Goal: Information Seeking & Learning: Learn about a topic

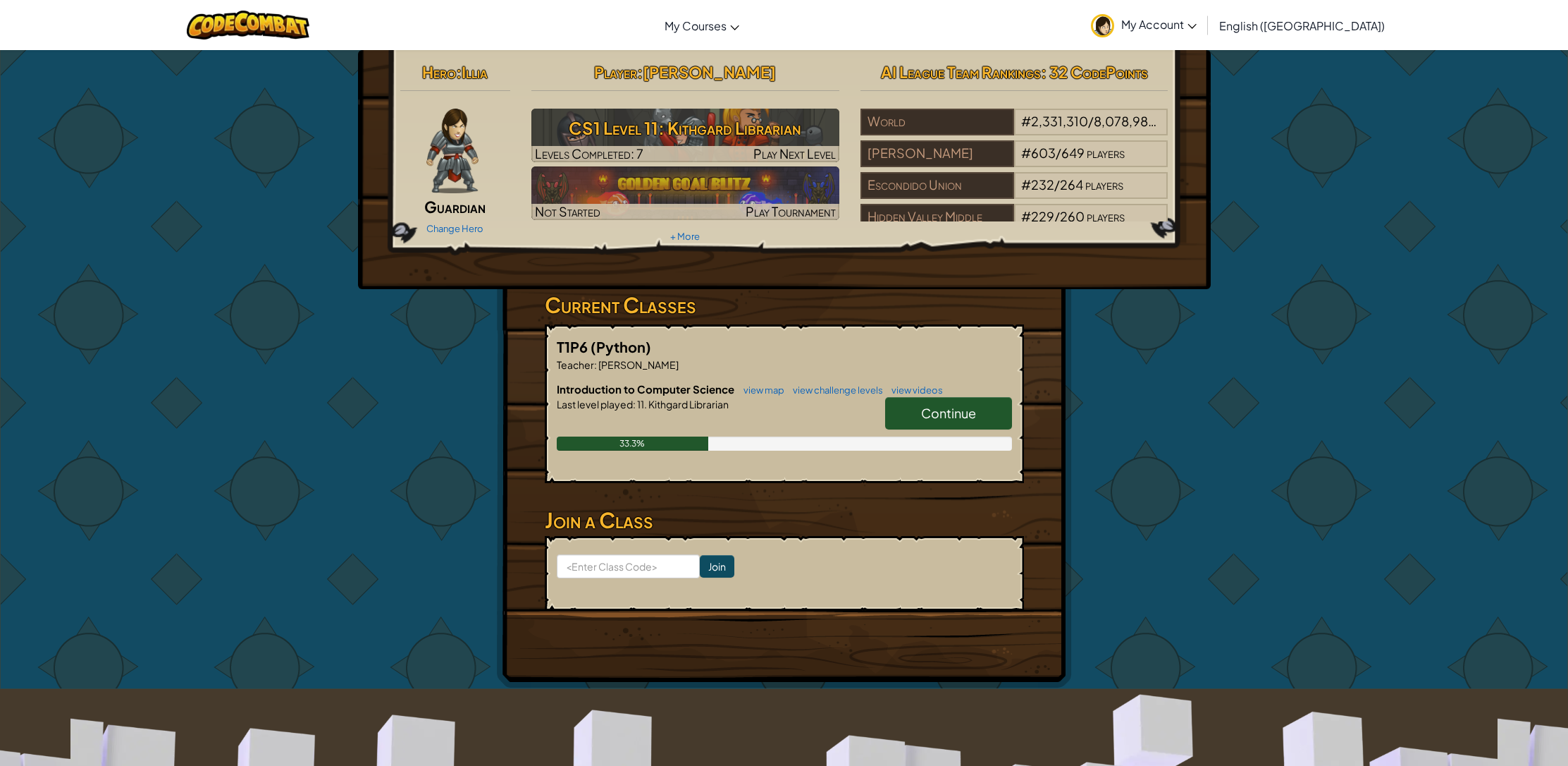
click at [835, 414] on link "Continue" at bounding box center [948, 413] width 127 height 32
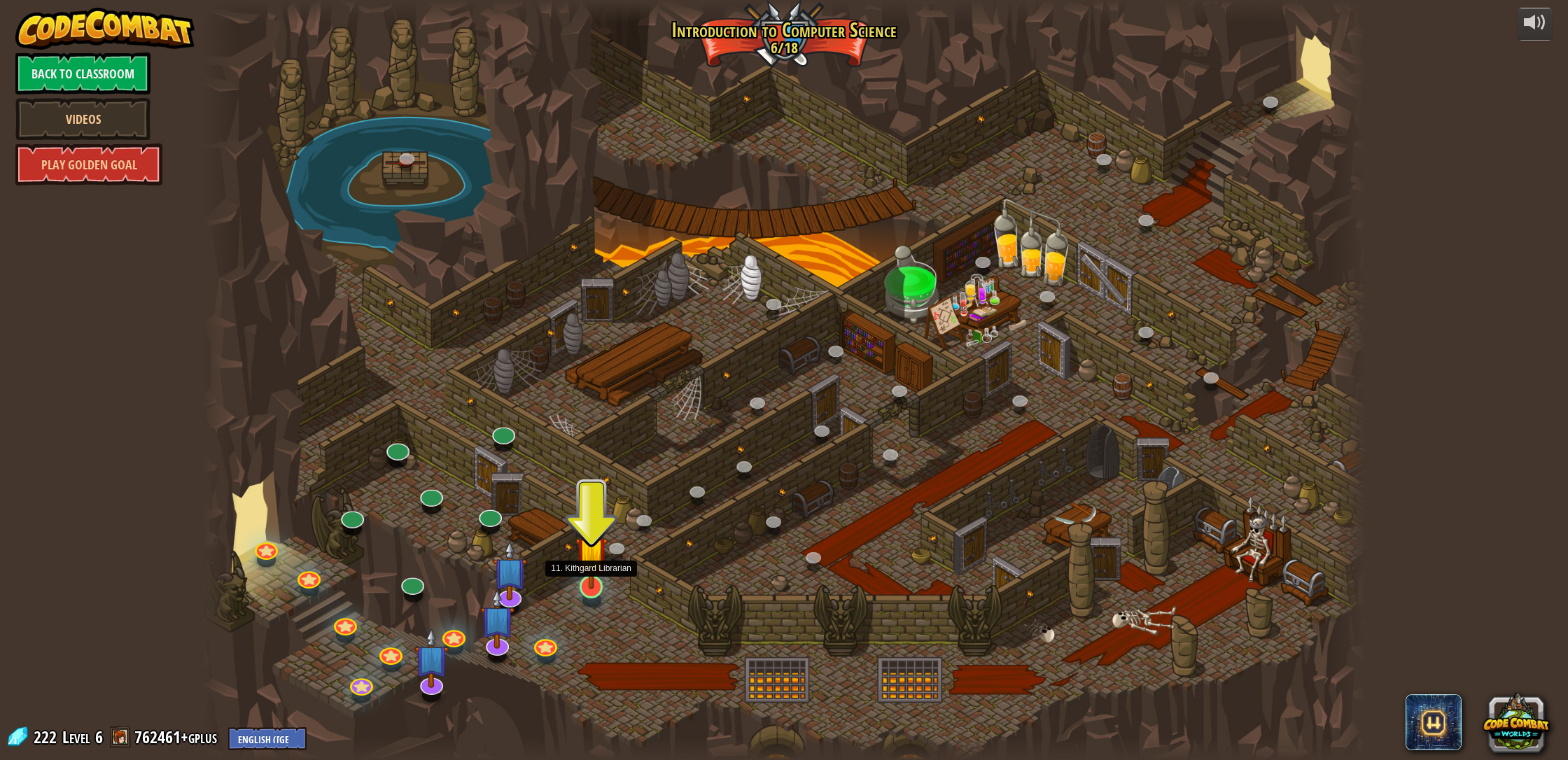
click at [595, 584] on img at bounding box center [591, 552] width 32 height 74
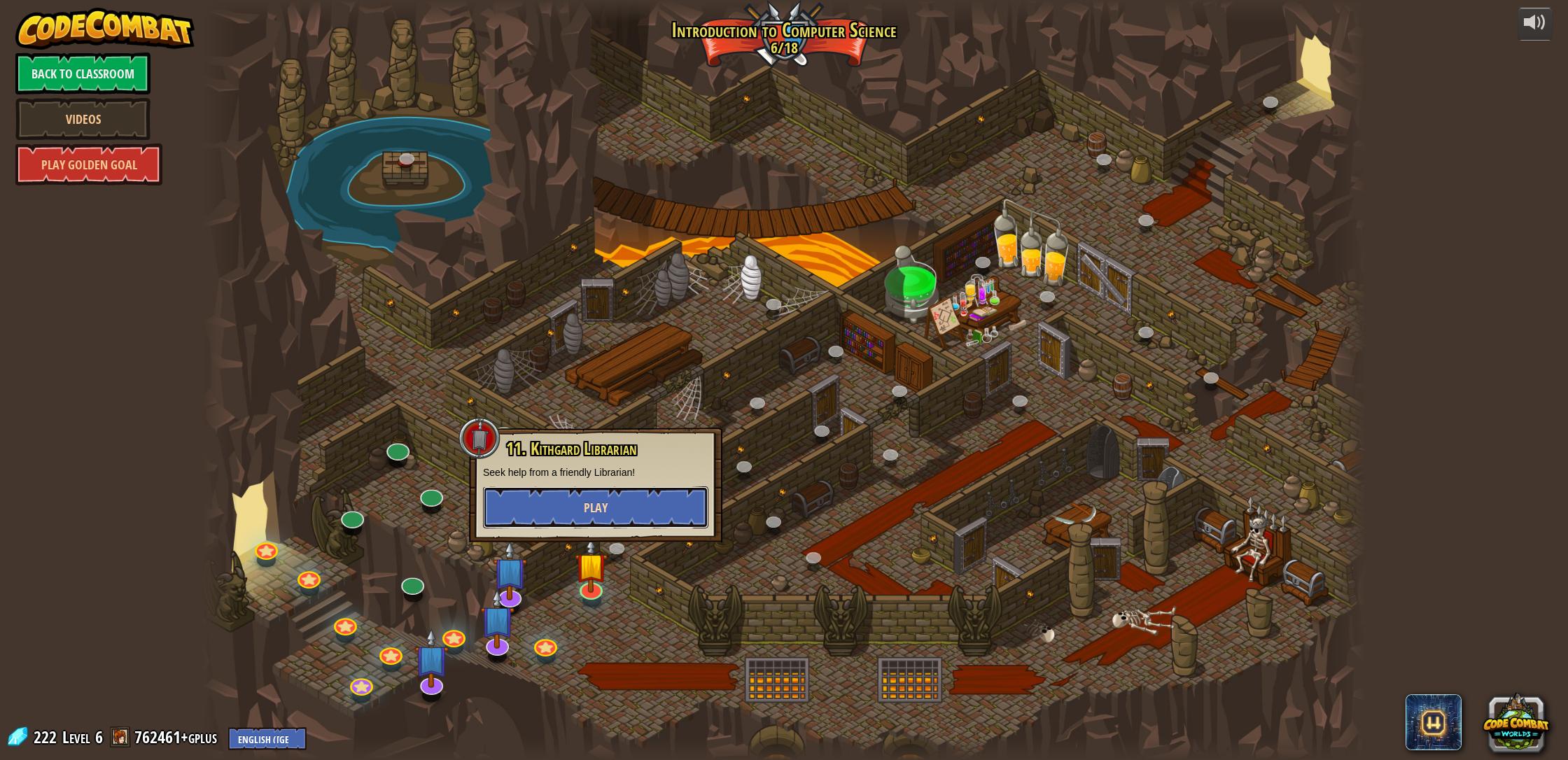
click at [589, 492] on button "Play" at bounding box center [595, 507] width 226 height 42
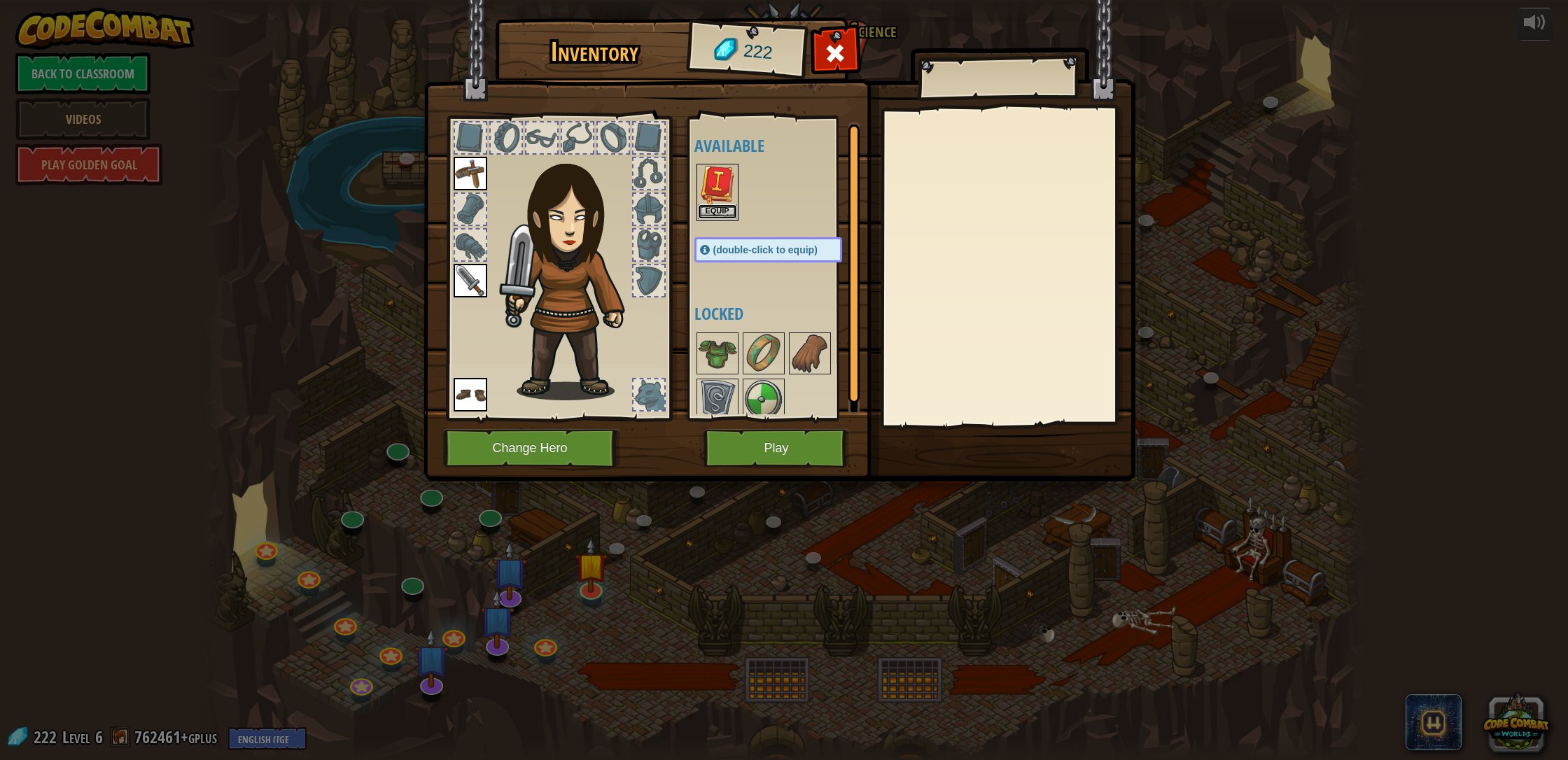
click at [721, 208] on button "Equip" at bounding box center [718, 211] width 39 height 14
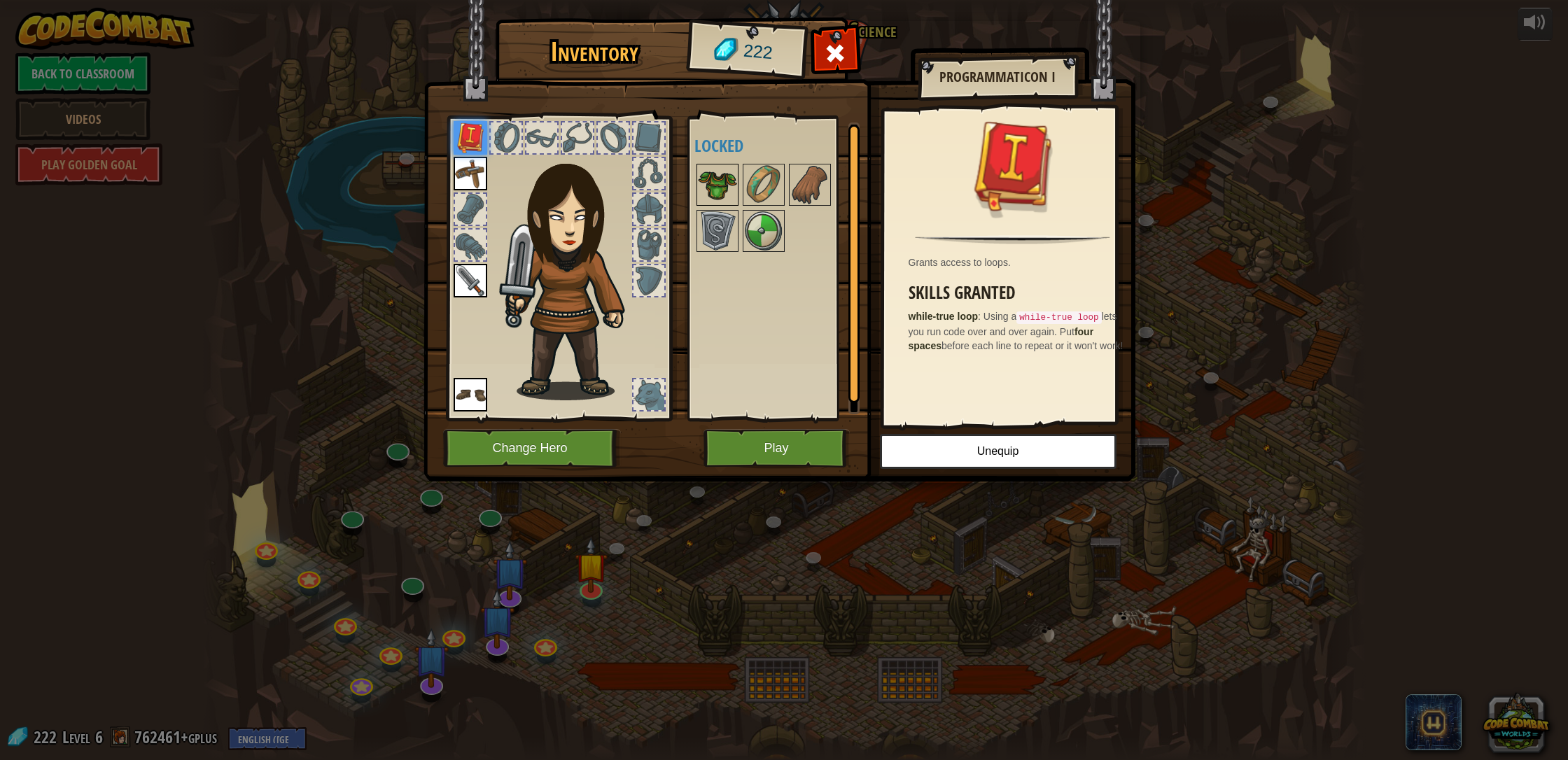
click at [714, 189] on img at bounding box center [718, 184] width 39 height 39
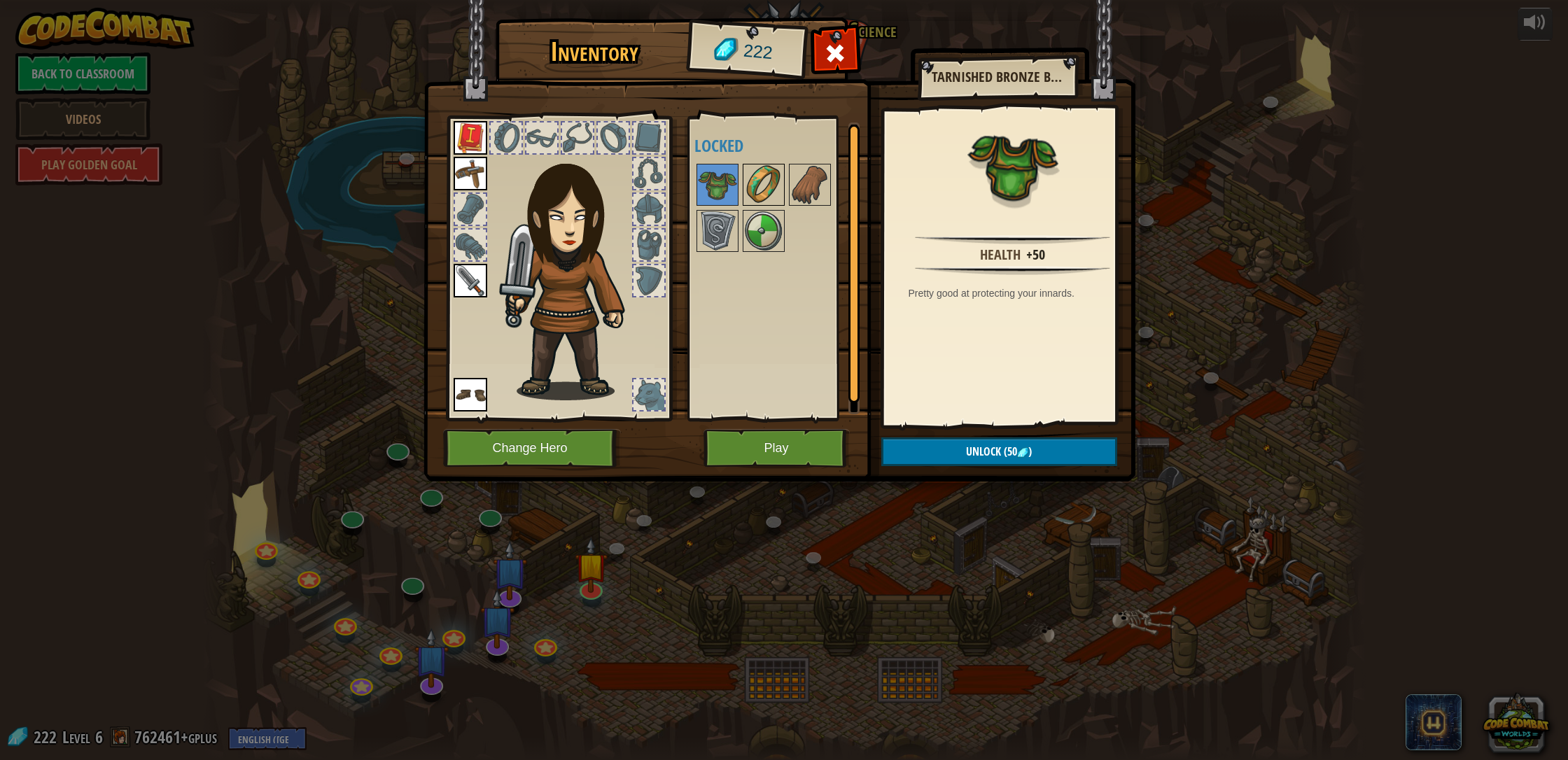
click at [761, 187] on img at bounding box center [764, 184] width 39 height 39
drag, startPoint x: 764, startPoint y: 184, endPoint x: 784, endPoint y: 180, distance: 20.4
click at [774, 181] on img at bounding box center [764, 184] width 39 height 39
click at [784, 181] on div "Available Equip Equip Equip Equip (double-click to equip) Locked" at bounding box center [782, 267] width 176 height 291
click at [785, 182] on div at bounding box center [782, 208] width 176 height 93
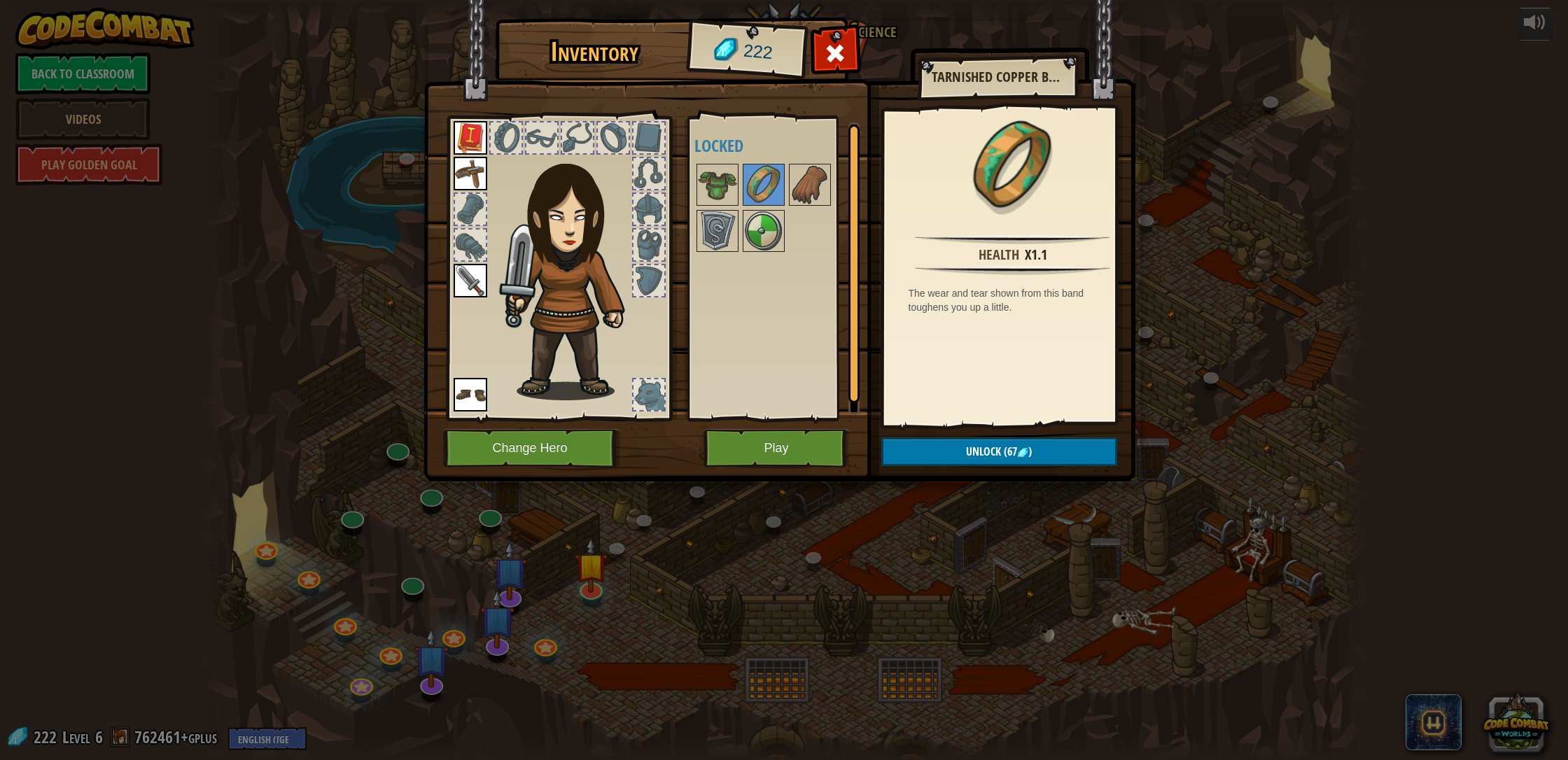
click at [787, 186] on div at bounding box center [782, 208] width 176 height 93
click at [719, 234] on img at bounding box center [718, 231] width 39 height 39
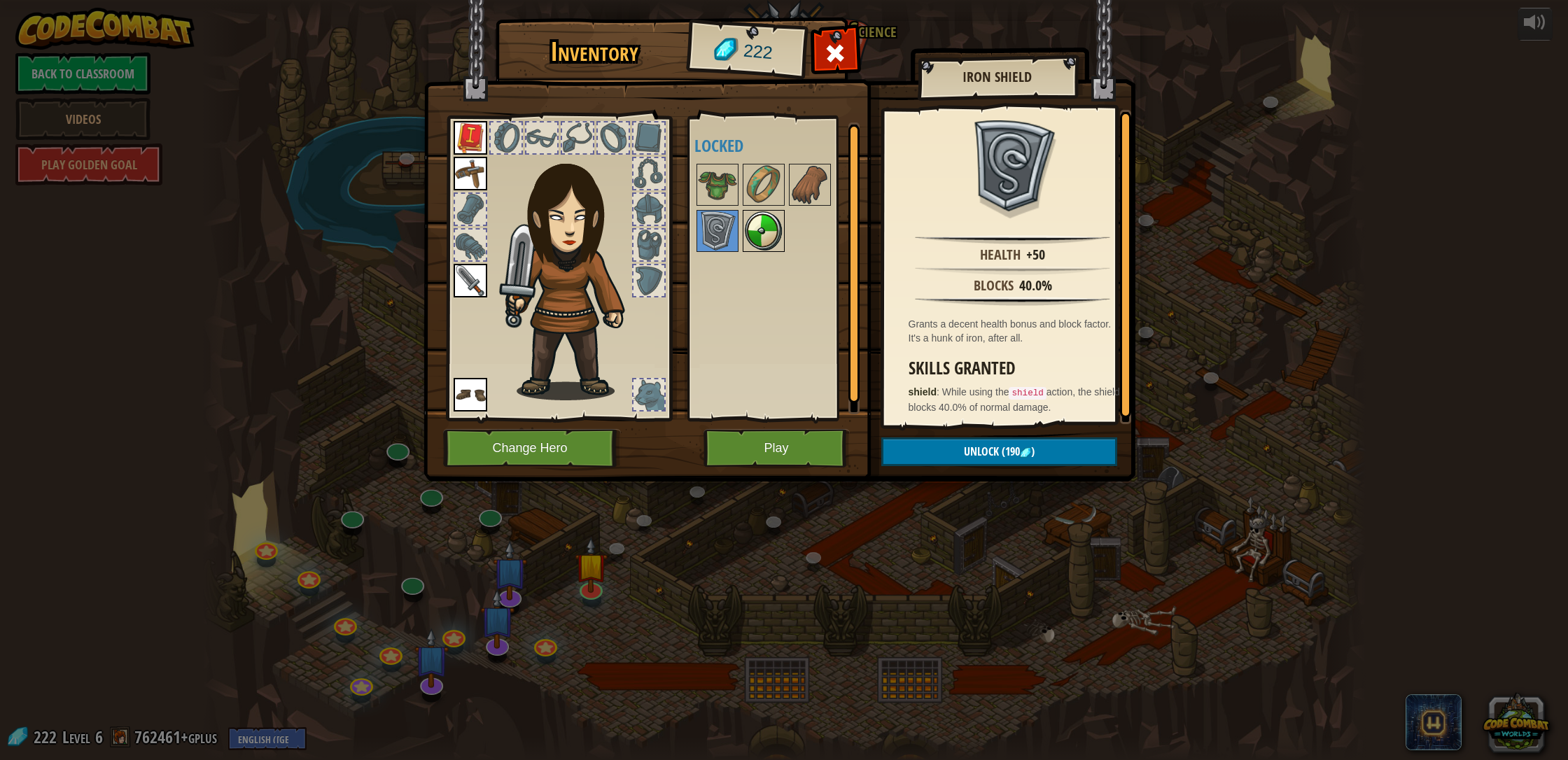
click at [759, 223] on img at bounding box center [764, 231] width 39 height 39
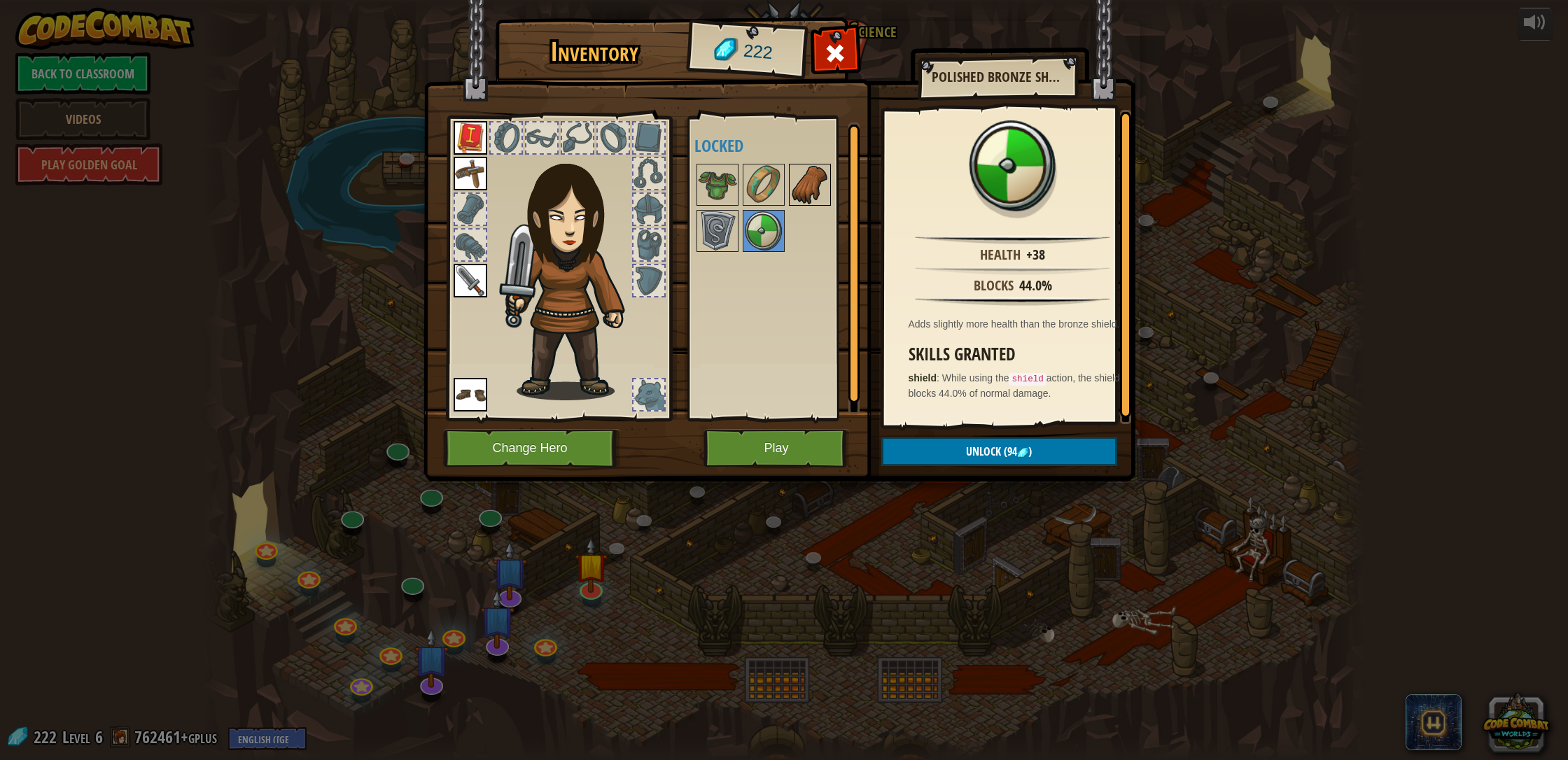
click at [801, 187] on img at bounding box center [809, 184] width 39 height 39
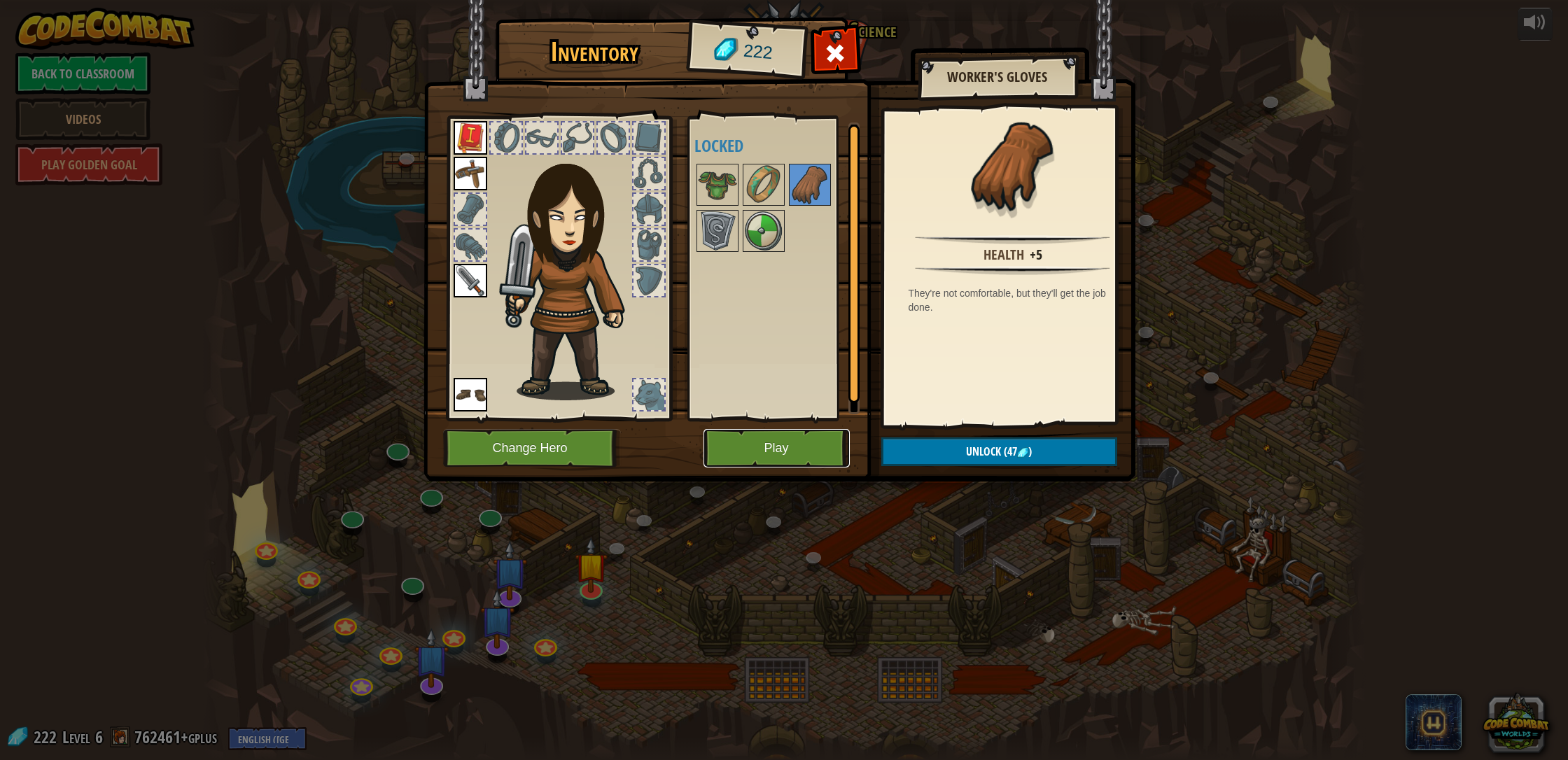
click at [790, 431] on button "Play" at bounding box center [776, 447] width 146 height 38
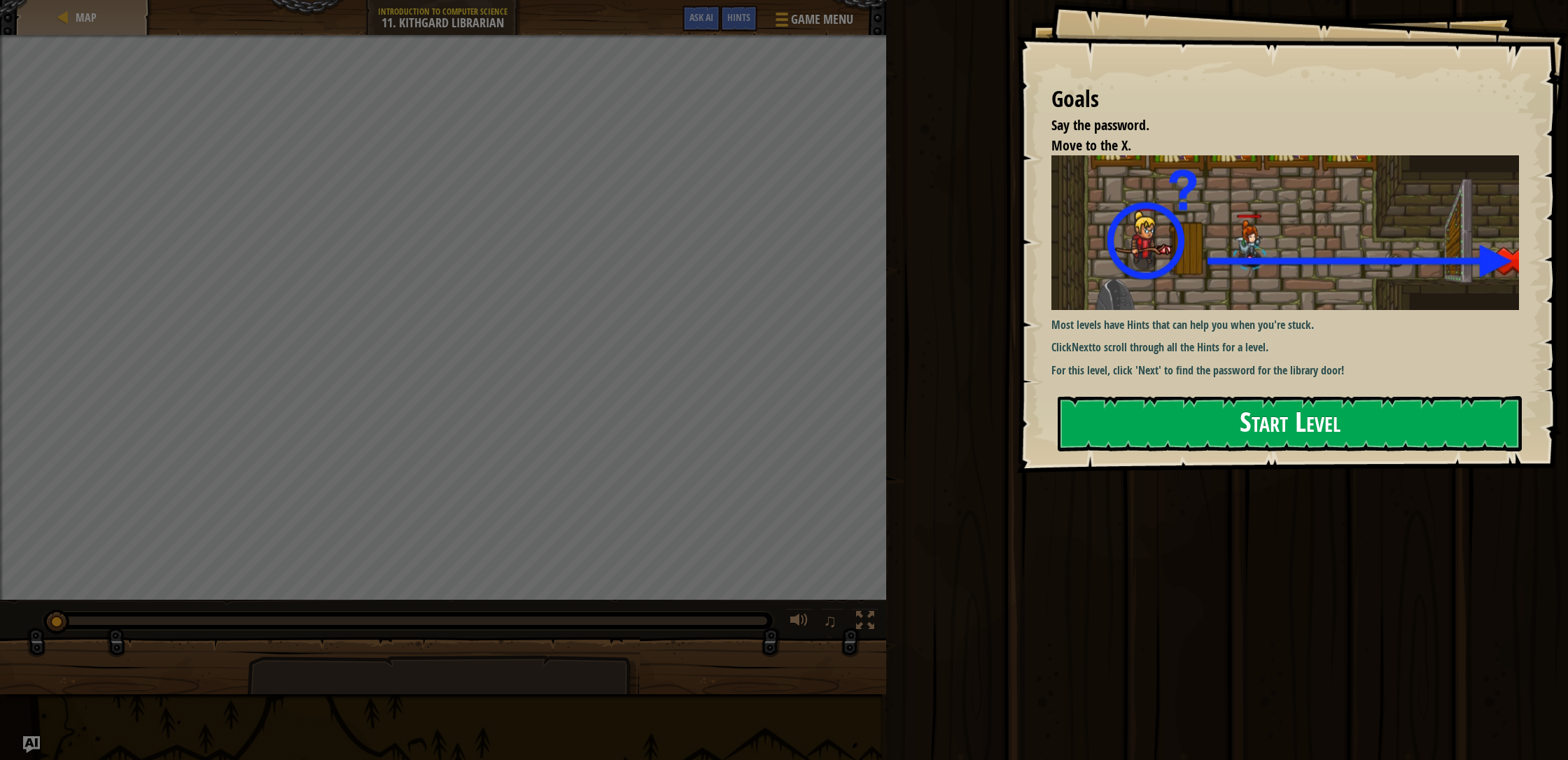
click at [829, 413] on button "Start Level" at bounding box center [1289, 423] width 464 height 55
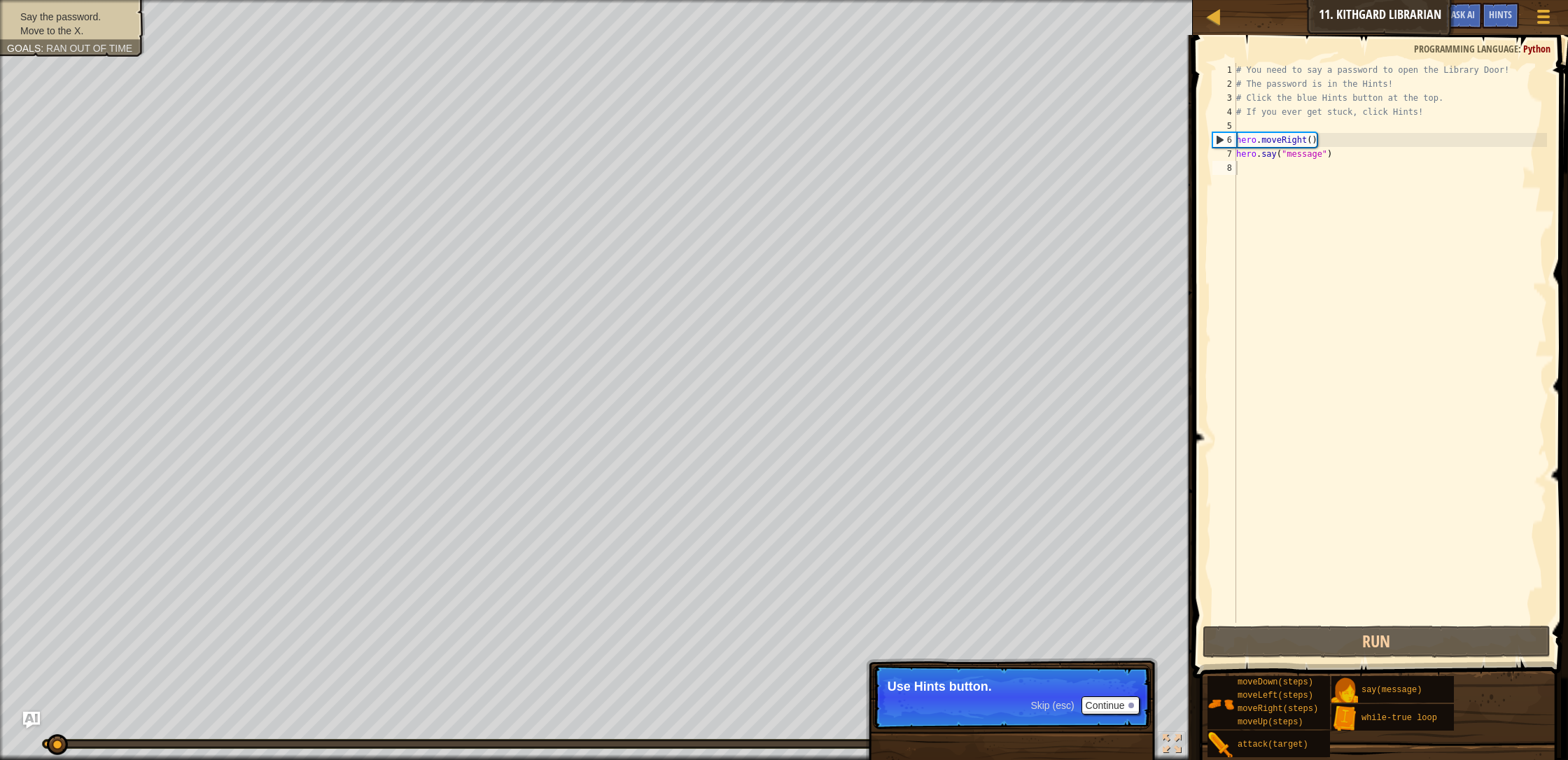
click at [829, 652] on span "Skip (esc)" at bounding box center [1052, 705] width 44 height 12
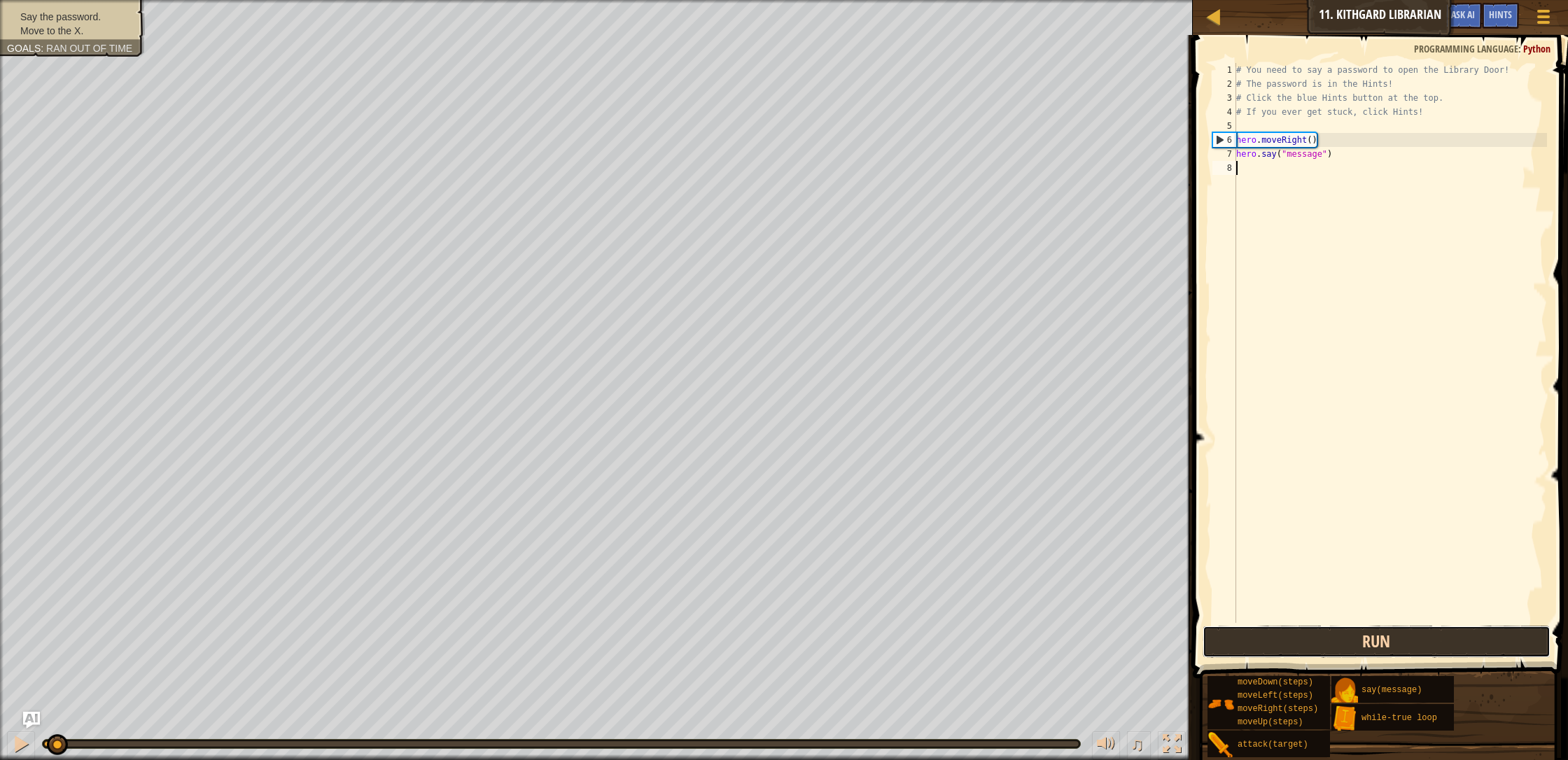
click at [829, 651] on button "Run" at bounding box center [1376, 642] width 348 height 32
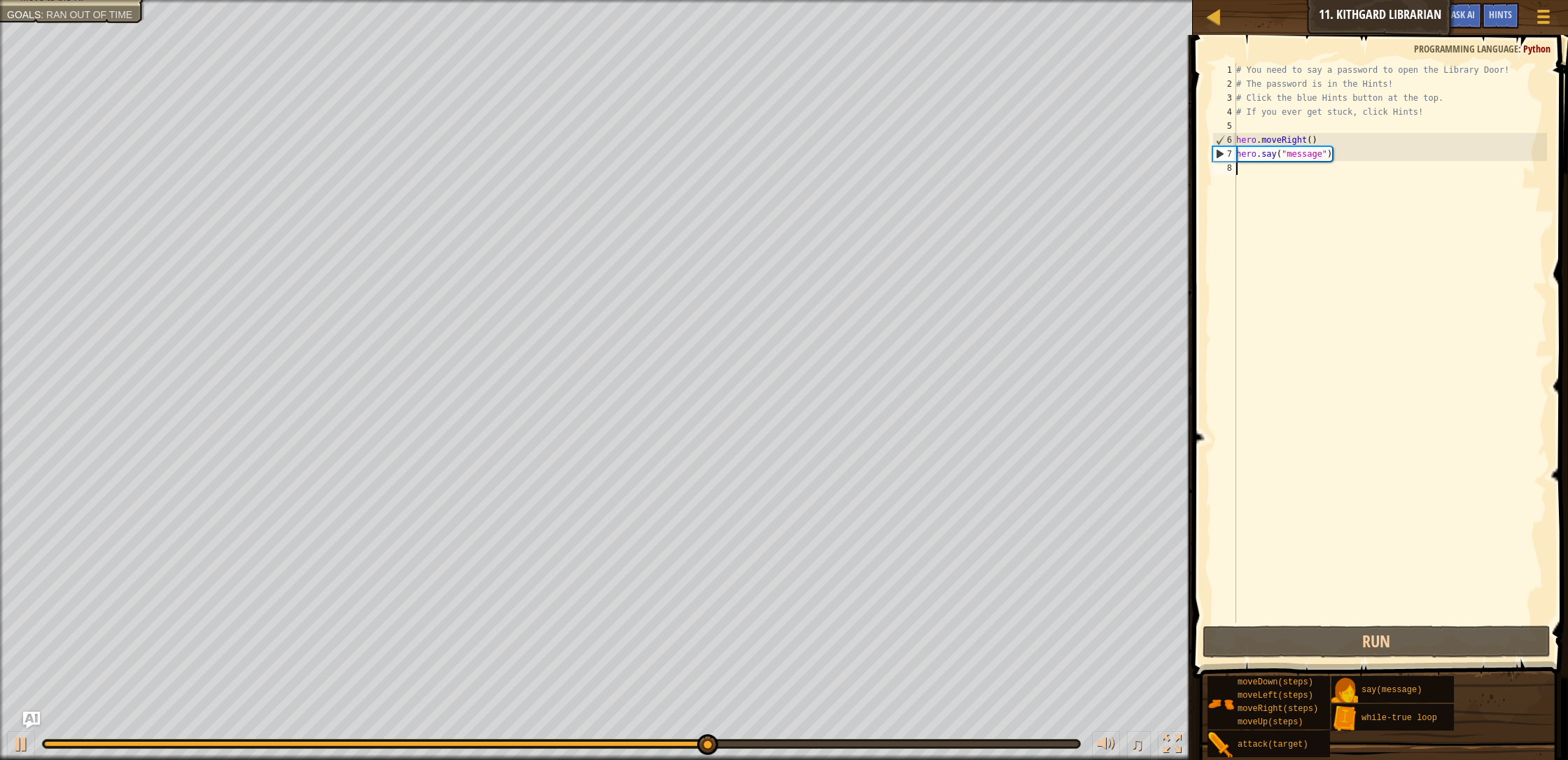
click at [829, 155] on div "# You need to say a password to open the Library Door! # The password is in the…" at bounding box center [1390, 356] width 314 height 587
type textarea "hero.say("message")"
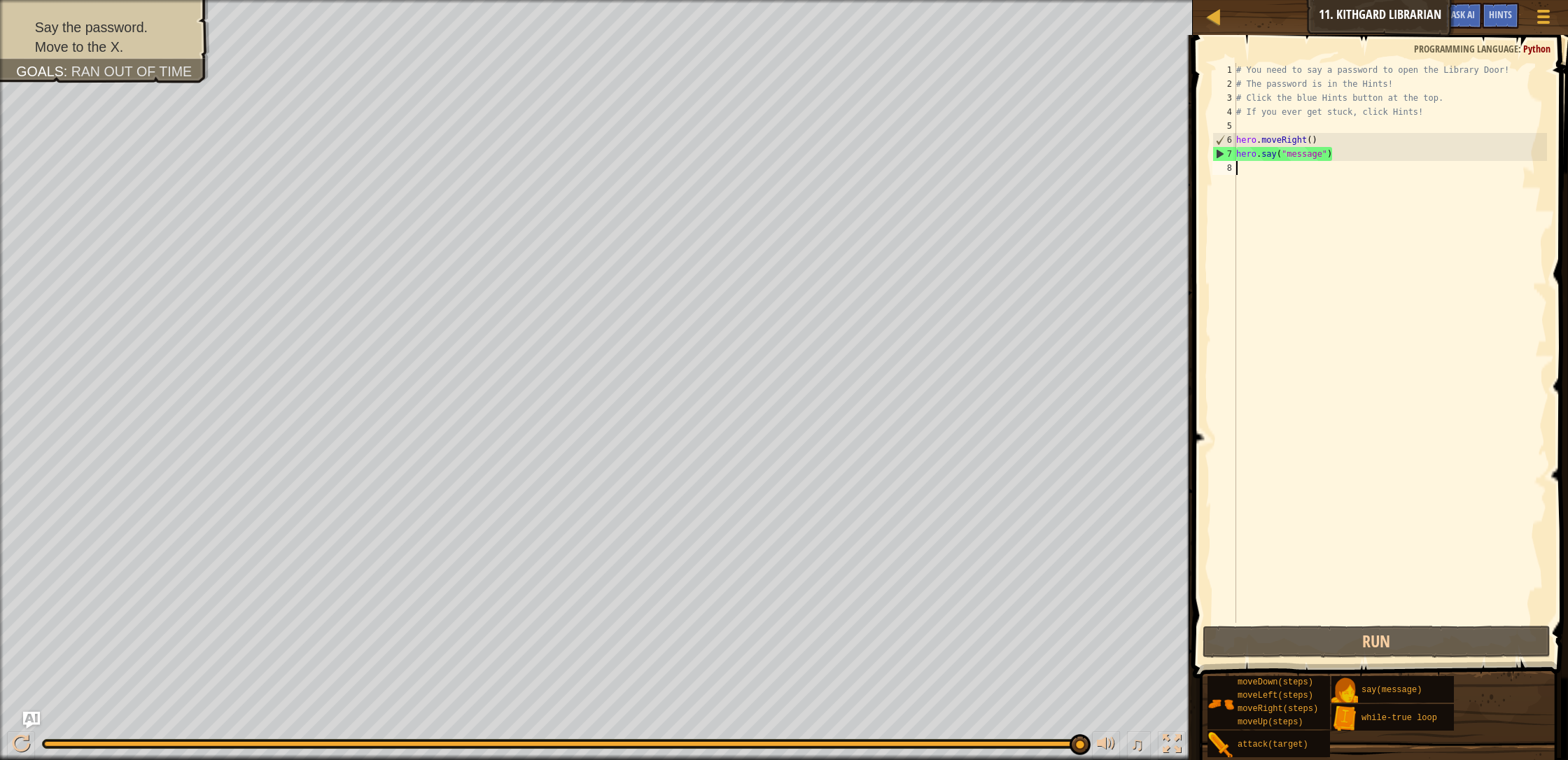
click at [829, 169] on div "# You need to say a password to open the Library Door! # The password is in the…" at bounding box center [1390, 356] width 314 height 587
type textarea "H"
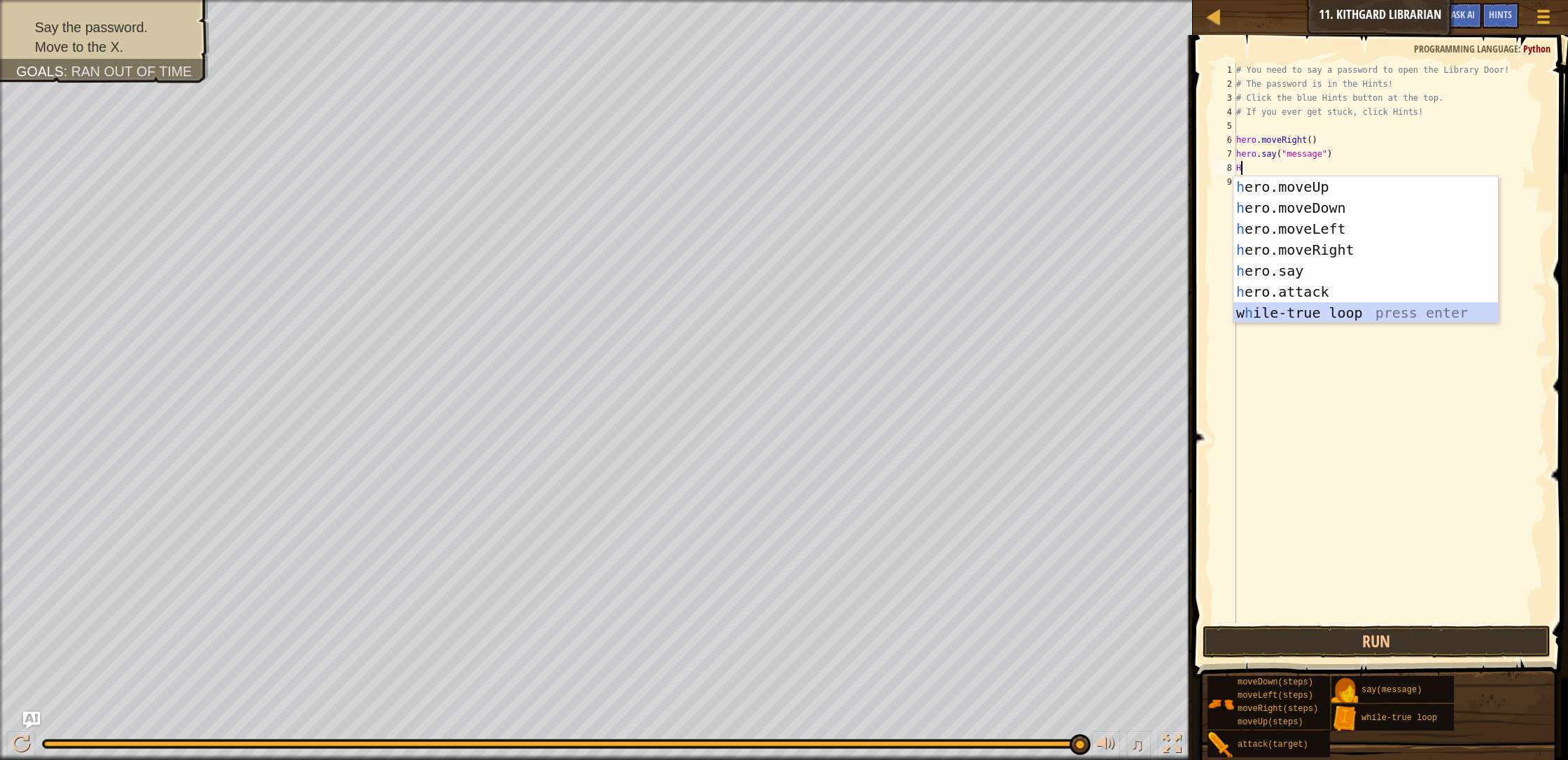
click at [829, 315] on div "h ero.moveUp press enter h ero.moveDown press enter h ero.moveLeft press enter …" at bounding box center [1365, 271] width 265 height 189
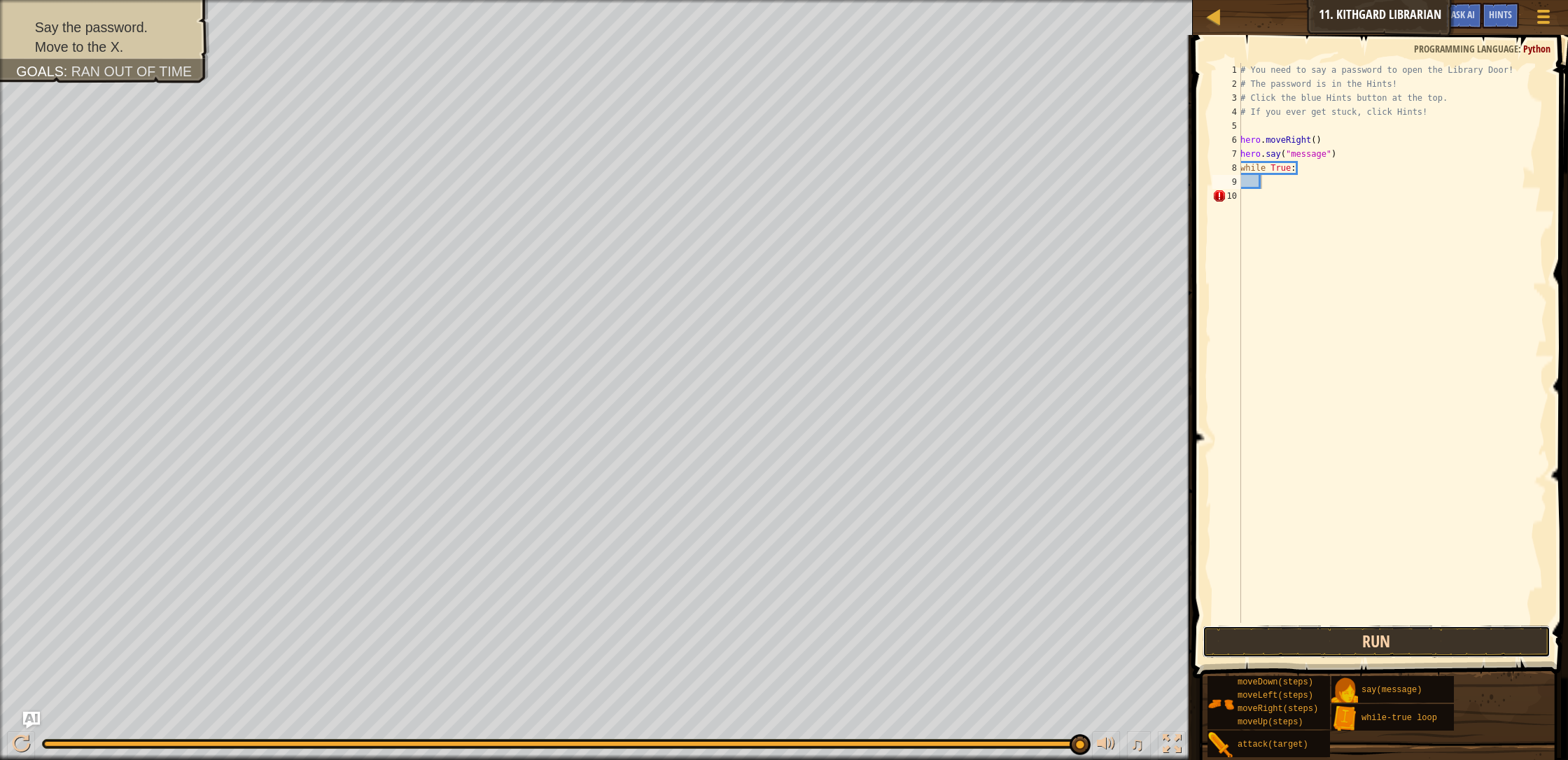
drag, startPoint x: 1334, startPoint y: 645, endPoint x: 1329, endPoint y: 637, distance: 9.4
click at [829, 639] on button "Run" at bounding box center [1376, 642] width 348 height 32
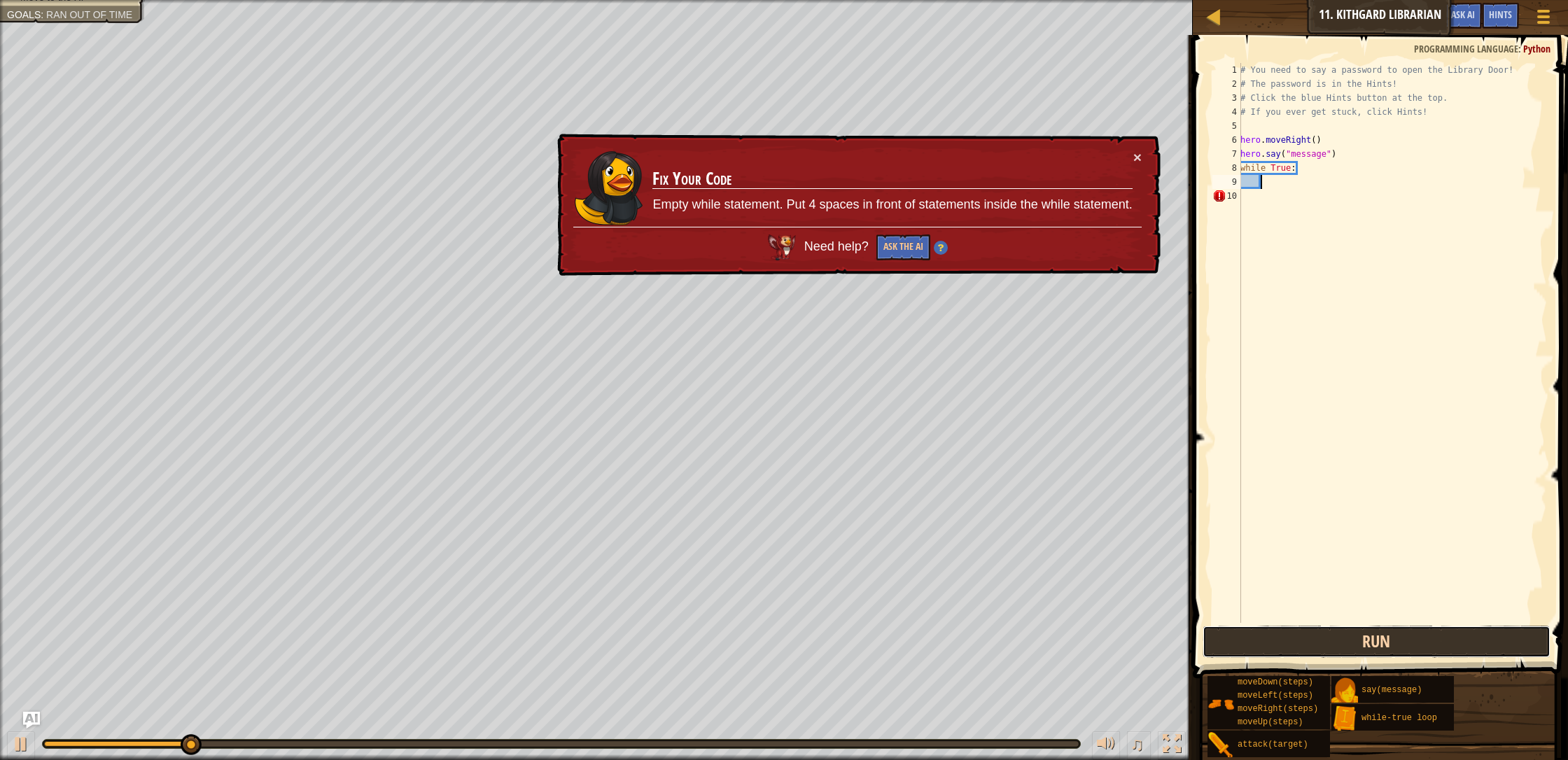
click at [829, 644] on button "Run" at bounding box center [1376, 642] width 348 height 32
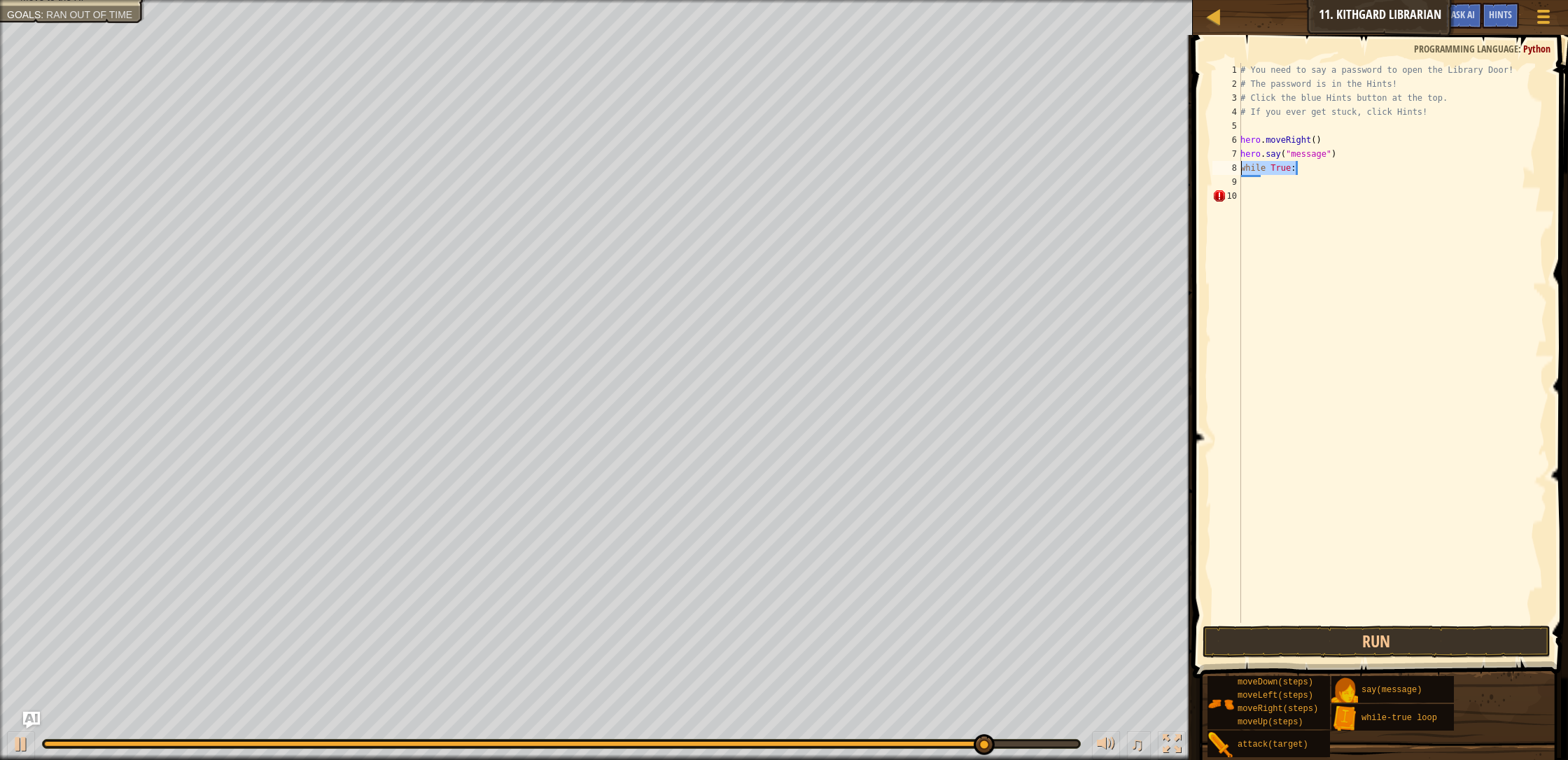
drag, startPoint x: 1298, startPoint y: 169, endPoint x: 1231, endPoint y: 159, distance: 67.7
click at [829, 164] on div "1 2 3 4 5 6 7 8 9 10 # You need to say a password to open the Library Door! # T…" at bounding box center [1378, 343] width 337 height 560
type textarea "while True:"
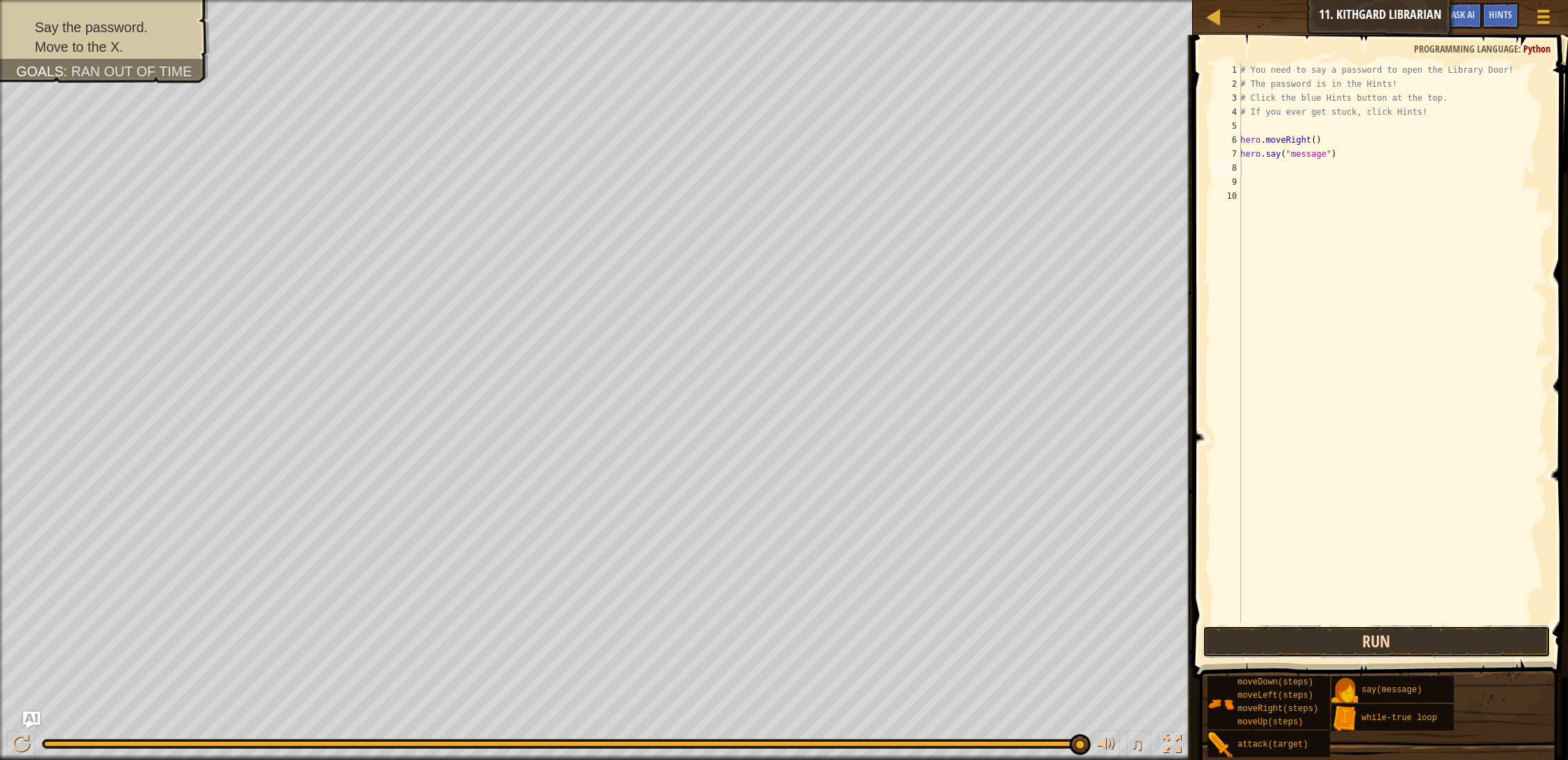
click at [829, 634] on button "Run" at bounding box center [1376, 642] width 348 height 32
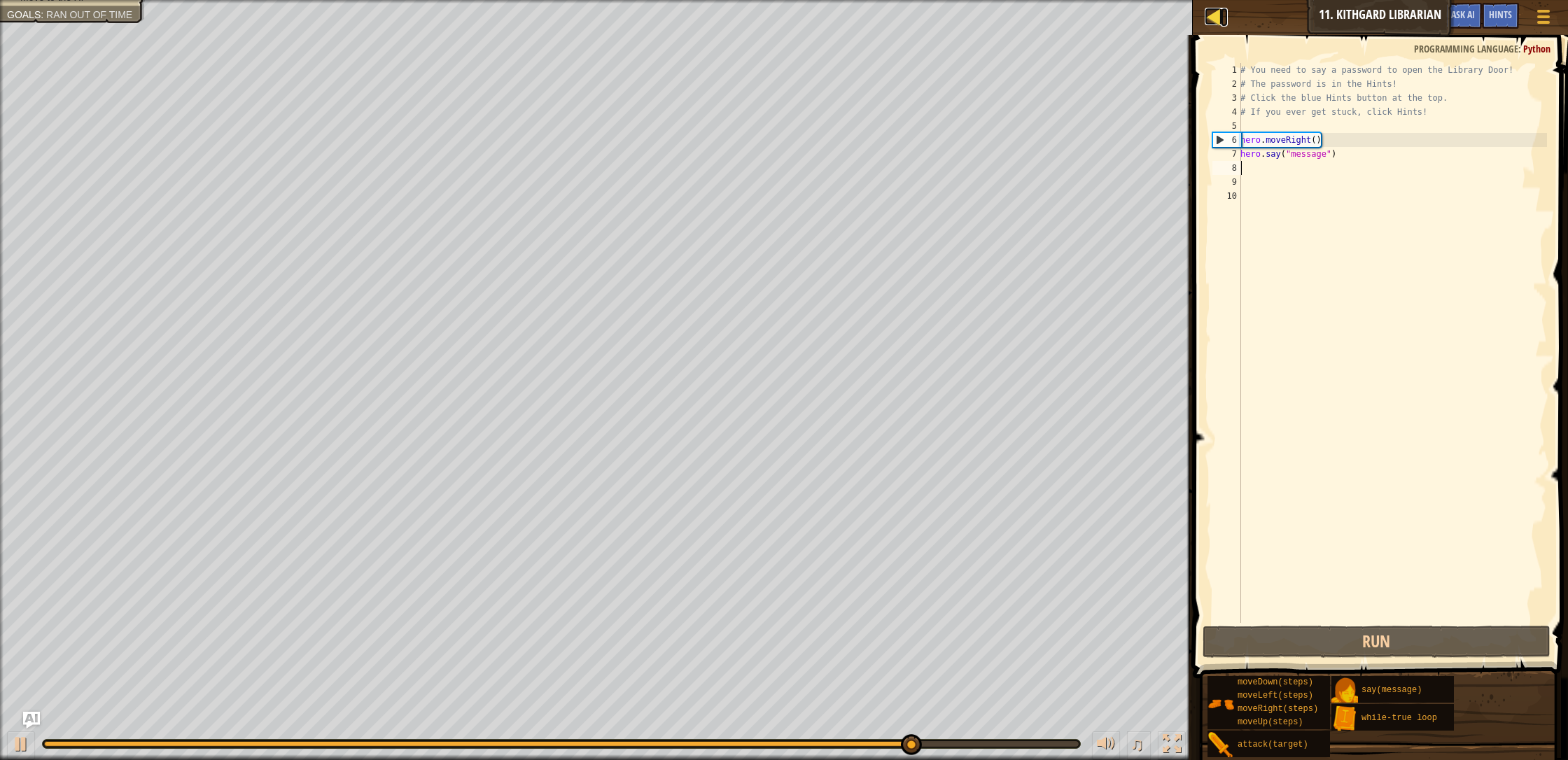
click at [829, 12] on div at bounding box center [1213, 17] width 18 height 18
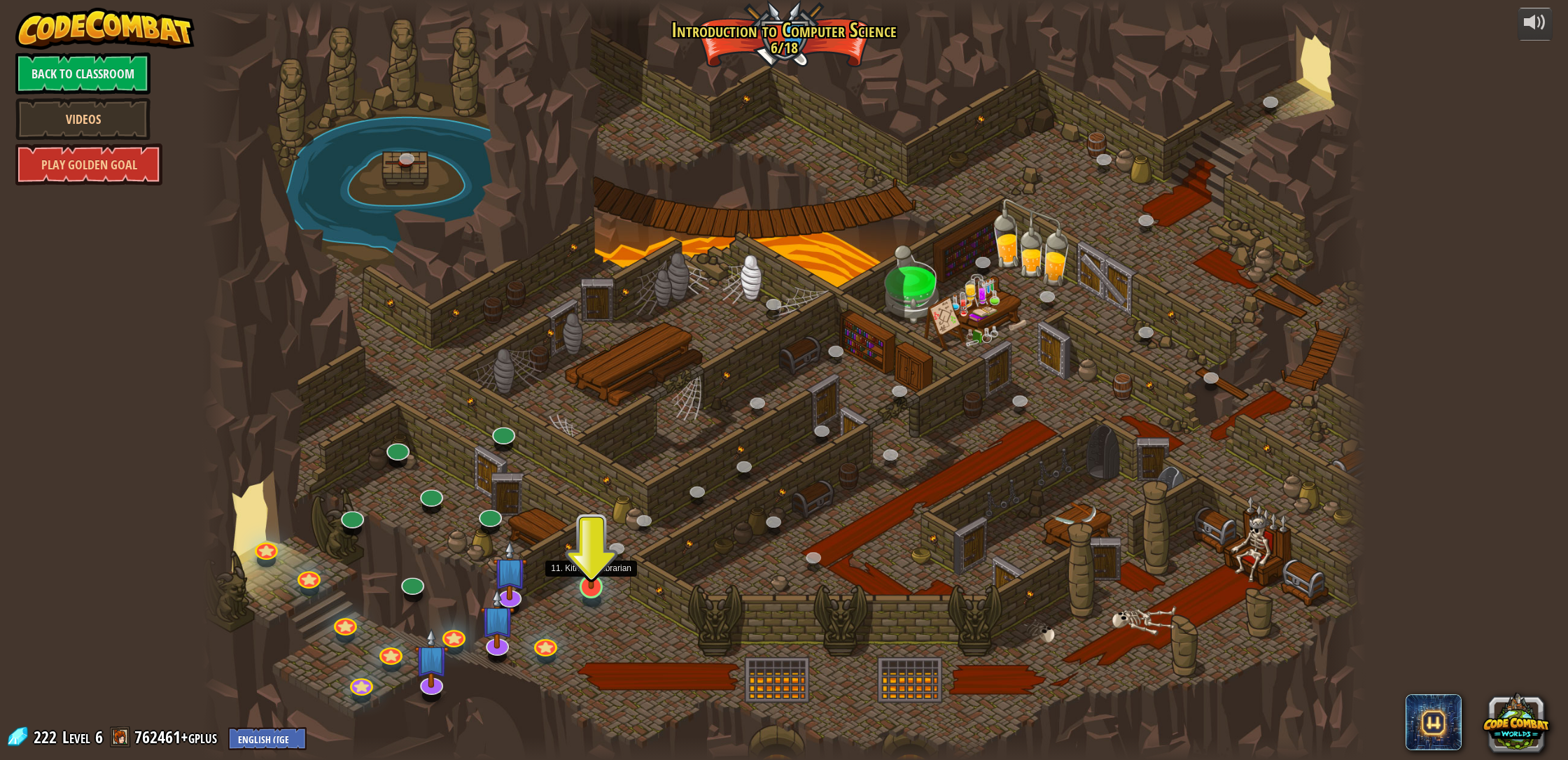
click at [594, 571] on img at bounding box center [591, 552] width 32 height 74
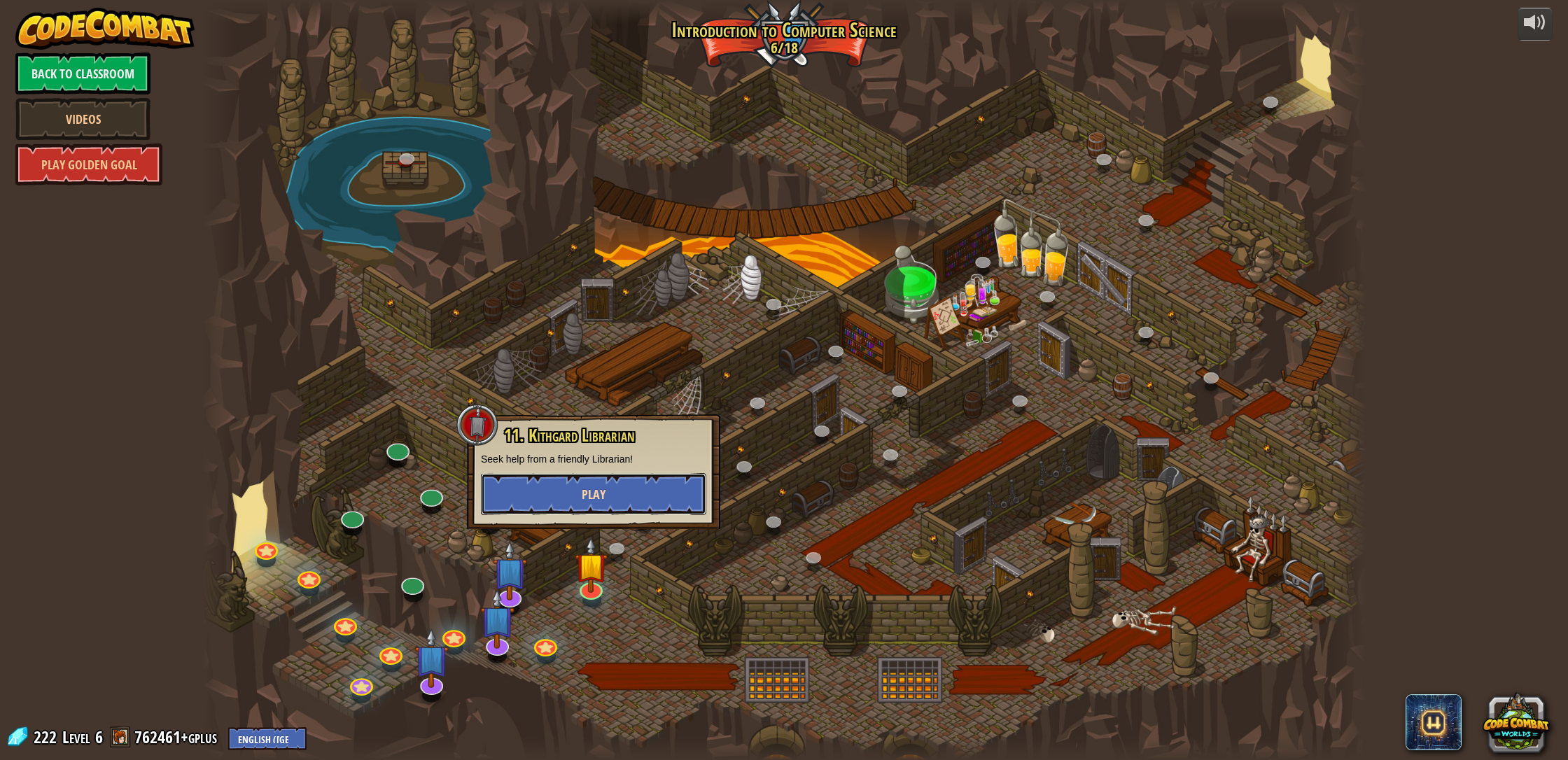
click at [562, 496] on button "Play" at bounding box center [593, 494] width 226 height 42
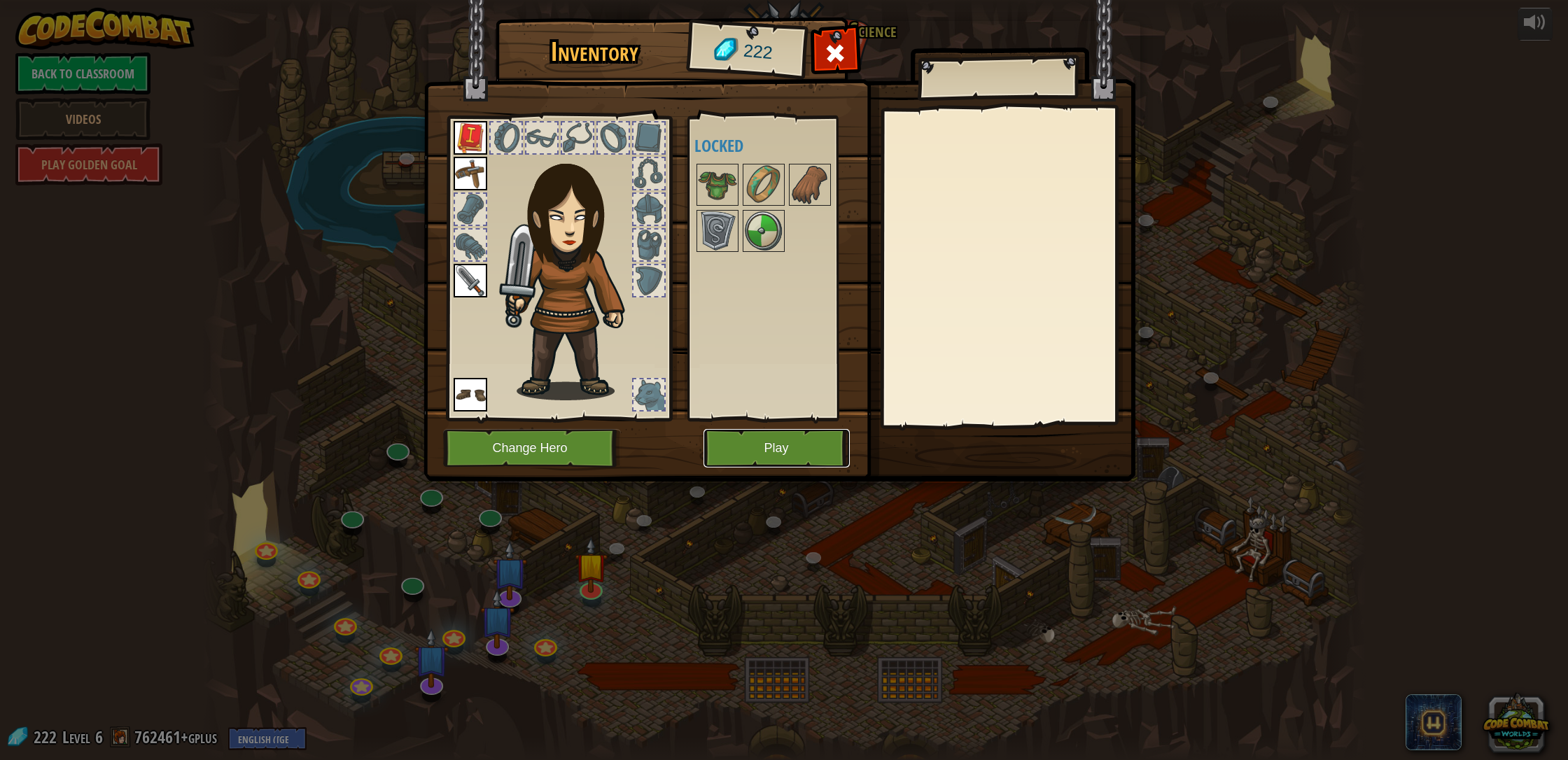
click at [754, 445] on button "Play" at bounding box center [776, 447] width 146 height 38
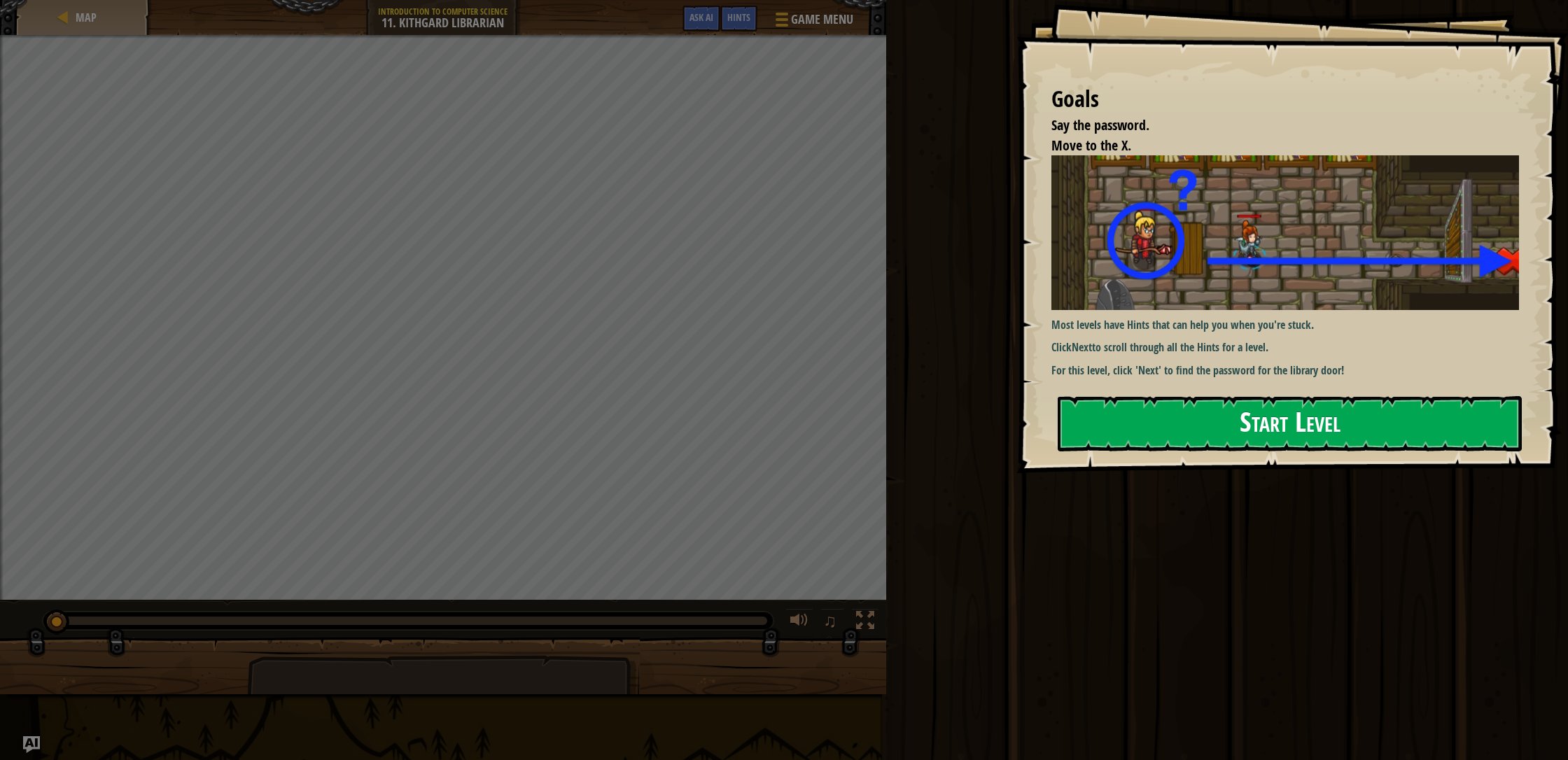
click at [829, 412] on button "Start Level" at bounding box center [1289, 423] width 464 height 55
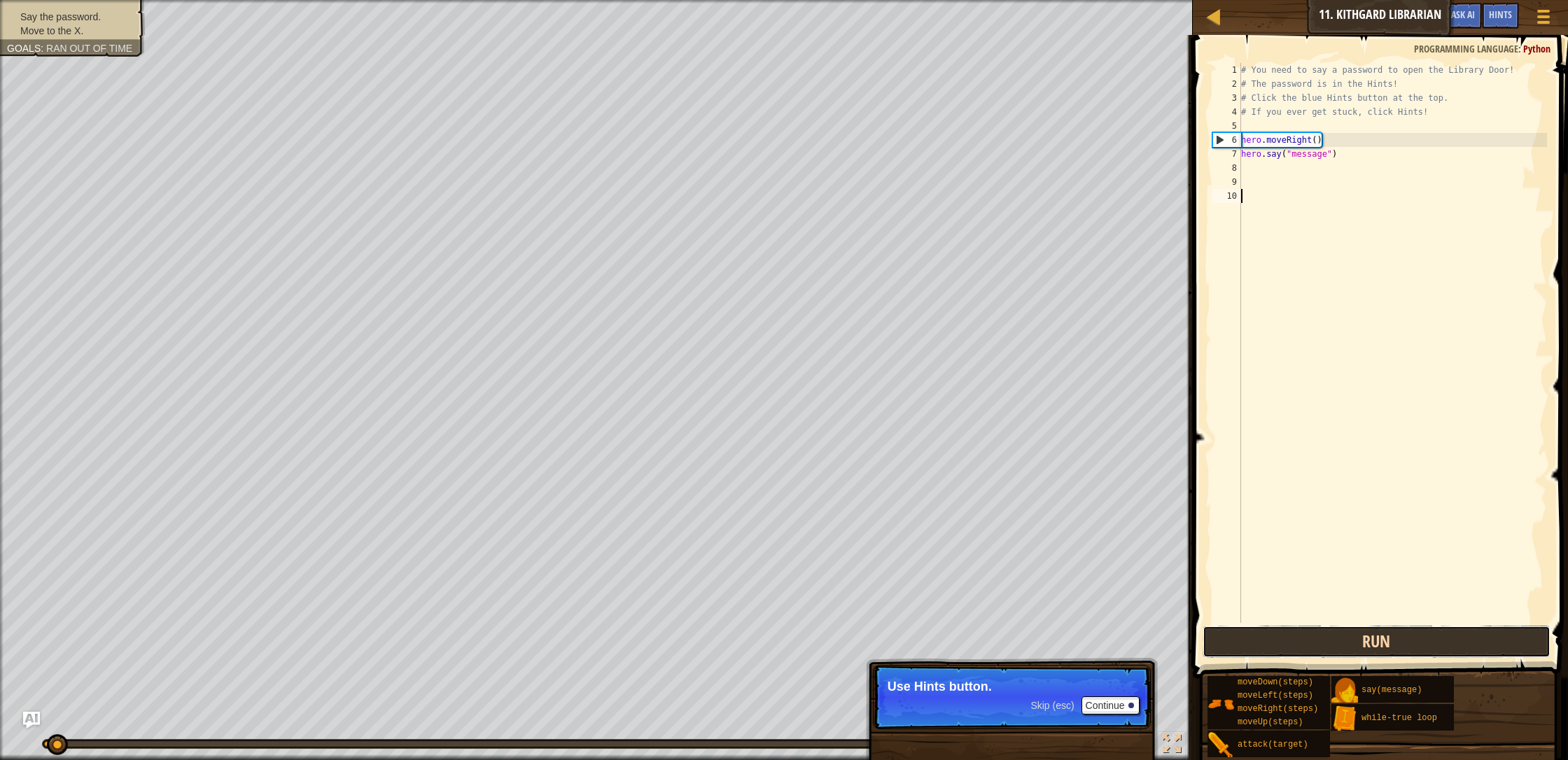
click at [829, 639] on button "Run" at bounding box center [1376, 642] width 348 height 32
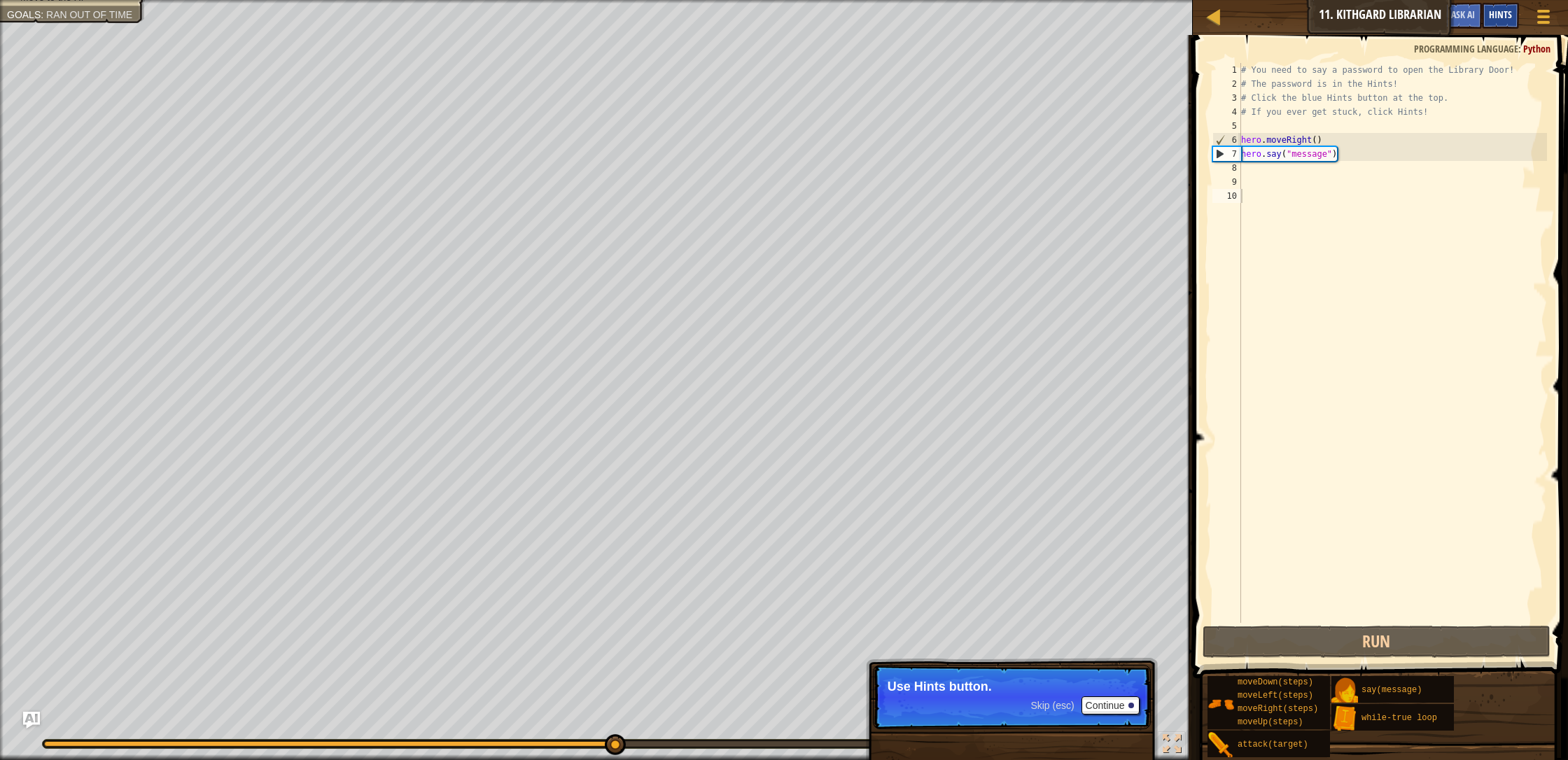
click at [829, 12] on span "Hints" at bounding box center [1500, 14] width 23 height 13
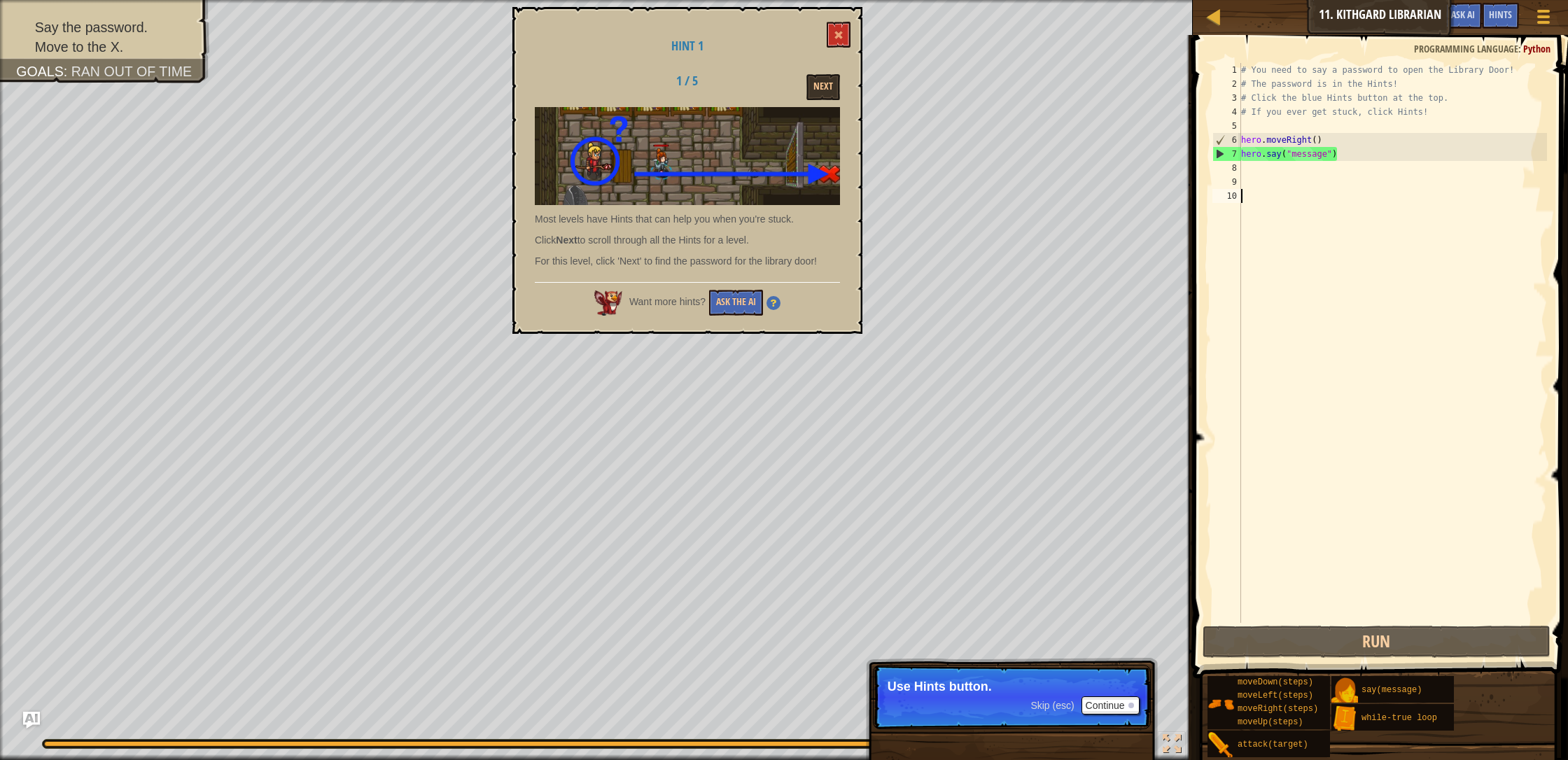
click at [806, 73] on div "Hint 1 1 / 5 Next Most levels have Hints that can help you when you're stuck. C…" at bounding box center [687, 170] width 350 height 327
click at [816, 81] on button "Next" at bounding box center [823, 86] width 34 height 26
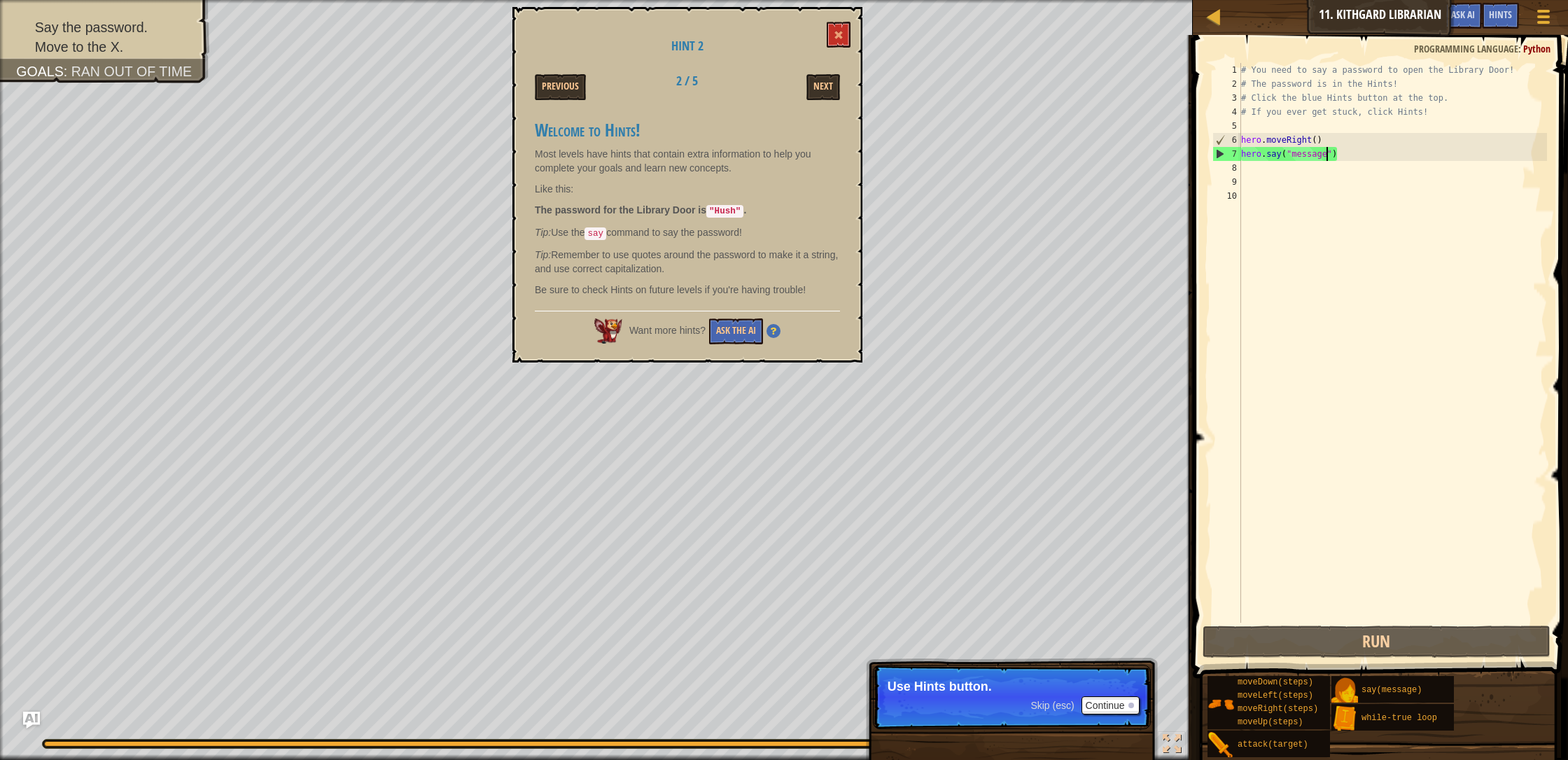
click at [829, 154] on div "# You need to say a password to open the Library Door! # The password is in the…" at bounding box center [1392, 356] width 308 height 587
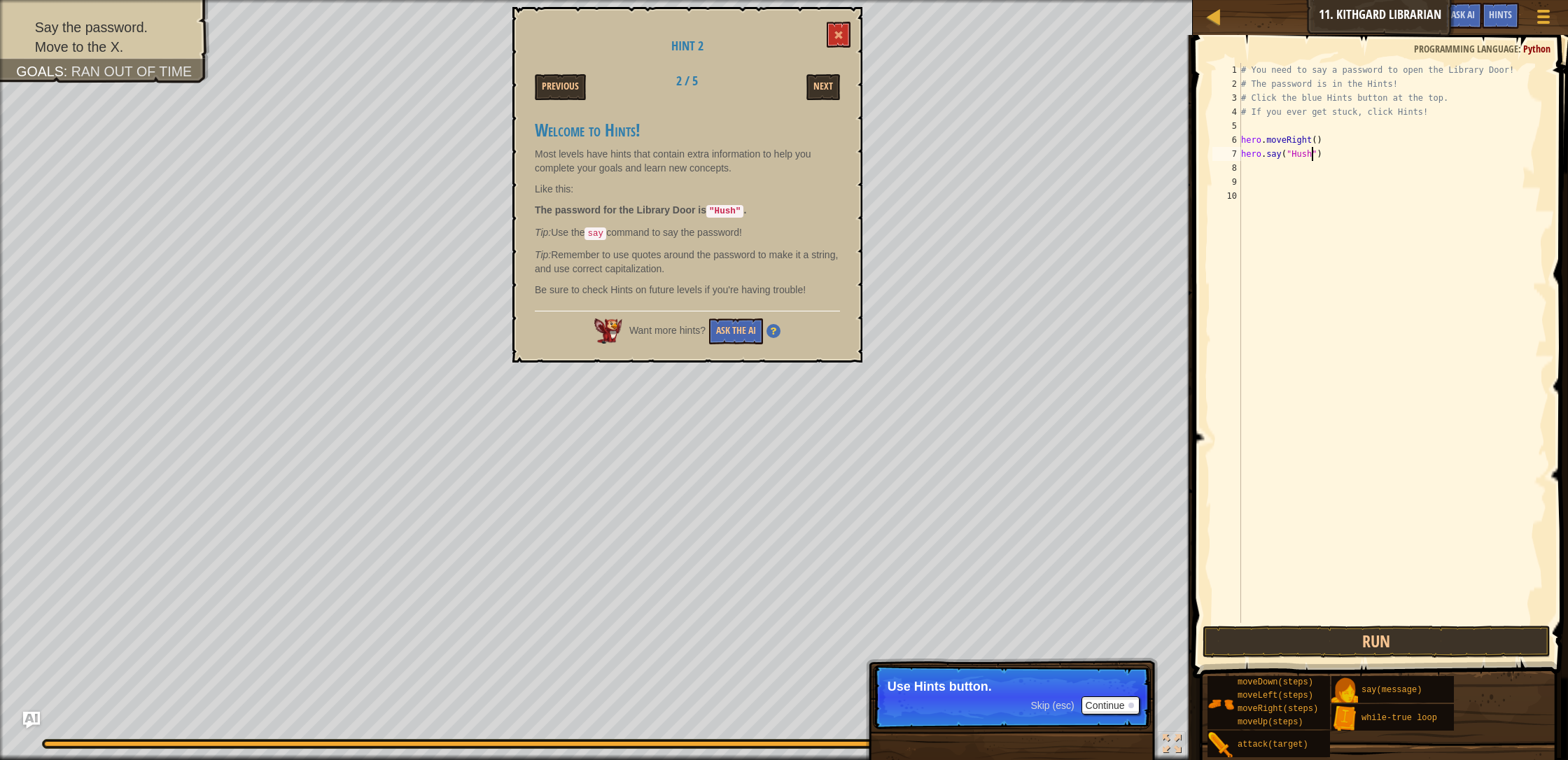
scroll to position [6, 5]
type textarea "hero.say("Hush")"
click at [806, 79] on div "Next" at bounding box center [796, 86] width 109 height 26
drag, startPoint x: 806, startPoint y: 79, endPoint x: 813, endPoint y: 86, distance: 9.9
click at [806, 80] on div "Next" at bounding box center [796, 86] width 109 height 26
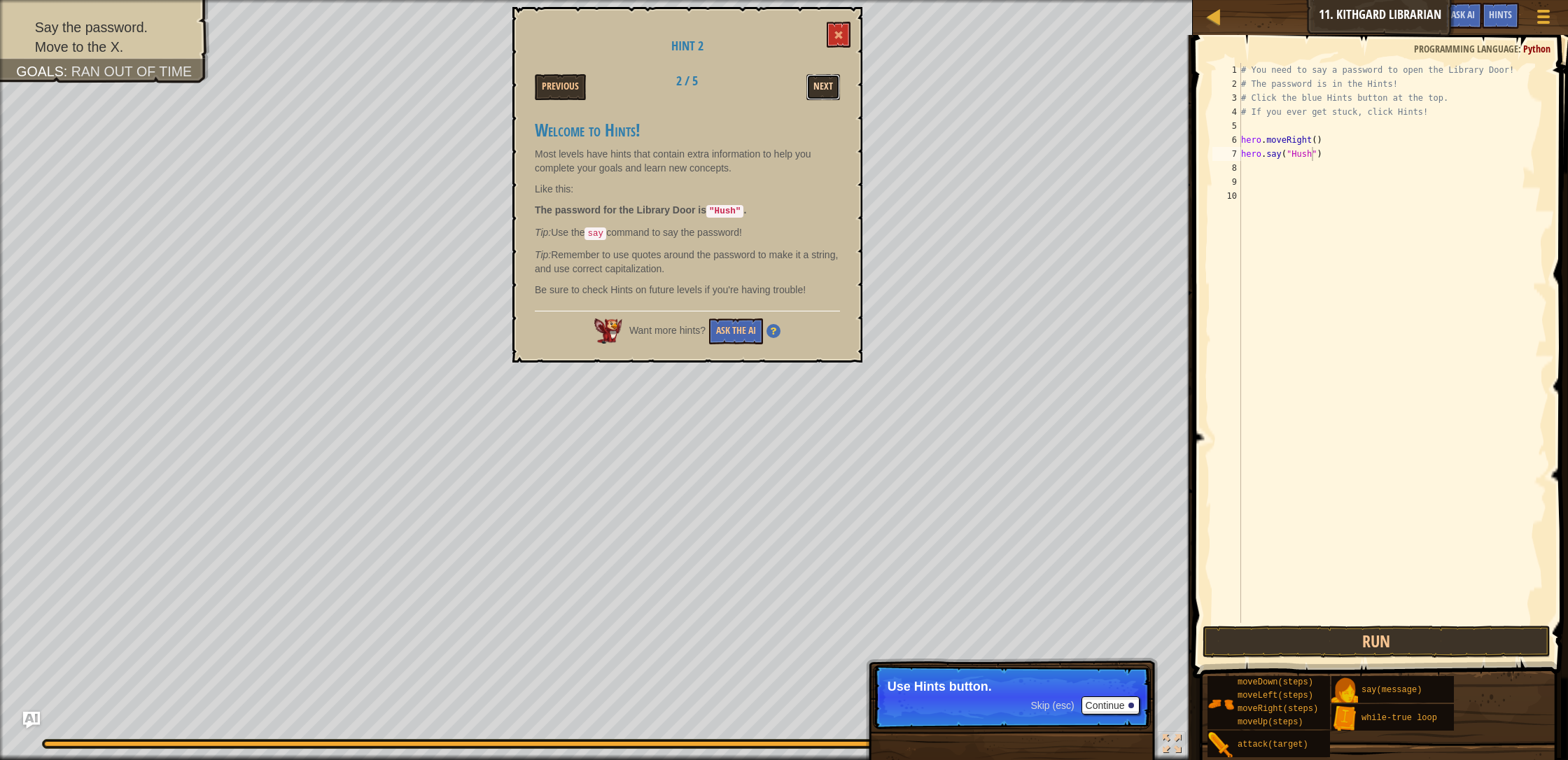
click at [814, 87] on button "Next" at bounding box center [823, 86] width 34 height 26
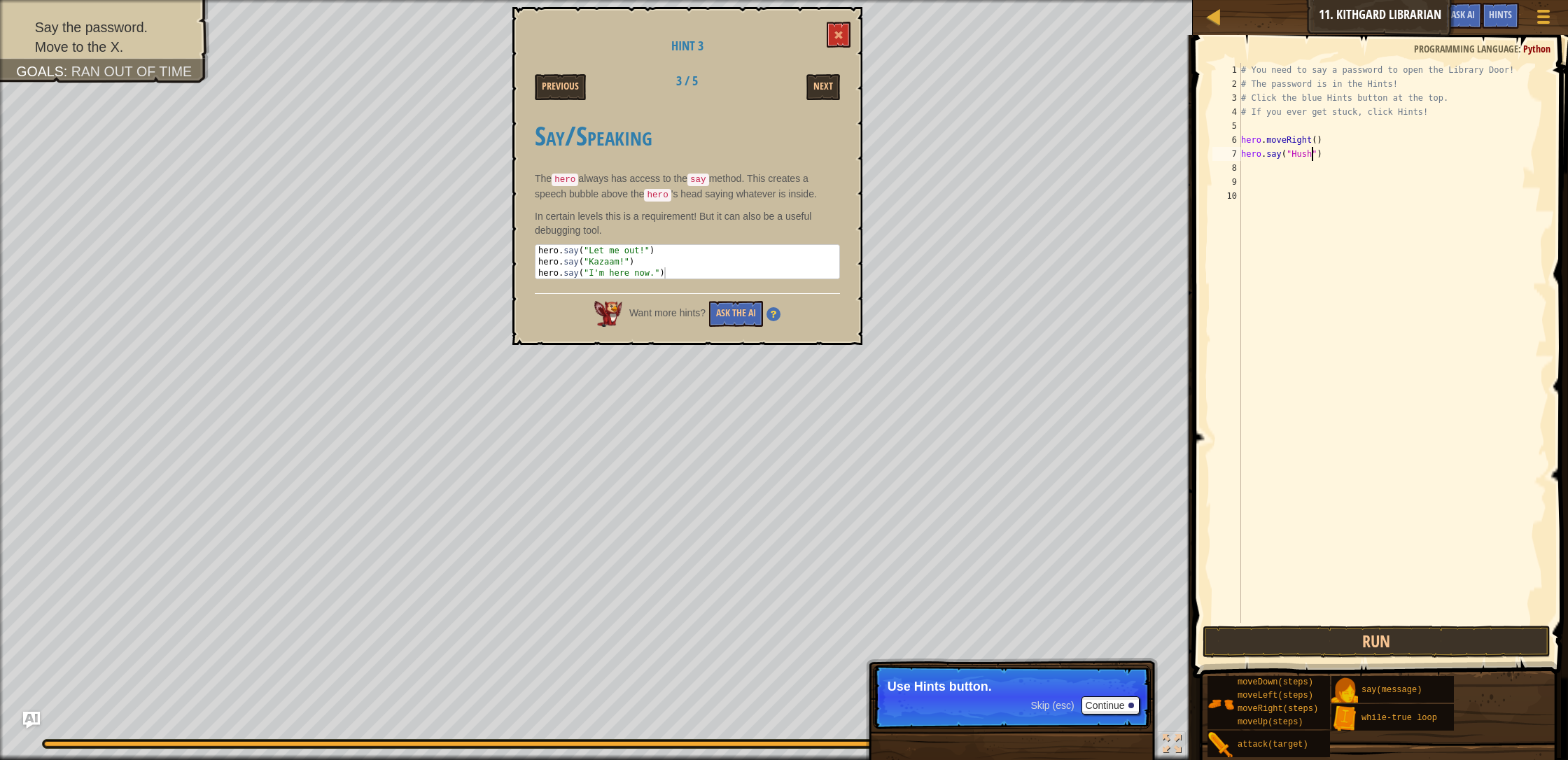
click at [829, 7] on div "Map Introduction to Computer Science 11. Kithgard Librarian Game Menu Done Hint…" at bounding box center [784, 380] width 1568 height 760
click at [829, 35] on button at bounding box center [838, 34] width 24 height 26
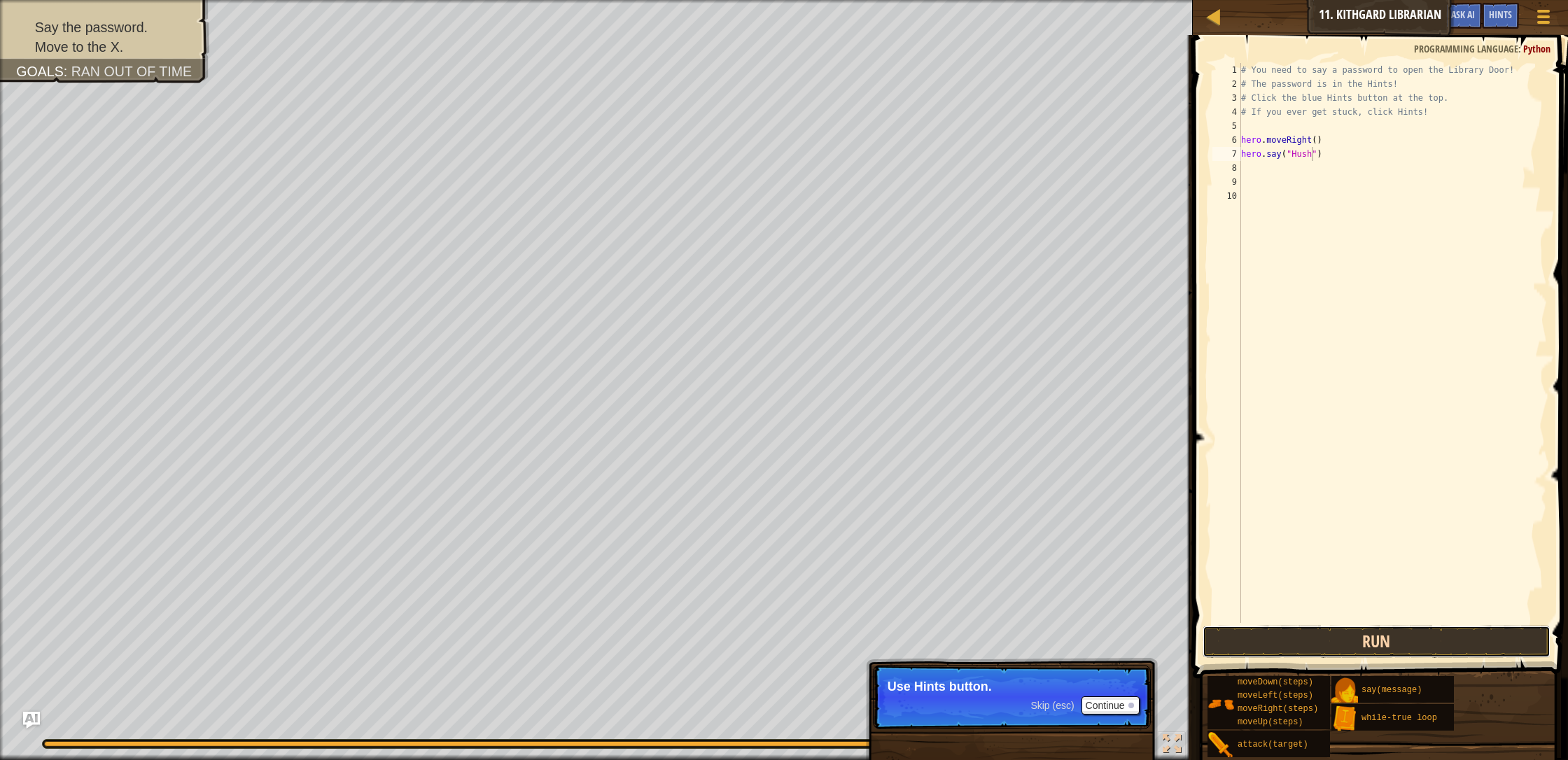
click at [829, 640] on button "Run" at bounding box center [1376, 642] width 348 height 32
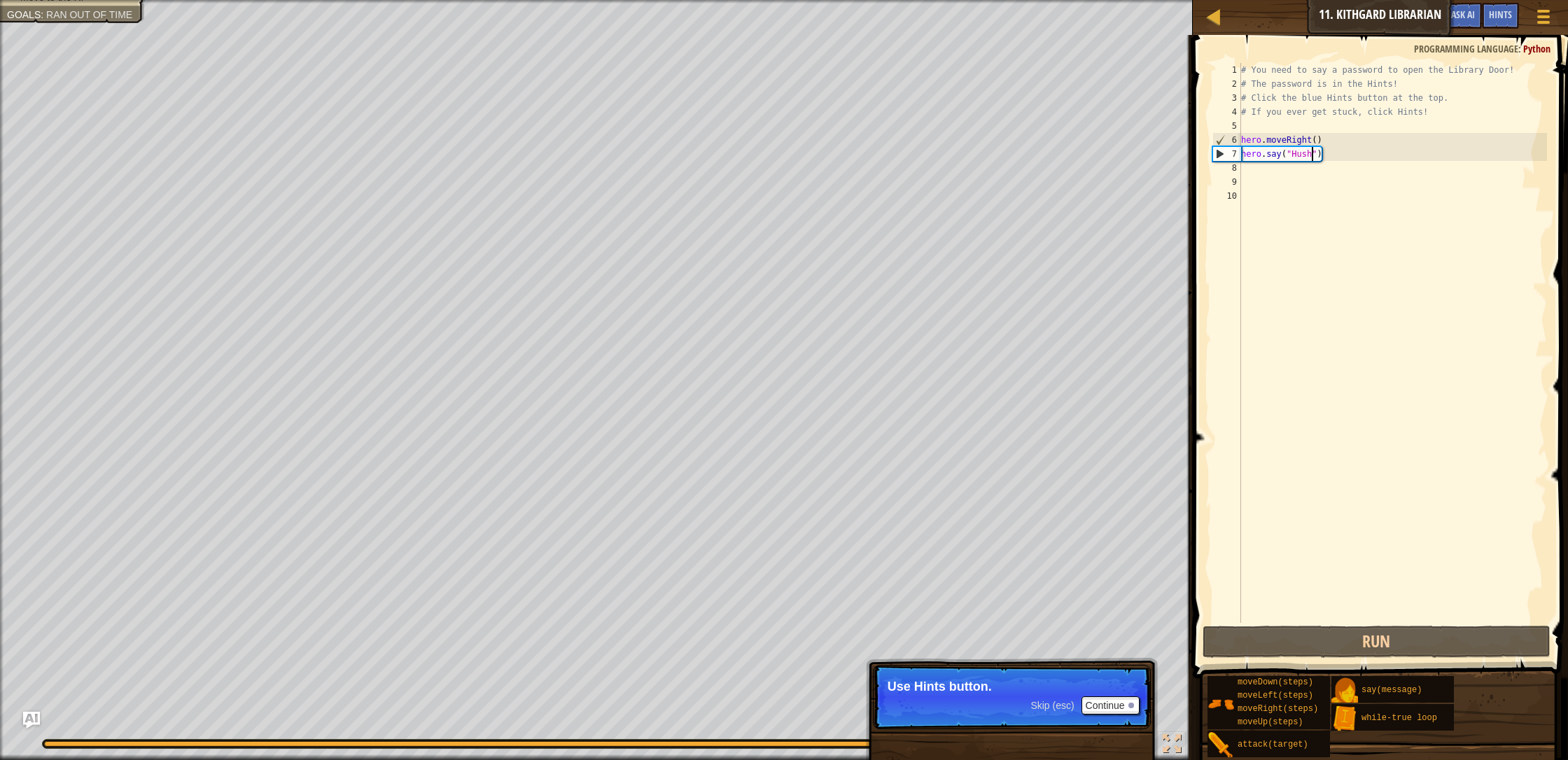
click at [829, 168] on div "# You need to say a password to open the Library Door! # The password is in the…" at bounding box center [1392, 356] width 308 height 587
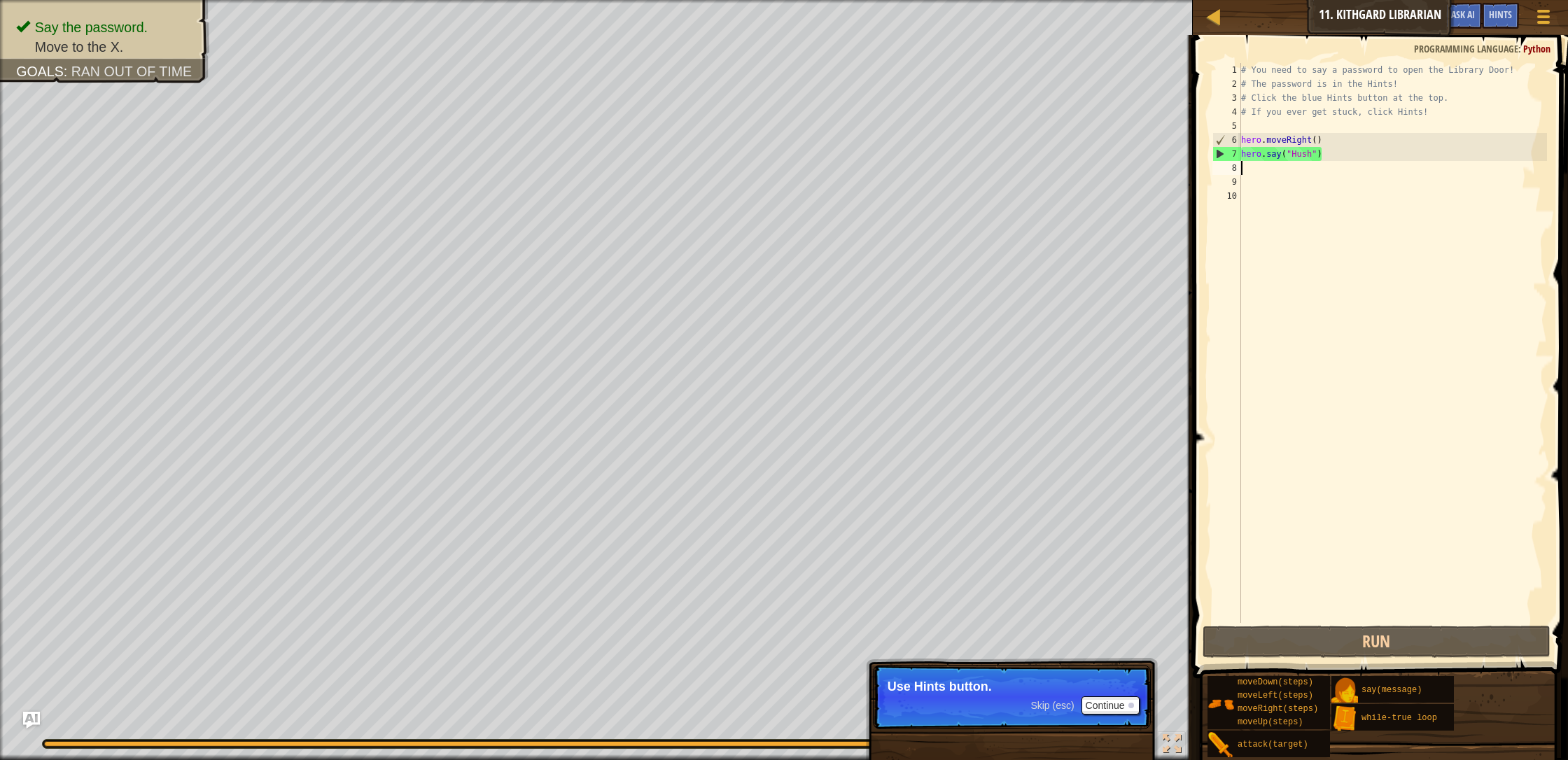
type textarea "h"
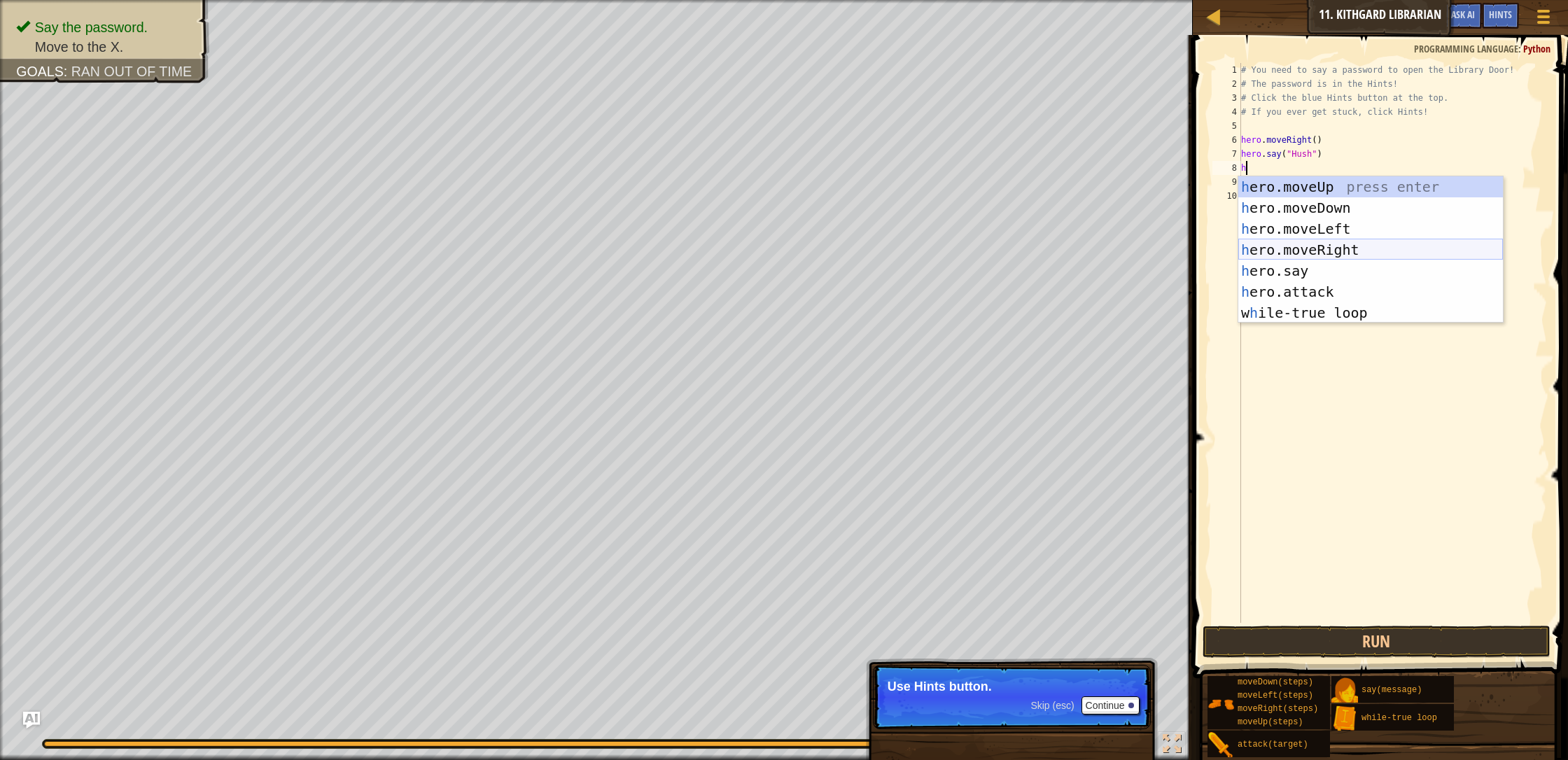
click at [829, 254] on div "h ero.moveUp press enter h ero.moveDown press enter h ero.moveLeft press enter …" at bounding box center [1370, 271] width 265 height 189
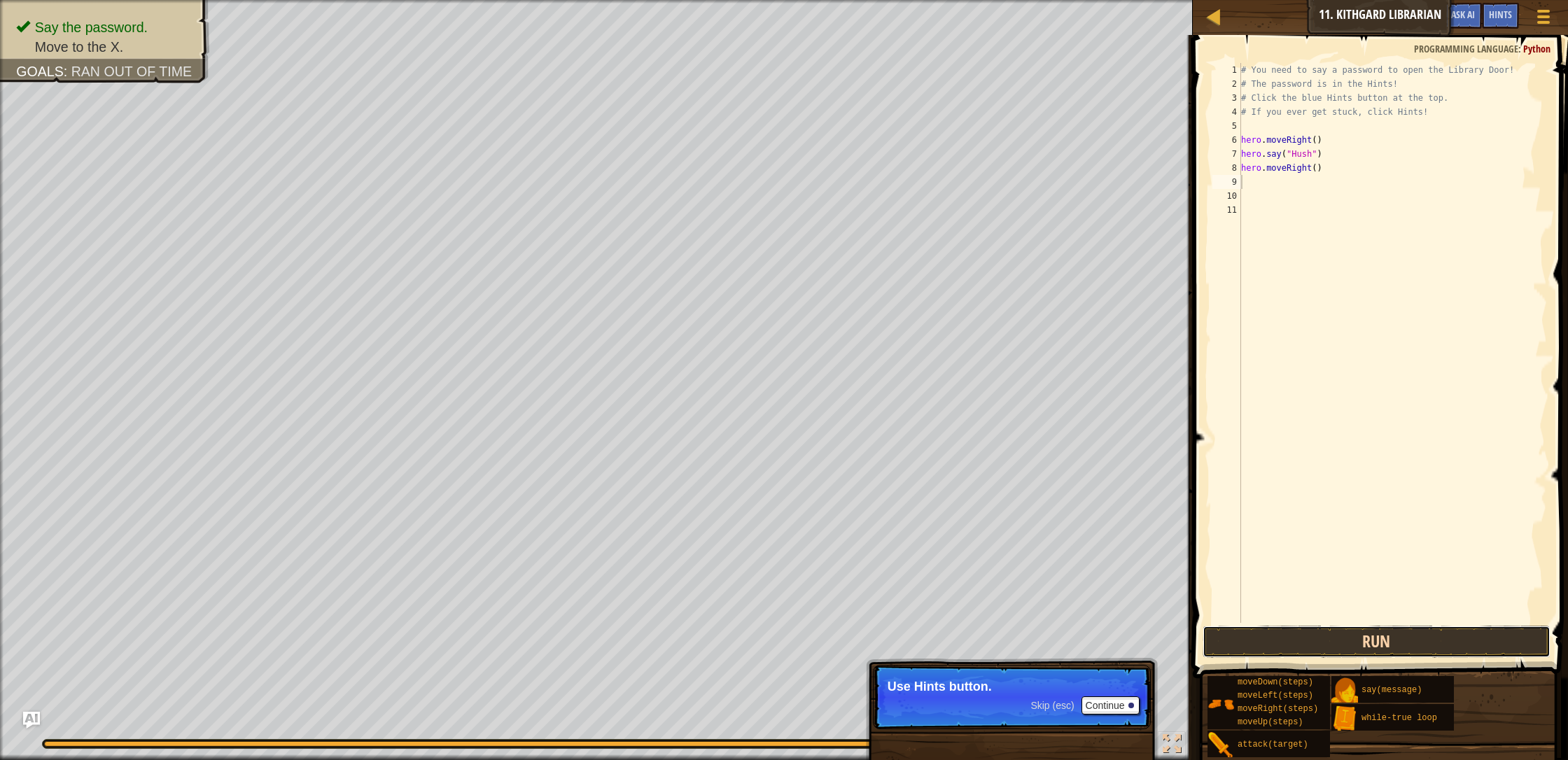
click at [829, 652] on button "Run" at bounding box center [1376, 642] width 348 height 32
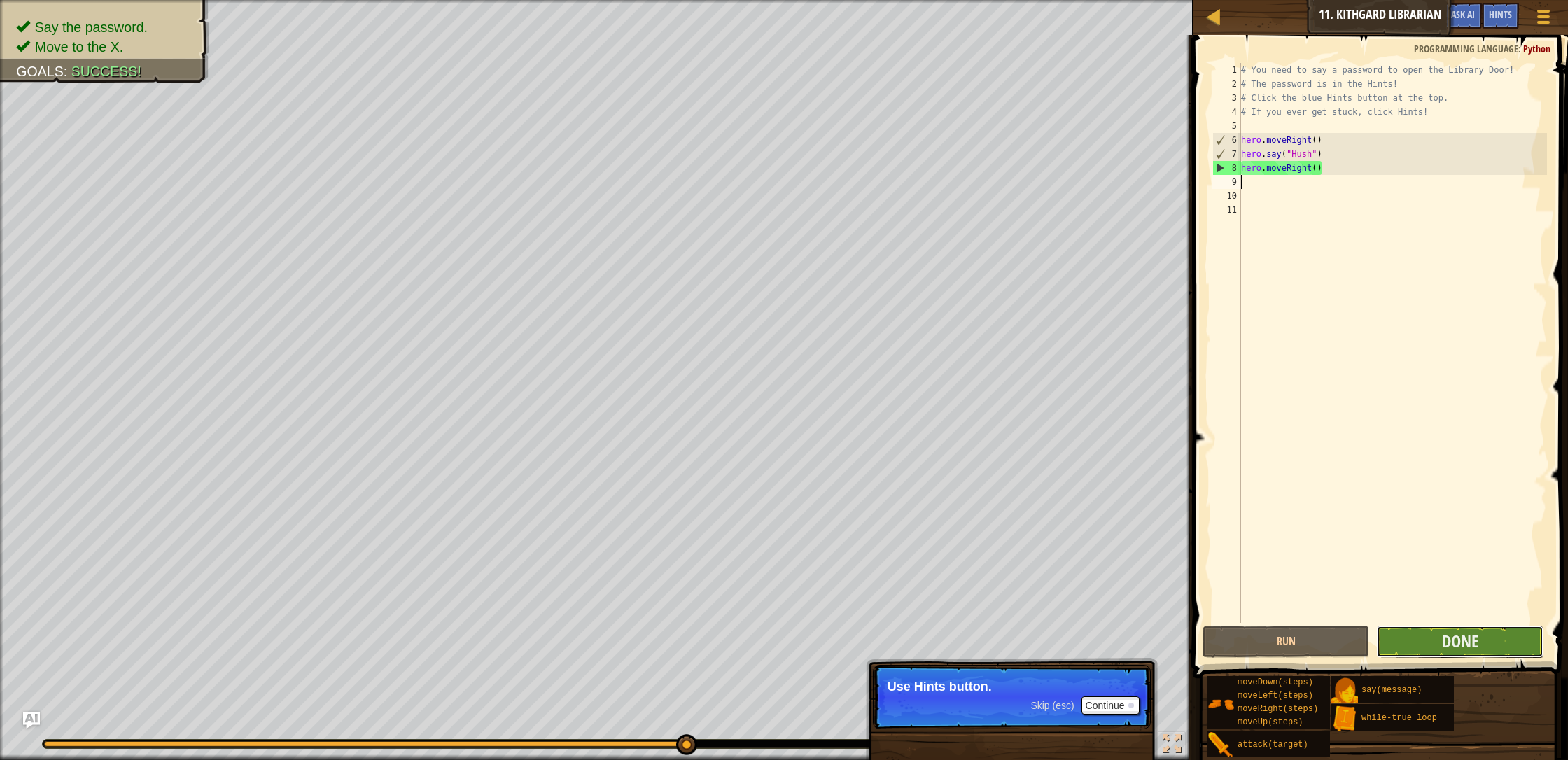
click at [829, 640] on button "Done" at bounding box center [1459, 642] width 167 height 32
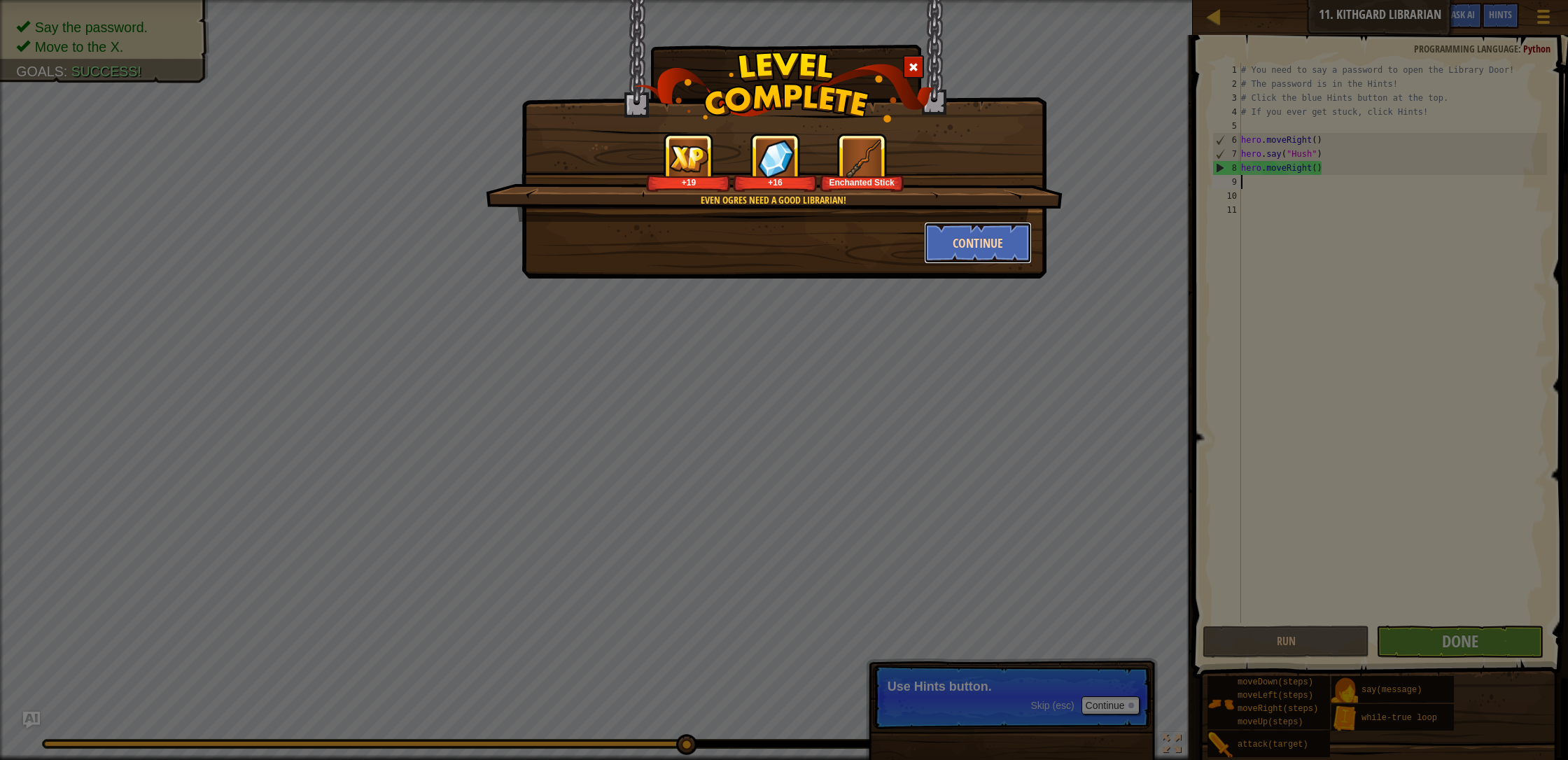
click at [829, 239] on button "Continue" at bounding box center [978, 242] width 109 height 42
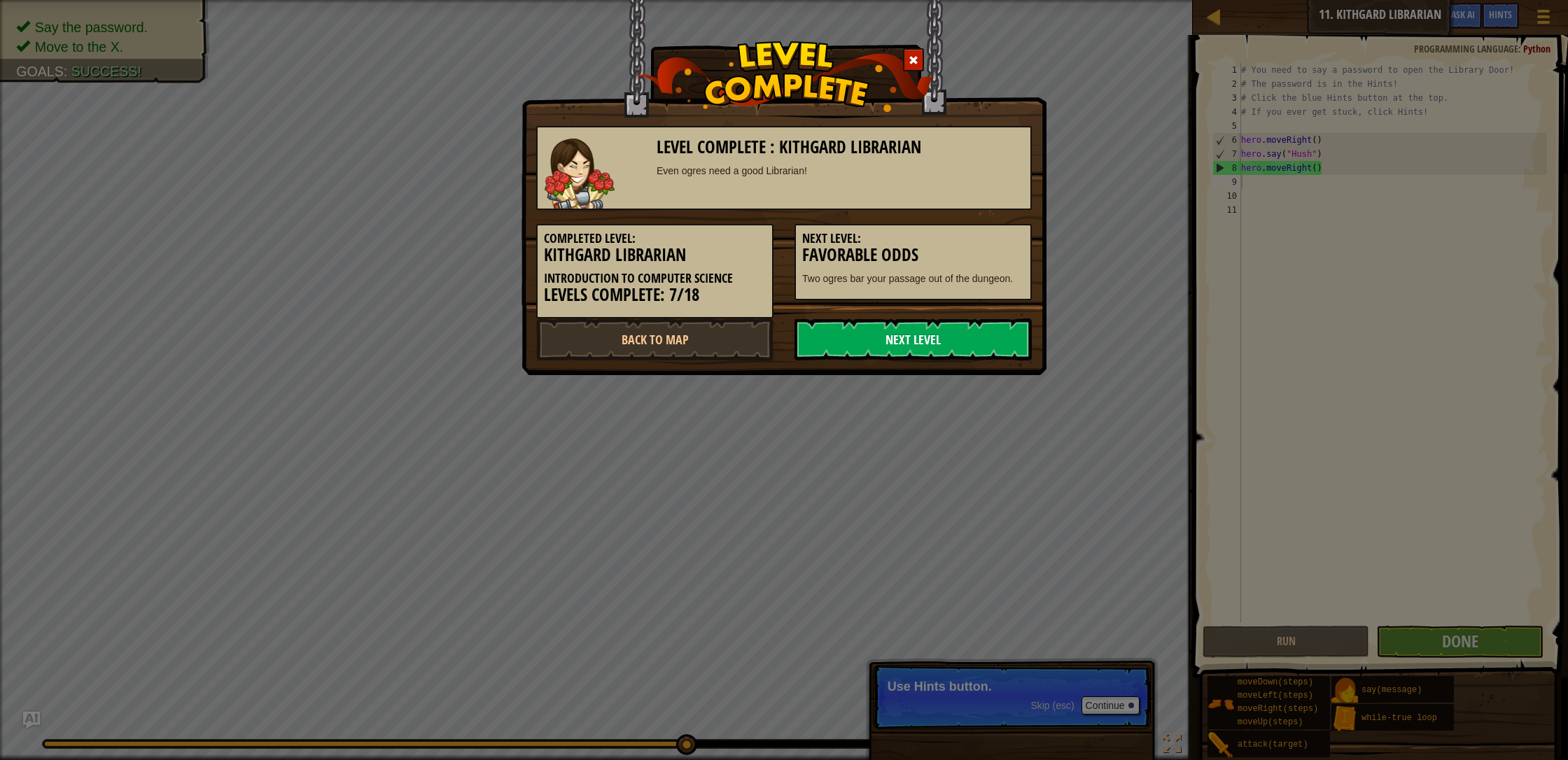
click at [829, 333] on link "Next Level" at bounding box center [913, 339] width 237 height 42
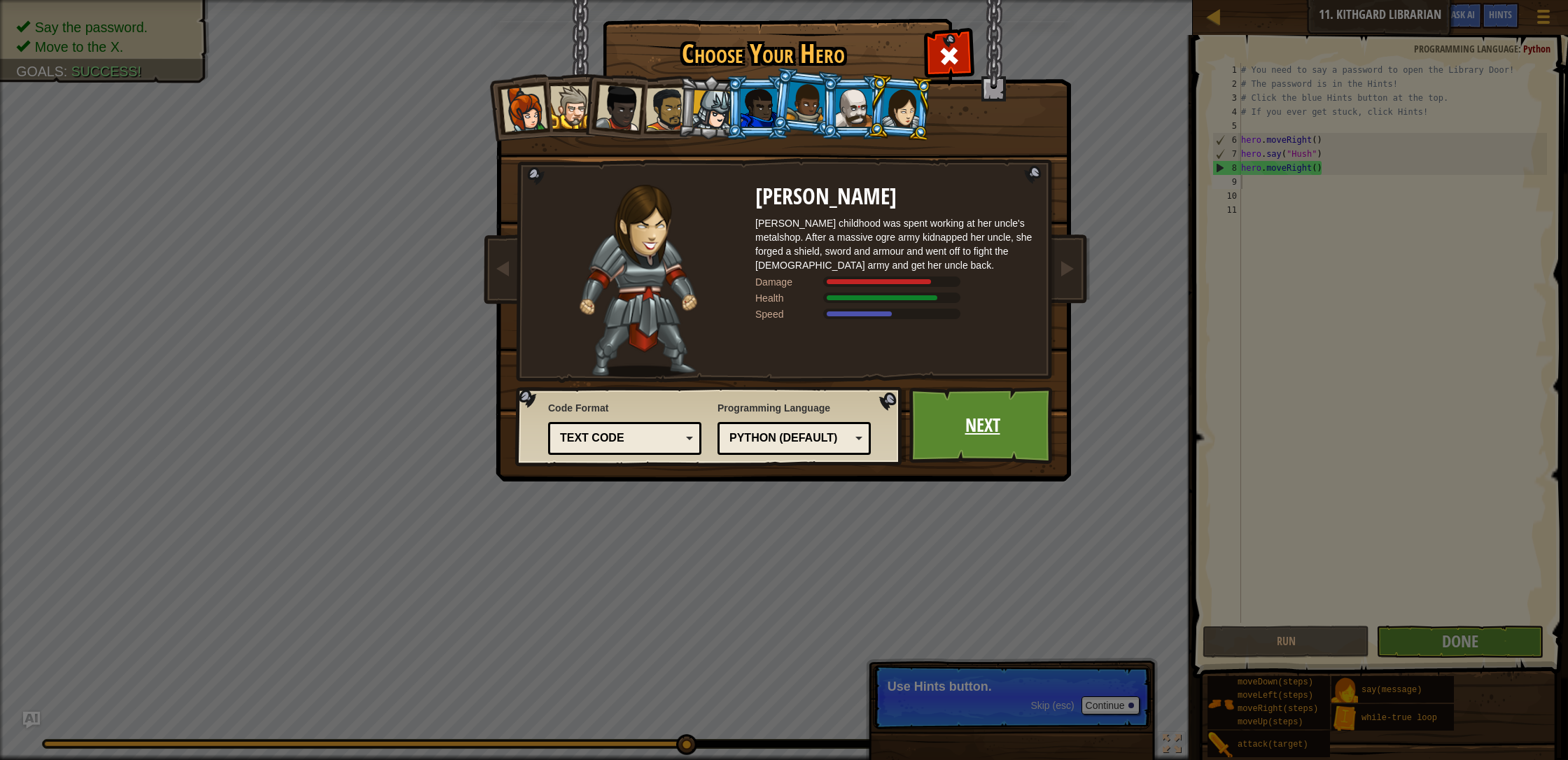
click at [829, 421] on link "Next" at bounding box center [982, 425] width 146 height 77
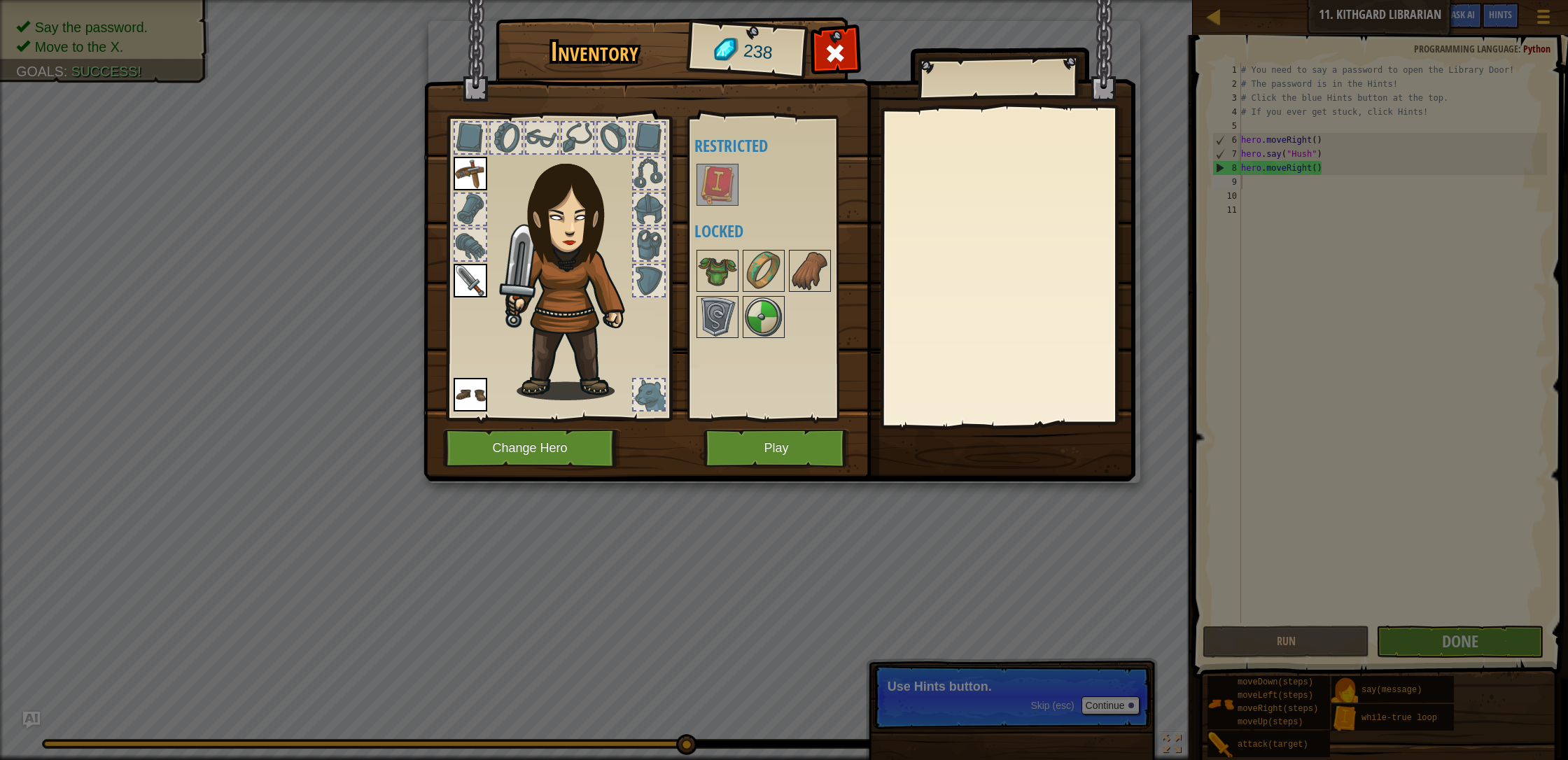
click at [466, 274] on img at bounding box center [471, 281] width 34 height 34
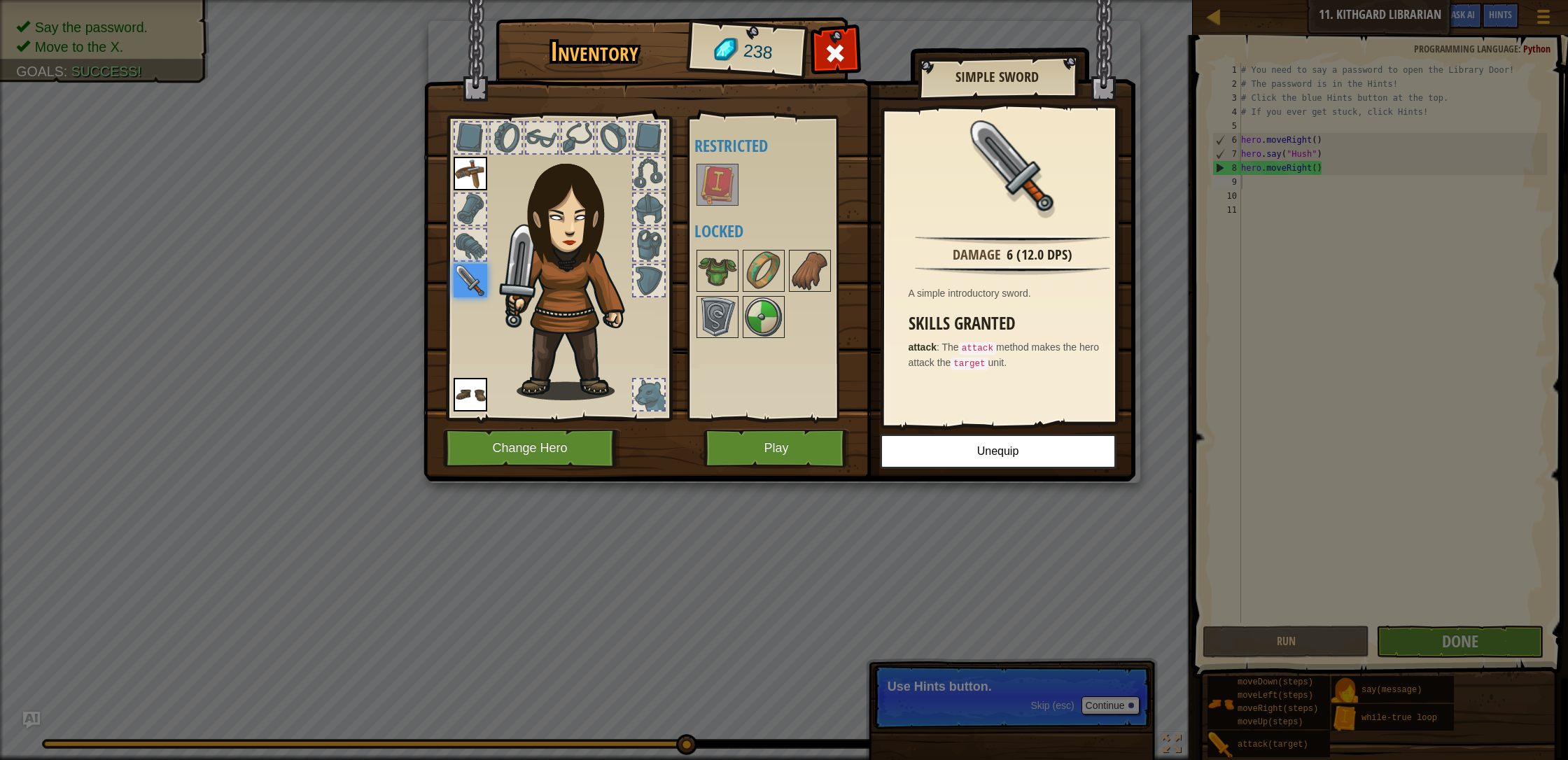
click at [466, 244] on div at bounding box center [470, 245] width 31 height 31
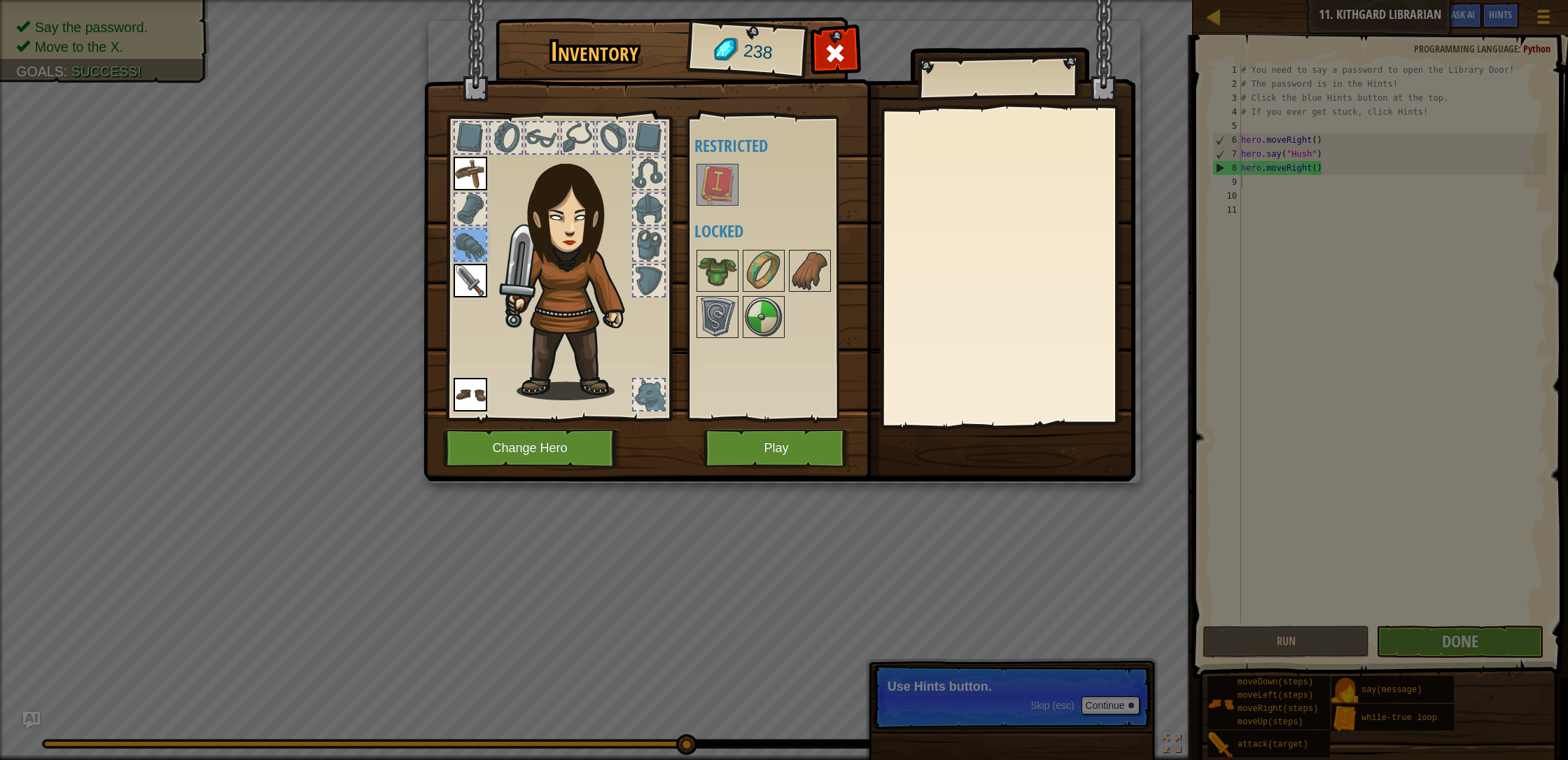
drag, startPoint x: 718, startPoint y: 183, endPoint x: 727, endPoint y: 182, distance: 9.1
click at [720, 183] on img at bounding box center [718, 184] width 39 height 39
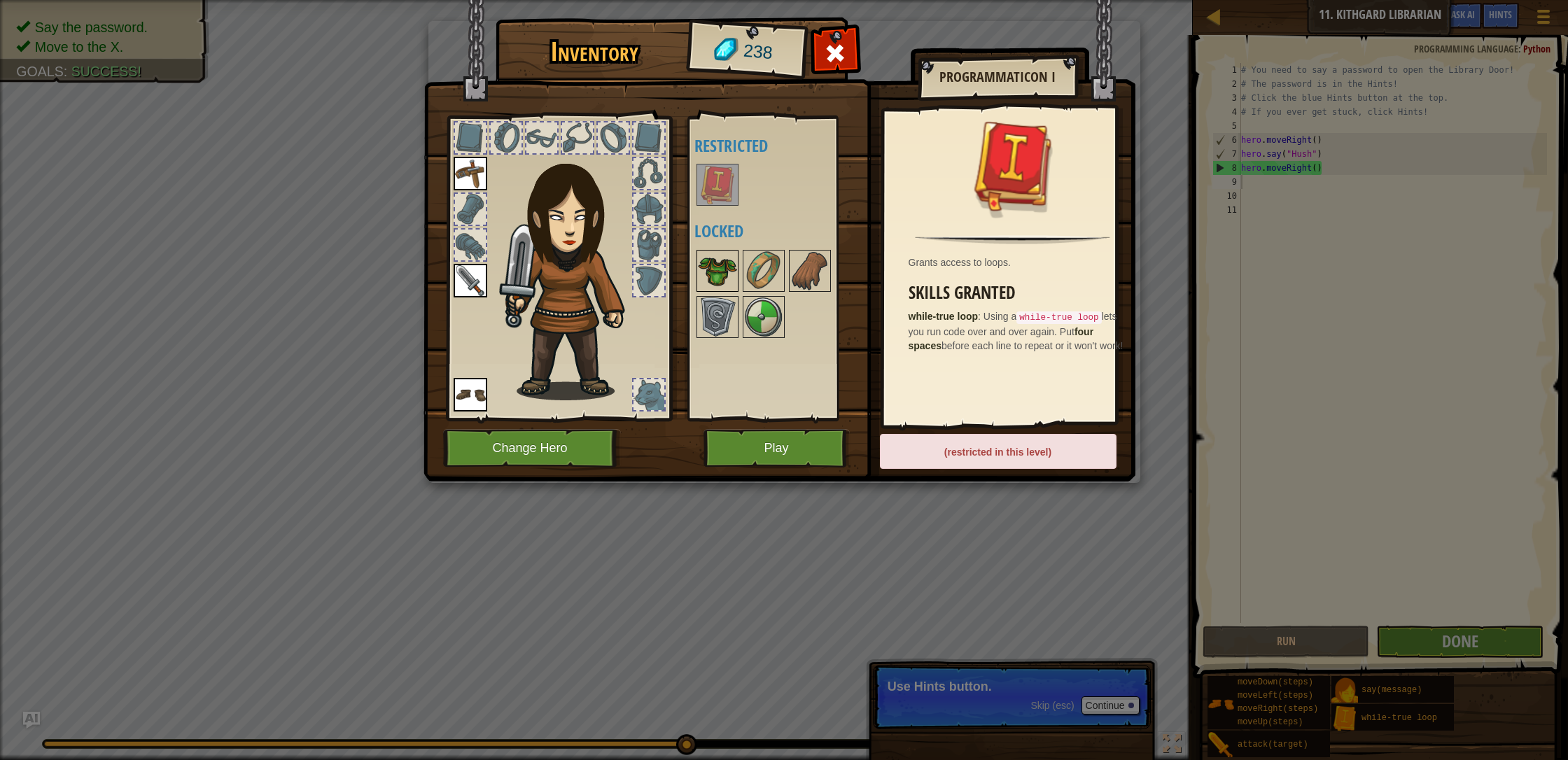
click at [718, 268] on img at bounding box center [718, 271] width 39 height 39
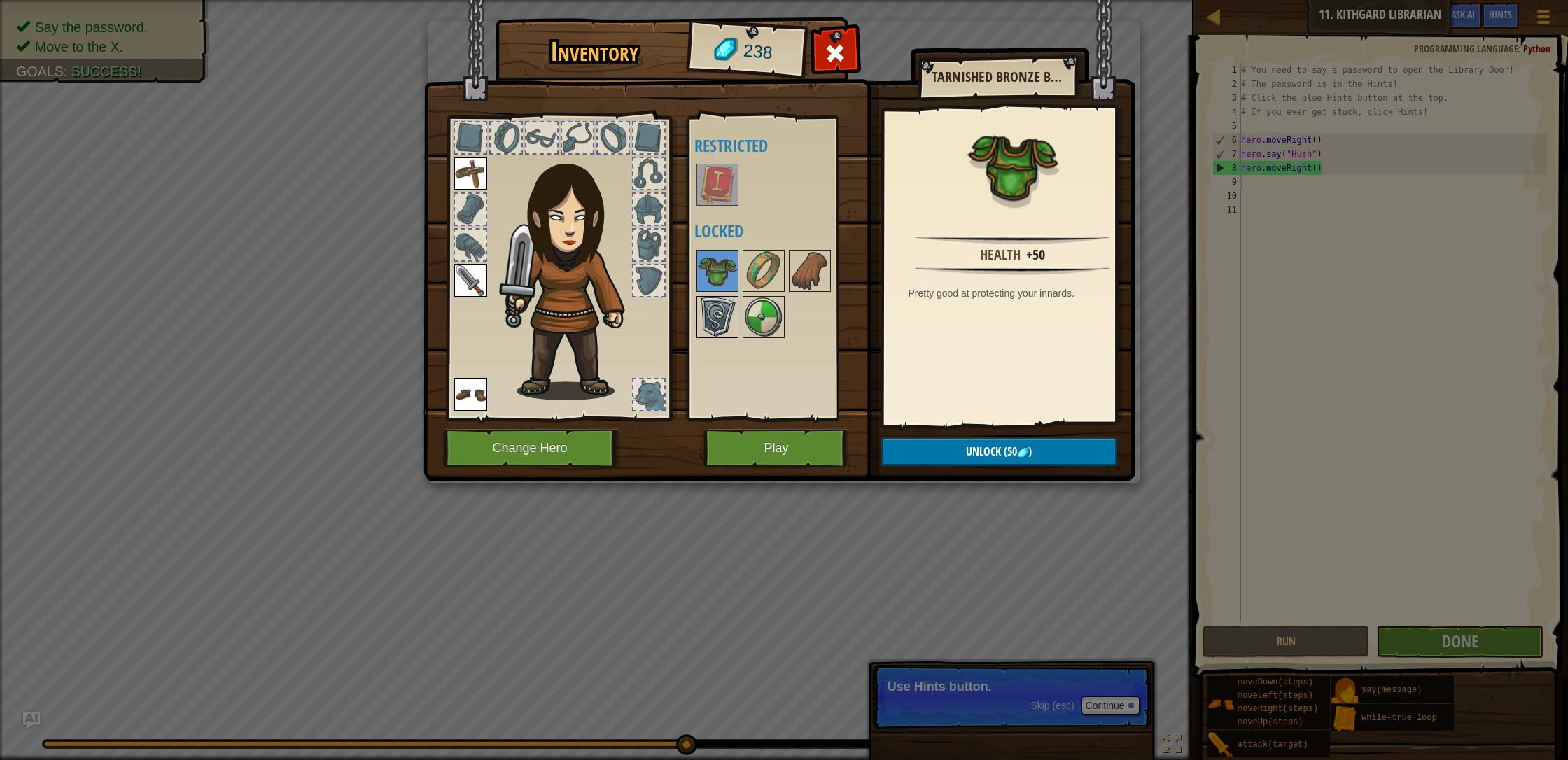
click at [716, 315] on img at bounding box center [718, 317] width 39 height 39
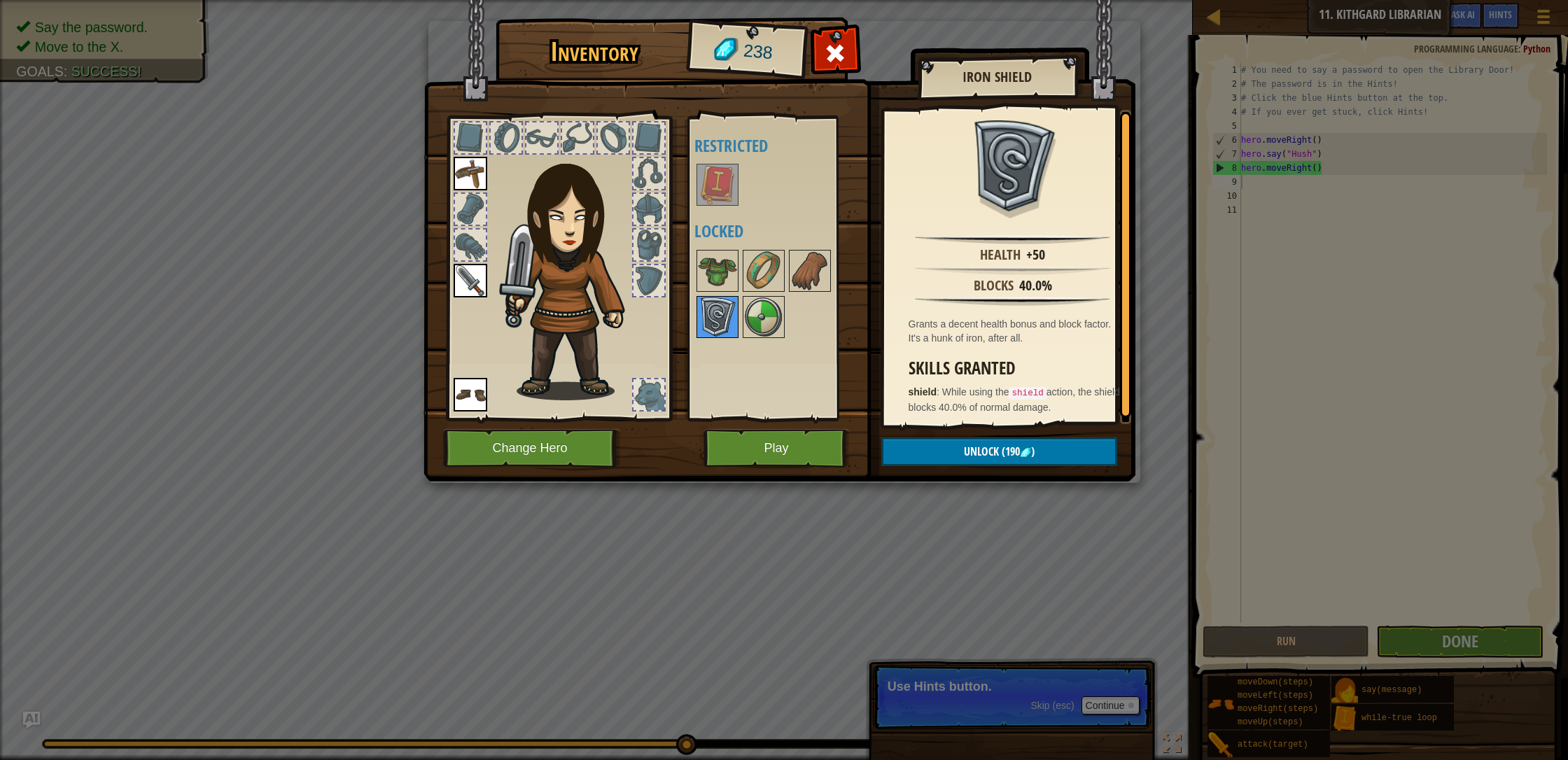
click at [716, 315] on img at bounding box center [718, 317] width 39 height 39
click at [715, 315] on img at bounding box center [718, 317] width 39 height 39
click at [829, 54] on span at bounding box center [834, 53] width 22 height 22
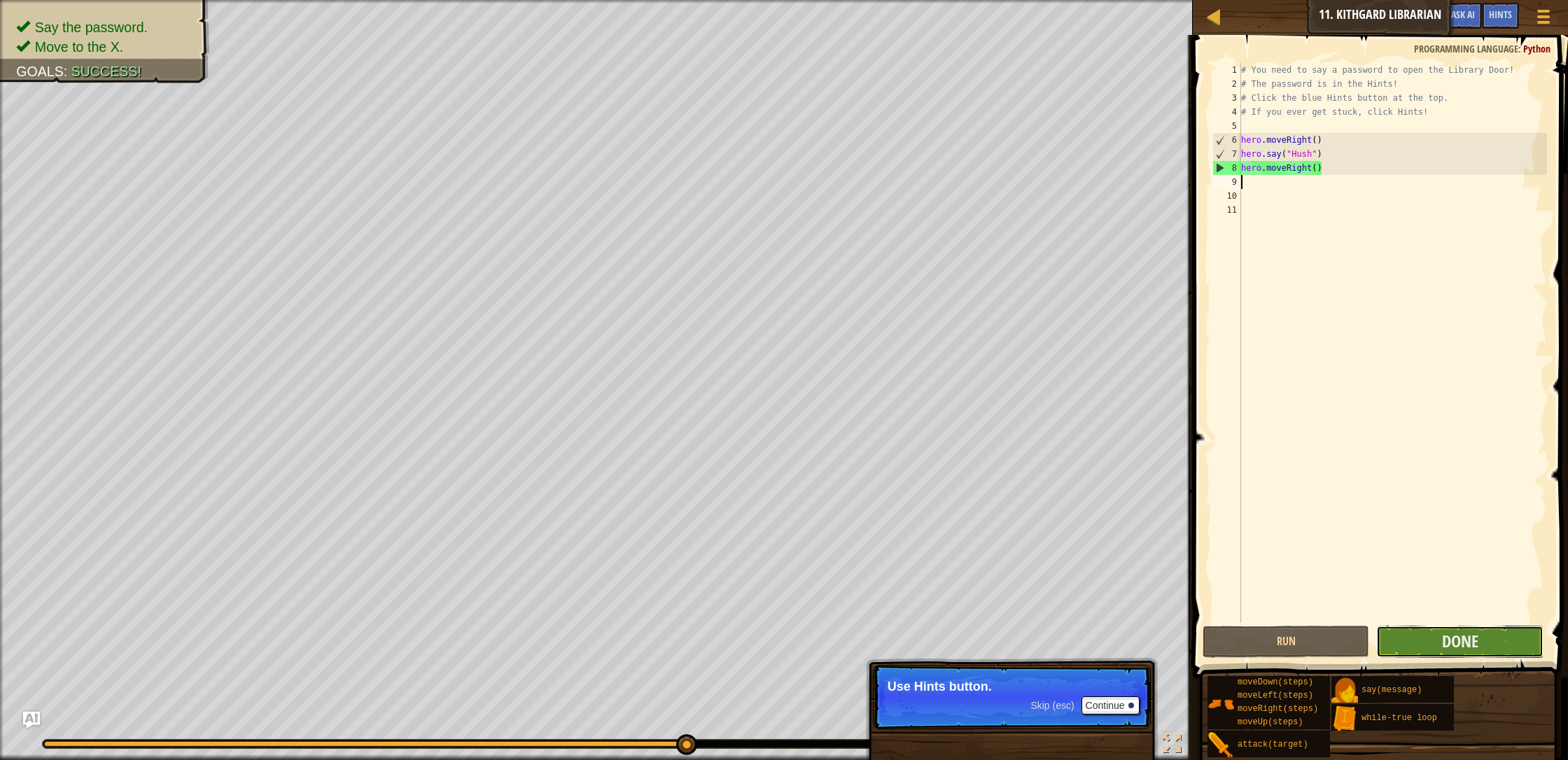
click at [829, 640] on button "Done" at bounding box center [1459, 642] width 167 height 32
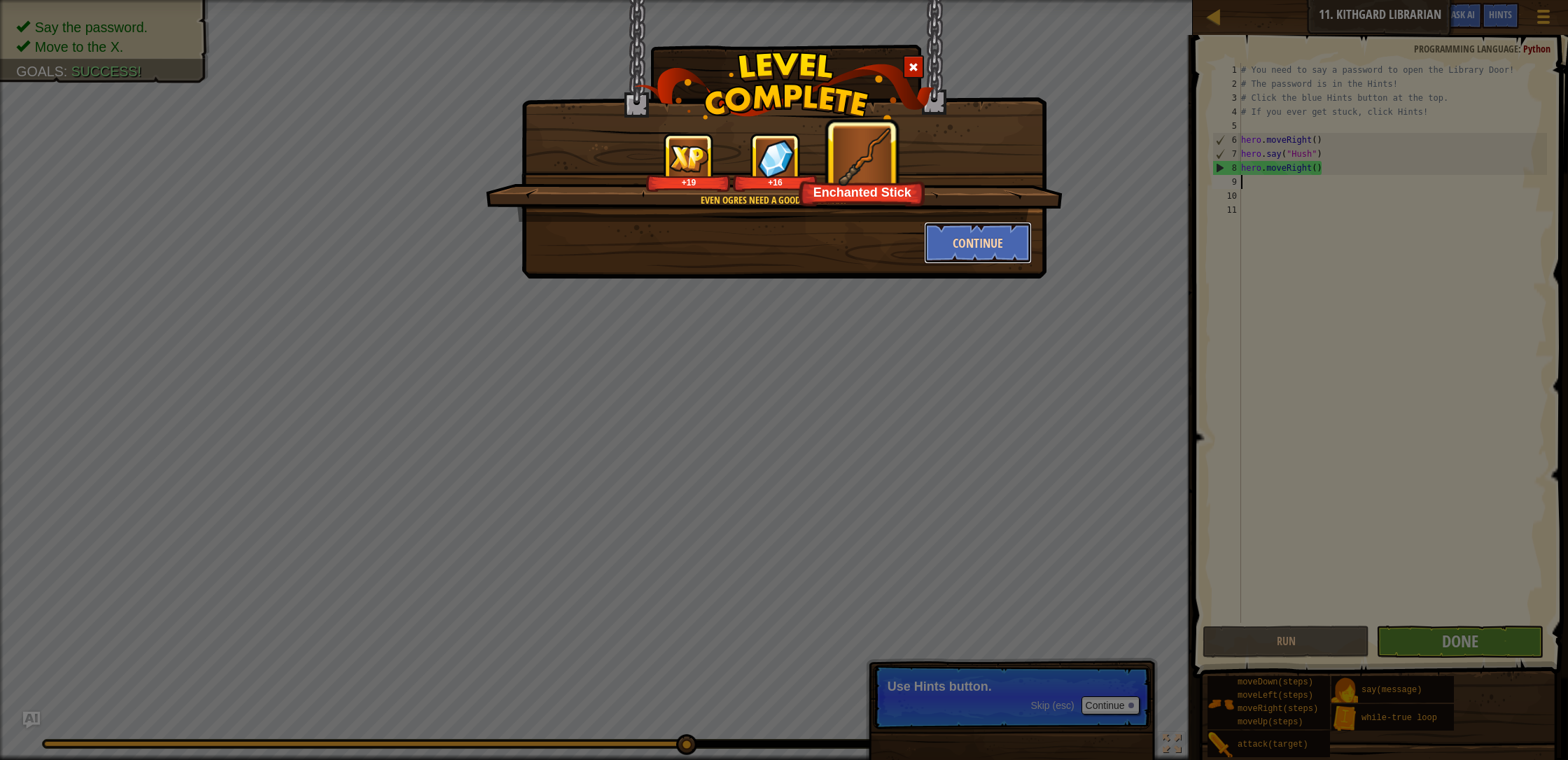
click at [829, 235] on button "Continue" at bounding box center [978, 242] width 109 height 42
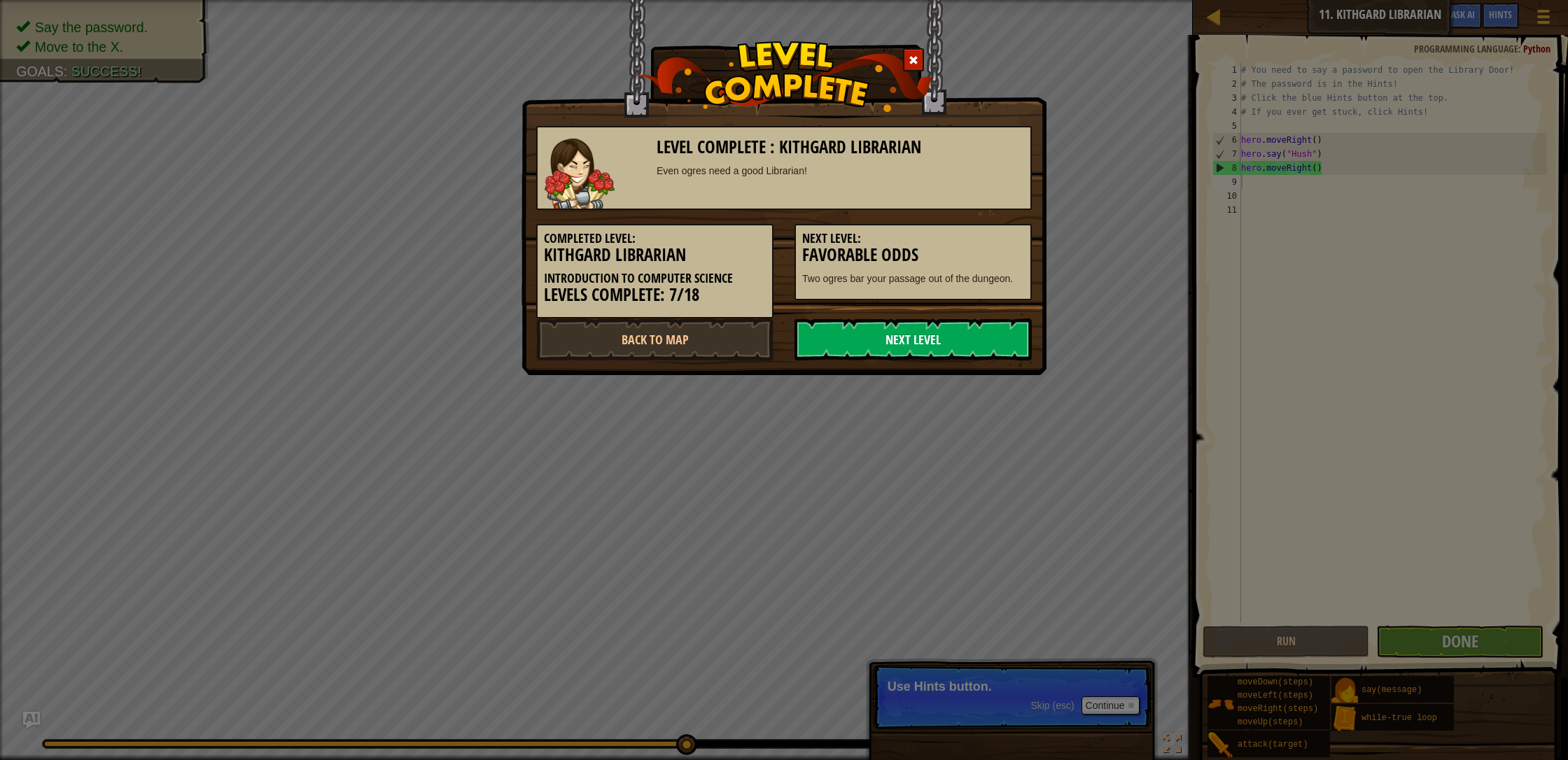
click at [829, 345] on link "Next Level" at bounding box center [913, 339] width 237 height 42
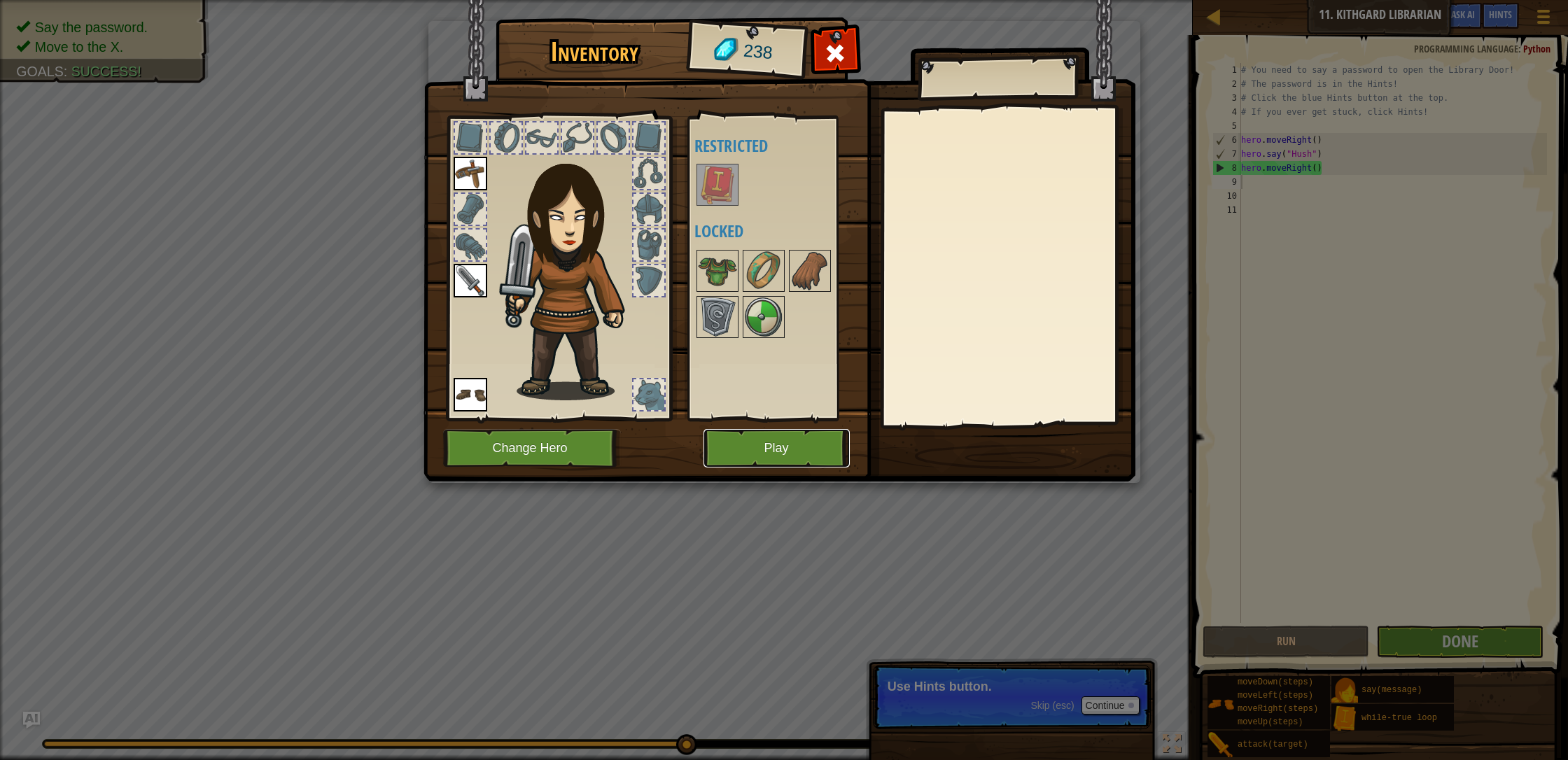
click at [766, 455] on button "Play" at bounding box center [776, 447] width 146 height 38
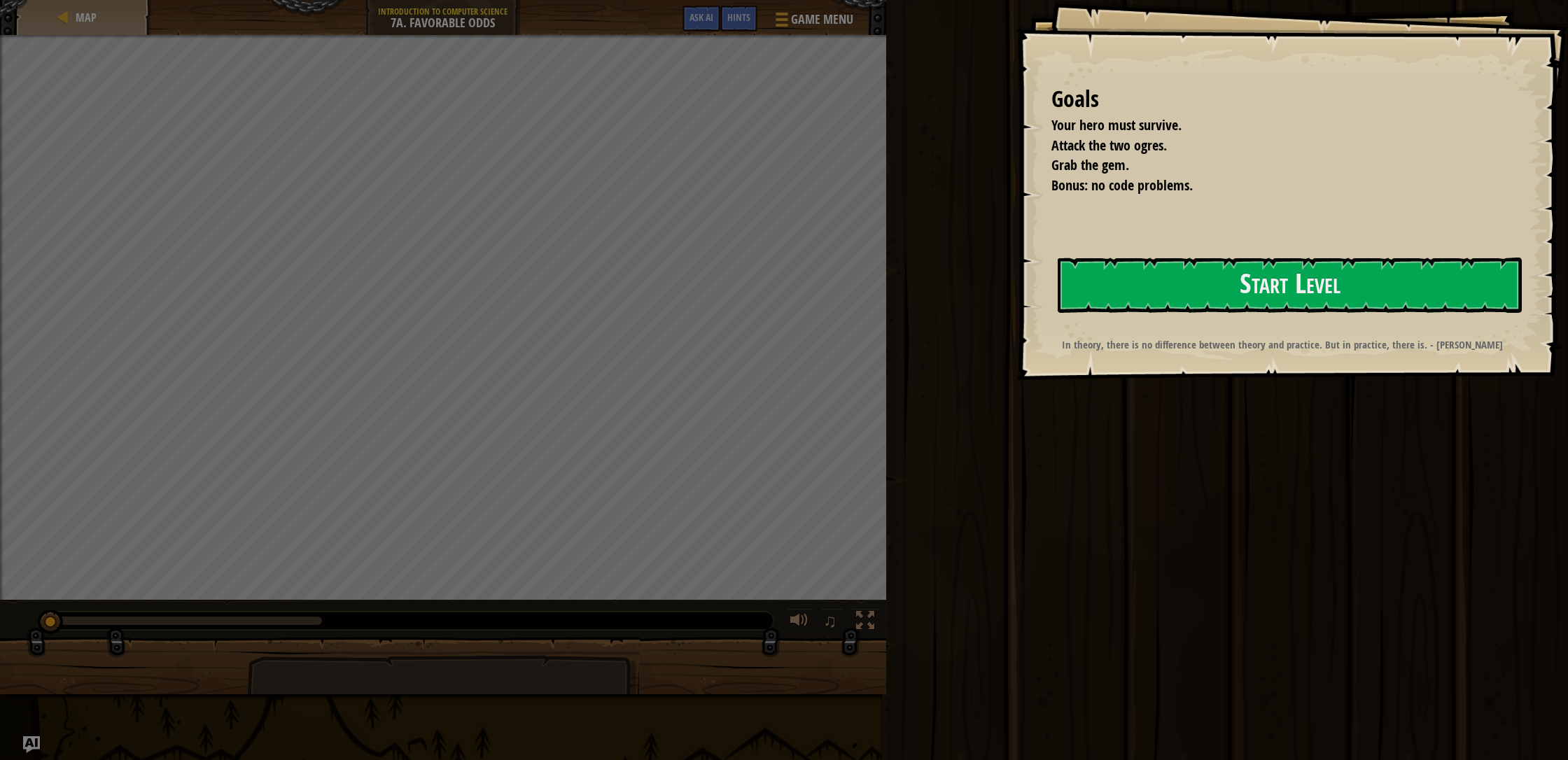
drag, startPoint x: 1243, startPoint y: 208, endPoint x: 1249, endPoint y: 237, distance: 29.6
click at [829, 218] on div "Goals Your hero must survive. Attack the two ogres. Grab the gem. Bonus: no cod…" at bounding box center [1292, 190] width 552 height 380
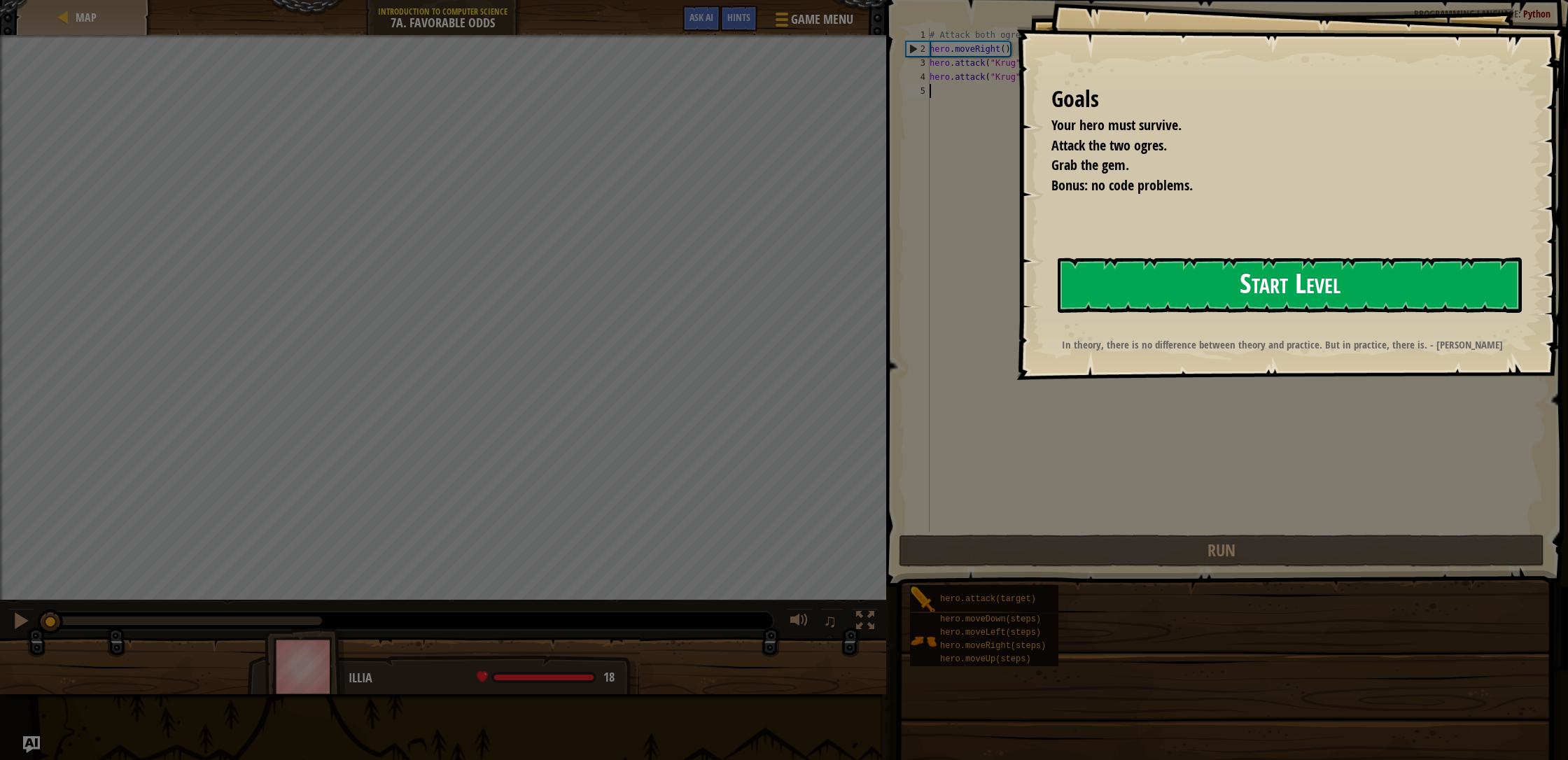
drag, startPoint x: 1258, startPoint y: 263, endPoint x: 1249, endPoint y: 272, distance: 12.7
click at [829, 263] on button "Start Level" at bounding box center [1289, 285] width 464 height 55
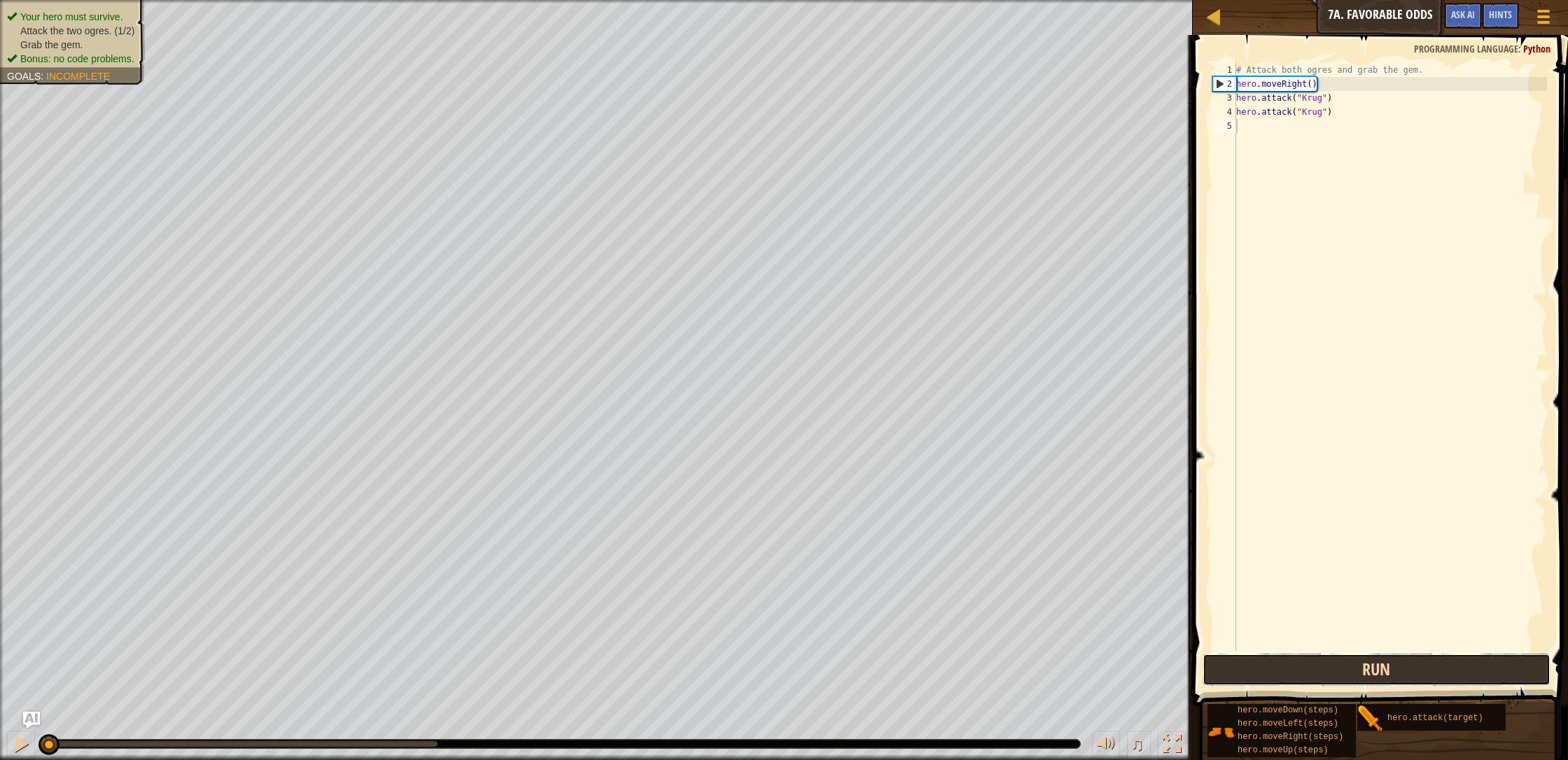
click at [829, 652] on button "Run" at bounding box center [1376, 669] width 348 height 32
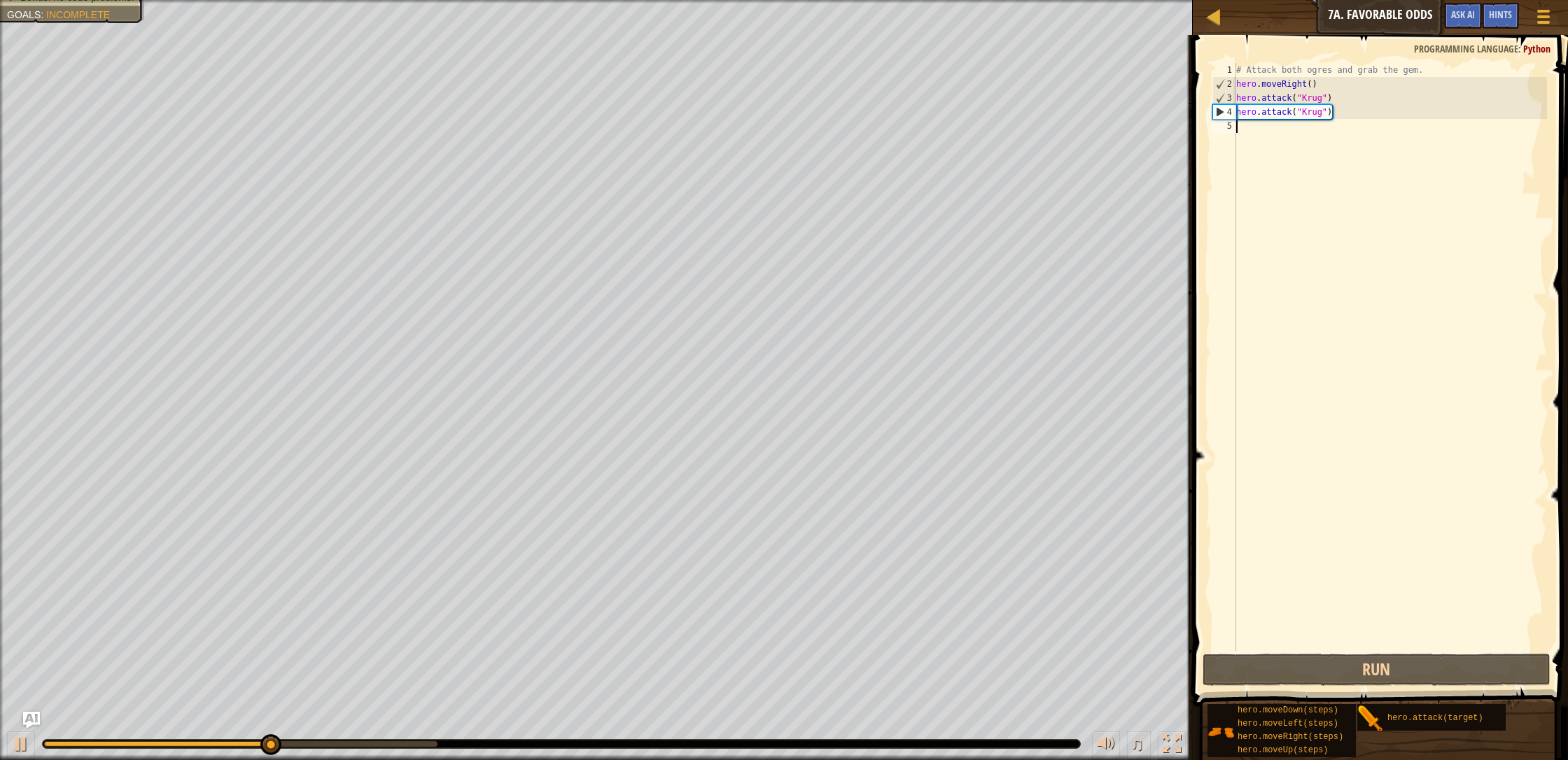
type textarea "h"
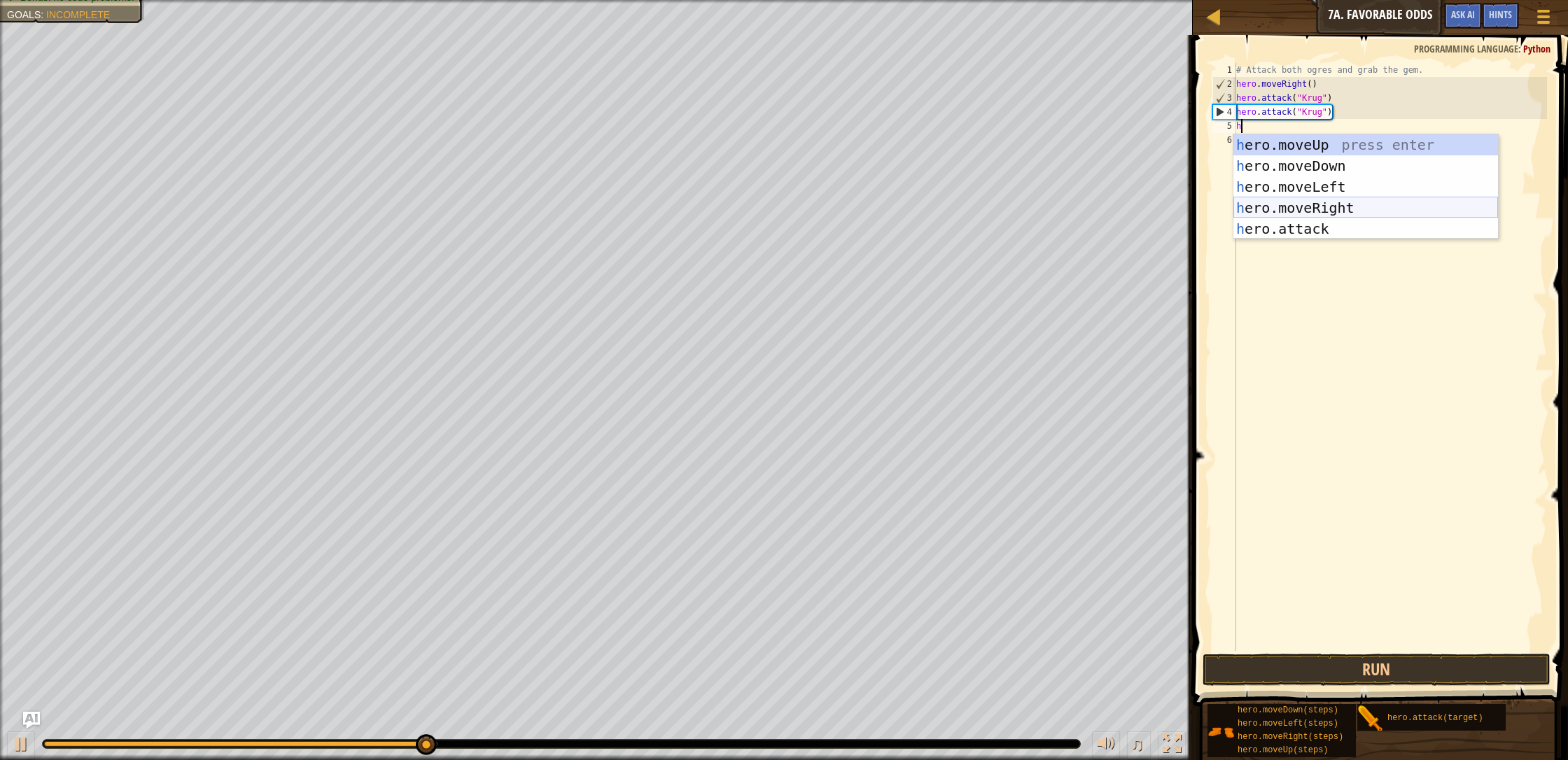
click at [829, 203] on div "h ero.moveUp press enter h ero.moveDown press enter h ero.moveLeft press enter …" at bounding box center [1365, 208] width 265 height 147
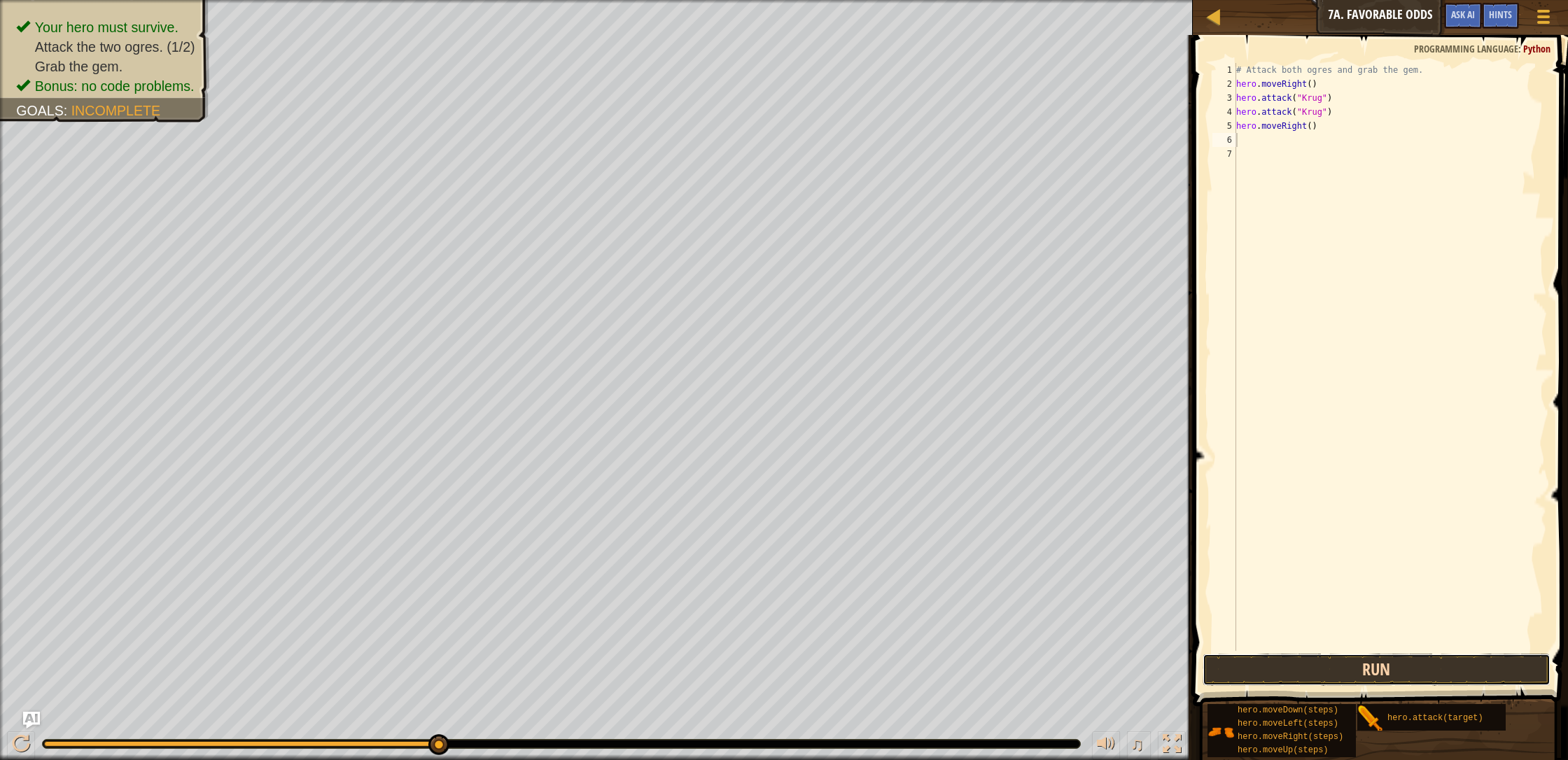
click at [829, 652] on button "Run" at bounding box center [1376, 669] width 348 height 32
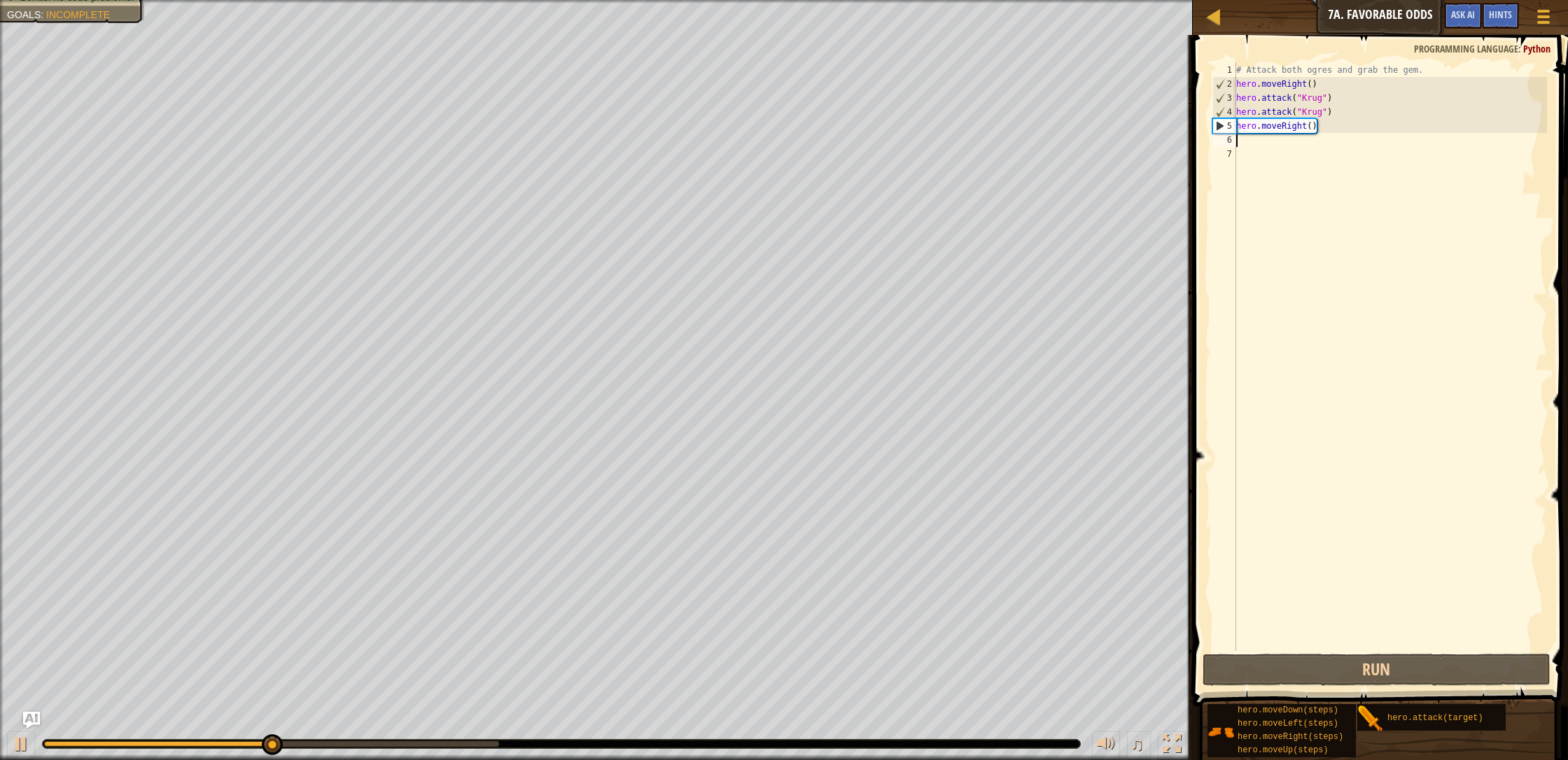
type textarea "h"
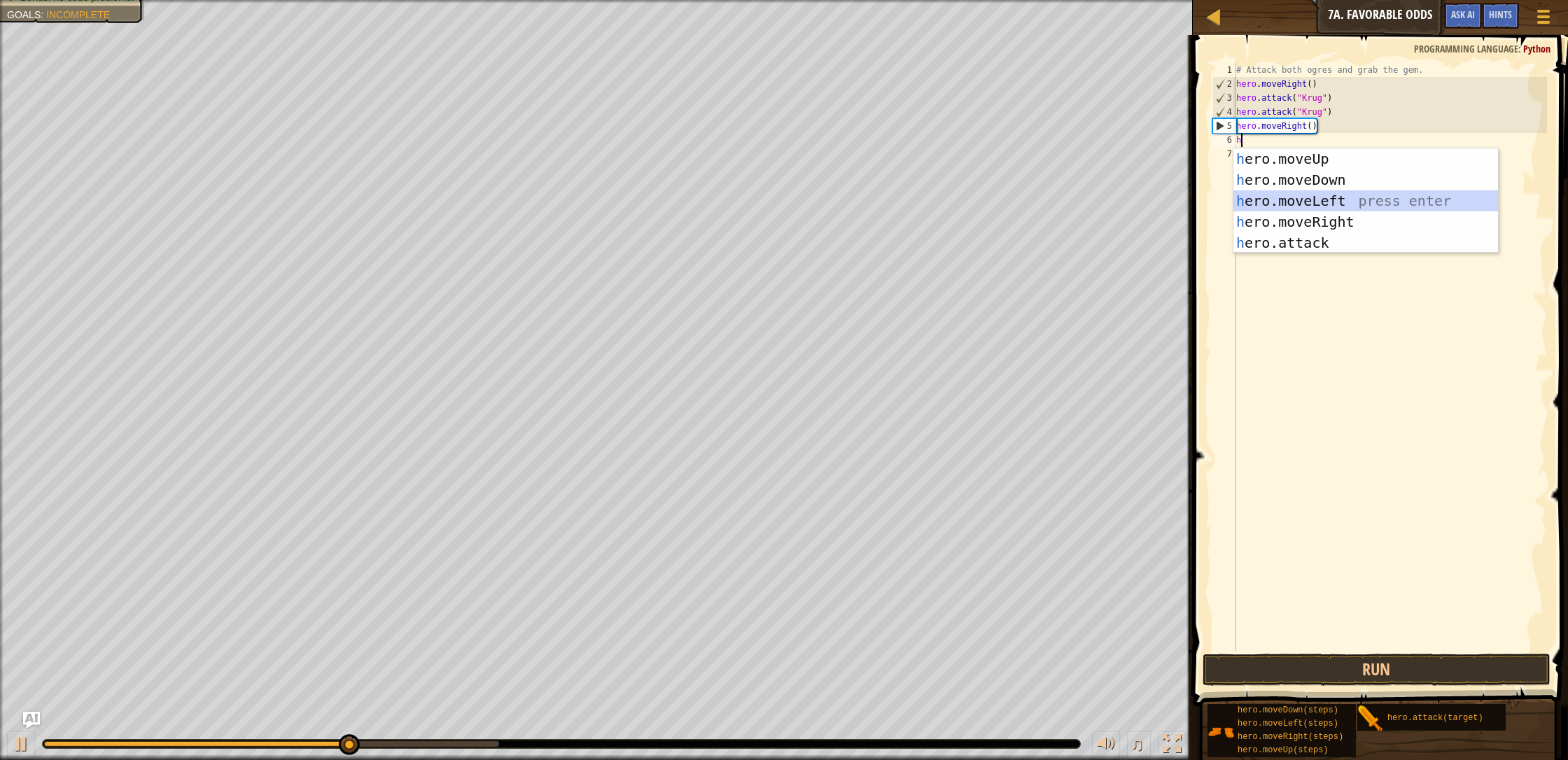
click at [829, 202] on div "h ero.moveUp press enter h ero.moveDown press enter h ero.moveLeft press enter …" at bounding box center [1365, 221] width 265 height 147
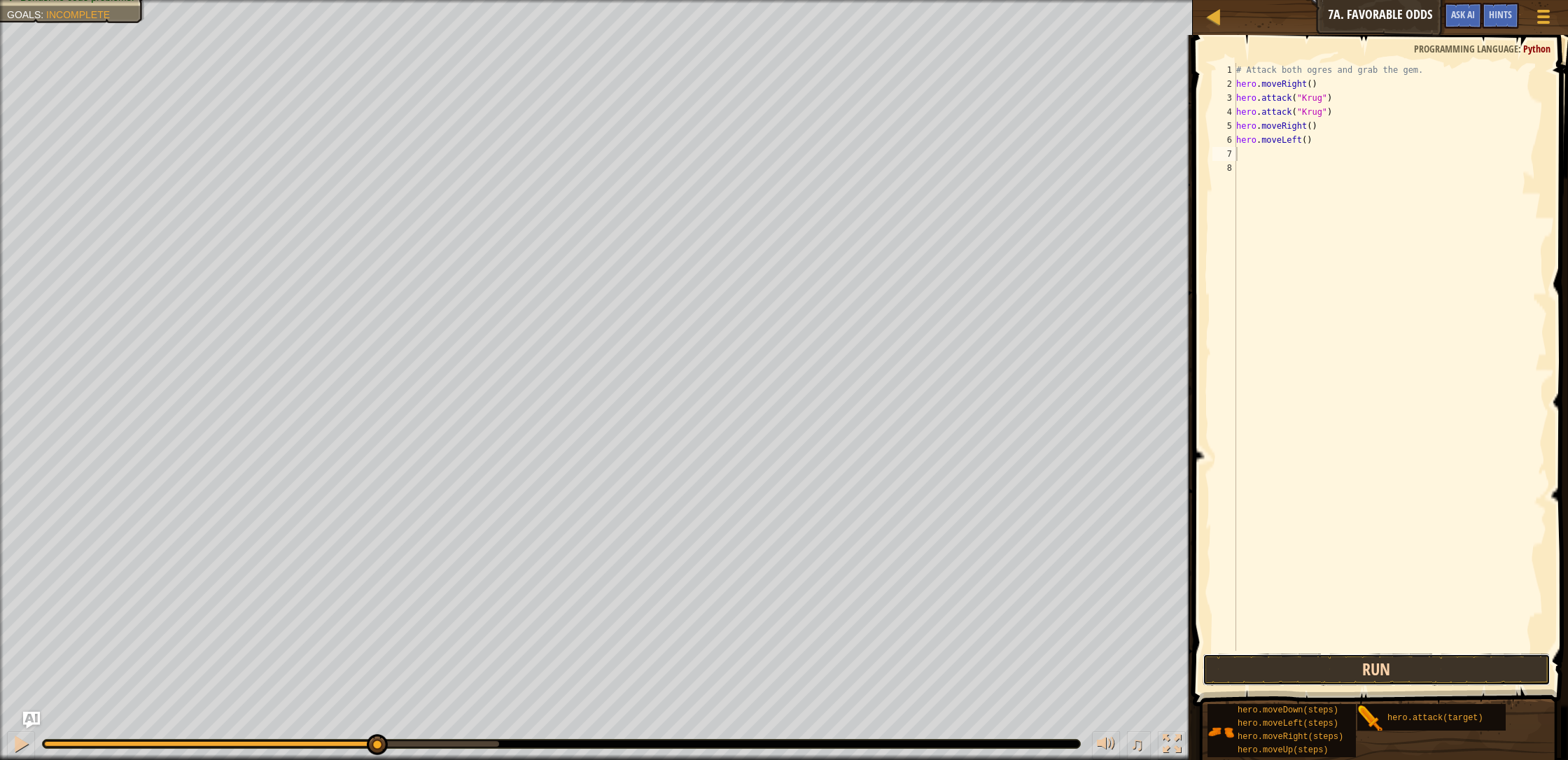
click at [829, 652] on button "Run" at bounding box center [1376, 669] width 348 height 32
type textarea "h"
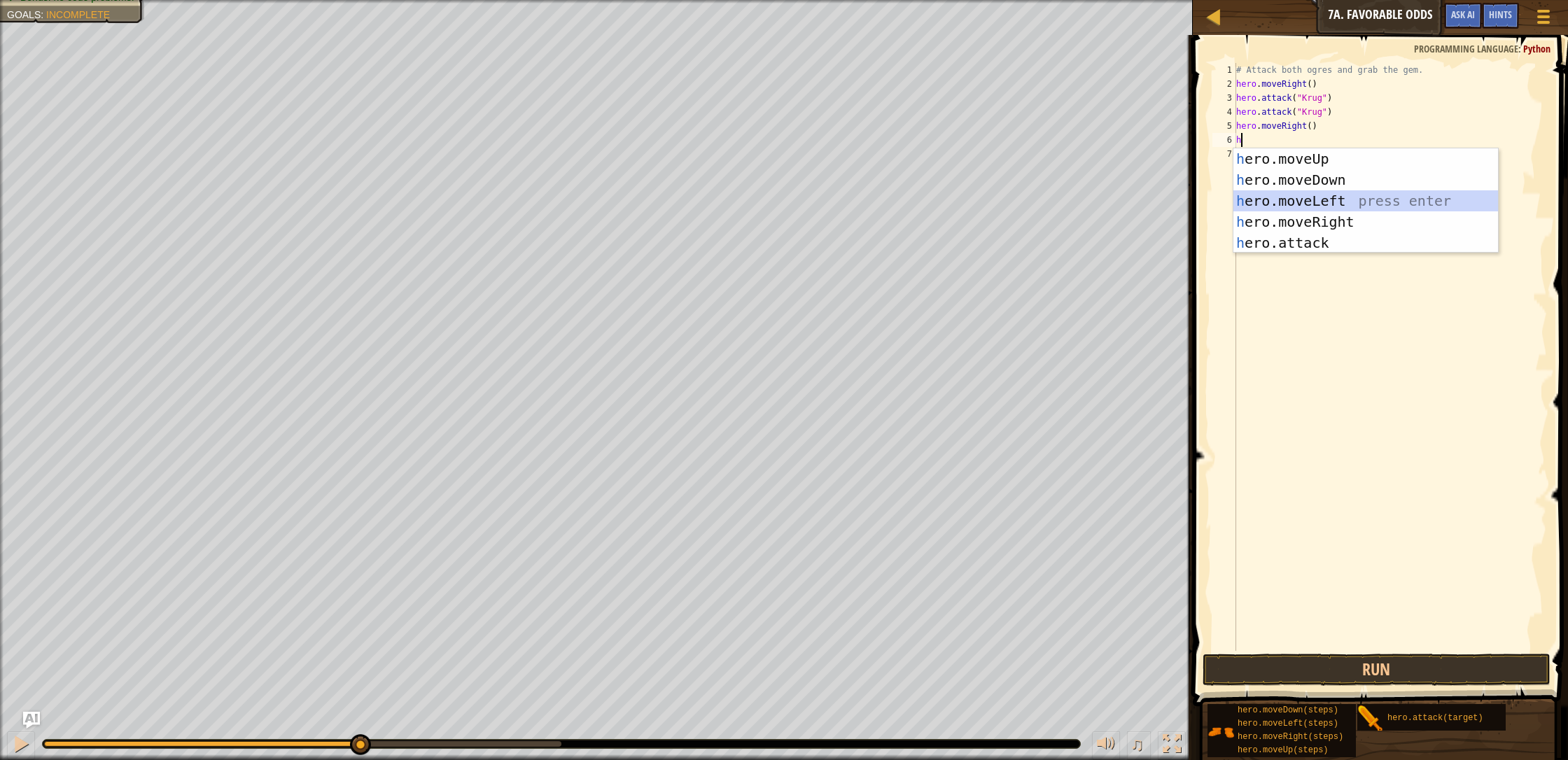
click at [829, 191] on div "h ero.moveUp press enter h ero.moveDown press enter h ero.moveLeft press enter …" at bounding box center [1365, 221] width 265 height 147
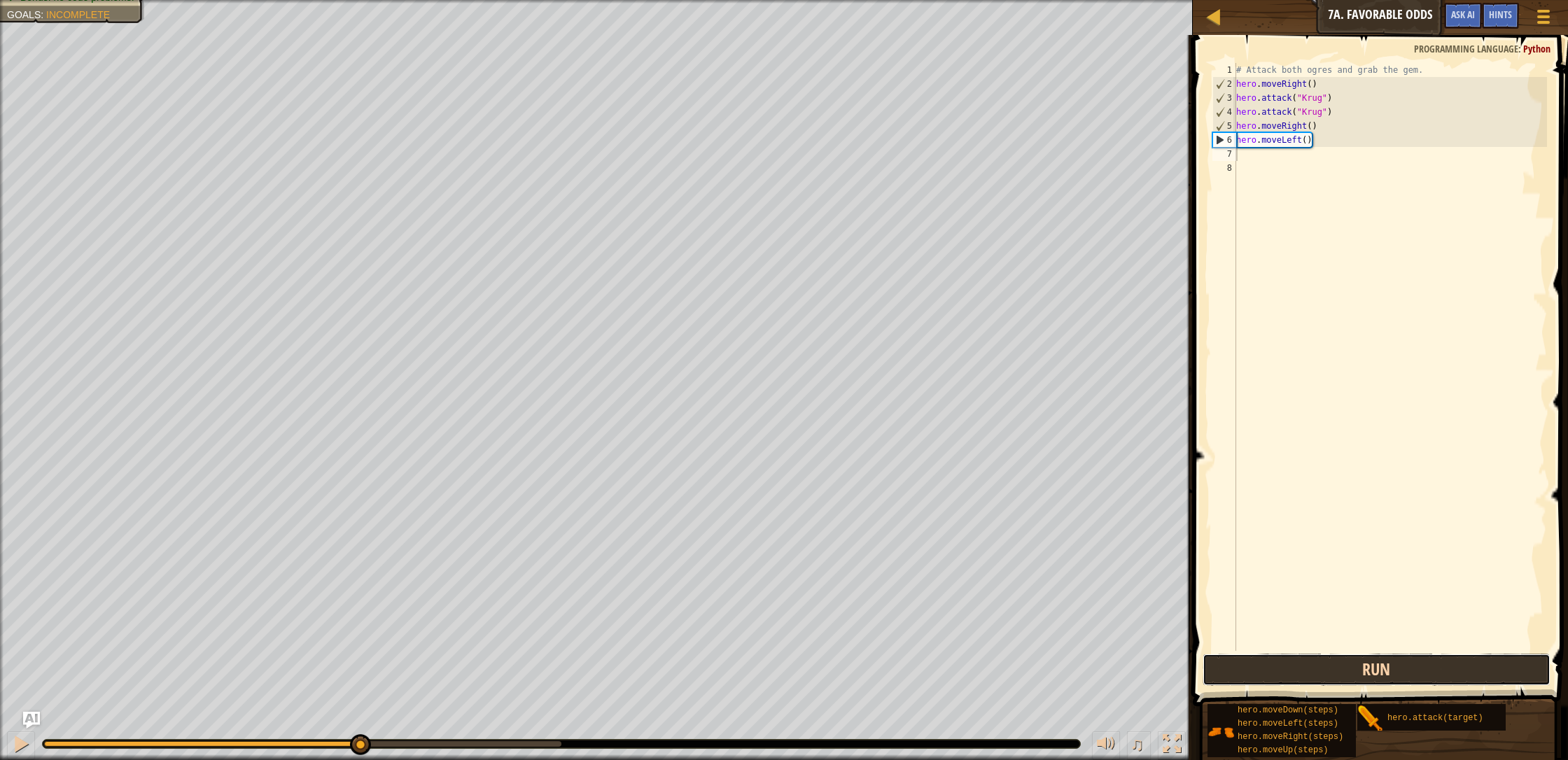
click at [829, 652] on button "Run" at bounding box center [1376, 669] width 348 height 32
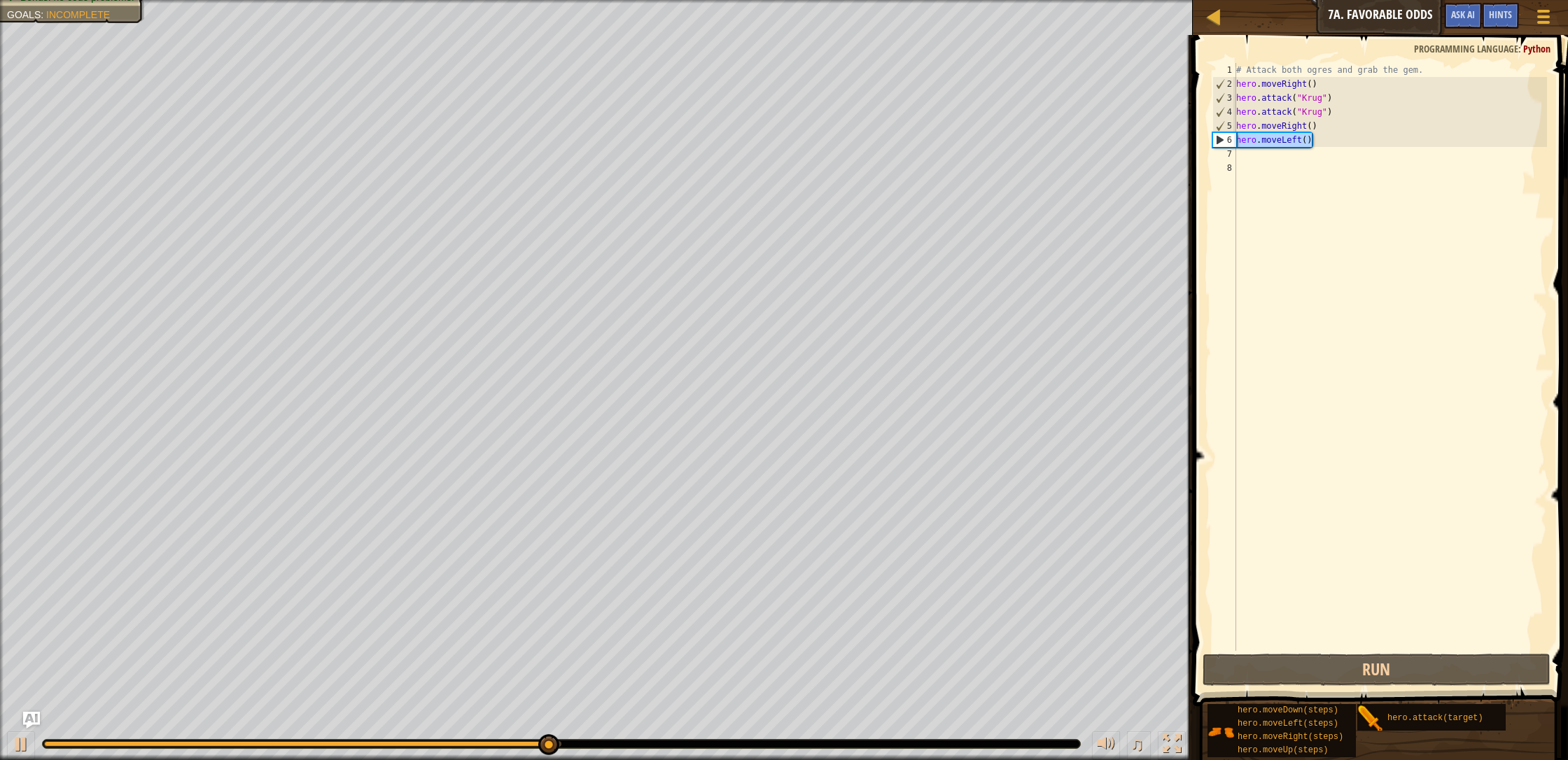
drag, startPoint x: 1309, startPoint y: 142, endPoint x: 1219, endPoint y: 142, distance: 90.0
click at [829, 141] on div "1 2 3 4 5 6 7 8 # Attack both ogres and grab the gem. hero . moveRight ( ) hero…" at bounding box center [1378, 356] width 337 height 587
type textarea "hero.moveLeft()"
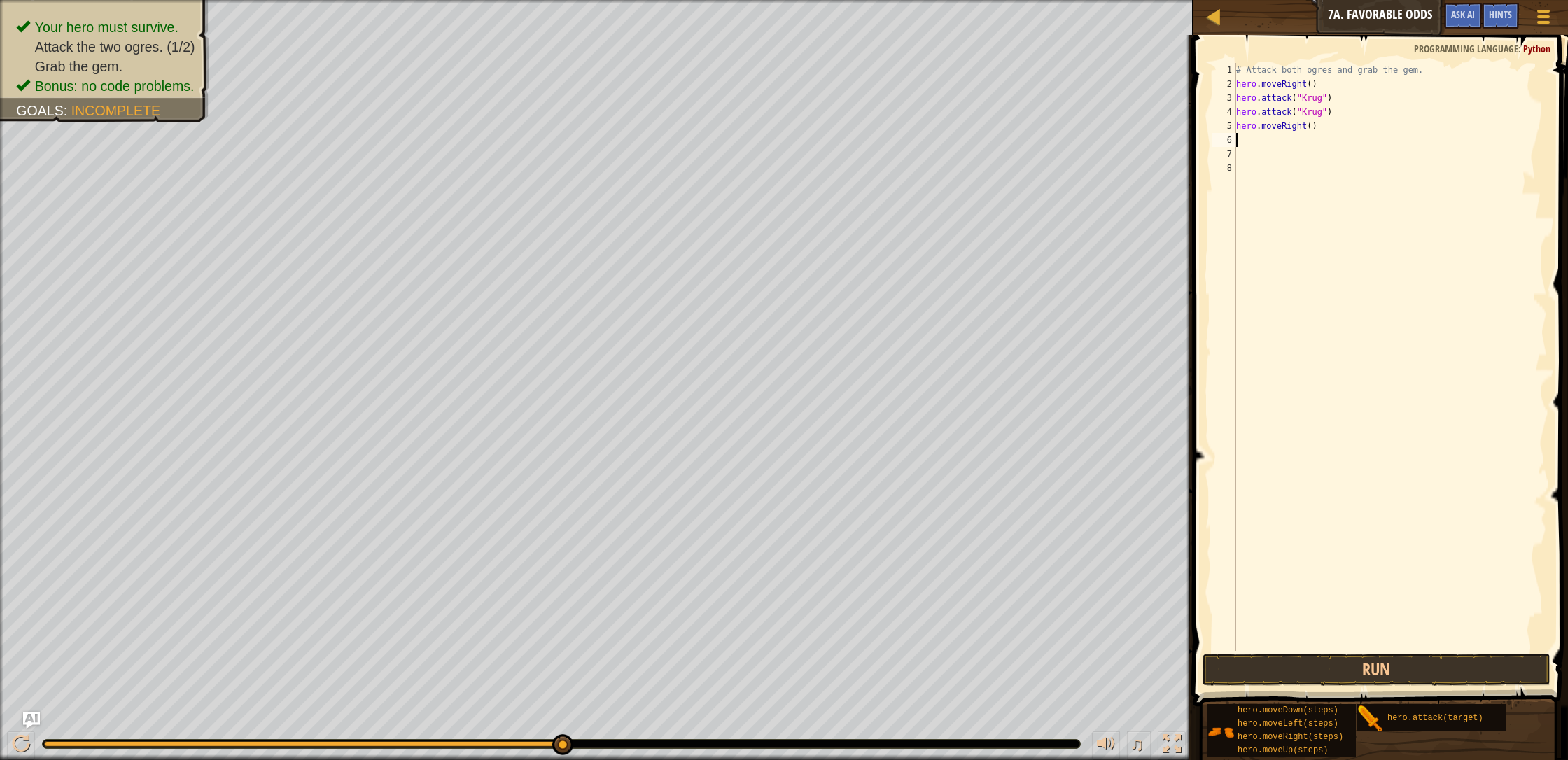
type textarea "h"
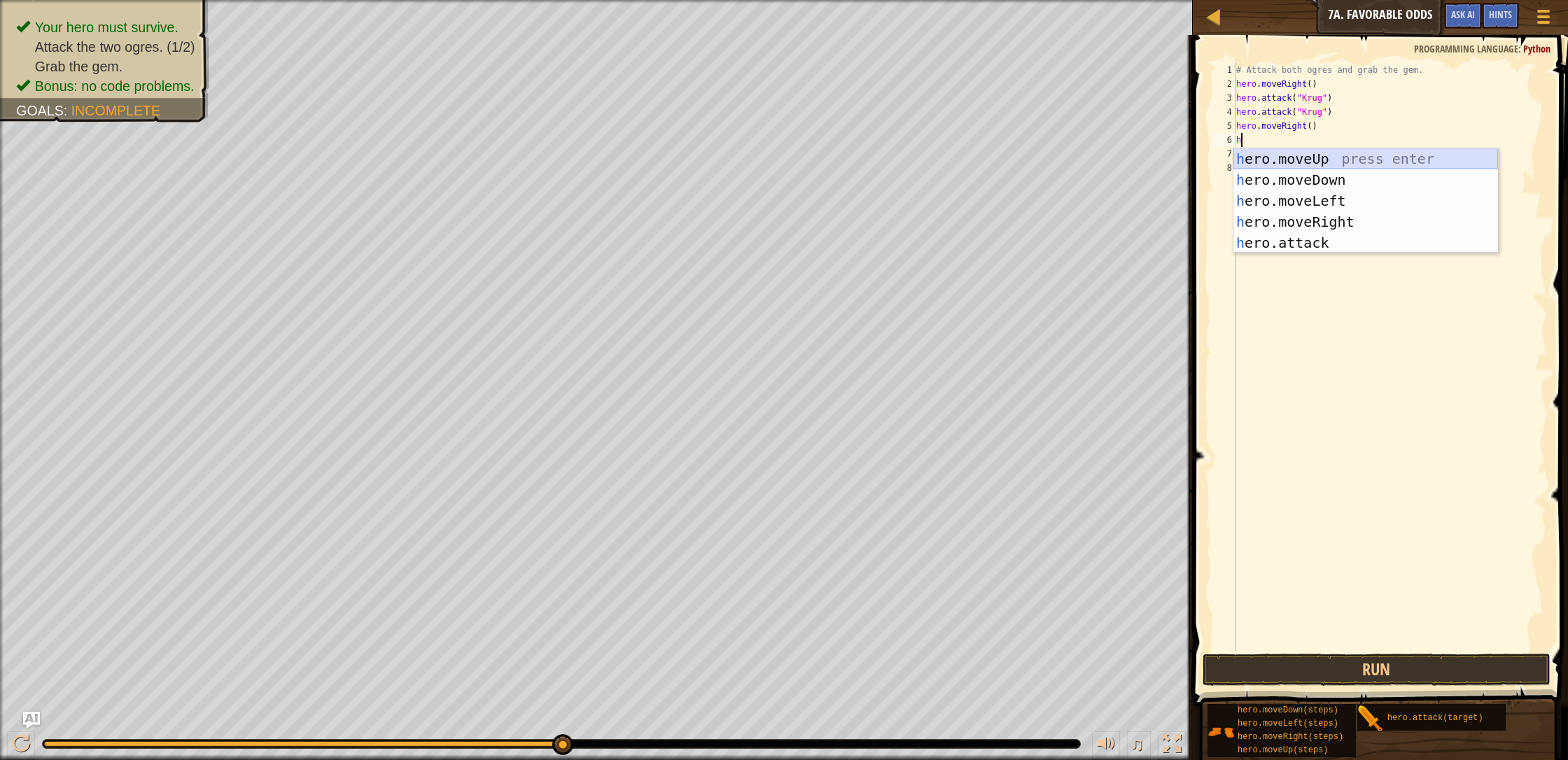
click at [829, 151] on div "h ero.moveUp press enter h ero.moveDown press enter h ero.moveLeft press enter …" at bounding box center [1365, 221] width 265 height 147
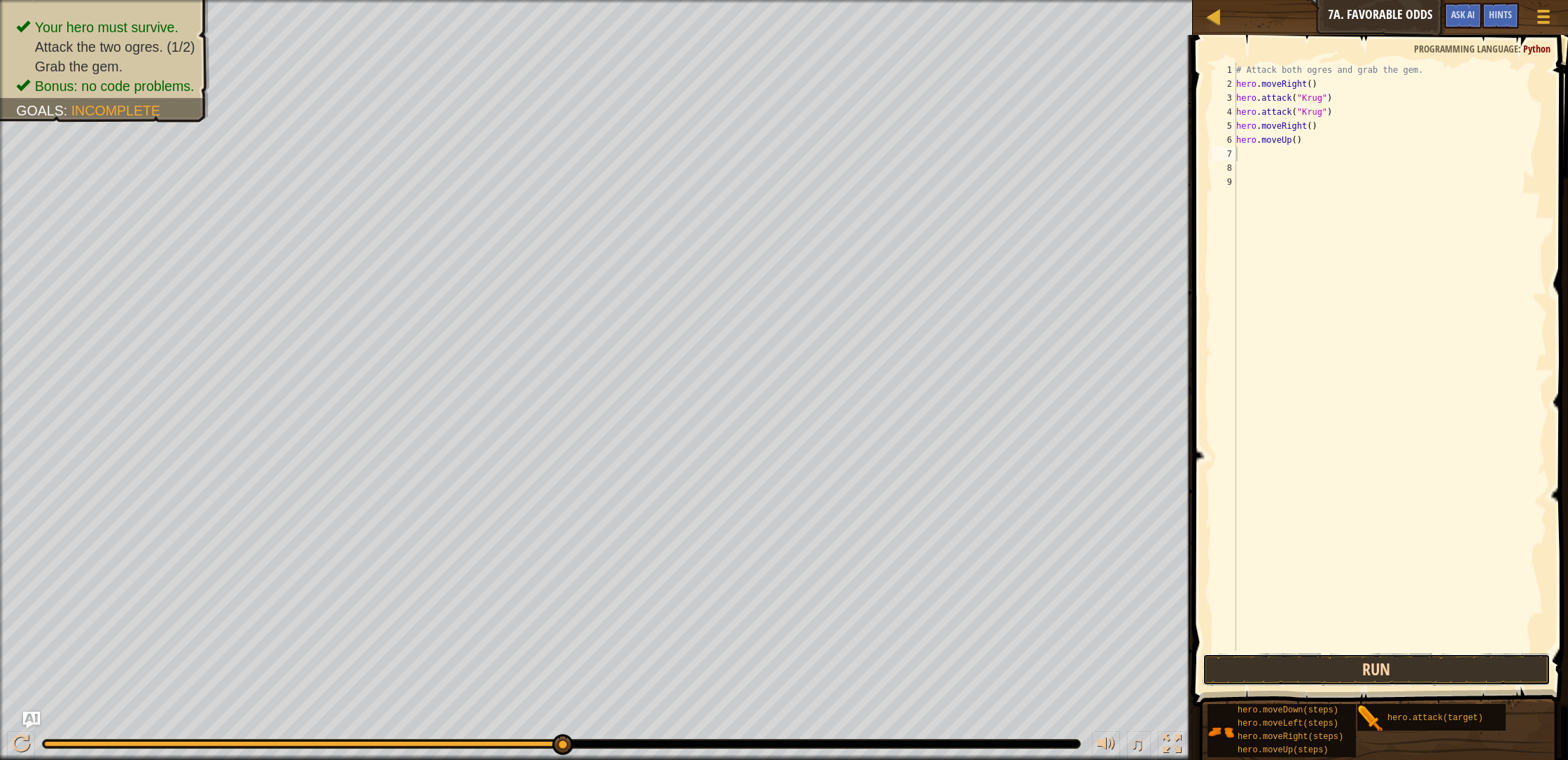
click at [829, 652] on button "Run" at bounding box center [1376, 669] width 348 height 32
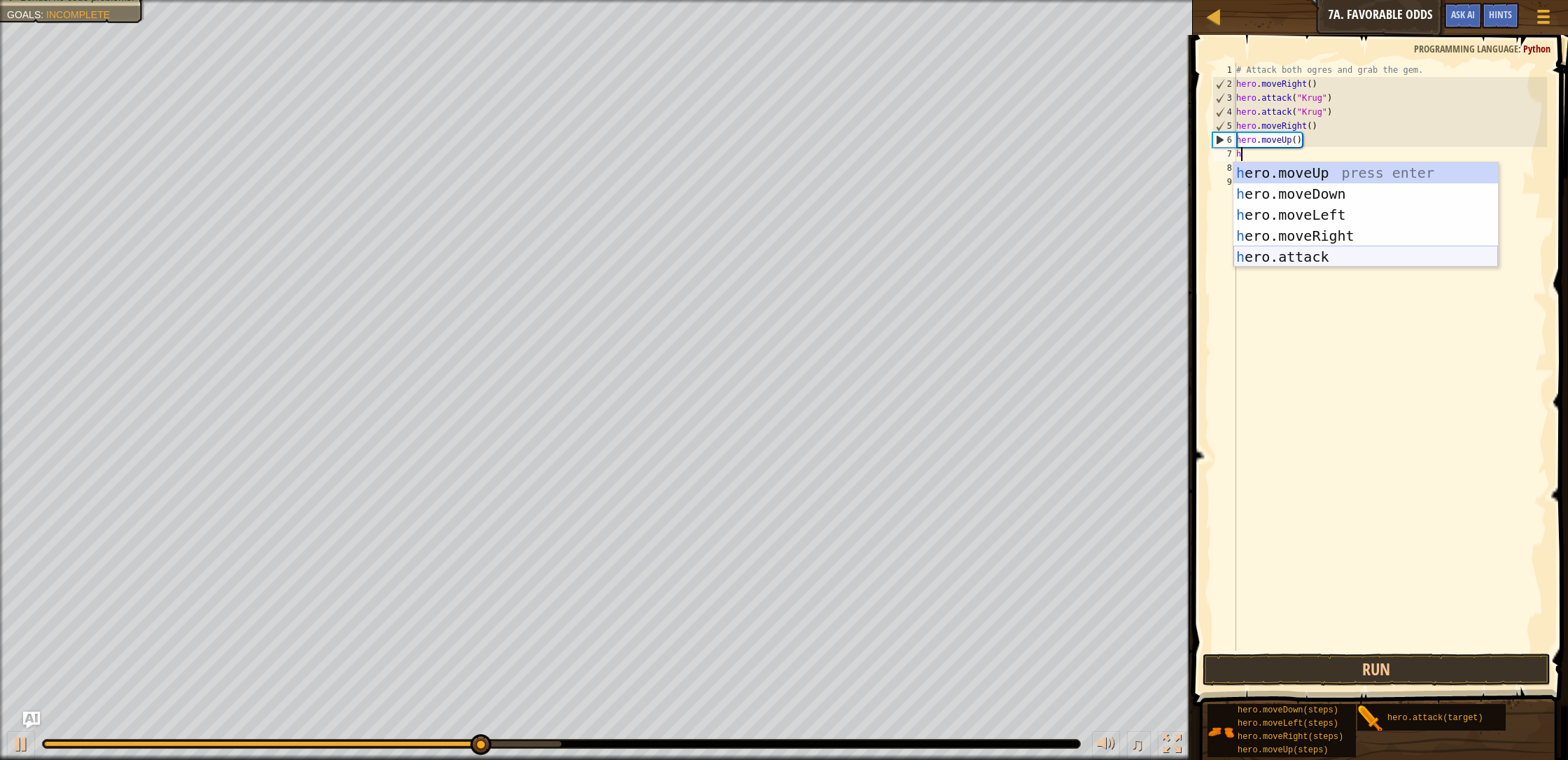
click at [829, 256] on div "h ero.moveUp press enter h ero.moveDown press enter h ero.moveLeft press enter …" at bounding box center [1365, 235] width 265 height 147
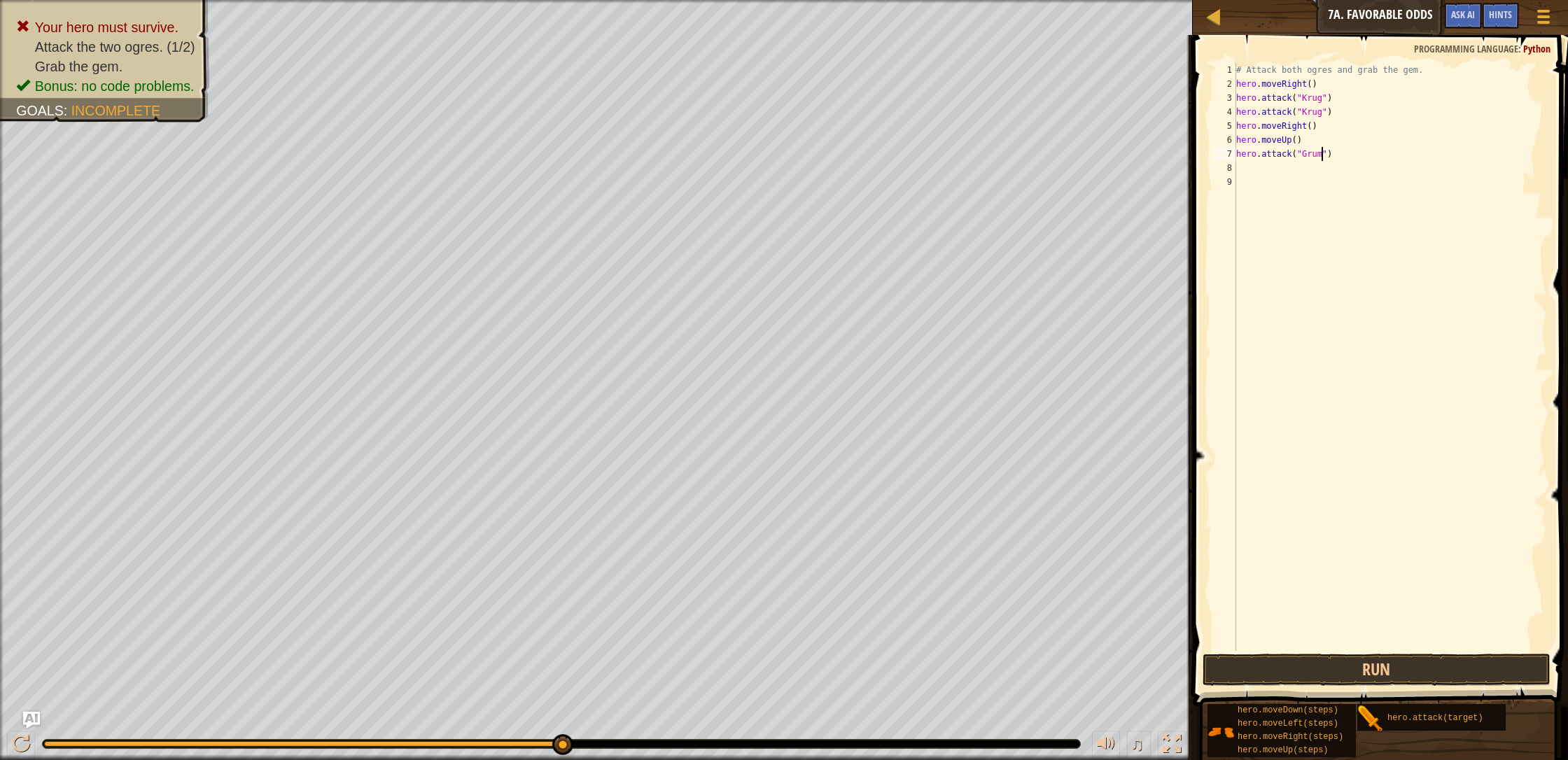
type textarea "hero.attack("Grump")"
click at [829, 168] on div "# Attack both ogres and grab the gem. hero . moveRight ( ) hero . attack ( "[PE…" at bounding box center [1390, 371] width 314 height 616
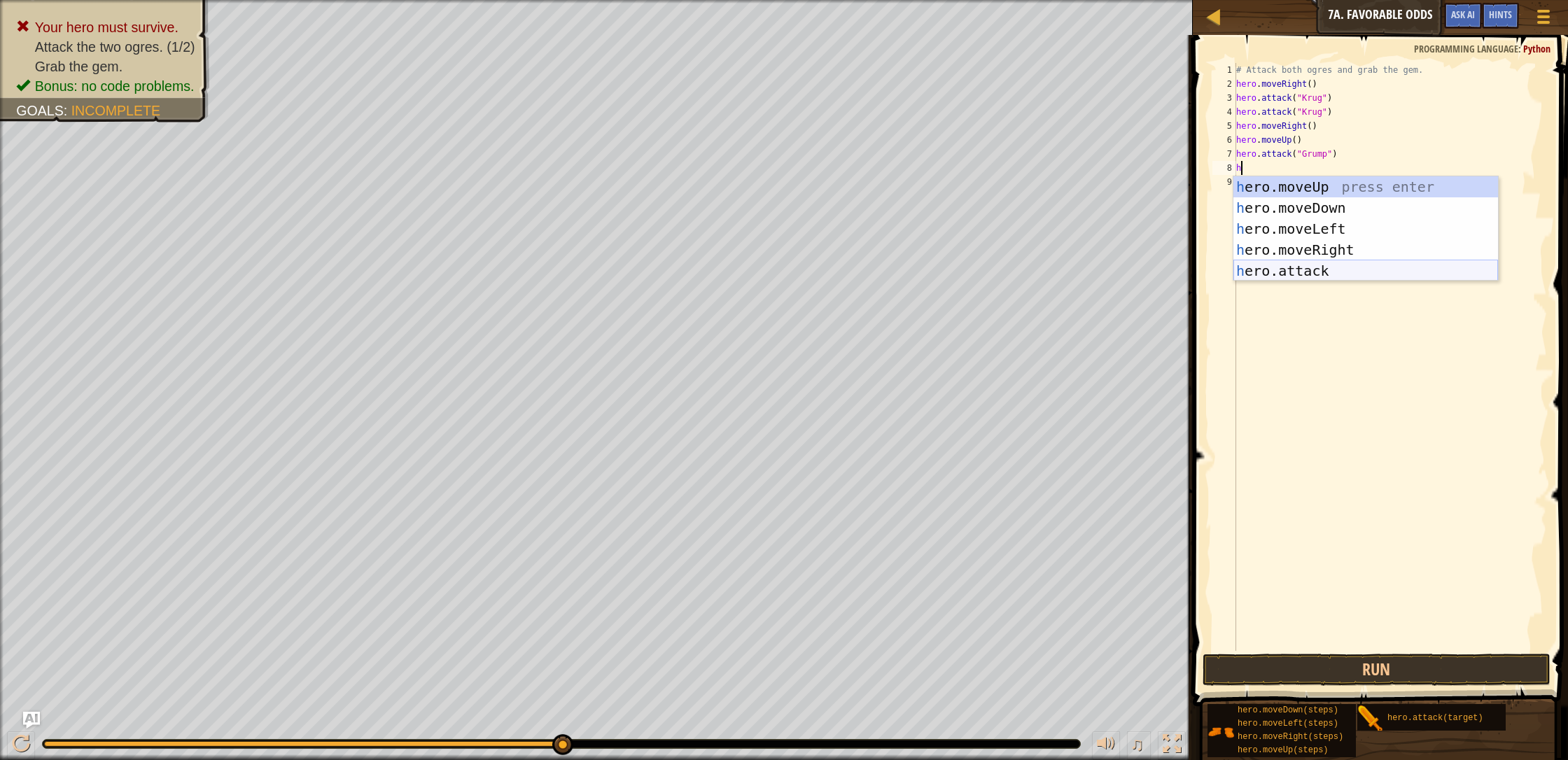
drag, startPoint x: 1308, startPoint y: 275, endPoint x: 1307, endPoint y: 265, distance: 10.0
click at [829, 274] on div "h ero.moveUp press enter h ero.moveDown press enter h ero.moveLeft press enter …" at bounding box center [1365, 249] width 265 height 147
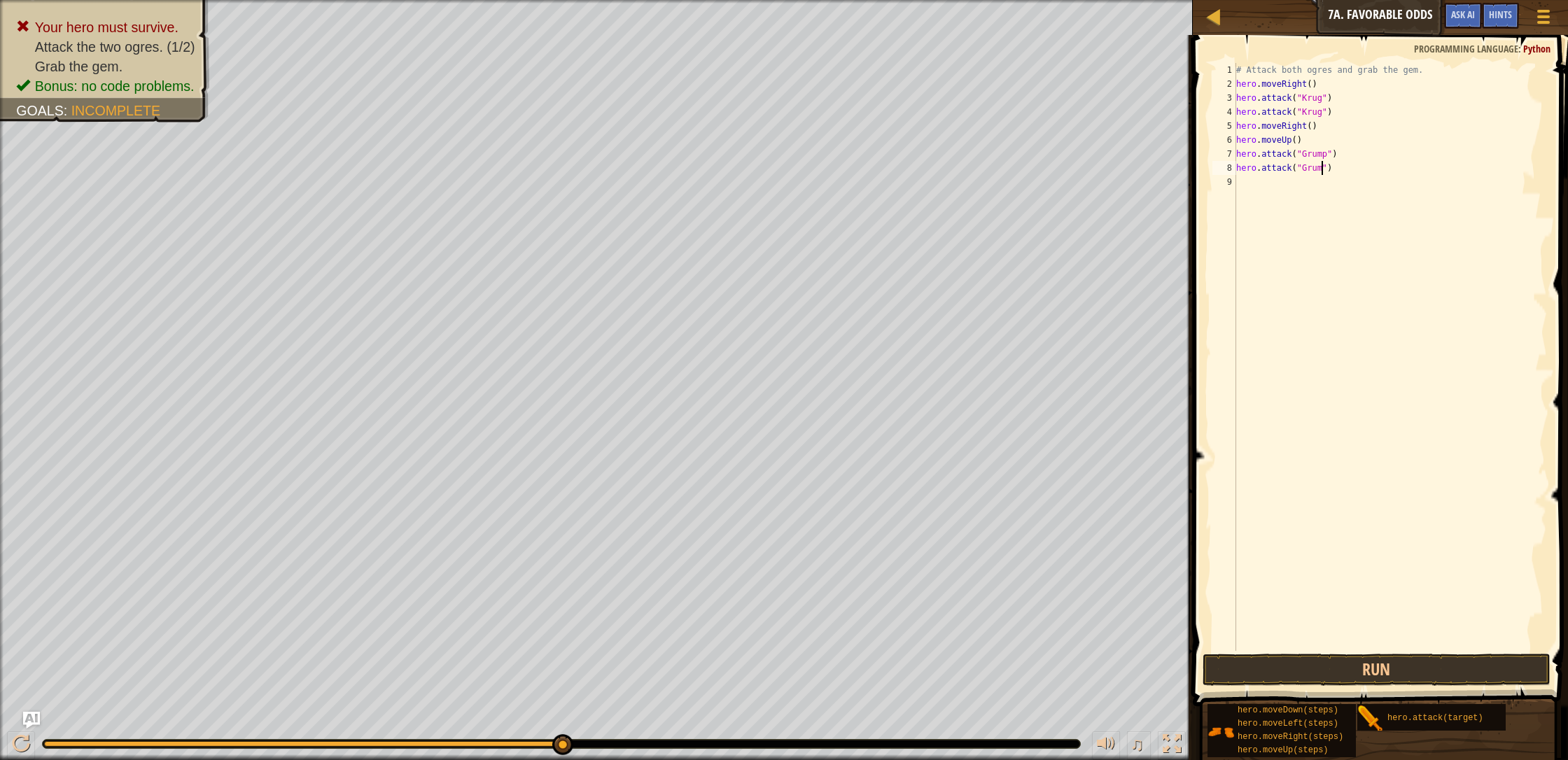
scroll to position [6, 8]
type textarea "hero.attack("Grump")"
click at [829, 652] on button "Run" at bounding box center [1376, 669] width 348 height 32
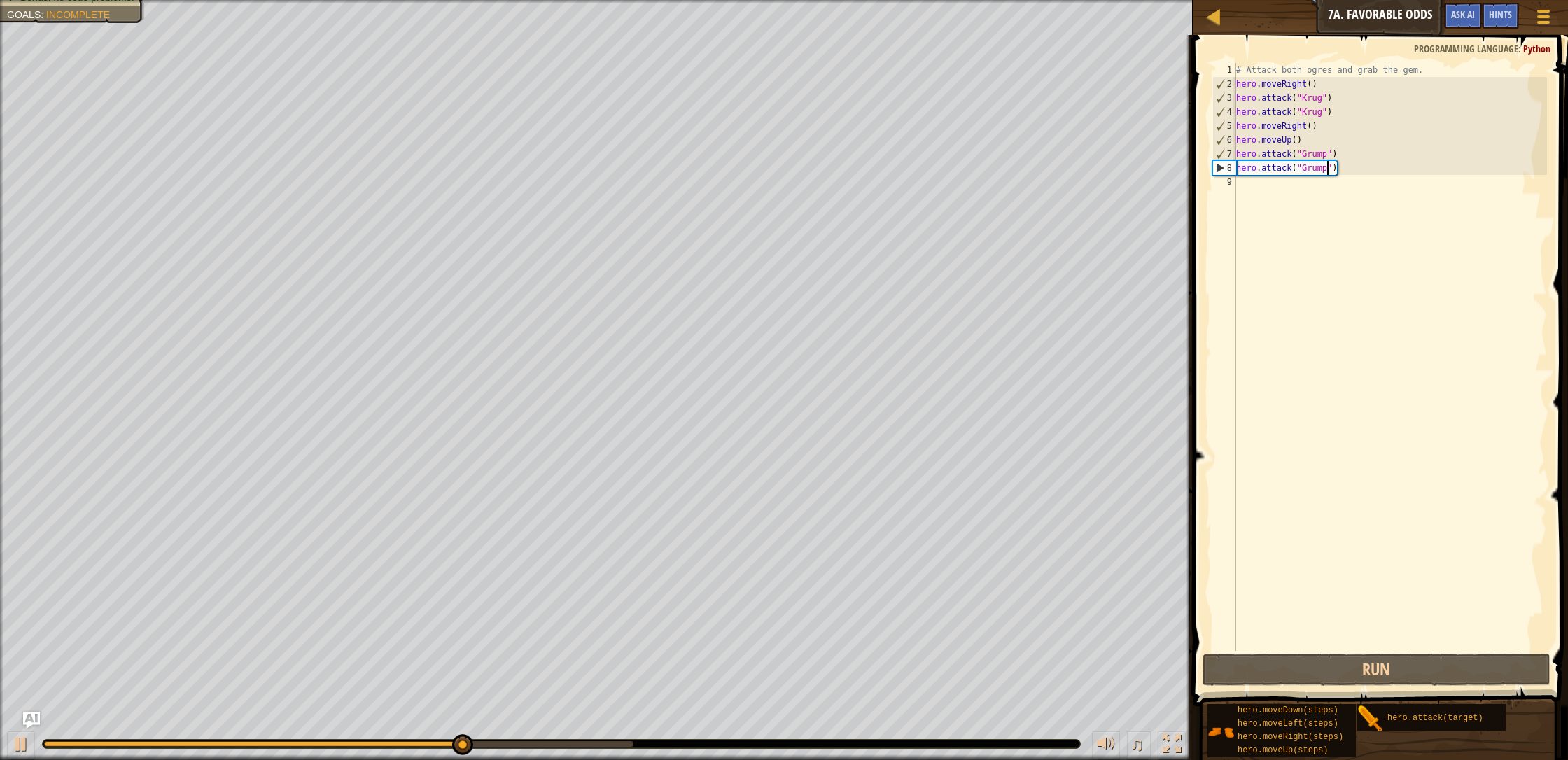
click at [829, 185] on div "# Attack both ogres and grab the gem. hero . moveRight ( ) hero . attack ( "[PE…" at bounding box center [1390, 371] width 314 height 616
type textarea "h"
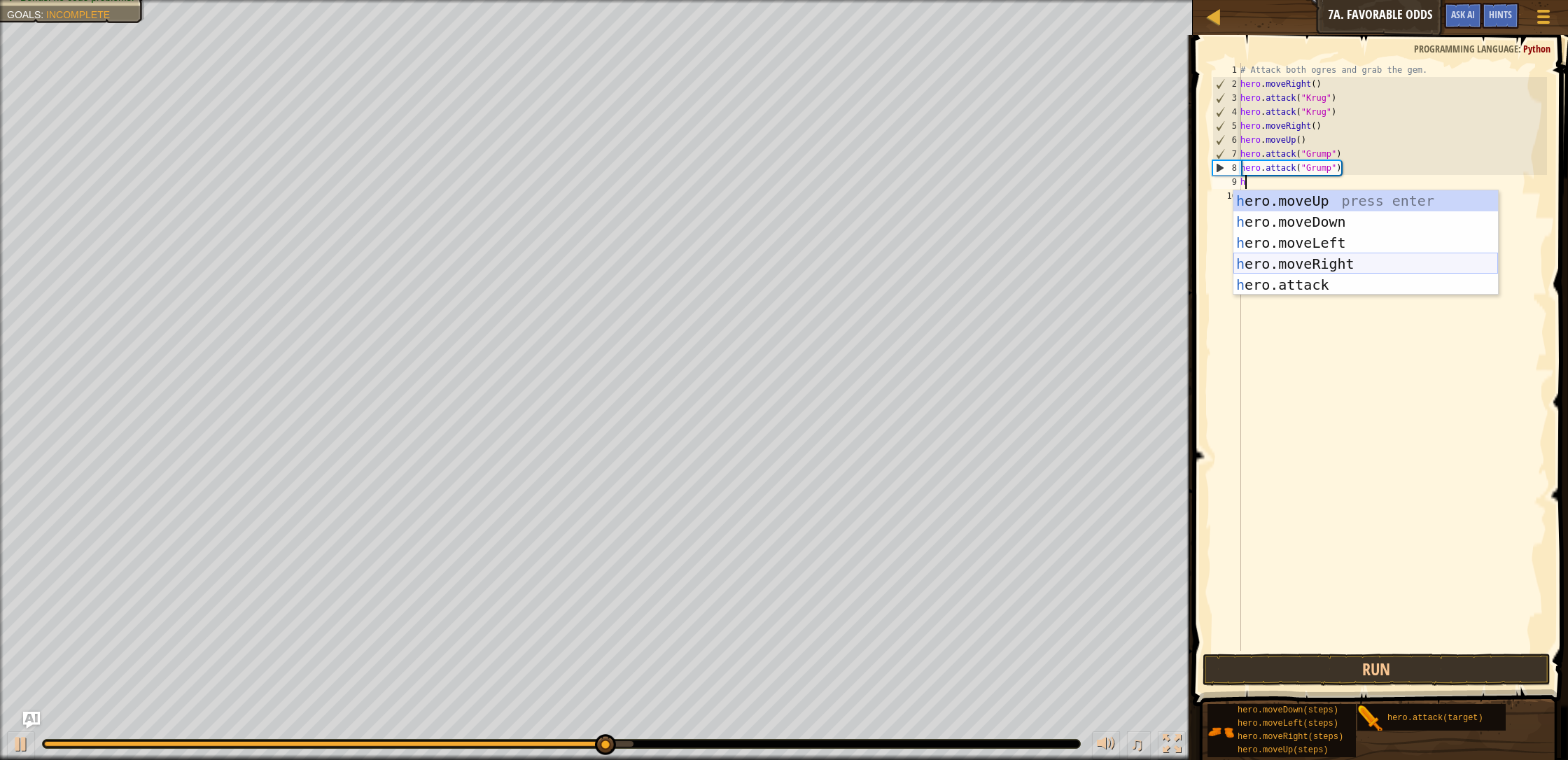
drag, startPoint x: 1314, startPoint y: 261, endPoint x: 1309, endPoint y: 271, distance: 11.2
click at [829, 262] on div "h ero.moveUp press enter h ero.moveDown press enter h ero.moveLeft press enter …" at bounding box center [1365, 264] width 265 height 147
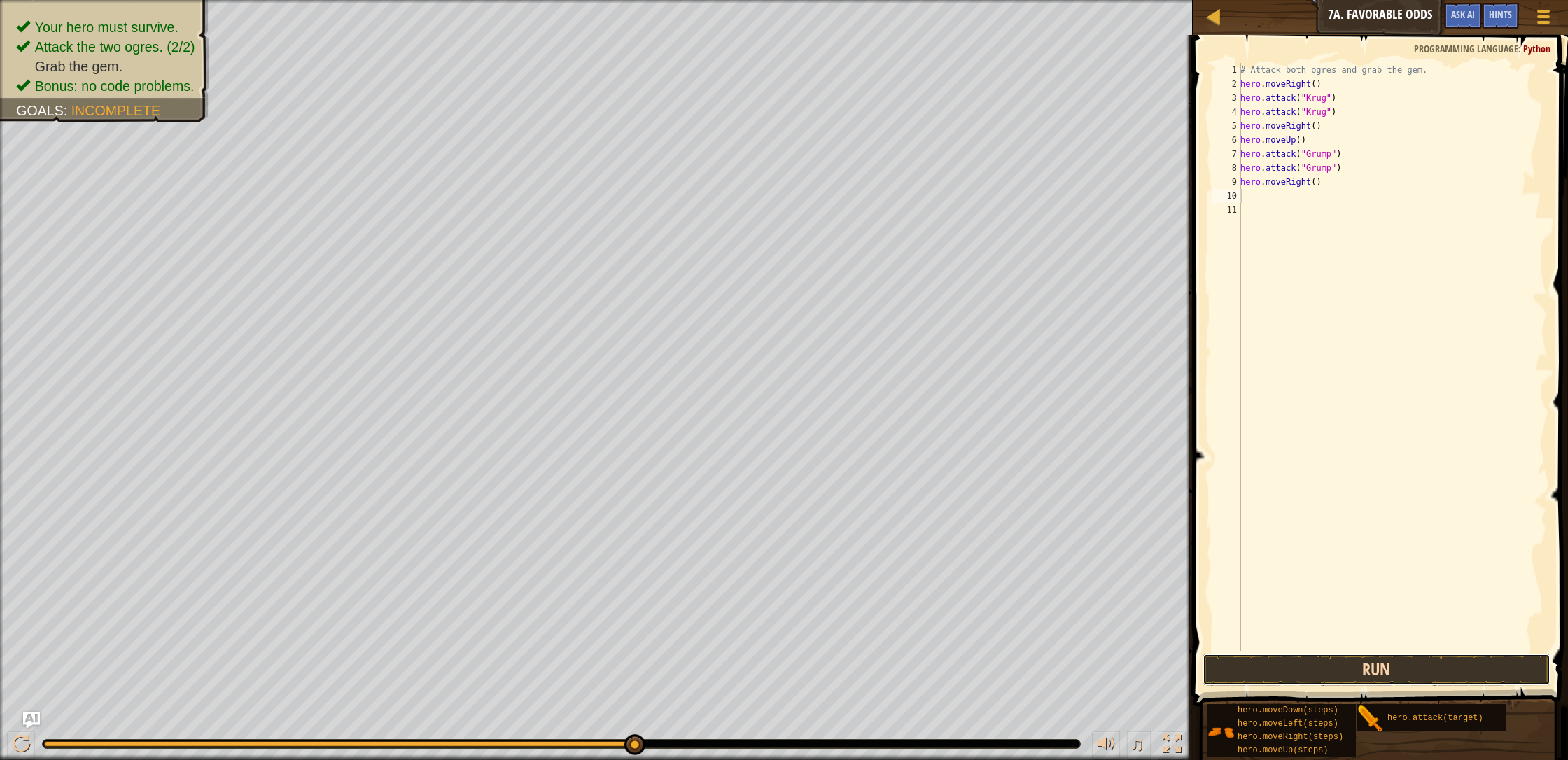
click at [829, 652] on button "Run" at bounding box center [1376, 669] width 348 height 32
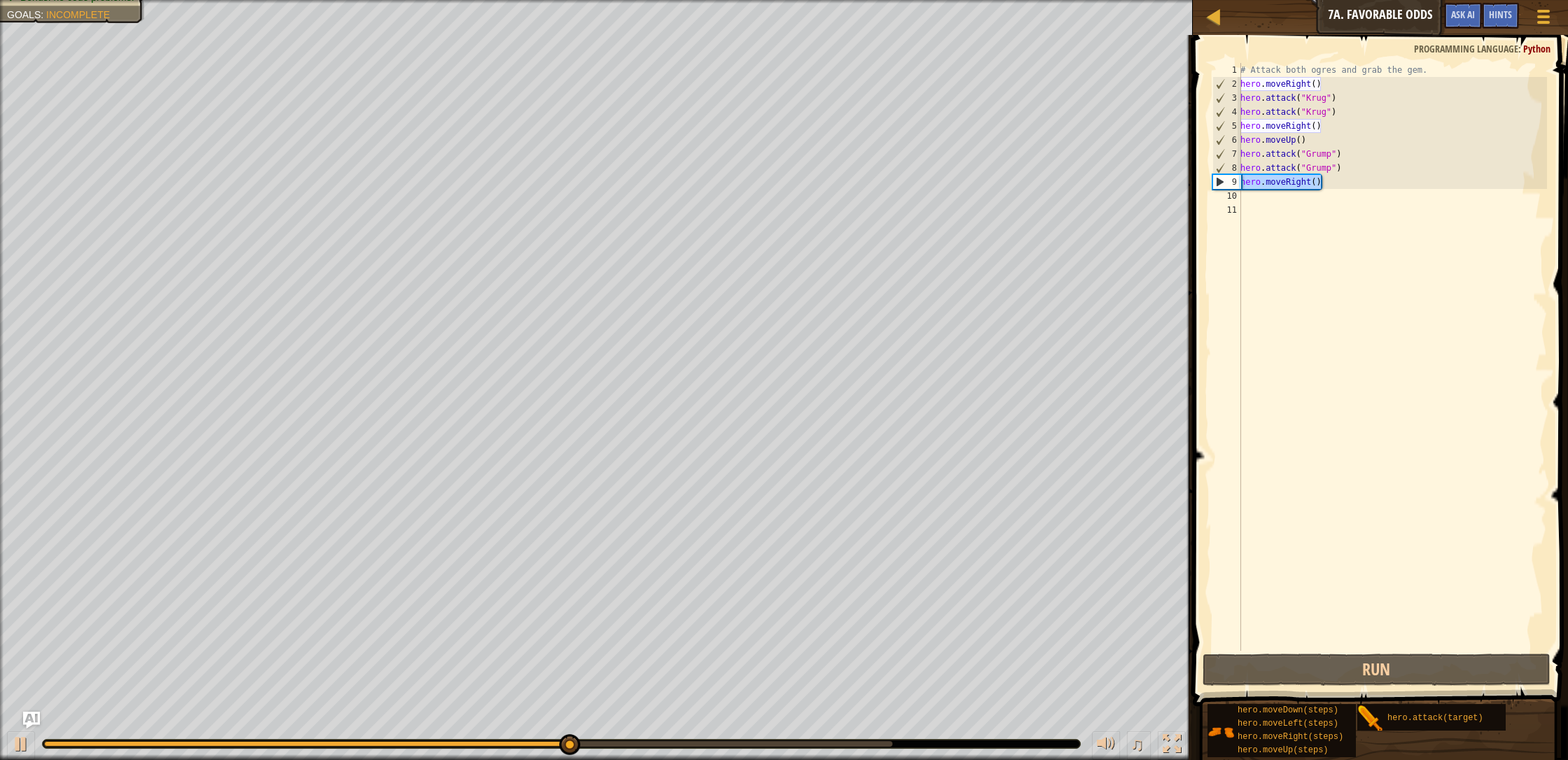
drag, startPoint x: 1320, startPoint y: 184, endPoint x: 1240, endPoint y: 181, distance: 80.1
click at [829, 181] on div "# Attack both ogres and grab the gem. hero . moveRight ( ) hero . attack ( "[PE…" at bounding box center [1391, 371] width 309 height 616
type textarea "hero.moveRight()"
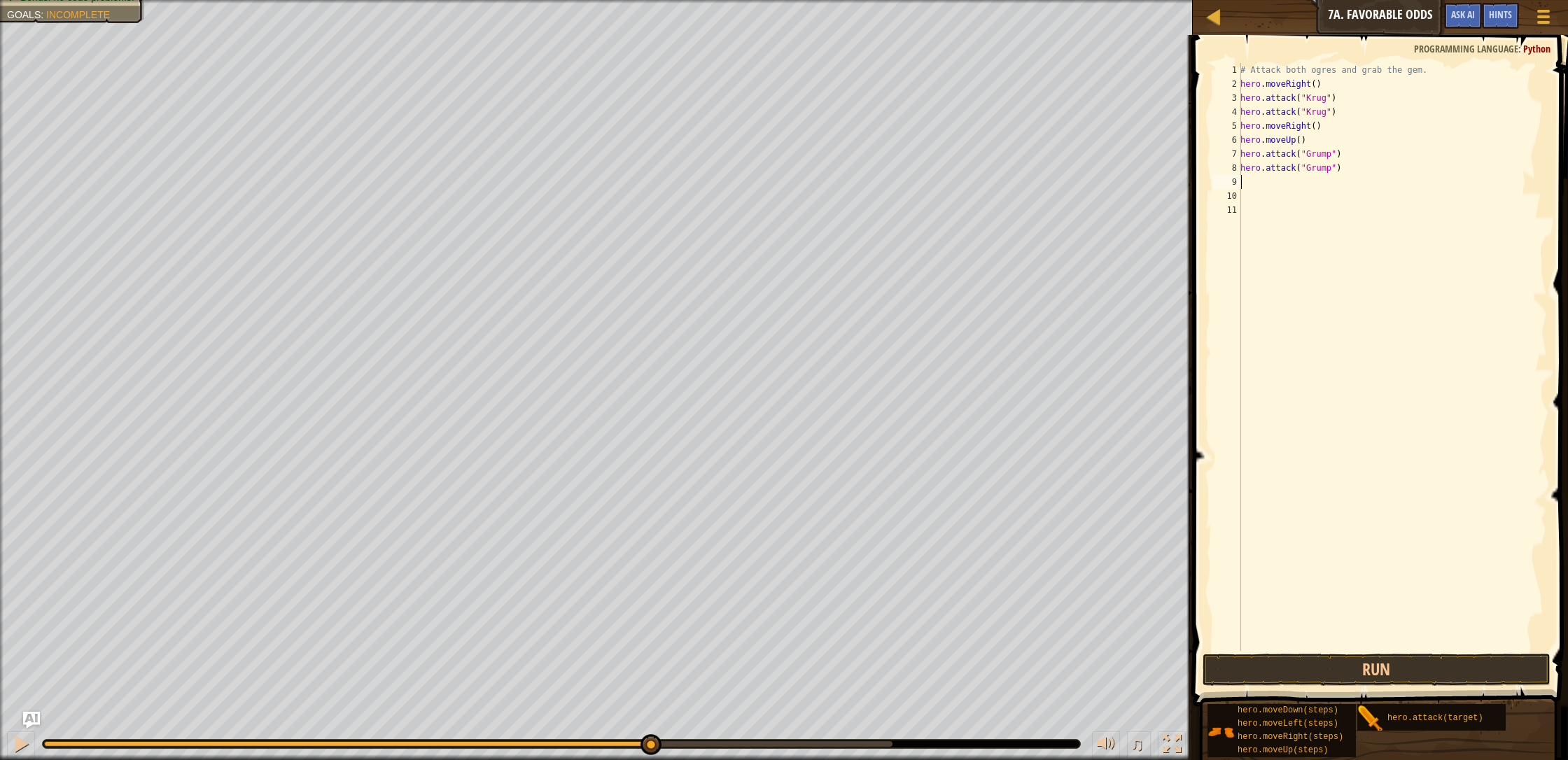
type textarea "h"
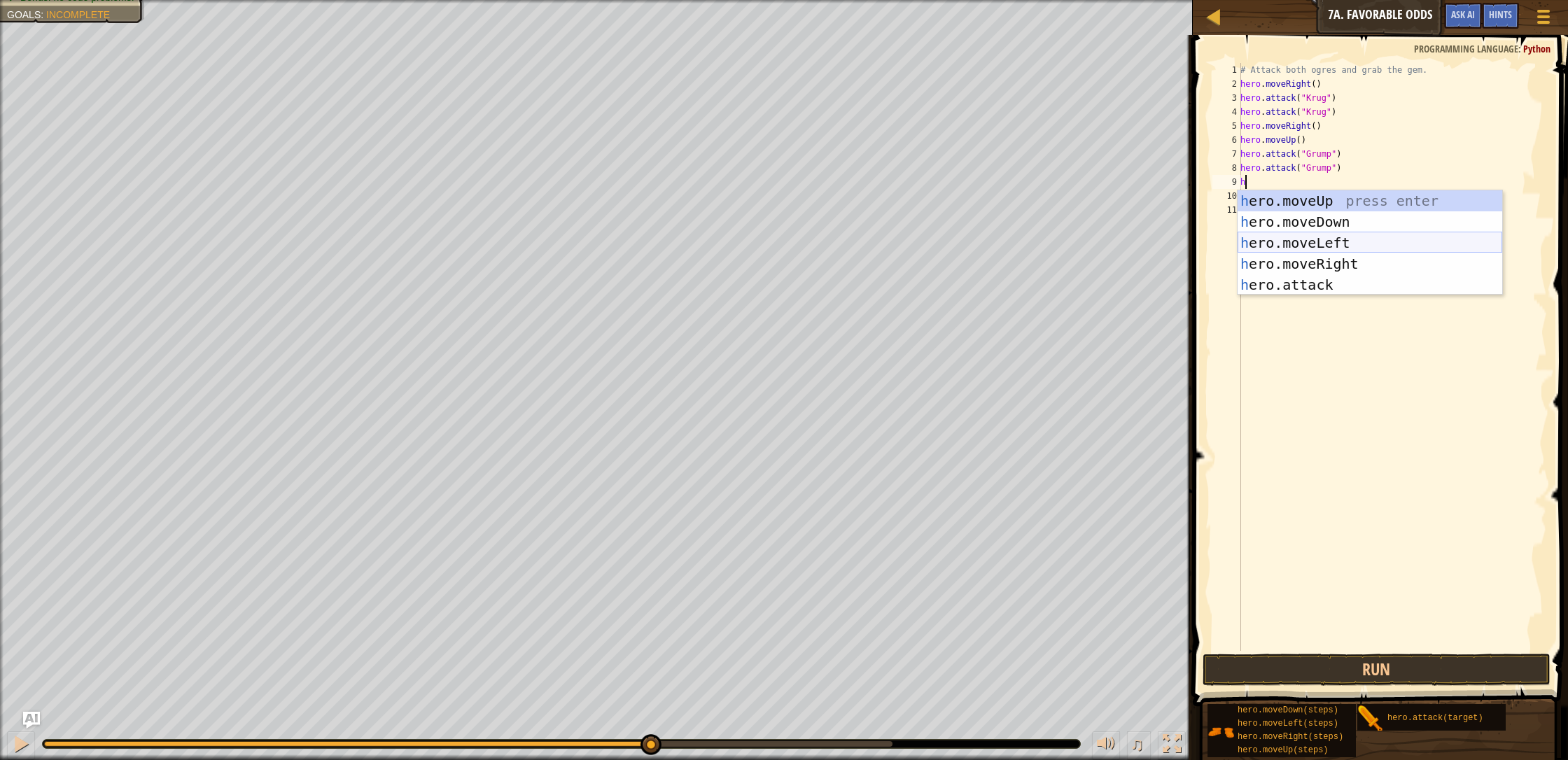
click at [829, 244] on div "h ero.moveUp press enter h ero.moveDown press enter h ero.moveLeft press enter …" at bounding box center [1369, 264] width 265 height 147
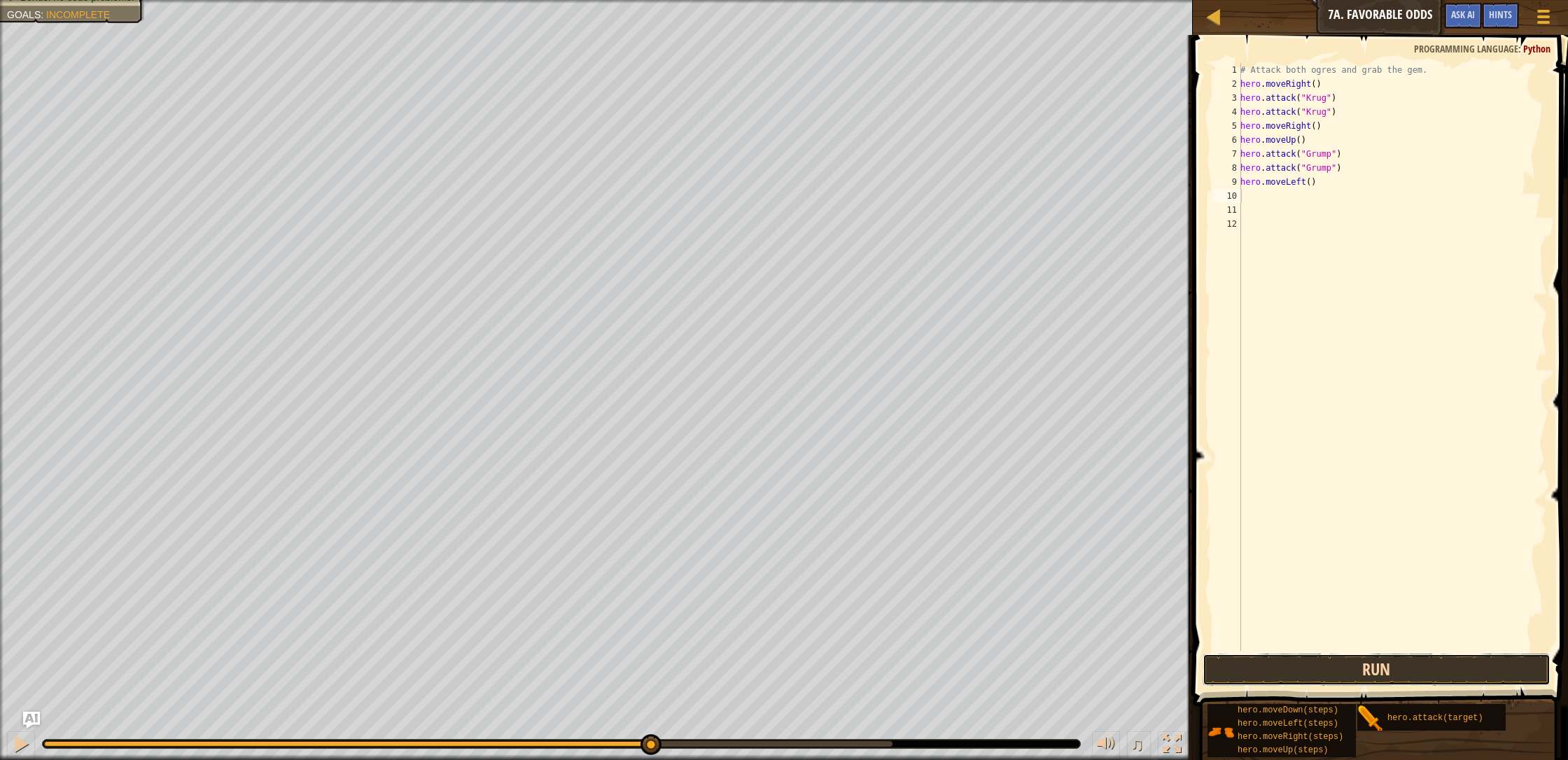
click at [829, 652] on button "Run" at bounding box center [1376, 669] width 348 height 32
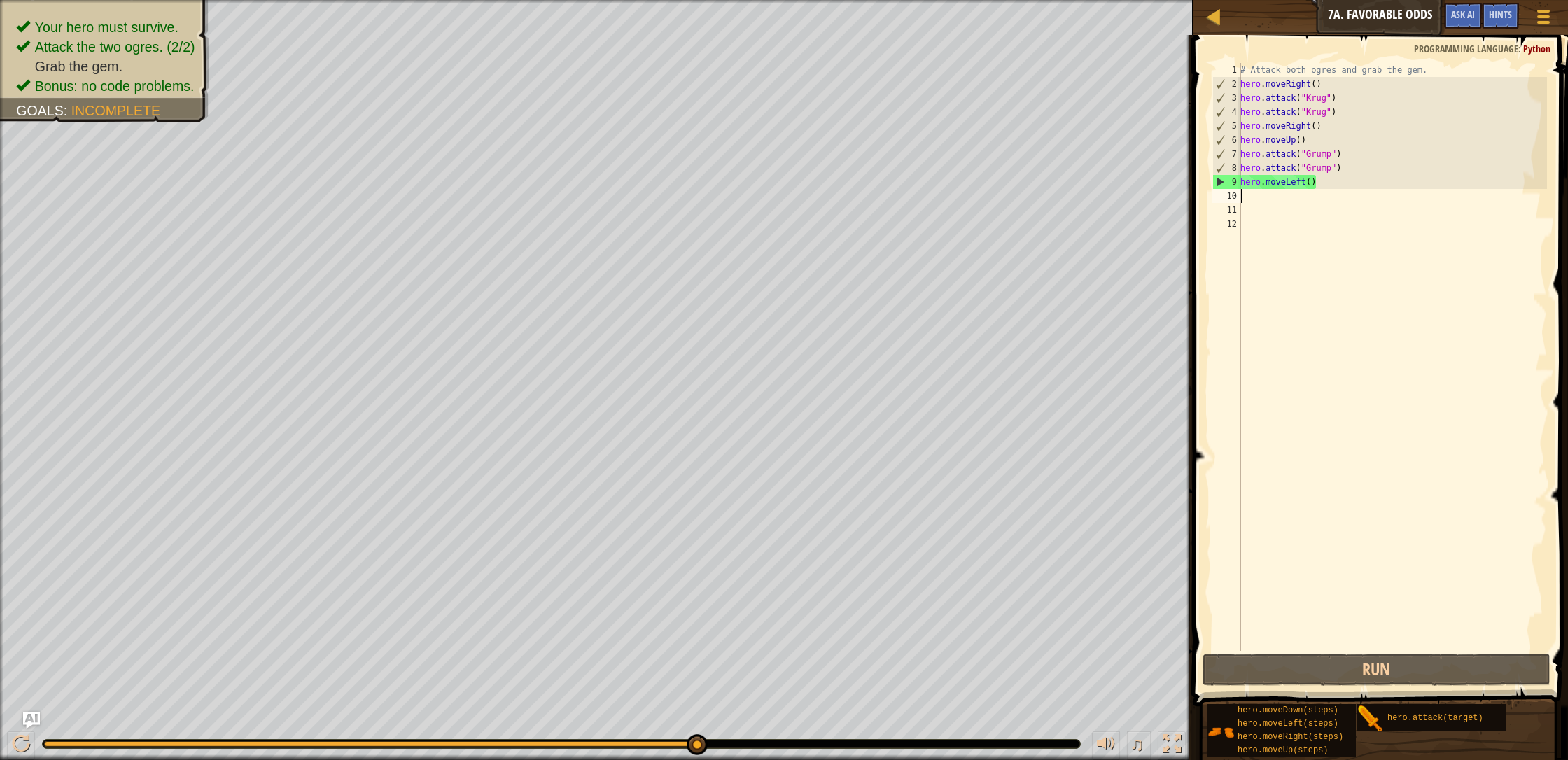
click at [829, 179] on div "# Attack both ogres and grab the gem. hero . moveRight ( ) hero . attack ( "[PE…" at bounding box center [1391, 371] width 309 height 616
click at [829, 181] on div "# Attack both ogres and grab the gem. hero . moveRight ( ) hero . attack ( "[PE…" at bounding box center [1391, 371] width 309 height 616
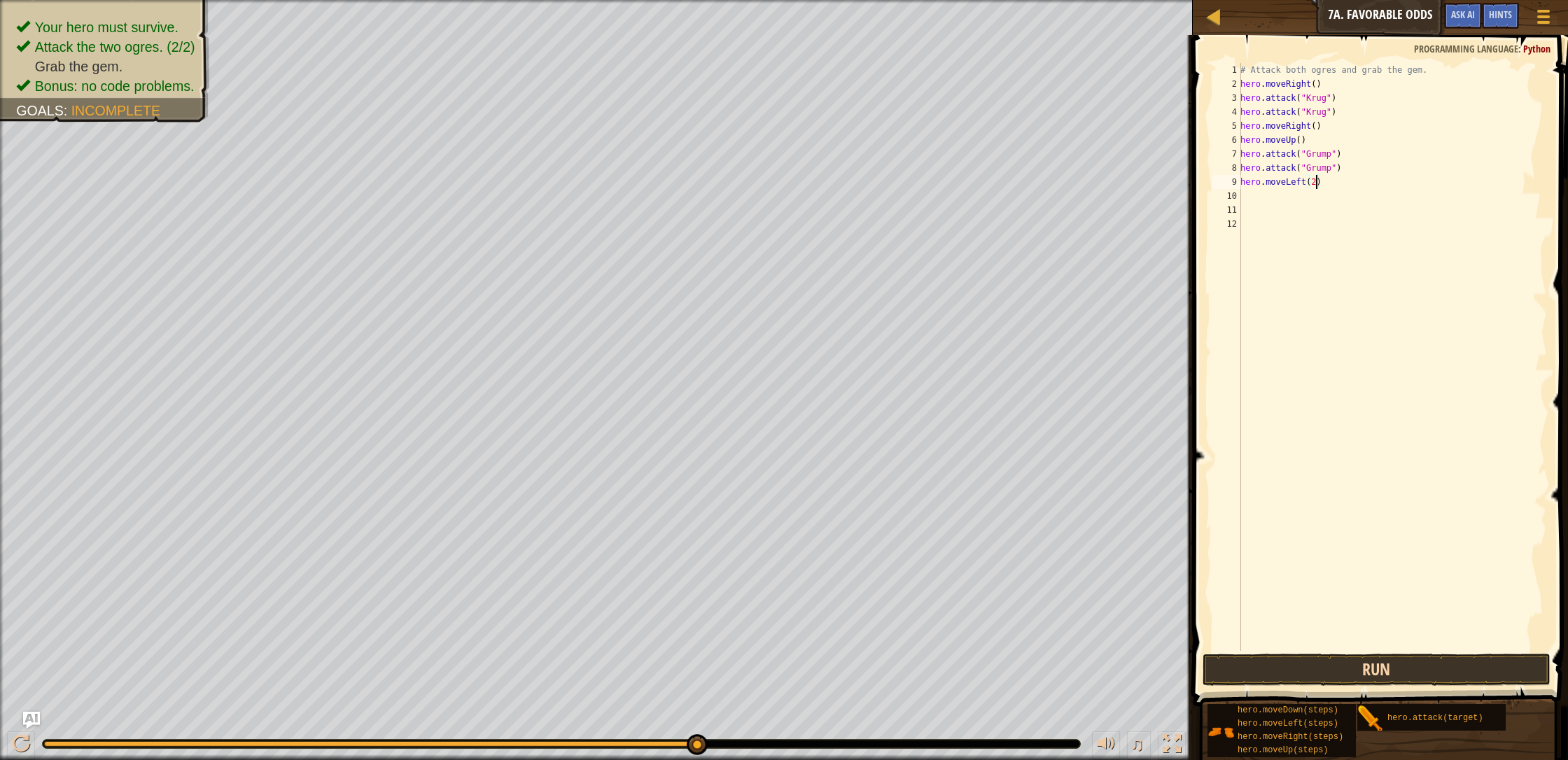
type textarea "hero.moveLeft(2)"
click at [829, 652] on button "Run" at bounding box center [1376, 669] width 348 height 32
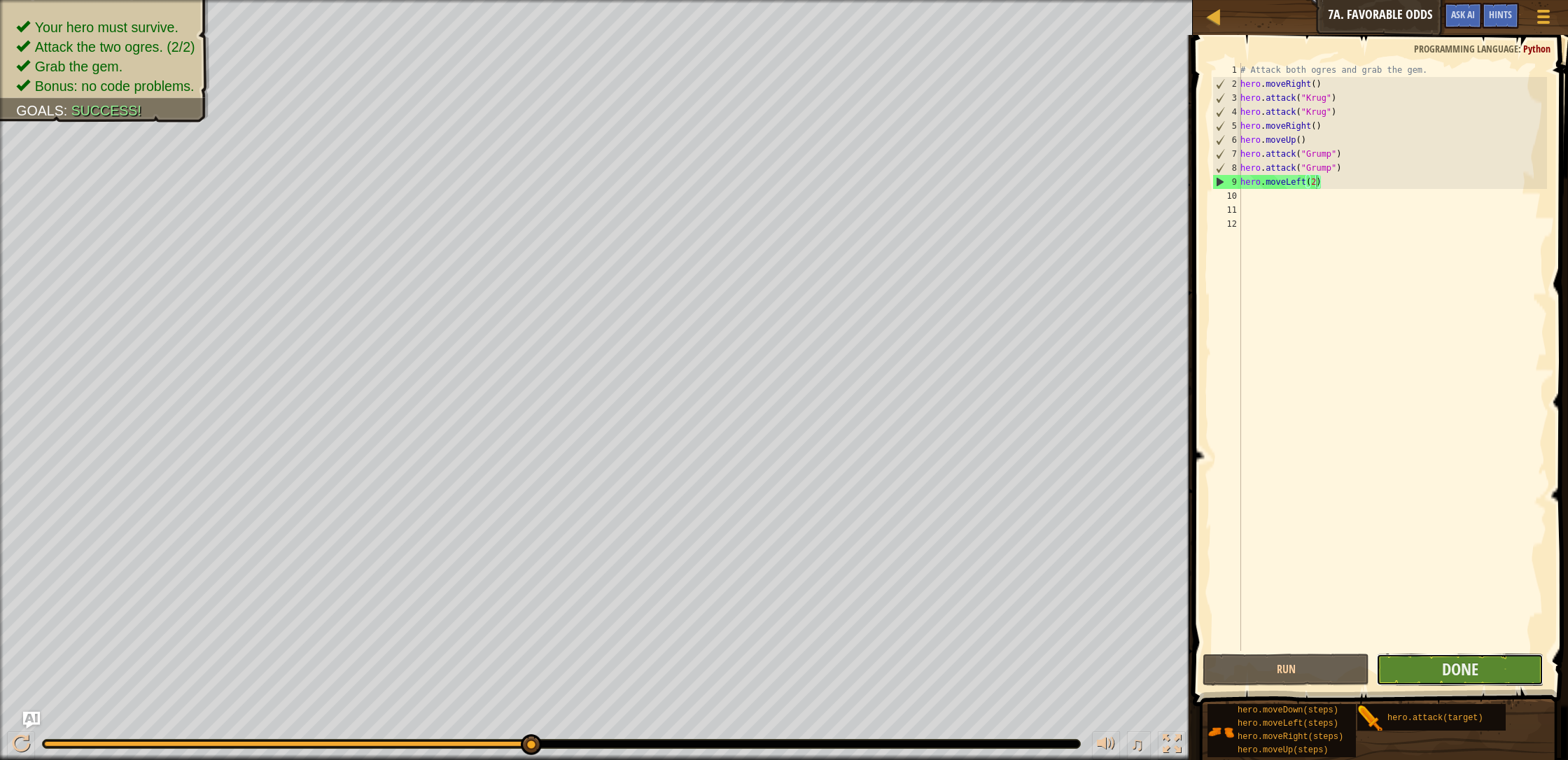
click at [829, 652] on button "Done" at bounding box center [1459, 669] width 167 height 32
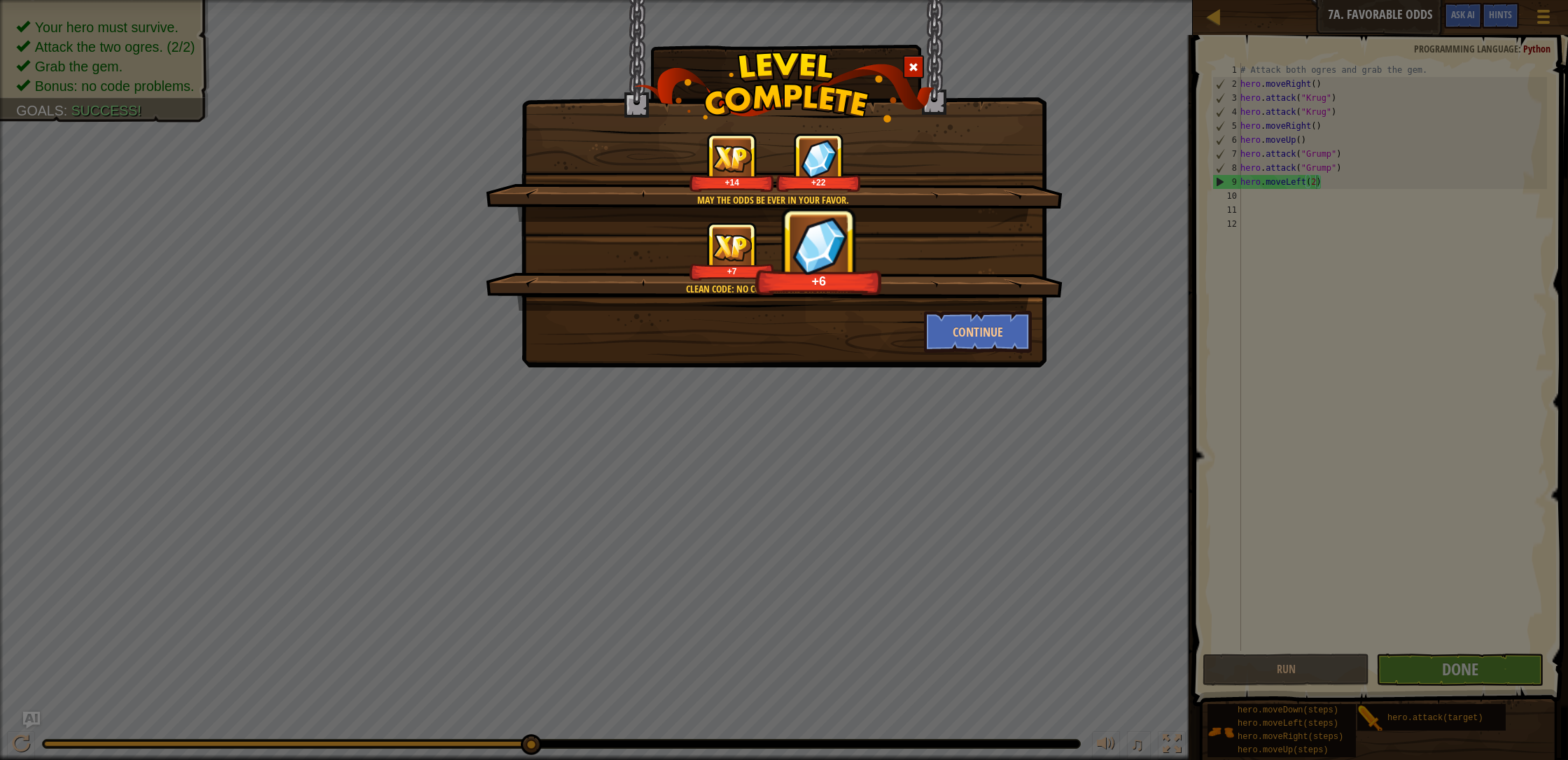
click at [745, 233] on div at bounding box center [732, 247] width 39 height 38
click at [725, 231] on div at bounding box center [732, 247] width 39 height 38
drag, startPoint x: 710, startPoint y: 228, endPoint x: 852, endPoint y: 253, distance: 144.2
click at [829, 251] on div "+7 +11" at bounding box center [774, 251] width 543 height 59
click at [829, 256] on div "+7 +11" at bounding box center [774, 251] width 543 height 59
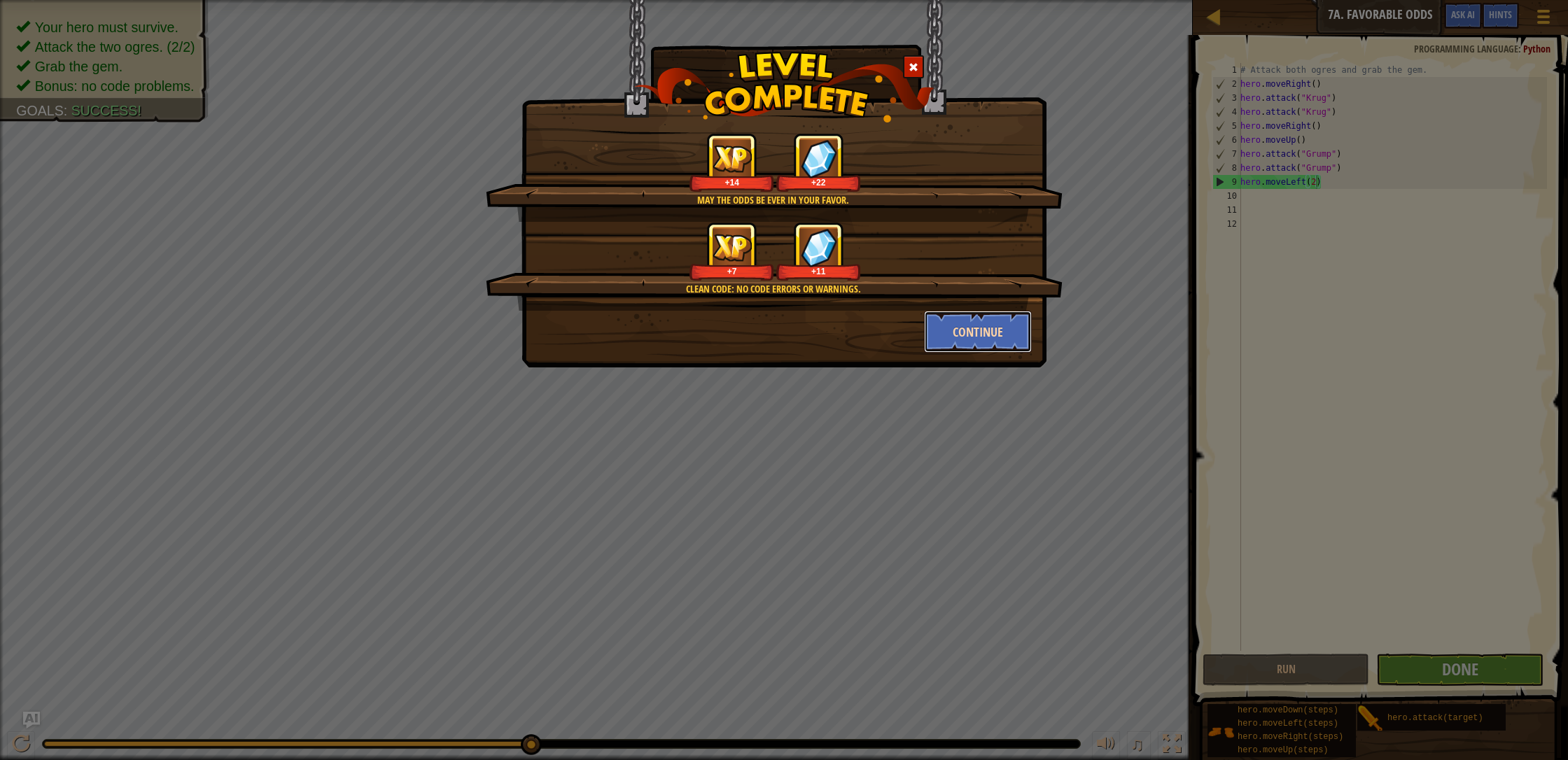
click at [829, 323] on button "Continue" at bounding box center [978, 331] width 109 height 42
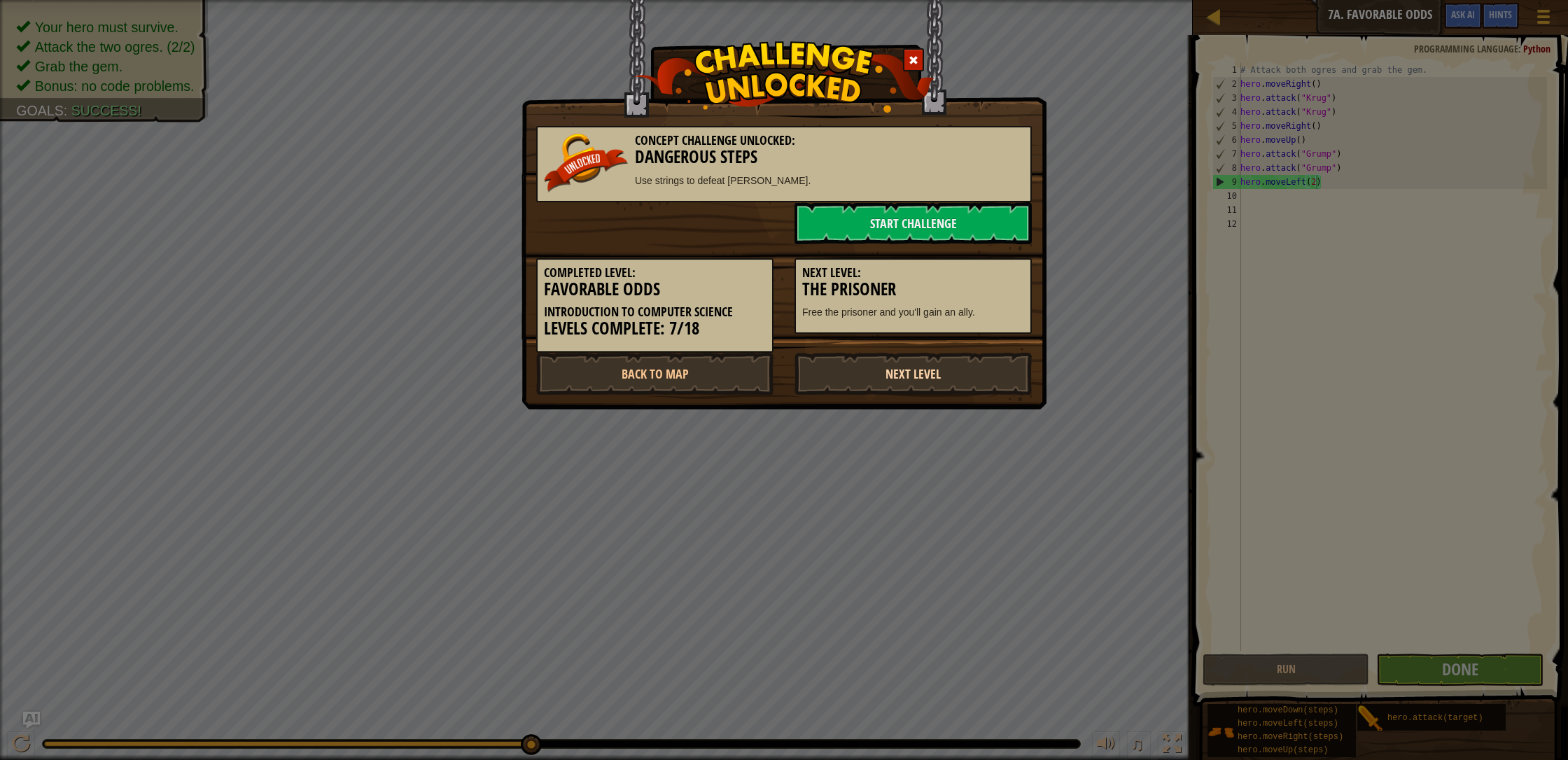
click at [829, 355] on link "Next Level" at bounding box center [913, 373] width 237 height 42
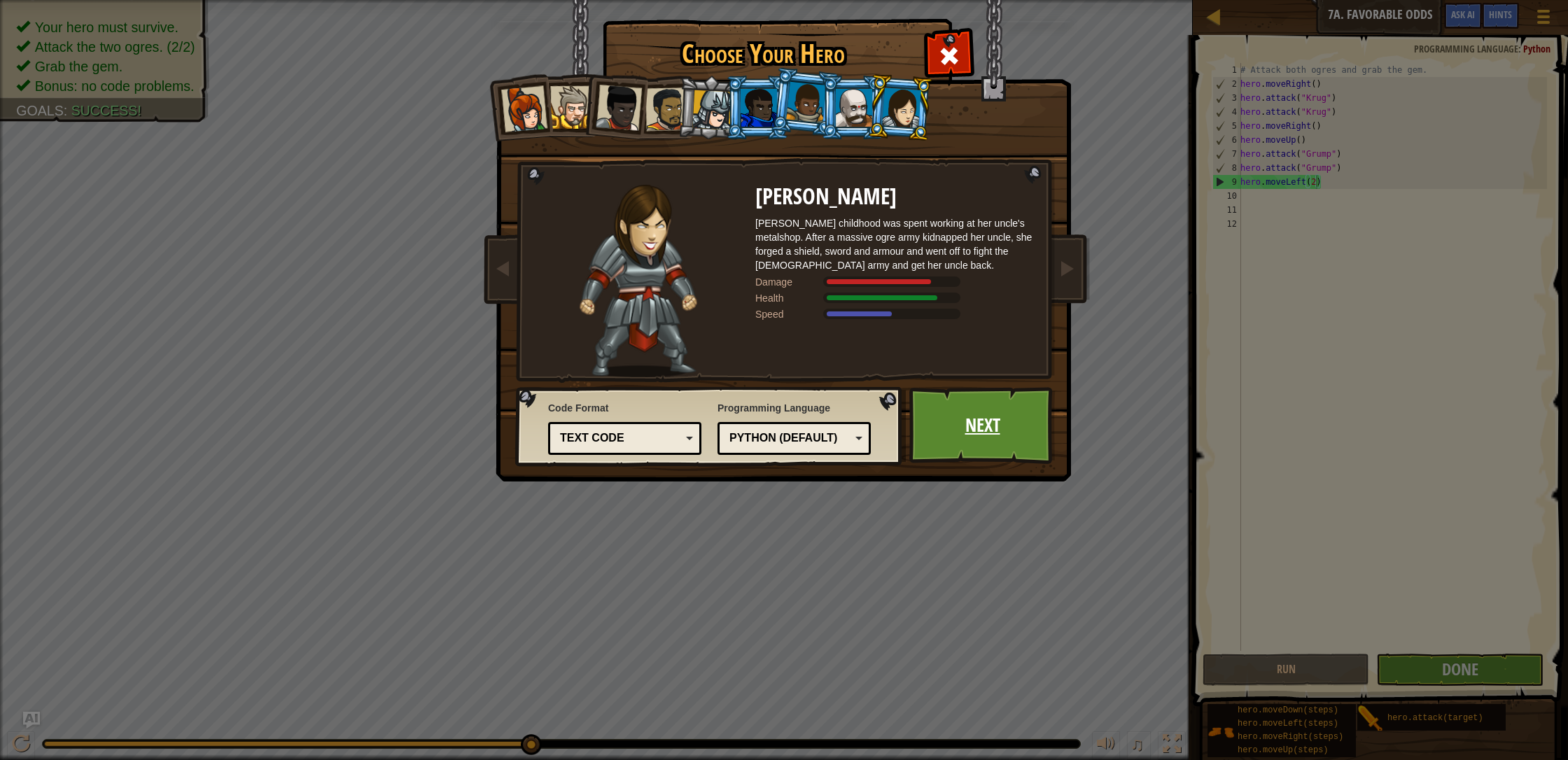
click at [829, 411] on link "Next" at bounding box center [982, 425] width 146 height 77
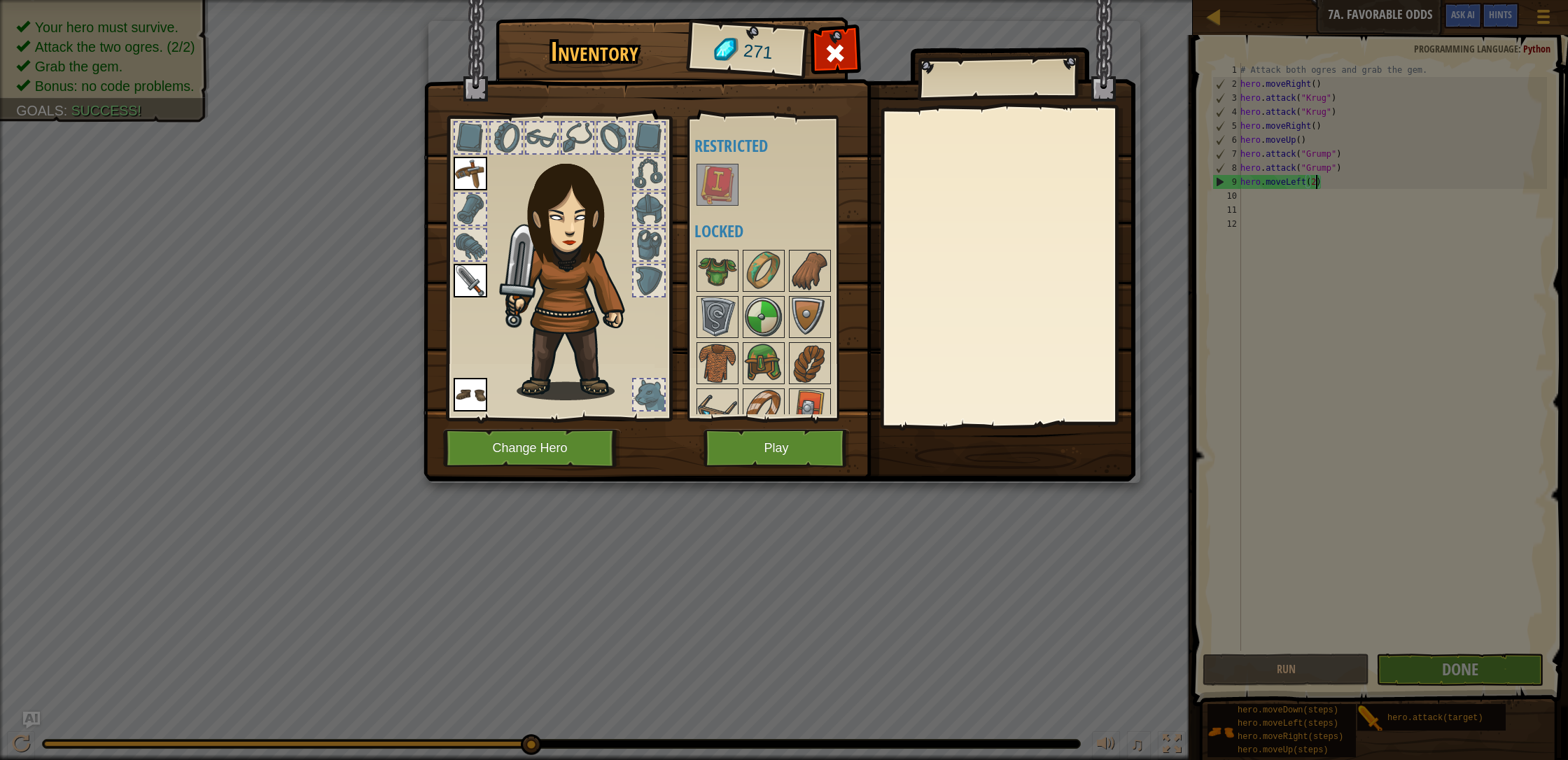
scroll to position [64, 0]
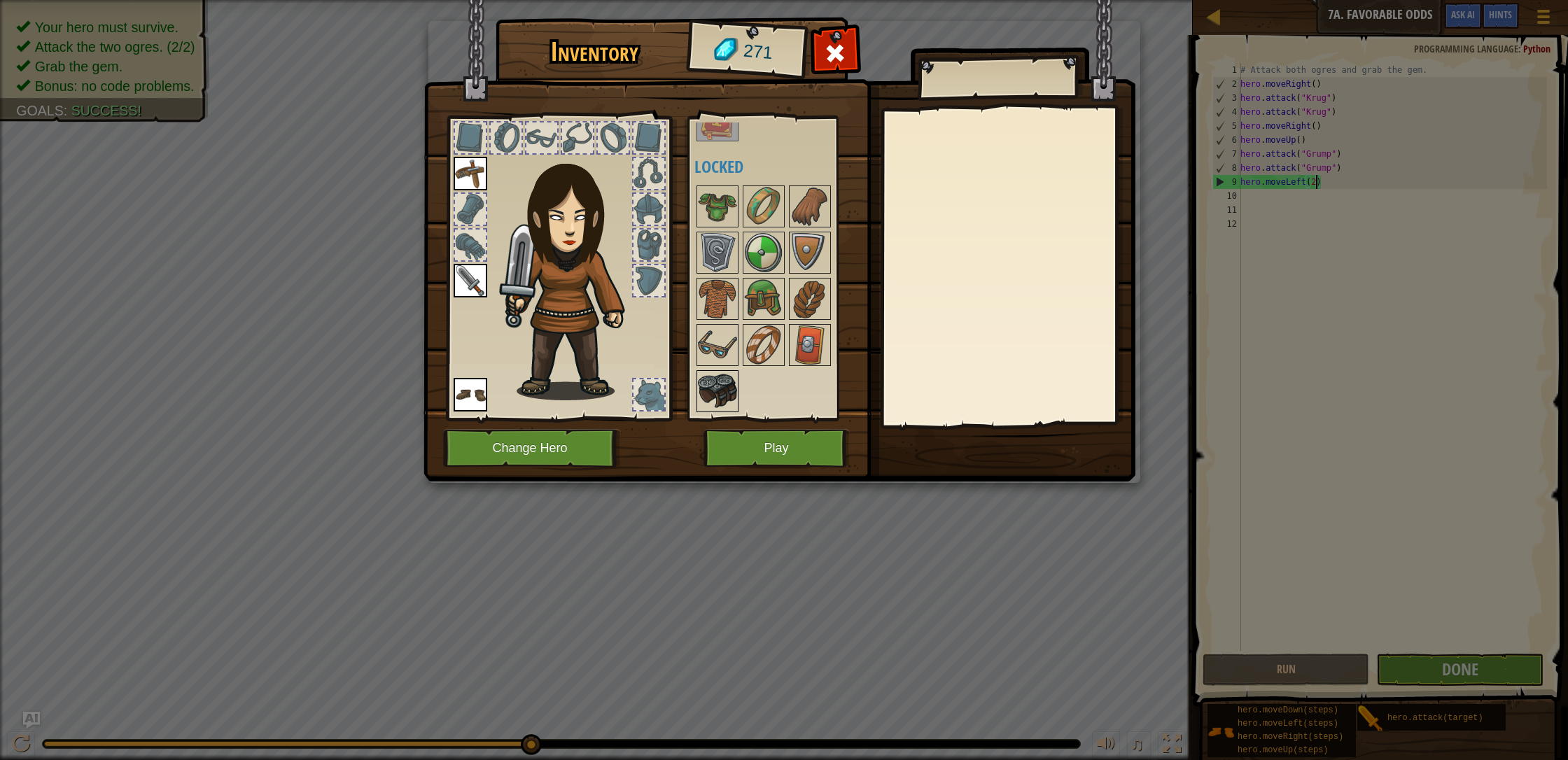
click at [721, 388] on img at bounding box center [718, 391] width 39 height 39
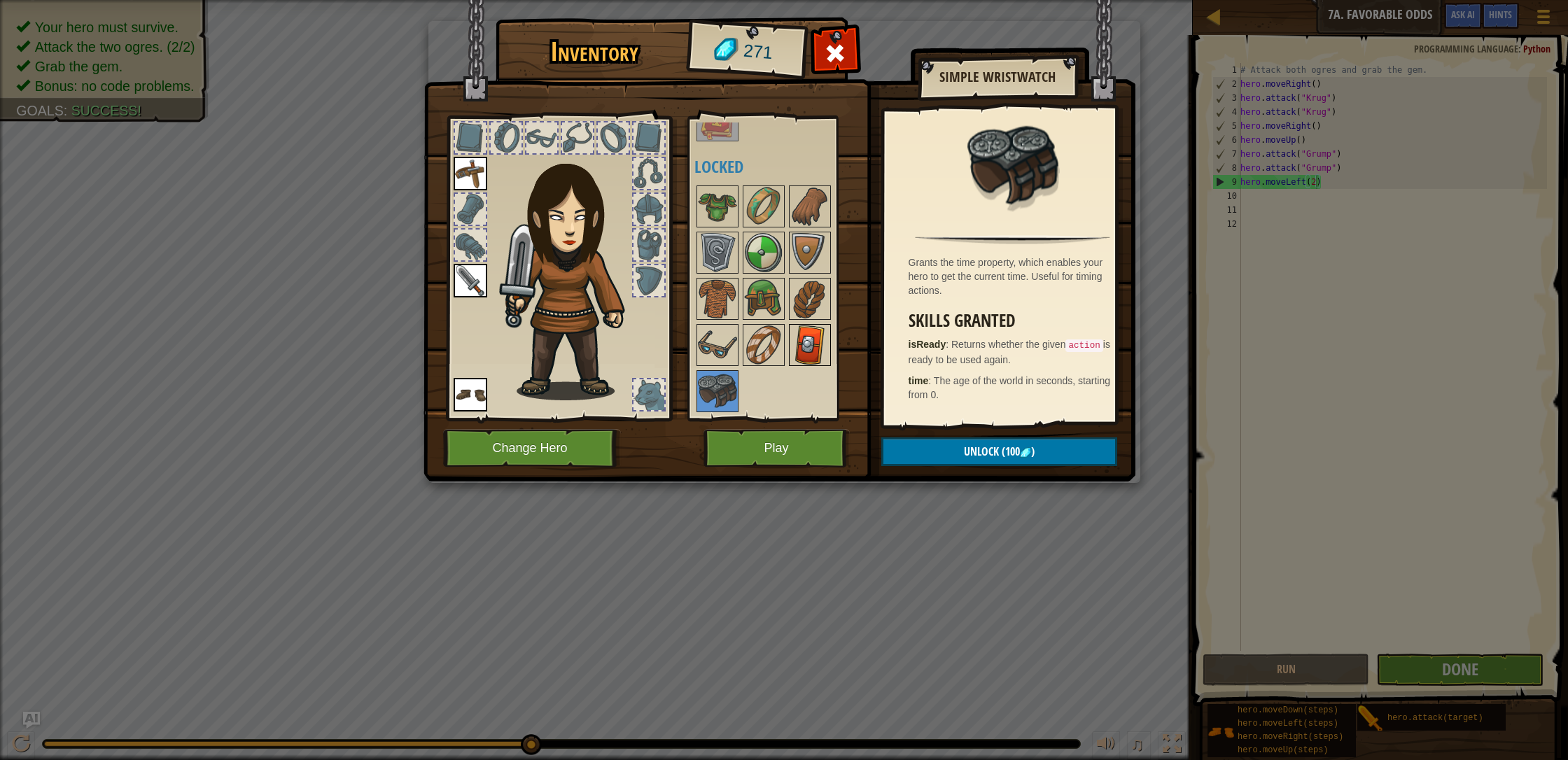
click at [790, 340] on img at bounding box center [809, 345] width 39 height 39
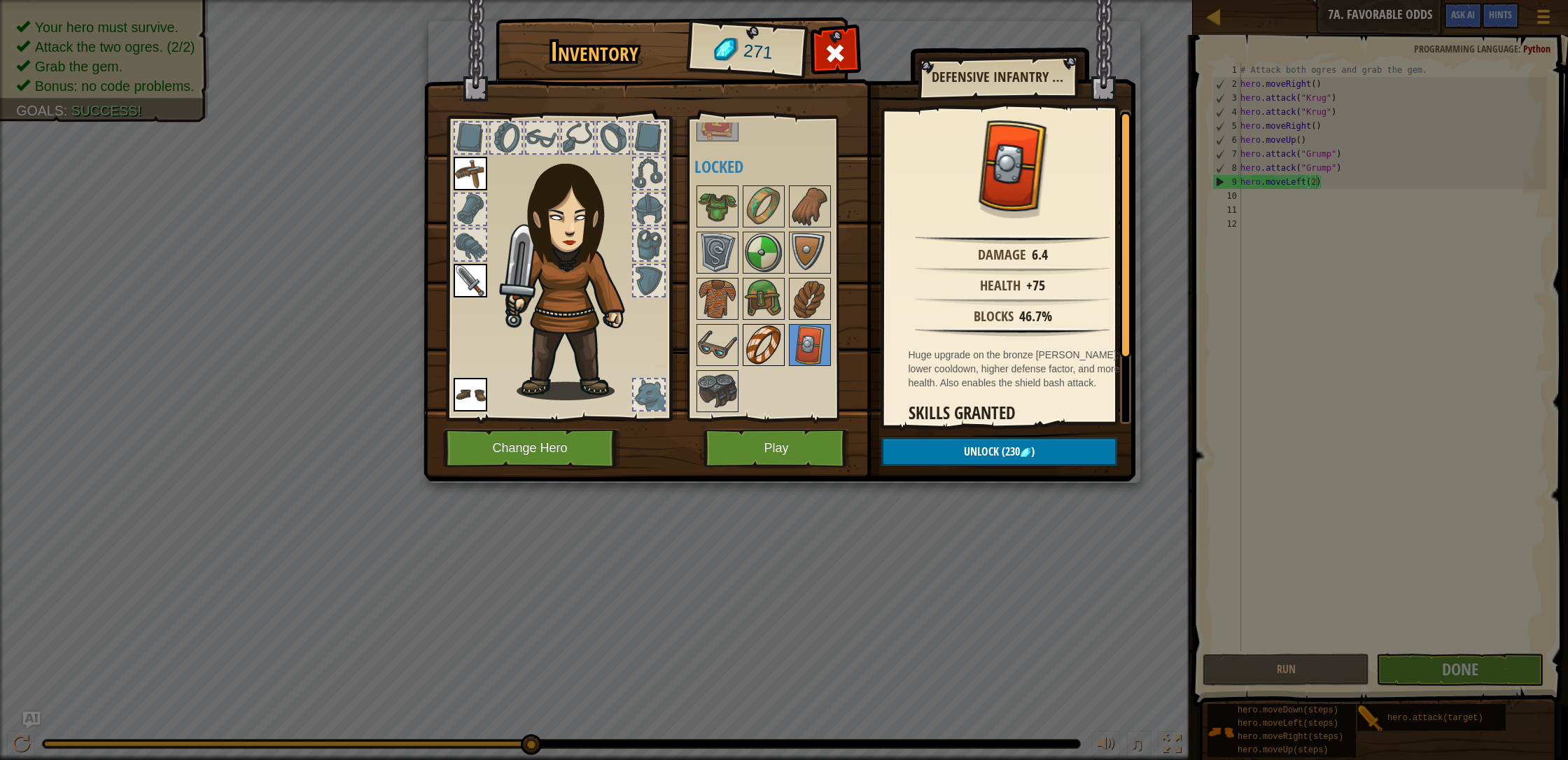
click at [744, 338] on img at bounding box center [764, 345] width 39 height 39
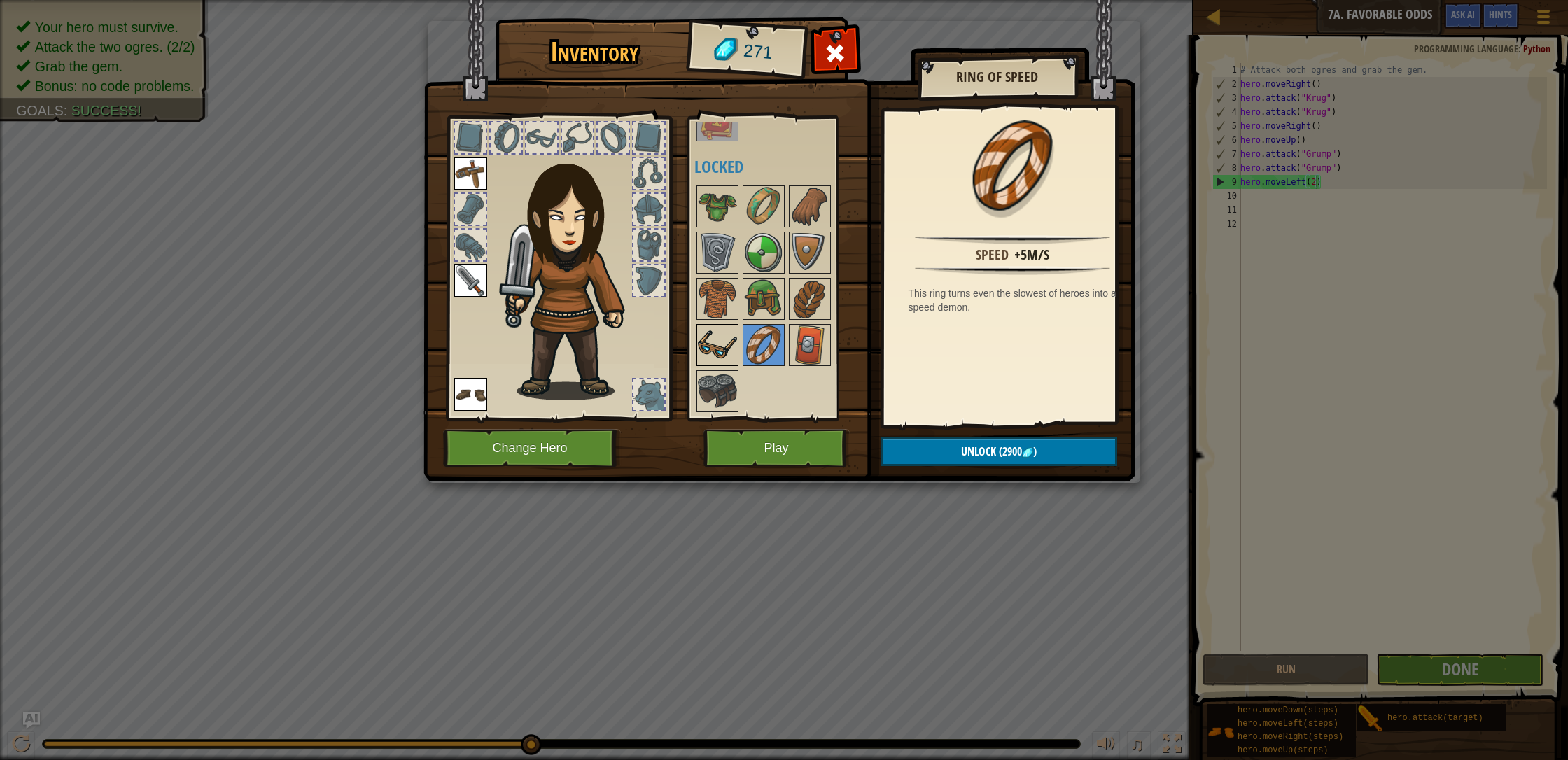
click at [714, 325] on img at bounding box center [718, 345] width 39 height 39
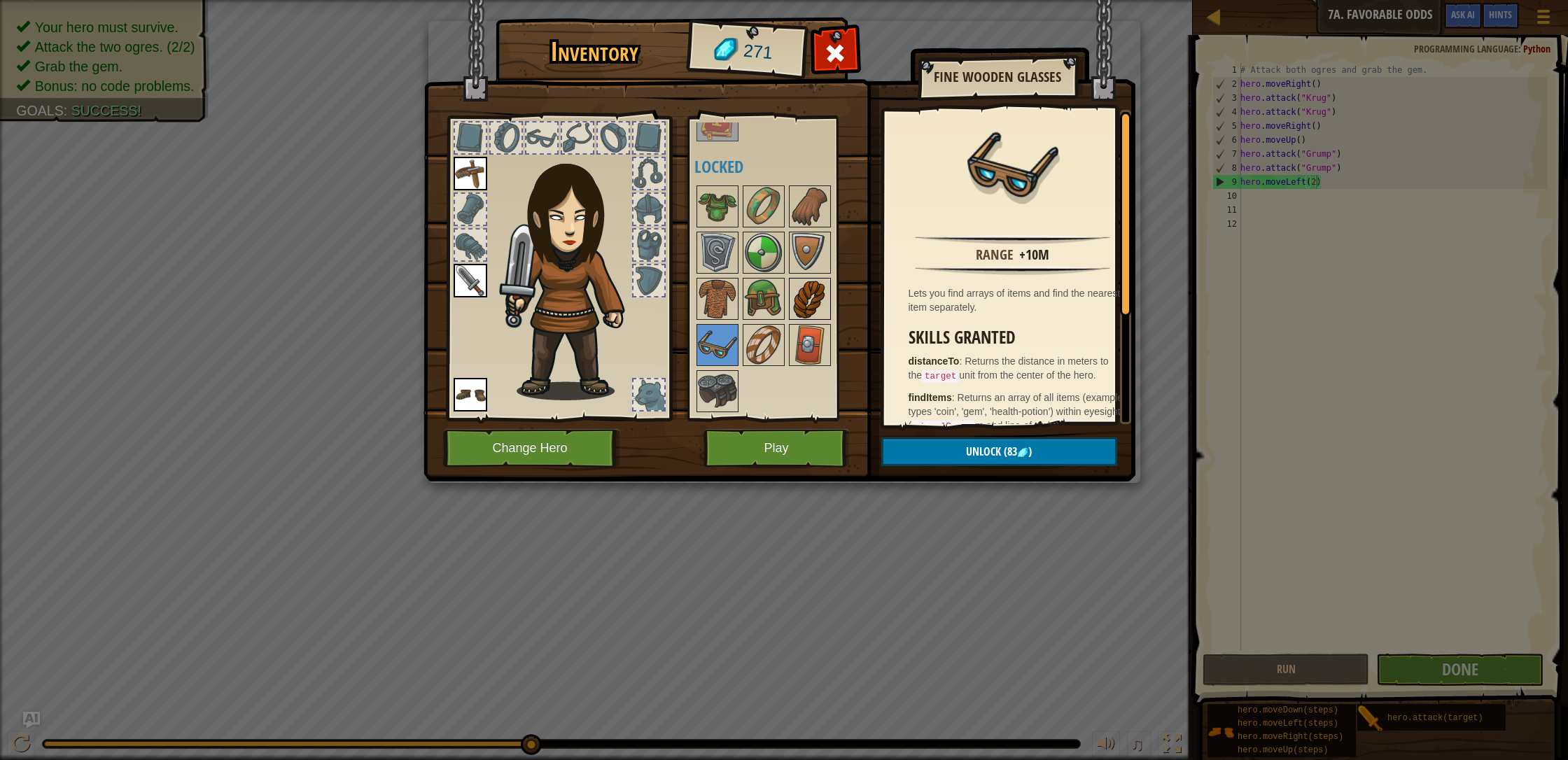
click at [799, 306] on img at bounding box center [809, 298] width 39 height 39
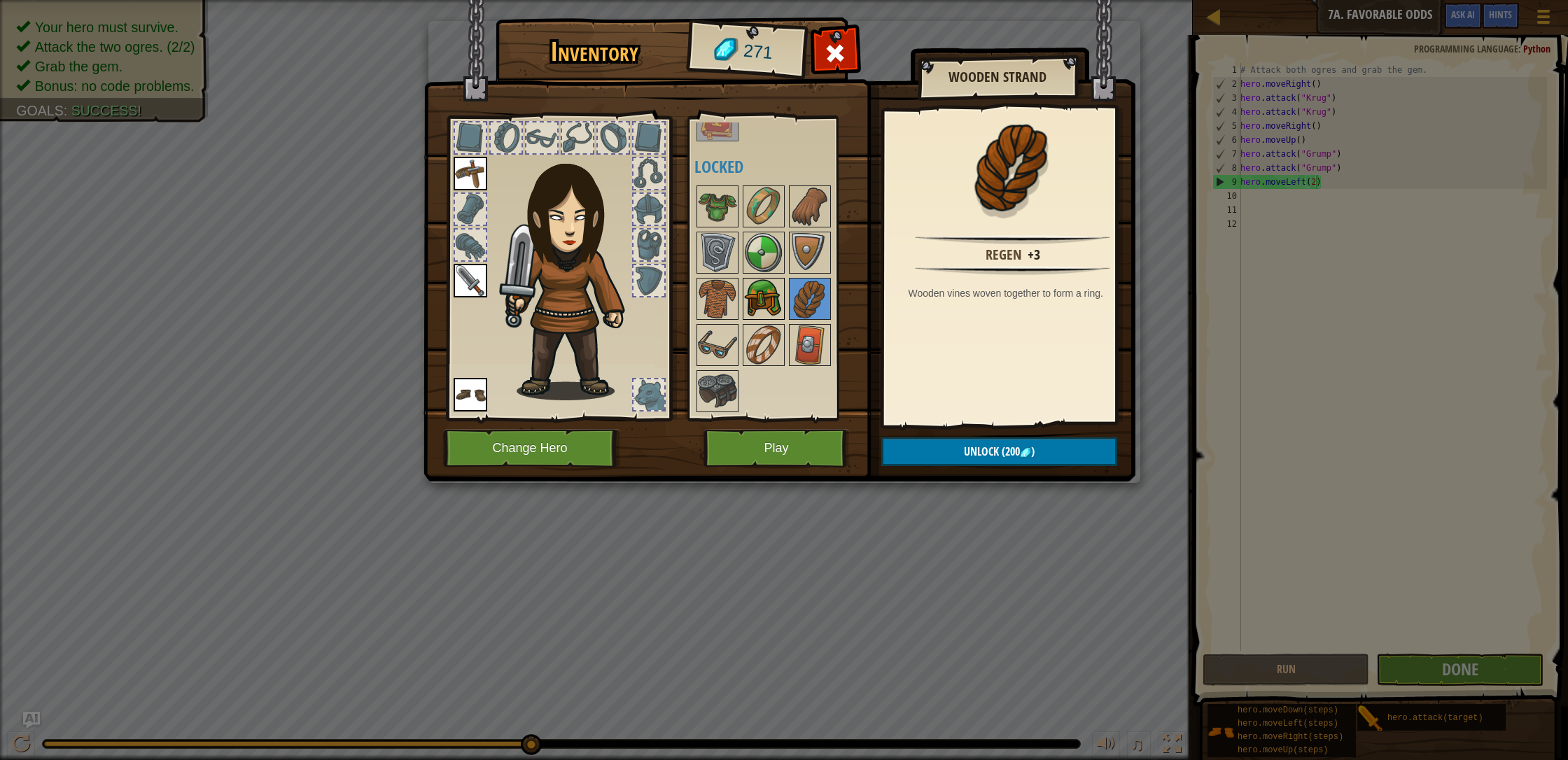
drag, startPoint x: 772, startPoint y: 301, endPoint x: 742, endPoint y: 295, distance: 30.6
click at [770, 301] on img at bounding box center [764, 298] width 39 height 39
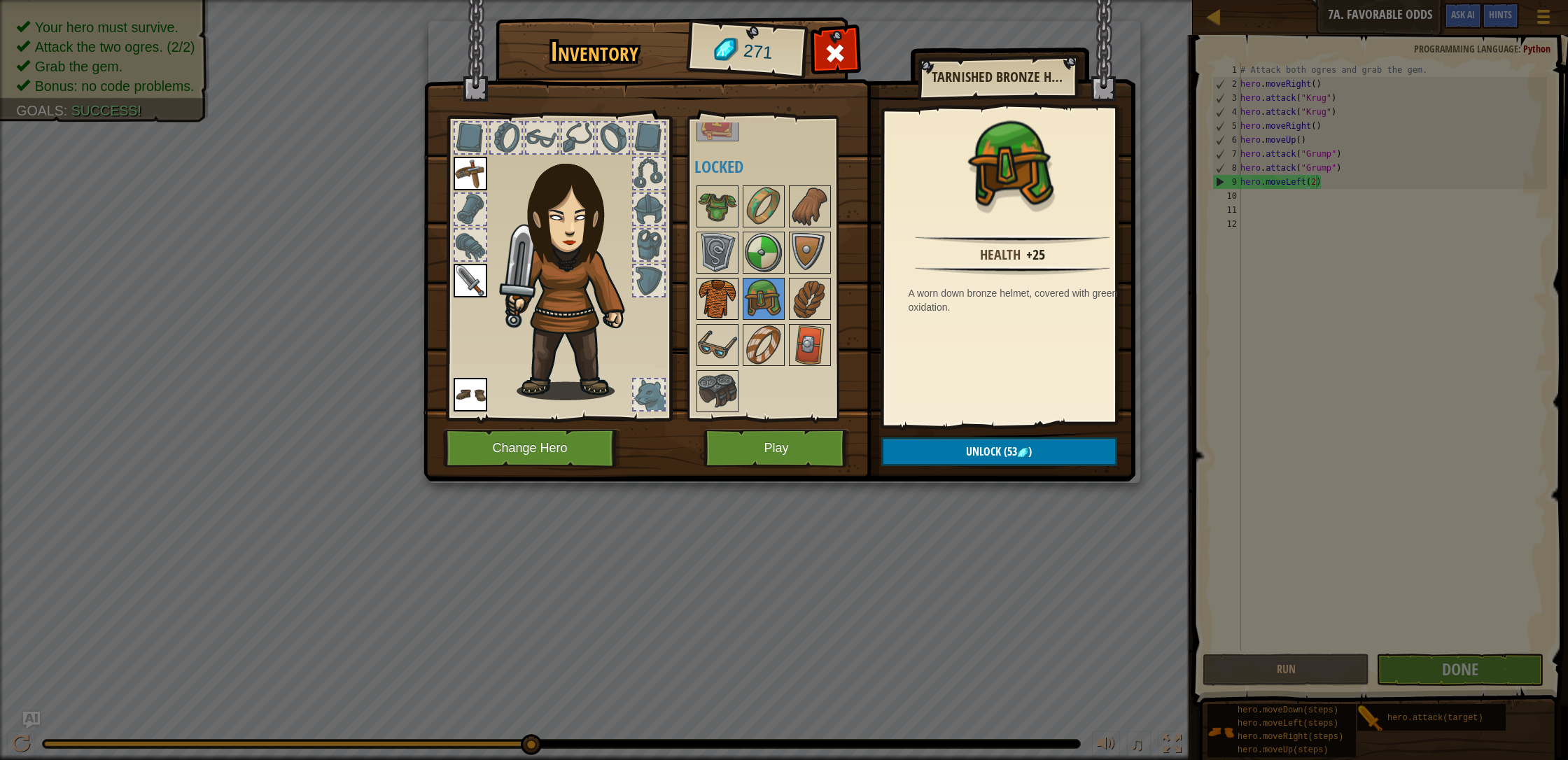
drag, startPoint x: 742, startPoint y: 295, endPoint x: 717, endPoint y: 291, distance: 25.3
click at [728, 293] on div "Available Equip Equip Equip (double-click to equip) Restricted Locked" at bounding box center [782, 267] width 176 height 291
click at [711, 287] on img at bounding box center [718, 298] width 39 height 39
click at [698, 252] on img at bounding box center [718, 252] width 39 height 39
drag, startPoint x: 728, startPoint y: 249, endPoint x: 754, endPoint y: 237, distance: 28.6
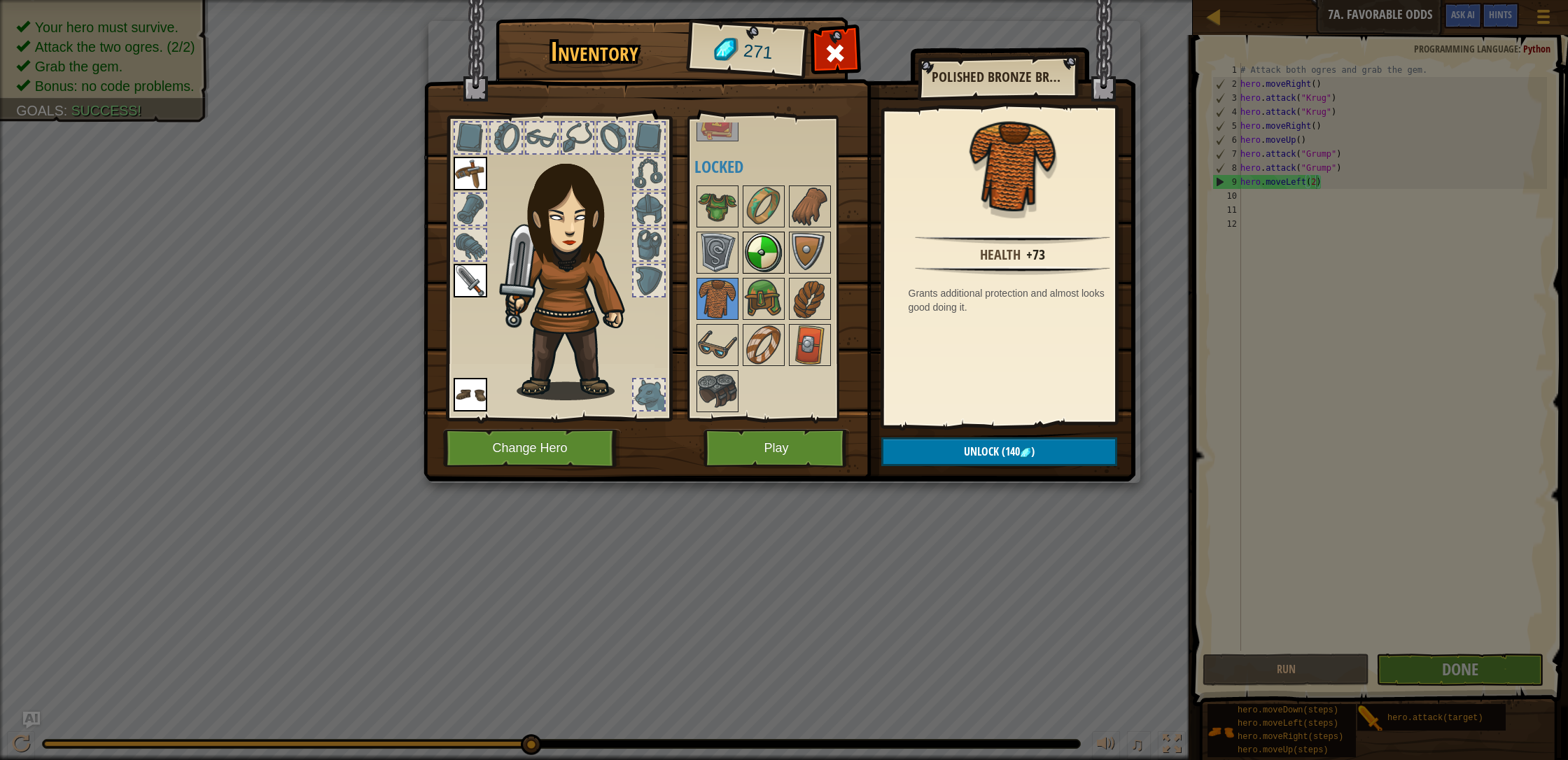
click at [754, 237] on div "Available Equip Equip Equip (double-click to equip) Restricted Locked" at bounding box center [782, 267] width 176 height 291
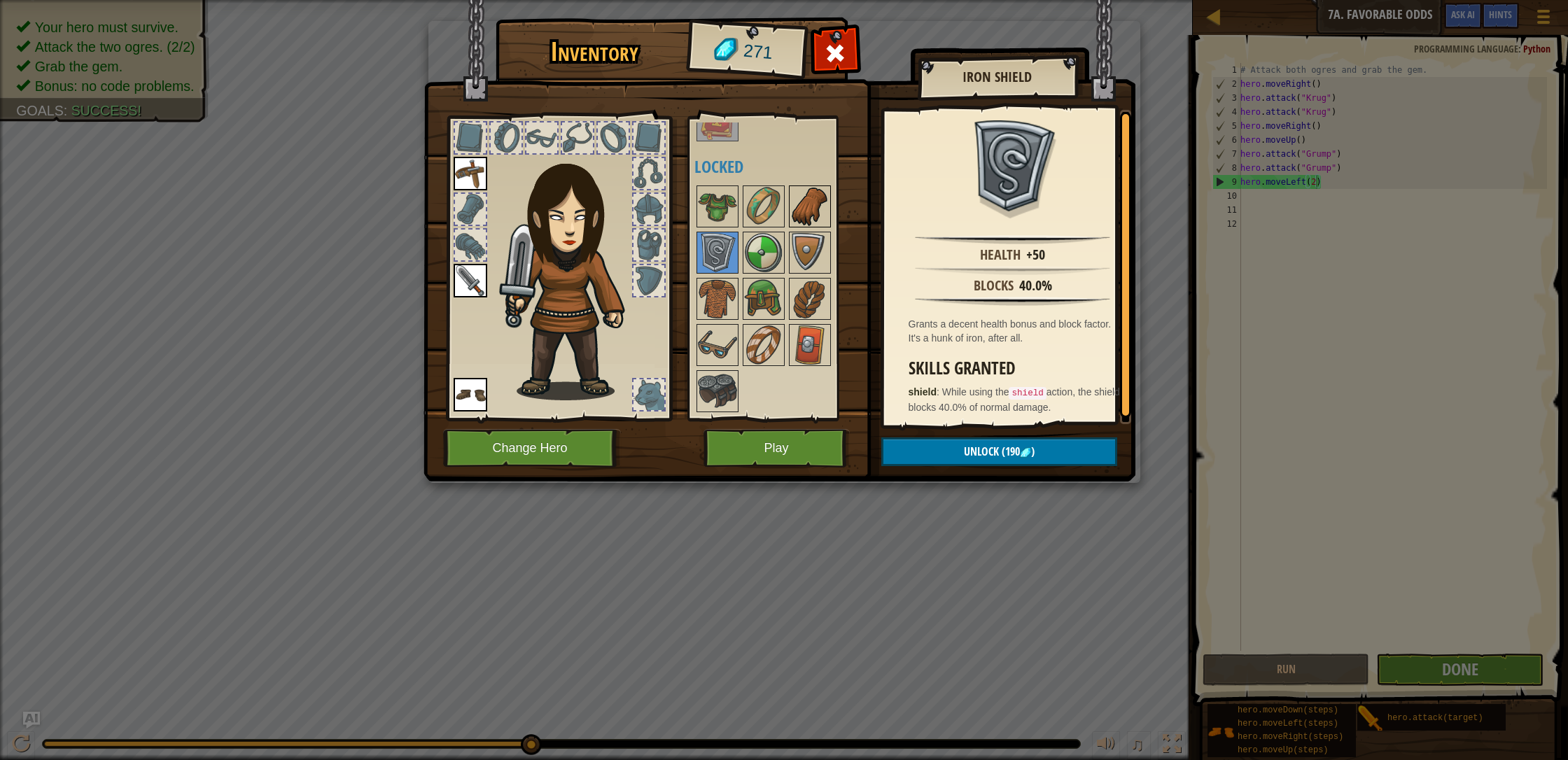
click at [814, 227] on div "Available Equip Equip Equip (double-click to equip) Restricted Locked" at bounding box center [782, 267] width 176 height 291
drag, startPoint x: 754, startPoint y: 196, endPoint x: 710, endPoint y: 191, distance: 44.3
click at [710, 191] on div "Available Equip Equip Equip (double-click to equip) Restricted Locked" at bounding box center [782, 267] width 176 height 291
click at [709, 191] on img at bounding box center [718, 207] width 39 height 39
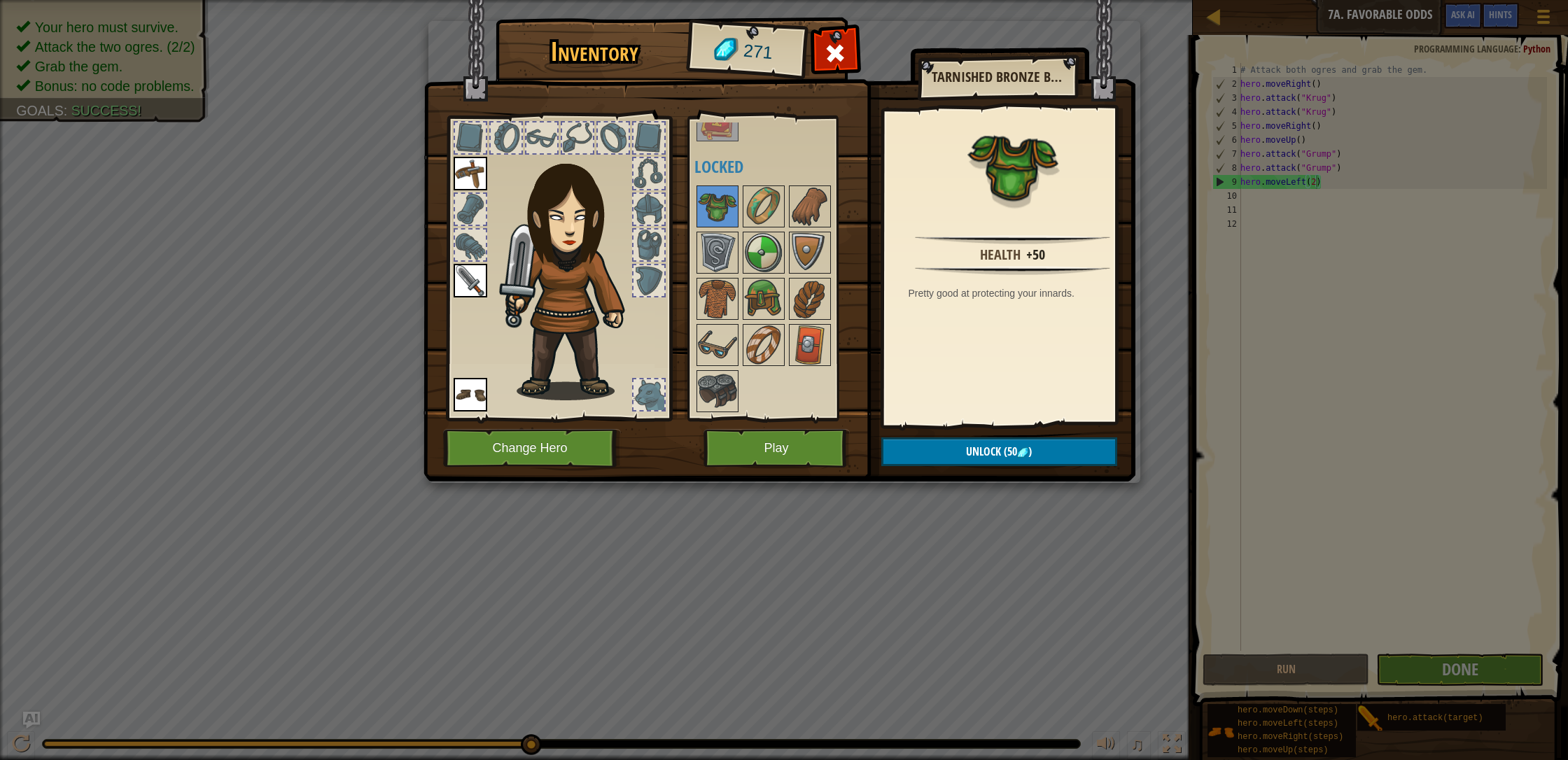
drag, startPoint x: 722, startPoint y: 216, endPoint x: 748, endPoint y: 369, distance: 155.2
click at [746, 359] on div "Available Equip Equip Equip (double-click to equip) Restricted Locked" at bounding box center [782, 267] width 176 height 291
drag, startPoint x: 703, startPoint y: 367, endPoint x: 705, endPoint y: 379, distance: 12.2
click at [704, 377] on div "Available Equip Equip Equip (double-click to equip) Restricted Locked" at bounding box center [782, 267] width 176 height 291
drag, startPoint x: 714, startPoint y: 386, endPoint x: 770, endPoint y: 353, distance: 65.0
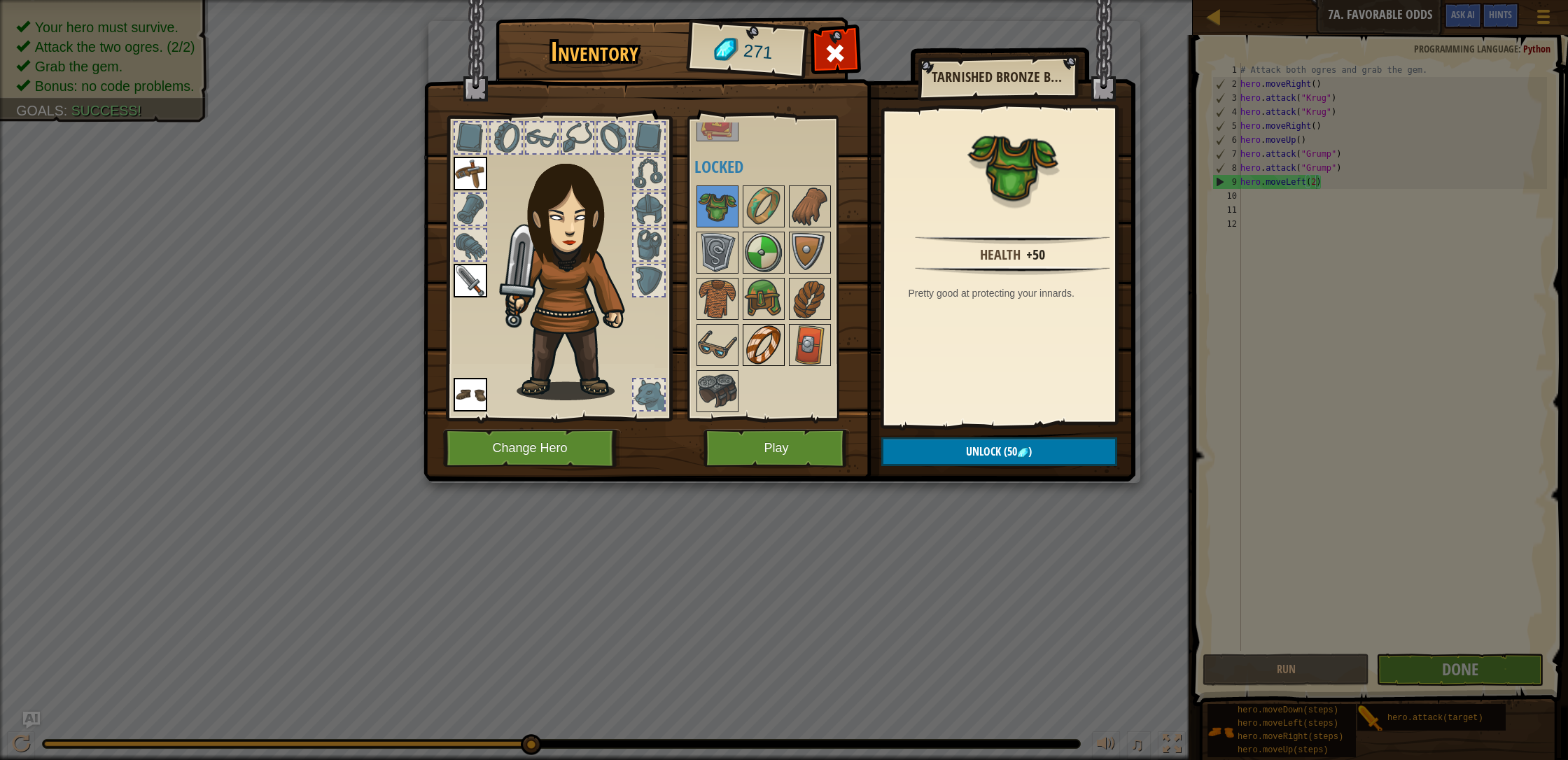
click at [735, 372] on img at bounding box center [718, 391] width 39 height 39
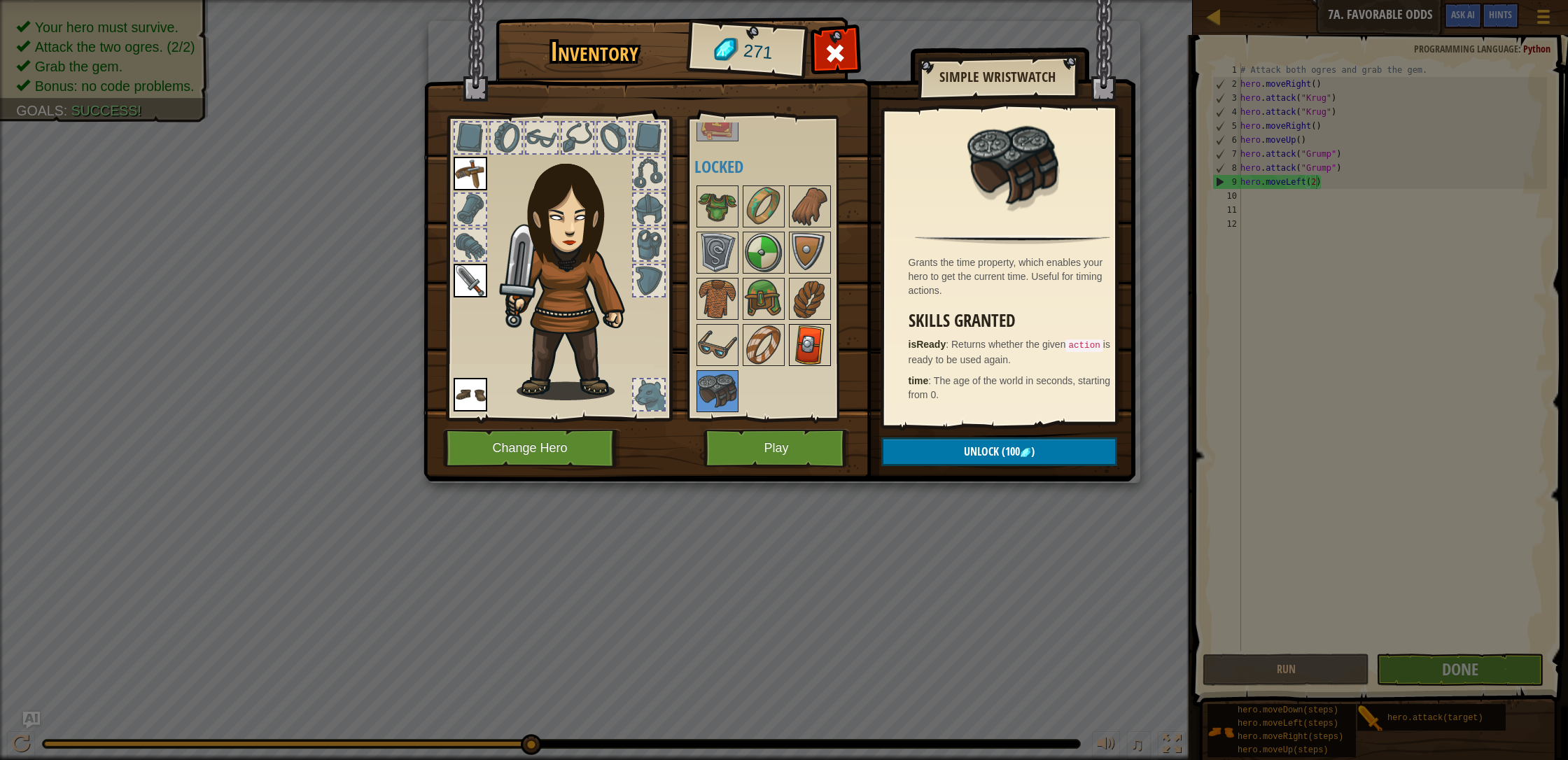
click at [803, 326] on div at bounding box center [809, 345] width 42 height 42
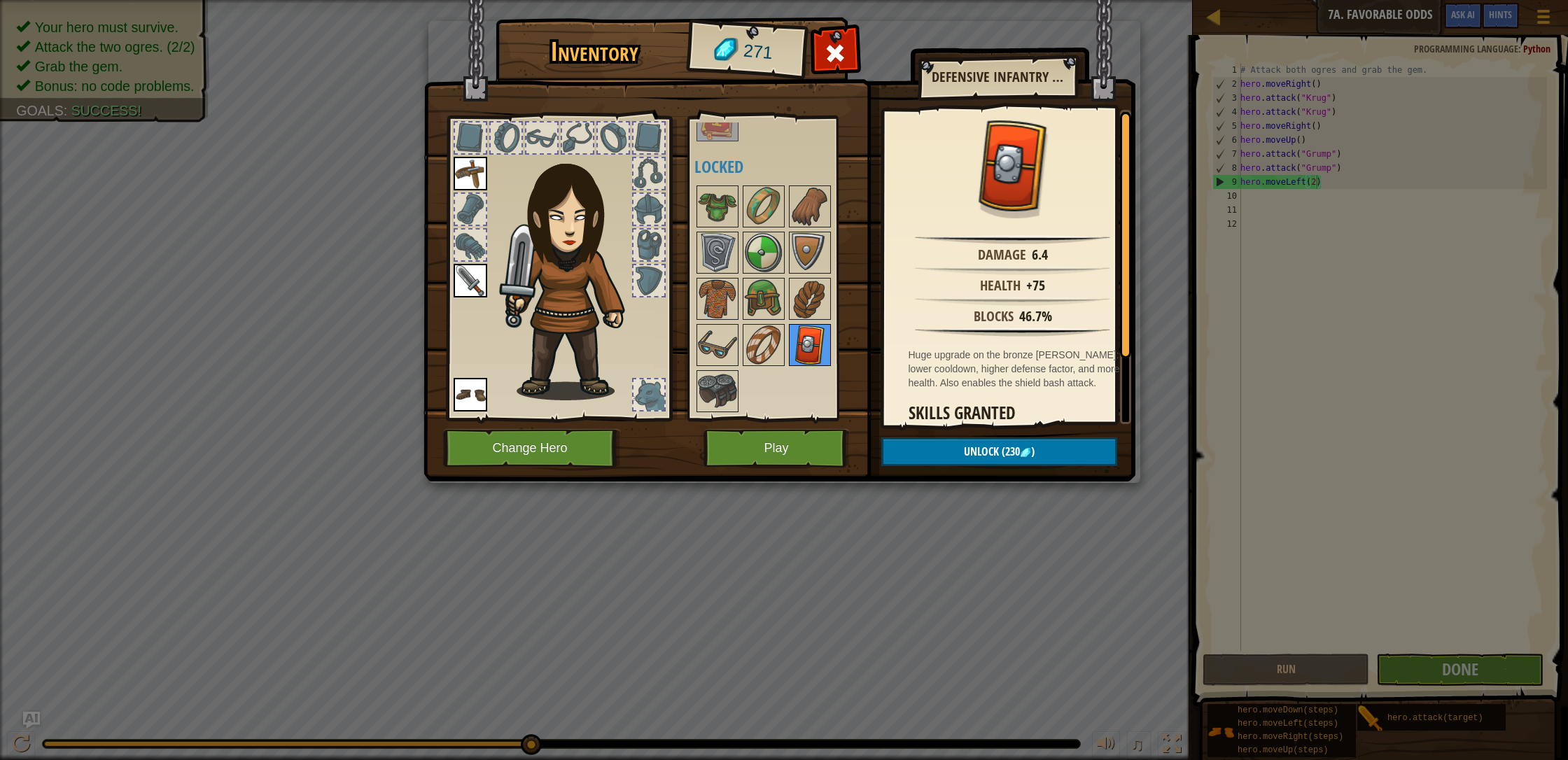
click at [803, 330] on img at bounding box center [809, 345] width 39 height 39
click at [799, 332] on img at bounding box center [809, 345] width 39 height 39
click at [718, 385] on img at bounding box center [718, 391] width 39 height 39
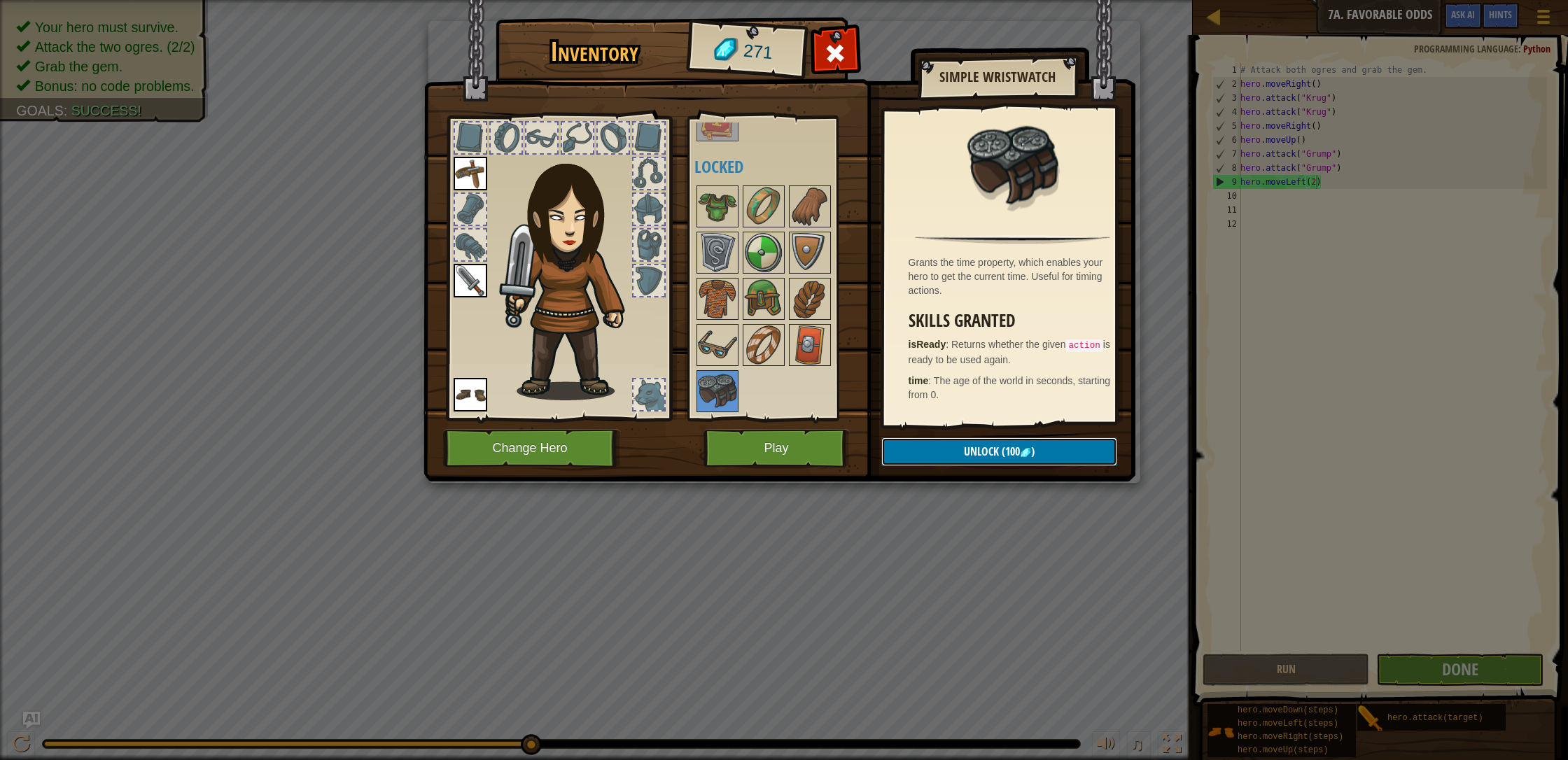
drag, startPoint x: 998, startPoint y: 445, endPoint x: 983, endPoint y: 439, distance: 16.2
click at [829, 443] on button "Unlock (100 )" at bounding box center [998, 452] width 236 height 29
click at [829, 444] on button "Confirm" at bounding box center [998, 452] width 236 height 29
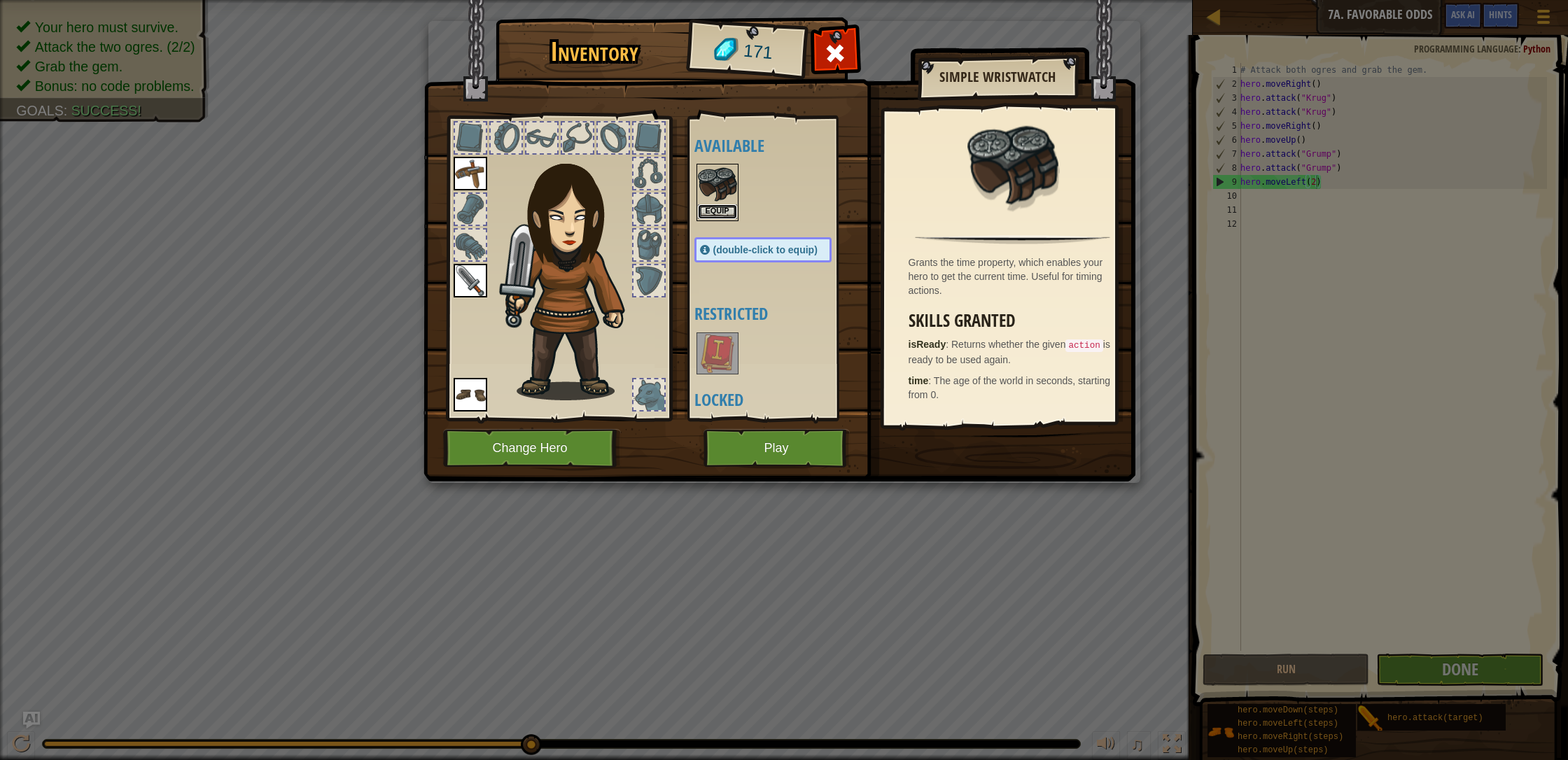
click at [715, 209] on button "Equip" at bounding box center [718, 211] width 39 height 14
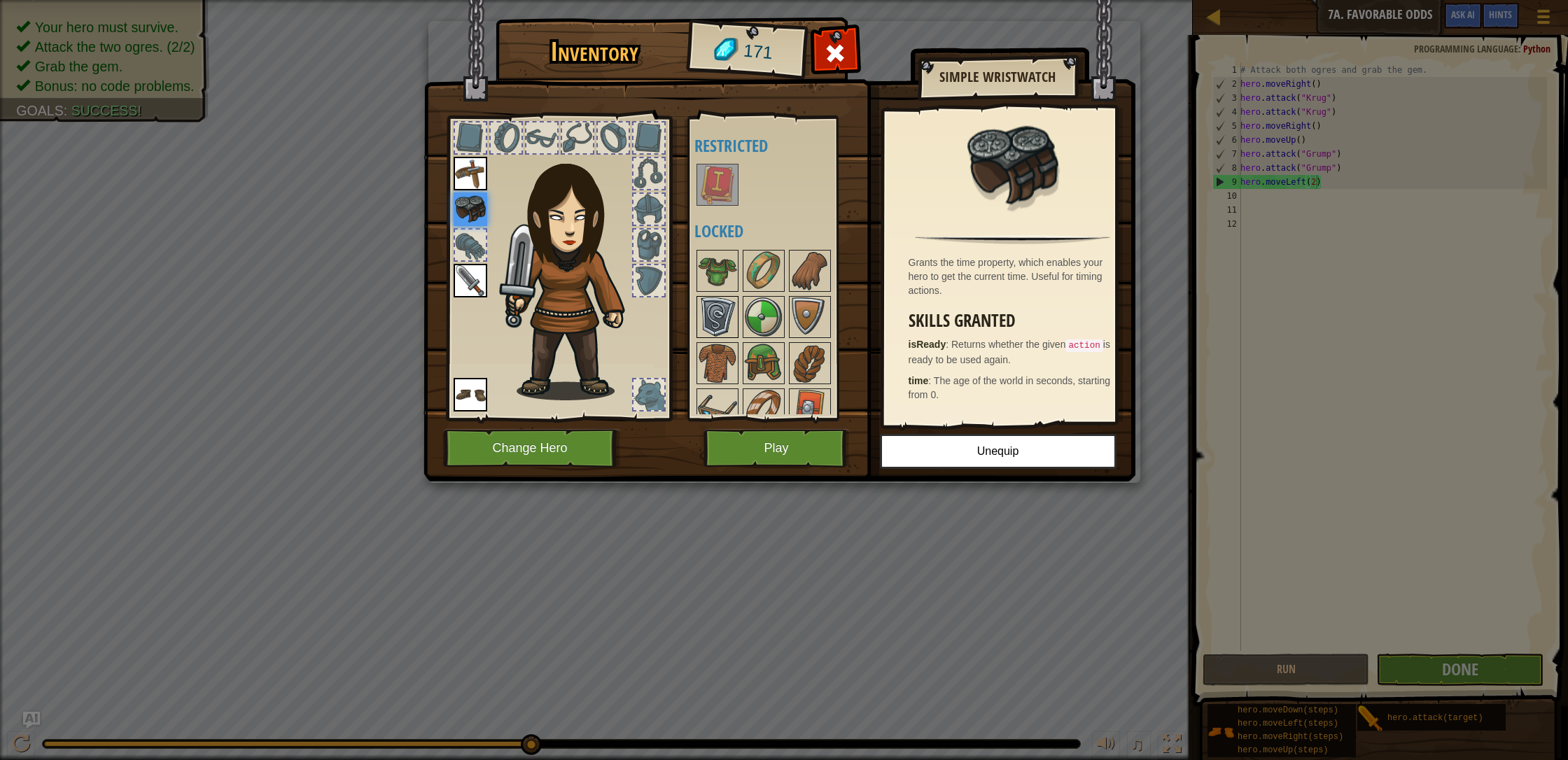
scroll to position [18, 0]
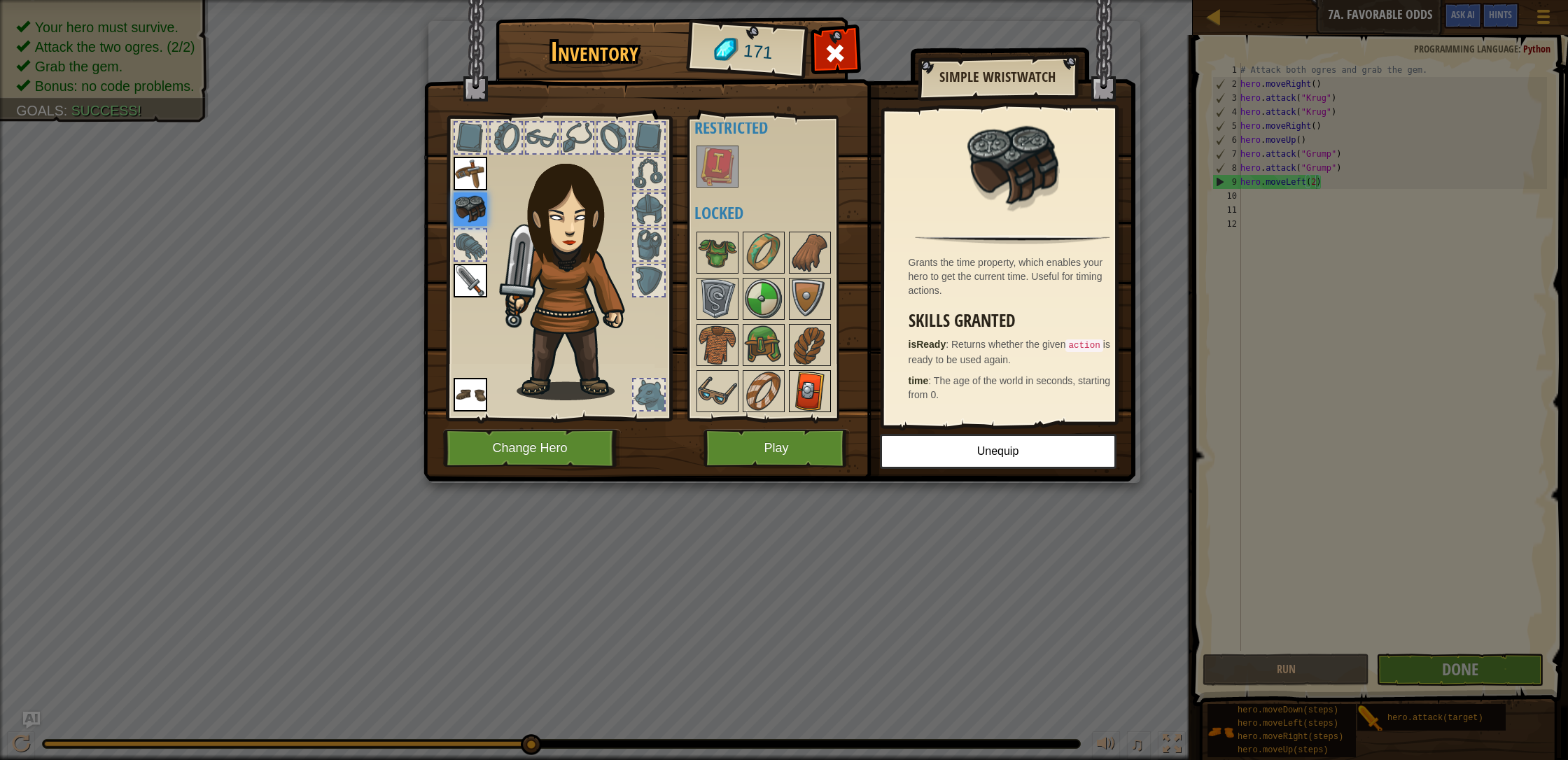
click at [804, 379] on img at bounding box center [809, 391] width 39 height 39
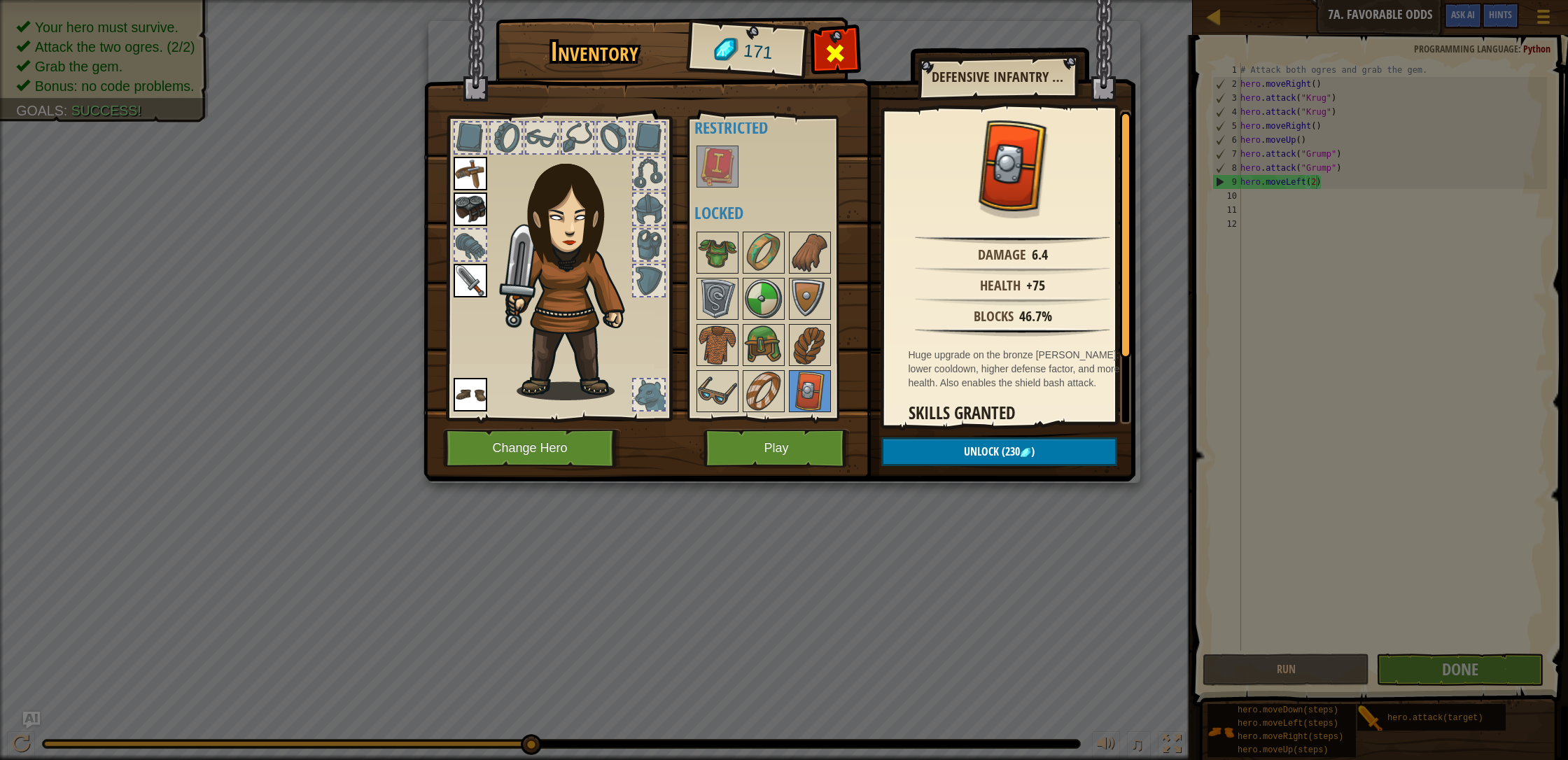
click at [826, 53] on span at bounding box center [834, 53] width 22 height 22
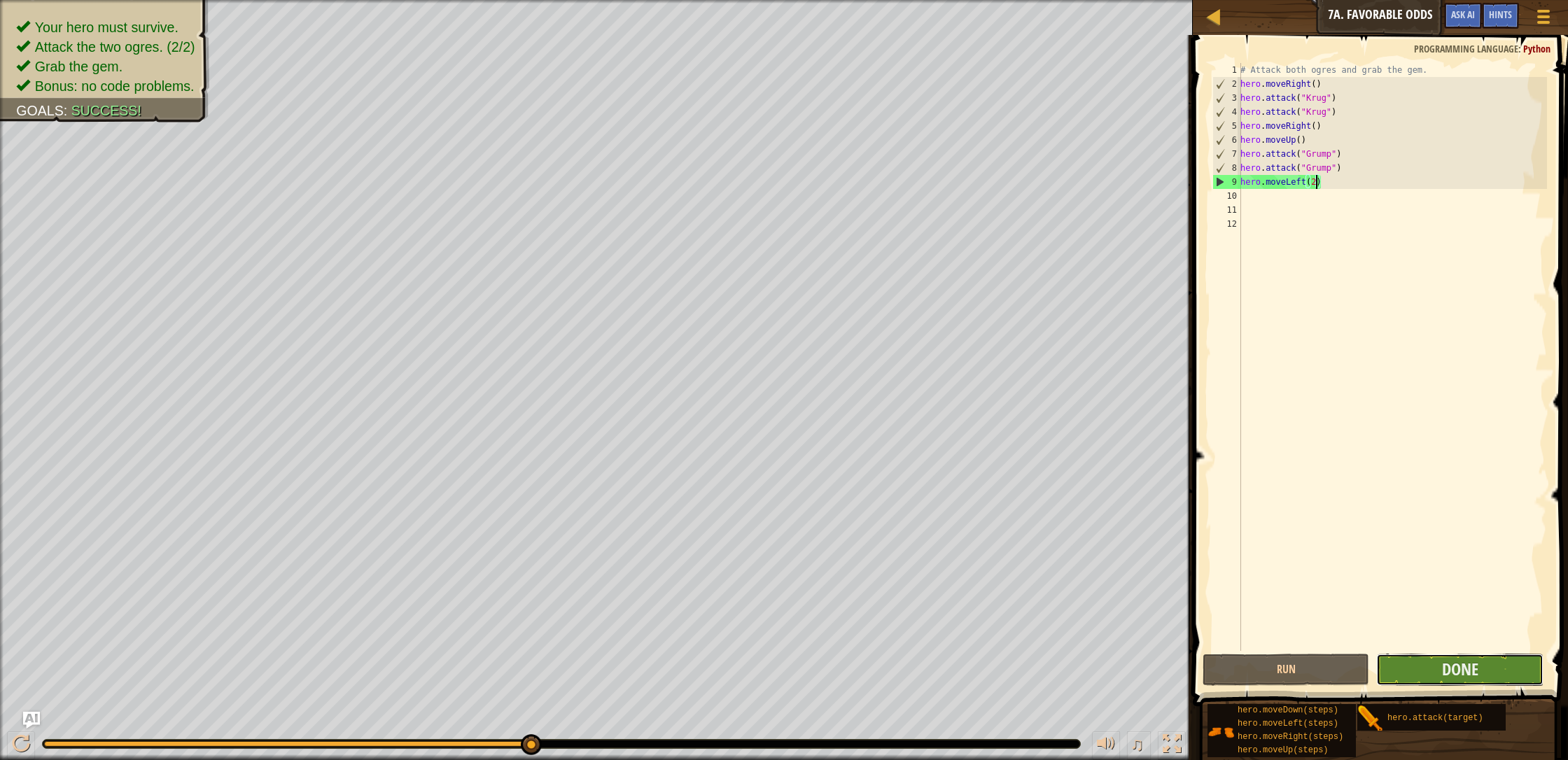
click at [829, 652] on button "Done" at bounding box center [1459, 669] width 167 height 32
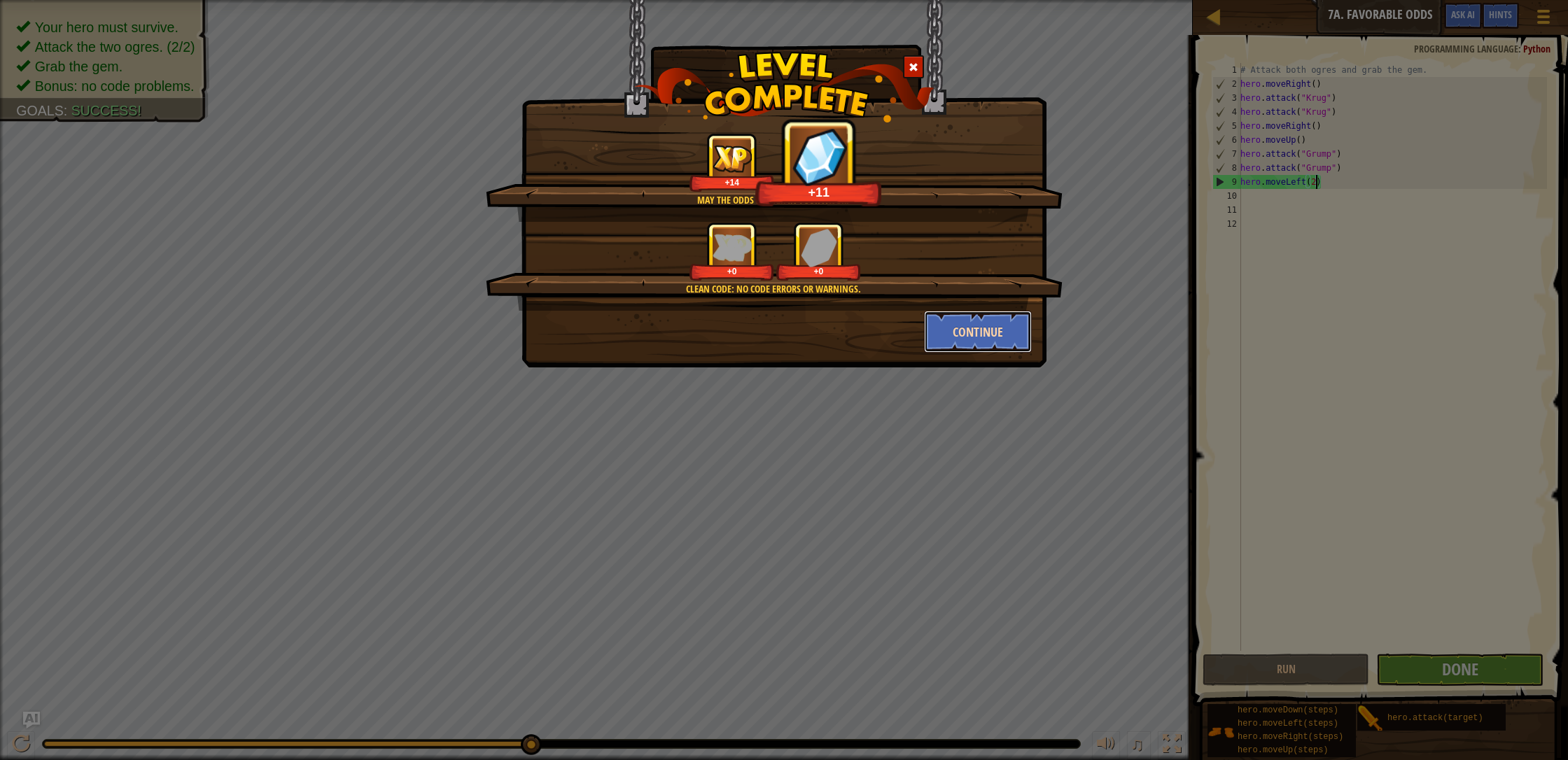
click at [829, 327] on button "Continue" at bounding box center [978, 331] width 109 height 42
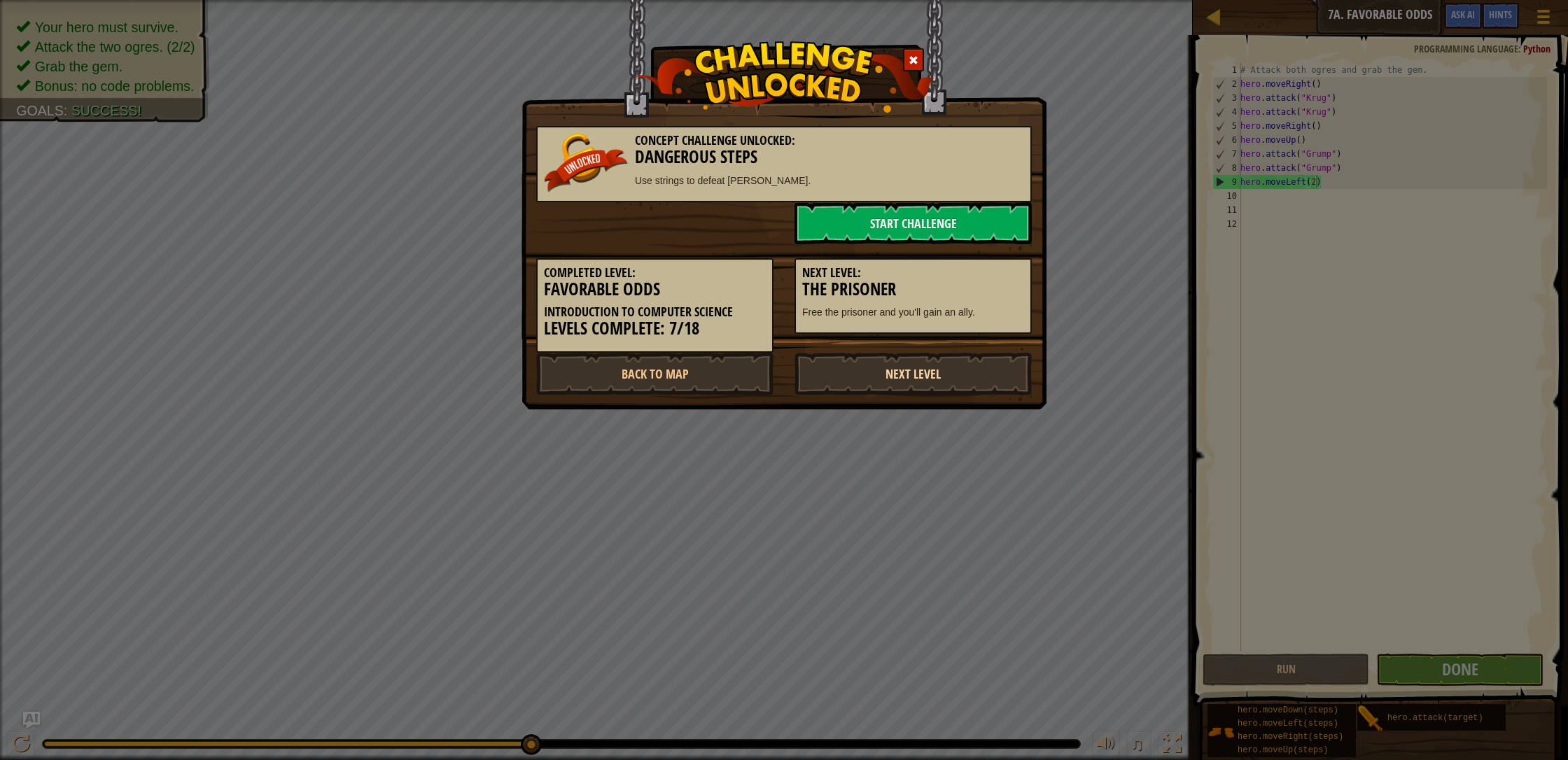
click at [829, 365] on link "Next Level" at bounding box center [913, 373] width 237 height 42
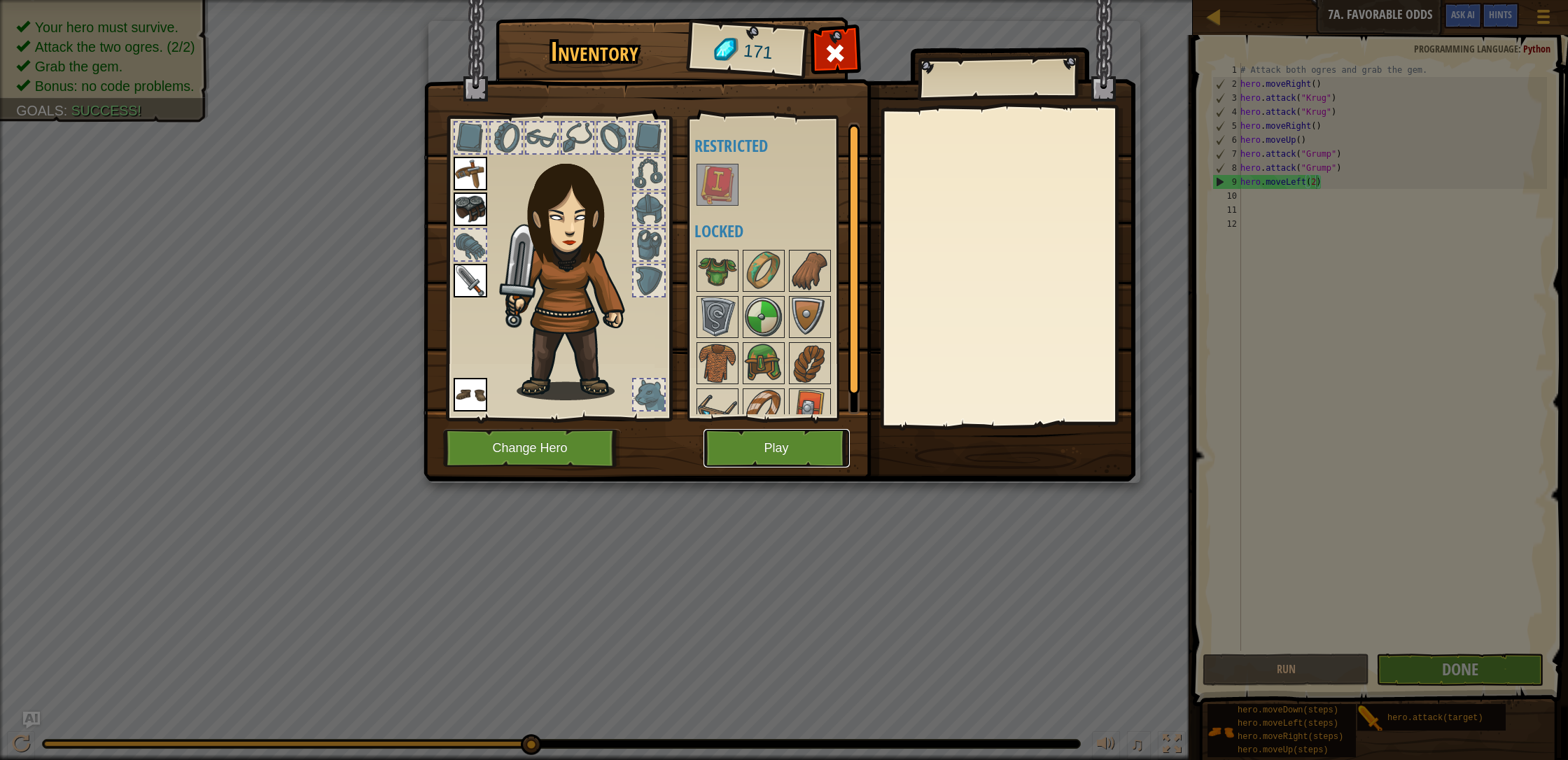
click at [795, 440] on button "Play" at bounding box center [776, 447] width 146 height 38
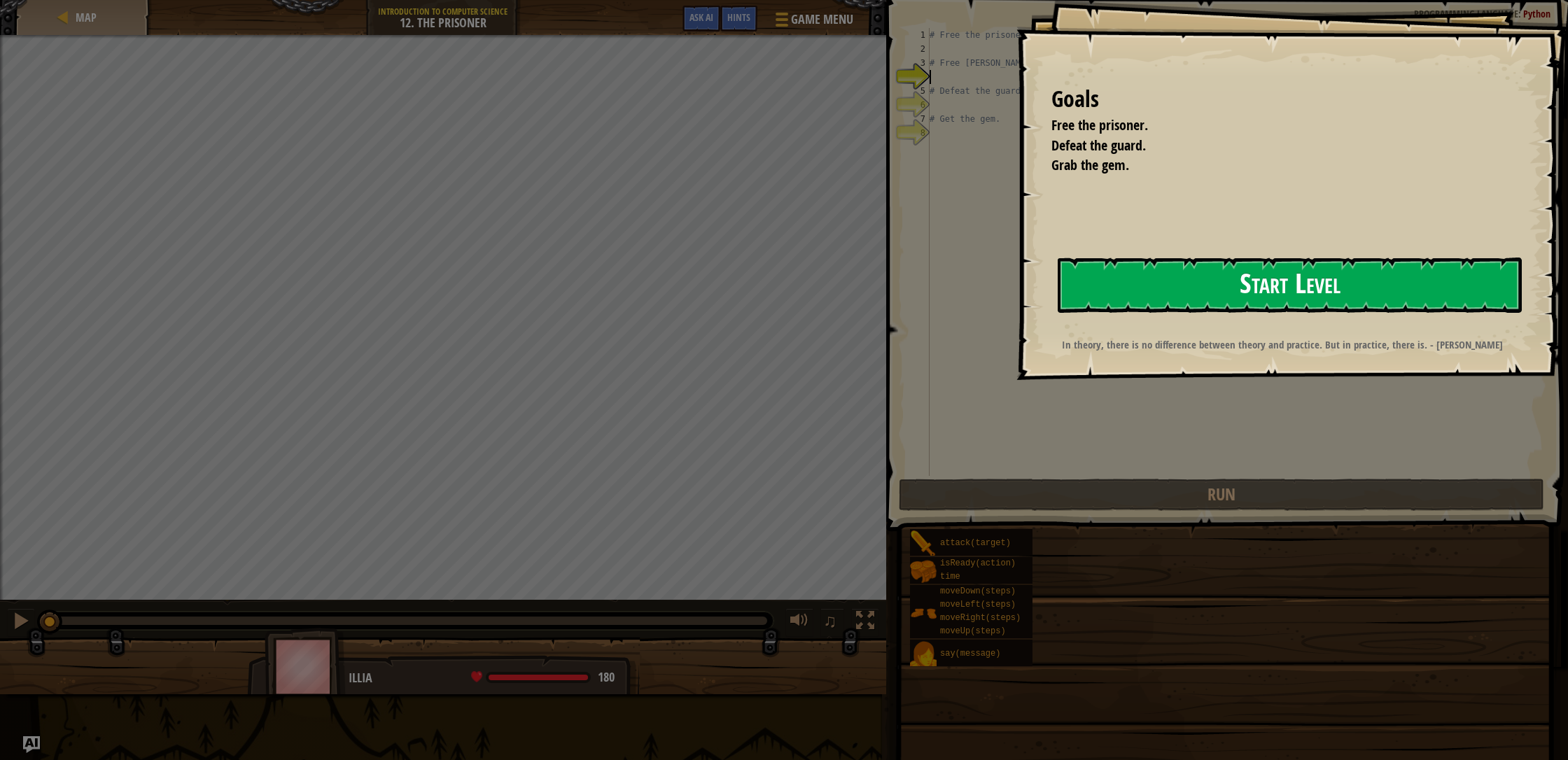
click at [829, 288] on button "Start Level" at bounding box center [1289, 285] width 464 height 55
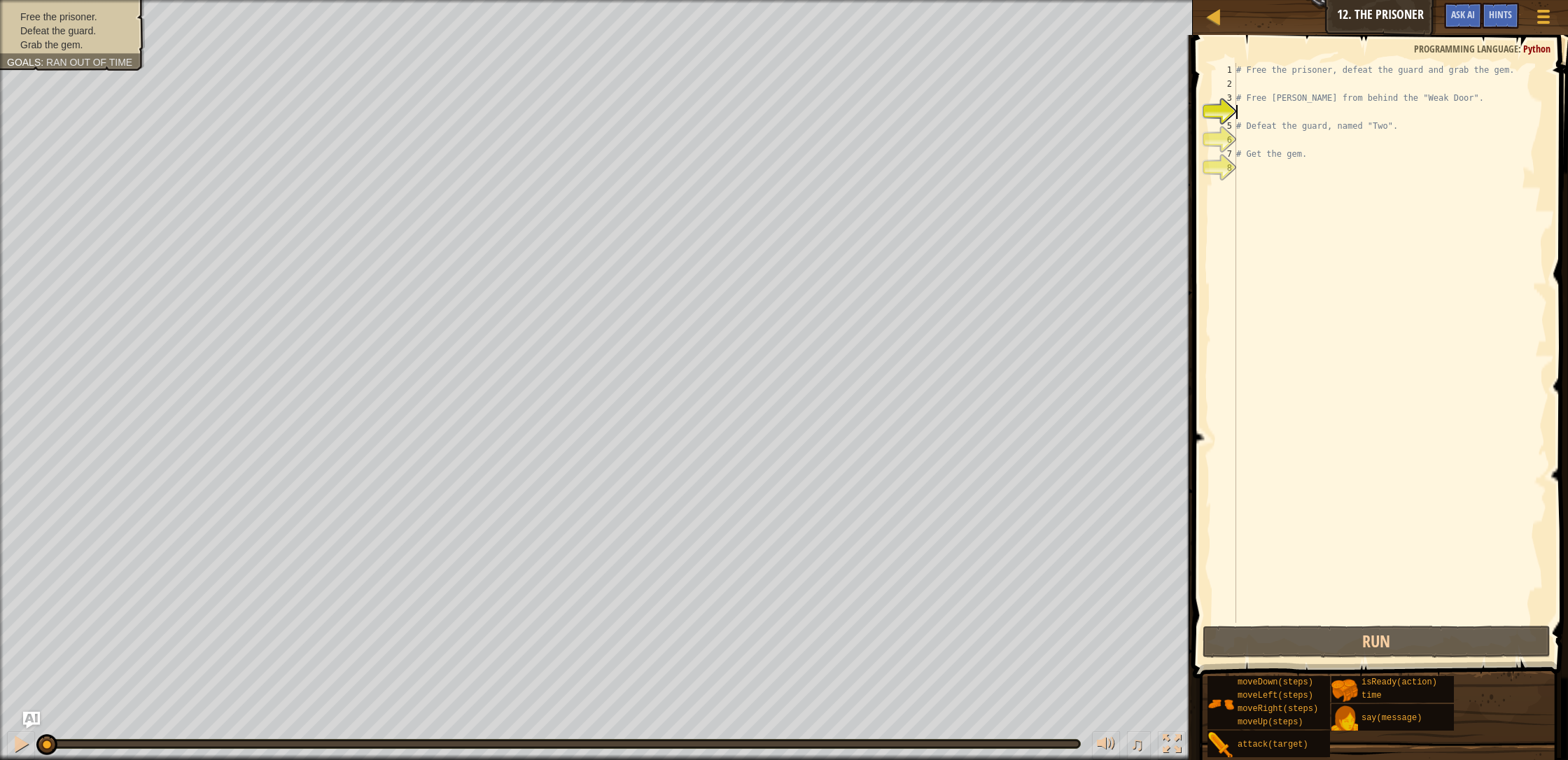
type textarea "h"
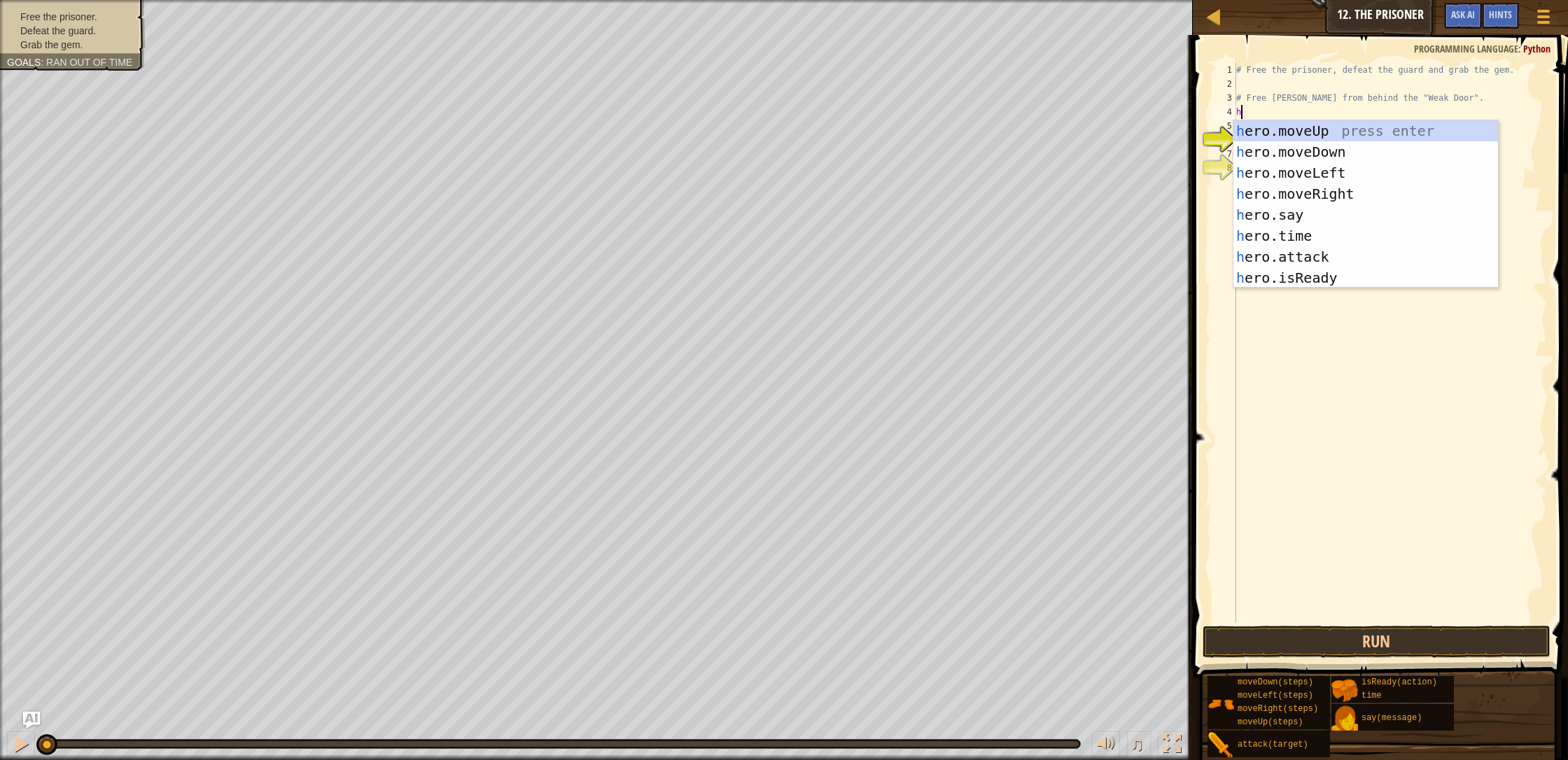
click at [829, 339] on div "# Free the prisoner, defeat the guard and grab the gem. # Free [PERSON_NAME] fr…" at bounding box center [1390, 356] width 314 height 587
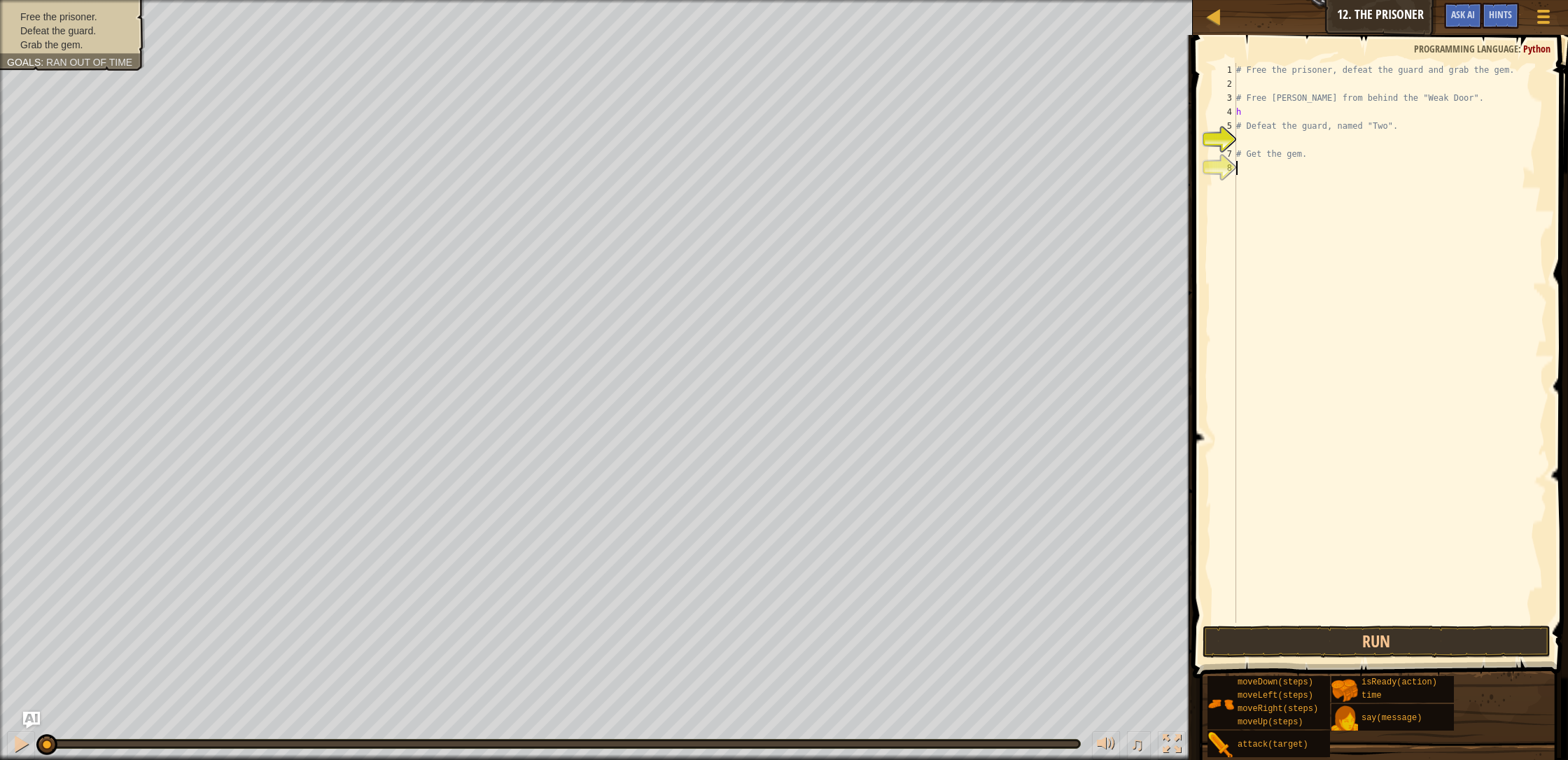
click at [829, 340] on div "# Free the prisoner, defeat the guard and grab the gem. # Free [PERSON_NAME] fr…" at bounding box center [1390, 356] width 314 height 587
click at [829, 23] on div "Hints" at bounding box center [1500, 15] width 37 height 26
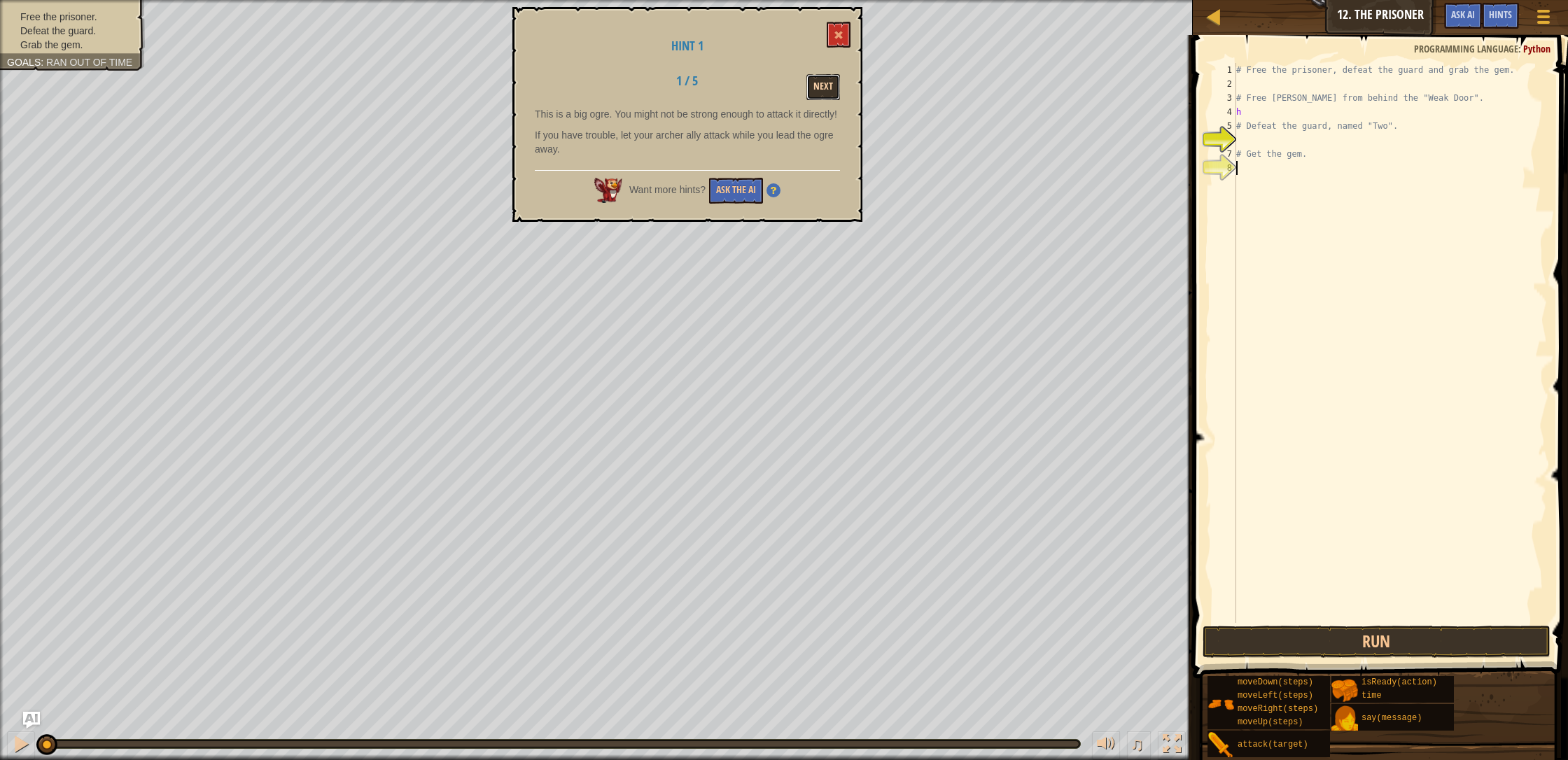
click at [824, 85] on button "Next" at bounding box center [823, 86] width 34 height 26
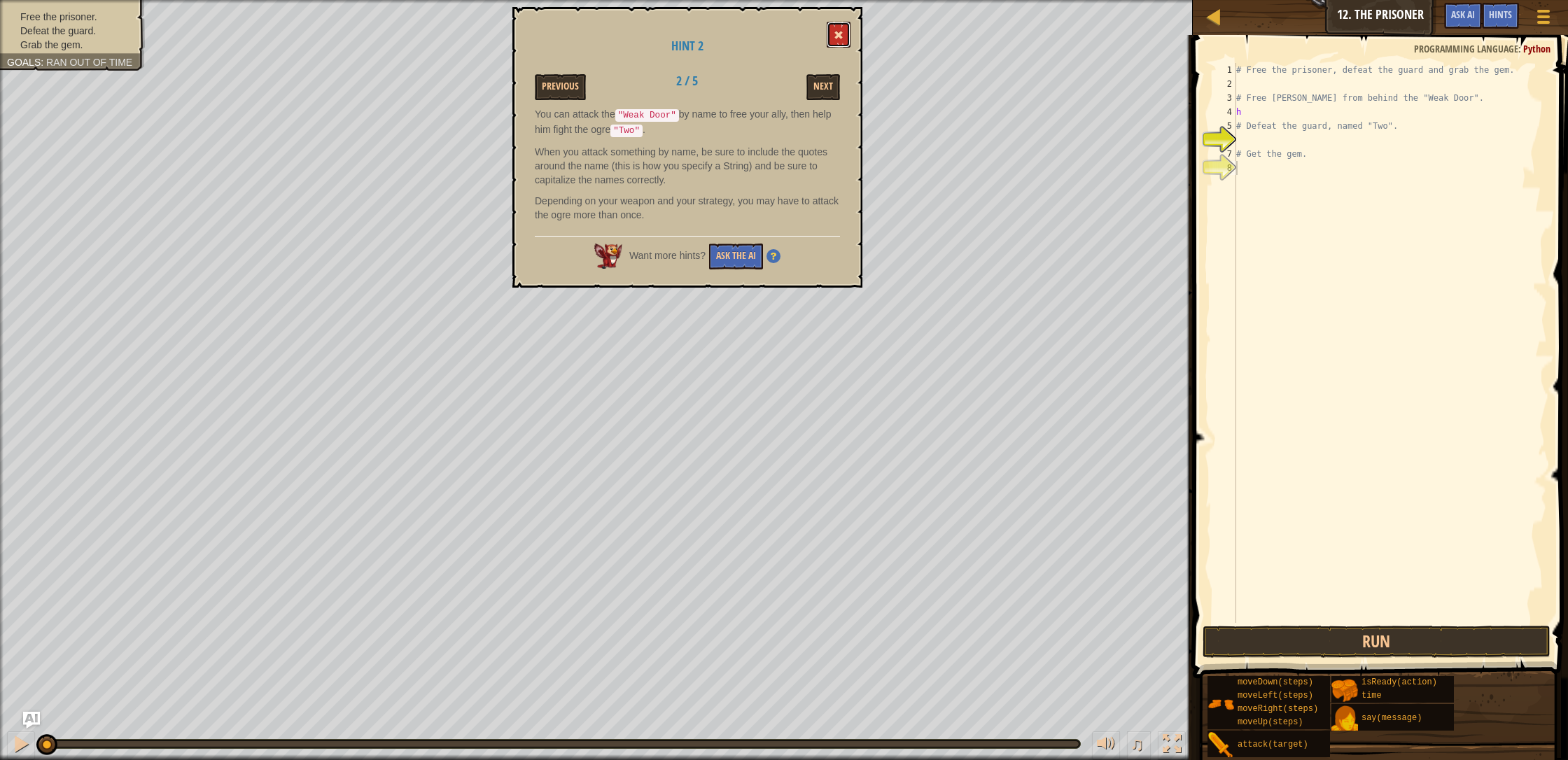
click at [829, 28] on button at bounding box center [838, 34] width 24 height 26
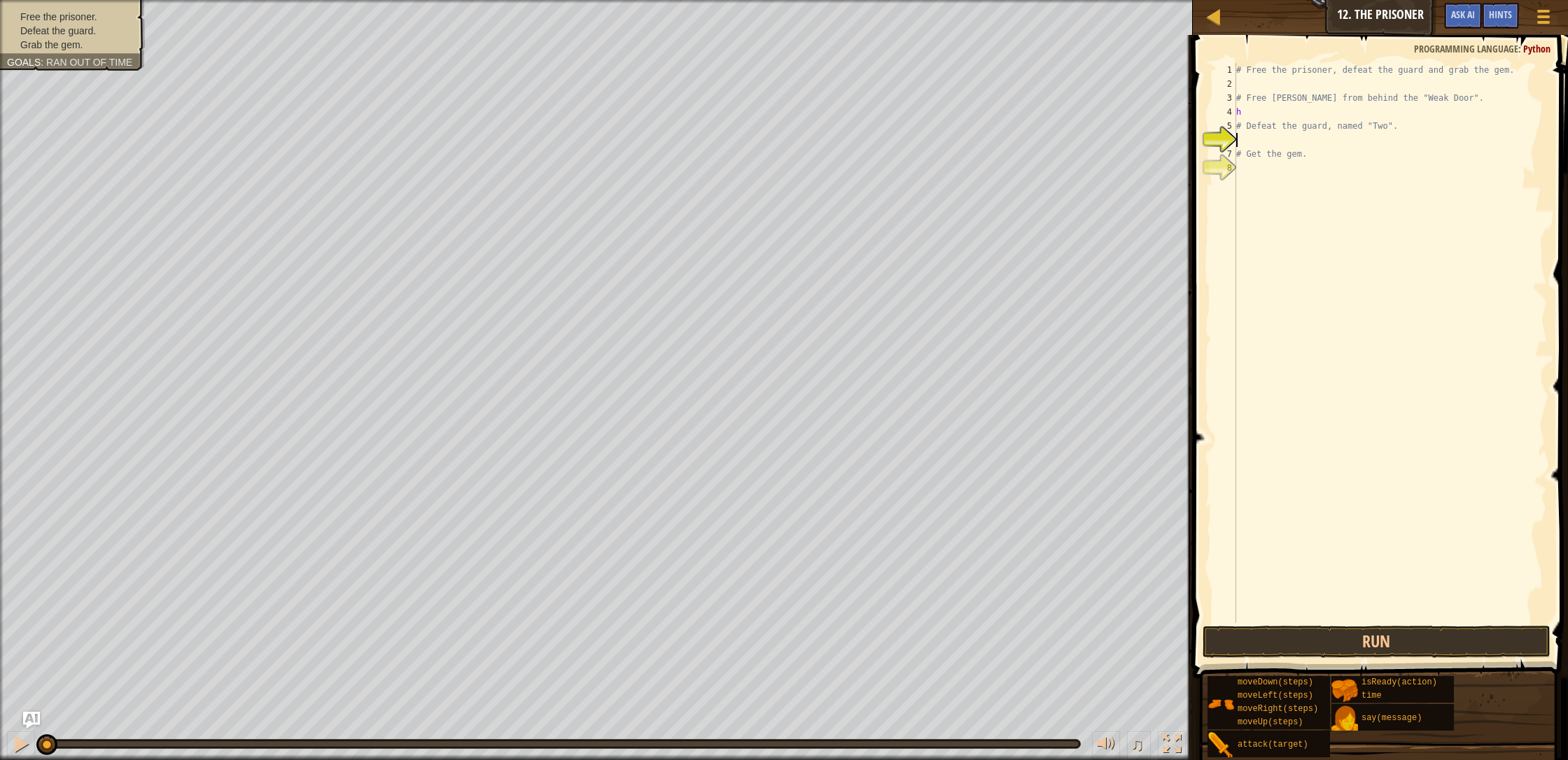
click at [829, 137] on div "# Free the prisoner, defeat the guard and grab the gem. # Free [PERSON_NAME] fr…" at bounding box center [1390, 356] width 314 height 587
type textarea "h"
click at [829, 114] on div "# Free the prisoner, defeat the guard and grab the gem. # Free [PERSON_NAME] fr…" at bounding box center [1390, 356] width 314 height 587
type textarea "h"
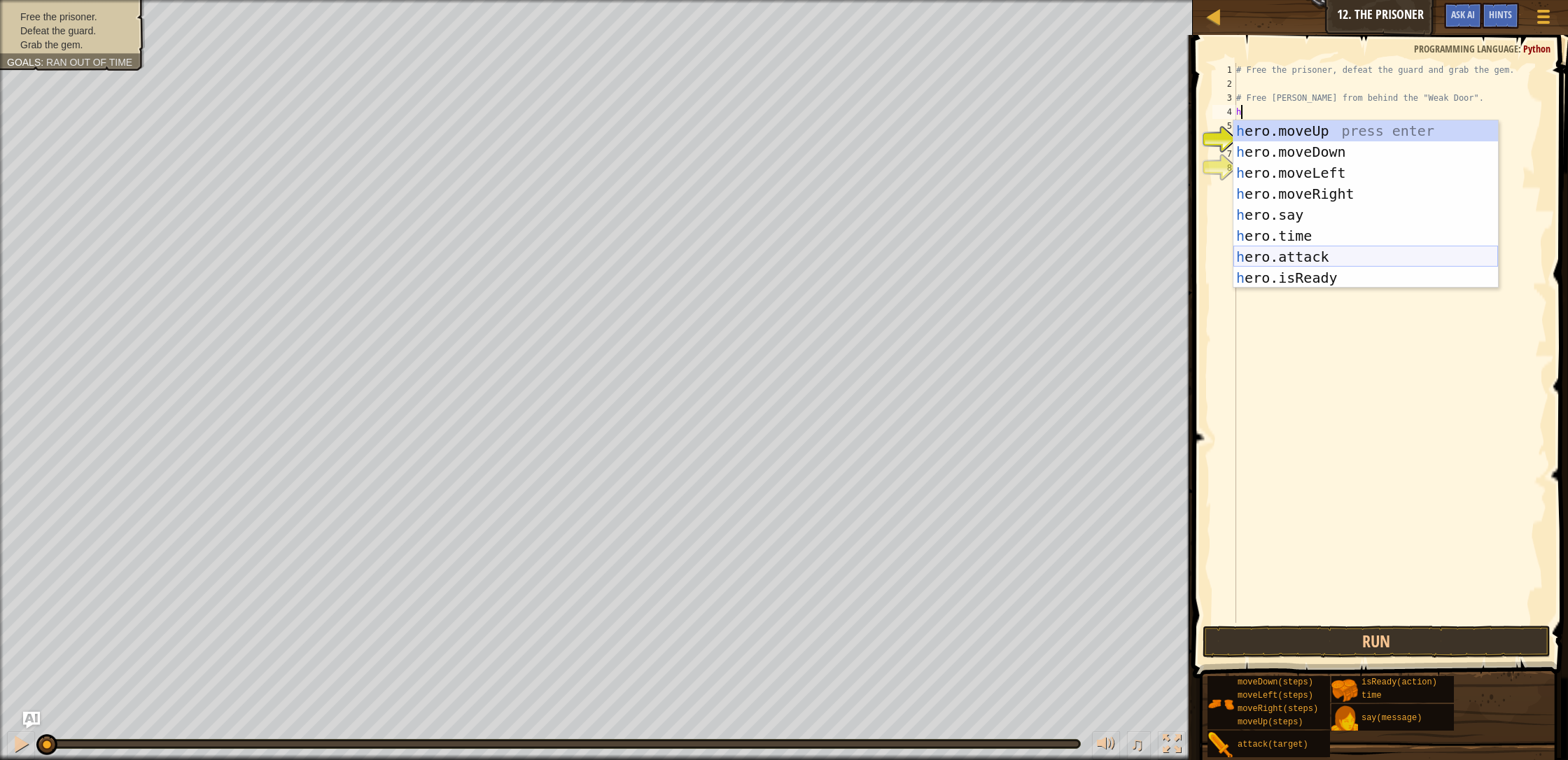
click at [829, 260] on div "h ero.moveUp press enter h ero.moveDown press enter h ero.moveLeft press enter …" at bounding box center [1365, 225] width 265 height 210
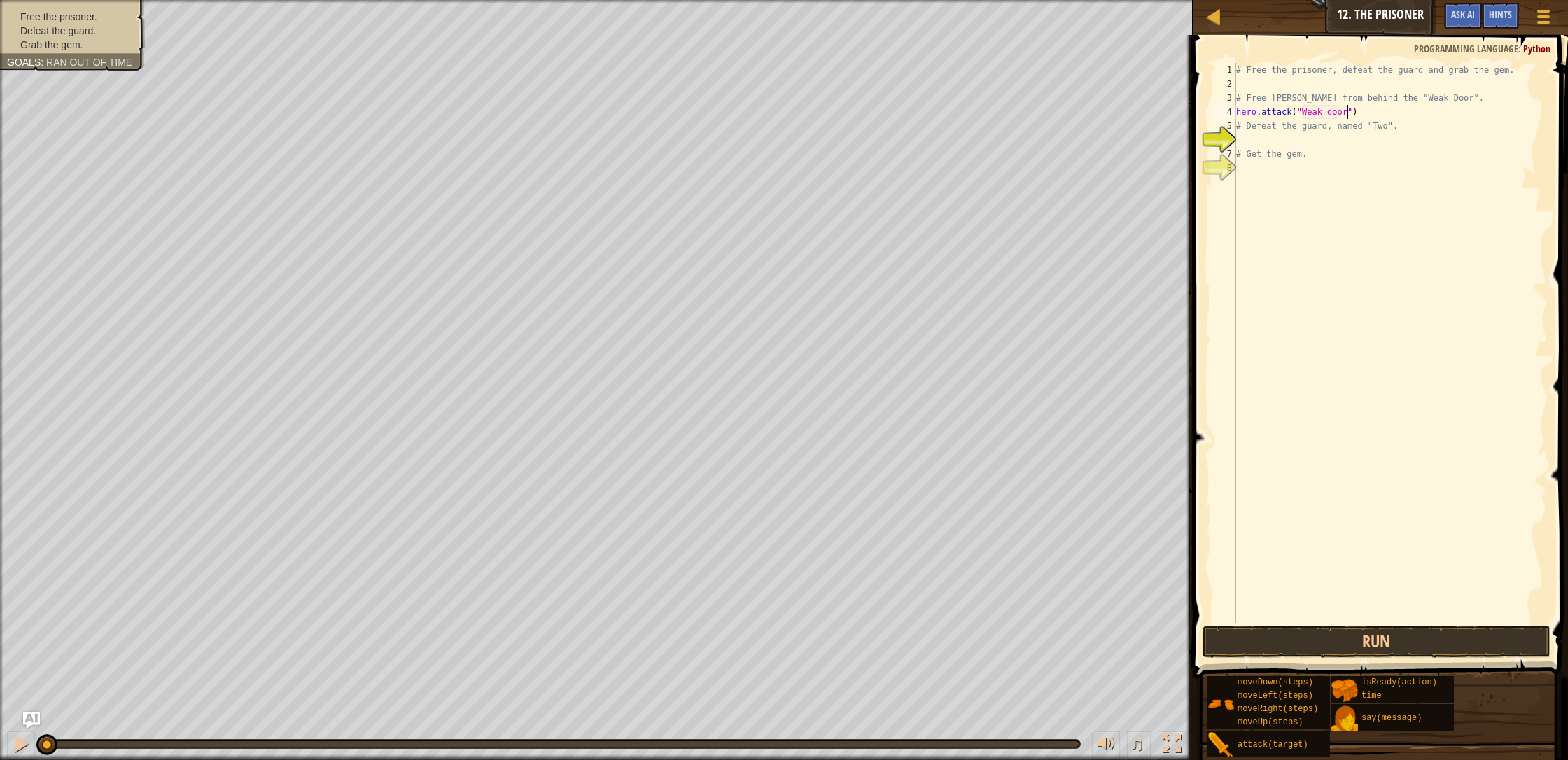
scroll to position [6, 9]
click at [829, 636] on button "Run" at bounding box center [1376, 642] width 348 height 32
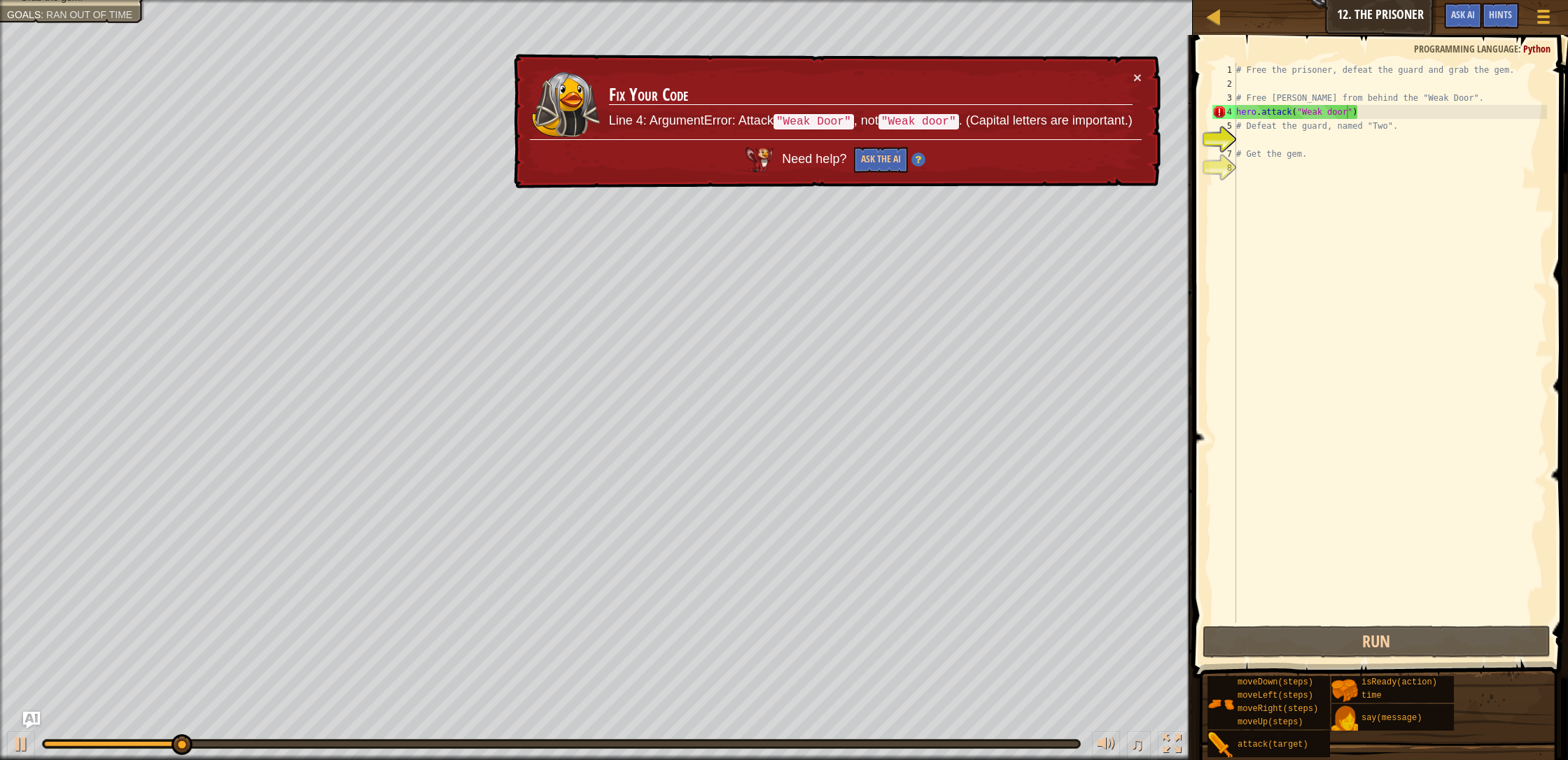
drag, startPoint x: 1129, startPoint y: 63, endPoint x: 1155, endPoint y: 66, distance: 26.2
click at [829, 64] on div "× Fix Your Code Line 4: ArgumentError: Attack "Weak Door" , not "Weak door" . (…" at bounding box center [835, 121] width 650 height 135
drag, startPoint x: 1121, startPoint y: 72, endPoint x: 1127, endPoint y: 78, distance: 8.5
click at [829, 72] on td "Fix Your Code Line 4: ArgumentError: Attack "Weak Door" , not "Weak door" . (Ca…" at bounding box center [870, 105] width 525 height 69
click at [829, 77] on td "Fix Your Code Line 4: ArgumentError: Attack "Weak Door" , not "Weak door" . (Ca…" at bounding box center [870, 105] width 525 height 69
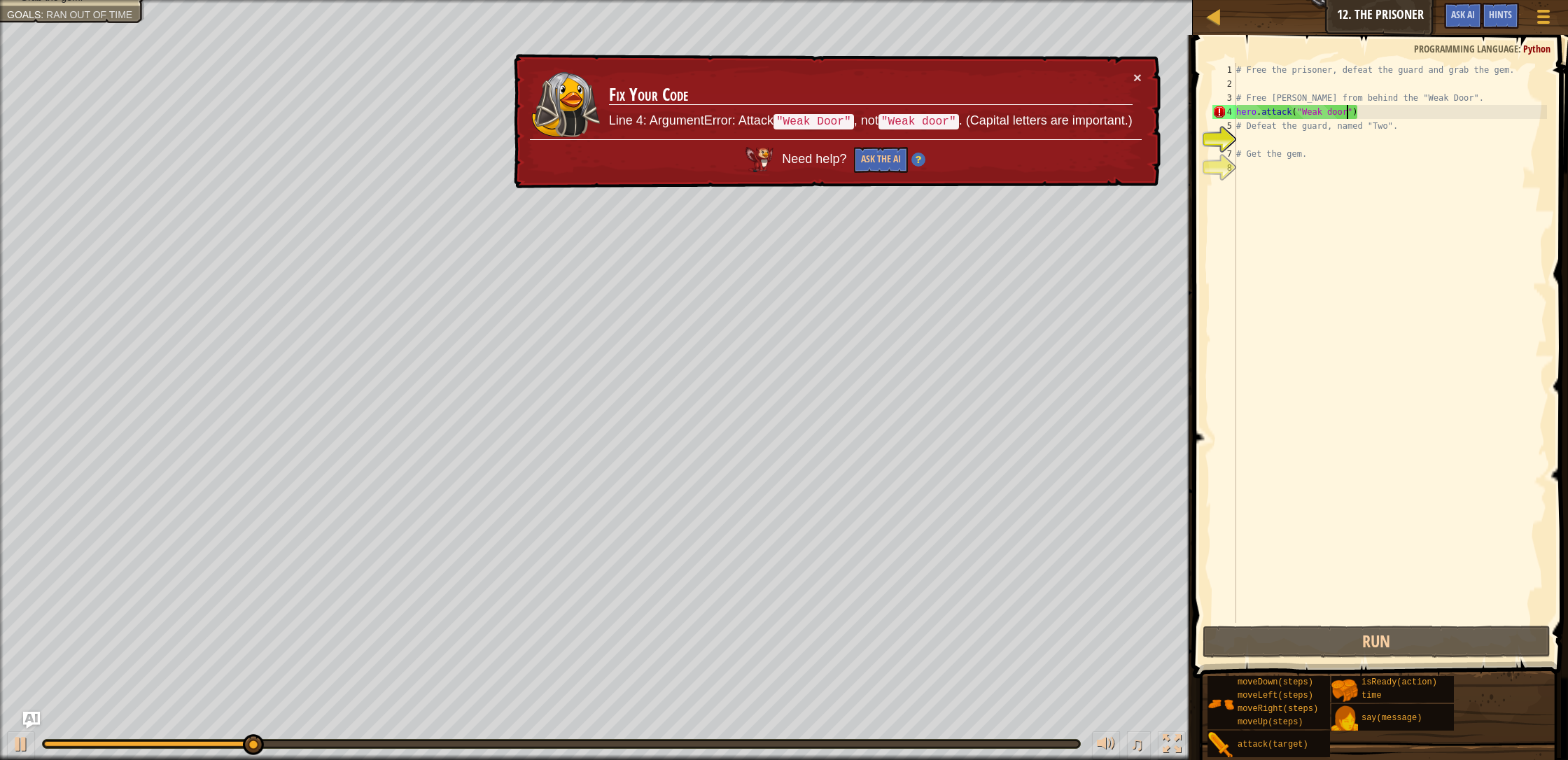
click at [829, 83] on div "× Fix Your Code Line 4: ArgumentError: Attack "Weak Door" , not "Weak door" . (…" at bounding box center [835, 121] width 650 height 135
click at [829, 83] on button "×" at bounding box center [1137, 78] width 8 height 14
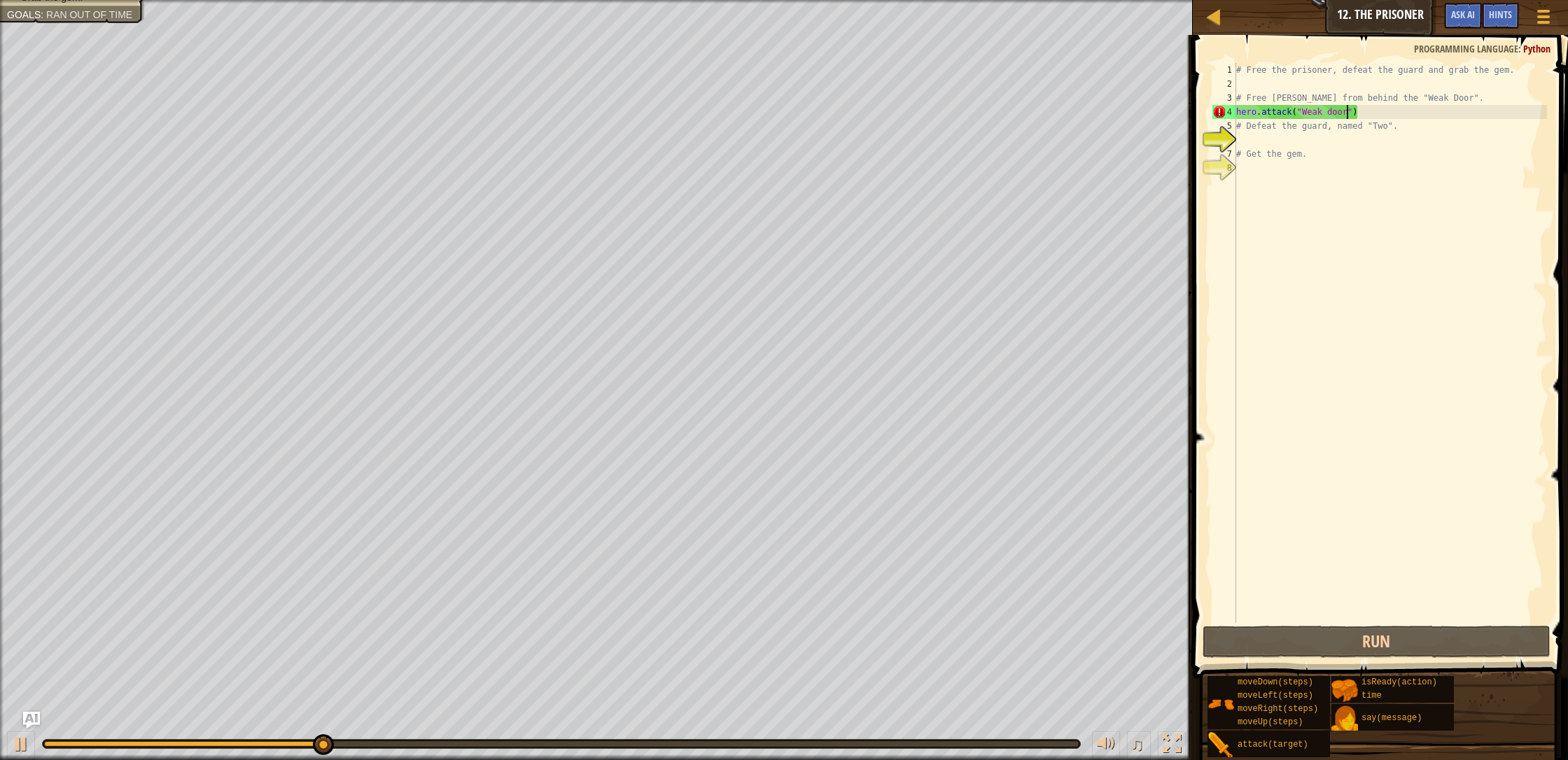
click at [829, 110] on div "# Free the prisoner, defeat the guard and grab the gem. # Free [PERSON_NAME] fr…" at bounding box center [1390, 356] width 314 height 587
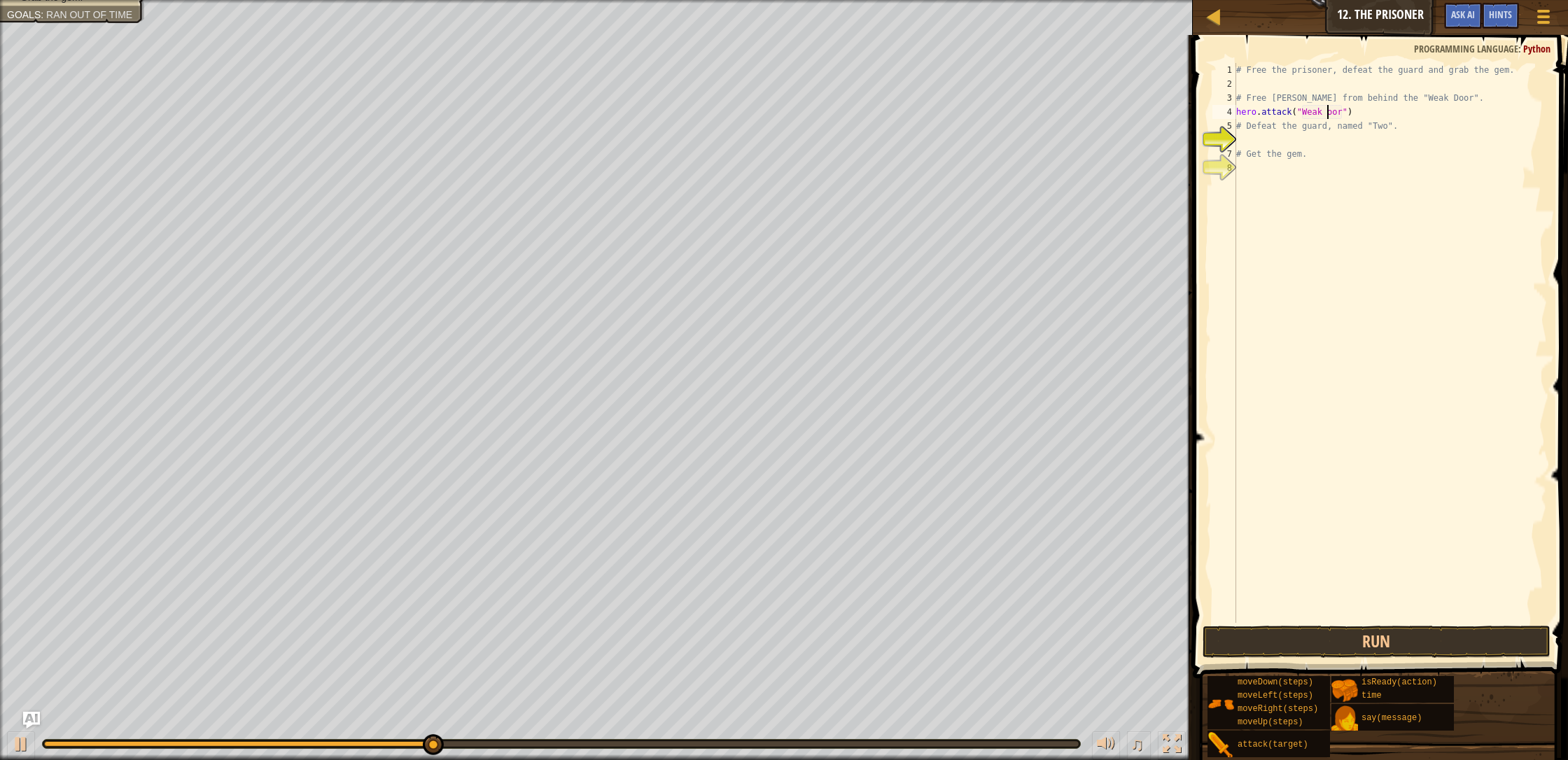
type textarea "hero.attack("Weak Door")"
drag, startPoint x: 1305, startPoint y: 288, endPoint x: 1319, endPoint y: 317, distance: 32.2
click at [829, 287] on div "# Free the prisoner, defeat the guard and grab the gem. # Free [PERSON_NAME] fr…" at bounding box center [1390, 356] width 314 height 587
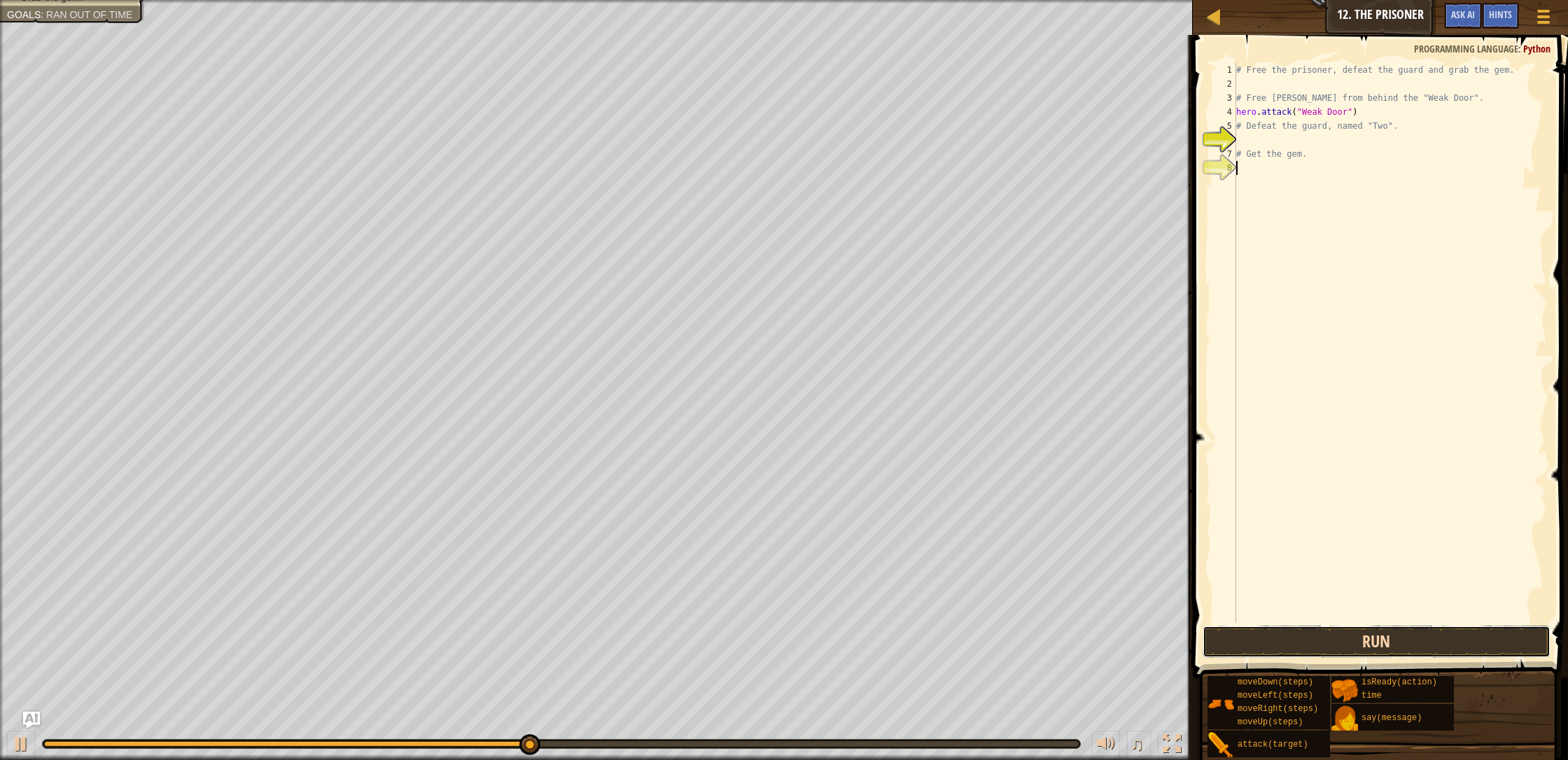
click at [829, 636] on button "Run" at bounding box center [1376, 642] width 348 height 32
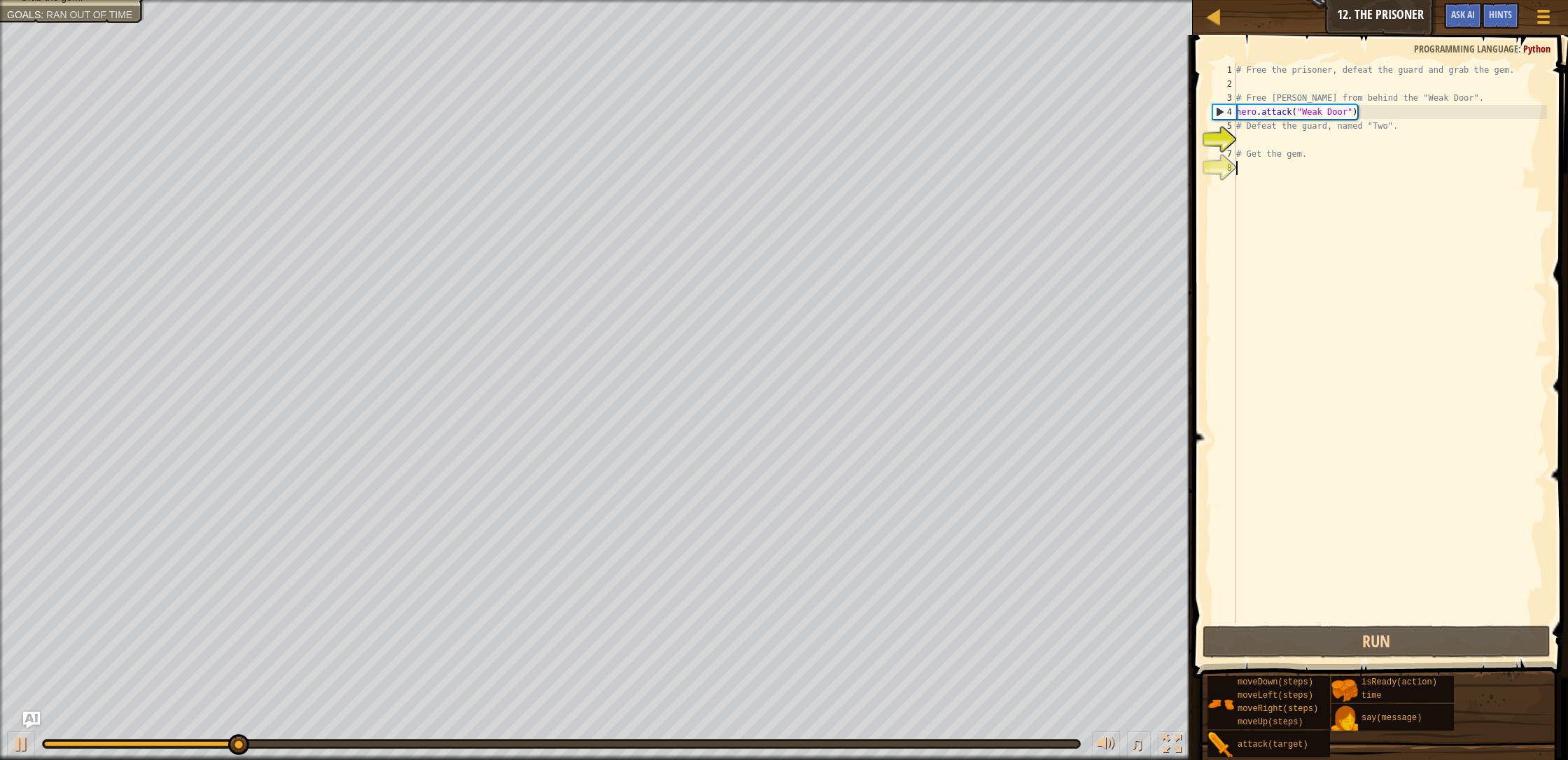
click at [829, 138] on div "# Free the prisoner, defeat the guard and grab the gem. # Free [PERSON_NAME] fr…" at bounding box center [1390, 356] width 314 height 587
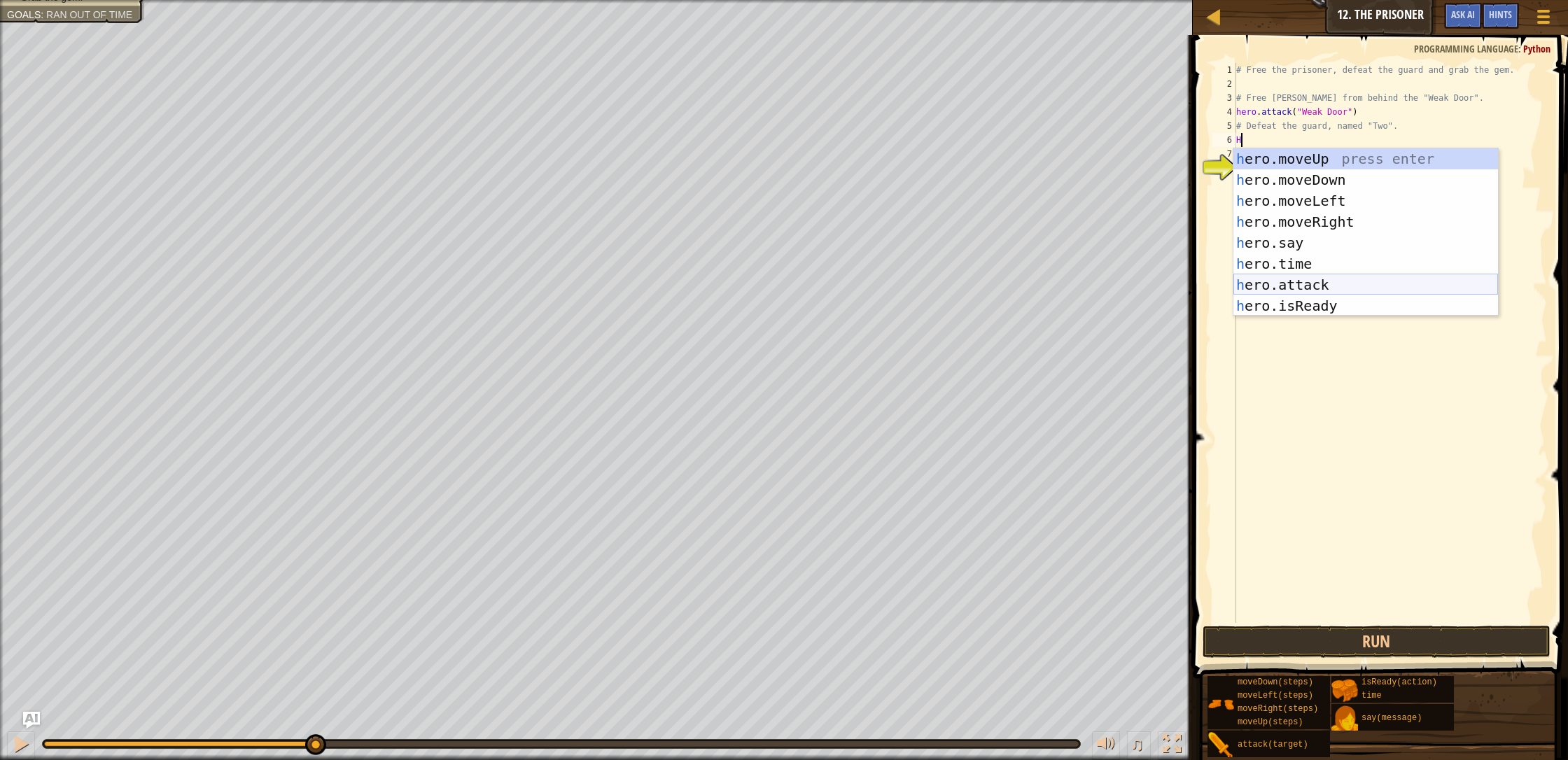
click at [829, 278] on div "h ero.moveUp press enter h ero.moveDown press enter h ero.moveLeft press enter …" at bounding box center [1365, 253] width 265 height 210
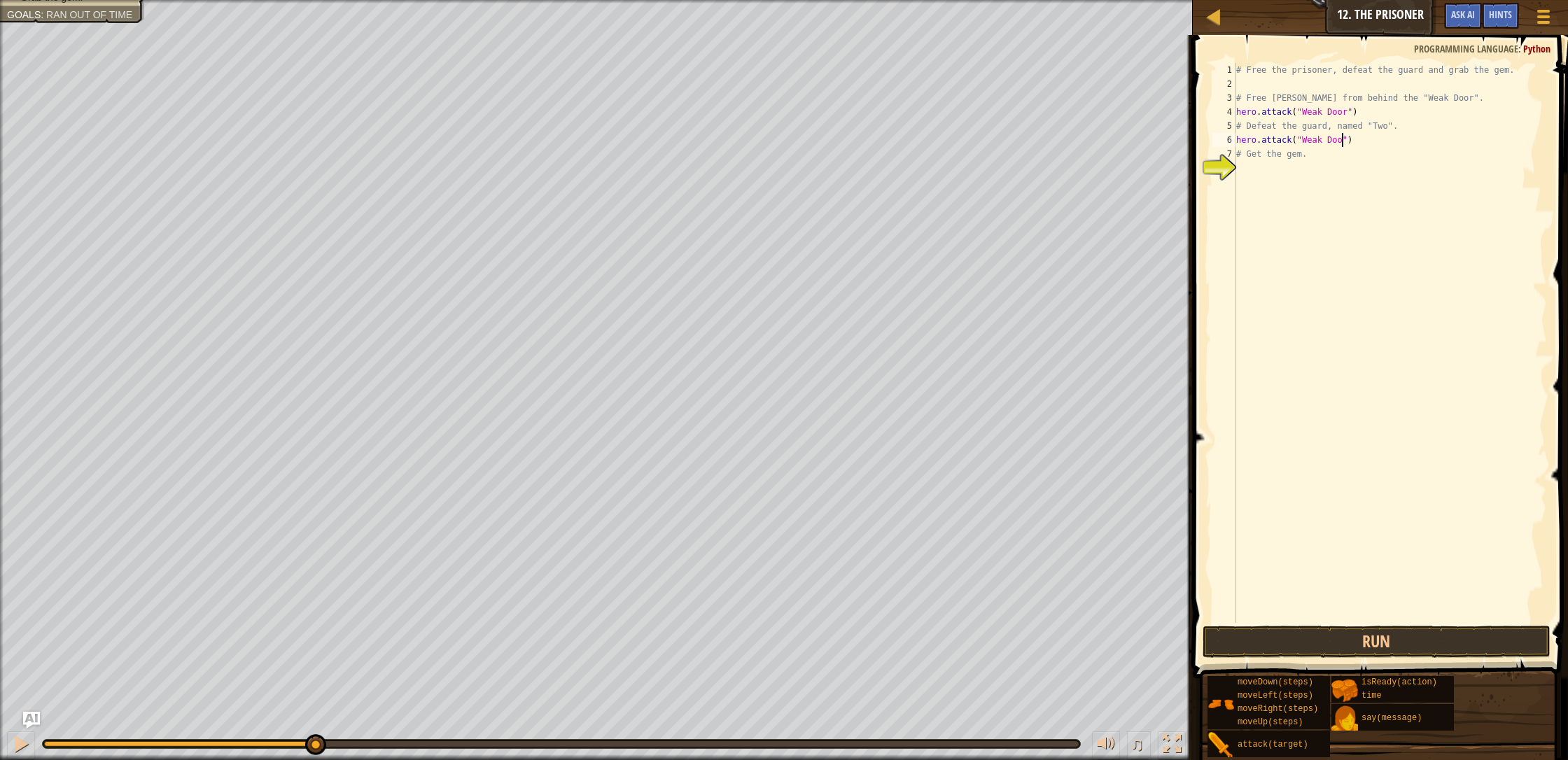
scroll to position [6, 9]
click at [829, 639] on button "Run" at bounding box center [1376, 642] width 348 height 32
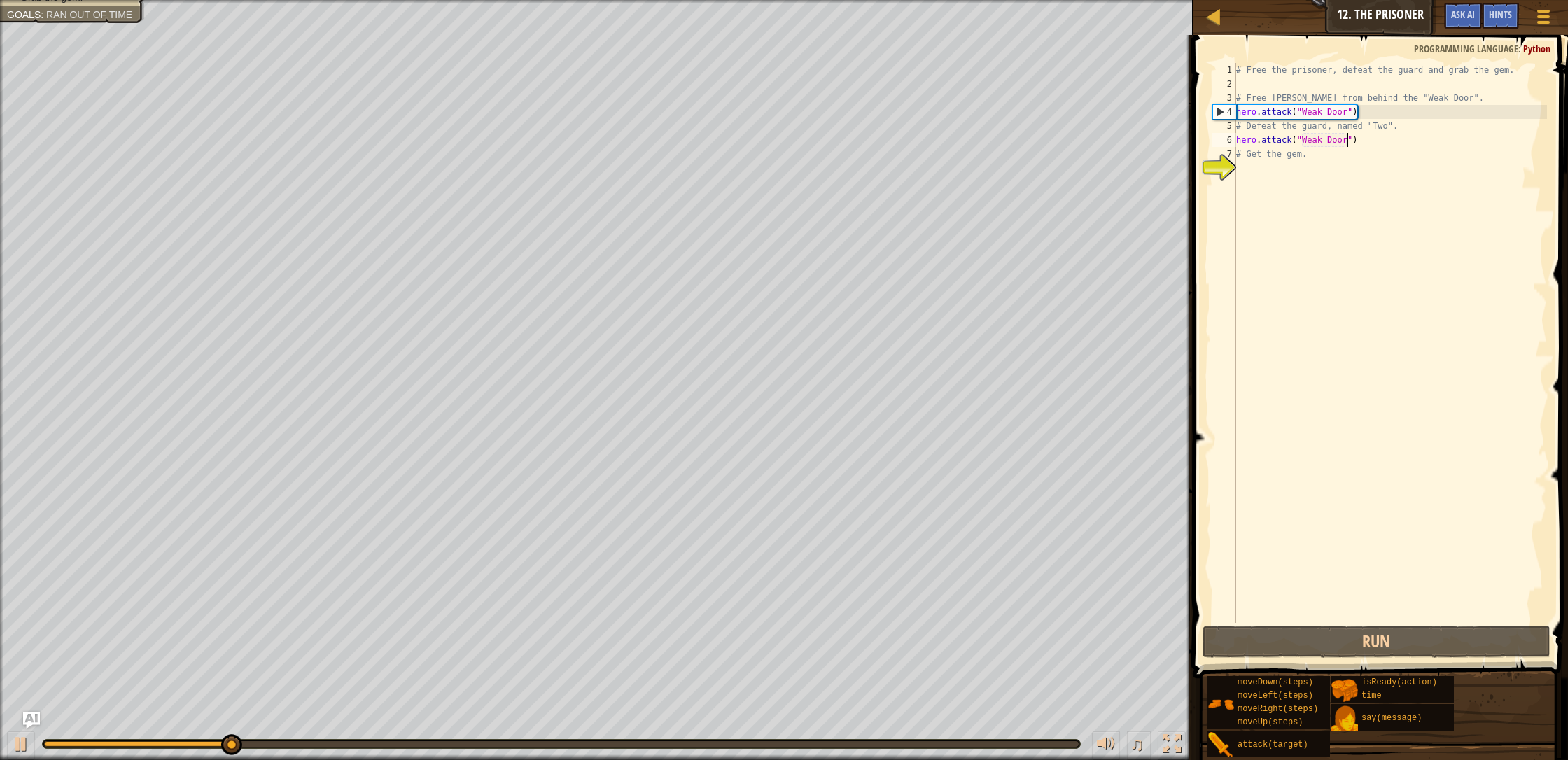
type textarea "hero.attack("Weak Doo")"
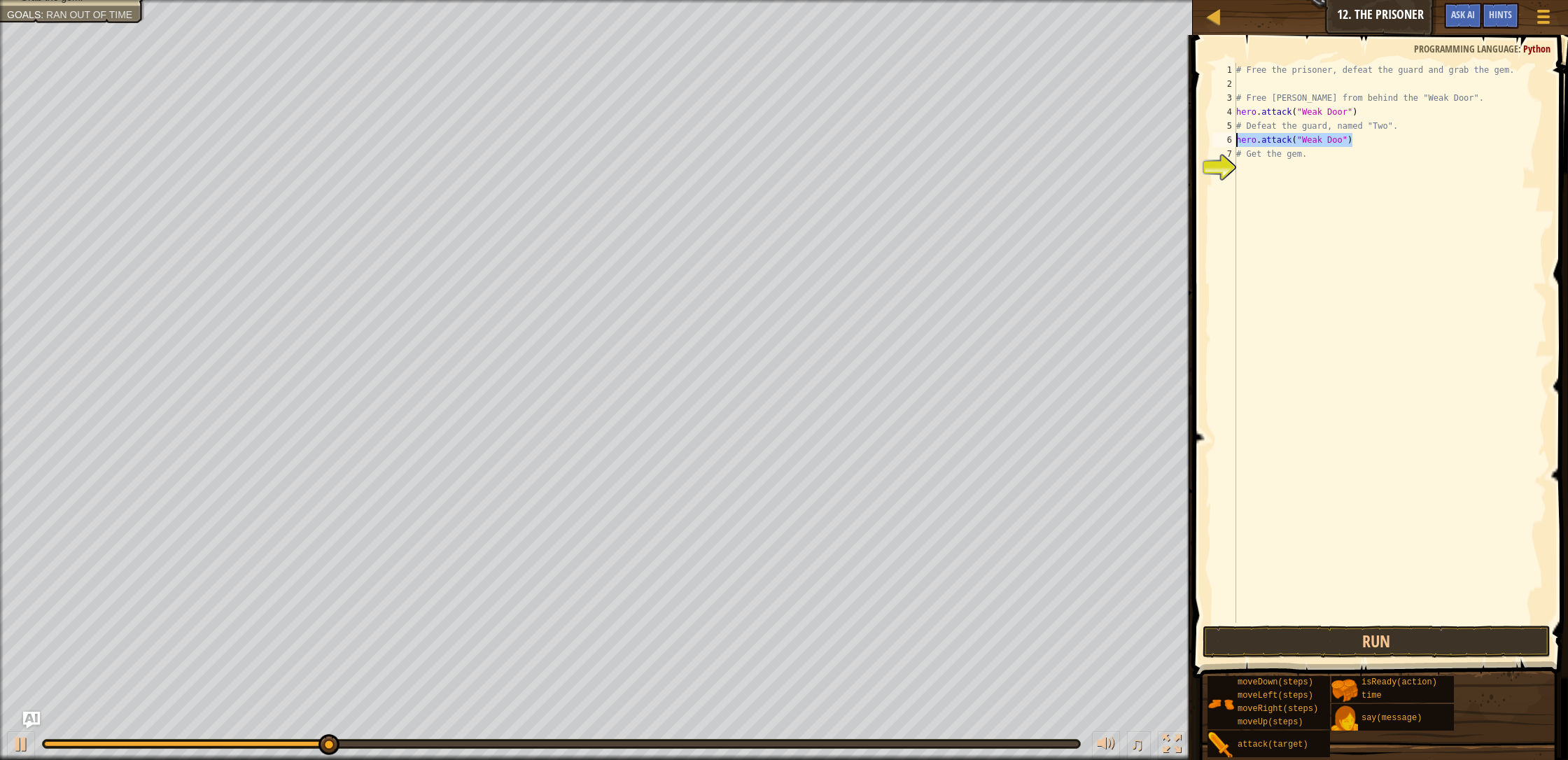
drag, startPoint x: 1352, startPoint y: 141, endPoint x: 1227, endPoint y: 143, distance: 125.0
click at [829, 143] on div "hero.attack("Weak Doo") 1 2 3 4 5 6 7 8 # Free the prisoner, defeat the guard a…" at bounding box center [1378, 343] width 337 height 560
drag, startPoint x: 1268, startPoint y: 347, endPoint x: 1288, endPoint y: 259, distance: 90.2
click at [829, 320] on div "# Free the prisoner, defeat the guard and grab the gem. # Free [PERSON_NAME] fr…" at bounding box center [1390, 356] width 314 height 587
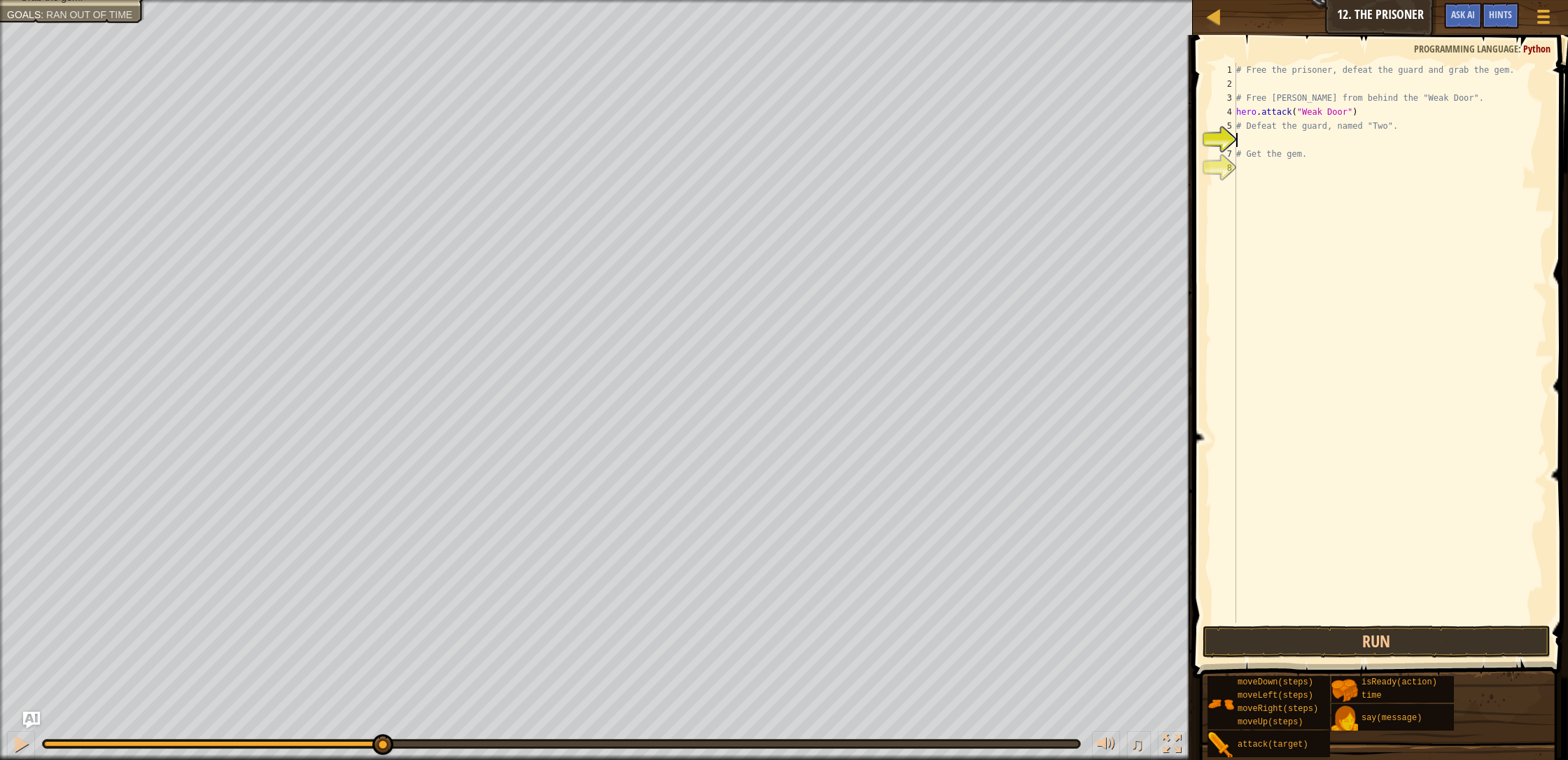
click at [829, 142] on div "# Free the prisoner, defeat the guard and grab the gem. # Free [PERSON_NAME] fr…" at bounding box center [1390, 356] width 314 height 587
type textarea "h"
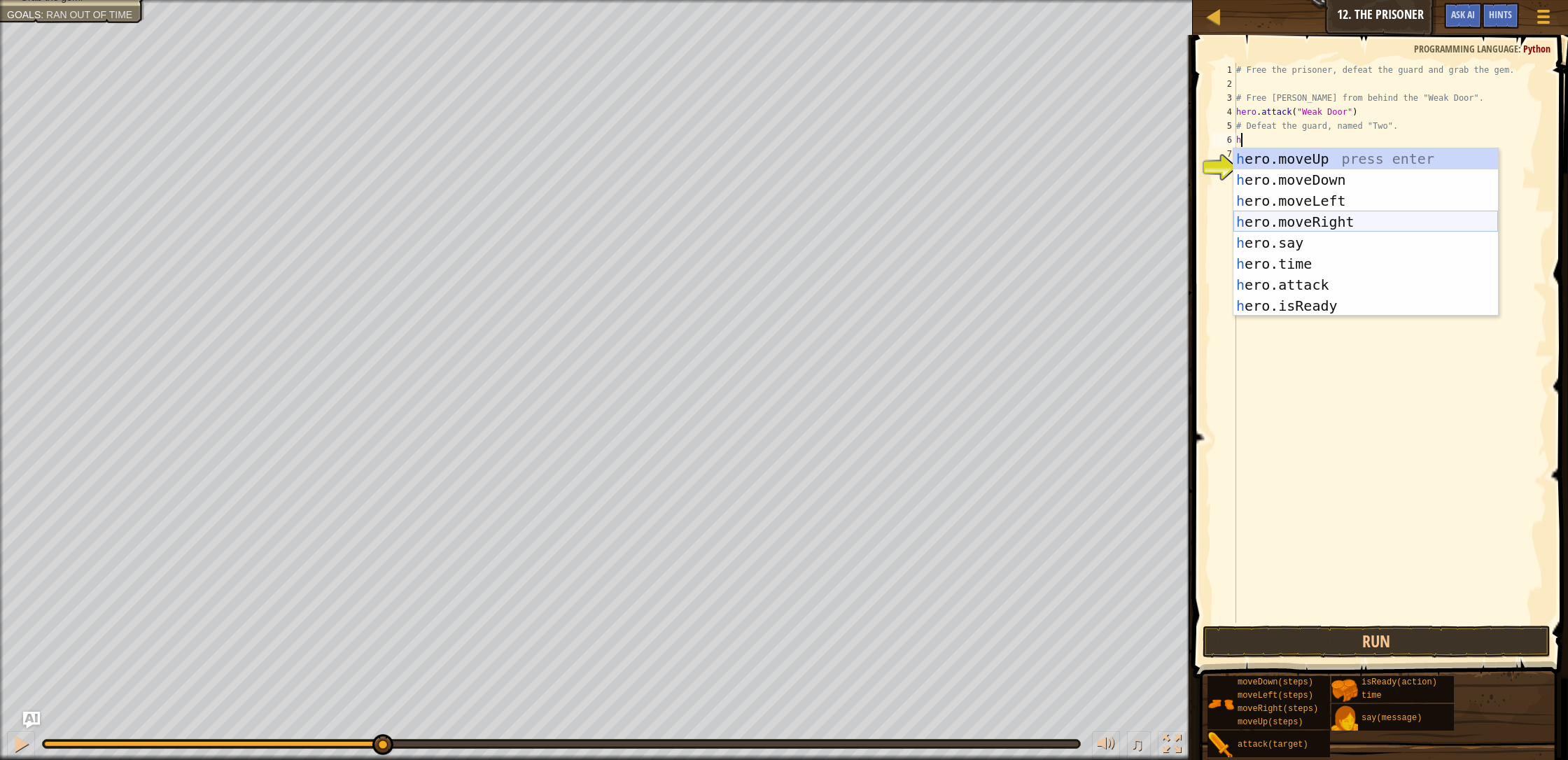
click at [829, 217] on div "h ero.moveUp press enter h ero.moveDown press enter h ero.moveLeft press enter …" at bounding box center [1365, 253] width 265 height 210
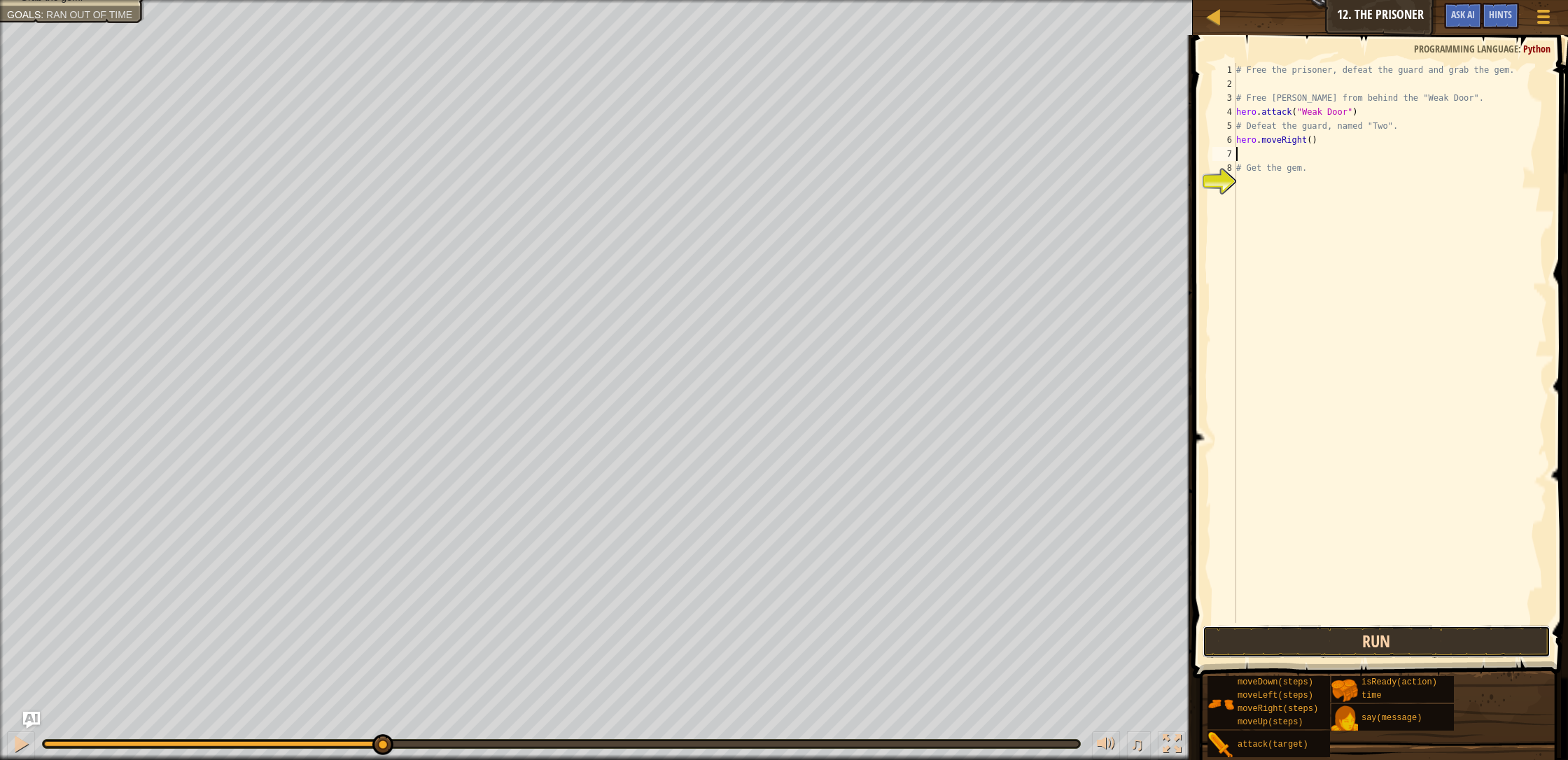
click at [829, 648] on button "Run" at bounding box center [1376, 642] width 348 height 32
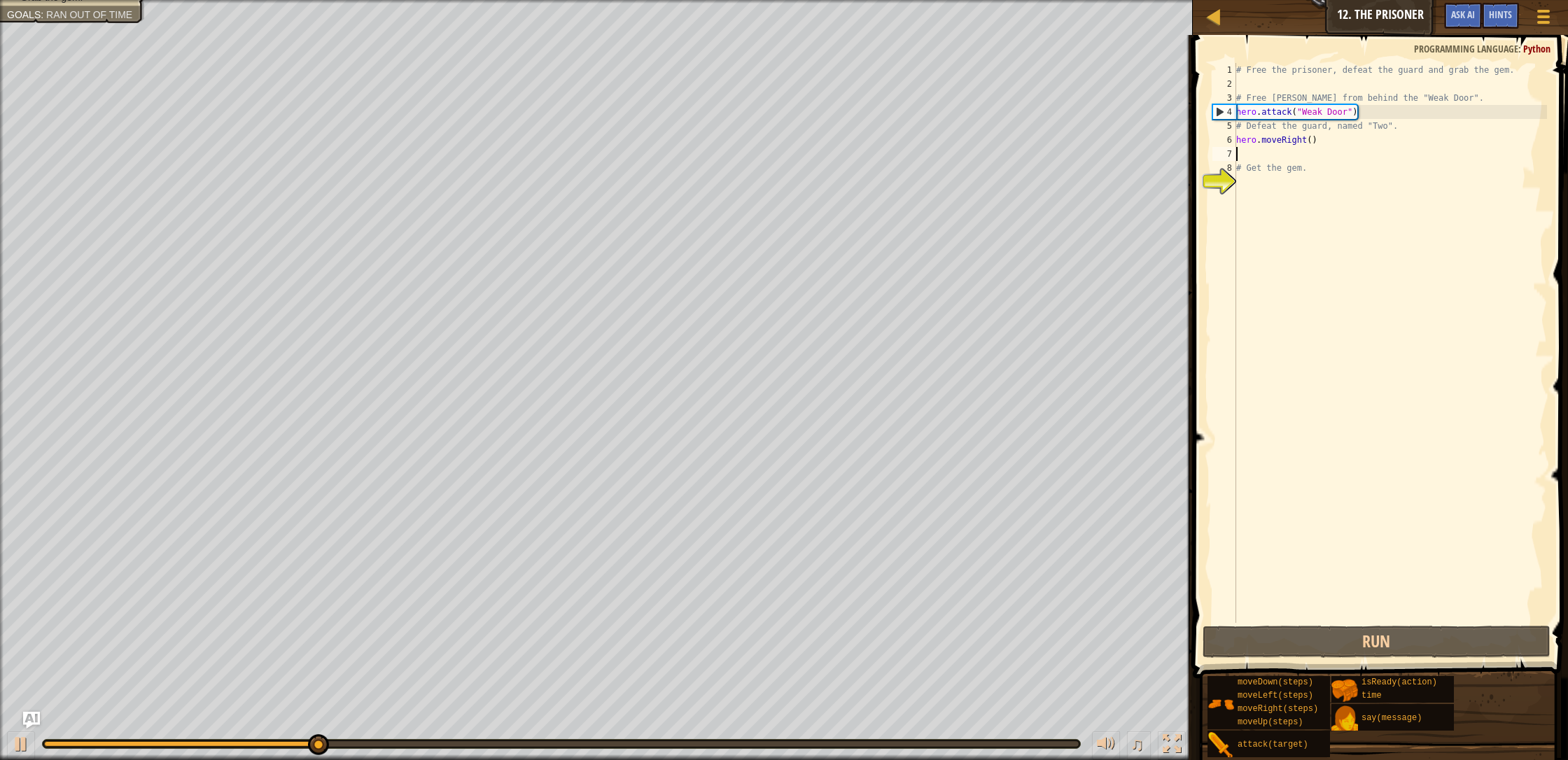
click at [829, 141] on div "# Free the prisoner, defeat the guard and grab the gem. # Free [PERSON_NAME] fr…" at bounding box center [1390, 356] width 314 height 587
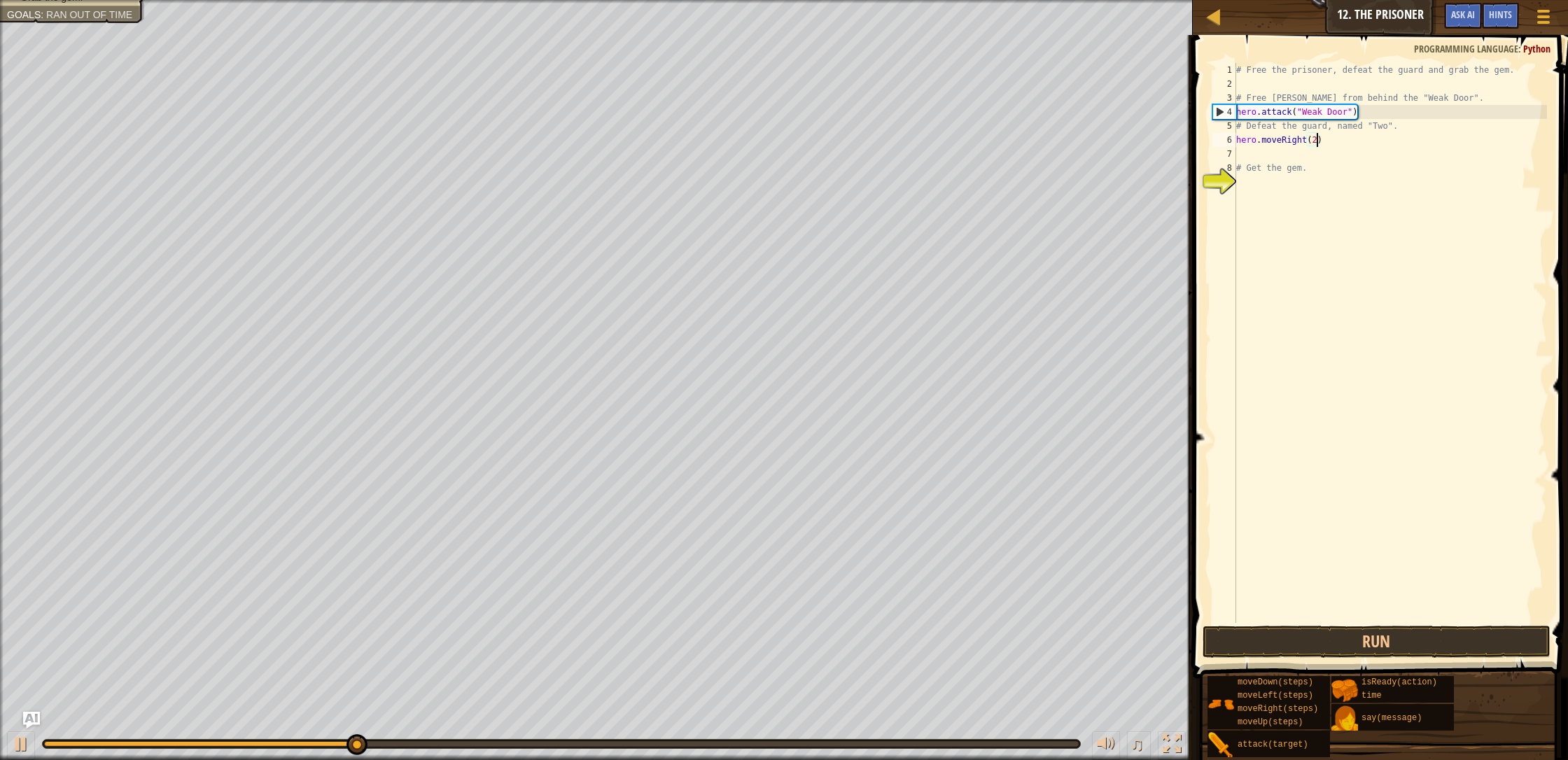
scroll to position [6, 6]
click at [829, 631] on button "Run" at bounding box center [1376, 642] width 348 height 32
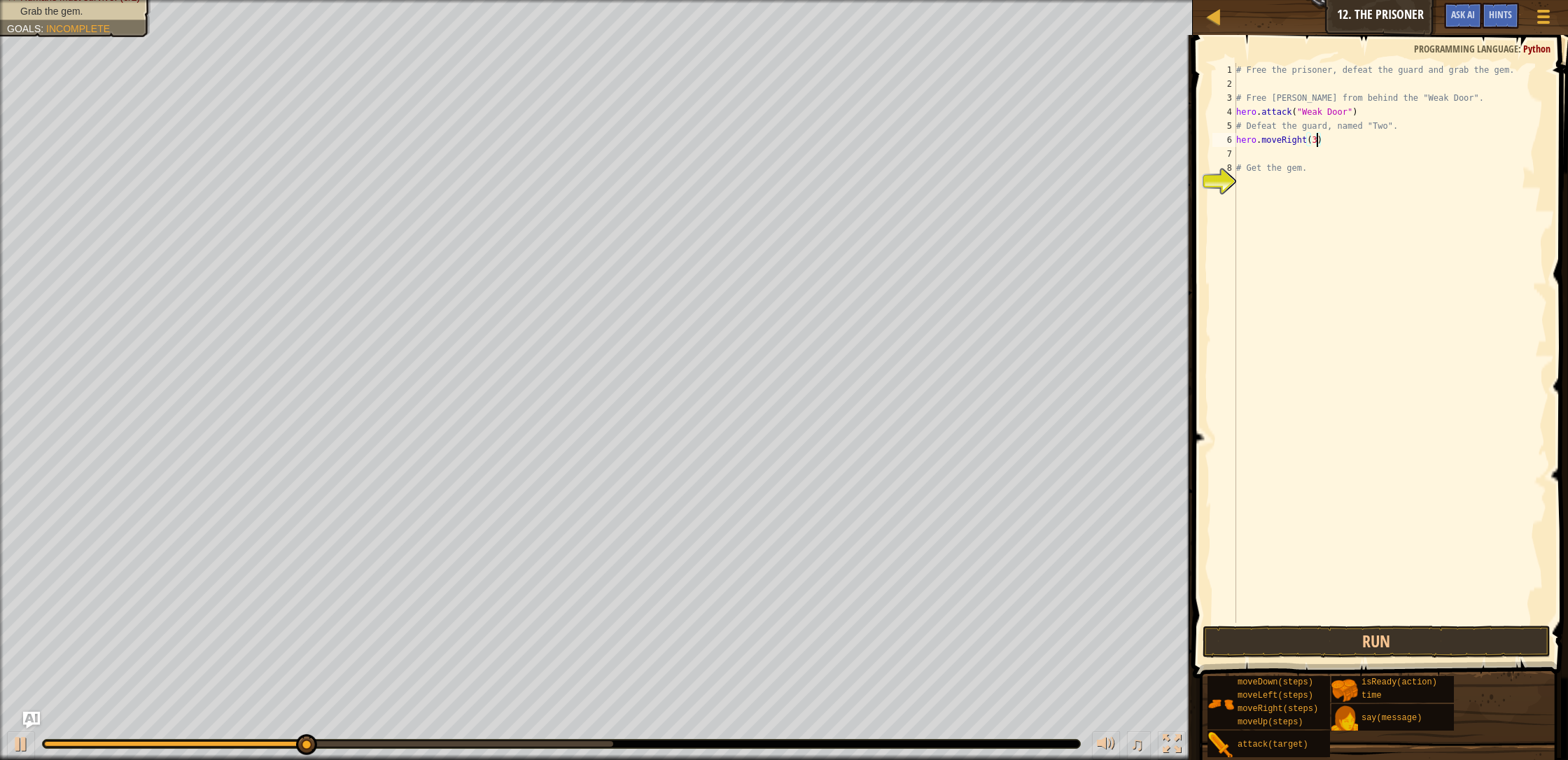
type textarea "hero.moveRight(3)"
click at [829, 652] on div "hero.moveRight(3) 1 2 3 4 5 6 7 8 9 # Free the prisoner, defeat the guard and g…" at bounding box center [1378, 384] width 380 height 684
click at [829, 650] on button "Run" at bounding box center [1376, 642] width 348 height 32
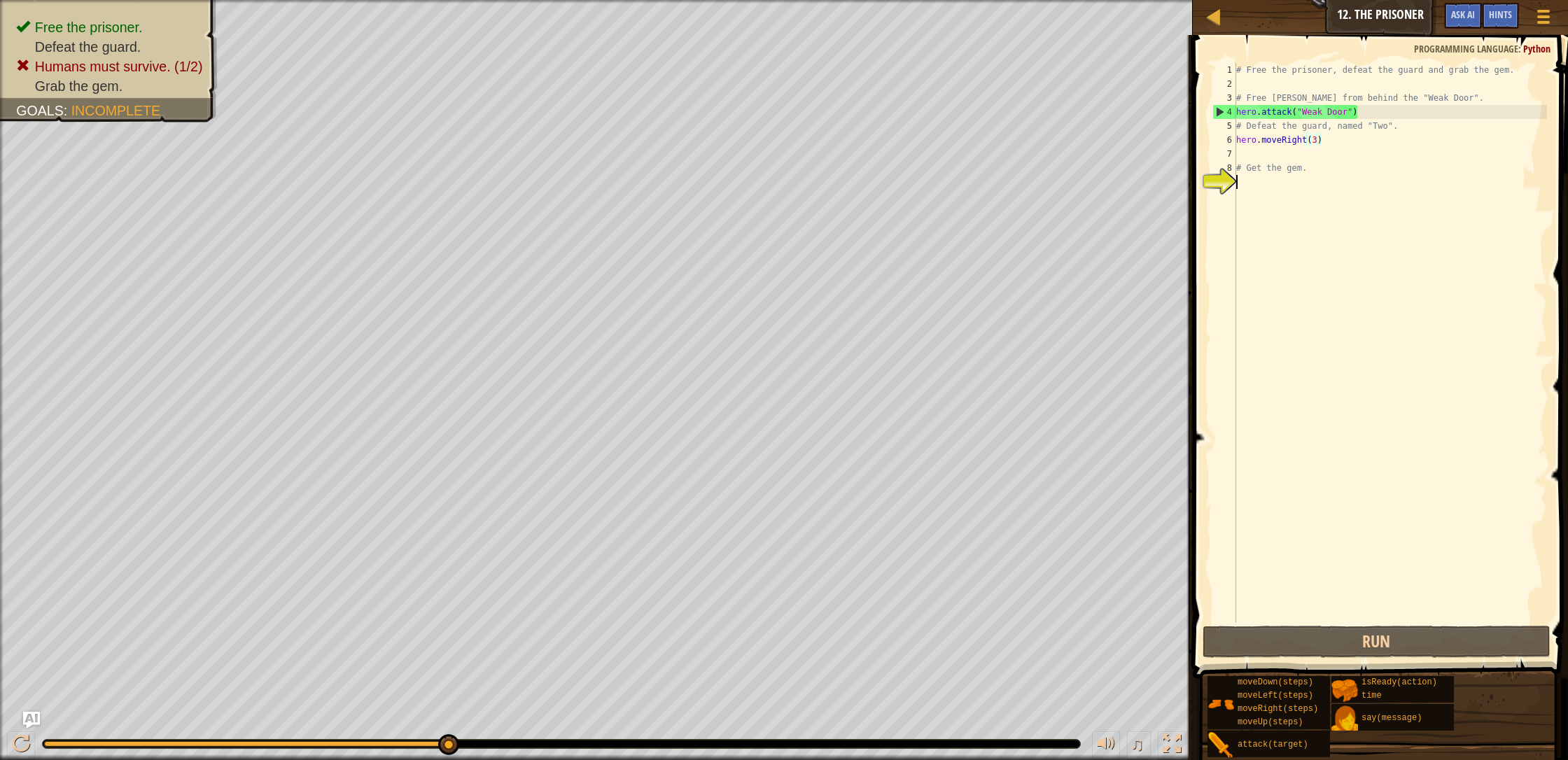
click at [829, 220] on div "# Free the prisoner, defeat the guard and grab the gem. # Free [PERSON_NAME] fr…" at bounding box center [1390, 356] width 314 height 587
click at [829, 617] on div "# Free the prisoner, defeat the guard and grab the gem. # Free [PERSON_NAME] fr…" at bounding box center [1390, 356] width 314 height 587
click at [829, 140] on div "# Free the prisoner, defeat the guard and grab the gem. # Free [PERSON_NAME] fr…" at bounding box center [1390, 356] width 314 height 587
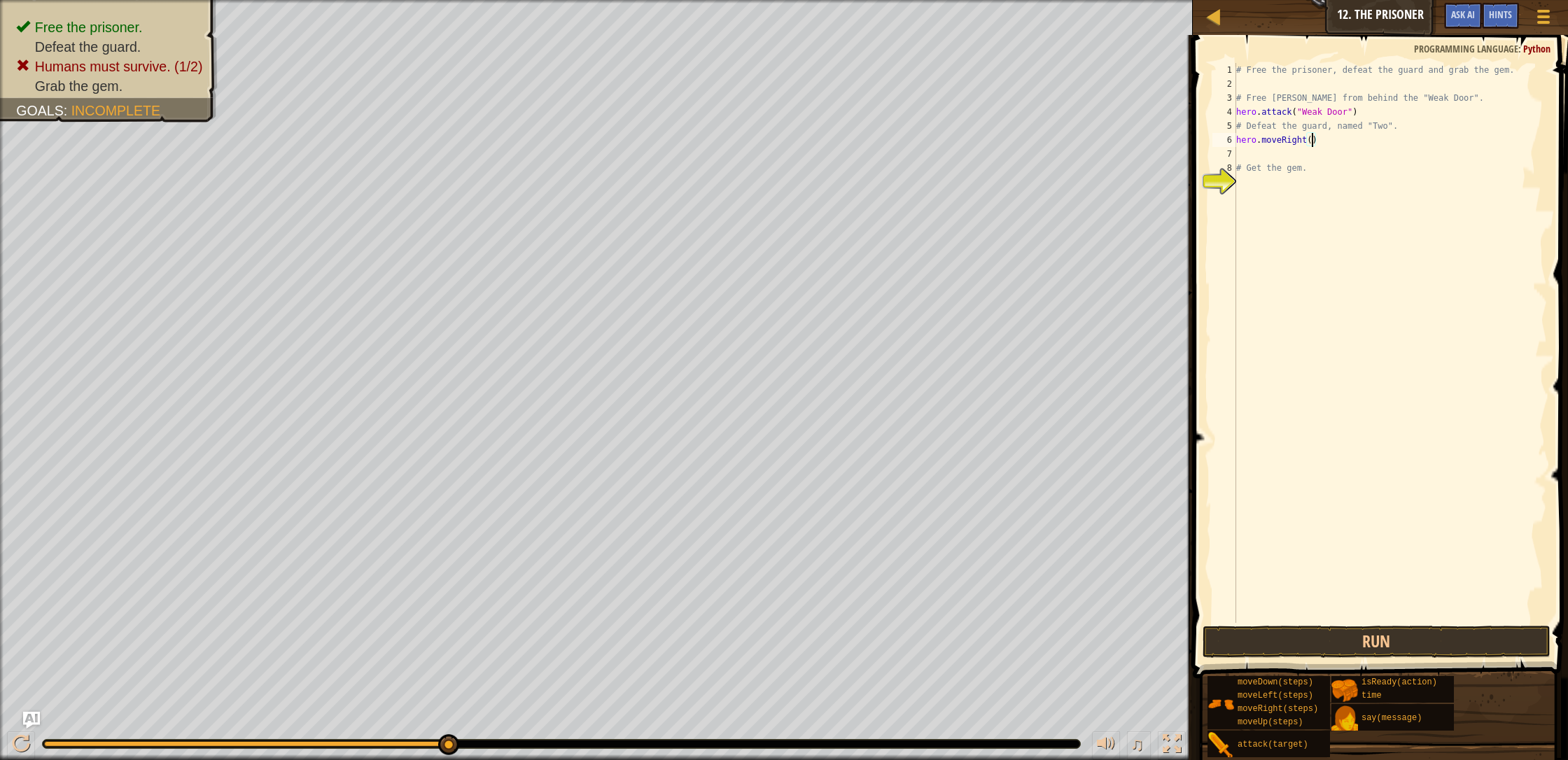
scroll to position [6, 6]
type textarea "hero.moveRight(2)"
click at [829, 636] on button "Run" at bounding box center [1376, 642] width 348 height 32
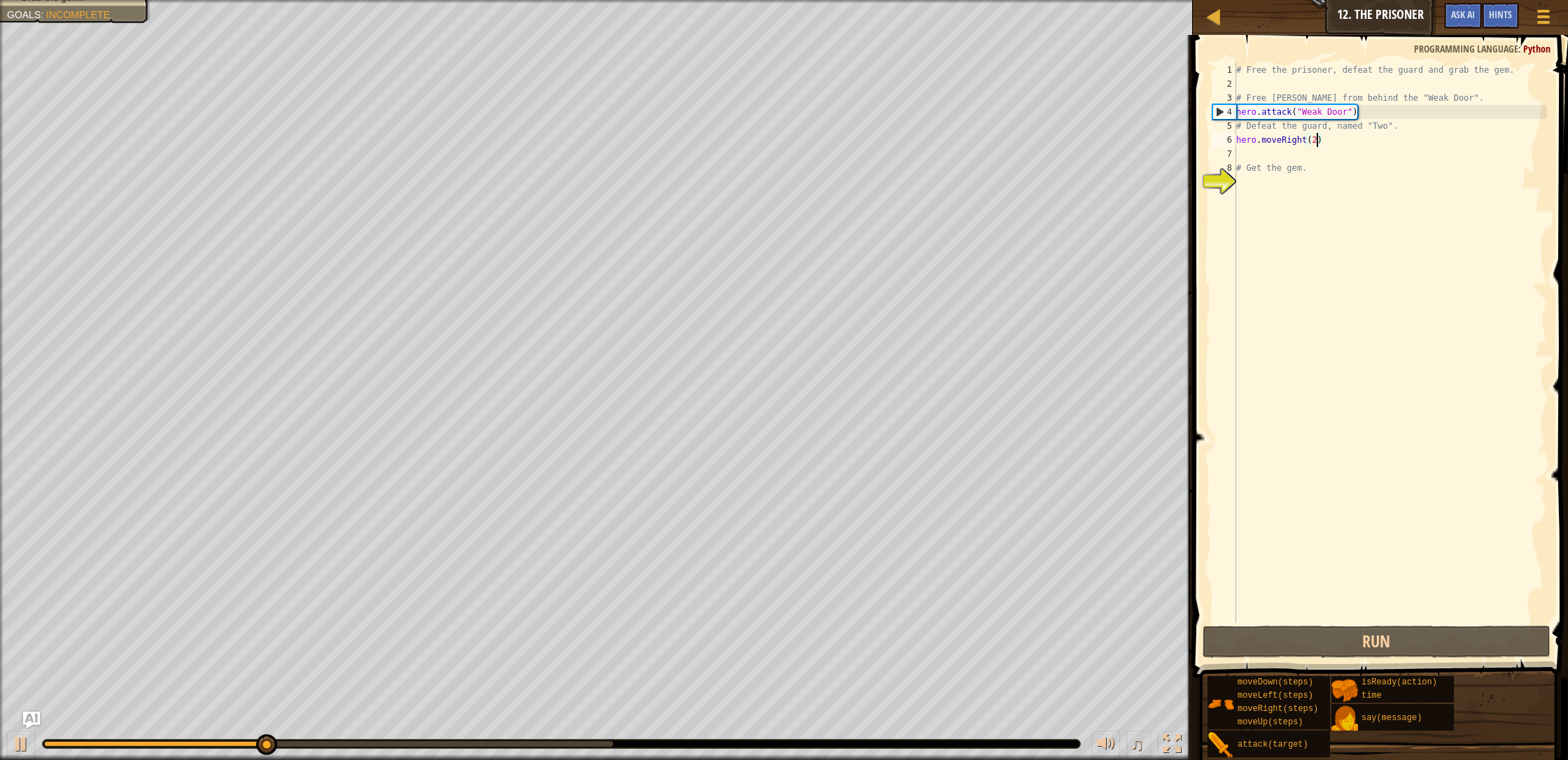
click at [829, 155] on div "# Free the prisoner, defeat the guard and grab the gem. # Free [PERSON_NAME] fr…" at bounding box center [1390, 356] width 314 height 587
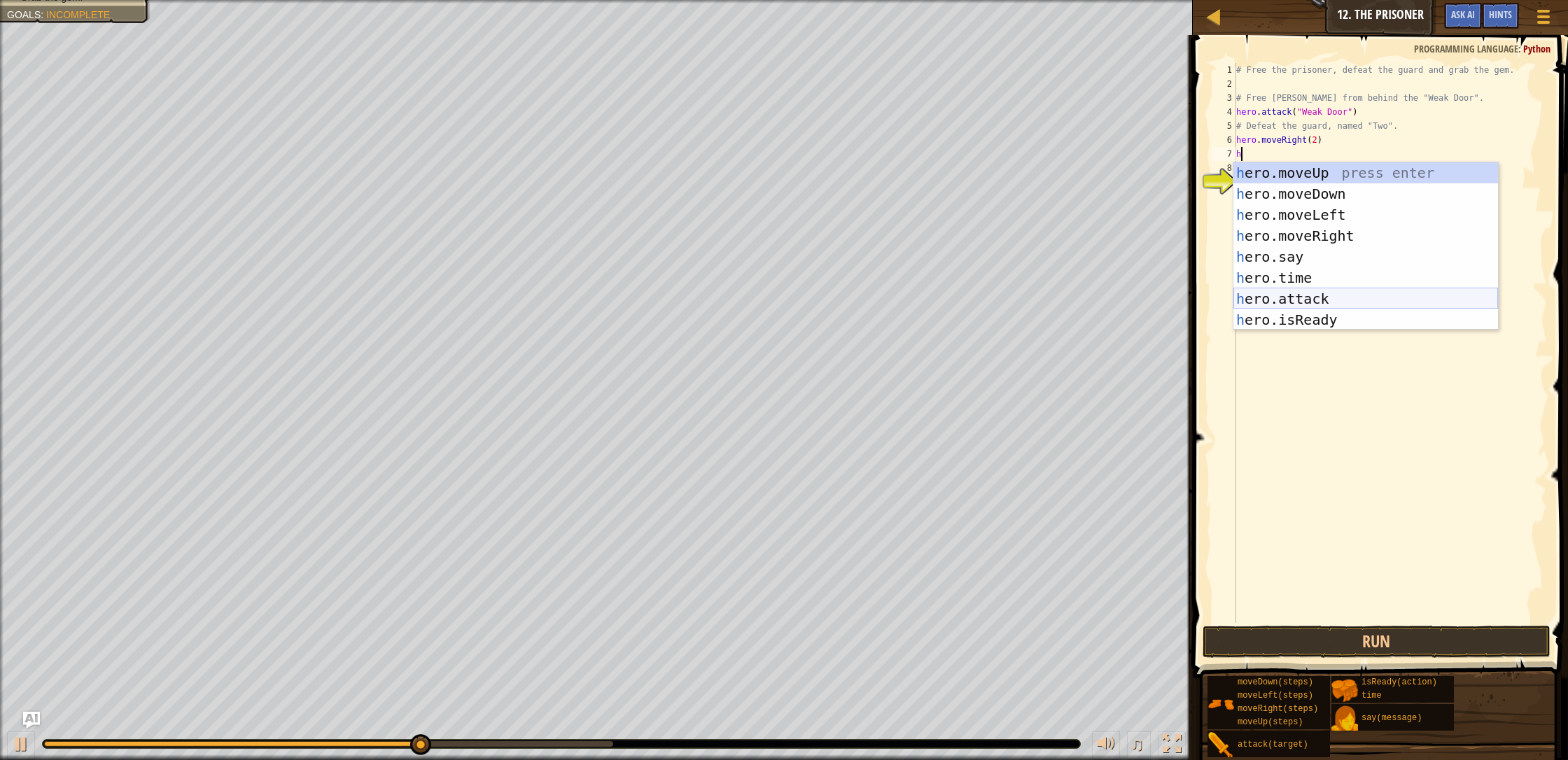
click at [829, 297] on div "h ero.moveUp press enter h ero.moveDown press enter h ero.moveLeft press enter …" at bounding box center [1365, 267] width 265 height 210
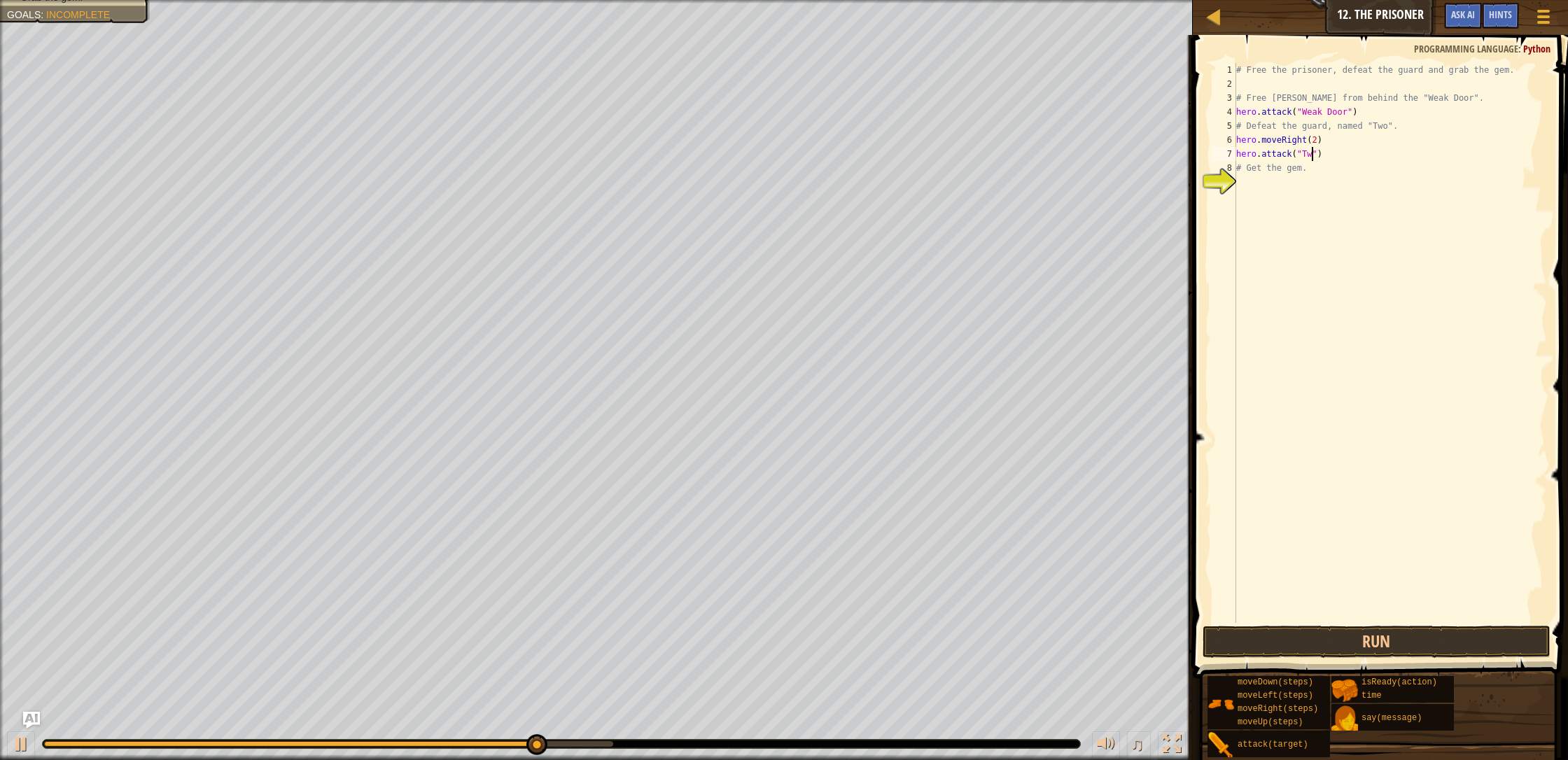
scroll to position [6, 6]
click at [829, 642] on button "Run" at bounding box center [1376, 642] width 348 height 32
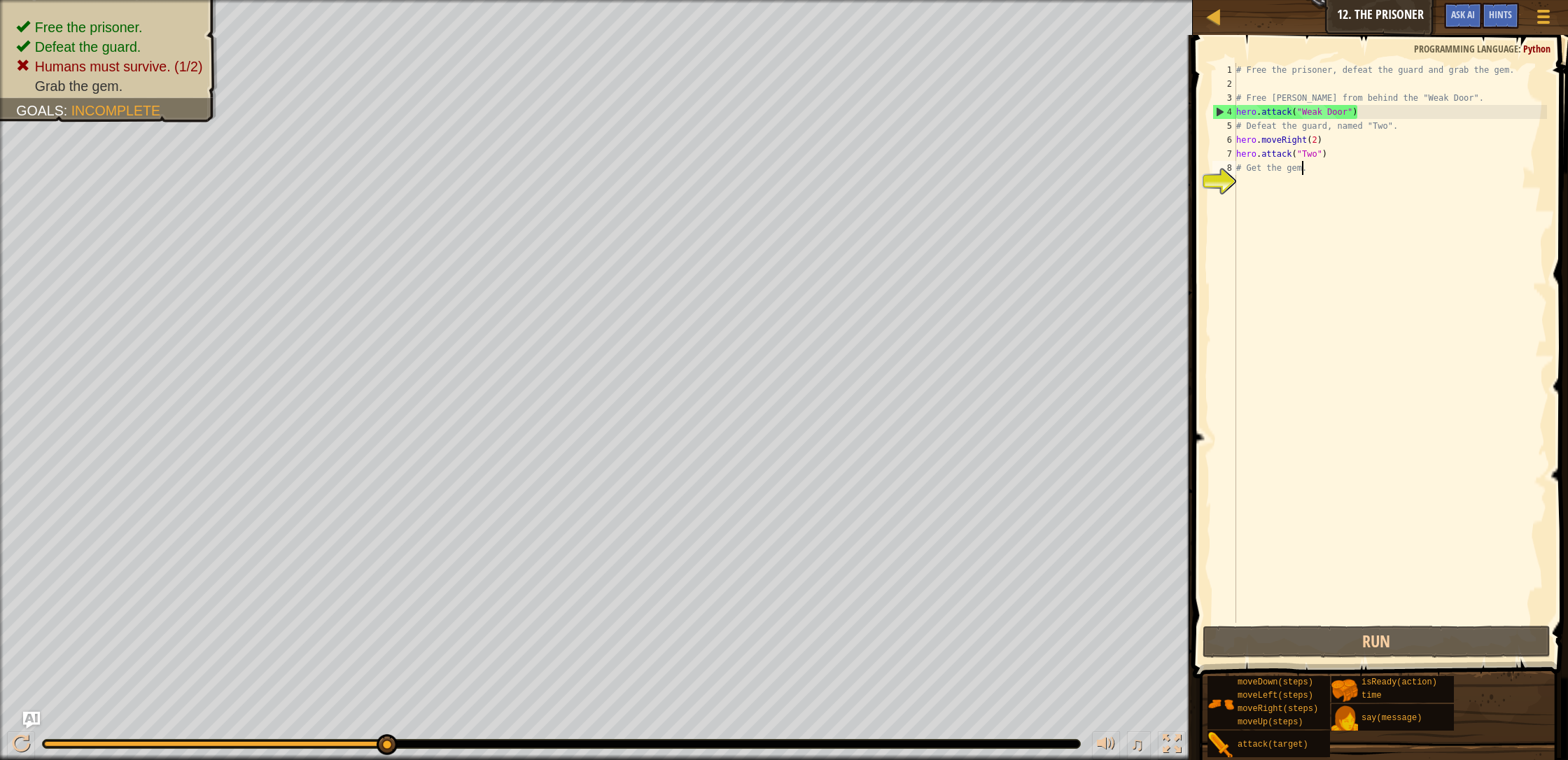
click at [829, 169] on div "# Free the prisoner, defeat the guard and grab the gem. # Free [PERSON_NAME] fr…" at bounding box center [1390, 356] width 314 height 587
type textarea "# Get the gem."
click at [829, 178] on div "# Free the prisoner, defeat the guard and grab the gem. # Free [PERSON_NAME] fr…" at bounding box center [1390, 356] width 314 height 587
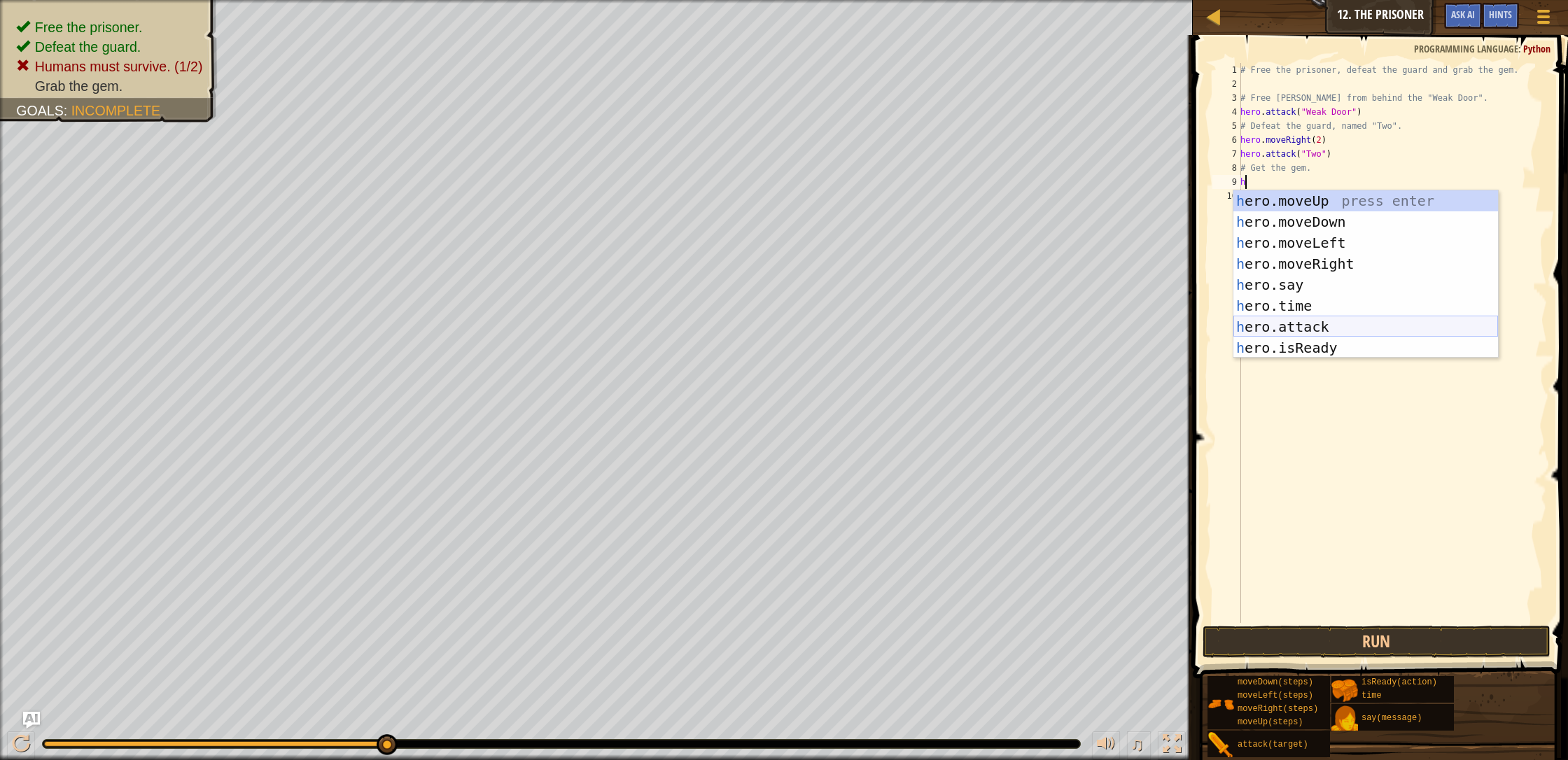
click at [829, 322] on div "h ero.moveUp press enter h ero.moveDown press enter h ero.moveLeft press enter …" at bounding box center [1365, 296] width 265 height 210
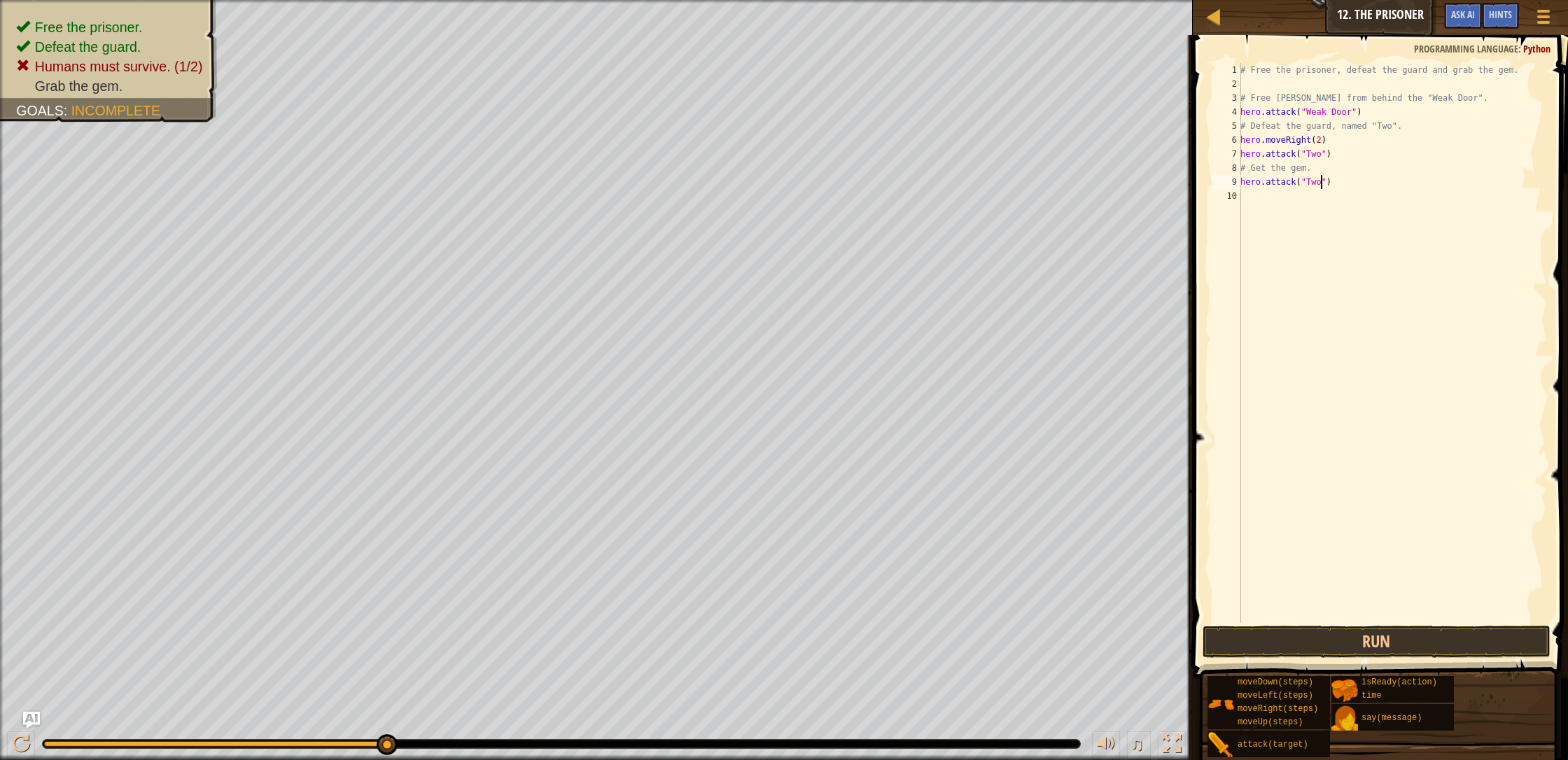
scroll to position [6, 6]
click at [829, 652] on button "Run" at bounding box center [1376, 642] width 348 height 32
click at [829, 649] on button "Run" at bounding box center [1376, 642] width 348 height 32
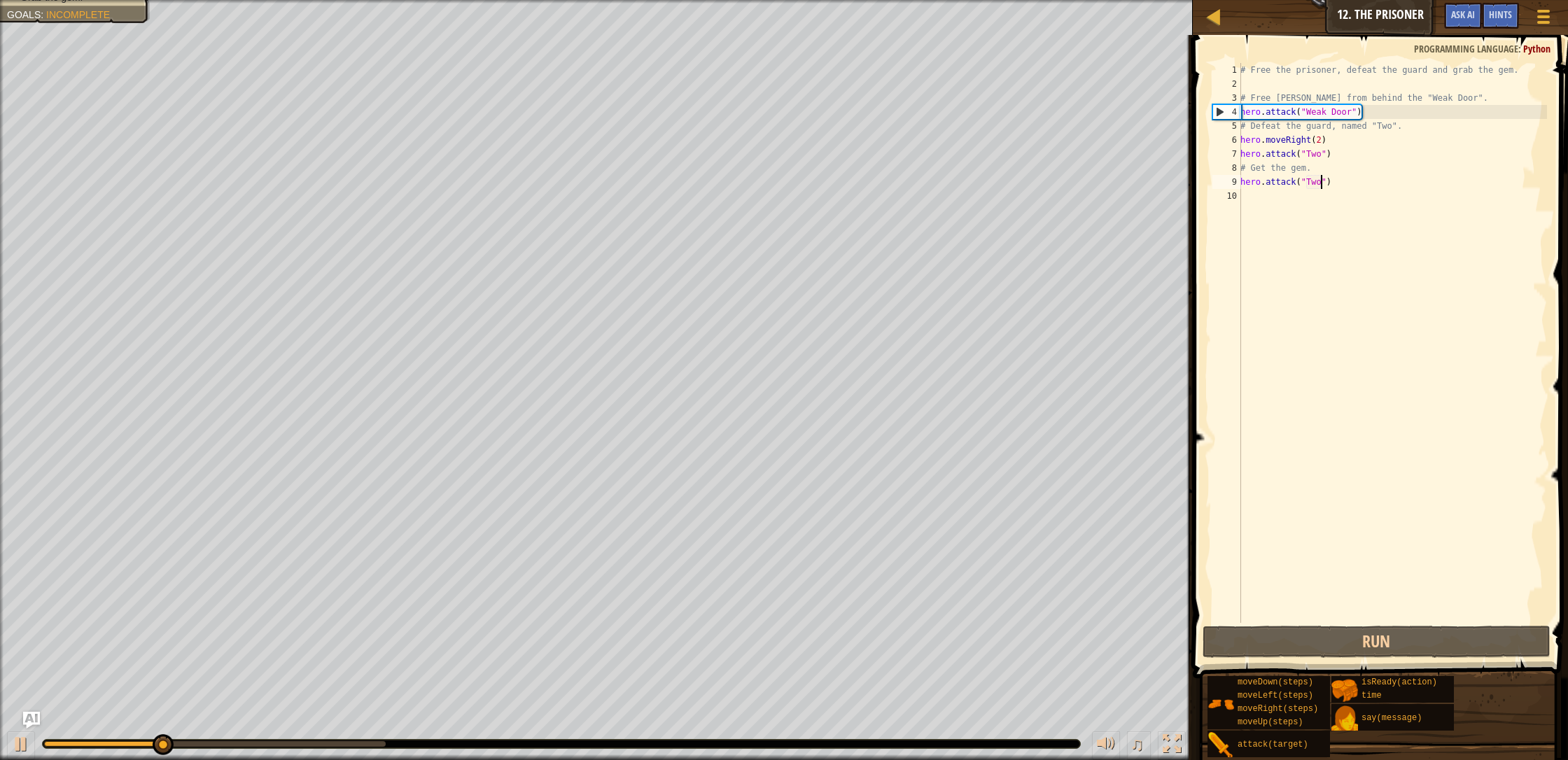
click at [829, 141] on div "# Free the prisoner, defeat the guard and grab the gem. # Free [PERSON_NAME] fr…" at bounding box center [1391, 356] width 309 height 587
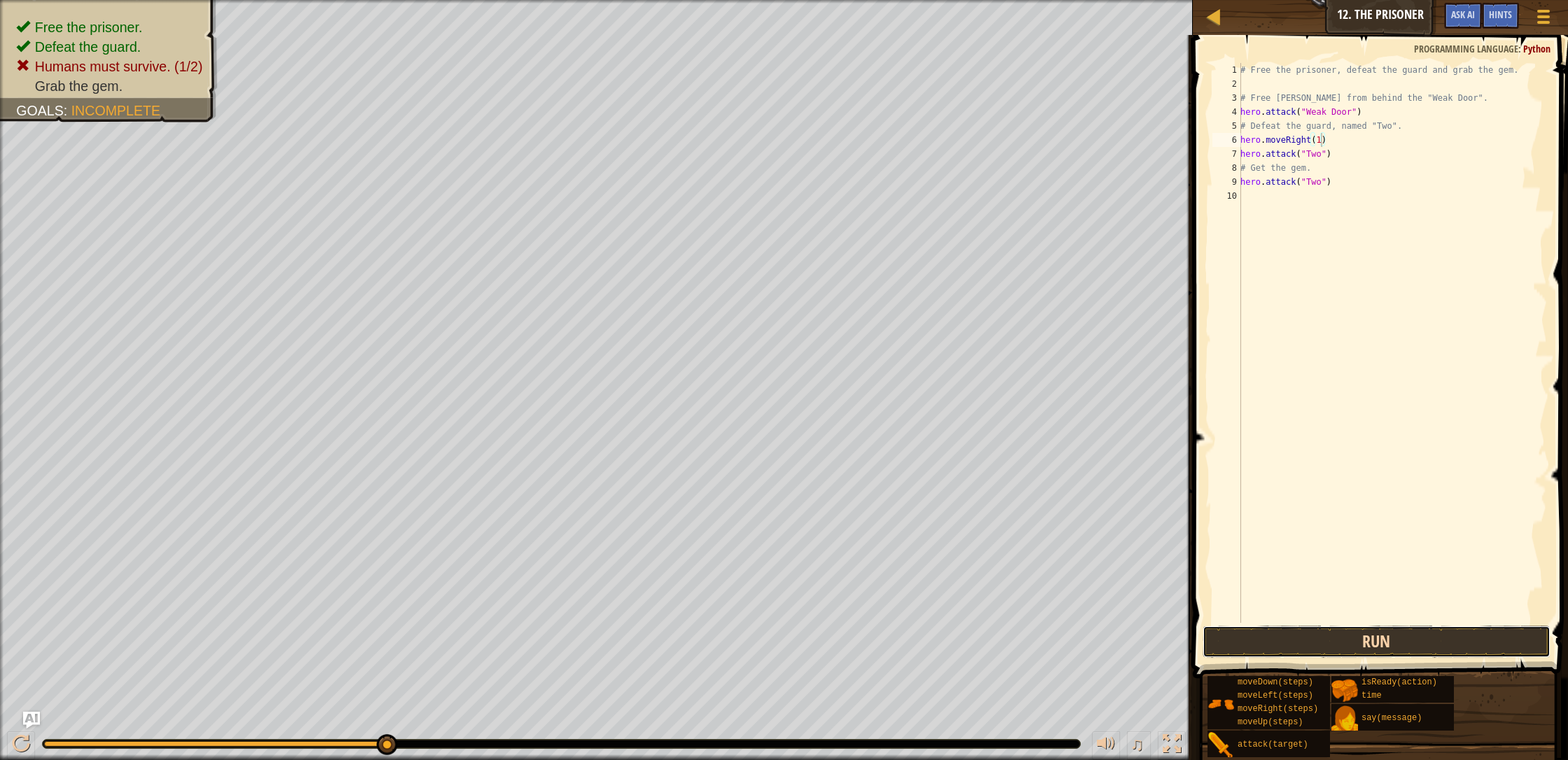
drag, startPoint x: 1457, startPoint y: 653, endPoint x: 1457, endPoint y: 646, distance: 7.0
click at [829, 647] on button "Run" at bounding box center [1376, 642] width 348 height 32
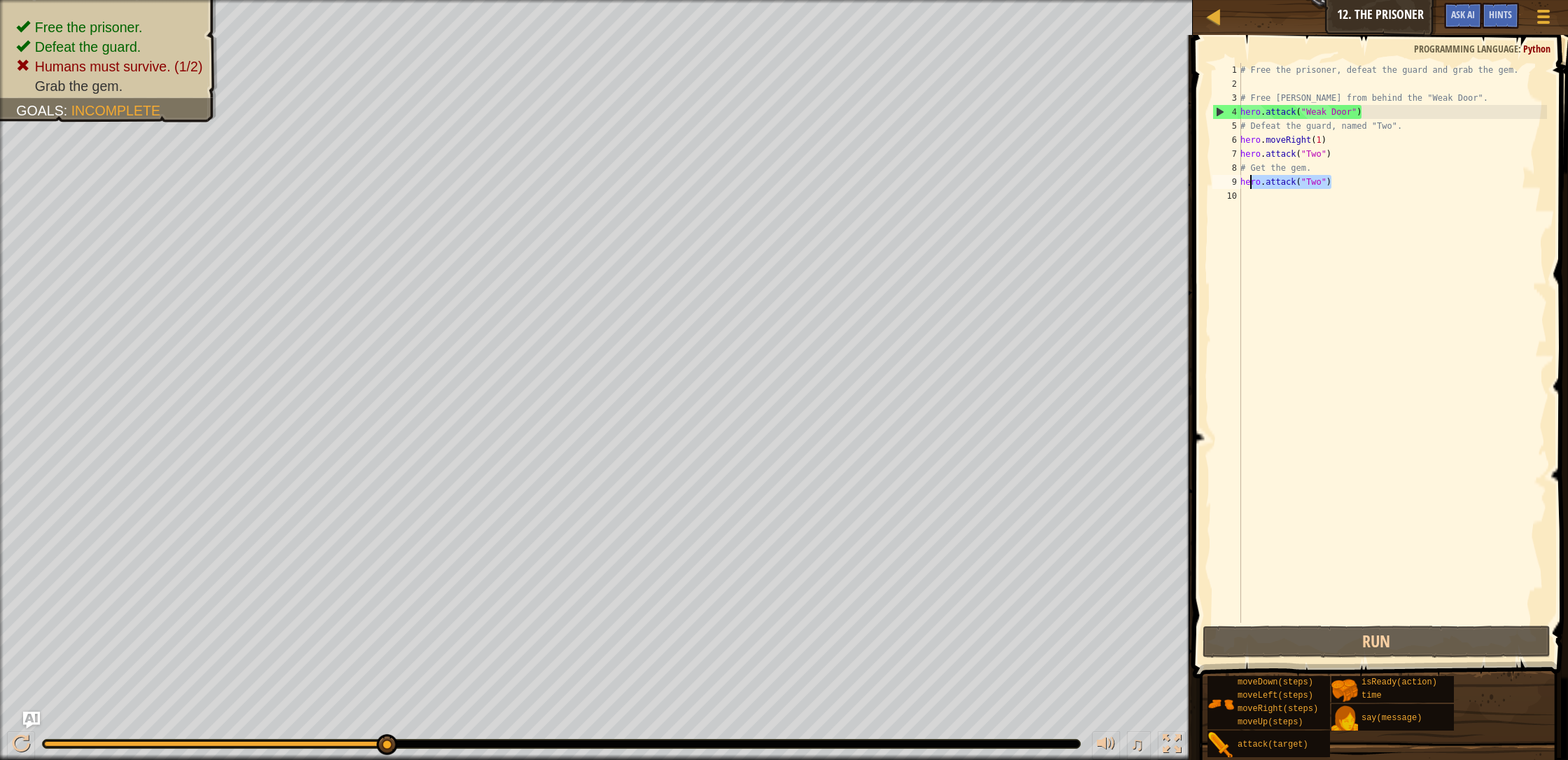
click at [829, 174] on div "Map Introduction to Computer Science 12. The Prisoner Game Menu Done Hints Ask …" at bounding box center [784, 380] width 1568 height 760
type textarea "# Get the gem. hero.attack("Two")"
drag, startPoint x: 1477, startPoint y: 240, endPoint x: 1479, endPoint y: 233, distance: 7.3
click at [829, 233] on div "# Free the prisoner, defeat the guard and grab the gem. # Free [PERSON_NAME] fr…" at bounding box center [1391, 356] width 309 height 587
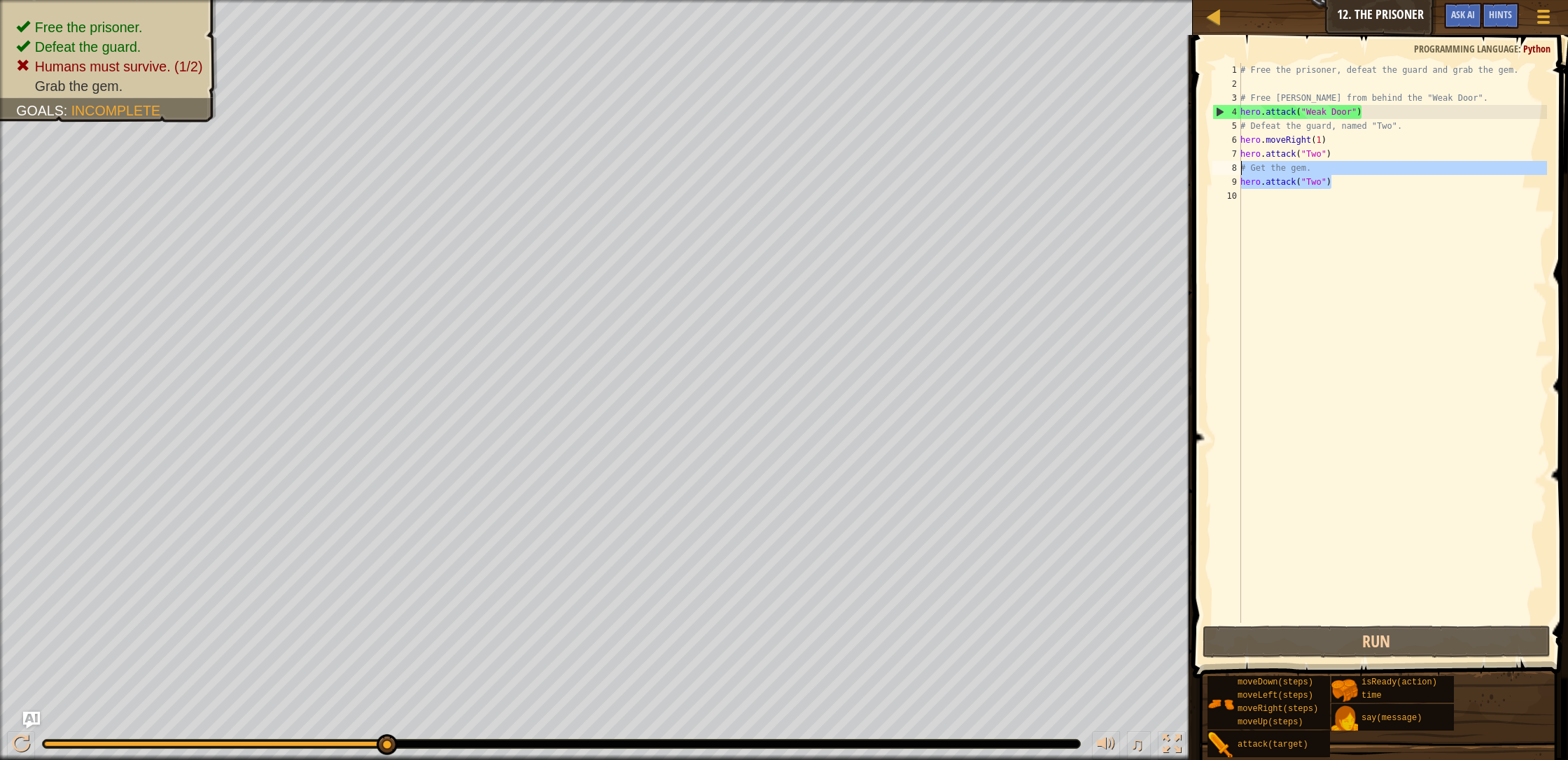
drag, startPoint x: 1333, startPoint y: 182, endPoint x: 1231, endPoint y: 172, distance: 102.5
click at [829, 172] on div "1 2 3 4 5 6 7 8 9 10 # Free the prisoner, defeat the guard and grab the gem. # …" at bounding box center [1378, 343] width 337 height 560
type textarea "# Get the gem. hero.attack("Two")"
click at [829, 254] on div "# Free the prisoner, defeat the guard and grab the gem. # Free [PERSON_NAME] fr…" at bounding box center [1391, 356] width 309 height 587
drag, startPoint x: 1329, startPoint y: 180, endPoint x: 1236, endPoint y: 178, distance: 93.0
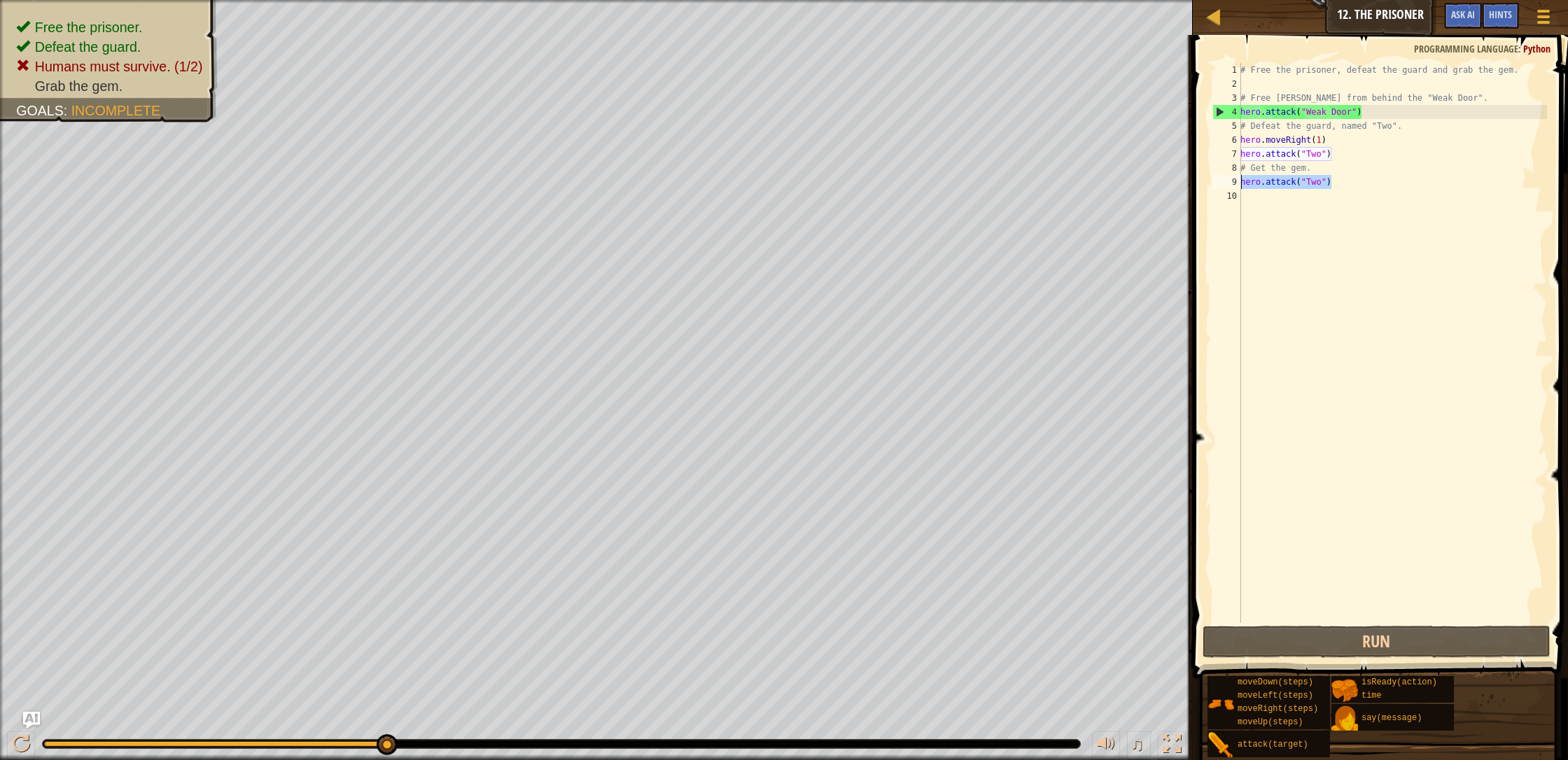
click at [829, 178] on div "1 2 3 4 5 6 7 8 9 10 # Free the prisoner, defeat the guard and grab the gem. # …" at bounding box center [1378, 343] width 337 height 560
type textarea "hero.attack("Two")"
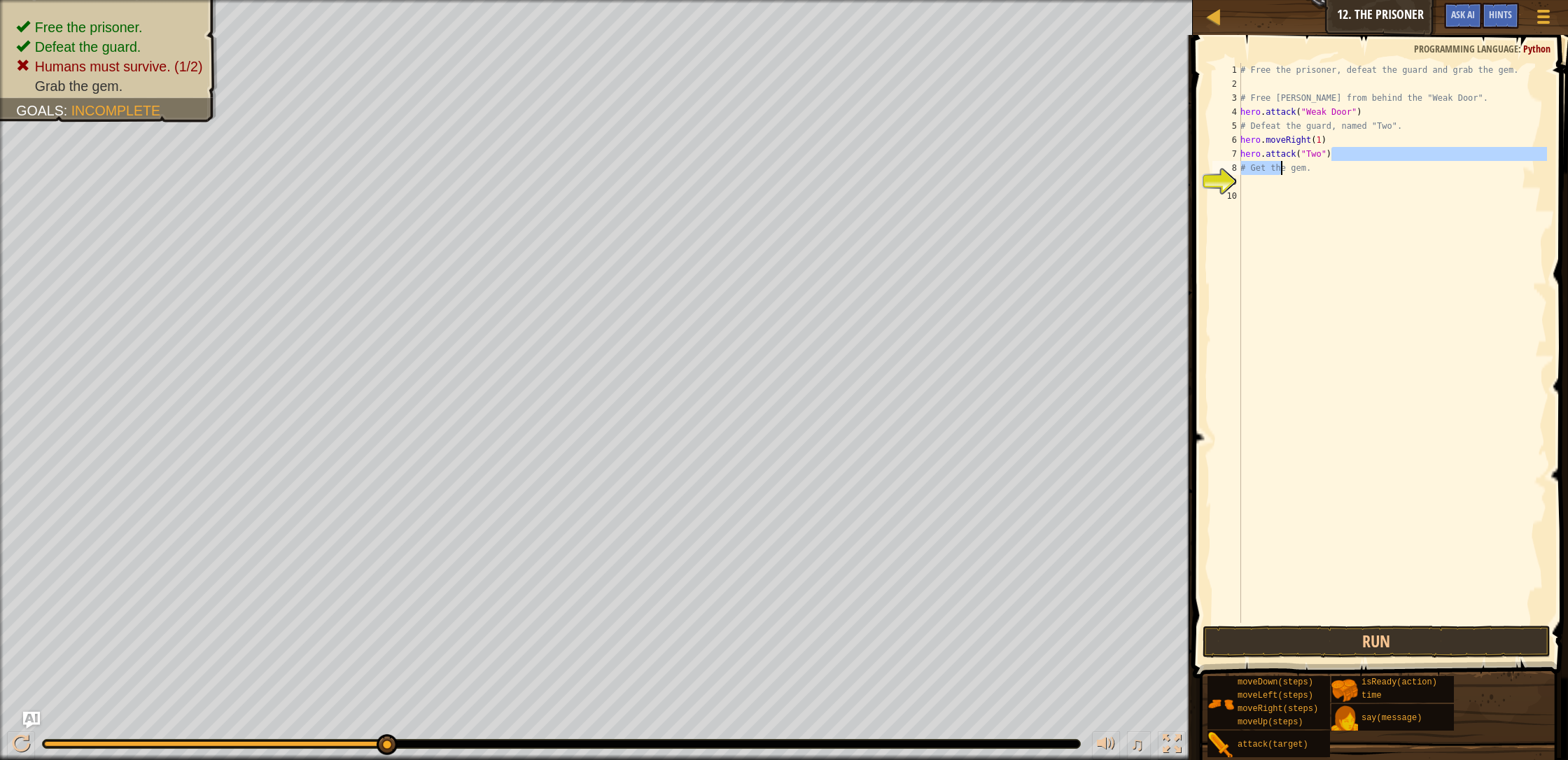
drag, startPoint x: 1330, startPoint y: 155, endPoint x: 1288, endPoint y: 159, distance: 42.2
click at [829, 159] on div "# Free the prisoner, defeat the guard and grab the gem. # Free [PERSON_NAME] fr…" at bounding box center [1391, 356] width 309 height 587
drag, startPoint x: 1285, startPoint y: 156, endPoint x: 1371, endPoint y: 168, distance: 86.8
click at [829, 143] on div "# Free the prisoner, defeat the guard and grab the gem. # Free [PERSON_NAME] fr…" at bounding box center [1391, 356] width 309 height 587
type textarea "hero.moveRight(1) hero.attack("Two")"
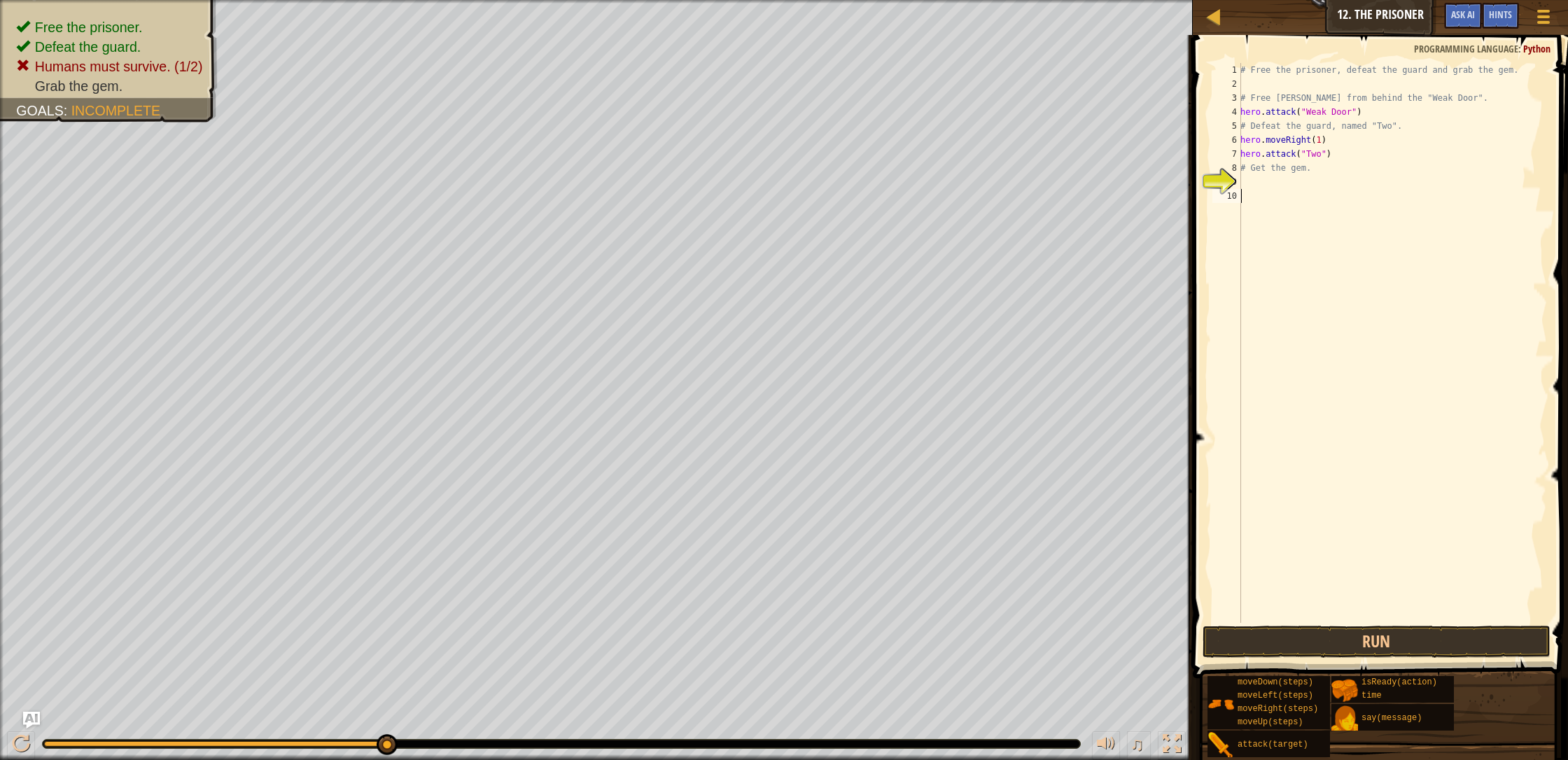
drag, startPoint x: 1357, startPoint y: 228, endPoint x: 1350, endPoint y: 220, distance: 10.6
click at [829, 226] on div "# Free the prisoner, defeat the guard and grab the gem. # Free [PERSON_NAME] fr…" at bounding box center [1391, 356] width 309 height 587
drag, startPoint x: 1297, startPoint y: 154, endPoint x: 1278, endPoint y: 152, distance: 19.1
click at [829, 152] on div "# Free the prisoner, defeat the guard and grab the gem. # Free [PERSON_NAME] fr…" at bounding box center [1391, 356] width 309 height 587
type textarea "hero.attack("Two")"
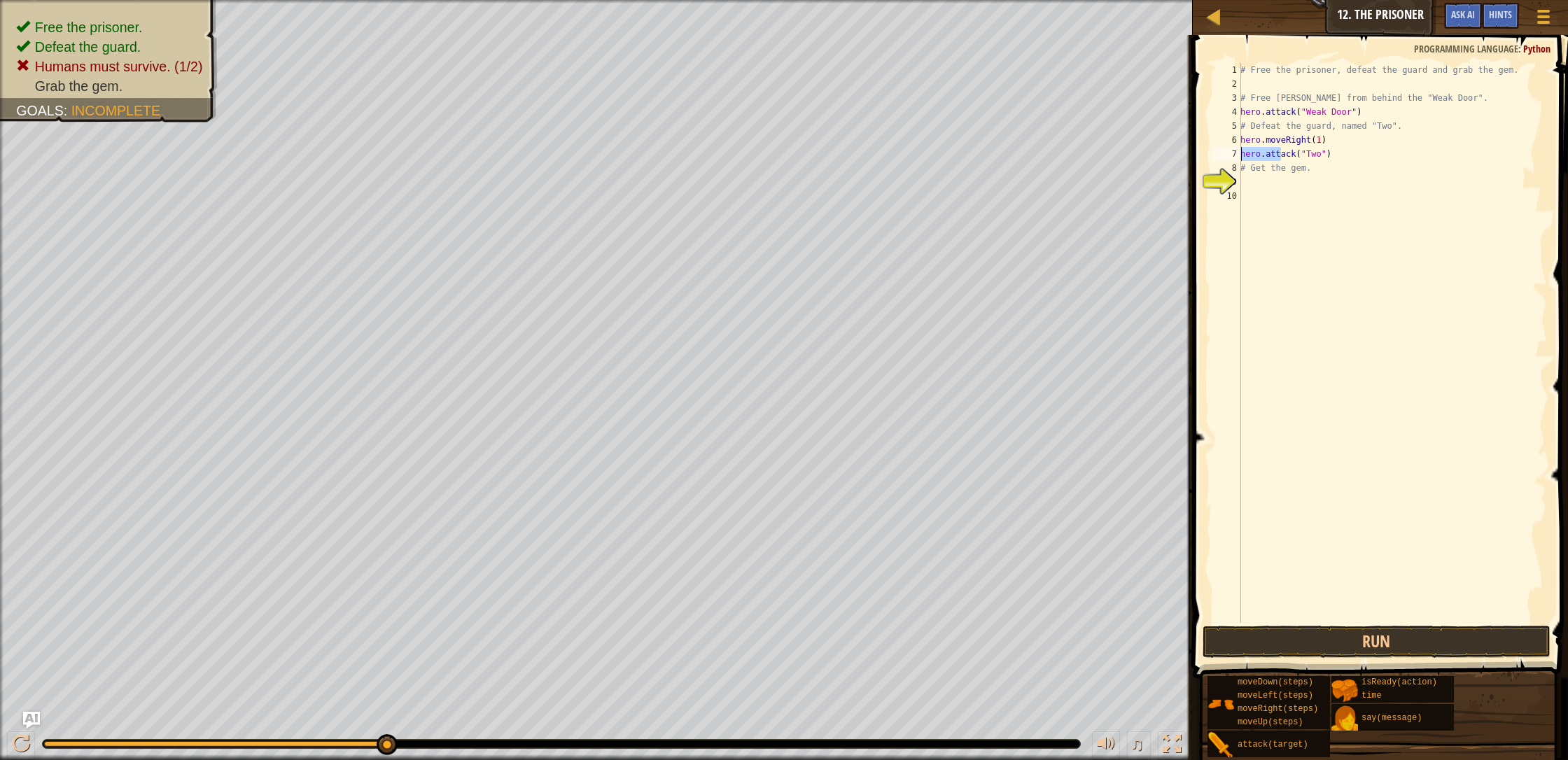
drag, startPoint x: 1278, startPoint y: 152, endPoint x: 1231, endPoint y: 151, distance: 47.0
click at [829, 151] on div "hero.attack("Two") 1 2 3 4 5 6 7 8 9 10 # Free the prisoner, defeat the guard a…" at bounding box center [1378, 343] width 337 height 560
drag, startPoint x: 1330, startPoint y: 154, endPoint x: 1239, endPoint y: 148, distance: 91.2
click at [829, 148] on div "hero.attack("Two") 1 2 3 4 5 6 7 8 9 10 # Free the prisoner, defeat the guard a…" at bounding box center [1378, 343] width 337 height 560
click at [829, 641] on button "Run" at bounding box center [1376, 642] width 348 height 32
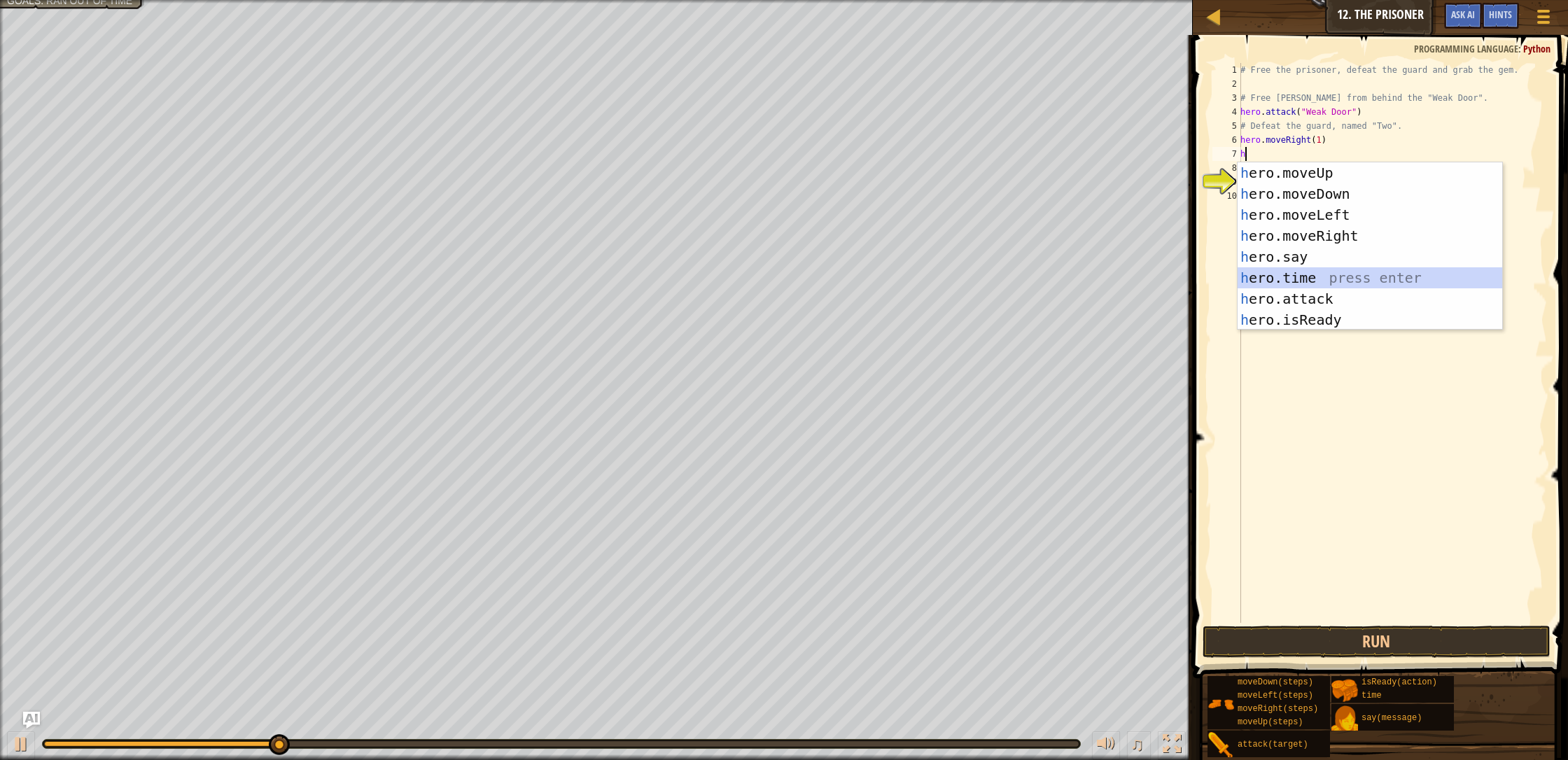
drag, startPoint x: 1281, startPoint y: 273, endPoint x: 1295, endPoint y: 304, distance: 34.0
click at [829, 273] on div "h ero.moveUp press enter h ero.moveDown press enter h ero.moveLeft press enter …" at bounding box center [1369, 267] width 265 height 210
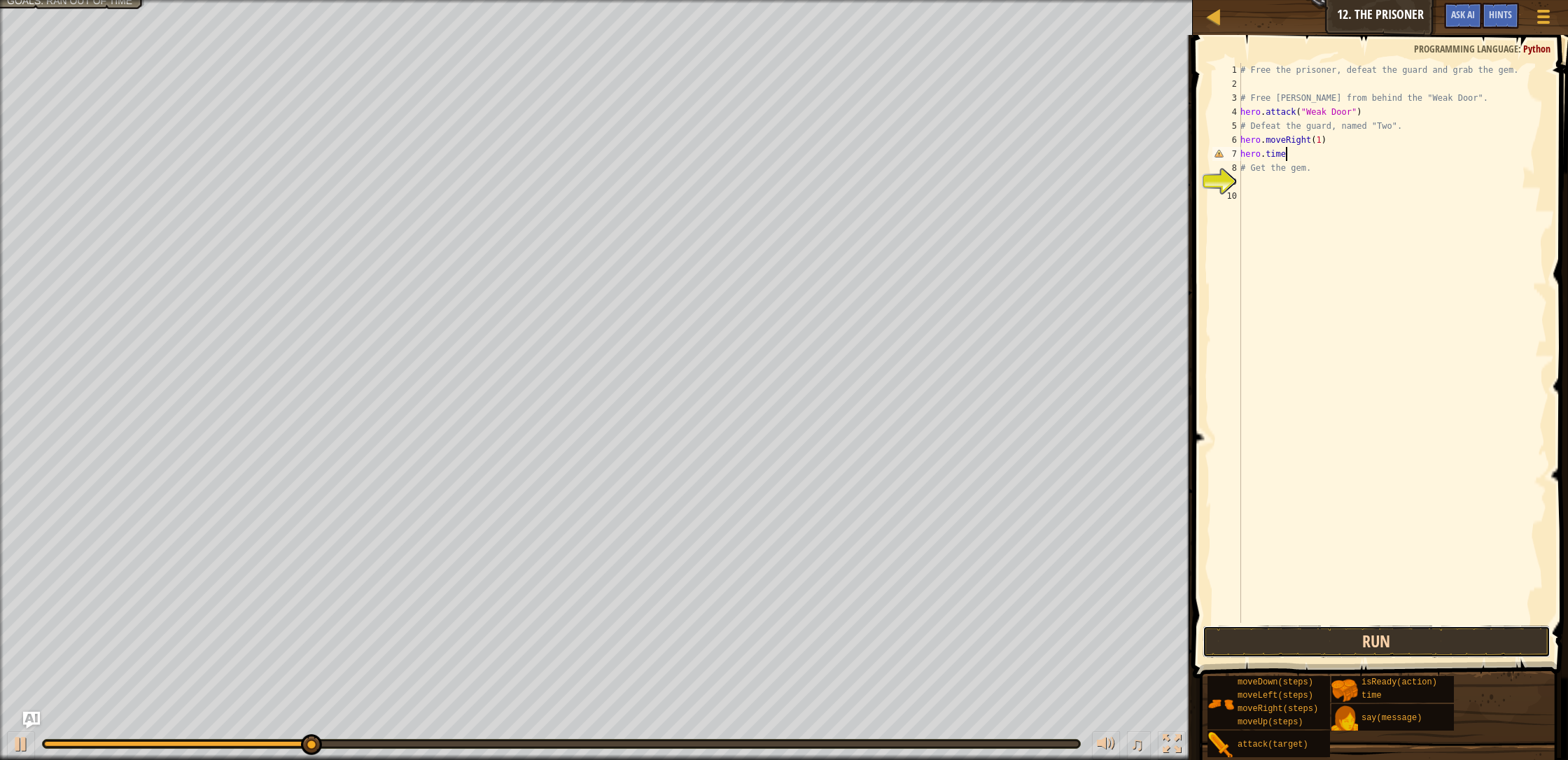
click at [829, 640] on button "Run" at bounding box center [1376, 642] width 348 height 32
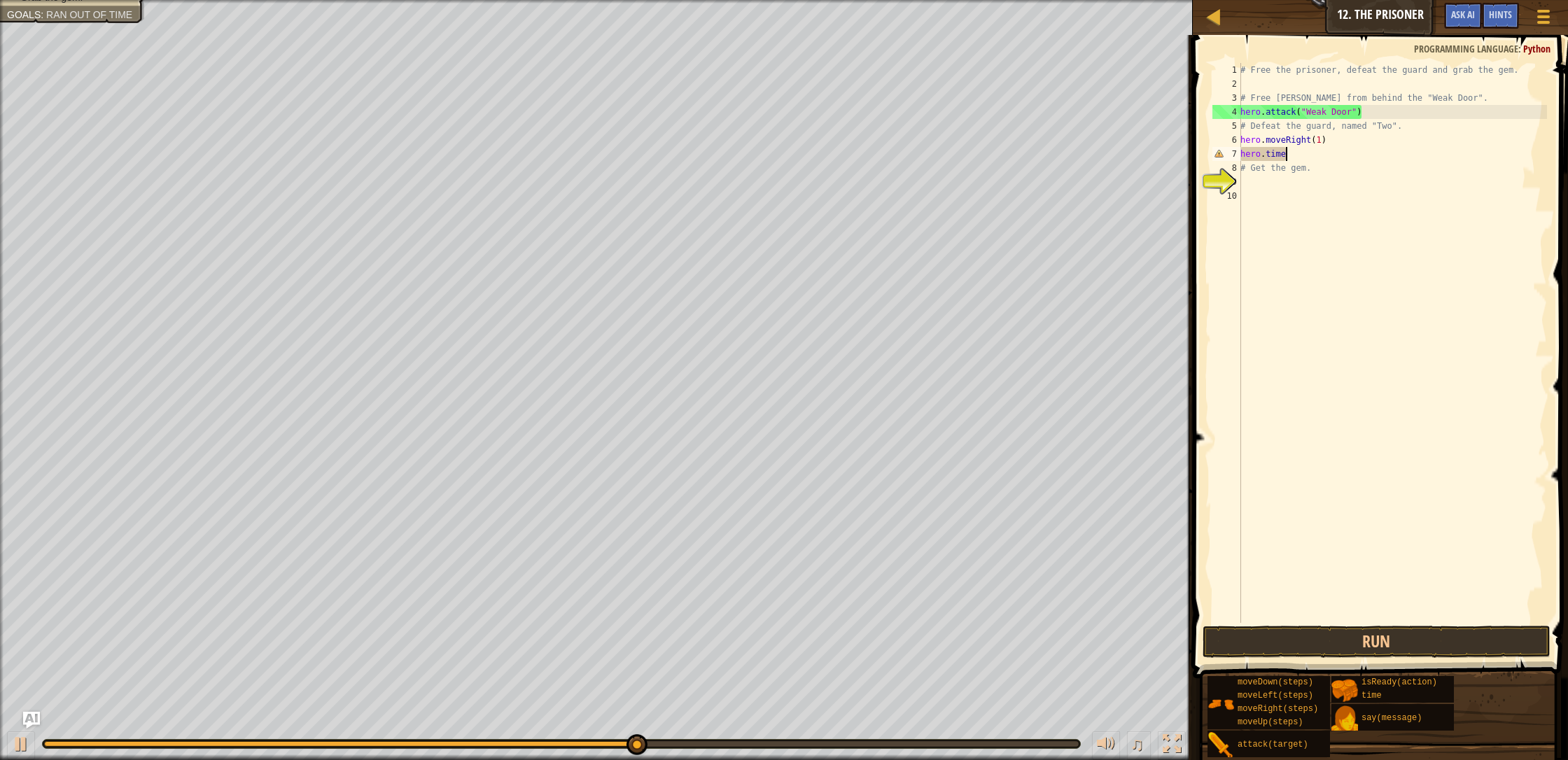
scroll to position [6, 4]
type textarea "hero.time(2"
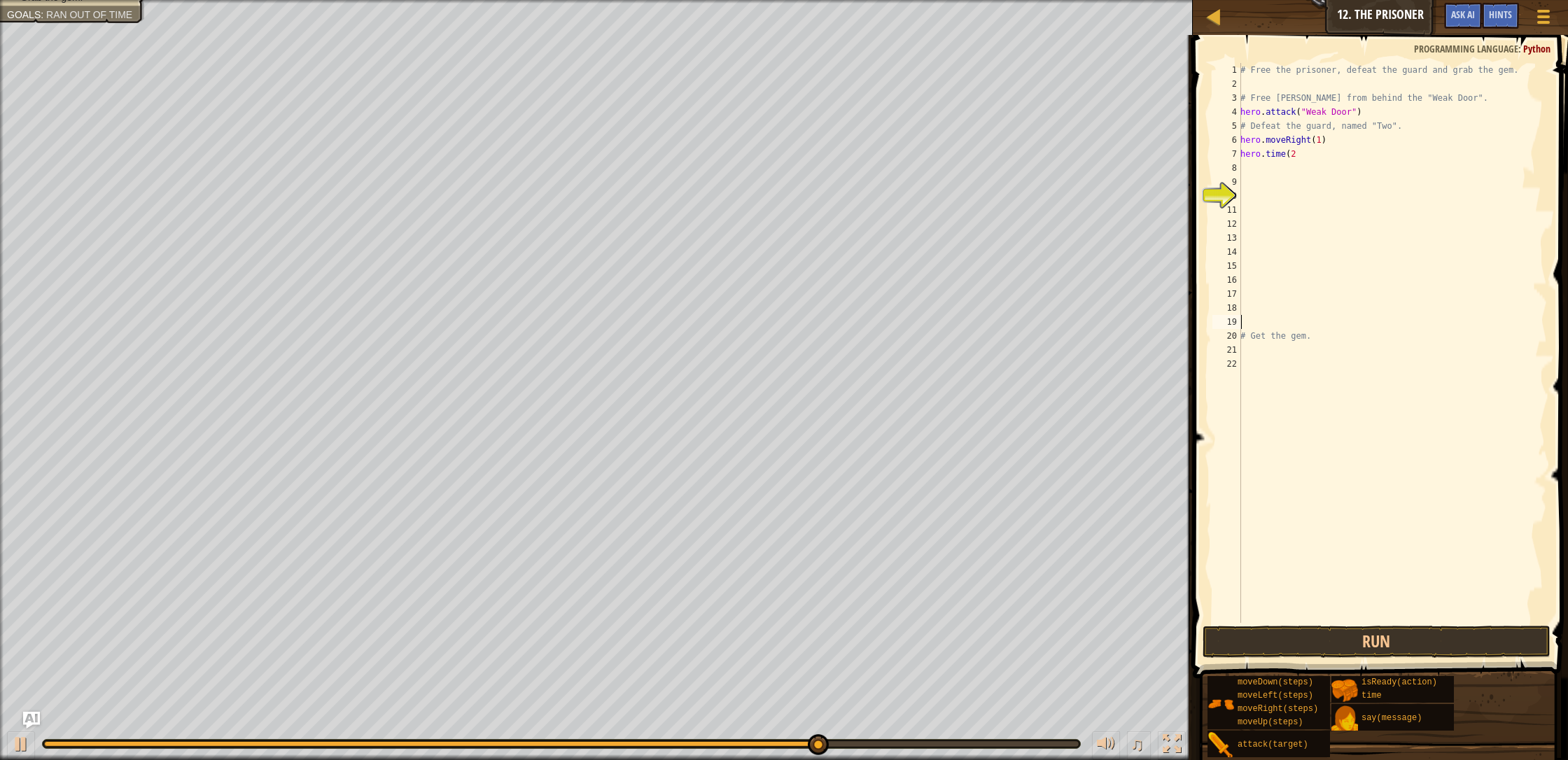
type textarea "0"
drag, startPoint x: 1260, startPoint y: 323, endPoint x: 1220, endPoint y: 324, distance: 40.0
click at [829, 324] on div "1 2 3 4 5 6 7 8 9 10 11 12 13 14 15 16 17 18 19 20 21 22 23 # Free the prisoner…" at bounding box center [1378, 343] width 337 height 560
drag, startPoint x: 1311, startPoint y: 347, endPoint x: 1240, endPoint y: 343, distance: 71.1
click at [829, 343] on div "# Free the prisoner, defeat the guard and grab the gem. # Free [PERSON_NAME] fr…" at bounding box center [1391, 356] width 309 height 587
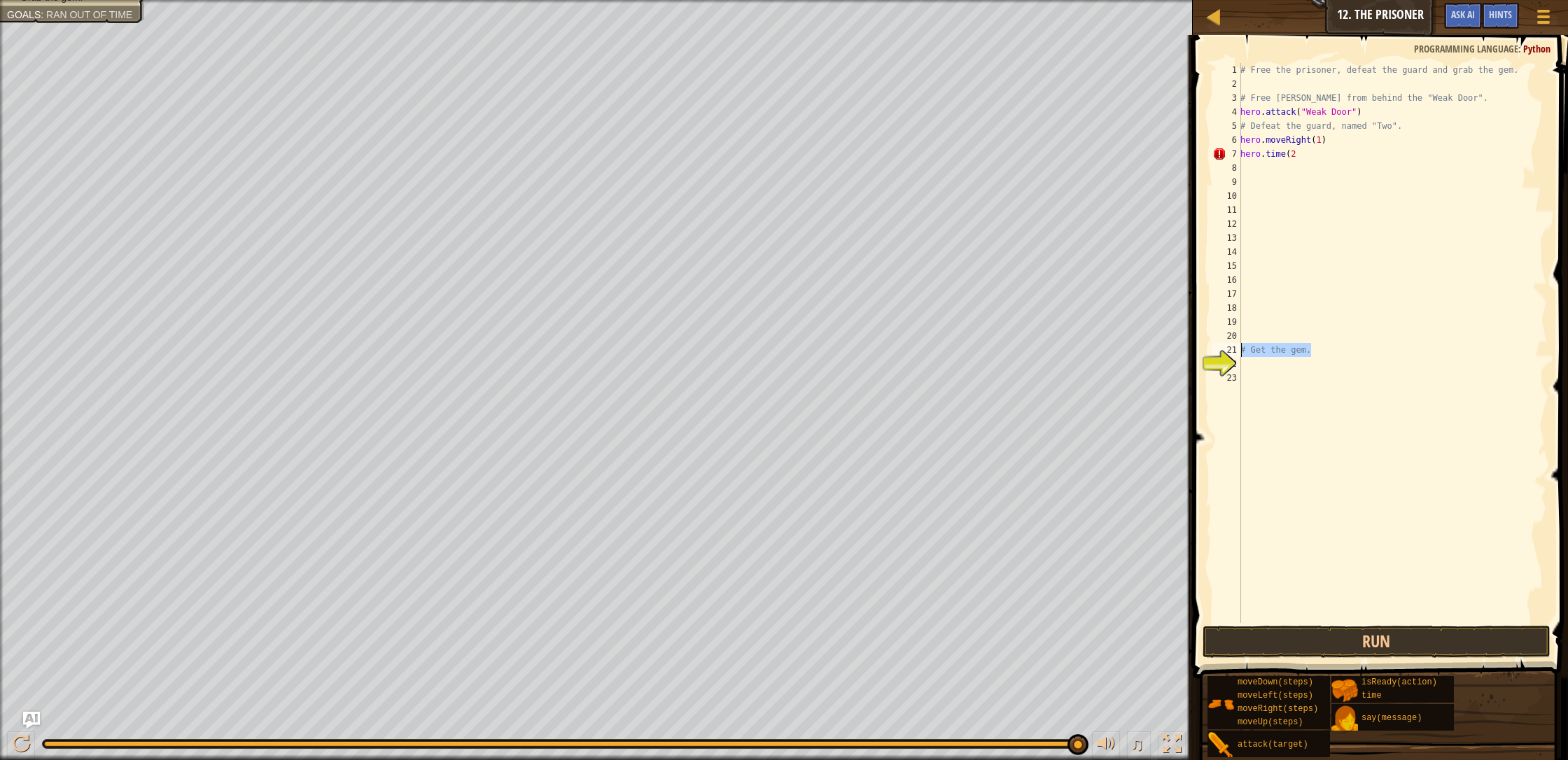
type textarea "# Get the gem."
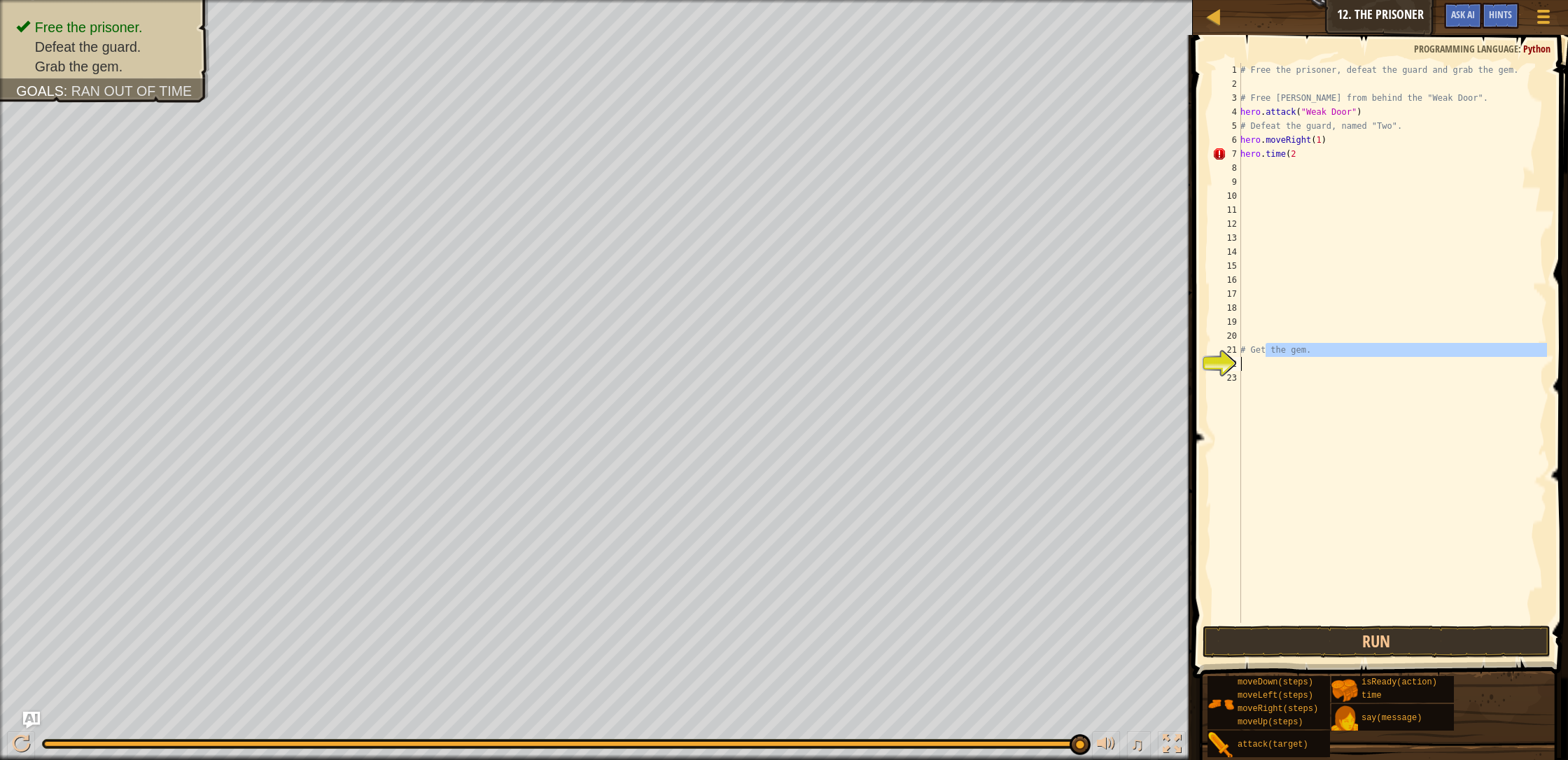
drag, startPoint x: 1264, startPoint y: 352, endPoint x: 1285, endPoint y: 385, distance: 39.1
click at [829, 374] on div "# Free the prisoner, defeat the guard and grab the gem. # Free [PERSON_NAME] fr…" at bounding box center [1391, 356] width 309 height 587
drag, startPoint x: 1285, startPoint y: 397, endPoint x: 1279, endPoint y: 411, distance: 15.2
click at [829, 400] on div "# Free the prisoner, defeat the guard and grab the gem. # Free [PERSON_NAME] fr…" at bounding box center [1391, 356] width 309 height 587
click at [829, 421] on div "# Free the prisoner, defeat the guard and grab the gem. # Free [PERSON_NAME] fr…" at bounding box center [1391, 356] width 309 height 587
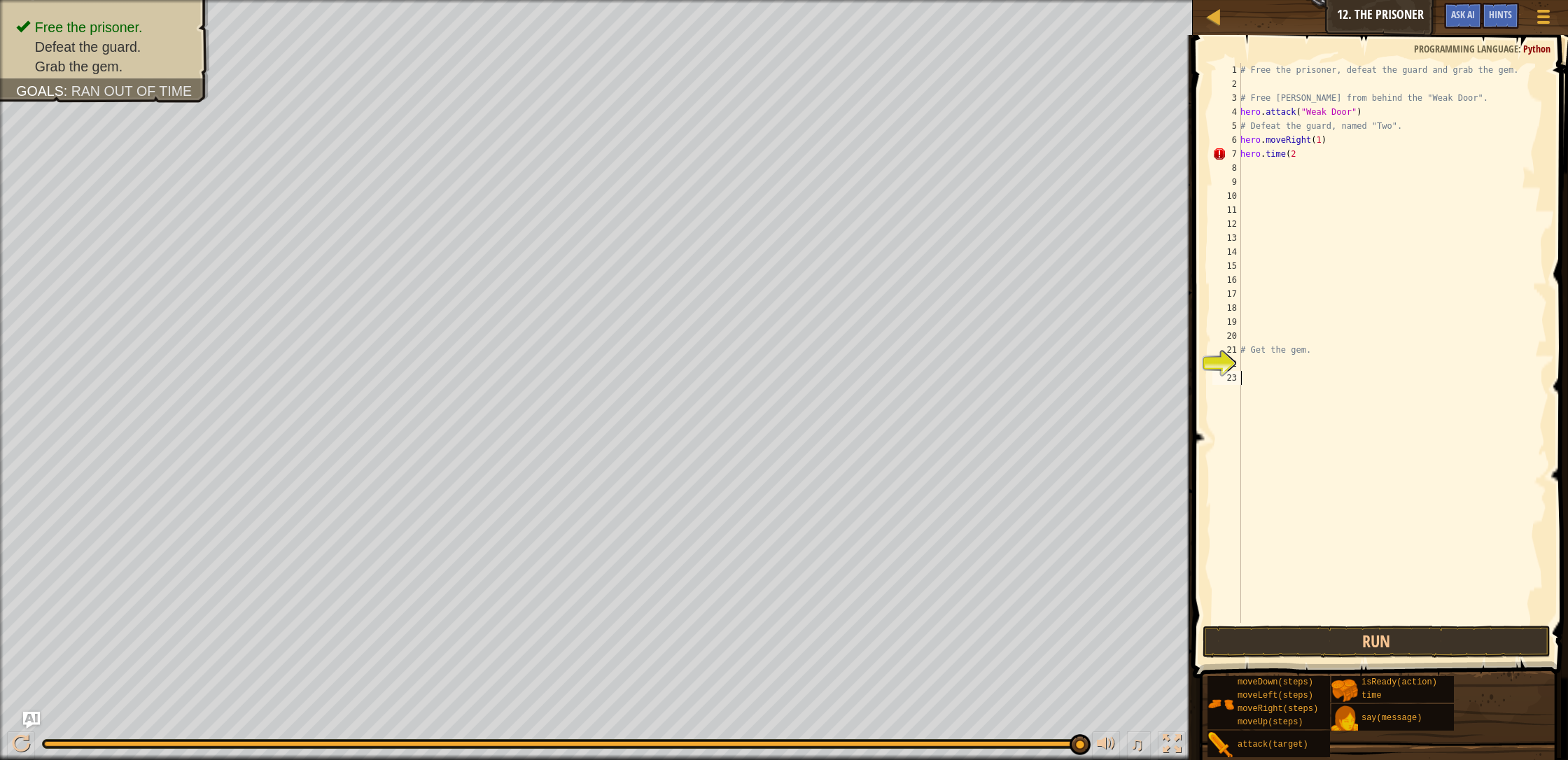
click at [829, 421] on div "# Free the prisoner, defeat the guard and grab the gem. # Free [PERSON_NAME] fr…" at bounding box center [1391, 356] width 309 height 587
click at [829, 423] on div "# Free the prisoner, defeat the guard and grab the gem. # Free [PERSON_NAME] fr…" at bounding box center [1391, 356] width 309 height 587
click at [829, 15] on span at bounding box center [1543, 16] width 13 height 3
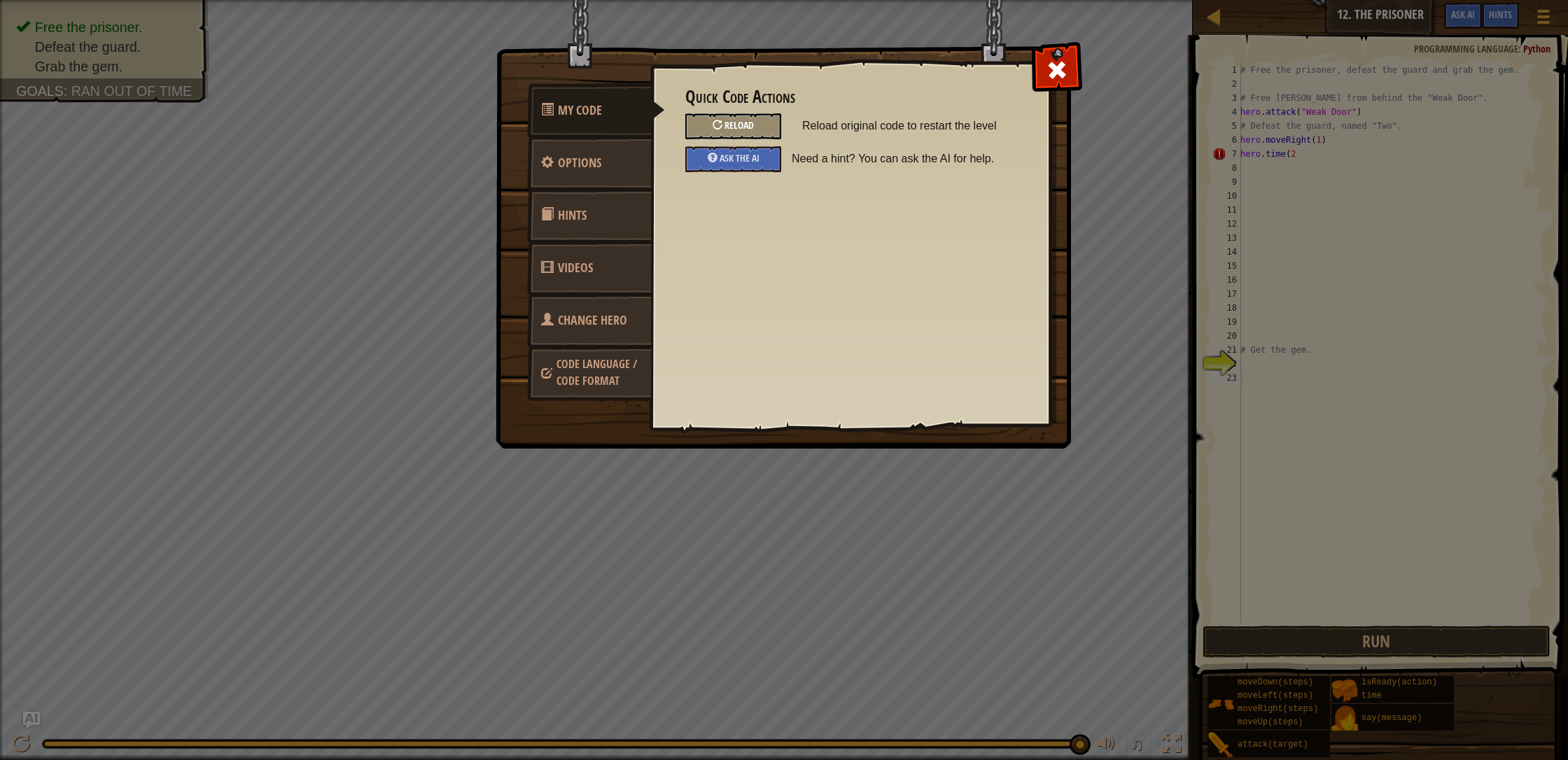
click at [751, 130] on span "Reload" at bounding box center [739, 125] width 29 height 13
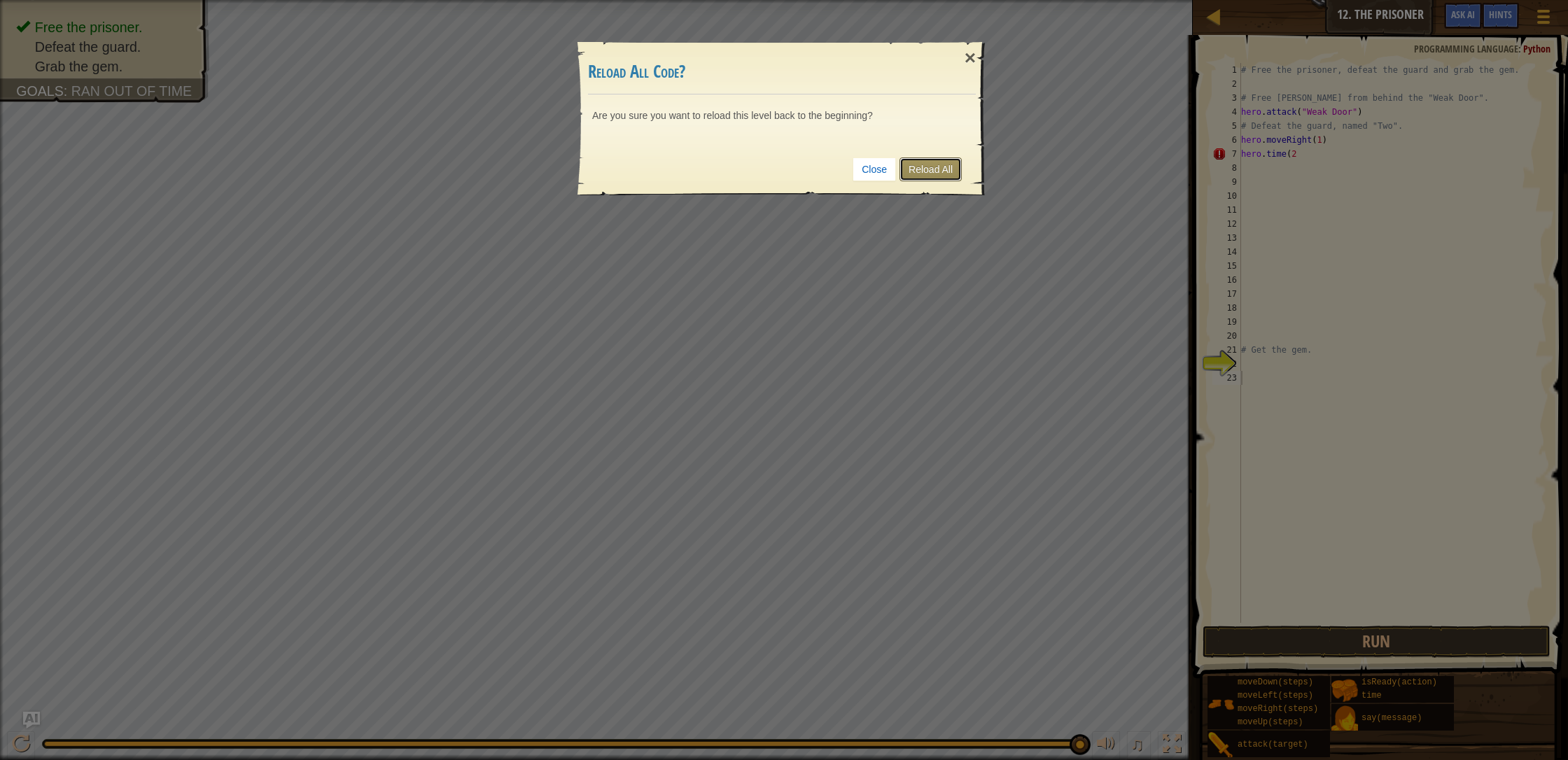
click at [829, 164] on link "Reload All" at bounding box center [931, 169] width 62 height 24
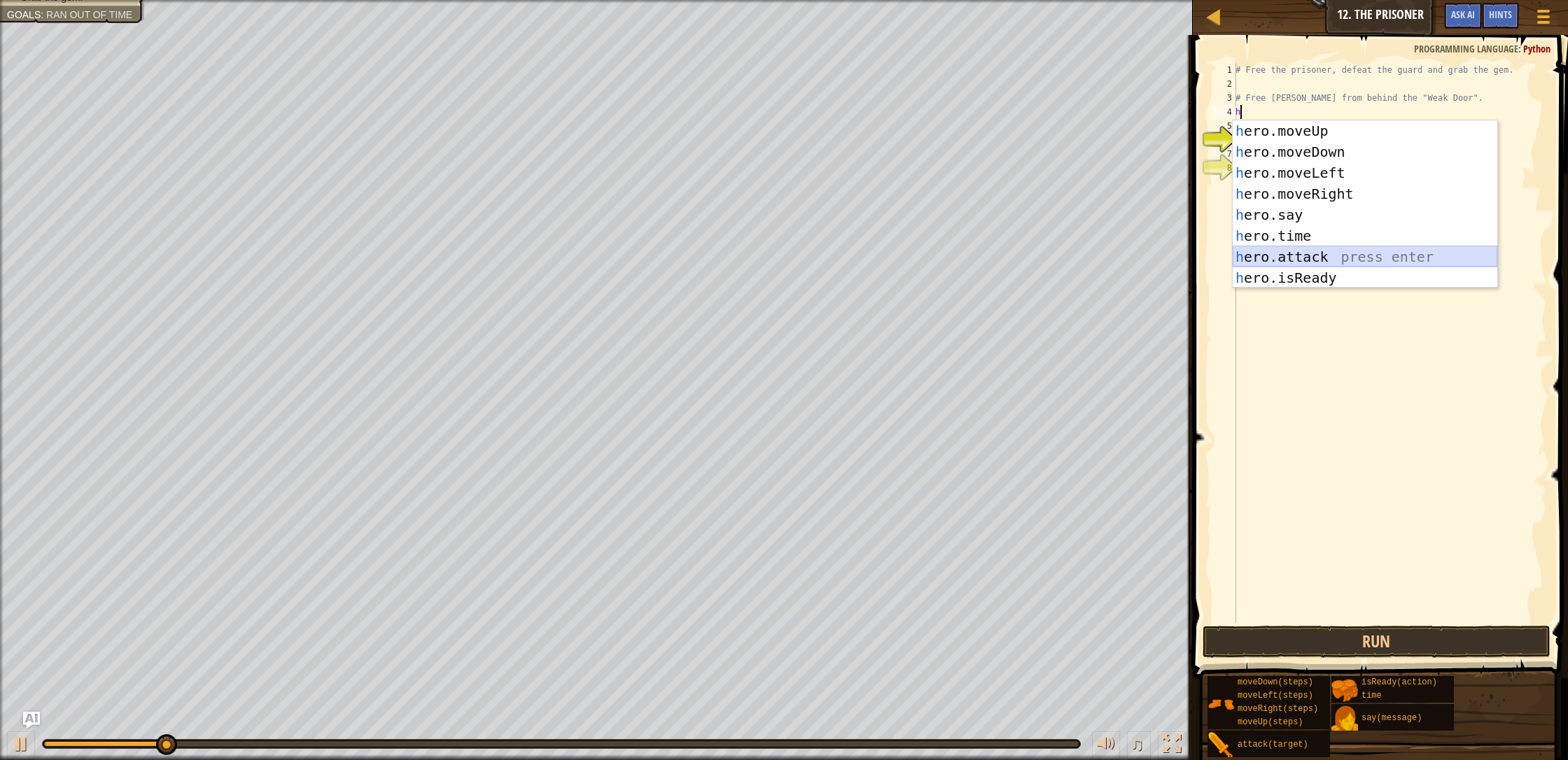
click at [829, 246] on div "h ero.moveUp press enter h ero.moveDown press enter h ero.moveLeft press enter …" at bounding box center [1365, 225] width 265 height 210
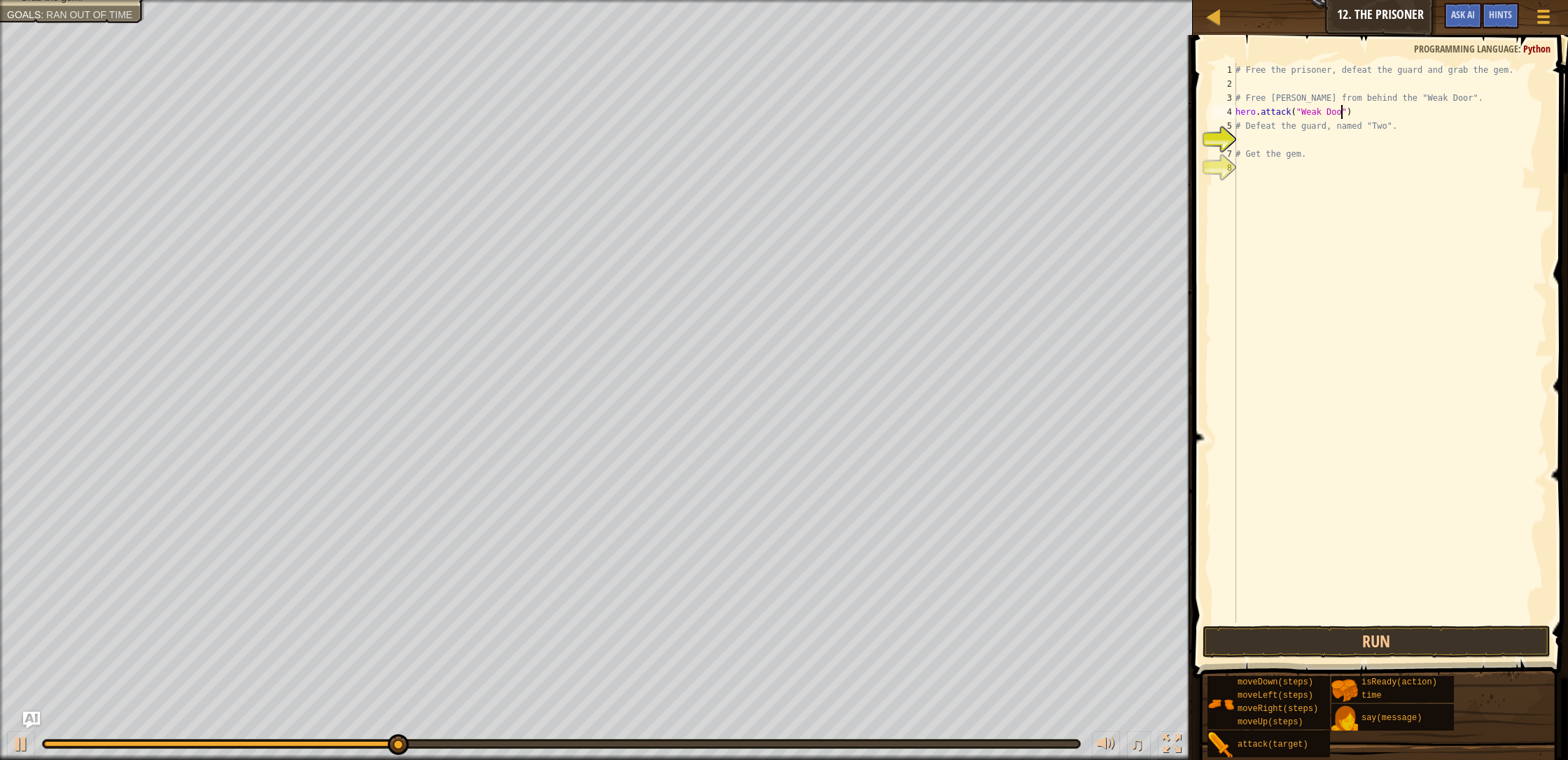
scroll to position [6, 9]
type textarea "hero.attack("Weak Door")"
drag, startPoint x: 1266, startPoint y: 645, endPoint x: 1267, endPoint y: 636, distance: 9.1
click at [829, 641] on button "Run" at bounding box center [1376, 642] width 348 height 32
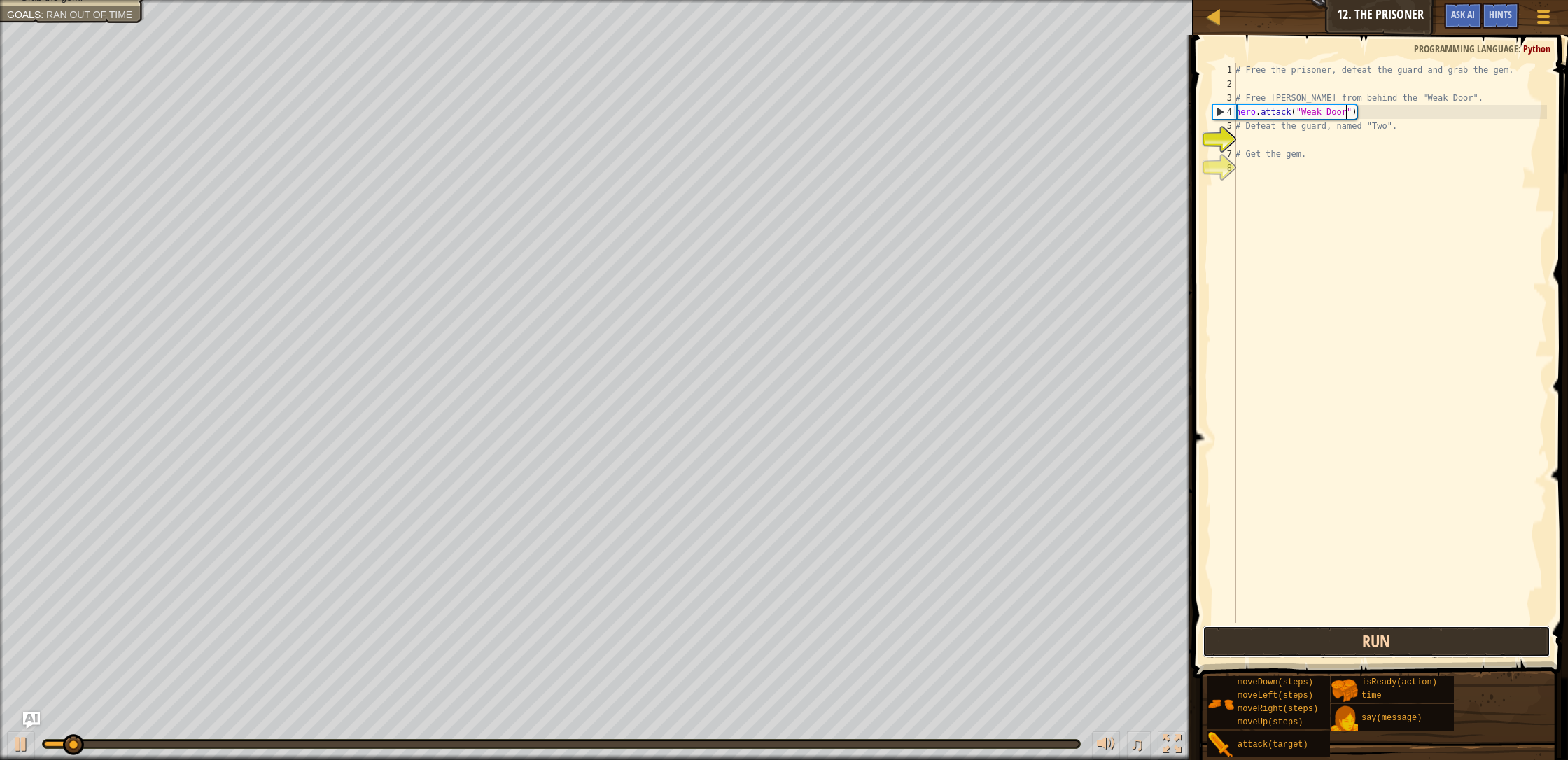
click at [829, 651] on button "Run" at bounding box center [1376, 642] width 348 height 32
click at [829, 652] on button "Run" at bounding box center [1376, 642] width 348 height 32
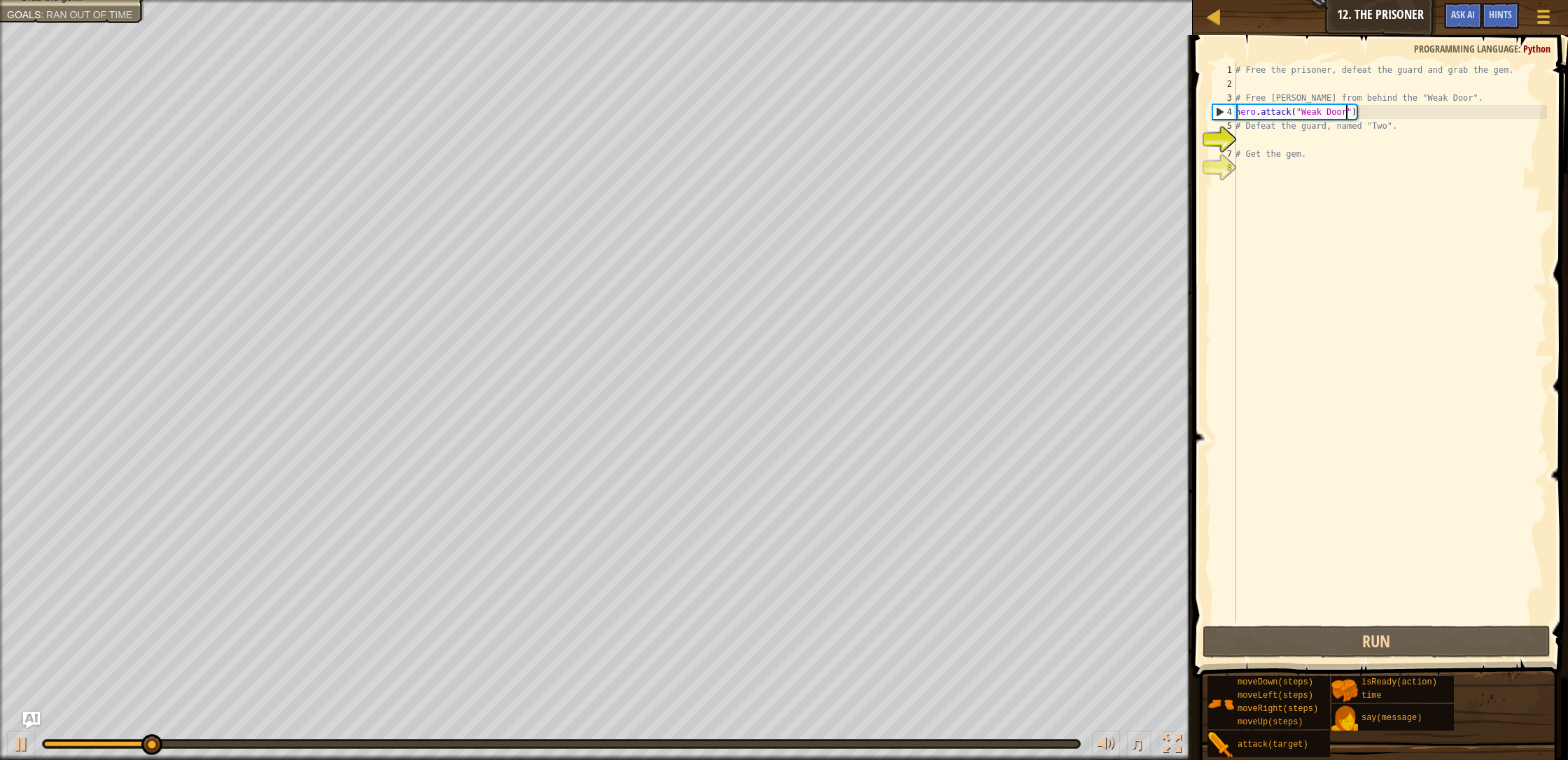
click at [829, 138] on div "# Free the prisoner, defeat the guard and grab the gem. # Free [PERSON_NAME] fr…" at bounding box center [1390, 356] width 315 height 587
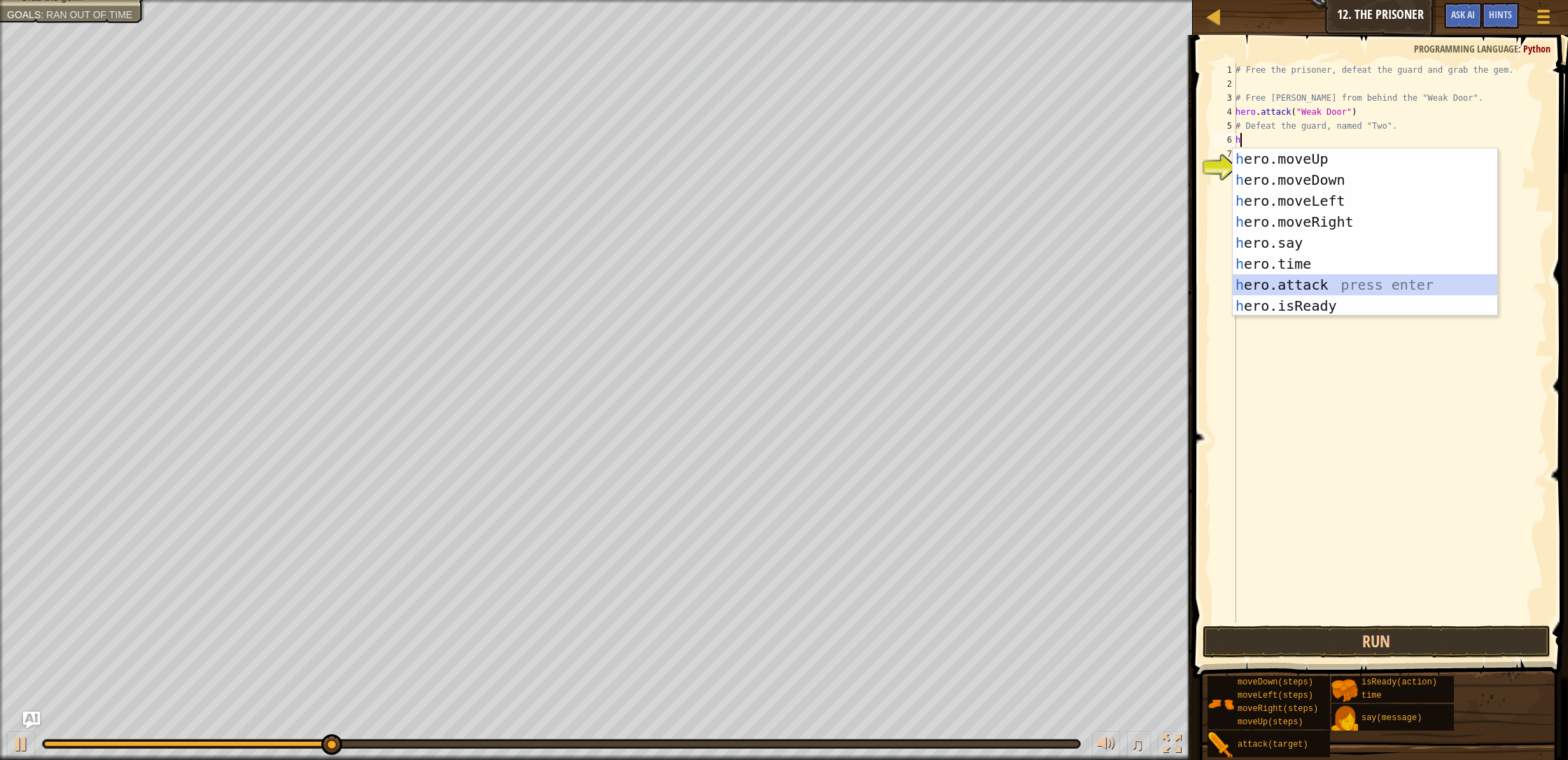
click at [829, 275] on div "h ero.moveUp press enter h ero.moveDown press enter h ero.moveLeft press enter …" at bounding box center [1365, 253] width 265 height 210
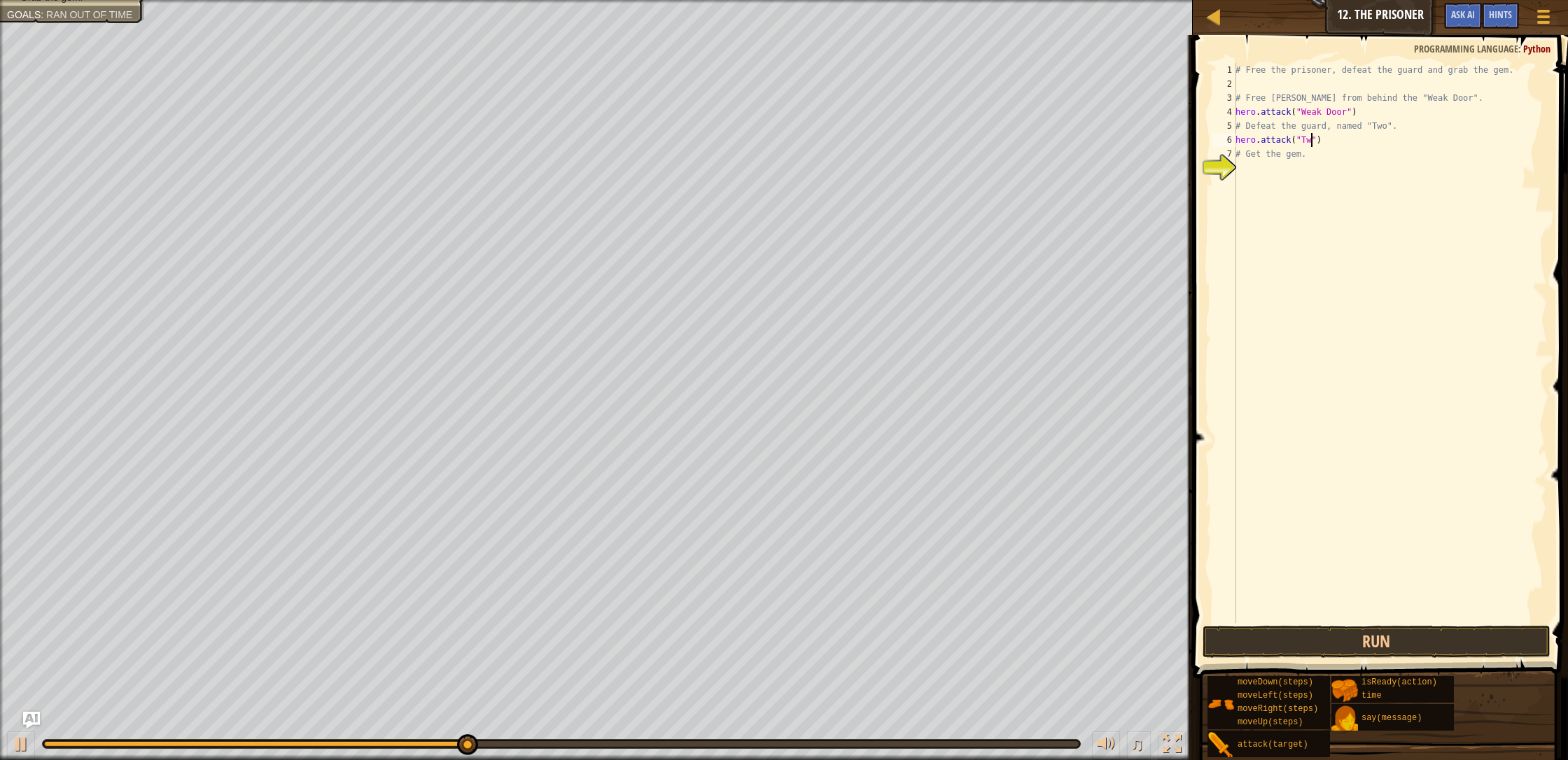
type textarea "hero.attack("Two")"
click at [829, 165] on div "# Free the prisoner, defeat the guard and grab the gem. # Free [PERSON_NAME] fr…" at bounding box center [1390, 356] width 315 height 587
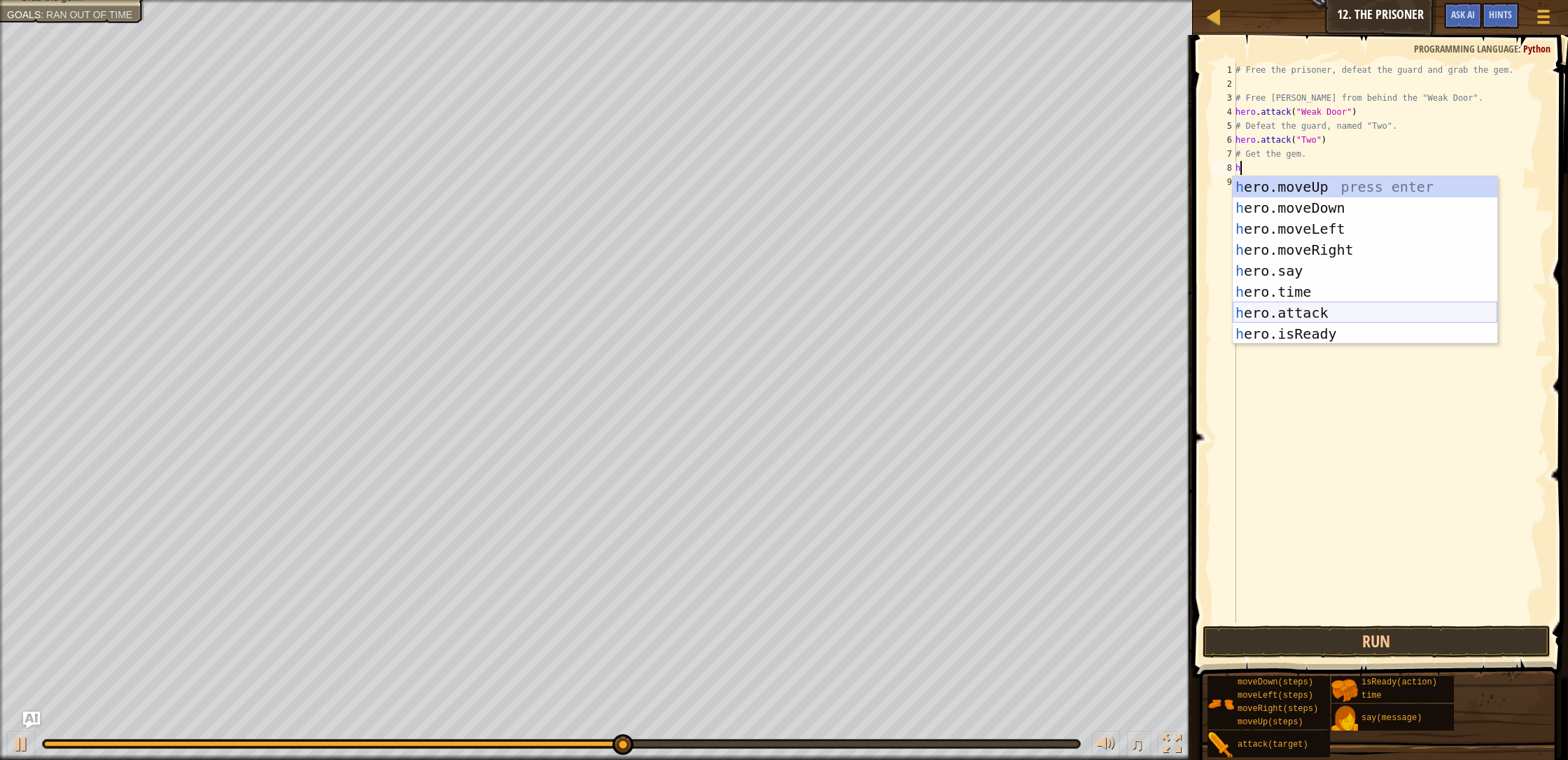
click at [829, 306] on div "h ero.moveUp press enter h ero.moveDown press enter h ero.moveLeft press enter …" at bounding box center [1365, 282] width 265 height 210
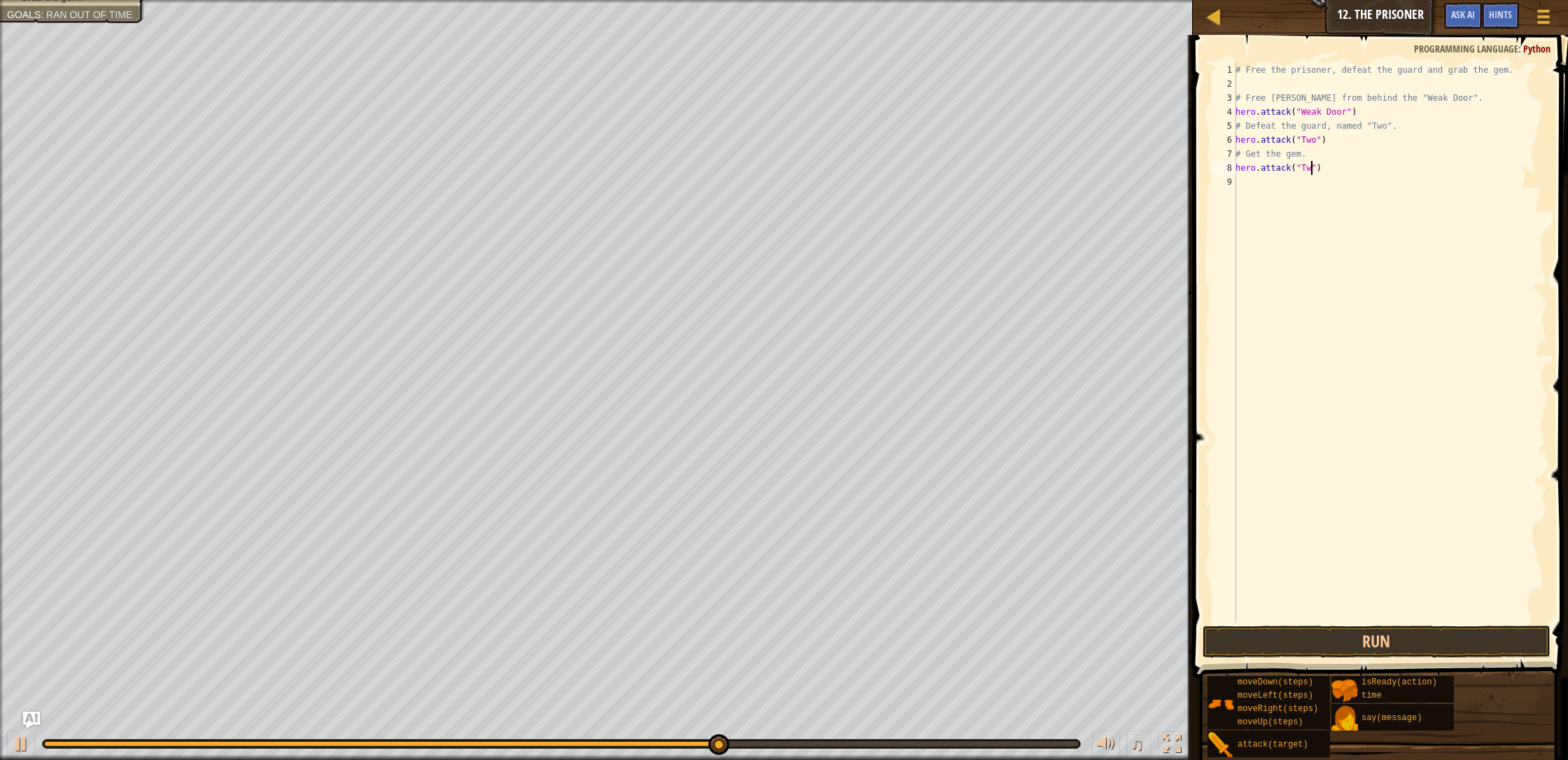
scroll to position [6, 6]
type textarea "hero.attack("Two")"
click at [829, 642] on button "Run" at bounding box center [1376, 642] width 348 height 32
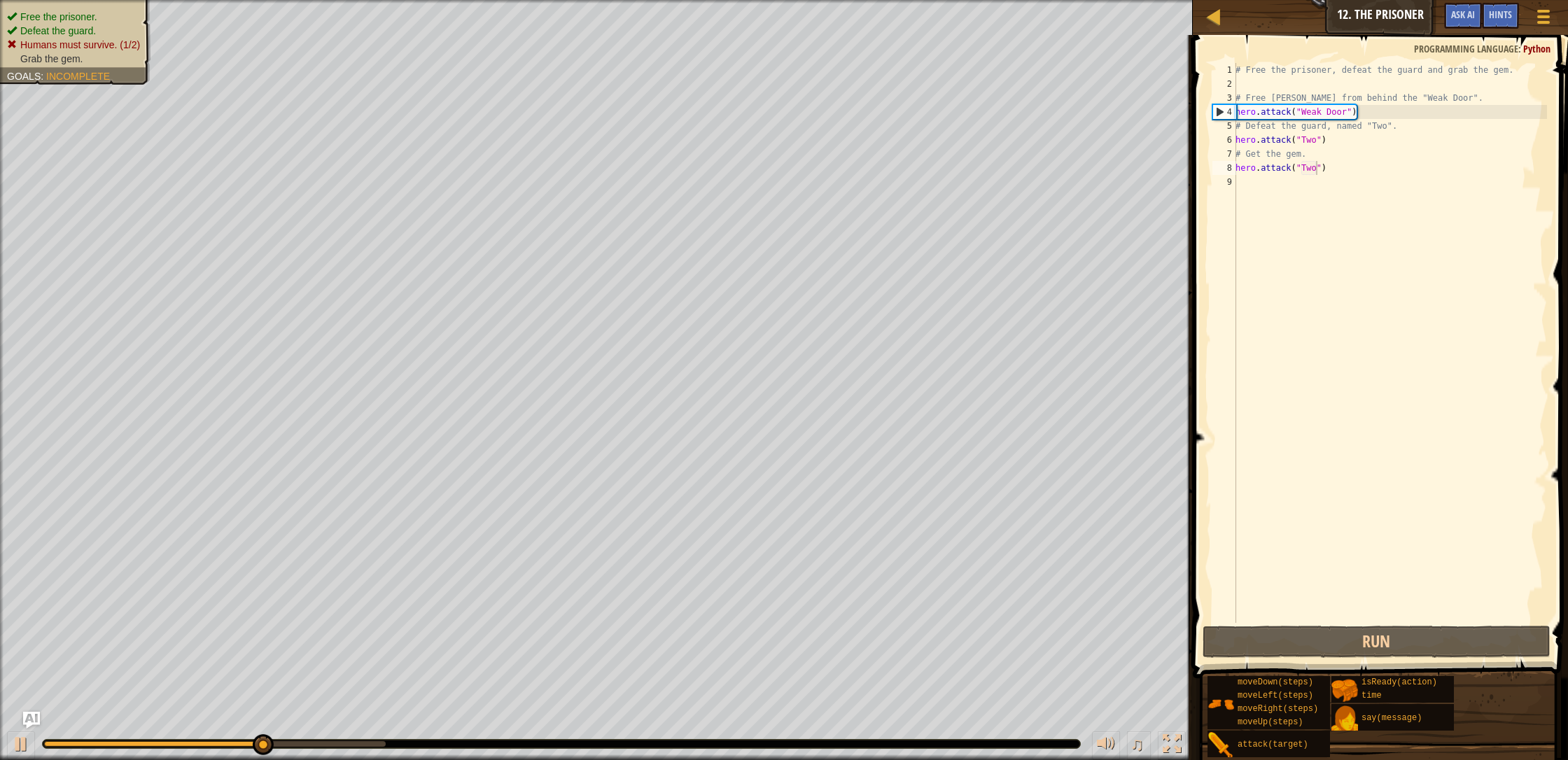
click at [85, 14] on ul "Free the prisoner. Defeat the guard. Humans must survive. (1/2) Grab the gem." at bounding box center [75, 37] width 136 height 56
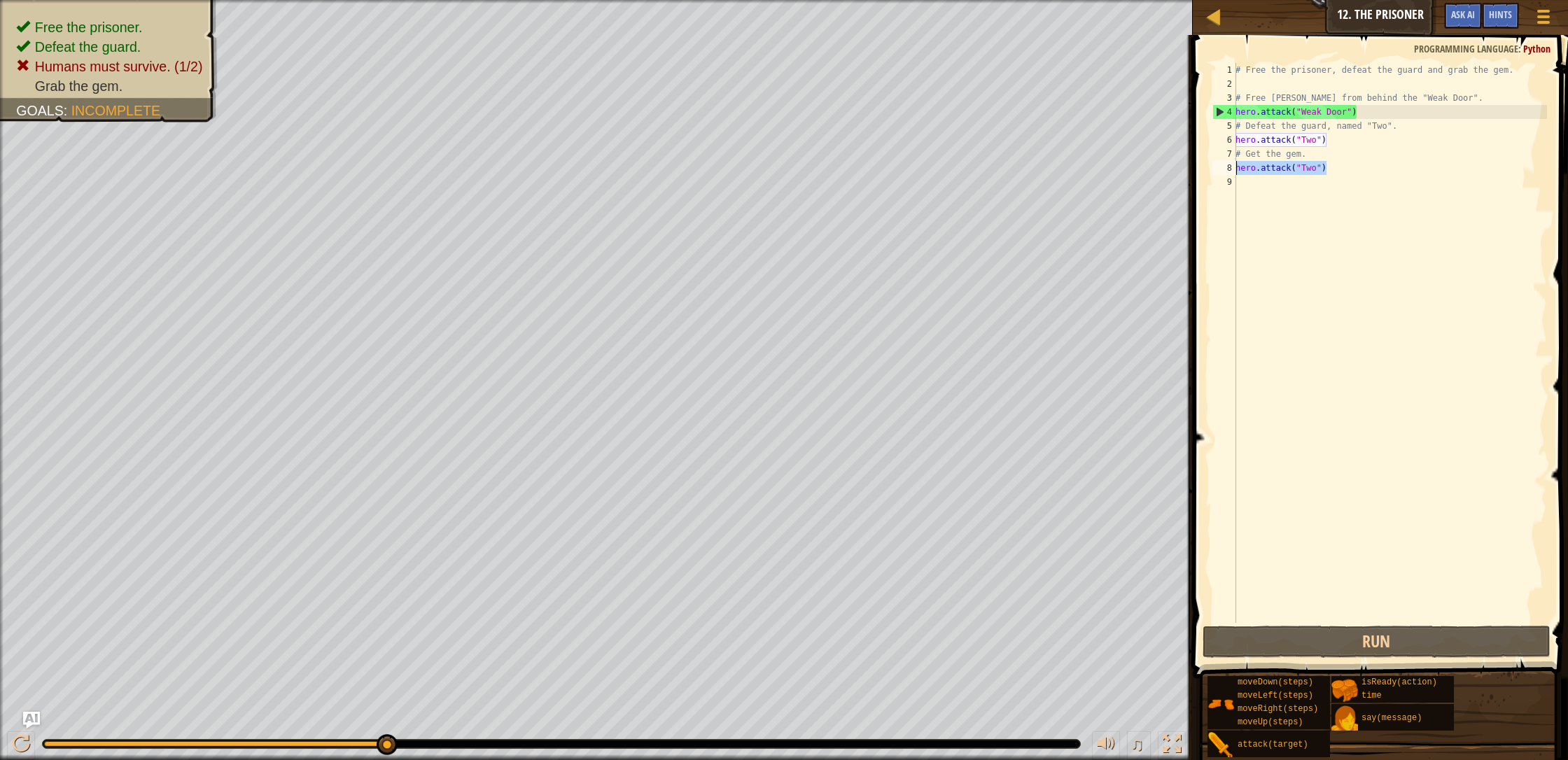
drag, startPoint x: 1330, startPoint y: 171, endPoint x: 1227, endPoint y: 165, distance: 103.2
click at [829, 165] on div "hero.attack("Two") 1 2 3 4 5 6 7 8 9 # Free the prisoner, defeat the guard and …" at bounding box center [1378, 343] width 337 height 560
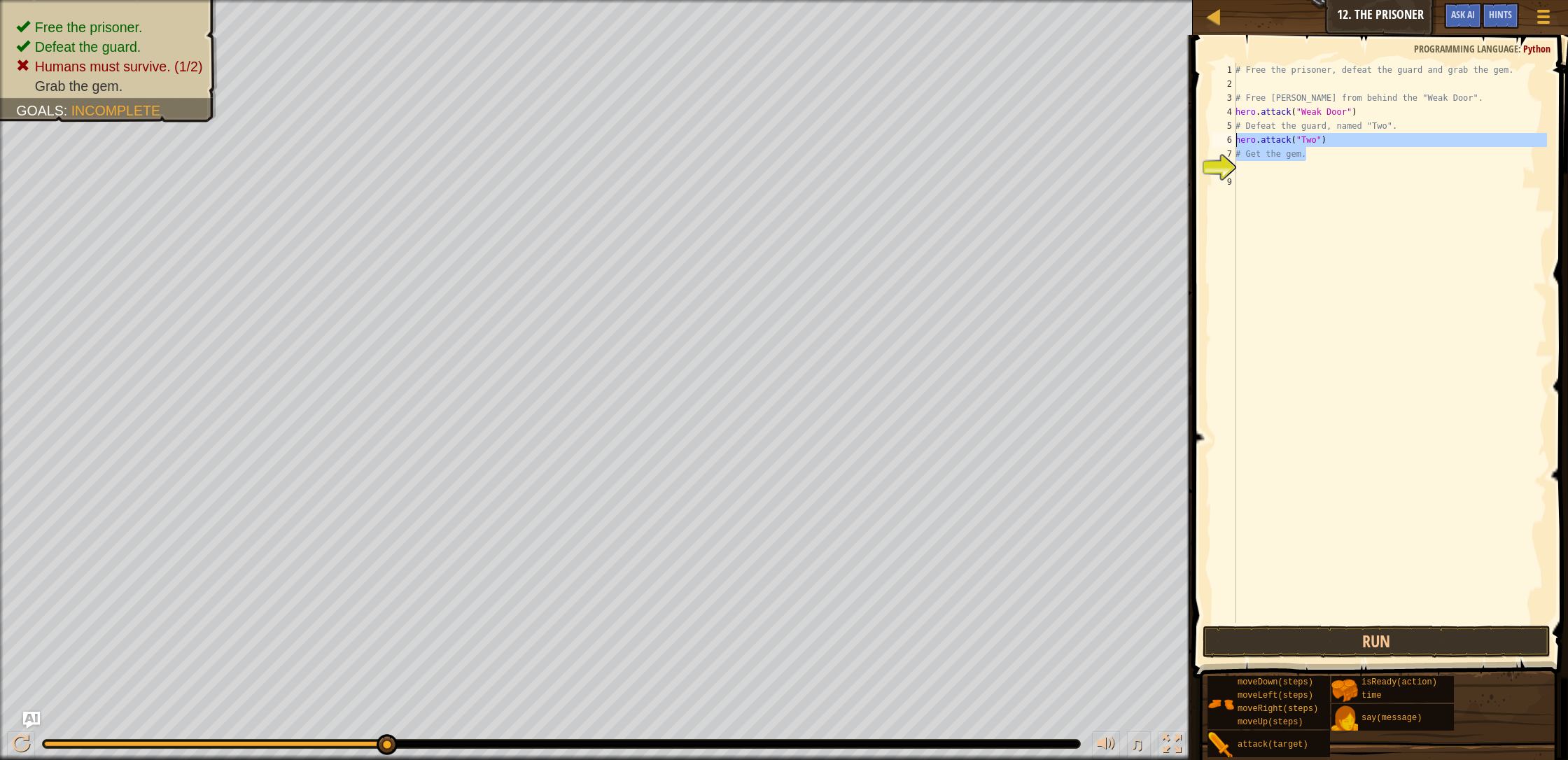
drag, startPoint x: 1322, startPoint y: 147, endPoint x: 1223, endPoint y: 135, distance: 99.7
click at [829, 135] on div "1 2 3 4 5 6 7 8 9 # Free the prisoner, defeat the guard and grab the gem. # Fre…" at bounding box center [1378, 343] width 337 height 560
type textarea "hero.attack("Two") # Get the gem."
drag, startPoint x: 1396, startPoint y: 248, endPoint x: 1369, endPoint y: 213, distance: 44.2
click at [829, 247] on div "# Free the prisoner, defeat the guard and grab the gem. # Free [PERSON_NAME] fr…" at bounding box center [1390, 356] width 315 height 587
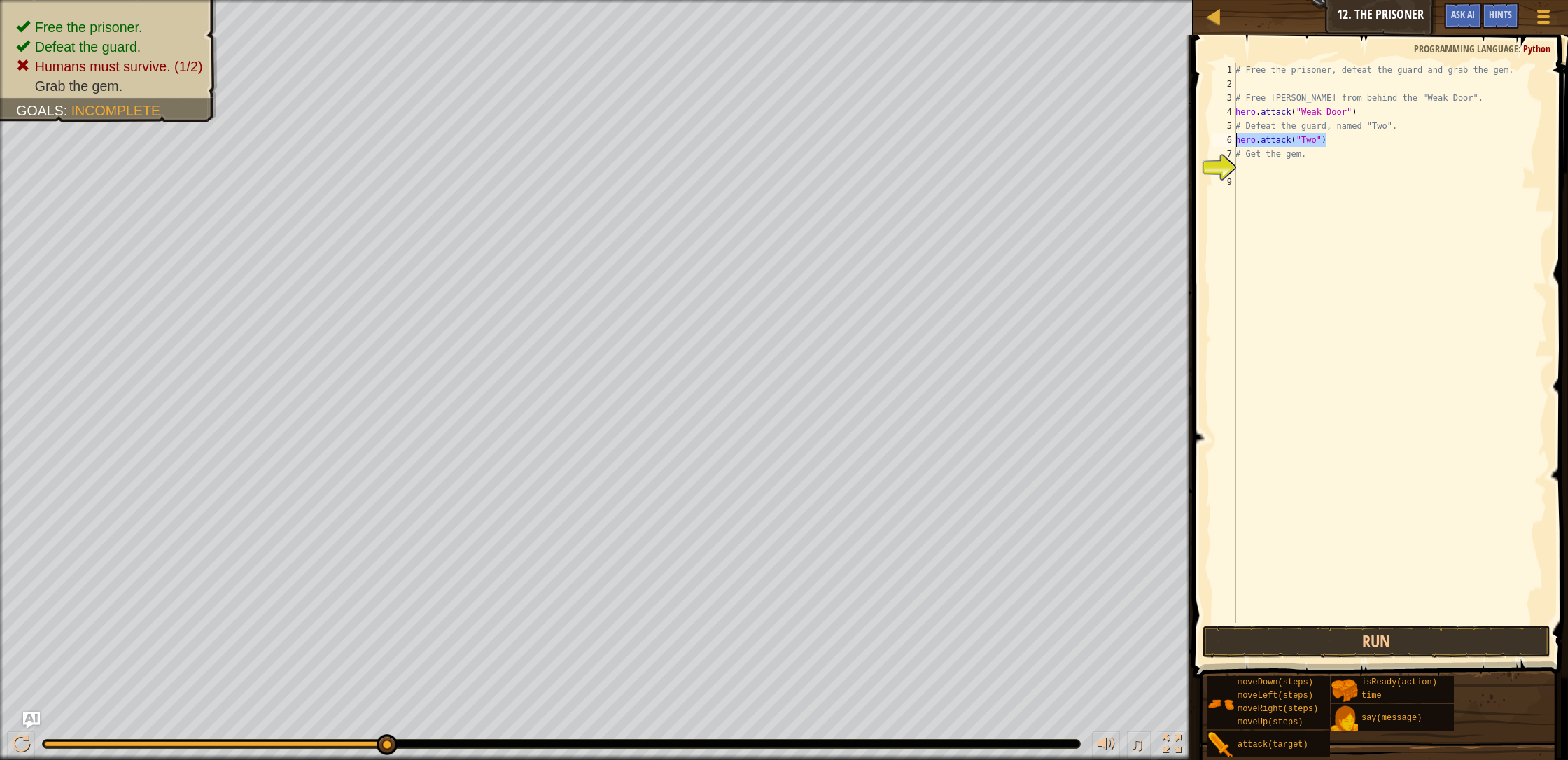
drag, startPoint x: 1317, startPoint y: 142, endPoint x: 1236, endPoint y: 141, distance: 81.0
click at [829, 141] on div "# Free the prisoner, defeat the guard and grab the gem. # Free [PERSON_NAME] fr…" at bounding box center [1390, 356] width 315 height 587
type textarea "hero.attack("Two")"
click at [829, 634] on button "Run" at bounding box center [1376, 642] width 348 height 32
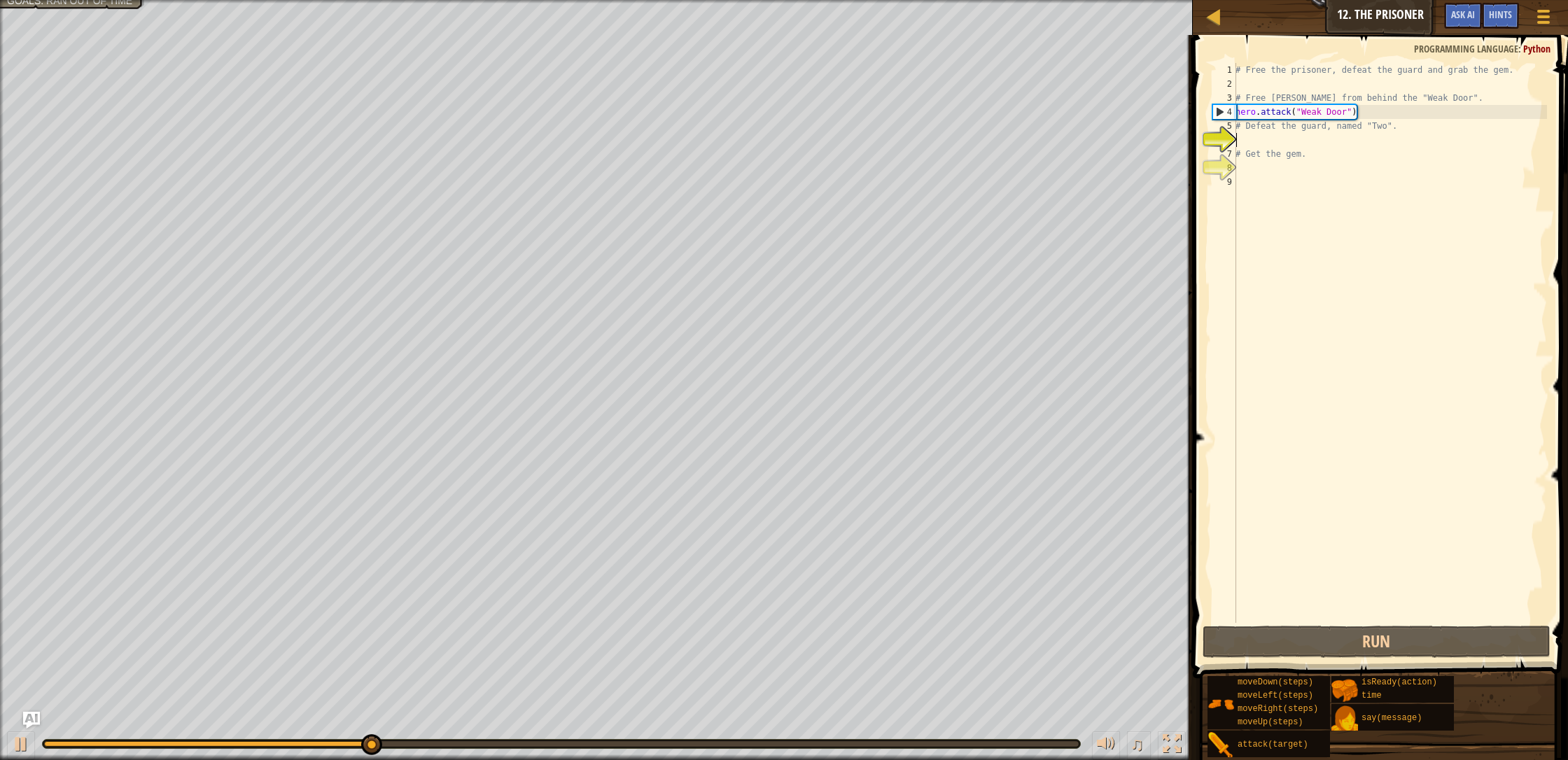
type textarea "h"
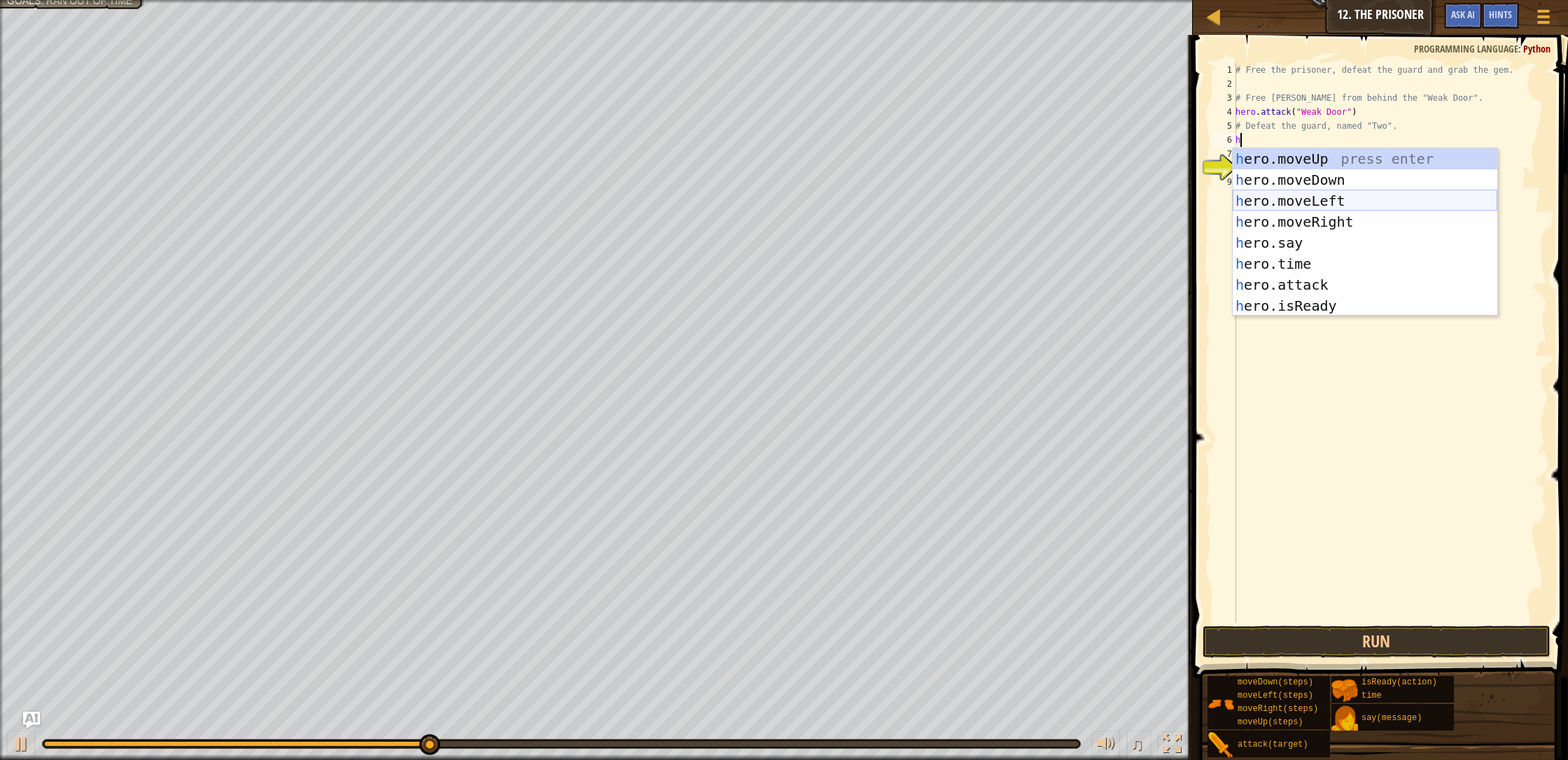
click at [829, 196] on div "h ero.moveUp press enter h ero.moveDown press enter h ero.moveLeft press enter …" at bounding box center [1365, 253] width 265 height 210
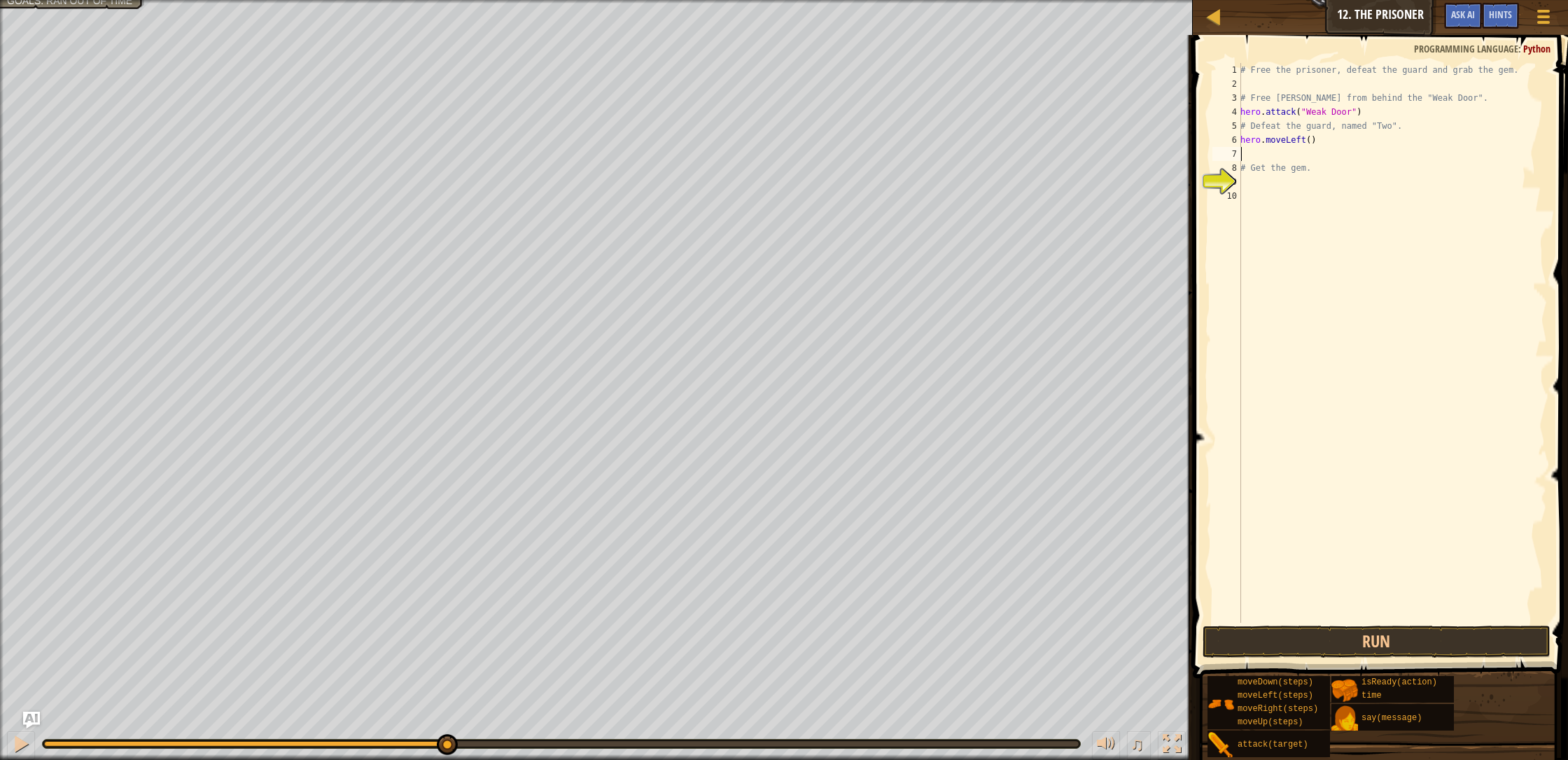
click at [829, 144] on div "# Free the prisoner, defeat the guard and grab the gem. # Free [PERSON_NAME] fr…" at bounding box center [1391, 356] width 309 height 587
type textarea "hero.moveLeft(2)"
click at [829, 149] on div "# Free the prisoner, defeat the guard and grab the gem. # Free [PERSON_NAME] fr…" at bounding box center [1391, 356] width 309 height 587
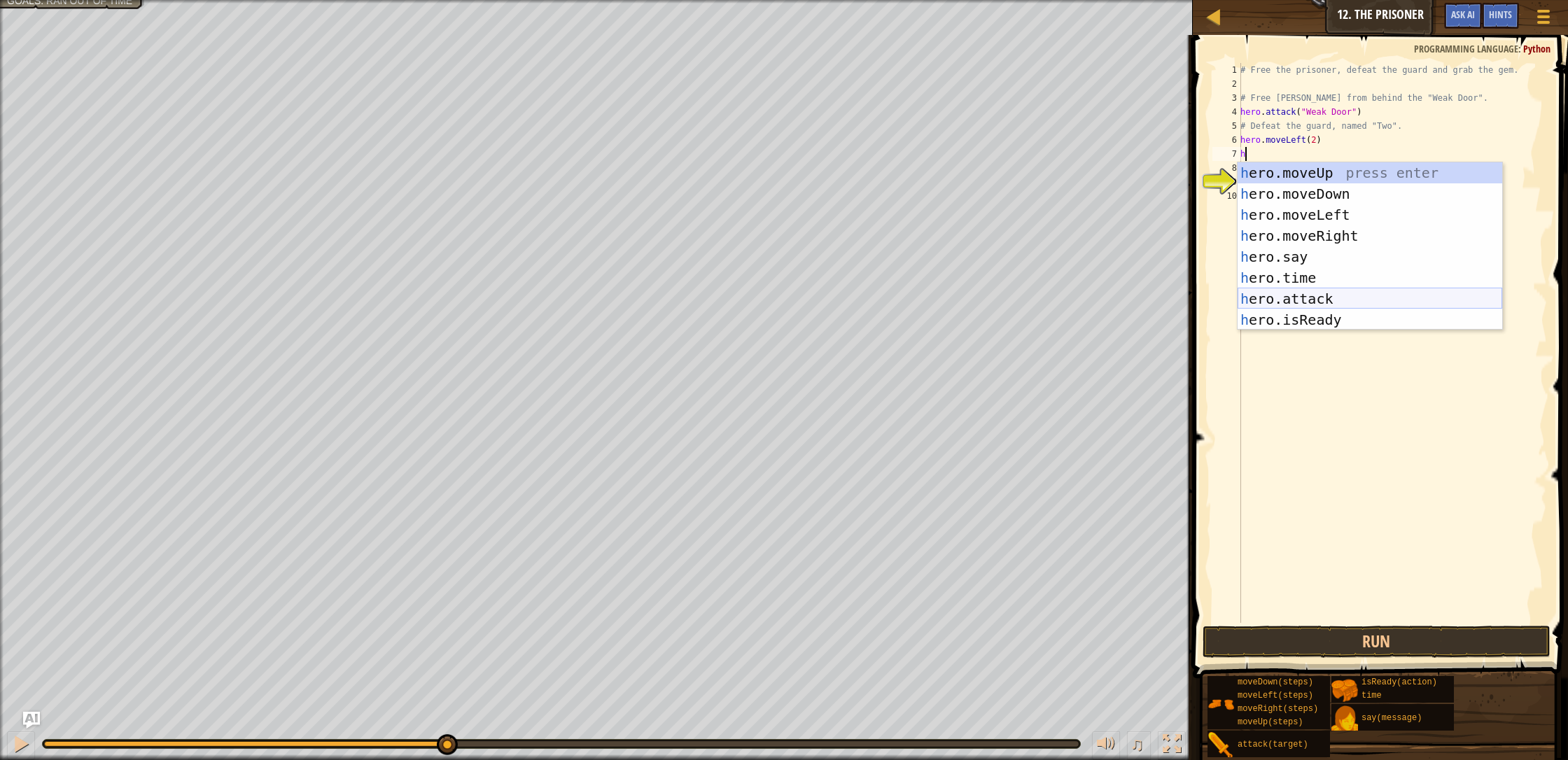
click at [829, 295] on div "h ero.moveUp press enter h ero.moveDown press enter h ero.moveLeft press enter …" at bounding box center [1369, 267] width 265 height 210
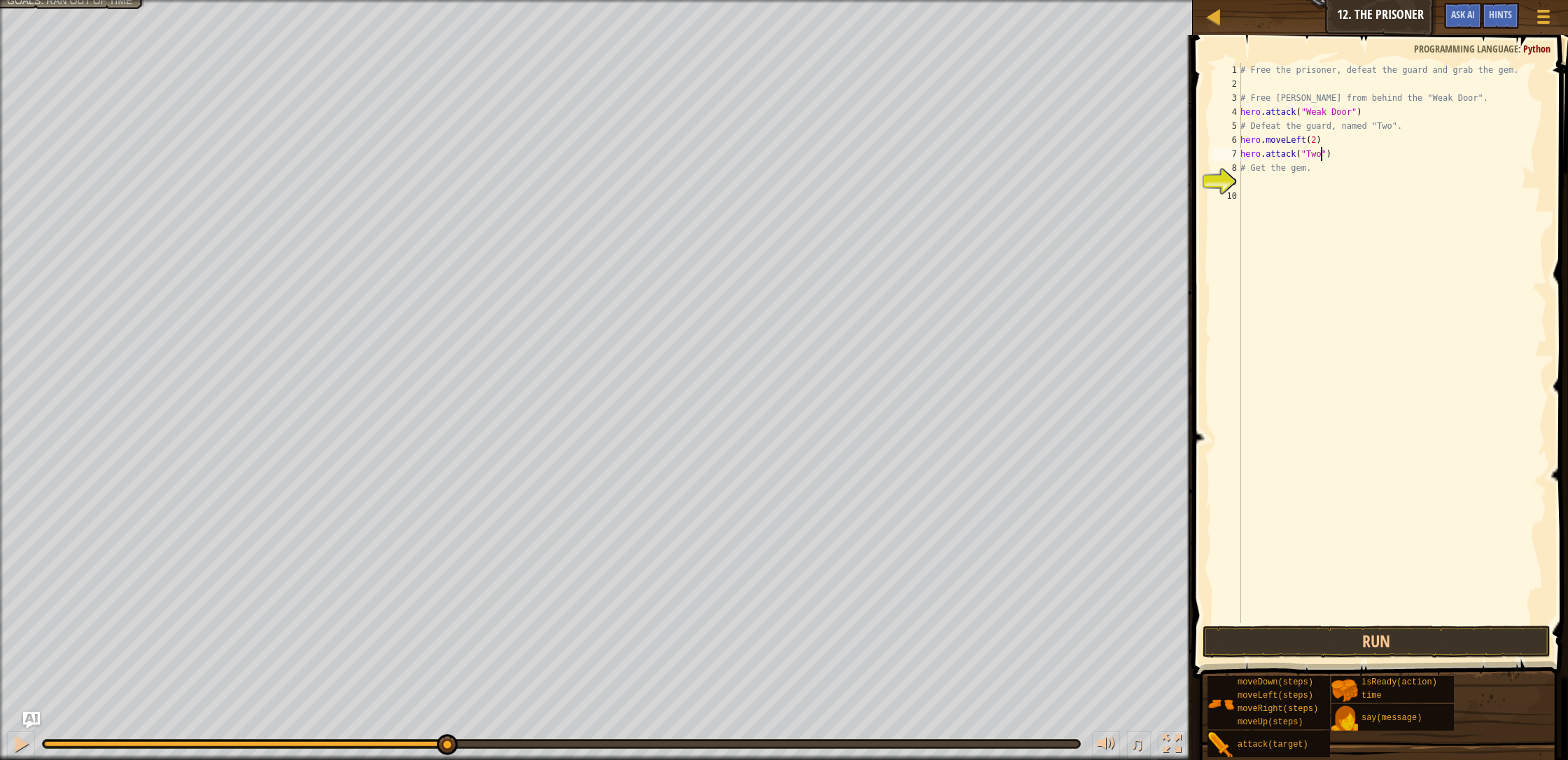
scroll to position [6, 6]
click at [829, 637] on button "Run" at bounding box center [1376, 642] width 348 height 32
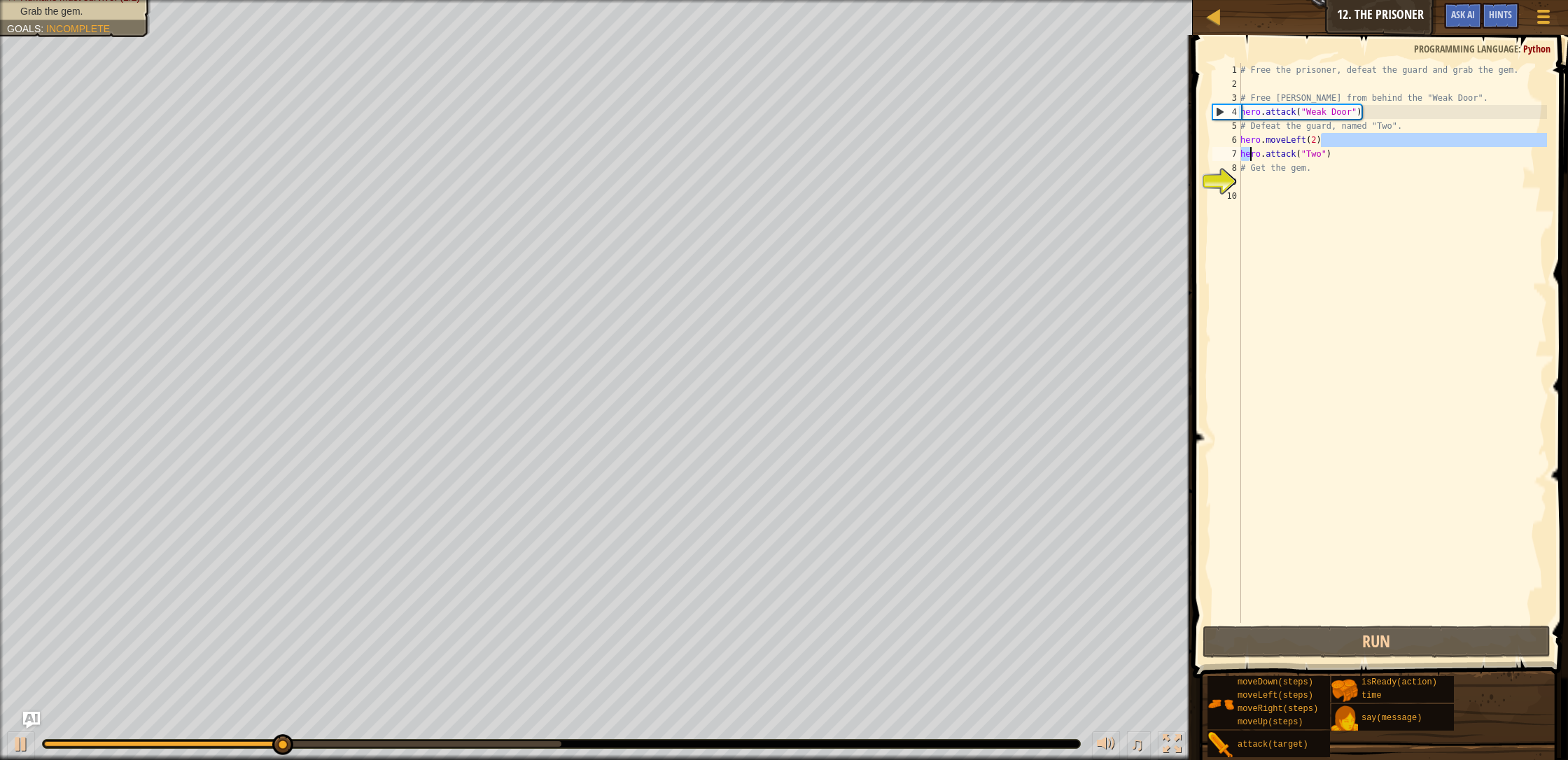
drag, startPoint x: 1321, startPoint y: 139, endPoint x: 1293, endPoint y: 146, distance: 28.9
click at [829, 143] on div "# Free the prisoner, defeat the guard and grab the gem. # Free [PERSON_NAME] fr…" at bounding box center [1391, 356] width 309 height 587
type textarea "hero.moveLeft(2)"
drag, startPoint x: 1285, startPoint y: 144, endPoint x: 1250, endPoint y: 148, distance: 35.2
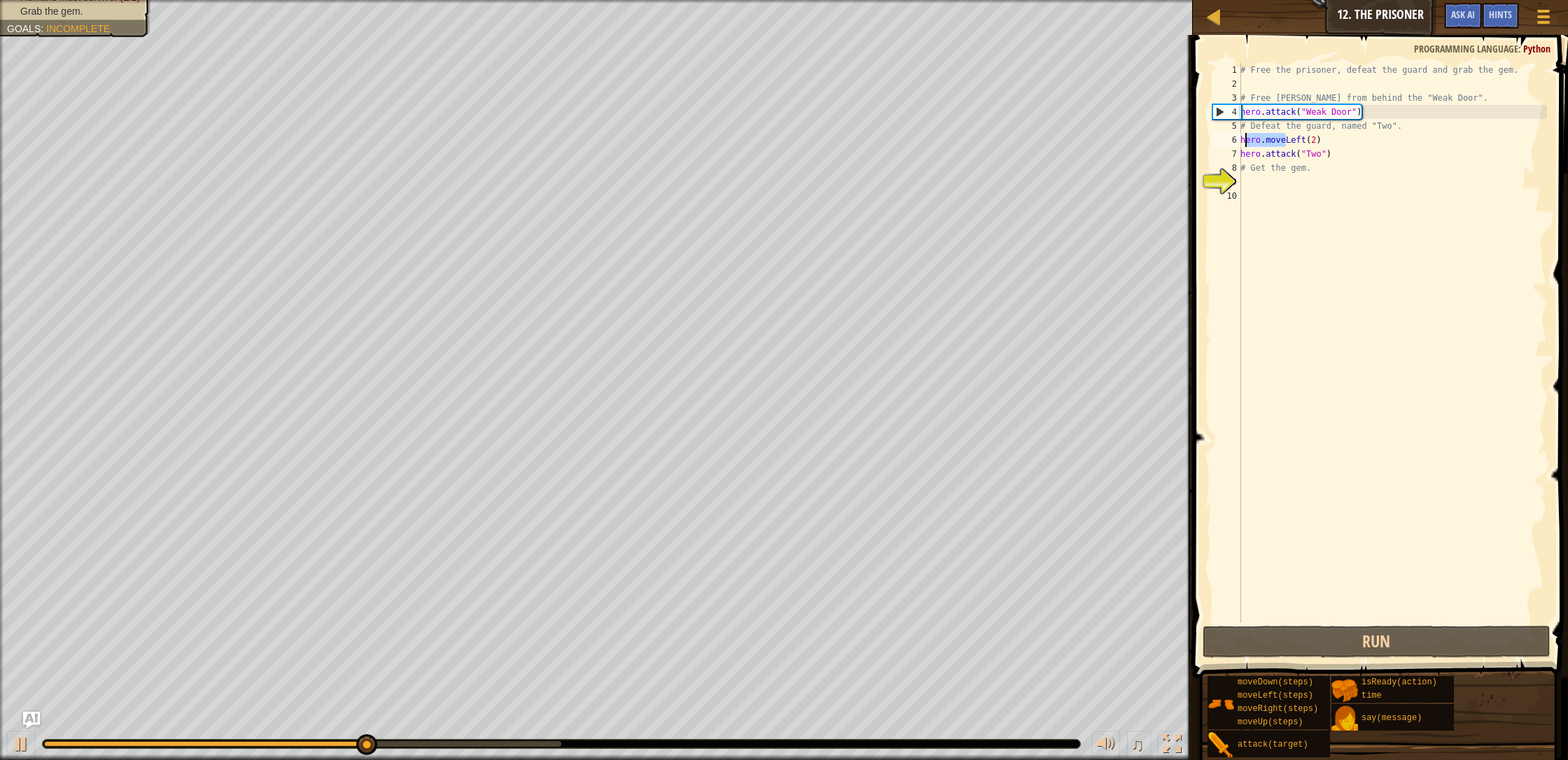
click at [829, 138] on div "# Free the prisoner, defeat the guard and grab the gem. # Free [PERSON_NAME] fr…" at bounding box center [1391, 356] width 309 height 587
click at [829, 299] on div "# Free the prisoner, defeat the guard and grab the gem. # Free [PERSON_NAME] fr…" at bounding box center [1391, 356] width 309 height 587
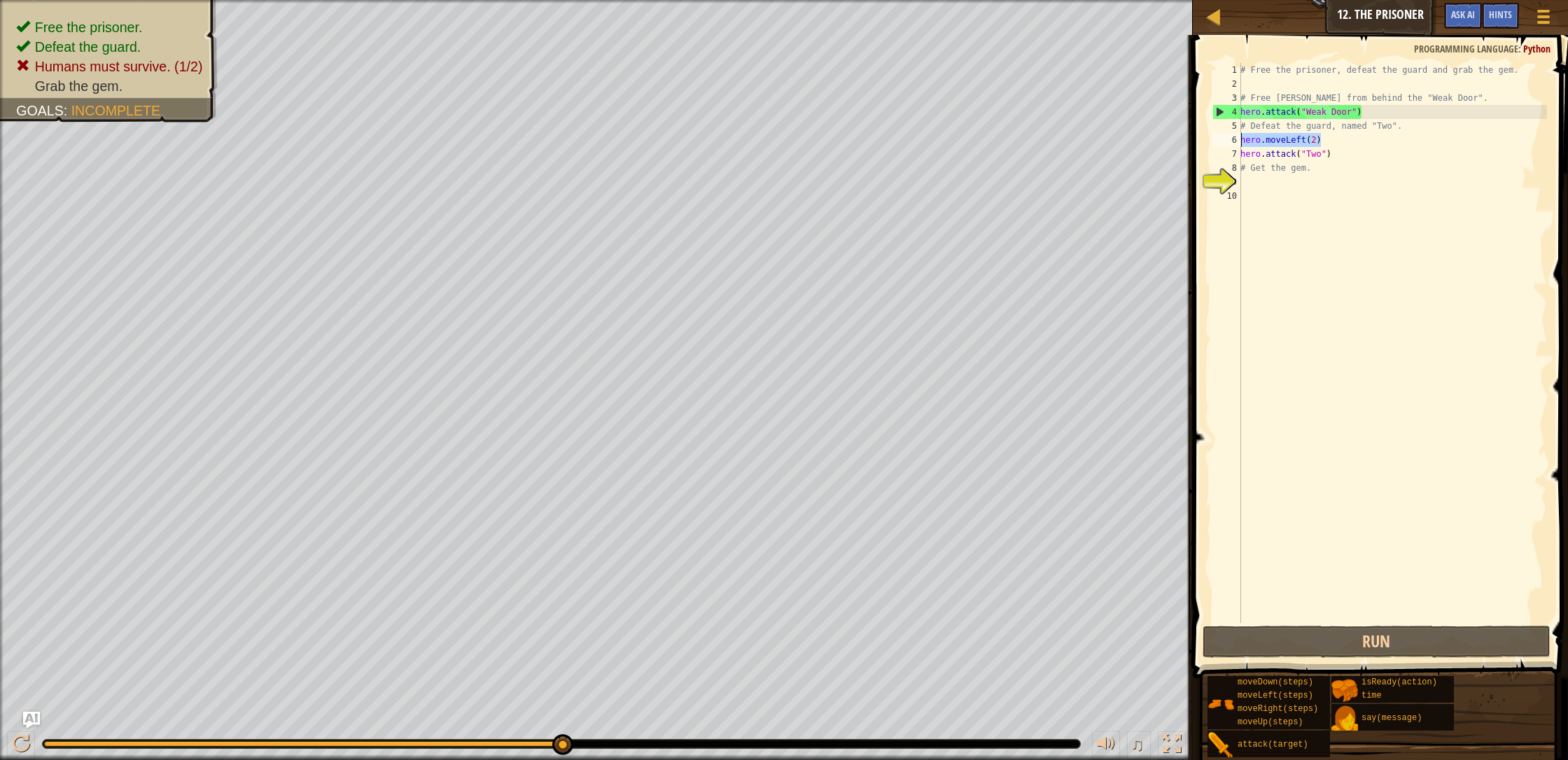
drag, startPoint x: 1321, startPoint y: 143, endPoint x: 1229, endPoint y: 144, distance: 92.0
click at [829, 145] on div "1 2 3 4 5 6 7 8 9 10 # Free the prisoner, defeat the guard and grab the gem. # …" at bounding box center [1378, 343] width 337 height 560
type textarea "hero.moveLeft(2)"
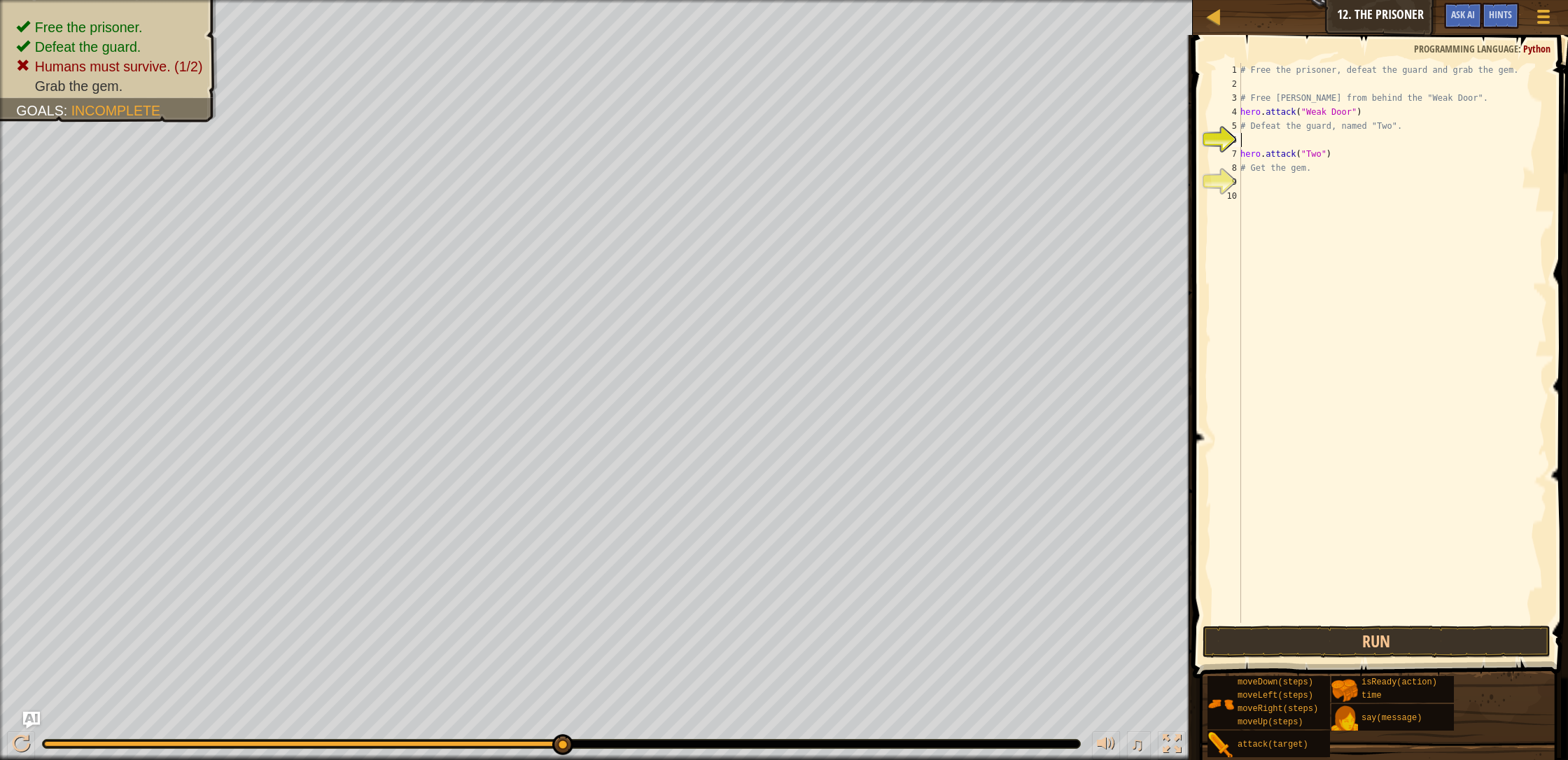
type textarea "h"
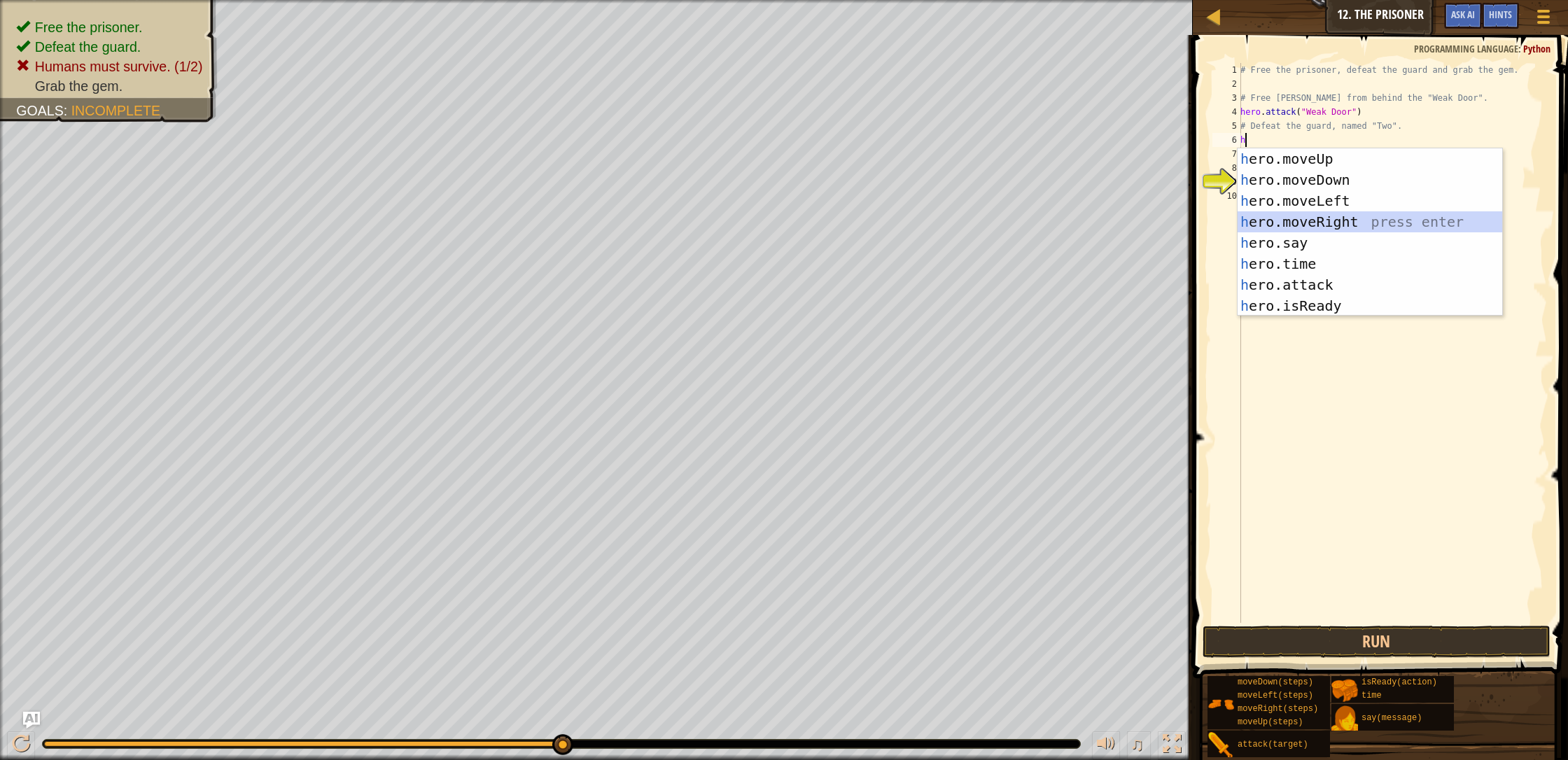
click at [829, 225] on div "h ero.moveUp press enter h ero.moveDown press enter h ero.moveLeft press enter …" at bounding box center [1369, 253] width 265 height 210
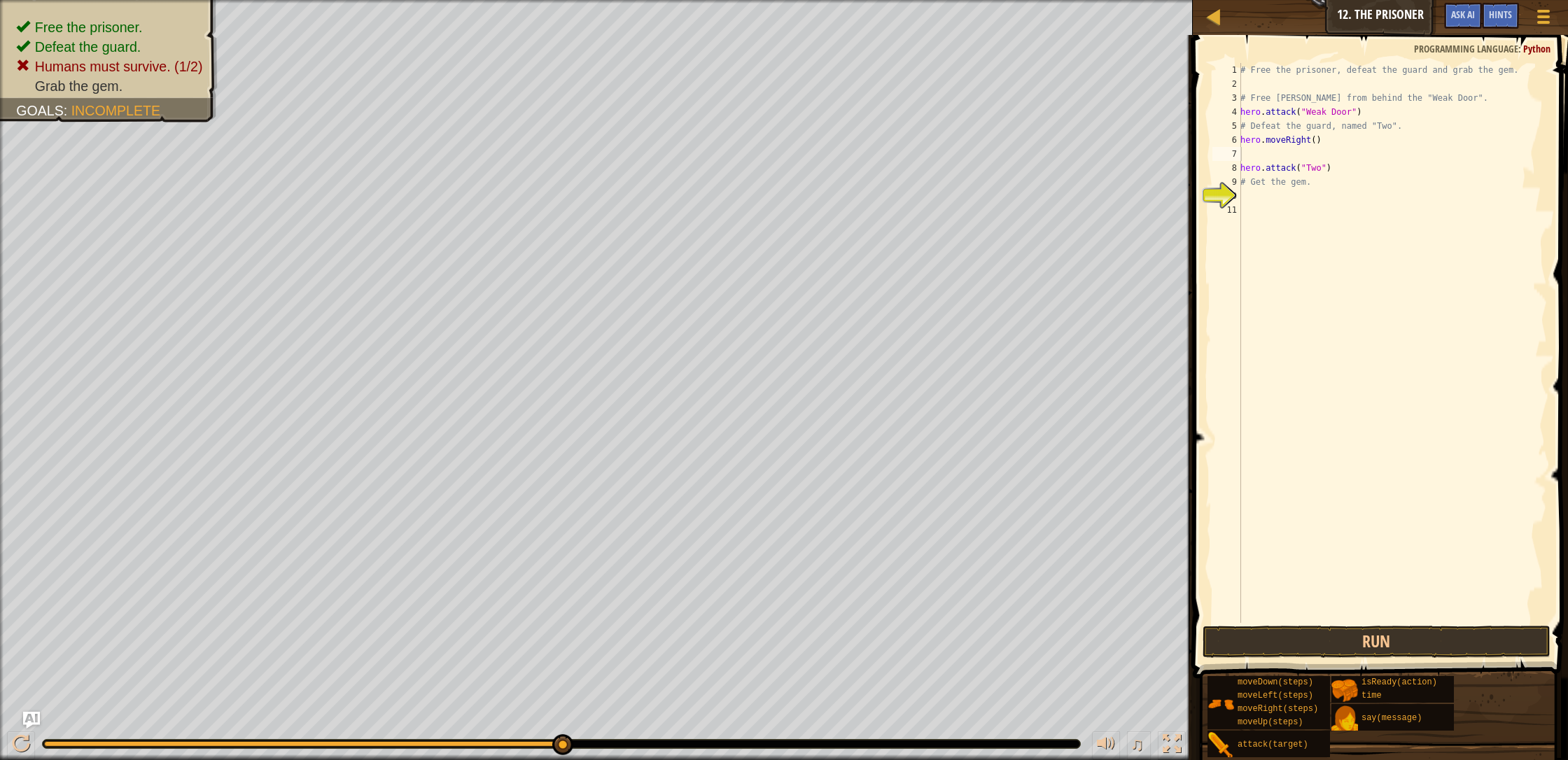
click at [829, 624] on span at bounding box center [1381, 337] width 386 height 684
click at [829, 641] on button "Run" at bounding box center [1376, 642] width 348 height 32
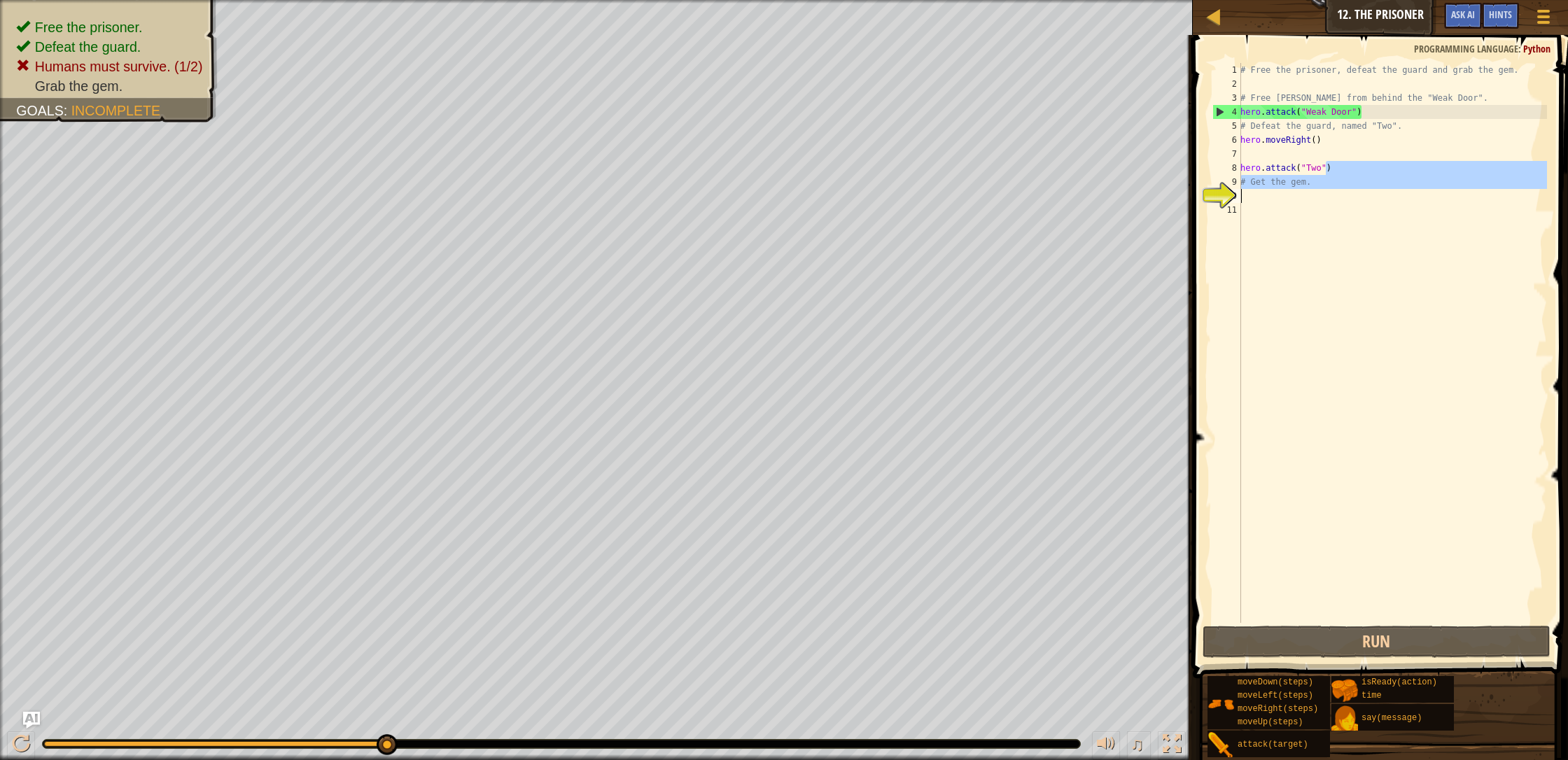
drag, startPoint x: 1324, startPoint y: 168, endPoint x: 1309, endPoint y: 168, distance: 15.0
click at [829, 168] on div "# Free the prisoner, defeat the guard and grab the gem. # Free [PERSON_NAME] fr…" at bounding box center [1391, 356] width 309 height 587
type textarea "hero.attack("Two")"
click at [829, 168] on div "# Free the prisoner, defeat the guard and grab the gem. # Free [PERSON_NAME] fr…" at bounding box center [1391, 356] width 309 height 587
drag, startPoint x: 1330, startPoint y: 172, endPoint x: 1235, endPoint y: 166, distance: 95.2
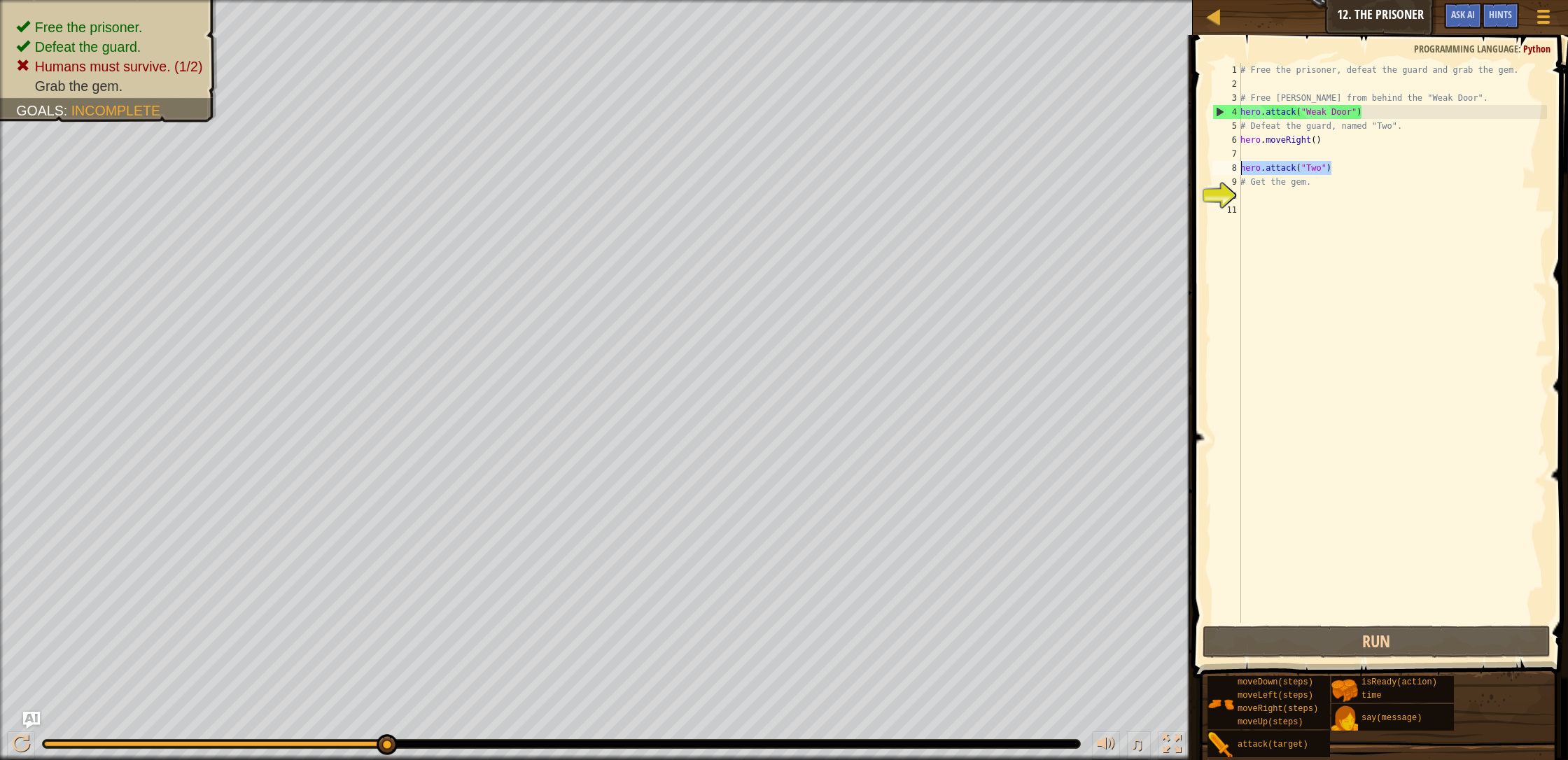
click at [829, 167] on div "hero.attack("Two") 1 2 3 4 5 6 7 8 9 10 11 # Free the prisoner, defeat the guar…" at bounding box center [1378, 343] width 337 height 560
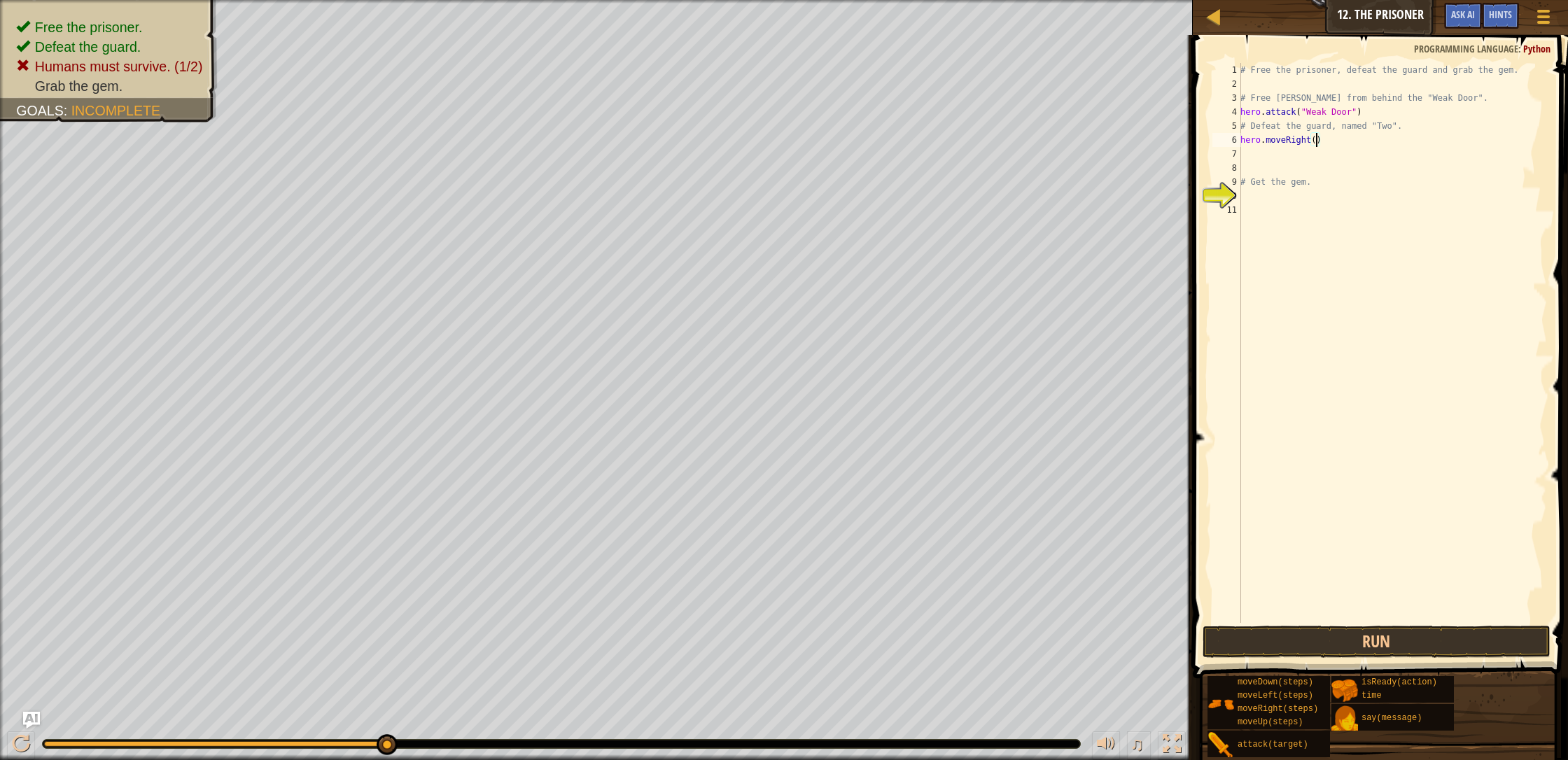
click at [829, 139] on div "# Free the prisoner, defeat the guard and grab the gem. # Free [PERSON_NAME] fr…" at bounding box center [1391, 356] width 309 height 587
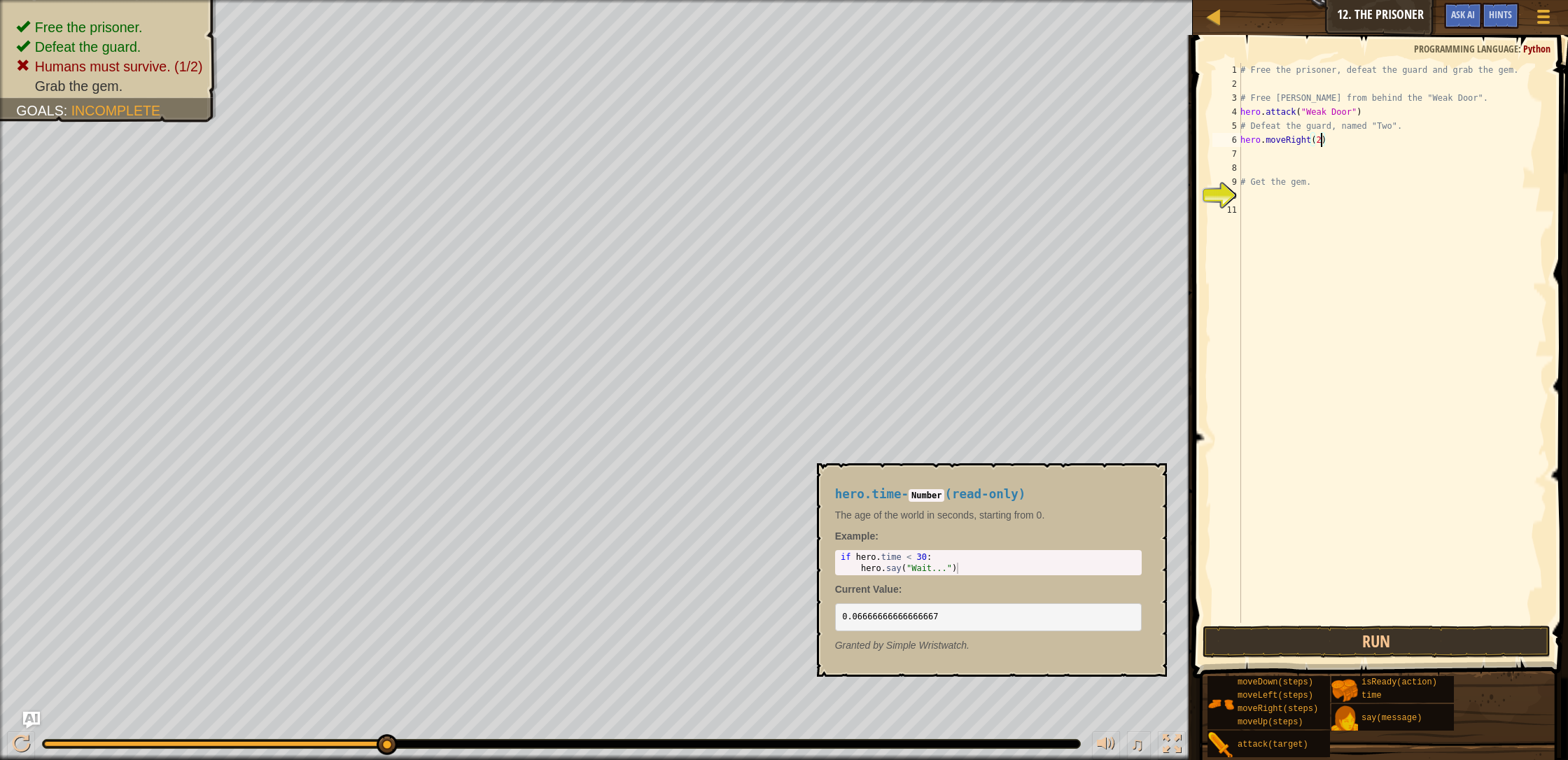
type textarea "hero.moveRight(2)"
click at [829, 652] on div "isReady(action) time" at bounding box center [1391, 689] width 122 height 27
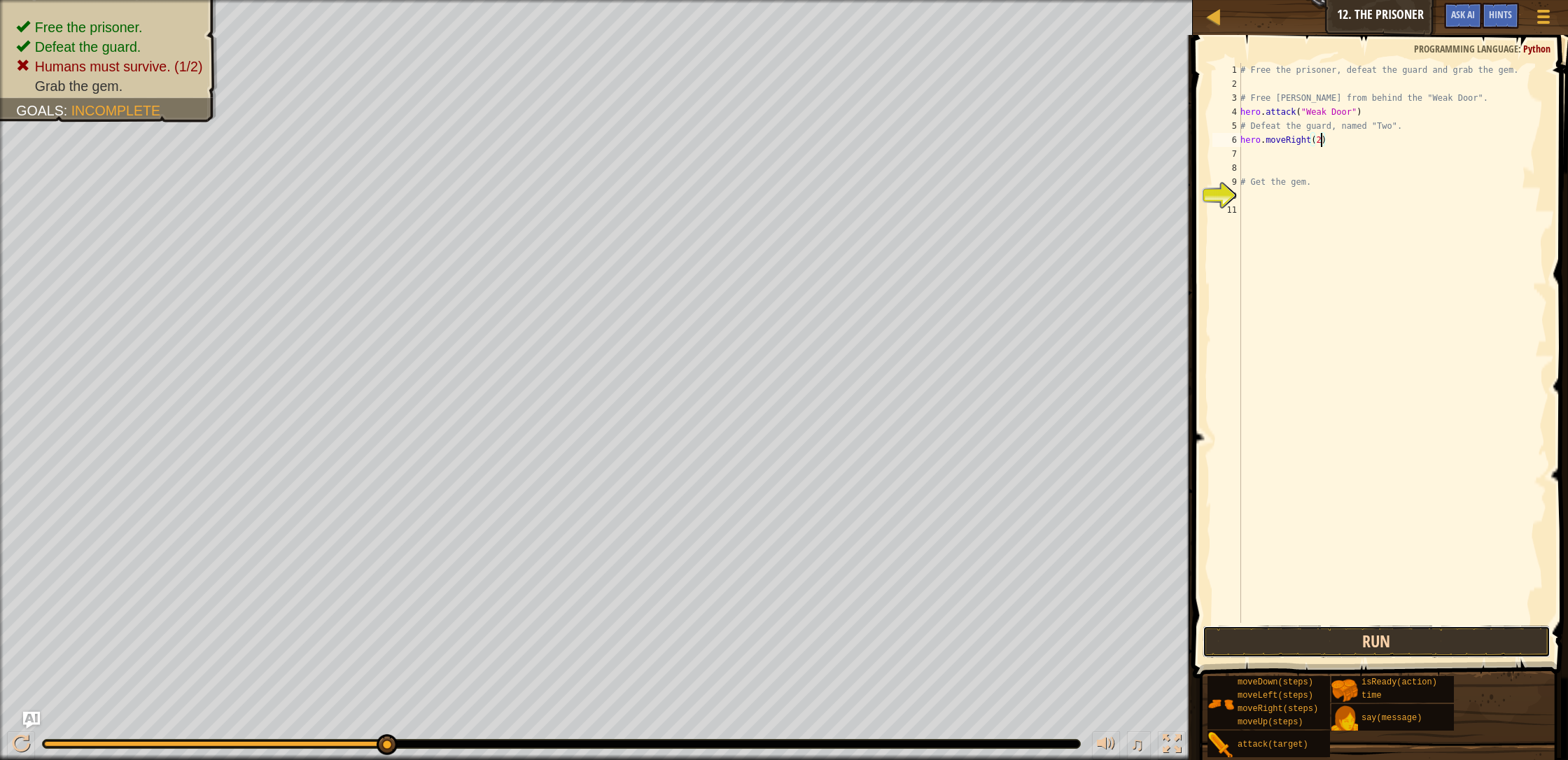
click at [829, 649] on button "Run" at bounding box center [1376, 642] width 348 height 32
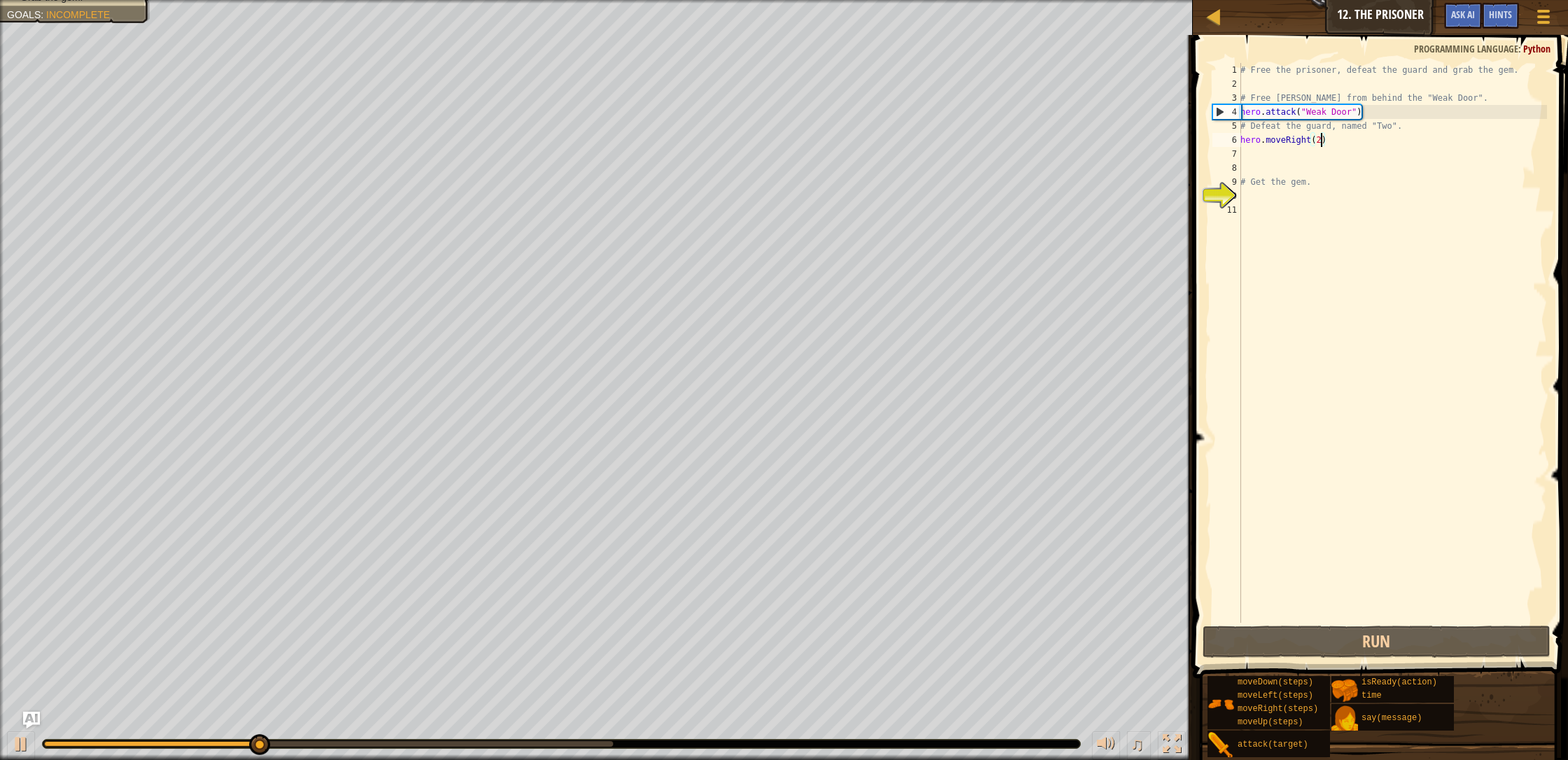
click at [829, 151] on div "7" at bounding box center [1227, 154] width 29 height 14
type textarea "h"
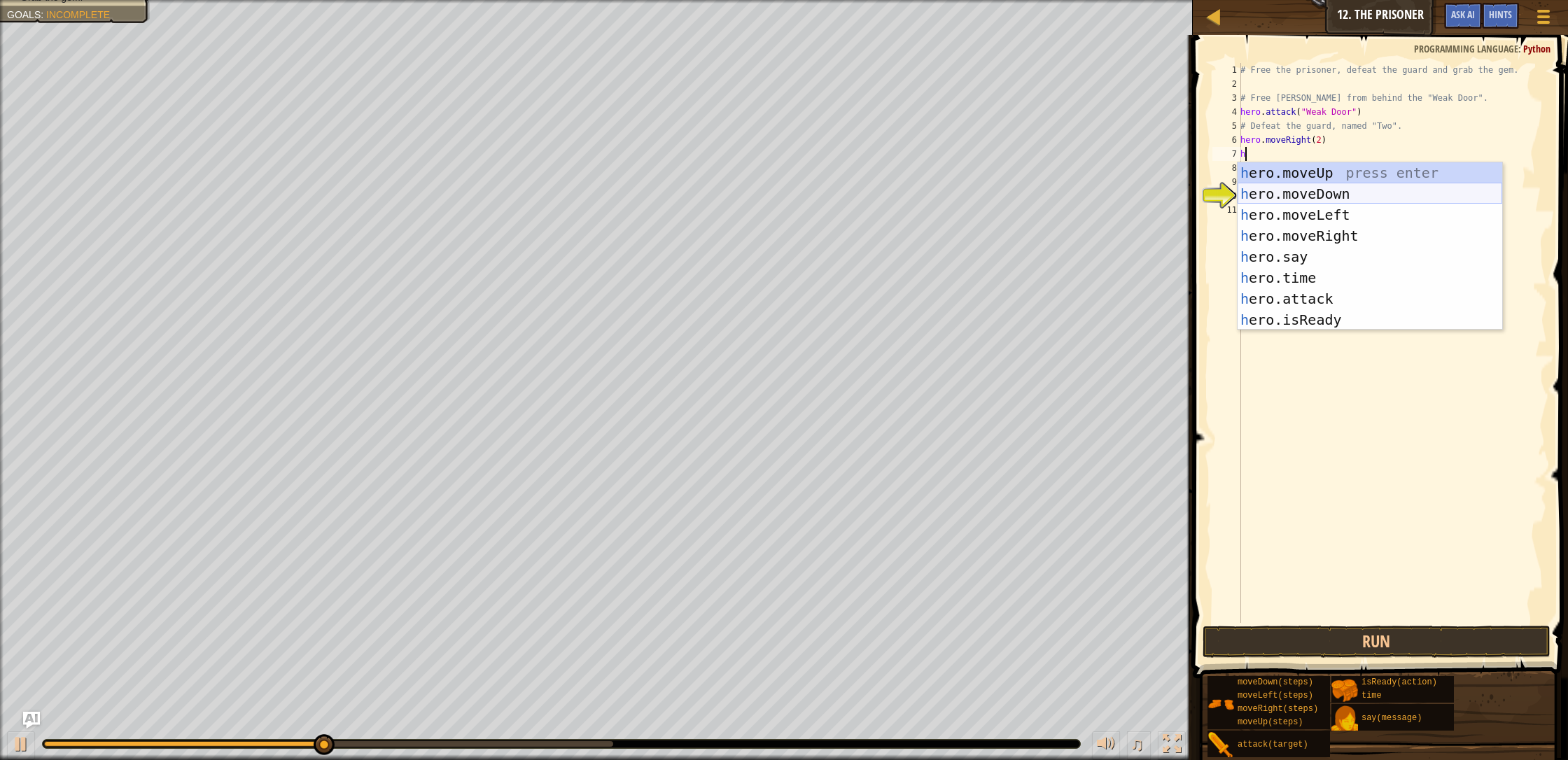
click at [829, 189] on div "h ero.moveUp press enter h ero.moveDown press enter h ero.moveLeft press enter …" at bounding box center [1369, 267] width 265 height 210
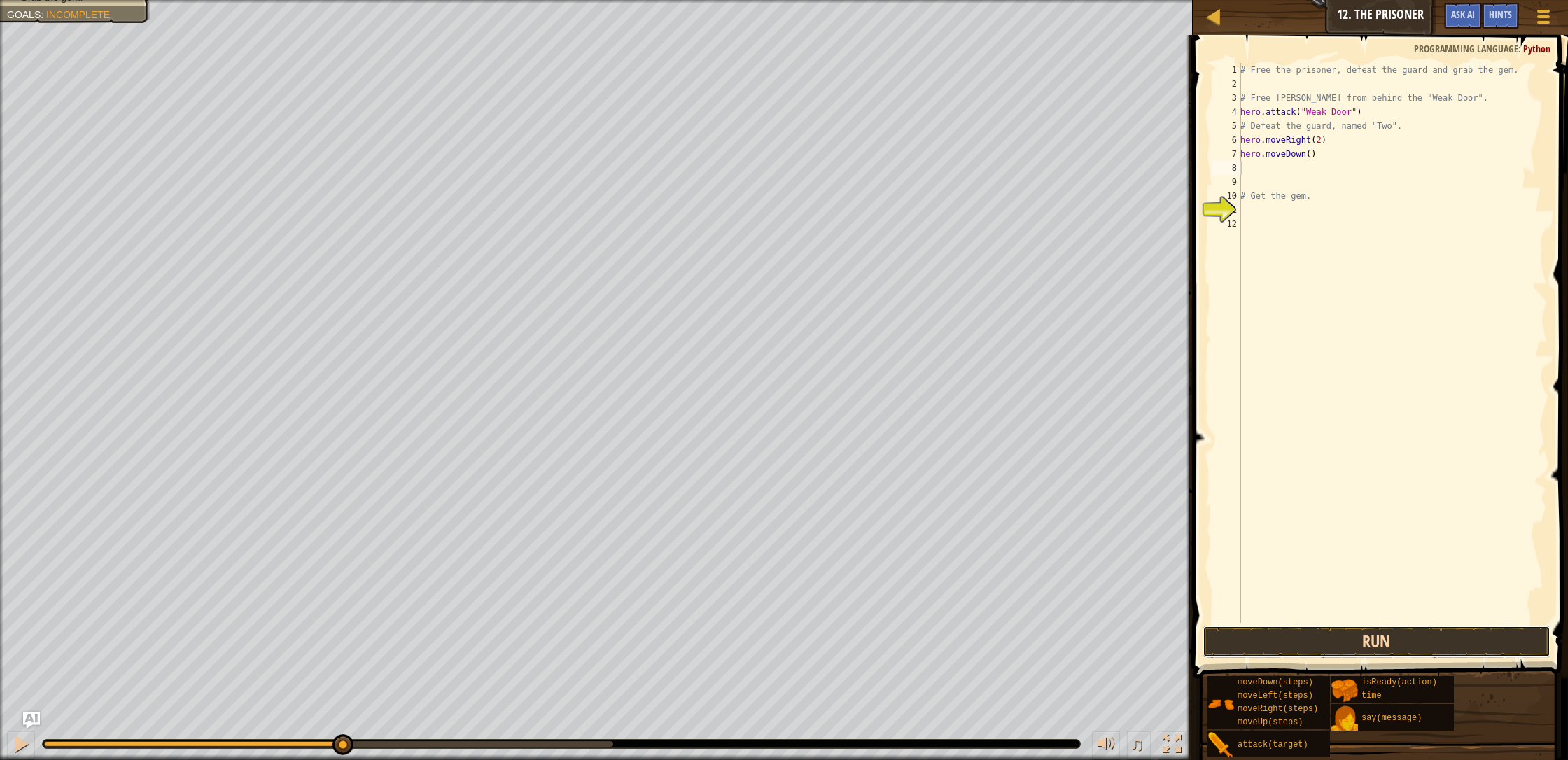
drag, startPoint x: 1361, startPoint y: 648, endPoint x: 1353, endPoint y: 642, distance: 10.0
click at [829, 645] on button "Run" at bounding box center [1376, 642] width 348 height 32
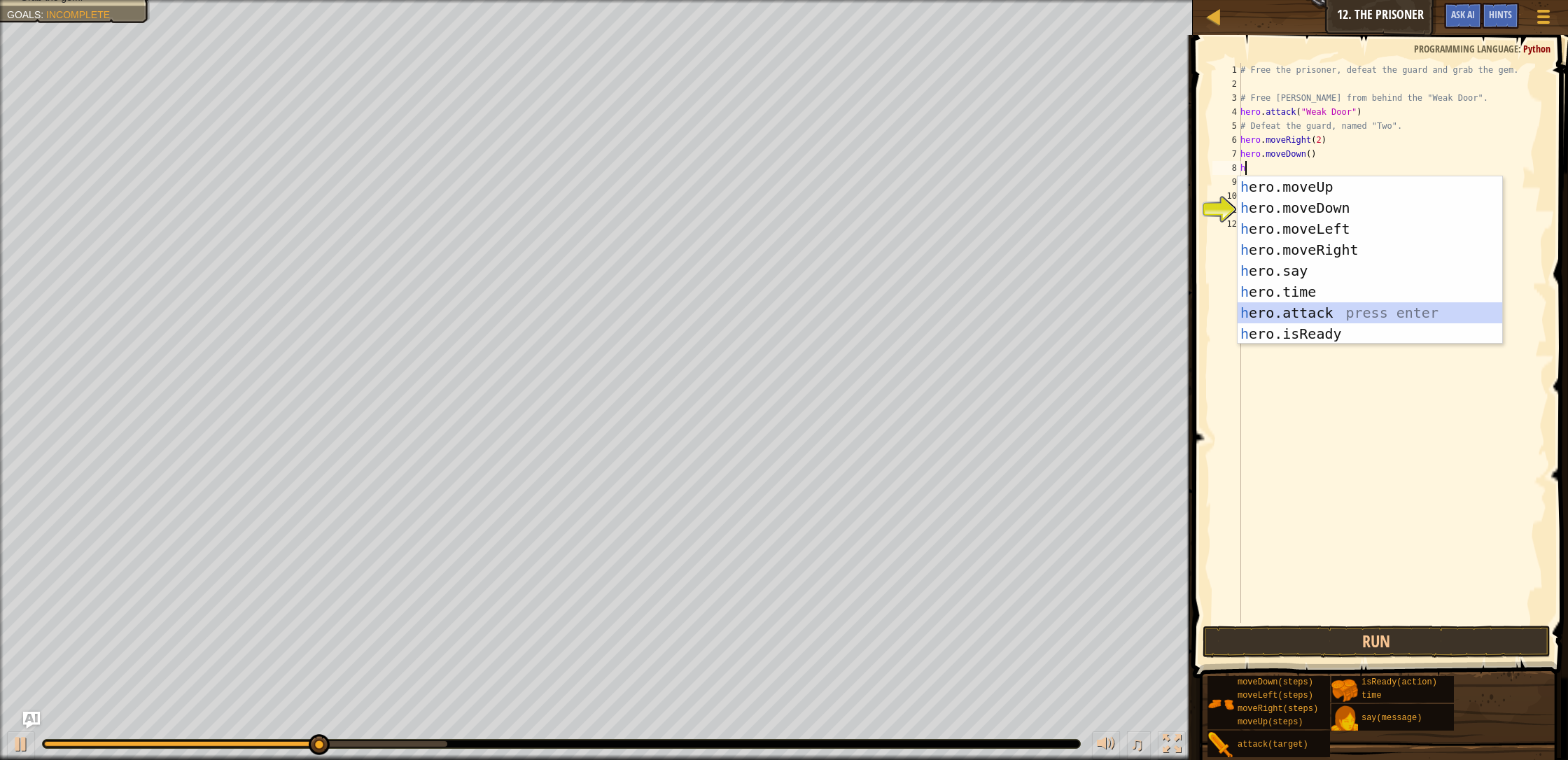
click at [829, 303] on div "h ero.moveUp press enter h ero.moveDown press enter h ero.moveLeft press enter …" at bounding box center [1369, 282] width 265 height 210
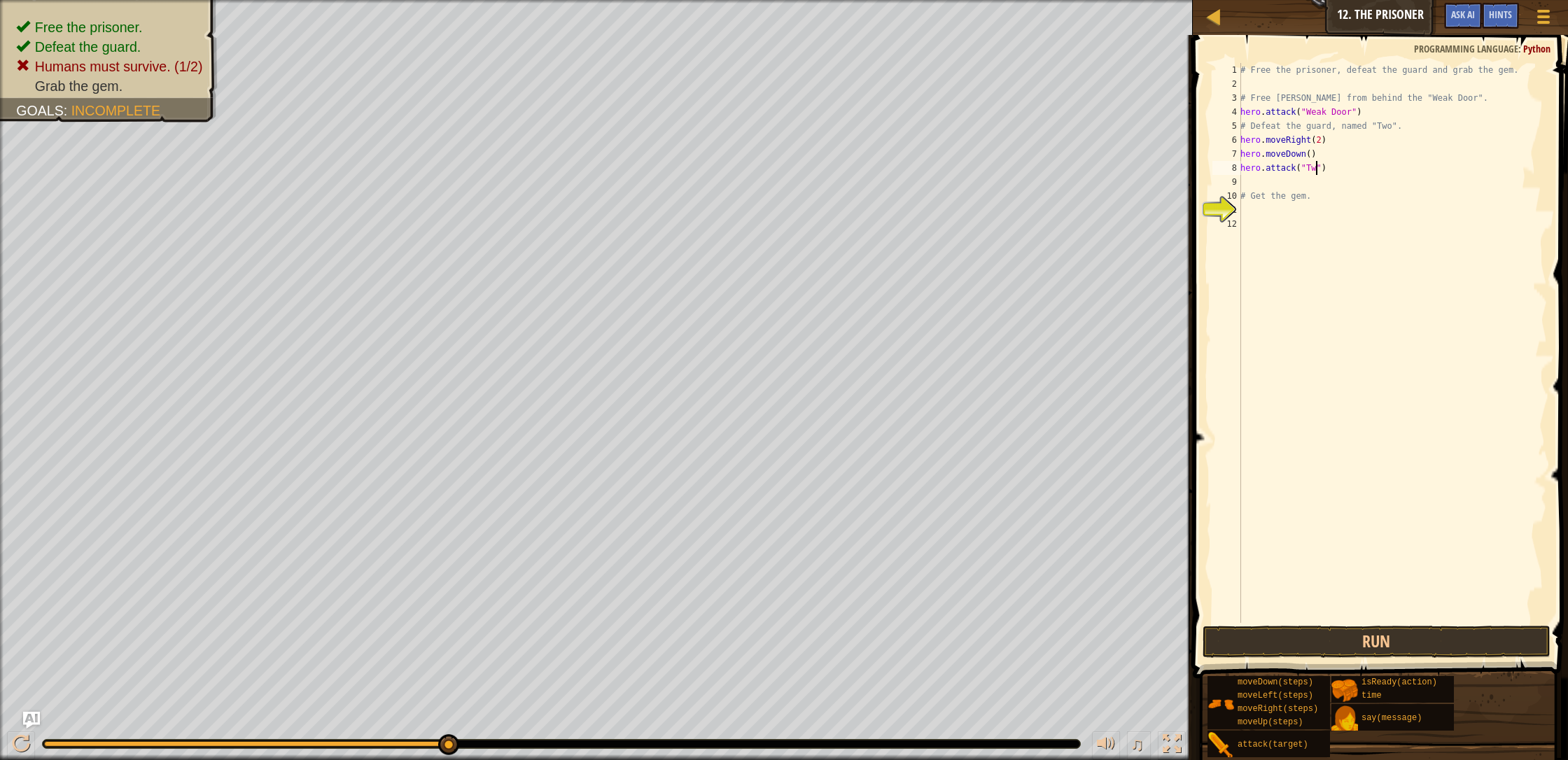
type textarea "hero.attack("Two")"
click at [829, 621] on div "# Free the prisoner, defeat the guard and grab the gem. # Free [PERSON_NAME] fr…" at bounding box center [1391, 356] width 309 height 587
drag, startPoint x: 1334, startPoint y: 625, endPoint x: 1326, endPoint y: 621, distance: 8.9
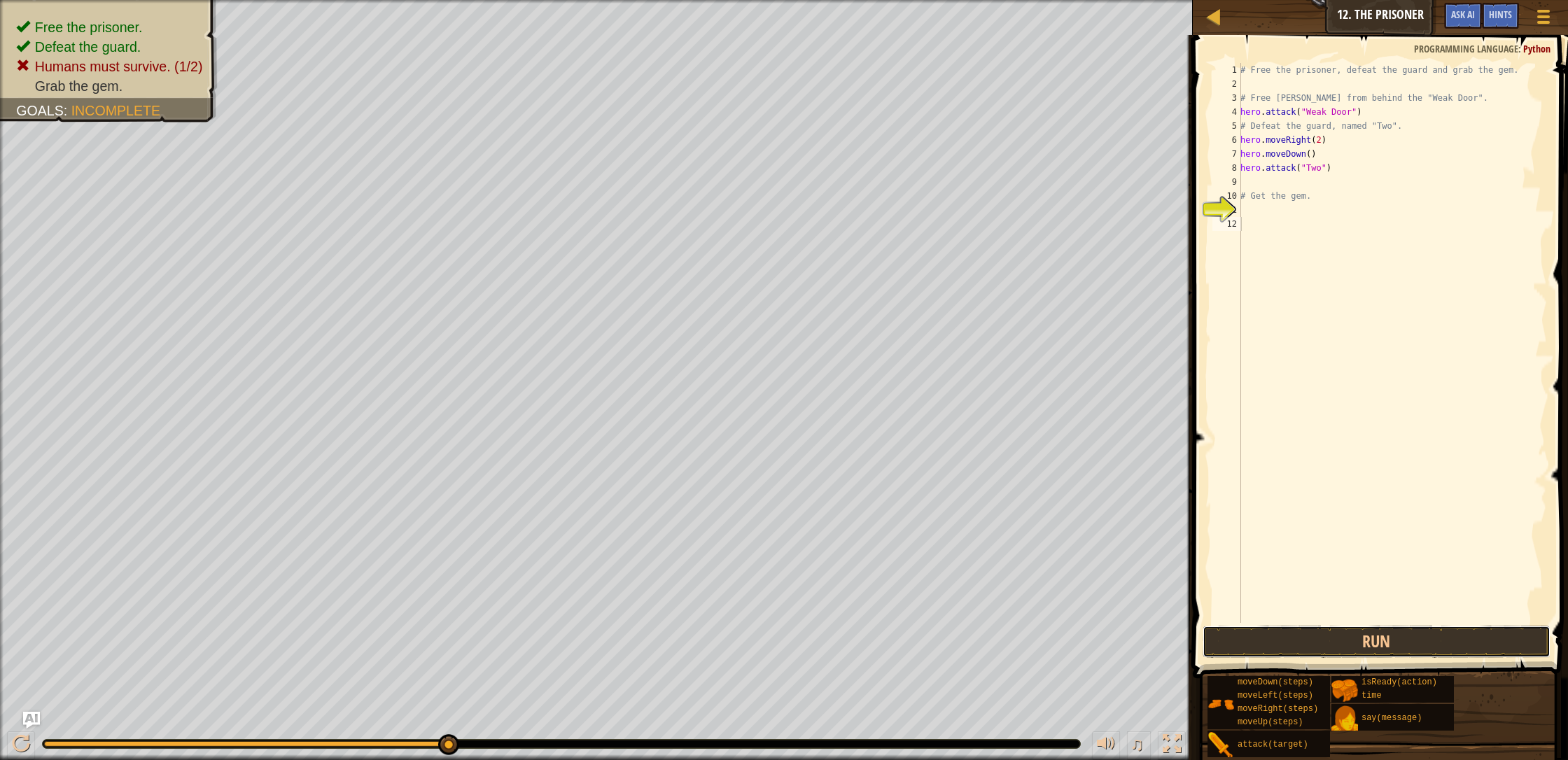
click at [829, 625] on button "Run" at bounding box center [1376, 642] width 348 height 32
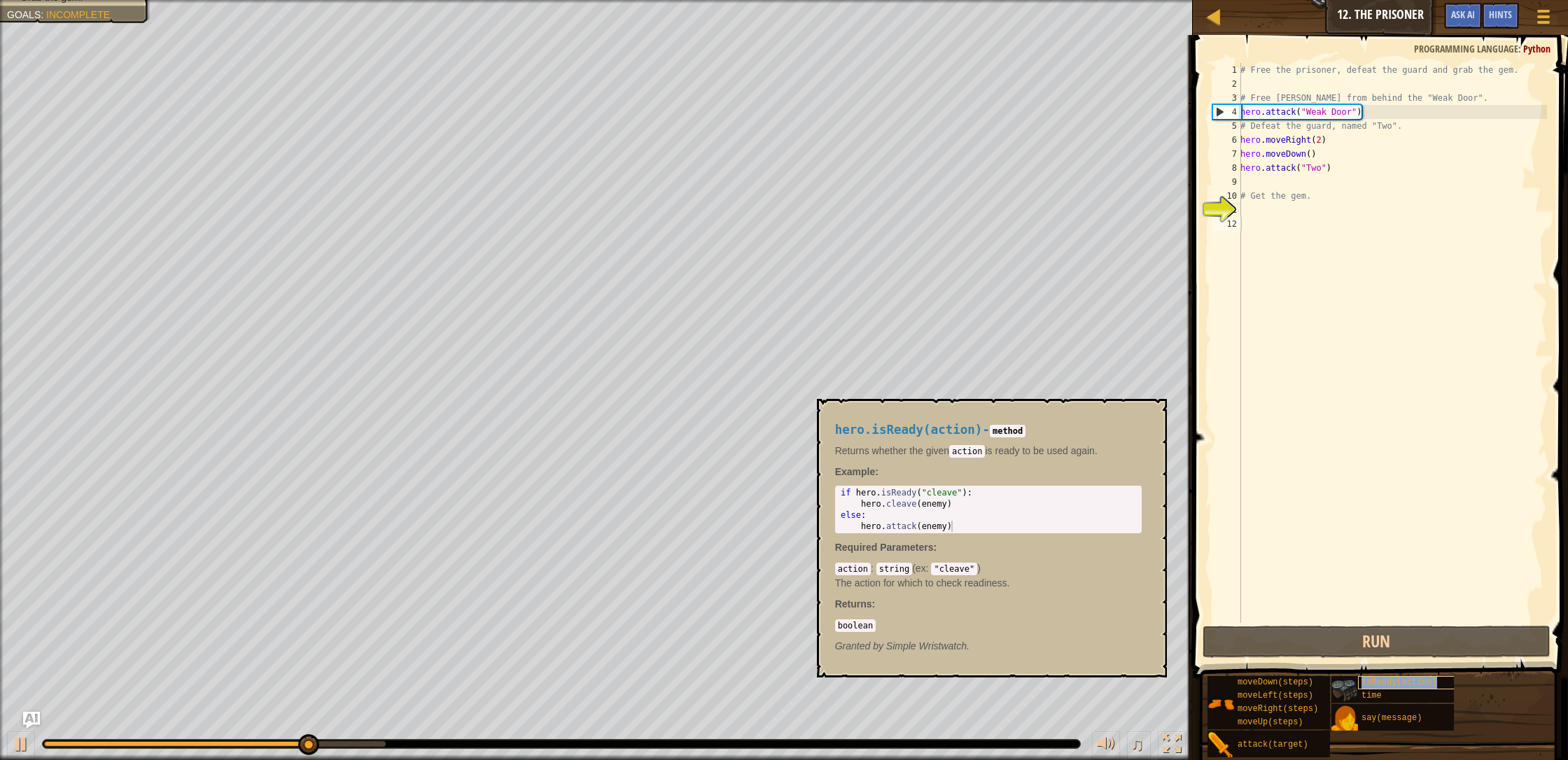
click at [829, 652] on span "isReady(action)" at bounding box center [1399, 682] width 76 height 10
drag, startPoint x: 1389, startPoint y: 682, endPoint x: 1298, endPoint y: 448, distance: 251.1
click at [829, 447] on div "Hints Videos 1 2 3 4 5 6 7 8 9 10 11 12 # Free the prisoner, defeat the guard a…" at bounding box center [1378, 394] width 380 height 718
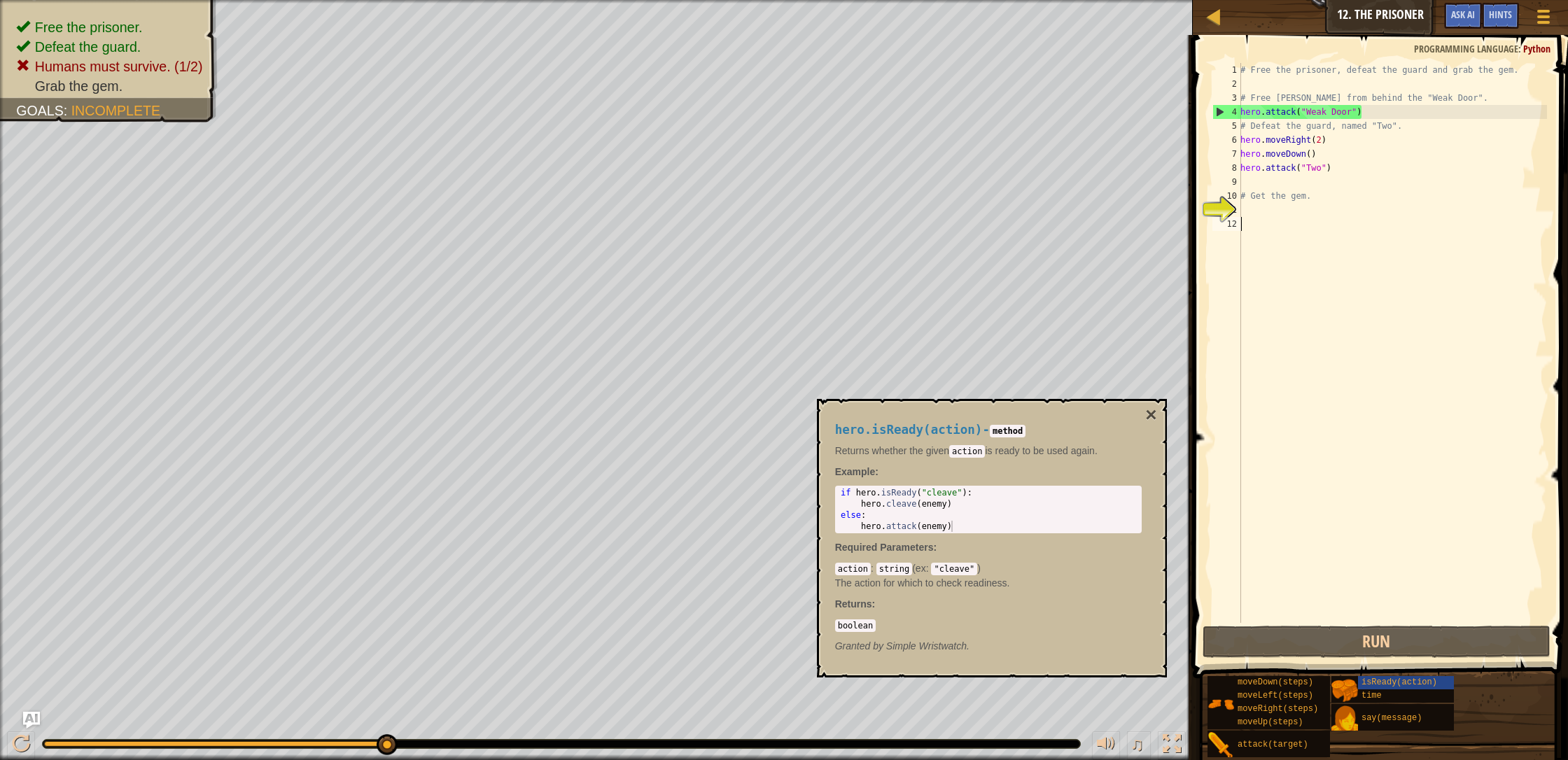
drag, startPoint x: 1292, startPoint y: 444, endPoint x: 1279, endPoint y: 363, distance: 82.0
click at [829, 383] on div "# Free the prisoner, defeat the guard and grab the gem. # Free [PERSON_NAME] fr…" at bounding box center [1391, 356] width 309 height 587
click at [829, 181] on div "# Free the prisoner, defeat the guard and grab the gem. # Free [PERSON_NAME] fr…" at bounding box center [1391, 356] width 309 height 587
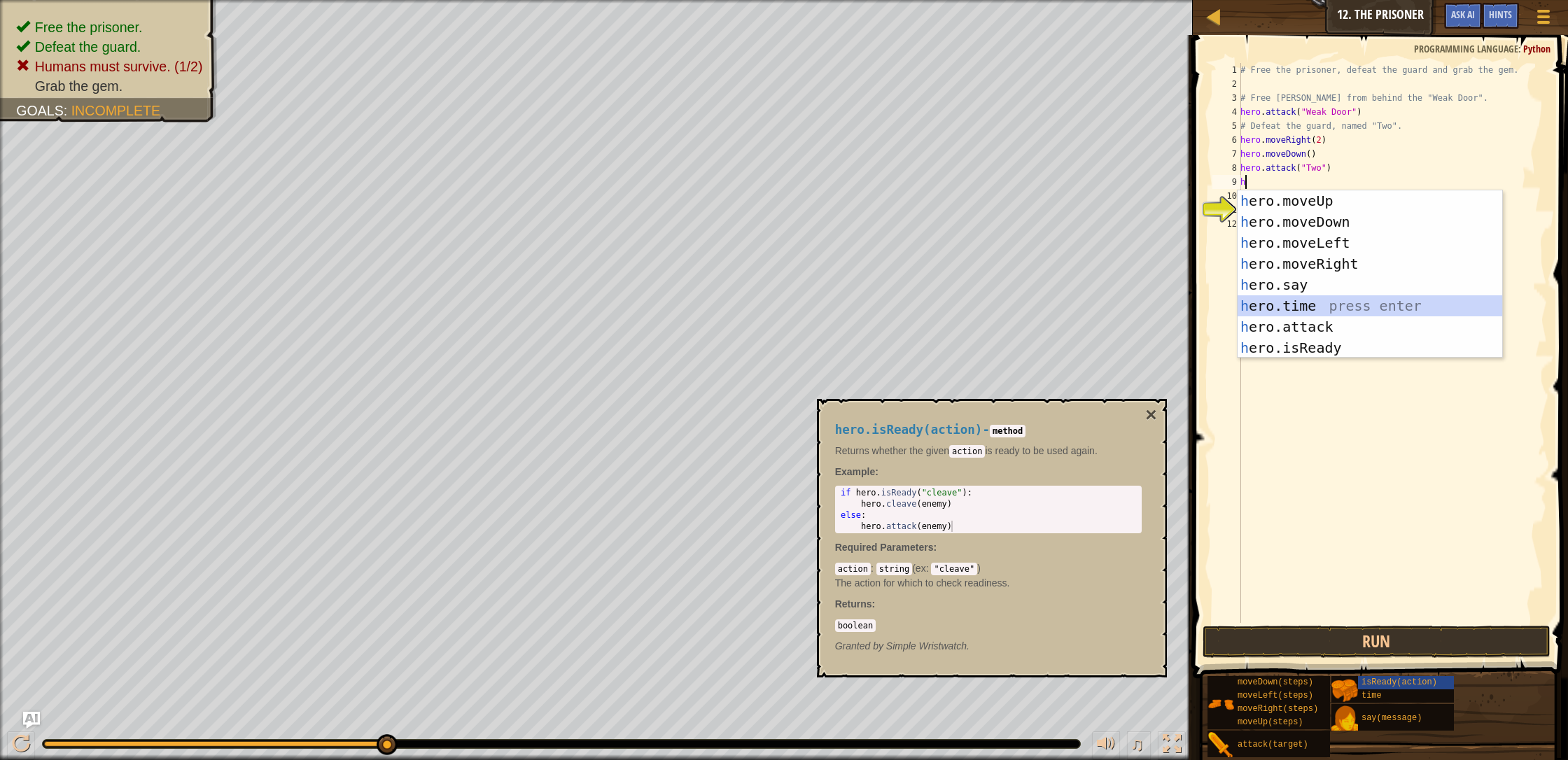
click at [829, 298] on div "h ero.moveUp press enter h ero.moveDown press enter h ero.moveLeft press enter …" at bounding box center [1369, 296] width 265 height 210
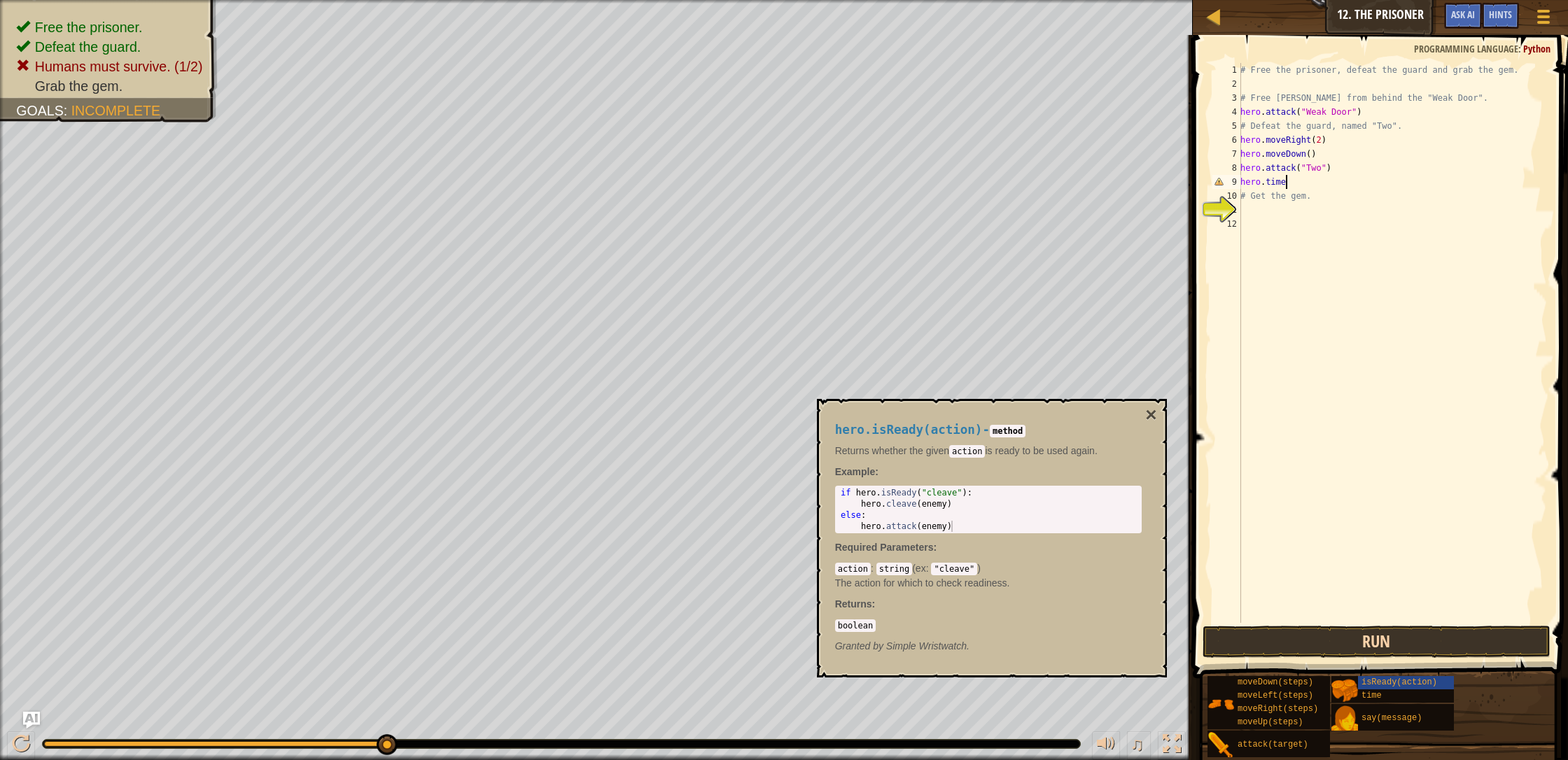
type textarea "hero.time"
click at [829, 633] on button "Run" at bounding box center [1376, 642] width 348 height 32
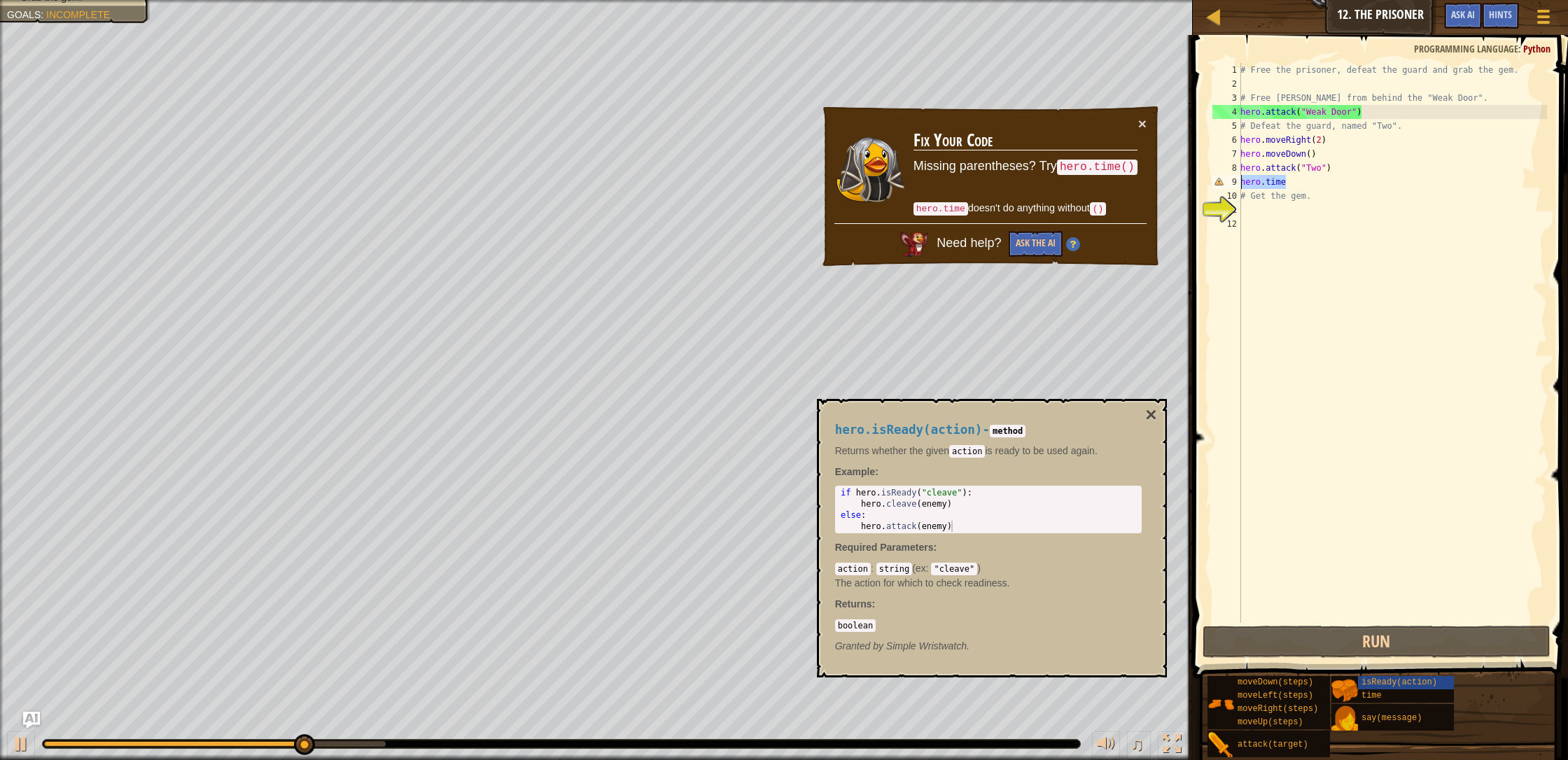
drag, startPoint x: 1285, startPoint y: 182, endPoint x: 1221, endPoint y: 178, distance: 64.1
click at [829, 178] on div "hero.time 1 2 3 4 5 6 7 8 9 10 11 12 # Free the prisoner, defeat the guard and …" at bounding box center [1378, 343] width 337 height 560
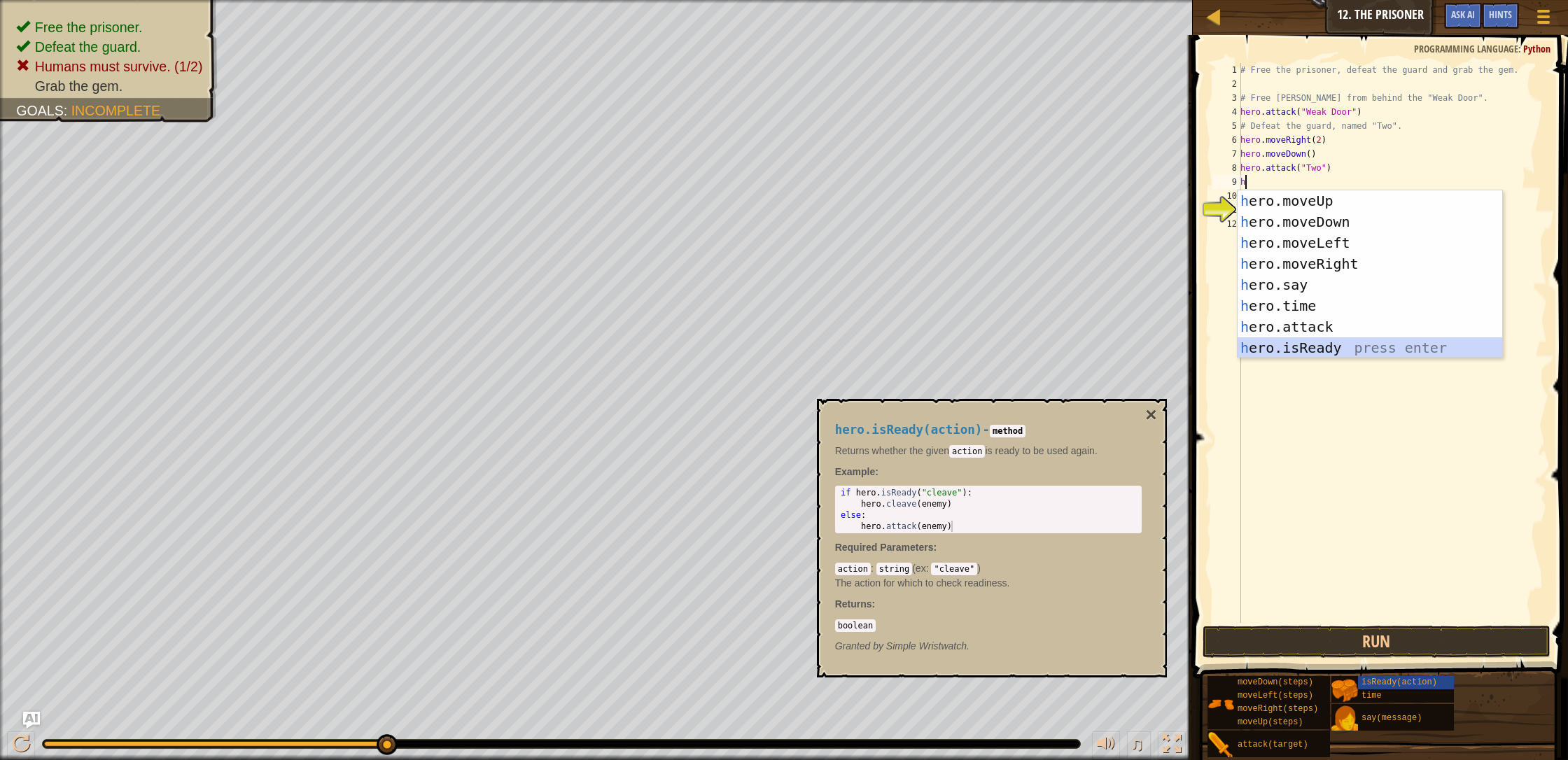
click at [829, 341] on div "h ero.moveUp press enter h ero.moveDown press enter h ero.moveLeft press enter …" at bounding box center [1369, 296] width 265 height 210
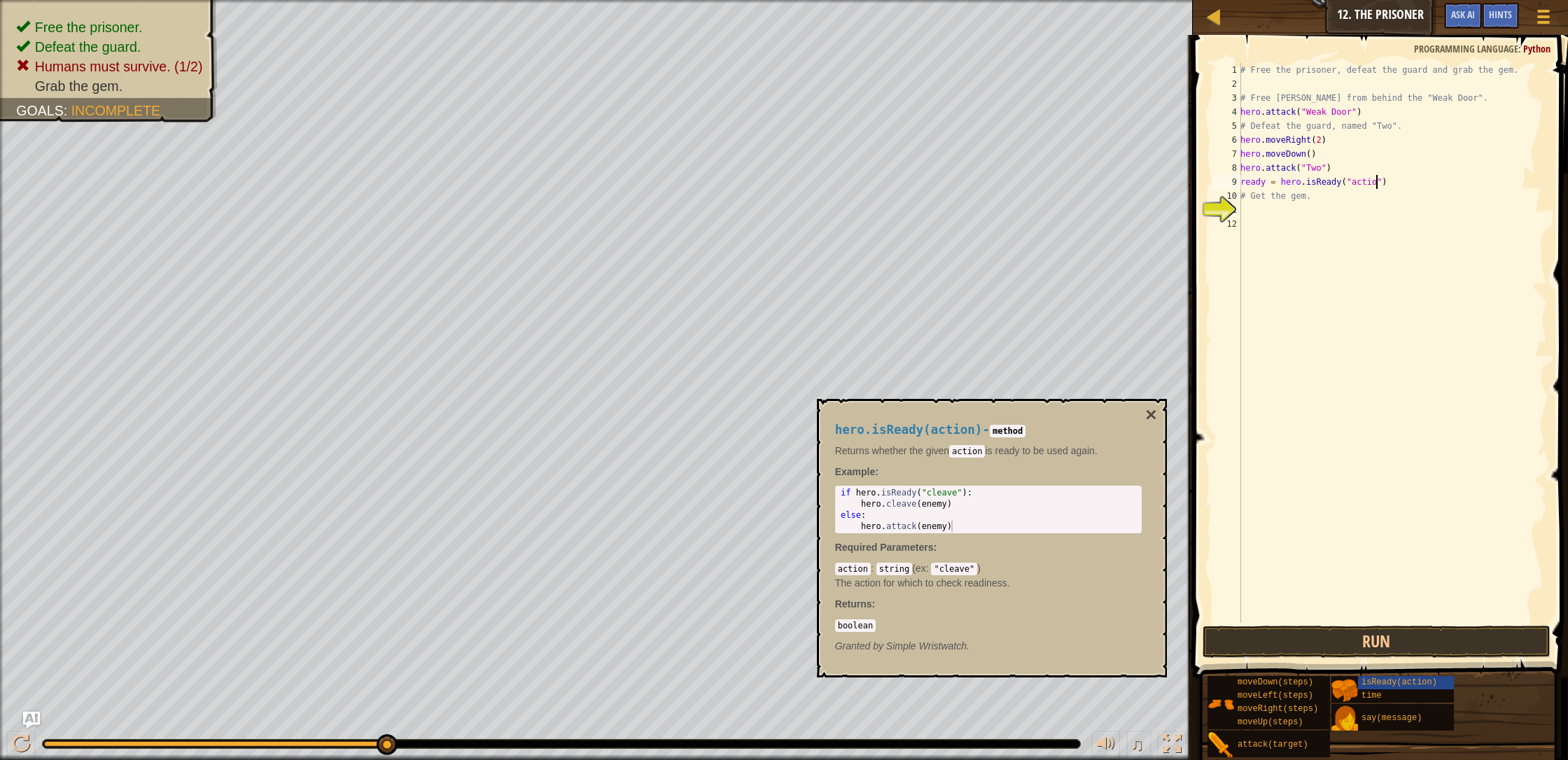
scroll to position [6, 12]
type textarea "ready = hero.isReady("action")"
click at [829, 652] on button "Run" at bounding box center [1376, 642] width 348 height 32
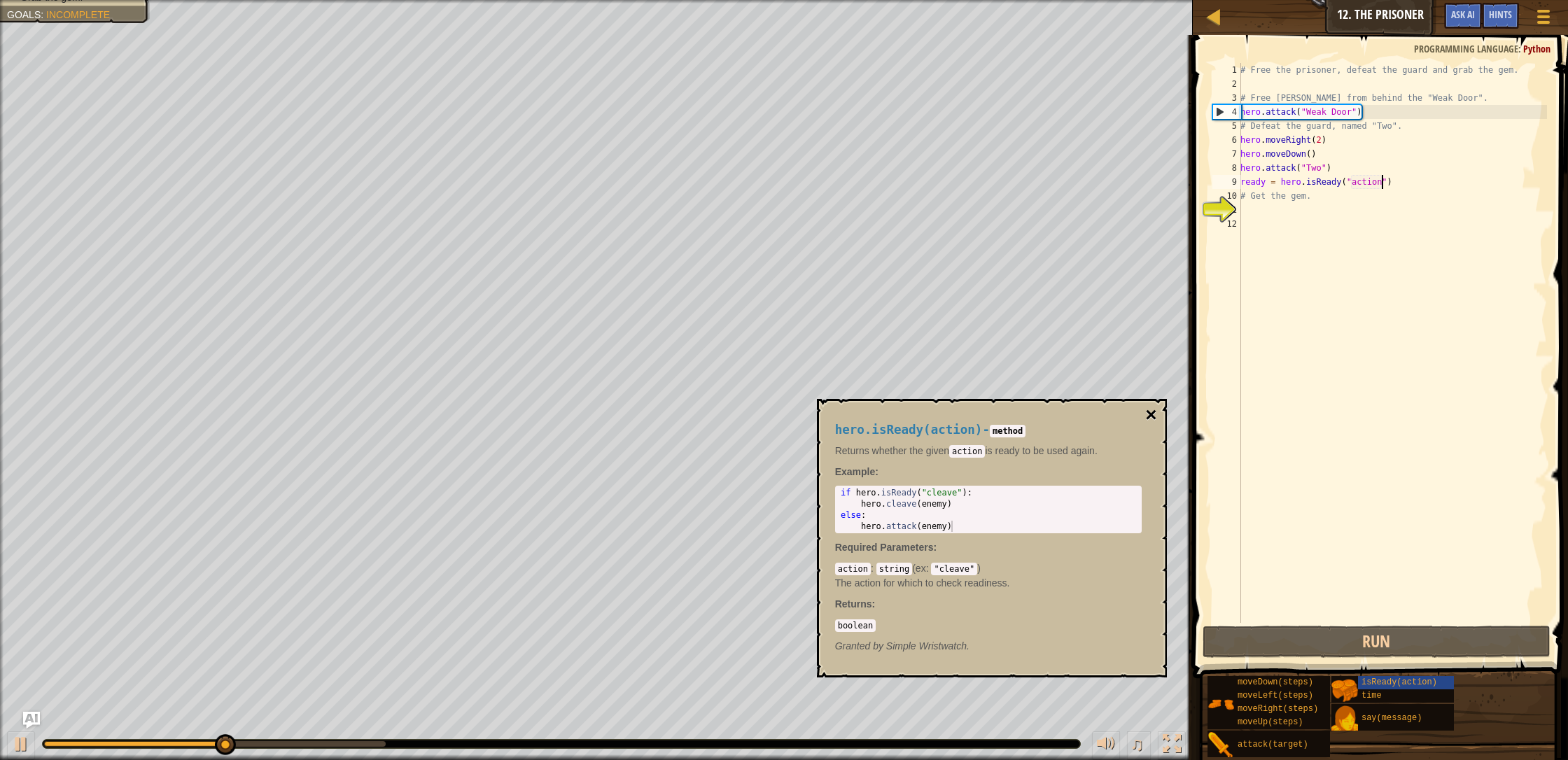
click at [829, 412] on button "×" at bounding box center [1150, 415] width 12 height 20
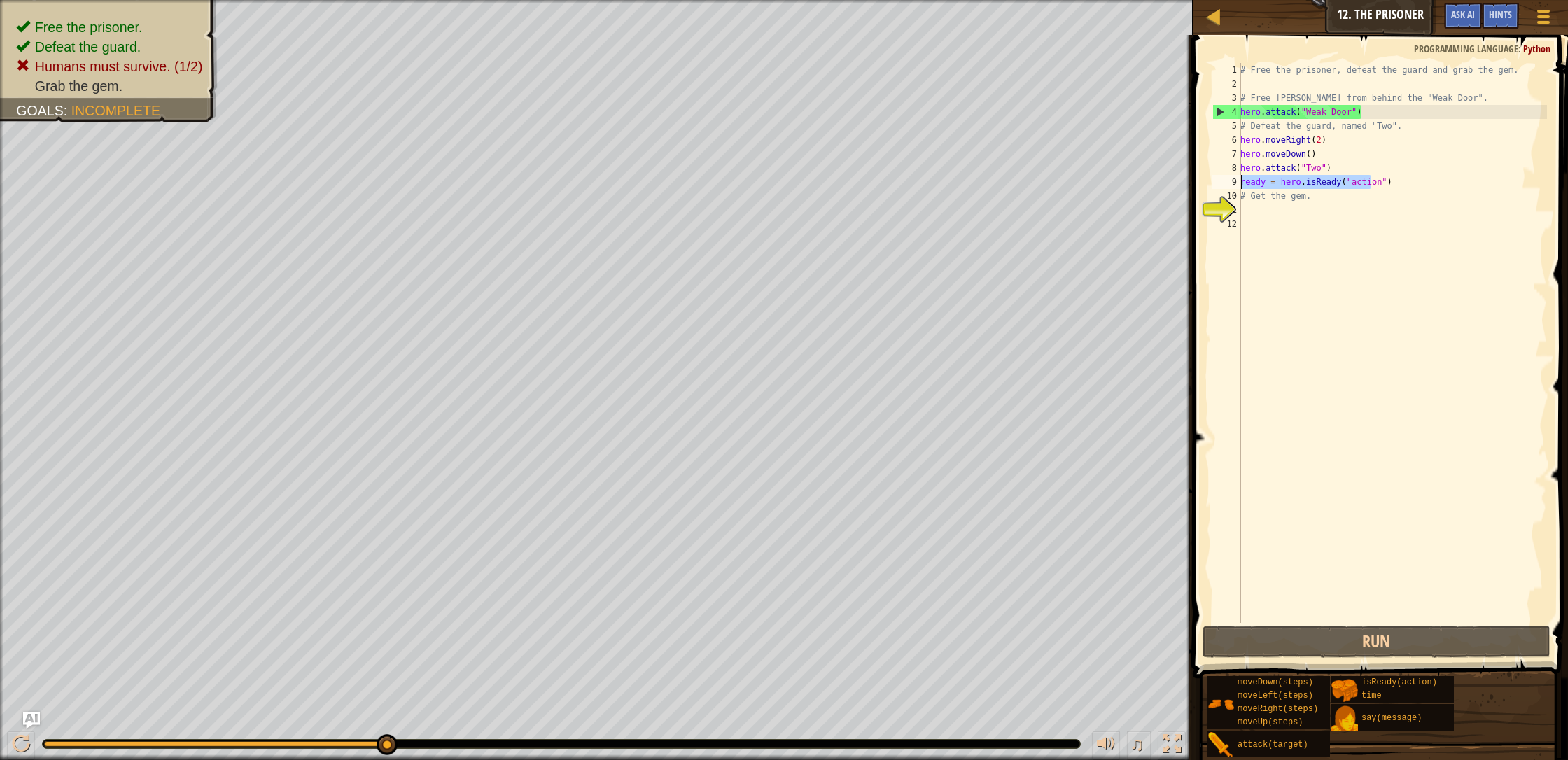
drag, startPoint x: 1373, startPoint y: 182, endPoint x: 1234, endPoint y: 177, distance: 139.1
click at [829, 177] on div "ready = hero.isReady("action") 1 2 3 4 5 6 7 8 9 10 11 12 # Free the prisoner, …" at bounding box center [1378, 343] width 337 height 560
drag, startPoint x: 1396, startPoint y: 184, endPoint x: 1252, endPoint y: 184, distance: 144.0
click at [829, 184] on div "# Free the prisoner, defeat the guard and grab the gem. # Free [PERSON_NAME] fr…" at bounding box center [1391, 356] width 309 height 587
drag, startPoint x: 1252, startPoint y: 186, endPoint x: 1231, endPoint y: 181, distance: 21.6
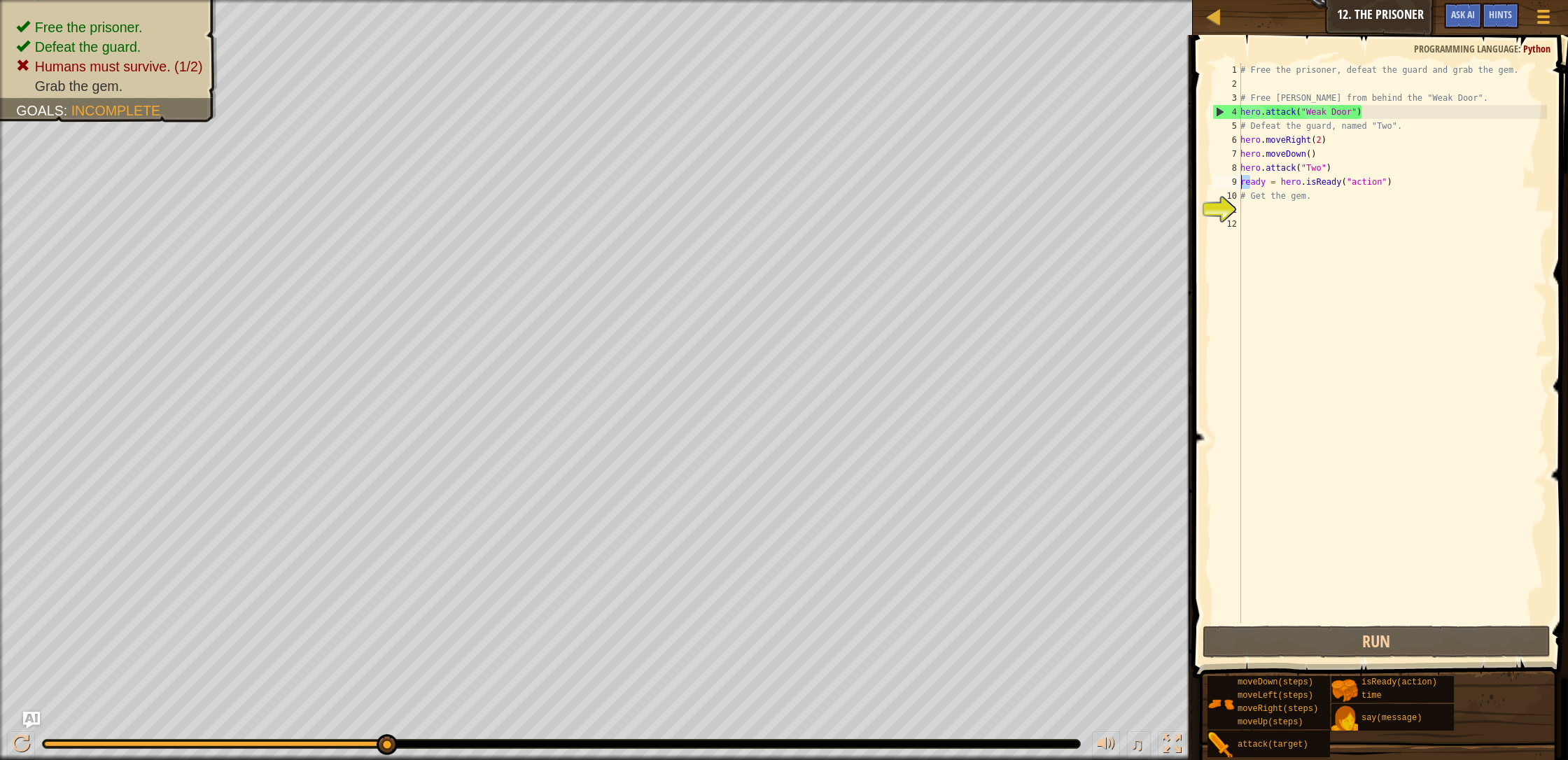
click at [829, 181] on div "ready = hero.isReady("action") 1 2 3 4 5 6 7 8 9 10 11 12 # Free the prisoner, …" at bounding box center [1378, 343] width 337 height 560
drag, startPoint x: 1396, startPoint y: 297, endPoint x: 1422, endPoint y: 207, distance: 93.7
click at [829, 288] on div "# Free the prisoner, defeat the guard and grab the gem. # Free [PERSON_NAME] fr…" at bounding box center [1391, 356] width 309 height 587
drag, startPoint x: 1391, startPoint y: 185, endPoint x: 1239, endPoint y: 179, distance: 152.1
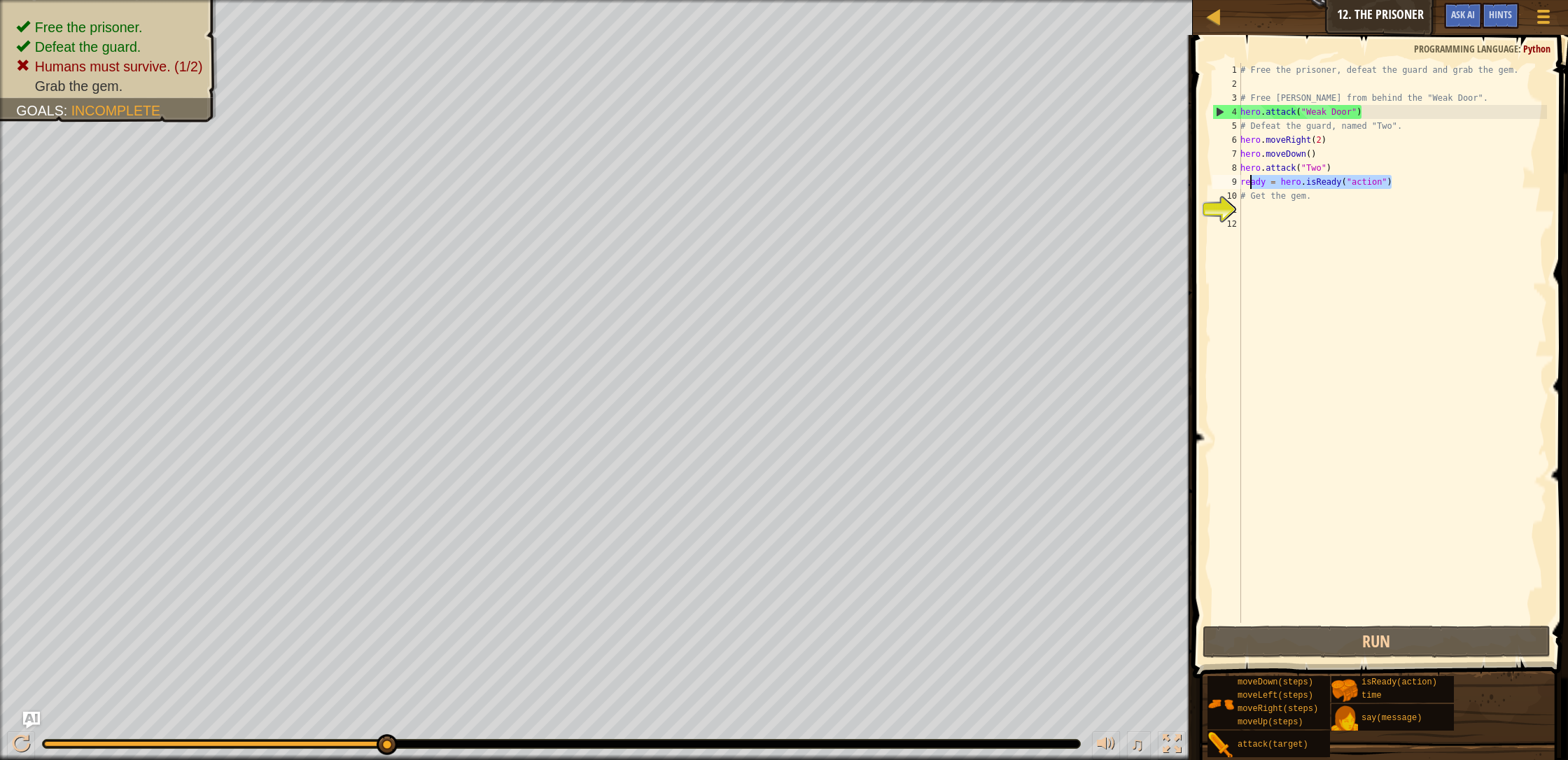
click at [829, 180] on div "1 2 3 4 5 6 7 8 9 10 11 12 # Free the prisoner, defeat the guard and grab the g…" at bounding box center [1378, 343] width 337 height 560
type textarea "ready = hero.isReady("action")"
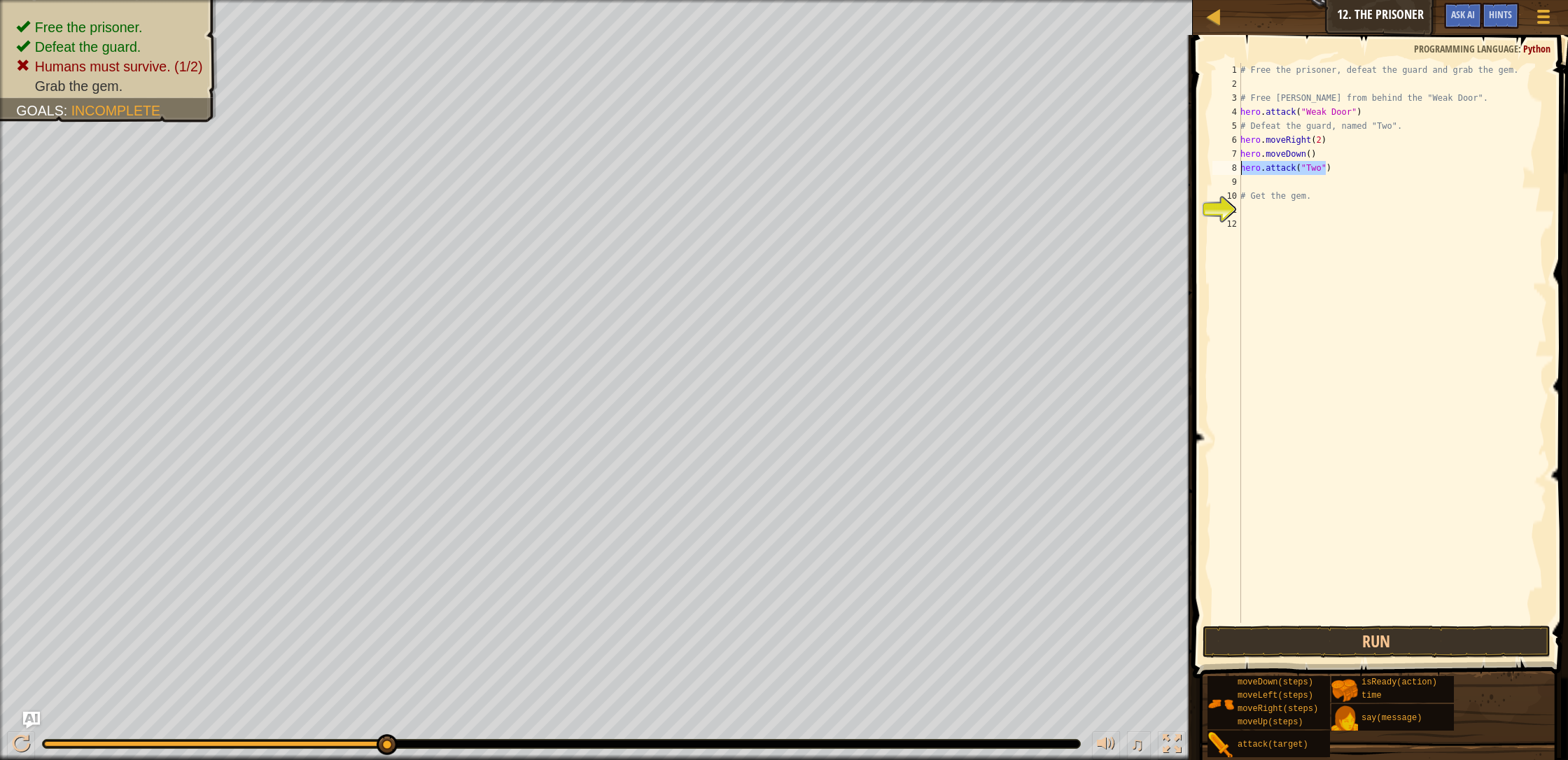
drag, startPoint x: 1326, startPoint y: 165, endPoint x: 1238, endPoint y: 165, distance: 88.0
click at [829, 165] on div "1 2 3 4 5 6 7 8 9 10 11 12 # Free the prisoner, defeat the guard and grab the g…" at bounding box center [1378, 343] width 337 height 560
type textarea ")"
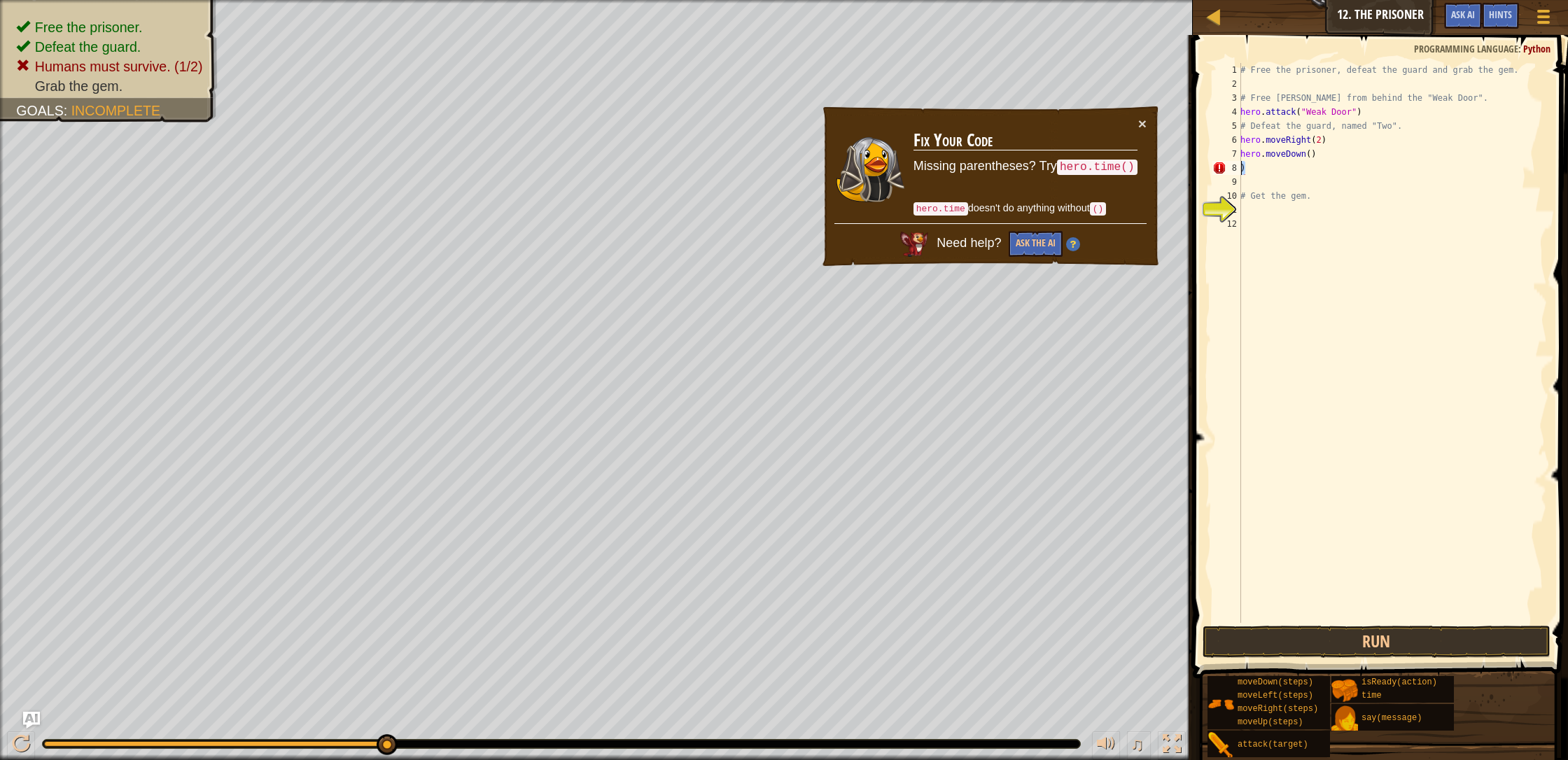
drag, startPoint x: 1253, startPoint y: 171, endPoint x: 1204, endPoint y: 161, distance: 50.0
click at [829, 161] on div ") 1 2 3 4 5 6 7 8 9 10 11 12 # Free the prisoner, defeat the guard and grab the…" at bounding box center [1378, 384] width 380 height 684
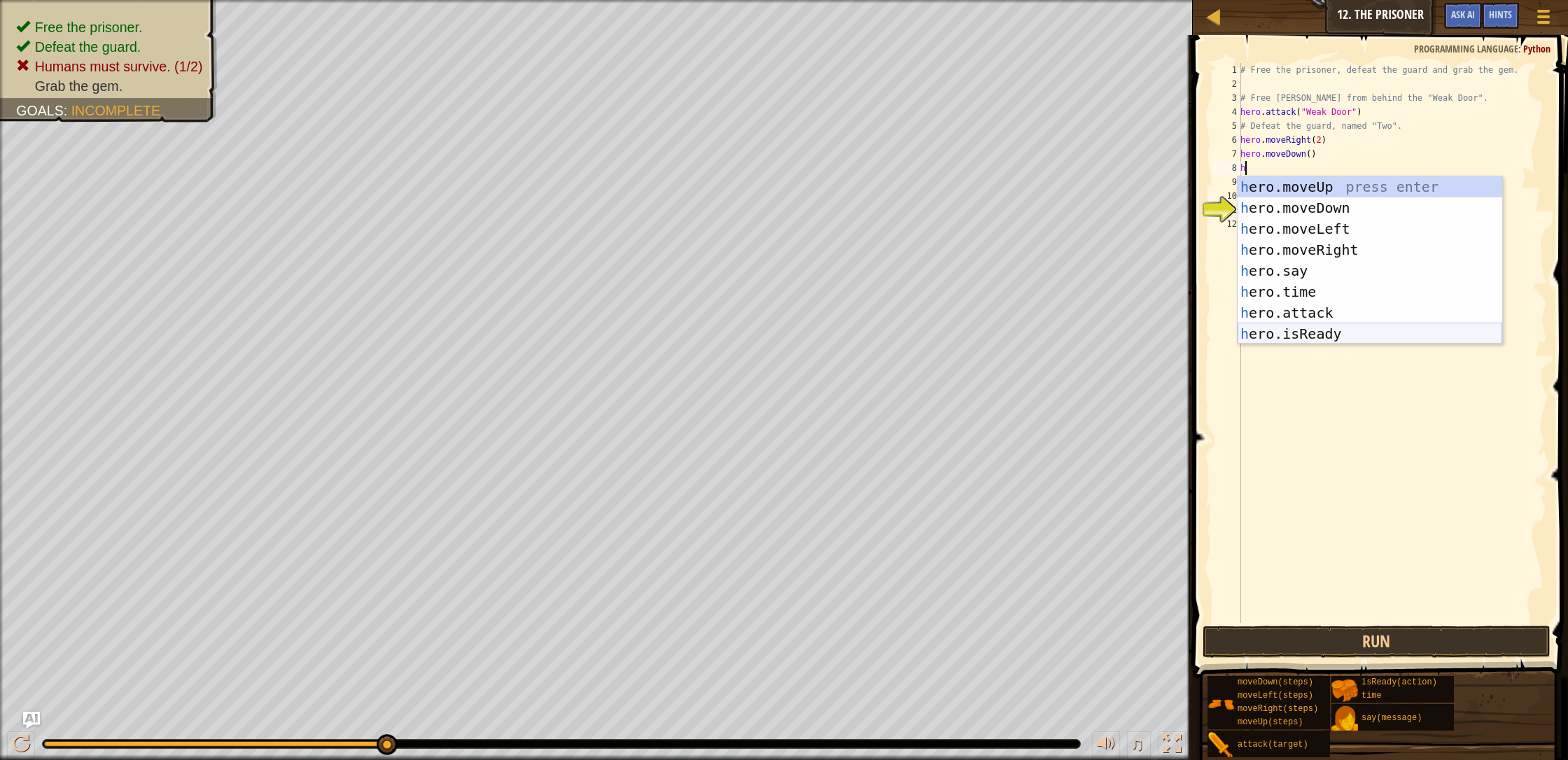
click at [829, 331] on div "h ero.moveUp press enter h ero.moveDown press enter h ero.moveLeft press enter …" at bounding box center [1369, 282] width 265 height 210
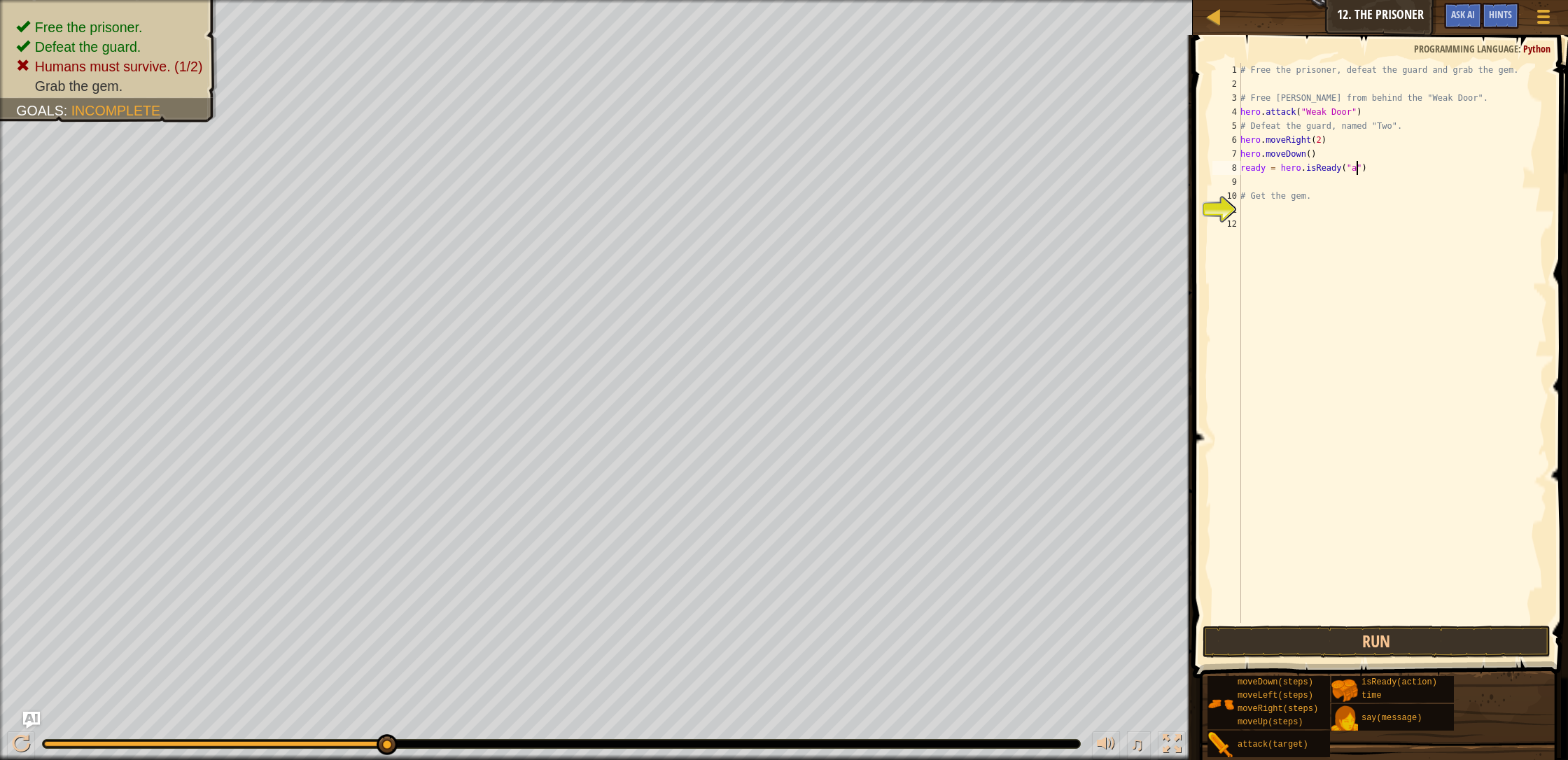
scroll to position [6, 10]
type textarea "ready = hero.isReady("action")"
click at [829, 185] on div "# Free the prisoner, defeat the guard and grab the gem. # Free [PERSON_NAME] fr…" at bounding box center [1391, 356] width 309 height 587
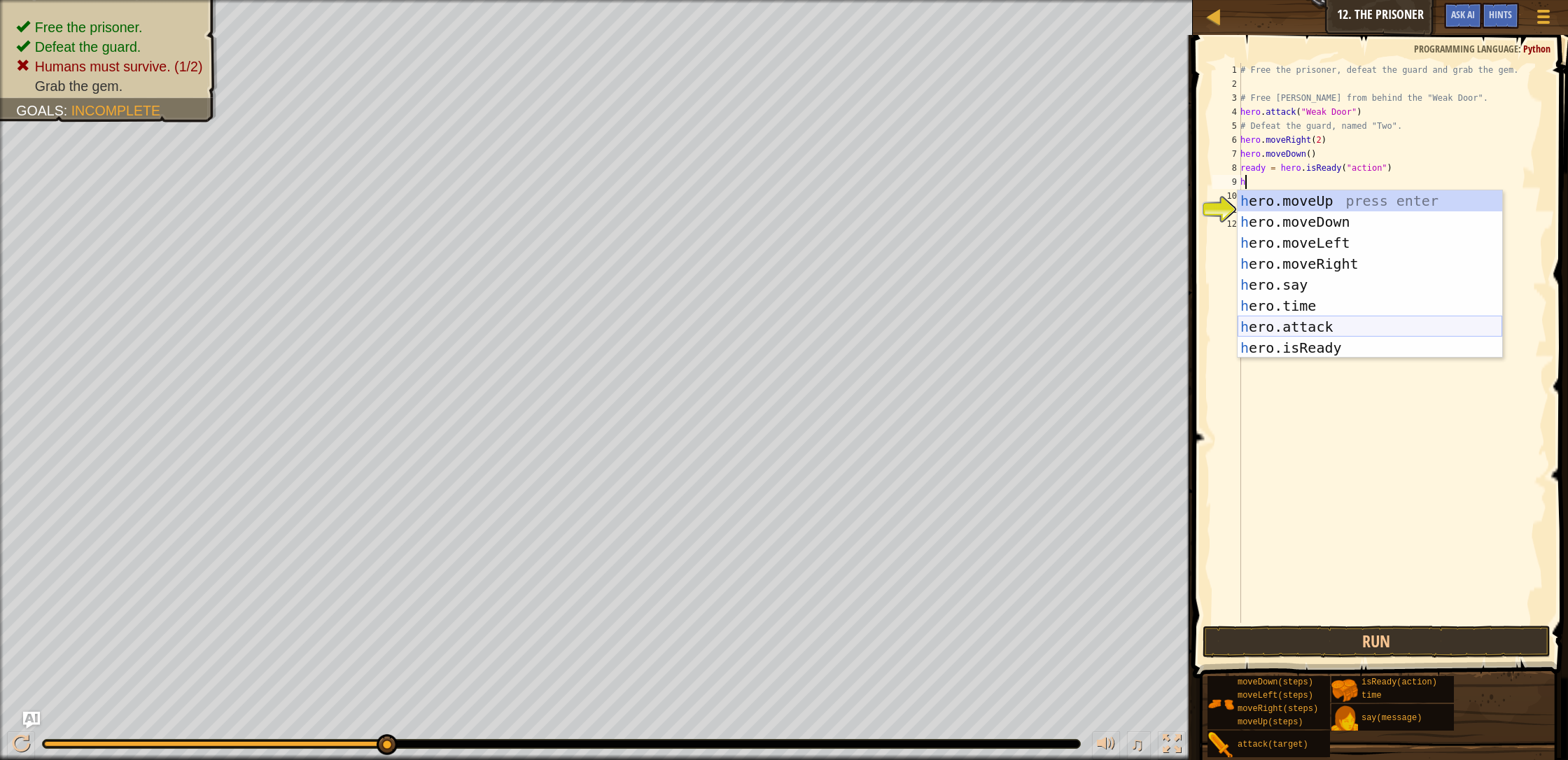
click at [829, 327] on div "h ero.moveUp press enter h ero.moveDown press enter h ero.moveLeft press enter …" at bounding box center [1369, 296] width 265 height 210
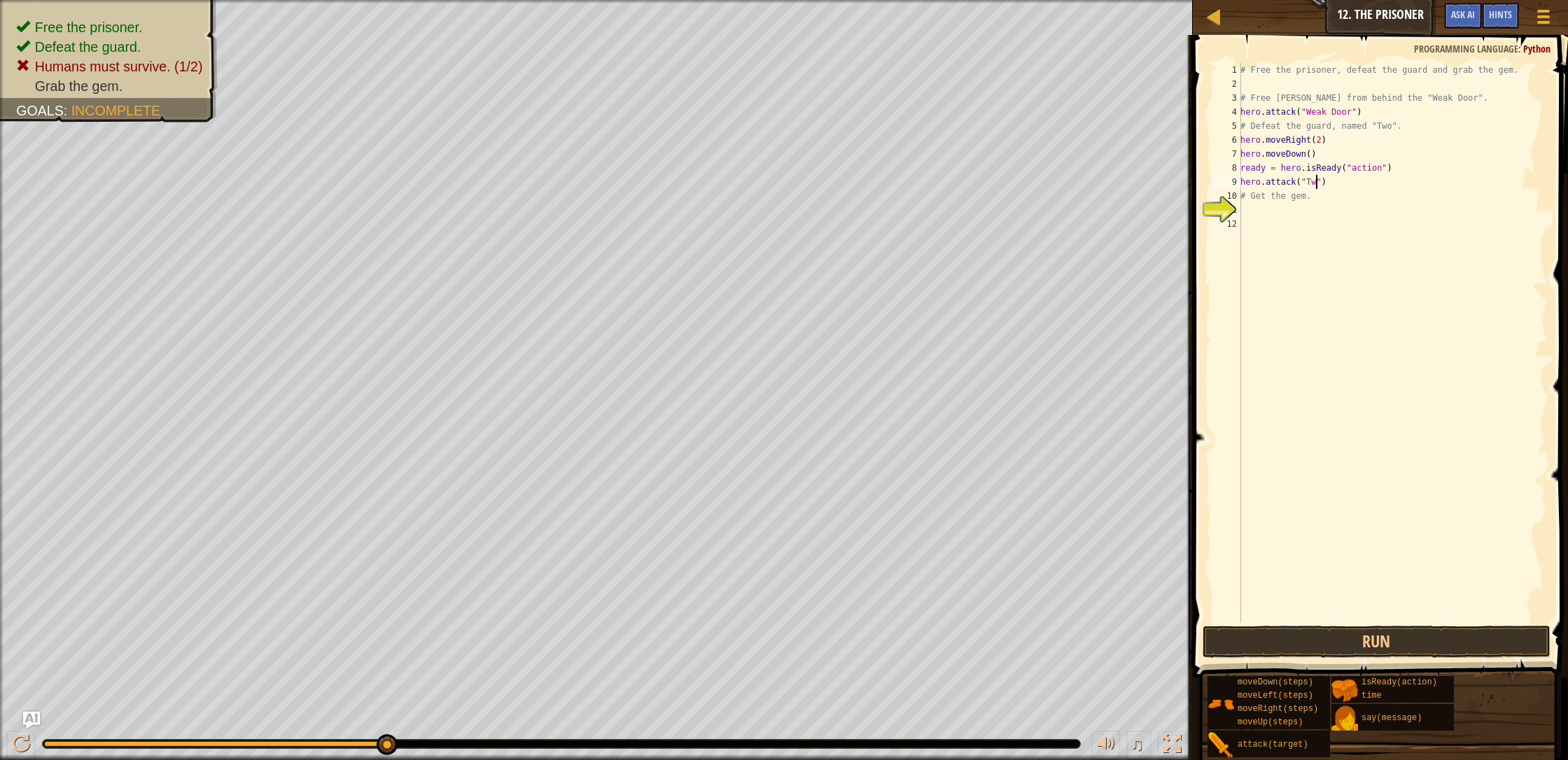
scroll to position [6, 6]
click at [829, 641] on button "Run" at bounding box center [1376, 642] width 348 height 32
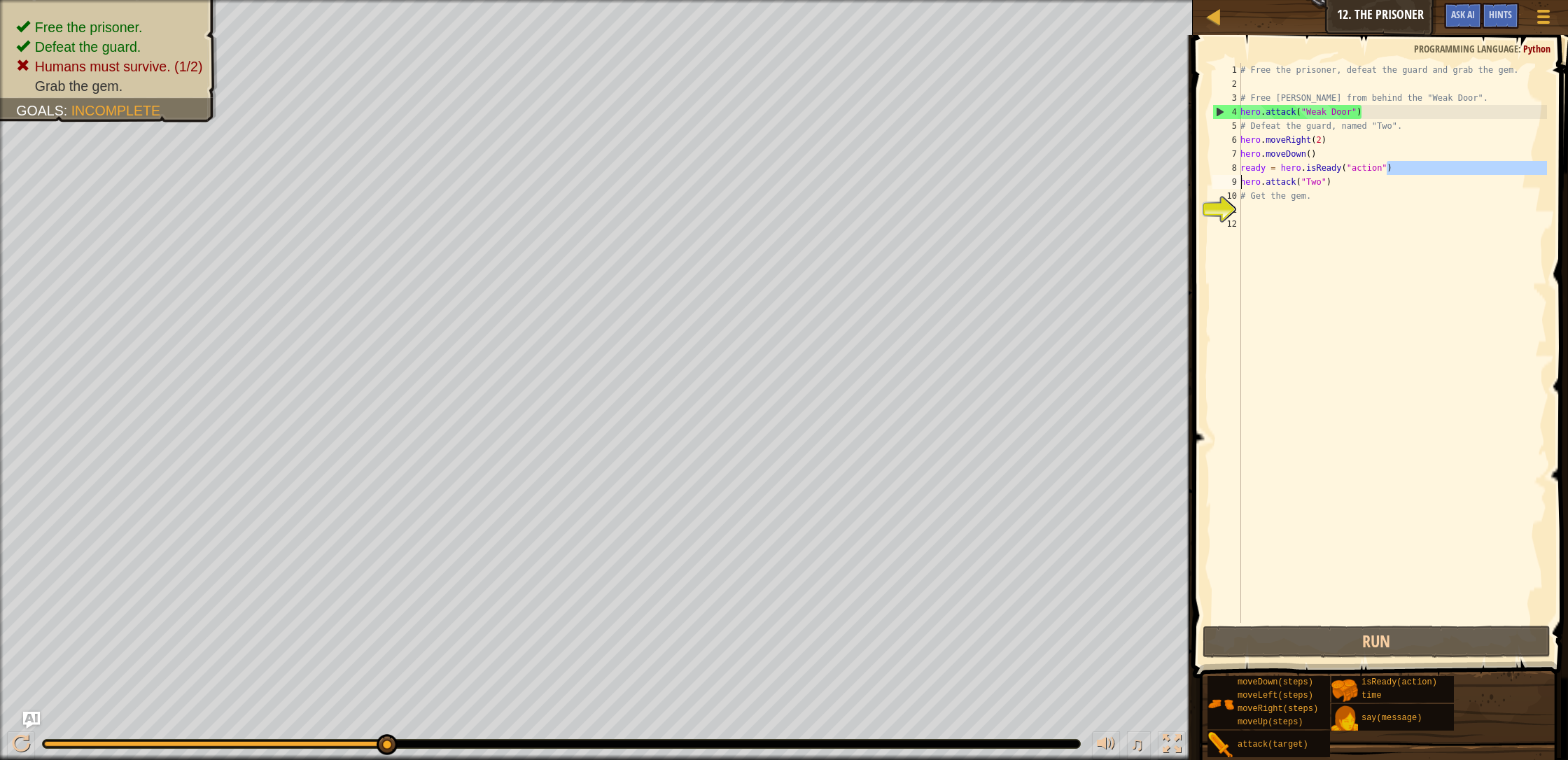
drag, startPoint x: 1383, startPoint y: 168, endPoint x: 1216, endPoint y: 184, distance: 167.8
click at [829, 184] on div "hero.attack("Two") 1 2 3 4 5 6 7 8 9 10 11 12 # Free the prisoner, defeat the g…" at bounding box center [1378, 343] width 337 height 560
drag, startPoint x: 1365, startPoint y: 173, endPoint x: 1323, endPoint y: 168, distance: 42.3
click at [829, 164] on div "# Free the prisoner, defeat the guard and grab the gem. # Free [PERSON_NAME] fr…" at bounding box center [1391, 356] width 309 height 587
type textarea "ready = hero.isReady("action")"
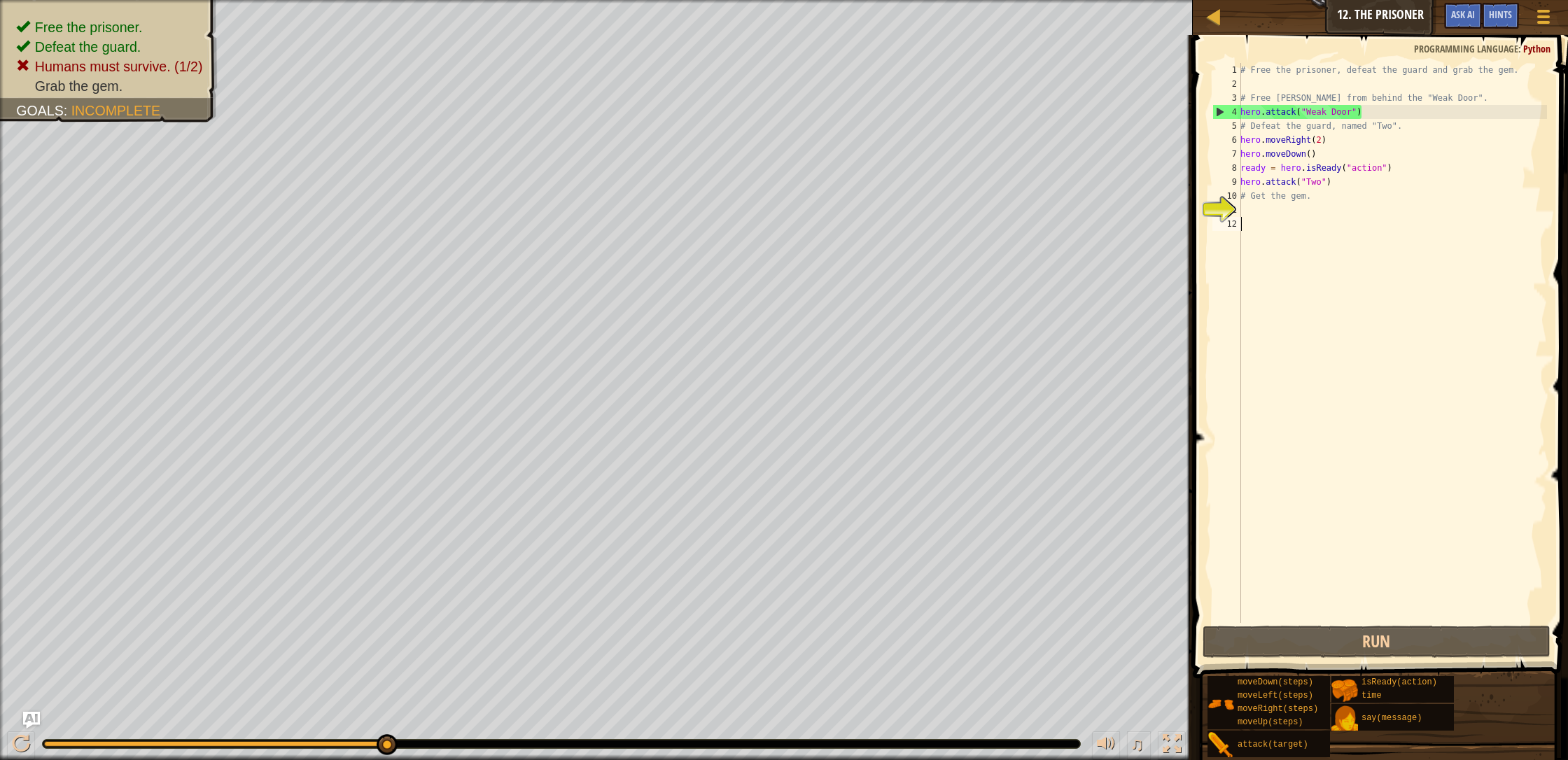
click at [829, 241] on div "# Free the prisoner, defeat the guard and grab the gem. # Free [PERSON_NAME] fr…" at bounding box center [1391, 356] width 309 height 587
drag, startPoint x: 1321, startPoint y: 175, endPoint x: 1328, endPoint y: 177, distance: 7.3
click at [829, 175] on div "# Free the prisoner, defeat the guard and grab the gem. # Free [PERSON_NAME] fr…" at bounding box center [1391, 356] width 309 height 587
drag, startPoint x: 1327, startPoint y: 184, endPoint x: 1243, endPoint y: 163, distance: 86.6
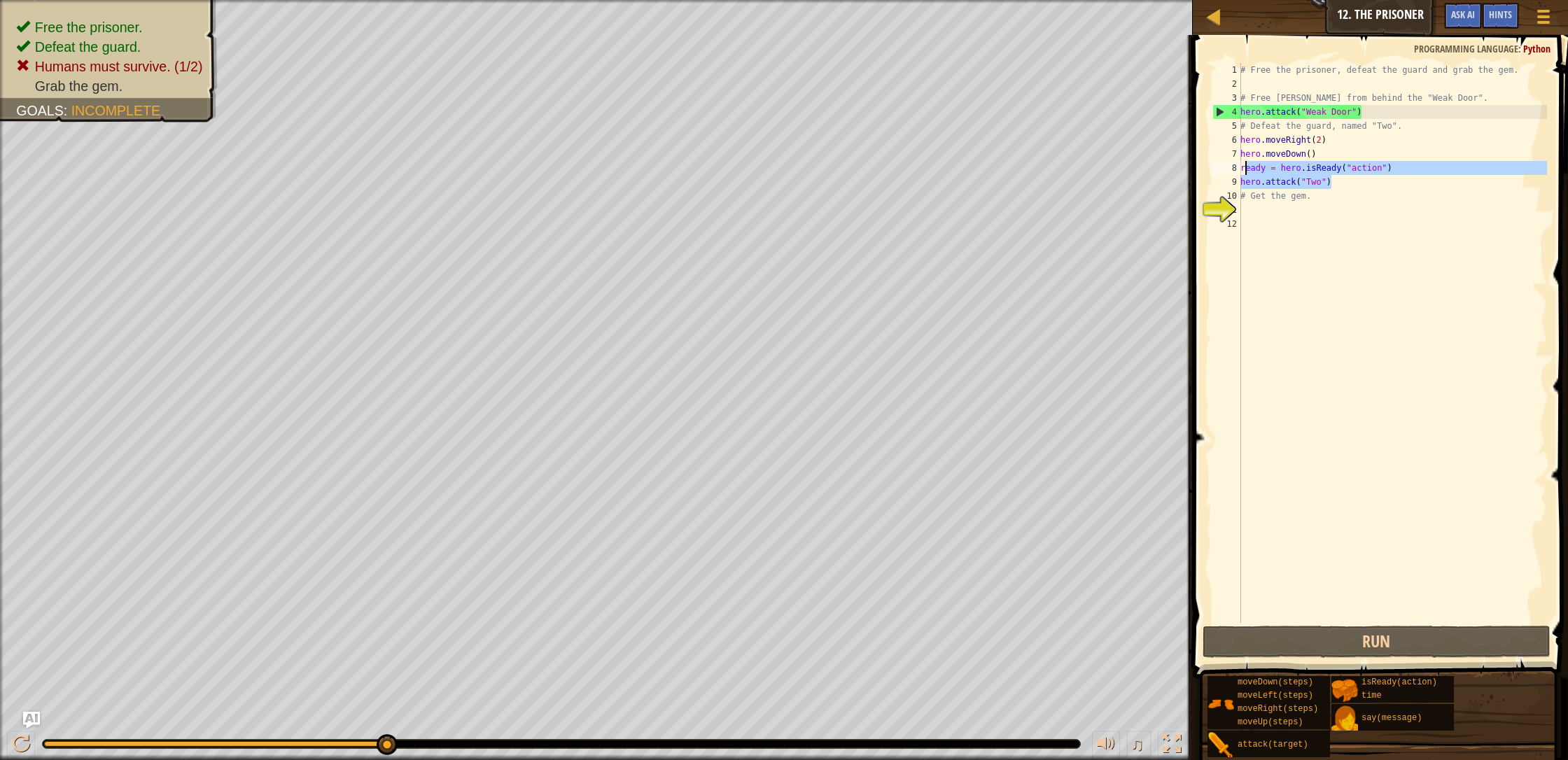
click at [829, 163] on div "# Free the prisoner, defeat the guard and grab the gem. # Free [PERSON_NAME] fr…" at bounding box center [1391, 356] width 309 height 587
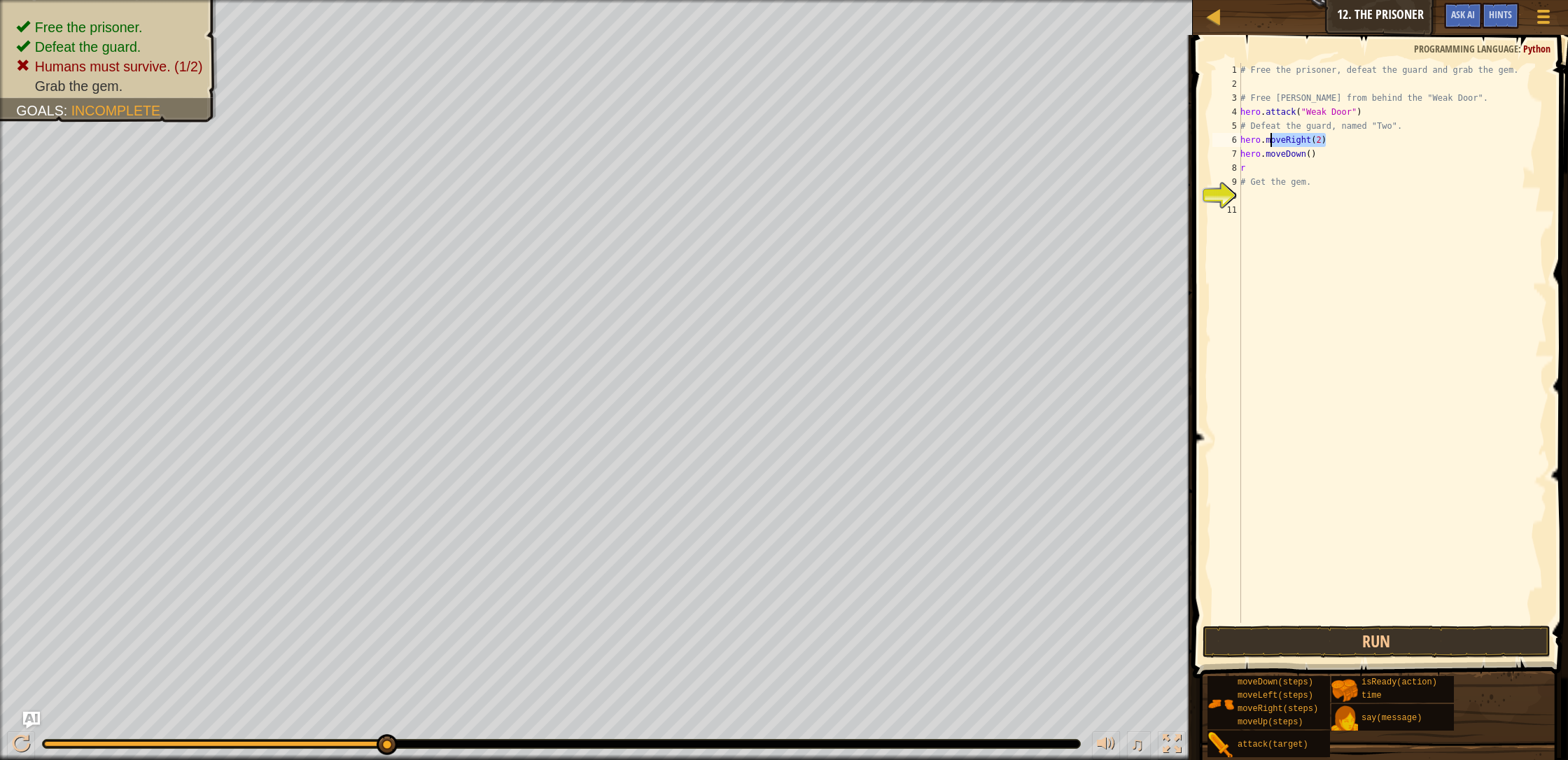
drag, startPoint x: 1329, startPoint y: 142, endPoint x: 1265, endPoint y: 148, distance: 64.3
click at [829, 144] on div "# Free the prisoner, defeat the guard and grab the gem. # Free [PERSON_NAME] fr…" at bounding box center [1391, 356] width 309 height 587
type textarea "hero.moveRight(2)"
click at [829, 193] on div "# Free the prisoner, defeat the guard and grab the gem. # Free [PERSON_NAME] fr…" at bounding box center [1391, 356] width 309 height 587
click at [829, 167] on div "# Free the prisoner, defeat the guard and grab the gem. # Free [PERSON_NAME] fr…" at bounding box center [1391, 356] width 309 height 587
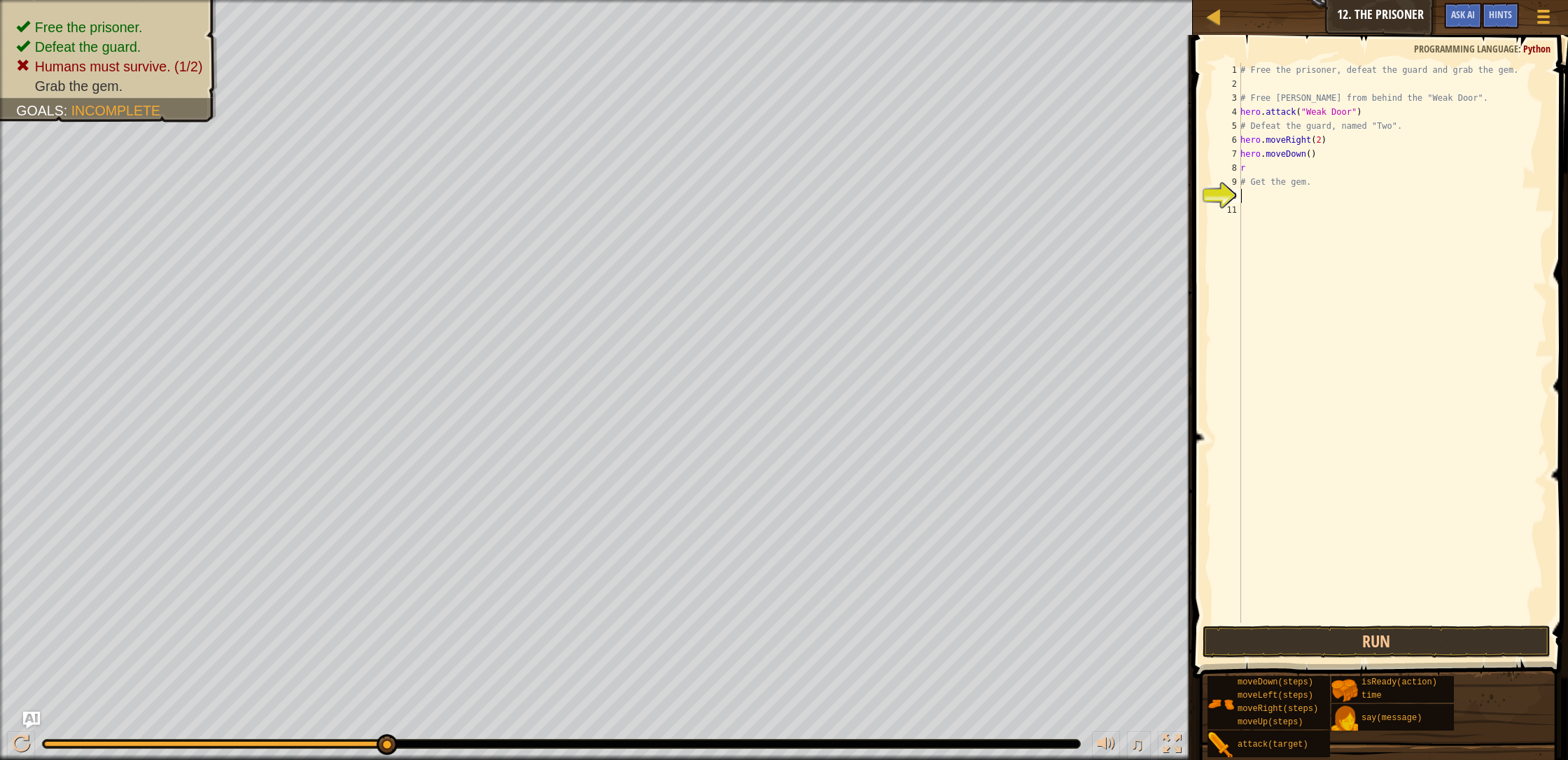
type textarea "r"
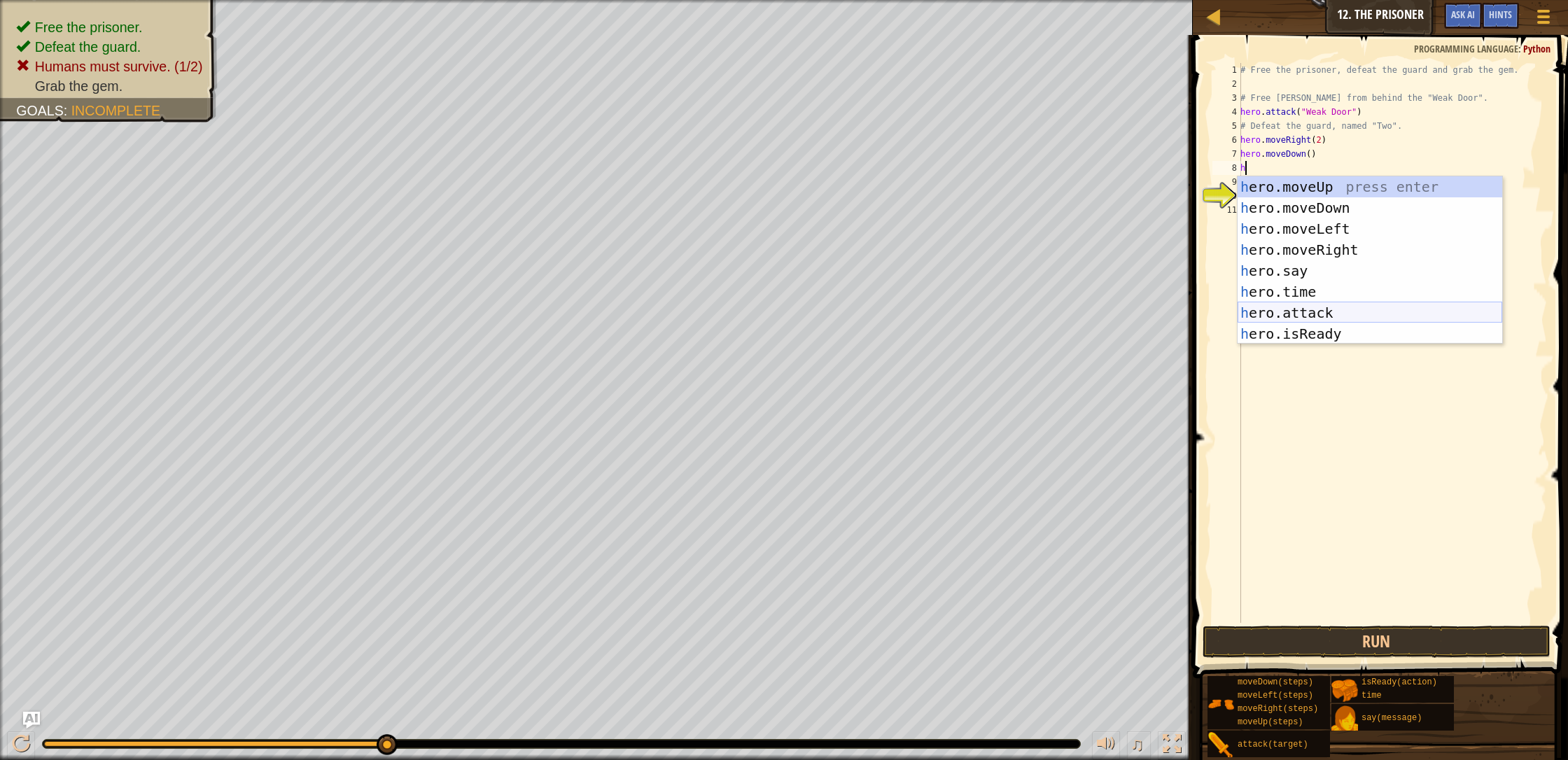
click at [829, 311] on div "h ero.moveUp press enter h ero.moveDown press enter h ero.moveLeft press enter …" at bounding box center [1369, 282] width 265 height 210
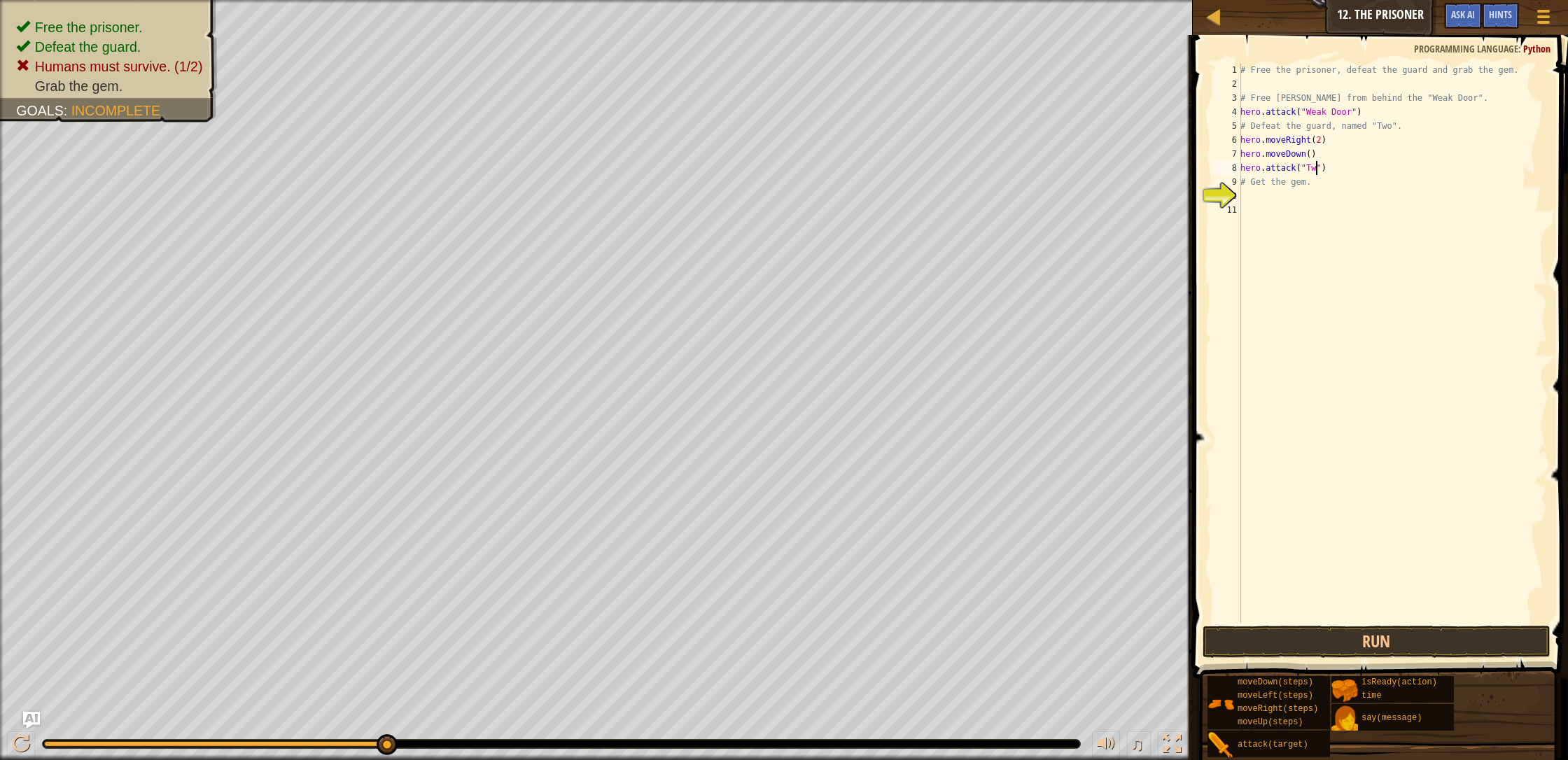
type textarea "hero.attack("Two")"
click at [829, 174] on div "# Free the prisoner, defeat the guard and grab the gem. # Free [PERSON_NAME] fr…" at bounding box center [1391, 356] width 309 height 587
click at [829, 196] on div "# Free the prisoner, defeat the guard and grab the gem. # Free [PERSON_NAME] fr…" at bounding box center [1391, 356] width 309 height 587
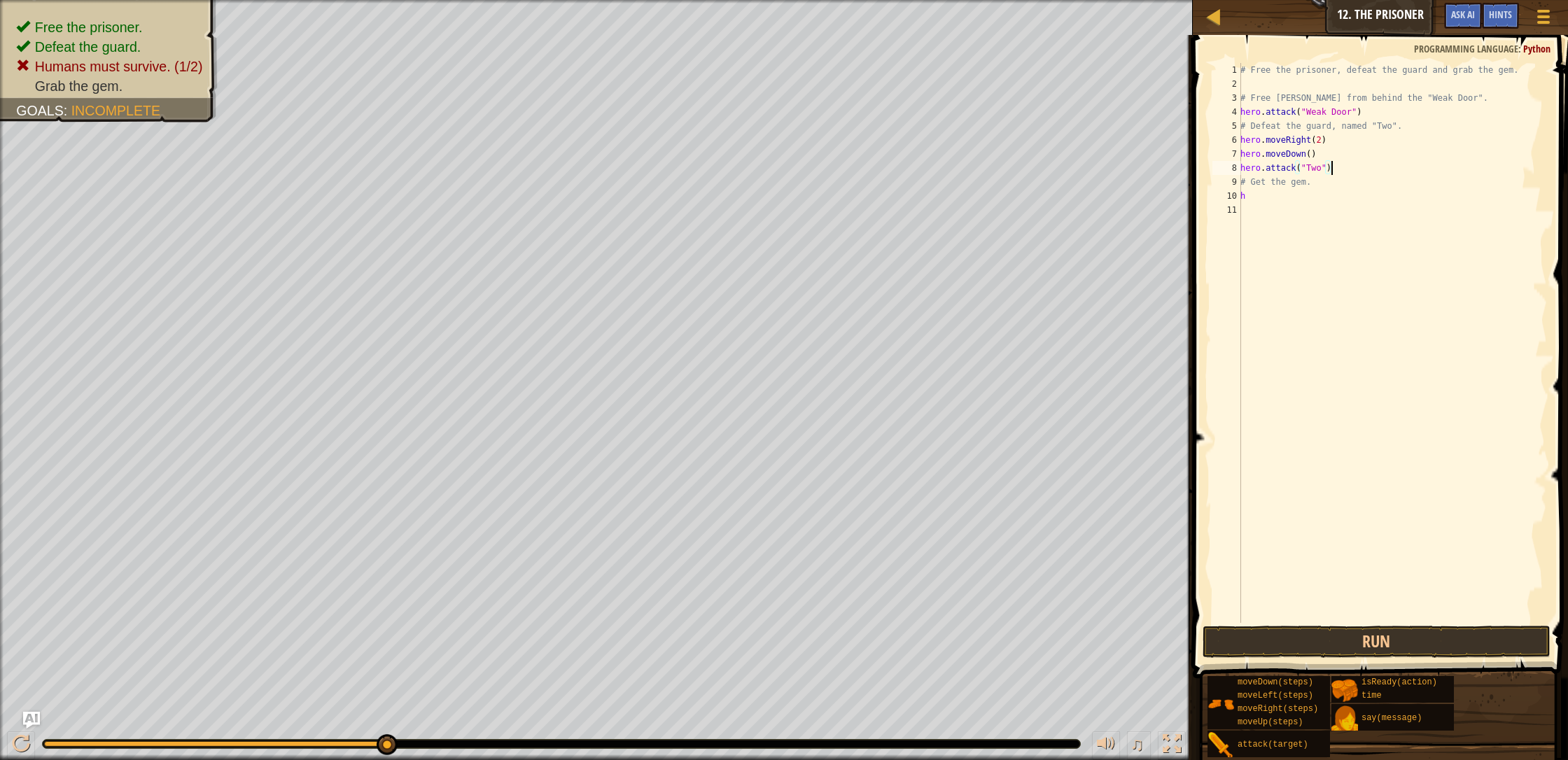
click at [829, 168] on div "# Free the prisoner, defeat the guard and grab the gem. # Free [PERSON_NAME] fr…" at bounding box center [1391, 356] width 309 height 587
type textarea "hero.attack("Two")"
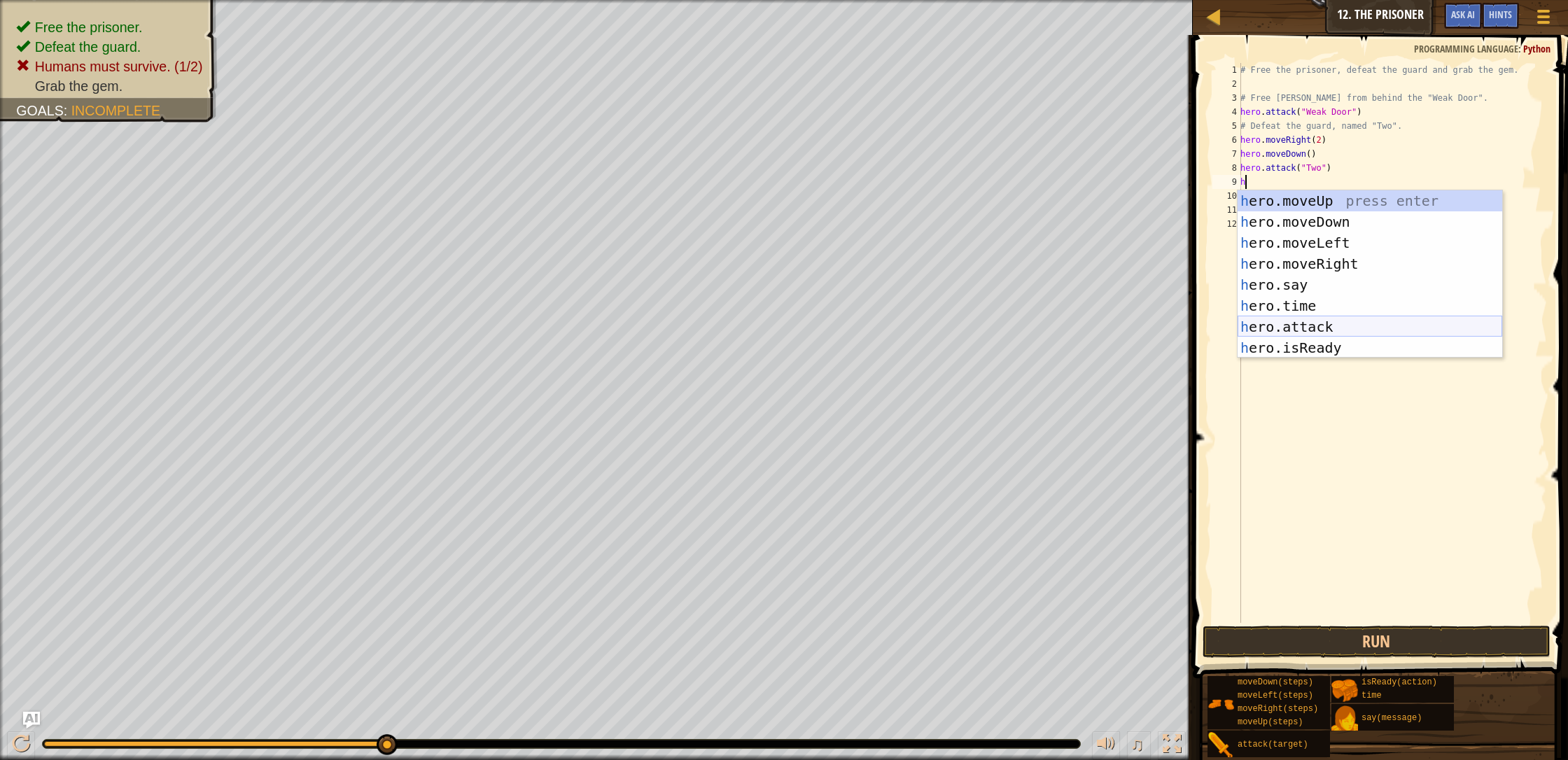
click at [829, 321] on div "h ero.moveUp press enter h ero.moveDown press enter h ero.moveLeft press enter …" at bounding box center [1369, 296] width 265 height 210
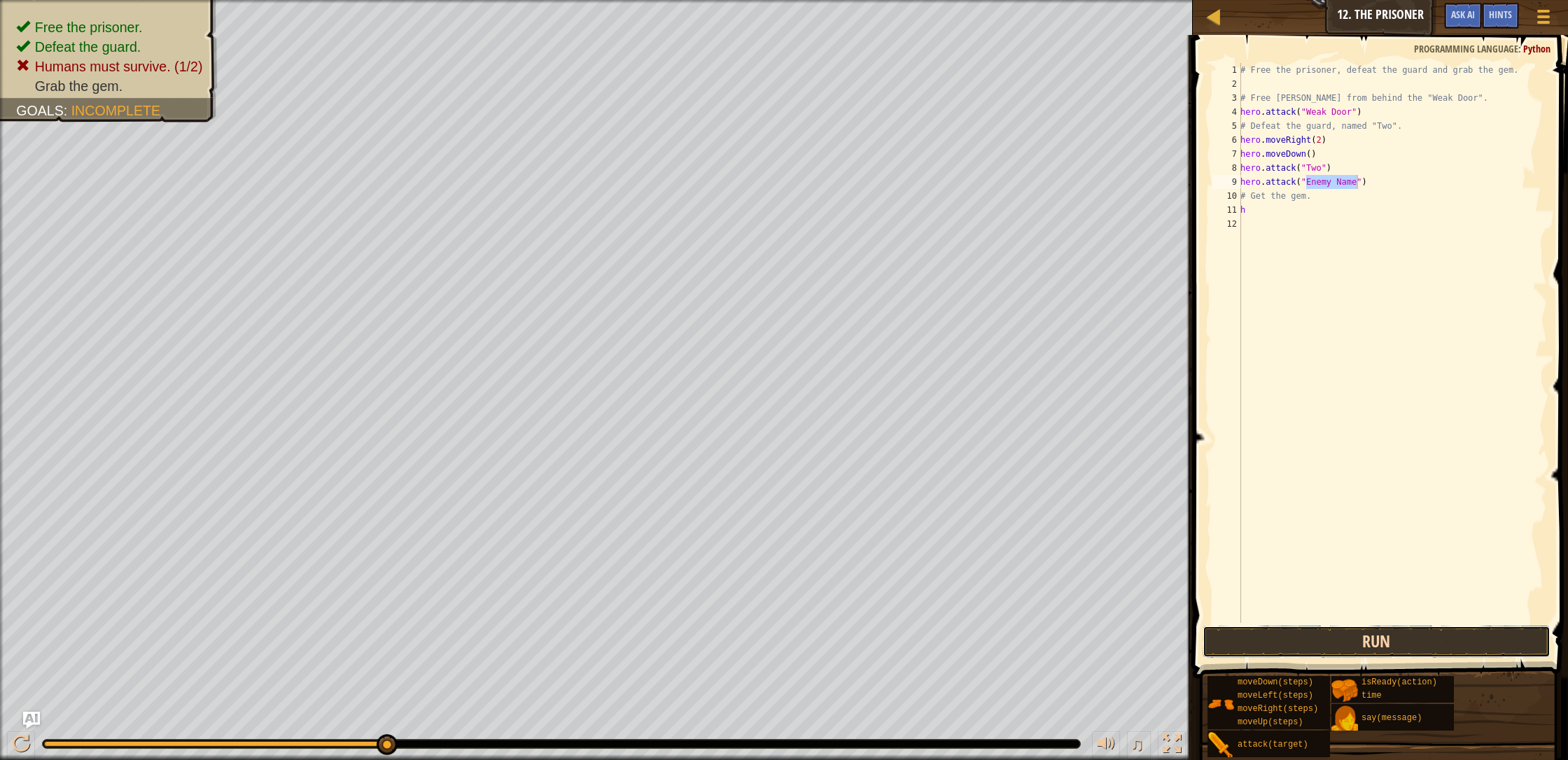
click at [829, 642] on button "Run" at bounding box center [1376, 642] width 348 height 32
click at [829, 636] on button "Run" at bounding box center [1376, 642] width 348 height 32
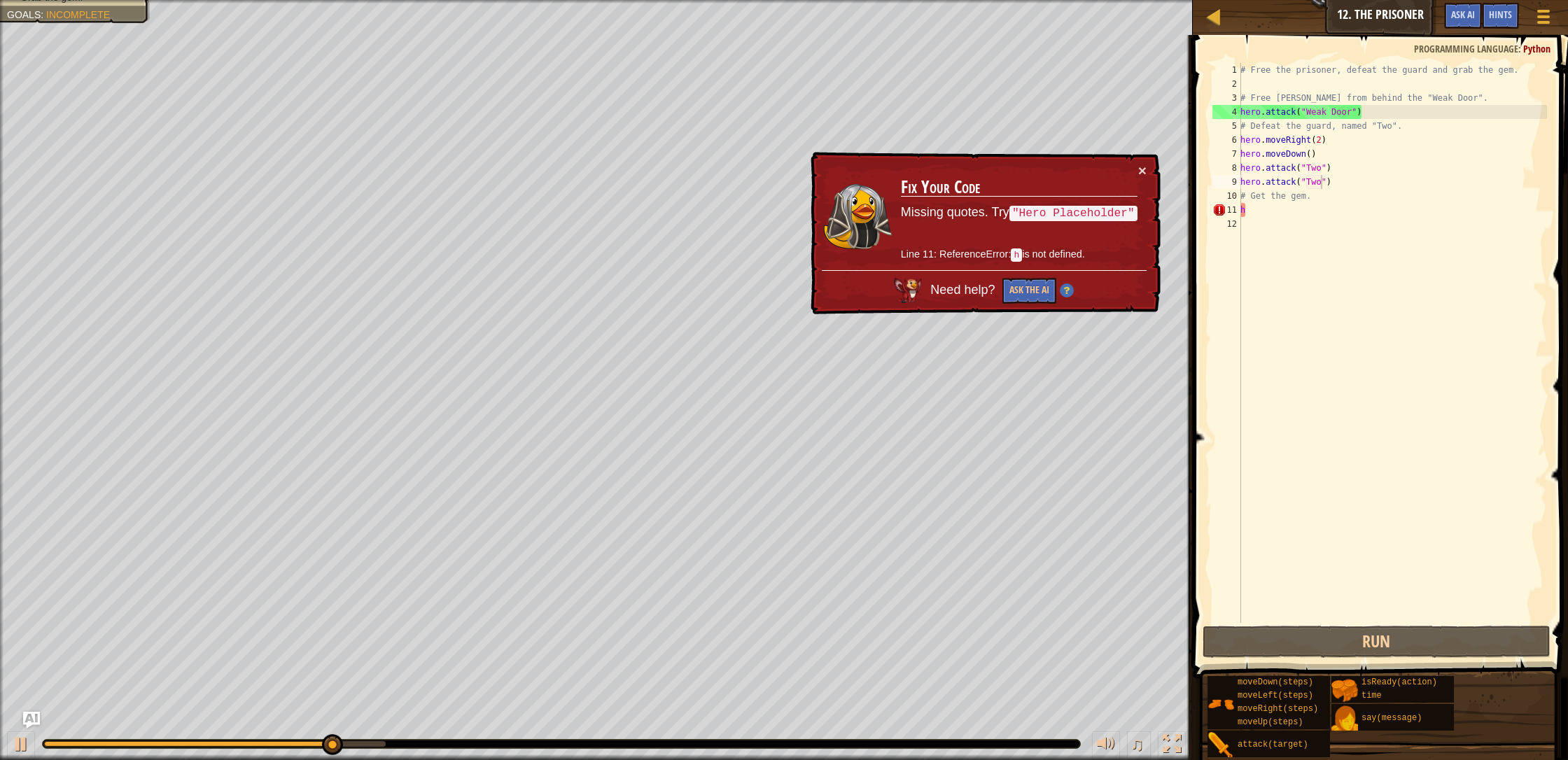
click at [829, 159] on div "× Fix Your Code Missing quotes. Try "Hero Placeholder" Line 11: ReferenceError:…" at bounding box center [984, 233] width 353 height 163
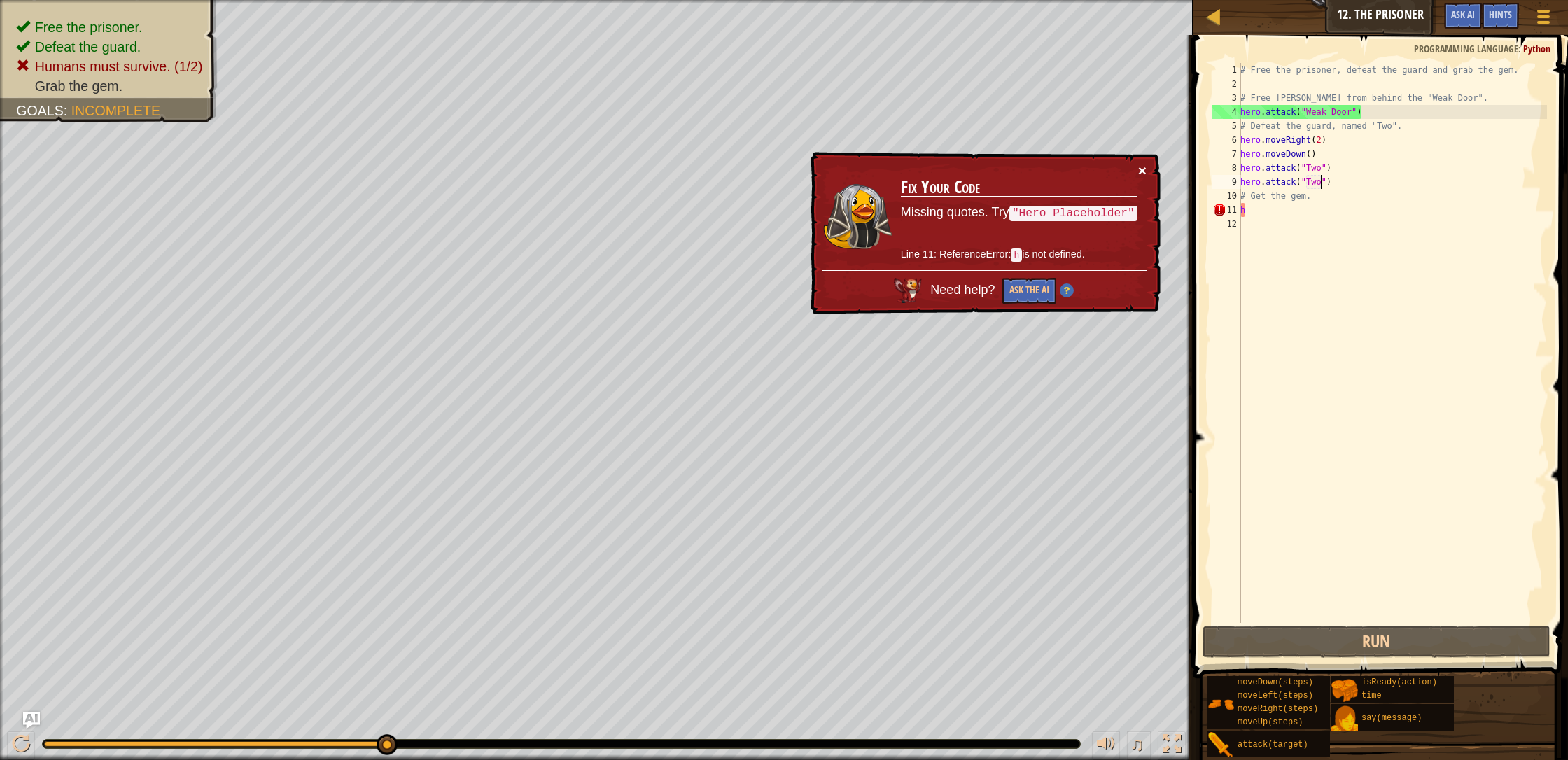
click at [829, 171] on button "×" at bounding box center [1142, 170] width 8 height 14
drag, startPoint x: 1253, startPoint y: 213, endPoint x: 1229, endPoint y: 210, distance: 24.2
click at [829, 210] on div "hero.attack("Two") 1 2 3 4 5 6 7 8 9 10 11 12 # Free the prisoner, defeat the g…" at bounding box center [1378, 343] width 337 height 560
type textarea "h"
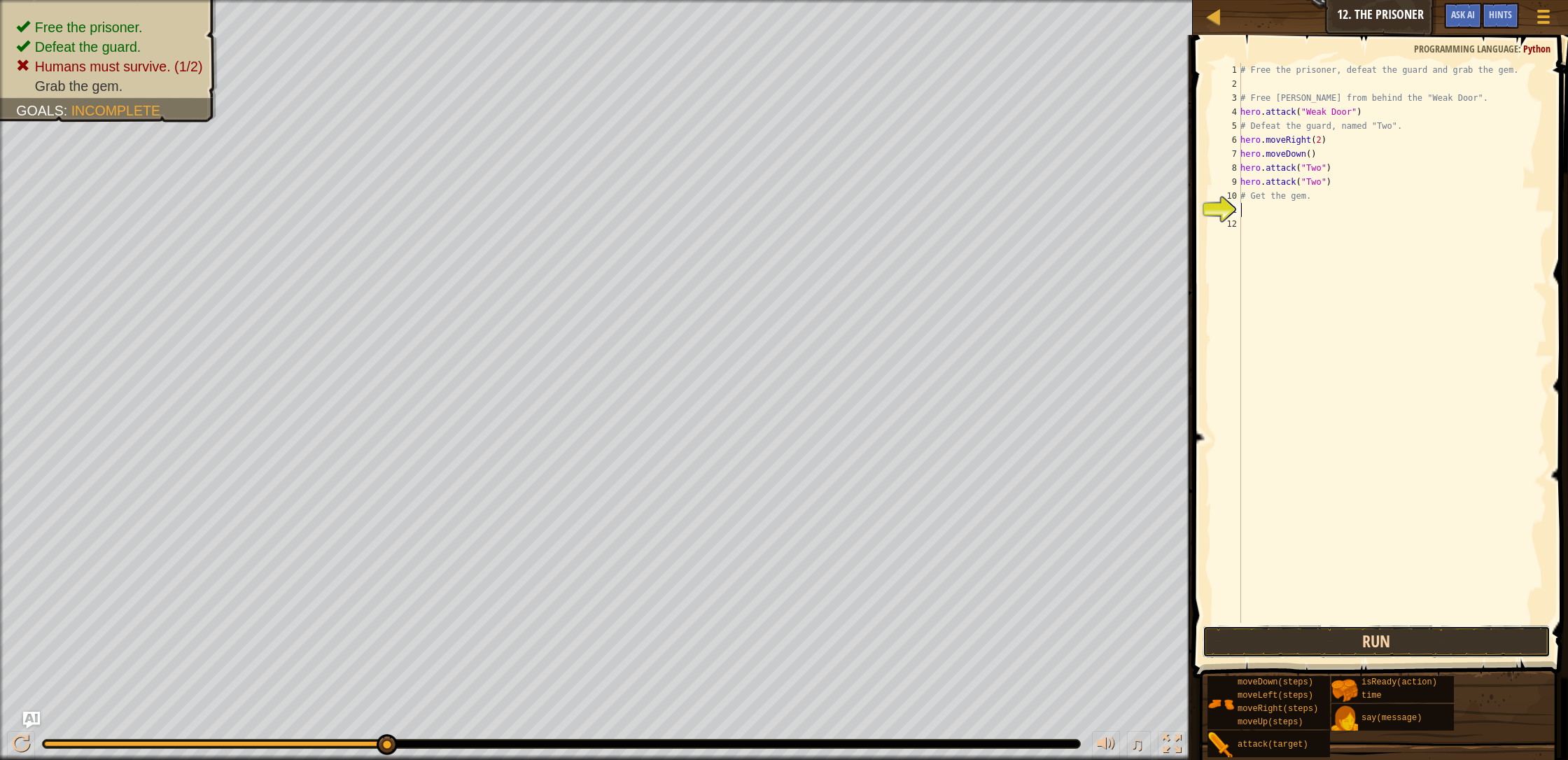
click at [829, 628] on button "Run" at bounding box center [1376, 642] width 348 height 32
click at [829, 640] on button "Run" at bounding box center [1376, 642] width 348 height 32
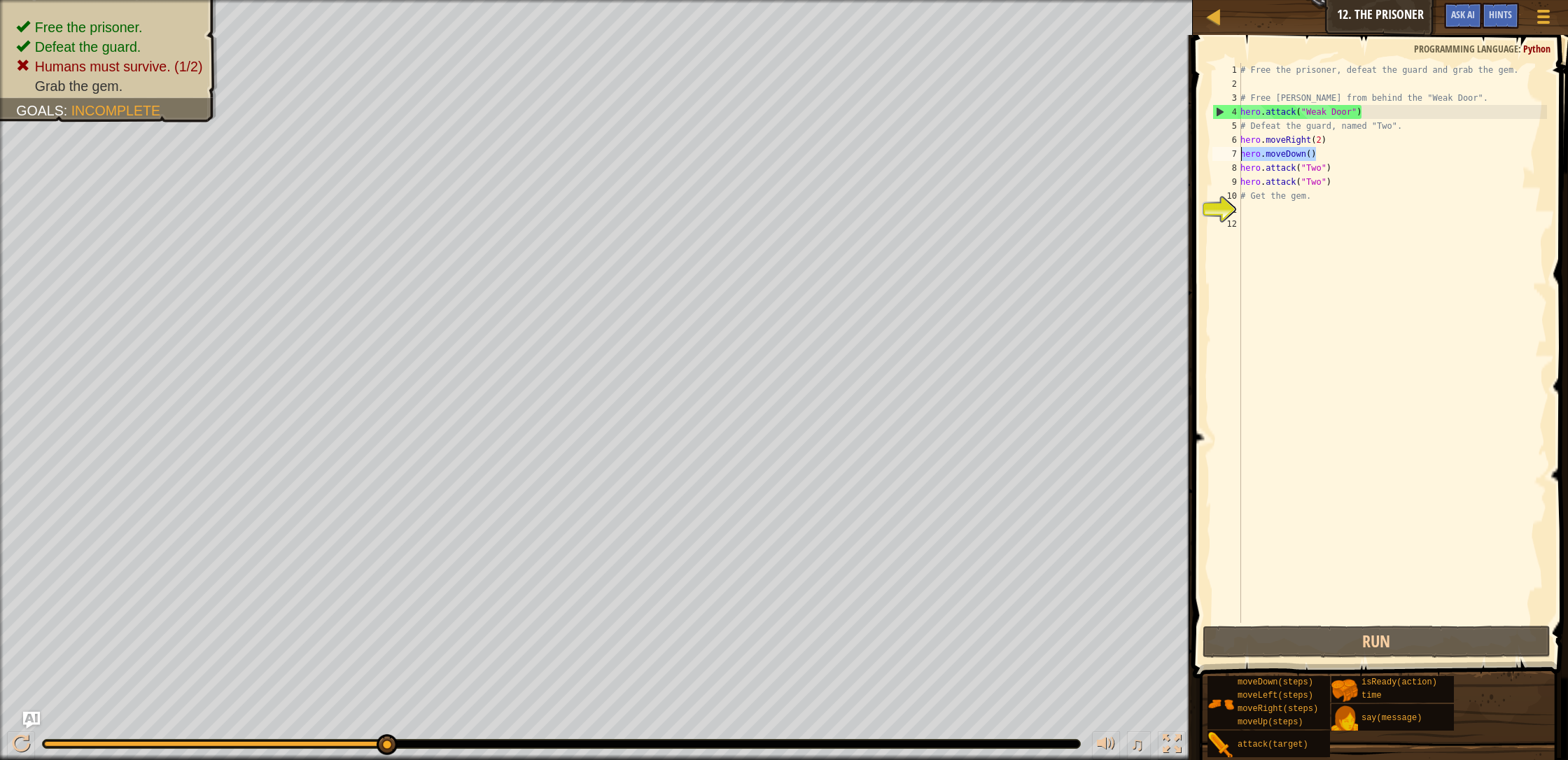
drag, startPoint x: 1320, startPoint y: 156, endPoint x: 1227, endPoint y: 158, distance: 93.0
click at [829, 158] on div "1 2 3 4 5 6 7 8 9 10 11 12 # Free the prisoner, defeat the guard and grab the g…" at bounding box center [1378, 343] width 337 height 560
type textarea "hero.moveDown()"
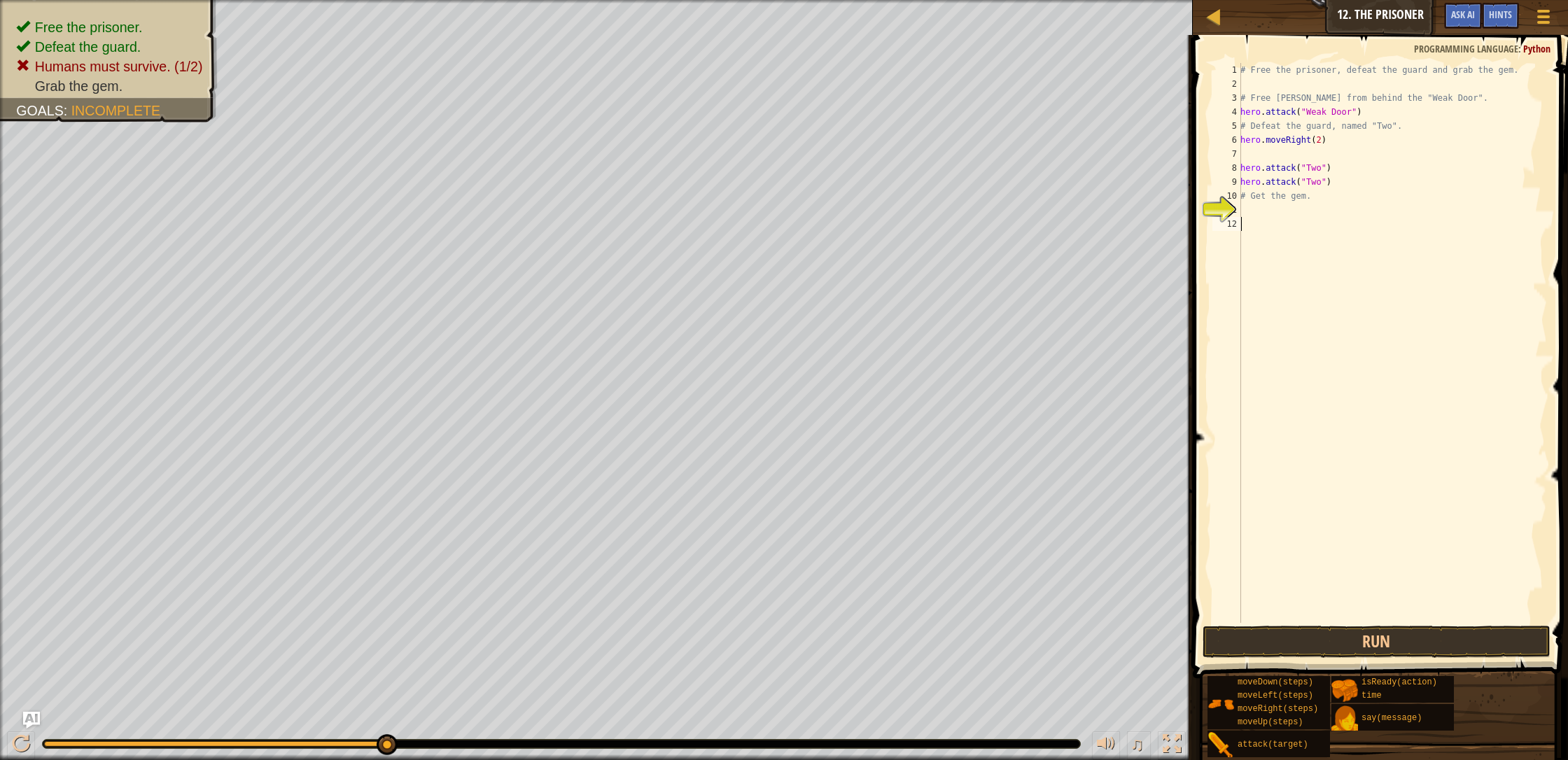
drag, startPoint x: 1258, startPoint y: 358, endPoint x: 1300, endPoint y: 422, distance: 76.6
click at [829, 360] on div "# Free the prisoner, defeat the guard and grab the gem. # Free [PERSON_NAME] fr…" at bounding box center [1391, 356] width 309 height 587
click at [829, 643] on button "Run" at bounding box center [1376, 642] width 348 height 32
drag, startPoint x: 1347, startPoint y: 646, endPoint x: 1340, endPoint y: 643, distance: 7.6
click at [829, 645] on button "Run" at bounding box center [1376, 642] width 348 height 32
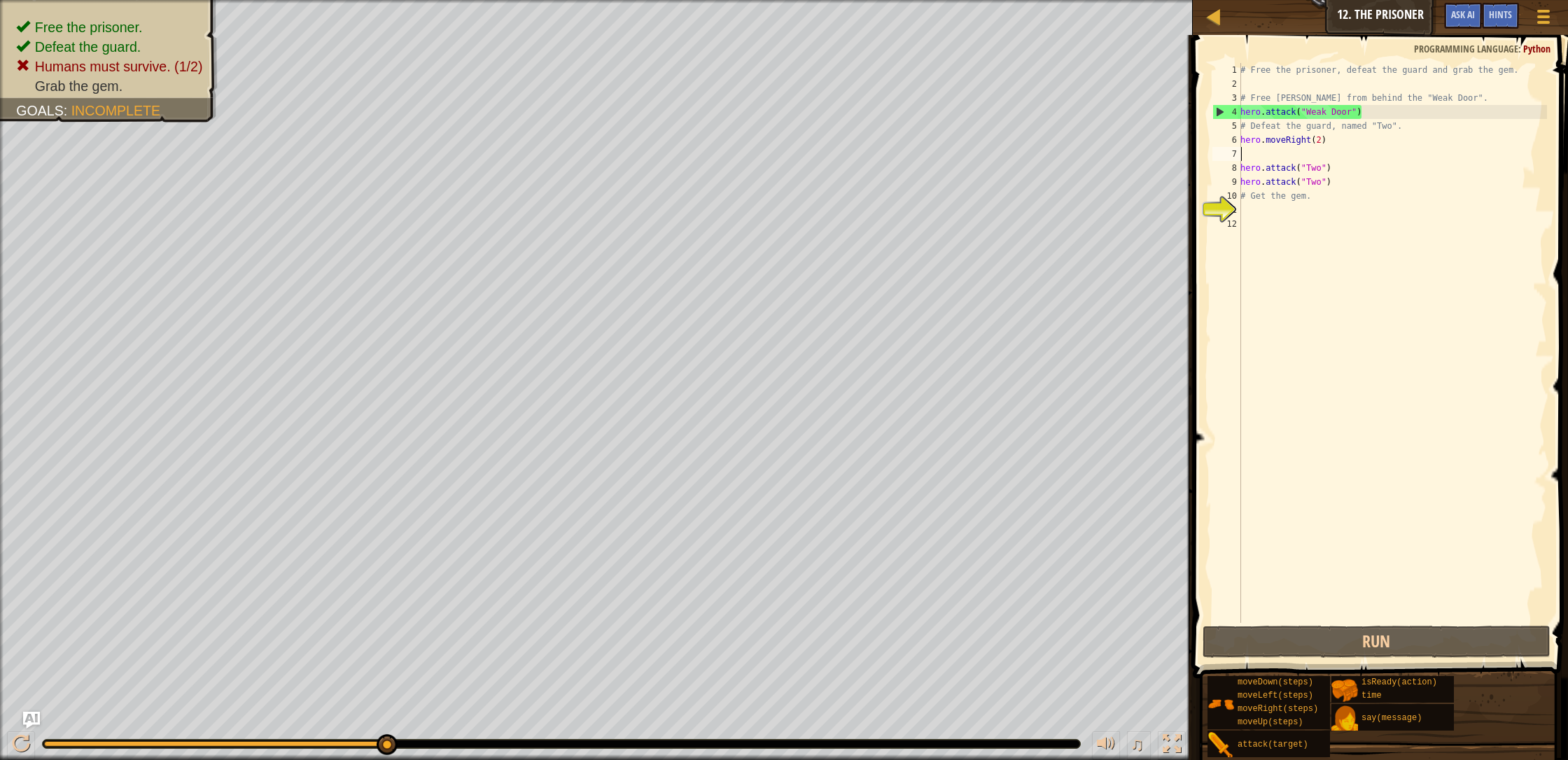
click at [829, 158] on div "# Free the prisoner, defeat the guard and grab the gem. # Free [PERSON_NAME] fr…" at bounding box center [1391, 356] width 309 height 587
type textarea "h"
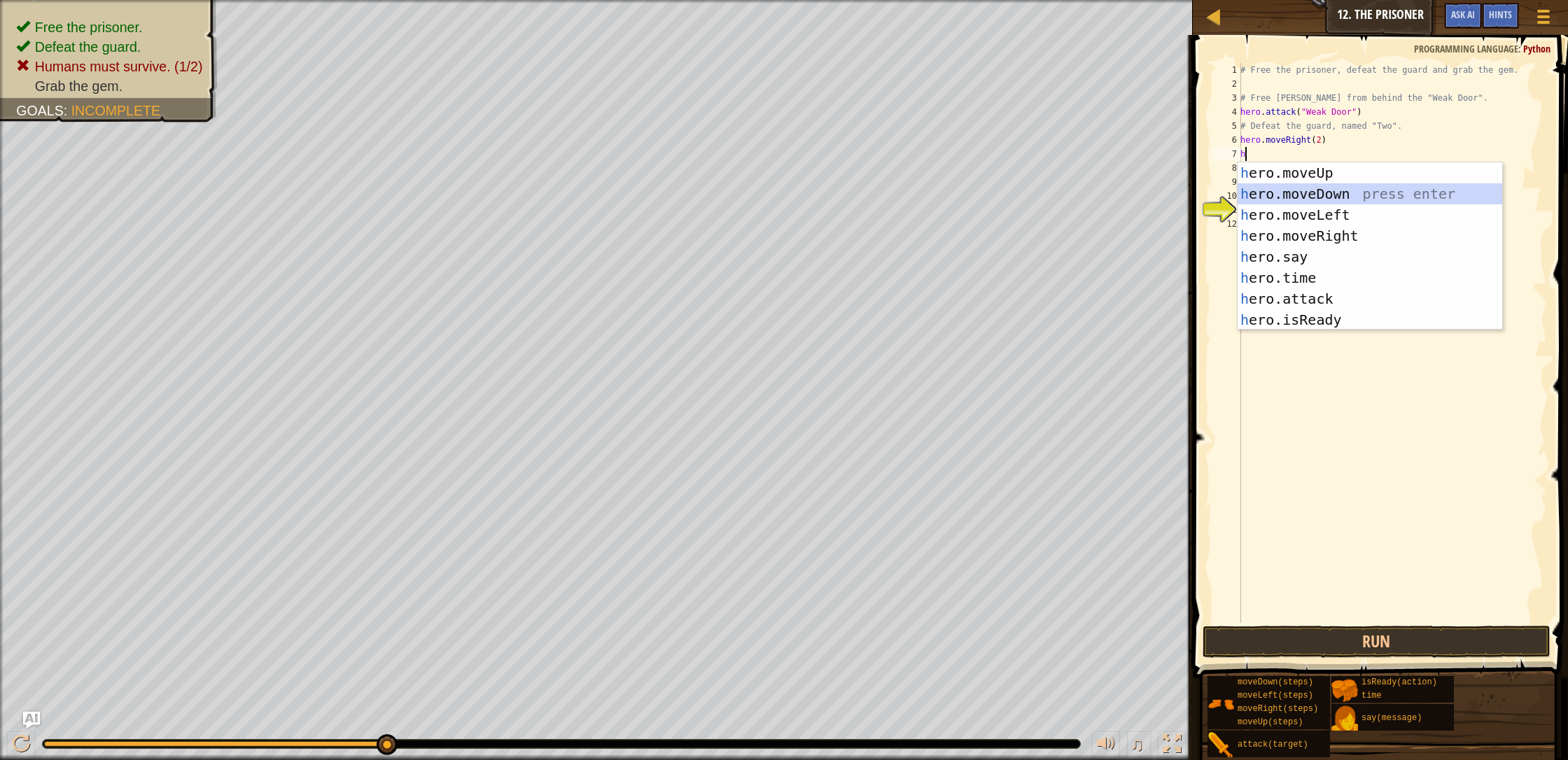
click at [829, 191] on div "h ero.moveUp press enter h ero.moveDown press enter h ero.moveLeft press enter …" at bounding box center [1369, 267] width 265 height 210
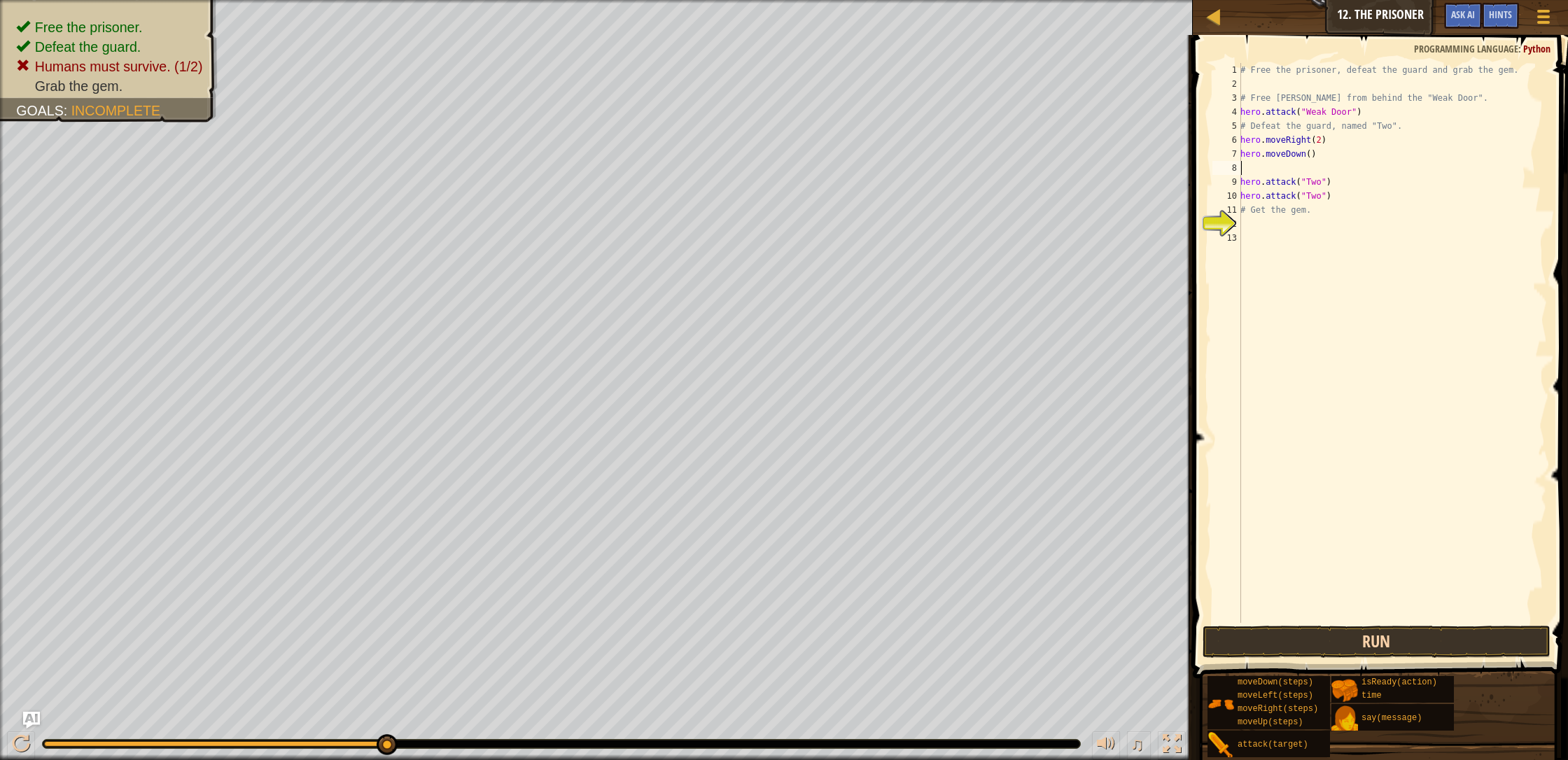
click at [829, 625] on div "1 2 3 4 5 6 7 8 9 10 11 12 13 # Free the prisoner, defeat the guard and grab th…" at bounding box center [1378, 384] width 380 height 684
click at [829, 635] on button "Run" at bounding box center [1376, 642] width 348 height 32
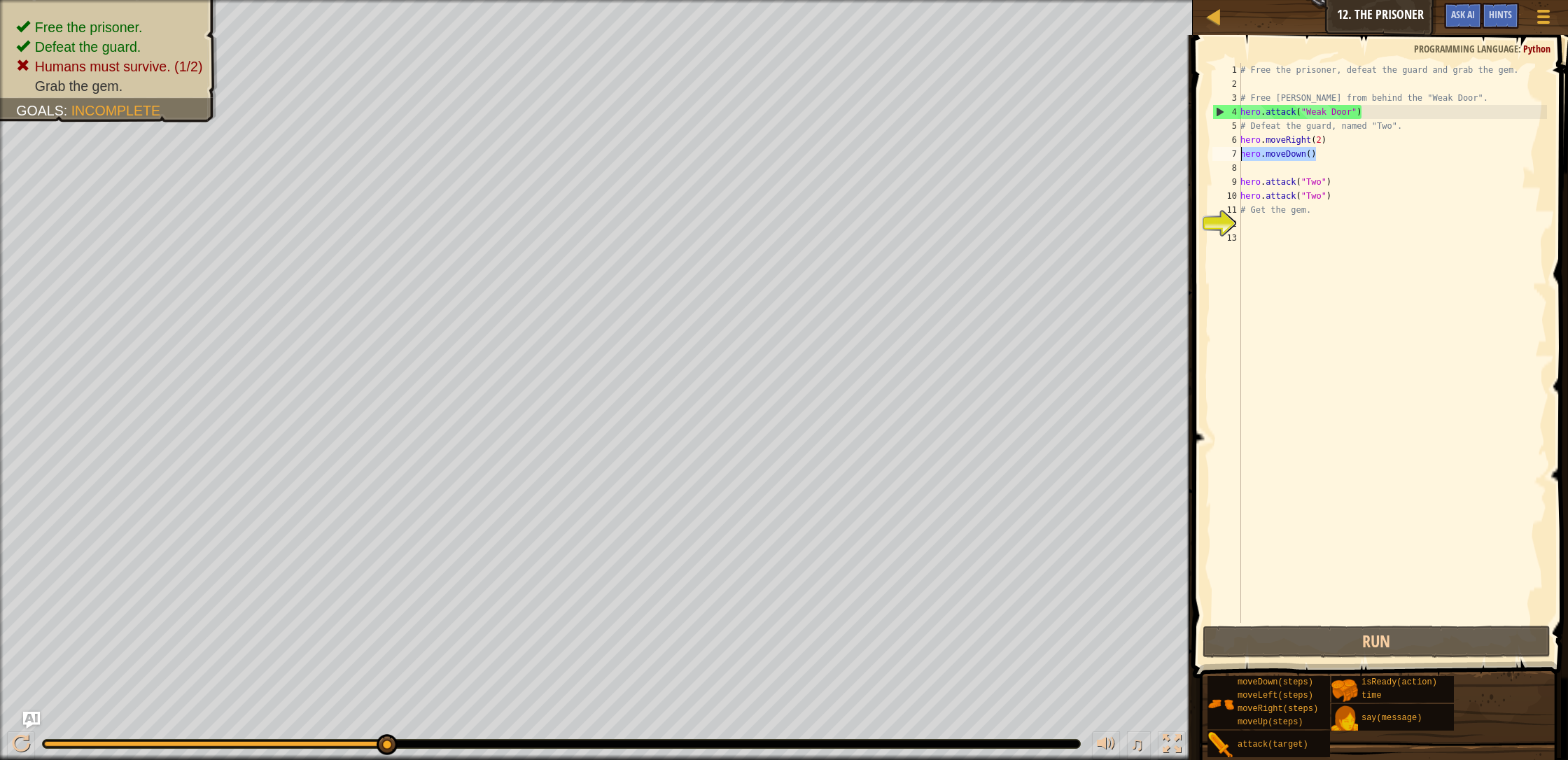
drag, startPoint x: 1321, startPoint y: 154, endPoint x: 1235, endPoint y: 160, distance: 86.2
click at [829, 160] on div "1 2 3 4 5 6 7 8 9 10 11 12 13 # Free the prisoner, defeat the guard and grab th…" at bounding box center [1378, 343] width 337 height 560
type textarea "hero.moveDown()"
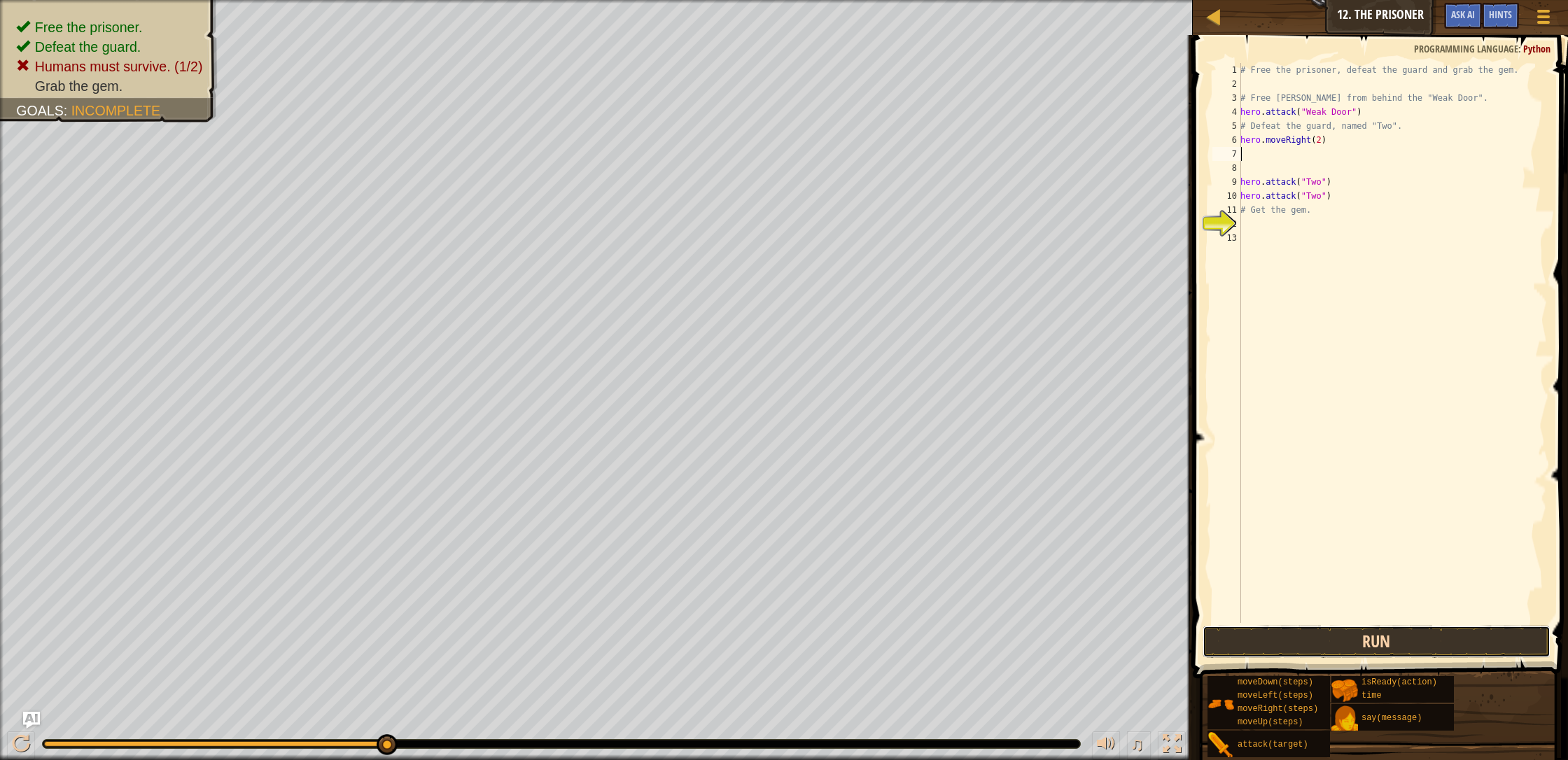
click at [829, 638] on button "Run" at bounding box center [1376, 642] width 348 height 32
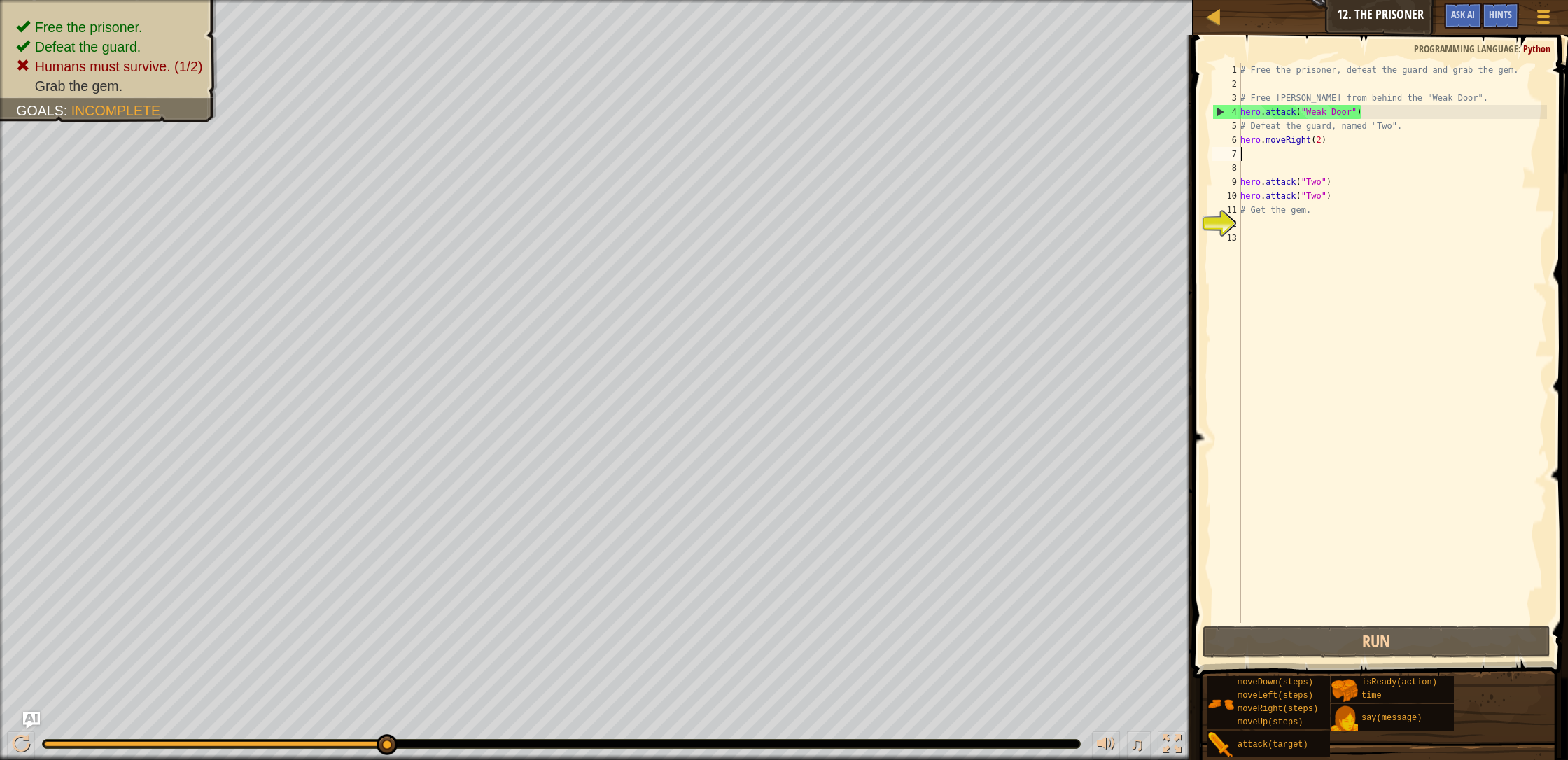
type textarea "h"
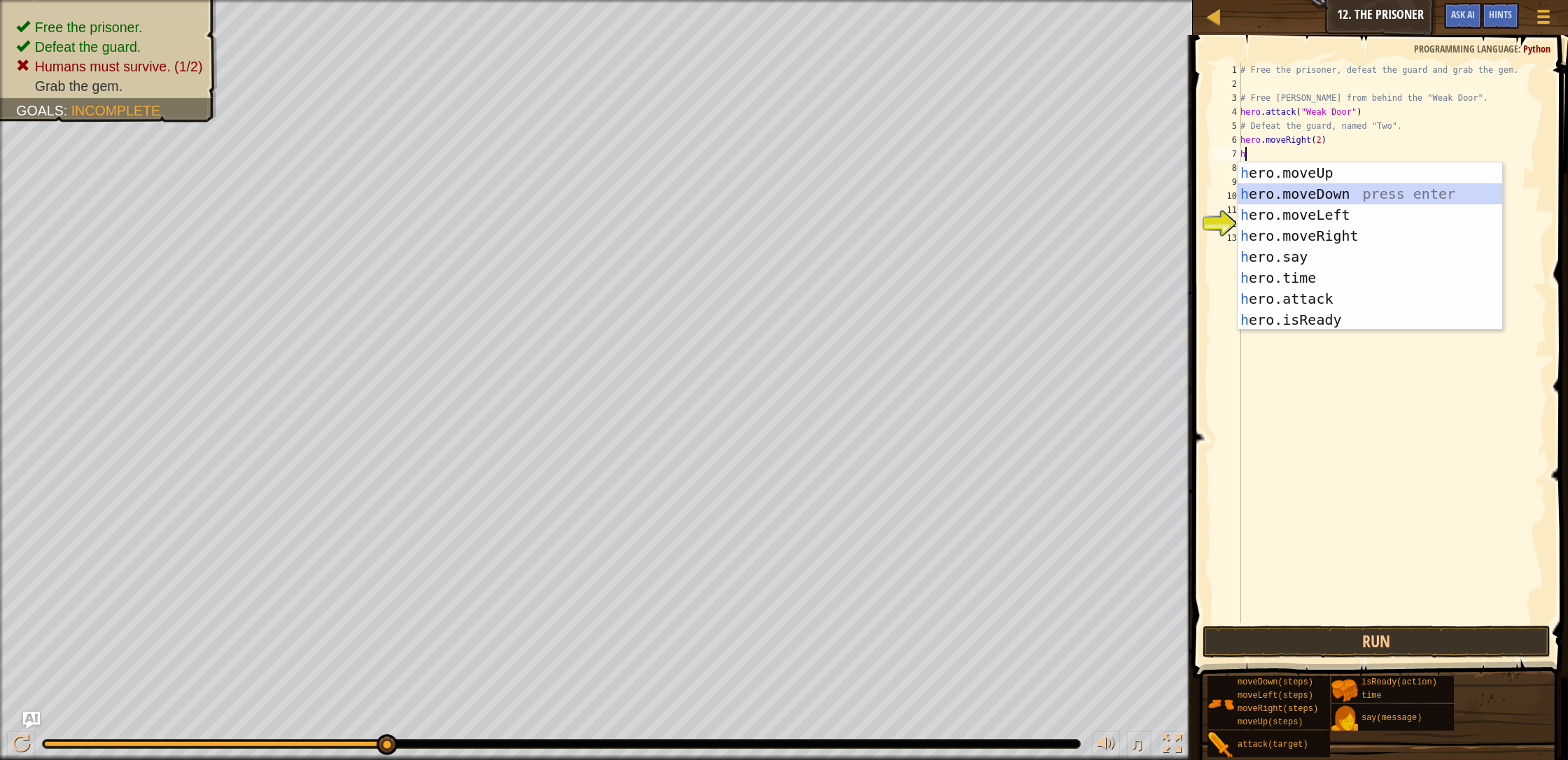
click at [829, 200] on div "h ero.moveUp press enter h ero.moveDown press enter h ero.moveLeft press enter …" at bounding box center [1369, 267] width 265 height 210
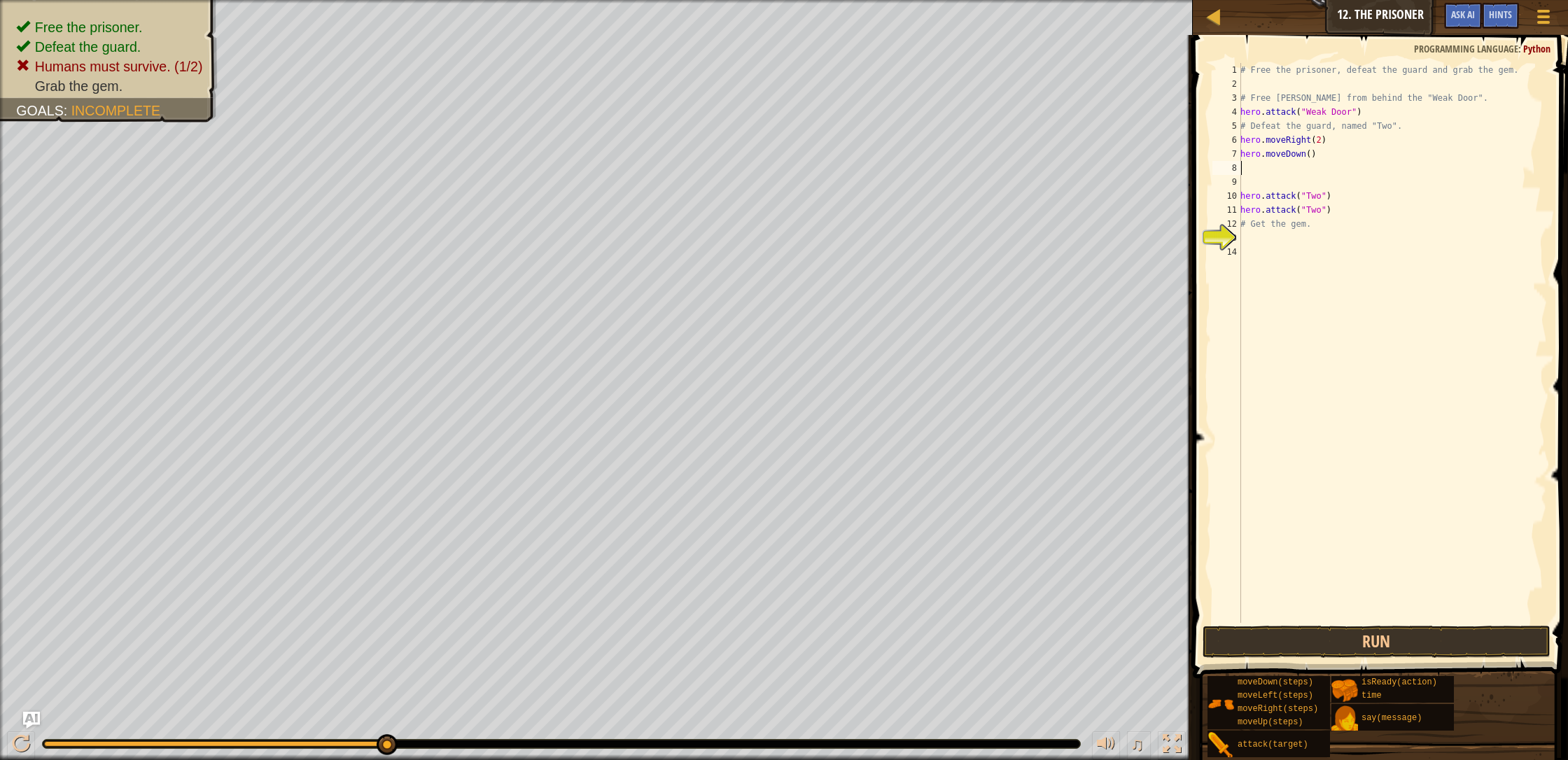
click at [829, 153] on div "# Free the prisoner, defeat the guard and grab the gem. # Free [PERSON_NAME] fr…" at bounding box center [1391, 356] width 309 height 587
click at [829, 643] on button "Run" at bounding box center [1376, 642] width 348 height 32
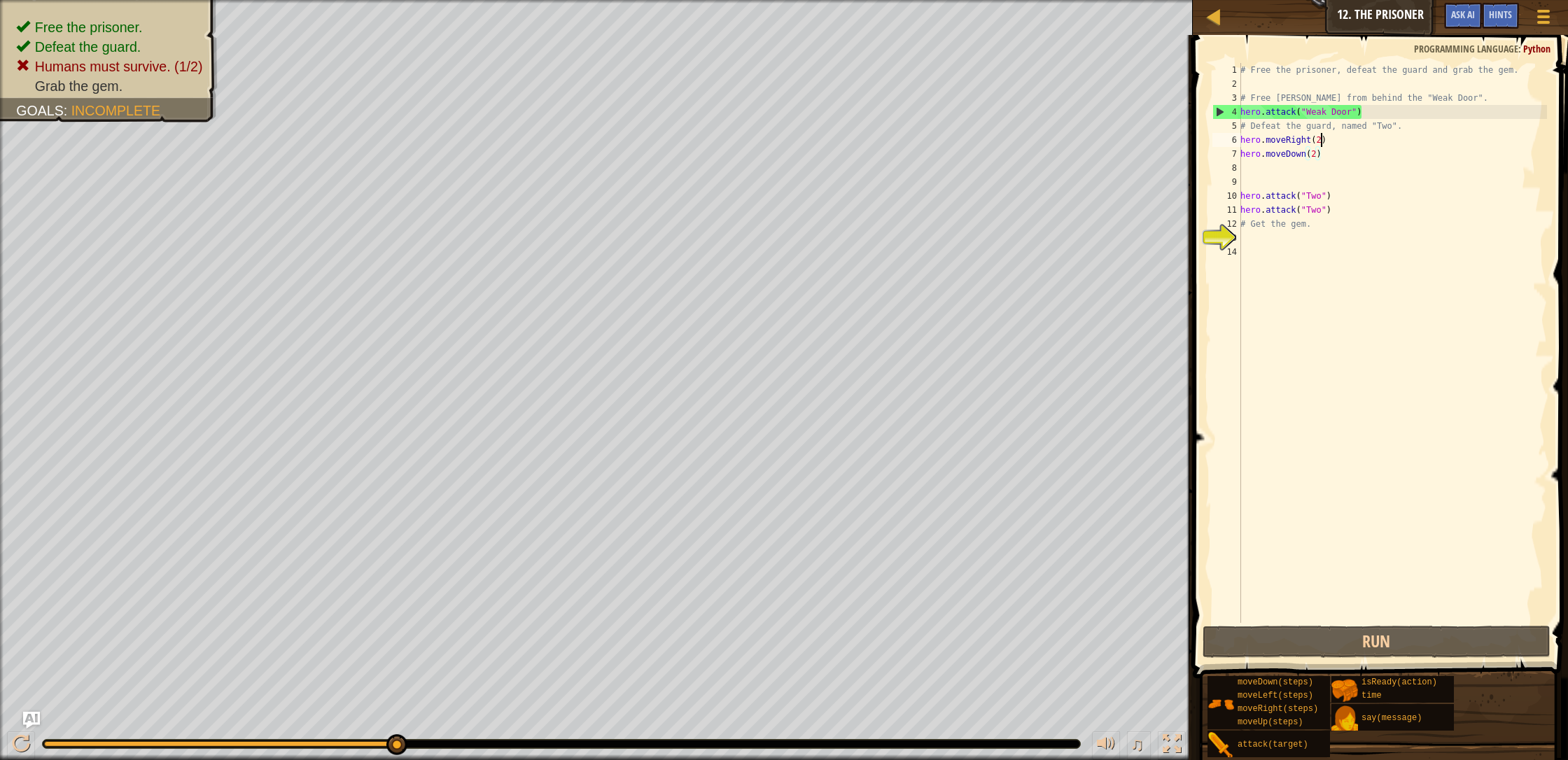
click at [829, 138] on div "# Free the prisoner, defeat the guard and grab the gem. # Free [PERSON_NAME] fr…" at bounding box center [1391, 356] width 309 height 587
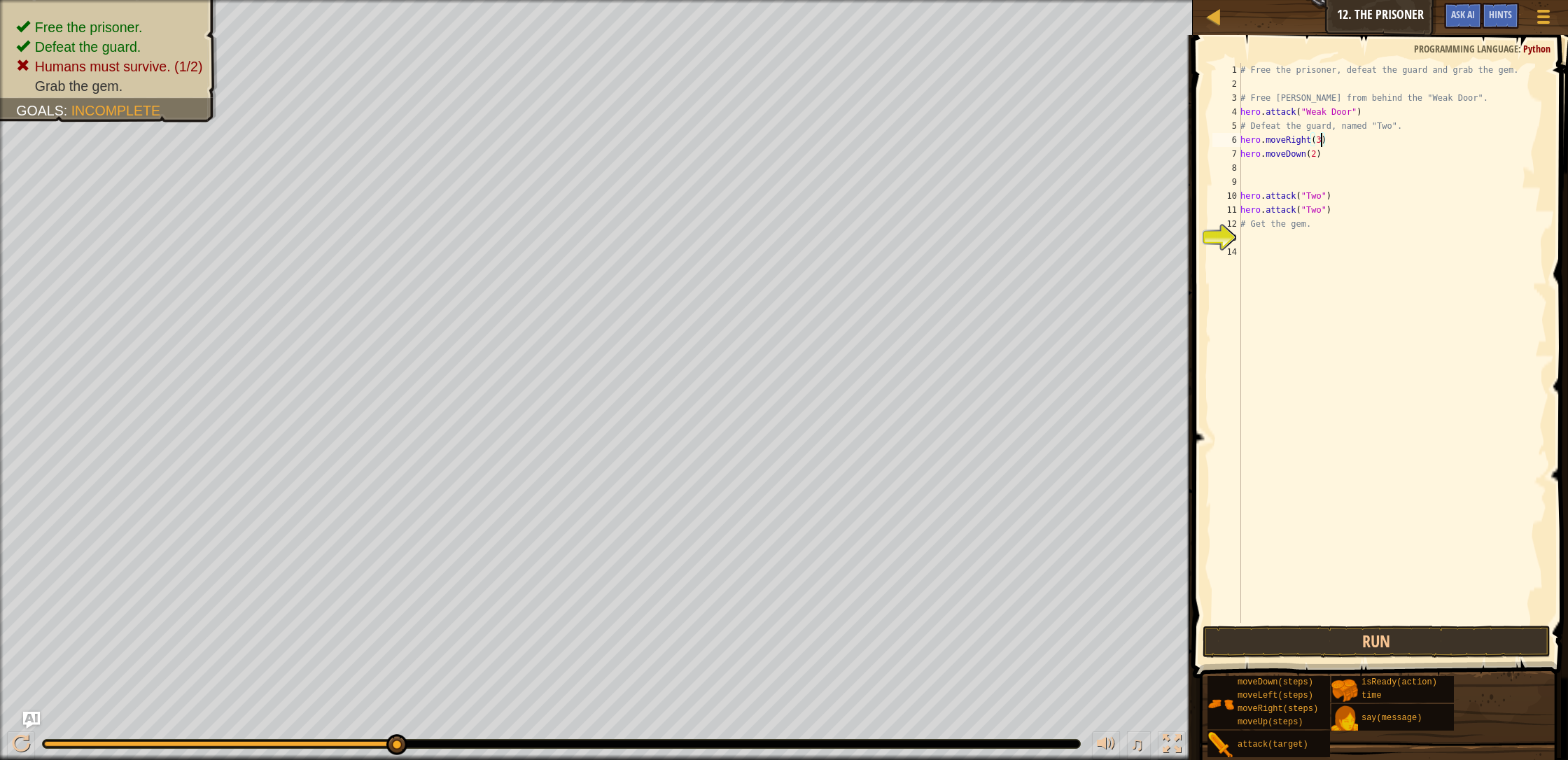
scroll to position [6, 6]
type textarea "hero.moveRight(3)"
click at [829, 642] on button "Run" at bounding box center [1376, 642] width 348 height 32
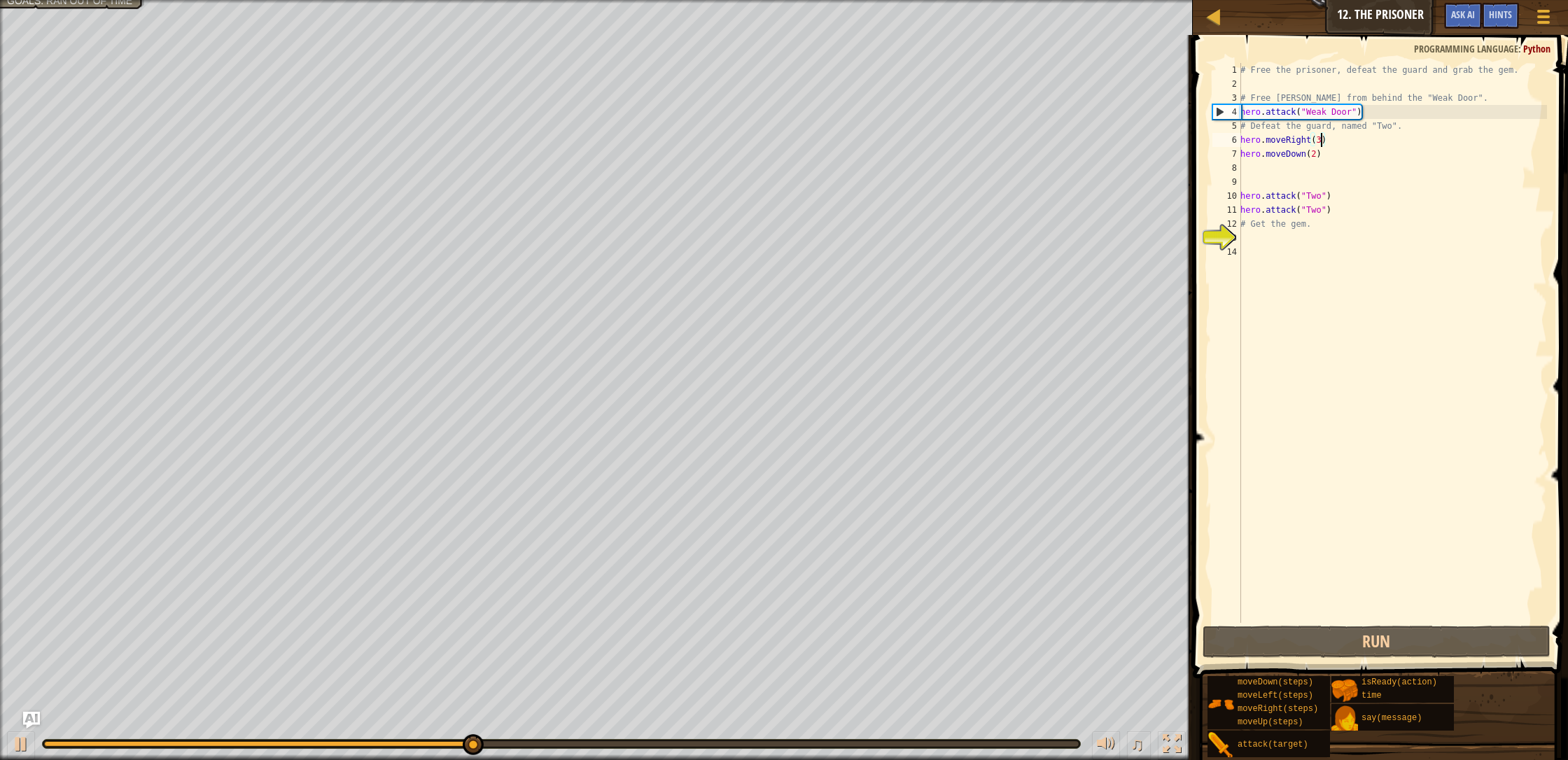
click at [829, 235] on div "# Free the prisoner, defeat the guard and grab the gem. # Free [PERSON_NAME] fr…" at bounding box center [1391, 356] width 309 height 587
type textarea "h"
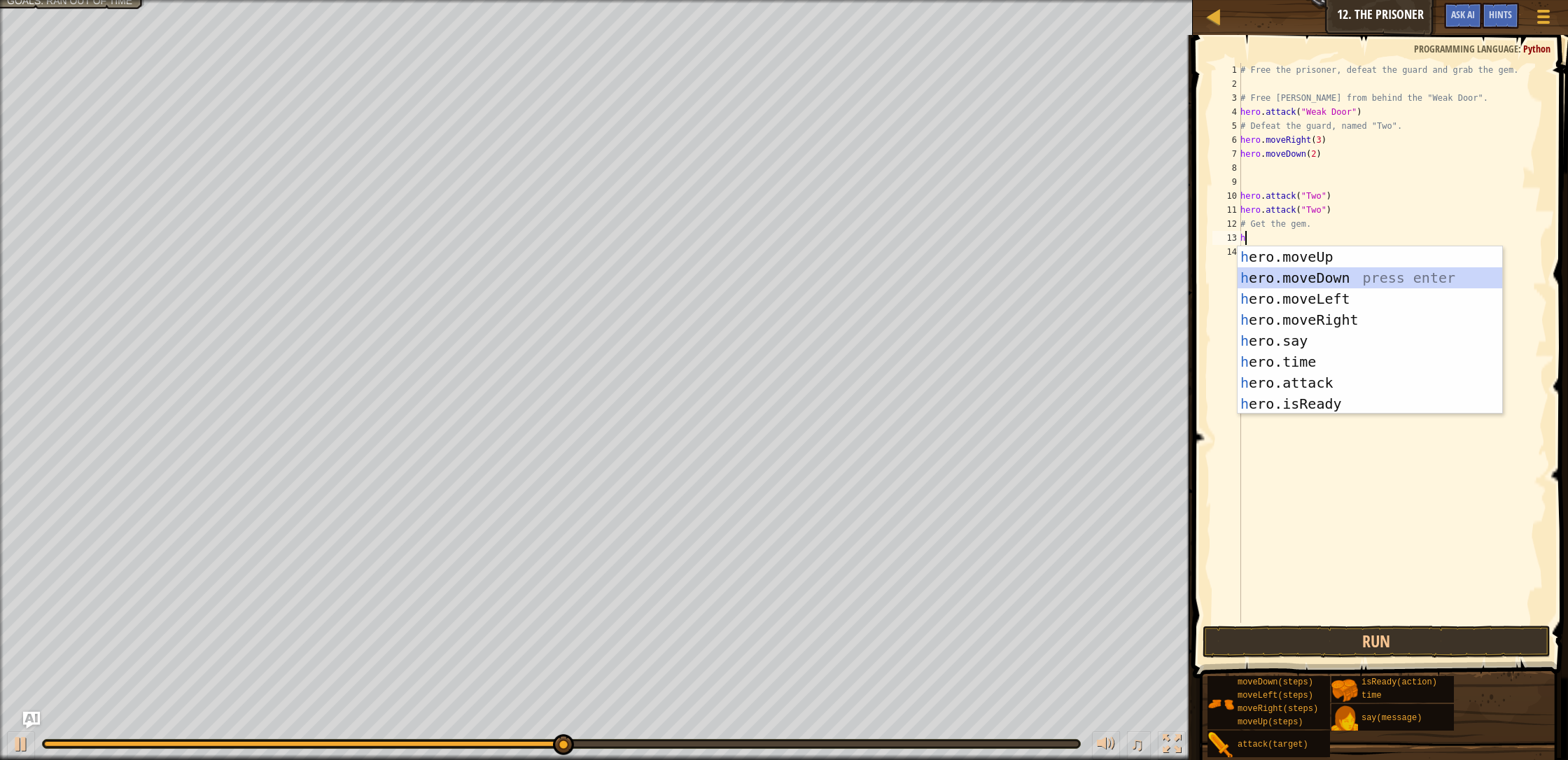
click at [829, 274] on div "h ero.moveUp press enter h ero.moveDown press enter h ero.moveLeft press enter …" at bounding box center [1369, 351] width 265 height 210
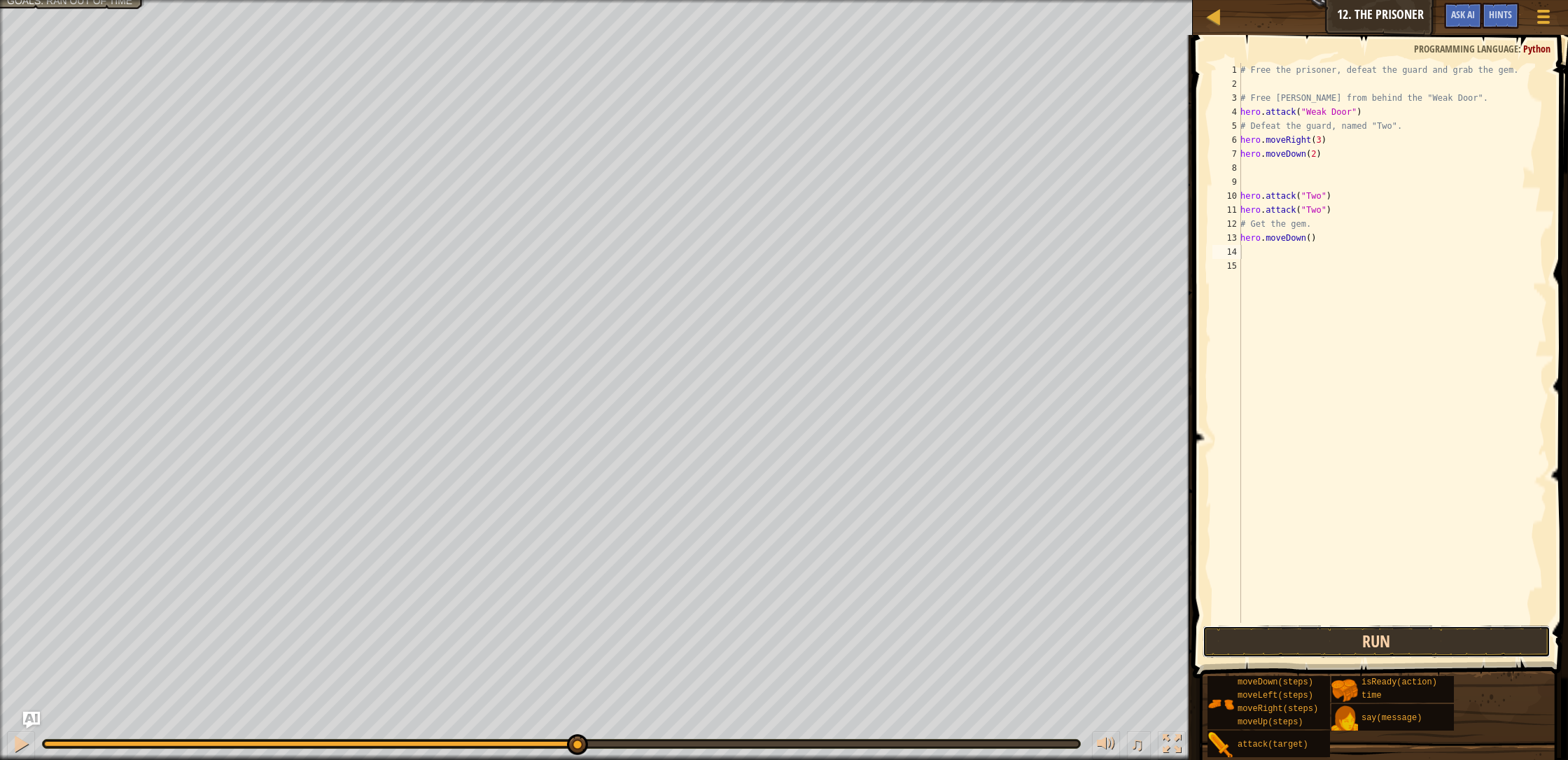
click at [829, 652] on button "Run" at bounding box center [1376, 642] width 348 height 32
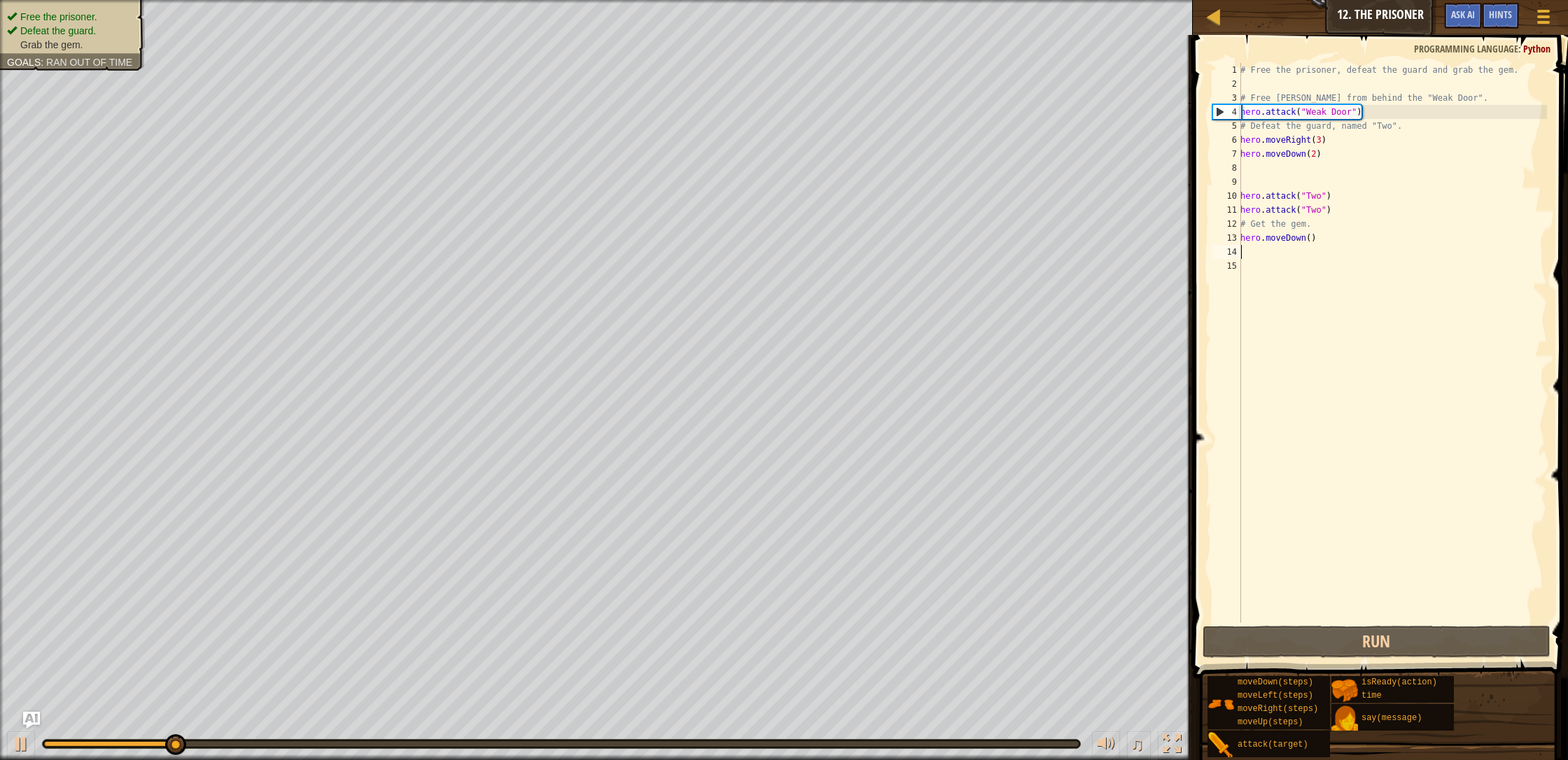
click at [121, 10] on ul "Free the prisoner. Defeat the guard. Grab the gem." at bounding box center [72, 30] width 131 height 42
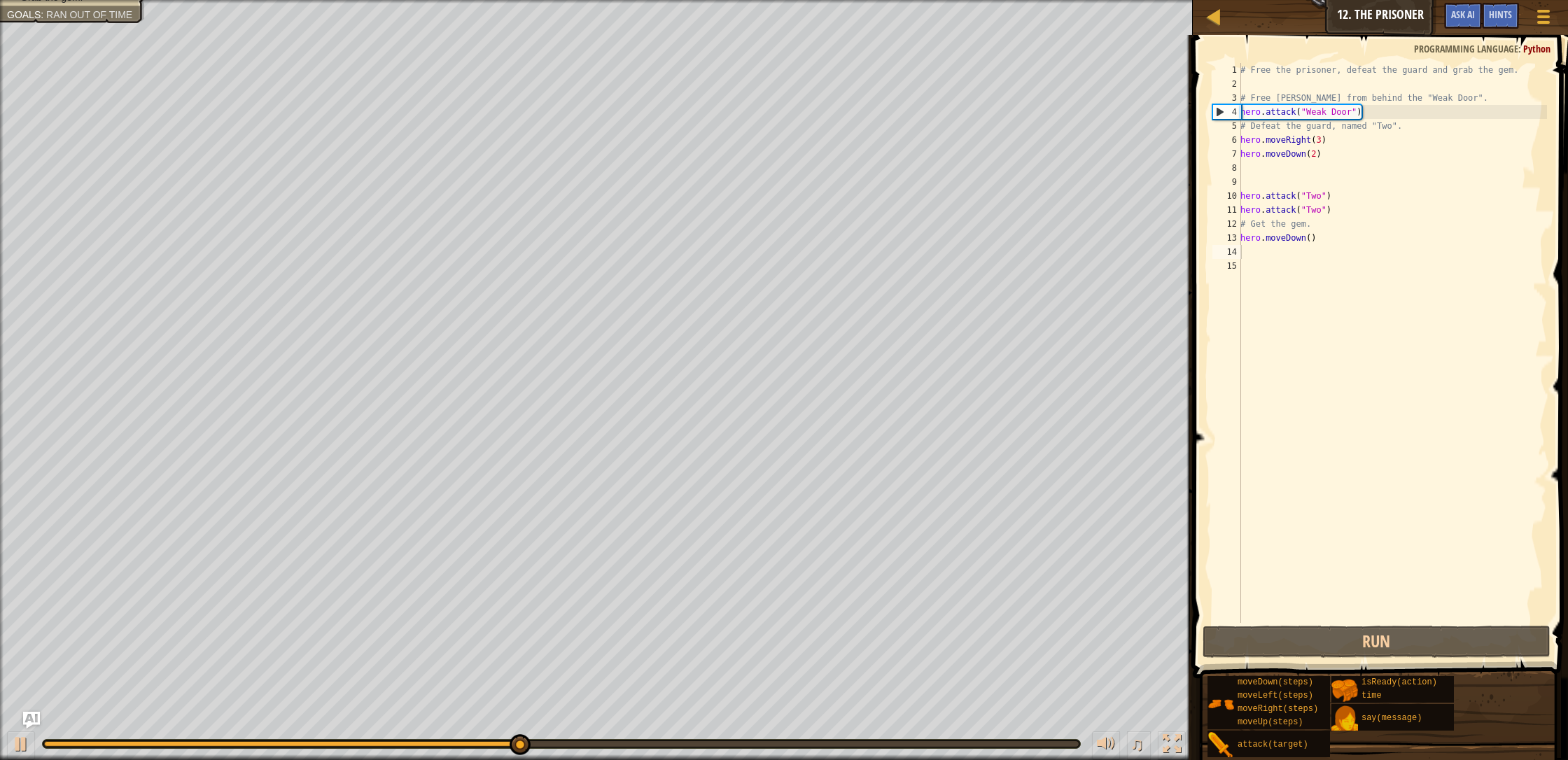
click at [829, 252] on div "# Free the prisoner, defeat the guard and grab the gem. # Free [PERSON_NAME] fr…" at bounding box center [1391, 356] width 309 height 587
type textarea "h"
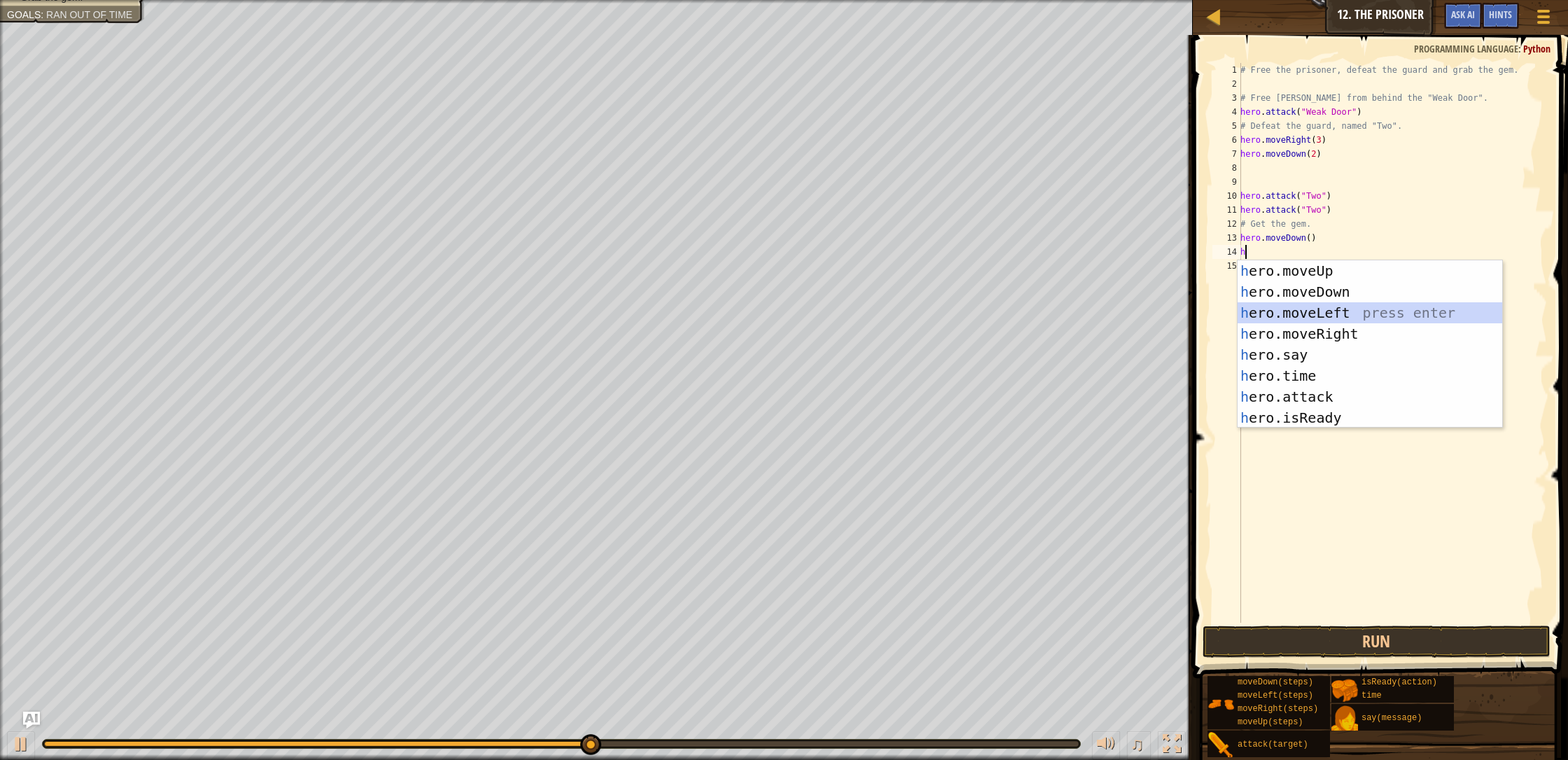
click at [829, 321] on div "h ero.moveUp press enter h ero.moveDown press enter h ero.moveLeft press enter …" at bounding box center [1369, 365] width 265 height 210
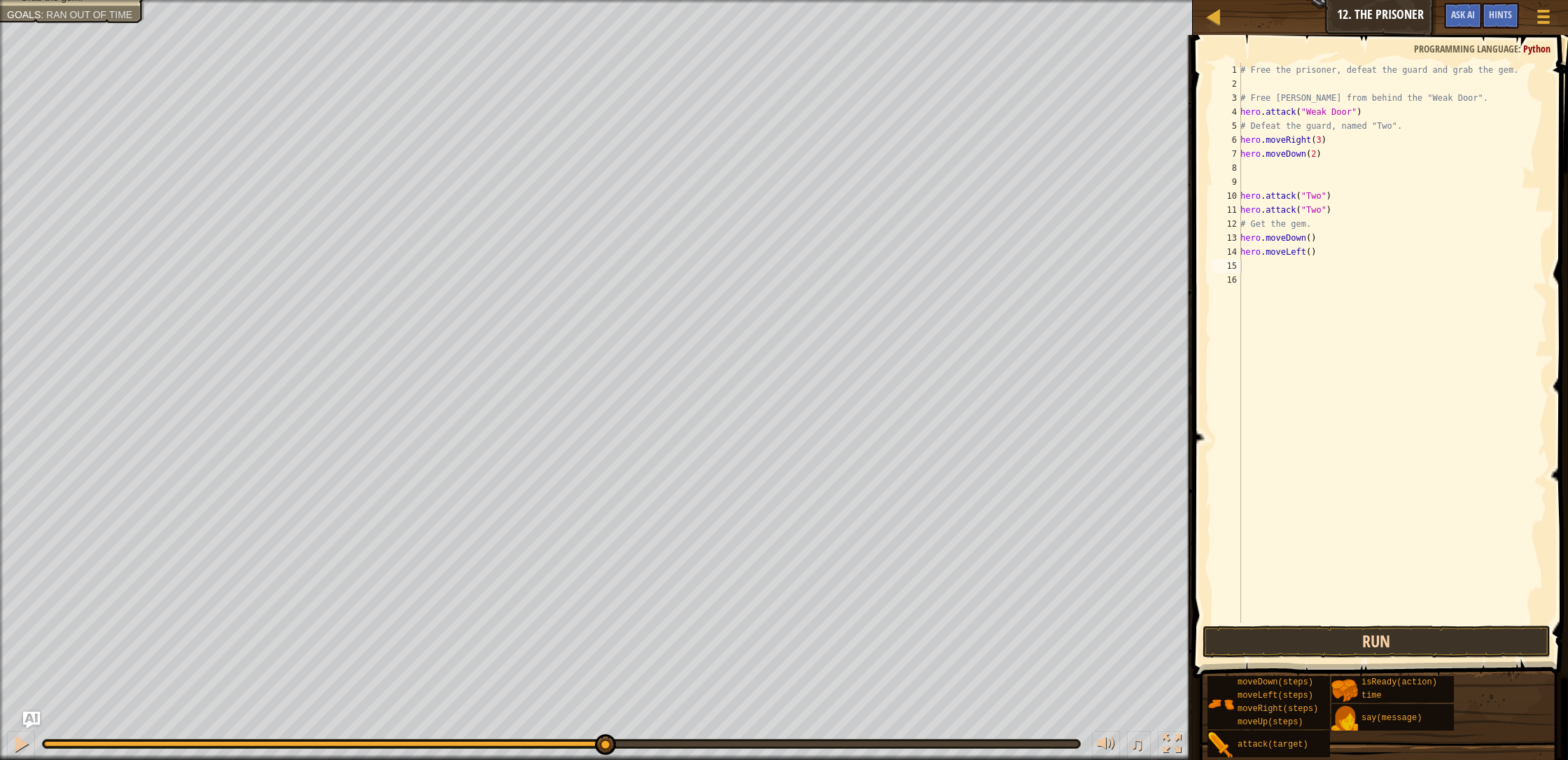
click at [829, 626] on div "1 2 3 4 5 6 7 8 9 10 11 12 13 14 15 16 # Free the prisoner, defeat the guard an…" at bounding box center [1378, 384] width 380 height 684
click at [829, 637] on button "Run" at bounding box center [1376, 642] width 348 height 32
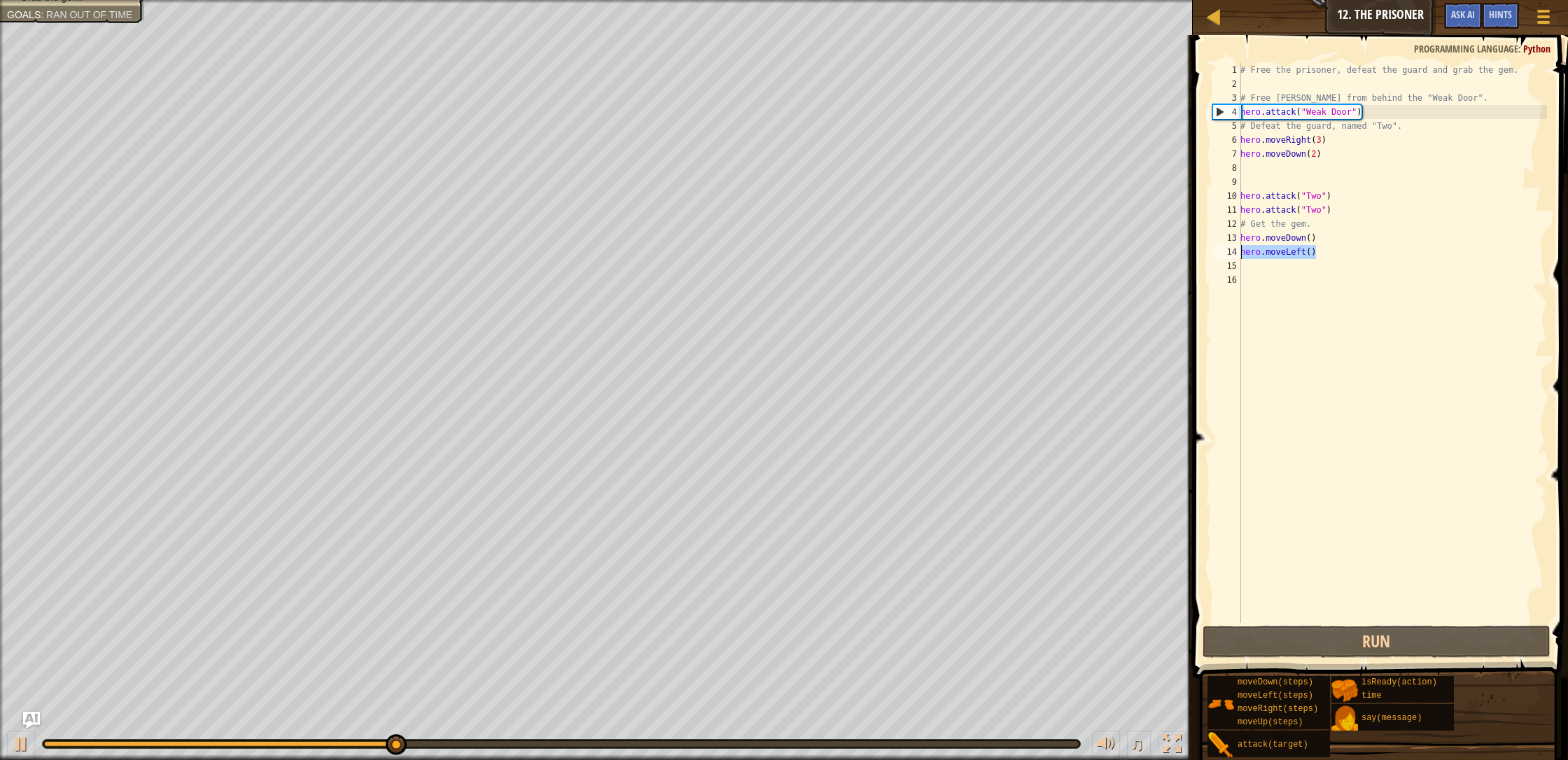
drag, startPoint x: 1316, startPoint y: 253, endPoint x: 1227, endPoint y: 256, distance: 89.1
click at [829, 256] on div "1 2 3 4 5 6 7 8 9 10 11 12 13 14 15 16 # Free the prisoner, defeat the guard an…" at bounding box center [1378, 343] width 337 height 560
type textarea "hero.moveLeft()"
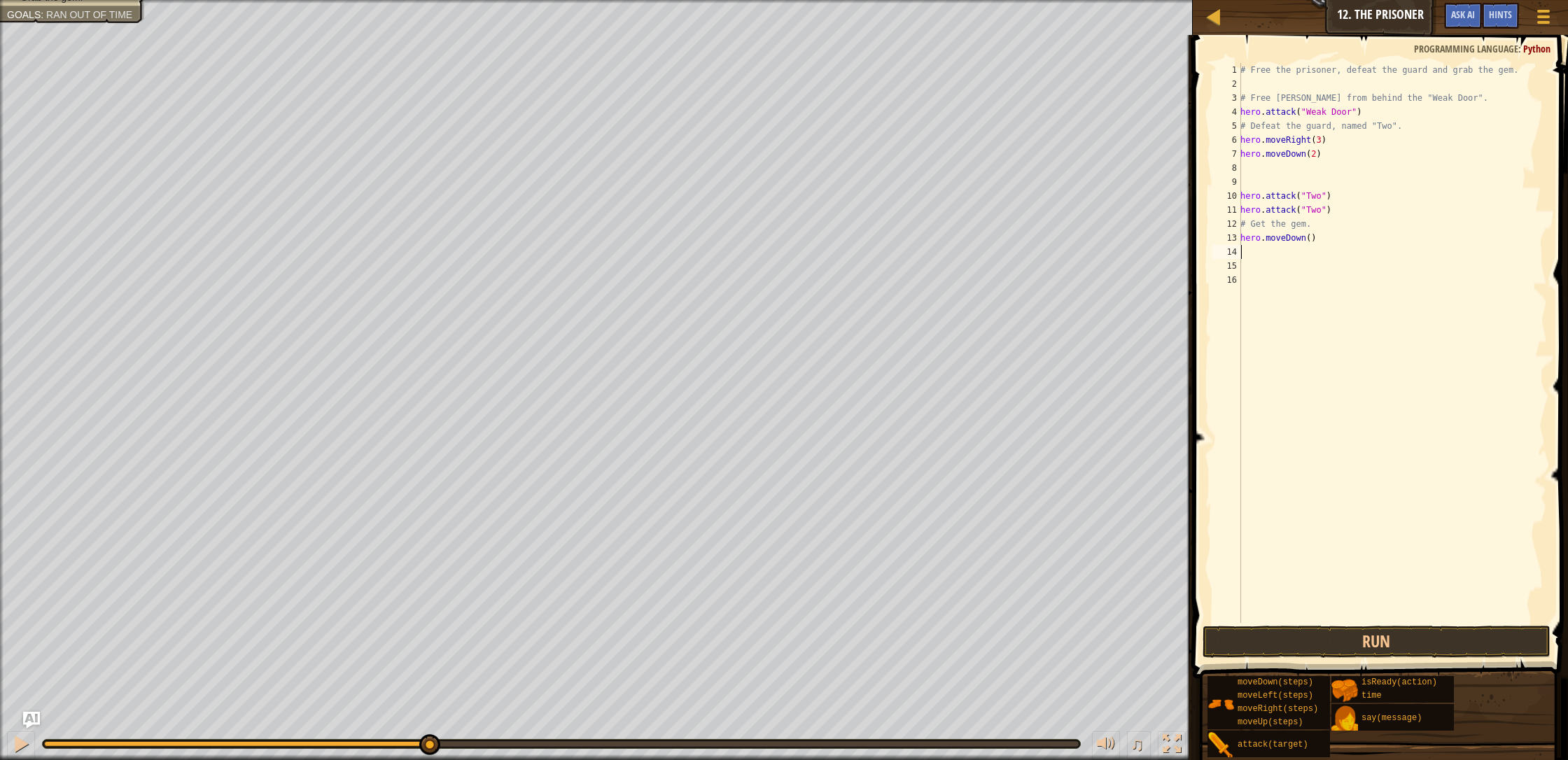
type textarea "h"
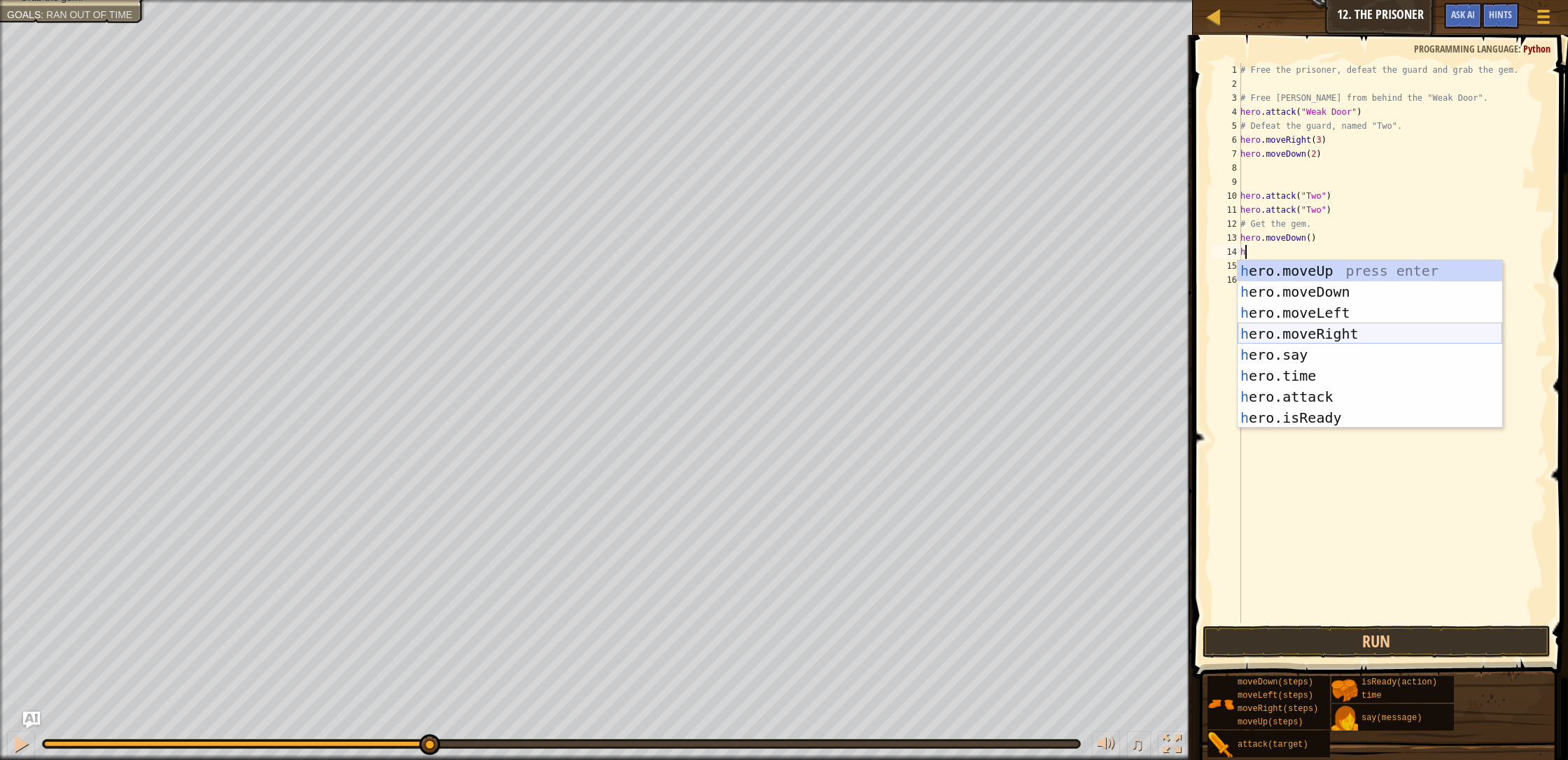
click at [829, 327] on div "h ero.moveUp press enter h ero.moveDown press enter h ero.moveLeft press enter …" at bounding box center [1369, 365] width 265 height 210
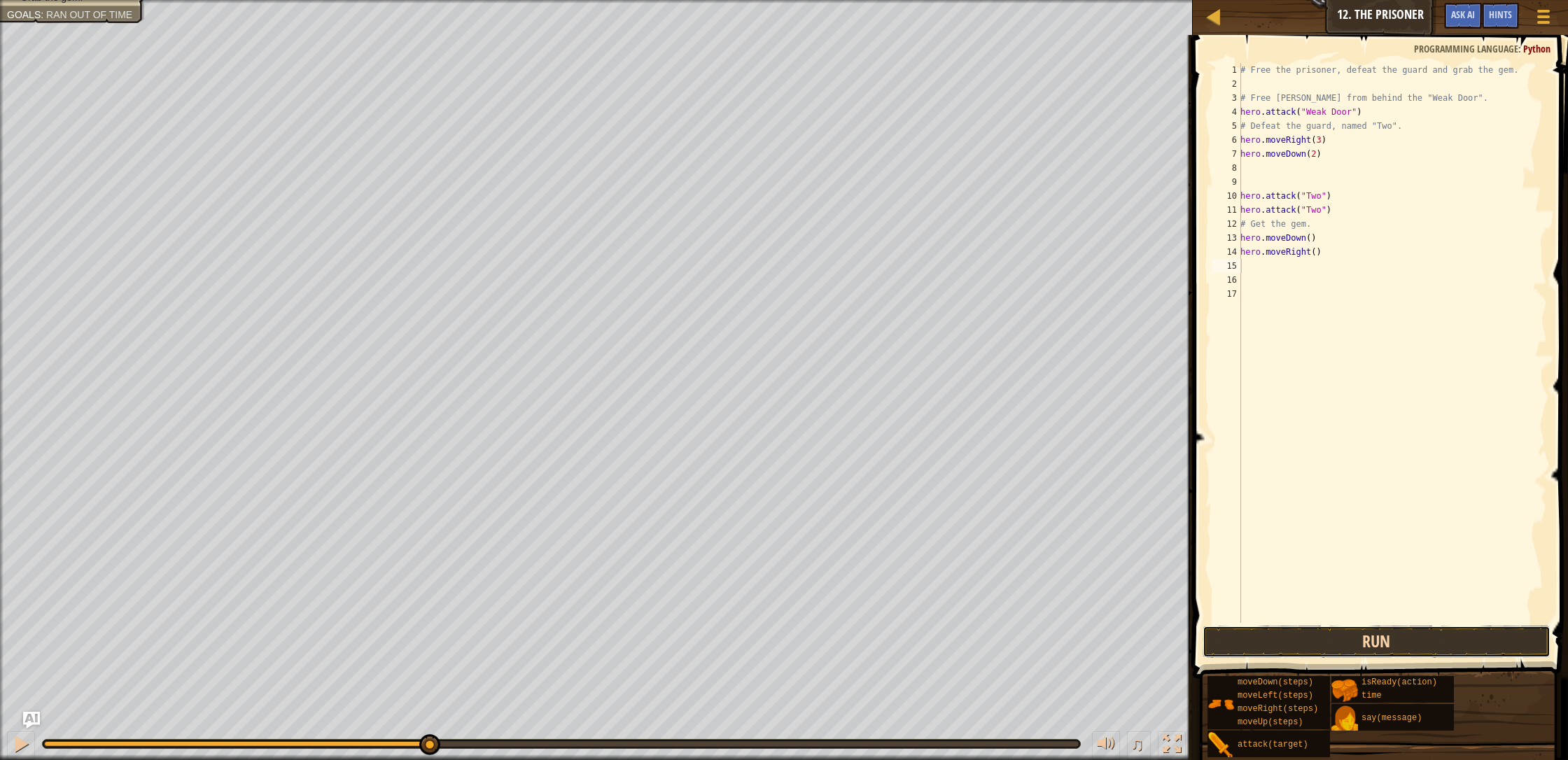
drag, startPoint x: 1343, startPoint y: 634, endPoint x: 1342, endPoint y: 642, distance: 8.1
click at [829, 636] on button "Run" at bounding box center [1376, 642] width 348 height 32
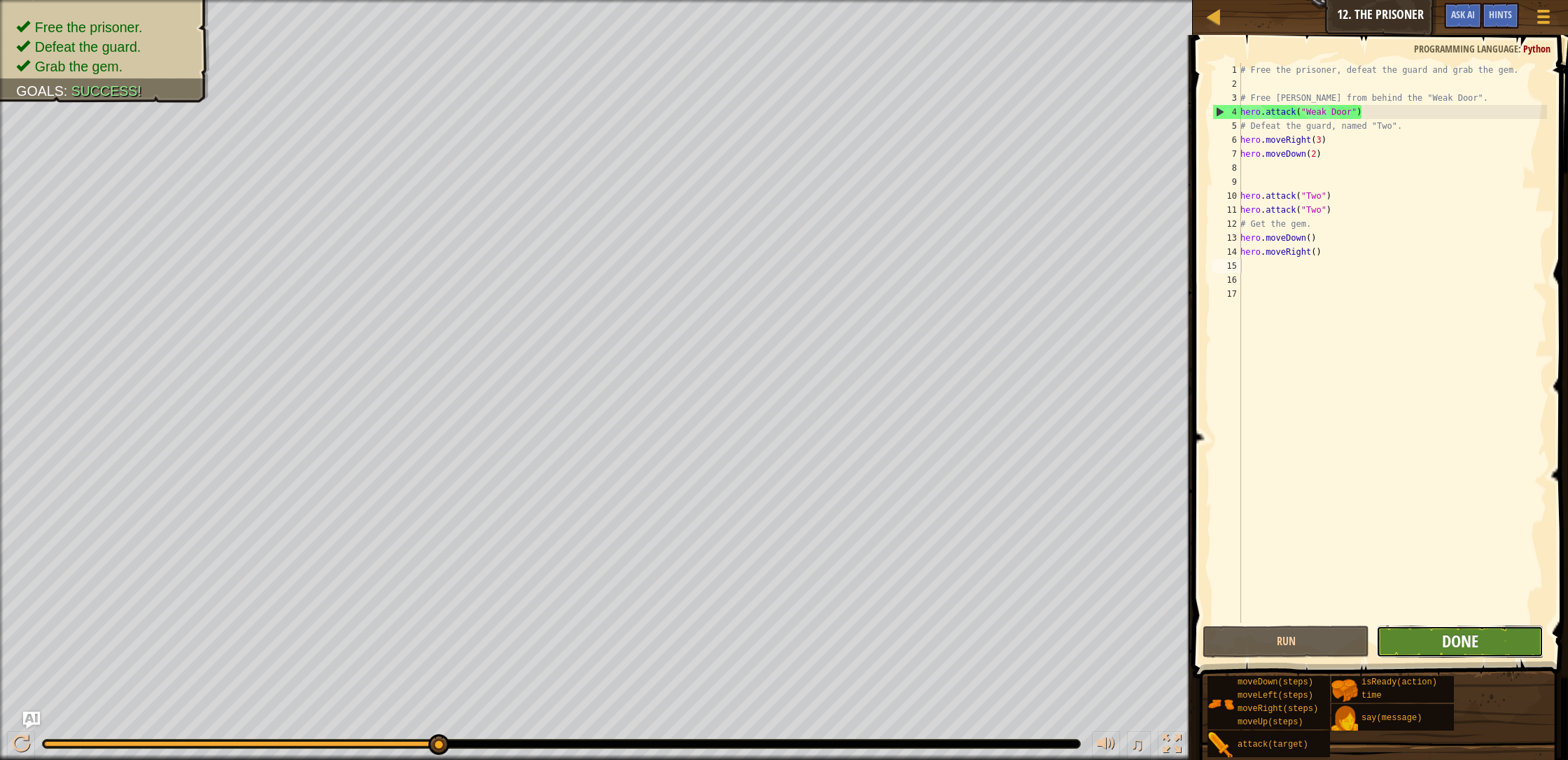
click at [829, 646] on span "Done" at bounding box center [1459, 641] width 37 height 22
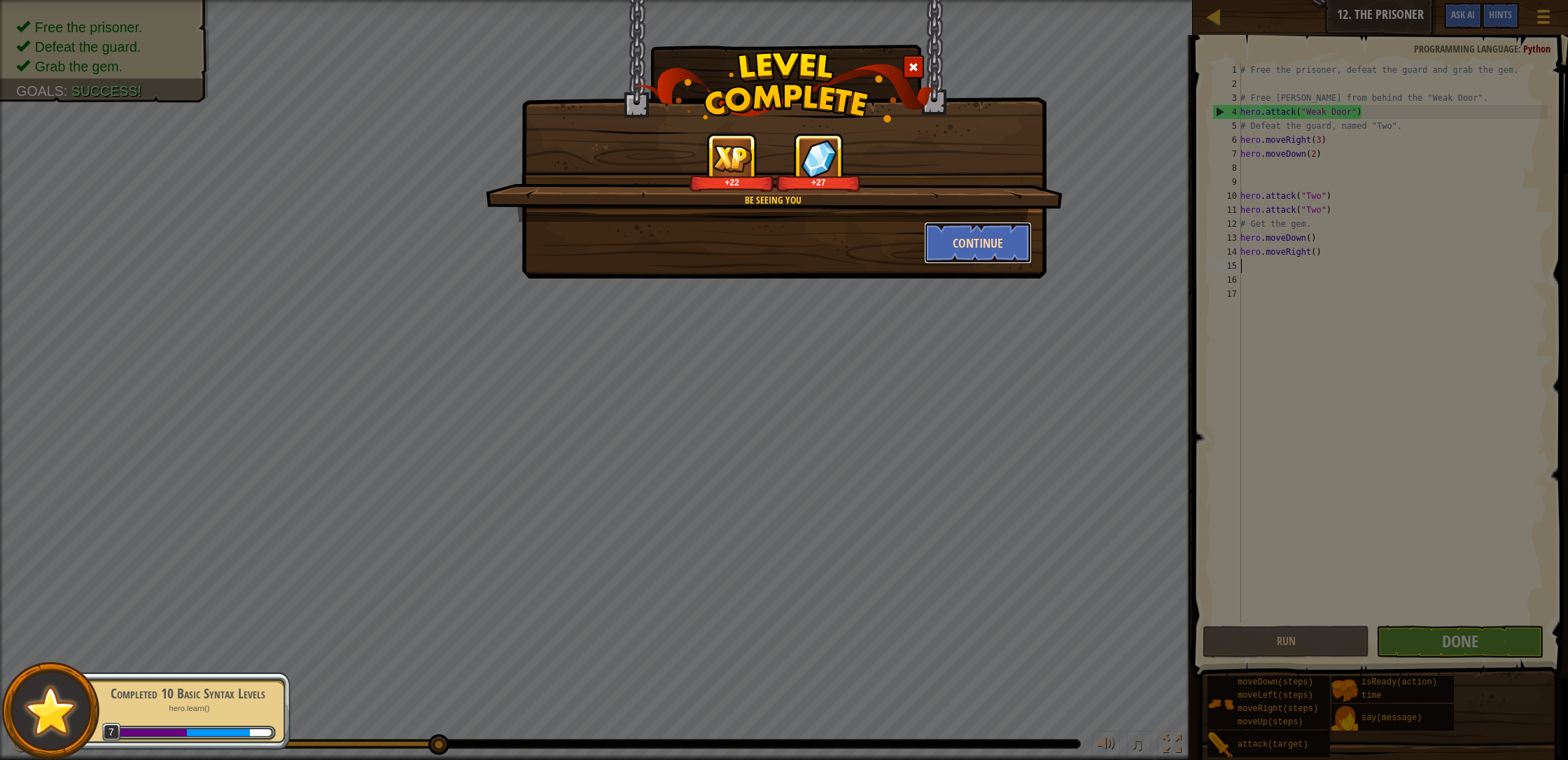
click at [829, 233] on button "Continue" at bounding box center [978, 242] width 109 height 42
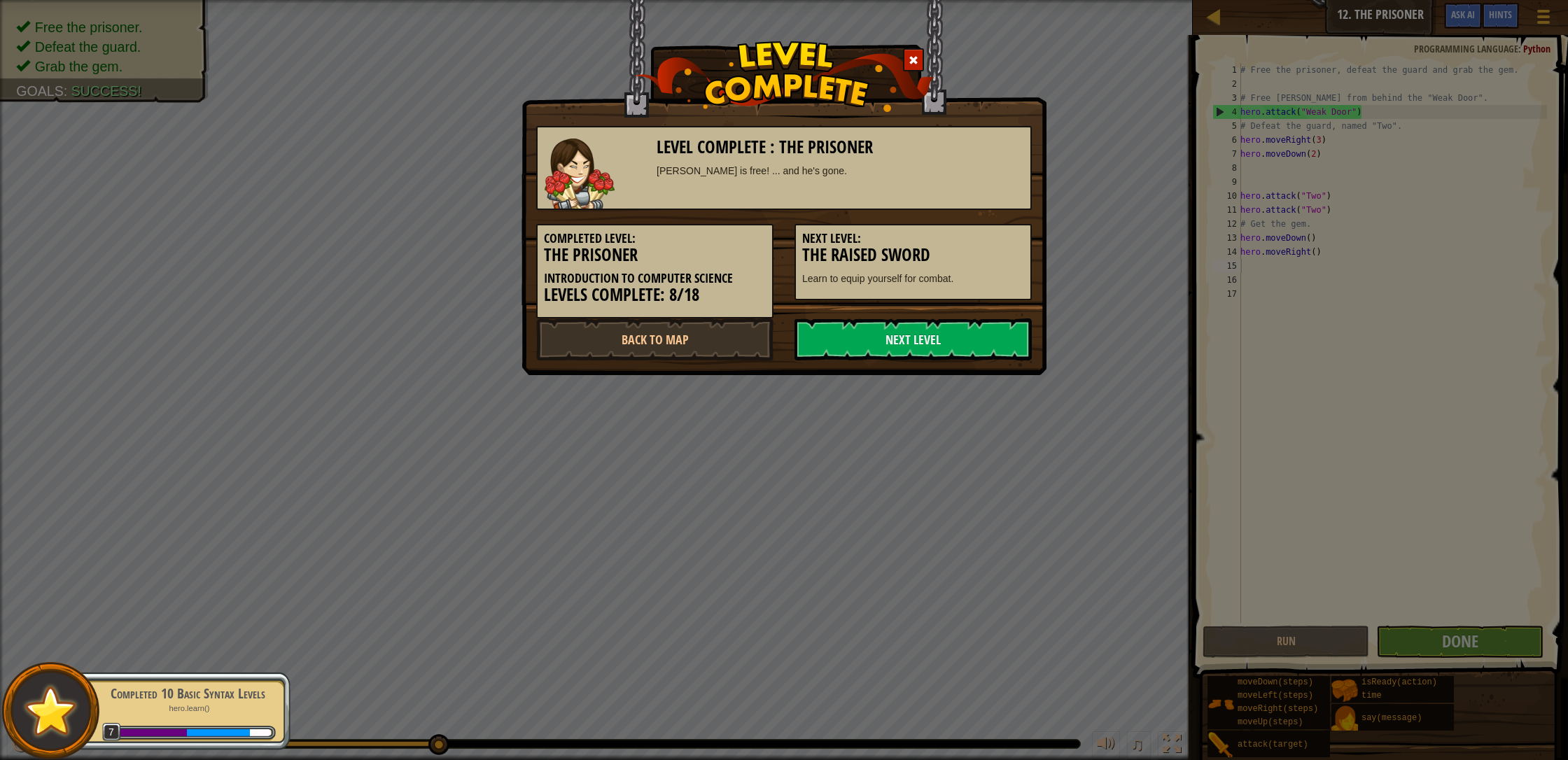
click at [829, 240] on h5 "Next Level:" at bounding box center [913, 239] width 222 height 14
click at [829, 317] on div "Completed Level: The Prisoner Introduction to Computer Science Levels Complete:…" at bounding box center [784, 265] width 516 height 109
click at [829, 319] on div "Level Complete : The Prisoner [PERSON_NAME] is free! ... and he's gone. Complet…" at bounding box center [784, 236] width 496 height 249
click at [829, 353] on link "Next Level" at bounding box center [913, 339] width 237 height 42
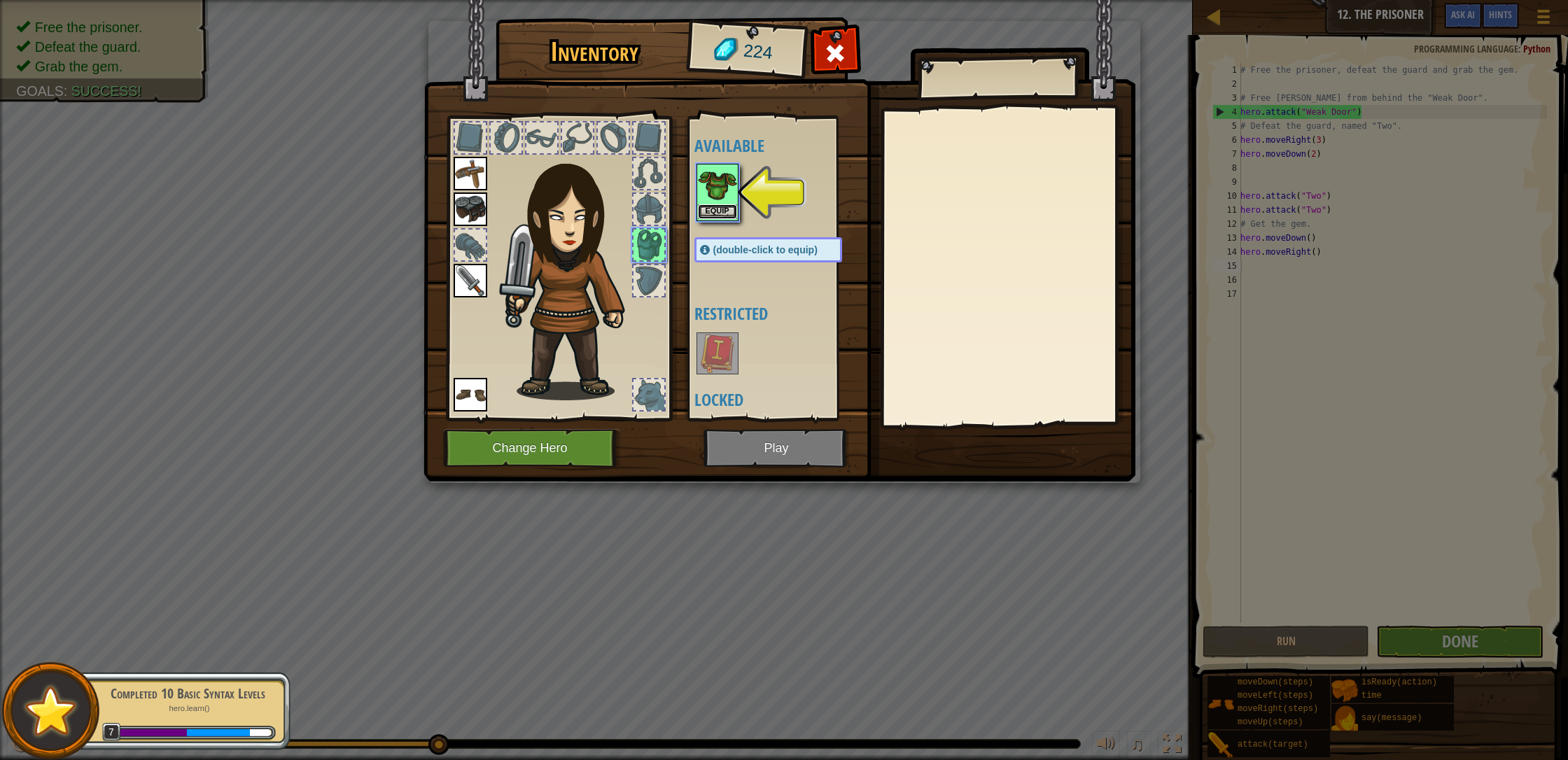
click at [699, 216] on button "Equip" at bounding box center [718, 211] width 39 height 14
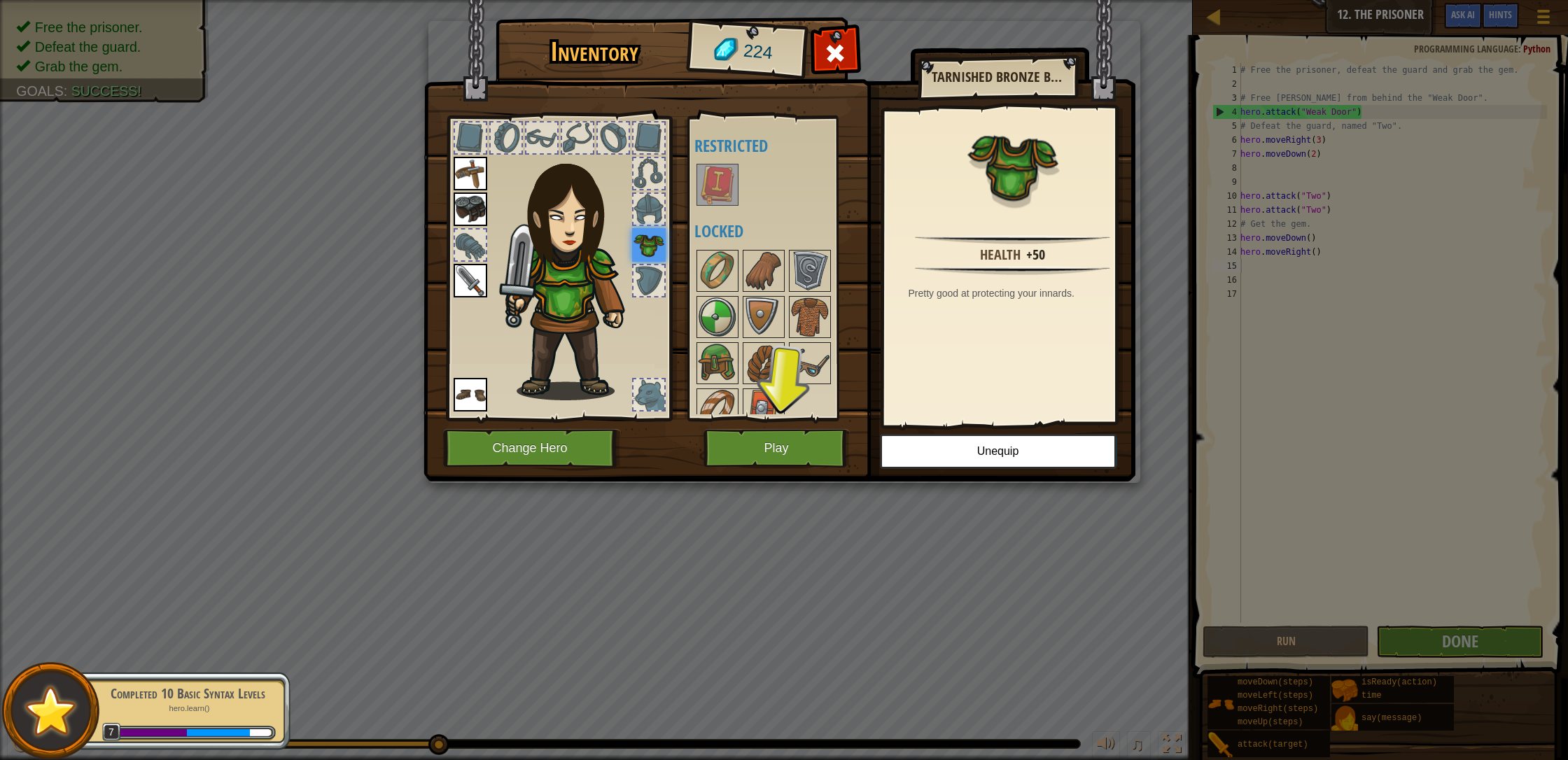
click at [823, 475] on img at bounding box center [779, 227] width 711 height 508
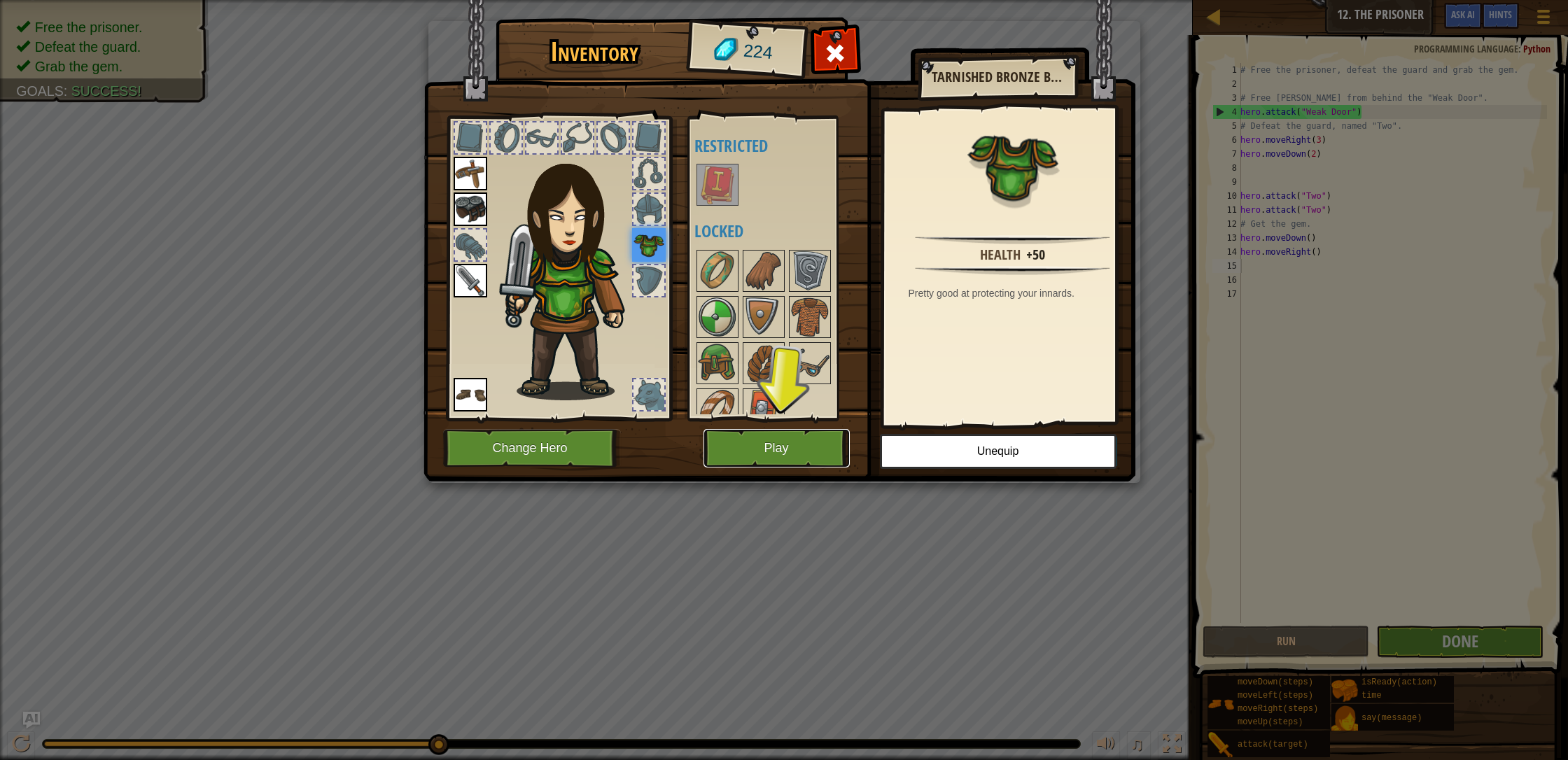
click at [784, 440] on button "Play" at bounding box center [776, 447] width 146 height 38
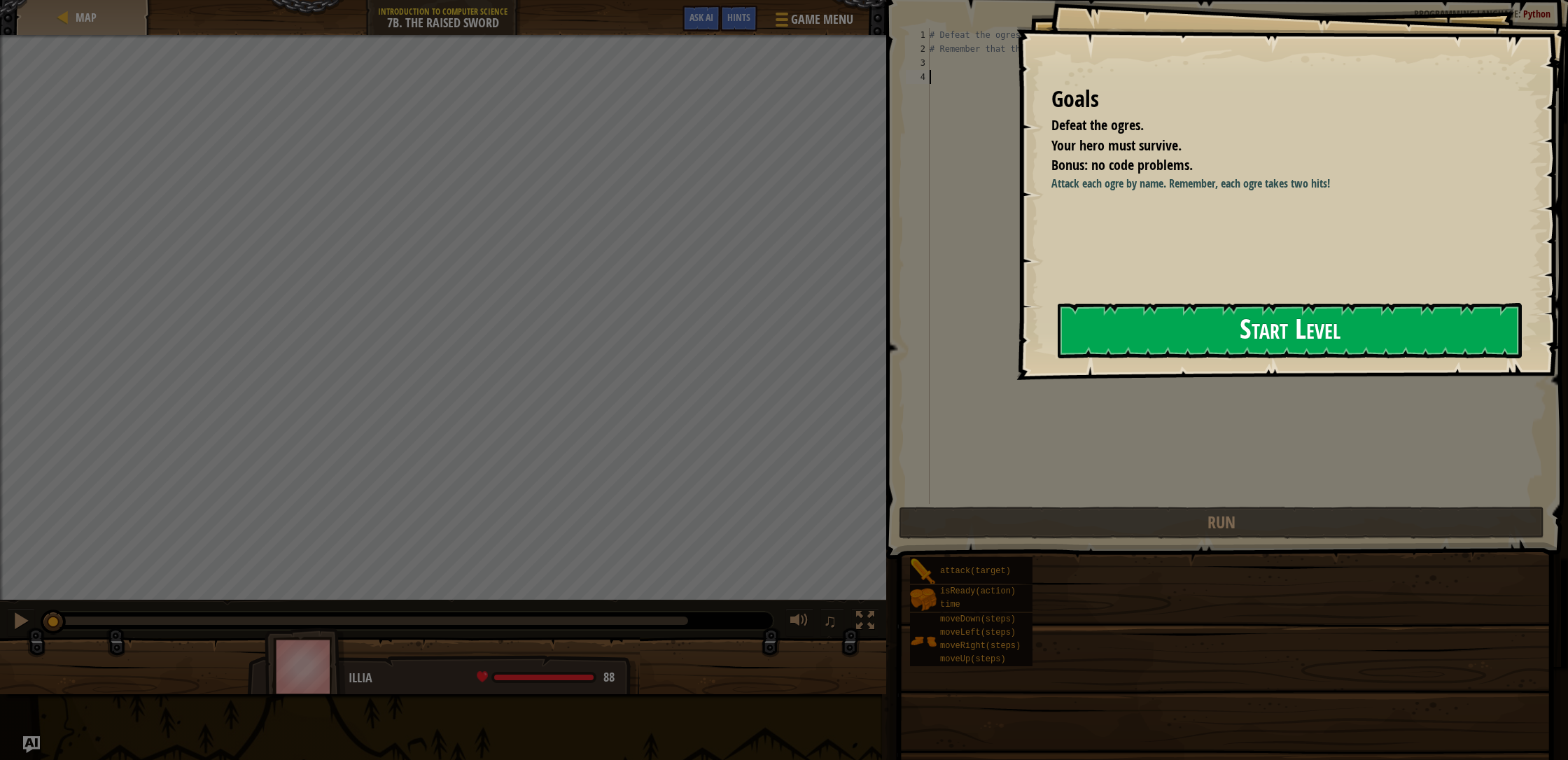
click at [829, 311] on button "Start Level" at bounding box center [1289, 331] width 464 height 55
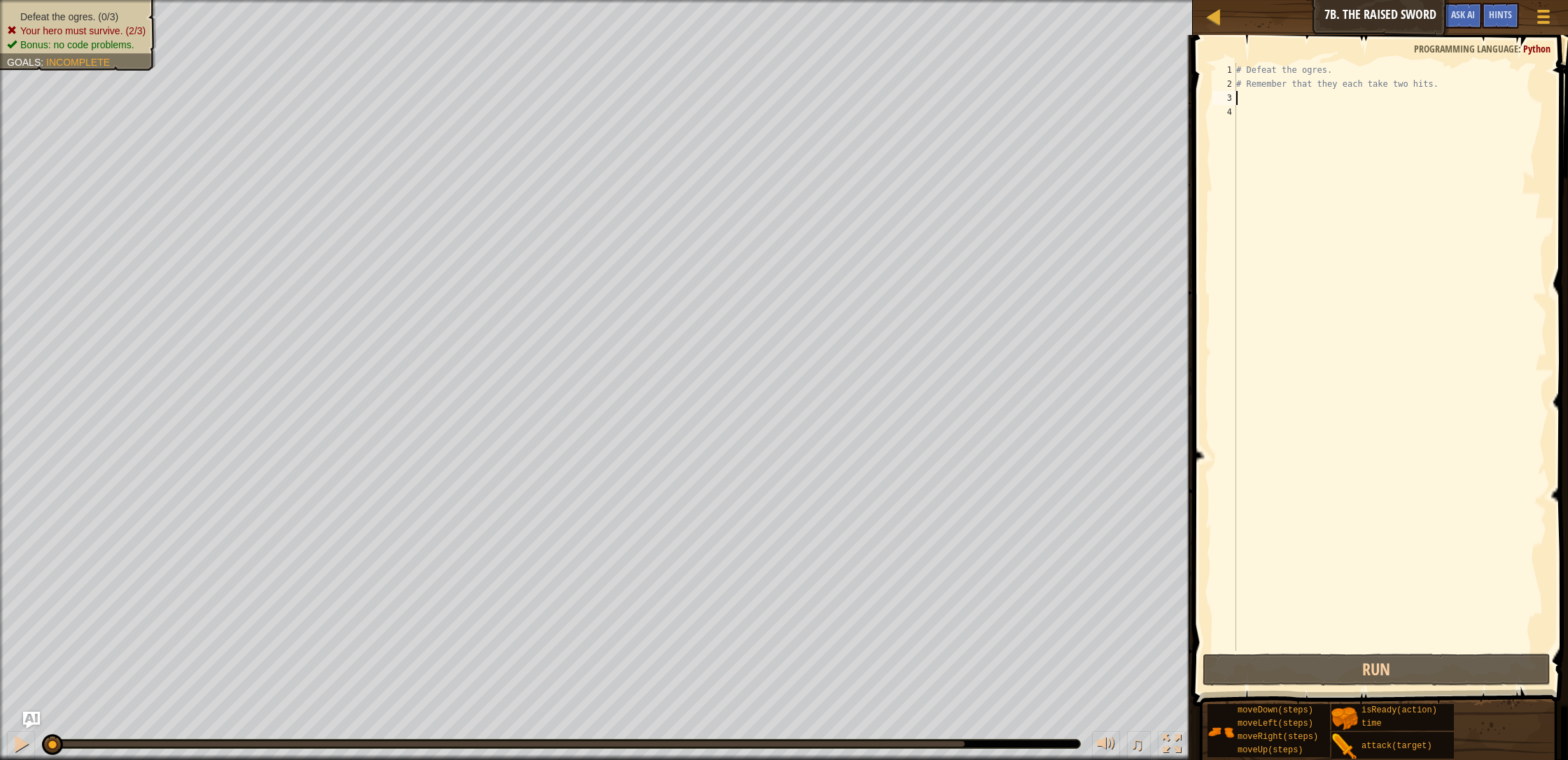
click at [829, 96] on div "# Defeat the ogres. # Remember that they each take two hits." at bounding box center [1390, 371] width 314 height 616
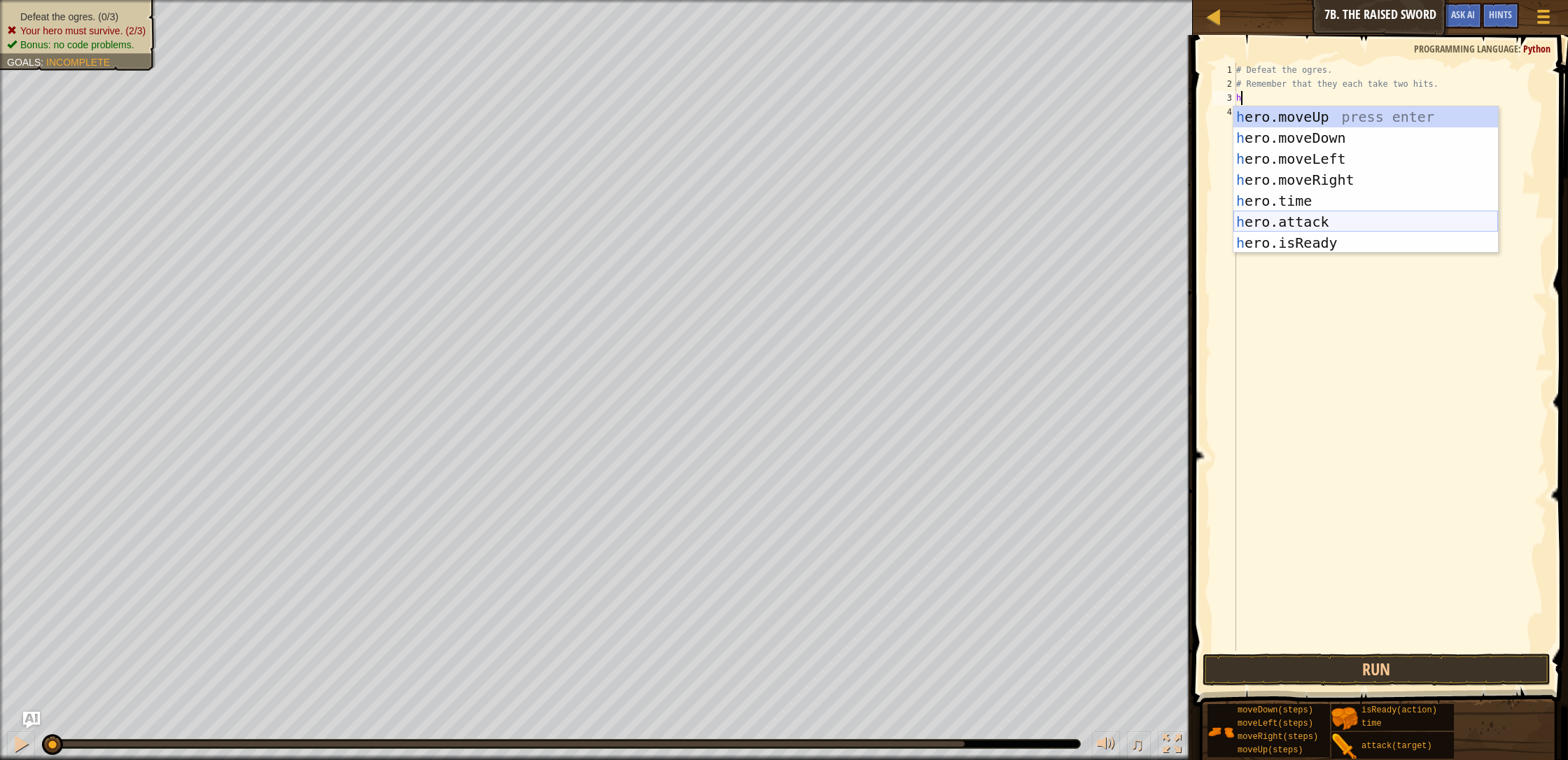
click at [829, 216] on div "h ero.moveUp press enter h ero.moveDown press enter h ero.moveLeft press enter …" at bounding box center [1365, 200] width 265 height 189
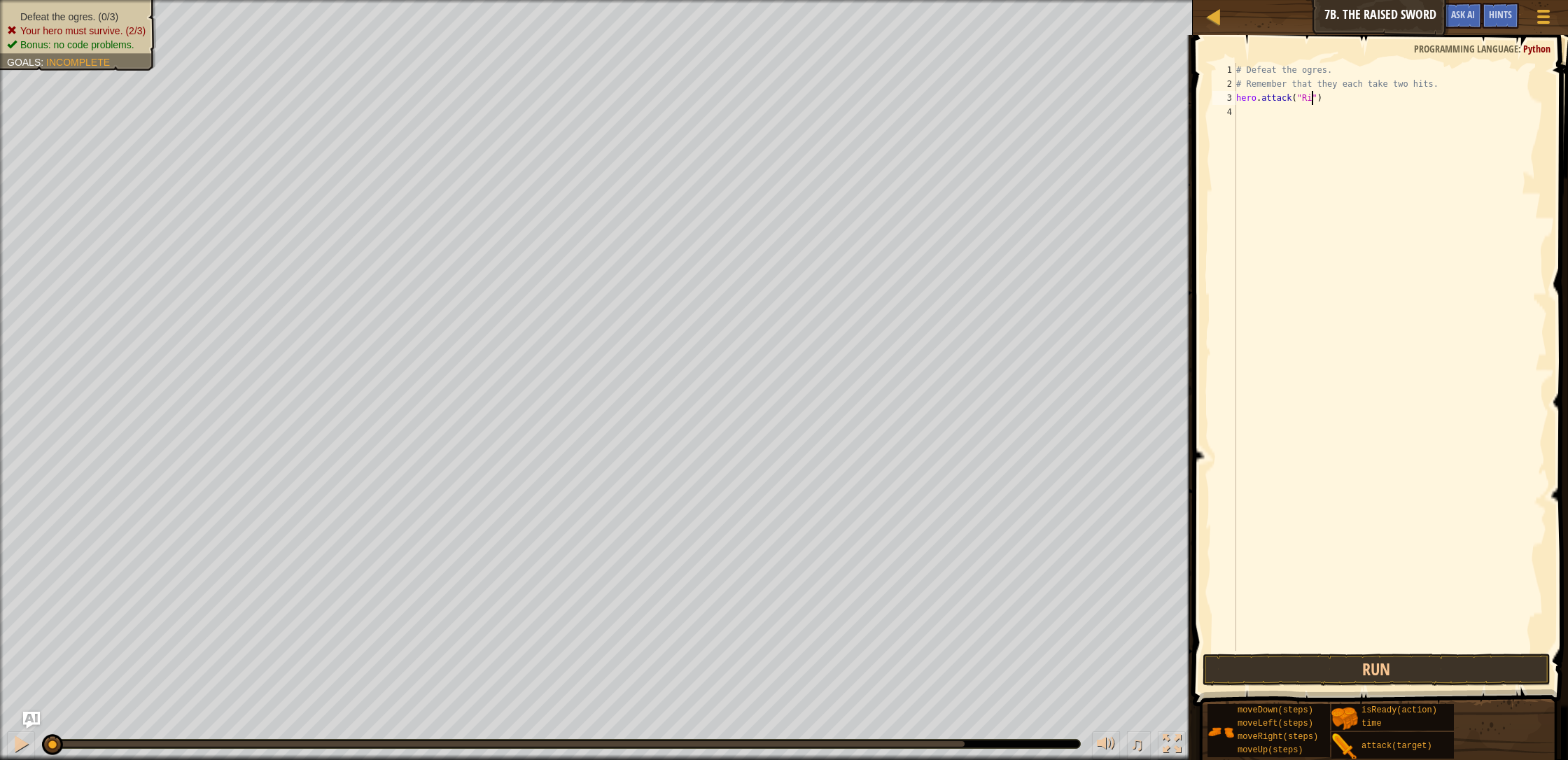
type textarea "hero.attack("Rig")"
click at [829, 104] on div "# Defeat the ogres. # Remember that they each take two hits. hero . attack ( "R…" at bounding box center [1390, 371] width 314 height 616
click at [829, 107] on div "# Defeat the ogres. # Remember that they each take two hits. hero . attack ( "R…" at bounding box center [1390, 371] width 314 height 616
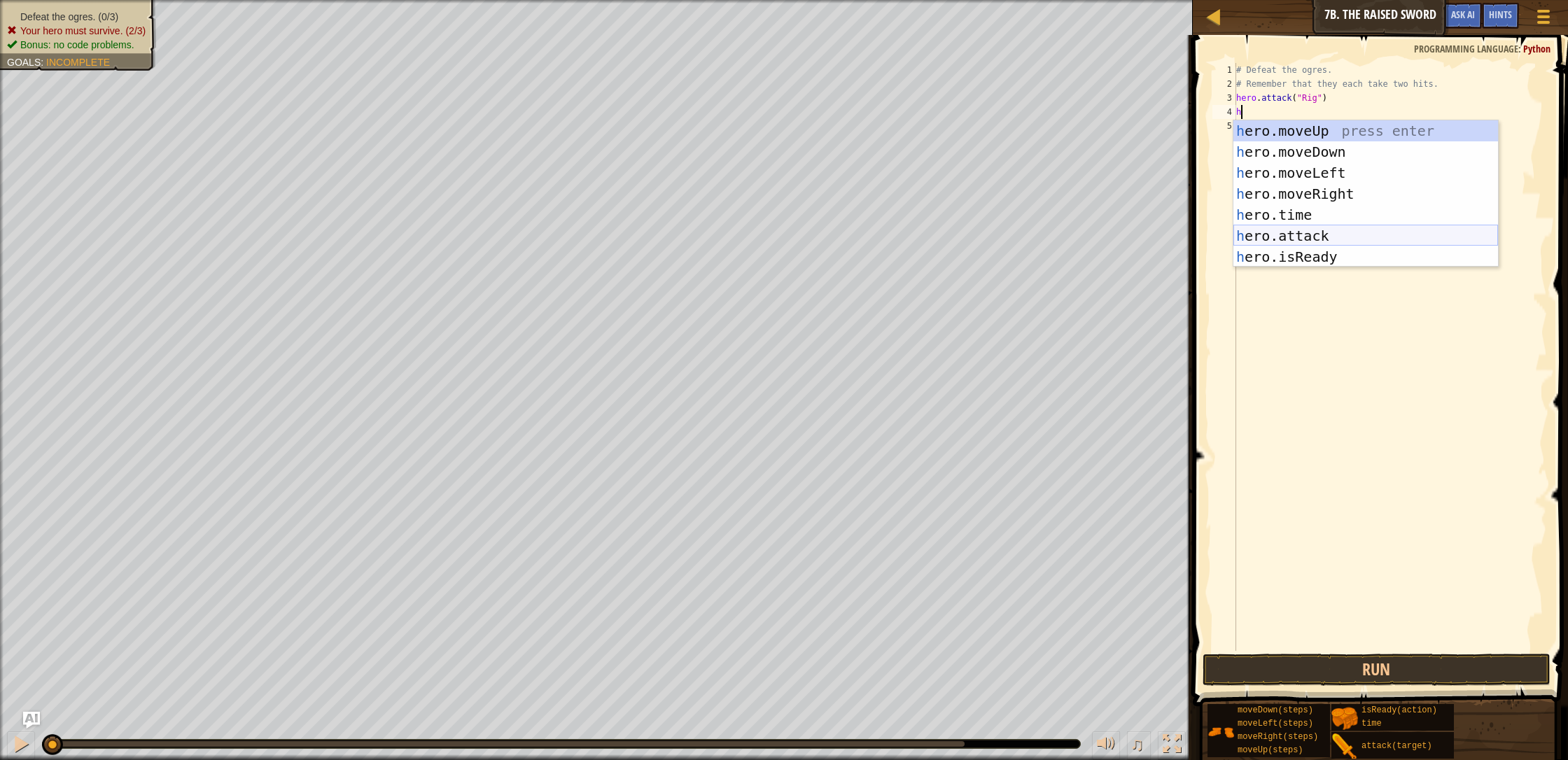
click at [829, 220] on div "h ero.moveUp press enter h ero.moveDown press enter h ero.moveLeft press enter …" at bounding box center [1365, 215] width 265 height 189
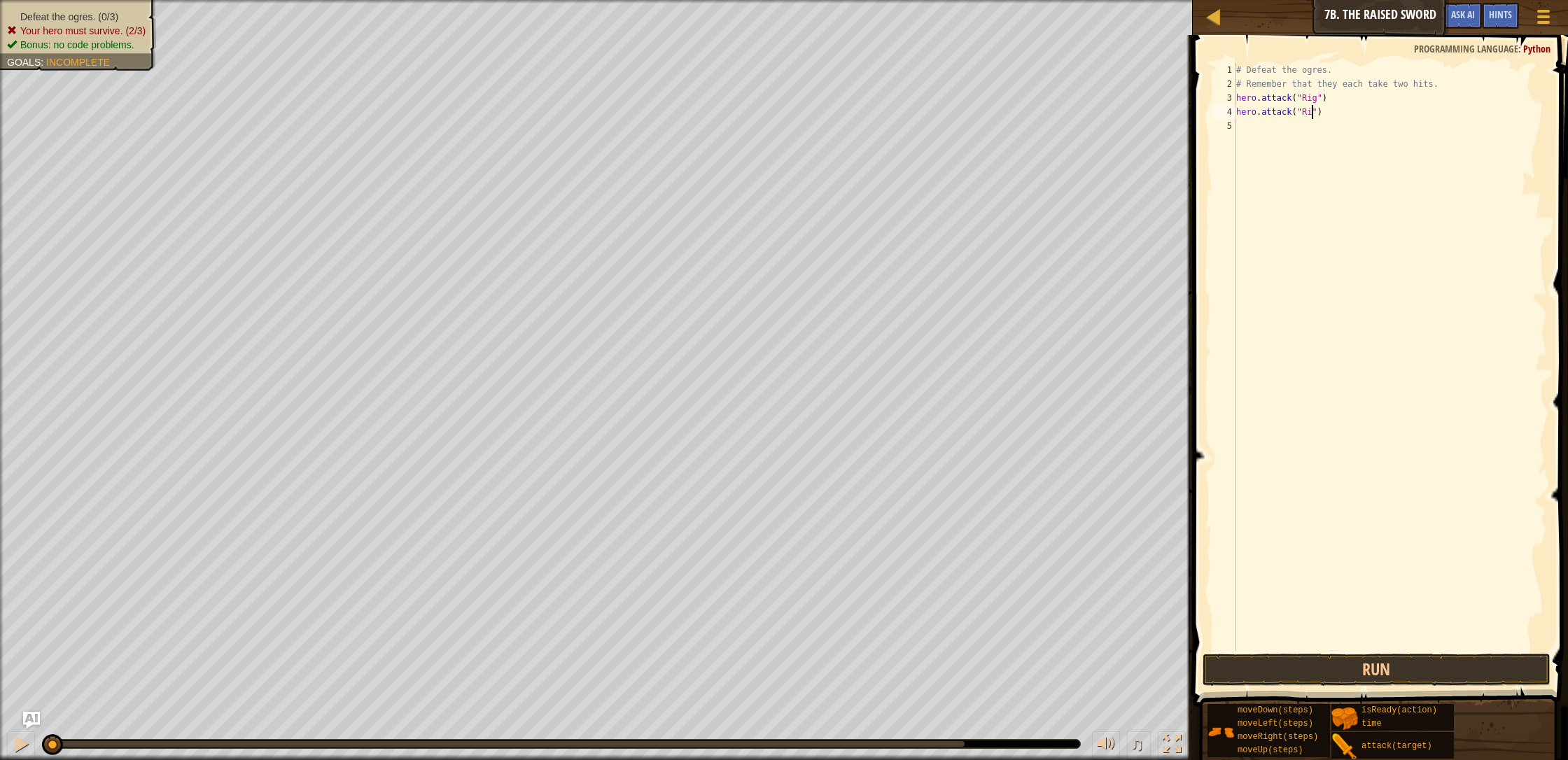
scroll to position [6, 6]
type textarea "hero.attack("Rig")"
click at [829, 652] on button "Run" at bounding box center [1376, 669] width 348 height 32
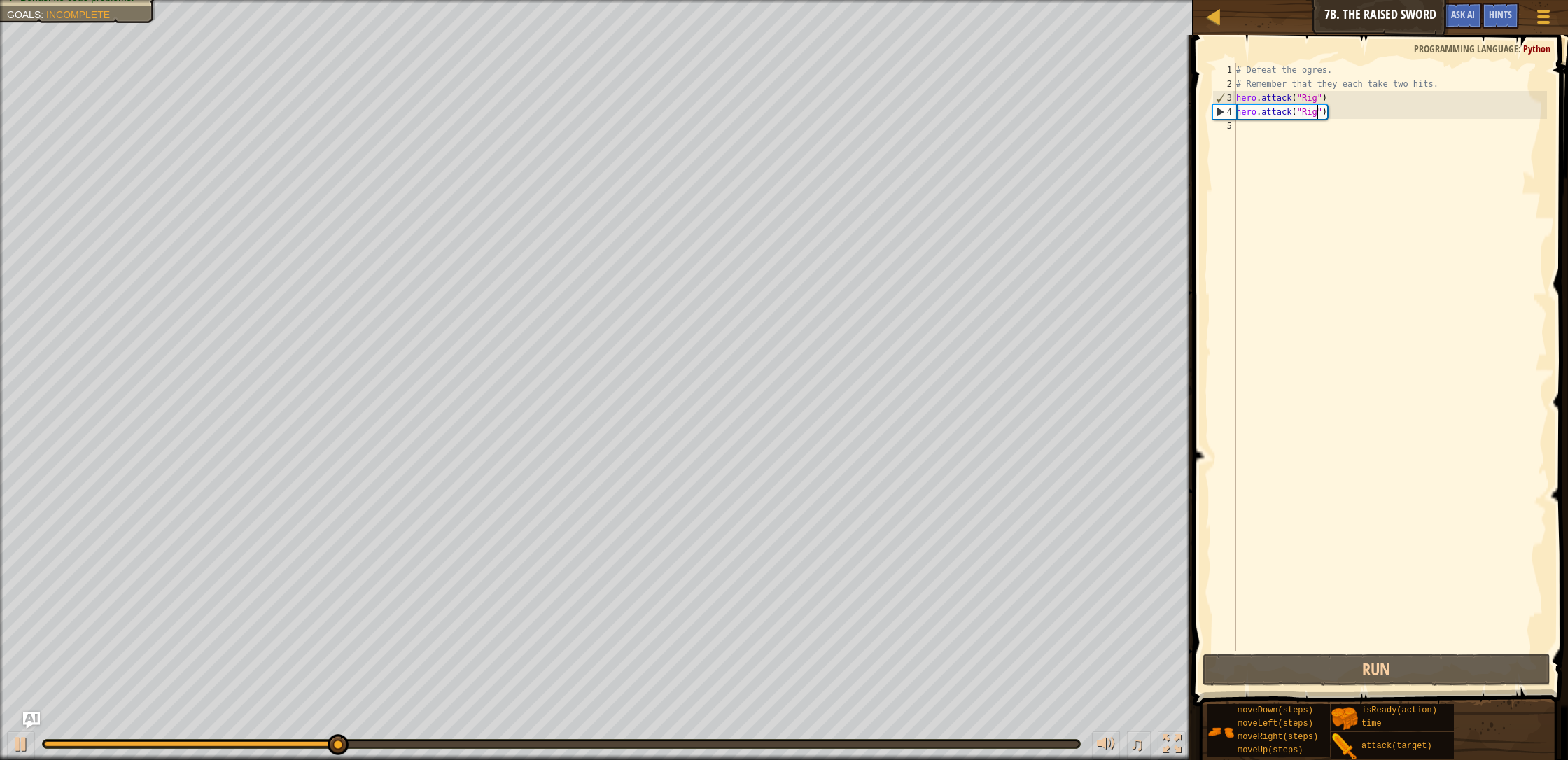
click at [829, 127] on div "# Defeat the ogres. # Remember that they each take two hits. hero . attack ( "R…" at bounding box center [1390, 371] width 314 height 616
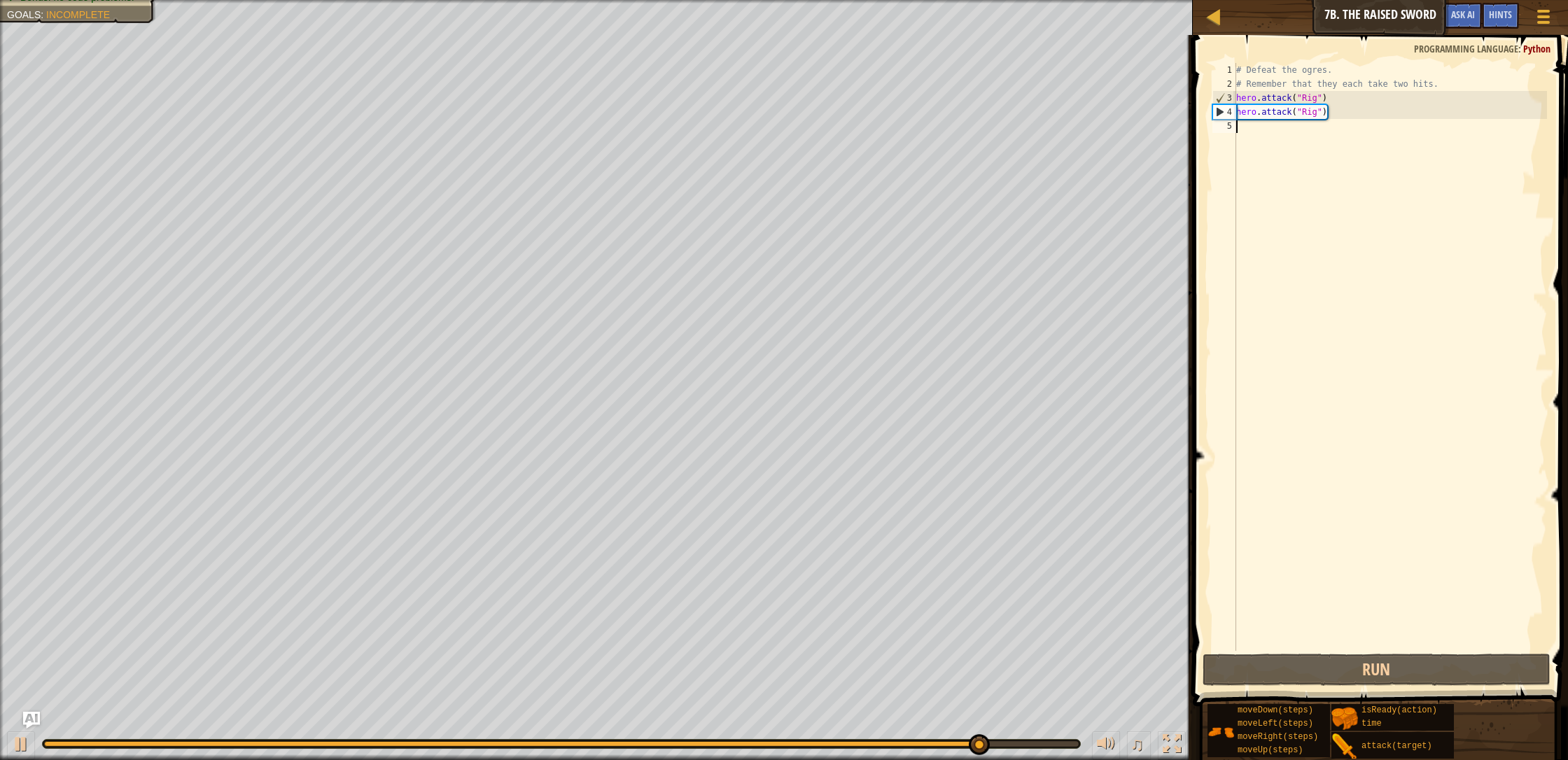
click at [829, 131] on div "# Defeat the ogres. # Remember that they each take two hits. hero . attack ( "R…" at bounding box center [1390, 371] width 314 height 616
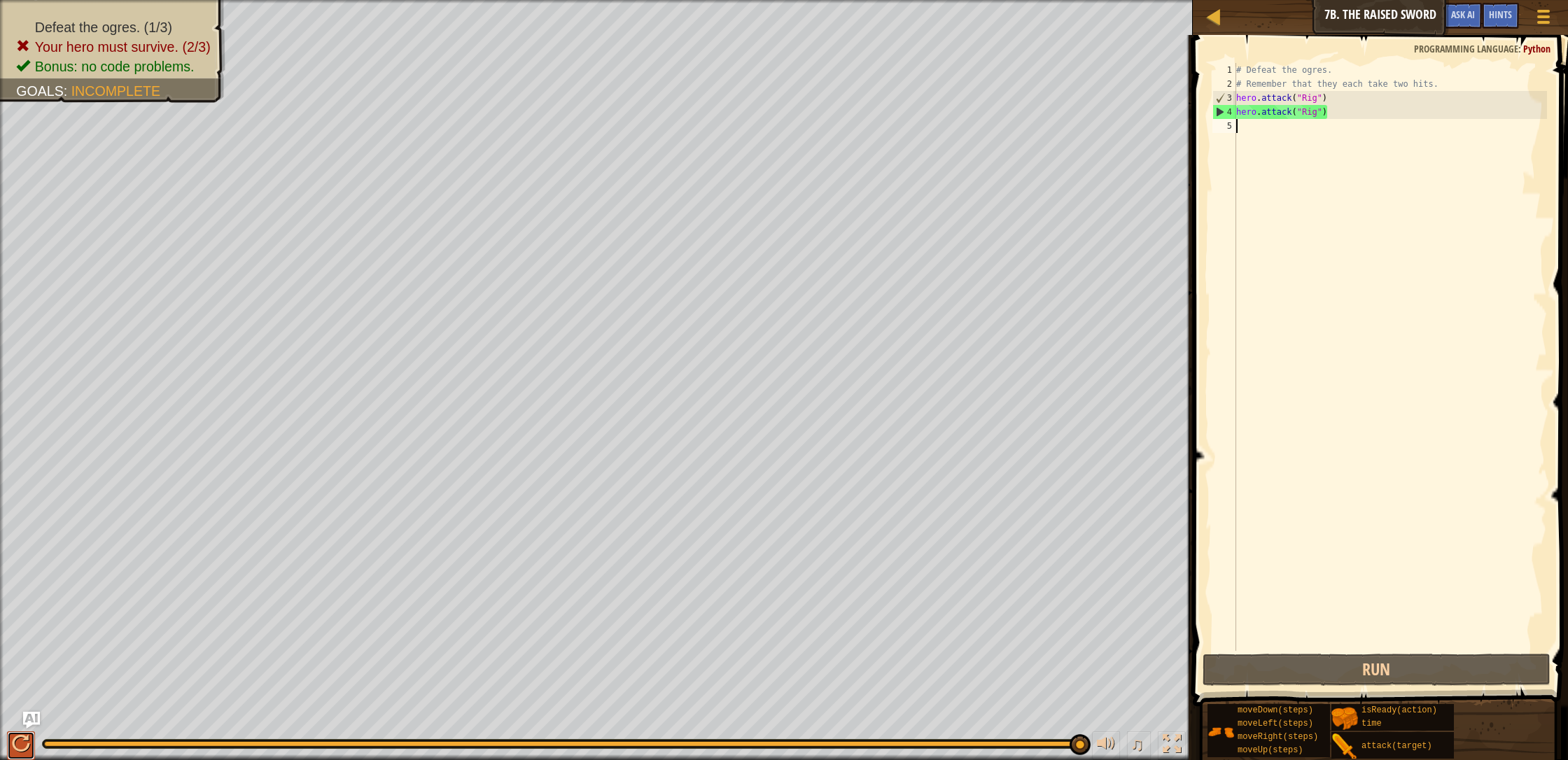
click at [13, 652] on div at bounding box center [21, 743] width 18 height 18
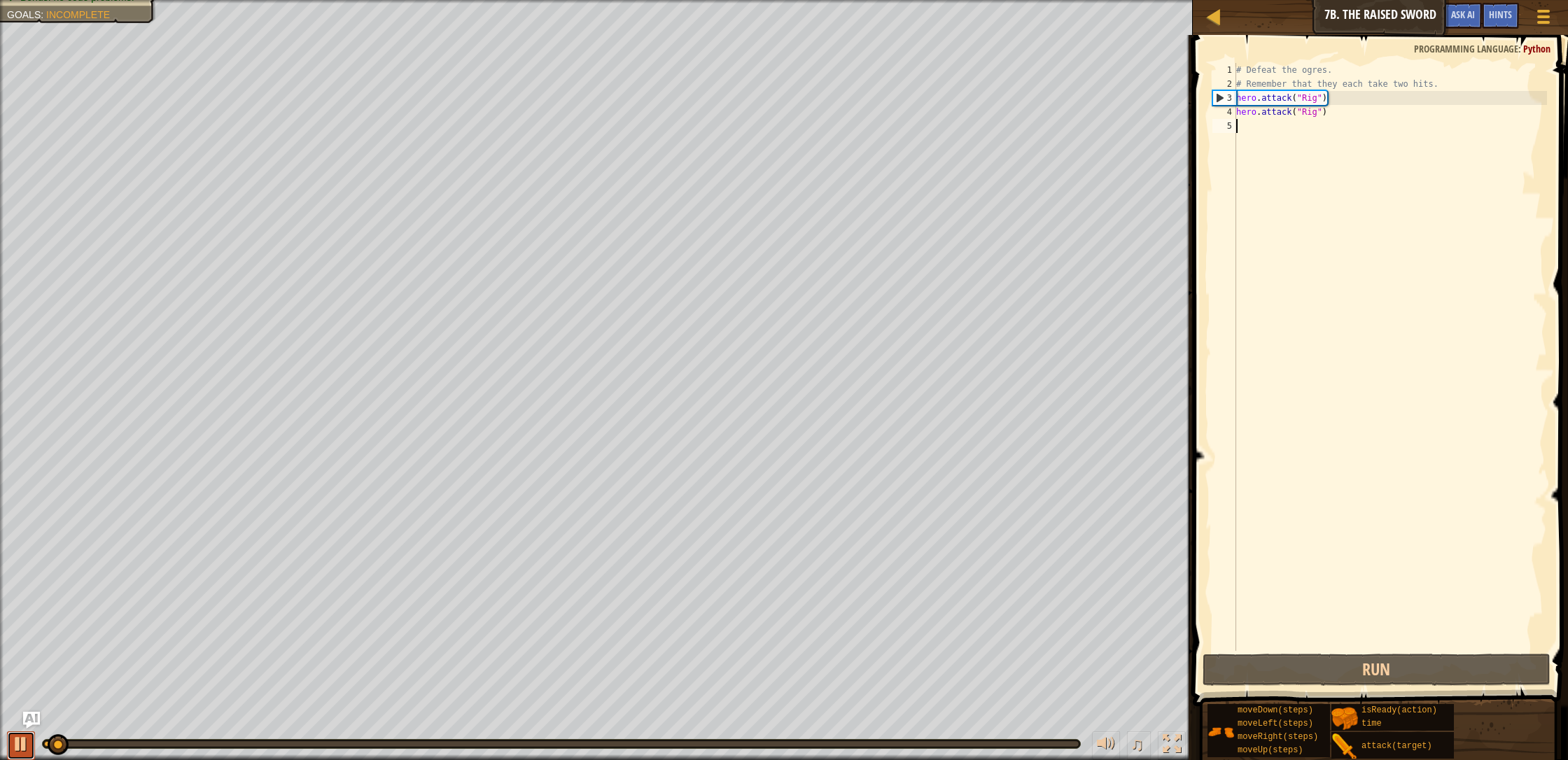
click at [13, 652] on div at bounding box center [21, 743] width 18 height 18
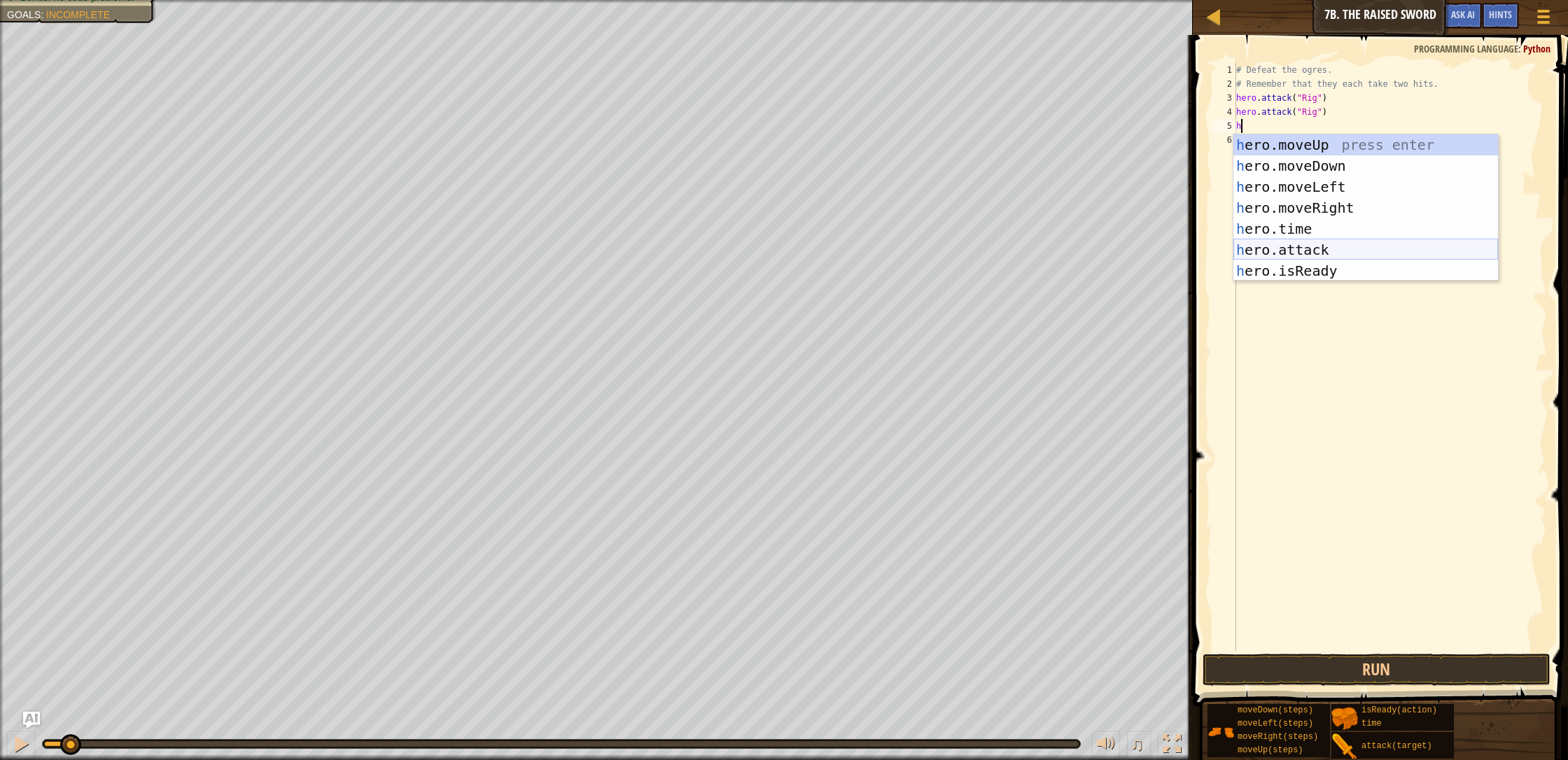
click at [829, 242] on div "h ero.moveUp press enter h ero.moveDown press enter h ero.moveLeft press enter …" at bounding box center [1365, 229] width 265 height 189
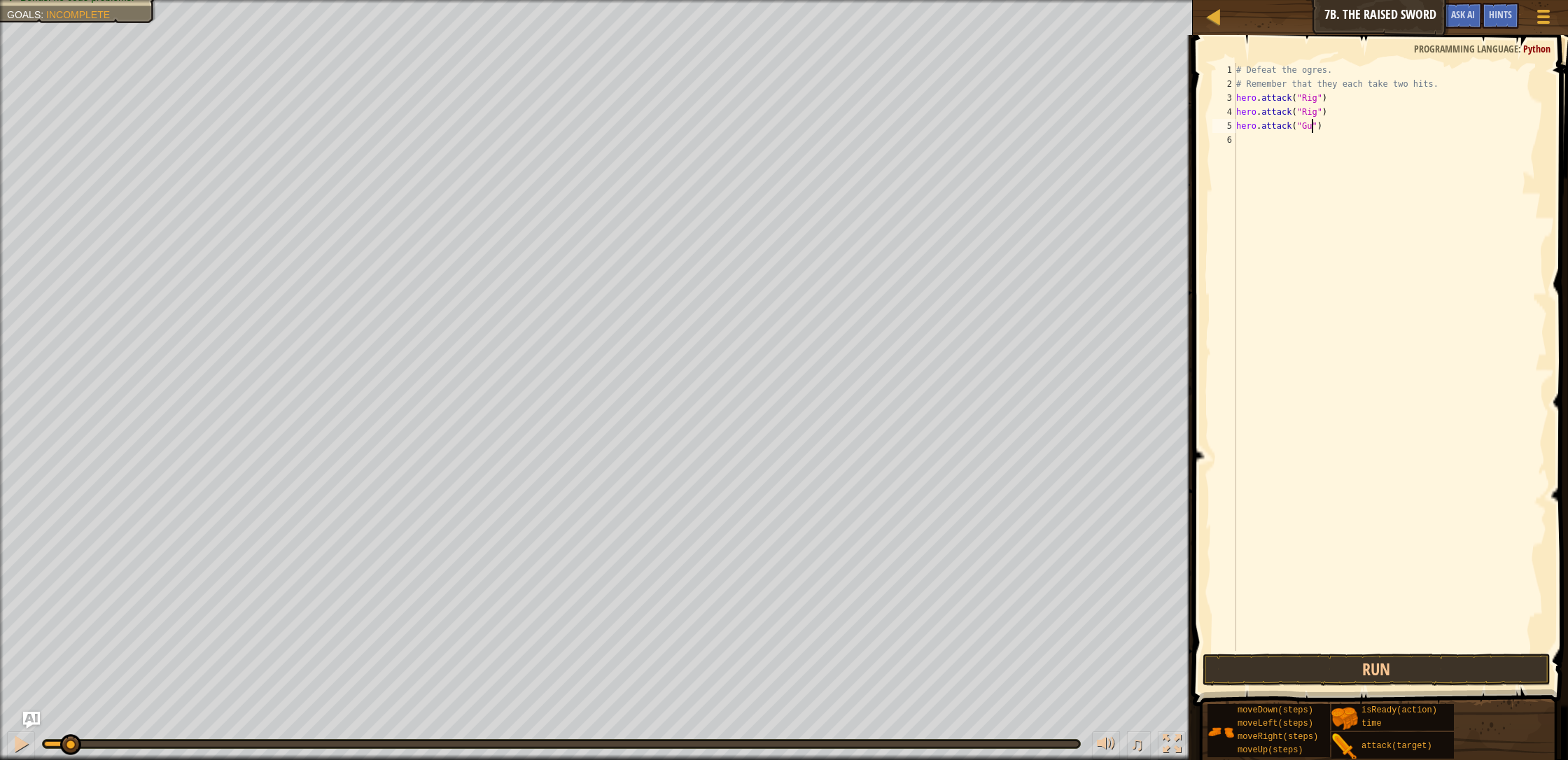
scroll to position [6, 6]
type textarea "hero.attack("Gurt")"
click at [829, 135] on div "# Defeat the ogres. # Remember that they each take two hits. hero . attack ( "R…" at bounding box center [1390, 371] width 314 height 616
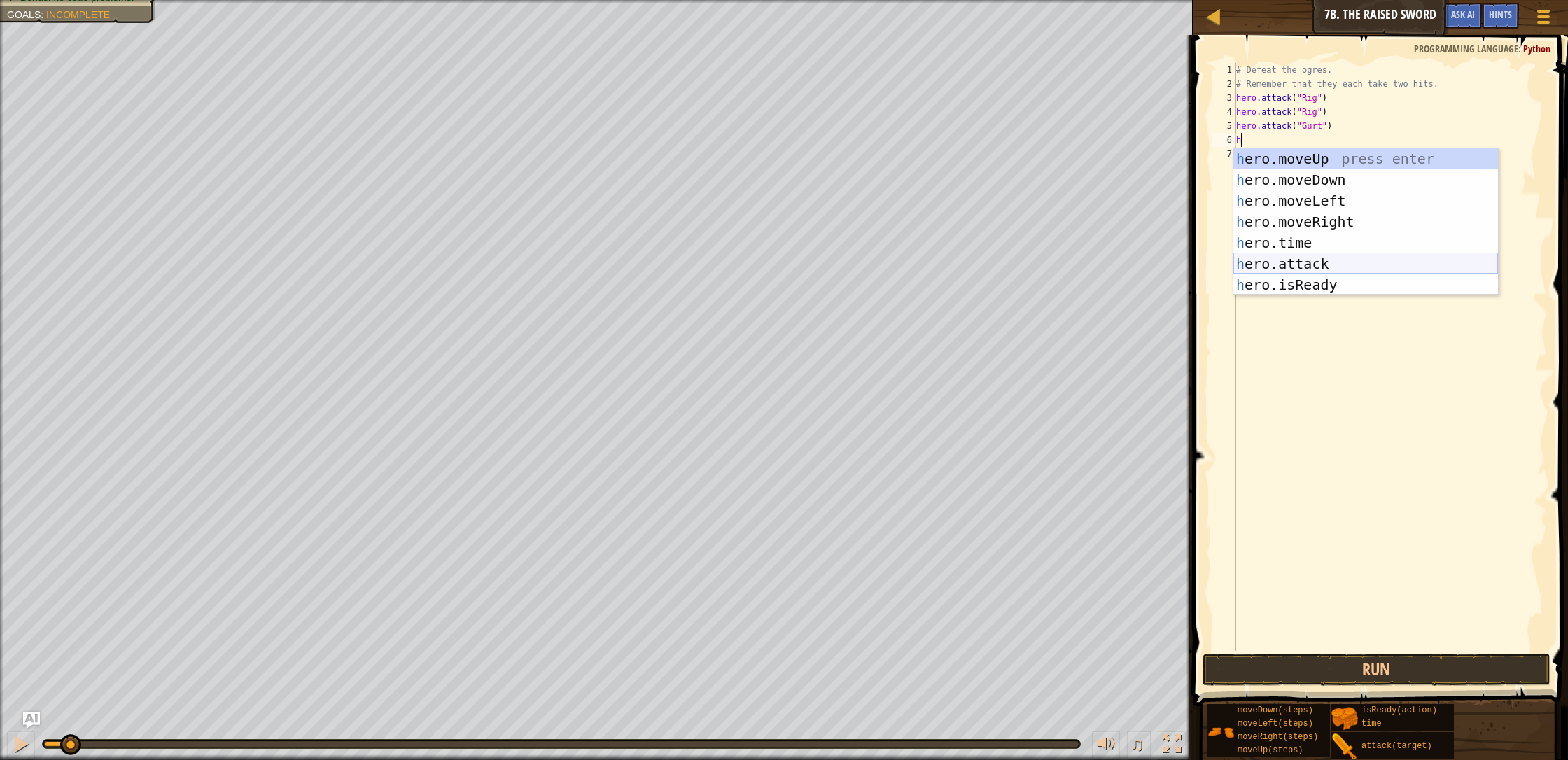
click at [829, 262] on div "h ero.moveUp press enter h ero.moveDown press enter h ero.moveLeft press enter …" at bounding box center [1365, 242] width 265 height 189
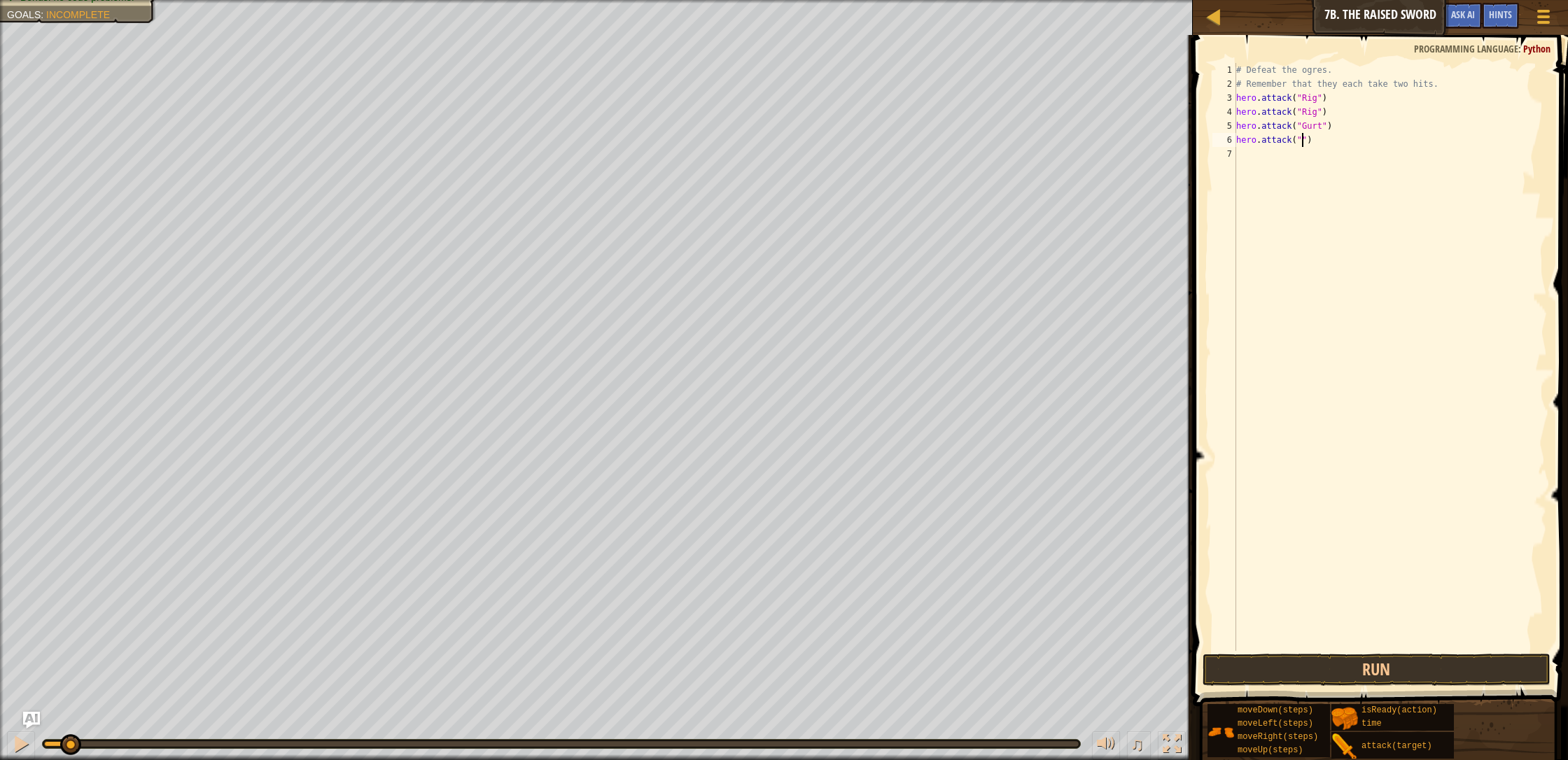
scroll to position [6, 5]
type textarea "hero.attack("Gurt")"
click at [829, 155] on div "# Defeat the ogres. # Remember that they each take two hits. hero . attack ( "R…" at bounding box center [1390, 371] width 314 height 616
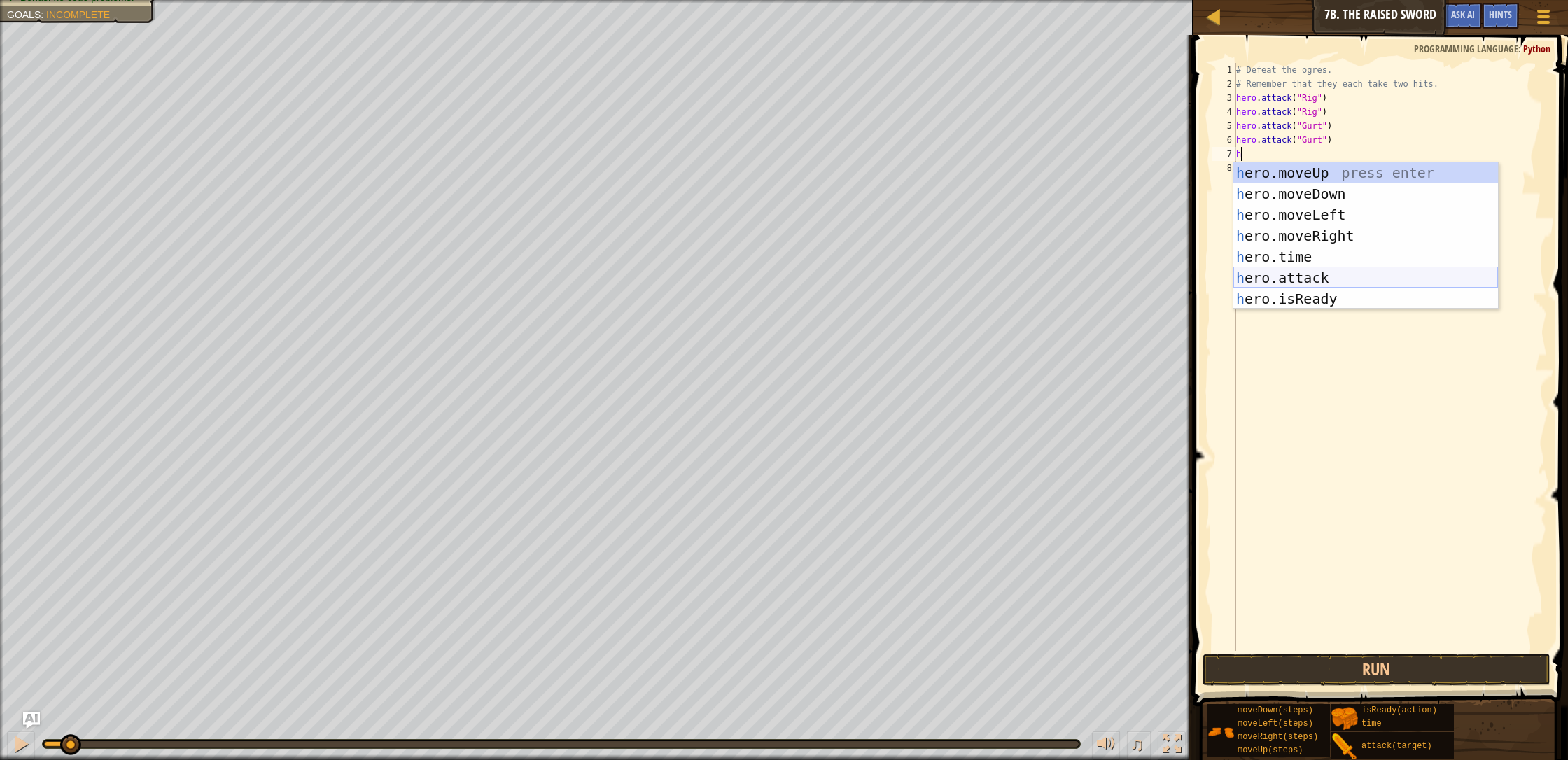
click at [829, 272] on div "h ero.moveUp press enter h ero.moveDown press enter h ero.moveLeft press enter …" at bounding box center [1365, 257] width 265 height 189
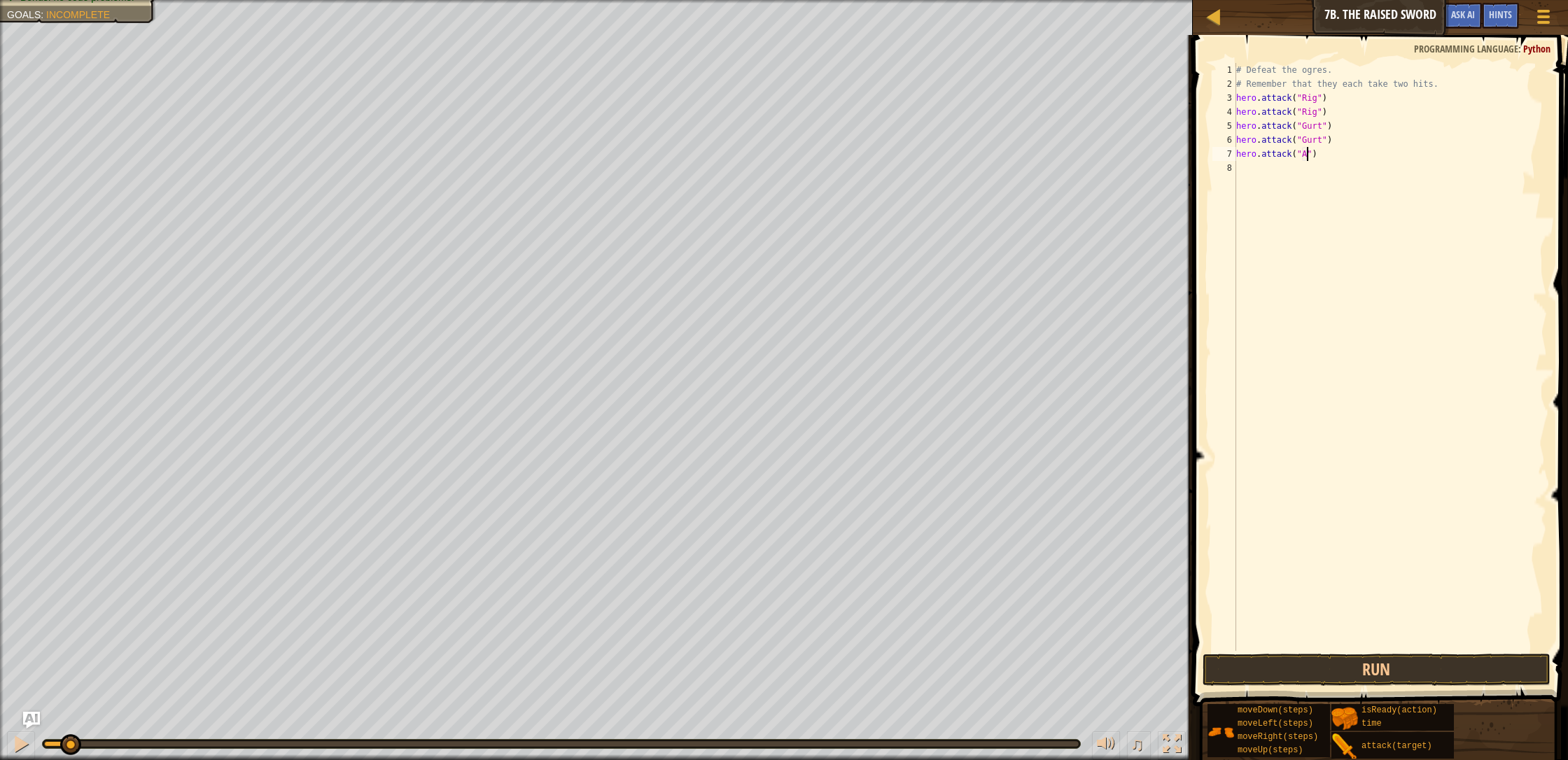
scroll to position [6, 6]
type textarea "hero.attack("Ack")"
click at [829, 650] on div "hero.attack("Ack") 1 2 3 4 5 6 7 8 # Defeat the ogres. # Remember that they eac…" at bounding box center [1378, 397] width 380 height 712
click at [829, 652] on button "Run" at bounding box center [1376, 669] width 348 height 32
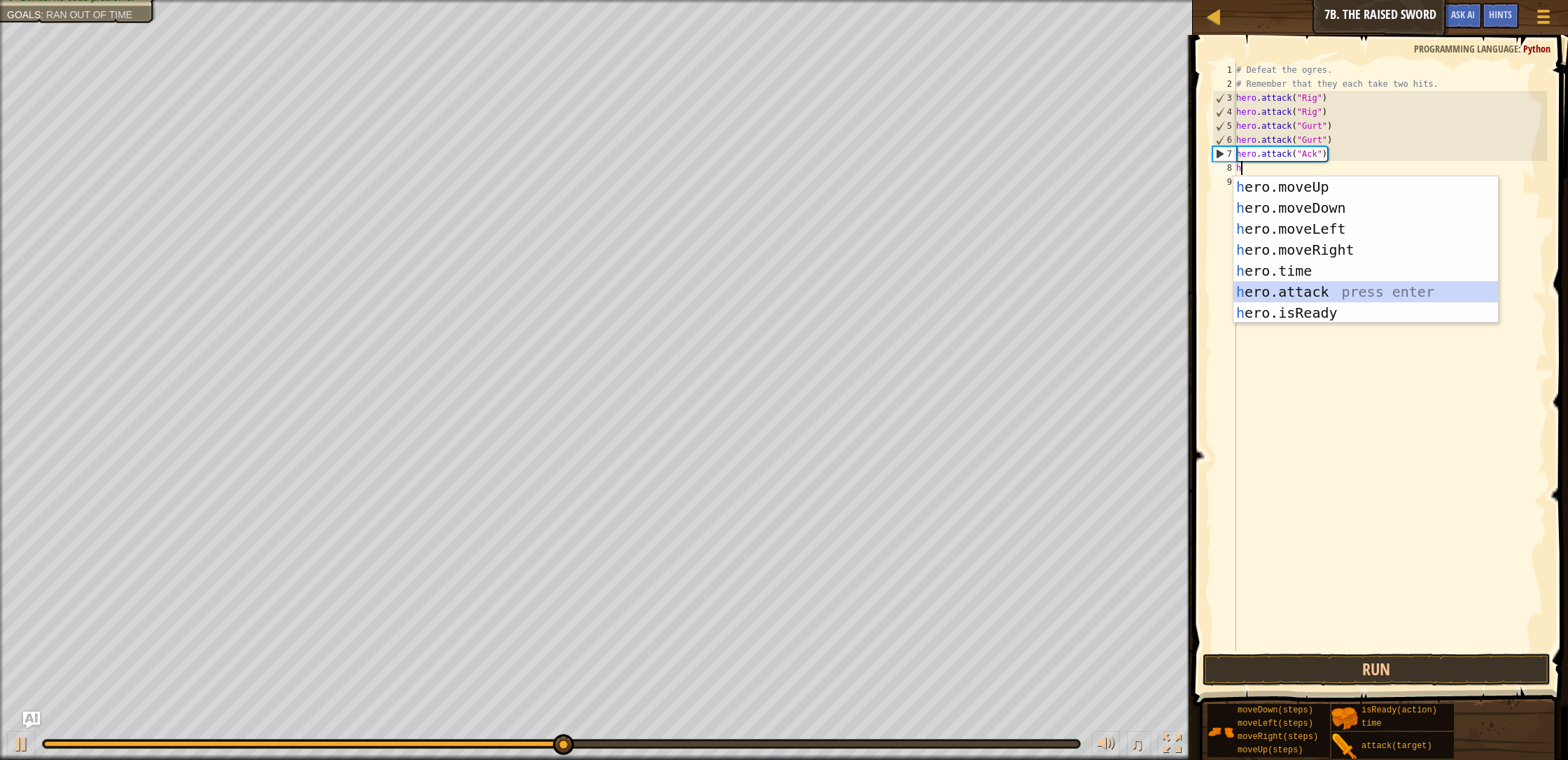
click at [829, 296] on div "h ero.moveUp press enter h ero.moveDown press enter h ero.moveLeft press enter …" at bounding box center [1365, 271] width 265 height 189
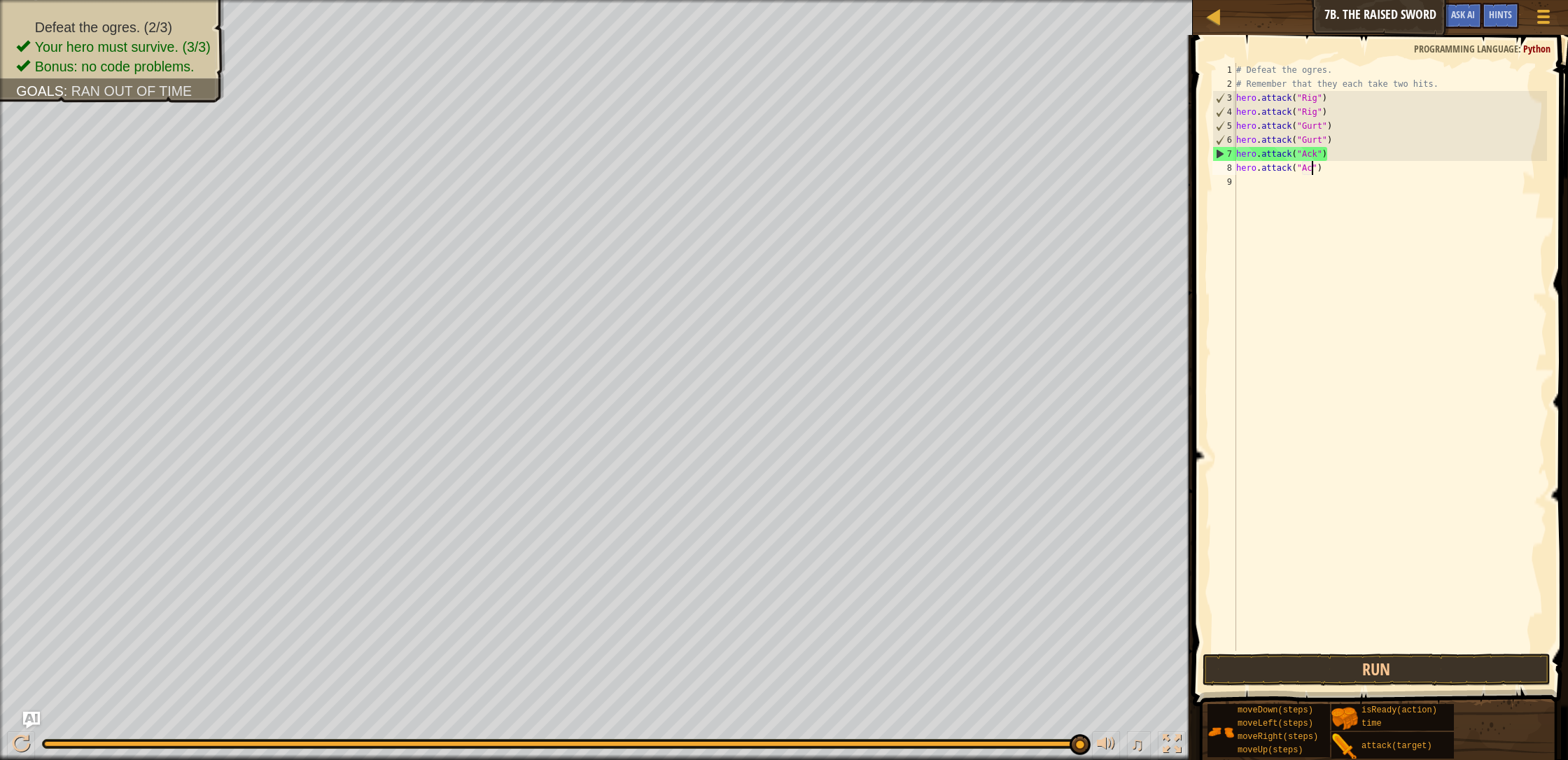
scroll to position [6, 6]
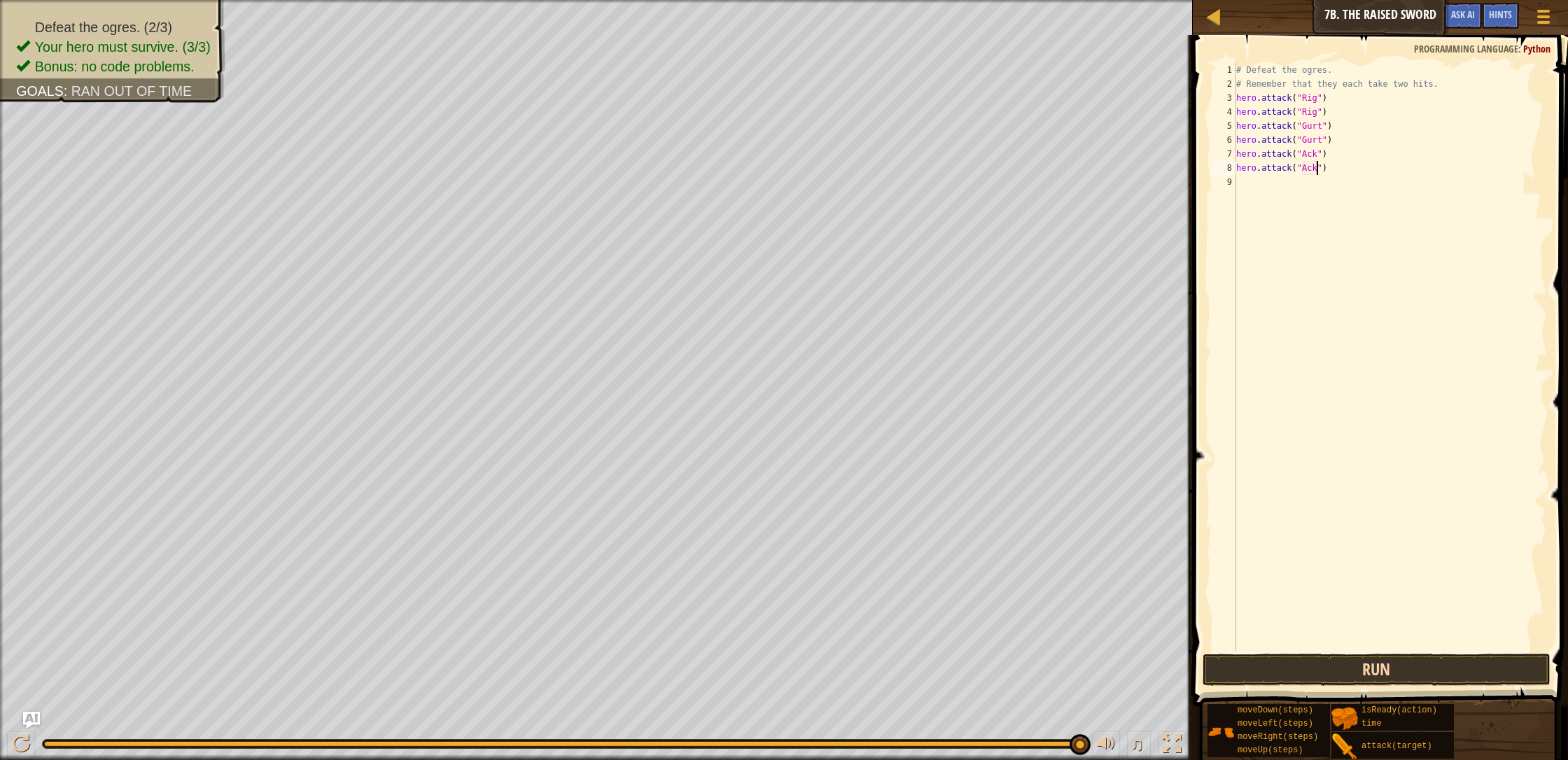
type textarea "hero.attack("Ack")"
click at [829, 652] on button "Run" at bounding box center [1376, 669] width 348 height 32
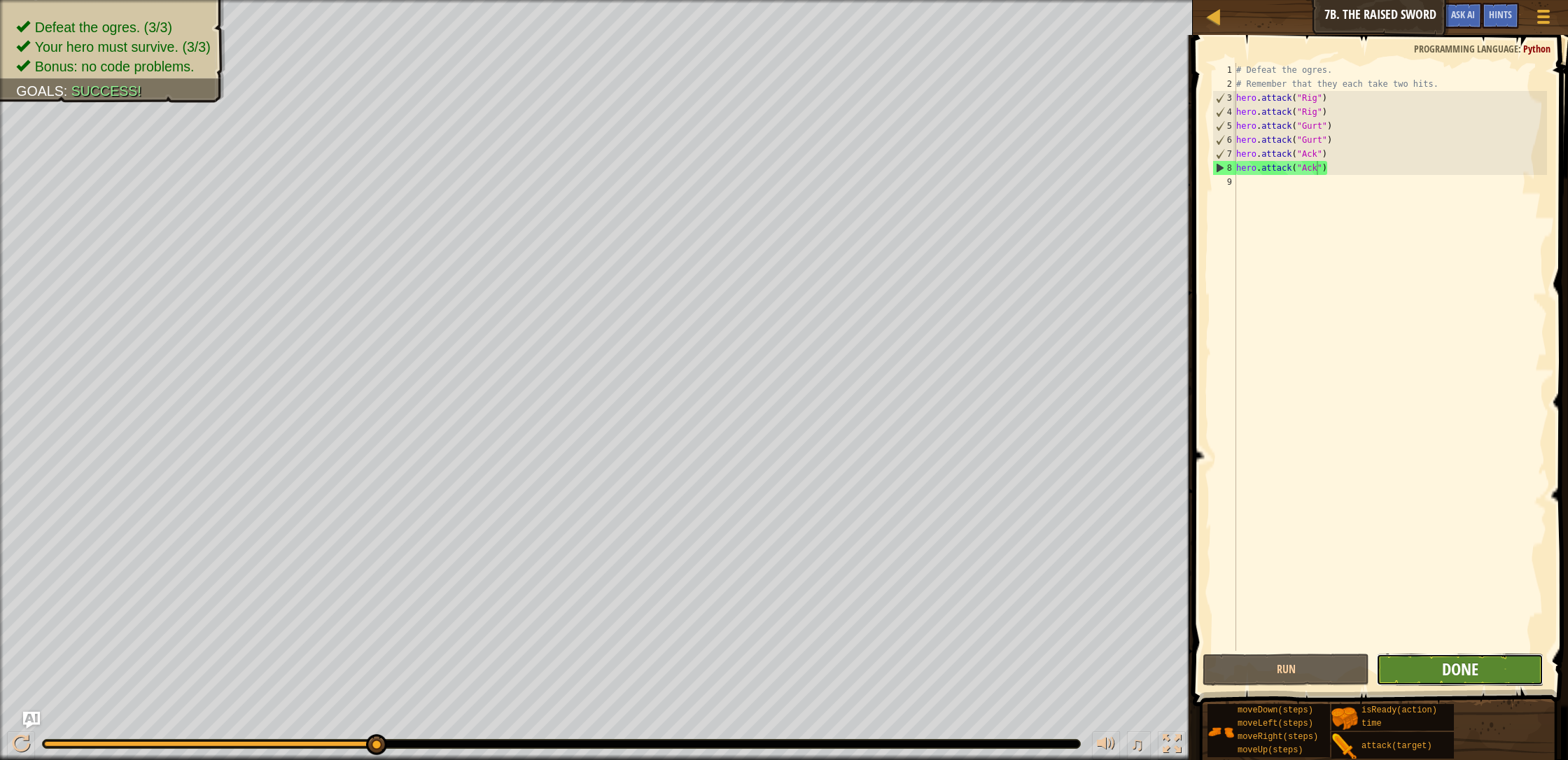
click at [829, 652] on span "Done" at bounding box center [1459, 668] width 37 height 22
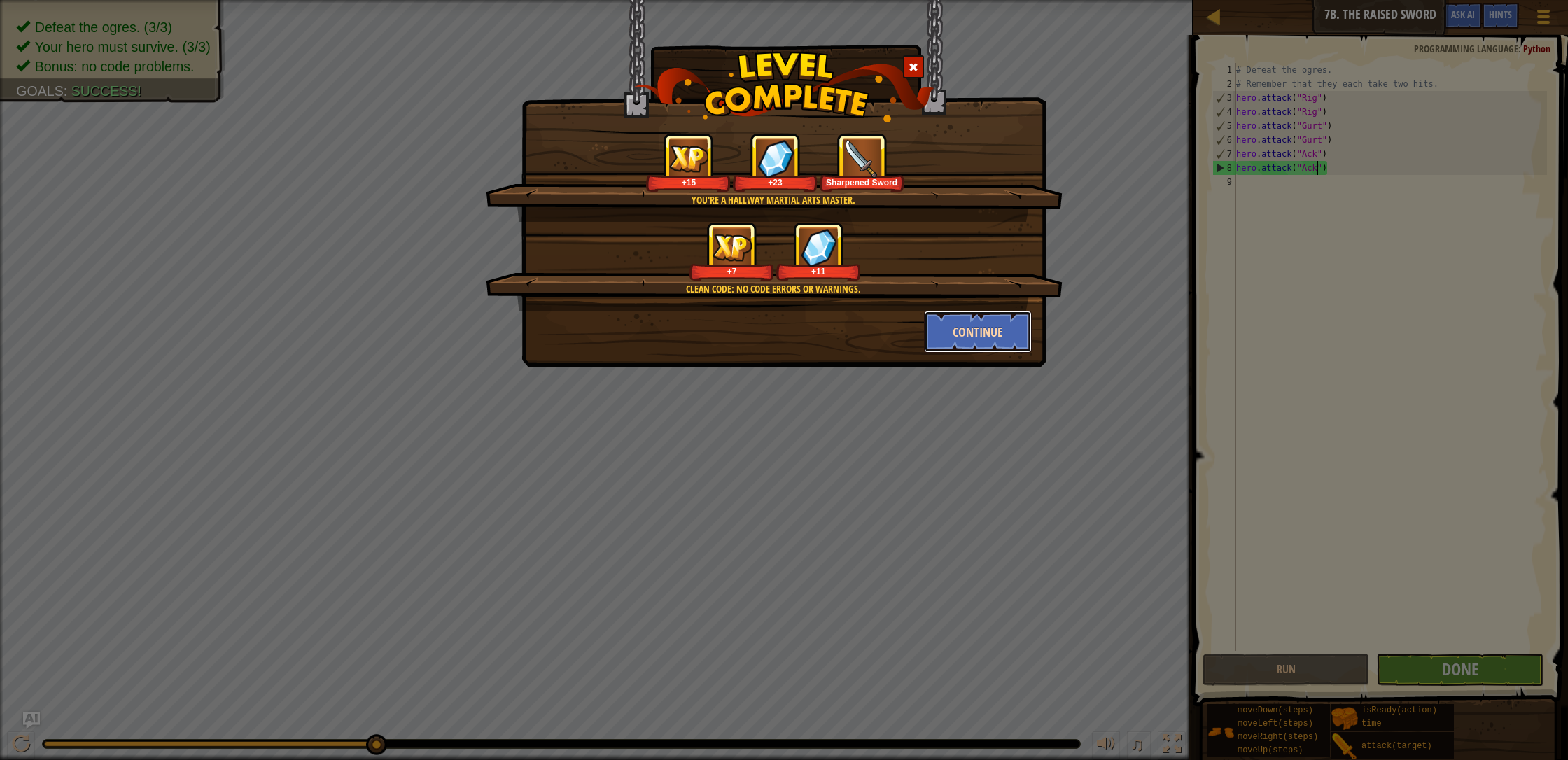
click at [829, 334] on button "Continue" at bounding box center [978, 331] width 109 height 42
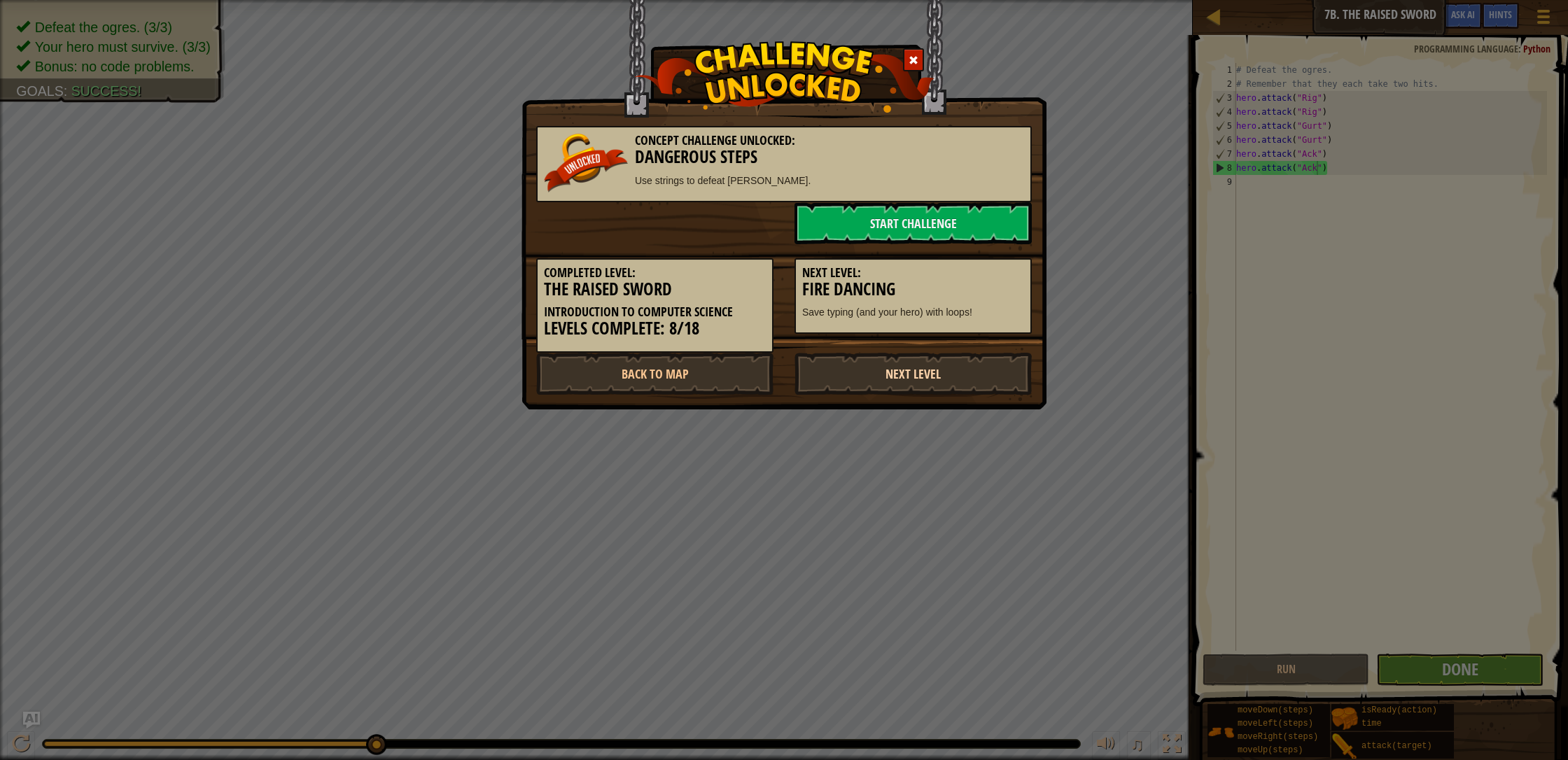
click at [829, 363] on link "Next Level" at bounding box center [913, 373] width 237 height 42
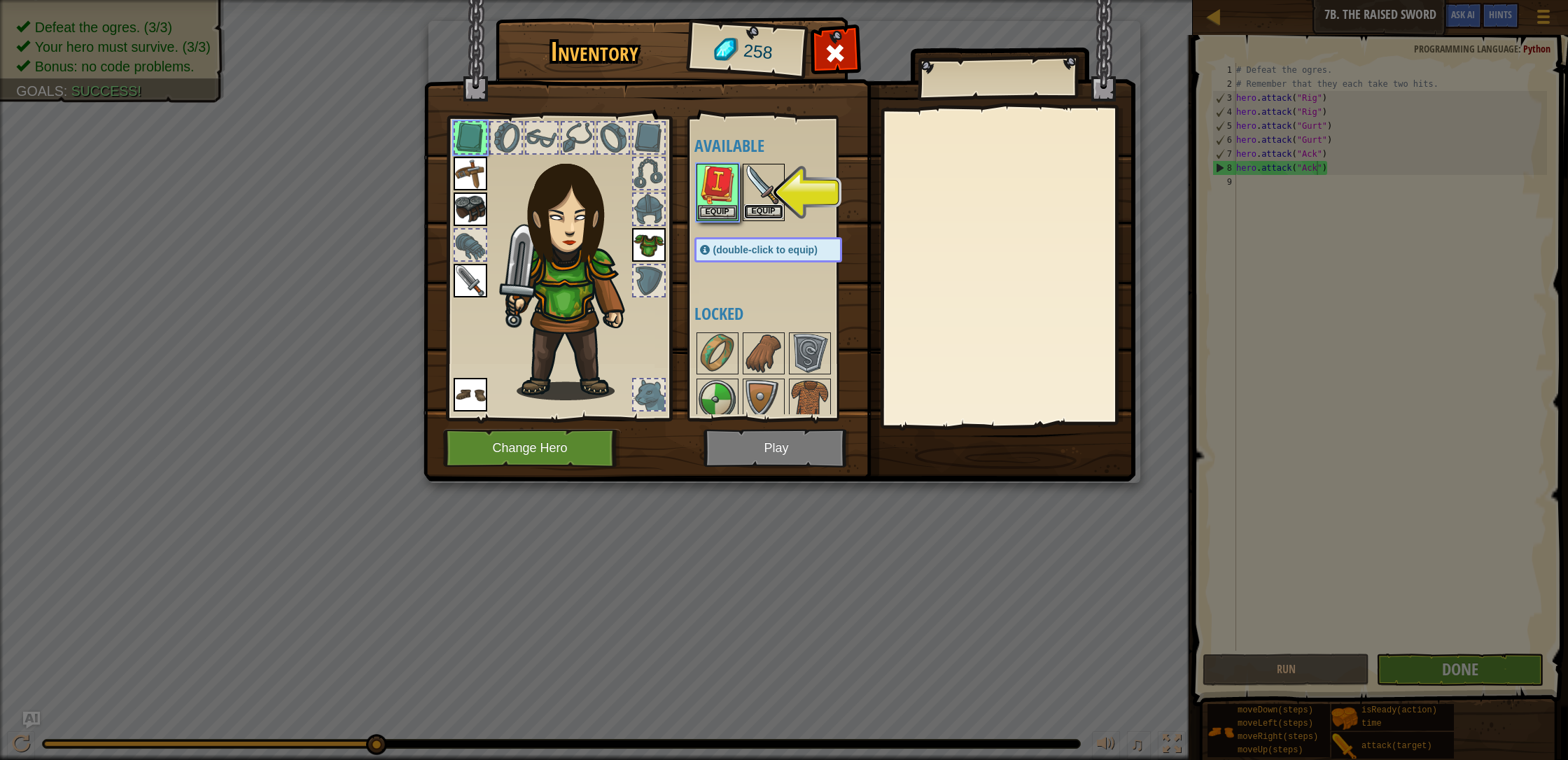
click at [767, 210] on button "Equip" at bounding box center [764, 211] width 39 height 14
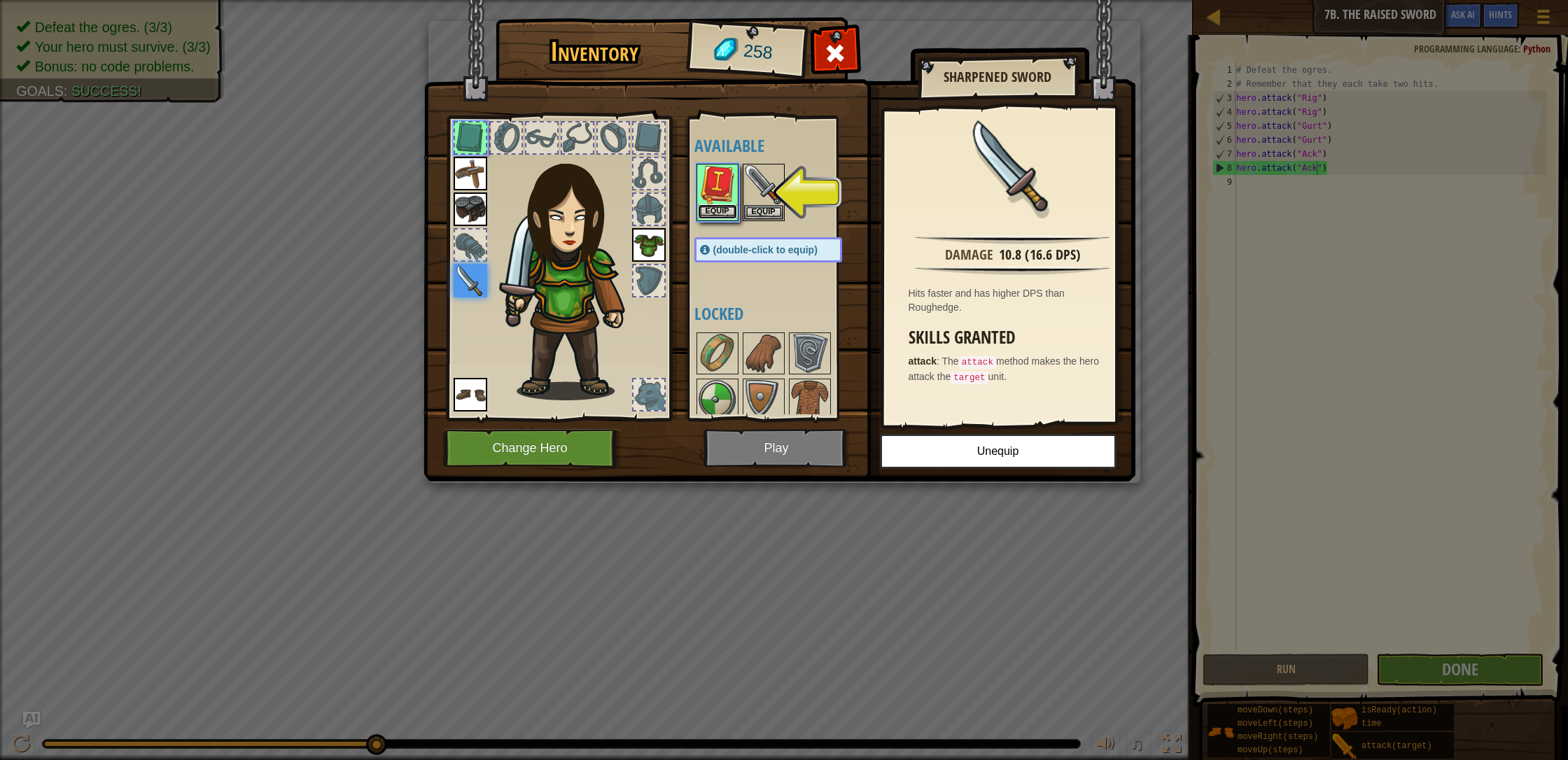
click at [724, 207] on button "Equip" at bounding box center [718, 211] width 39 height 14
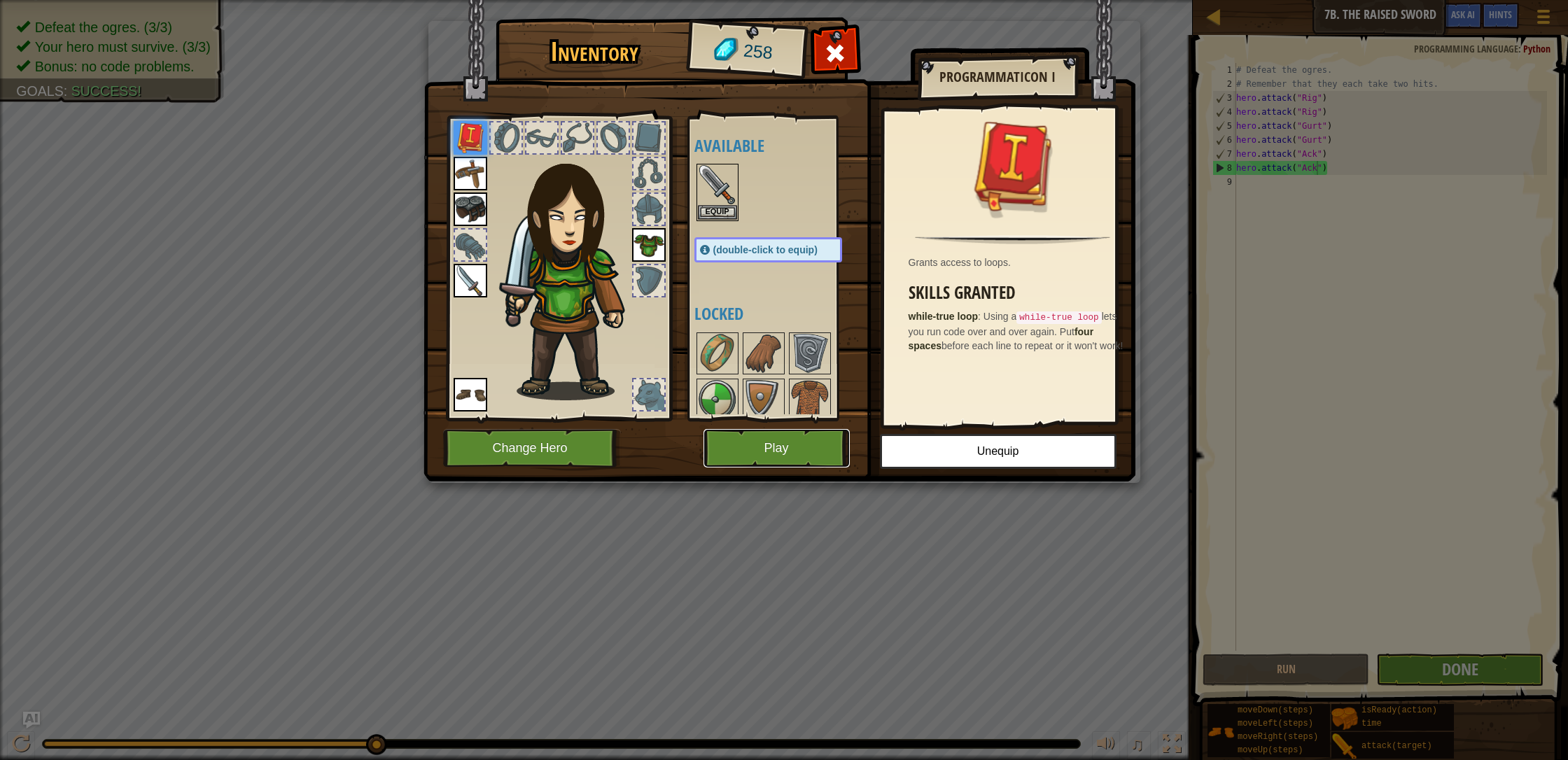
click at [811, 441] on button "Play" at bounding box center [776, 447] width 146 height 38
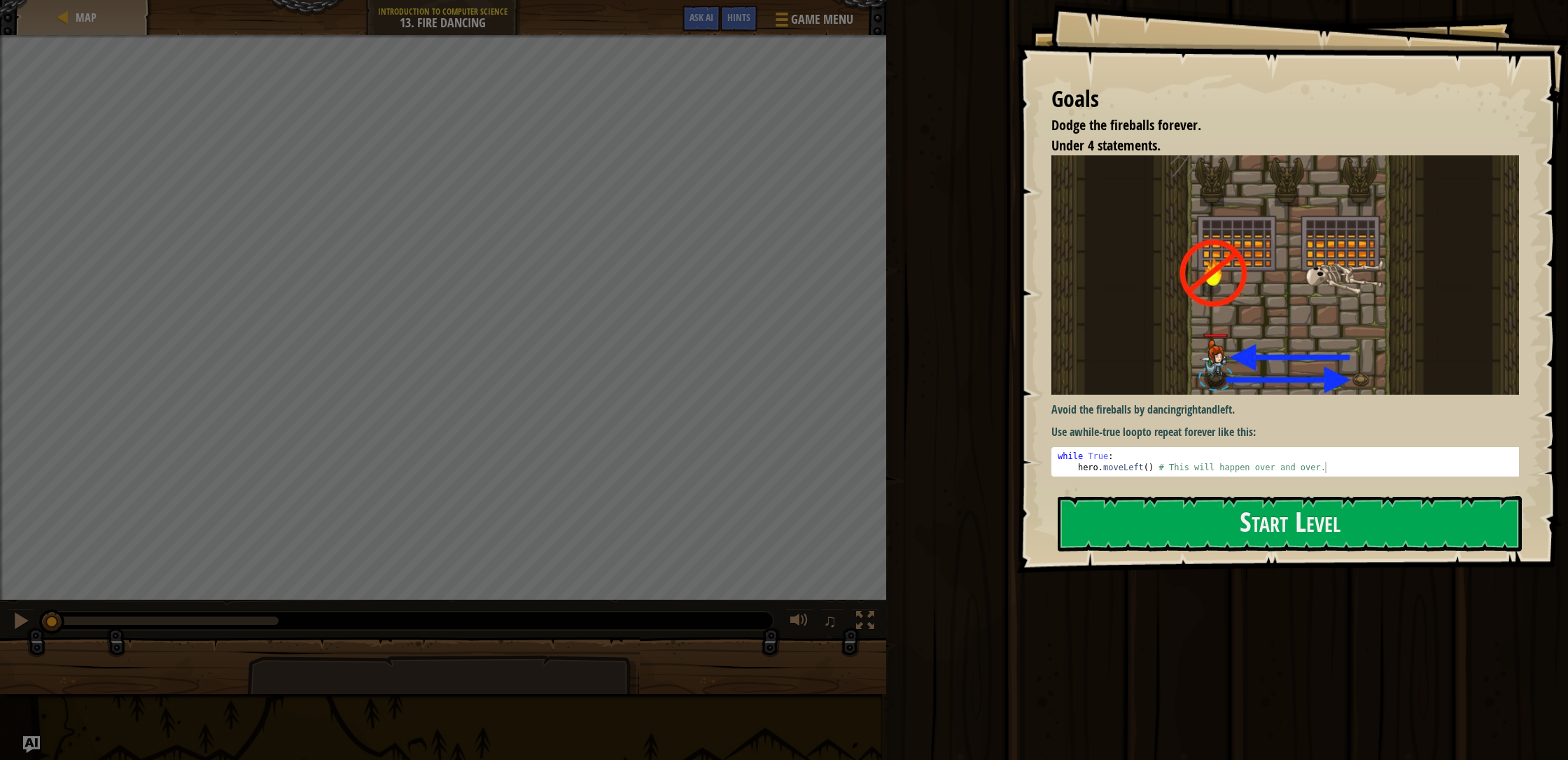
drag, startPoint x: 1217, startPoint y: 478, endPoint x: 1219, endPoint y: 487, distance: 9.2
click at [829, 487] on div "Goals Dodge the fireballs forever. Under 4 statements. Avoid the fireballs by d…" at bounding box center [1292, 286] width 552 height 573
drag, startPoint x: 1235, startPoint y: 524, endPoint x: 1236, endPoint y: 503, distance: 21.0
click at [829, 516] on button "Start Level" at bounding box center [1289, 524] width 464 height 55
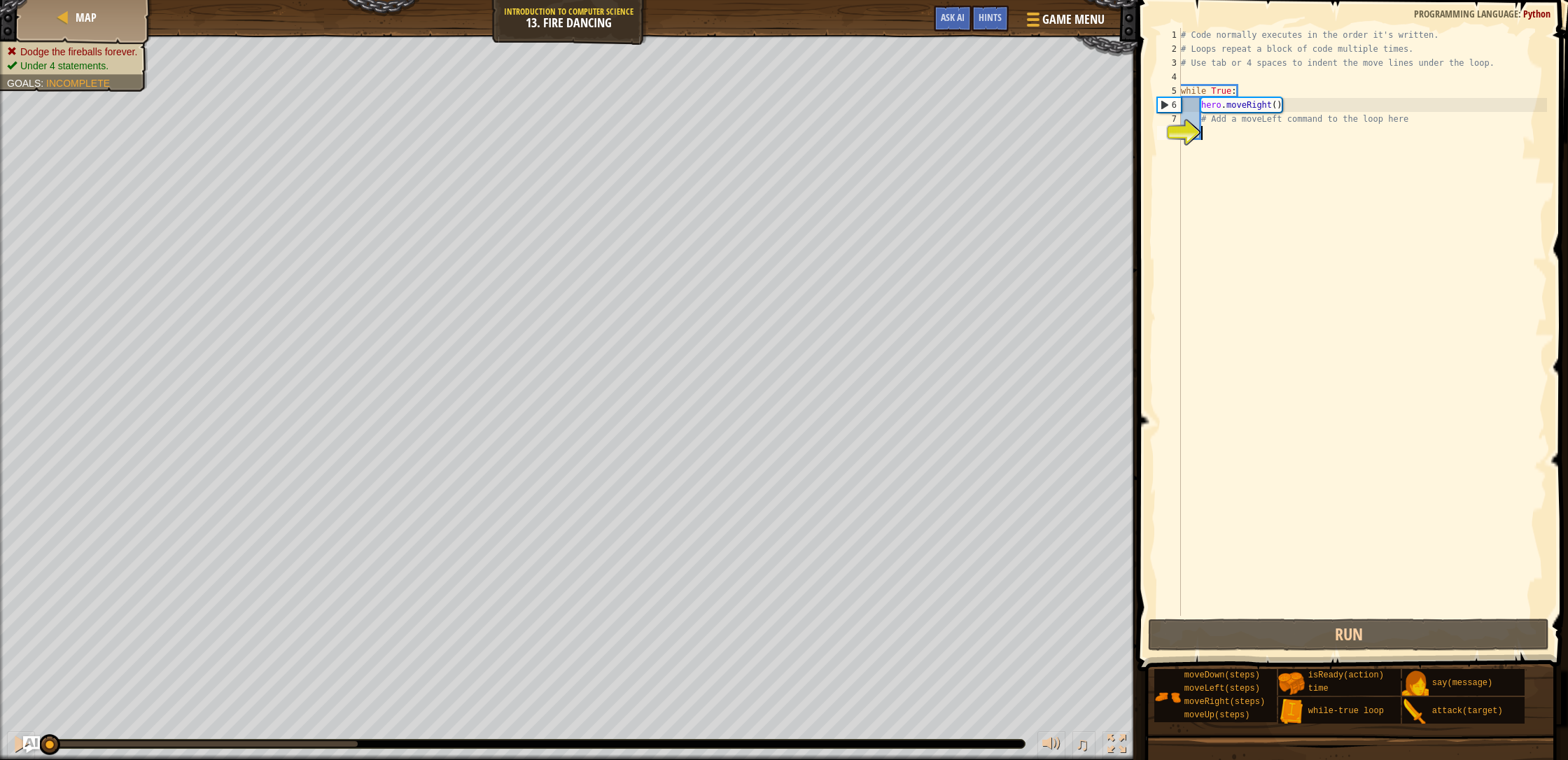
click at [829, 104] on div "6" at bounding box center [1170, 105] width 23 height 14
type textarea "hero.moveRight()"
click at [829, 150] on div "# Code normally executes in the order it's written. # Loops repeat a block of c…" at bounding box center [1362, 335] width 369 height 616
click at [829, 624] on button "Run" at bounding box center [1349, 634] width 401 height 32
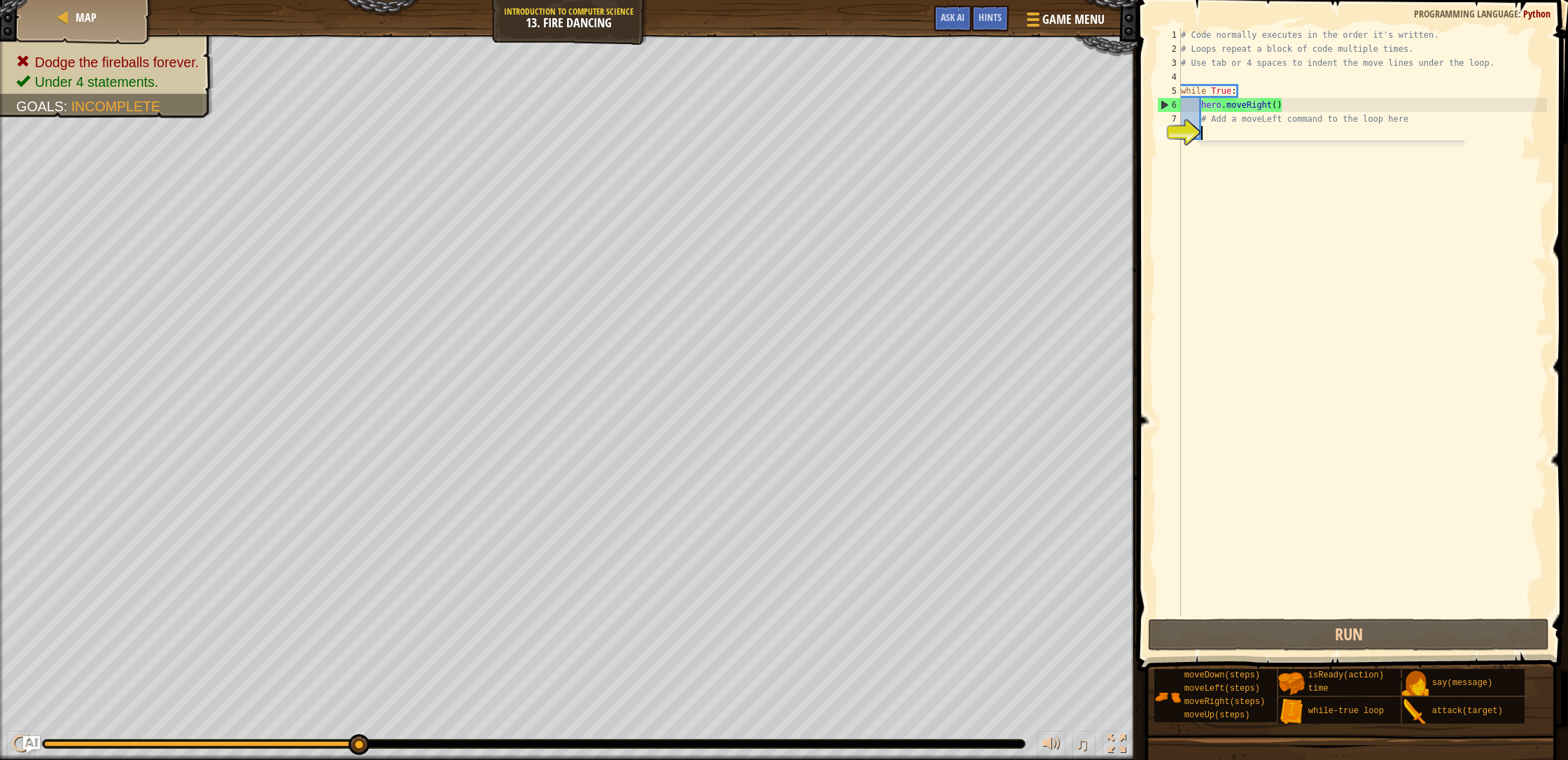
scroll to position [6, 2]
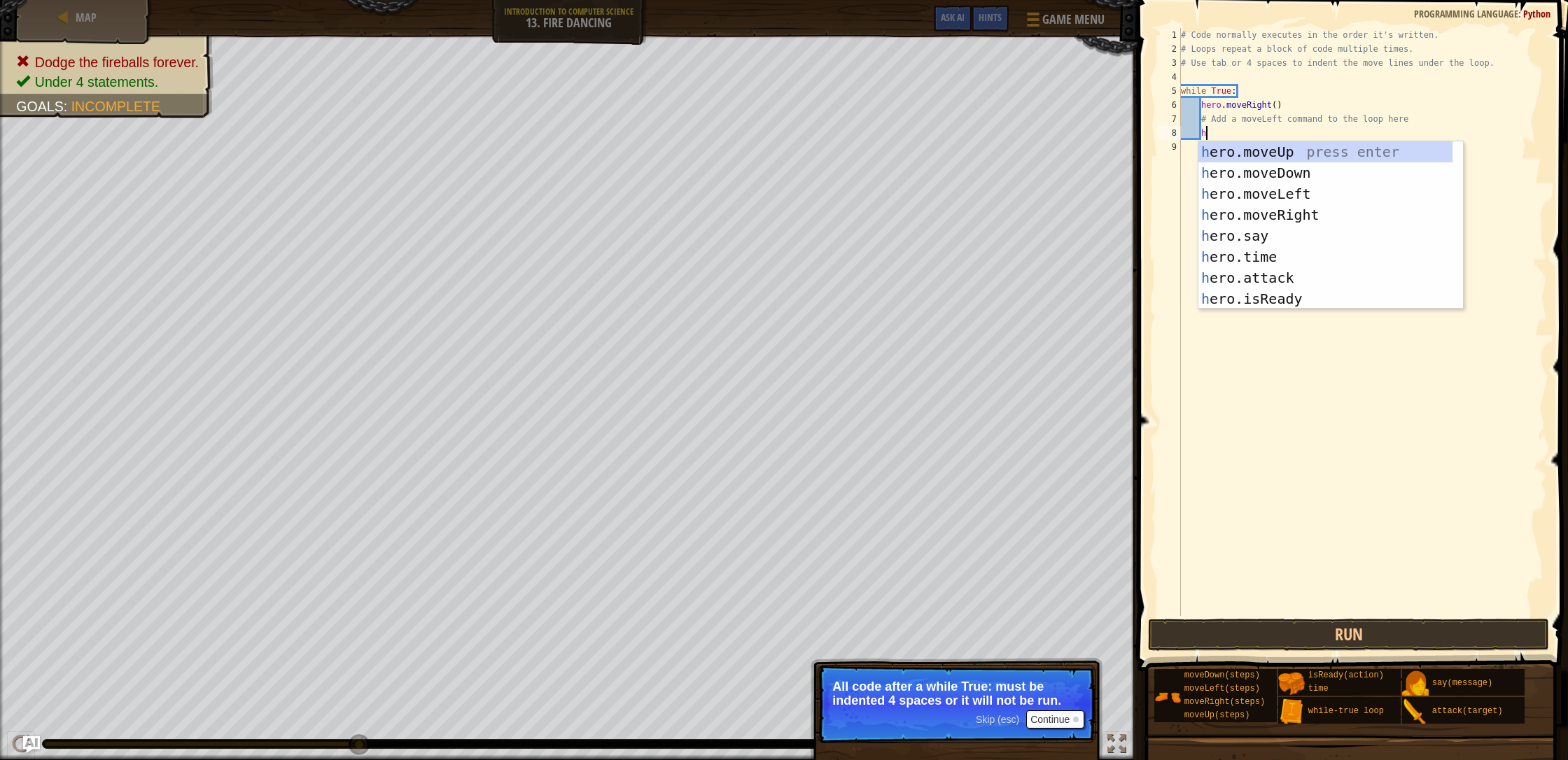
type textarea "h"
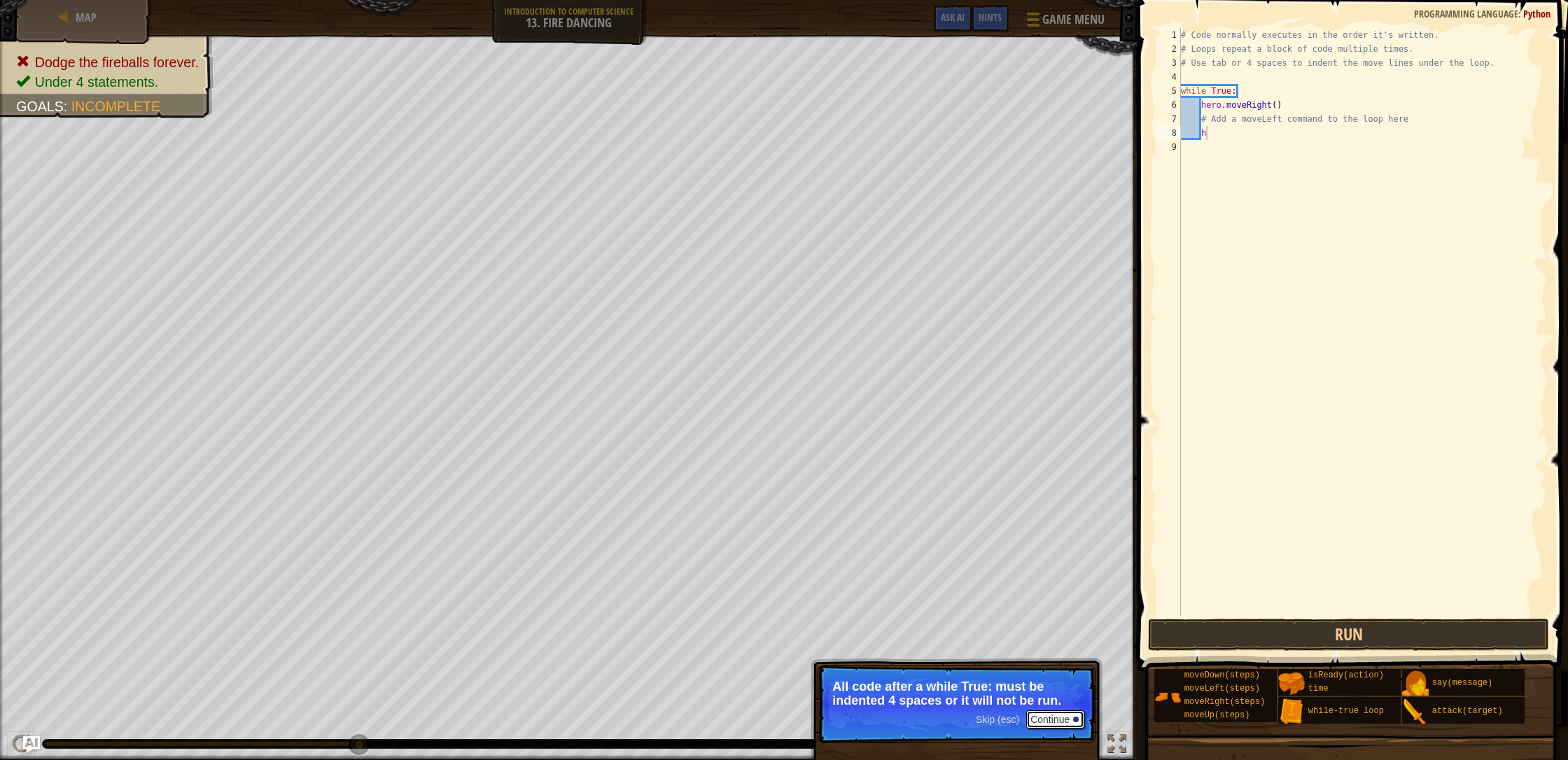
click at [829, 652] on button "Continue" at bounding box center [1055, 719] width 58 height 18
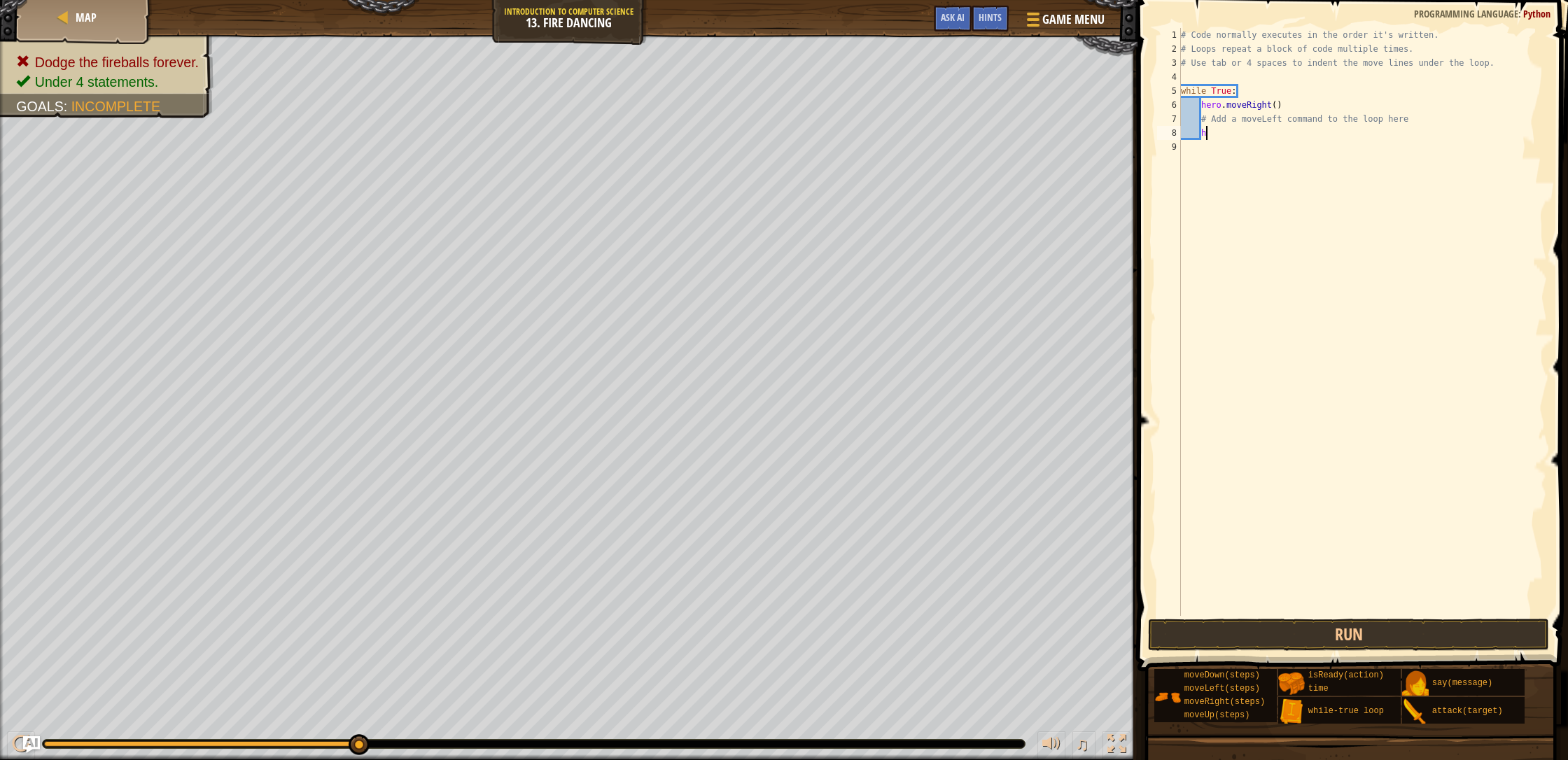
scroll to position [6, 1]
click at [829, 627] on button "Run" at bounding box center [1349, 634] width 401 height 32
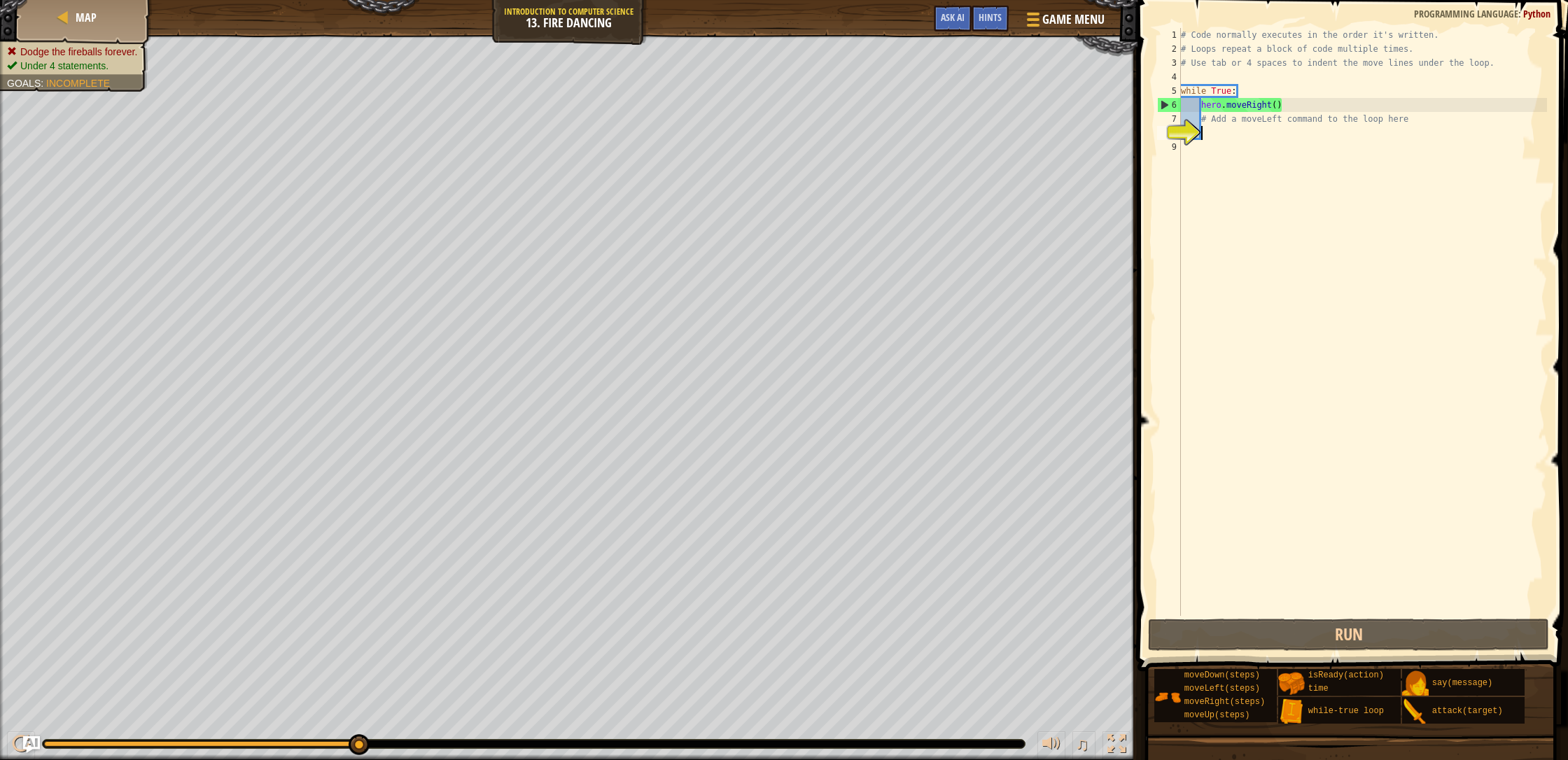
click at [37, 51] on ul "Dodge the fireballs forever. Under 4 statements." at bounding box center [74, 58] width 134 height 28
drag, startPoint x: 1203, startPoint y: 126, endPoint x: 1205, endPoint y: 135, distance: 9.2
click at [829, 128] on div "# Code normally executes in the order it's written. # Loops repeat a block of c…" at bounding box center [1362, 335] width 369 height 616
type textarea "# Add a moveLeft command to the loop here"
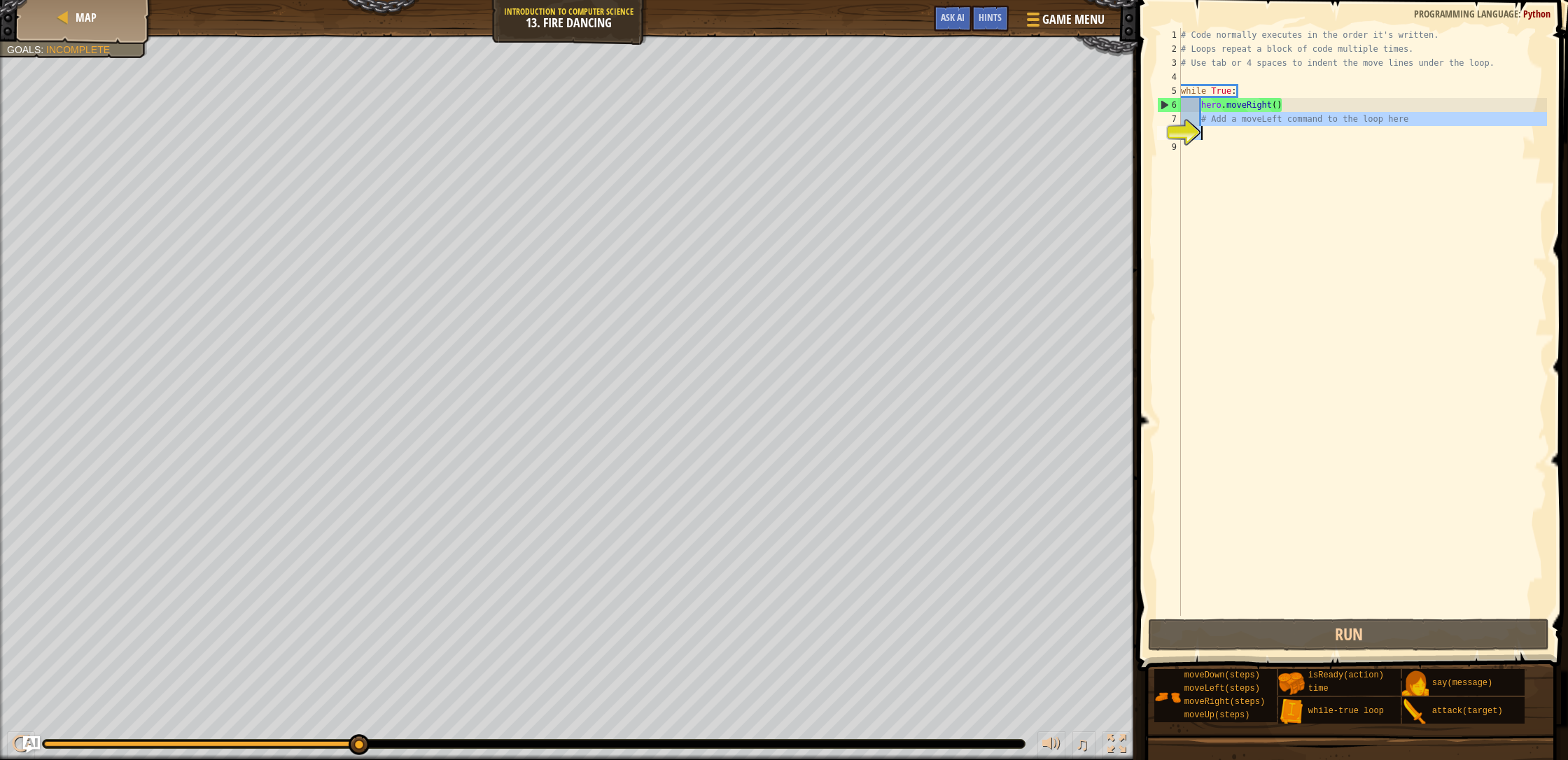
click at [829, 142] on div "# Code normally executes in the order it's written. # Loops repeat a block of c…" at bounding box center [1362, 335] width 369 height 616
click at [829, 143] on div "# Code normally executes in the order it's written. # Loops repeat a block of c…" at bounding box center [1362, 335] width 369 height 616
click at [829, 137] on div "# Code normally executes in the order it's written. # Loops repeat a block of c…" at bounding box center [1362, 335] width 369 height 616
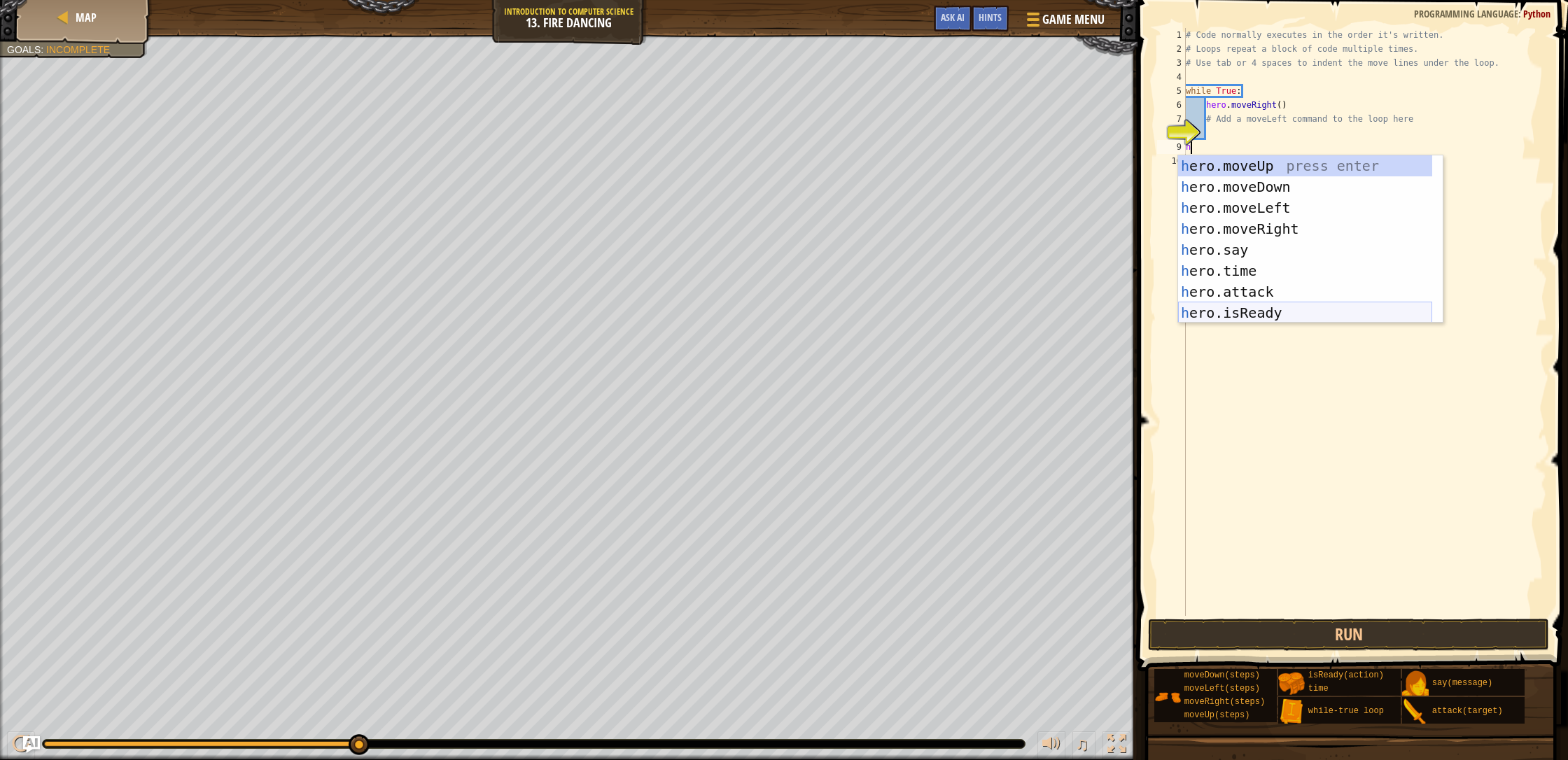
click at [829, 306] on div "h ero.moveUp press enter h ero.moveDown press enter h ero.moveLeft press enter …" at bounding box center [1304, 260] width 254 height 210
type textarea "ready = hero.isReady("cleave")"
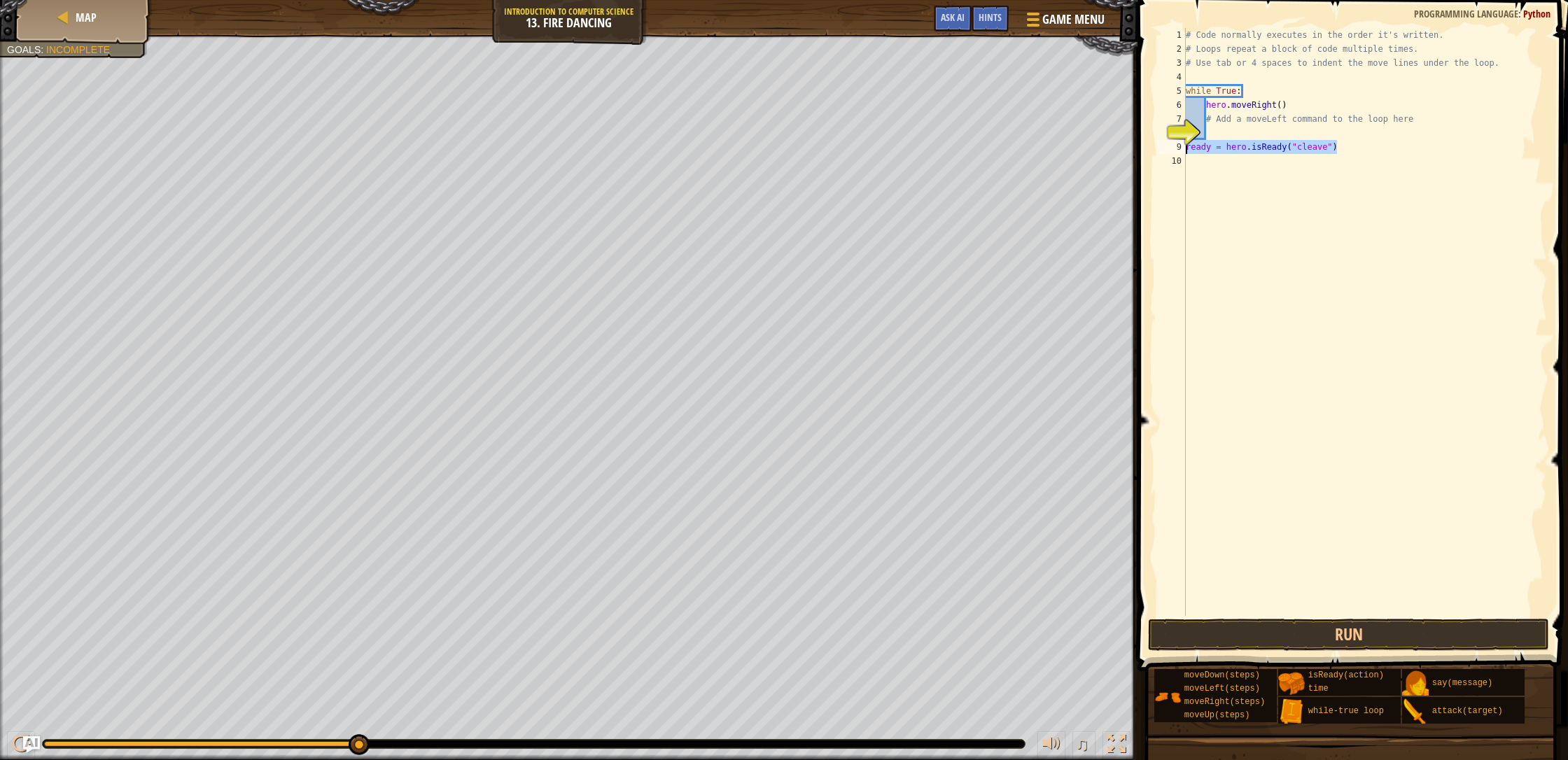
drag, startPoint x: 1324, startPoint y: 148, endPoint x: 1187, endPoint y: 149, distance: 137.0
click at [829, 149] on div "# Code normally executes in the order it's written. # Loops repeat a block of c…" at bounding box center [1365, 335] width 365 height 616
drag, startPoint x: 1281, startPoint y: 109, endPoint x: 1186, endPoint y: 113, distance: 95.1
click at [829, 113] on div "# Code normally executes in the order it's written. # Loops repeat a block of c…" at bounding box center [1365, 335] width 365 height 616
type textarea "hero.moveRight() # Add a moveLeft command to the loop here"
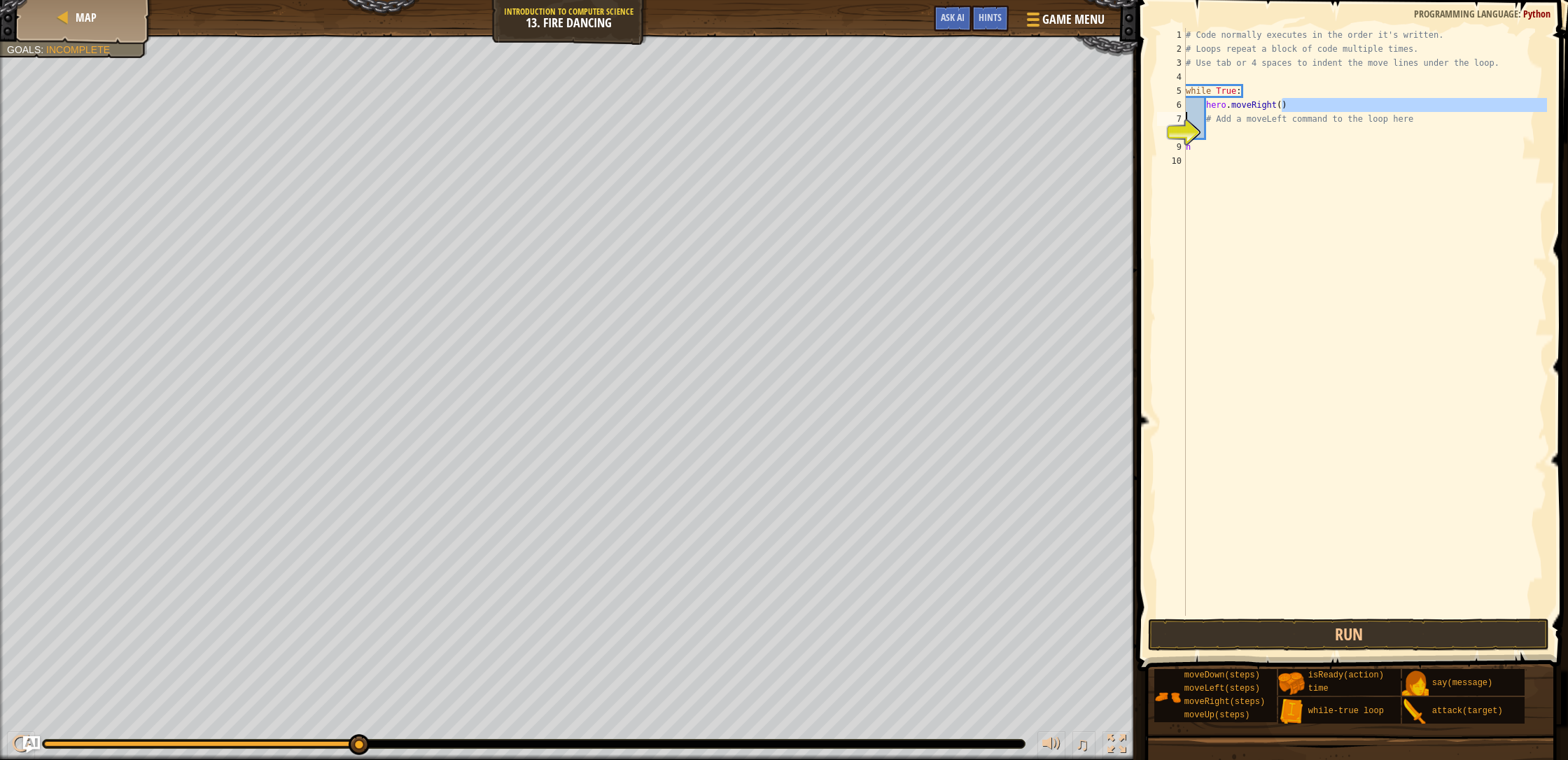
click at [829, 163] on div "# Code normally executes in the order it's written. # Loops repeat a block of c…" at bounding box center [1365, 335] width 365 height 616
click at [829, 28] on div "Hints" at bounding box center [990, 18] width 37 height 26
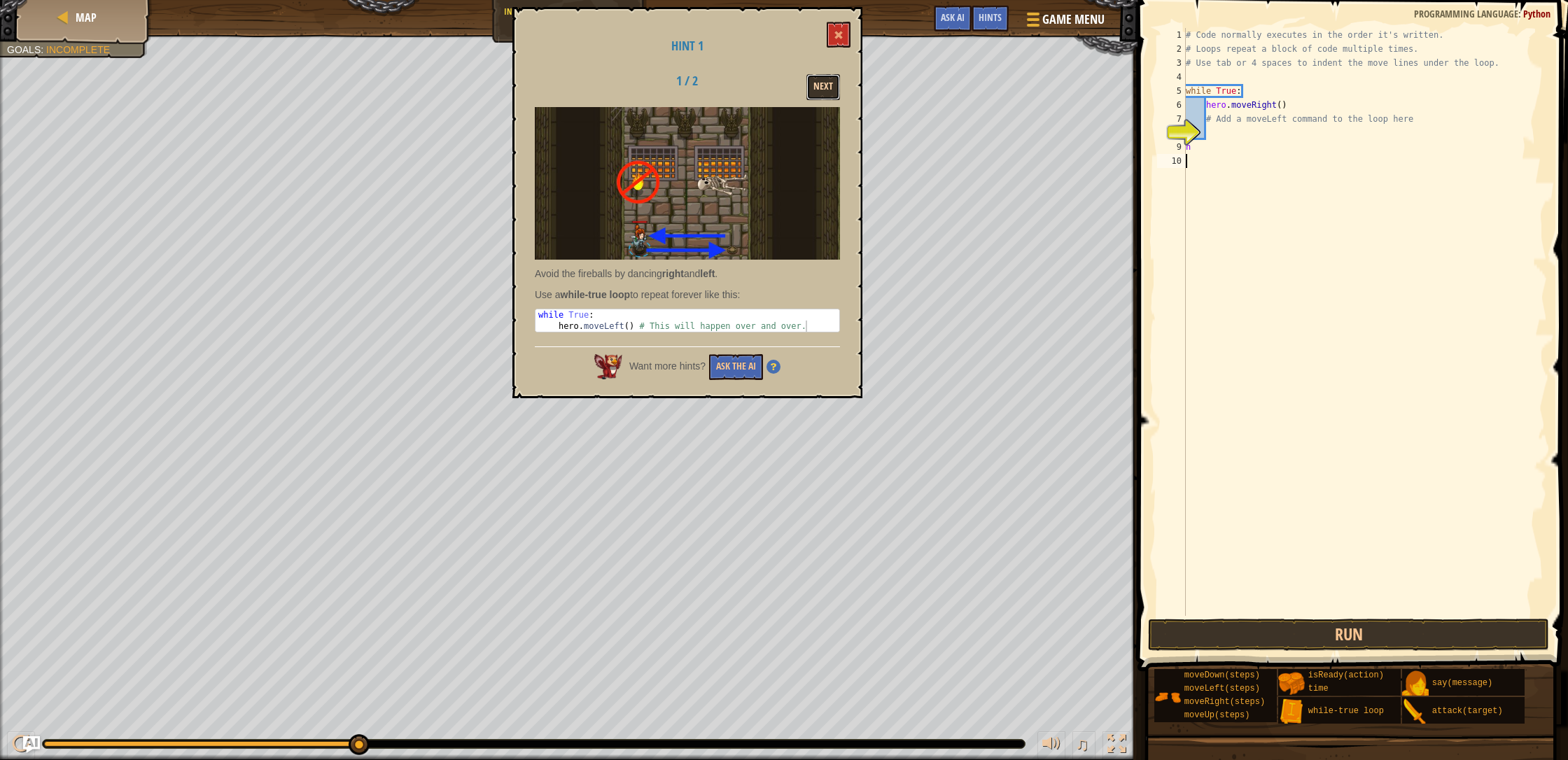
click at [827, 85] on button "Next" at bounding box center [823, 86] width 34 height 26
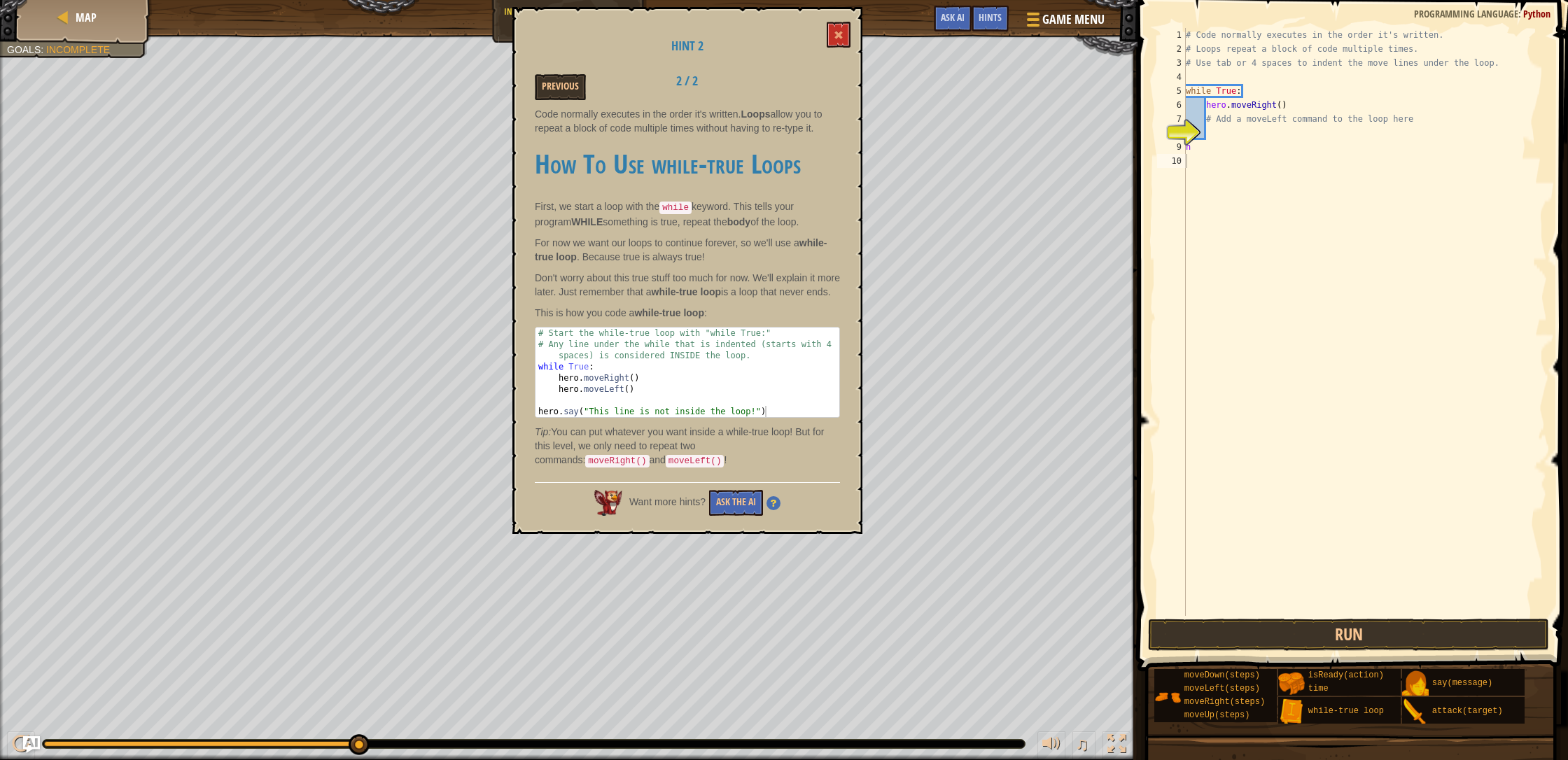
click at [829, 14] on div "Hint 2 Previous 2 / 2 Code normally executes in the order it's written. Loops a…" at bounding box center [687, 270] width 350 height 527
click at [829, 15] on div "Hint 2 Previous 2 / 2 Code normally executes in the order it's written. Loops a…" at bounding box center [687, 270] width 350 height 527
click at [829, 20] on div "Hint 2 Previous 2 / 2 Code normally executes in the order it's written. Loops a…" at bounding box center [687, 270] width 350 height 527
click at [829, 29] on button at bounding box center [838, 34] width 24 height 26
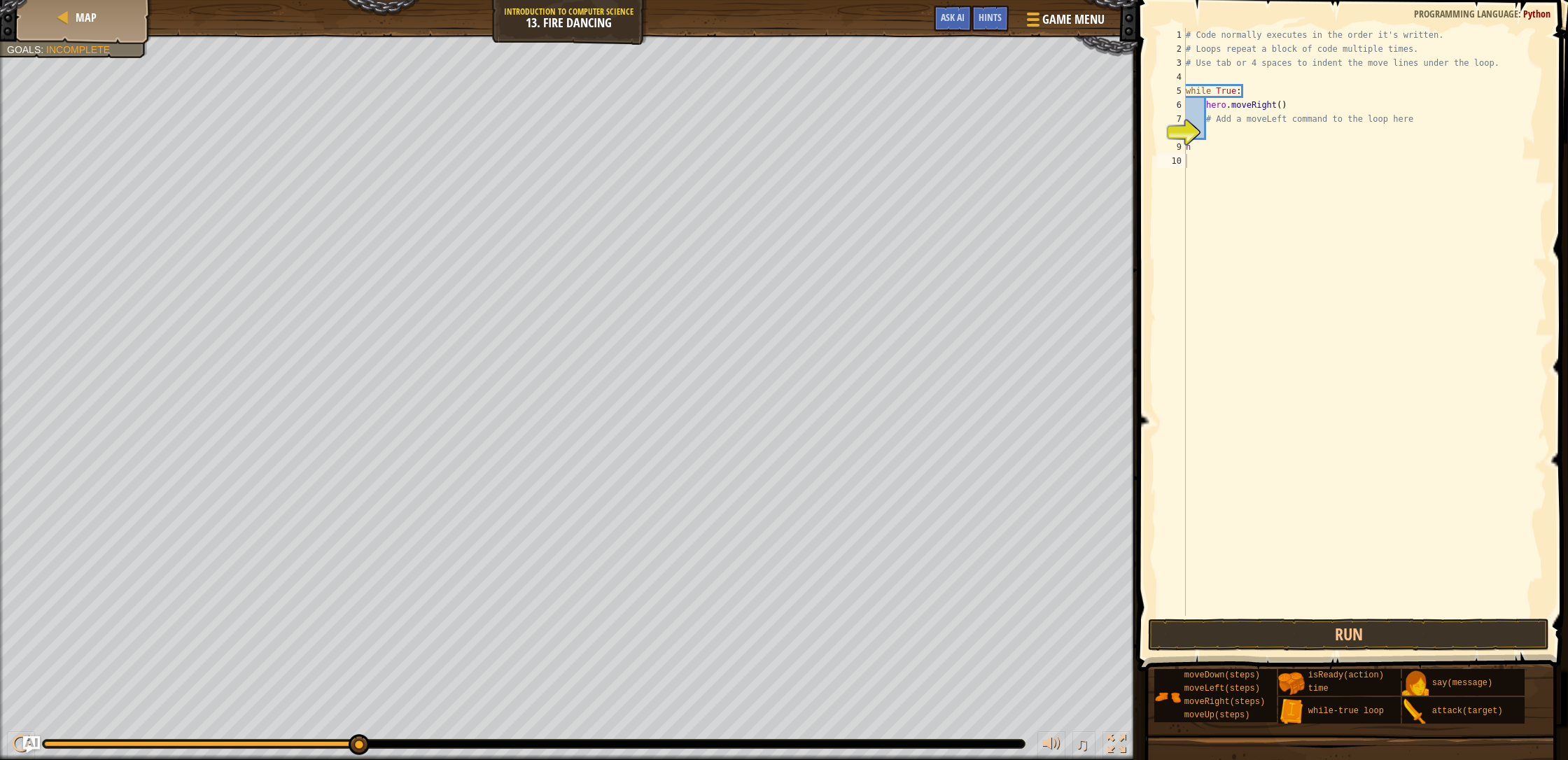
type textarea "h"
click at [829, 148] on div "# Code normally executes in the order it's written. # Loops repeat a block of c…" at bounding box center [1365, 335] width 365 height 616
type textarea "h"
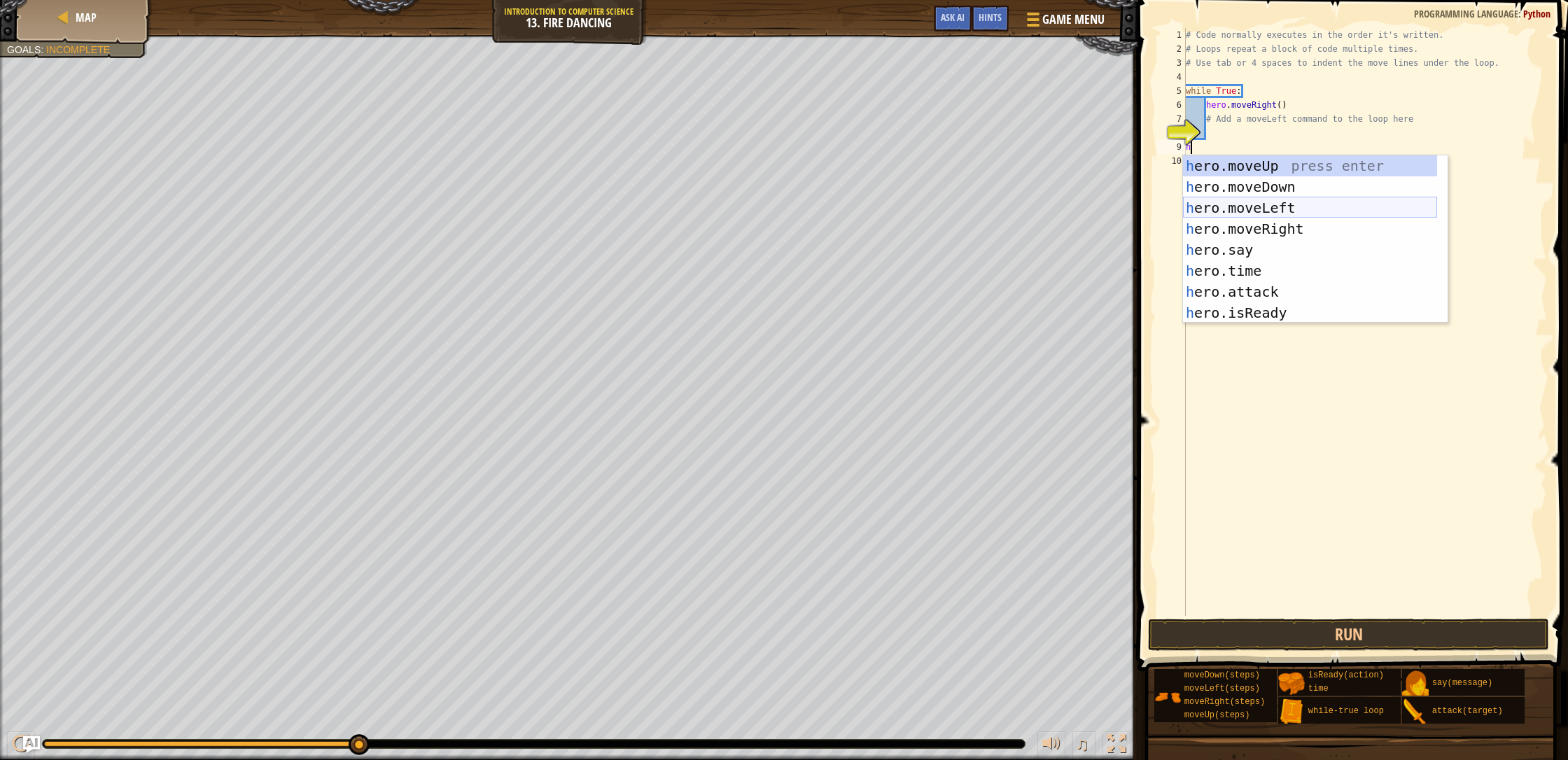
drag, startPoint x: 1240, startPoint y: 207, endPoint x: 1243, endPoint y: 222, distance: 15.3
click at [829, 207] on div "h ero.moveUp press enter h ero.moveDown press enter h ero.moveLeft press enter …" at bounding box center [1309, 260] width 254 height 210
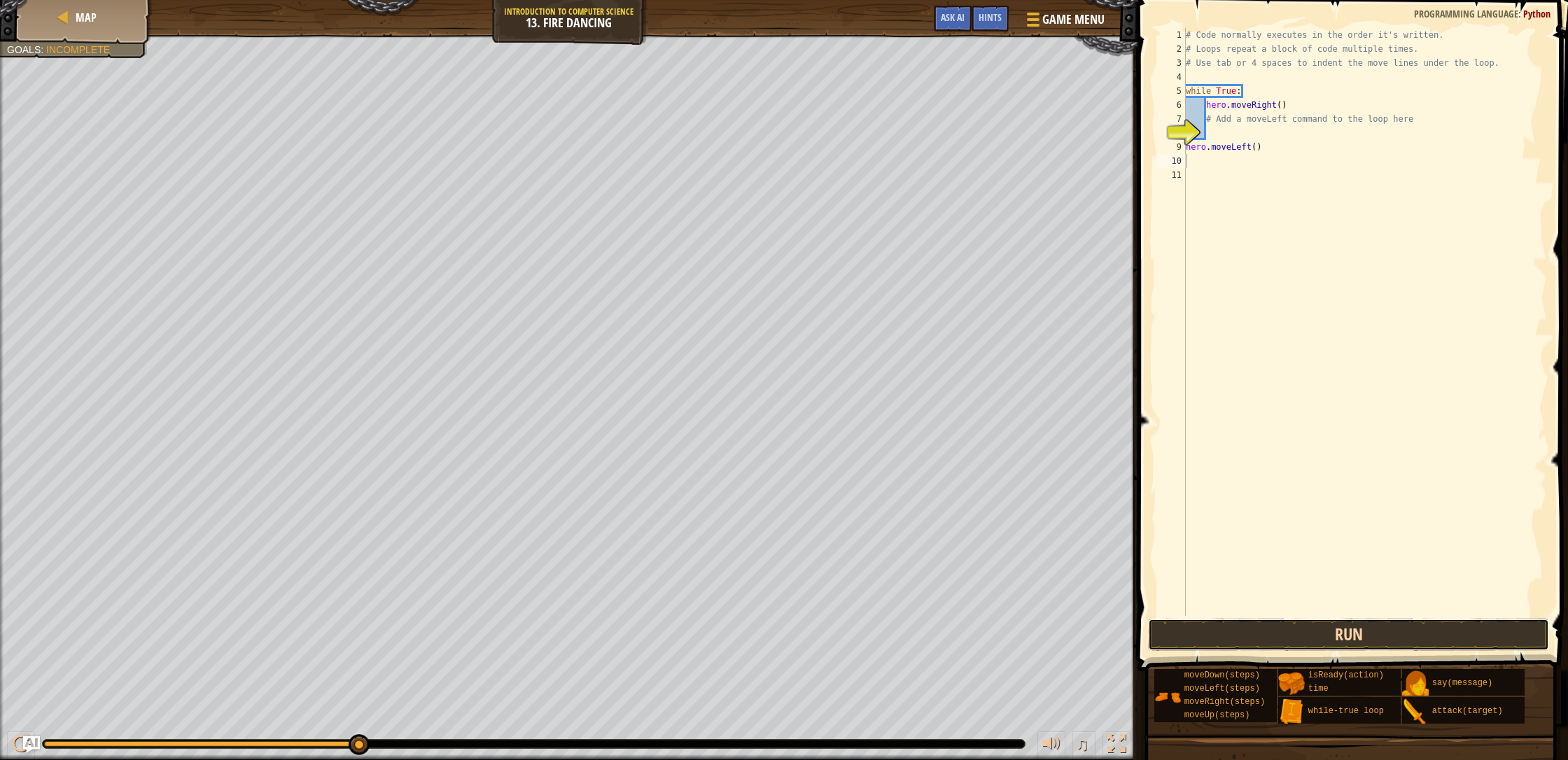
click at [829, 633] on button "Run" at bounding box center [1349, 634] width 401 height 32
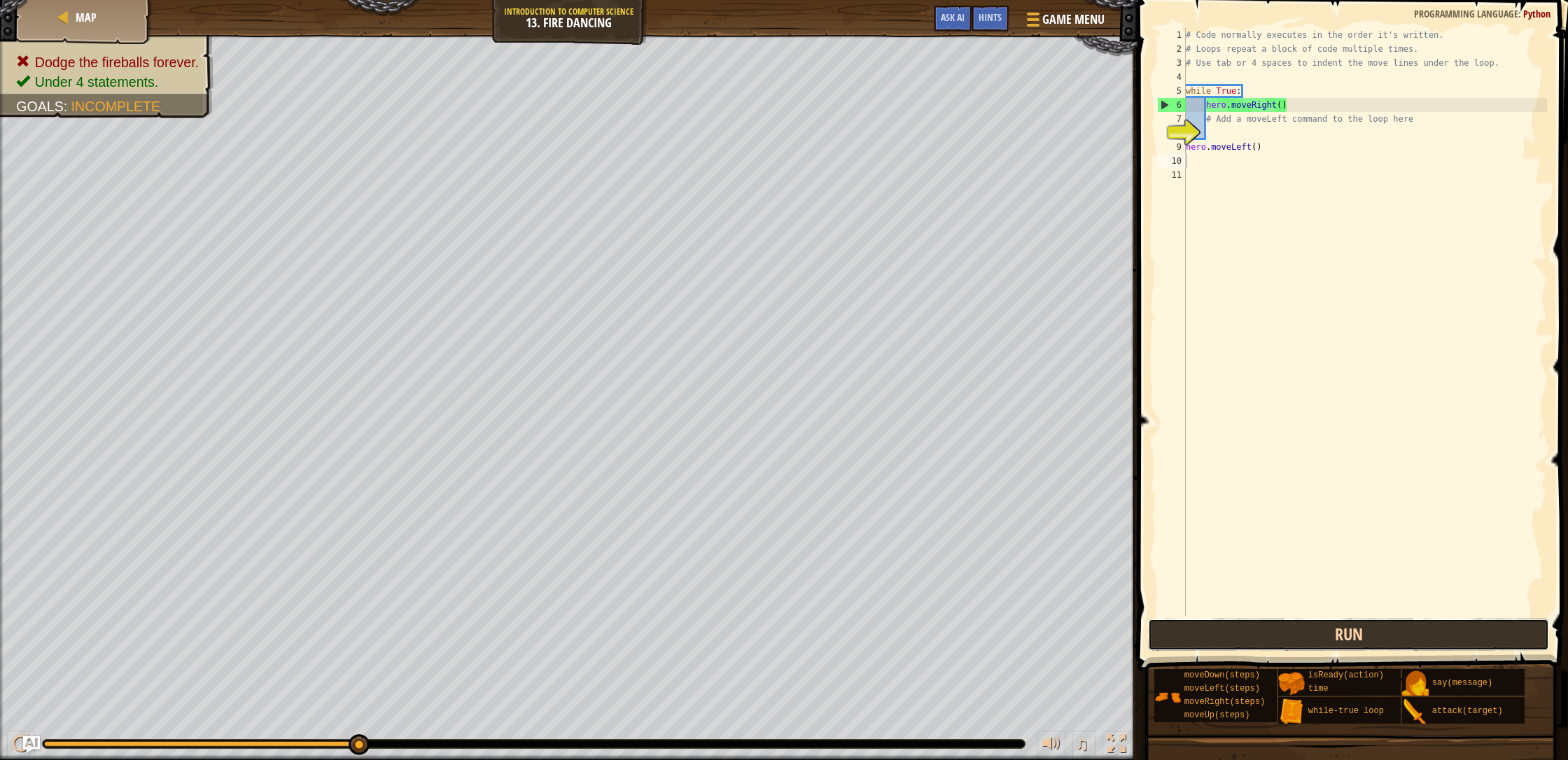
click at [829, 627] on button "Run" at bounding box center [1349, 634] width 401 height 32
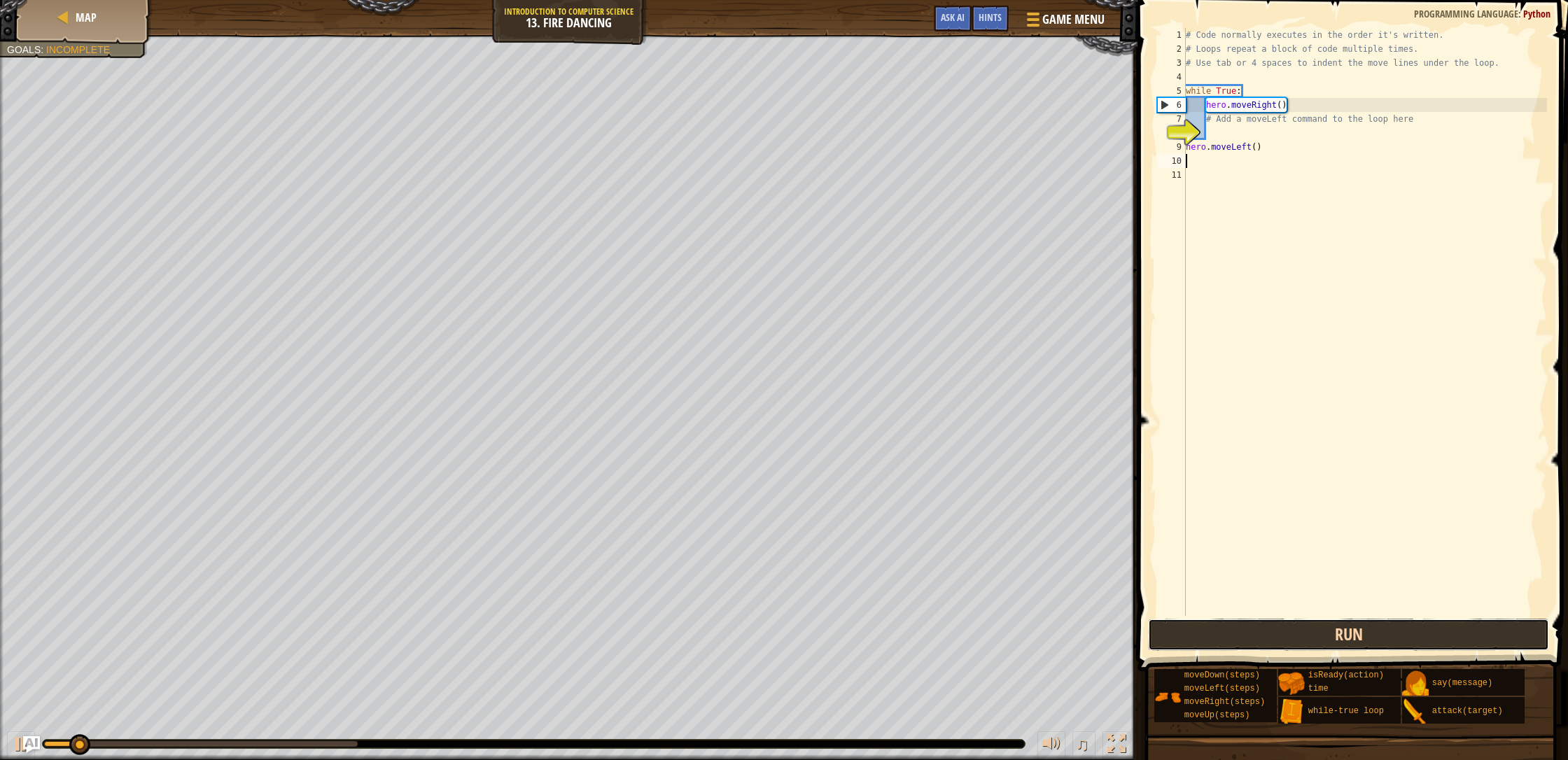
click at [829, 628] on button "Run" at bounding box center [1349, 634] width 401 height 32
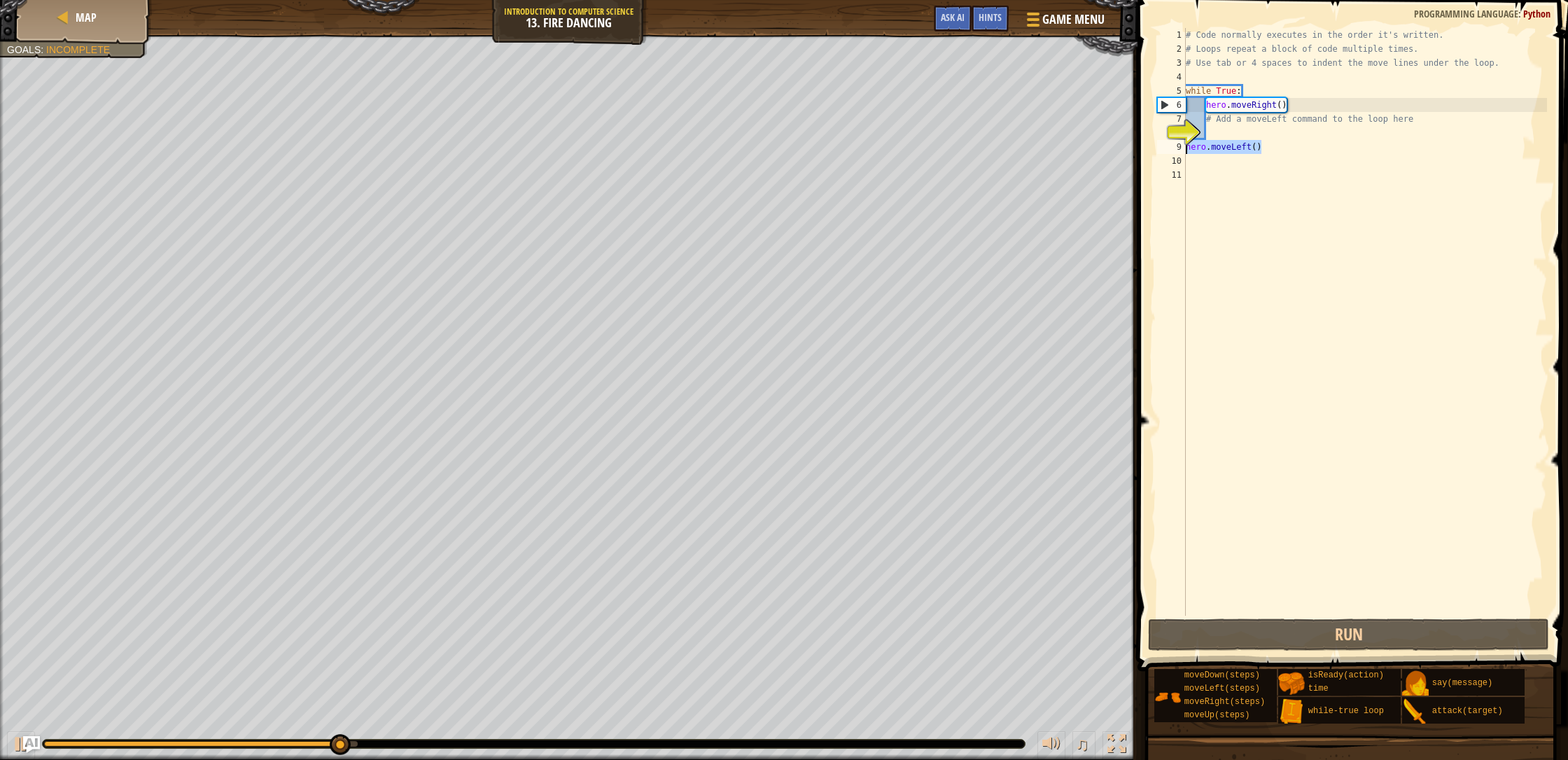
drag, startPoint x: 1243, startPoint y: 153, endPoint x: 1152, endPoint y: 151, distance: 91.0
click at [829, 151] on div "1 2 3 4 5 6 7 8 9 10 11 # Code normally executes in the order it's written. # L…" at bounding box center [1350, 363] width 435 height 712
type textarea "hero.moveLeft()"
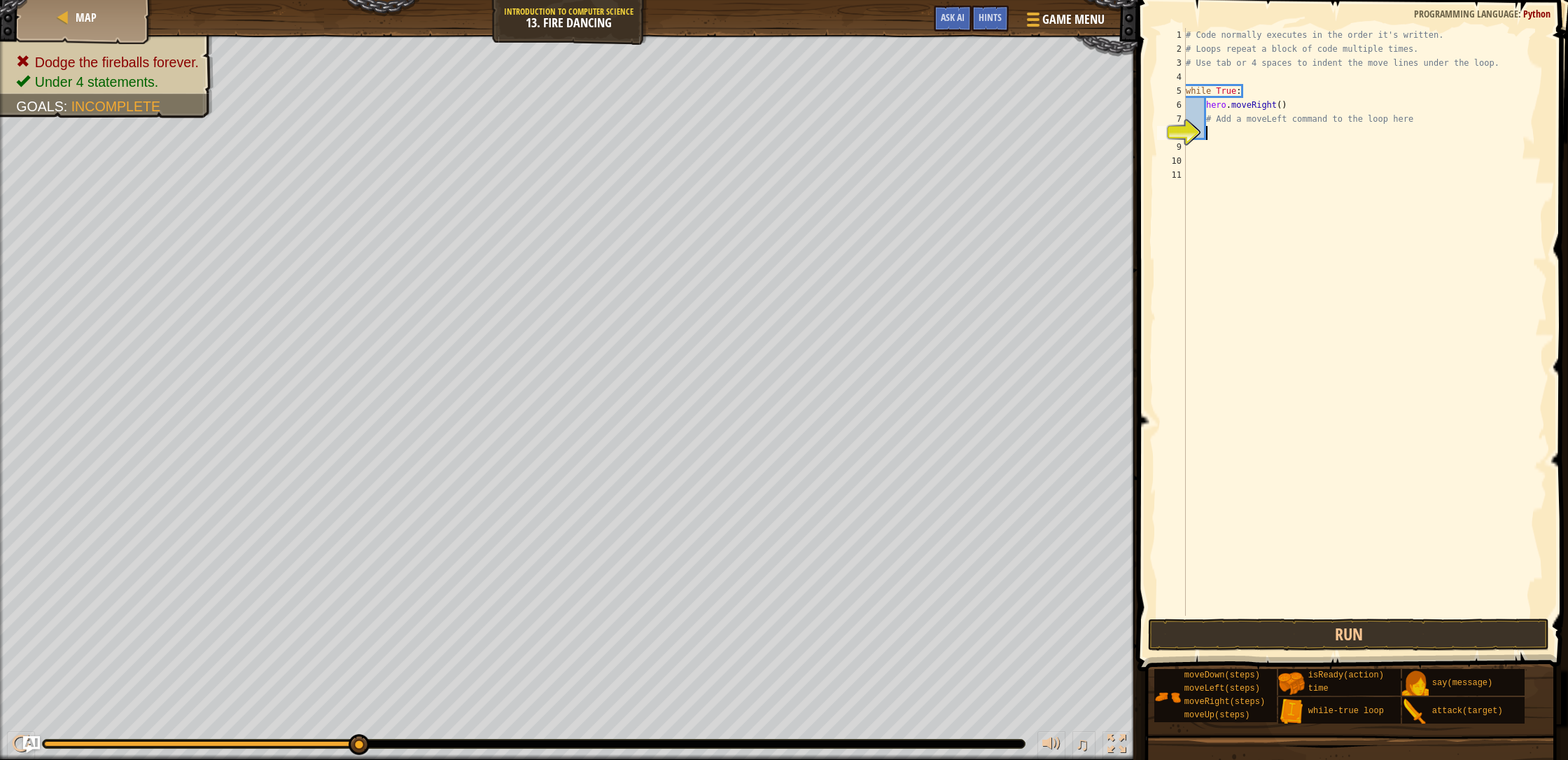
drag, startPoint x: 1219, startPoint y: 132, endPoint x: 1210, endPoint y: 132, distance: 9.0
click at [829, 132] on div "# Code normally executes in the order it's written. # Loops repeat a block of c…" at bounding box center [1365, 335] width 365 height 616
type textarea "h"
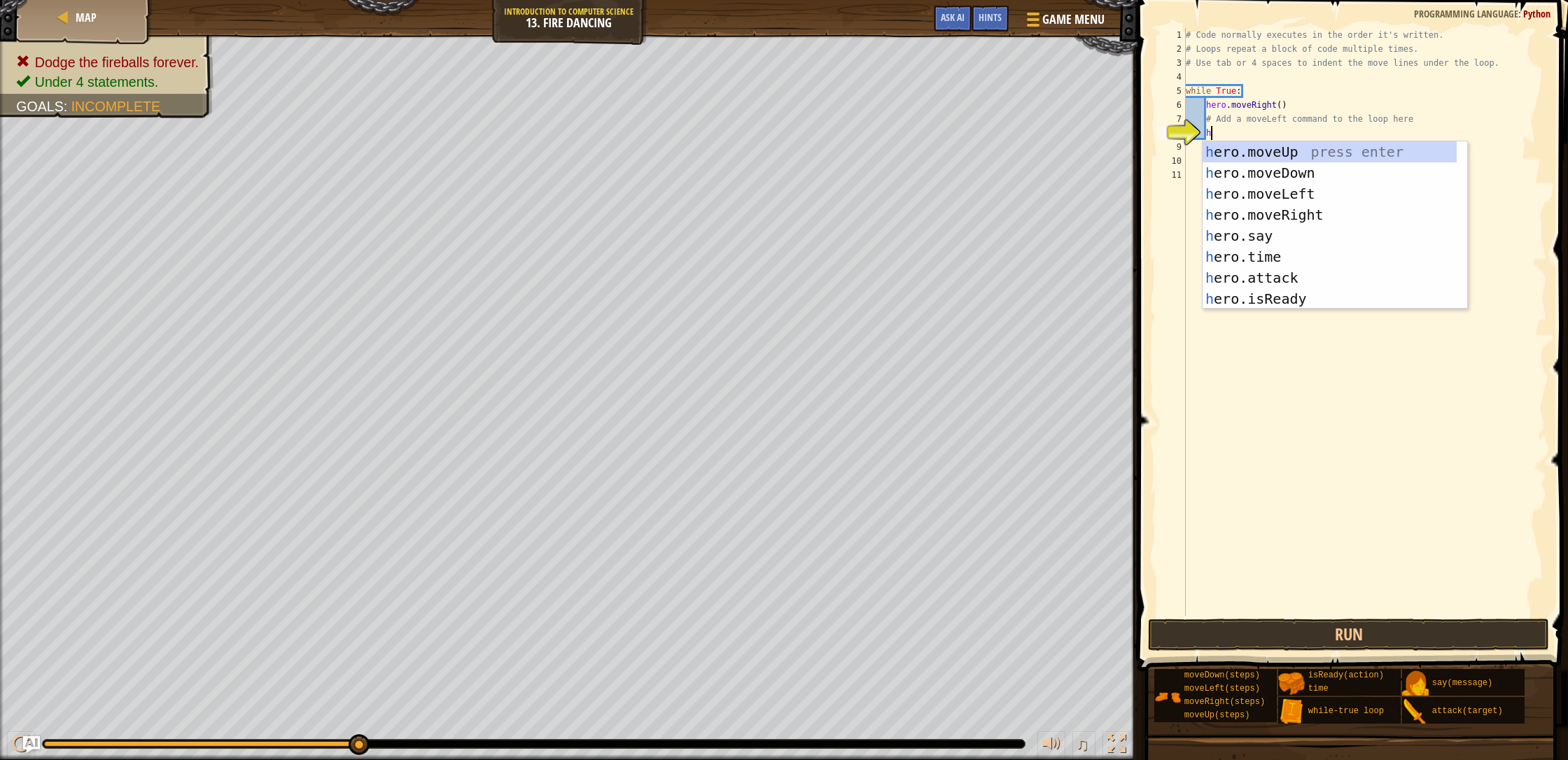
scroll to position [6, 2]
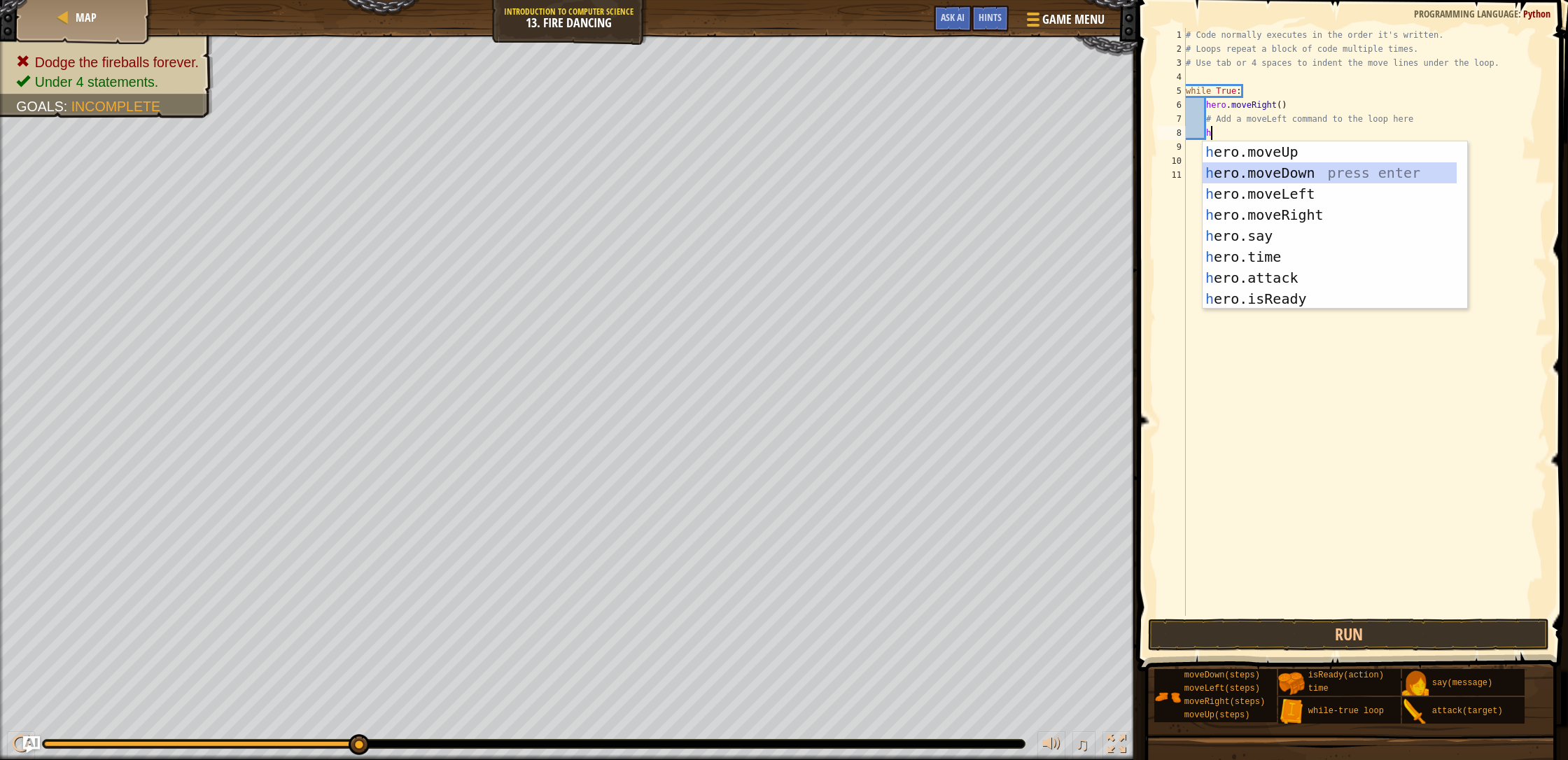
click at [829, 183] on div "h ero.moveUp press enter h ero.moveDown press enter h ero.moveLeft press enter …" at bounding box center [1329, 247] width 254 height 210
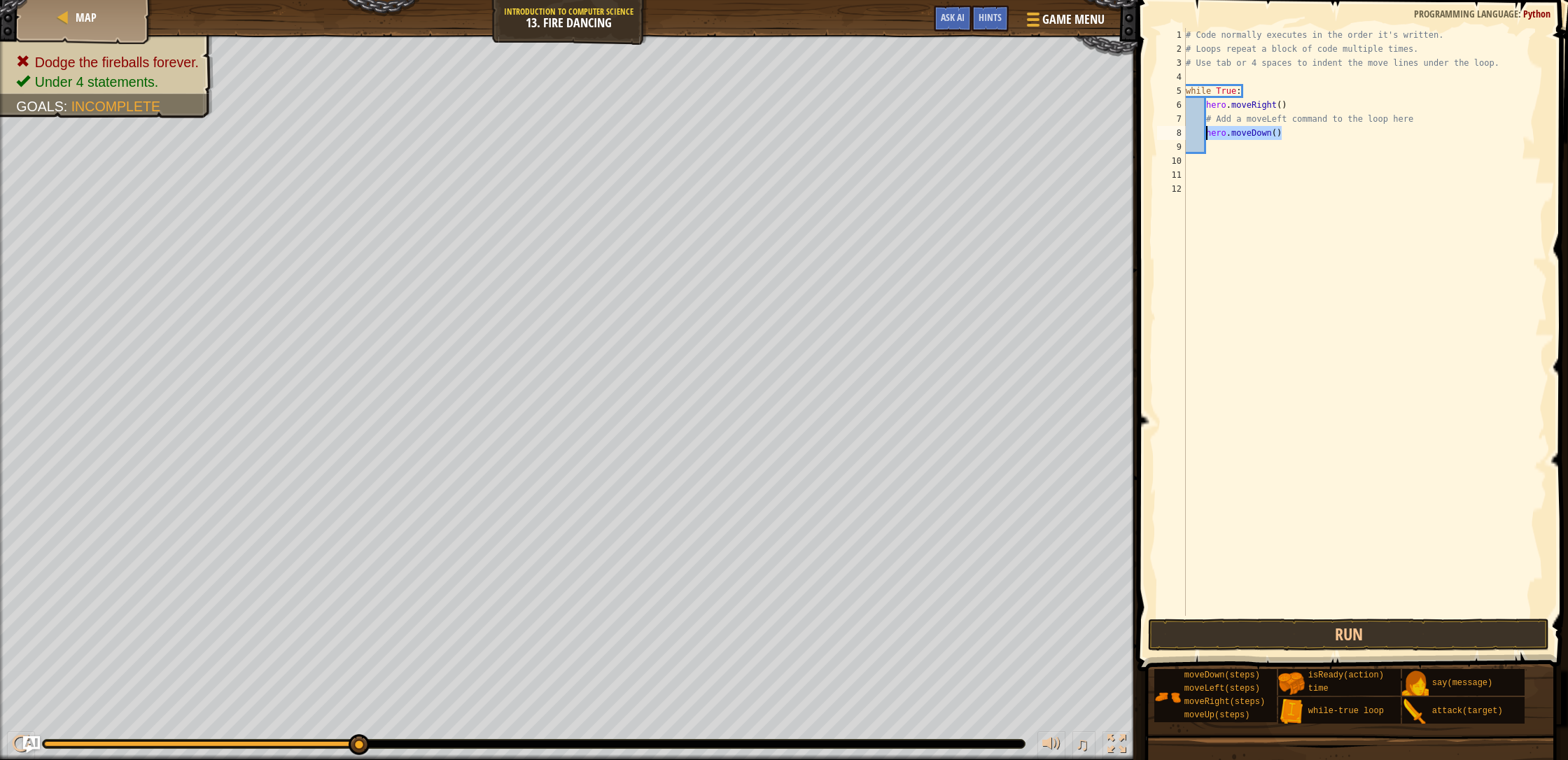
drag, startPoint x: 1285, startPoint y: 135, endPoint x: 1194, endPoint y: 135, distance: 91.0
click at [829, 135] on div "# Code normally executes in the order it's written. # Loops repeat a block of c…" at bounding box center [1365, 335] width 365 height 616
type textarea "hero.moveDown()"
type textarea "h"
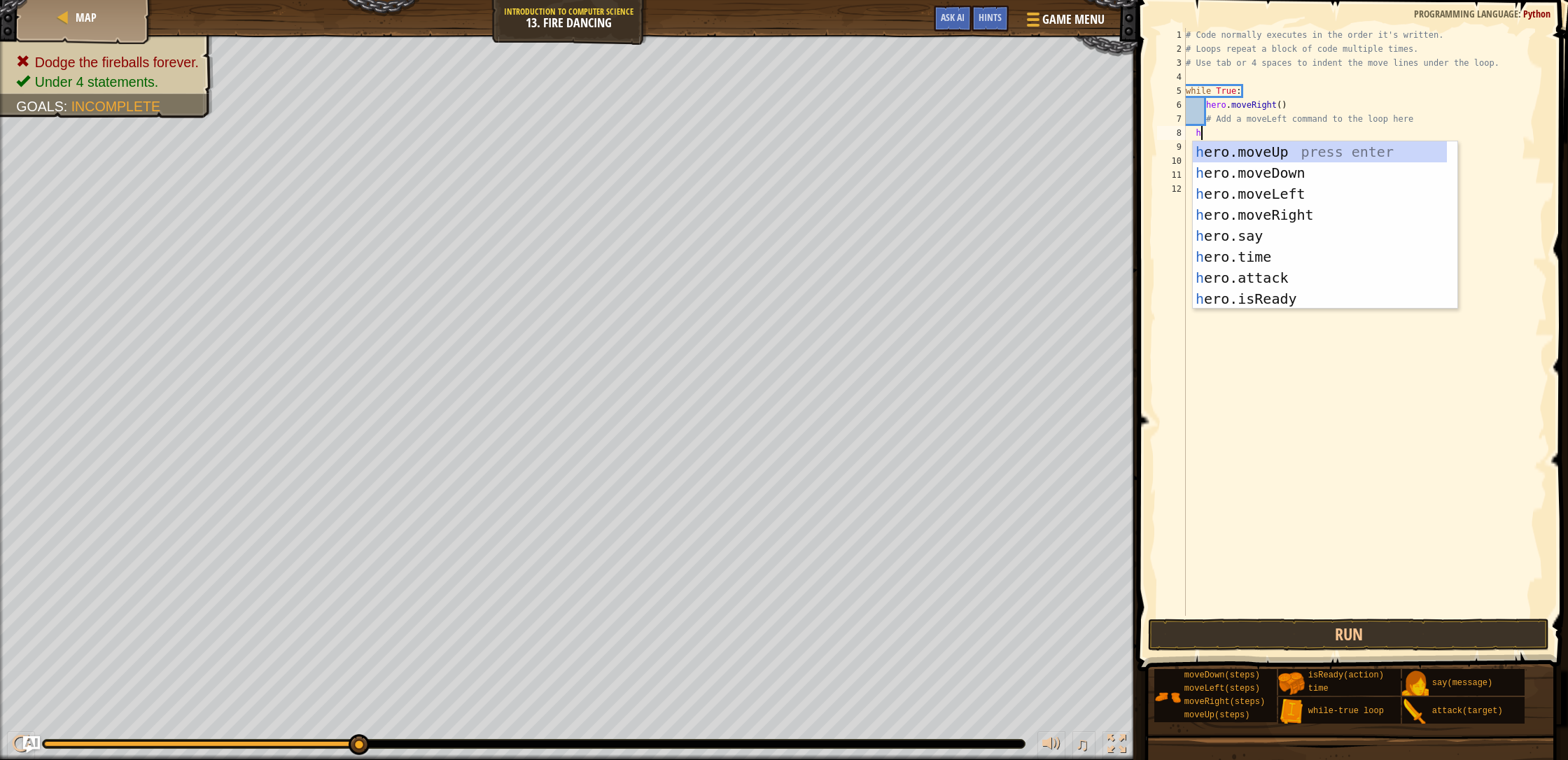
scroll to position [6, 1]
click at [829, 194] on div "h ero.moveUp press enter h ero.moveDown press enter h ero.moveLeft press enter …" at bounding box center [1319, 247] width 254 height 210
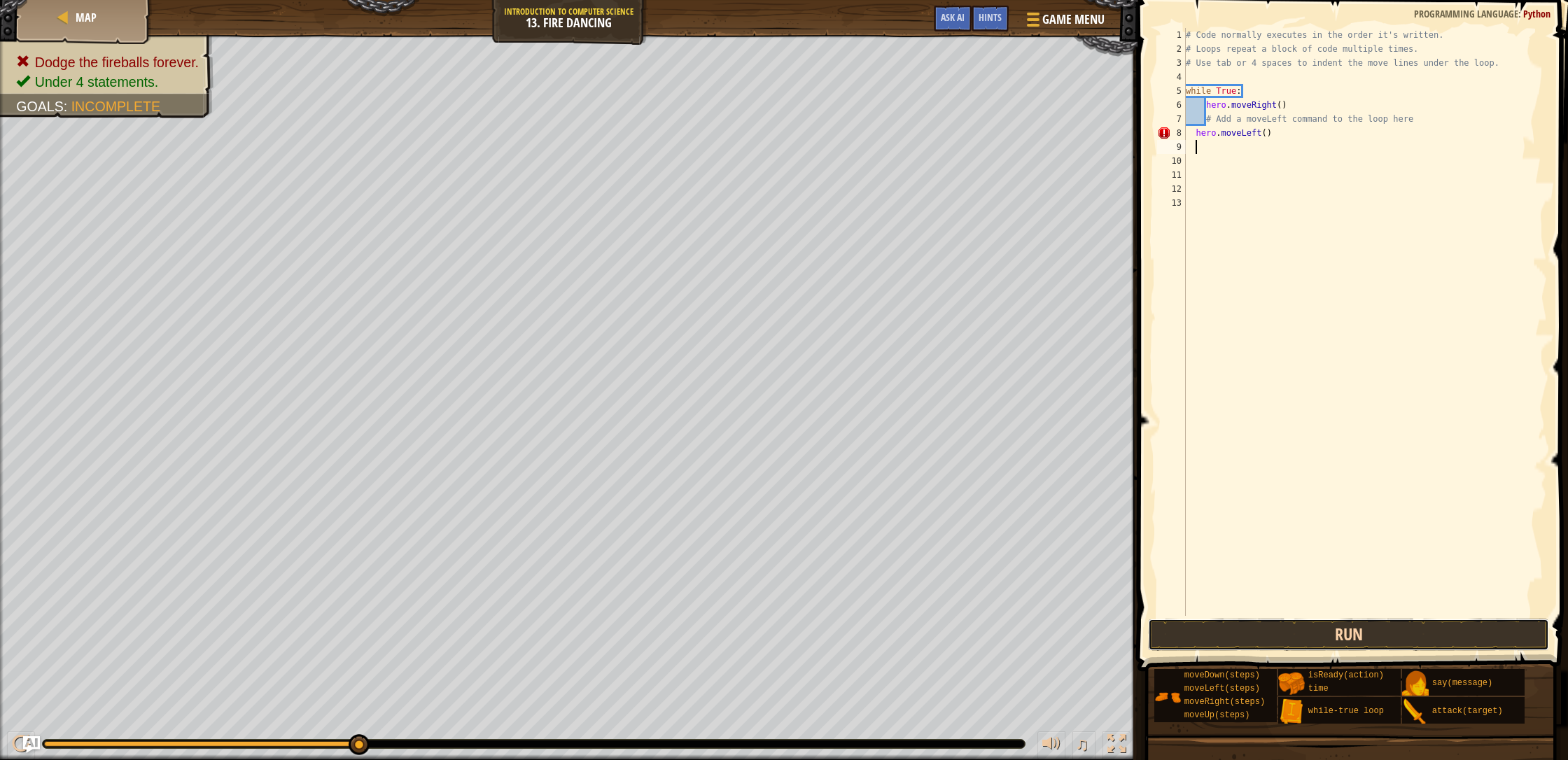
click at [829, 641] on button "Run" at bounding box center [1349, 634] width 401 height 32
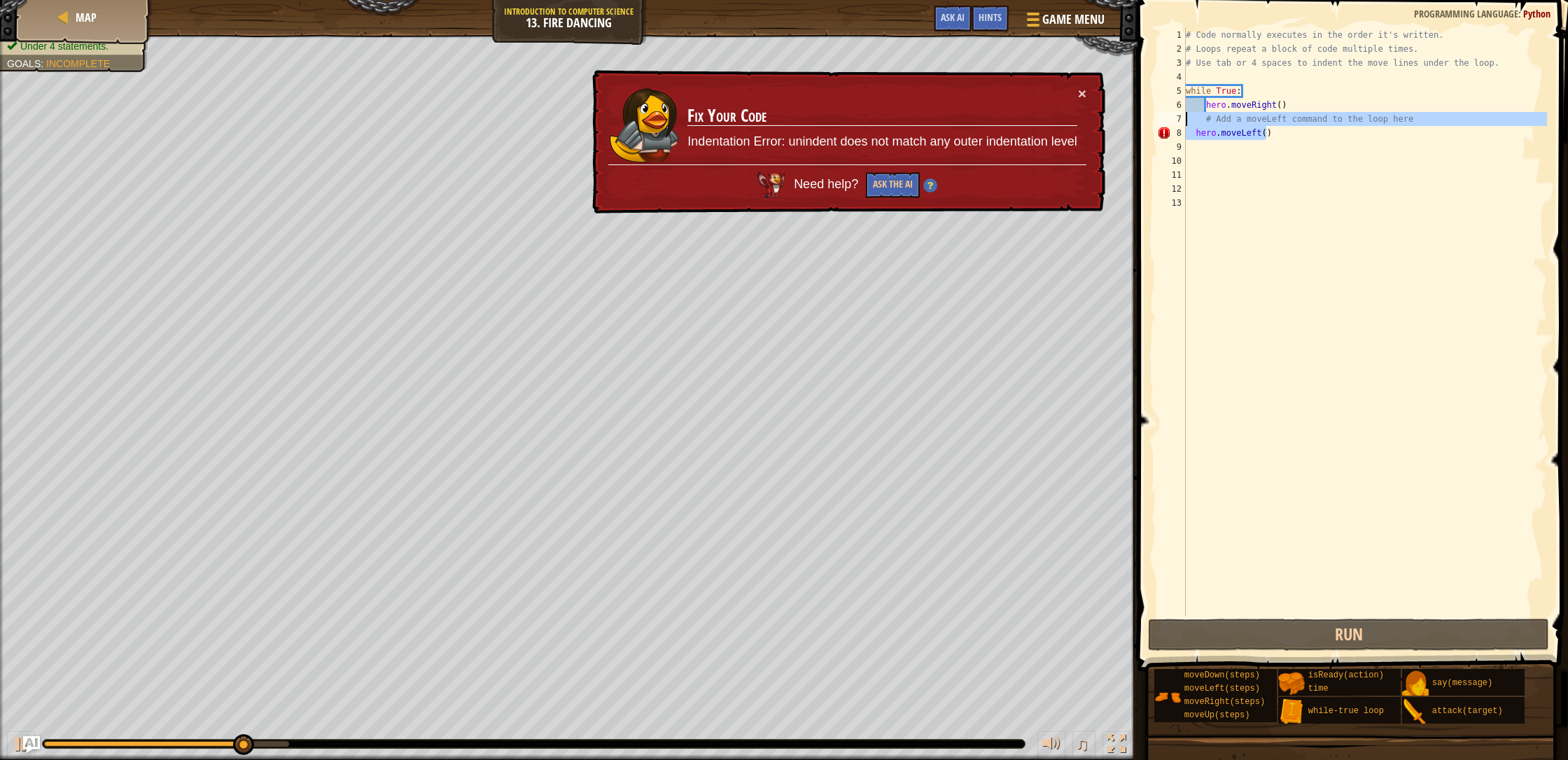
drag, startPoint x: 1268, startPoint y: 136, endPoint x: 1166, endPoint y: 120, distance: 103.2
click at [829, 120] on div "1 2 3 4 5 6 7 8 9 10 11 12 13 # Code normally executes in the order it's writte…" at bounding box center [1350, 321] width 392 height 587
type textarea "# Add a moveLeft command to the loop here hero.moveLeft()"
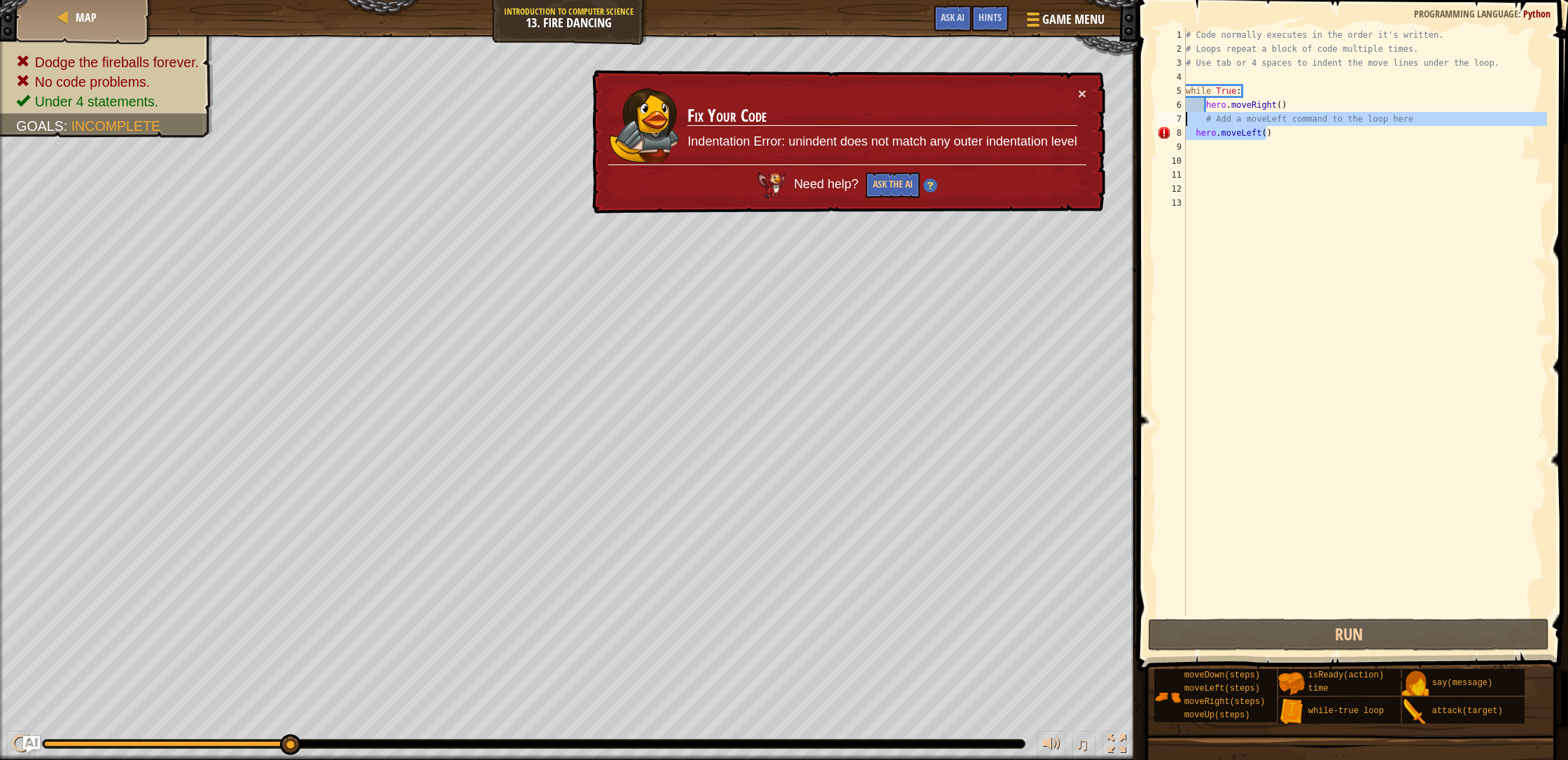
click at [829, 172] on div "# Code normally executes in the order it's written. # Loops repeat a block of c…" at bounding box center [1365, 335] width 365 height 616
drag, startPoint x: 1271, startPoint y: 135, endPoint x: 1181, endPoint y: 136, distance: 90.0
click at [829, 136] on div "1 2 3 4 5 6 7 8 9 10 11 12 13 # Code normally executes in the order it's writte…" at bounding box center [1350, 321] width 392 height 587
type textarea "hero.moveLeft()"
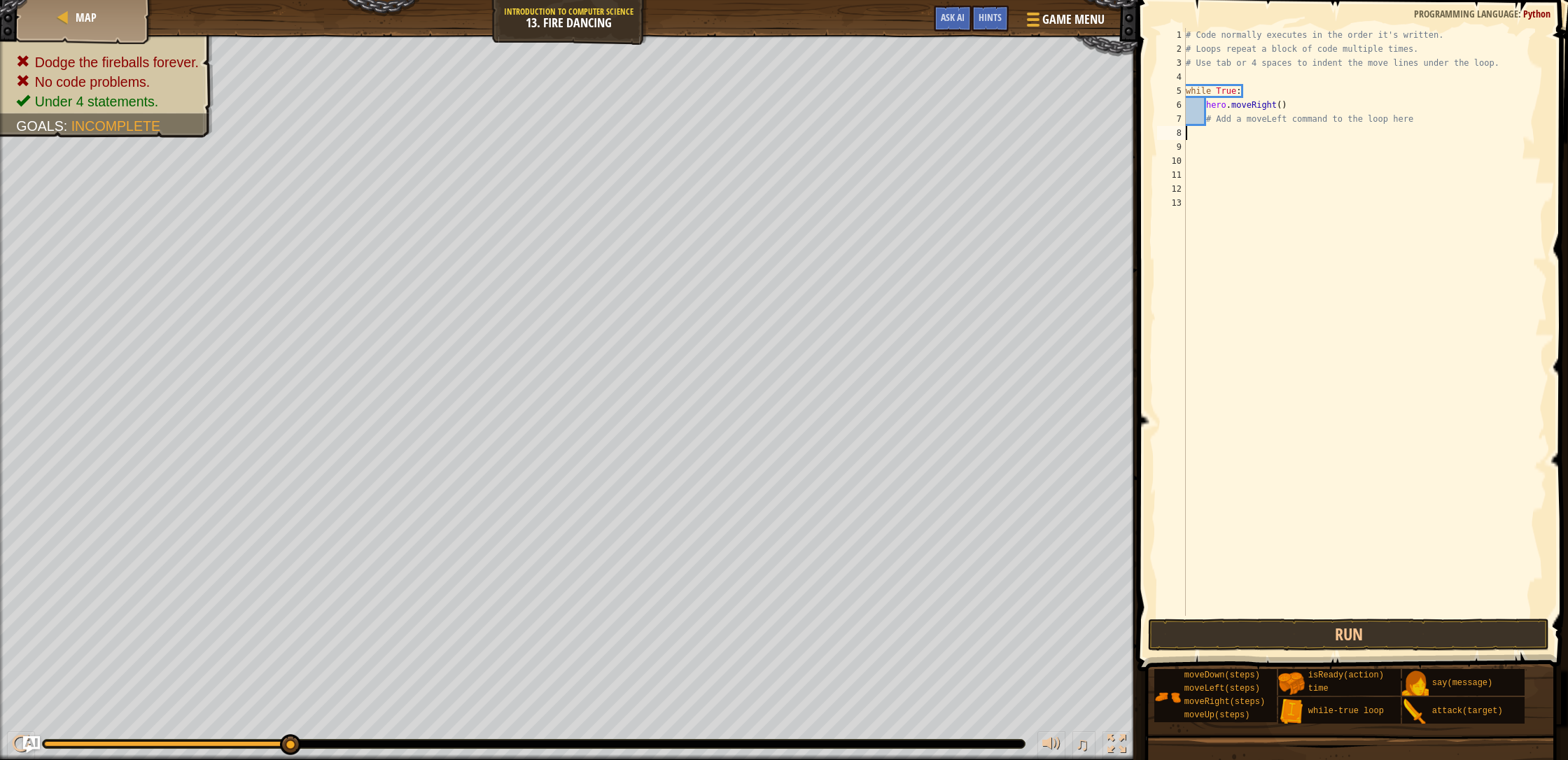
type textarea "h"
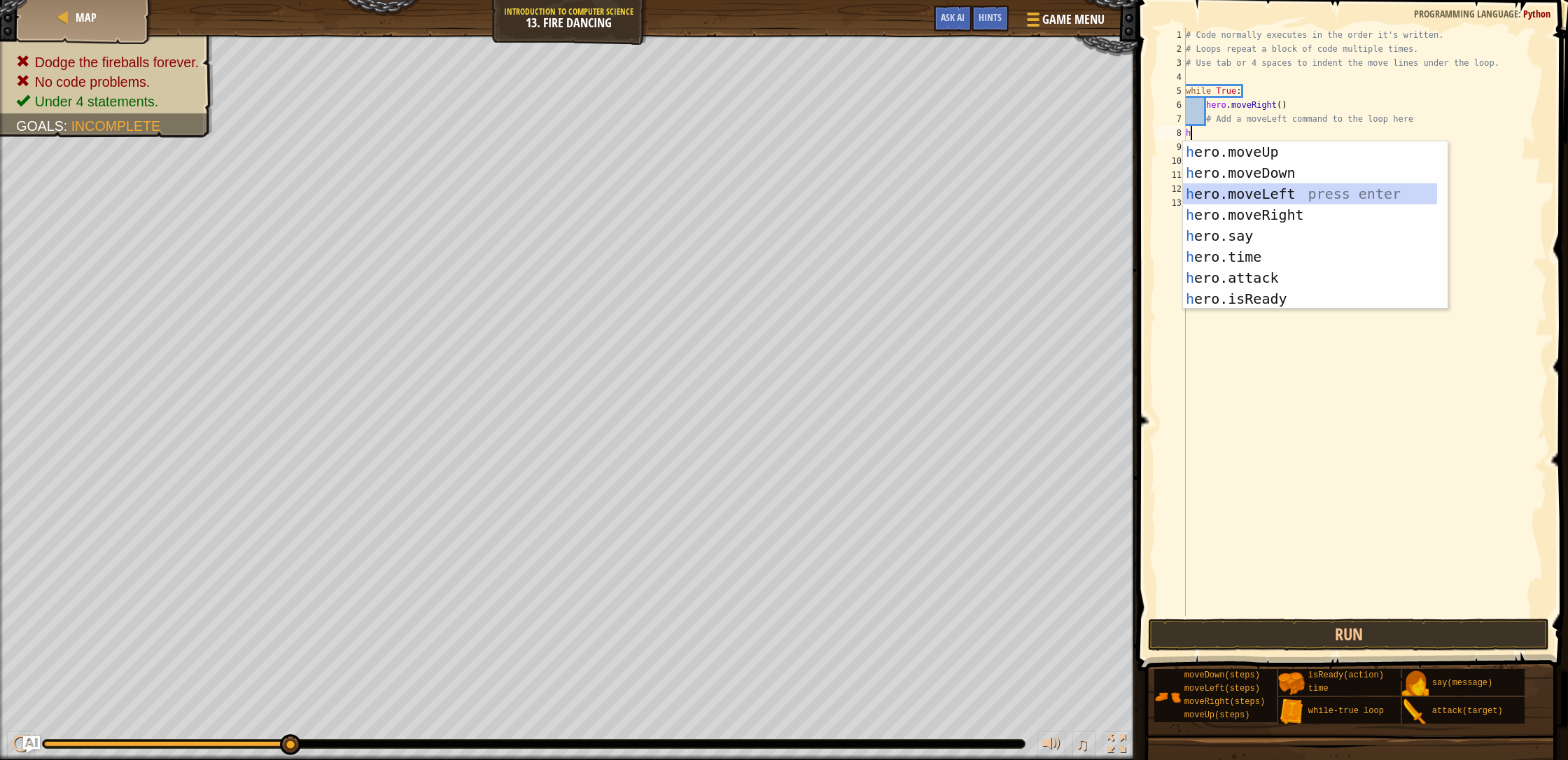
click at [829, 192] on div "h ero.moveUp press enter h ero.moveDown press enter h ero.moveLeft press enter …" at bounding box center [1309, 247] width 254 height 210
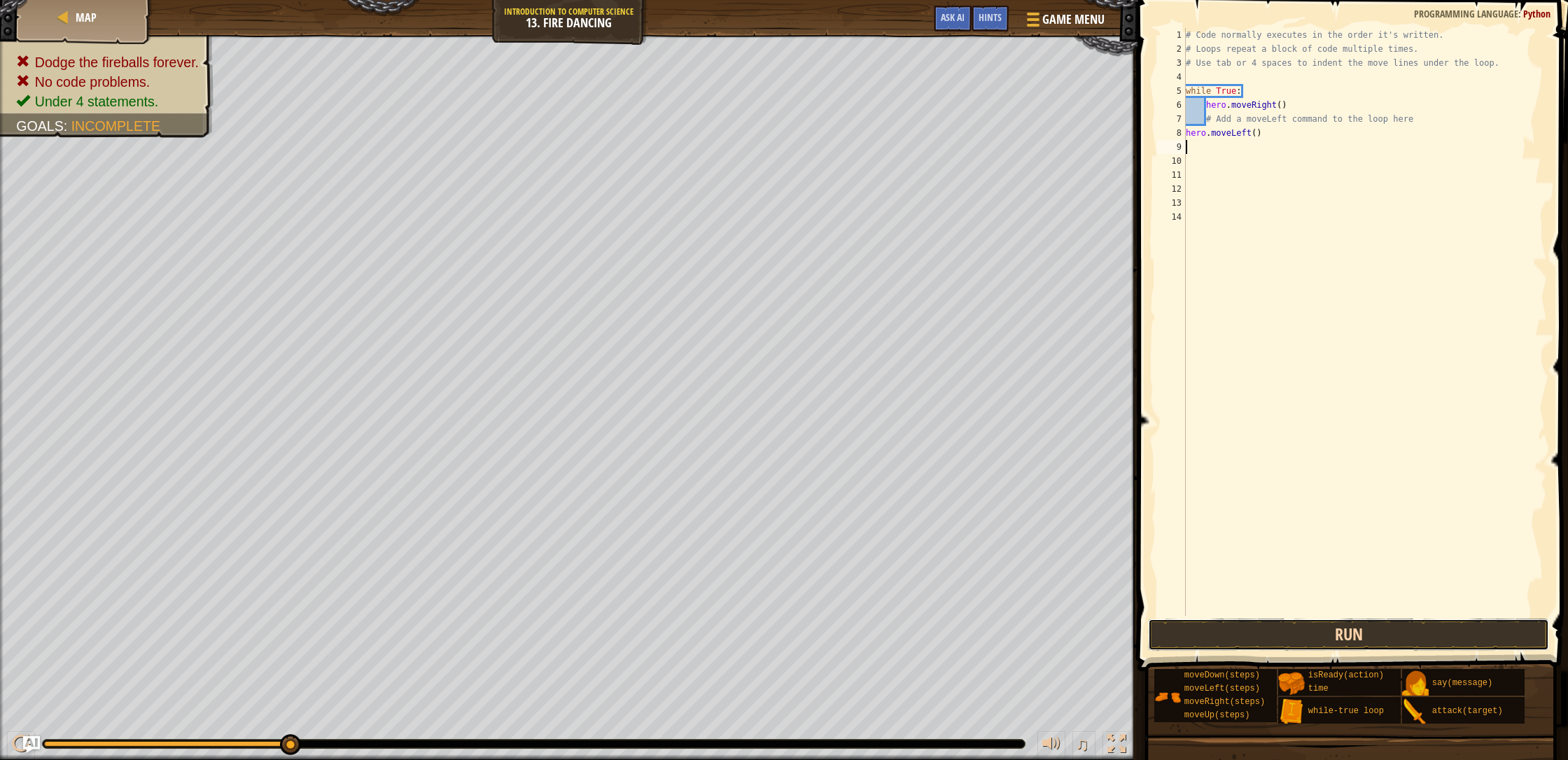
click at [829, 630] on button "Run" at bounding box center [1349, 634] width 401 height 32
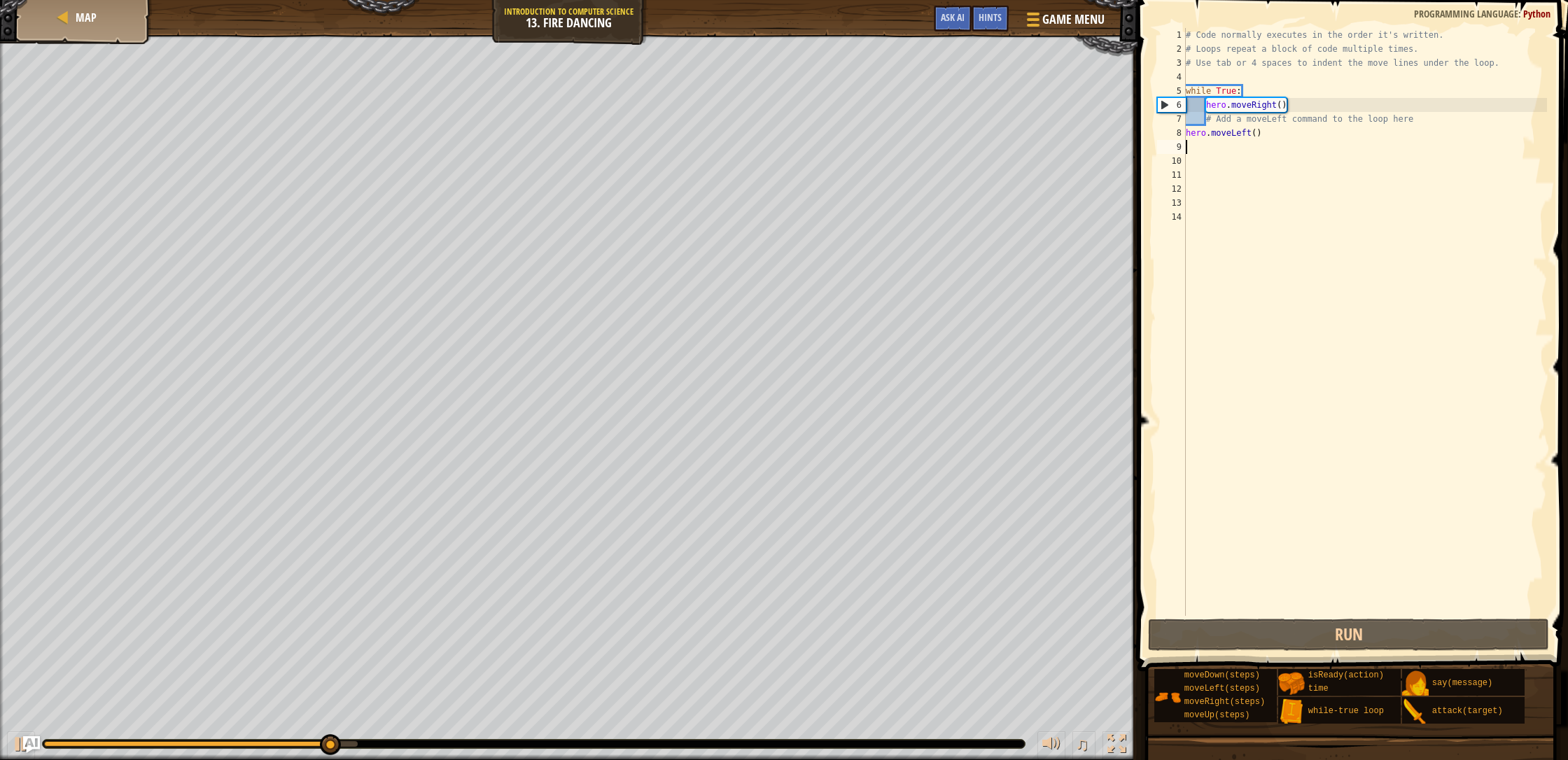
drag, startPoint x: 1474, startPoint y: 437, endPoint x: 1464, endPoint y: 417, distance: 22.4
click at [829, 421] on div "# Code normally executes in the order it's written. # Loops repeat a block of c…" at bounding box center [1365, 335] width 365 height 616
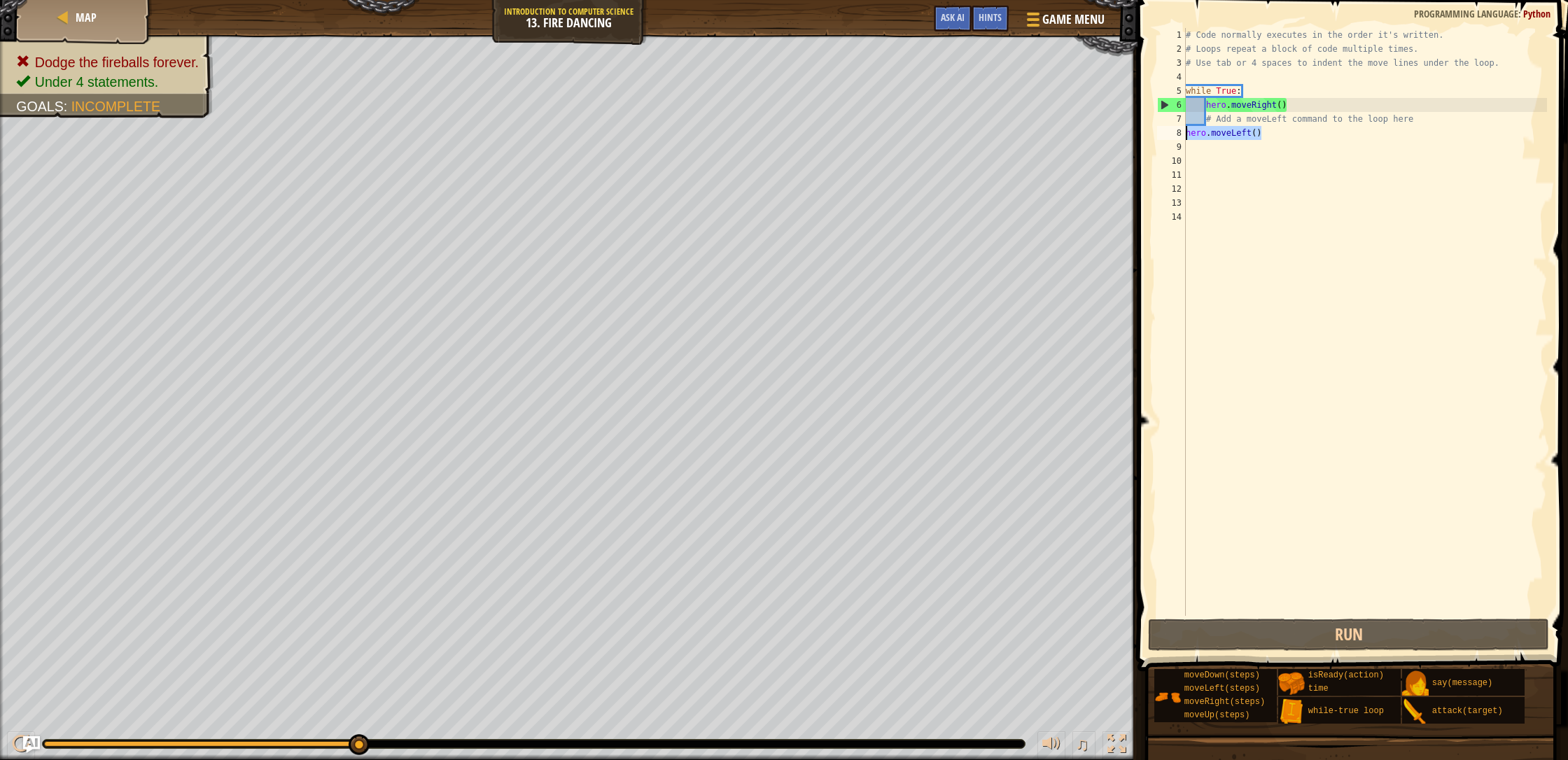
drag, startPoint x: 1267, startPoint y: 132, endPoint x: 1153, endPoint y: 128, distance: 114.1
click at [829, 128] on div "1 2 3 4 5 6 7 8 9 10 11 12 13 14 # Code normally executes in the order it's wri…" at bounding box center [1350, 363] width 435 height 712
type textarea "hero.moveLeft()"
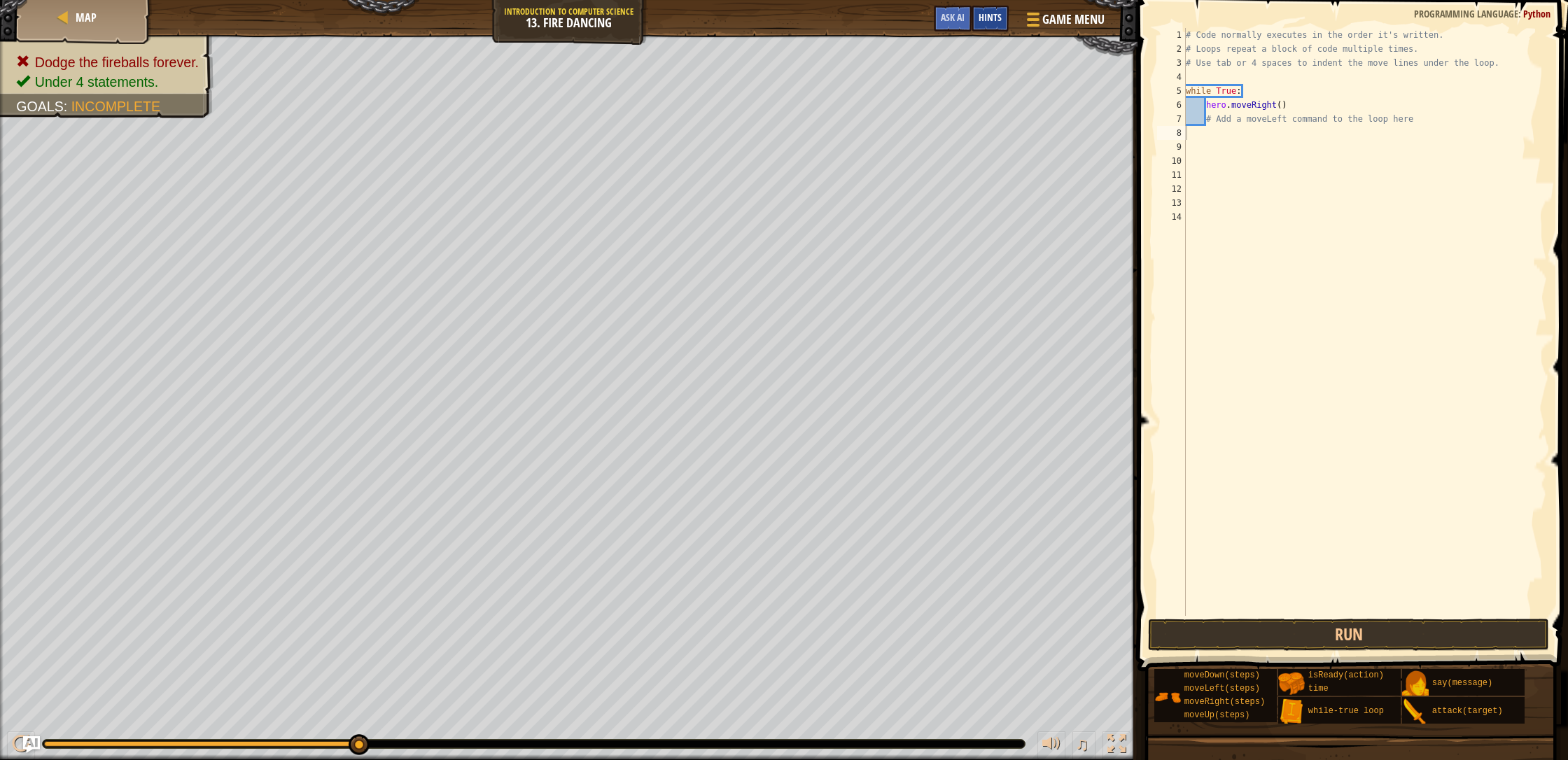
click at [829, 21] on span "Hints" at bounding box center [990, 17] width 23 height 13
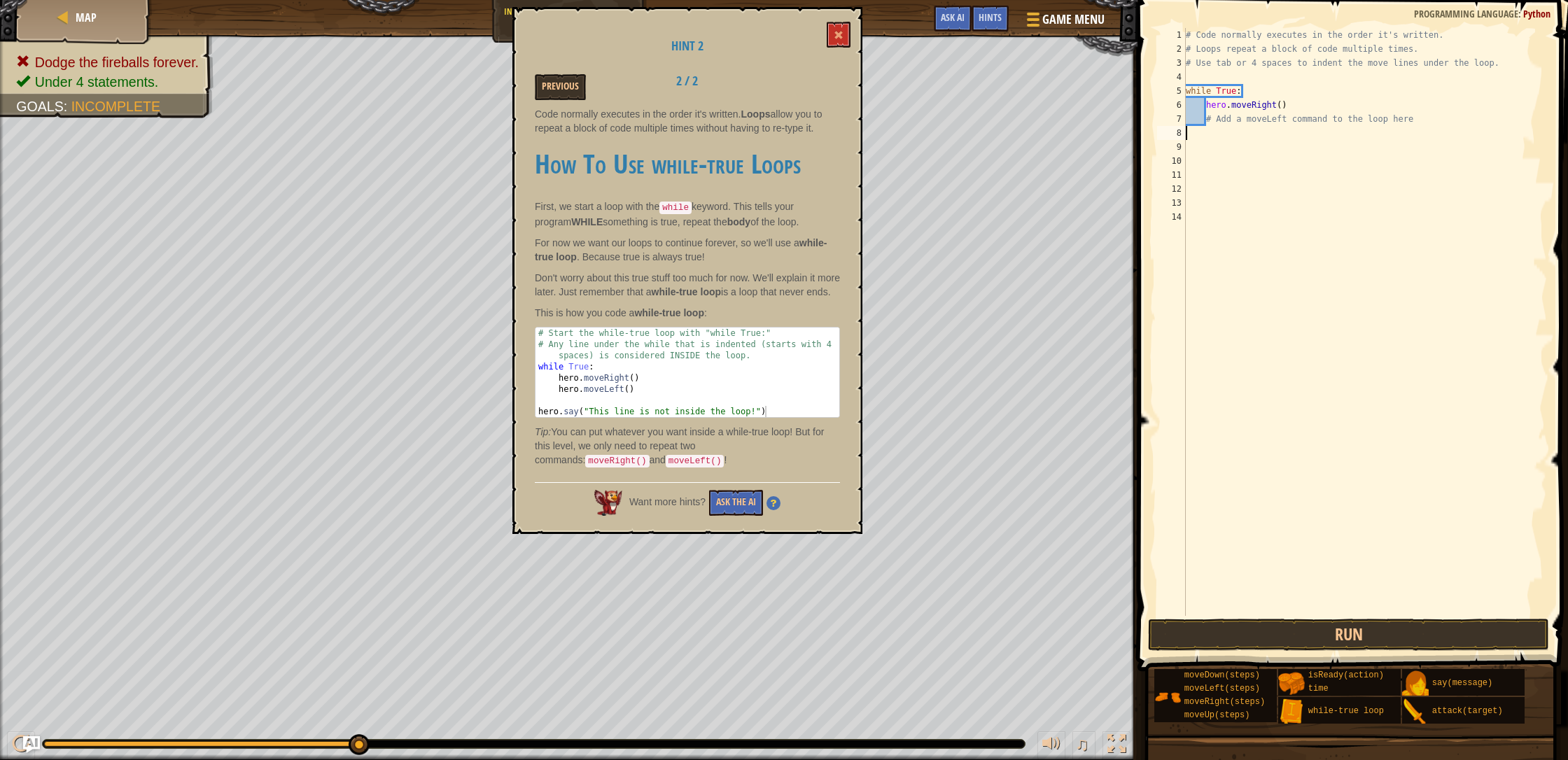
click at [550, 70] on div "Hint 2 Previous 2 / 2 Code normally executes in the order it's written. Loops a…" at bounding box center [687, 270] width 350 height 527
click at [552, 83] on button "Previous" at bounding box center [560, 86] width 51 height 26
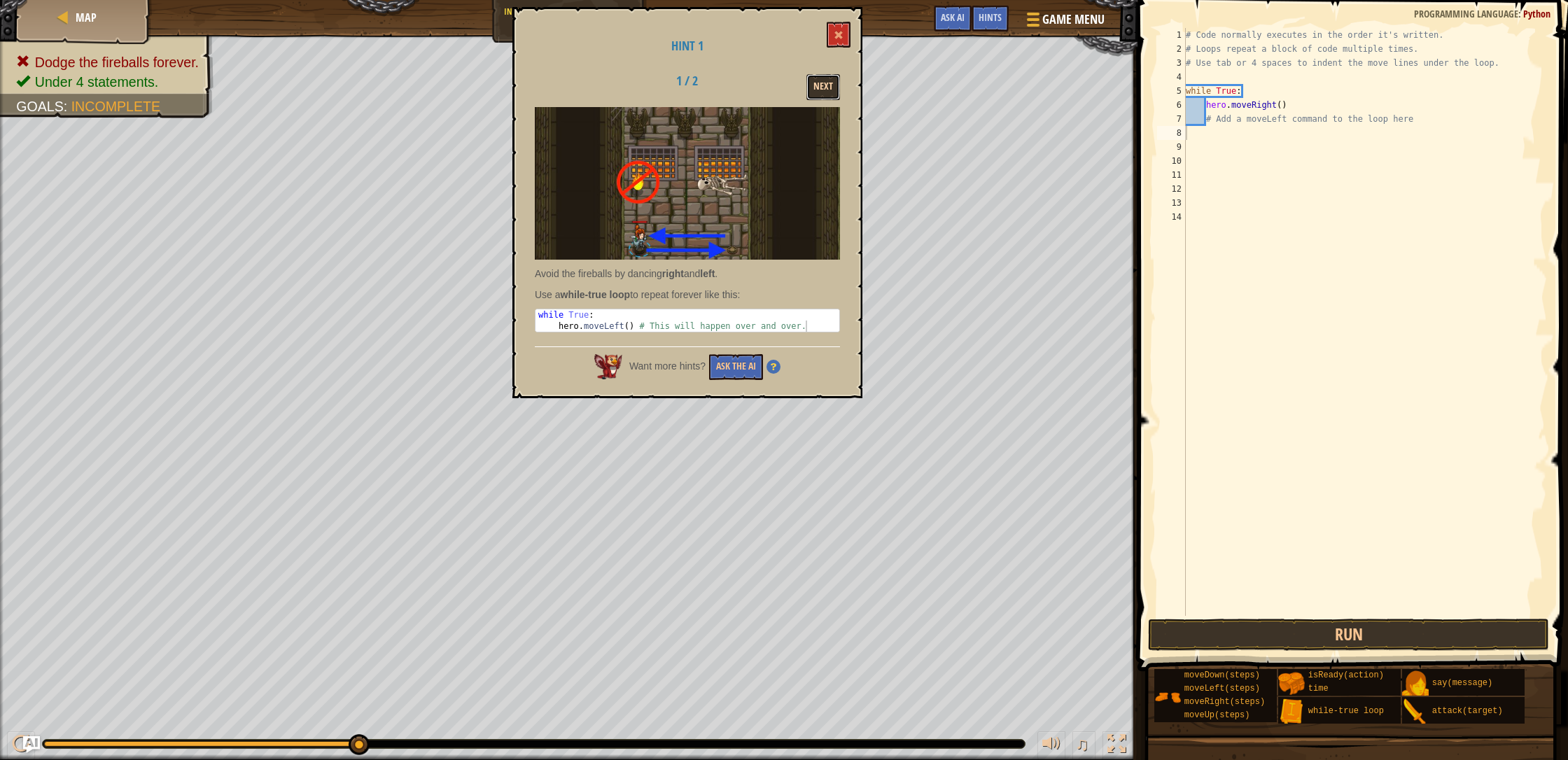
click at [816, 82] on button "Next" at bounding box center [823, 86] width 34 height 26
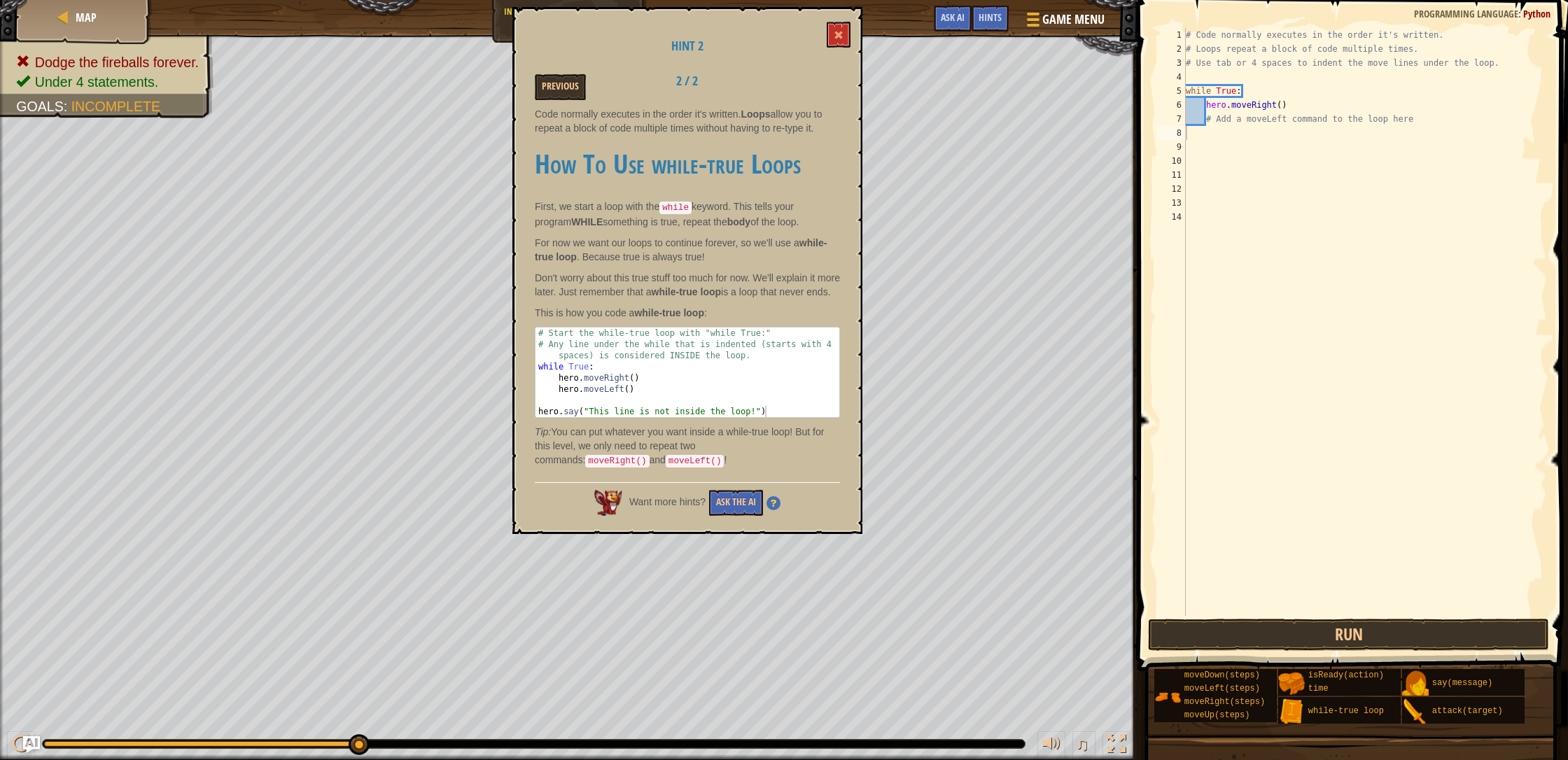
click at [829, 137] on div "# Code normally executes in the order it's written. # Loops repeat a block of c…" at bounding box center [1365, 335] width 365 height 616
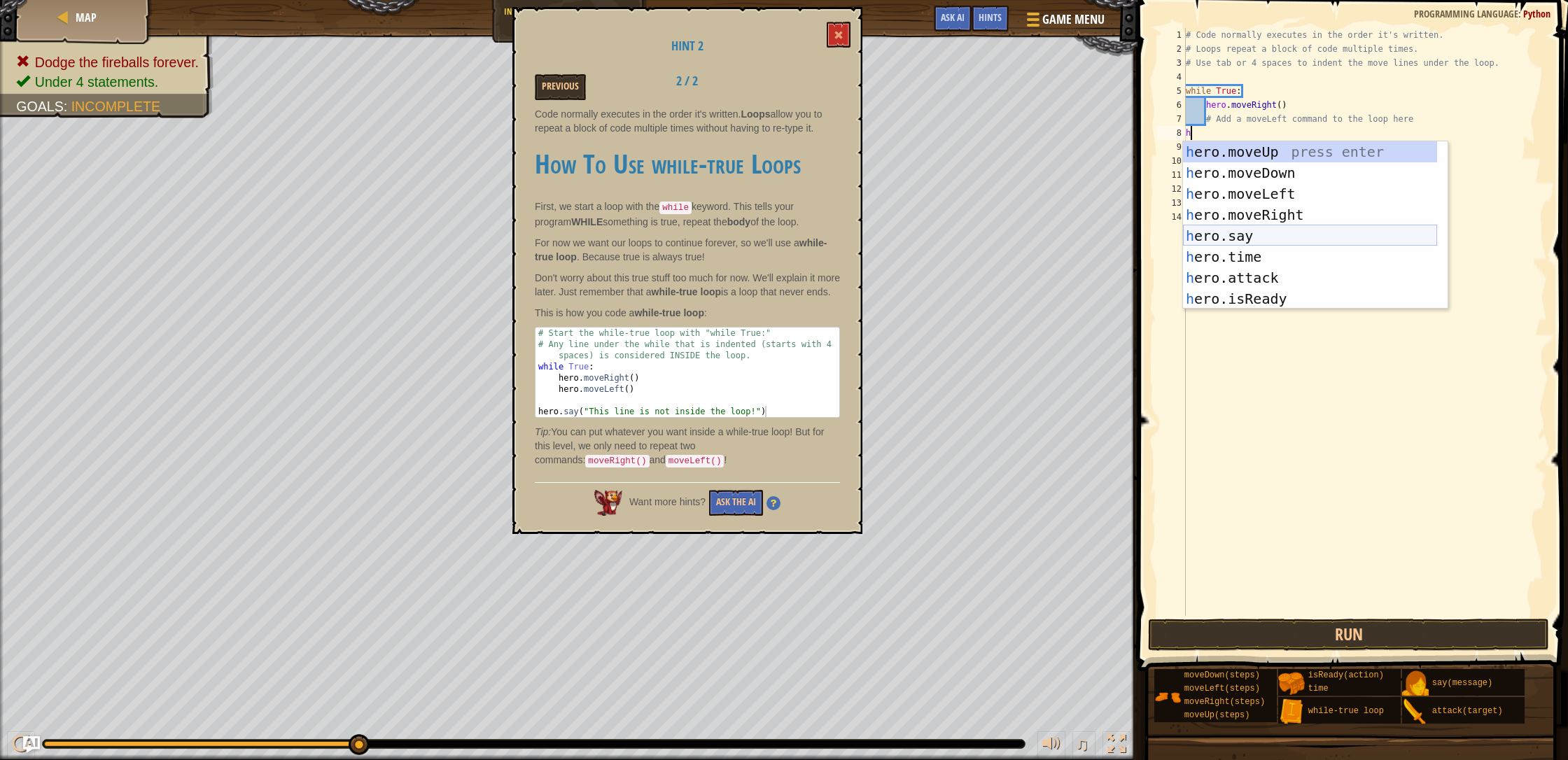
click at [829, 227] on div "h ero.moveUp press enter h ero.moveDown press enter h ero.moveLeft press enter …" at bounding box center [1309, 247] width 254 height 210
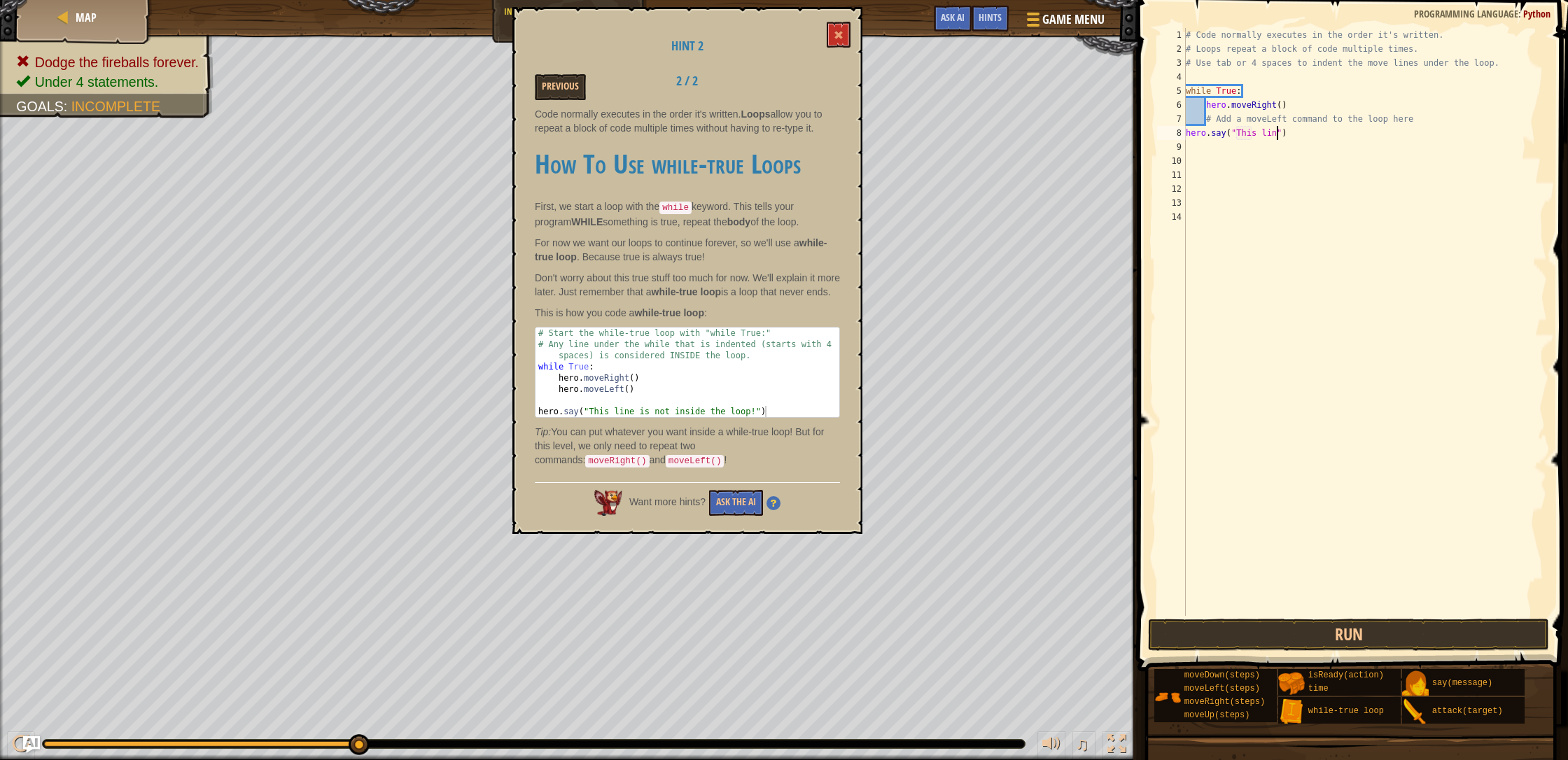
scroll to position [6, 8]
type textarea "hero.say("This lin")"
click at [829, 36] on span at bounding box center [838, 35] width 10 height 10
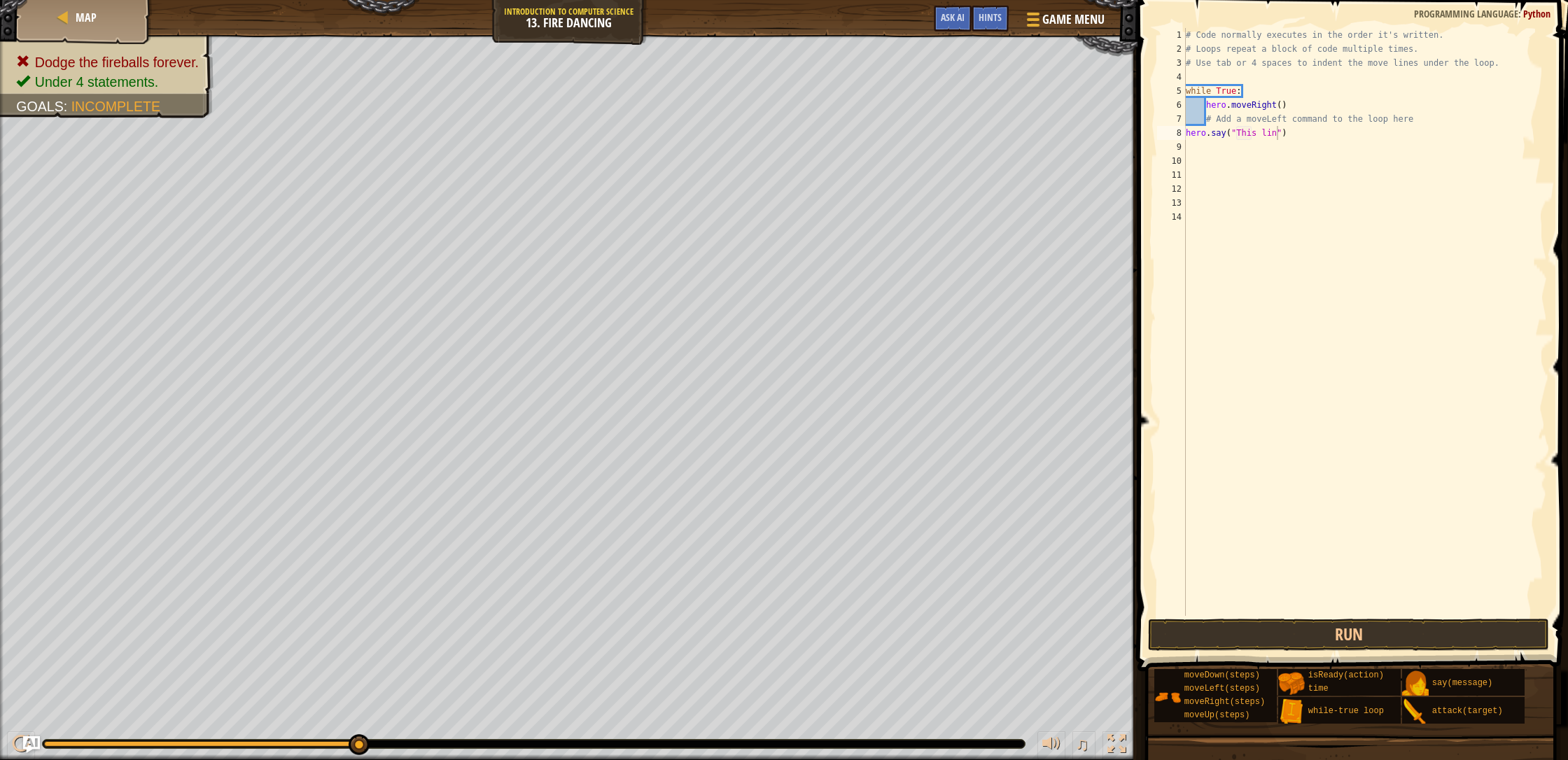
scroll to position [6, 0]
click at [829, 156] on div "# Code normally executes in the order it's written. # Loops repeat a block of c…" at bounding box center [1365, 335] width 365 height 616
click at [829, 132] on div "# Code normally executes in the order it's written. # Loops repeat a block of c…" at bounding box center [1365, 335] width 365 height 616
drag, startPoint x: 1292, startPoint y: 135, endPoint x: 1184, endPoint y: 123, distance: 108.7
click at [829, 124] on div "hero.say("This lin") 1 2 3 4 5 6 7 8 9 10 11 12 13 14 # Code normally executes …" at bounding box center [1350, 321] width 392 height 587
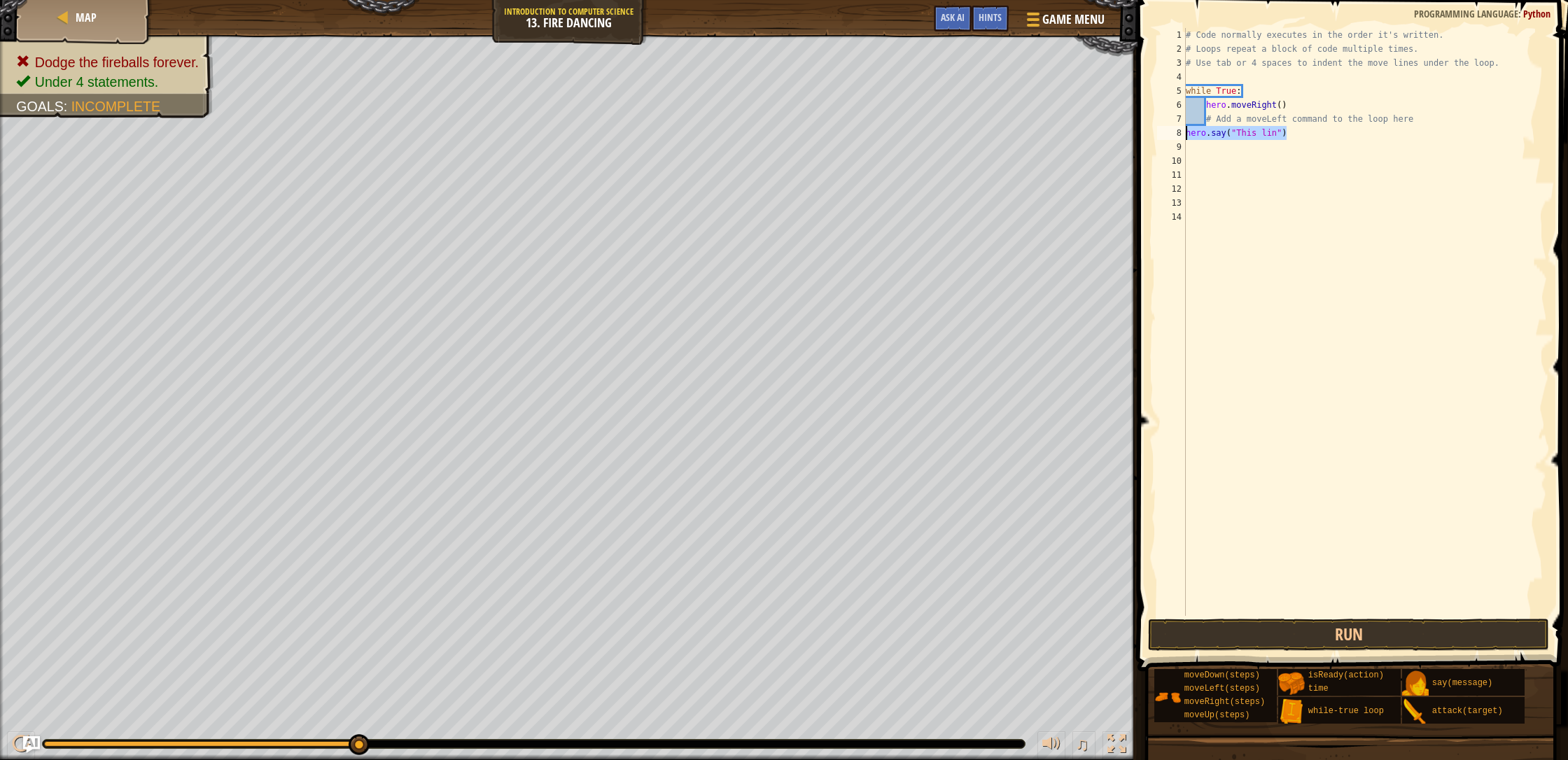
type textarea "# Add a moveLeft command to the loop here hero.say("This lin")"
drag, startPoint x: 1300, startPoint y: 147, endPoint x: 1289, endPoint y: 135, distance: 16.3
click at [829, 145] on div "# Code normally executes in the order it's written. # Loops repeat a block of c…" at bounding box center [1365, 335] width 365 height 616
drag, startPoint x: 1285, startPoint y: 131, endPoint x: 1188, endPoint y: 127, distance: 97.1
click at [829, 127] on div "# Code normally executes in the order it's written. # Loops repeat a block of c…" at bounding box center [1365, 335] width 365 height 616
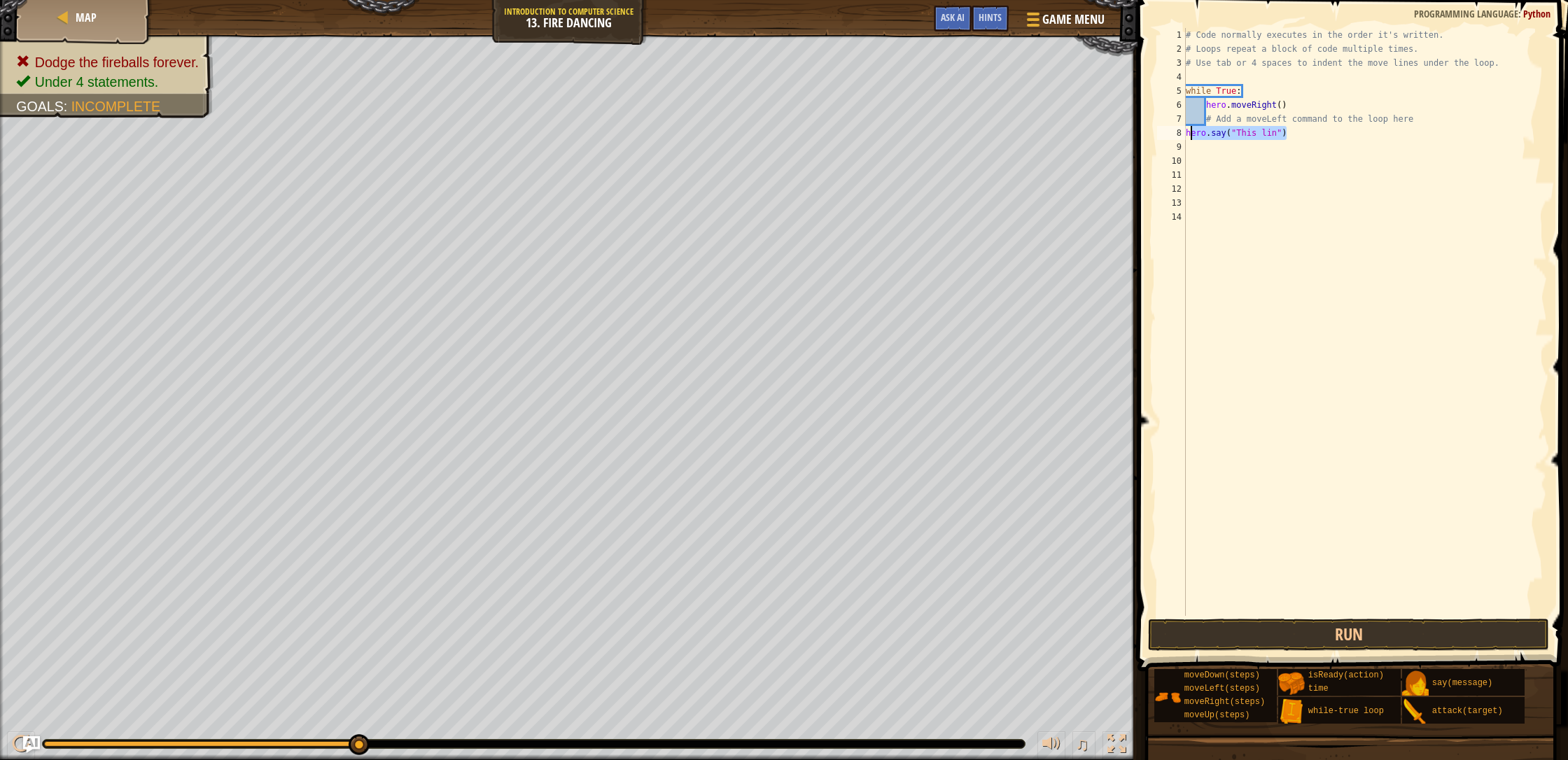
type textarea "h"
click at [829, 639] on button "Run" at bounding box center [1349, 634] width 401 height 32
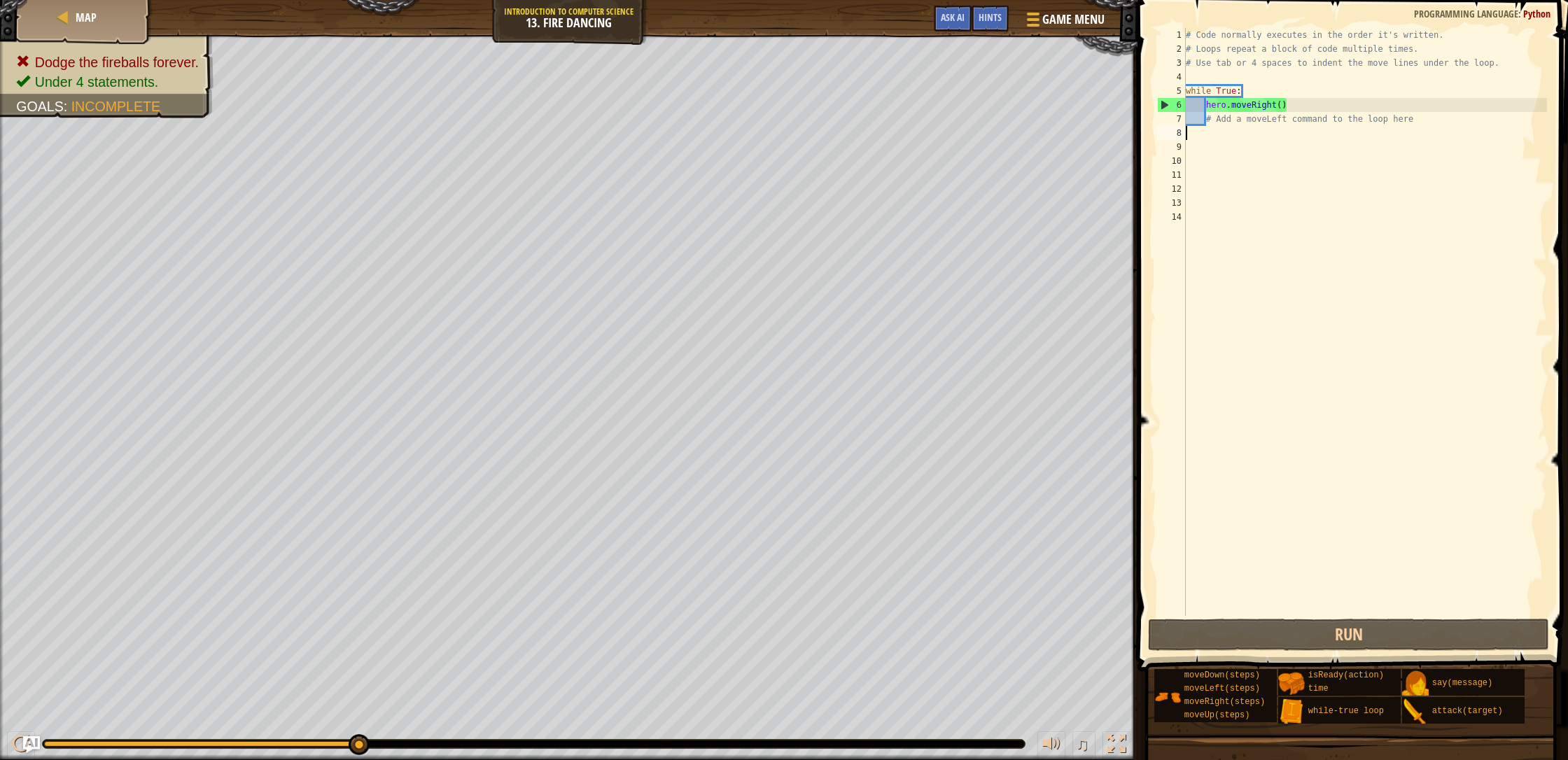
click at [829, 135] on div "# Code normally executes in the order it's written. # Loops repeat a block of c…" at bounding box center [1365, 335] width 365 height 616
type textarea "h"
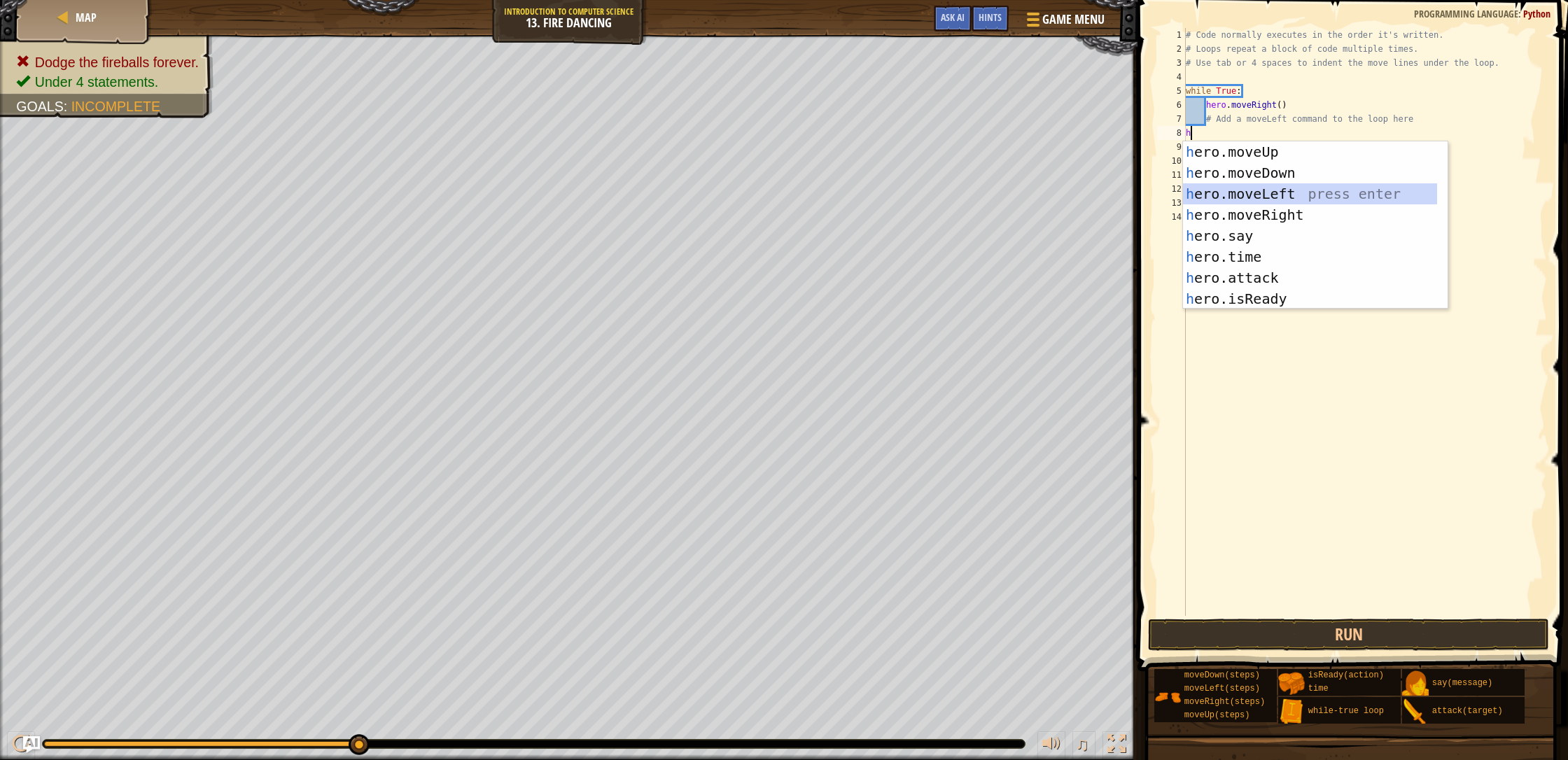
click at [829, 193] on div "h ero.moveUp press enter h ero.moveDown press enter h ero.moveLeft press enter …" at bounding box center [1315, 247] width 265 height 210
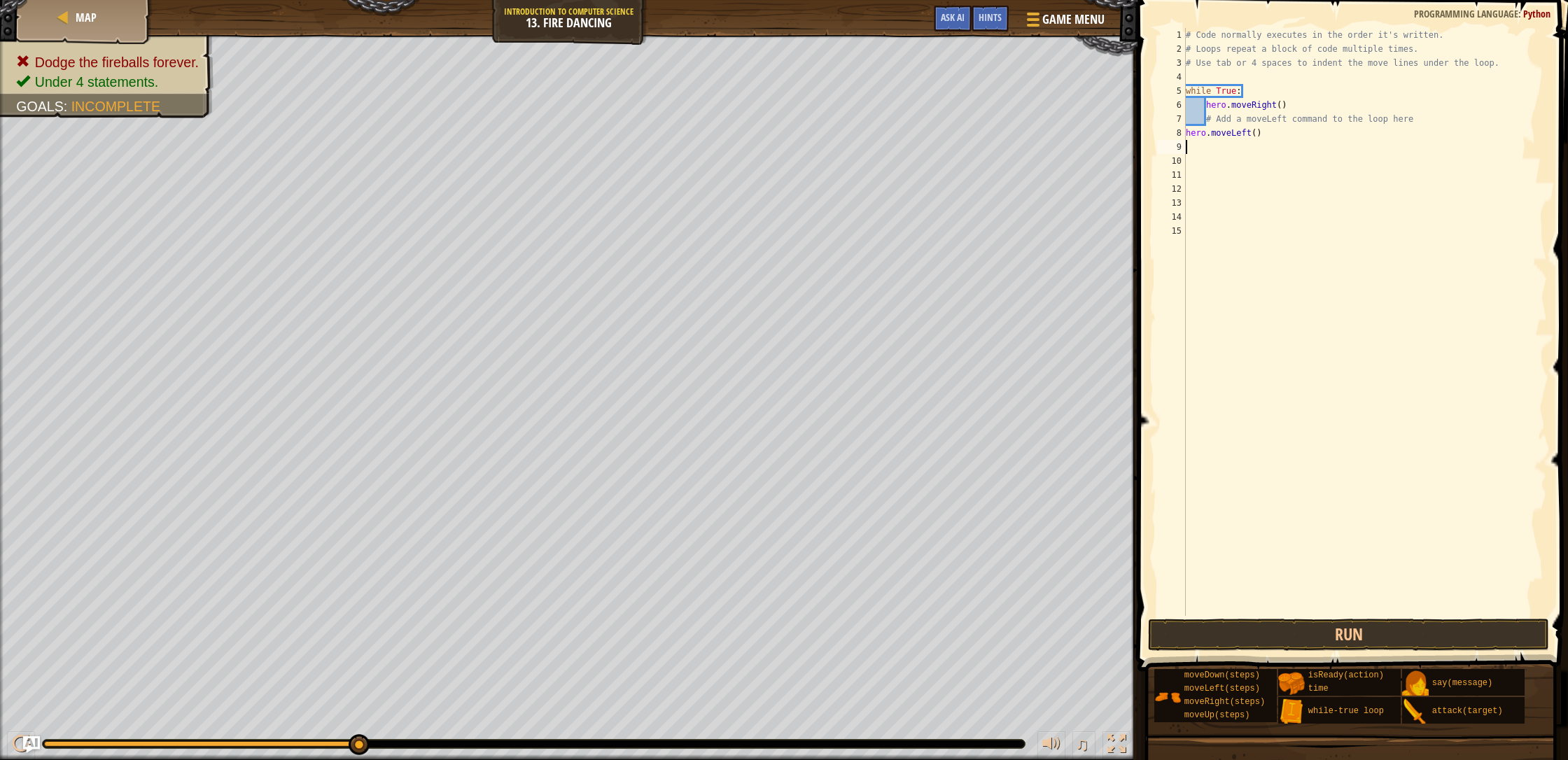
type textarea "h"
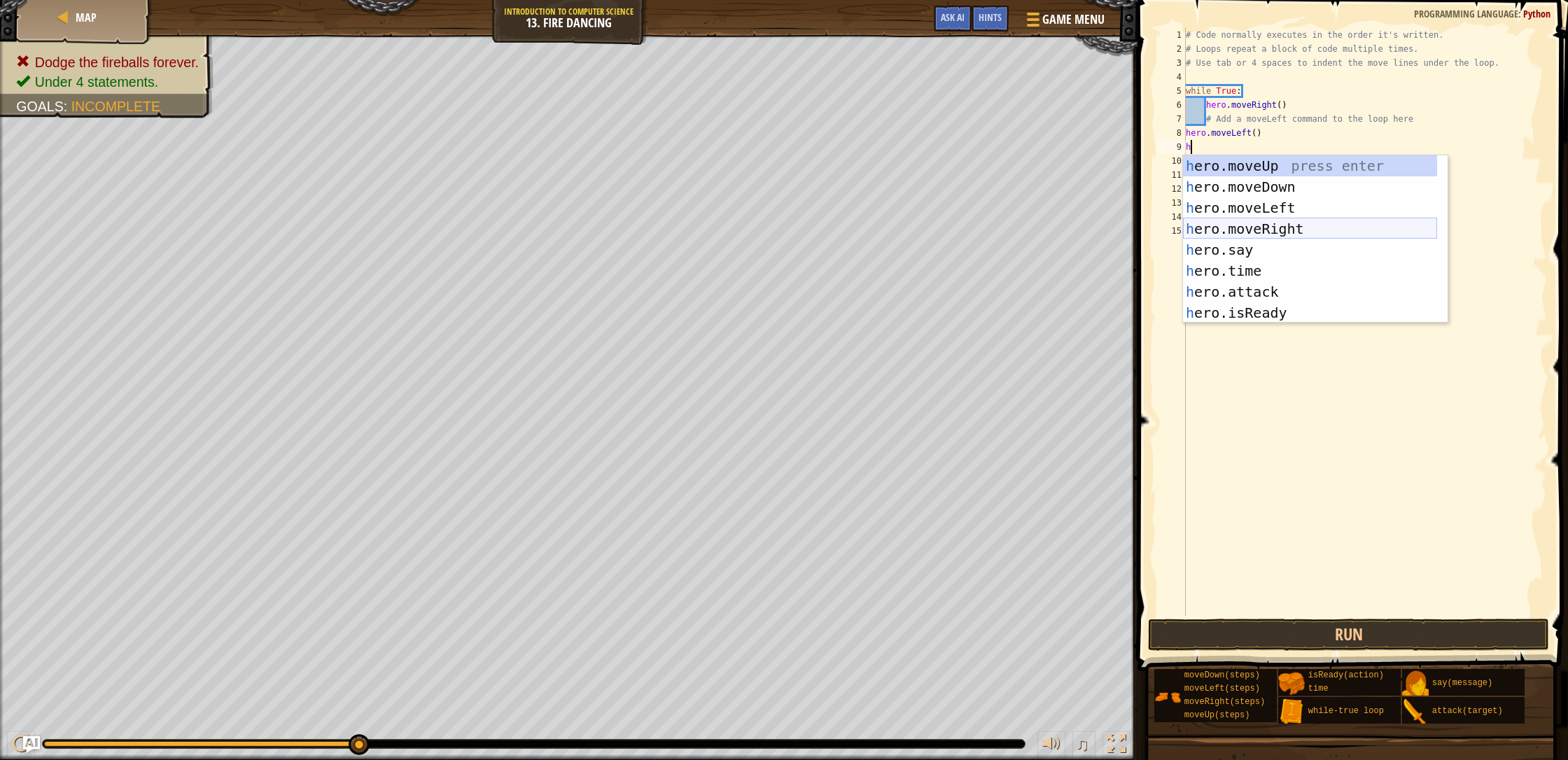
click at [829, 229] on div "h ero.moveUp press enter h ero.moveDown press enter h ero.moveLeft press enter …" at bounding box center [1309, 260] width 254 height 210
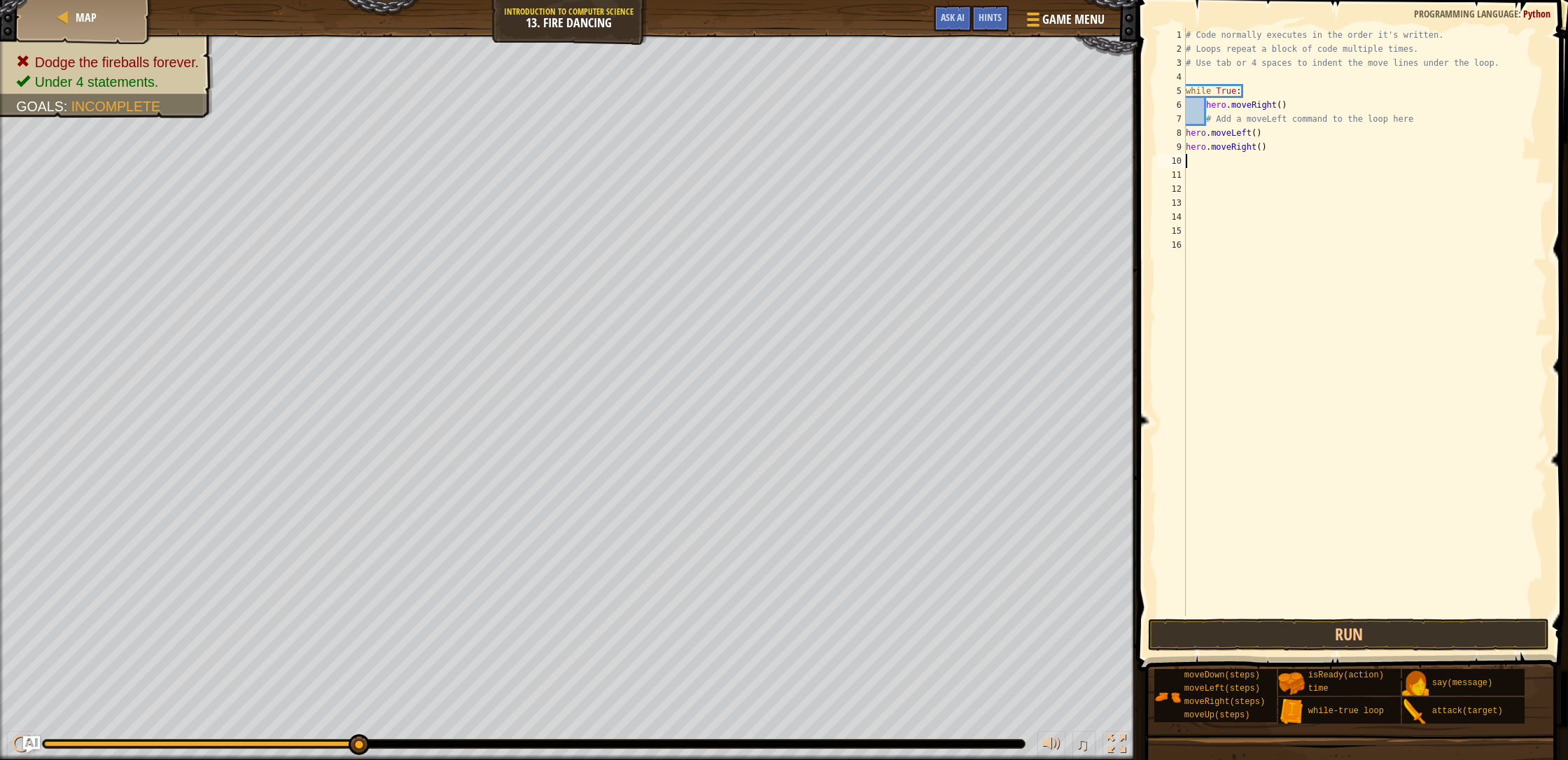
type textarea "h"
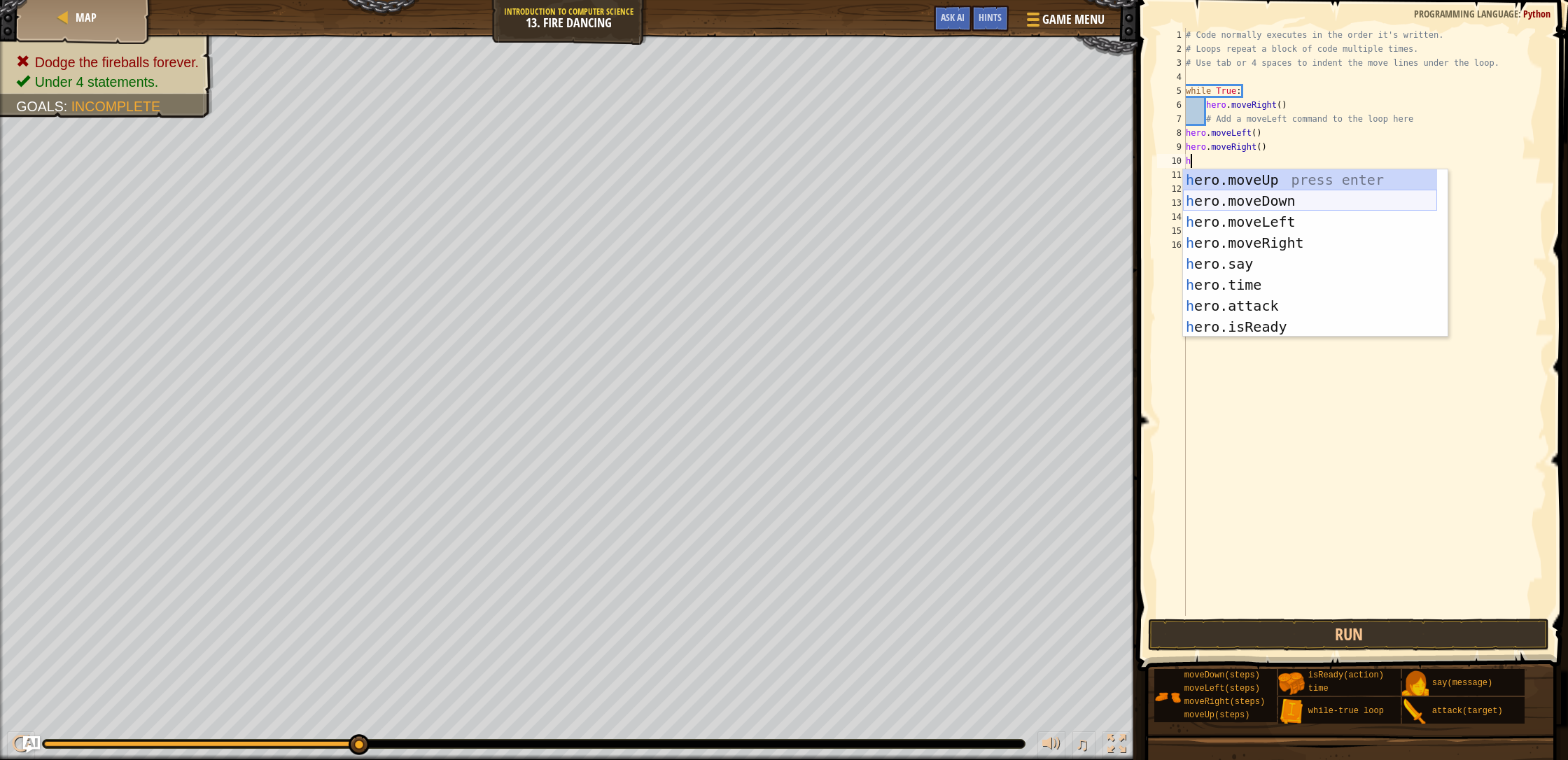
click at [829, 215] on div "h ero.moveUp press enter h ero.moveDown press enter h ero.moveLeft press enter …" at bounding box center [1309, 274] width 254 height 210
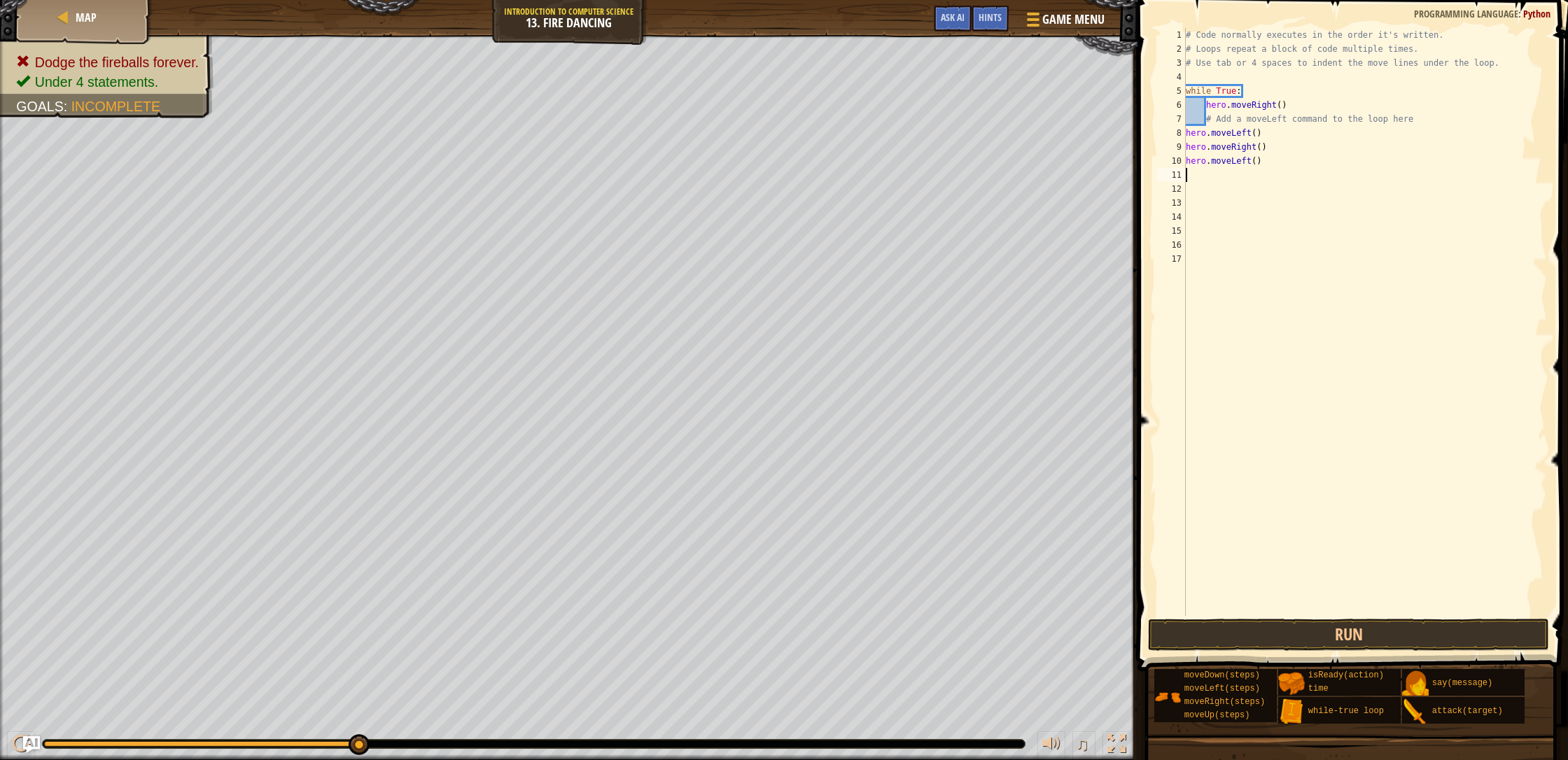
type textarea "h"
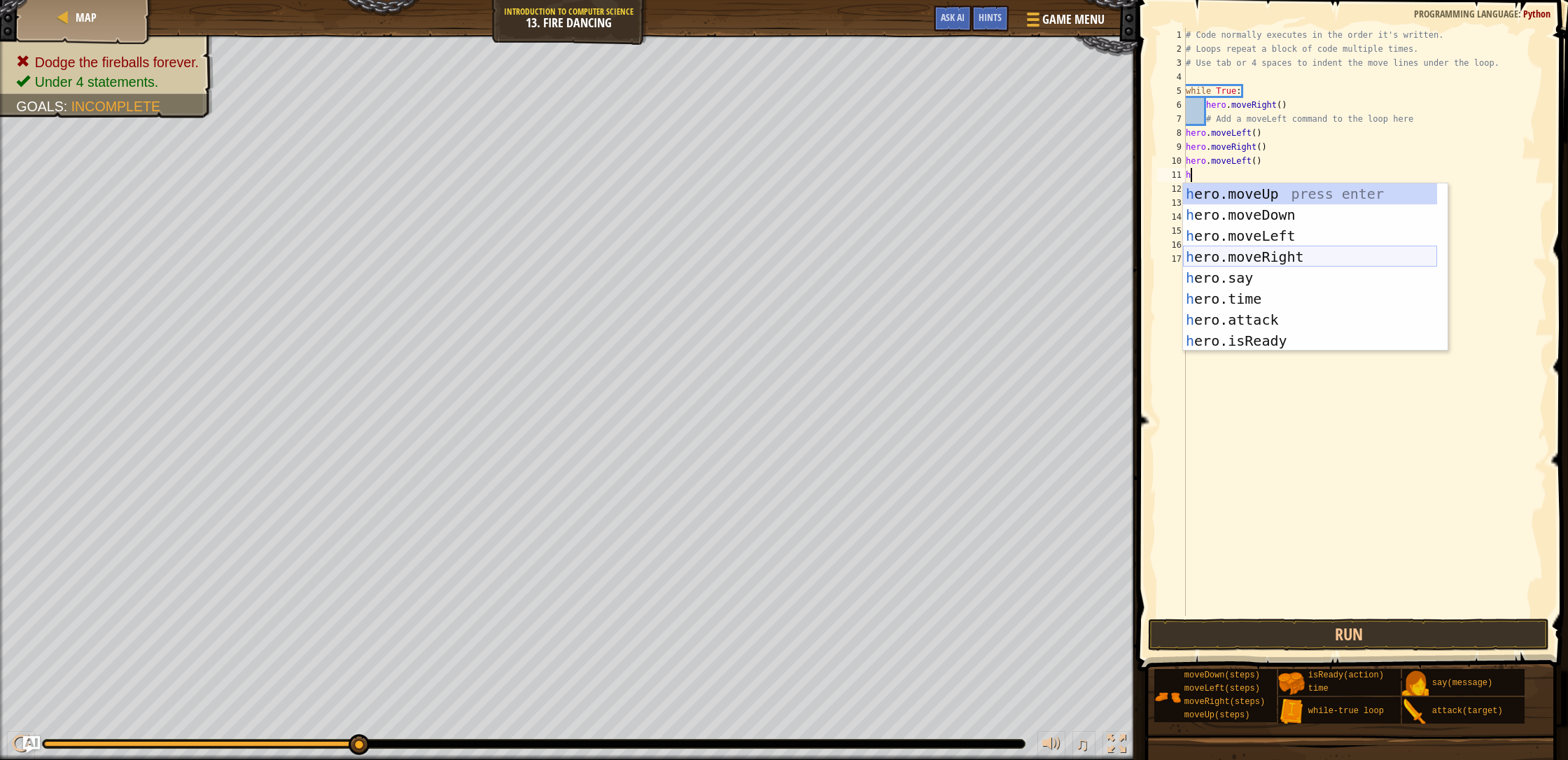
click at [829, 251] on div "h ero.moveUp press enter h ero.moveDown press enter h ero.moveLeft press enter …" at bounding box center [1309, 289] width 254 height 210
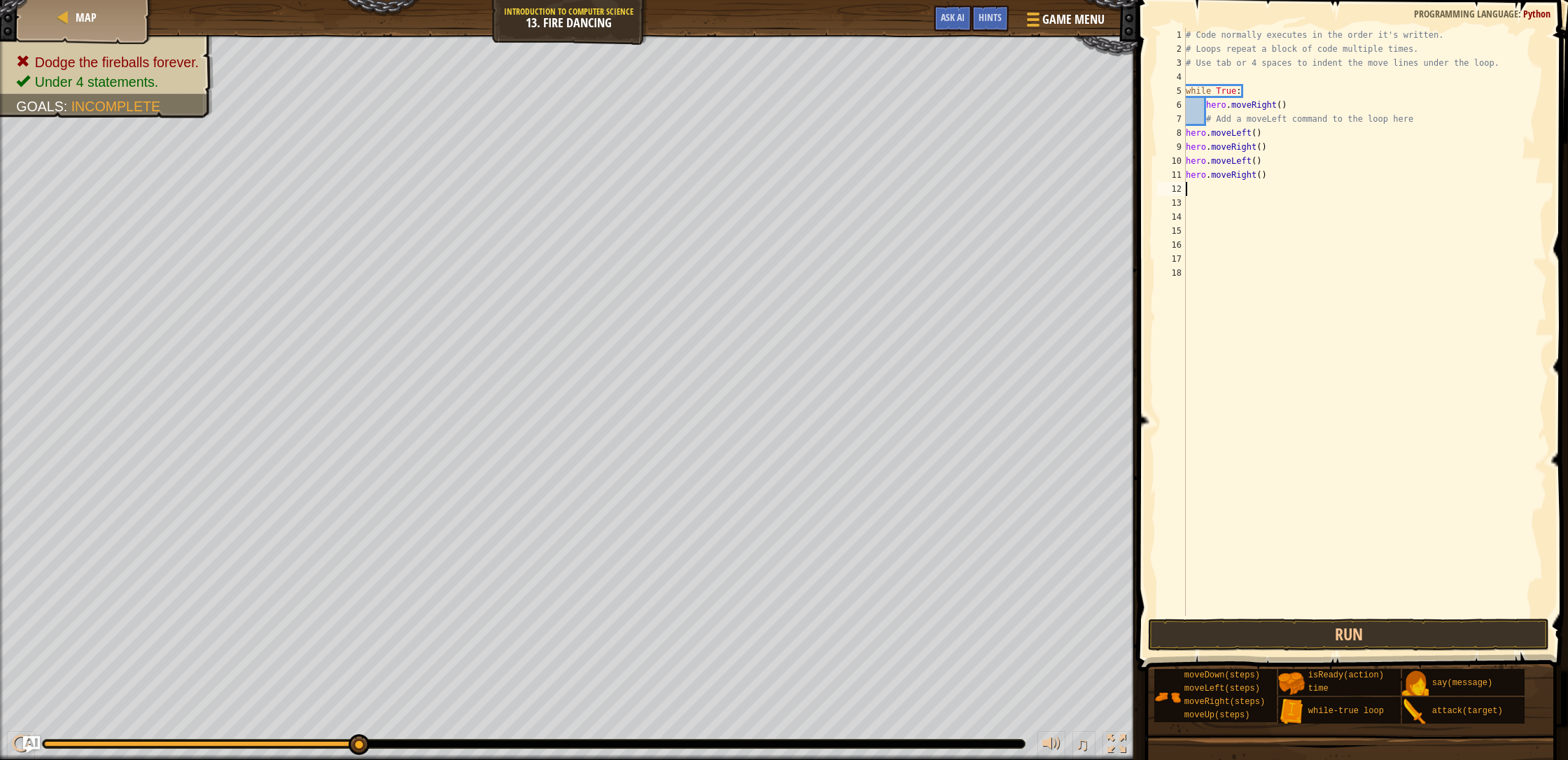
type textarea "h"
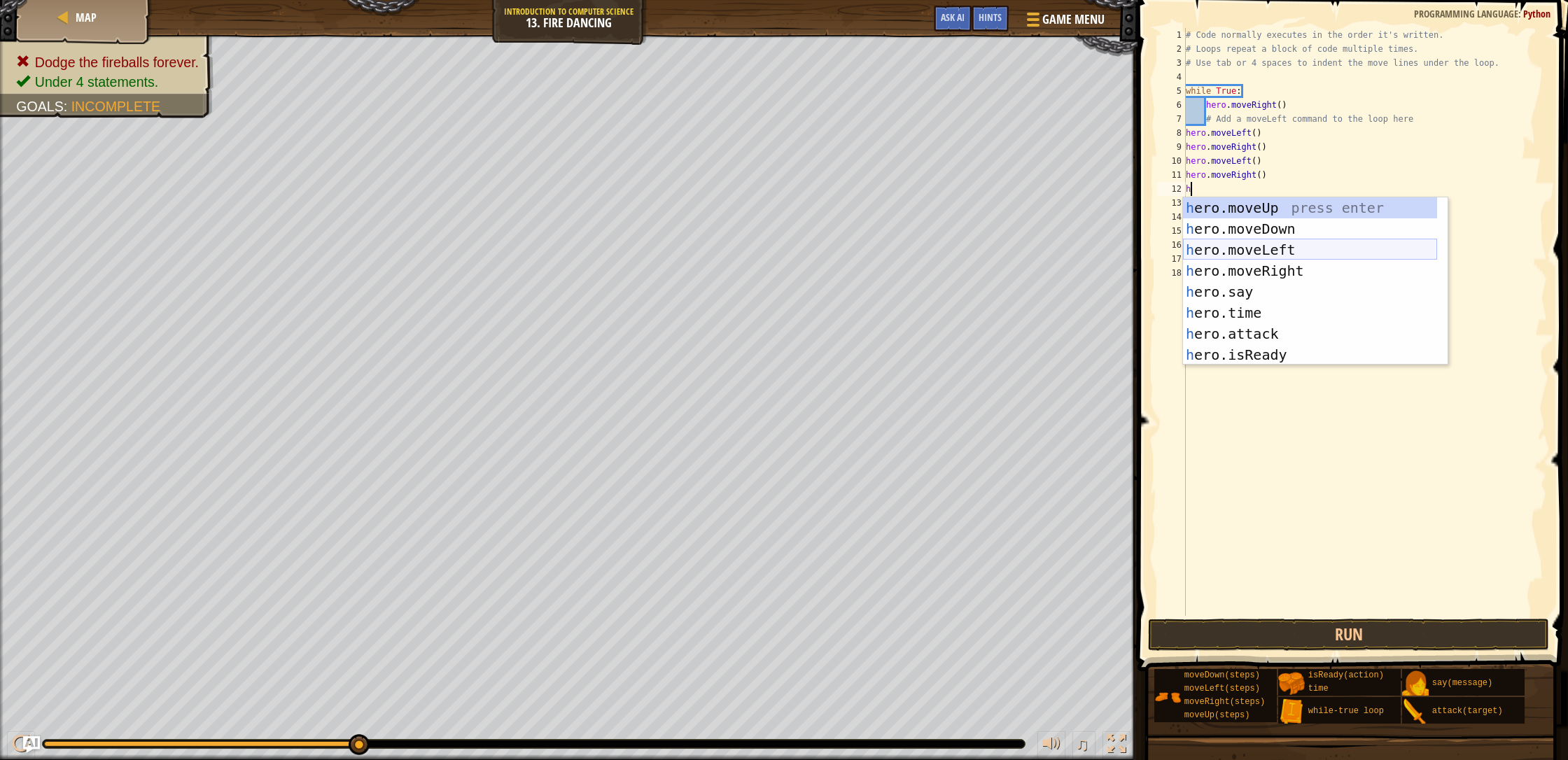
click at [829, 244] on div "h ero.moveUp press enter h ero.moveDown press enter h ero.moveLeft press enter …" at bounding box center [1309, 302] width 254 height 210
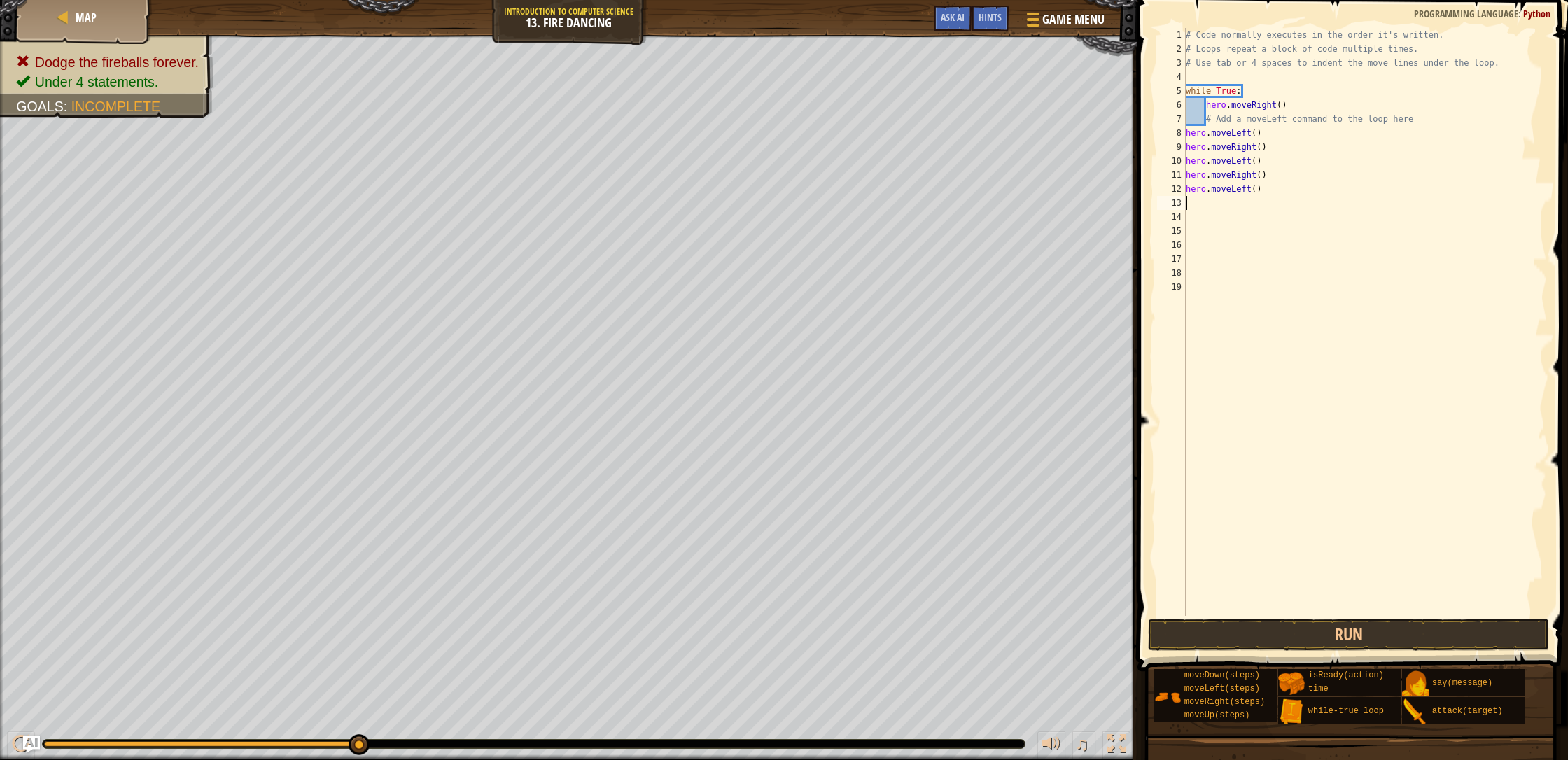
type textarea "h"
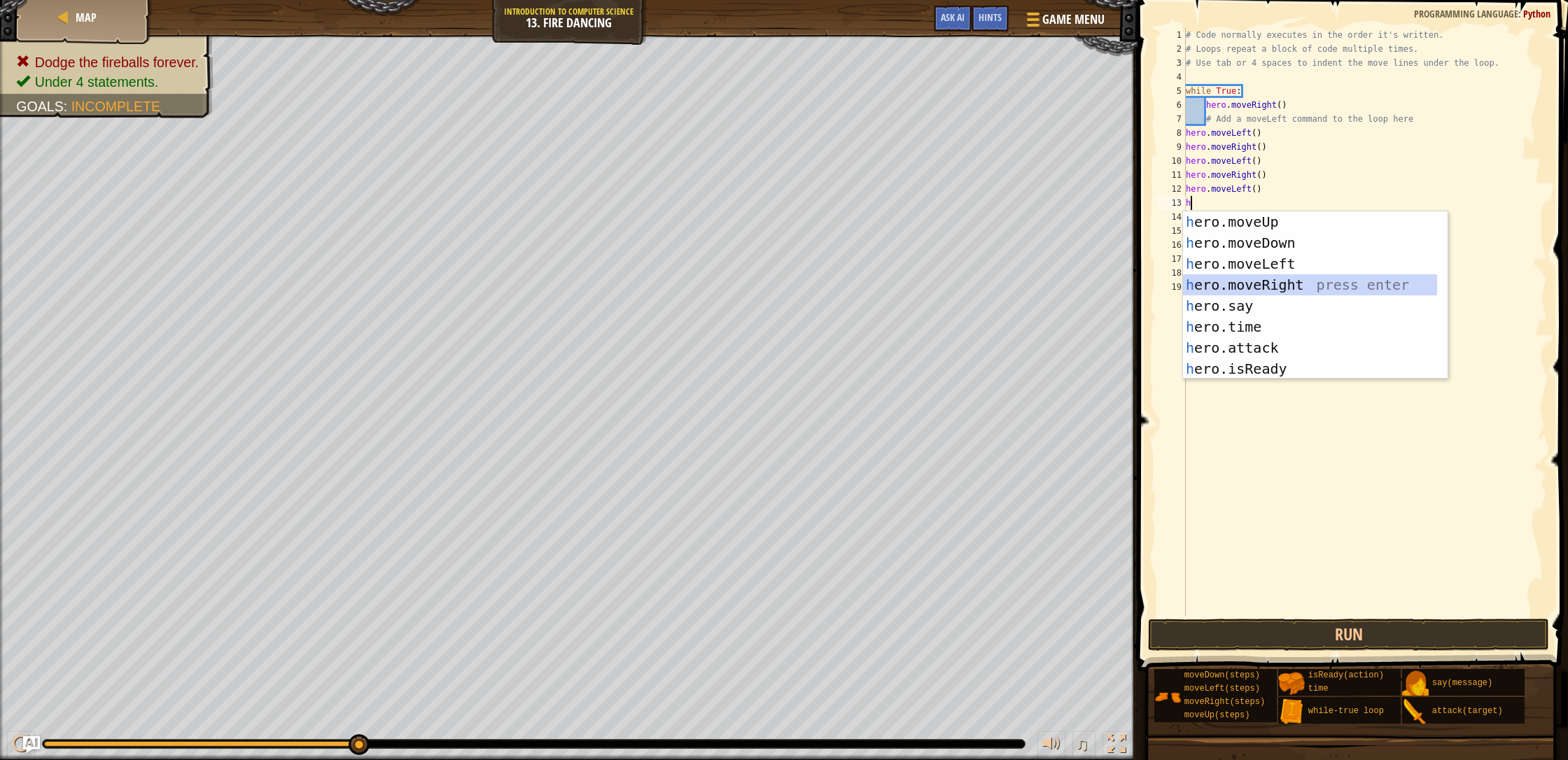
click at [829, 274] on div "h ero.moveUp press enter h ero.moveDown press enter h ero.moveLeft press enter …" at bounding box center [1309, 316] width 254 height 210
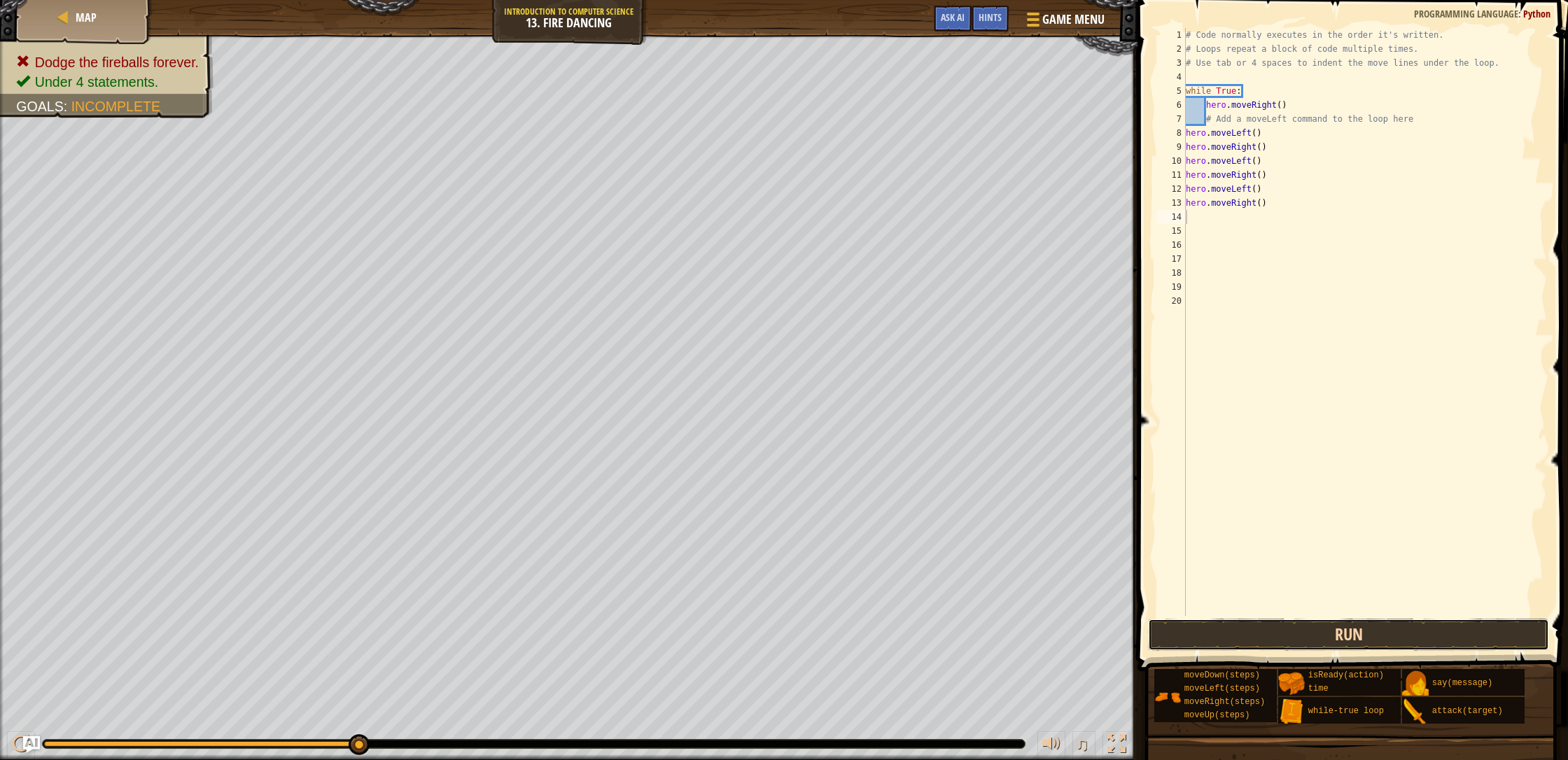
click at [829, 630] on button "Run" at bounding box center [1349, 634] width 401 height 32
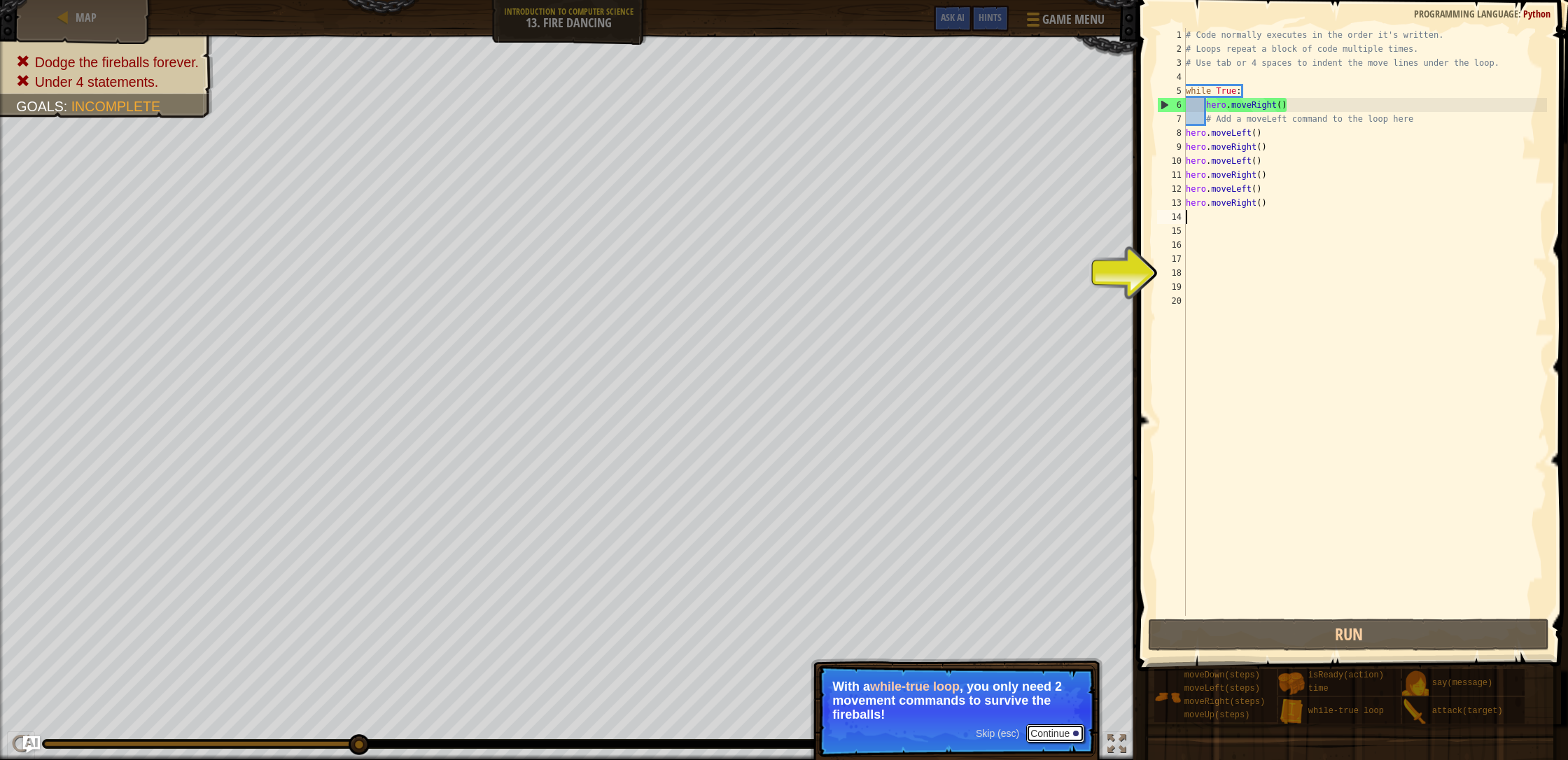
click at [829, 652] on button "Continue" at bounding box center [1055, 733] width 58 height 18
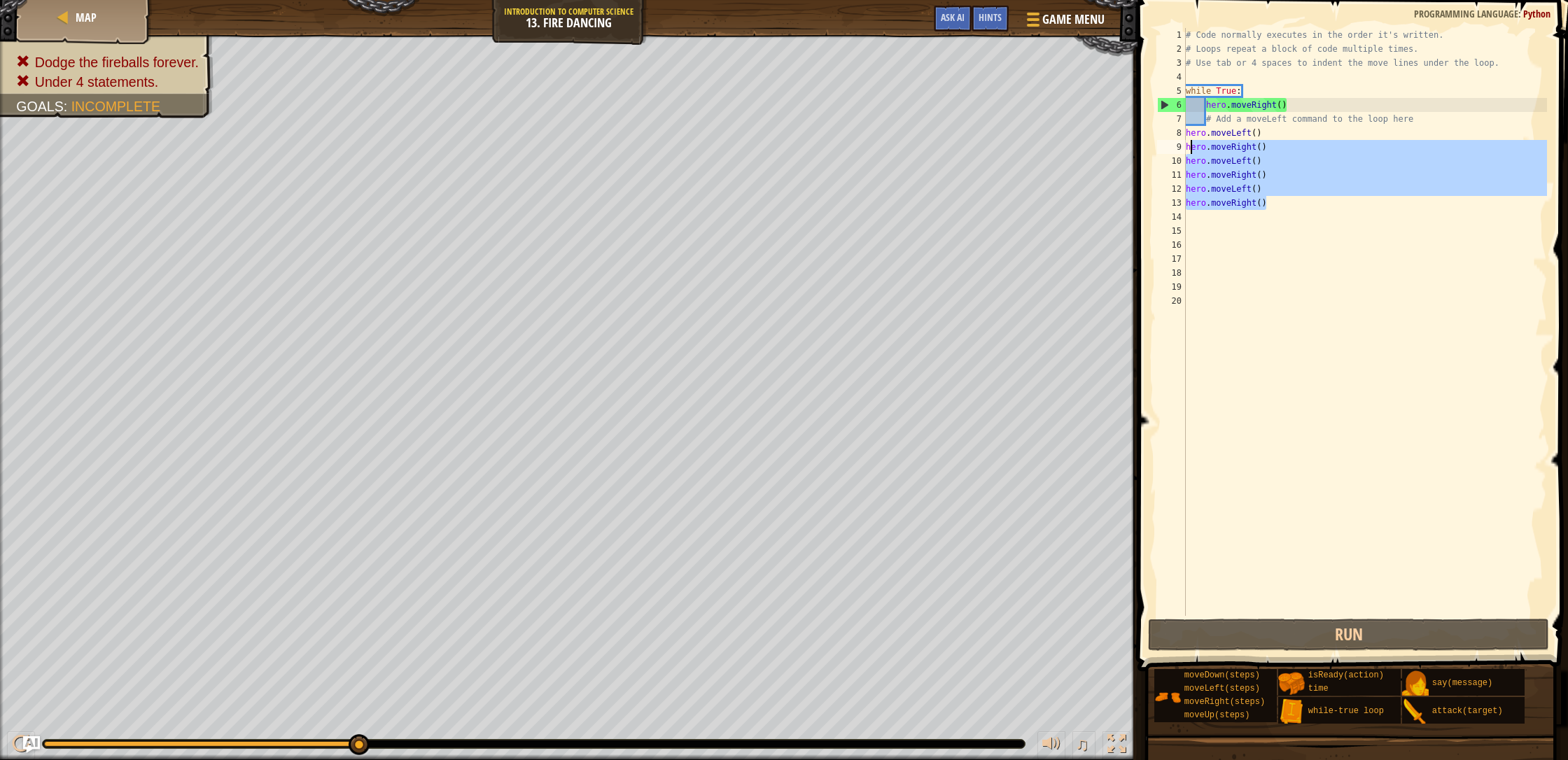
drag, startPoint x: 1275, startPoint y: 206, endPoint x: 1190, endPoint y: 145, distance: 104.6
click at [829, 145] on div "# Code normally executes in the order it's written. # Loops repeat a block of c…" at bounding box center [1365, 335] width 365 height 616
type textarea "h"
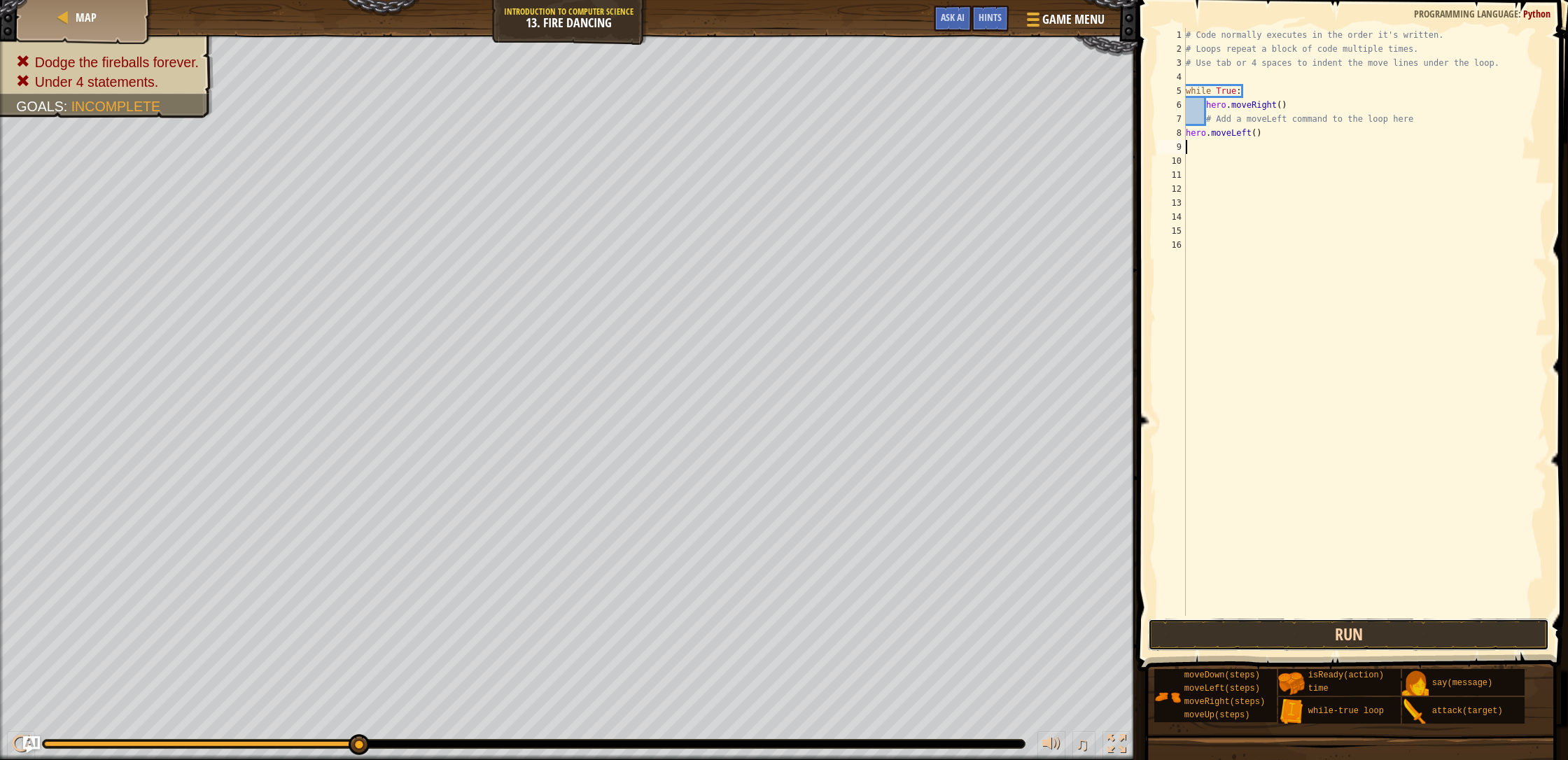
click at [829, 640] on button "Run" at bounding box center [1349, 634] width 401 height 32
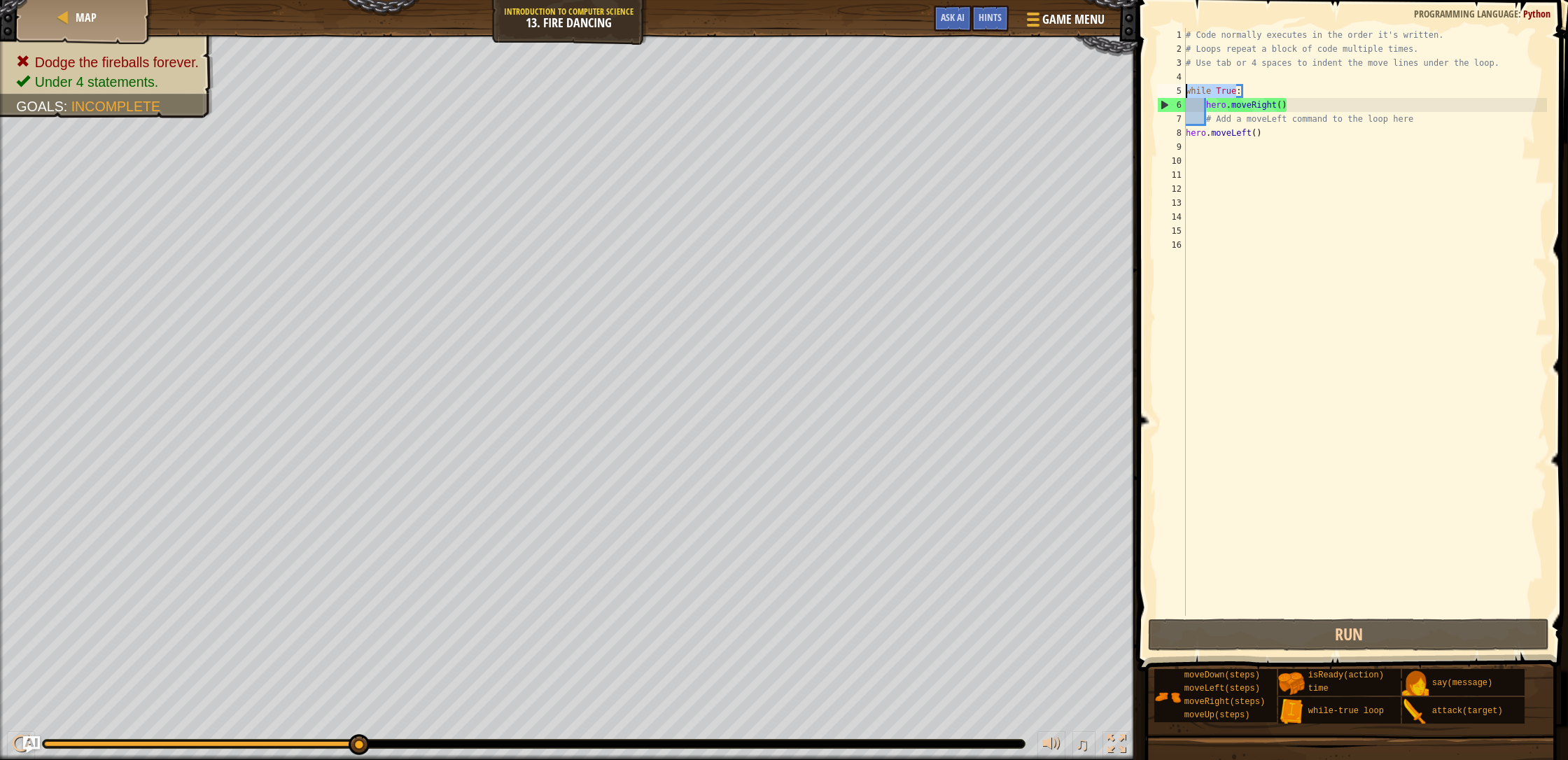
drag, startPoint x: 1235, startPoint y: 89, endPoint x: 1180, endPoint y: 89, distance: 55.0
click at [829, 89] on div "1 2 3 4 5 6 7 8 9 10 11 12 13 14 15 16 # Code normally executes in the order it…" at bounding box center [1350, 321] width 392 height 587
type textarea ":"
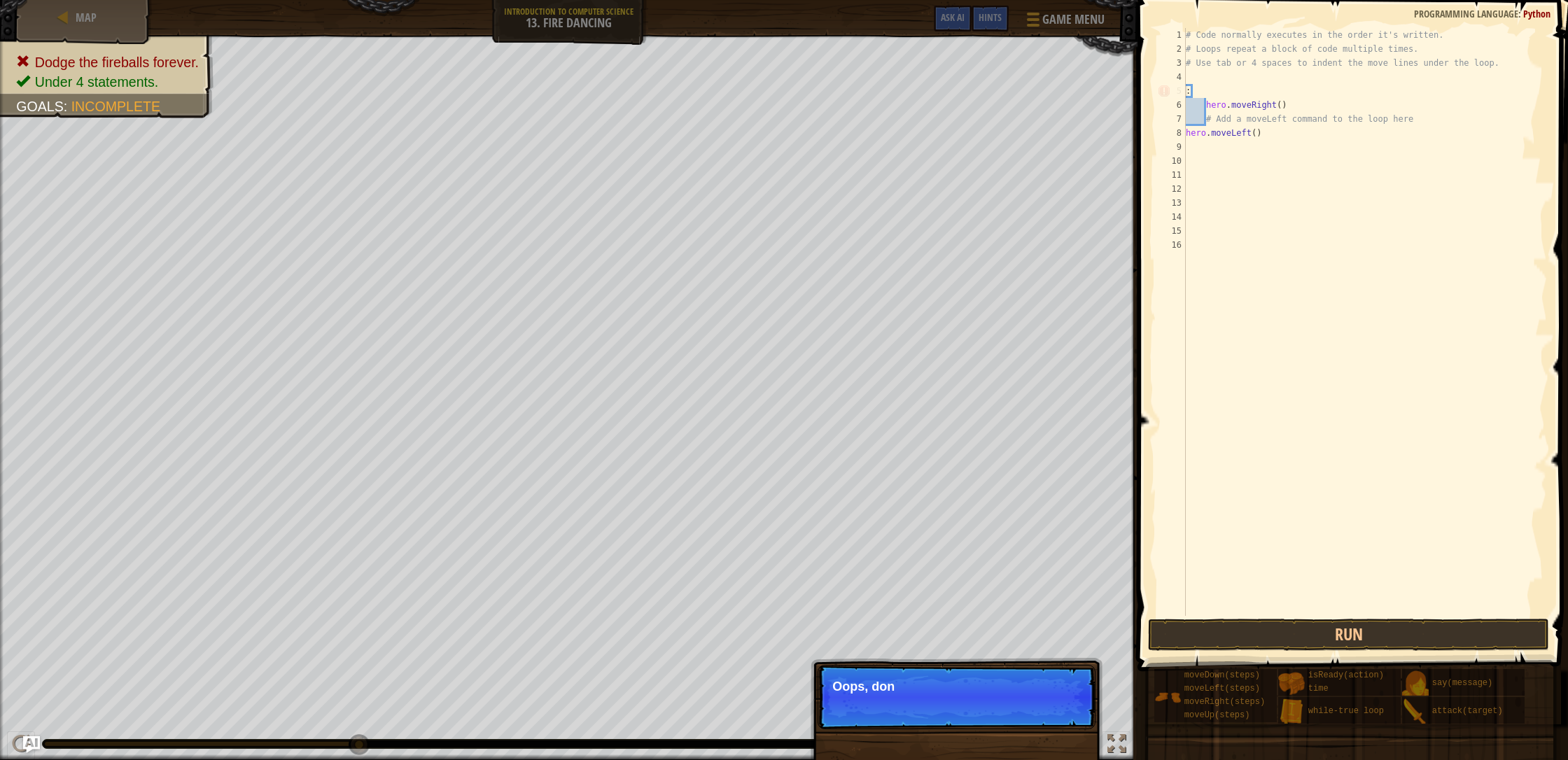
click at [829, 96] on div "# Code normally executes in the order it's written. # Loops repeat a block of c…" at bounding box center [1365, 335] width 365 height 616
click at [829, 88] on div "# Code normally executes in the order it's written. # Loops repeat a block of c…" at bounding box center [1365, 335] width 365 height 616
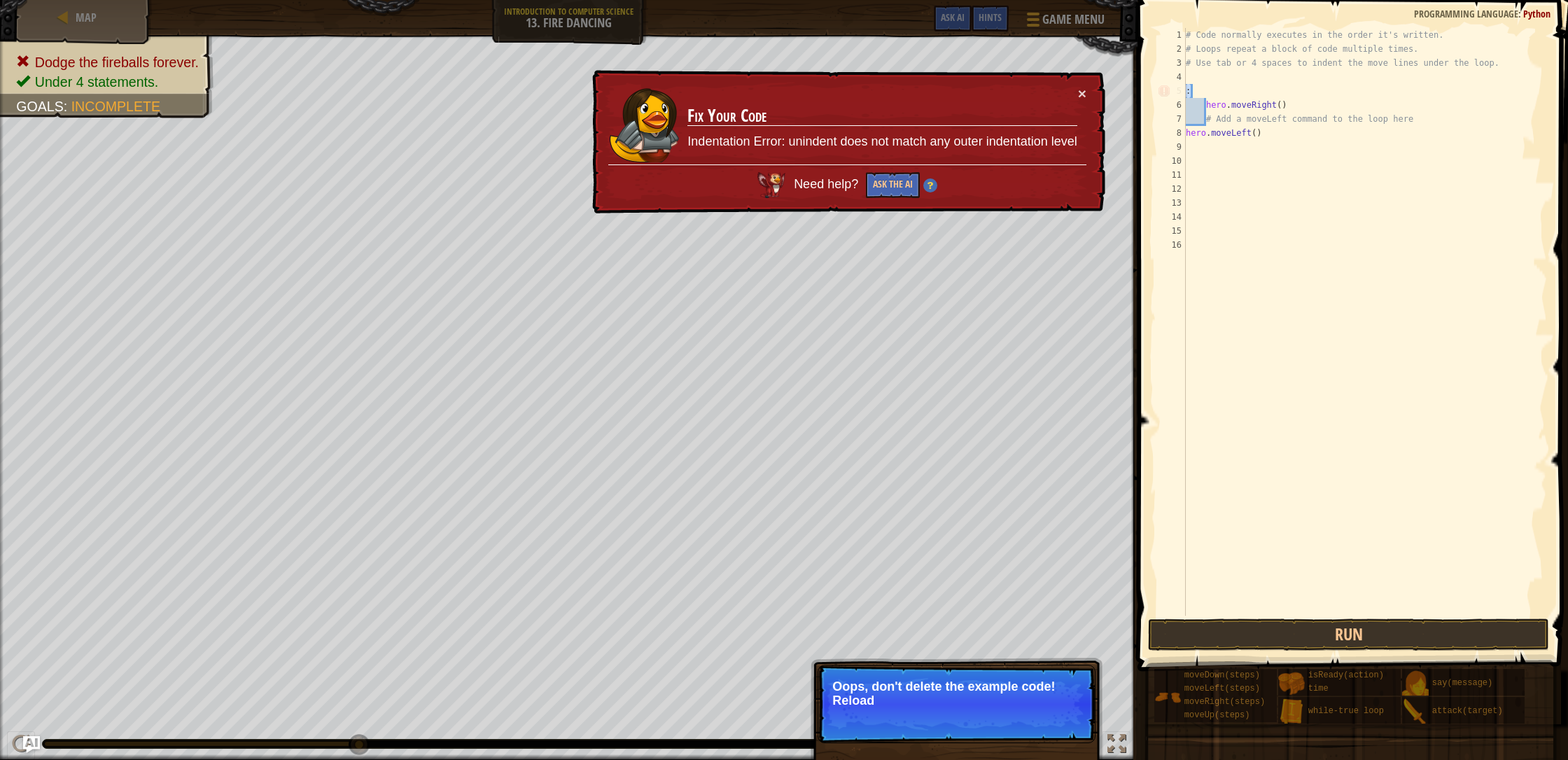
drag, startPoint x: 1178, startPoint y: 89, endPoint x: 1150, endPoint y: 87, distance: 28.1
click at [829, 87] on div ": 1 2 3 4 5 6 7 8 9 10 11 12 13 14 15 16 # Code normally executes in the order …" at bounding box center [1350, 363] width 435 height 712
drag, startPoint x: 1076, startPoint y: 90, endPoint x: 1079, endPoint y: 98, distance: 8.5
click at [829, 93] on td "Fix Your Code Indentation Error: unindent does not match any outer indentation …" at bounding box center [882, 126] width 391 height 80
click at [829, 96] on button "×" at bounding box center [1083, 96] width 9 height 14
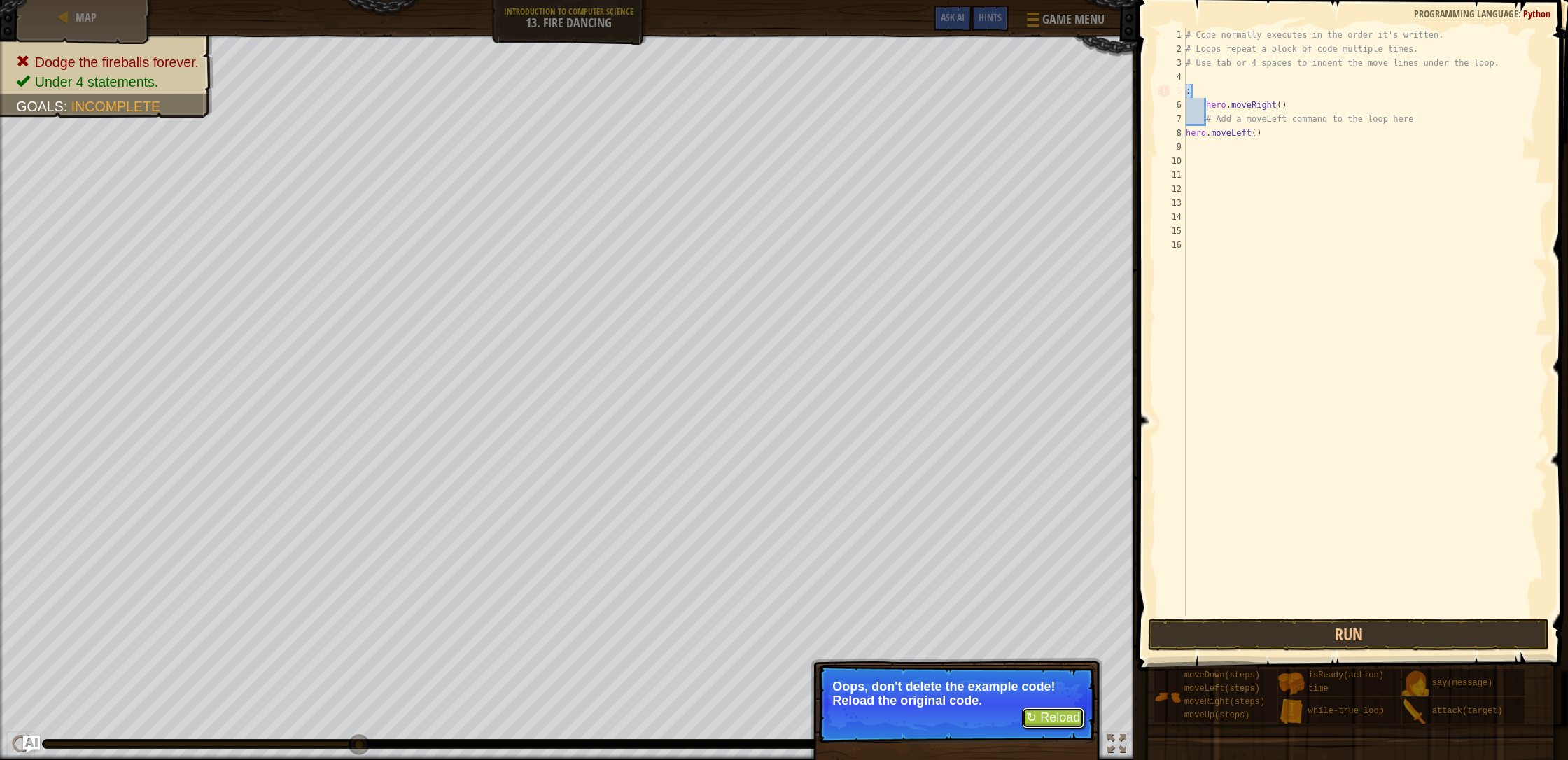
click at [829, 652] on button "↻ Reload" at bounding box center [1053, 718] width 62 height 21
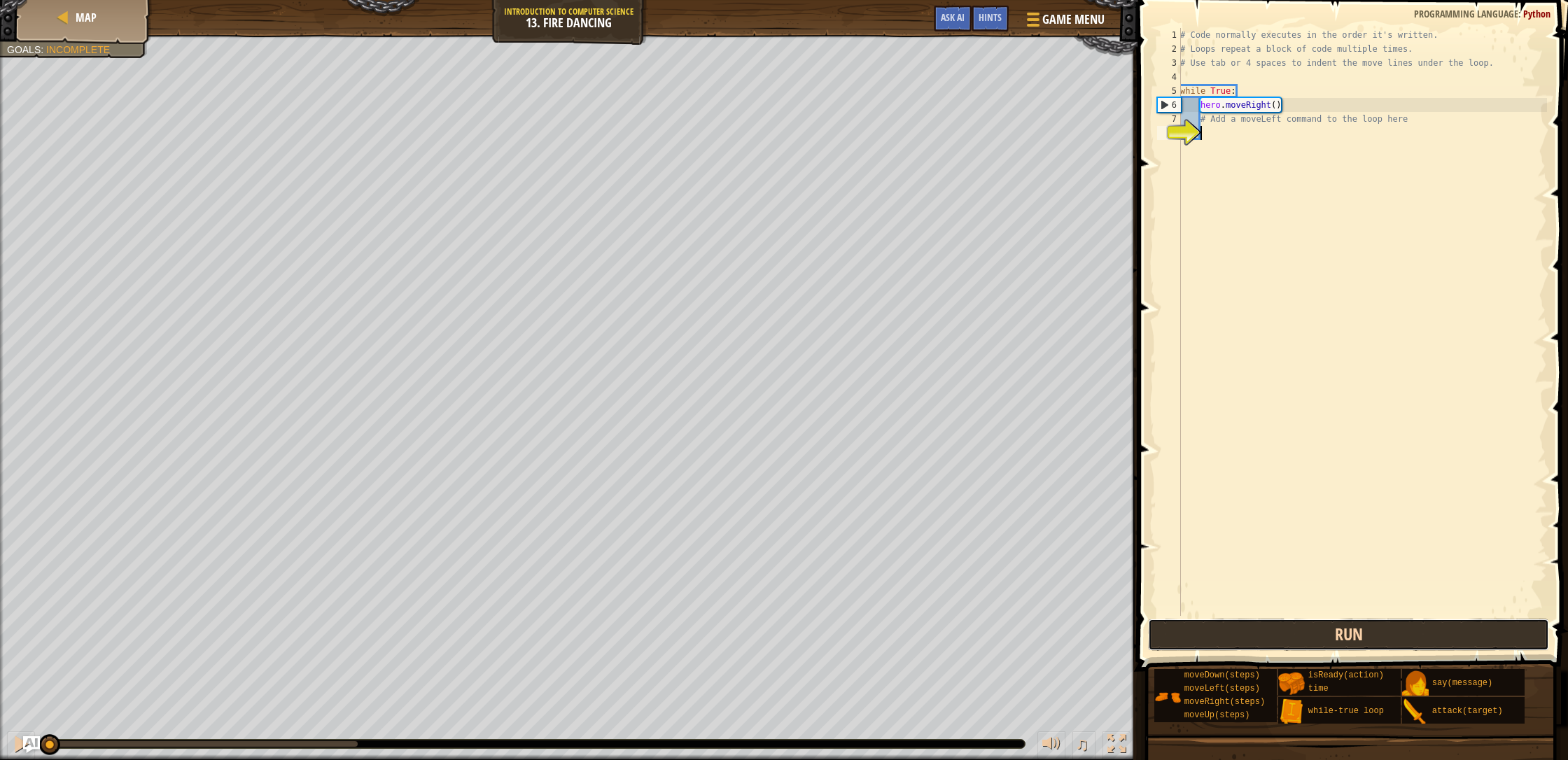
click at [829, 636] on button "Run" at bounding box center [1349, 634] width 401 height 32
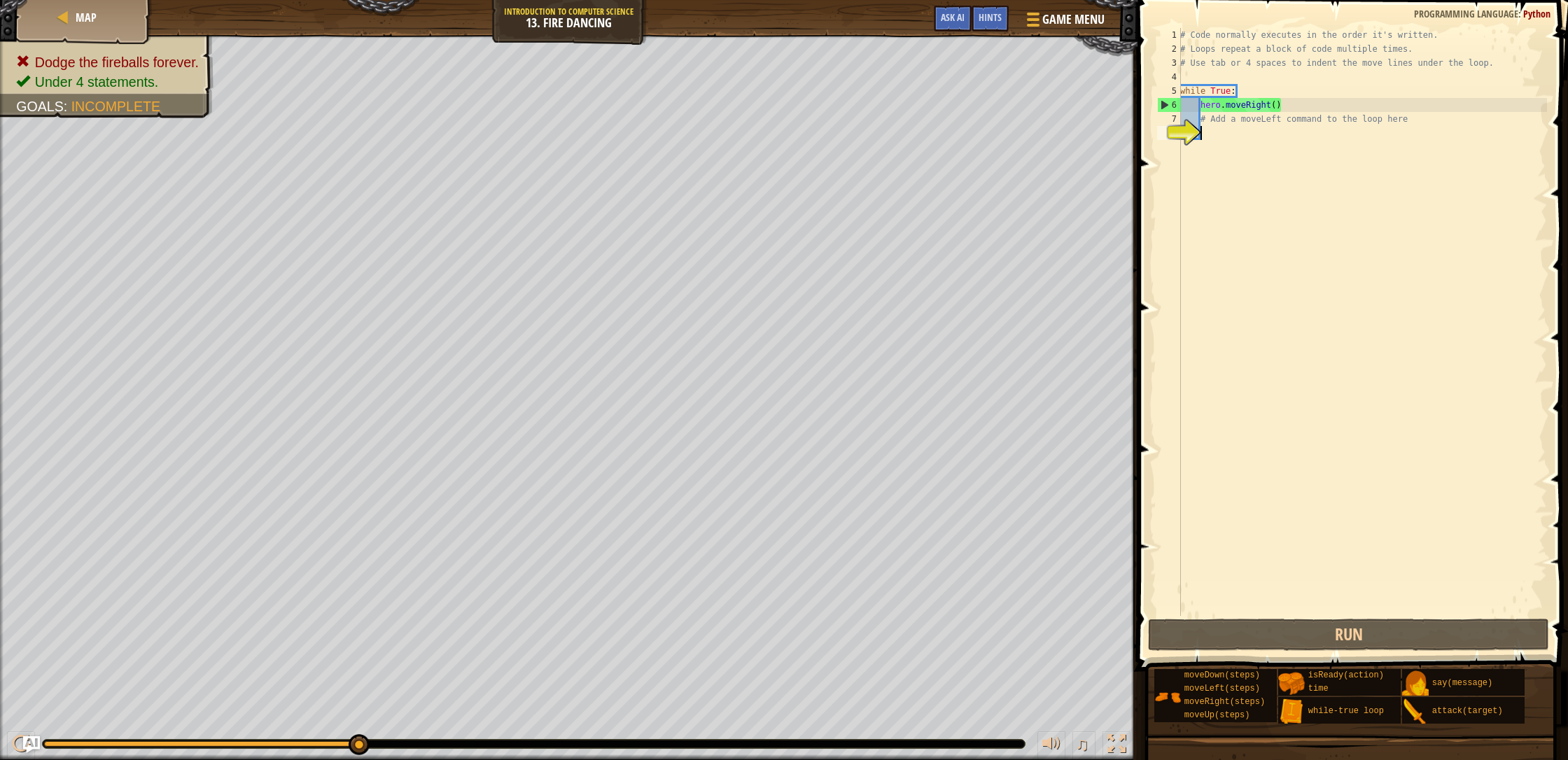
click at [829, 132] on div "# Code normally executes in the order it's written. # Loops repeat a block of c…" at bounding box center [1362, 335] width 370 height 616
type textarea "h"
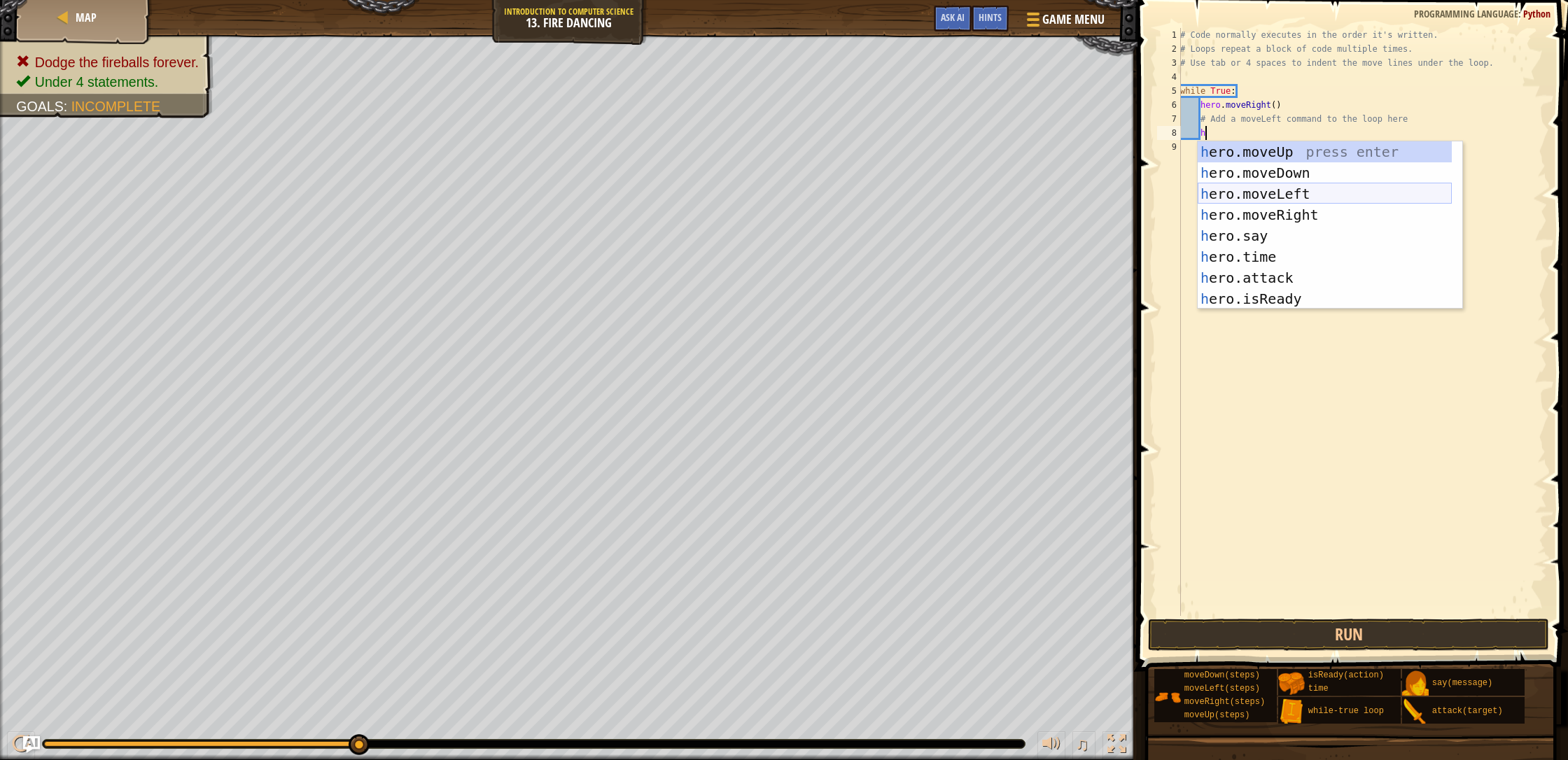
click at [829, 192] on div "h ero.moveUp press enter h ero.moveDown press enter h ero.moveLeft press enter …" at bounding box center [1324, 247] width 254 height 210
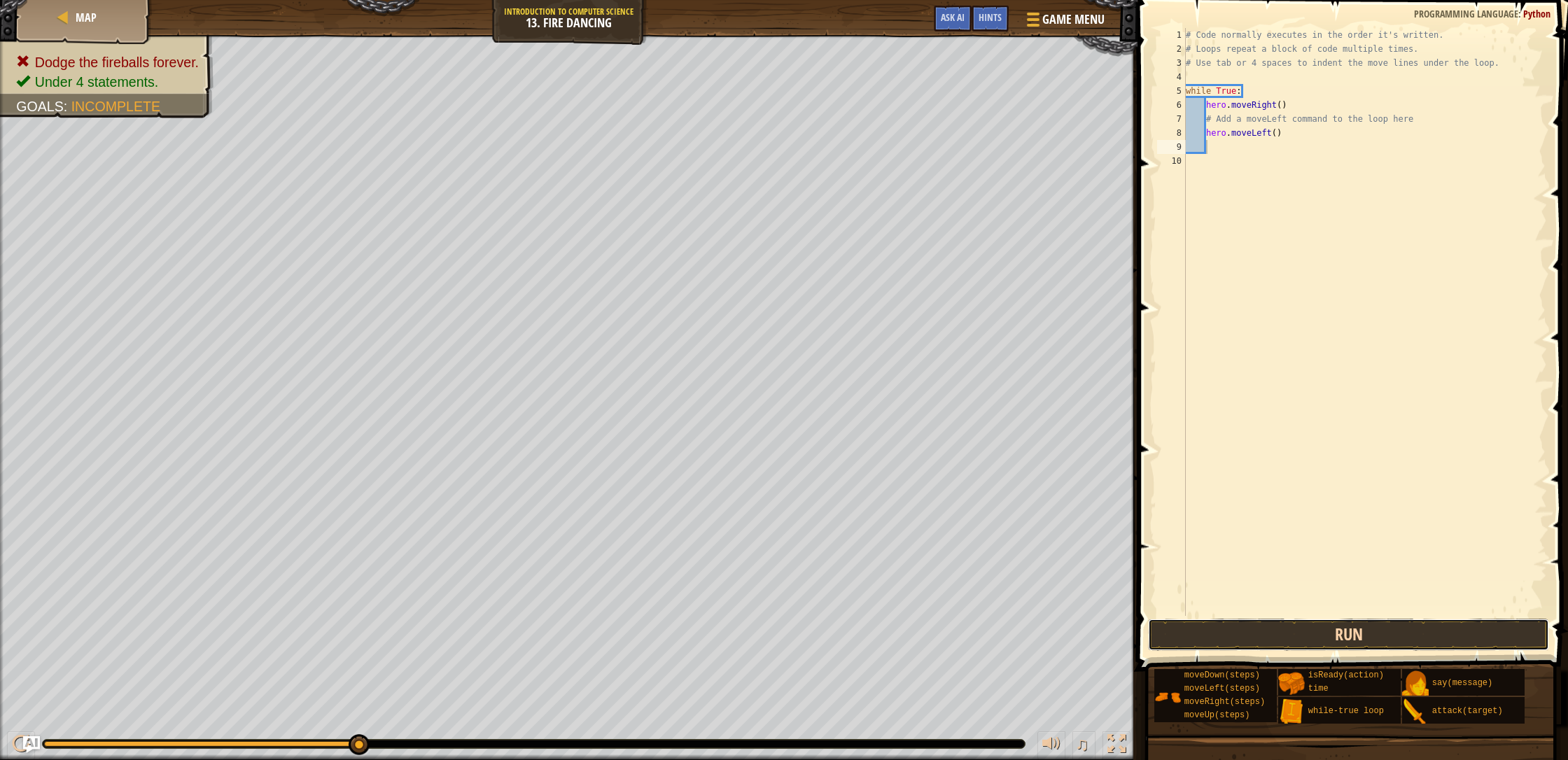
click at [829, 639] on button "Run" at bounding box center [1349, 634] width 401 height 32
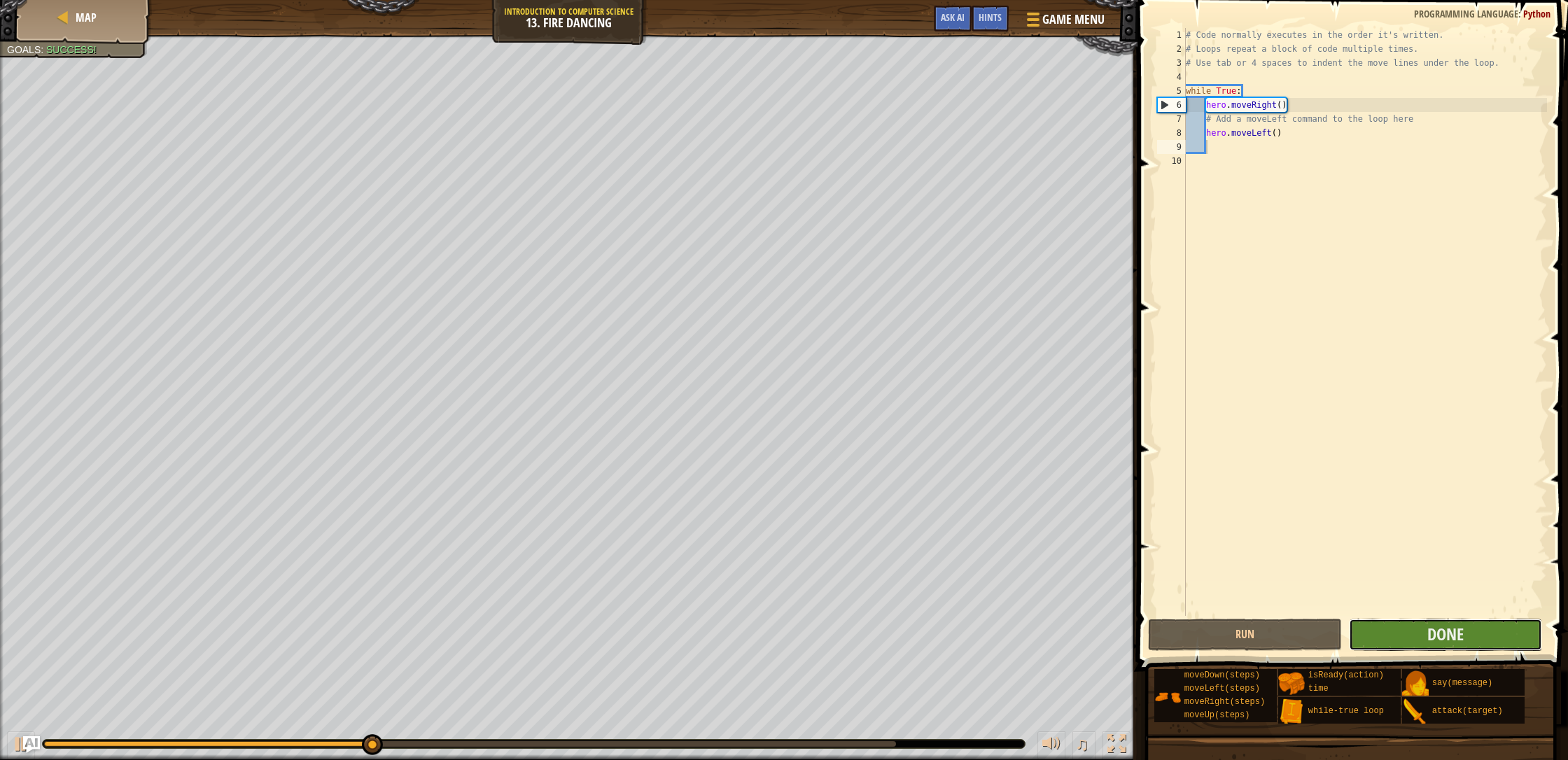
drag, startPoint x: 1385, startPoint y: 631, endPoint x: 1392, endPoint y: 638, distance: 9.9
click at [829, 638] on button "Done" at bounding box center [1445, 634] width 193 height 32
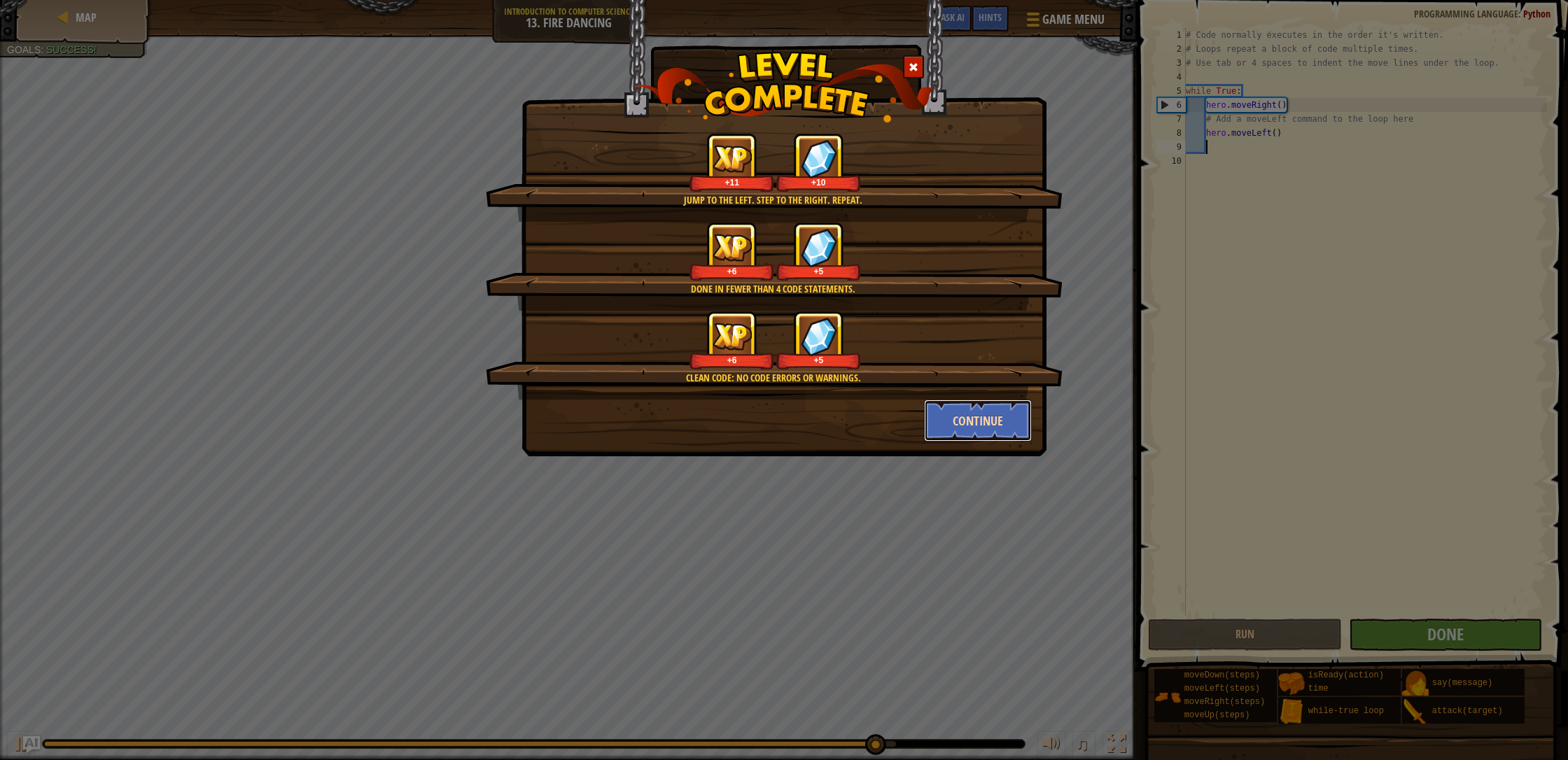
click at [829, 405] on button "Continue" at bounding box center [978, 420] width 109 height 42
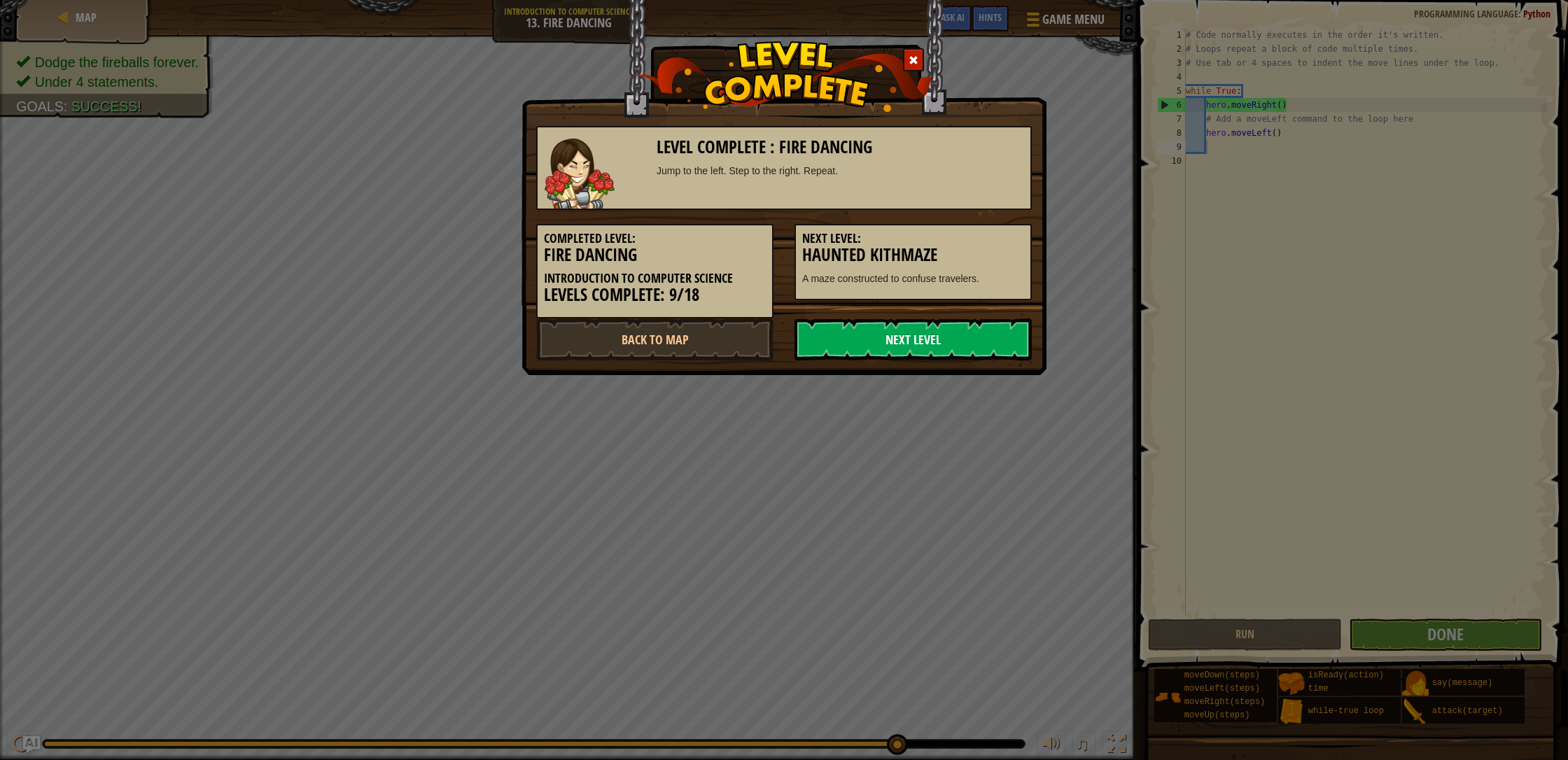
click at [829, 347] on link "Next Level" at bounding box center [913, 339] width 237 height 42
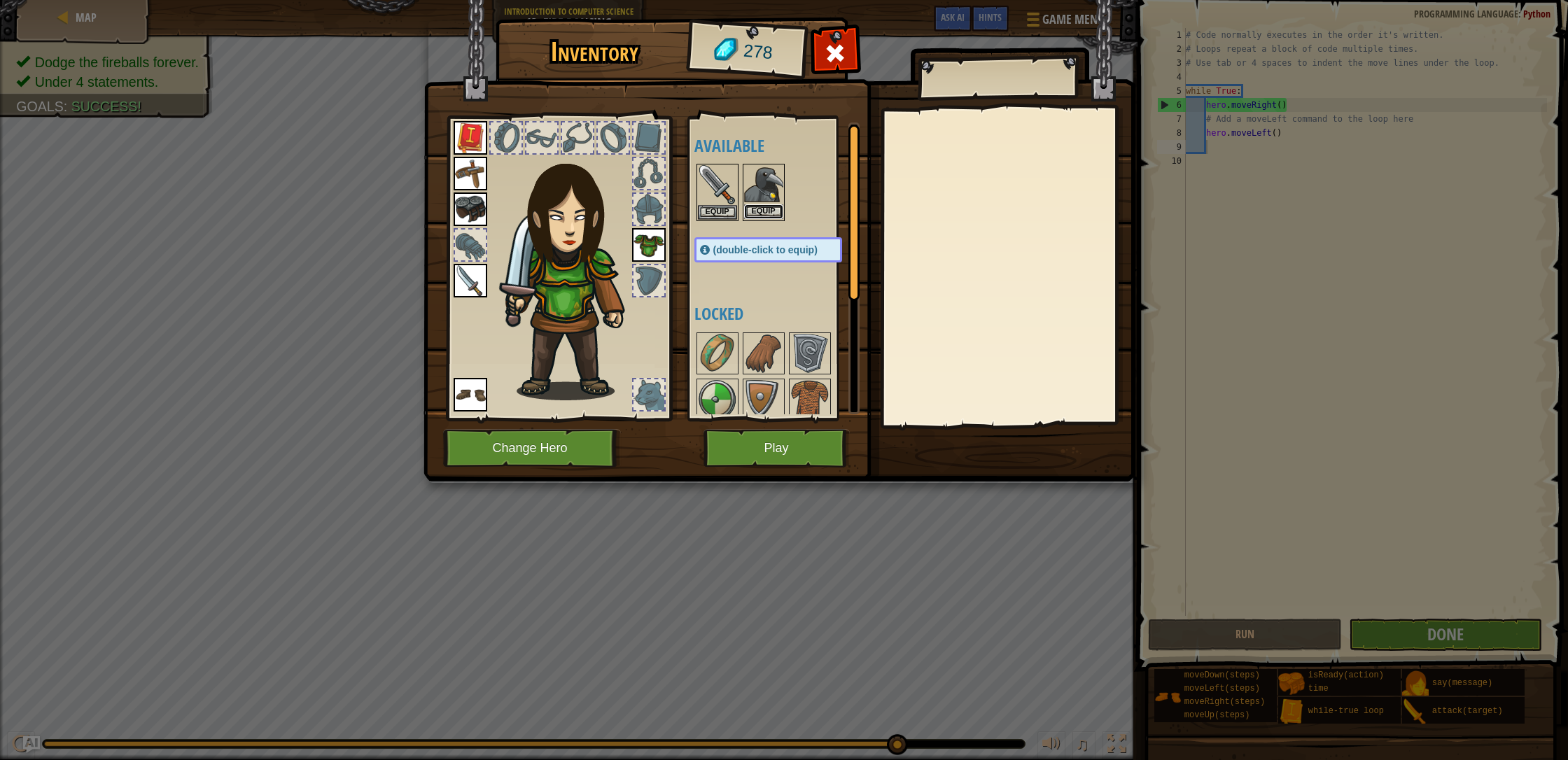
click at [767, 210] on button "Equip" at bounding box center [764, 211] width 39 height 14
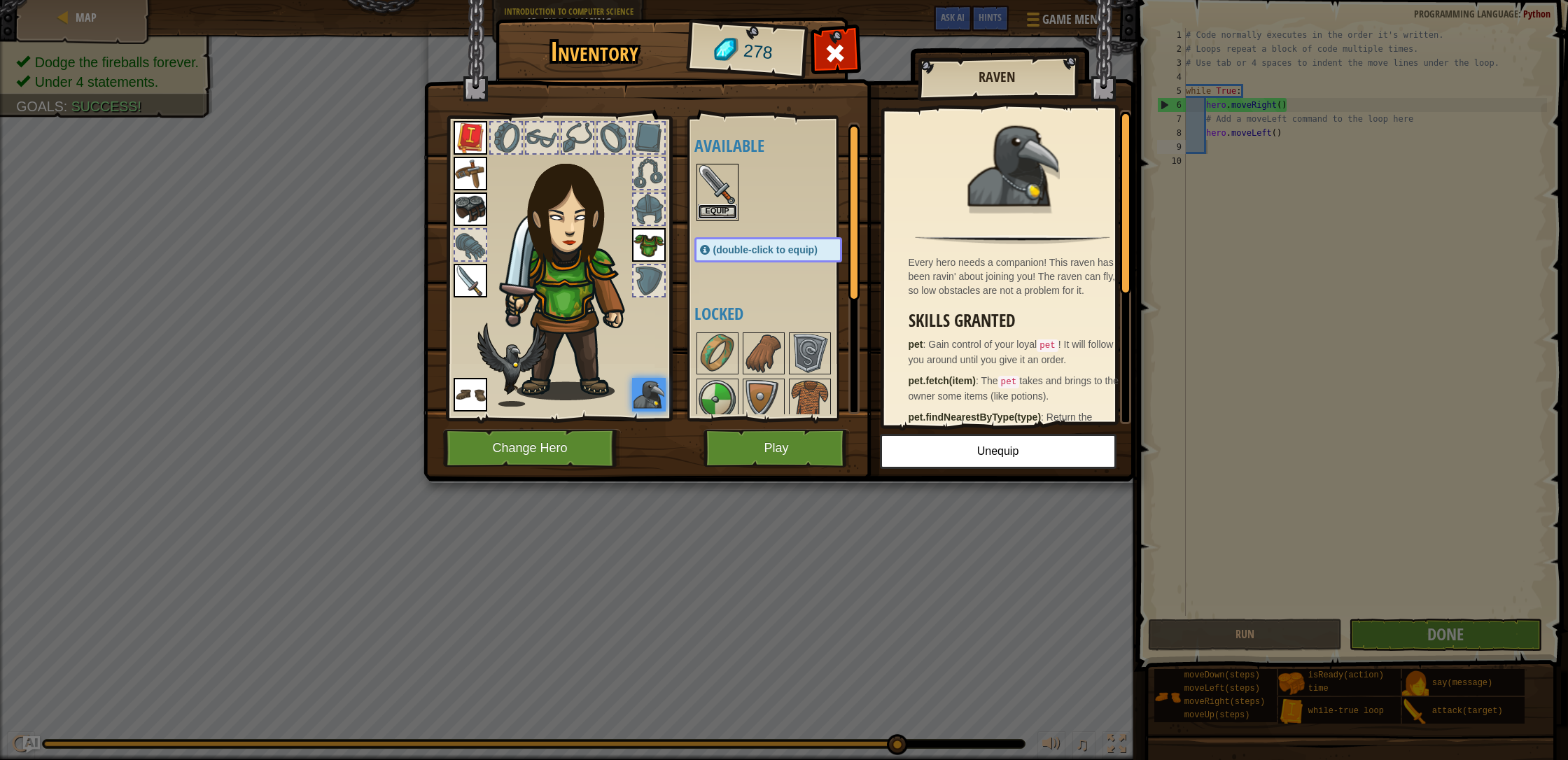
click at [715, 210] on button "Equip" at bounding box center [718, 211] width 39 height 14
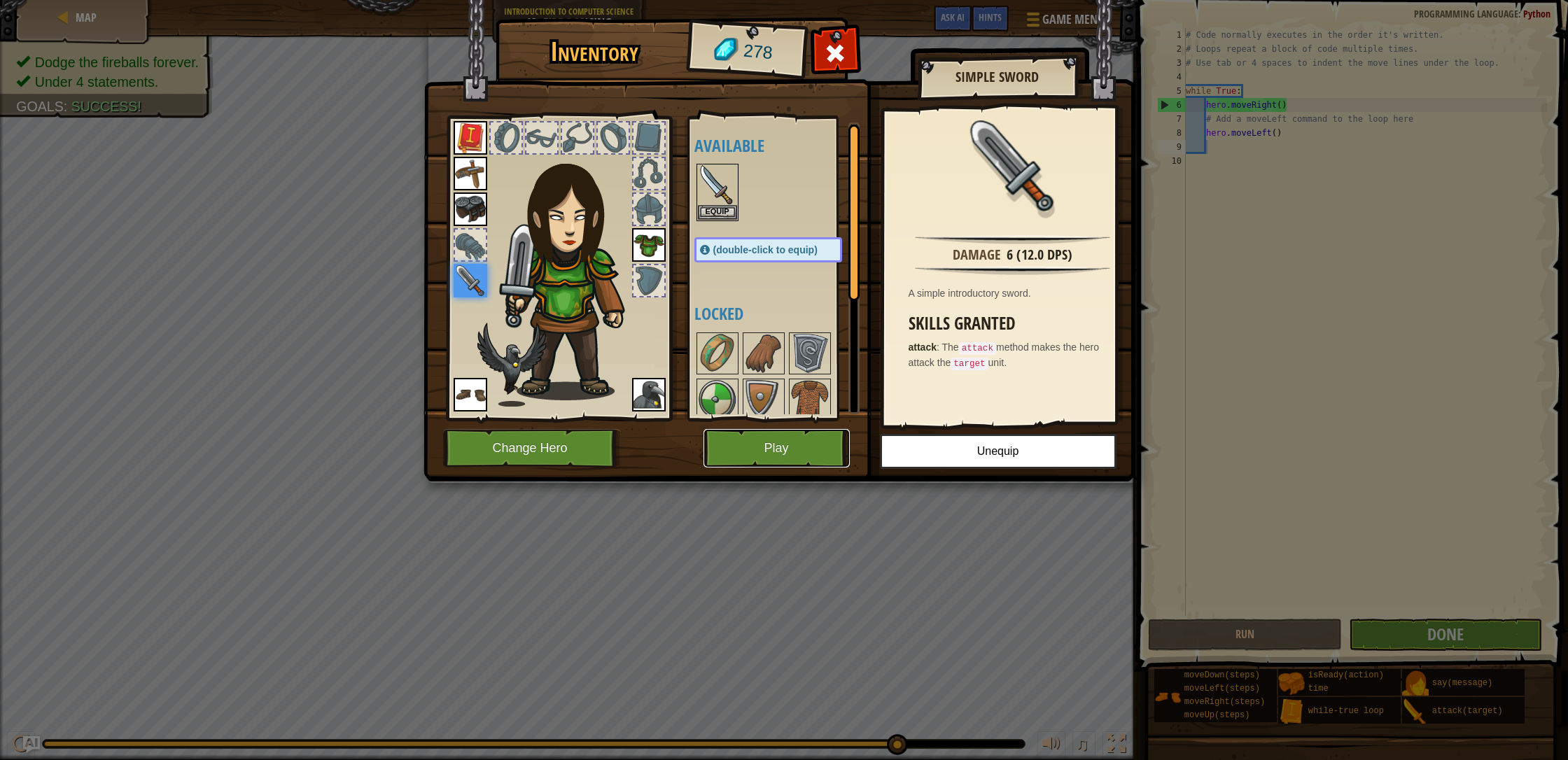
click at [803, 444] on button "Play" at bounding box center [776, 447] width 146 height 38
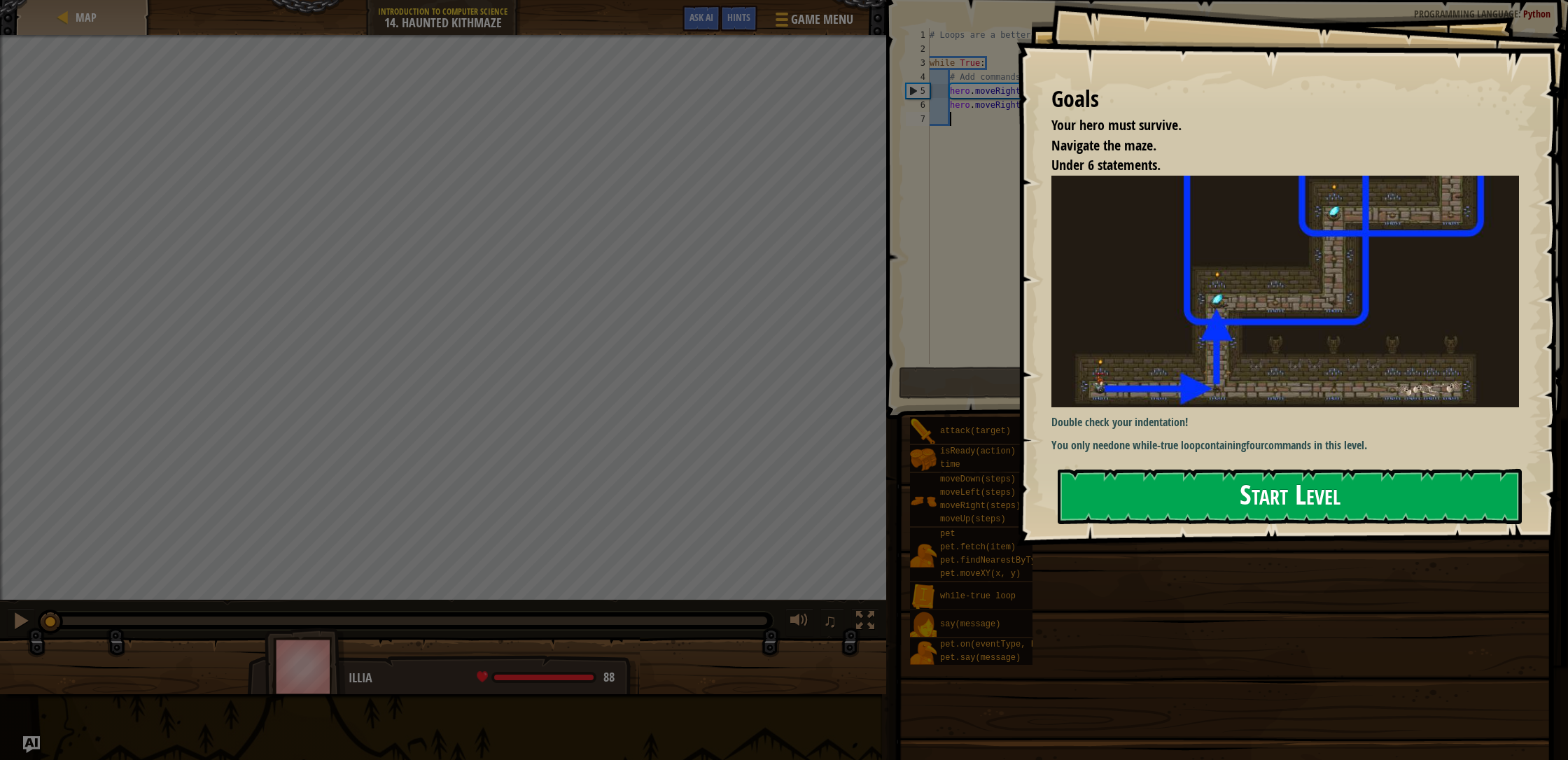
drag, startPoint x: 1137, startPoint y: 512, endPoint x: 1138, endPoint y: 504, distance: 8.1
click at [829, 506] on button "Start Level" at bounding box center [1289, 496] width 464 height 55
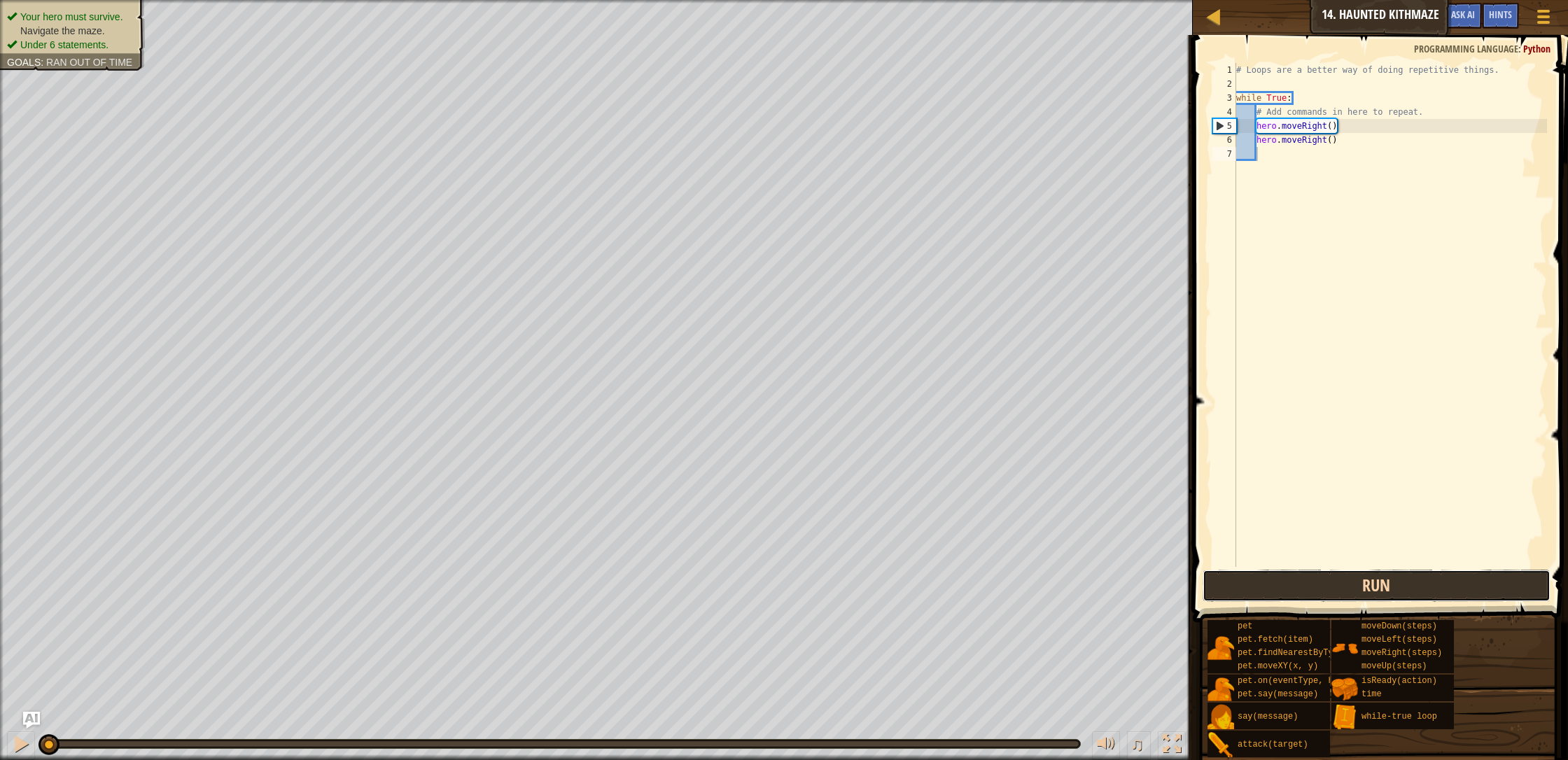
click at [829, 584] on button "Run" at bounding box center [1376, 585] width 348 height 32
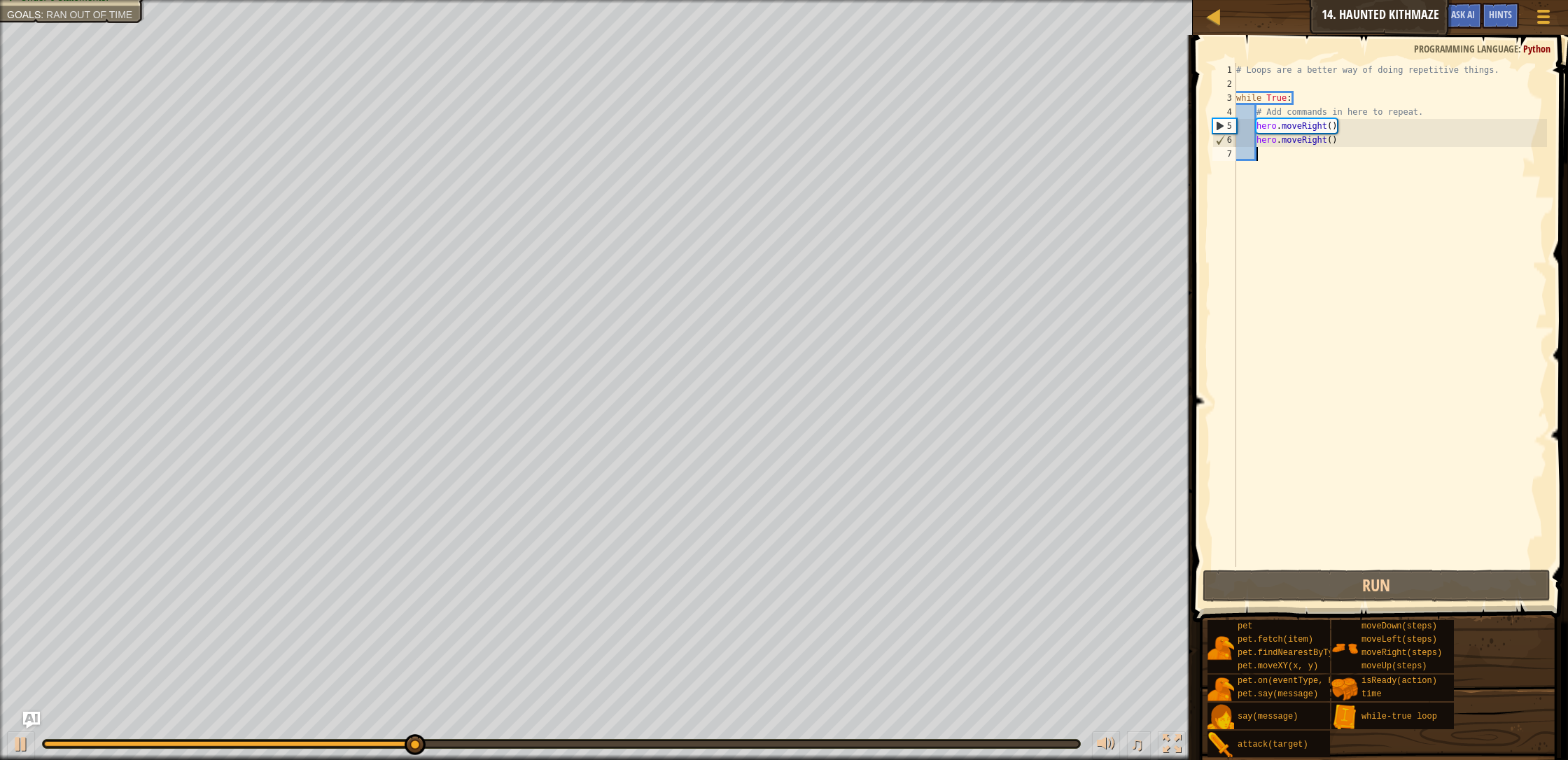
type textarea "h"
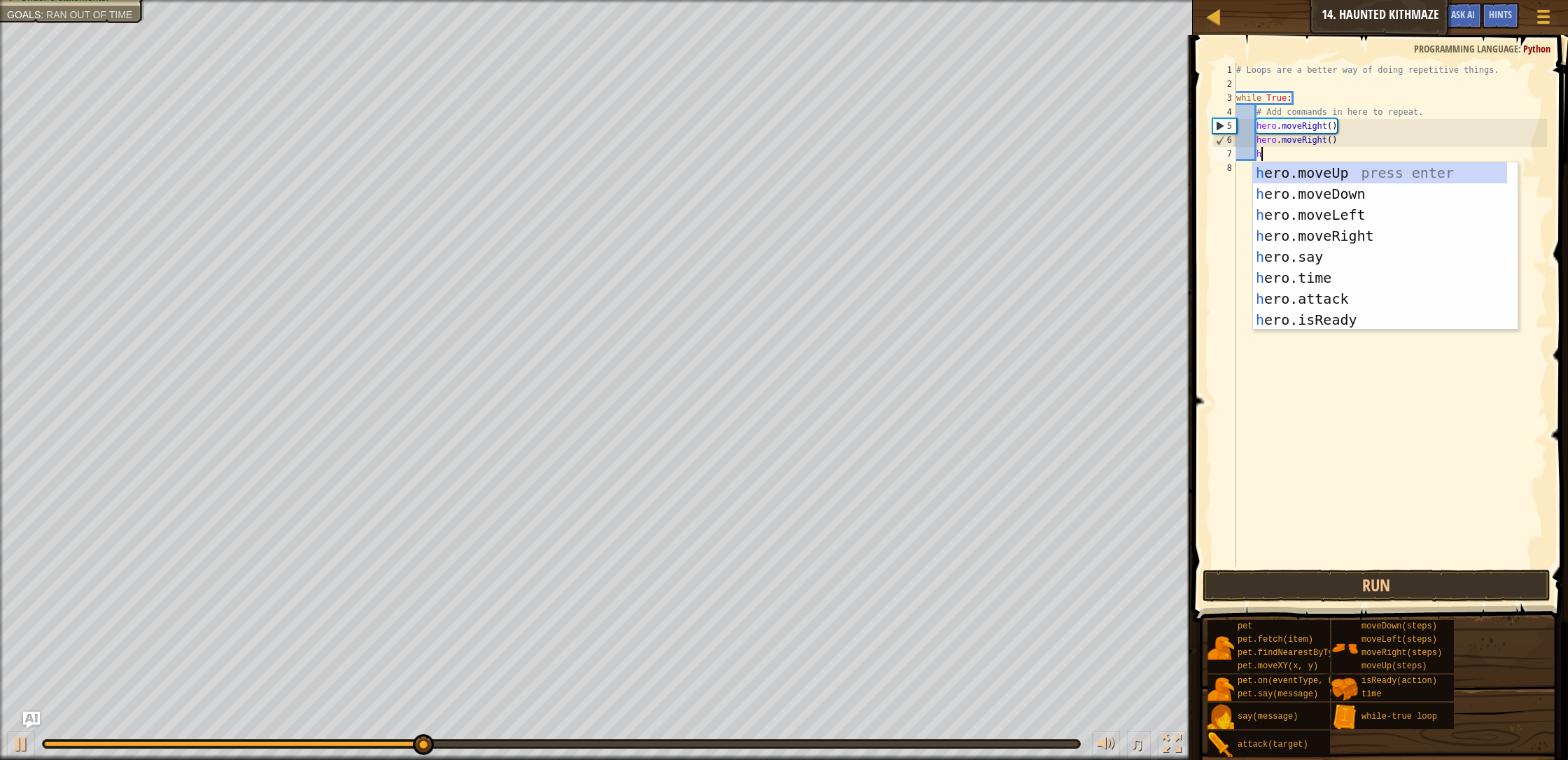
scroll to position [6, 2]
click at [829, 220] on div "h ero.moveUp press enter h ero.moveDown press enter h ero.moveLeft press enter …" at bounding box center [1379, 267] width 254 height 210
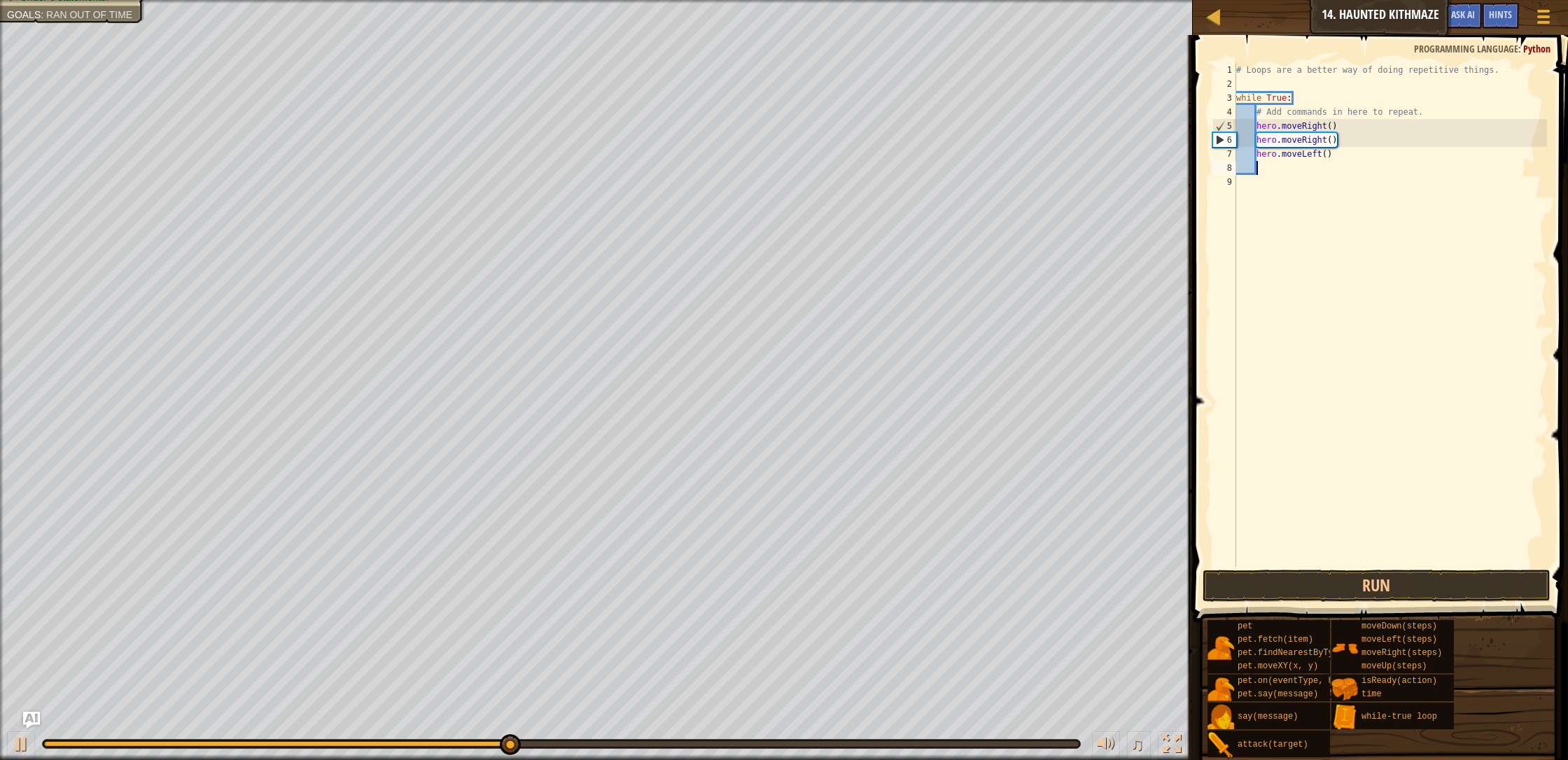
scroll to position [6, 1]
click at [829, 594] on button "Run" at bounding box center [1376, 585] width 348 height 32
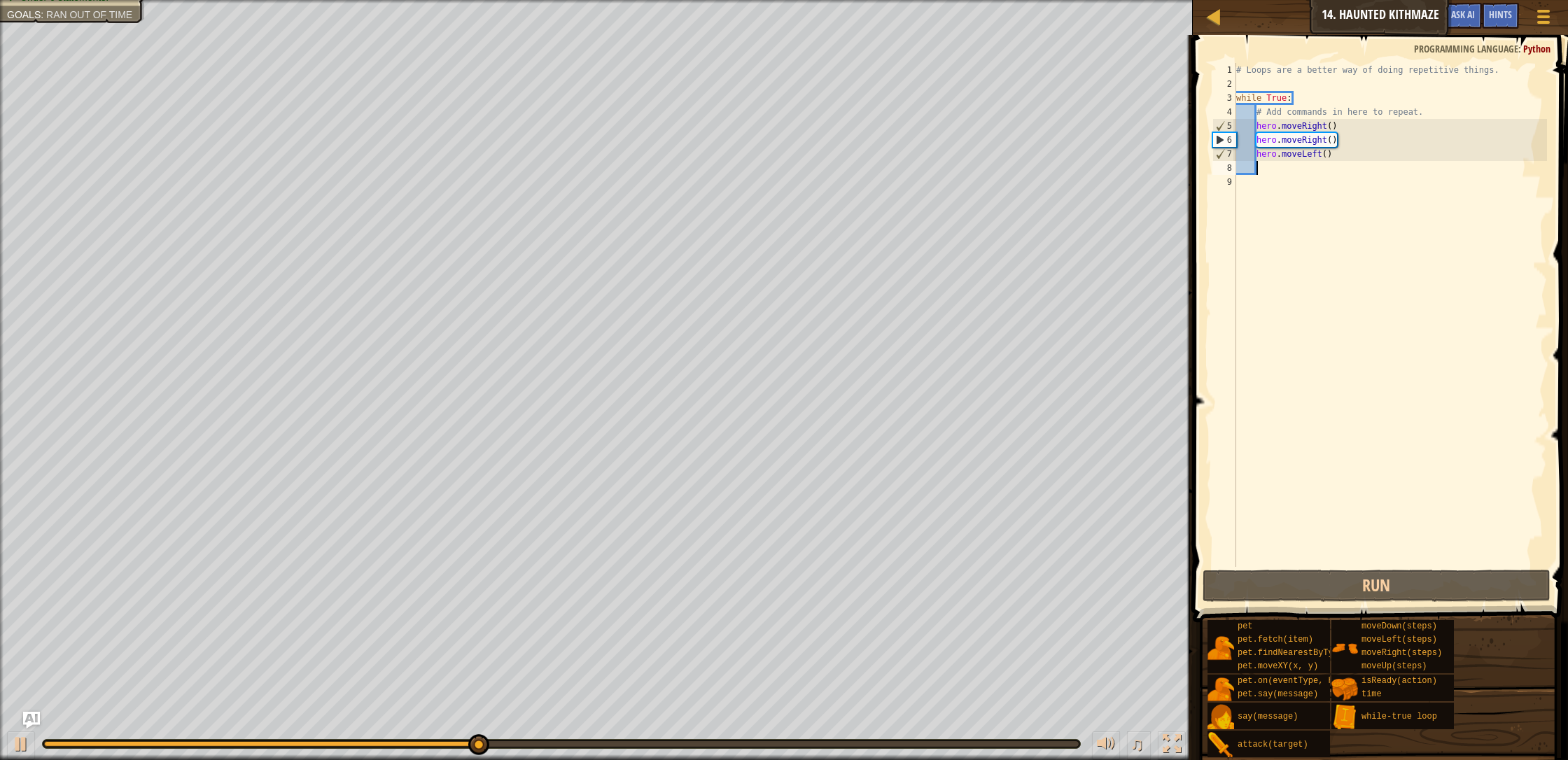
click at [829, 160] on div "# Loops are a better way of doing repetitive things. while True : # Add command…" at bounding box center [1390, 329] width 314 height 532
drag, startPoint x: 1330, startPoint y: 153, endPoint x: 1245, endPoint y: 156, distance: 85.1
click at [829, 156] on div "# Loops are a better way of doing repetitive things. while True : # Add command…" at bounding box center [1390, 329] width 314 height 532
type textarea "hero.moveLeft()"
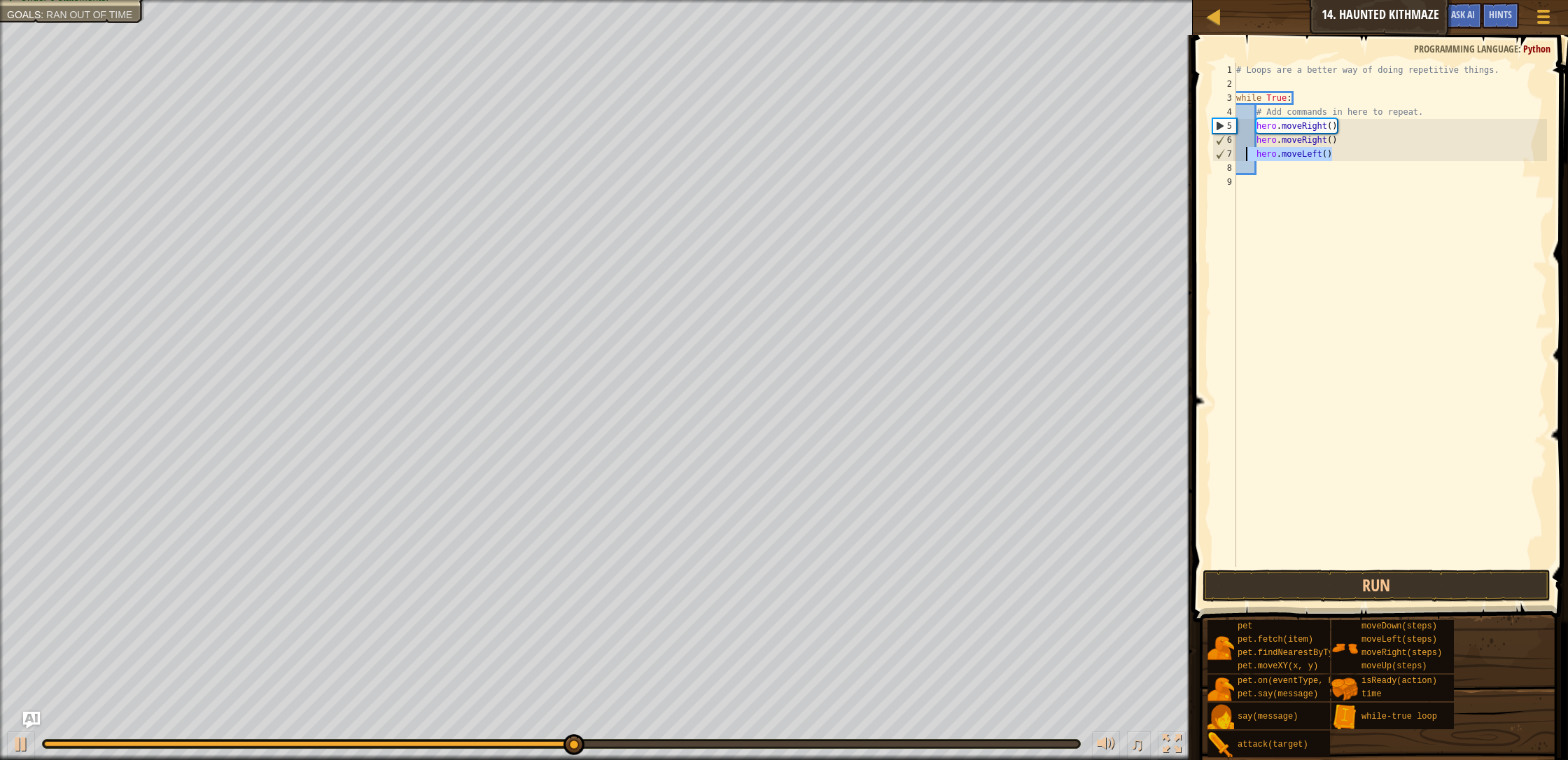
scroll to position [6, 0]
click at [829, 169] on div "# Loops are a better way of doing repetitive things. while True : # Add command…" at bounding box center [1390, 329] width 314 height 532
click at [829, 153] on div "# Loops are a better way of doing repetitive things. while True : # Add command…" at bounding box center [1390, 329] width 314 height 532
click at [829, 160] on div "# Loops are a better way of doing repetitive things. while True : # Add command…" at bounding box center [1390, 329] width 314 height 532
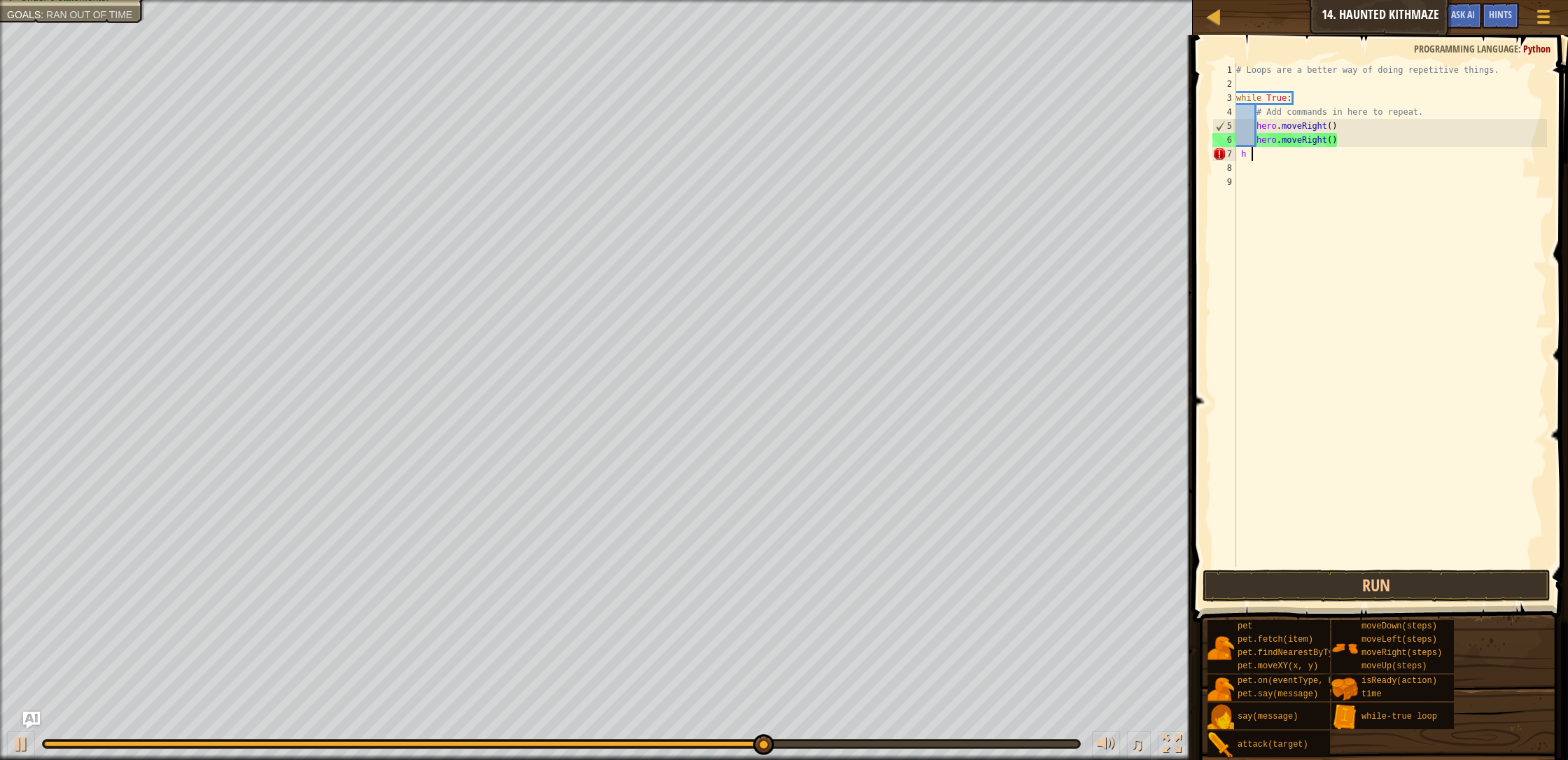
type textarea "h"
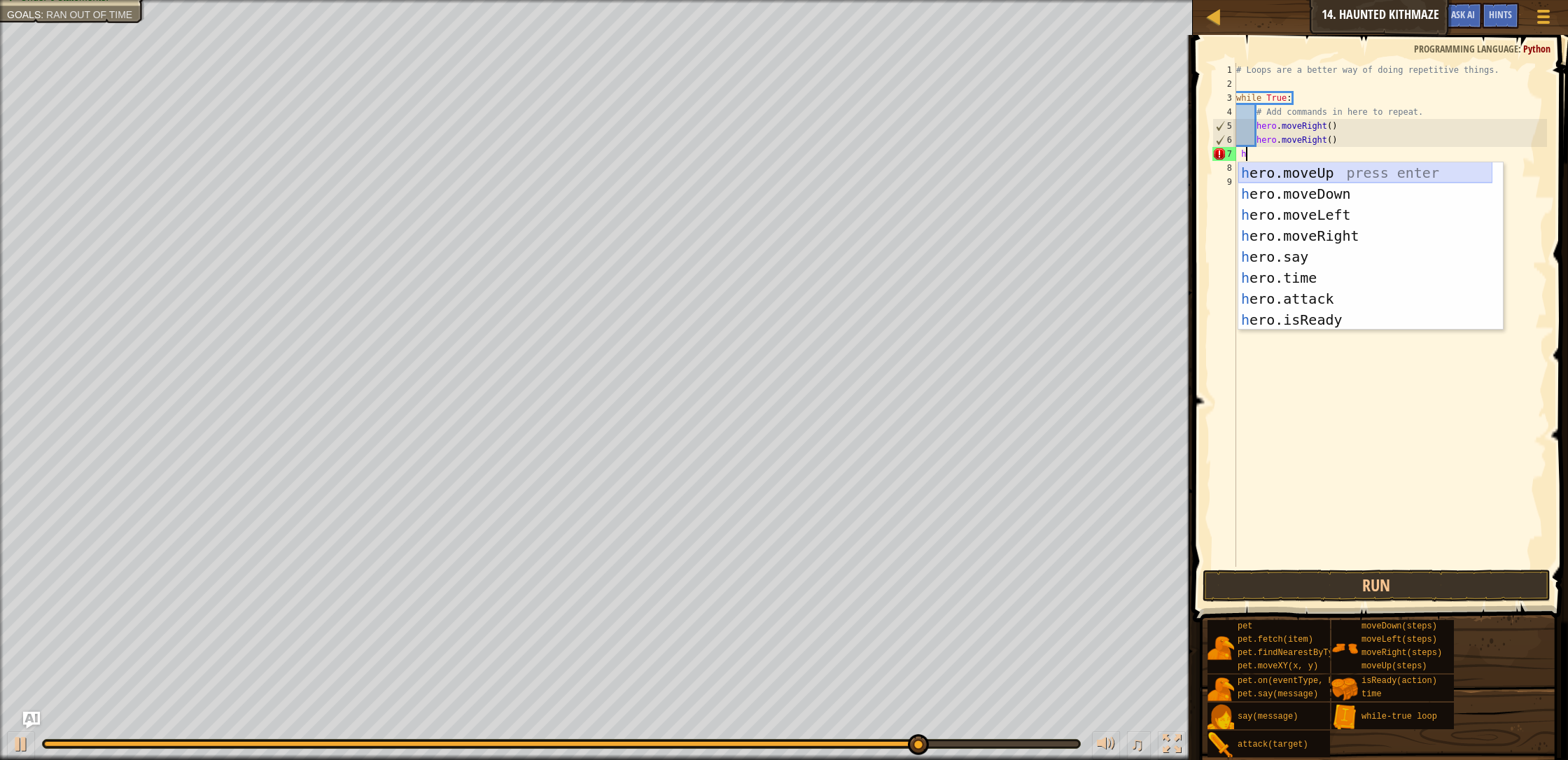
click at [829, 172] on div "h ero.moveUp press enter h ero.moveDown press enter h ero.moveLeft press enter …" at bounding box center [1365, 267] width 254 height 210
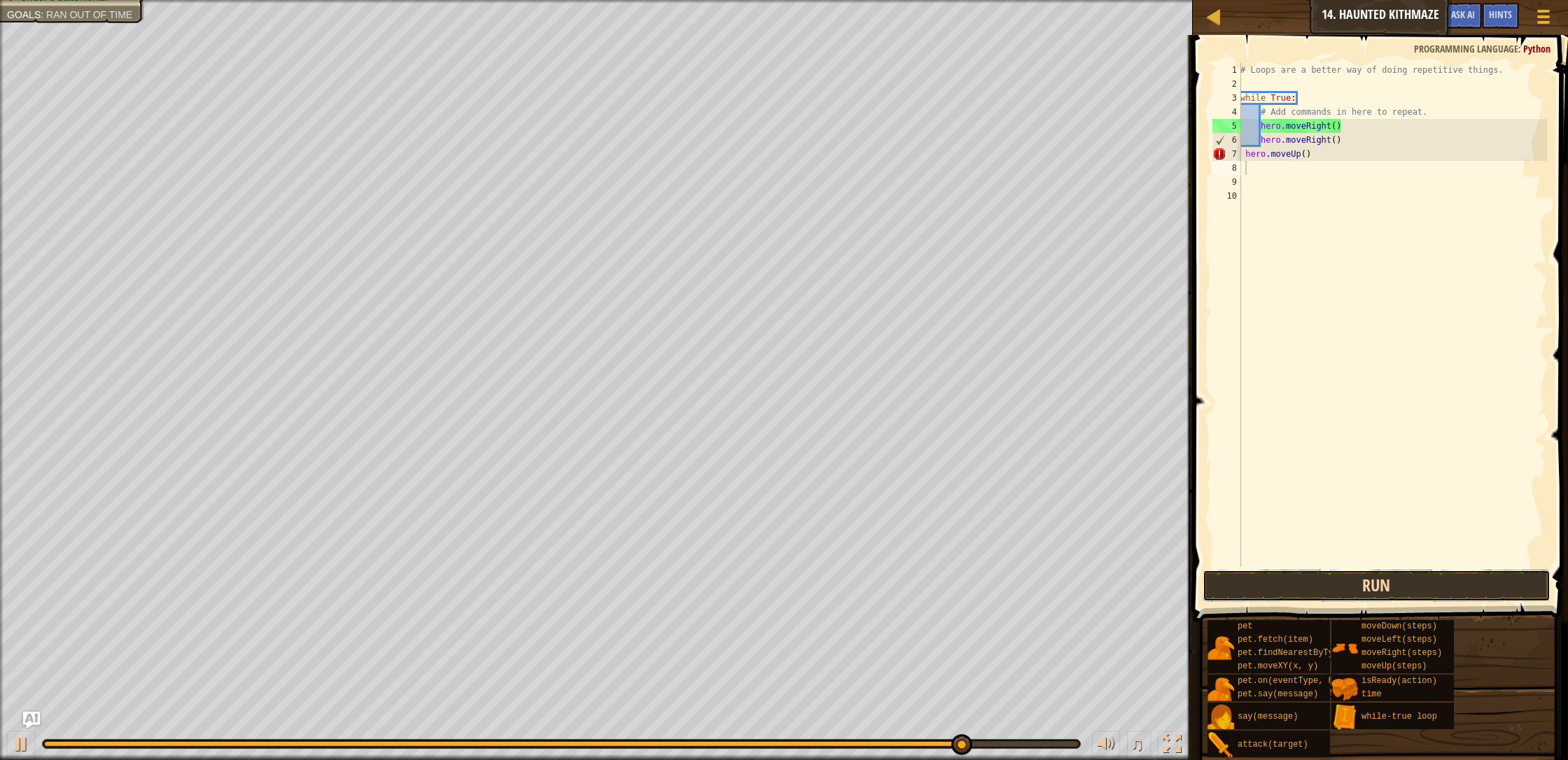
click at [829, 574] on button "Run" at bounding box center [1376, 585] width 348 height 32
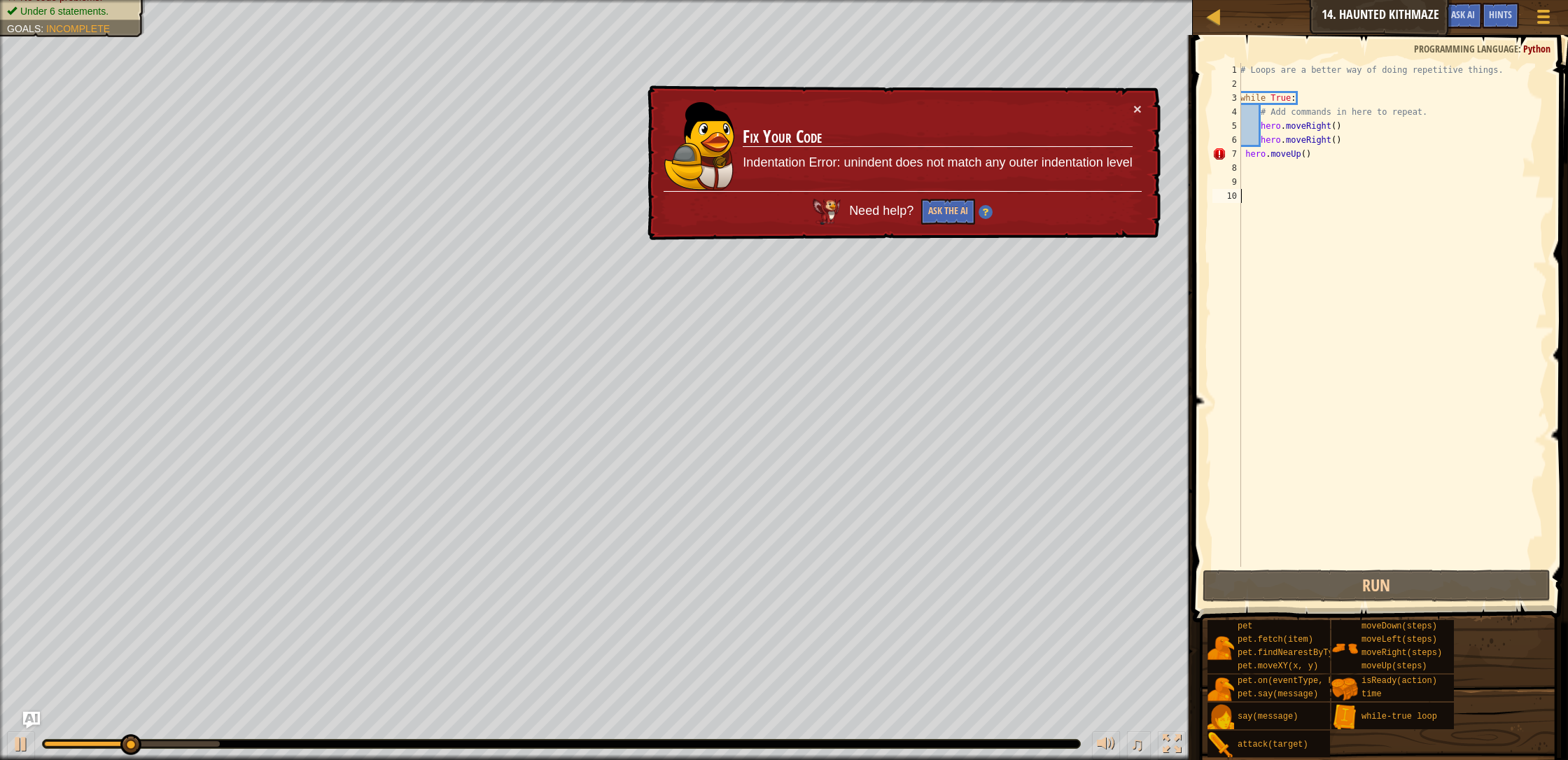
click at [829, 192] on div "# Loops are a better way of doing repetitive things. while True : # Add command…" at bounding box center [1391, 329] width 309 height 532
drag, startPoint x: 1293, startPoint y: 192, endPoint x: 1298, endPoint y: 158, distance: 34.4
click at [829, 191] on div "# Loops are a better way of doing repetitive things. while True : # Add command…" at bounding box center [1391, 329] width 309 height 532
click at [829, 153] on div "Map Introduction to Computer Science 14. Haunted Kithmaze Game Menu Done Hints …" at bounding box center [784, 380] width 1568 height 760
type textarea "hero.moveUp()"
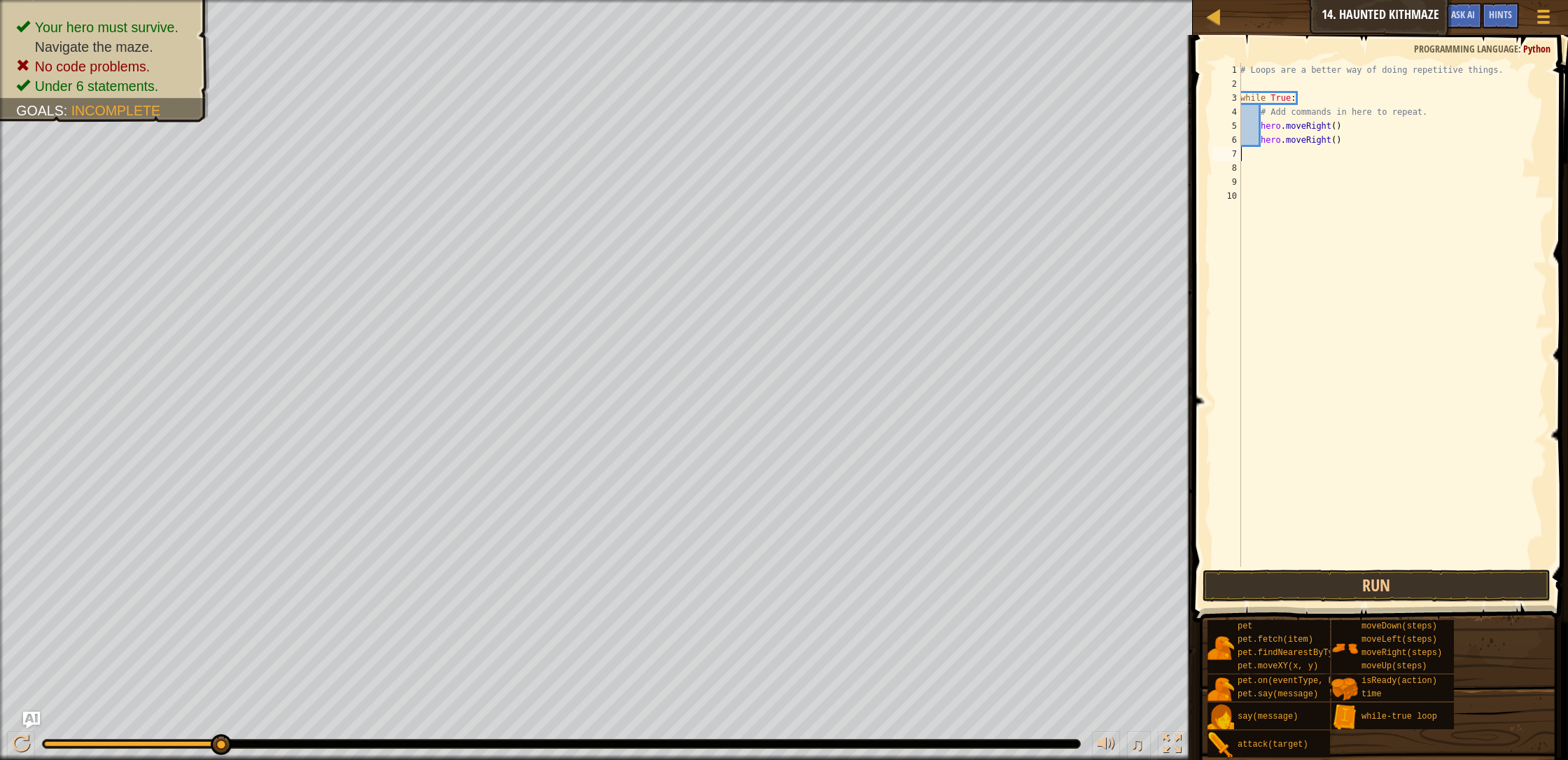
type textarea "h"
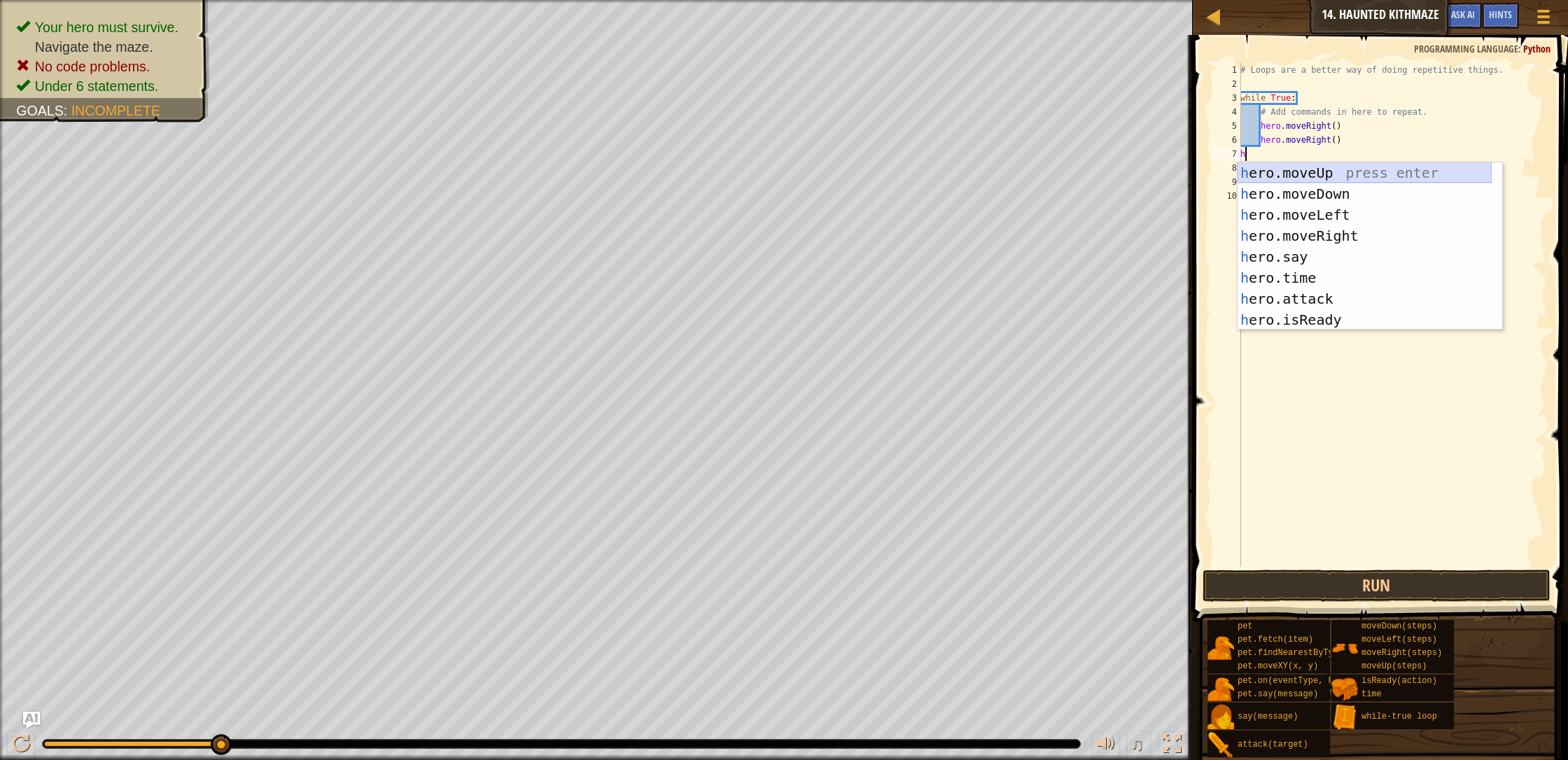
click at [829, 175] on div "h ero.moveUp press enter h ero.moveDown press enter h ero.moveLeft press enter …" at bounding box center [1364, 267] width 254 height 210
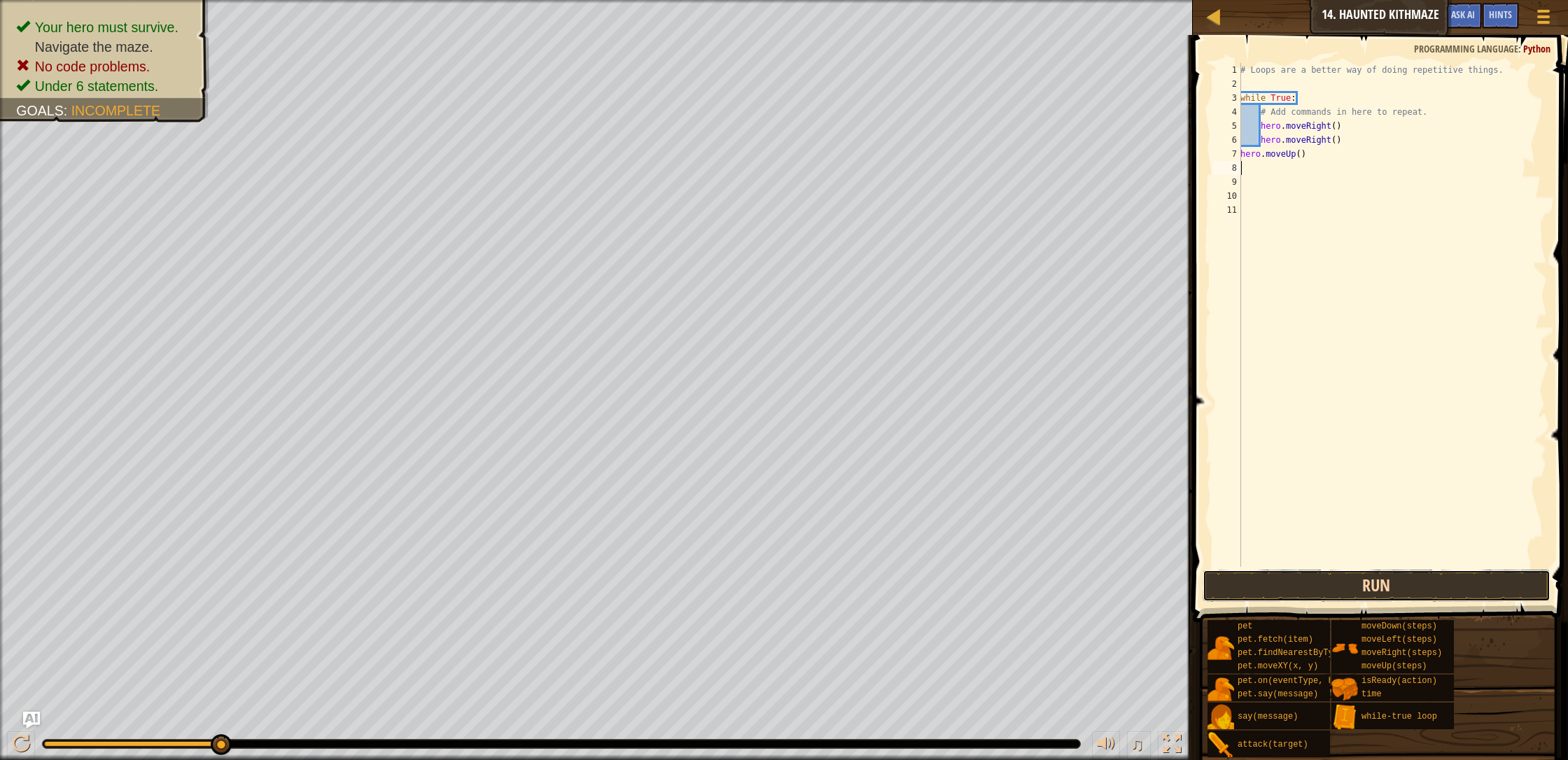
click at [829, 576] on button "Run" at bounding box center [1376, 585] width 348 height 32
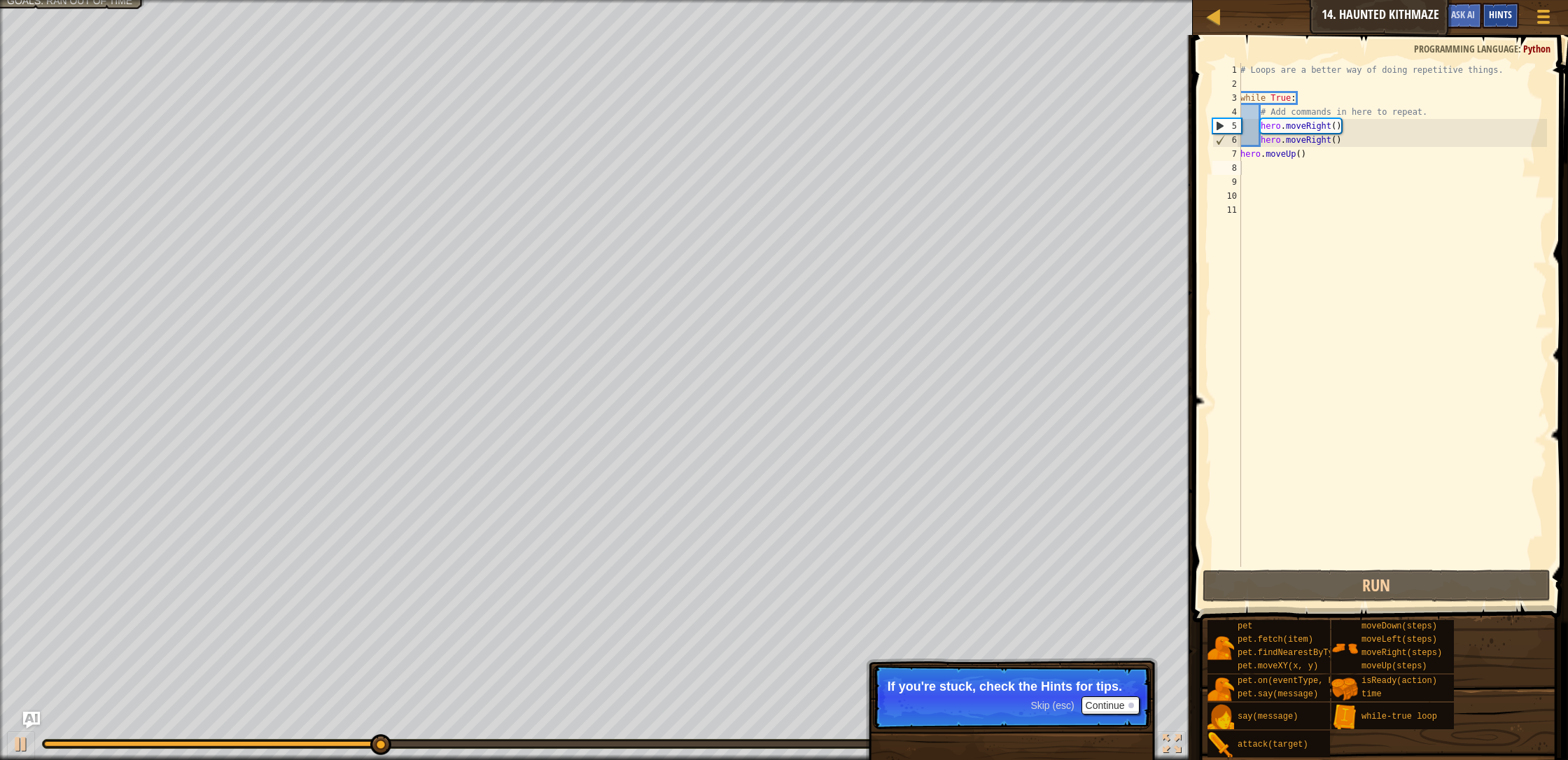
click at [829, 17] on div "Hints" at bounding box center [1500, 15] width 37 height 26
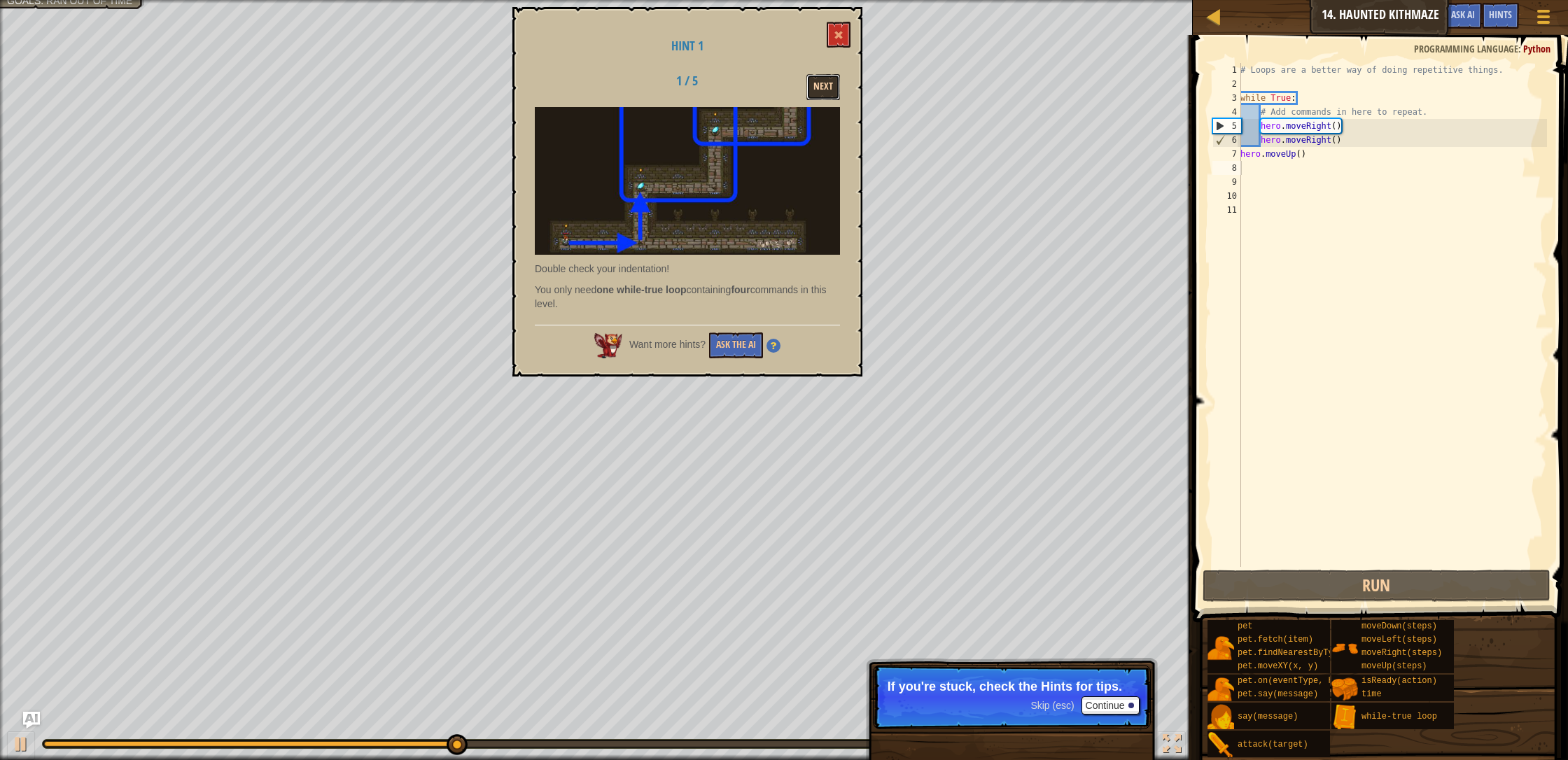
click at [826, 93] on button "Next" at bounding box center [823, 86] width 34 height 26
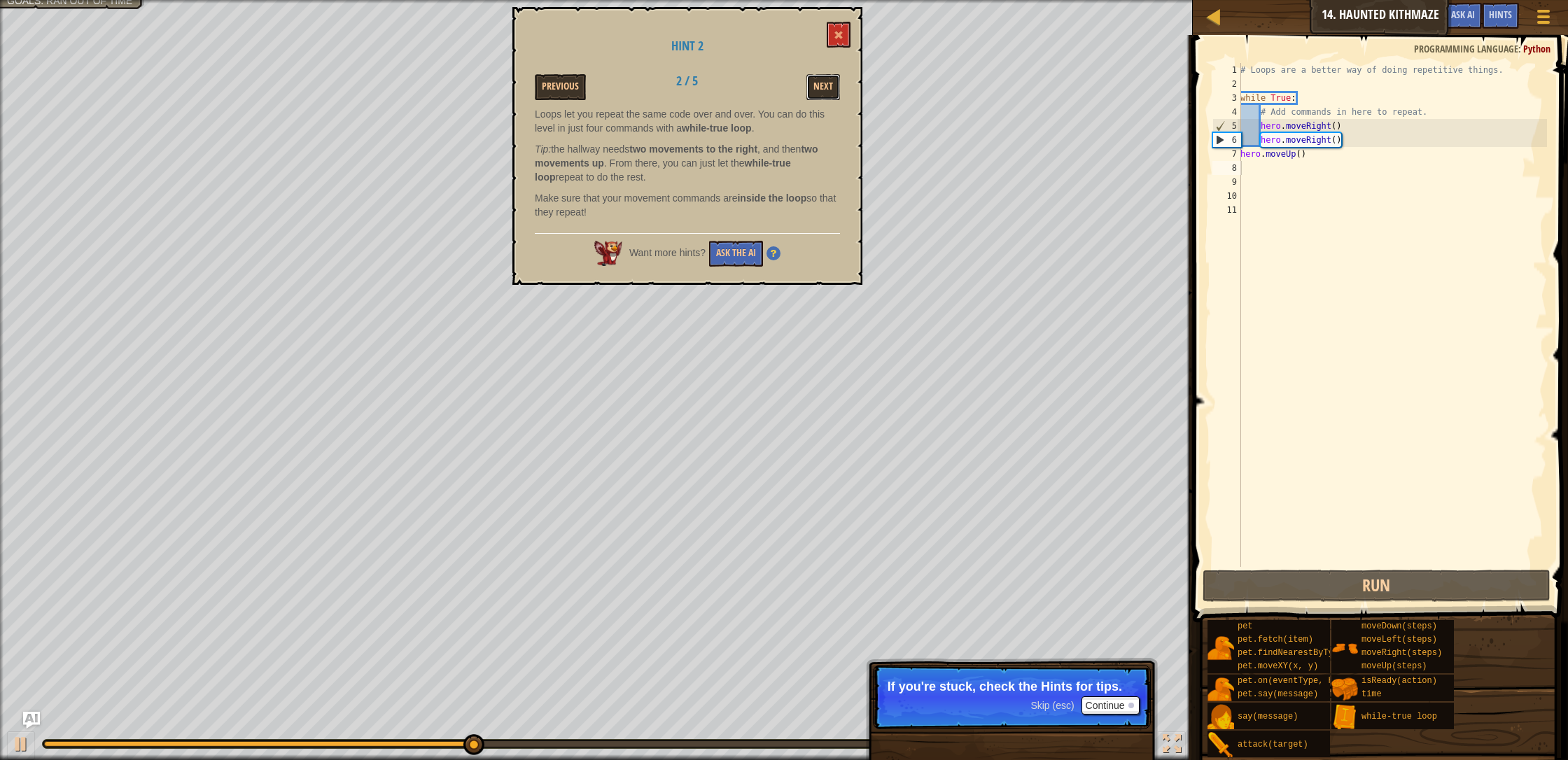
click at [826, 93] on button "Next" at bounding box center [823, 86] width 34 height 26
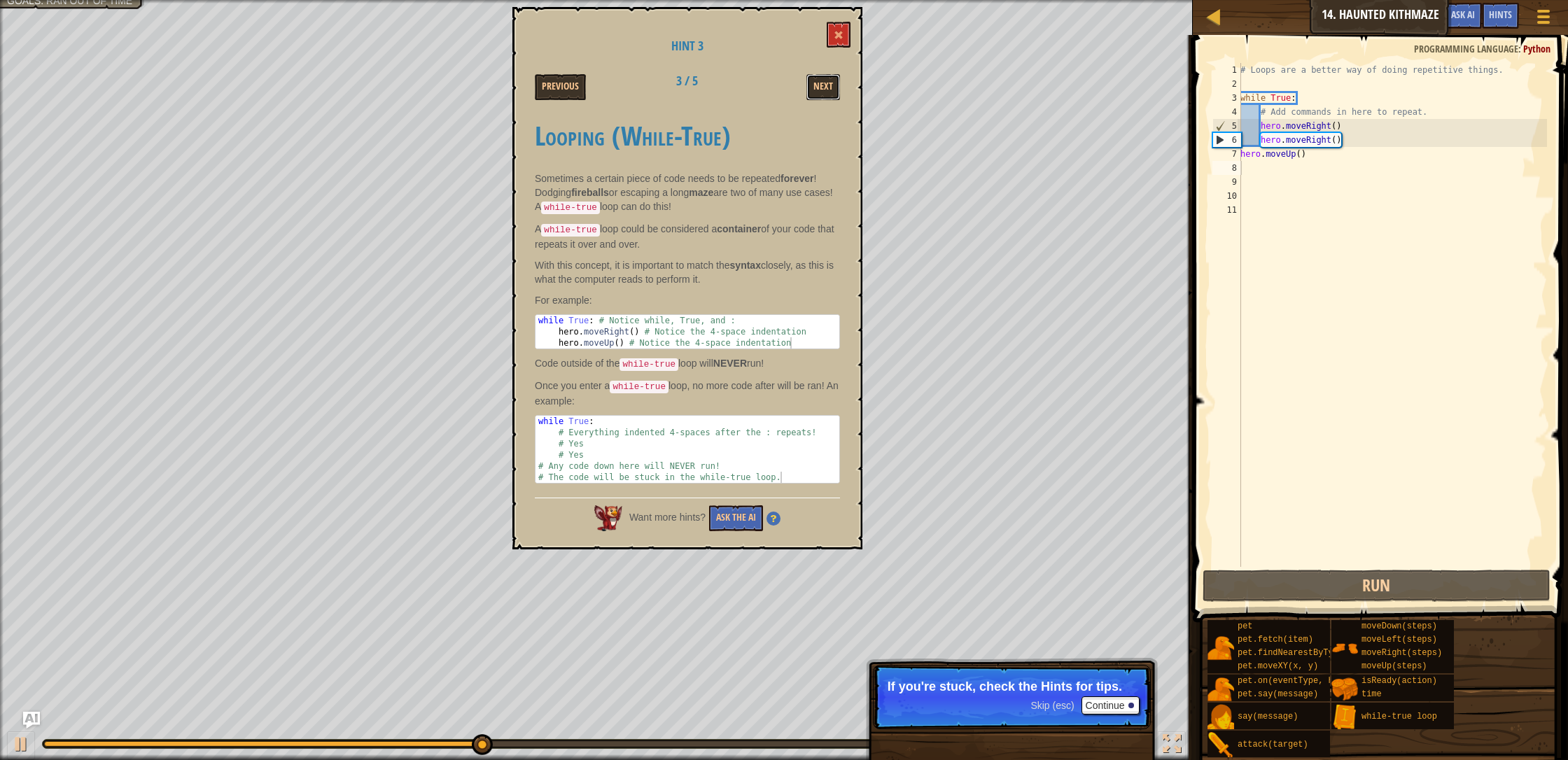
click at [826, 93] on button "Next" at bounding box center [823, 86] width 34 height 26
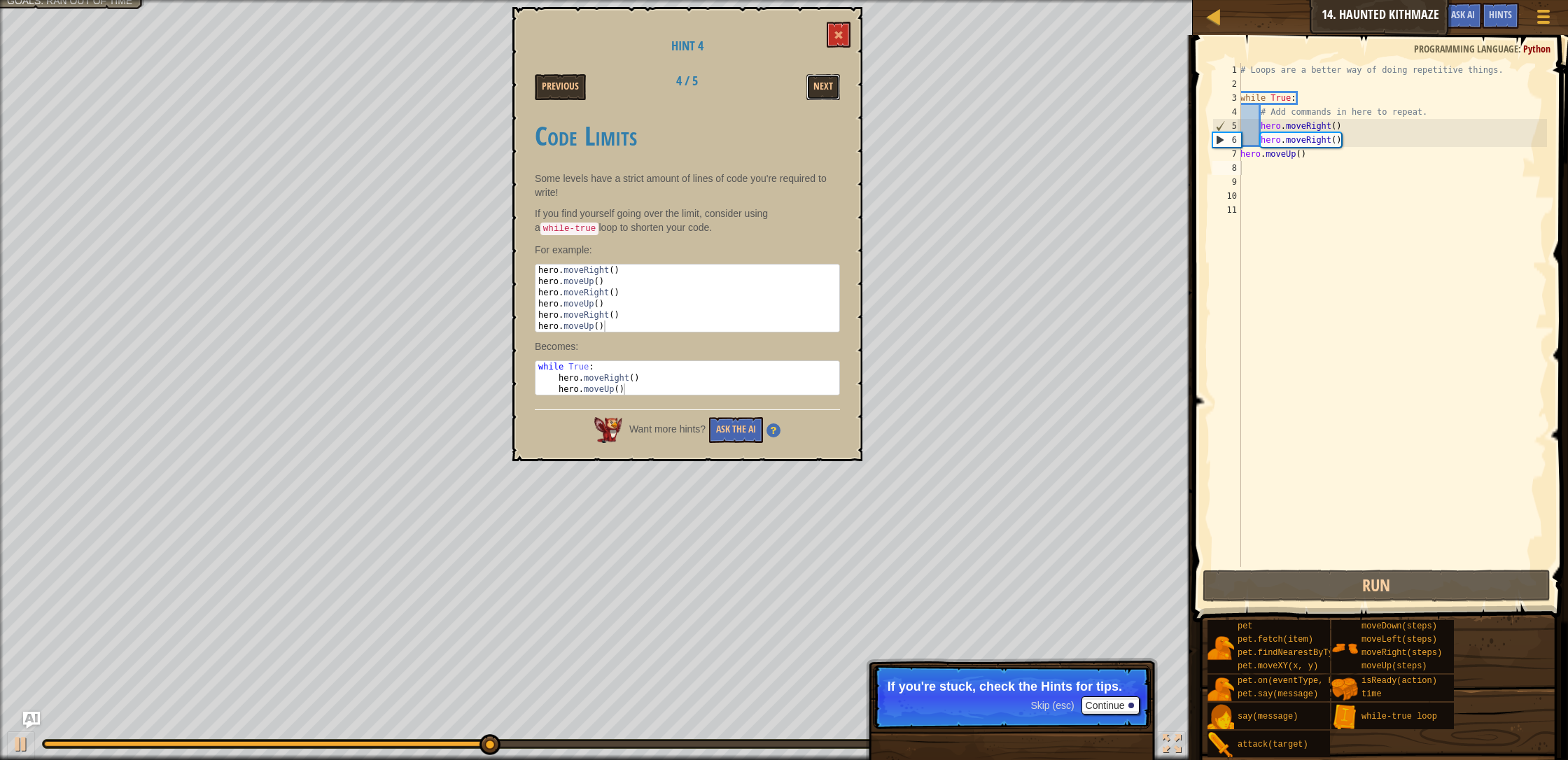
click at [826, 93] on button "Next" at bounding box center [823, 86] width 34 height 26
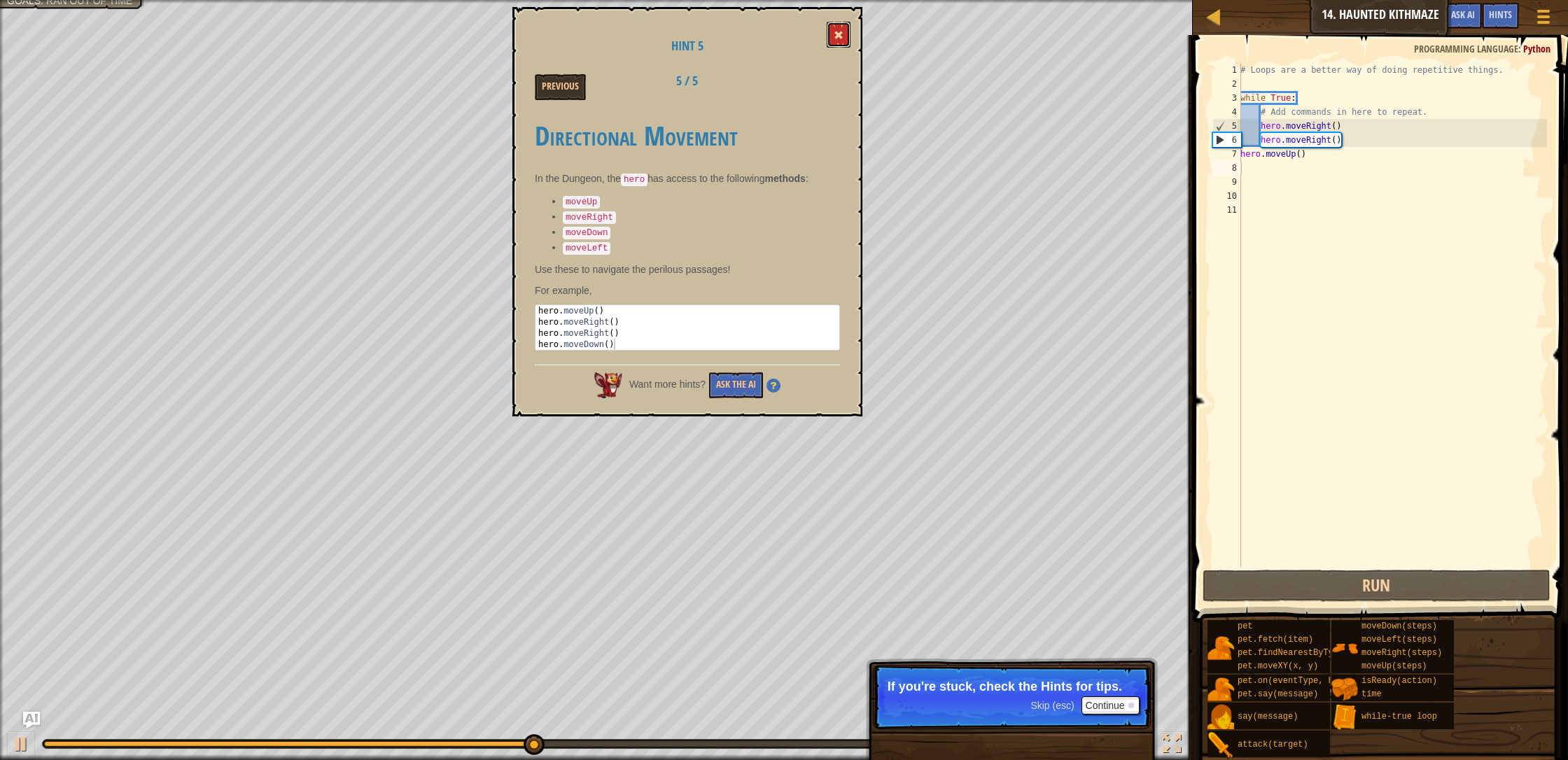
click at [829, 29] on button at bounding box center [838, 34] width 24 height 26
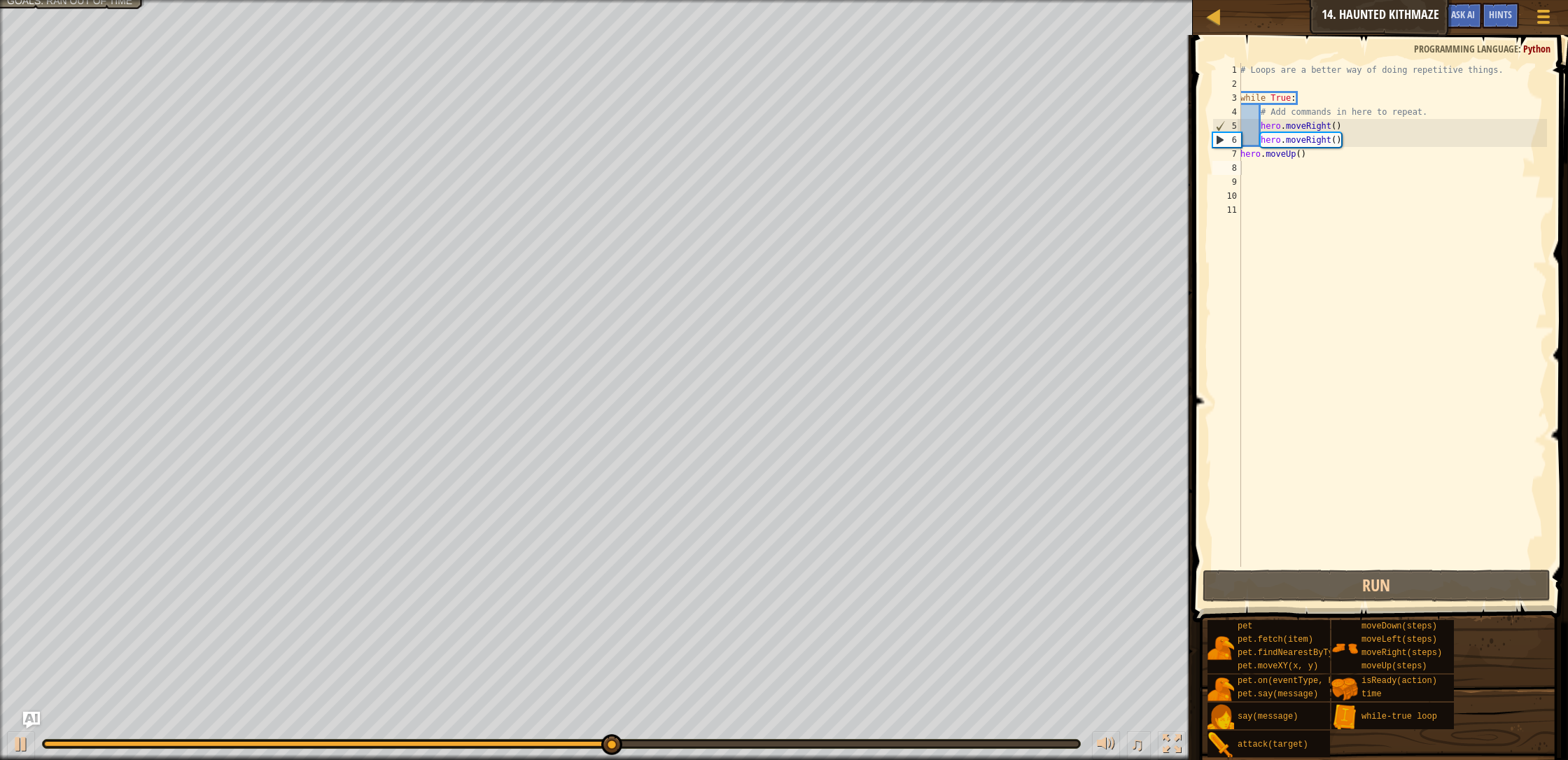
type textarea "hero.moveUp()"
drag, startPoint x: 1308, startPoint y: 159, endPoint x: 1235, endPoint y: 153, distance: 73.2
click at [829, 152] on div "hero.moveUp() 1 2 3 4 5 6 7 8 9 10 11 # Loops are a better way of doing repetit…" at bounding box center [1378, 315] width 337 height 503
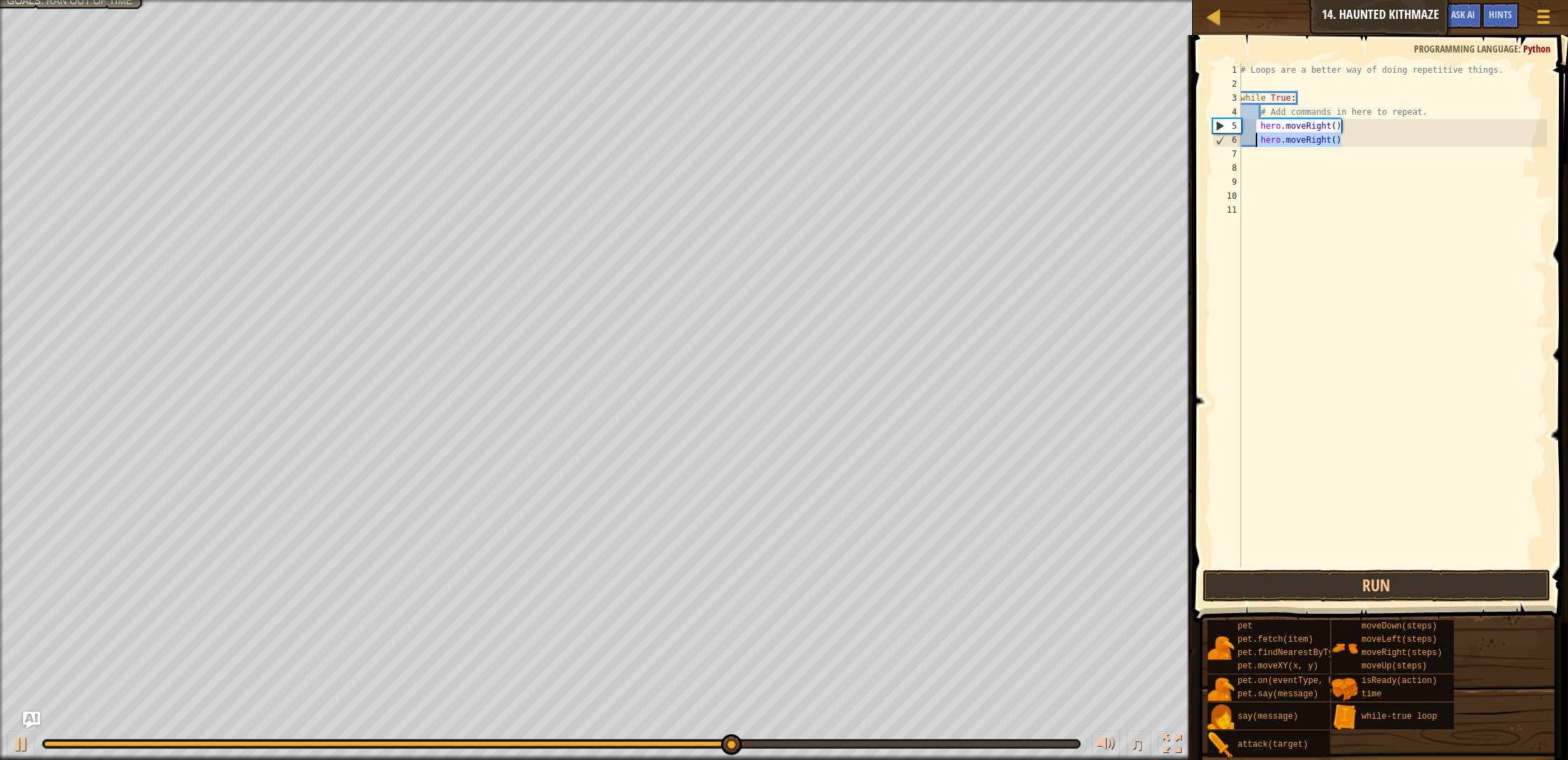
drag, startPoint x: 1343, startPoint y: 142, endPoint x: 1255, endPoint y: 136, distance: 88.2
click at [829, 136] on div "# Loops are a better way of doing repetitive things. while True : # Add command…" at bounding box center [1391, 329] width 309 height 532
type textarea "hero.moveRight()"
type textarea "h"
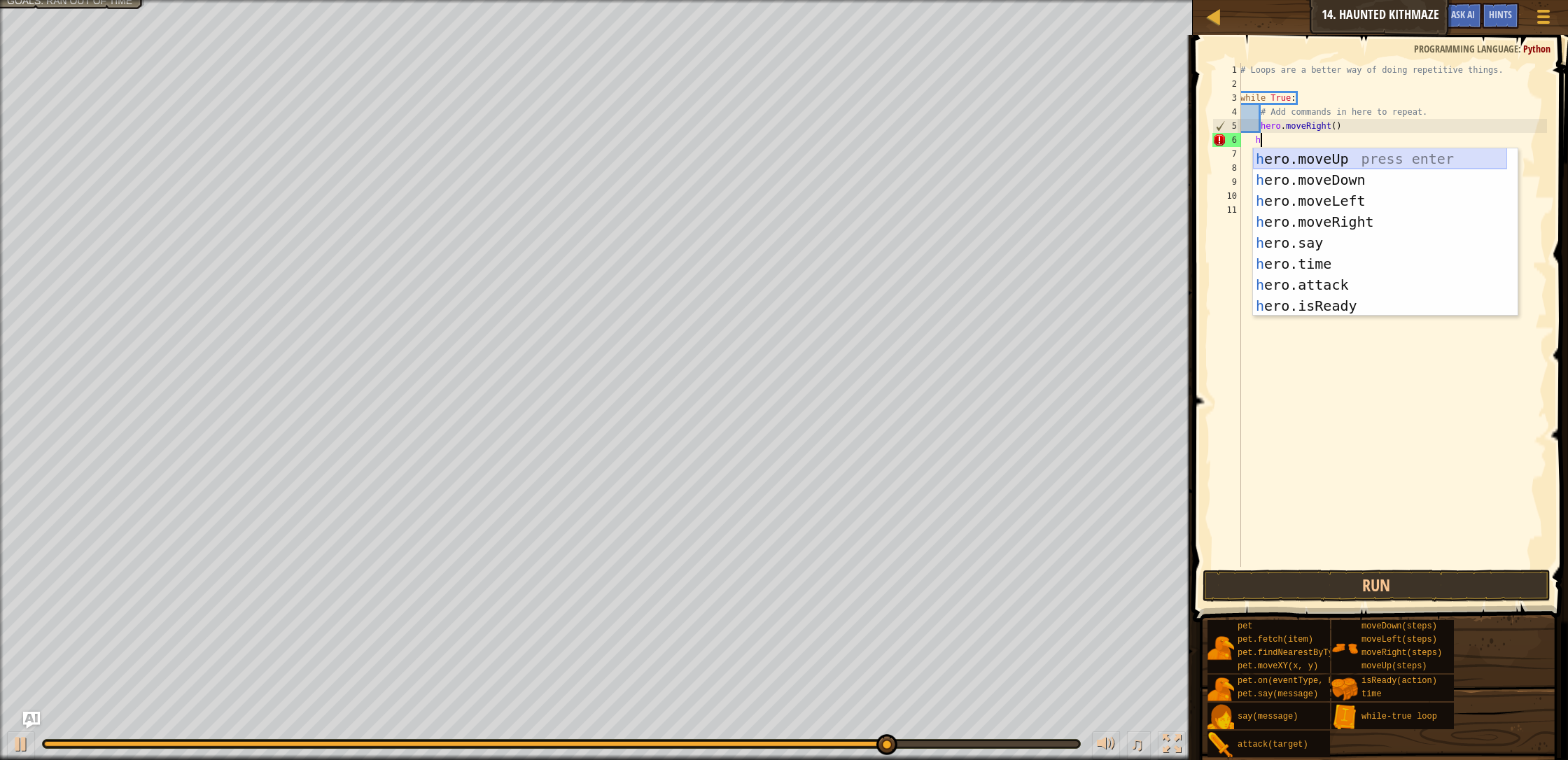
click at [829, 154] on div "h ero.moveUp press enter h ero.moveDown press enter h ero.moveLeft press enter …" at bounding box center [1379, 253] width 254 height 210
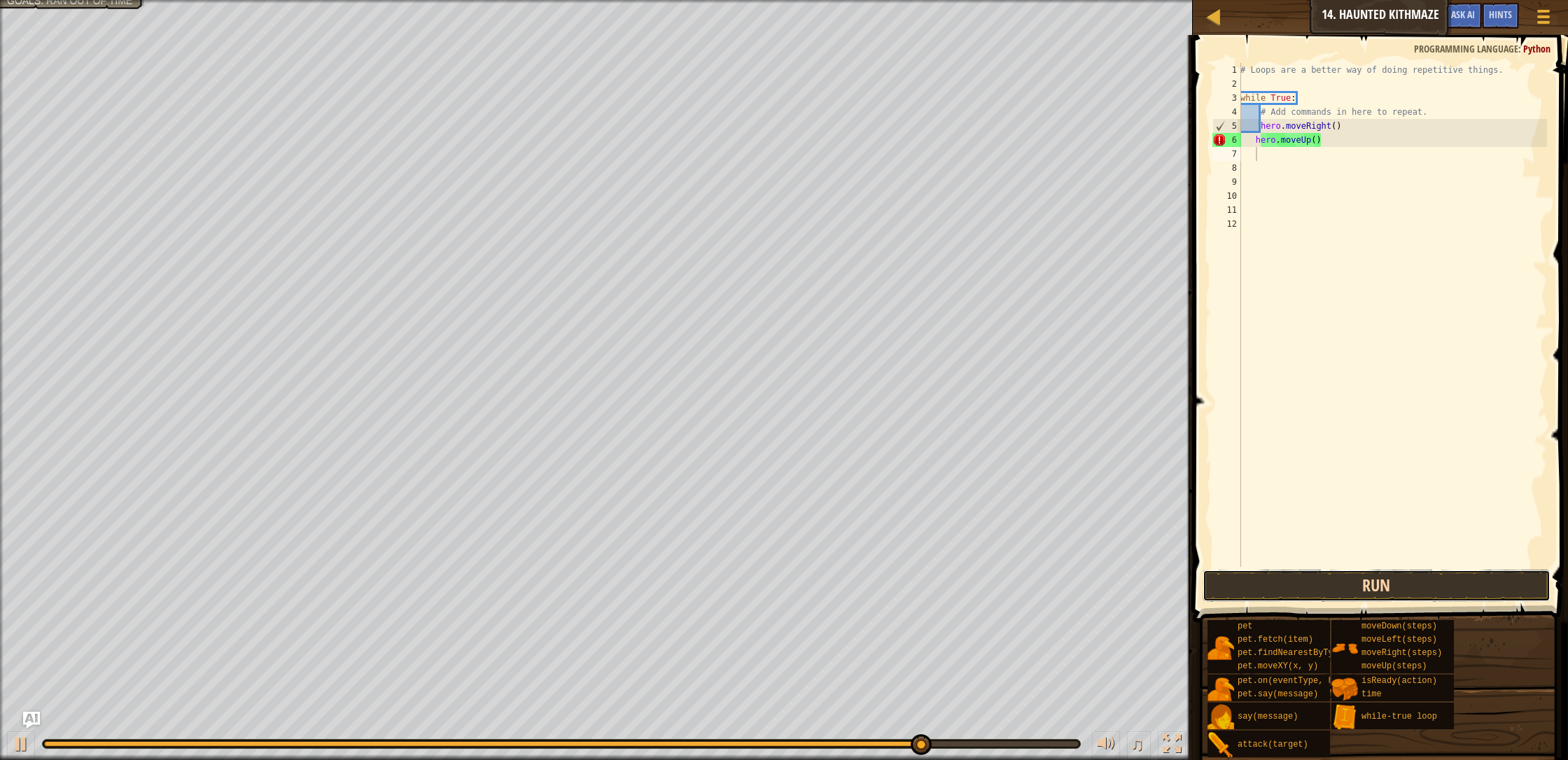
click at [829, 572] on button "Run" at bounding box center [1376, 585] width 348 height 32
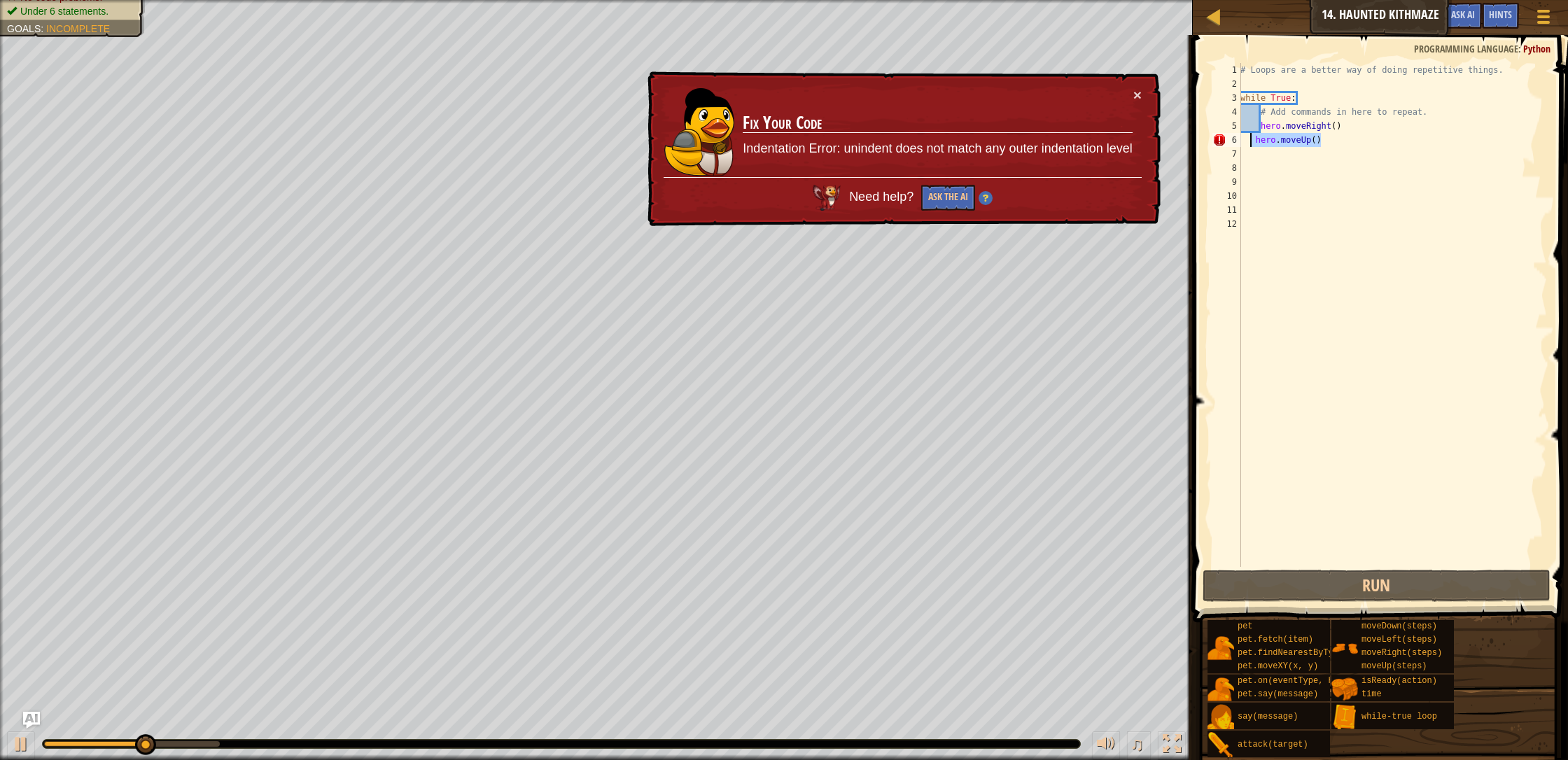
drag, startPoint x: 1330, startPoint y: 142, endPoint x: 1246, endPoint y: 140, distance: 84.0
click at [829, 140] on div "# Loops are a better way of doing repetitive things. while True : # Add command…" at bounding box center [1391, 329] width 309 height 532
type textarea "hero.moveUp()"
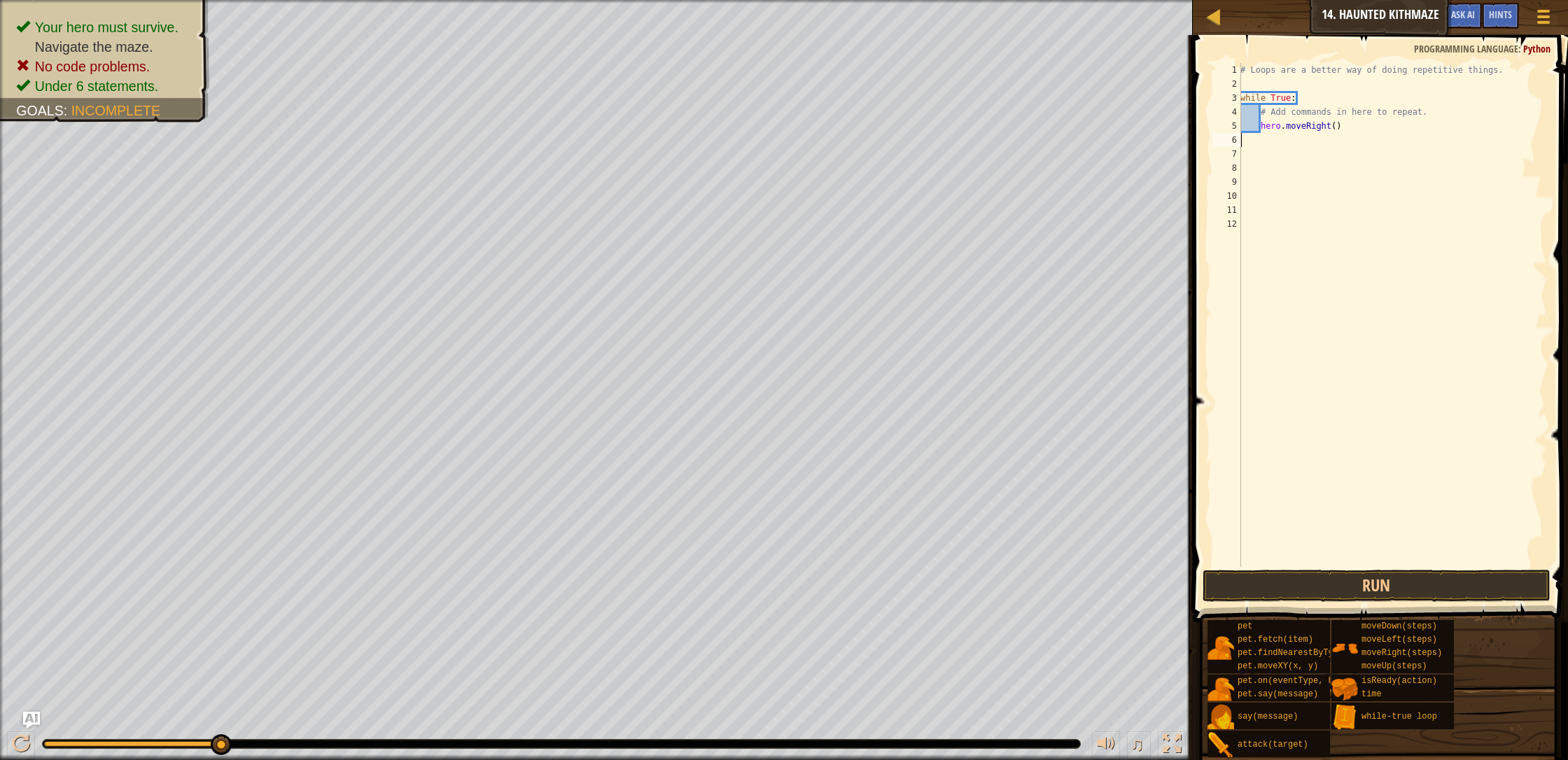
type textarea "h"
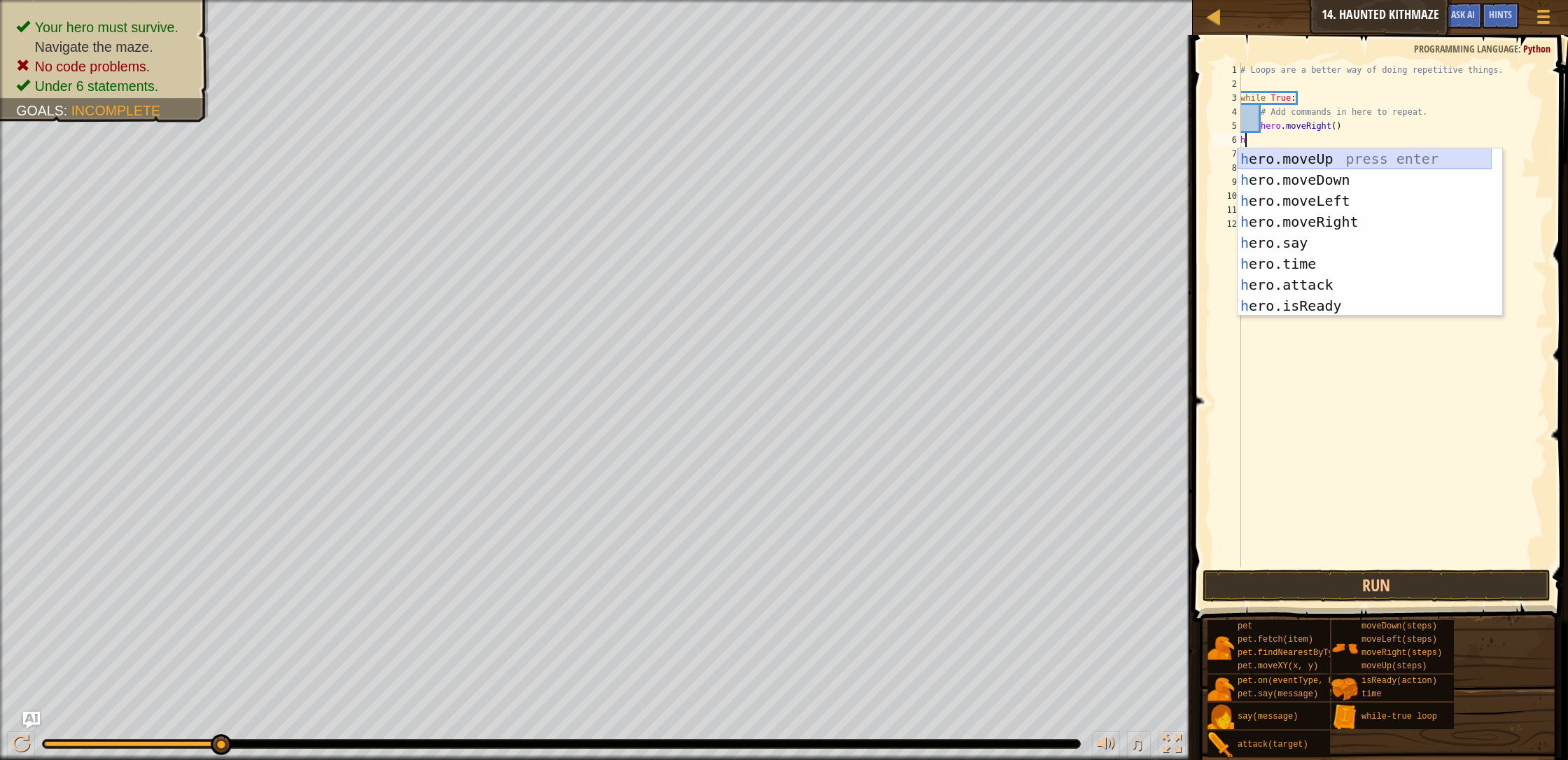
click at [829, 154] on div "h ero.moveUp press enter h ero.moveDown press enter h ero.moveLeft press enter …" at bounding box center [1364, 253] width 254 height 210
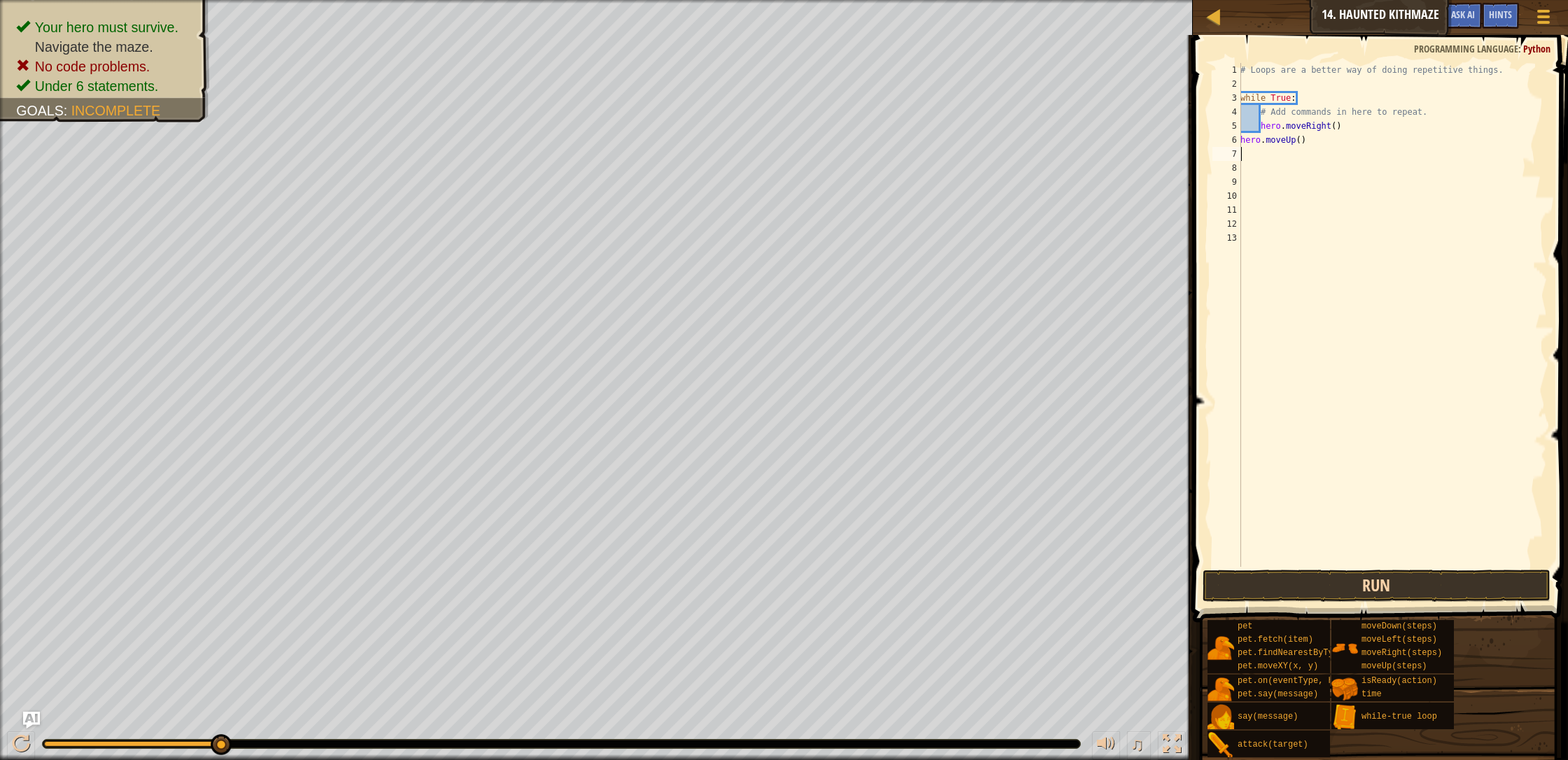
click at [829, 576] on div "1 2 3 4 5 6 7 8 9 10 11 12 13 # Loops are a better way of doing repetitive thin…" at bounding box center [1378, 355] width 380 height 628
click at [829, 581] on button "Run" at bounding box center [1376, 585] width 348 height 32
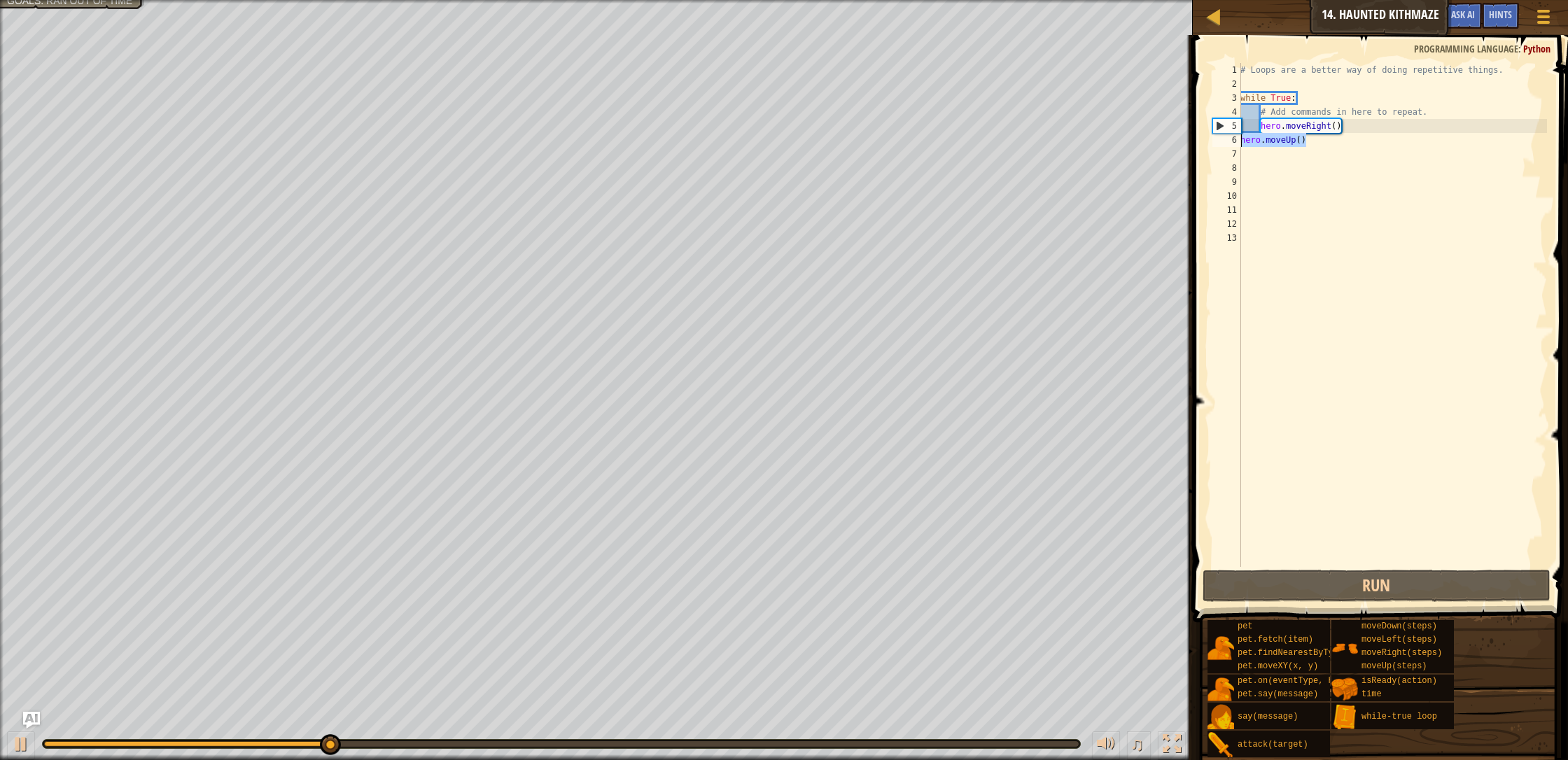
drag, startPoint x: 1305, startPoint y: 140, endPoint x: 1228, endPoint y: 141, distance: 77.0
click at [829, 141] on div "1 2 3 4 5 6 7 8 9 10 11 12 13 # Loops are a better way of doing repetitive thin…" at bounding box center [1378, 315] width 337 height 503
type textarea "hero.moveUp()"
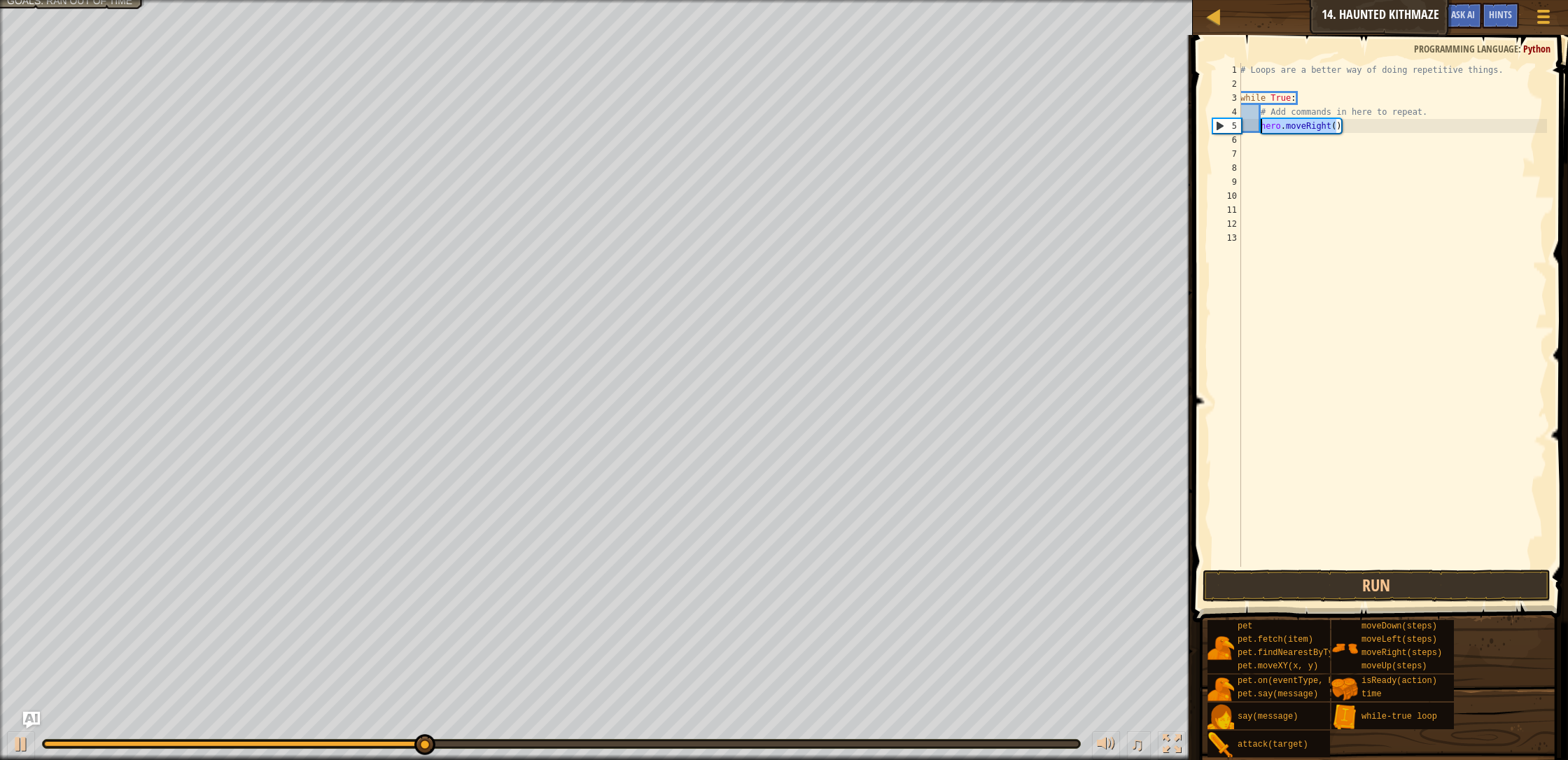
drag, startPoint x: 1338, startPoint y: 126, endPoint x: 1251, endPoint y: 132, distance: 87.2
click at [829, 132] on div "# Loops are a better way of doing repetitive things. while True : # Add command…" at bounding box center [1391, 329] width 309 height 532
click at [829, 122] on div "# Loops are a better way of doing repetitive things. while True : # Add command…" at bounding box center [1391, 329] width 309 height 532
drag, startPoint x: 1334, startPoint y: 127, endPoint x: 1252, endPoint y: 129, distance: 82.0
click at [829, 131] on div "# Loops are a better way of doing repetitive things. while True : # Add command…" at bounding box center [1391, 329] width 309 height 532
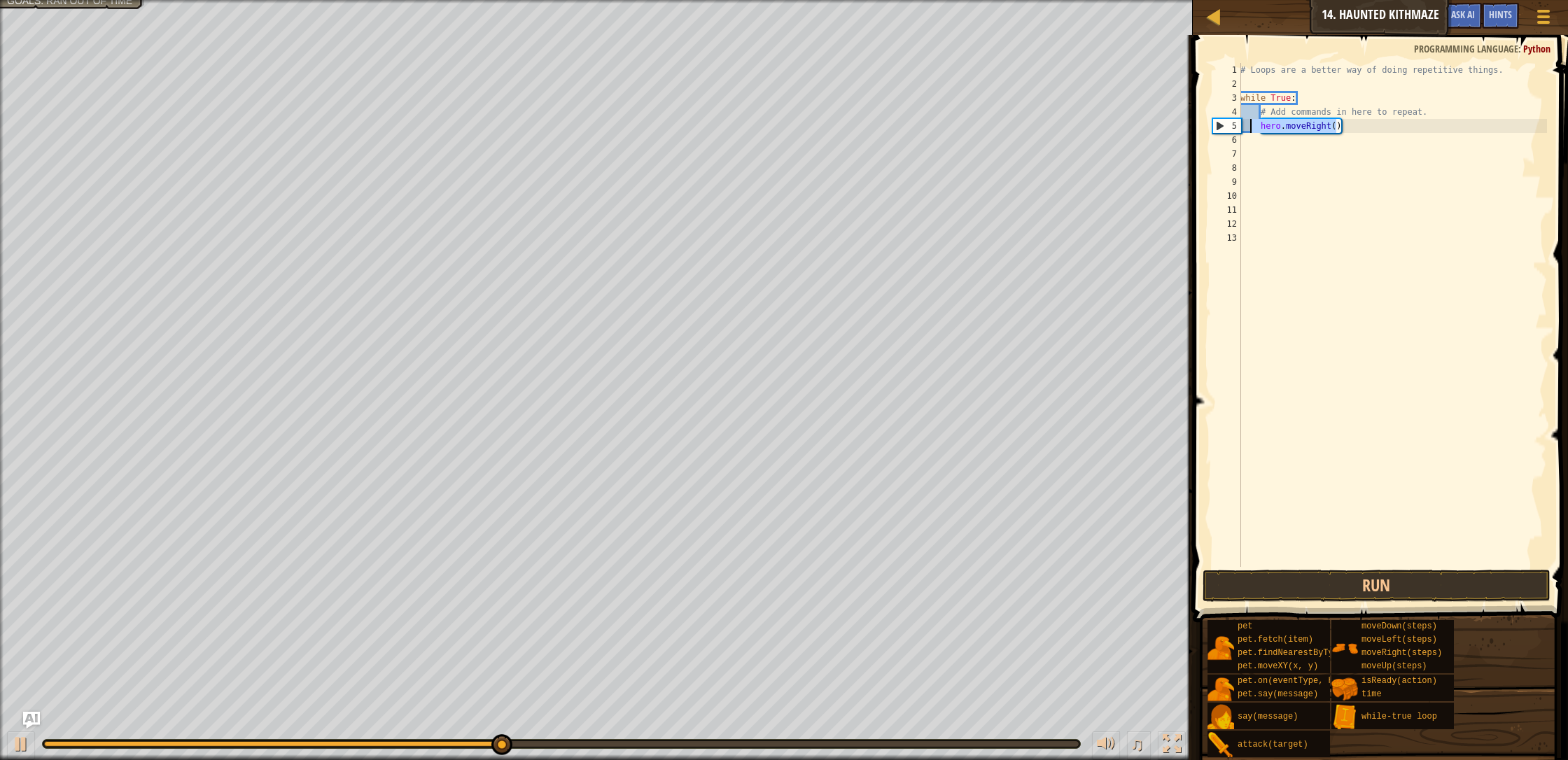
type textarea ")"
click at [829, 129] on div "# Loops are a better way of doing repetitive things. while True : # Add command…" at bounding box center [1391, 329] width 309 height 532
type textarea "]"
type textarea "h"
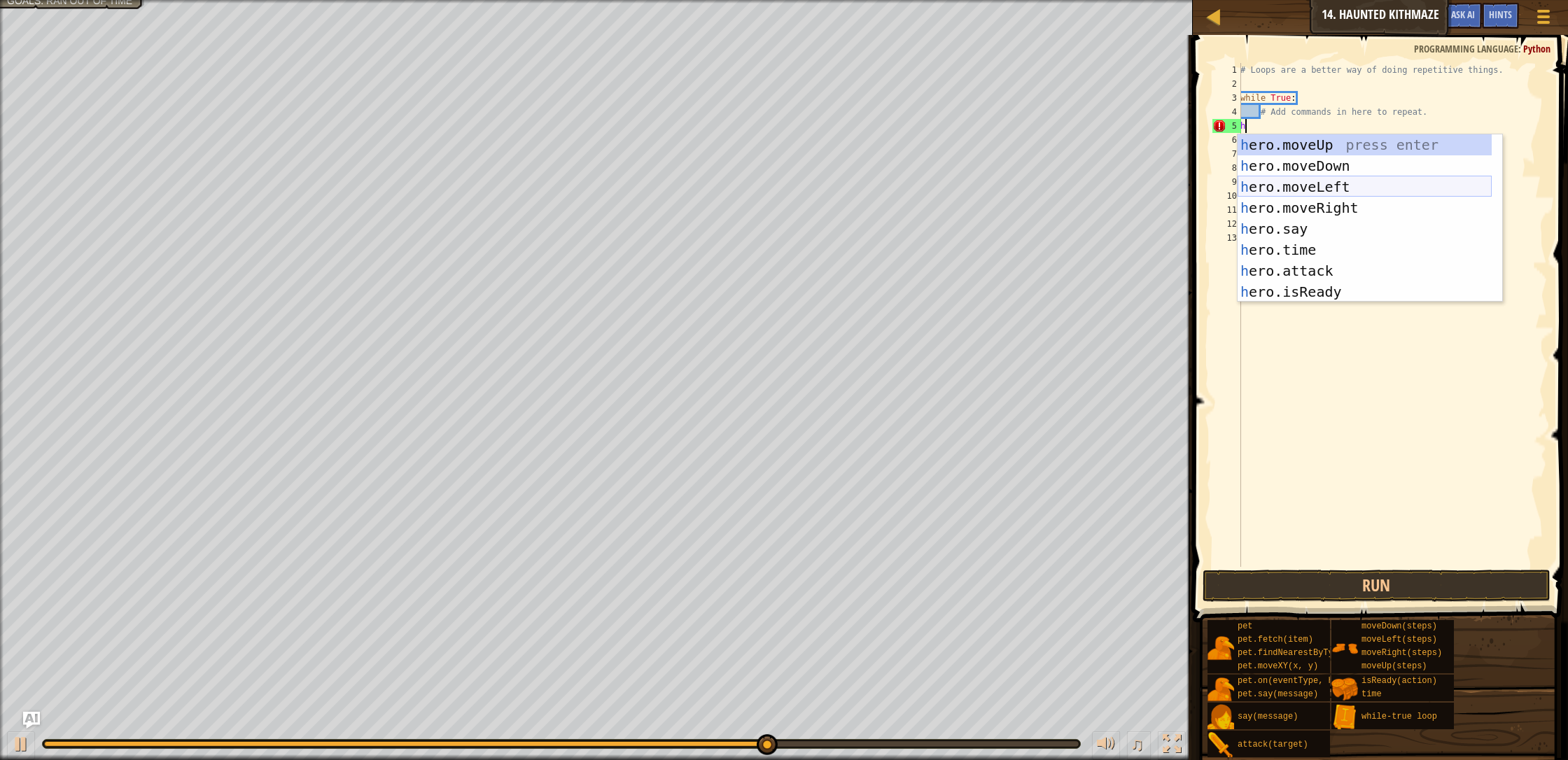
click at [829, 181] on div "h ero.moveUp press enter h ero.moveDown press enter h ero.moveLeft press enter …" at bounding box center [1364, 240] width 254 height 210
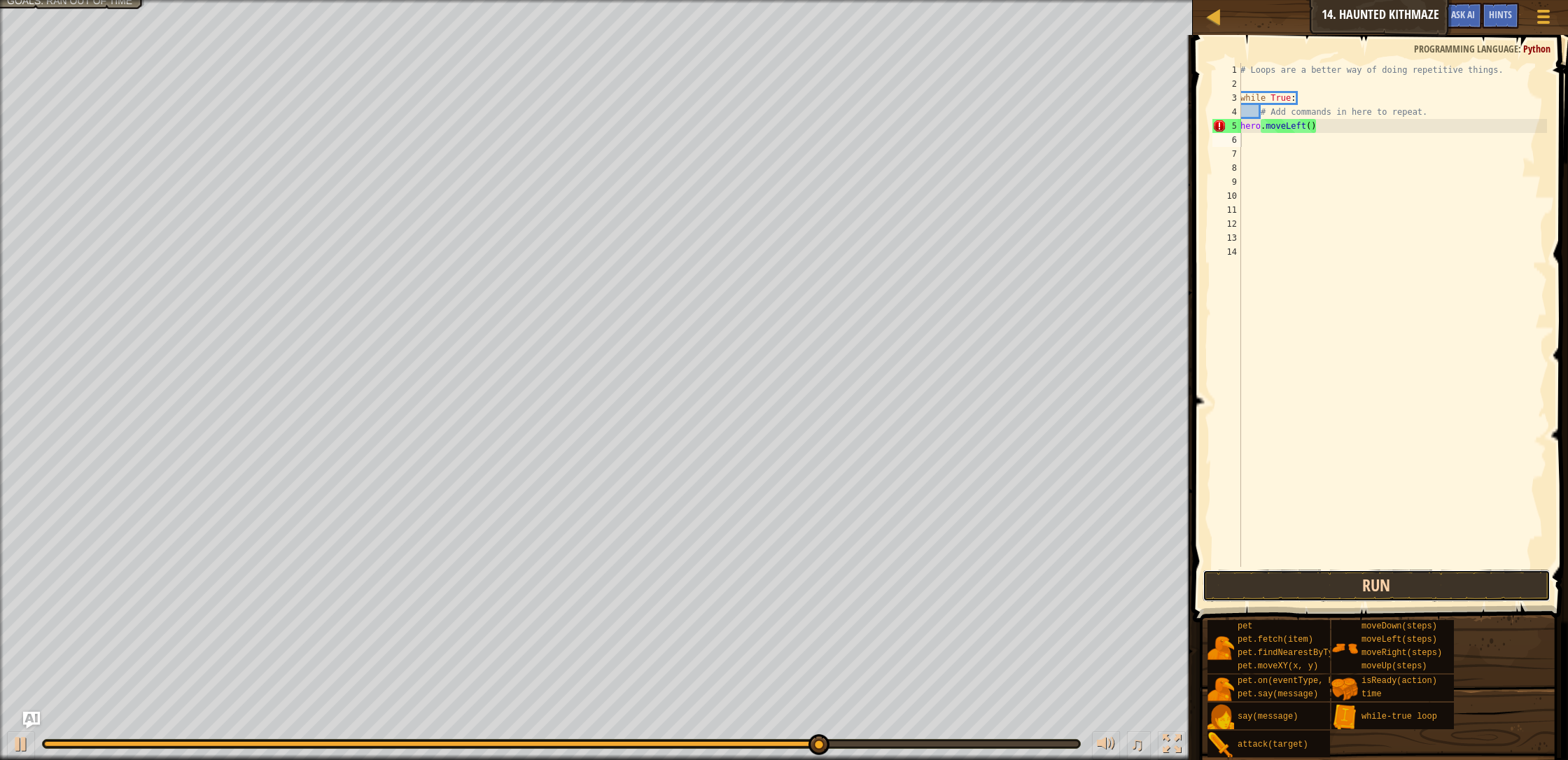
click at [829, 587] on button "Run" at bounding box center [1376, 585] width 348 height 32
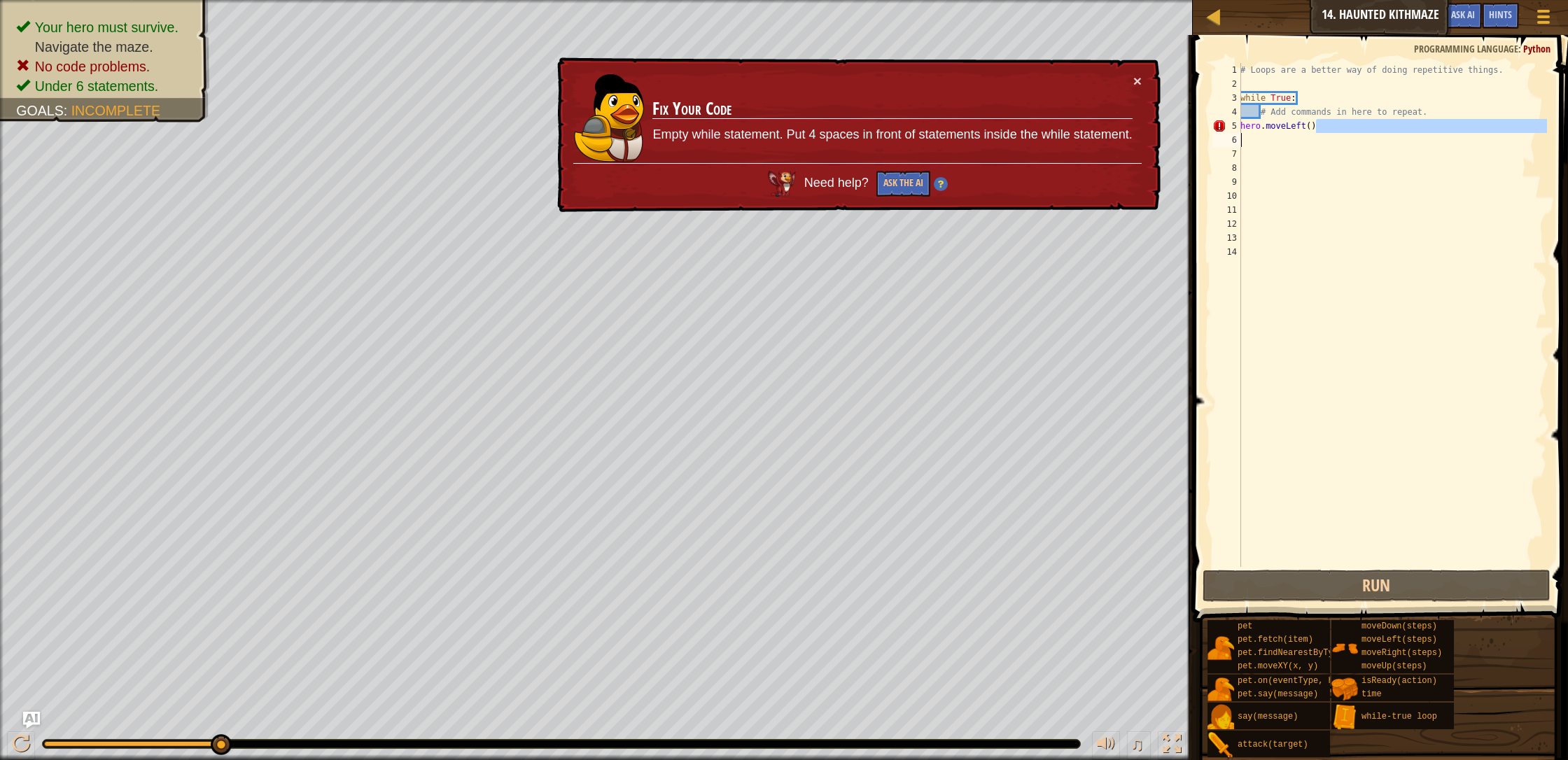
drag, startPoint x: 1319, startPoint y: 122, endPoint x: 1219, endPoint y: 138, distance: 101.3
click at [829, 138] on div "1 2 3 4 5 6 7 8 9 10 11 12 13 14 # Loops are a better way of doing repetitive t…" at bounding box center [1378, 315] width 337 height 503
type textarea "hero.moveLeft()"
drag, startPoint x: 1343, startPoint y: 158, endPoint x: 1309, endPoint y: 118, distance: 52.5
click at [829, 157] on div "# Loops are a better way of doing repetitive things. while True : # Add command…" at bounding box center [1391, 329] width 309 height 532
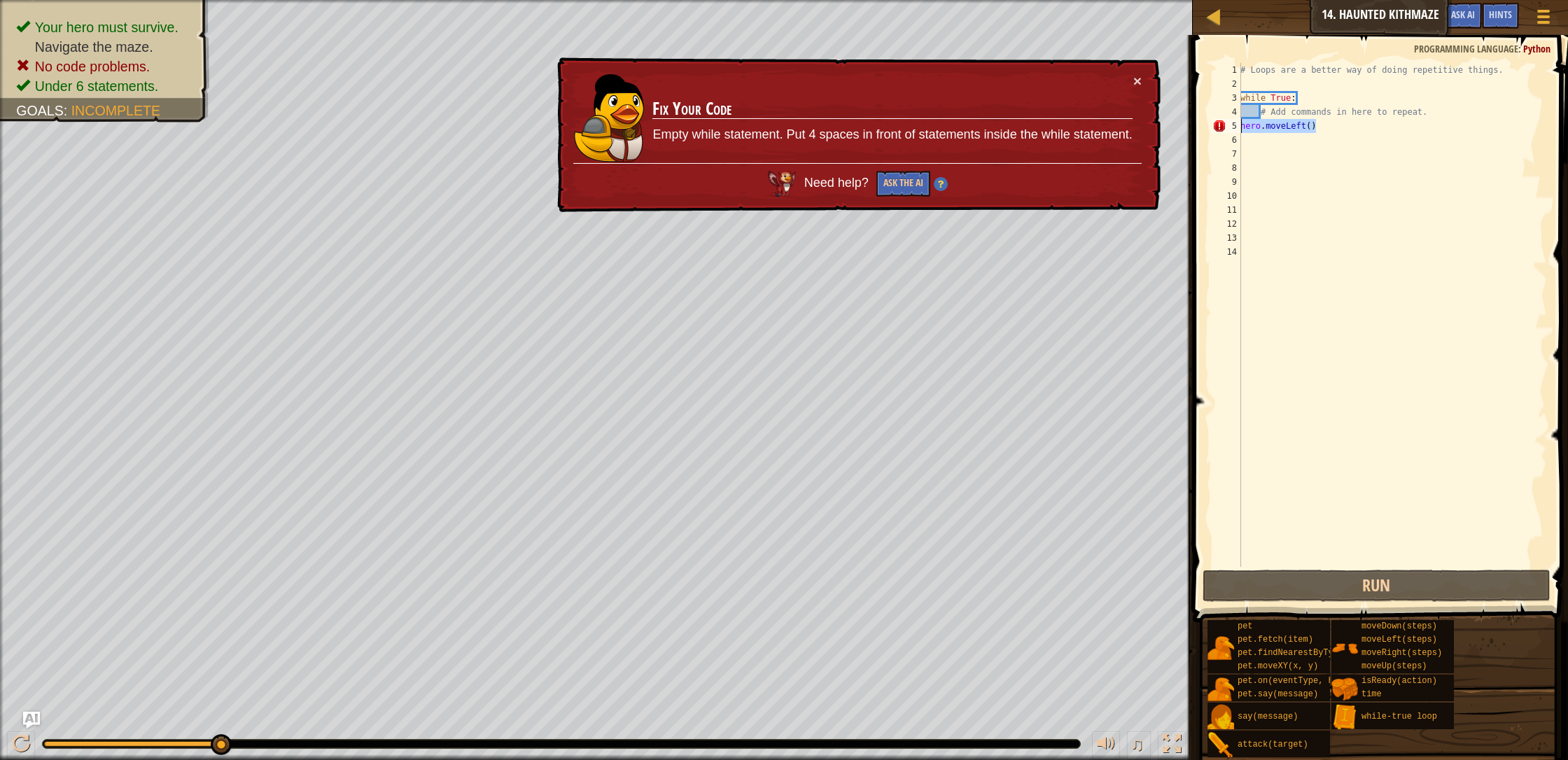
drag, startPoint x: 1318, startPoint y: 125, endPoint x: 1243, endPoint y: 126, distance: 75.0
click at [829, 126] on div "# Loops are a better way of doing repetitive things. while True : # Add command…" at bounding box center [1391, 329] width 309 height 532
type textarea "hero.moveLeft()"
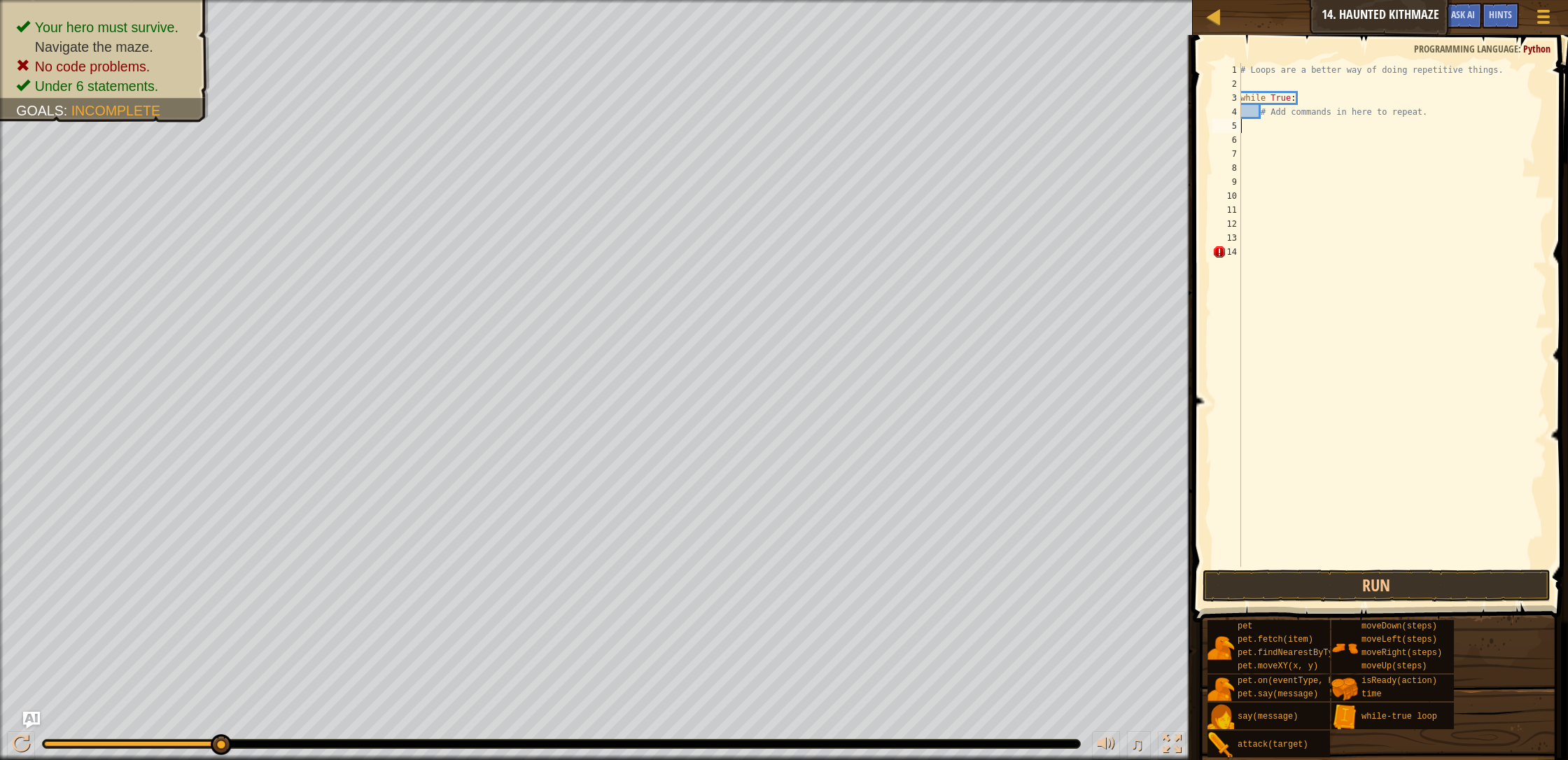
type textarea "h"
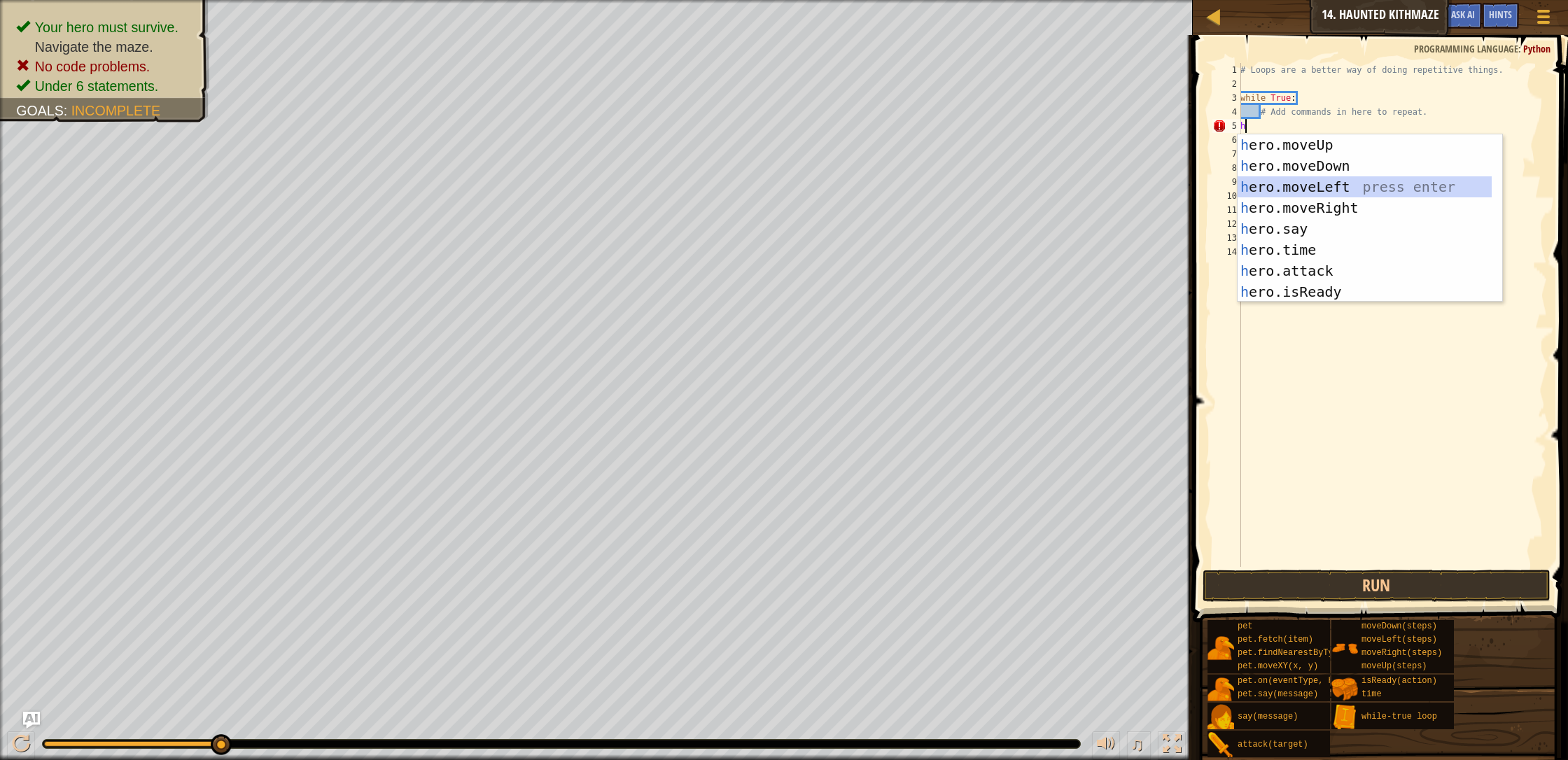
click at [829, 180] on div "h ero.moveUp press enter h ero.moveDown press enter h ero.moveLeft press enter …" at bounding box center [1364, 240] width 254 height 210
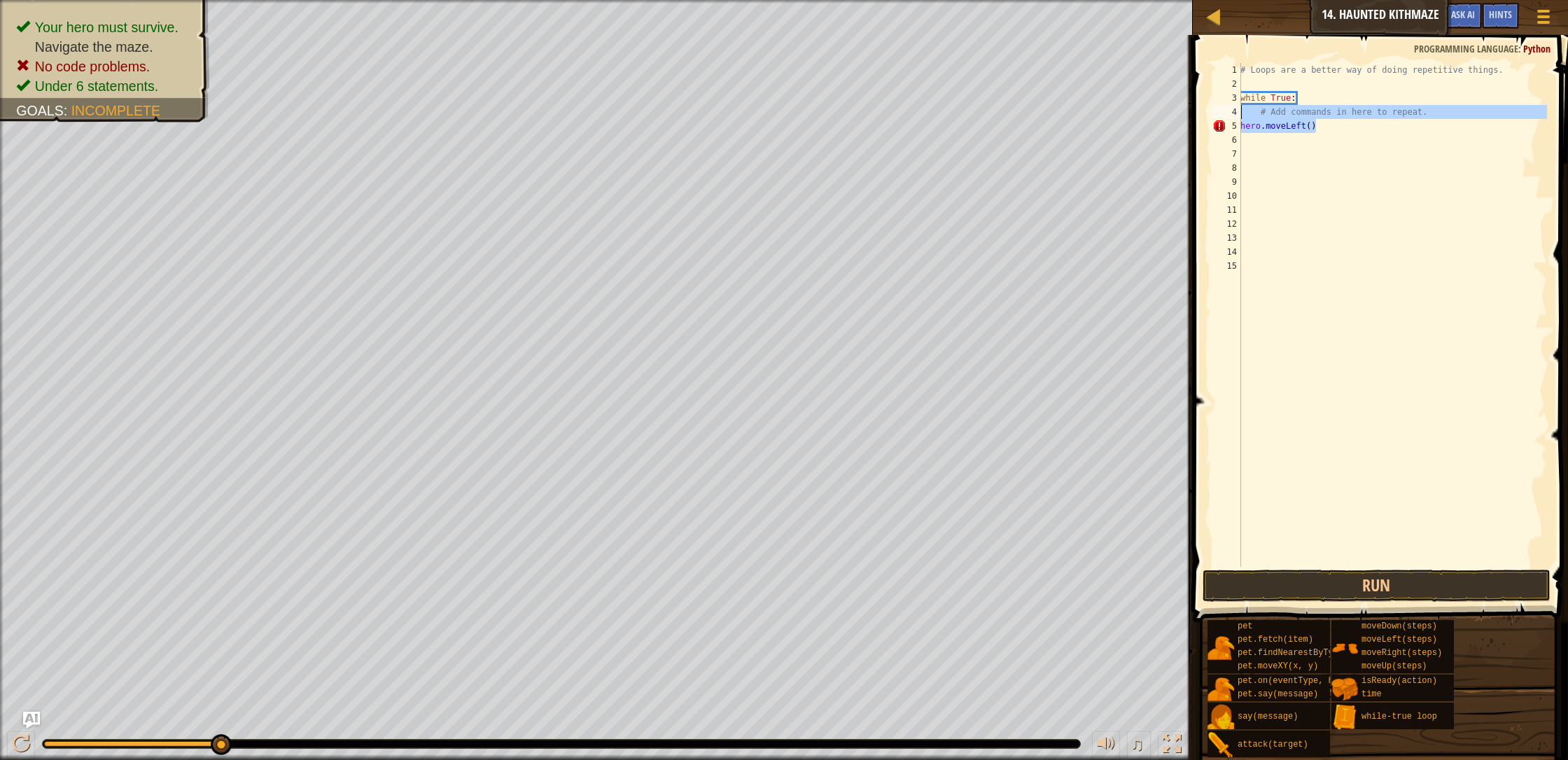
drag, startPoint x: 1314, startPoint y: 122, endPoint x: 1229, endPoint y: 115, distance: 85.3
click at [829, 115] on div "1 2 3 4 5 6 7 8 9 10 11 12 13 14 15 # Loops are a better way of doing repetitiv…" at bounding box center [1378, 315] width 337 height 503
type textarea "# Add commands in here to repeat. hero.moveLeft()"
click at [829, 153] on div "# Loops are a better way of doing repetitive things. while True : # Add command…" at bounding box center [1391, 329] width 309 height 532
drag, startPoint x: 1317, startPoint y: 126, endPoint x: 1234, endPoint y: 120, distance: 83.2
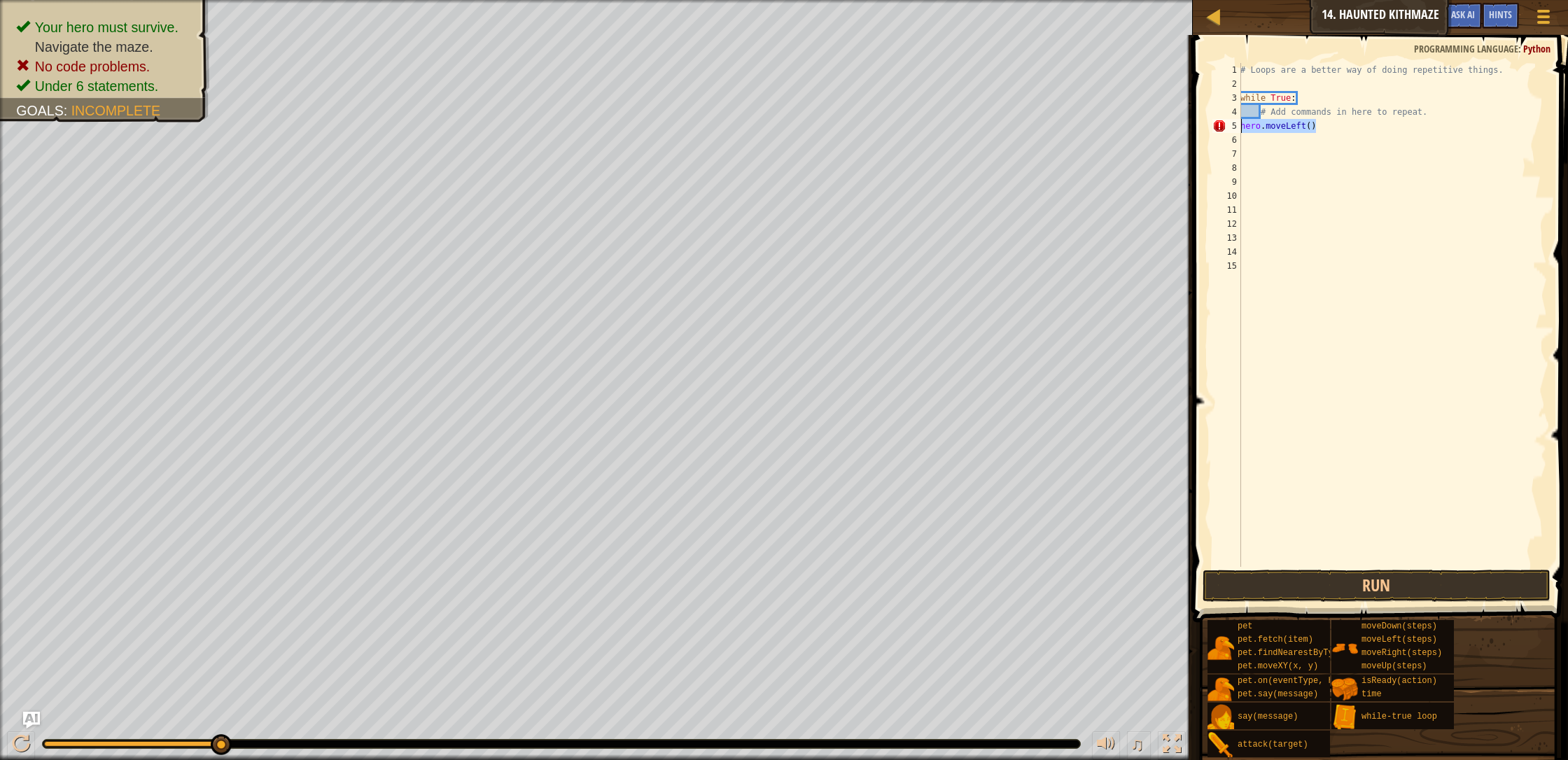
click at [829, 121] on div "1 2 3 4 5 6 7 8 9 10 11 12 13 14 15 # Loops are a better way of doing repetitiv…" at bounding box center [1378, 315] width 337 height 503
type textarea "hero.moveLeft()"
type textarea "h"
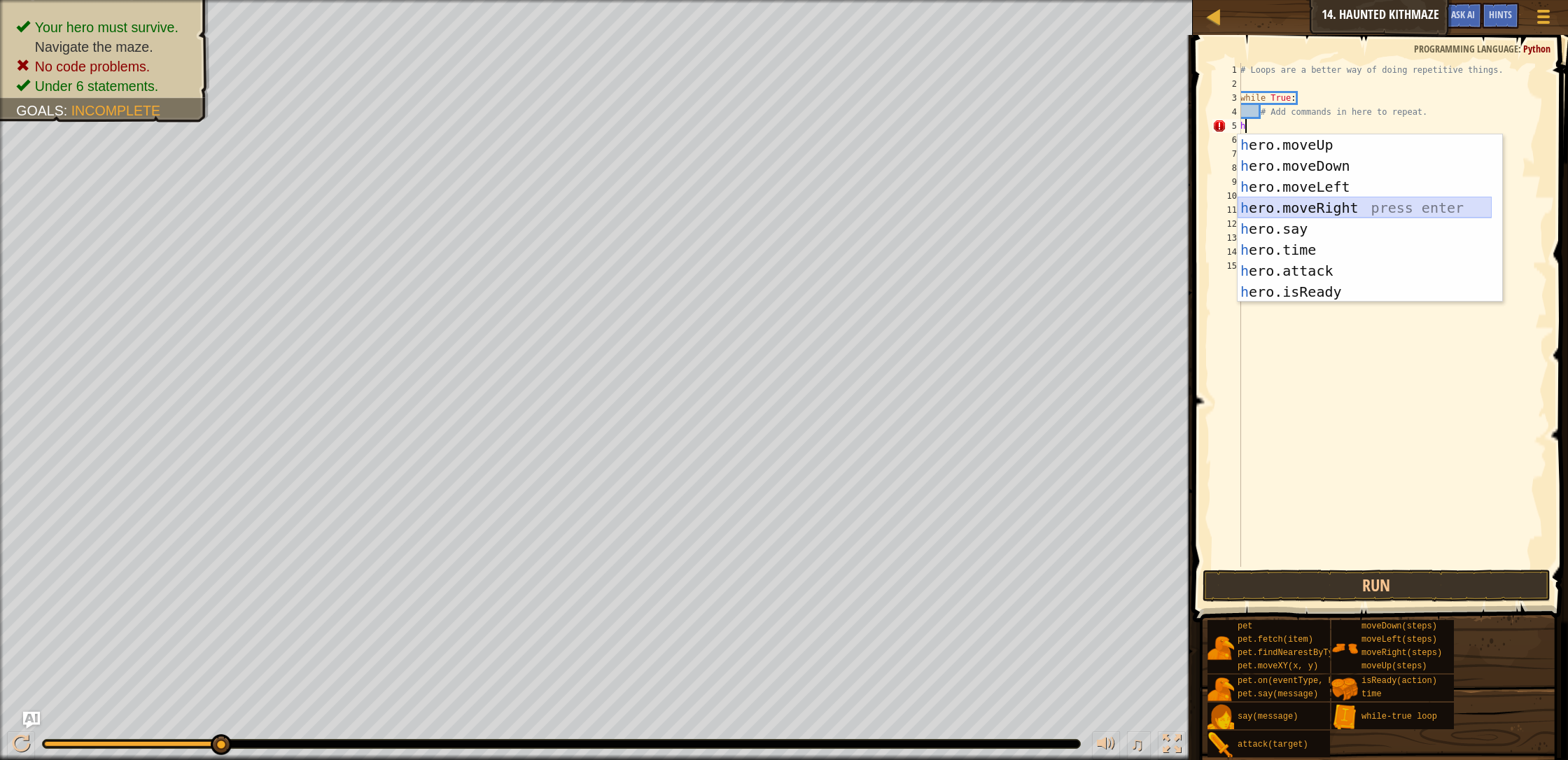
click at [829, 200] on div "h ero.moveUp press enter h ero.moveDown press enter h ero.moveLeft press enter …" at bounding box center [1364, 240] width 254 height 210
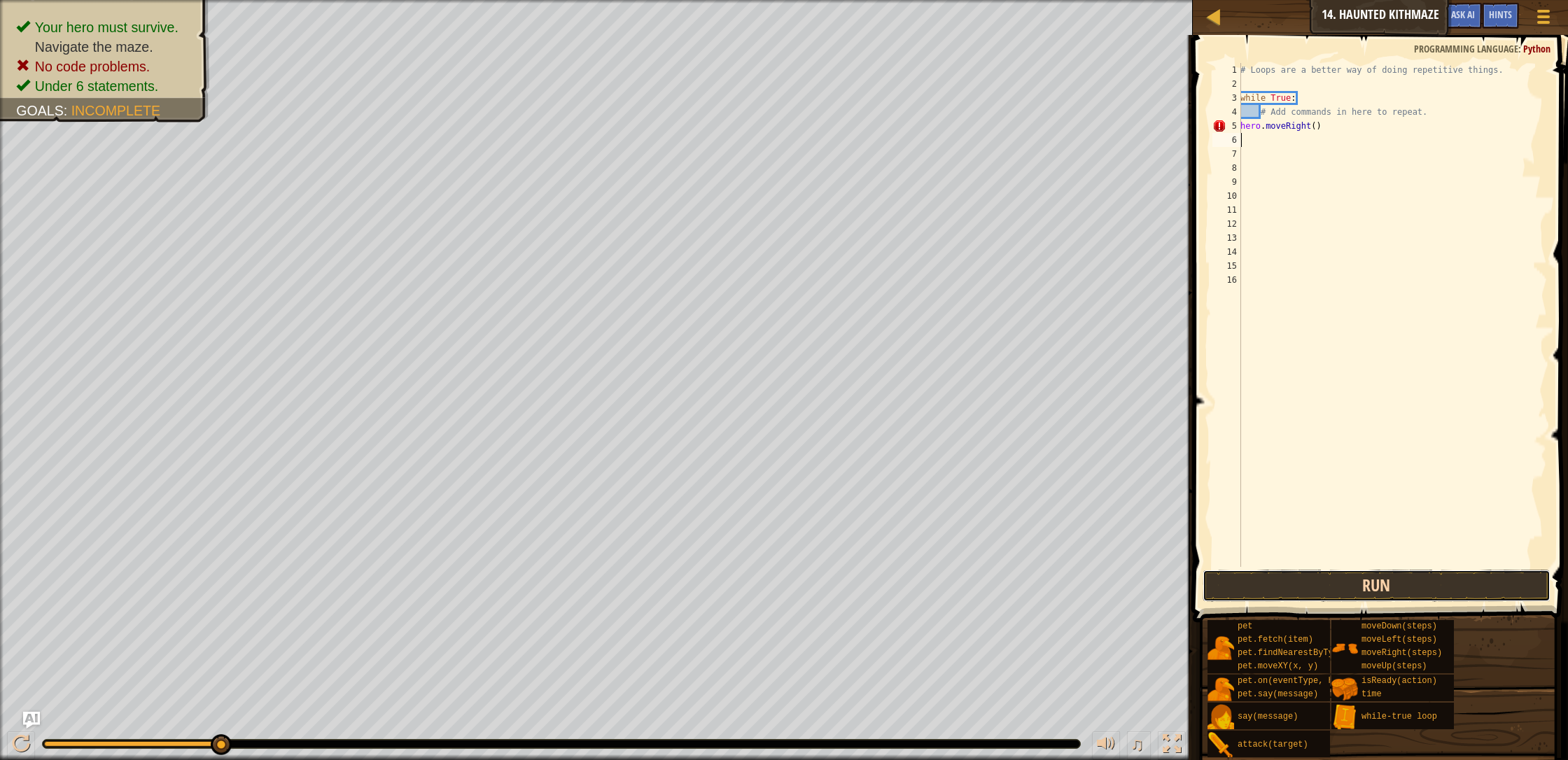
click at [829, 584] on button "Run" at bounding box center [1376, 585] width 348 height 32
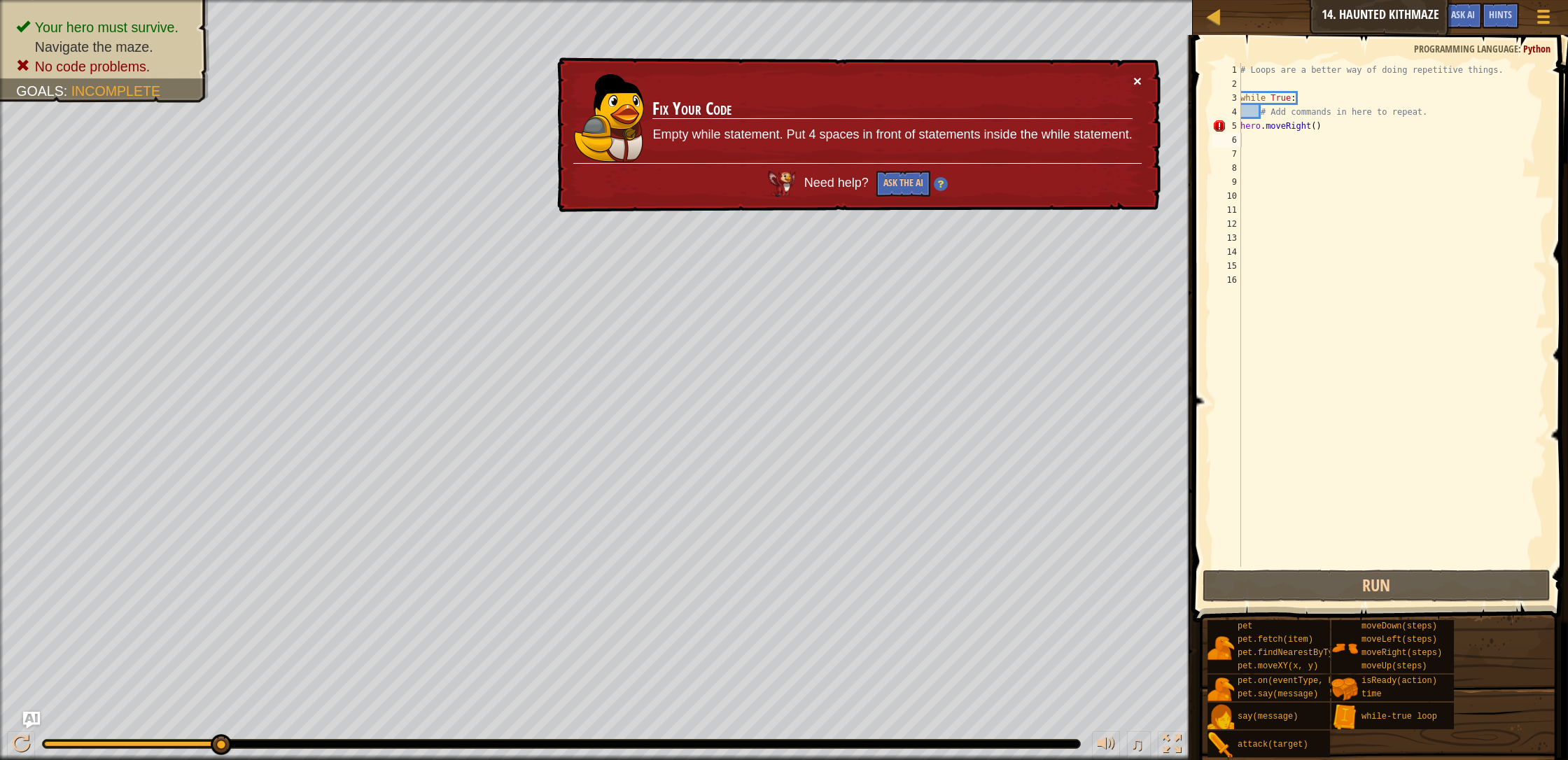
click at [829, 77] on button "×" at bounding box center [1137, 80] width 8 height 14
type textarea "h"
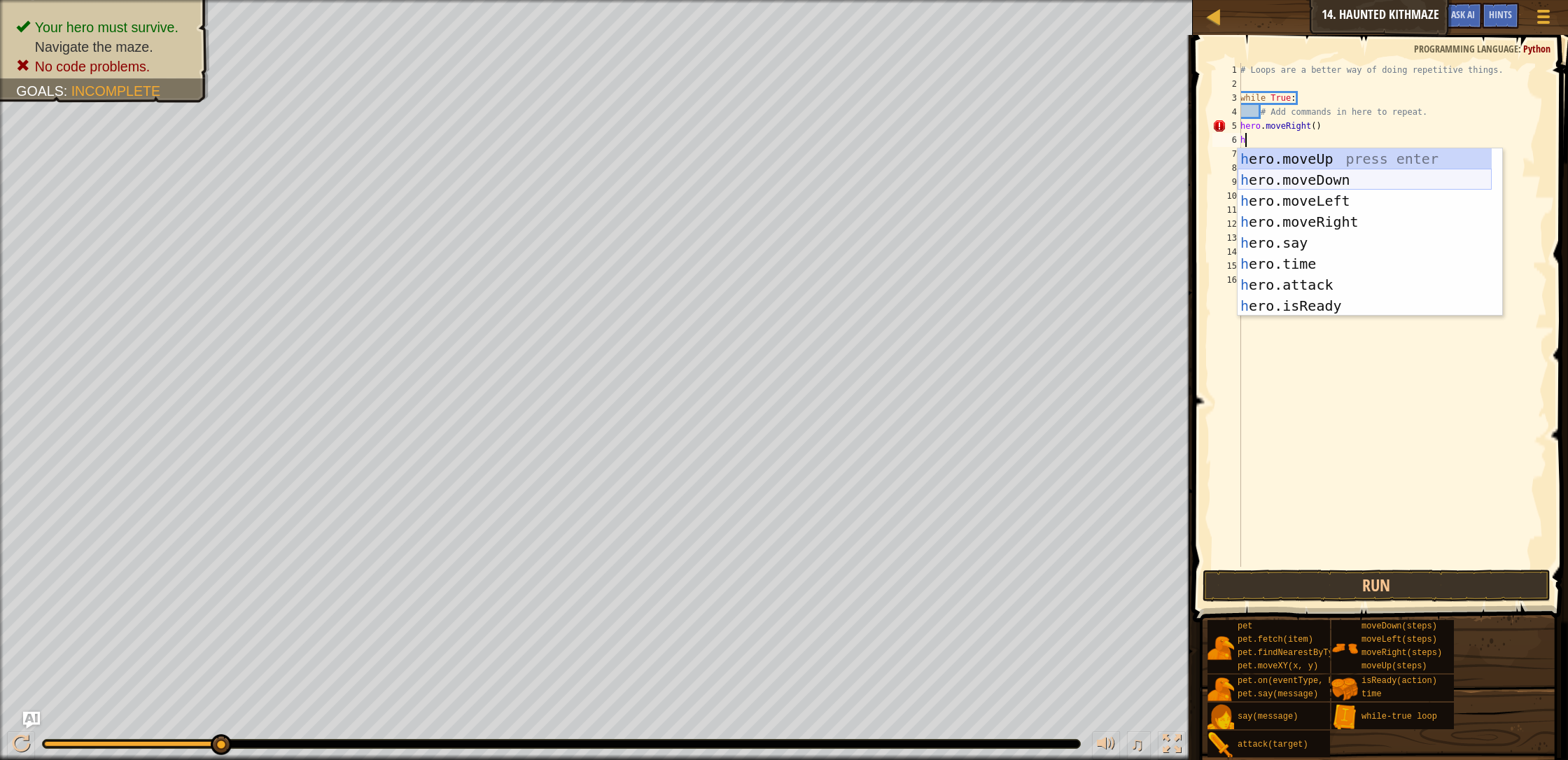
click at [829, 176] on div "h ero.moveUp press enter h ero.moveDown press enter h ero.moveLeft press enter …" at bounding box center [1364, 253] width 254 height 210
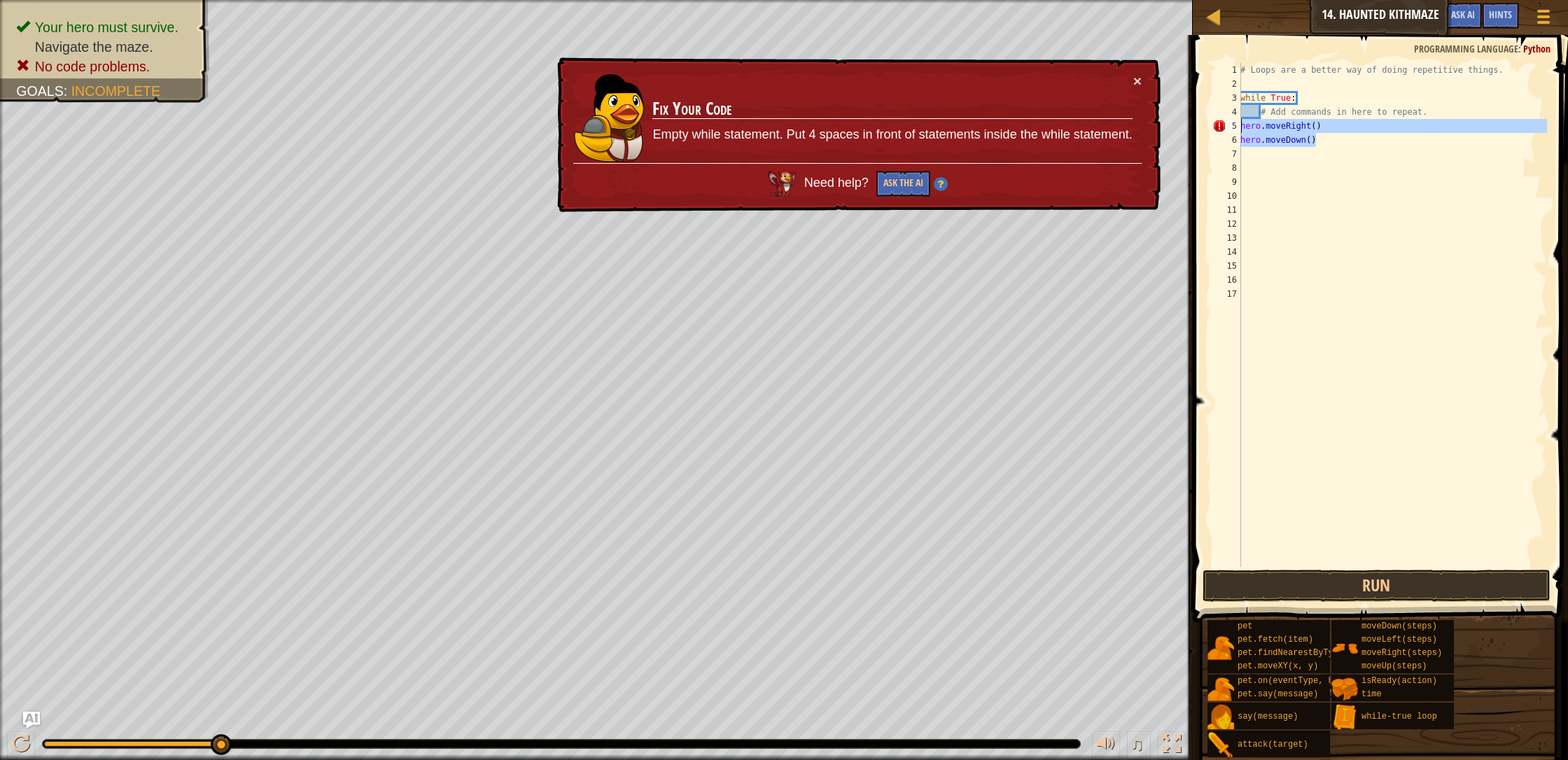
drag, startPoint x: 1318, startPoint y: 143, endPoint x: 1225, endPoint y: 132, distance: 93.6
click at [829, 132] on div "1 2 3 4 5 6 7 8 9 10 11 12 13 14 15 16 17 # Loops are a better way of doing rep…" at bounding box center [1378, 315] width 337 height 503
type textarea "hero.moveRight() hero.moveDown()"
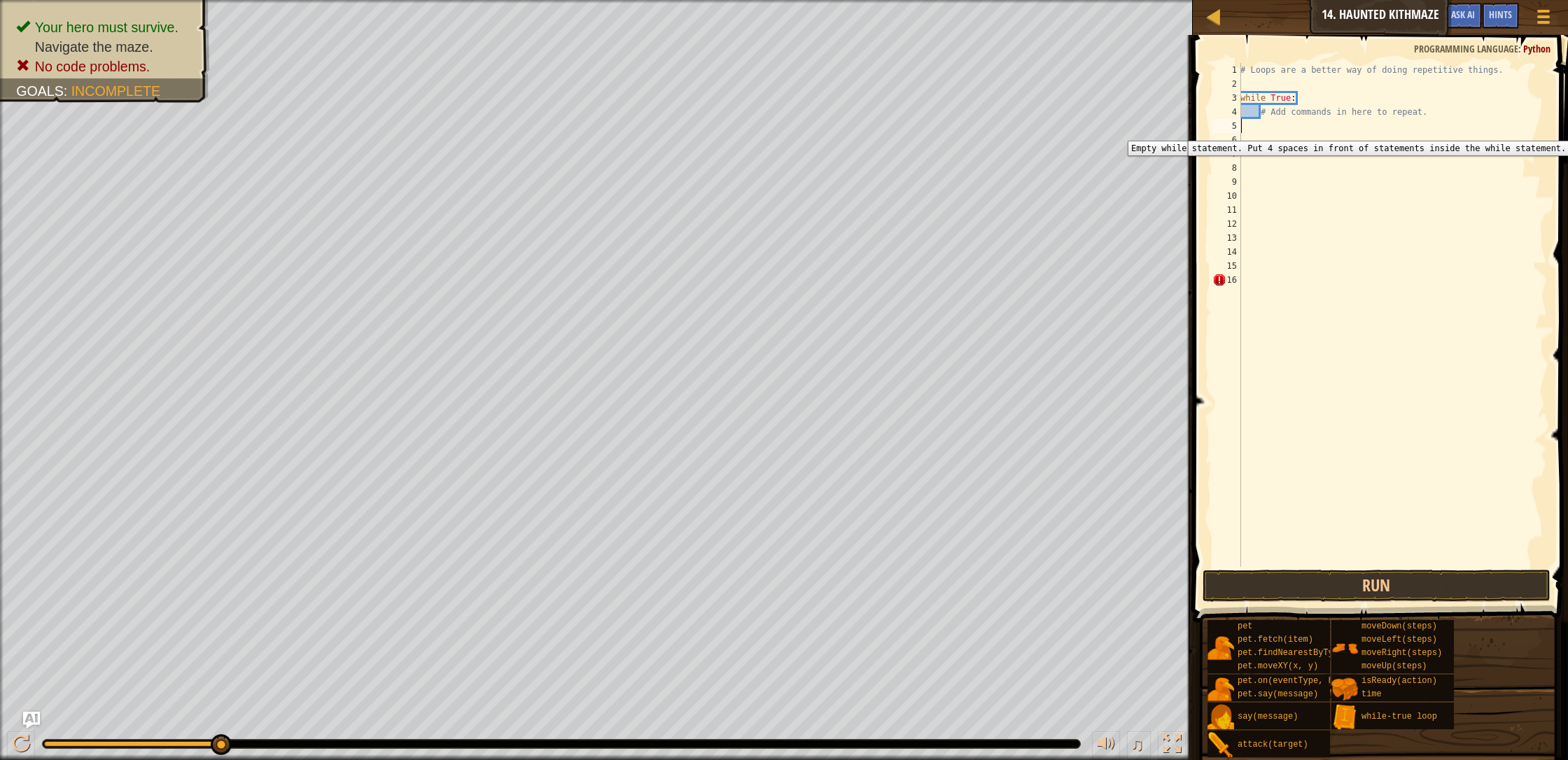
type textarea "h"
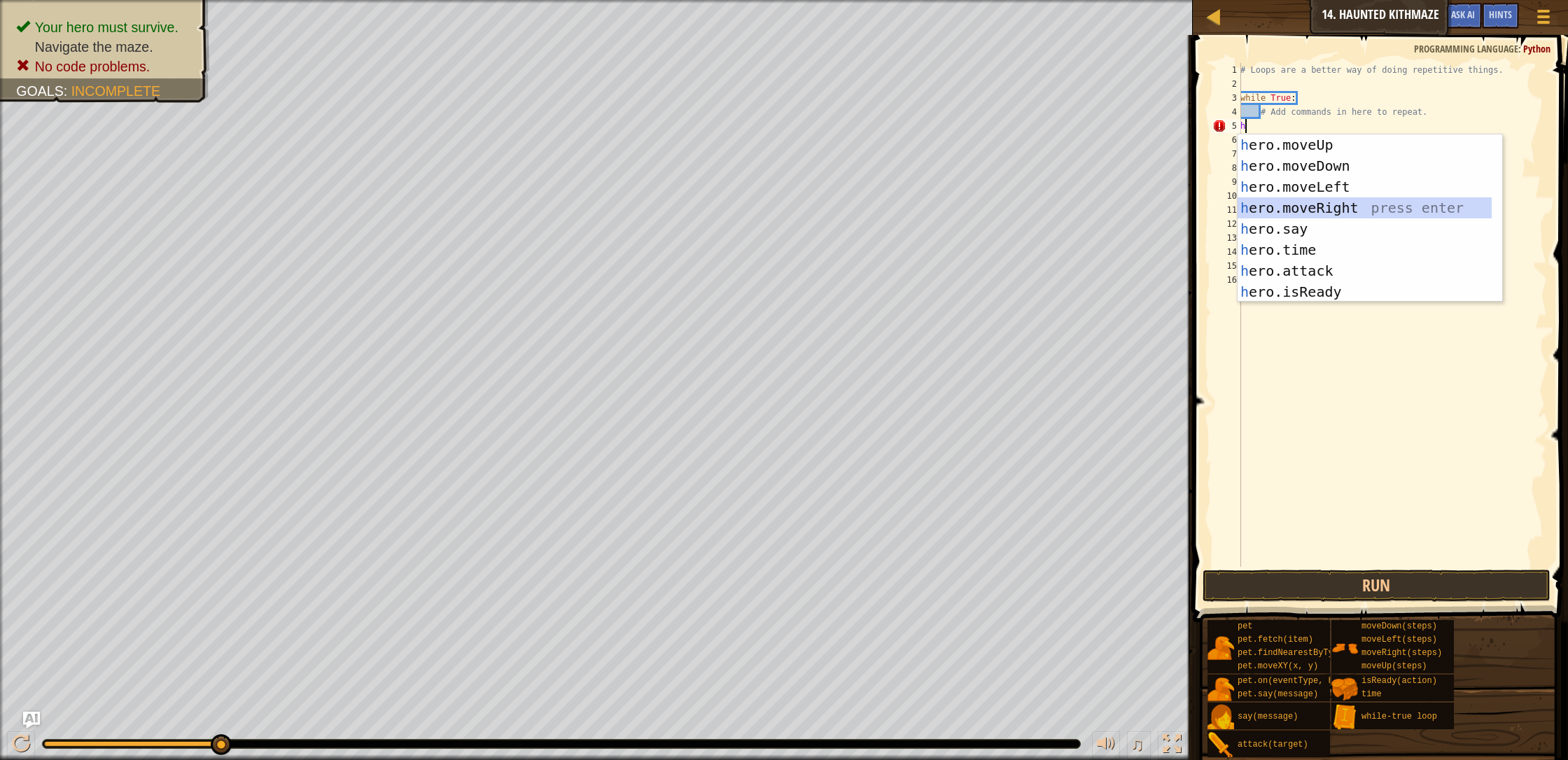
drag, startPoint x: 1334, startPoint y: 200, endPoint x: 1324, endPoint y: 192, distance: 12.8
click at [829, 200] on div "h ero.moveUp press enter h ero.moveDown press enter h ero.moveLeft press enter …" at bounding box center [1364, 240] width 254 height 210
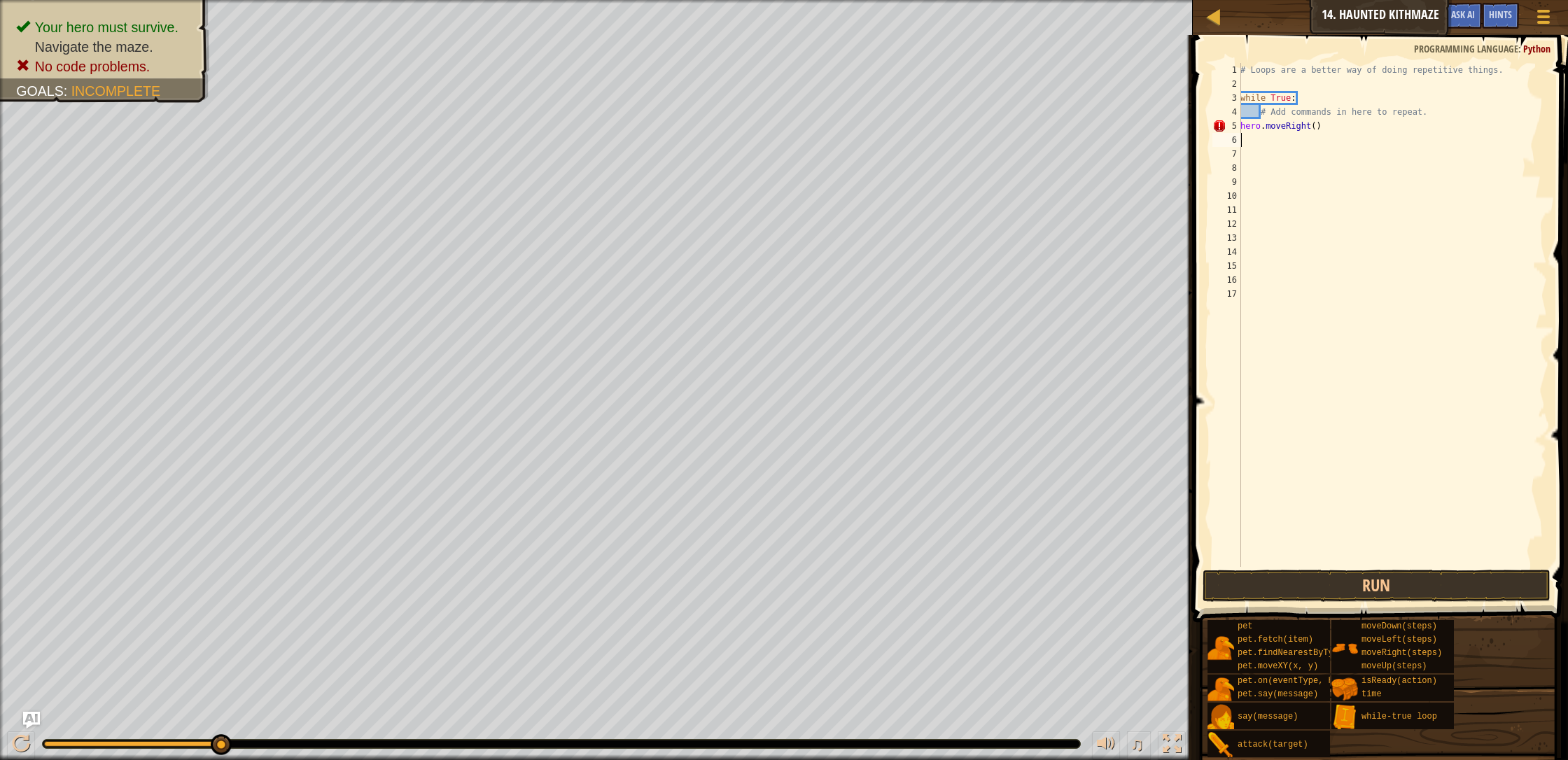
type textarea "h"
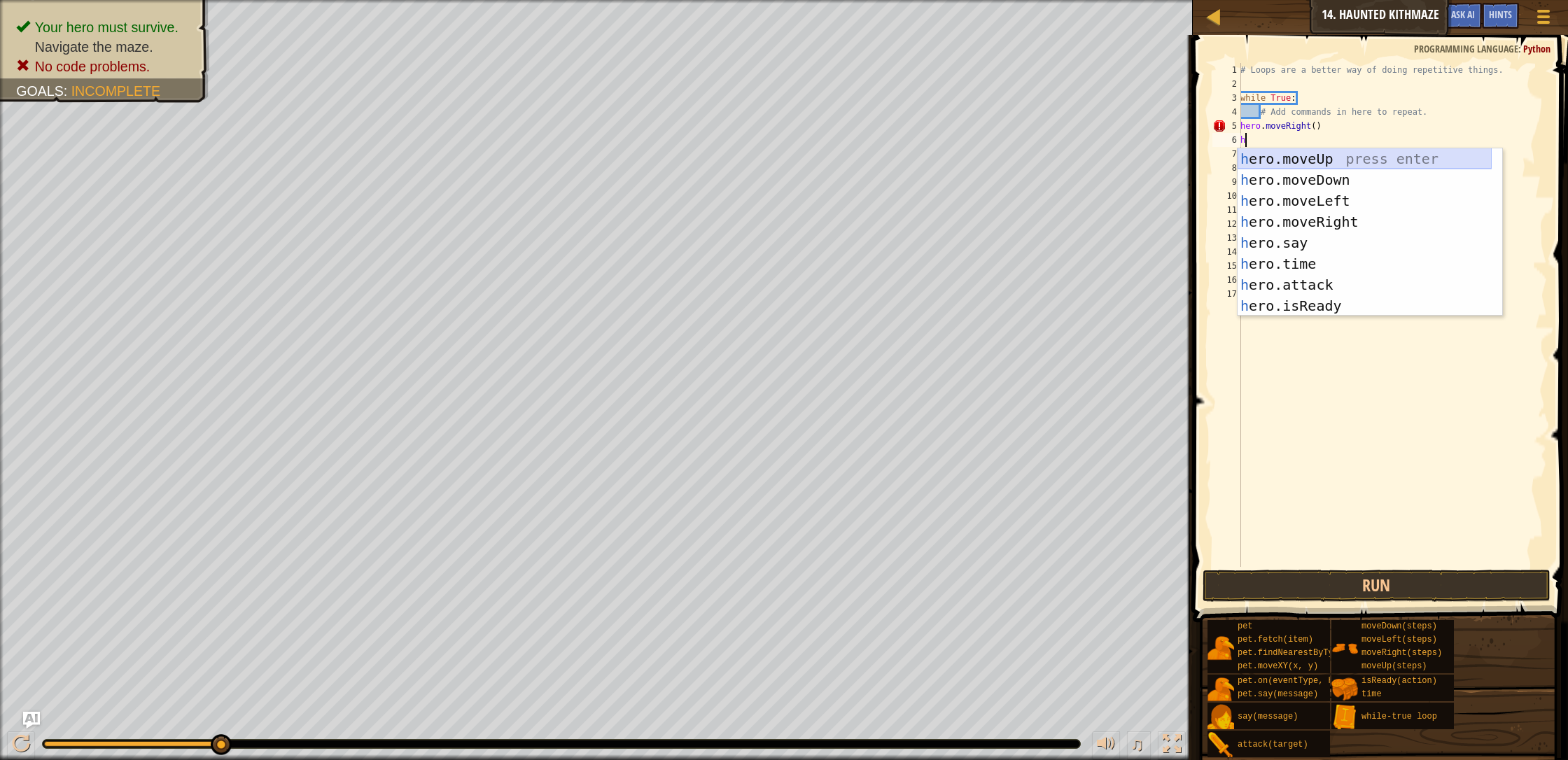
click at [829, 152] on div "h ero.moveUp press enter h ero.moveDown press enter h ero.moveLeft press enter …" at bounding box center [1364, 253] width 254 height 210
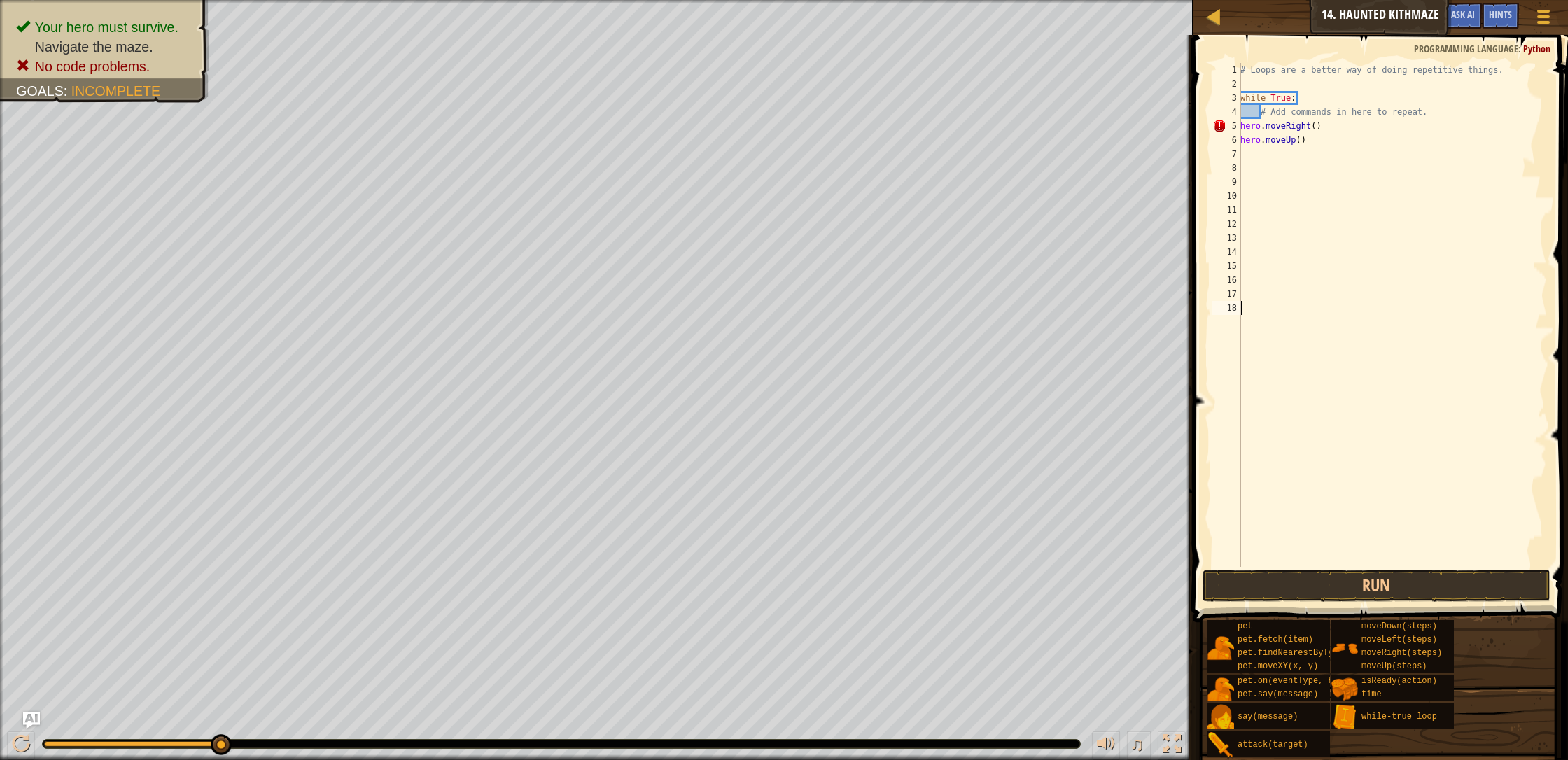
click at [829, 564] on div "# Loops are a better way of doing repetitive things. while True : # Add command…" at bounding box center [1391, 329] width 309 height 532
click at [829, 579] on button "Run" at bounding box center [1376, 585] width 348 height 32
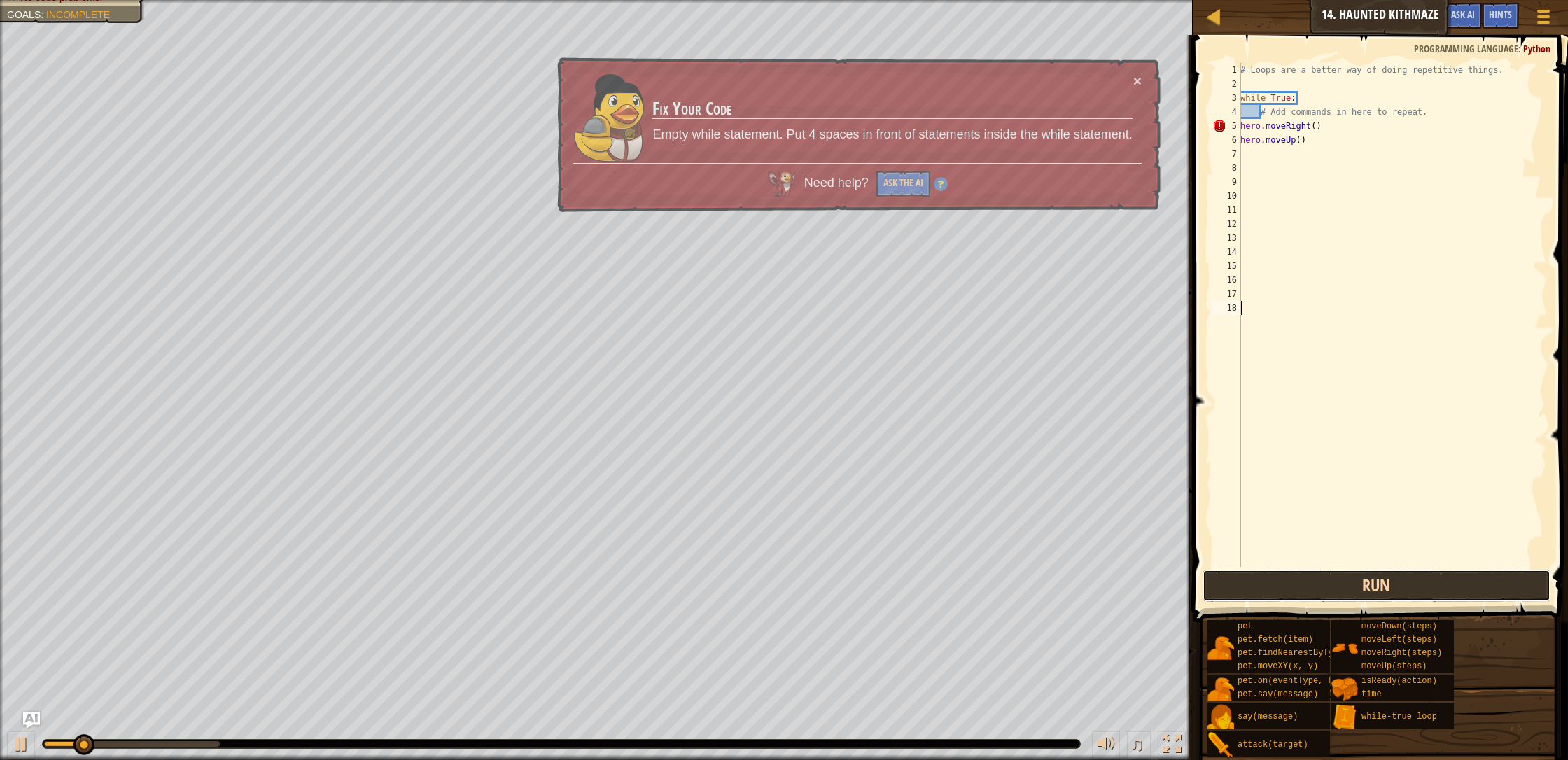
click at [829, 587] on button "Run" at bounding box center [1376, 585] width 348 height 32
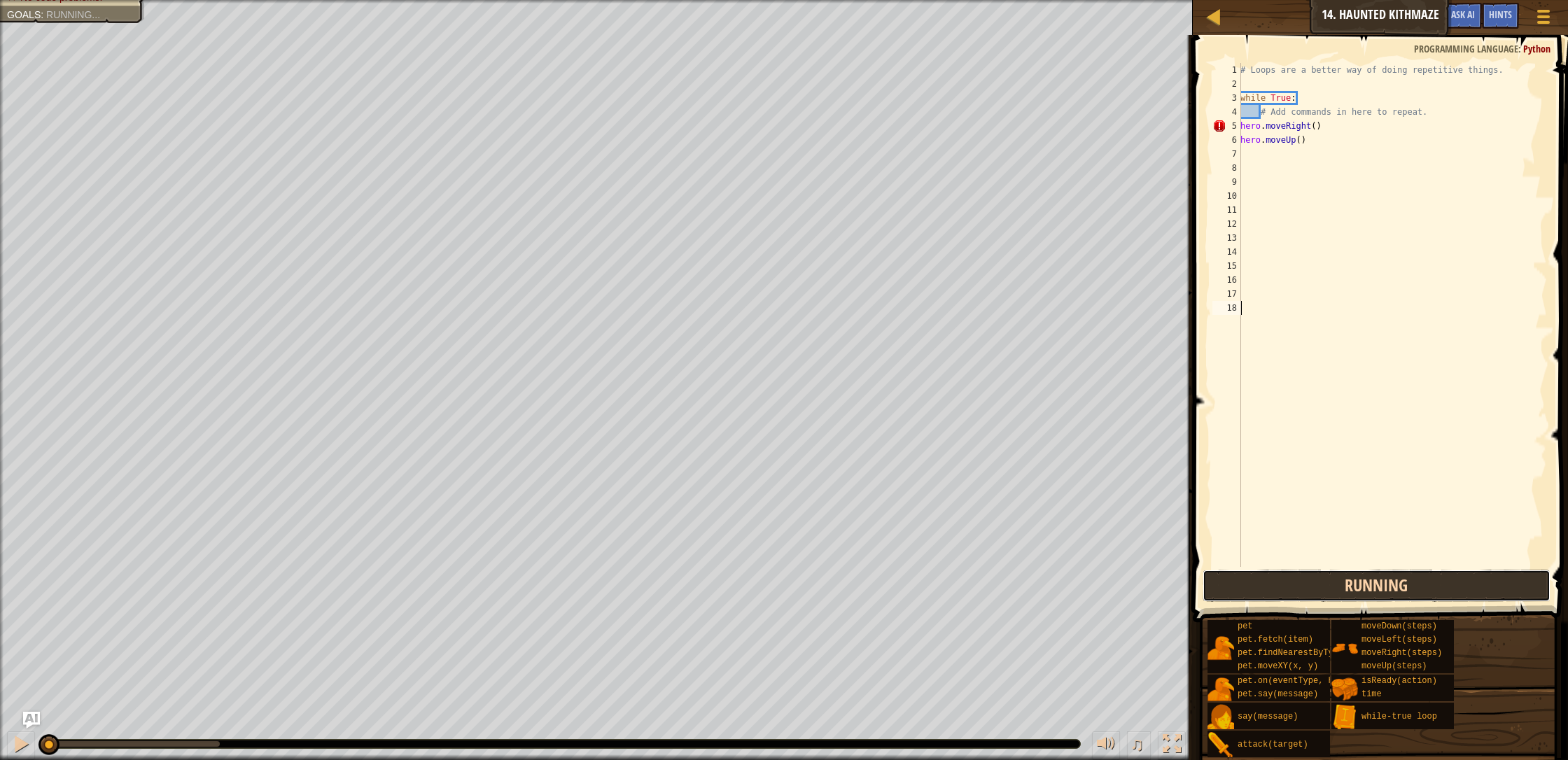
click at [829, 594] on button "Running" at bounding box center [1376, 585] width 348 height 32
click at [829, 585] on div "1 2 3 4 5 6 7 8 9 10 11 12 13 14 15 16 17 18 # Loops are a better way of doing …" at bounding box center [1378, 355] width 380 height 628
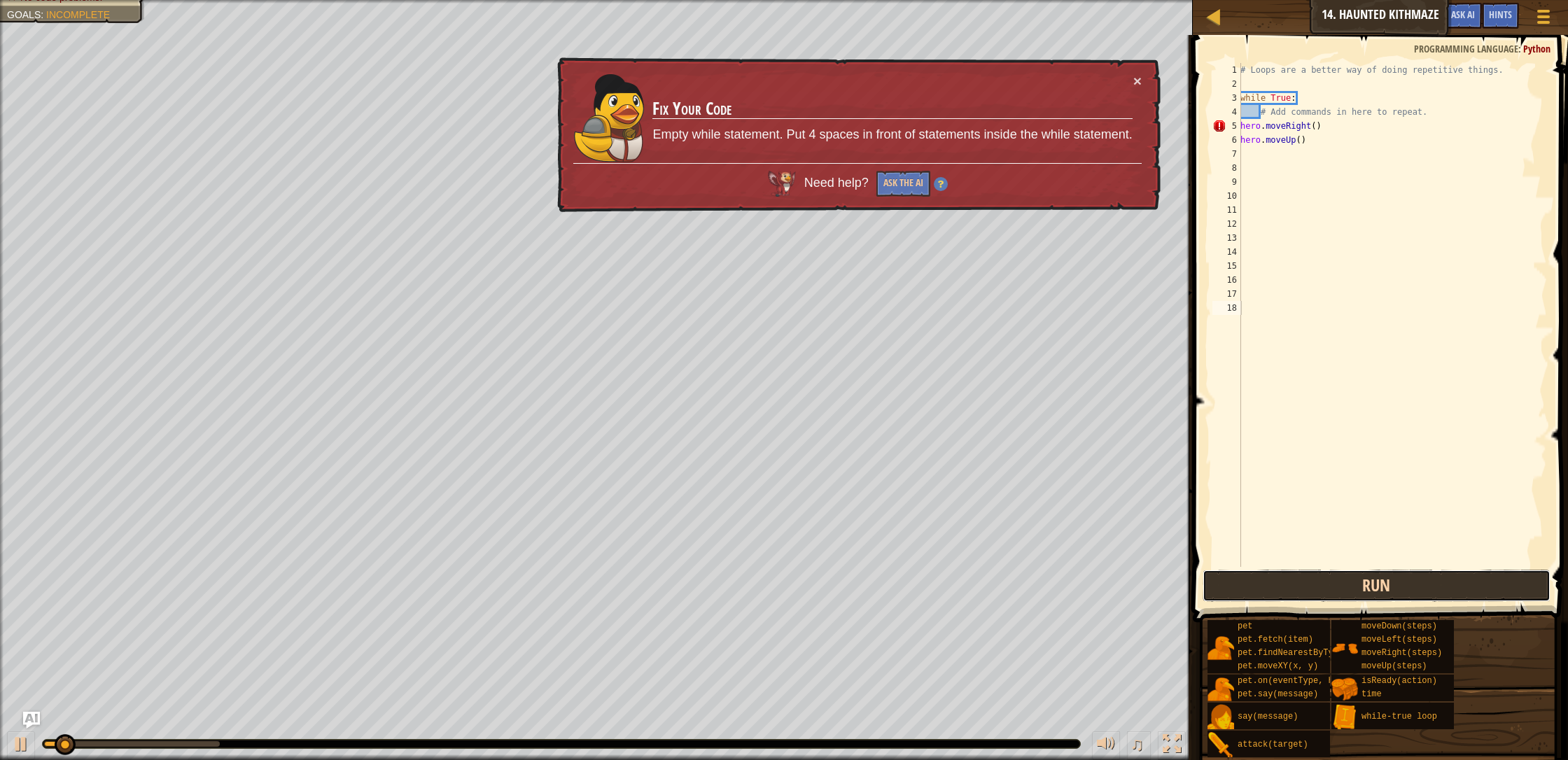
click at [829, 587] on button "Run" at bounding box center [1376, 585] width 348 height 32
click at [829, 594] on button "Run" at bounding box center [1376, 585] width 348 height 32
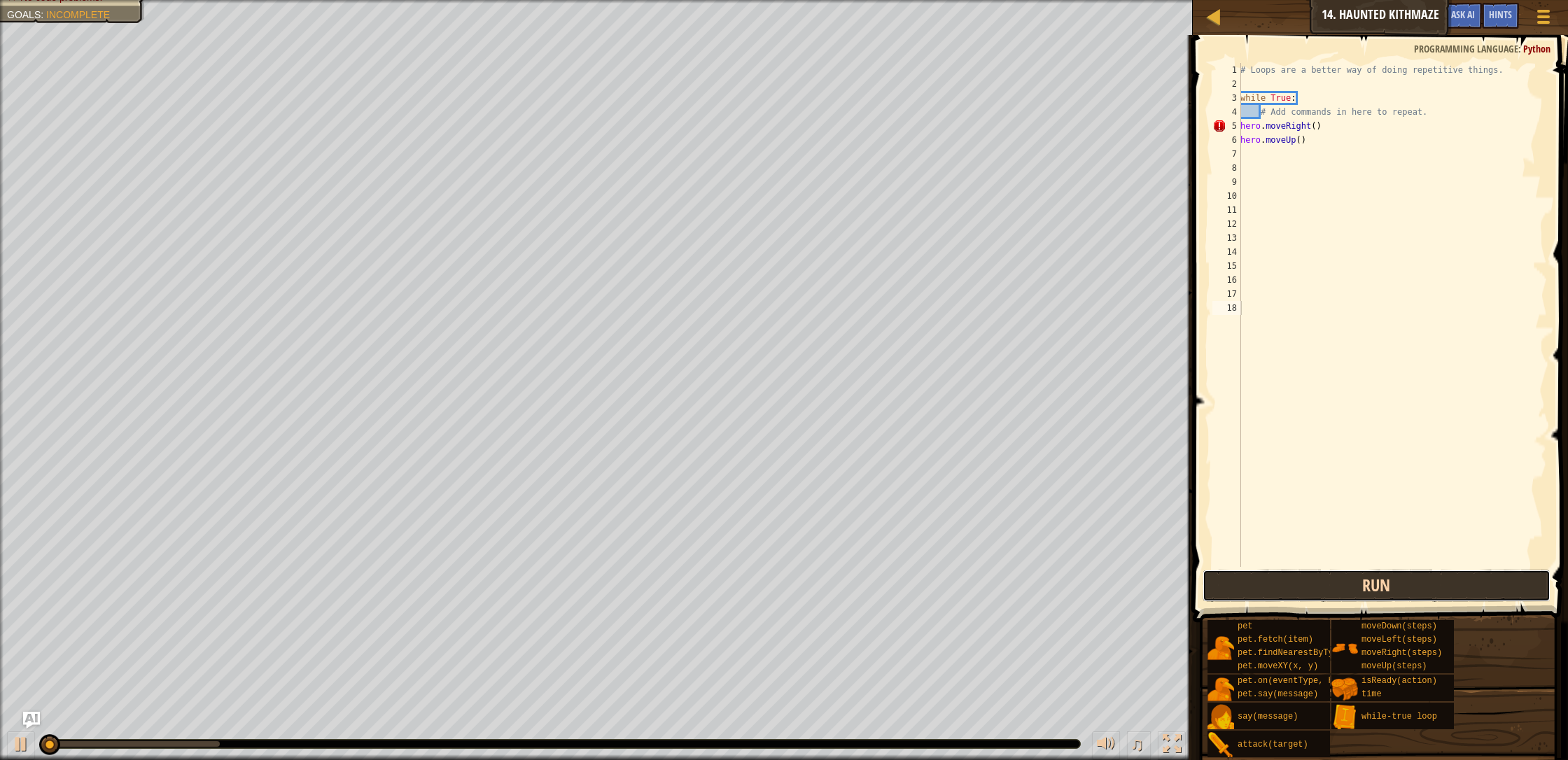
drag, startPoint x: 1327, startPoint y: 597, endPoint x: 1327, endPoint y: 578, distance: 19.0
click at [829, 579] on button "Run" at bounding box center [1376, 585] width 348 height 32
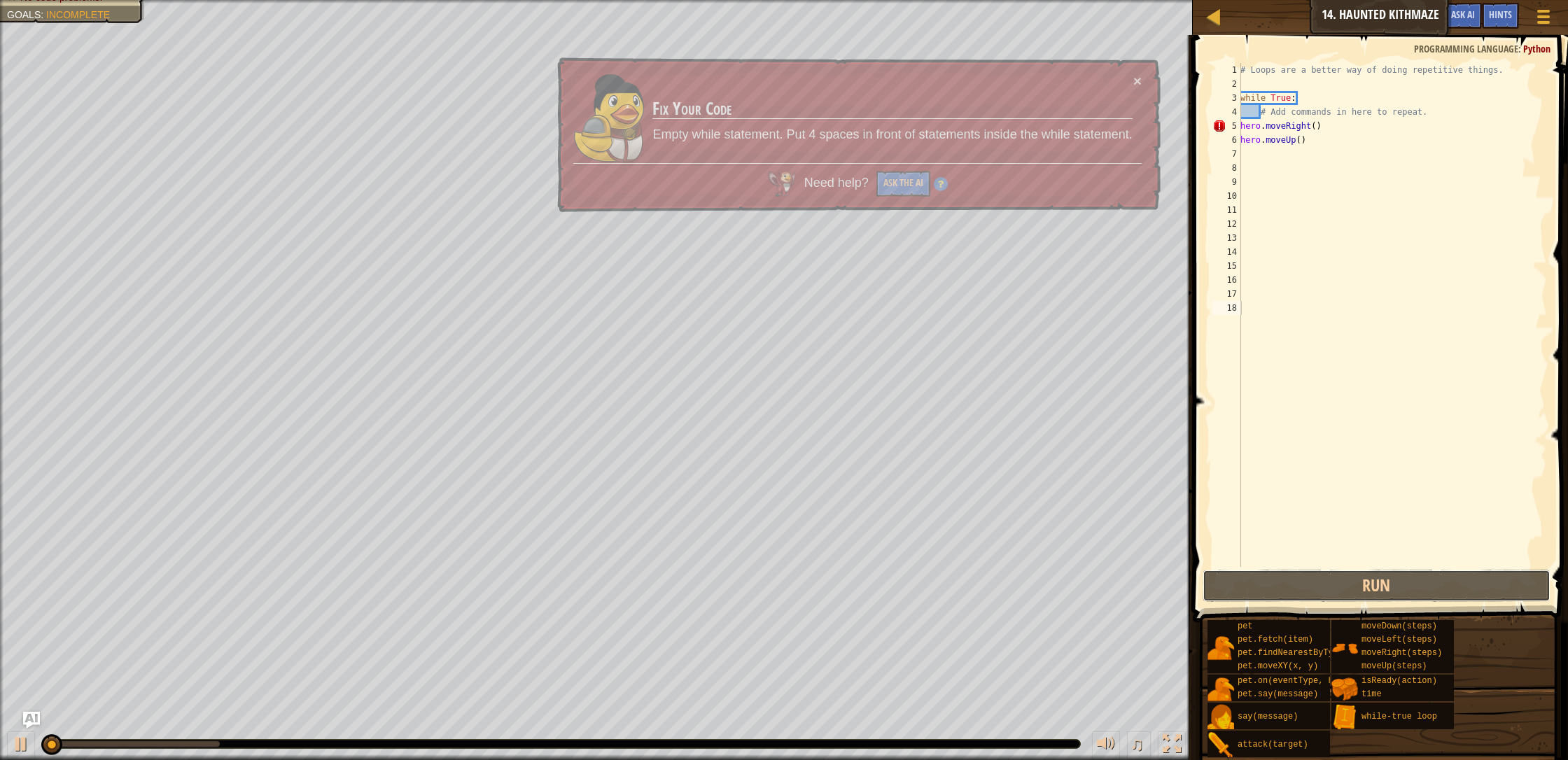
drag, startPoint x: 1327, startPoint y: 578, endPoint x: 1321, endPoint y: 542, distance: 36.5
click at [829, 564] on div "1 2 3 4 5 6 7 8 9 10 11 12 13 14 15 16 17 18 # Loops are a better way of doing …" at bounding box center [1378, 355] width 380 height 628
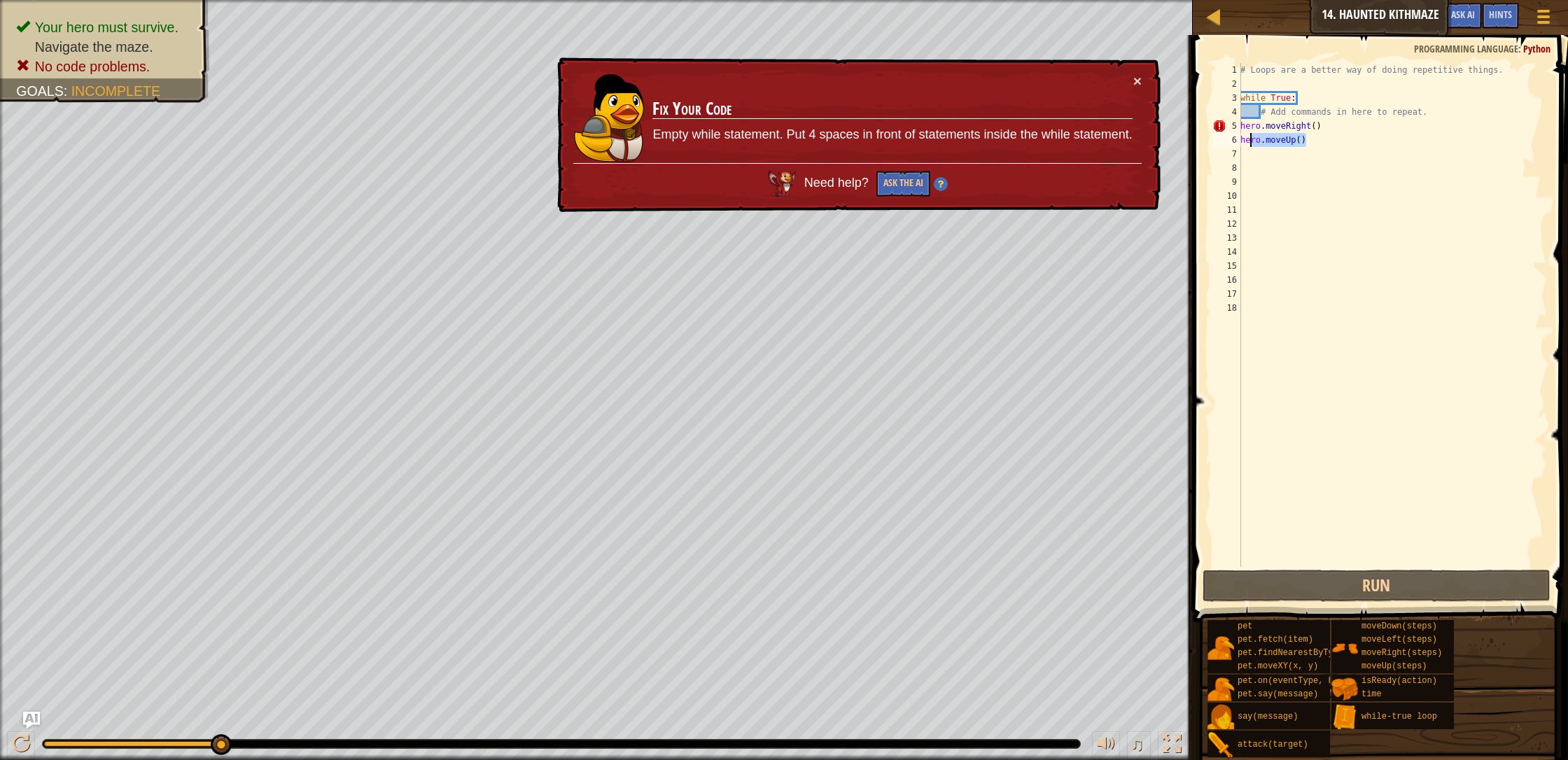
drag, startPoint x: 1312, startPoint y: 139, endPoint x: 1252, endPoint y: 142, distance: 60.1
click at [829, 142] on div "# Loops are a better way of doing repetitive things. while True : # Add command…" at bounding box center [1391, 329] width 309 height 532
type textarea "hro.moveUp()e"
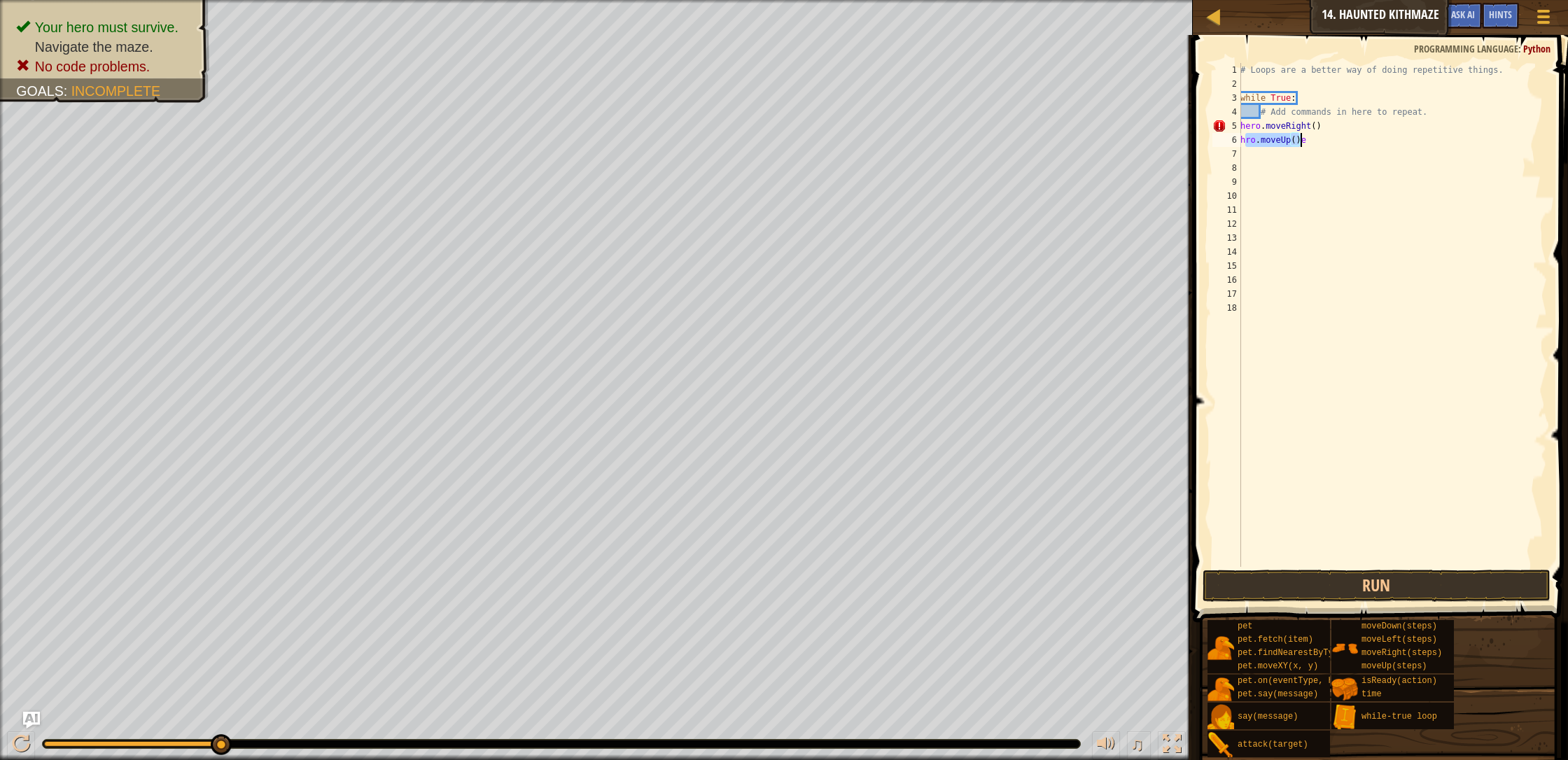
drag, startPoint x: 1287, startPoint y: 163, endPoint x: 1292, endPoint y: 151, distance: 13.0
click at [829, 161] on div "# Loops are a better way of doing repetitive things. while True : # Add command…" at bounding box center [1391, 329] width 309 height 532
drag, startPoint x: 1309, startPoint y: 142, endPoint x: 1244, endPoint y: 145, distance: 65.1
click at [829, 138] on div "1 2 3 4 5 6 7 8 9 10 11 12 13 14 15 16 17 18 # Loops are a better way of doing …" at bounding box center [1378, 315] width 337 height 503
type textarea "hro.moveUp()e"
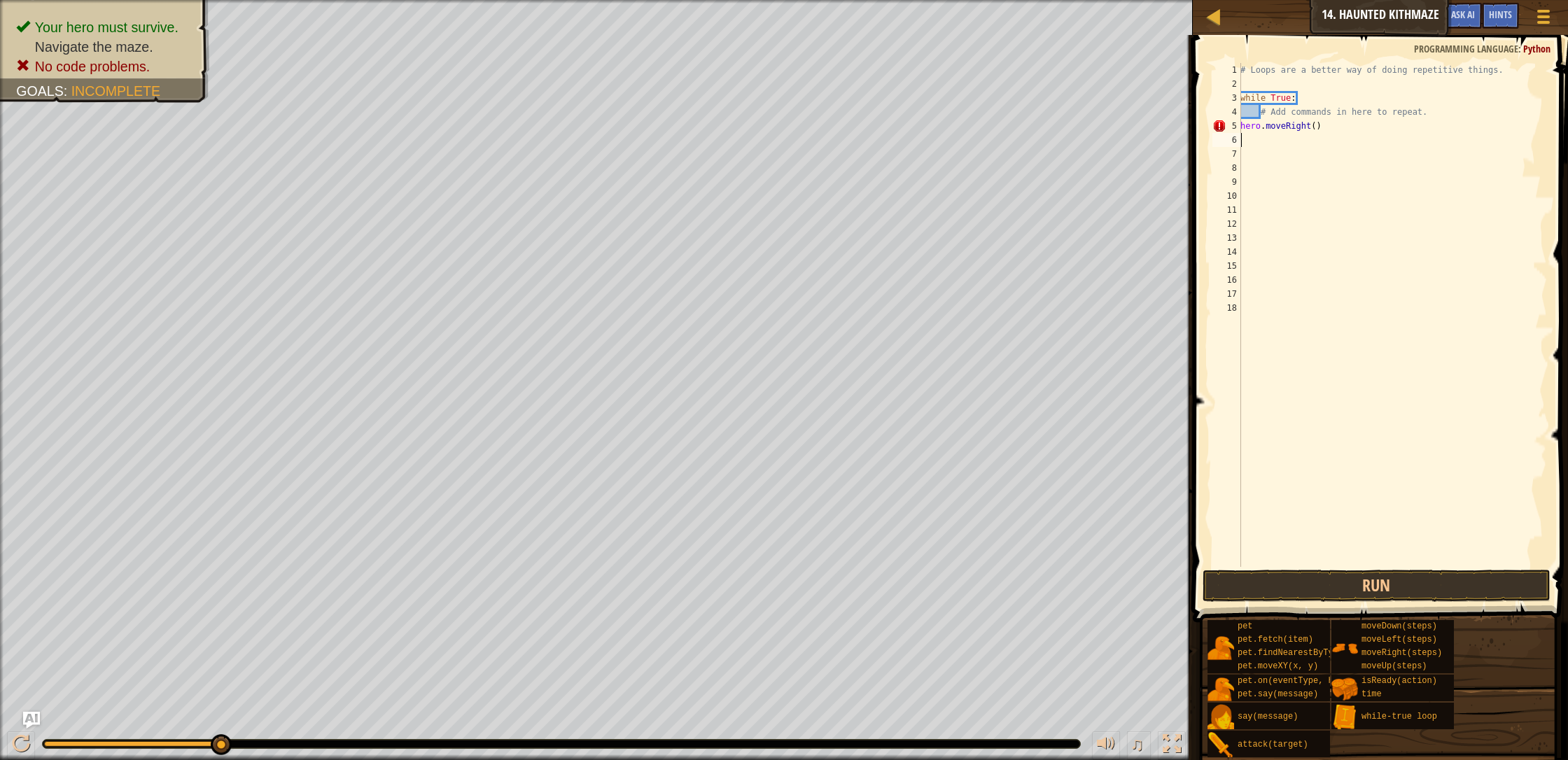
type textarea "h"
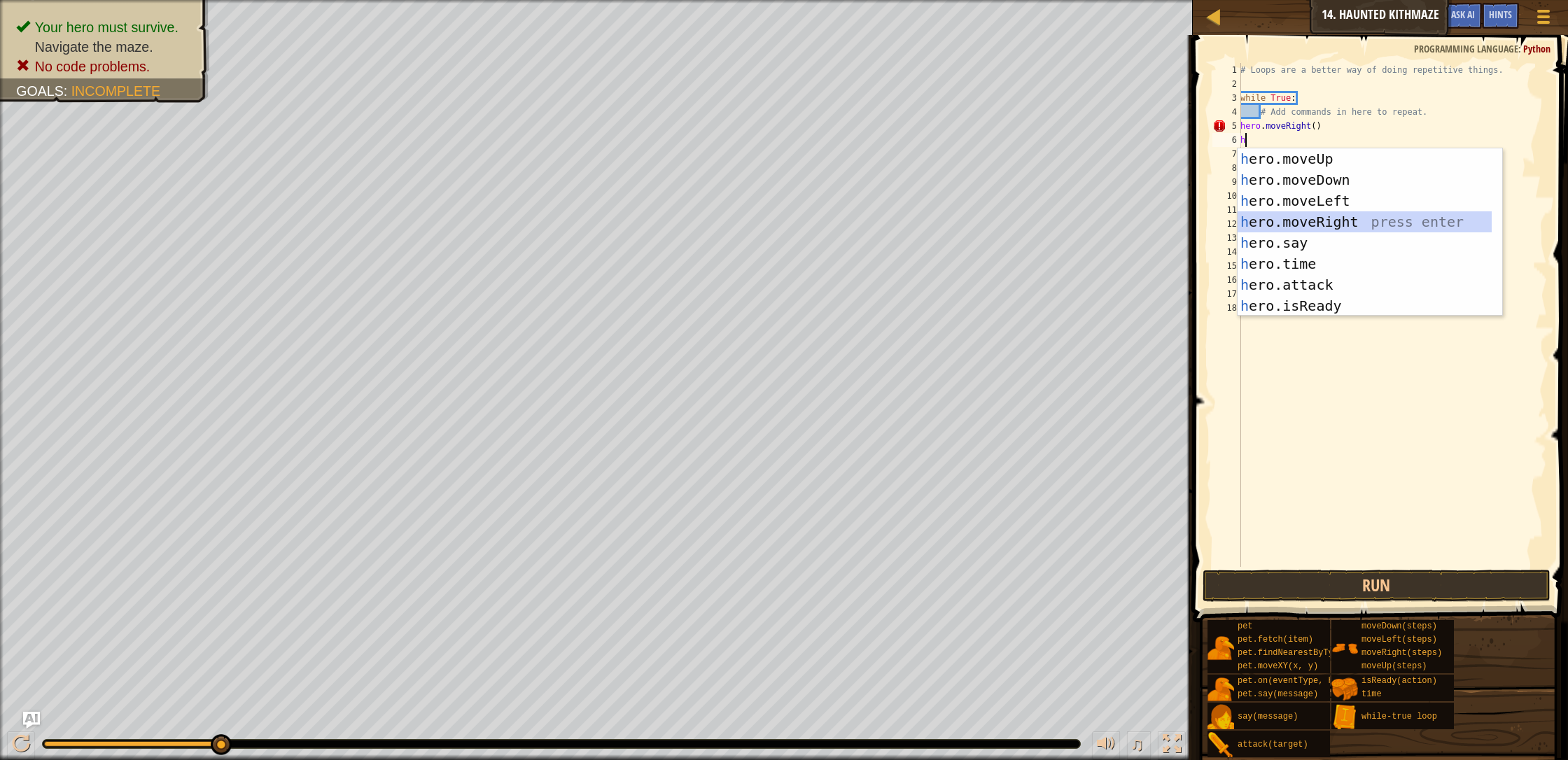
click at [829, 217] on div "h ero.moveUp press enter h ero.moveDown press enter h ero.moveLeft press enter …" at bounding box center [1364, 253] width 254 height 210
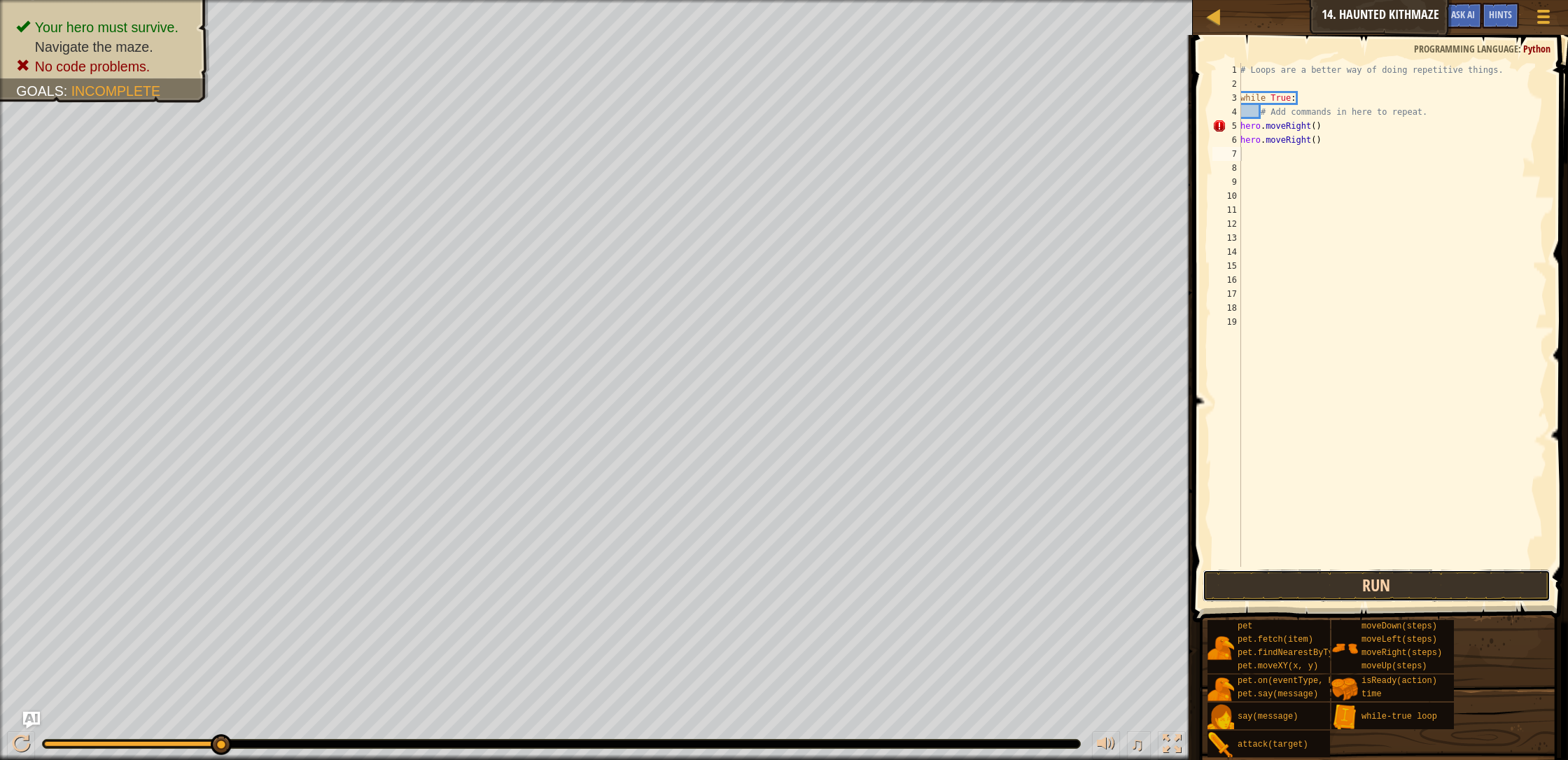
click at [829, 574] on button "Run" at bounding box center [1376, 585] width 348 height 32
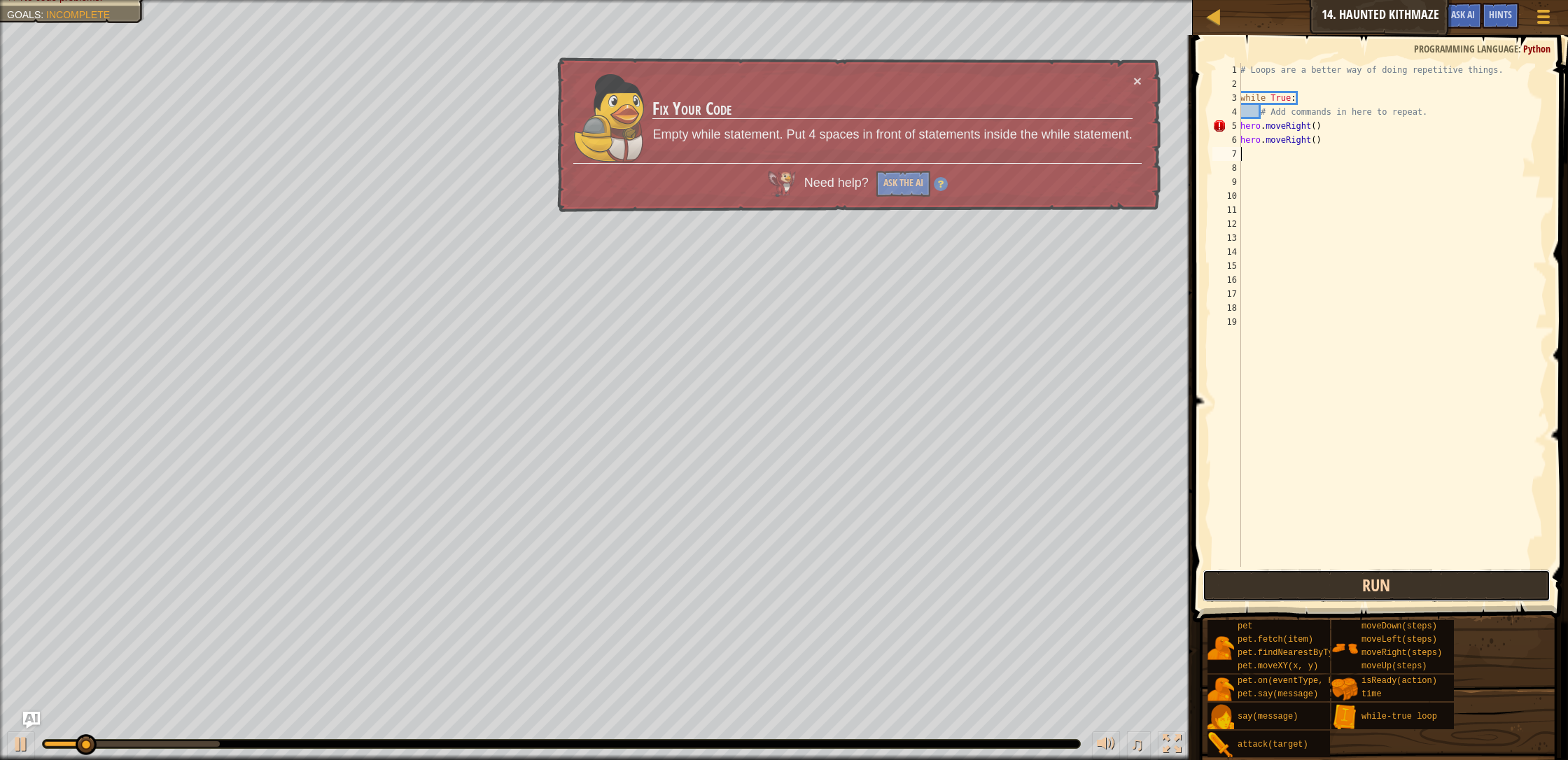
drag, startPoint x: 1318, startPoint y: 580, endPoint x: 1317, endPoint y: 589, distance: 9.1
click at [829, 575] on button "Run" at bounding box center [1376, 585] width 348 height 32
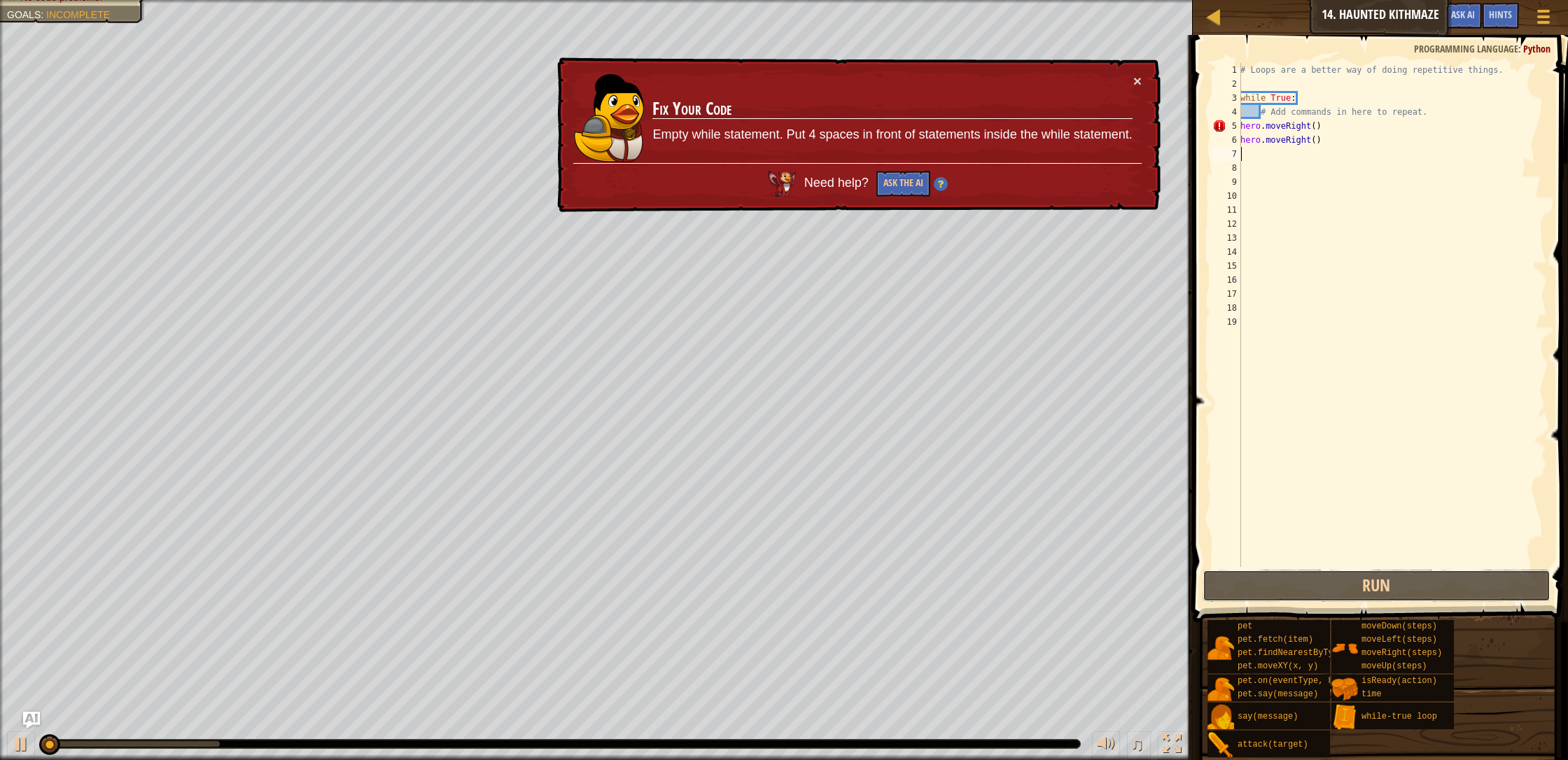
drag, startPoint x: 1318, startPoint y: 592, endPoint x: 1307, endPoint y: 541, distance: 52.2
click at [829, 577] on button "Run" at bounding box center [1376, 585] width 348 height 32
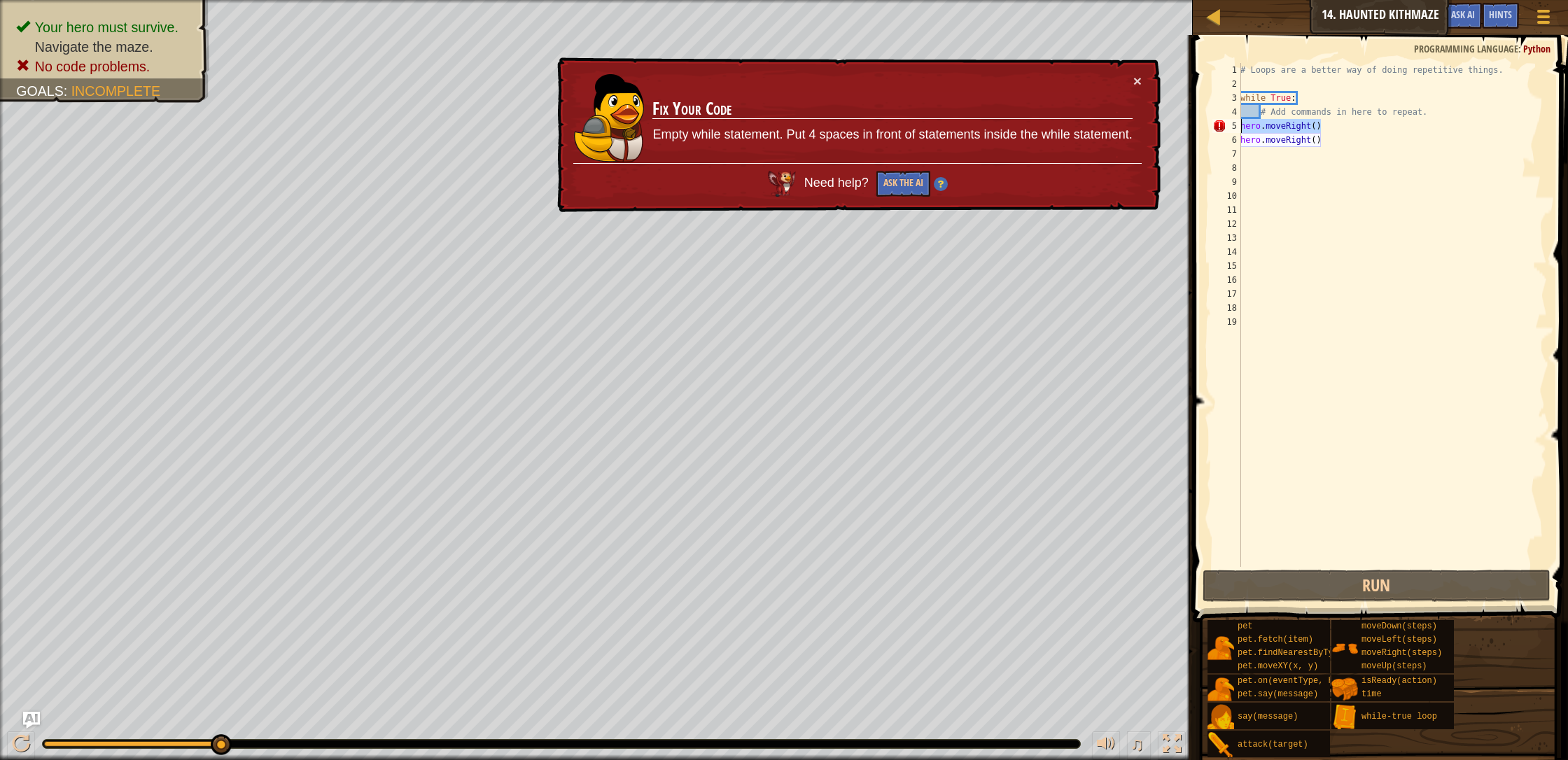
drag, startPoint x: 1321, startPoint y: 127, endPoint x: 1239, endPoint y: 128, distance: 82.0
click at [829, 128] on div "1 2 3 4 5 6 7 8 9 10 11 12 13 14 15 16 17 18 19 # Loops are a better way of doi…" at bounding box center [1378, 315] width 337 height 503
type textarea "hero.moveRight()"
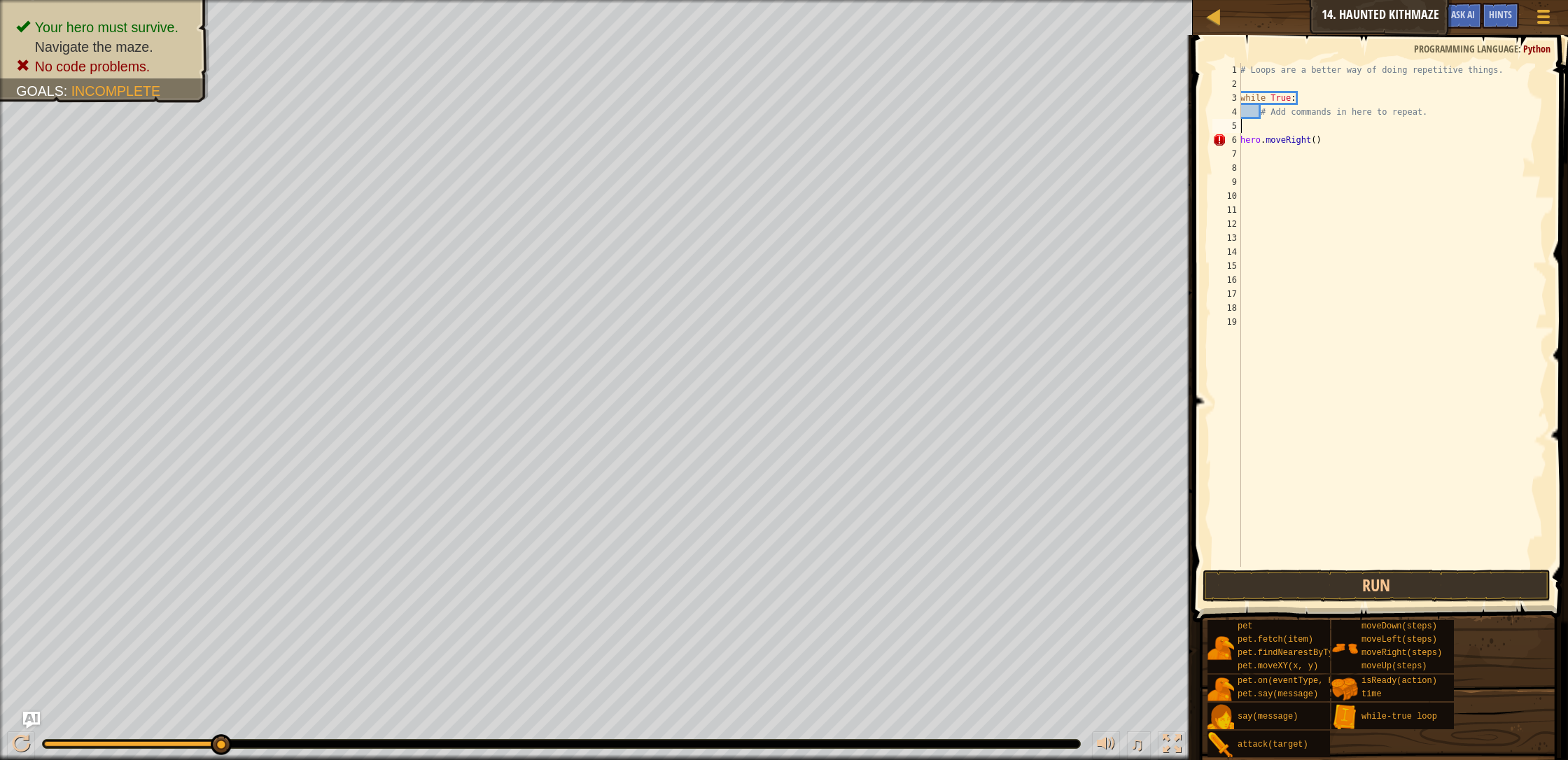
type textarea "h"
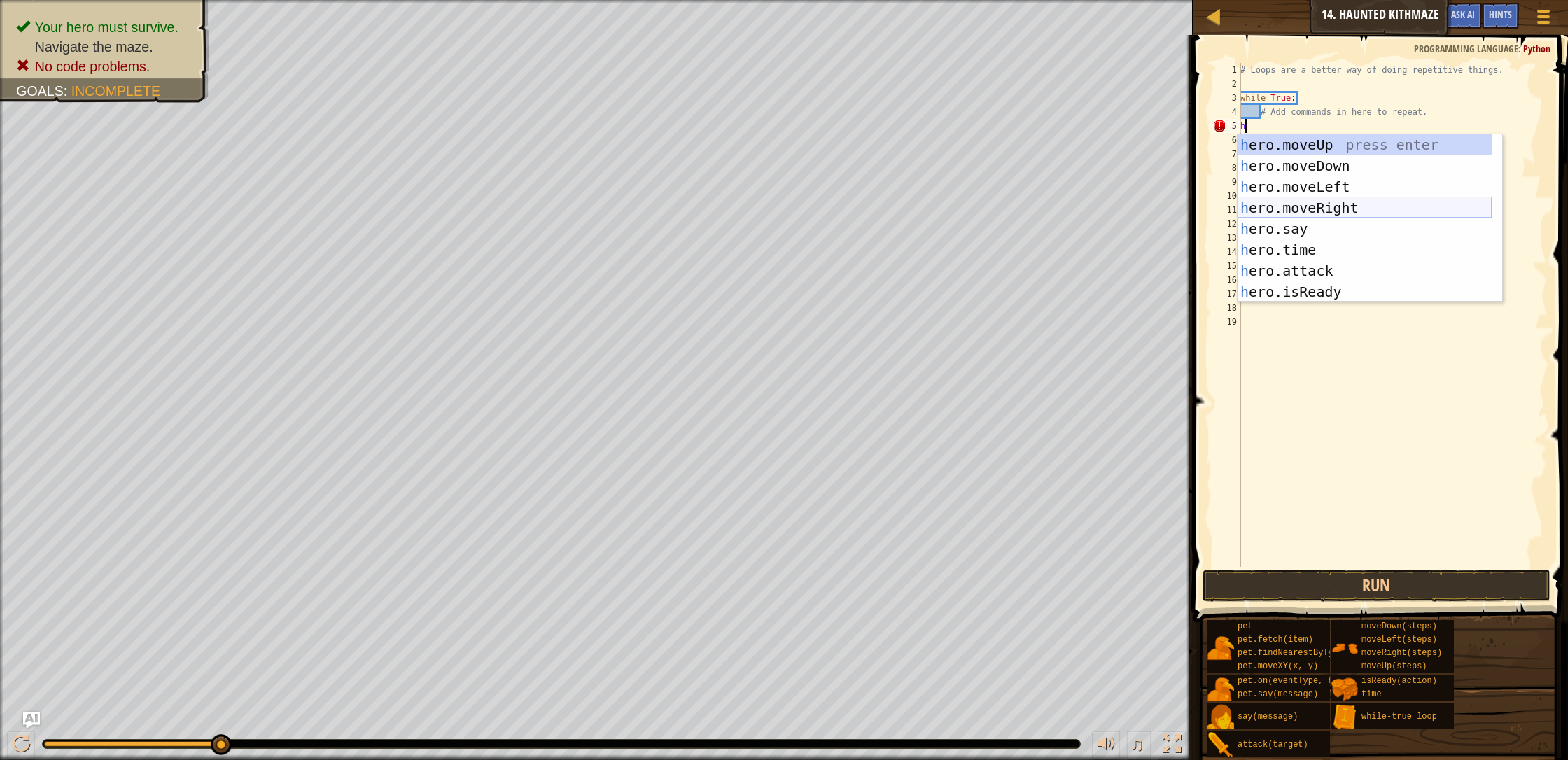
click at [829, 210] on div "h ero.moveUp press enter h ero.moveDown press enter h ero.moveLeft press enter …" at bounding box center [1364, 240] width 254 height 210
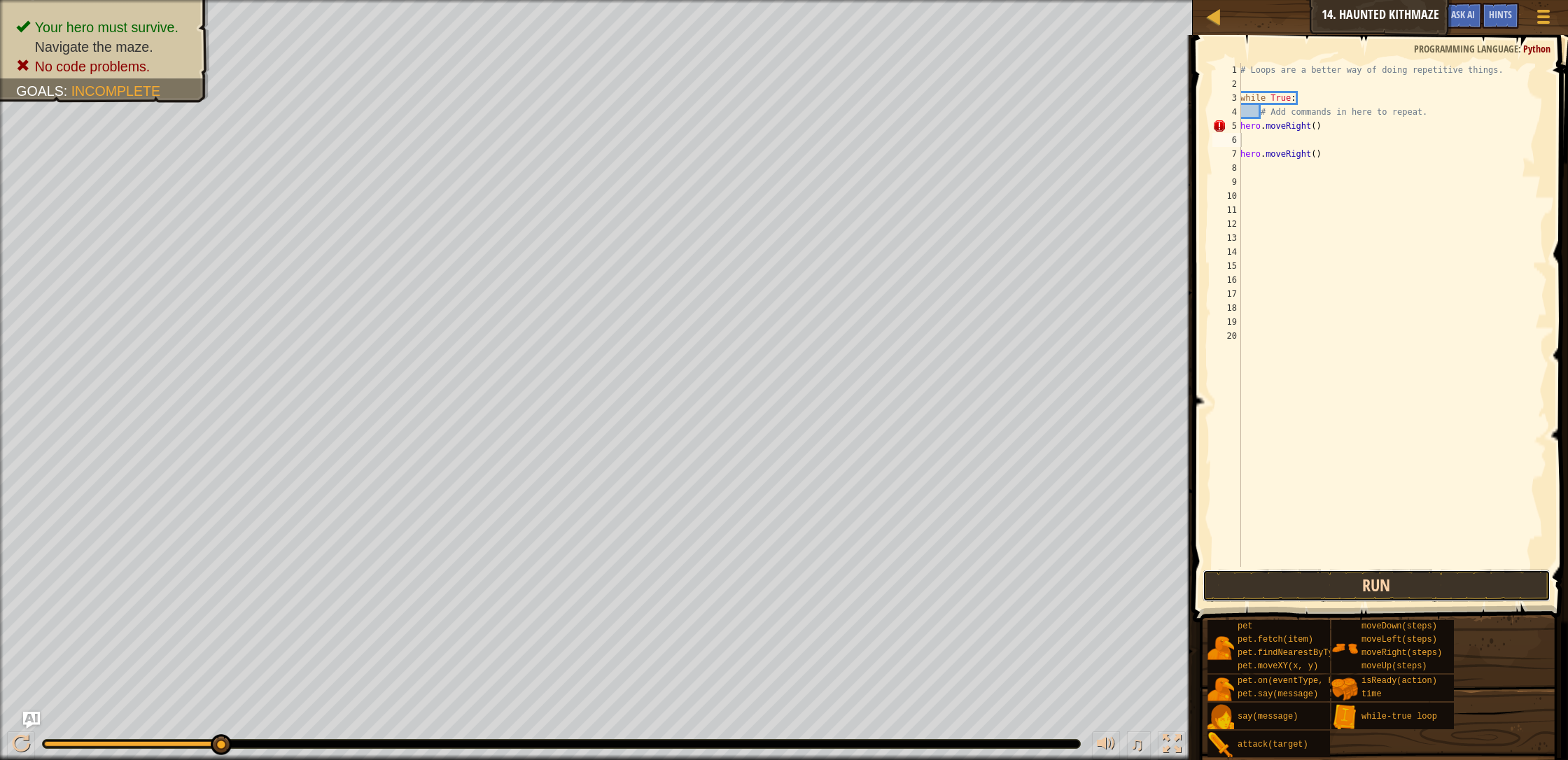
click at [829, 588] on button "Run" at bounding box center [1376, 585] width 348 height 32
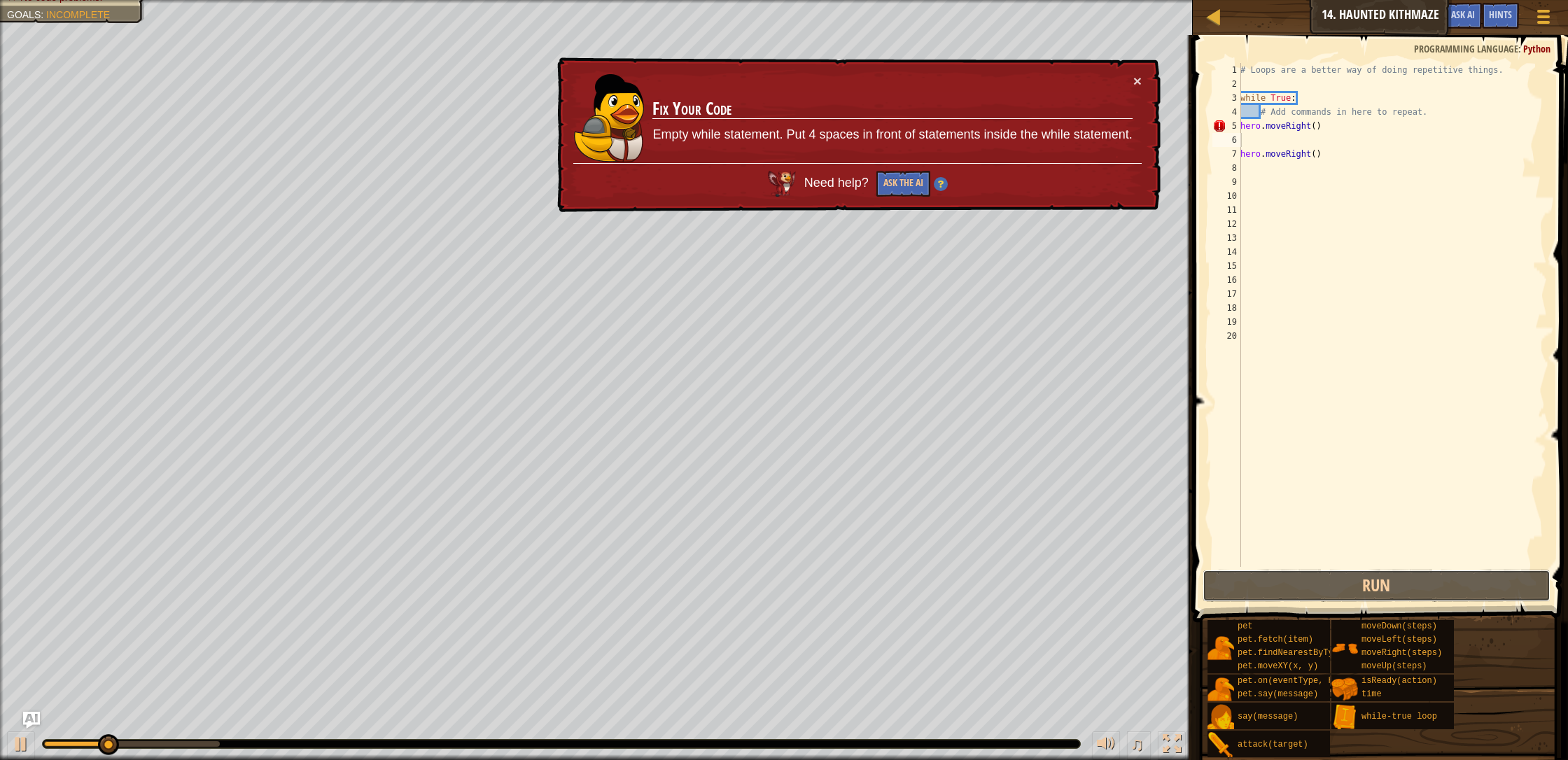
click at [829, 599] on button "Run" at bounding box center [1376, 585] width 348 height 32
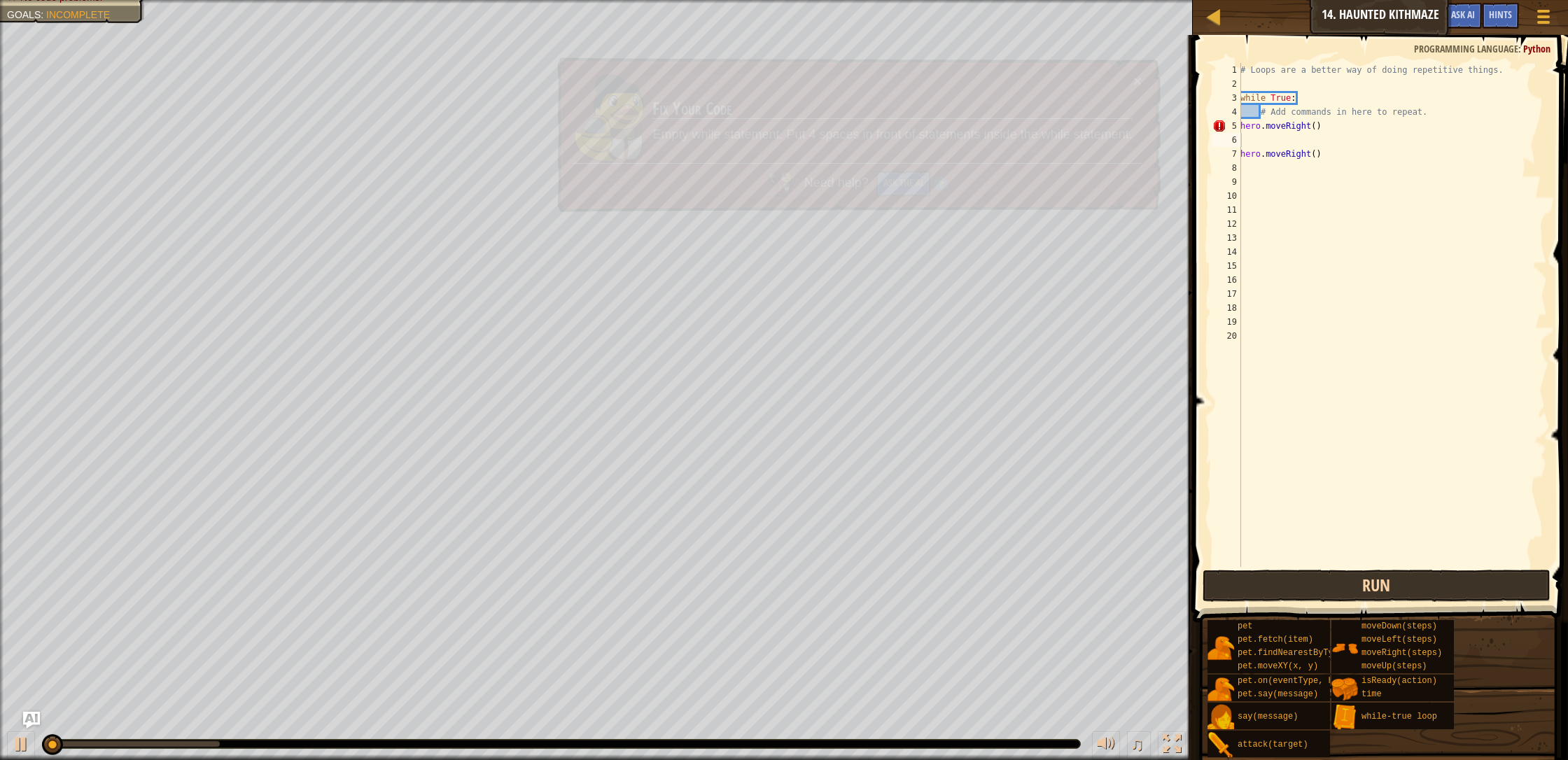
click at [829, 602] on span at bounding box center [1381, 308] width 386 height 628
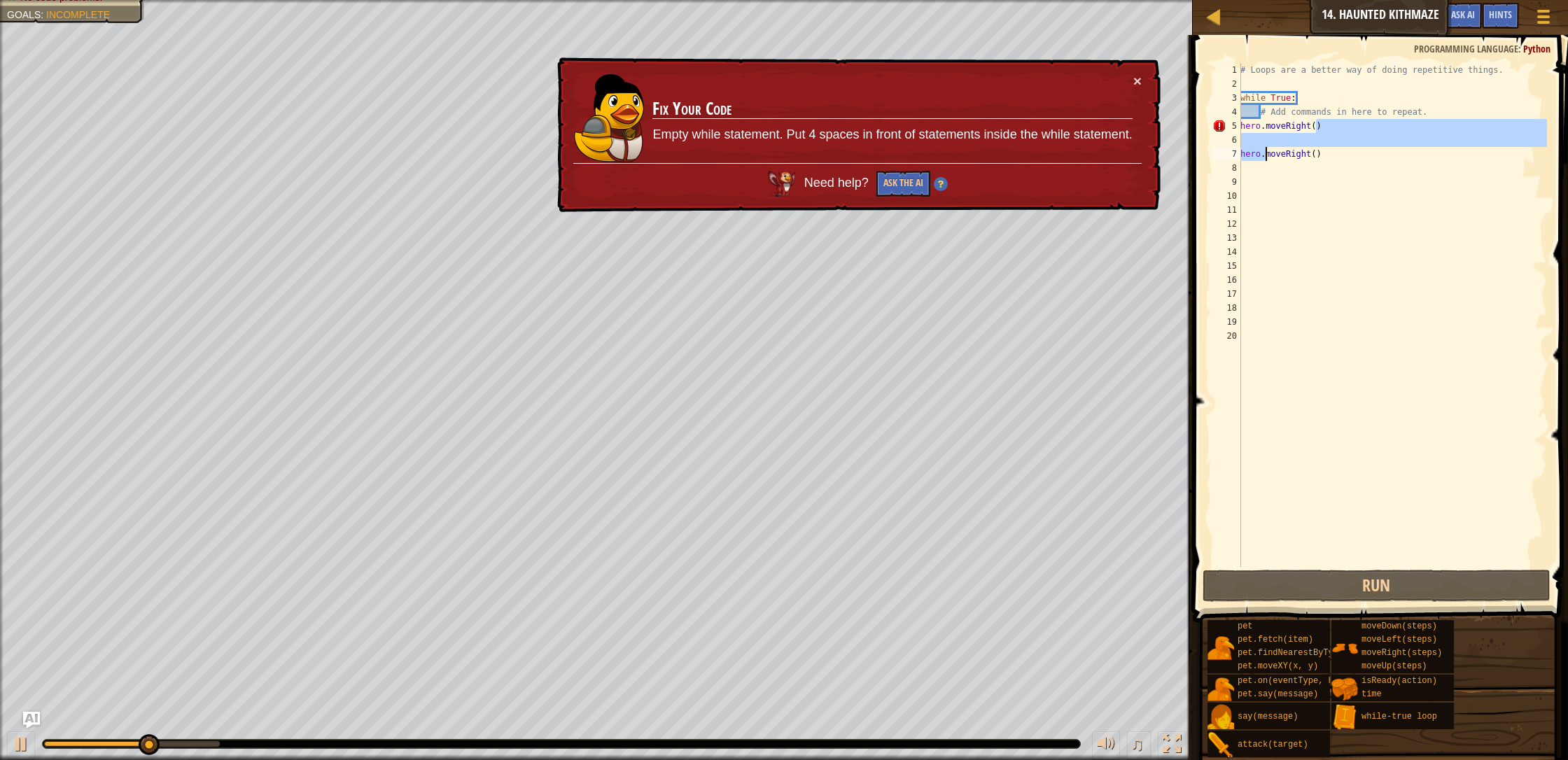
drag, startPoint x: 1314, startPoint y: 122, endPoint x: 1263, endPoint y: 148, distance: 57.2
click at [829, 148] on div "# Loops are a better way of doing repetitive things. while True : # Add command…" at bounding box center [1391, 329] width 309 height 532
click at [829, 11] on span at bounding box center [1543, 10] width 13 height 3
type textarea "hero.moveRight()"
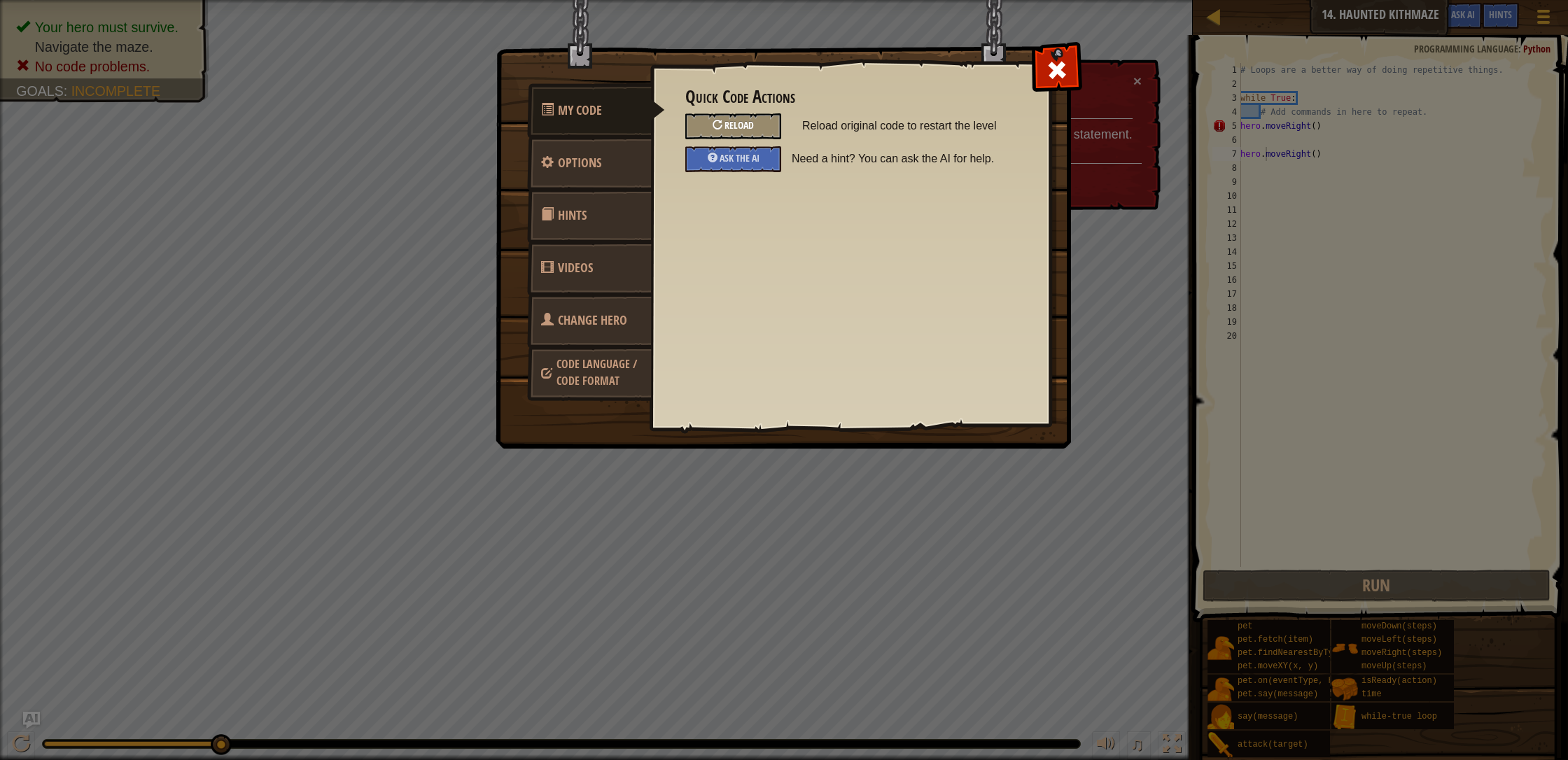
click at [757, 116] on div "Reload" at bounding box center [734, 126] width 96 height 26
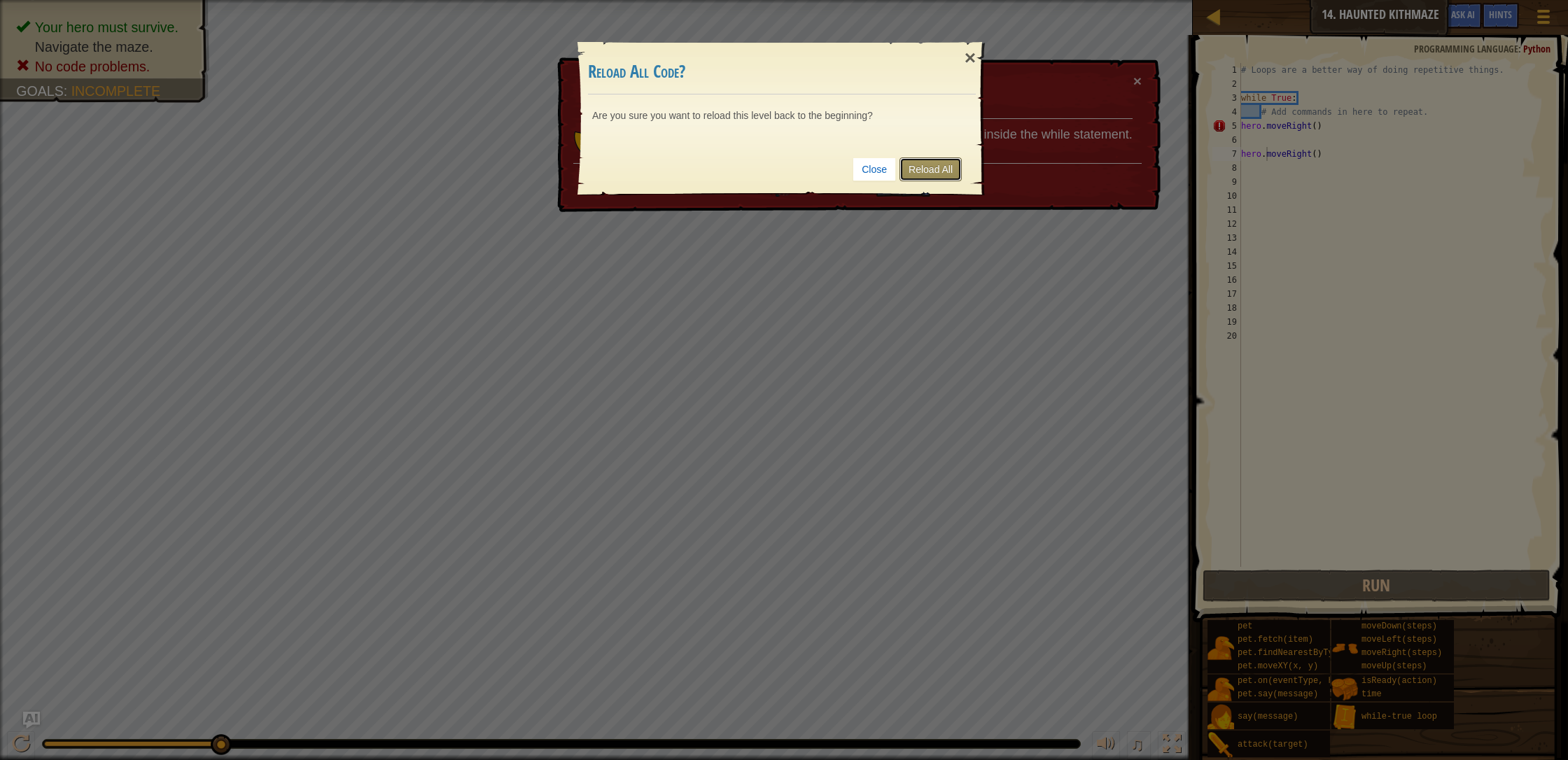
click at [829, 171] on link "Reload All" at bounding box center [931, 169] width 62 height 24
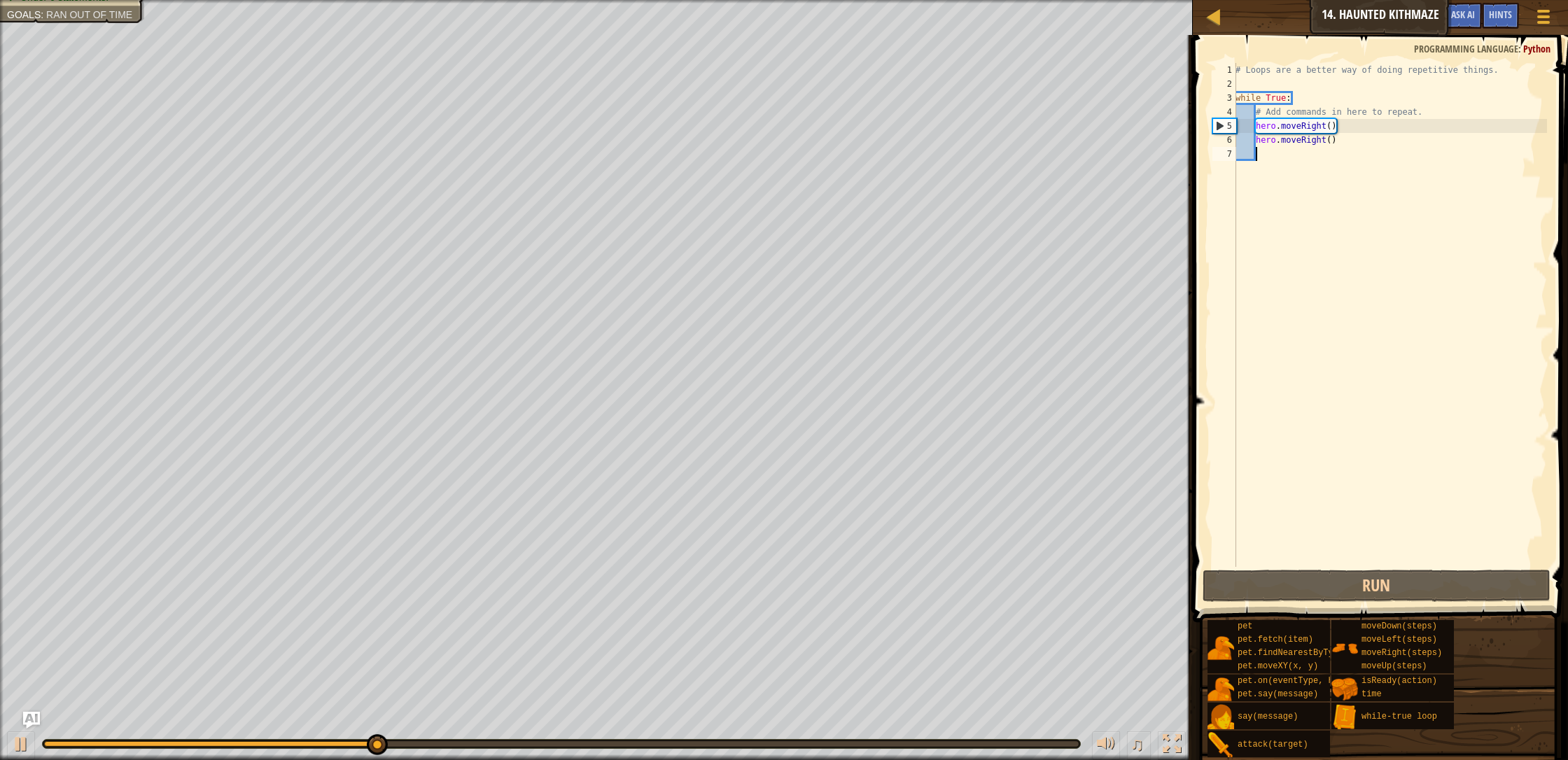
type textarea "h"
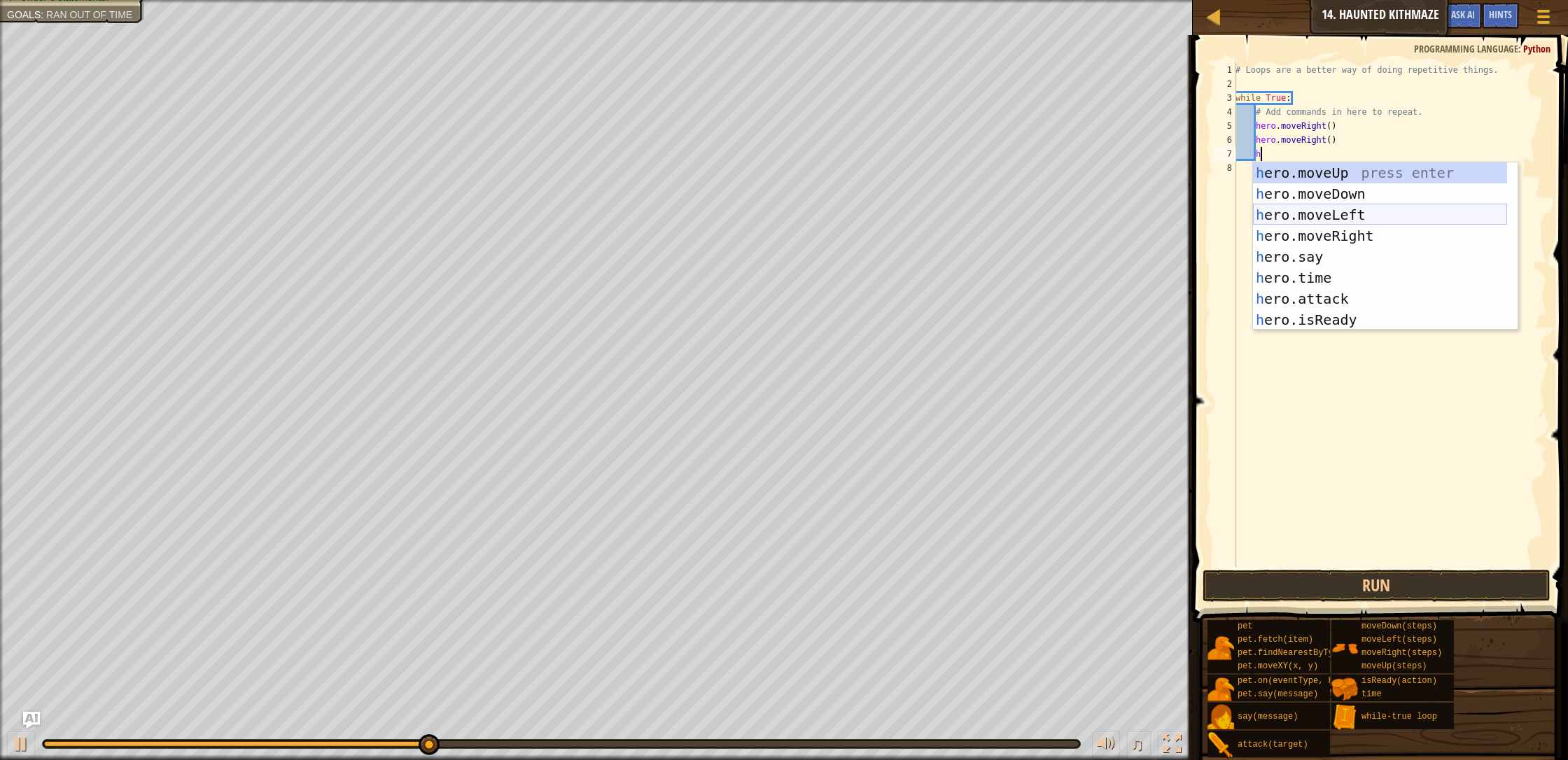
click at [829, 214] on div "h ero.moveUp press enter h ero.moveDown press enter h ero.moveLeft press enter …" at bounding box center [1379, 267] width 254 height 210
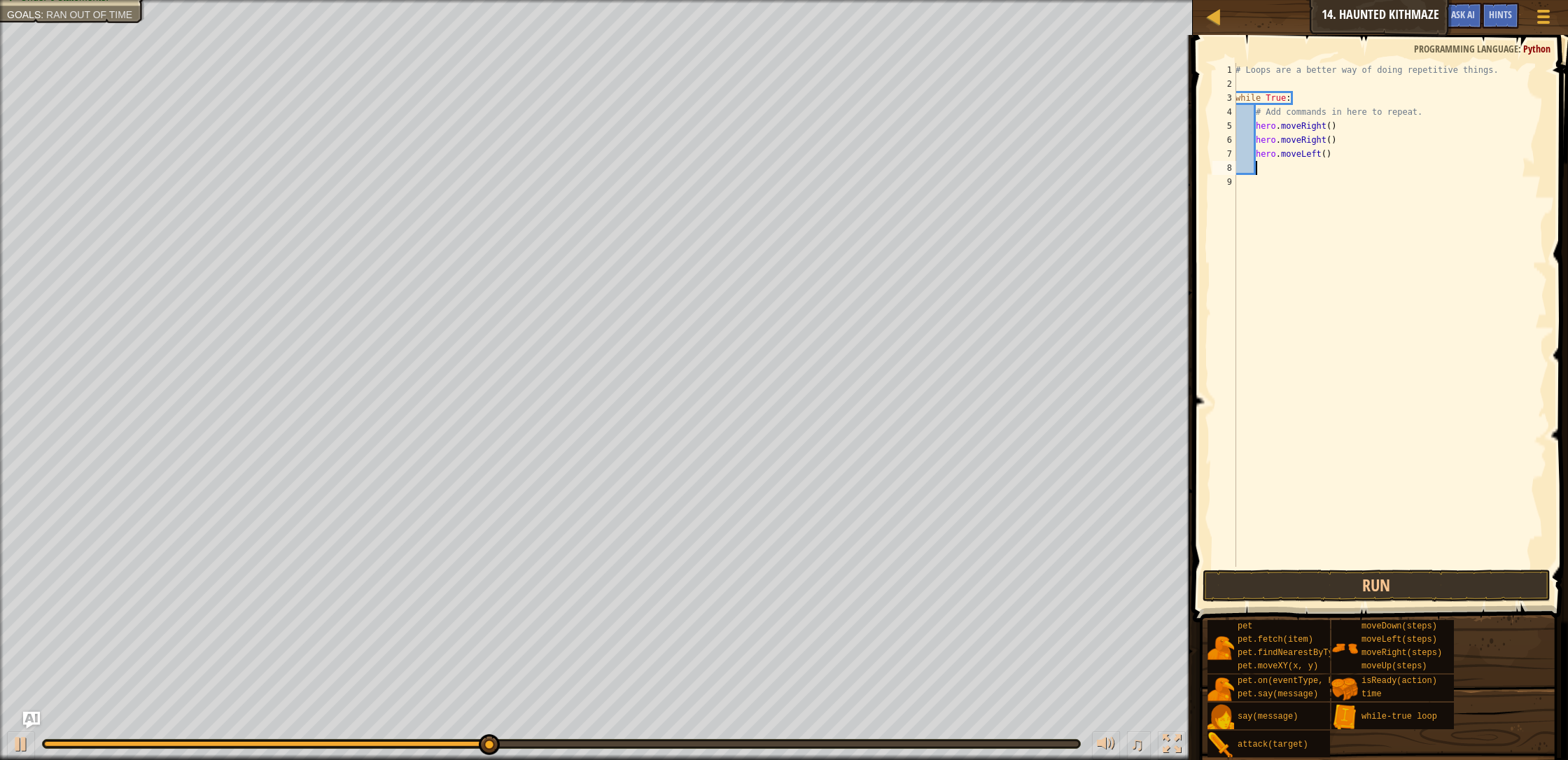
click at [829, 591] on button "Run" at bounding box center [1376, 585] width 348 height 32
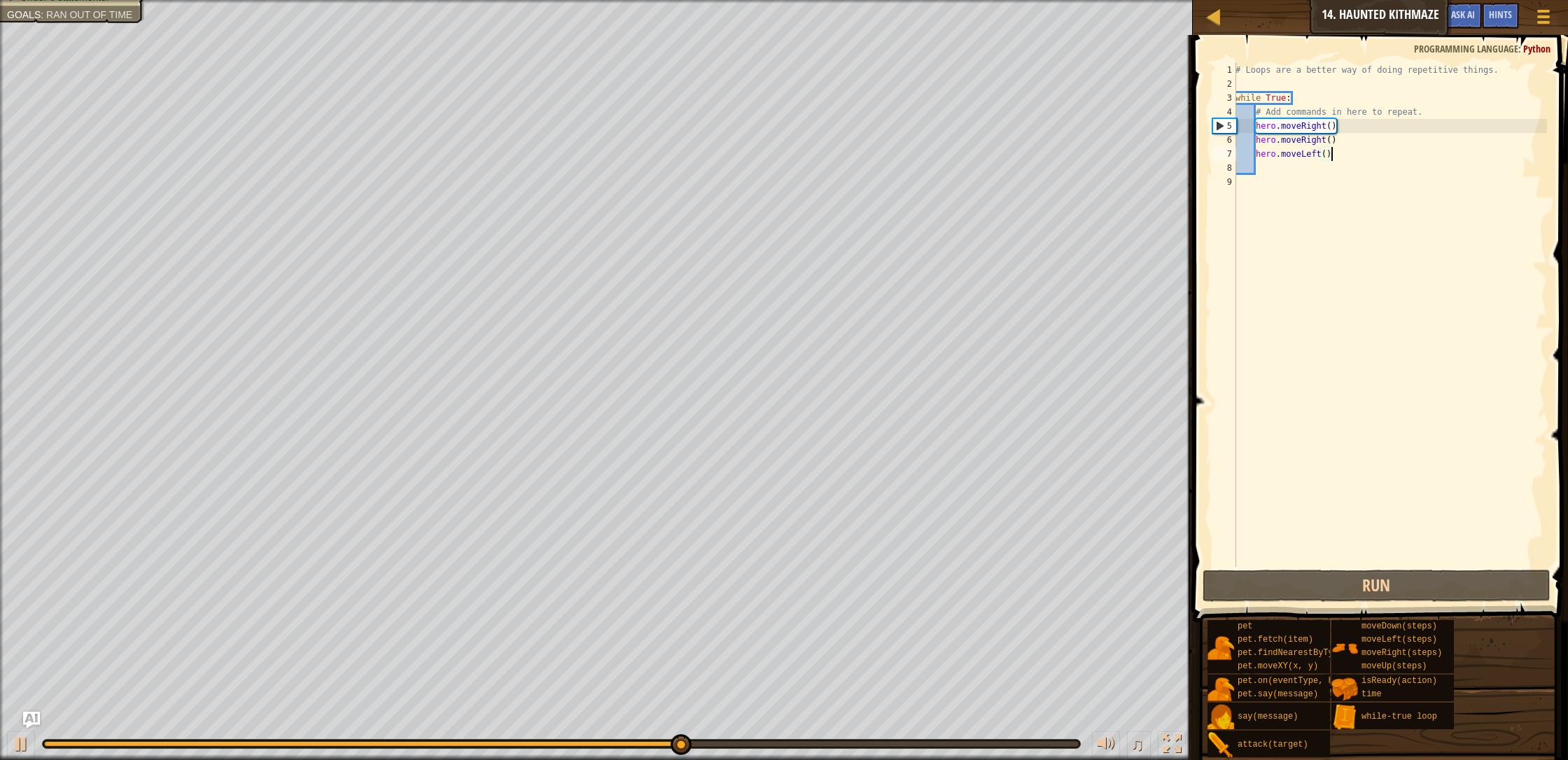
drag, startPoint x: 1334, startPoint y: 151, endPoint x: 1321, endPoint y: 151, distance: 13.0
click at [829, 148] on div "# Loops are a better way of doing repetitive things. while True : # Add command…" at bounding box center [1390, 329] width 315 height 532
type textarea "hero.moveLeft()"
drag, startPoint x: 1314, startPoint y: 152, endPoint x: 1334, endPoint y: 157, distance: 20.6
click at [829, 157] on div "# Loops are a better way of doing repetitive things. while True : # Add command…" at bounding box center [1390, 329] width 315 height 532
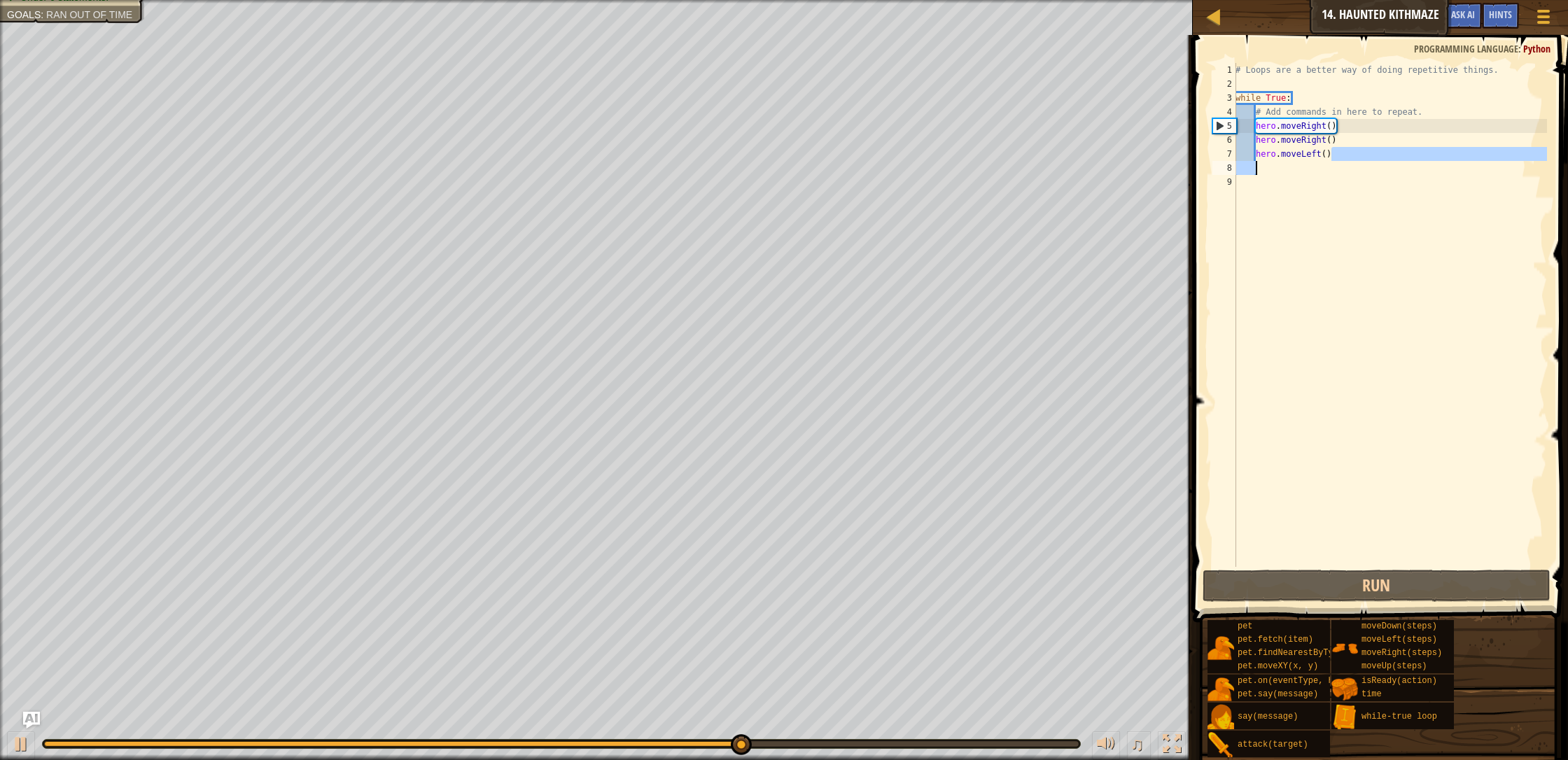
drag, startPoint x: 1335, startPoint y: 157, endPoint x: 1322, endPoint y: 155, distance: 13.2
click at [829, 158] on div "# Loops are a better way of doing repetitive things. while True : # Add command…" at bounding box center [1390, 329] width 315 height 532
drag, startPoint x: 1325, startPoint y: 191, endPoint x: 1351, endPoint y: 159, distance: 41.2
click at [829, 191] on div "# Loops are a better way of doing repetitive things. while True : # Add command…" at bounding box center [1390, 329] width 315 height 532
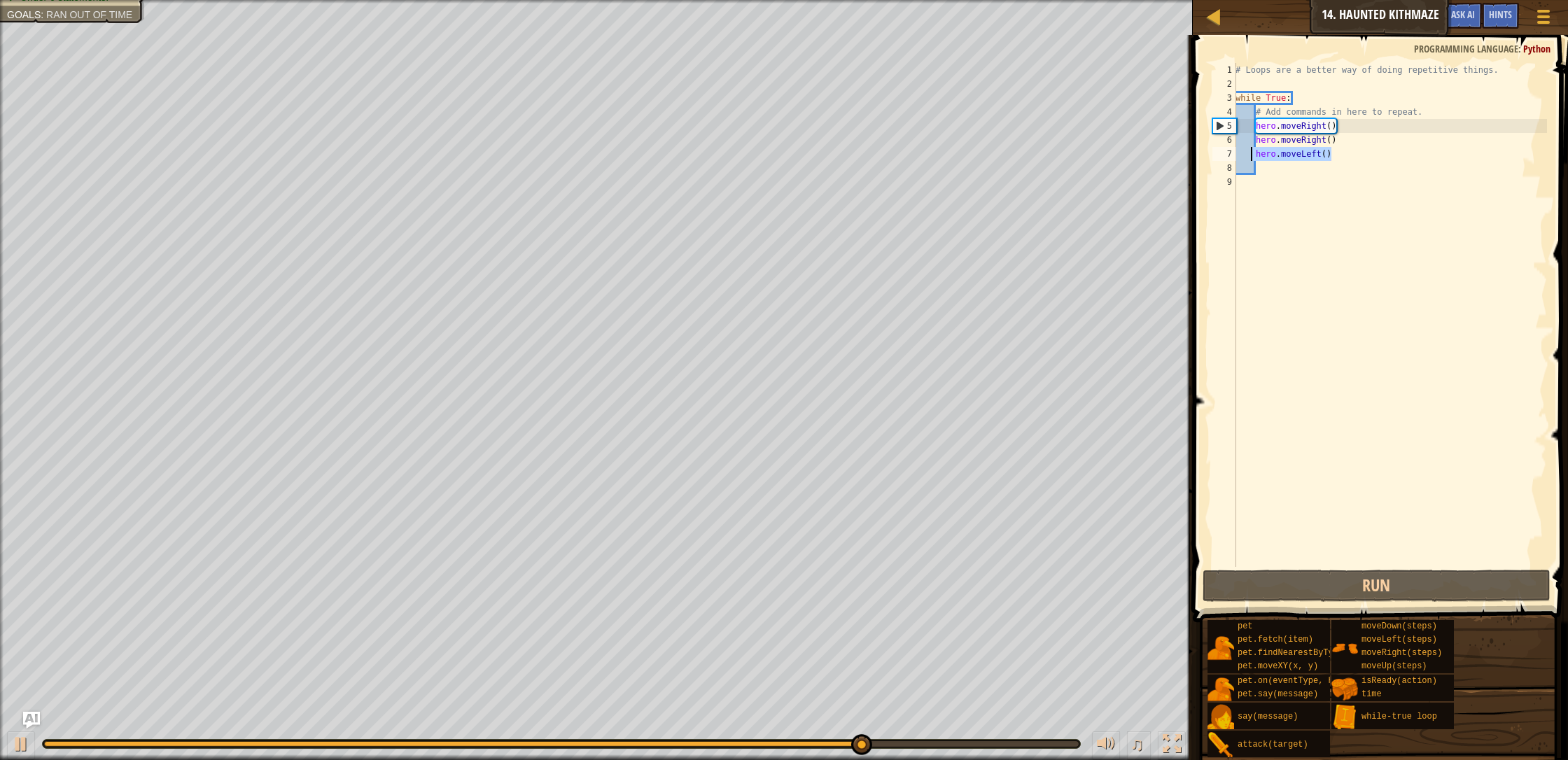
drag, startPoint x: 1333, startPoint y: 153, endPoint x: 1249, endPoint y: 160, distance: 84.3
click at [829, 160] on div "# Loops are a better way of doing repetitive things. while True : # Add command…" at bounding box center [1390, 329] width 315 height 532
type textarea "hero.moveLeft()"
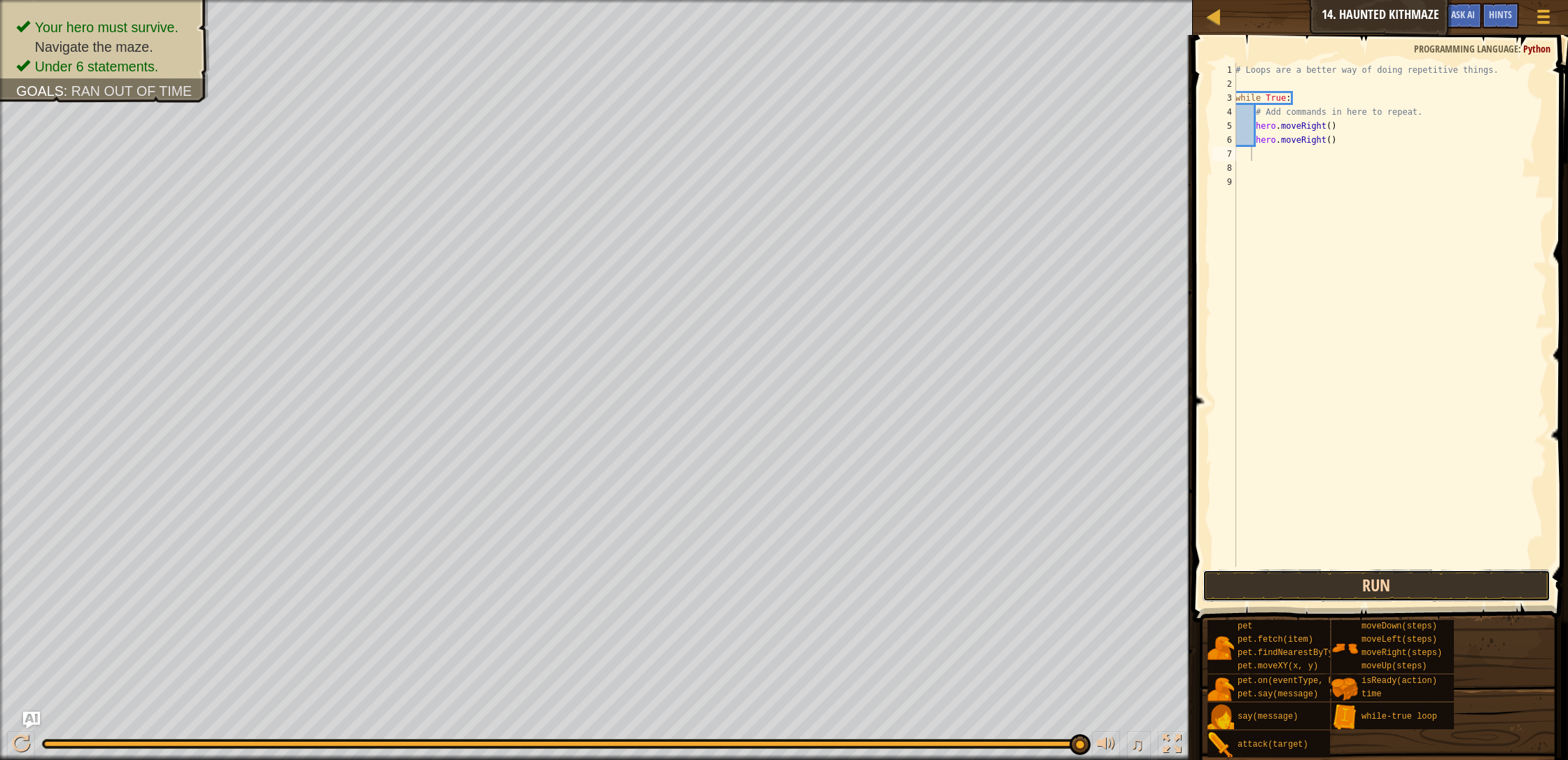
click at [829, 574] on button "Run" at bounding box center [1376, 585] width 348 height 32
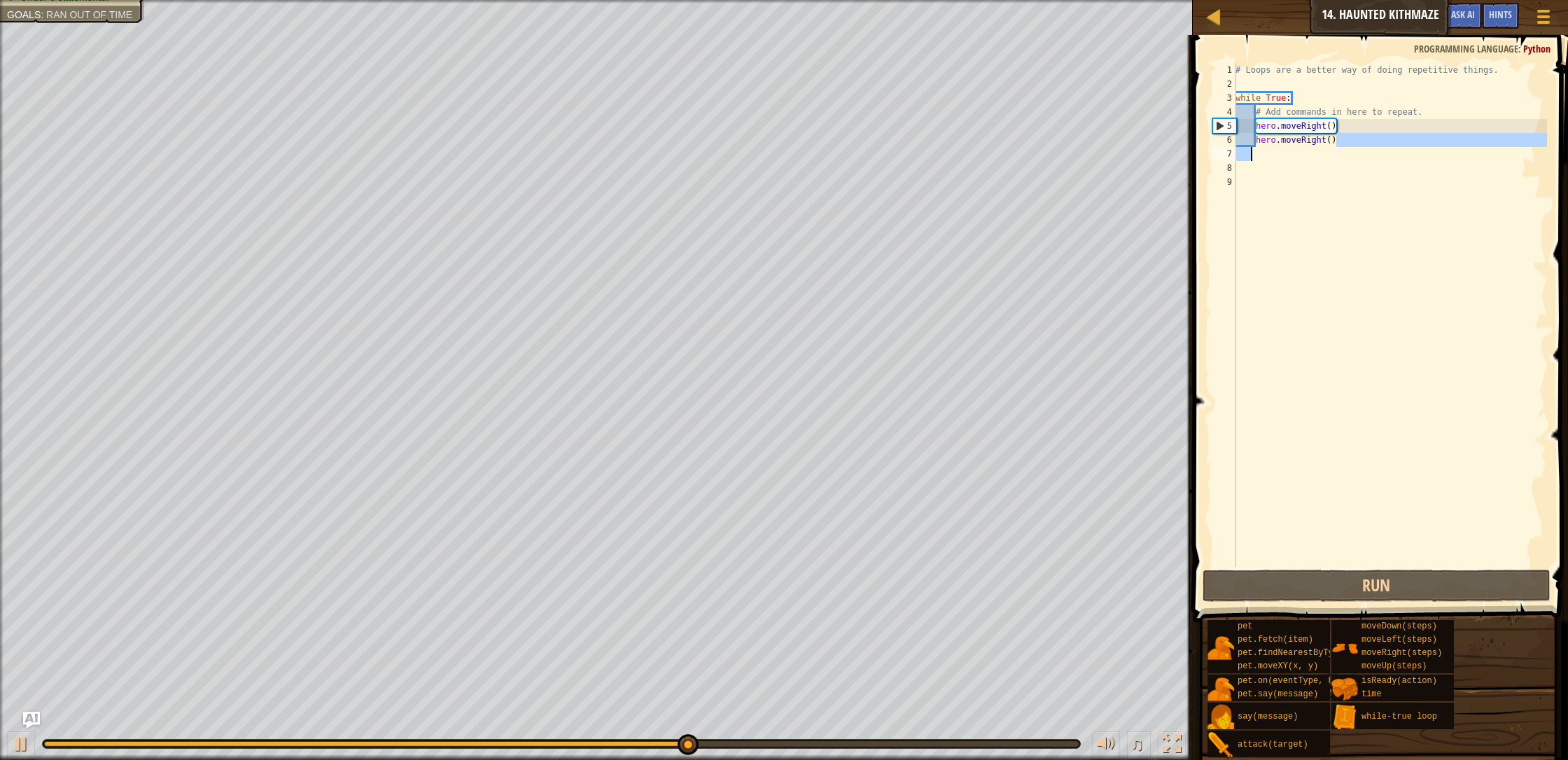
drag, startPoint x: 1338, startPoint y: 140, endPoint x: 1250, endPoint y: 148, distance: 88.4
click at [829, 148] on div "# Loops are a better way of doing repetitive things. while True : # Add command…" at bounding box center [1390, 329] width 315 height 532
drag, startPoint x: 1282, startPoint y: 140, endPoint x: 1334, endPoint y: 138, distance: 52.0
click at [829, 136] on div "# Loops are a better way of doing repetitive things. while True : # Add command…" at bounding box center [1390, 329] width 315 height 532
type textarea "hero.moveRight()"
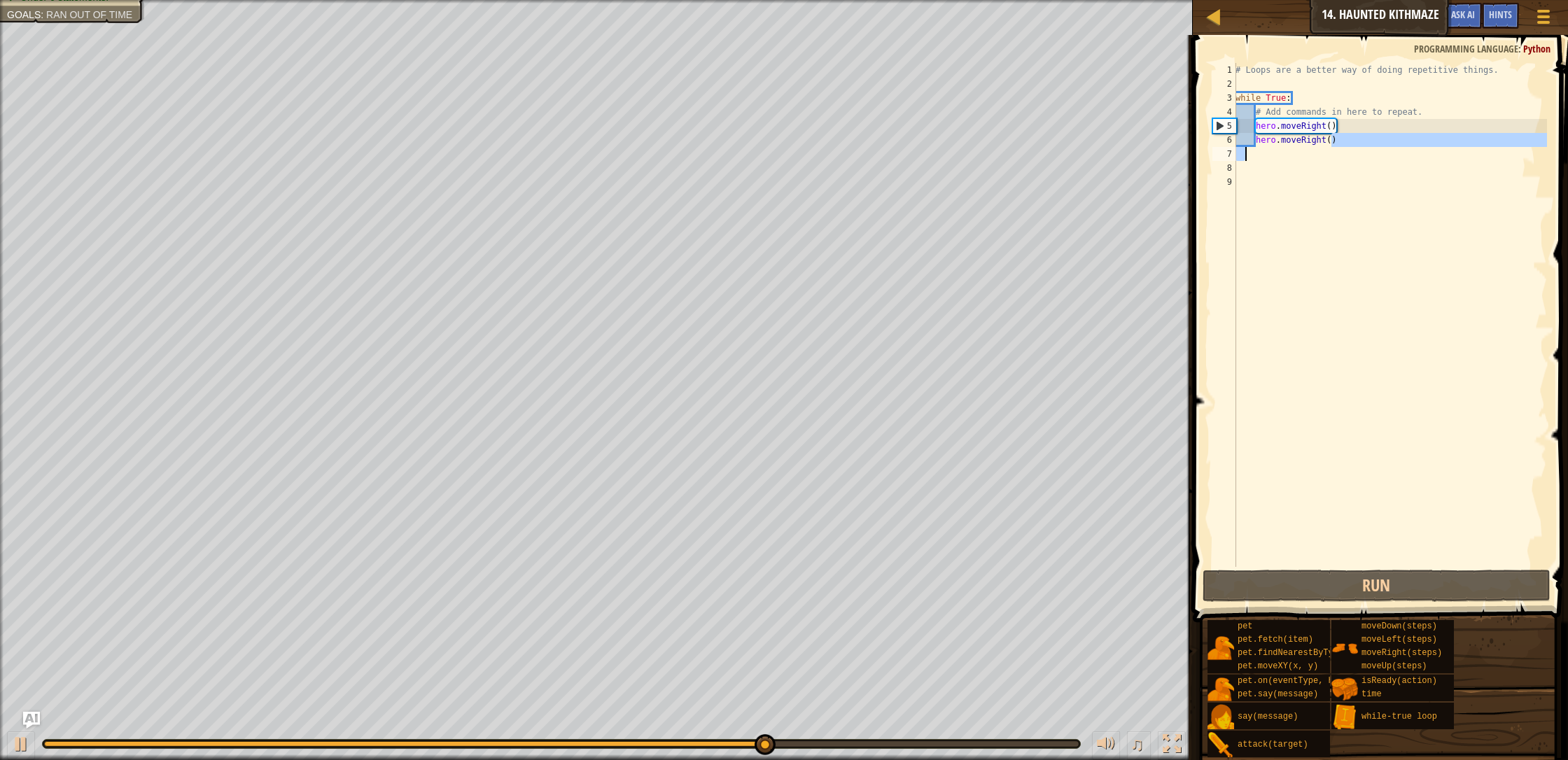
drag, startPoint x: 1322, startPoint y: 142, endPoint x: 1313, endPoint y: 137, distance: 10.3
click at [829, 142] on div "# Loops are a better way of doing repetitive things. while True : # Add command…" at bounding box center [1390, 329] width 315 height 532
drag, startPoint x: 1337, startPoint y: 145, endPoint x: 1252, endPoint y: 146, distance: 85.0
click at [829, 146] on div "# Loops are a better way of doing repetitive things. while True : # Add command…" at bounding box center [1390, 329] width 315 height 532
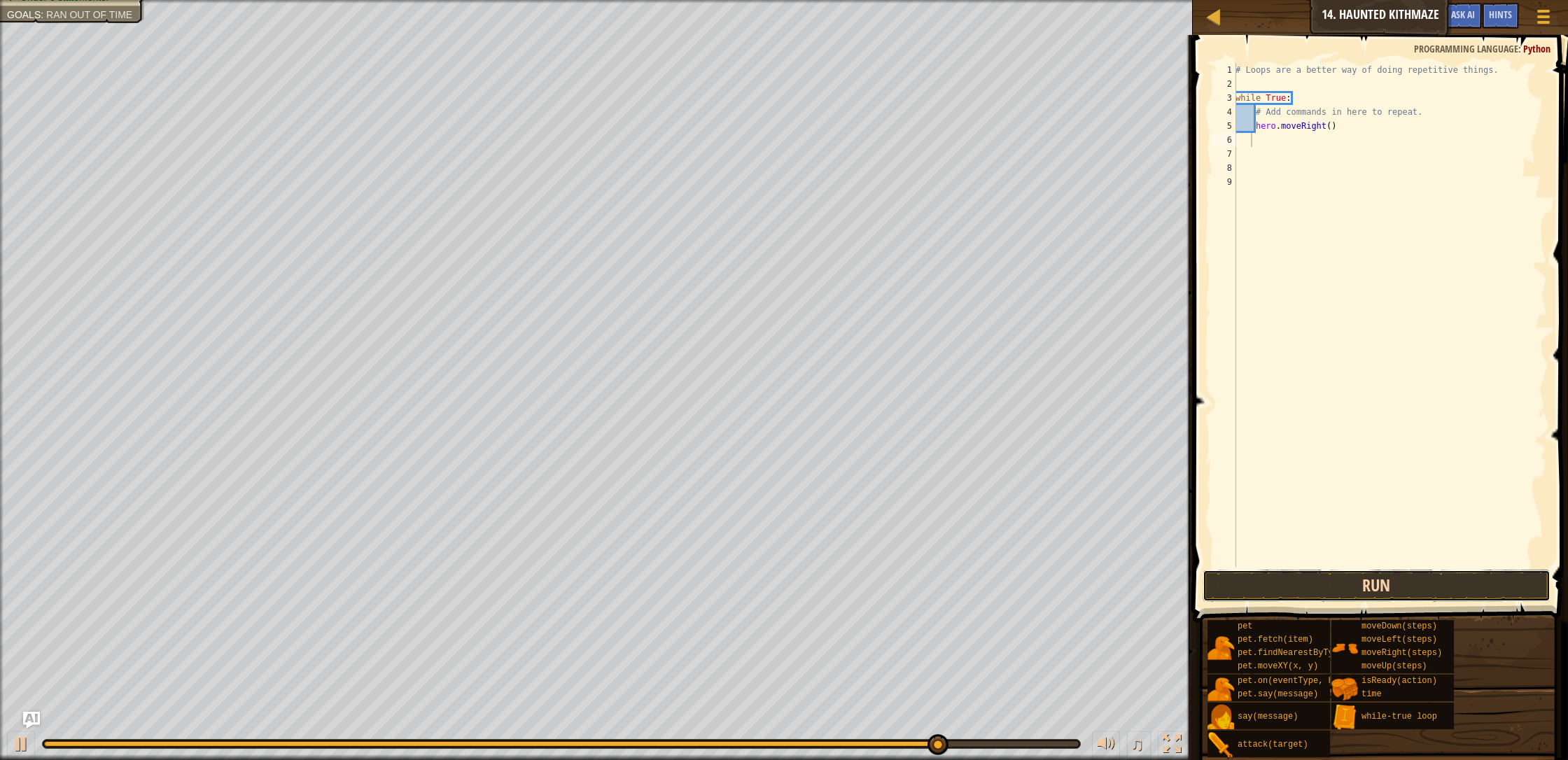
click at [829, 587] on button "Run" at bounding box center [1376, 585] width 348 height 32
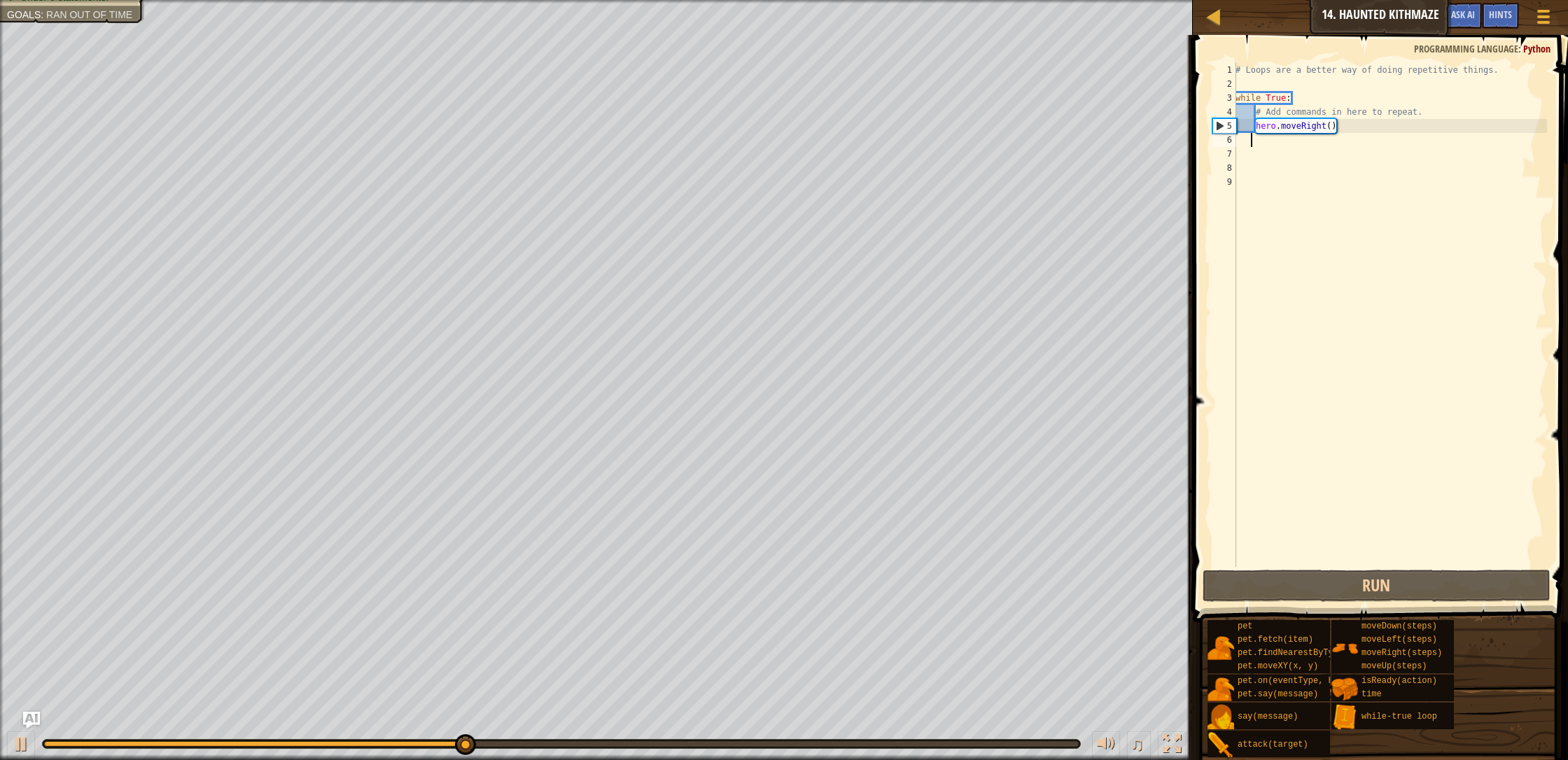
type textarea "h"
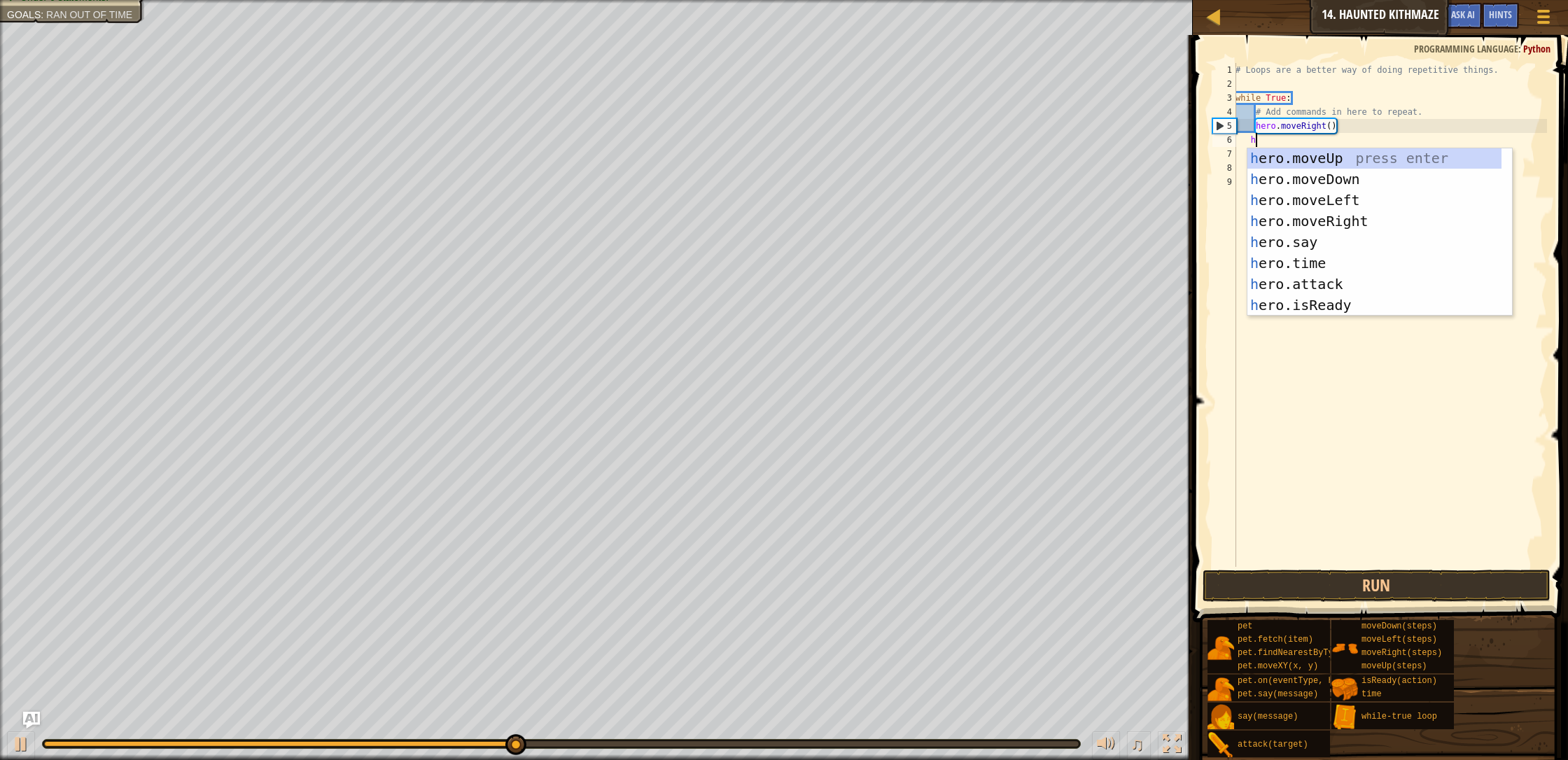
scroll to position [1, 0]
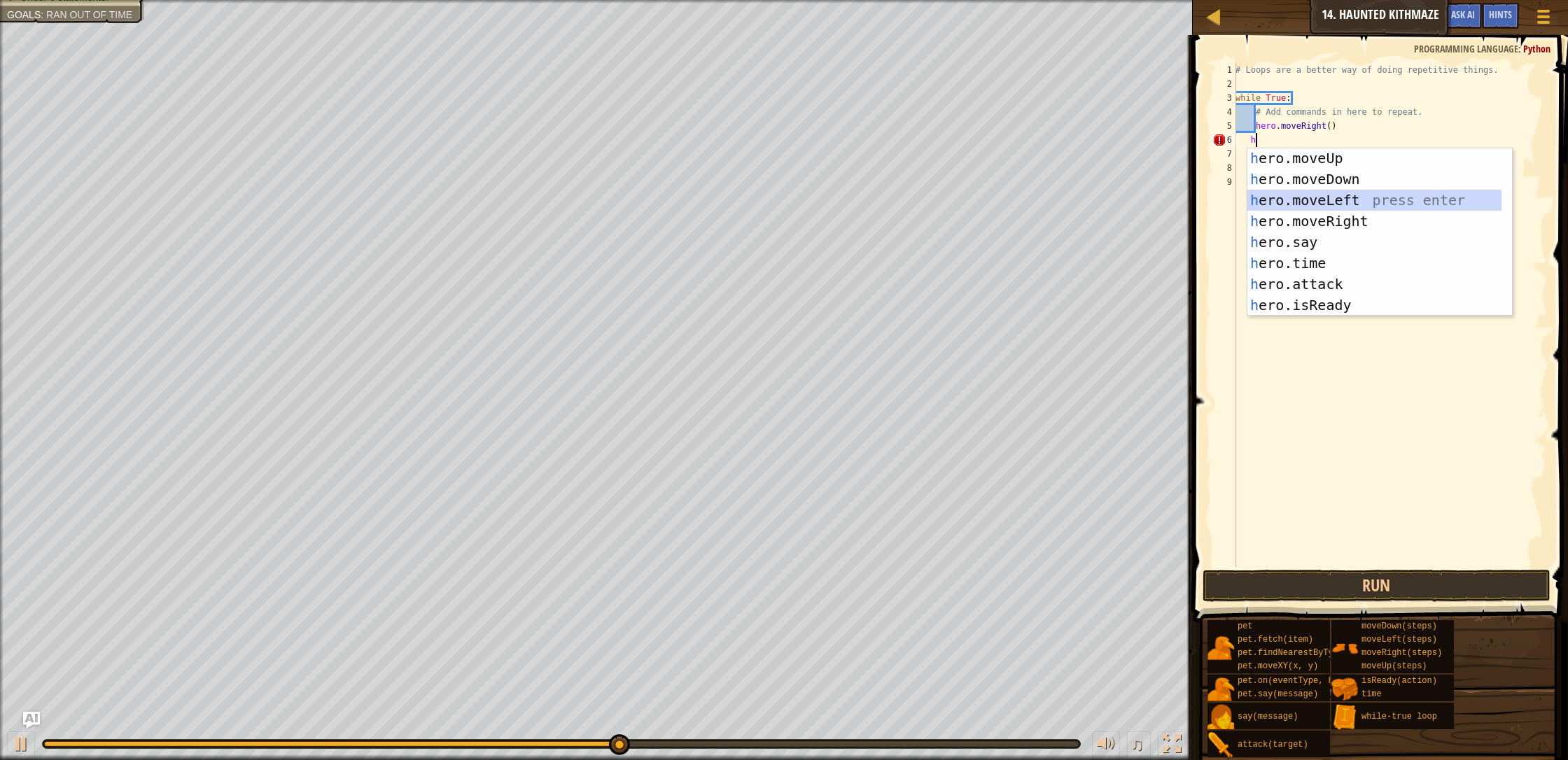
click at [829, 200] on div "h ero.moveUp press enter h ero.moveDown press enter h ero.moveLeft press enter …" at bounding box center [1374, 253] width 254 height 210
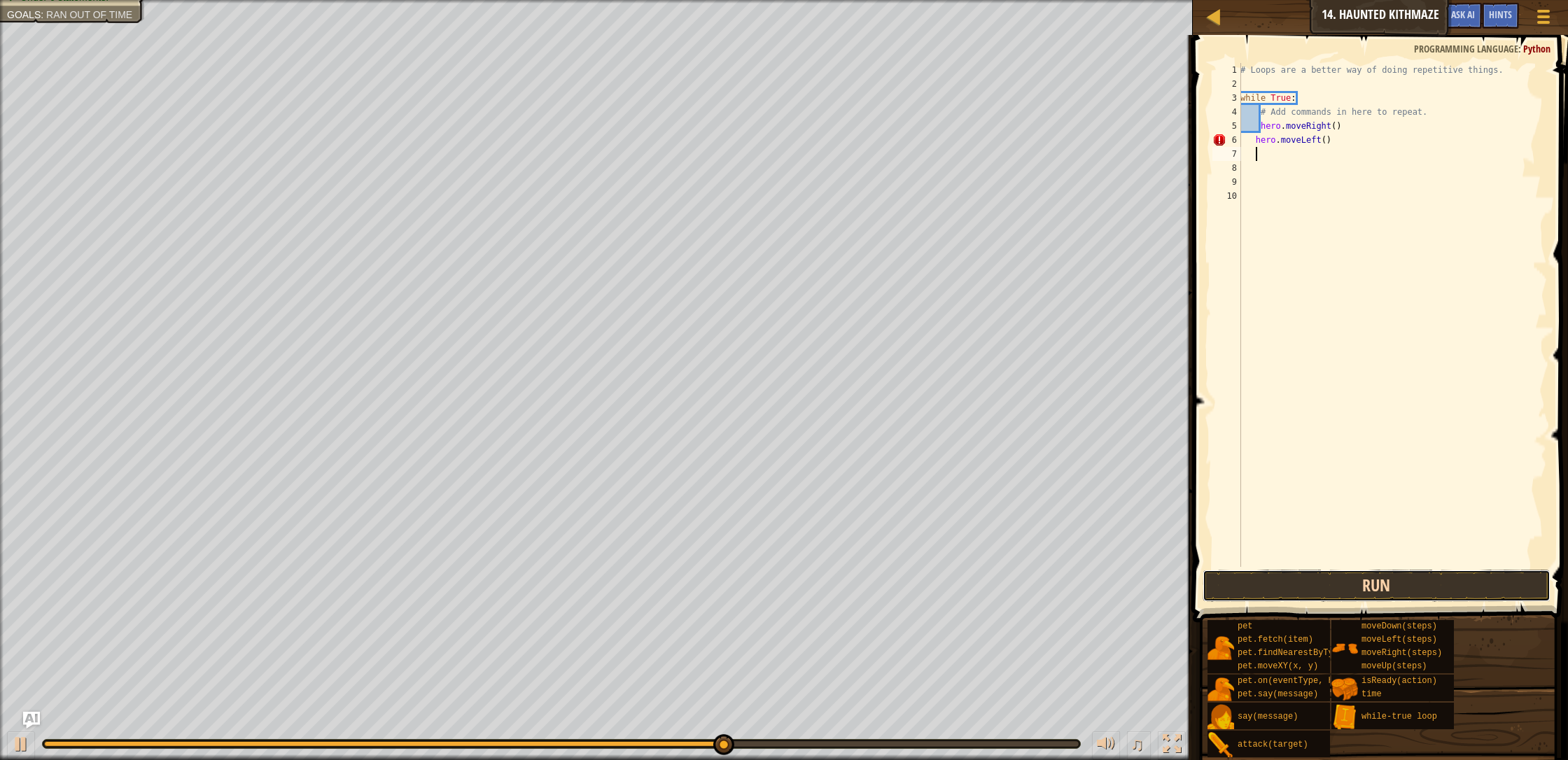
click at [829, 585] on button "Run" at bounding box center [1376, 585] width 348 height 32
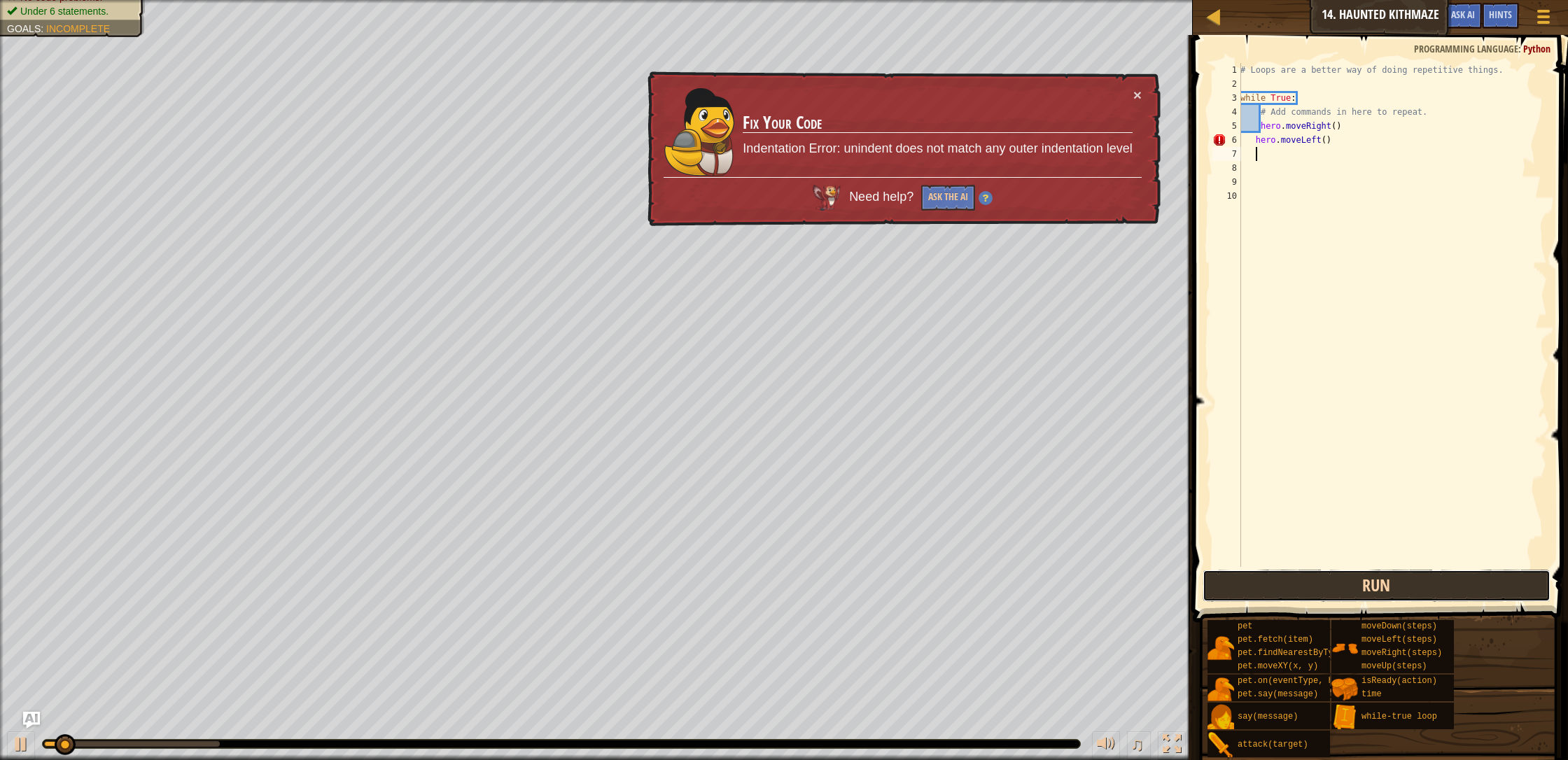
click at [829, 577] on button "Run" at bounding box center [1376, 585] width 348 height 32
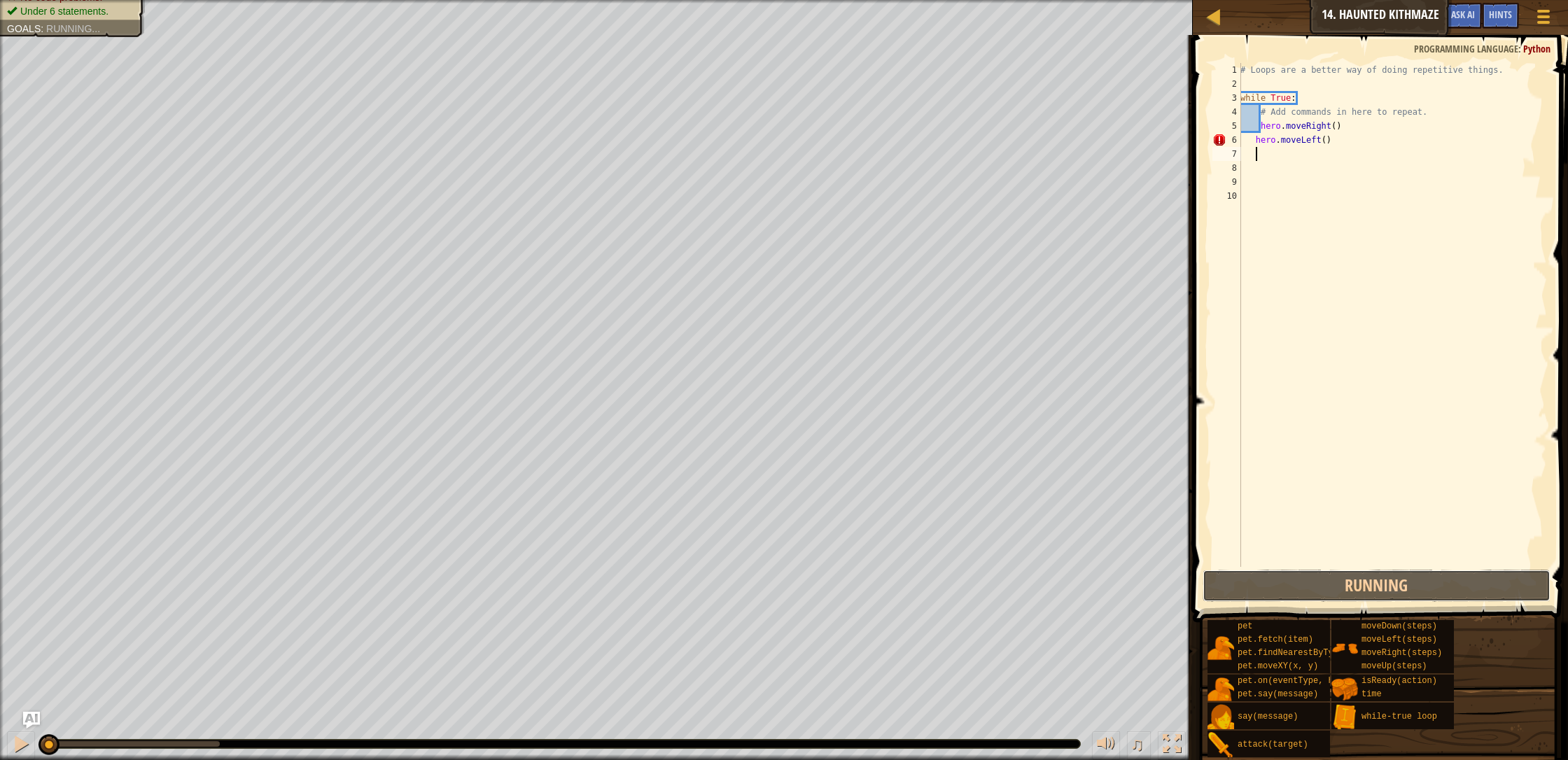
drag, startPoint x: 1404, startPoint y: 584, endPoint x: 1399, endPoint y: 552, distance: 32.4
click at [829, 565] on div "1 2 3 4 5 6 7 8 9 10 # Loops are a better way of doing repetitive things. while…" at bounding box center [1378, 355] width 380 height 628
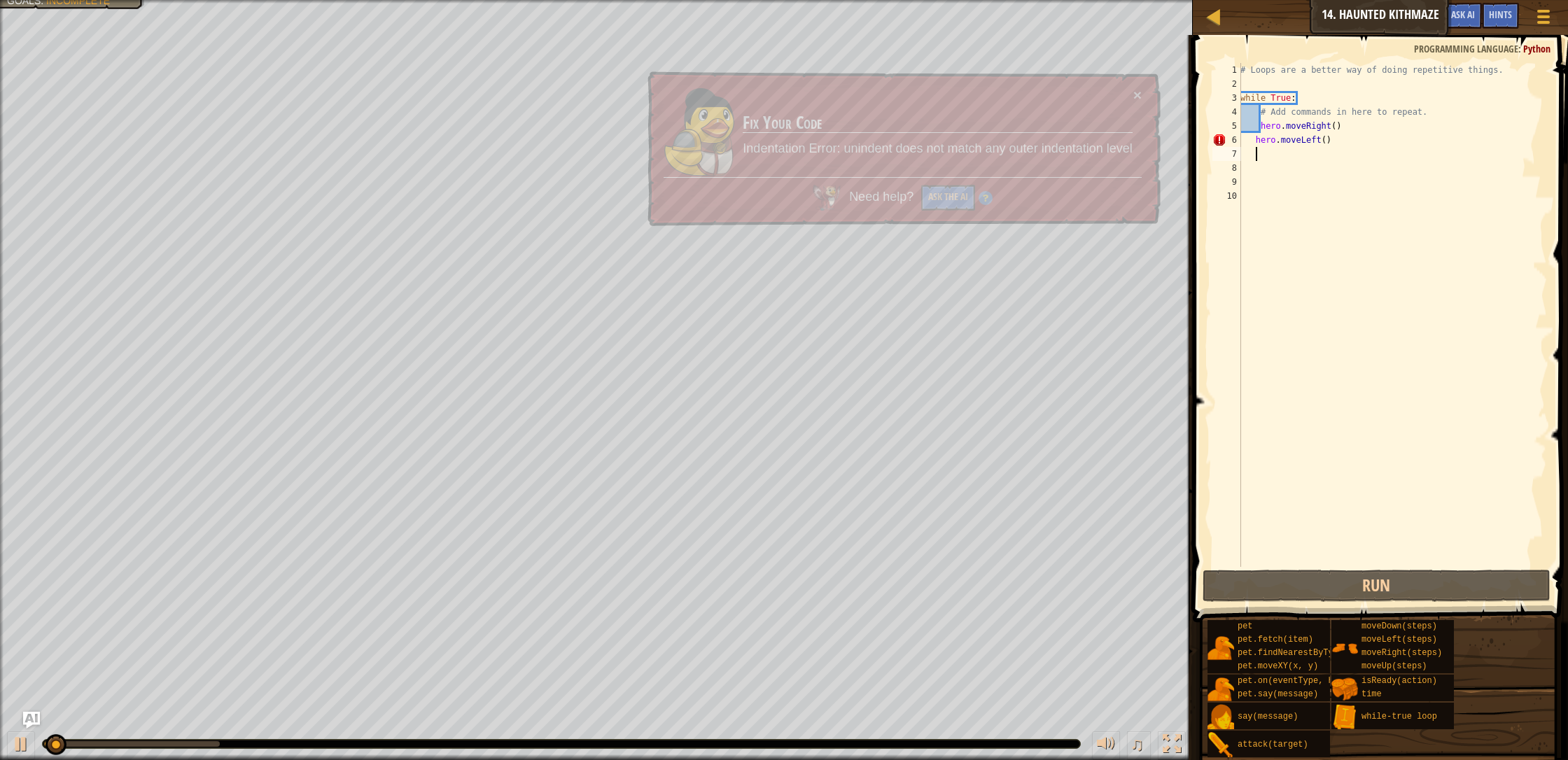
drag, startPoint x: 1399, startPoint y: 552, endPoint x: 1400, endPoint y: 540, distance: 12.0
click at [829, 536] on div "# Loops are a better way of doing repetitive things. while True : # Add command…" at bounding box center [1391, 329] width 309 height 532
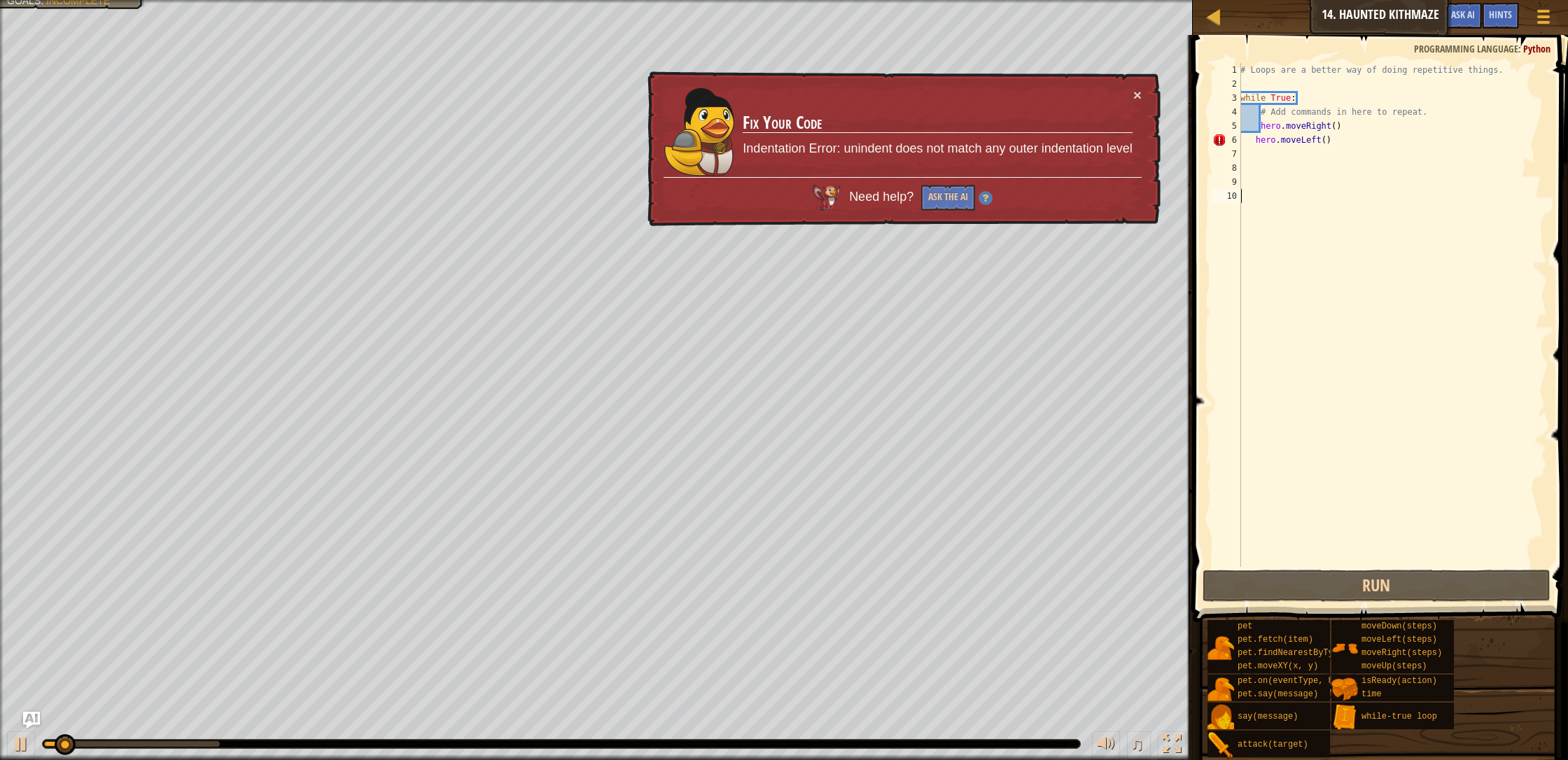
scroll to position [6, 0]
drag, startPoint x: 1400, startPoint y: 545, endPoint x: 1400, endPoint y: 532, distance: 13.0
click at [829, 532] on div "# Loops are a better way of doing repetitive things. while True : # Add command…" at bounding box center [1391, 329] width 309 height 532
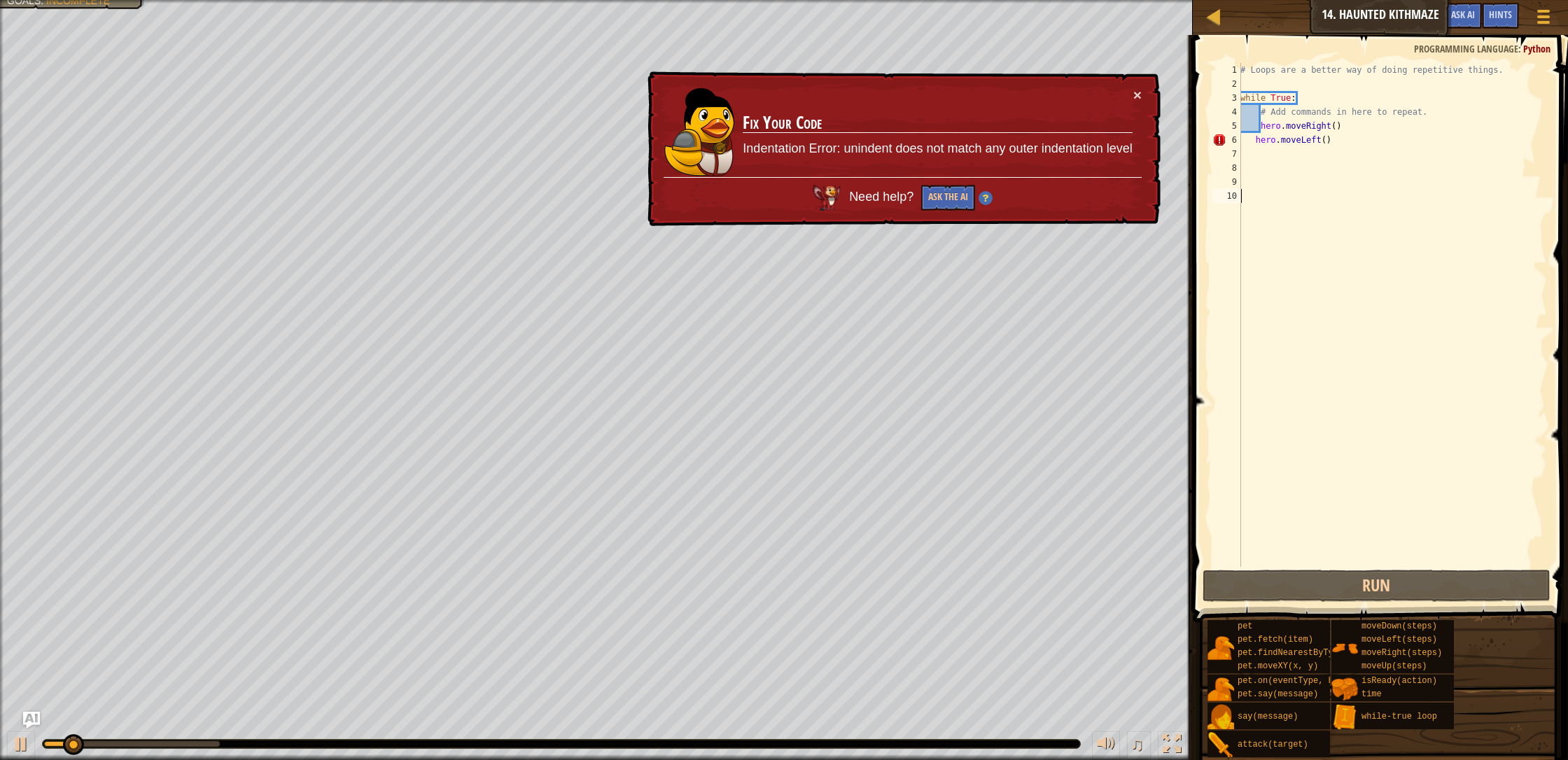
click at [829, 532] on div "# Loops are a better way of doing repetitive things. while True : # Add command…" at bounding box center [1391, 329] width 309 height 532
click at [829, 96] on button "×" at bounding box center [1137, 96] width 8 height 14
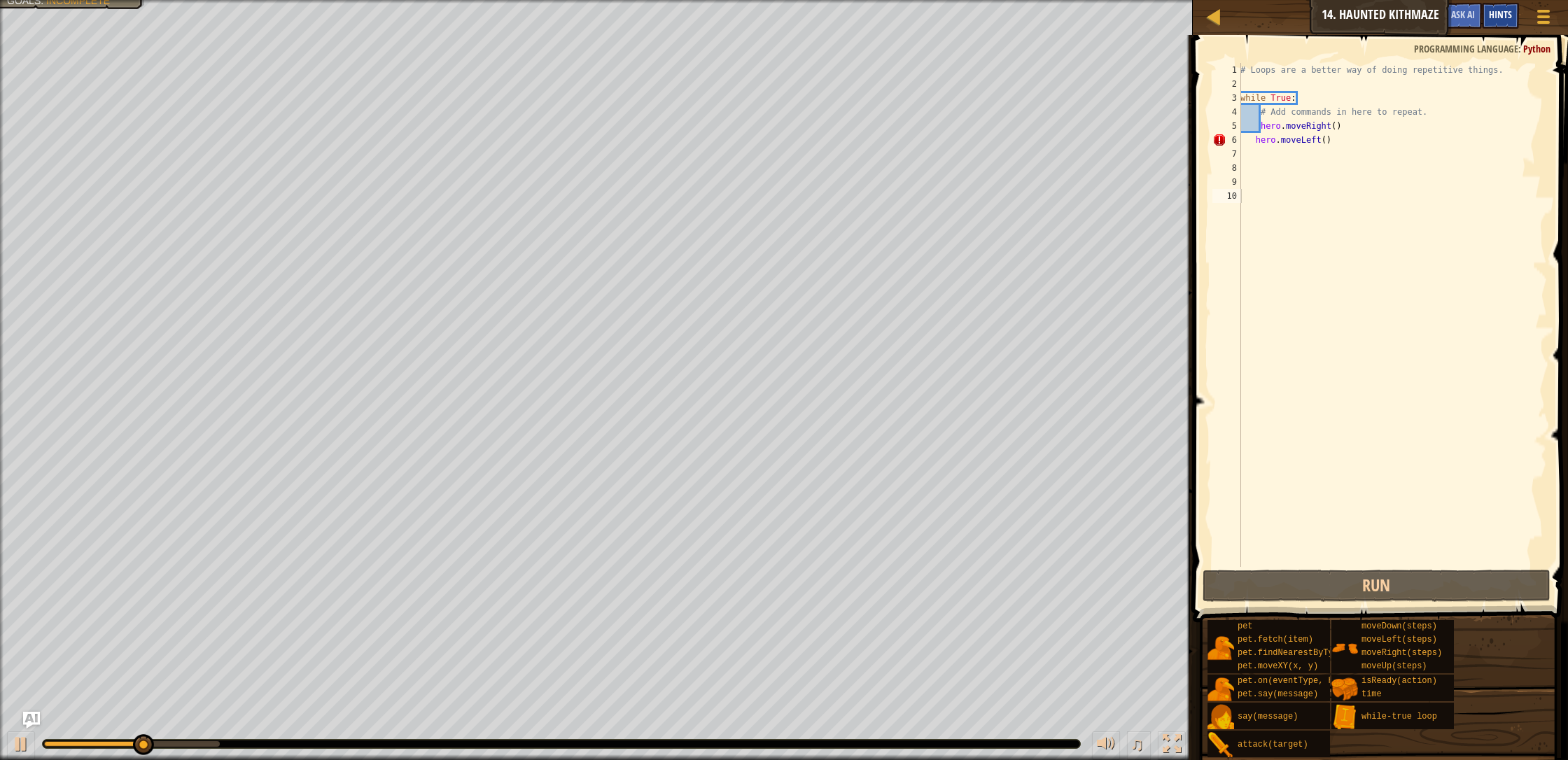
drag, startPoint x: 1513, startPoint y: 18, endPoint x: 1498, endPoint y: 18, distance: 15.0
click at [829, 17] on div "Hints" at bounding box center [1500, 15] width 37 height 26
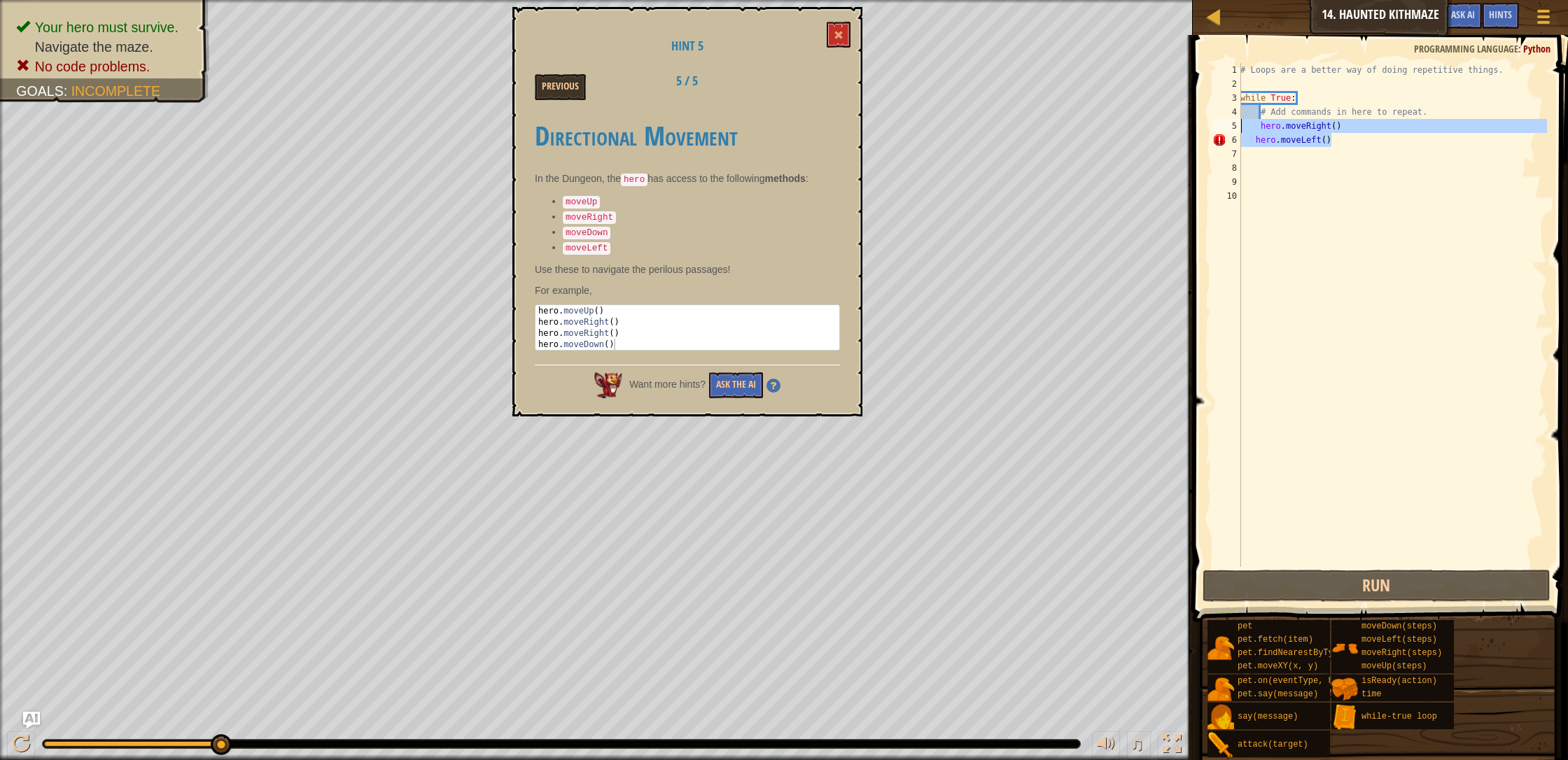
drag, startPoint x: 1330, startPoint y: 140, endPoint x: 1227, endPoint y: 131, distance: 103.4
click at [829, 131] on div "1 2 3 4 5 6 7 8 9 10 # Loops are a better way of doing repetitive things. while…" at bounding box center [1378, 315] width 337 height 503
type textarea "hero.moveRight() hero.moveLeft()"
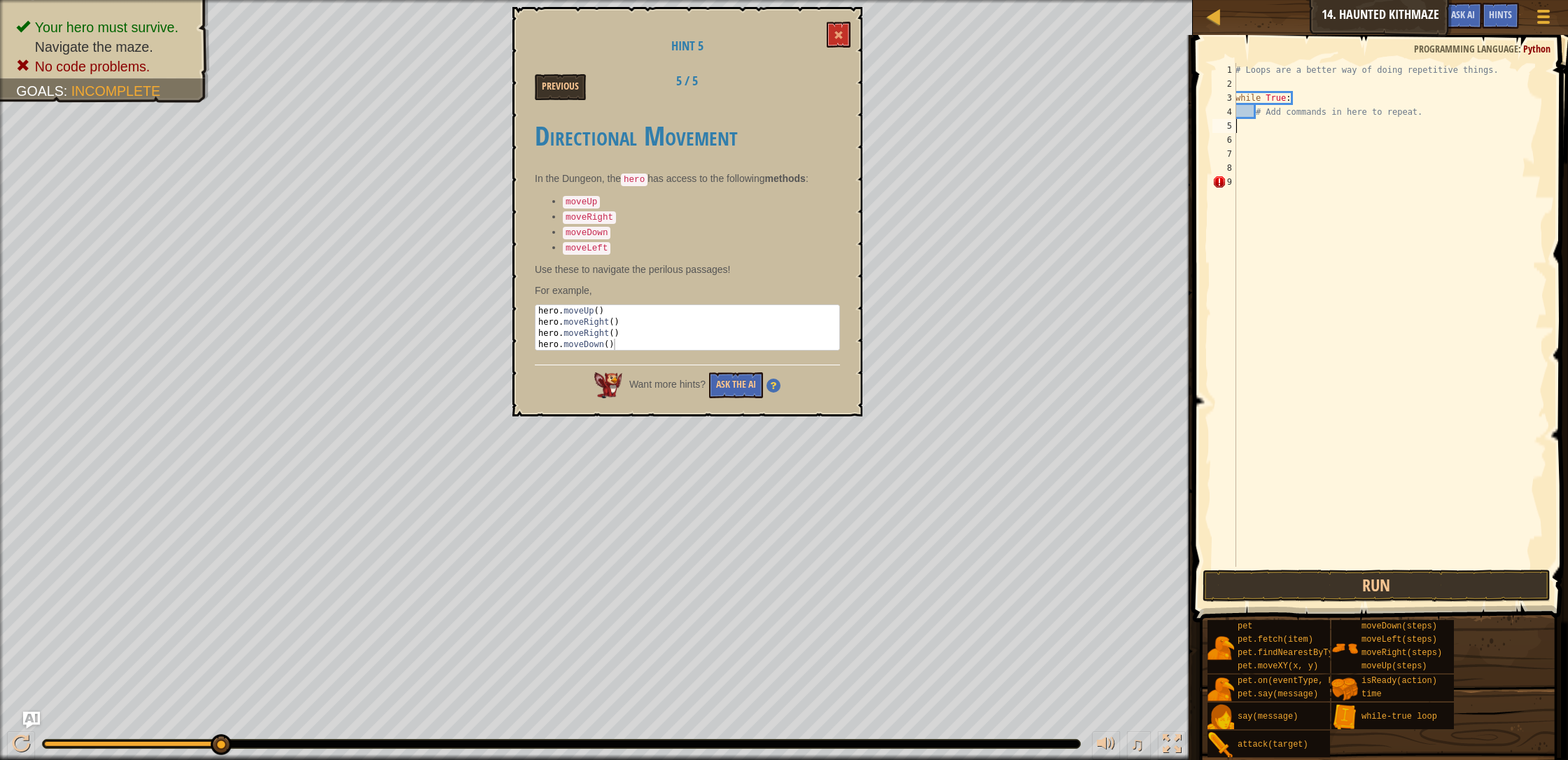
type textarea "h"
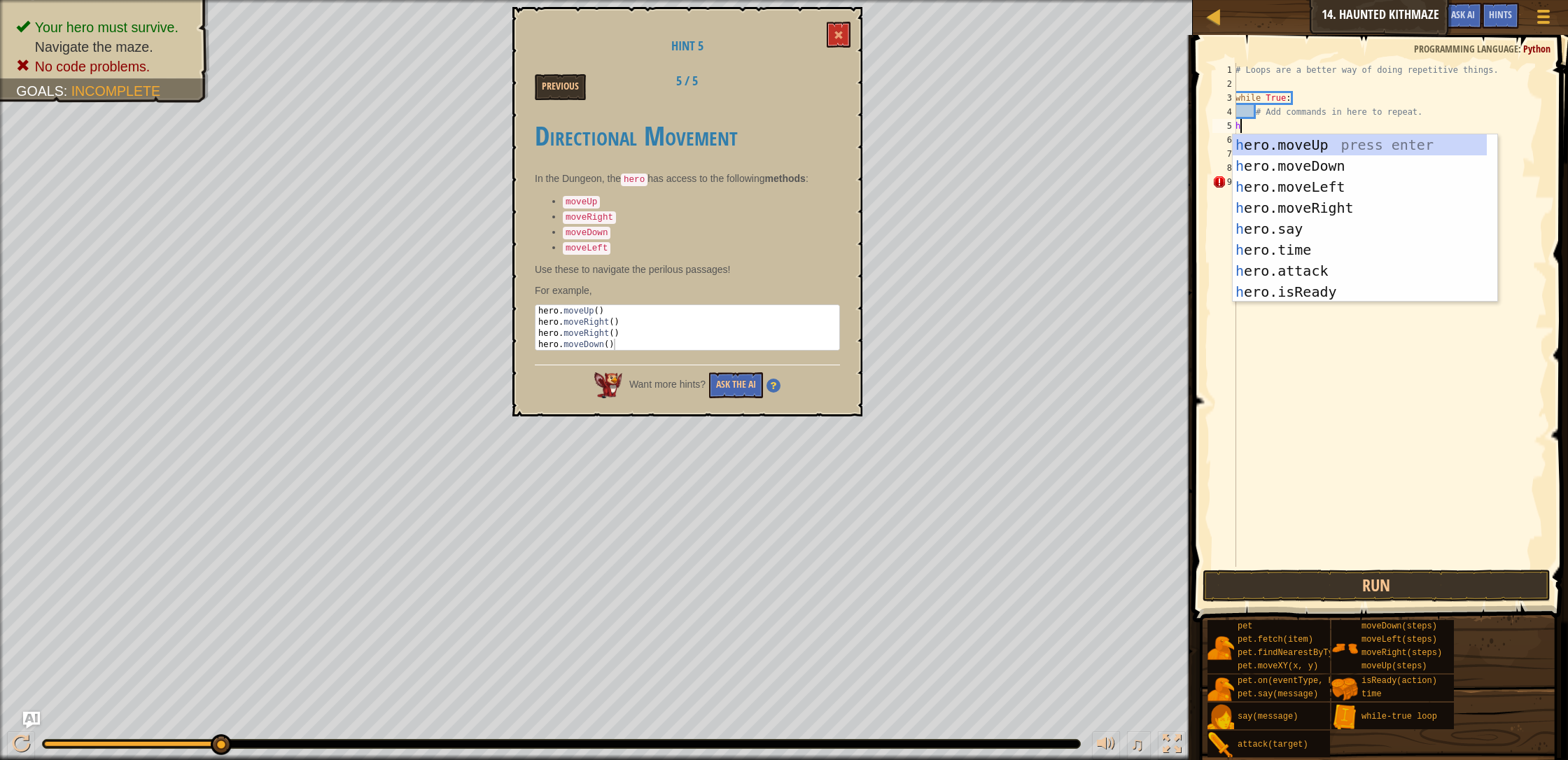
scroll to position [0, 0]
click at [829, 143] on div "h ero.moveUp press enter h ero.moveDown press enter h ero.moveLeft press enter …" at bounding box center [1359, 240] width 254 height 210
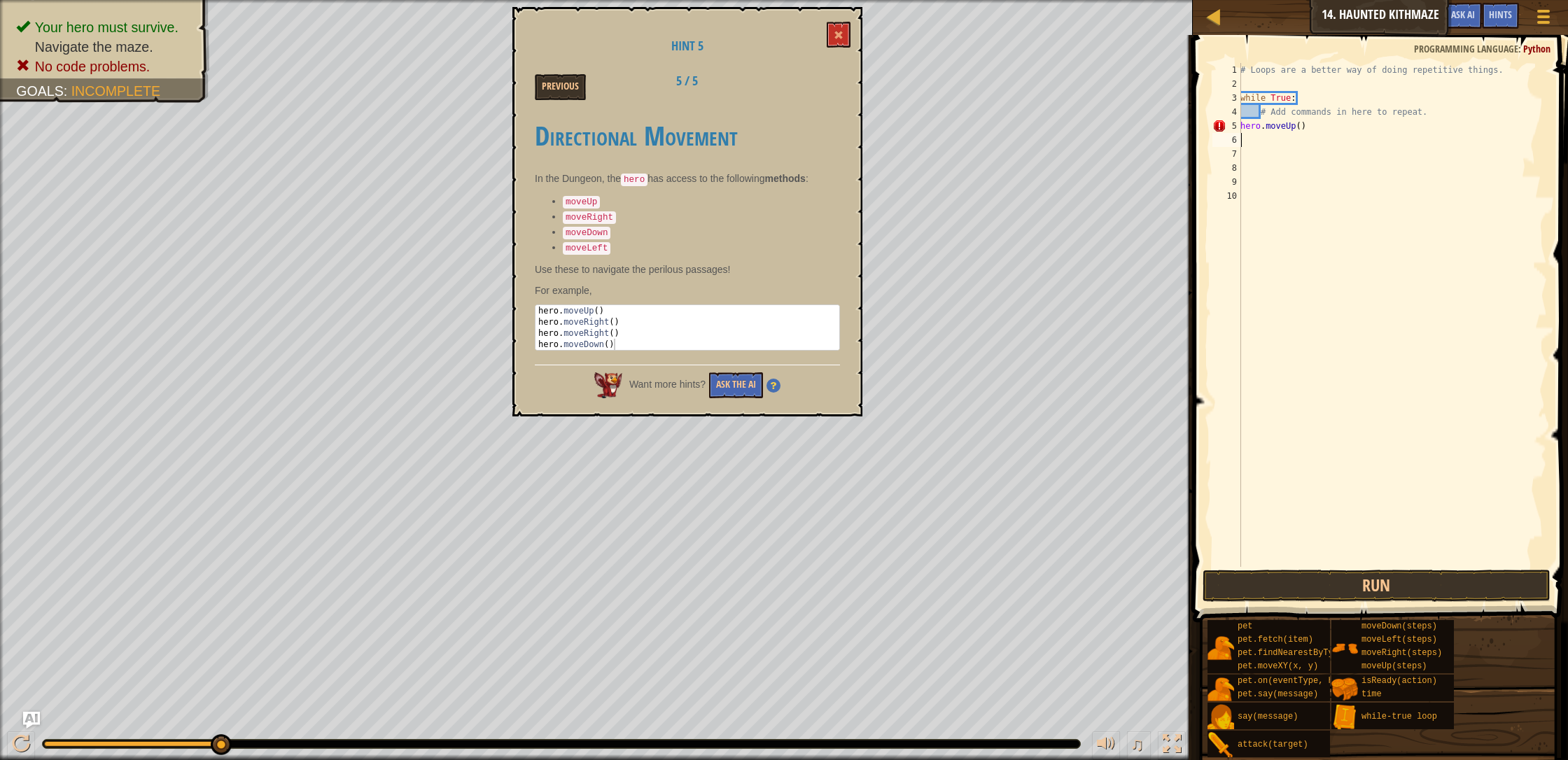
type textarea "h"
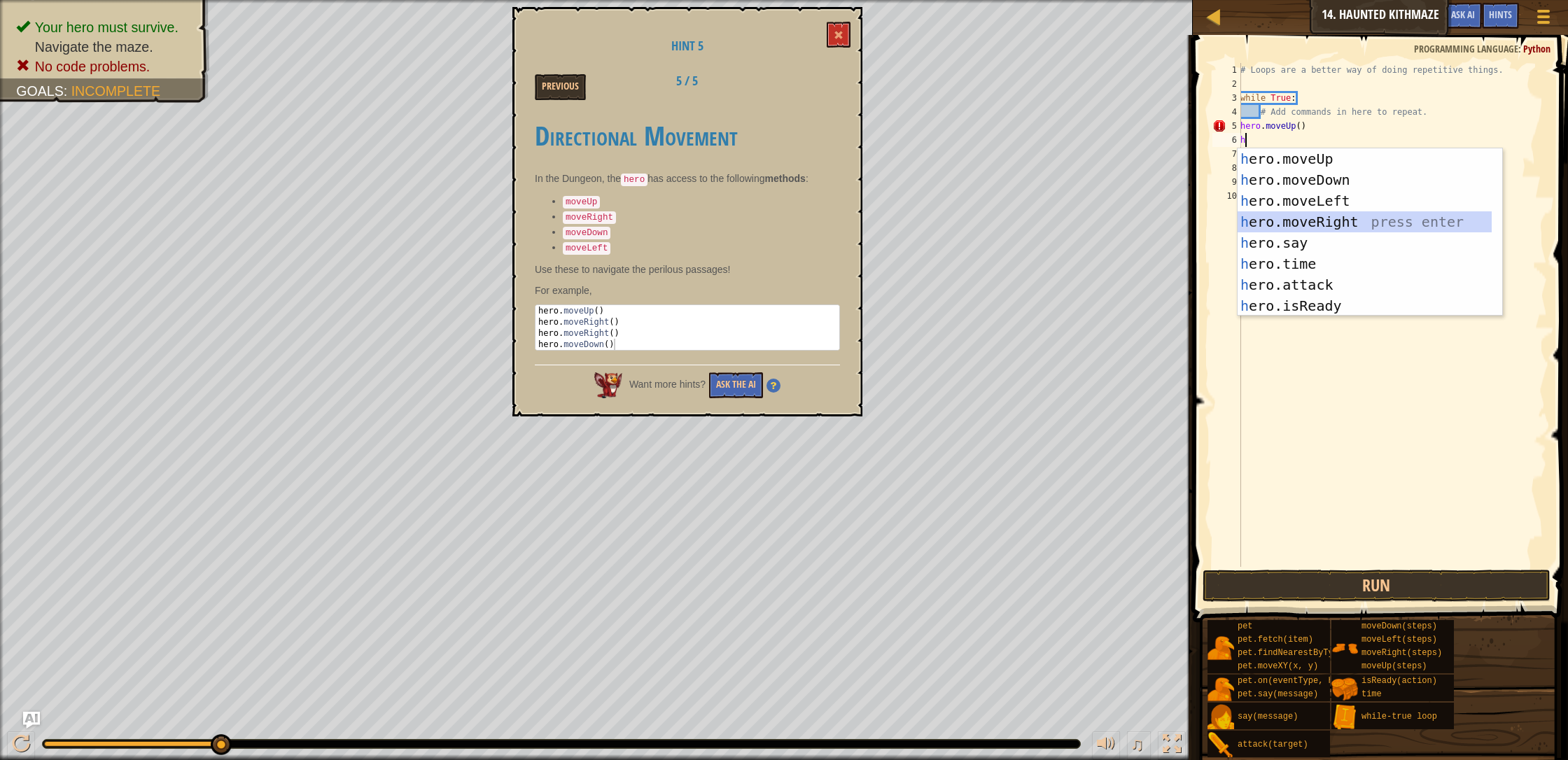
click at [829, 214] on div "h ero.moveUp press enter h ero.moveDown press enter h ero.moveLeft press enter …" at bounding box center [1364, 253] width 254 height 210
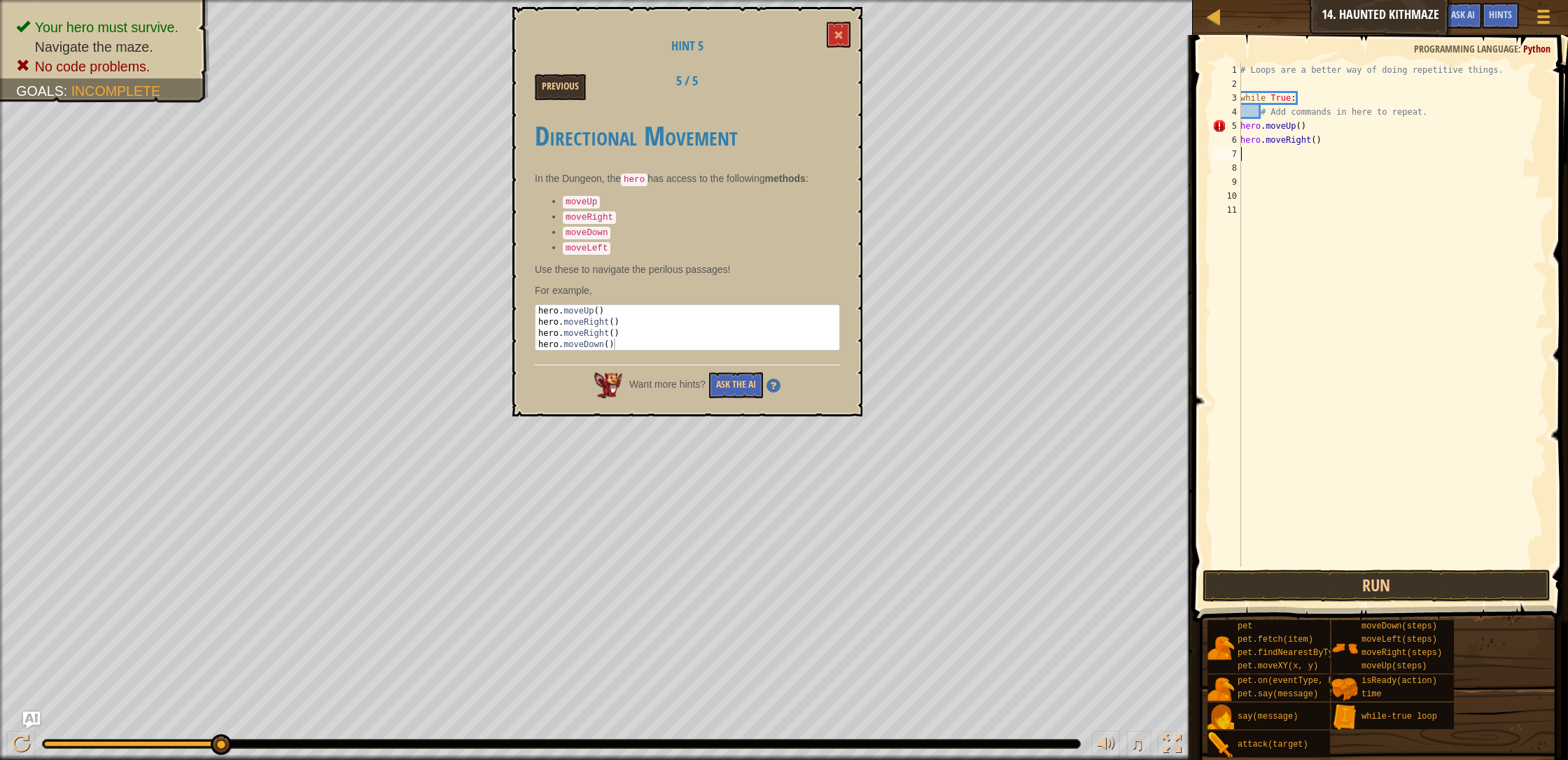
type textarea "h"
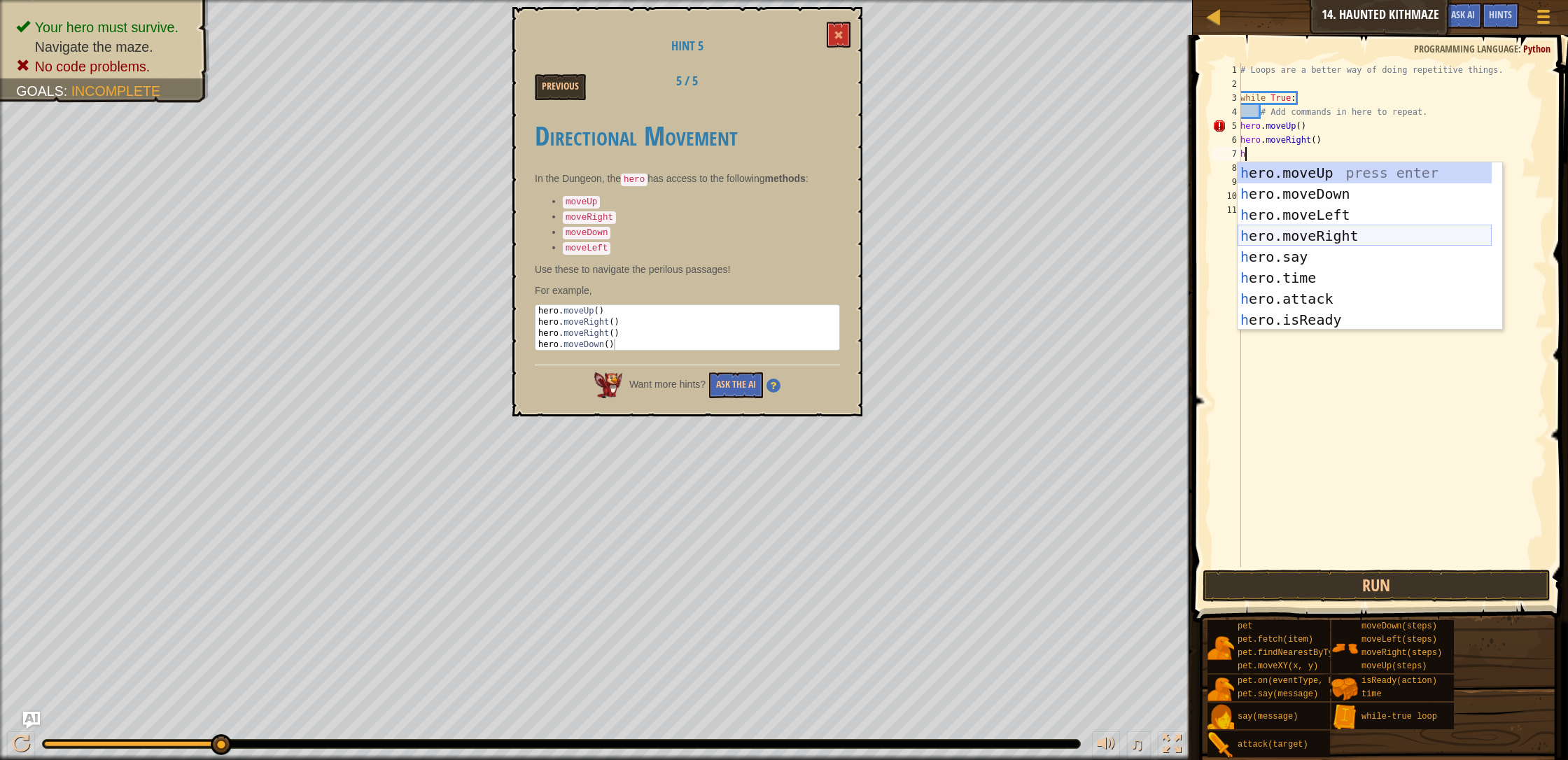
click at [829, 233] on div "h ero.moveUp press enter h ero.moveDown press enter h ero.moveLeft press enter …" at bounding box center [1364, 267] width 254 height 210
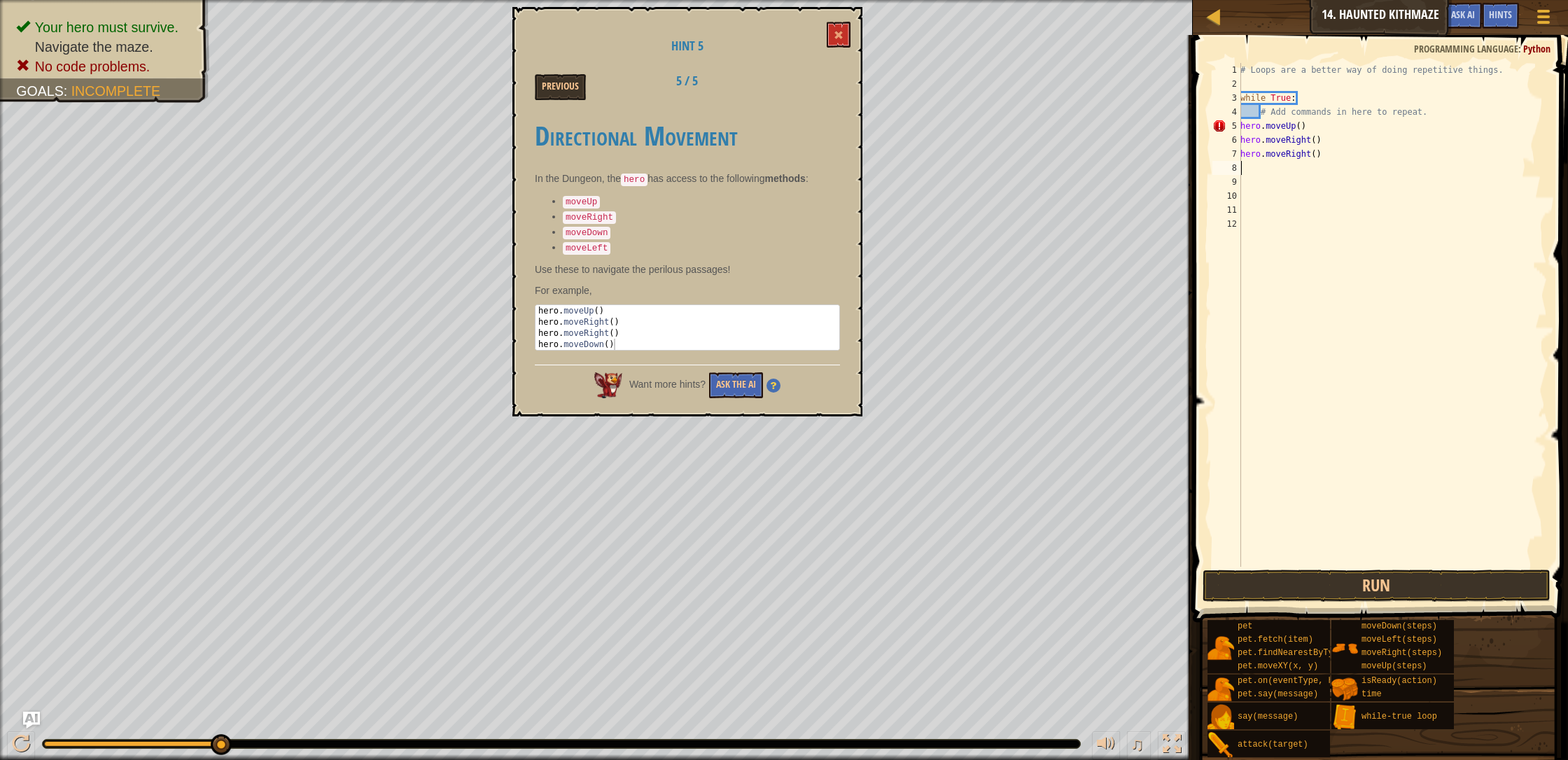
type textarea "h"
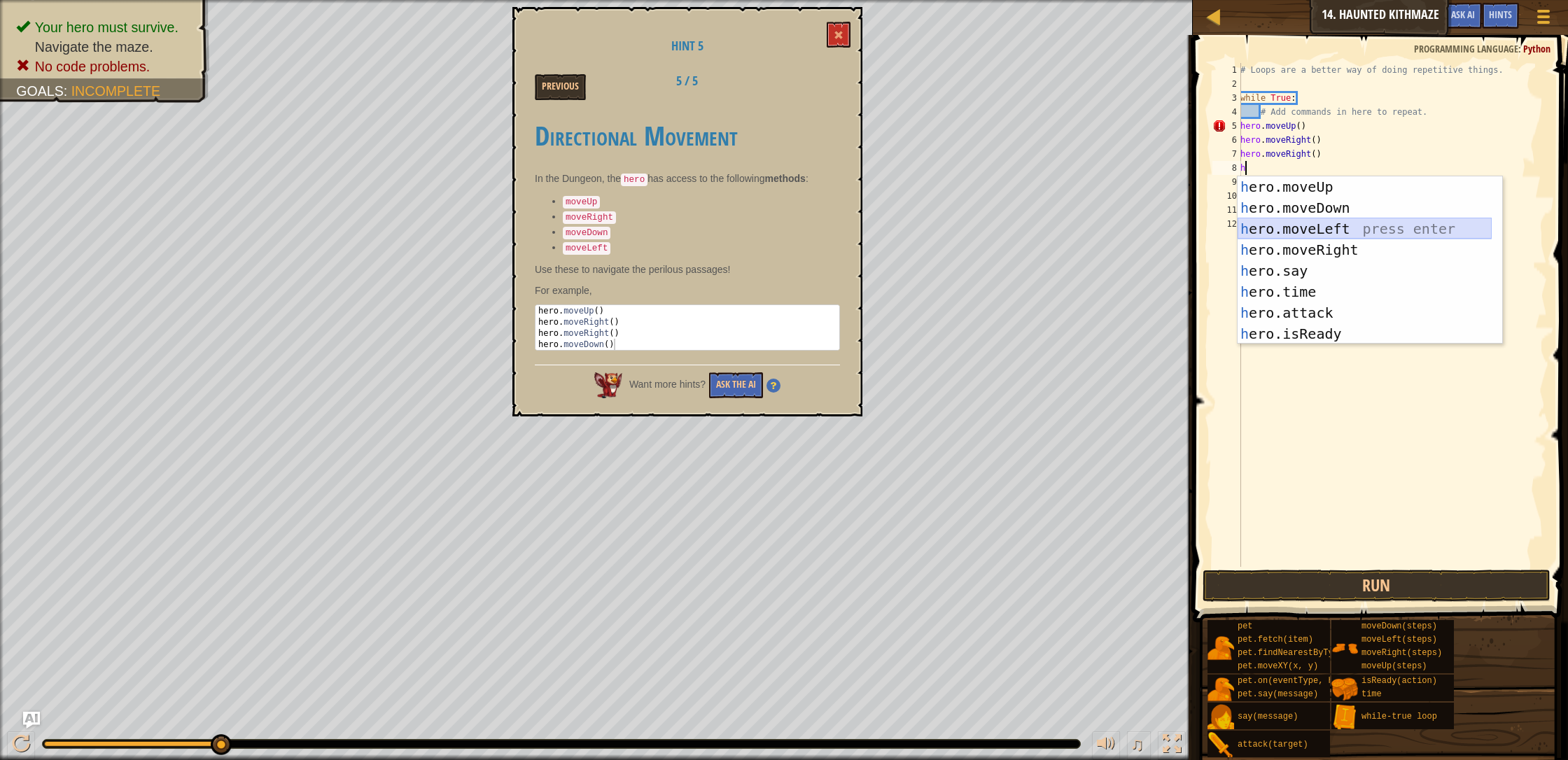
click at [829, 220] on div "h ero.moveUp press enter h ero.moveDown press enter h ero.moveLeft press enter …" at bounding box center [1364, 282] width 254 height 210
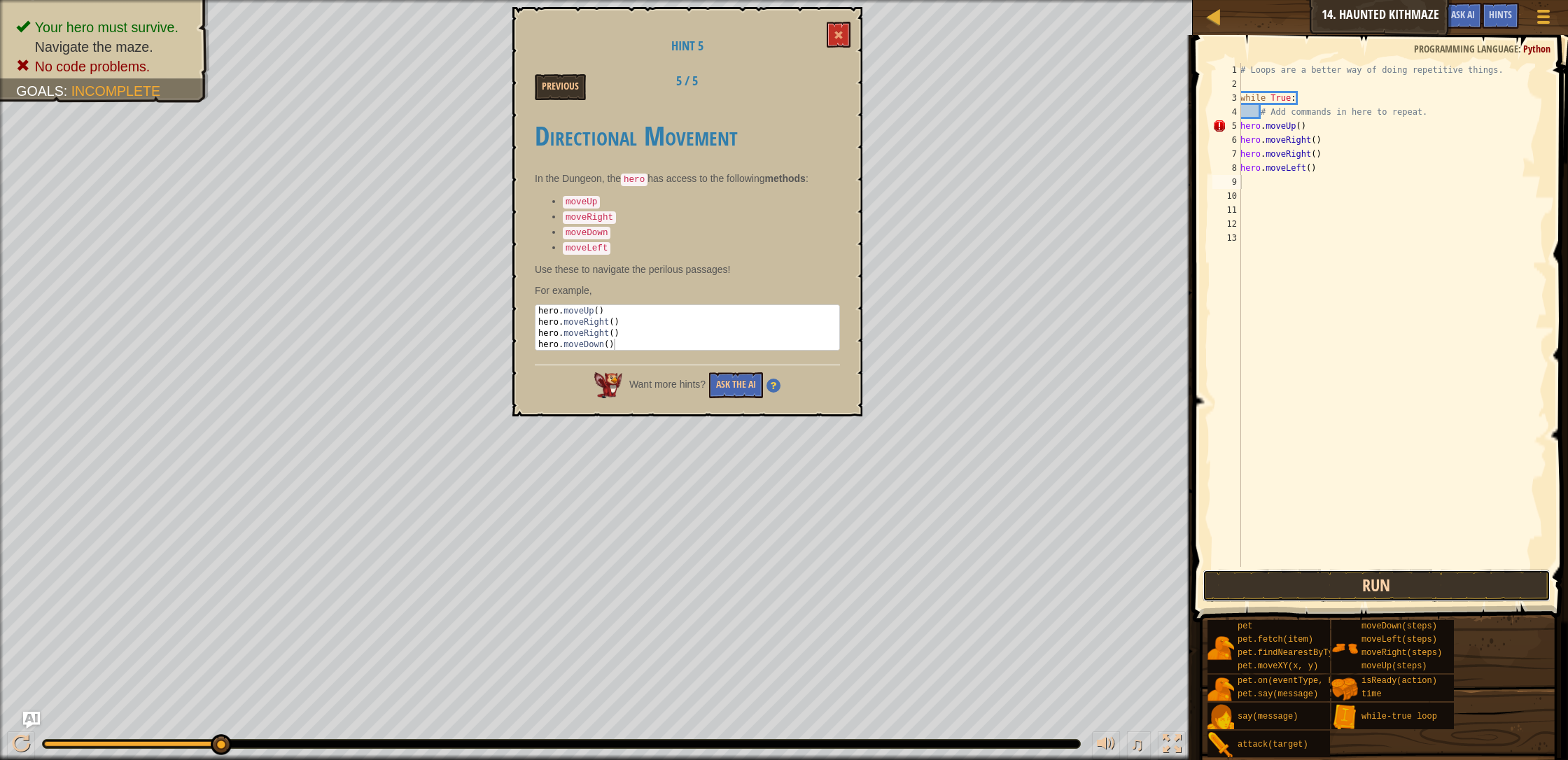
click at [829, 579] on button "Run" at bounding box center [1376, 585] width 348 height 32
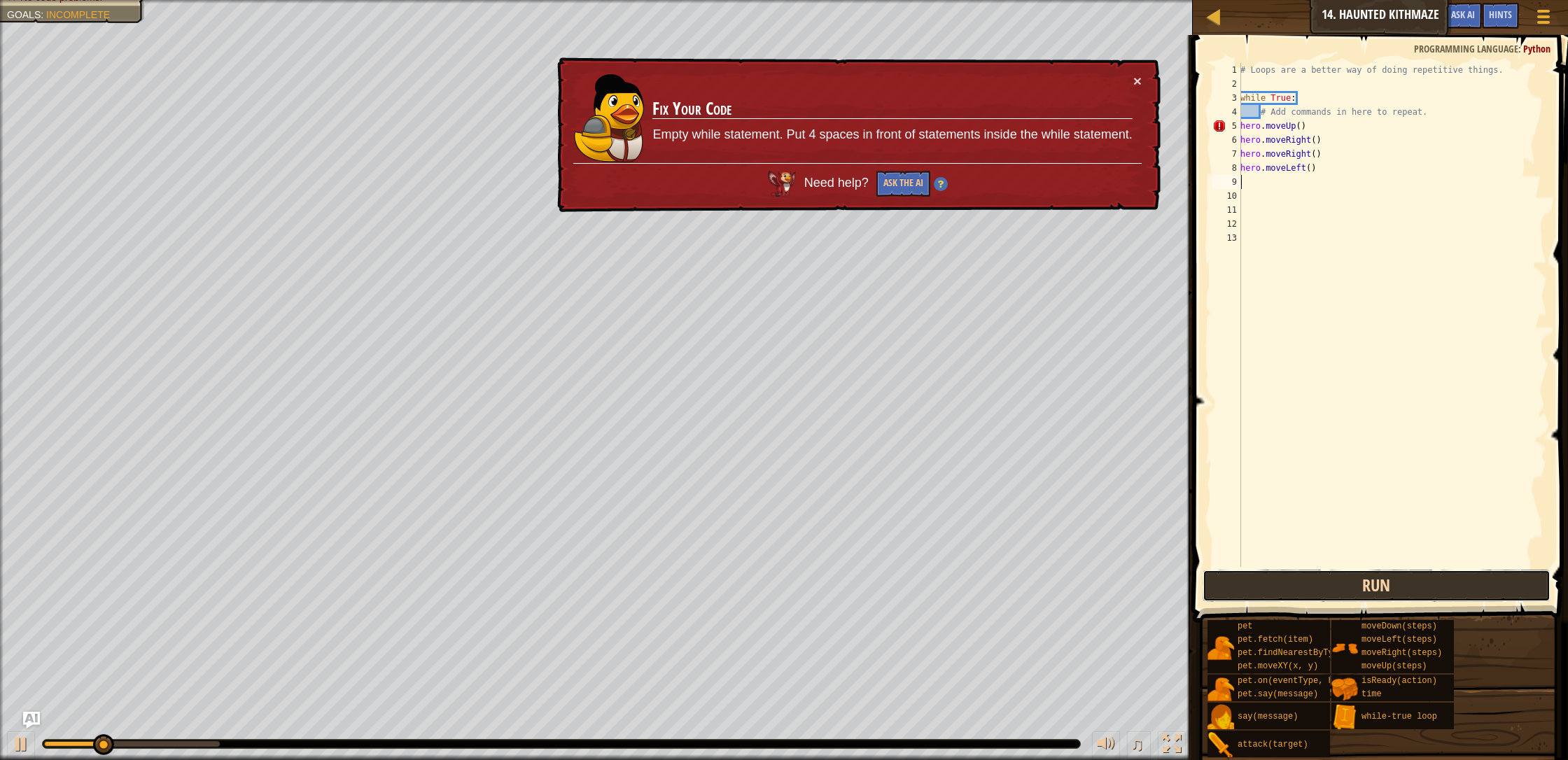
click at [829, 584] on button "Run" at bounding box center [1376, 585] width 348 height 32
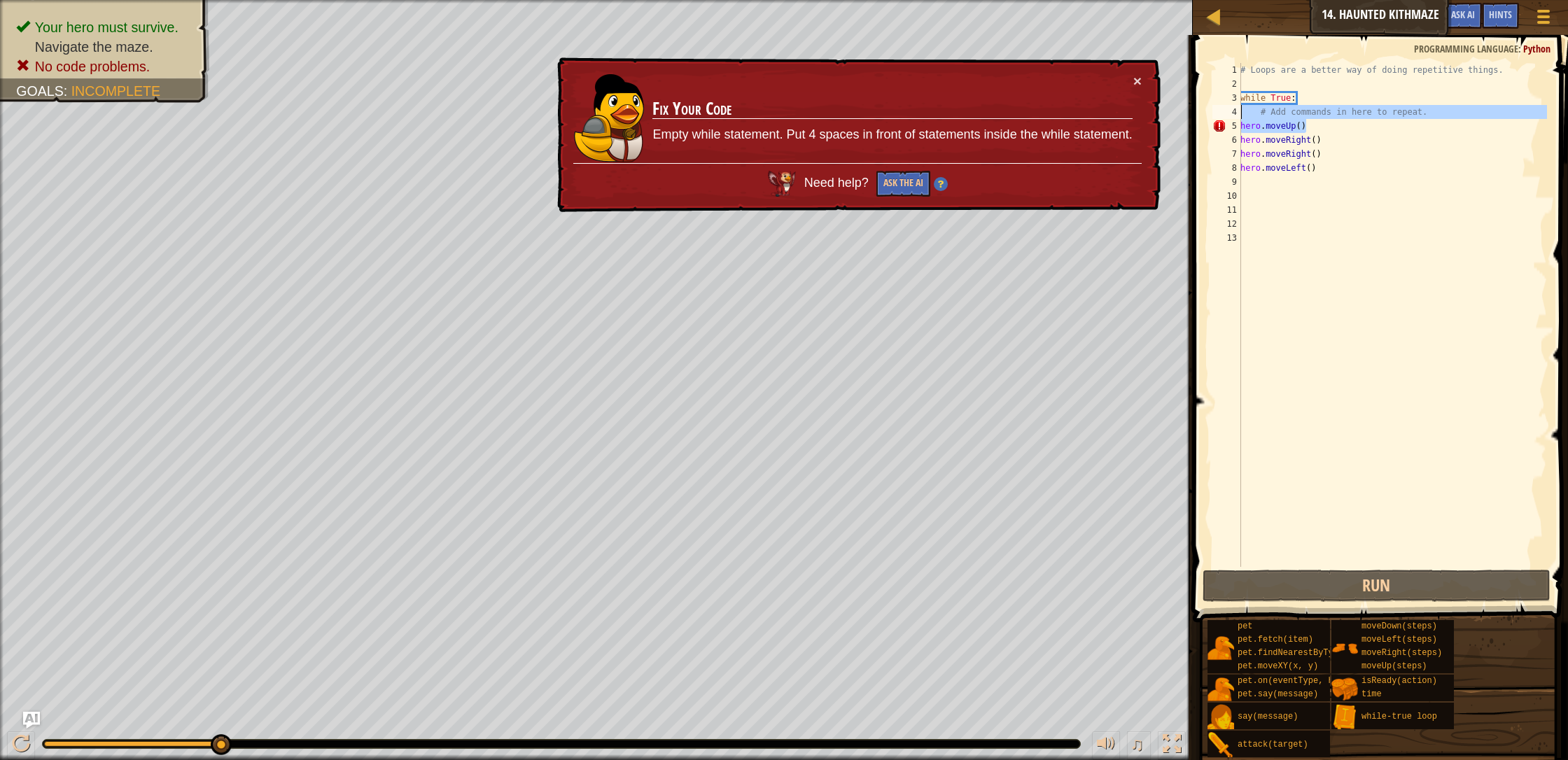
drag, startPoint x: 1312, startPoint y: 130, endPoint x: 1227, endPoint y: 111, distance: 87.1
click at [829, 111] on div "1 2 3 4 5 6 7 8 9 10 11 12 13 # Loops are a better way of doing repetitive thin…" at bounding box center [1378, 315] width 337 height 503
type textarea "# Add commands in here to repeat. hero.moveUp()"
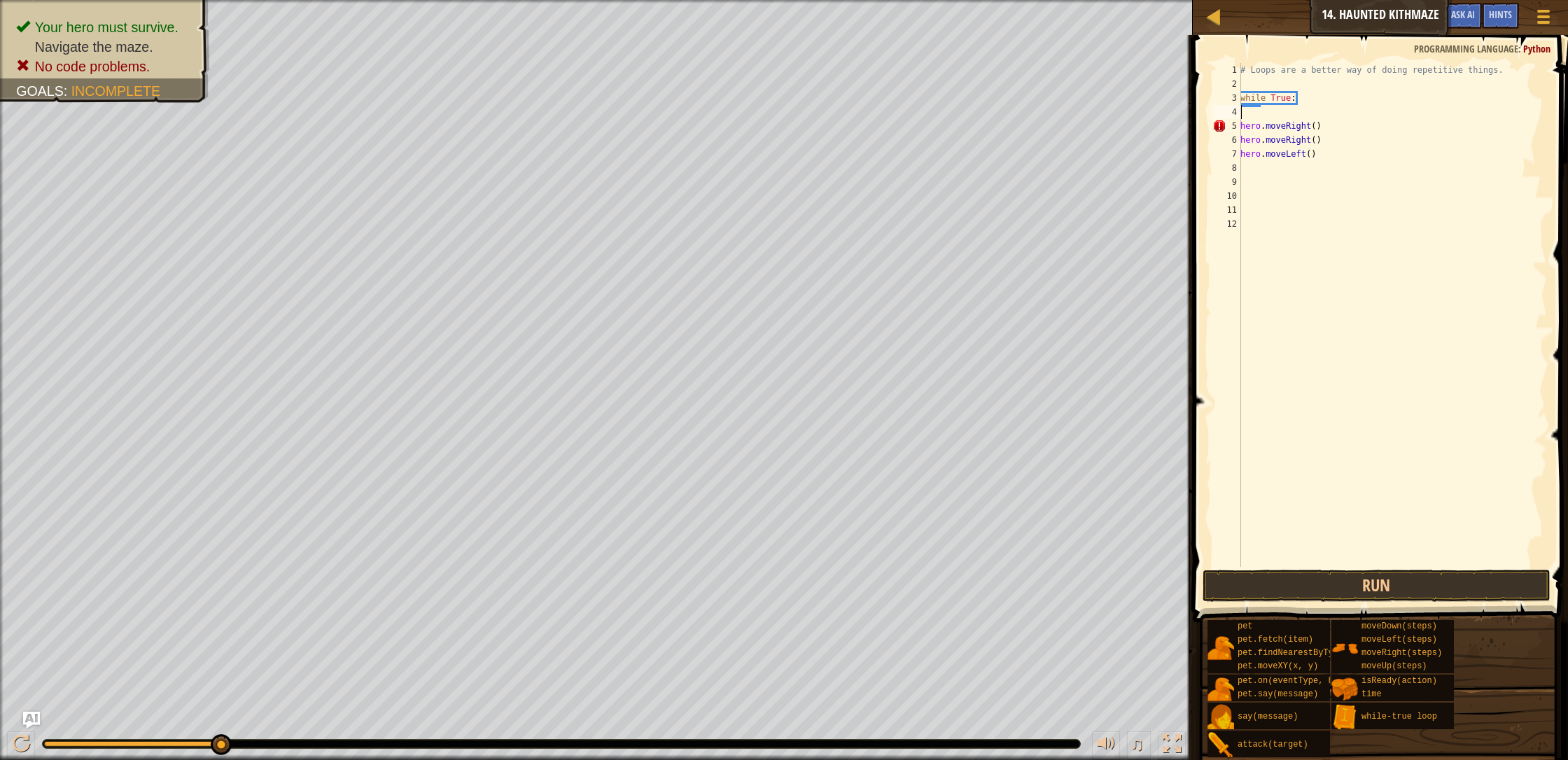
type textarea "h"
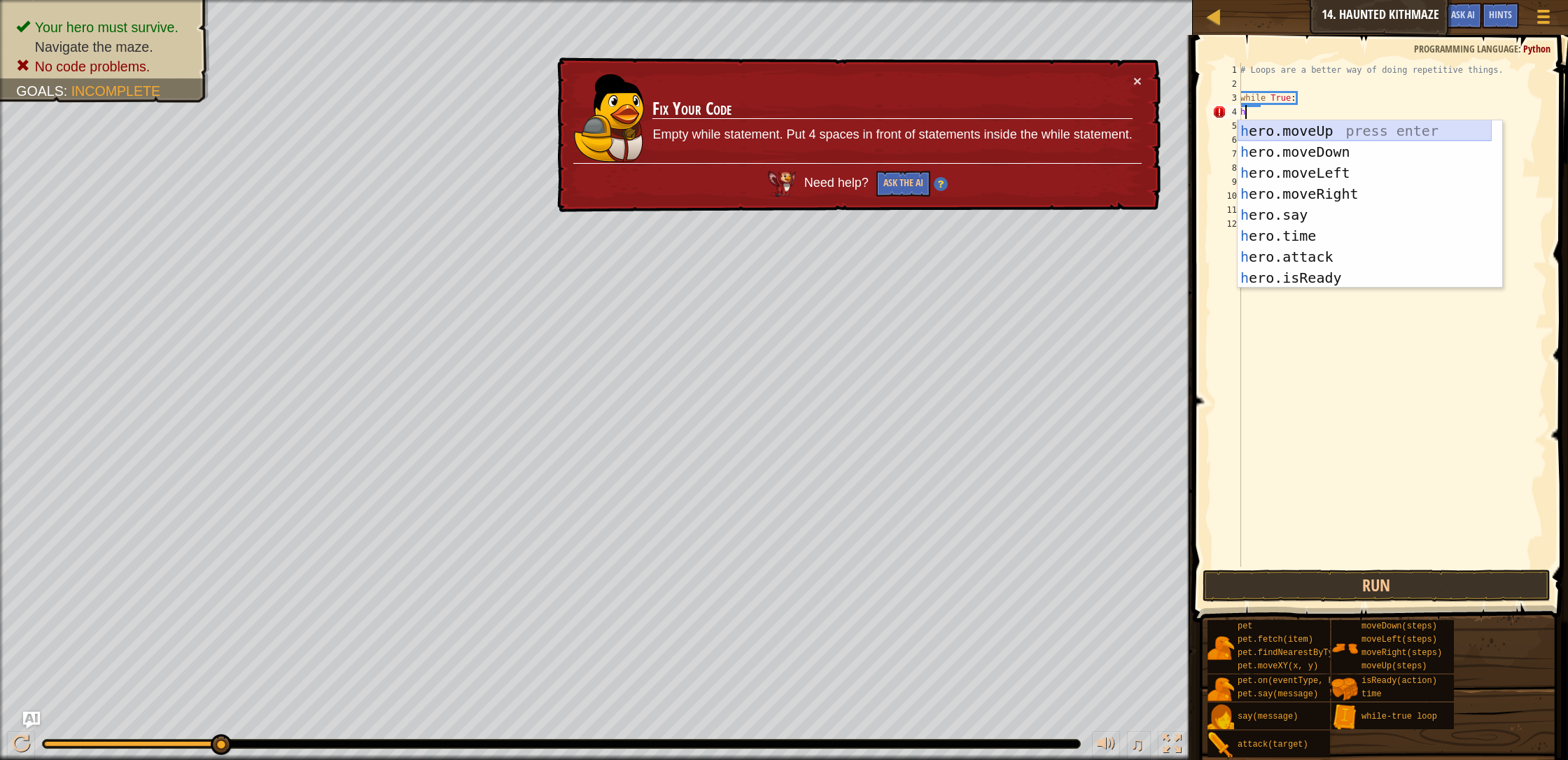
click at [829, 126] on div "h ero.moveUp press enter h ero.moveDown press enter h ero.moveLeft press enter …" at bounding box center [1364, 225] width 254 height 210
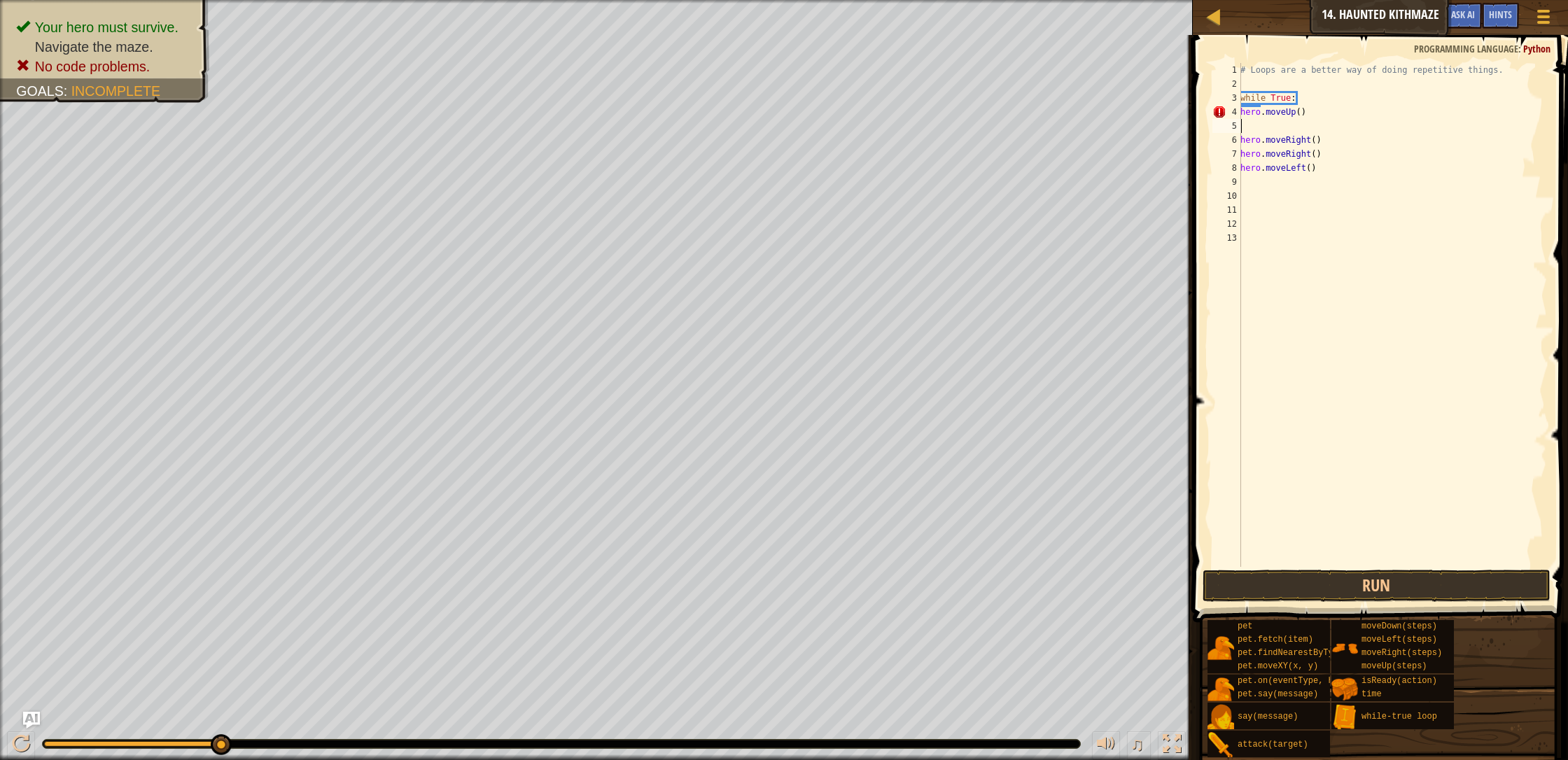
drag, startPoint x: 1245, startPoint y: 128, endPoint x: 1253, endPoint y: 110, distance: 19.7
click at [829, 125] on div "# Loops are a better way of doing repetitive things. while True : hero . moveUp…" at bounding box center [1391, 329] width 309 height 532
click at [829, 107] on div "# Loops are a better way of doing repetitive things. while True : hero . moveUp…" at bounding box center [1391, 329] width 309 height 532
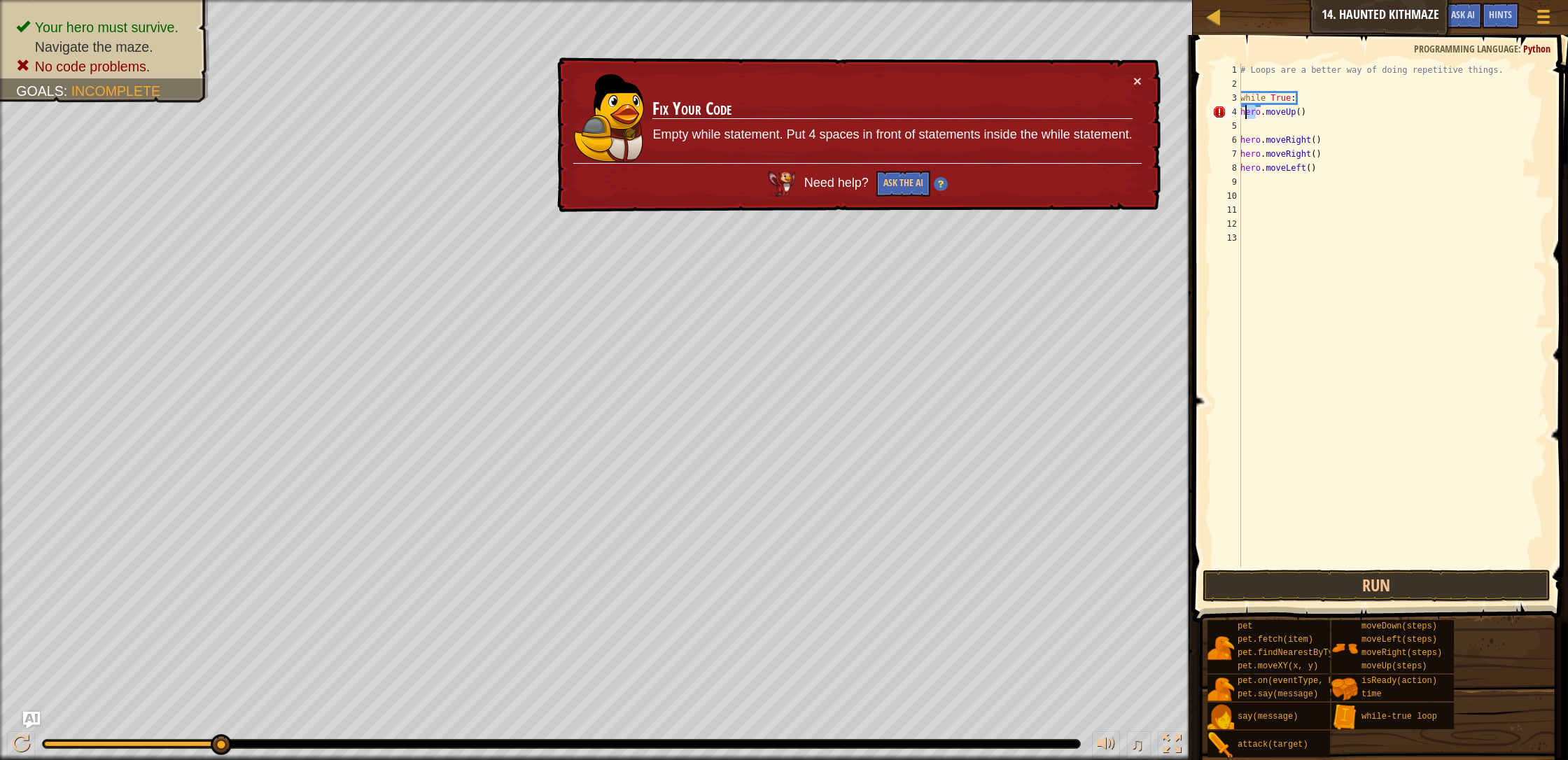
click at [829, 106] on div "4" at bounding box center [1227, 112] width 29 height 14
click at [829, 109] on div "4" at bounding box center [1227, 112] width 29 height 14
drag, startPoint x: 1217, startPoint y: 115, endPoint x: 1266, endPoint y: 120, distance: 49.3
click at [829, 120] on div "hero.moveUp() 1 2 3 4 5 6 7 8 9 10 11 12 13 # Loops are a better way of doing r…" at bounding box center [1378, 315] width 337 height 503
type textarea "hero.moveUp()"
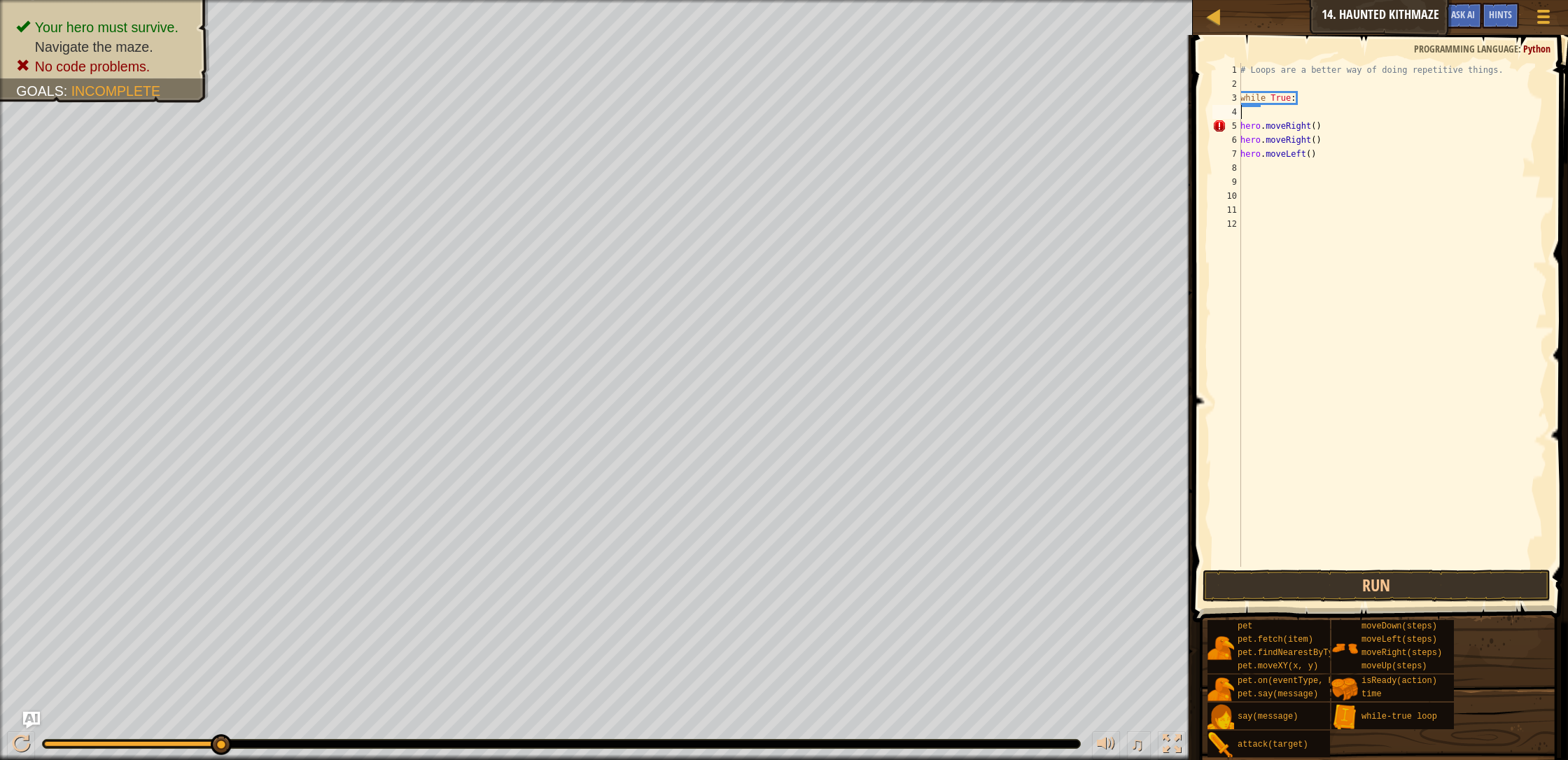
type textarea "h"
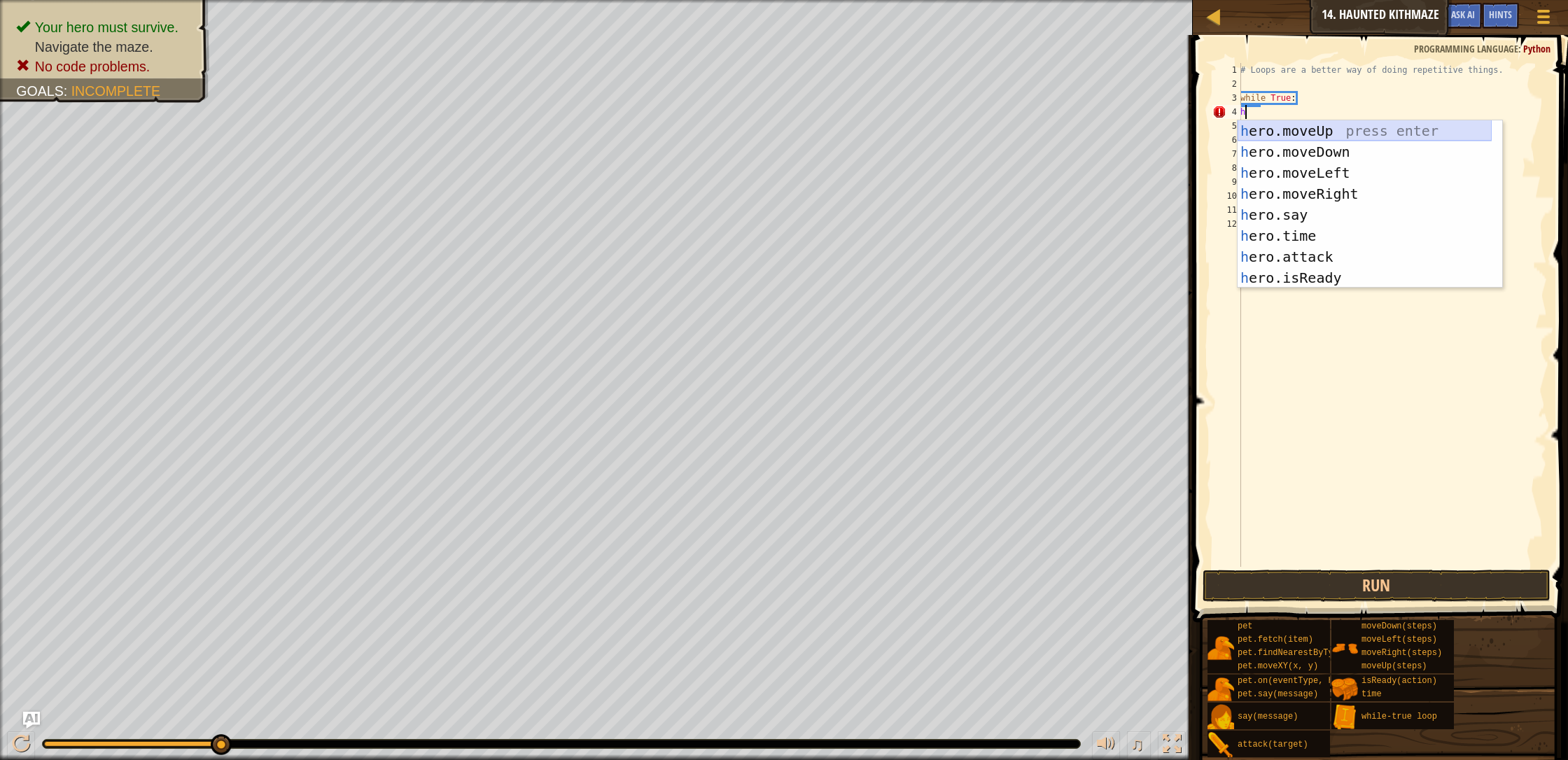
click at [829, 132] on div "h ero.moveUp press enter h ero.moveDown press enter h ero.moveLeft press enter …" at bounding box center [1364, 225] width 254 height 210
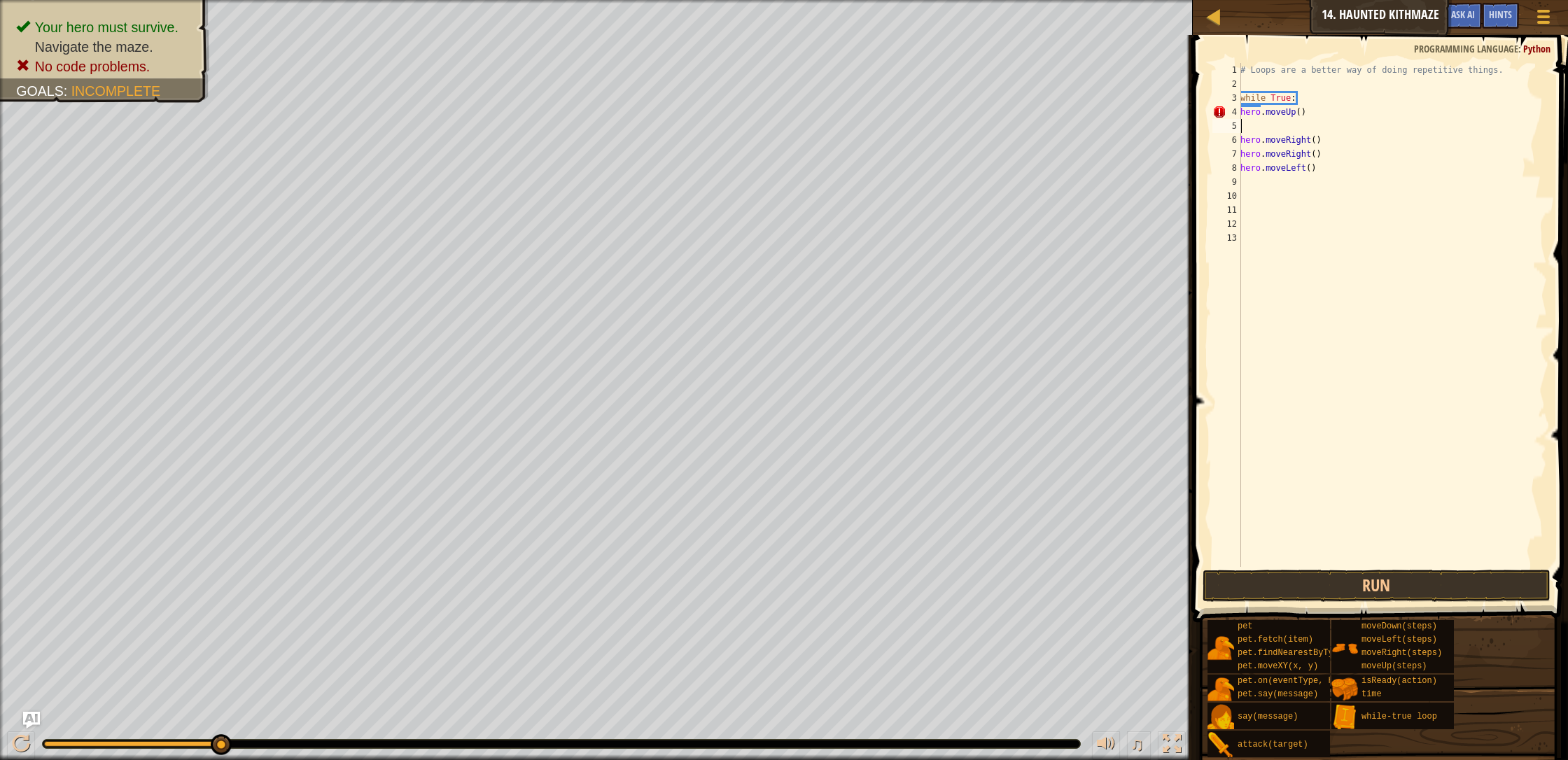
click at [829, 110] on div "4" at bounding box center [1227, 112] width 29 height 14
type textarea "hero.moveUp()"
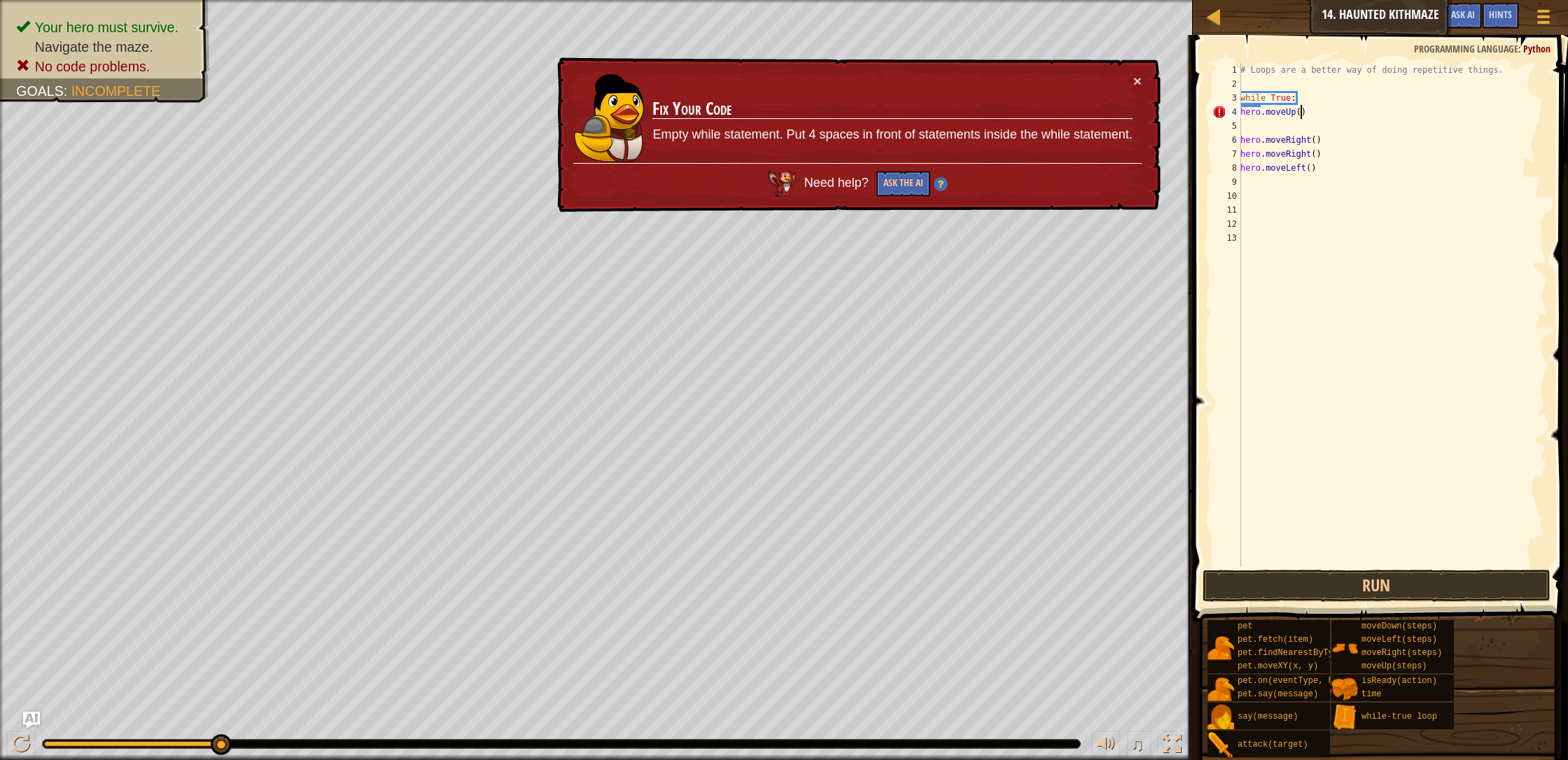
click at [829, 114] on div "# Loops are a better way of doing repetitive things. while True : hero . moveUp…" at bounding box center [1391, 329] width 309 height 532
